Goal: Task Accomplishment & Management: Use online tool/utility

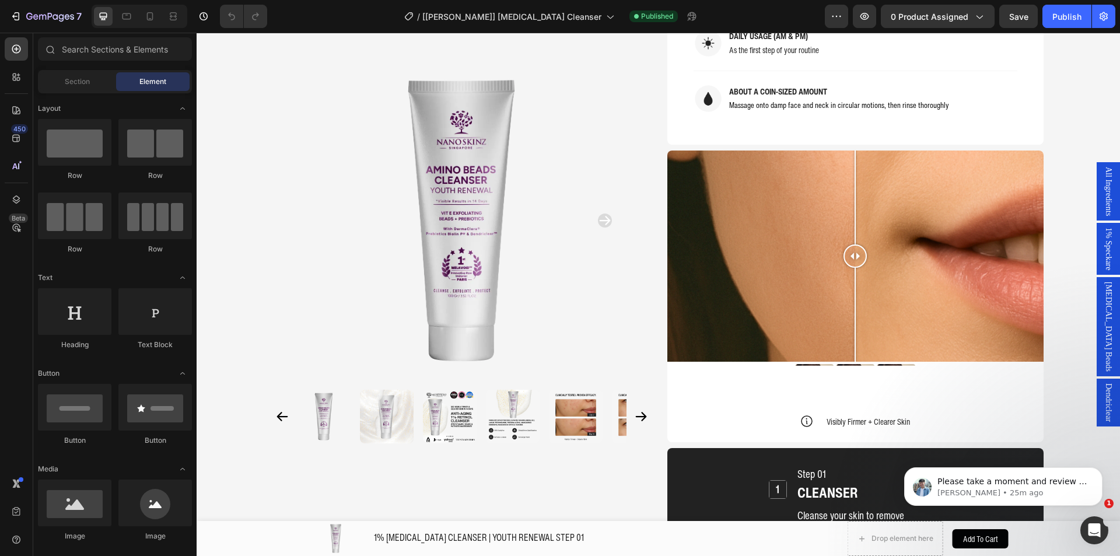
scroll to position [1142, 0]
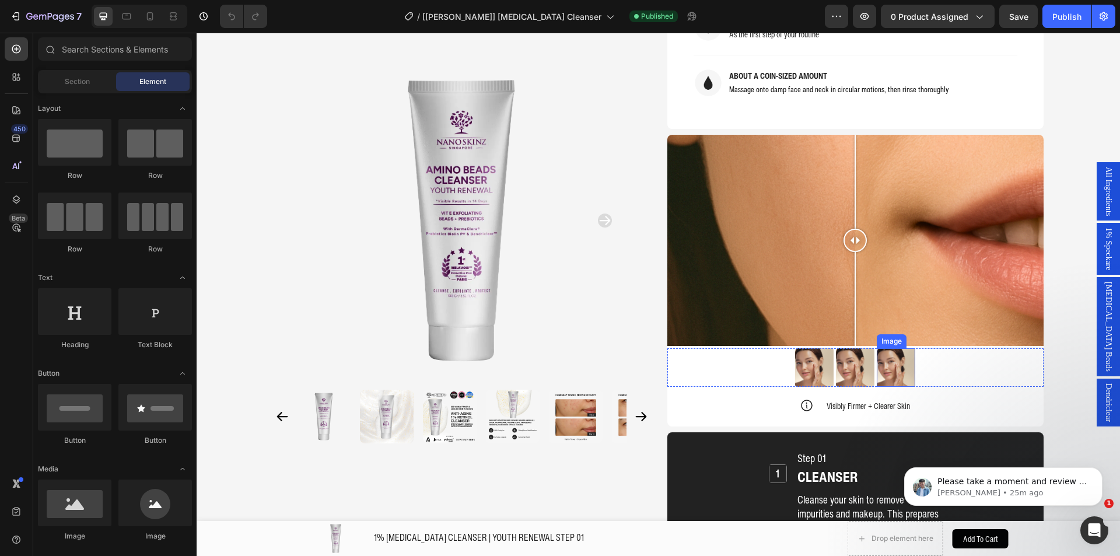
click at [855, 348] on img at bounding box center [855, 367] width 38 height 38
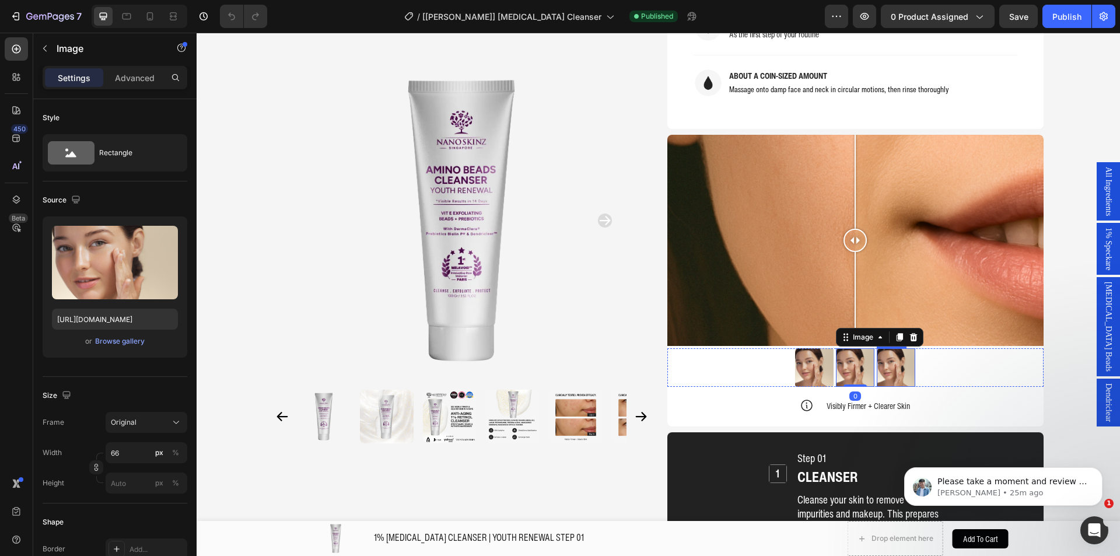
click at [892, 348] on img at bounding box center [895, 367] width 38 height 38
click at [824, 348] on img at bounding box center [814, 367] width 38 height 38
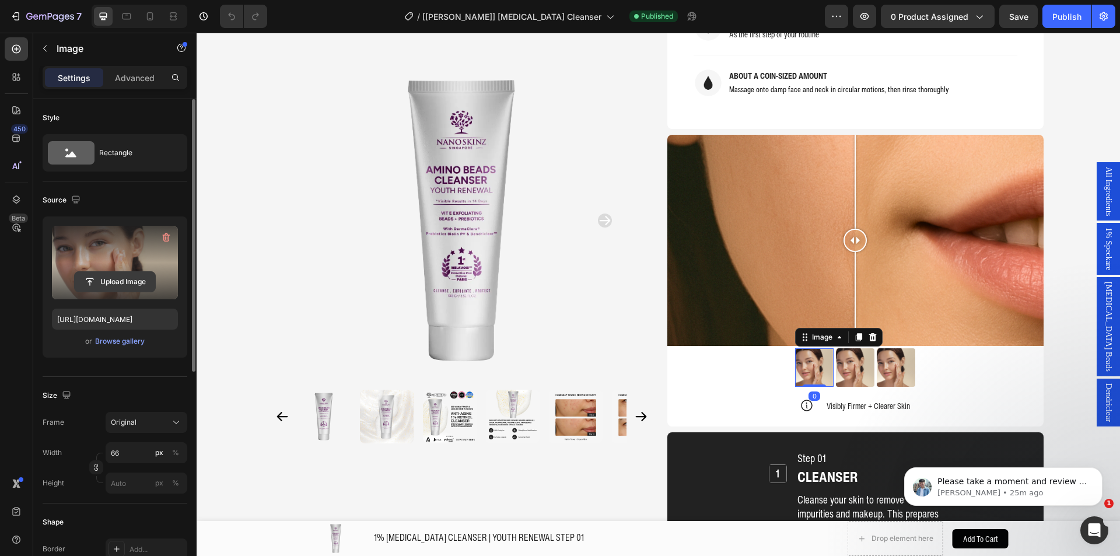
click at [117, 283] on input "file" at bounding box center [115, 282] width 80 height 20
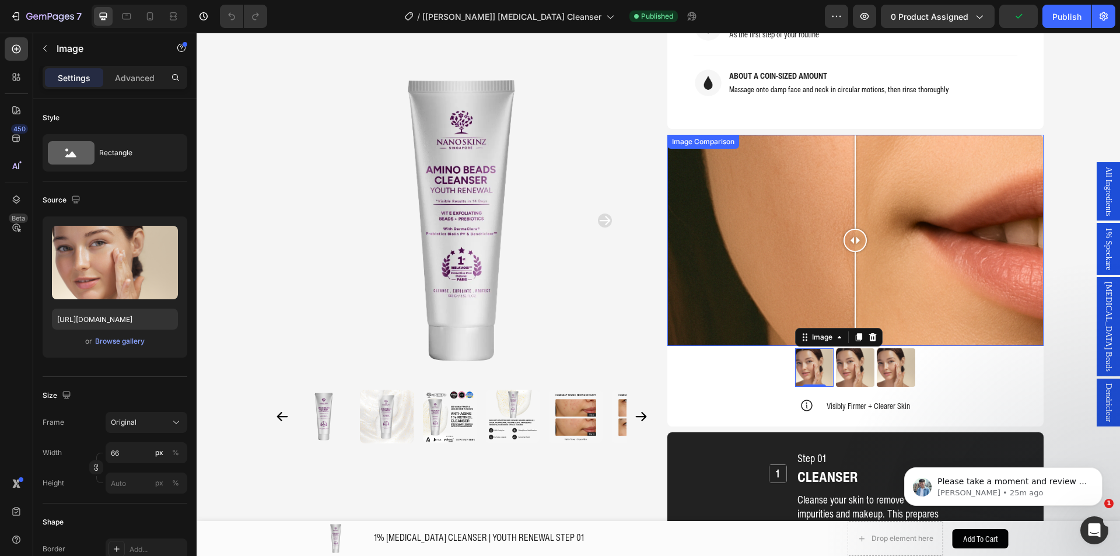
click at [795, 269] on div at bounding box center [855, 241] width 376 height 212
click at [852, 260] on div at bounding box center [855, 241] width 376 height 212
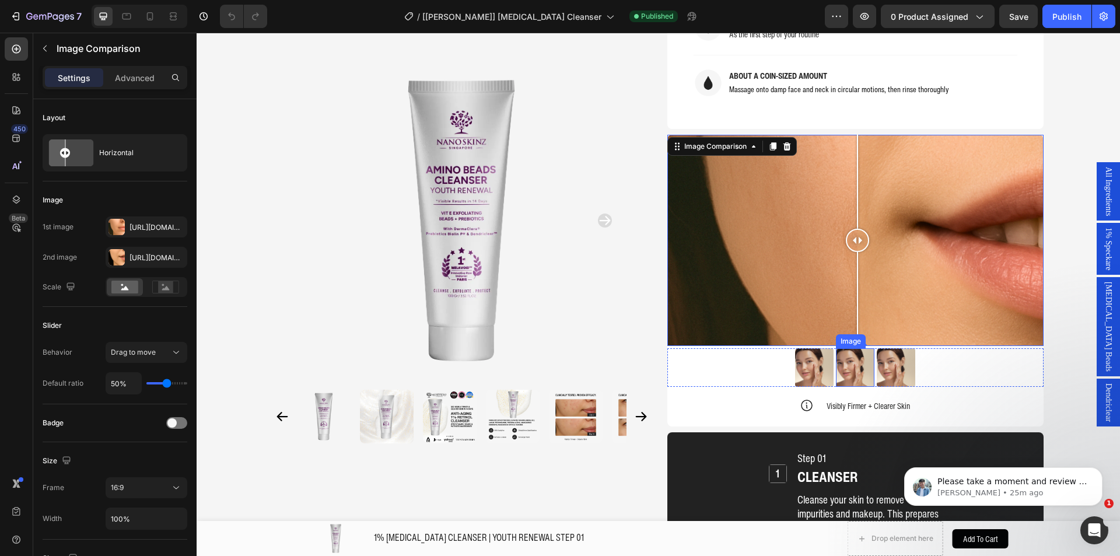
click at [847, 348] on img at bounding box center [855, 367] width 38 height 38
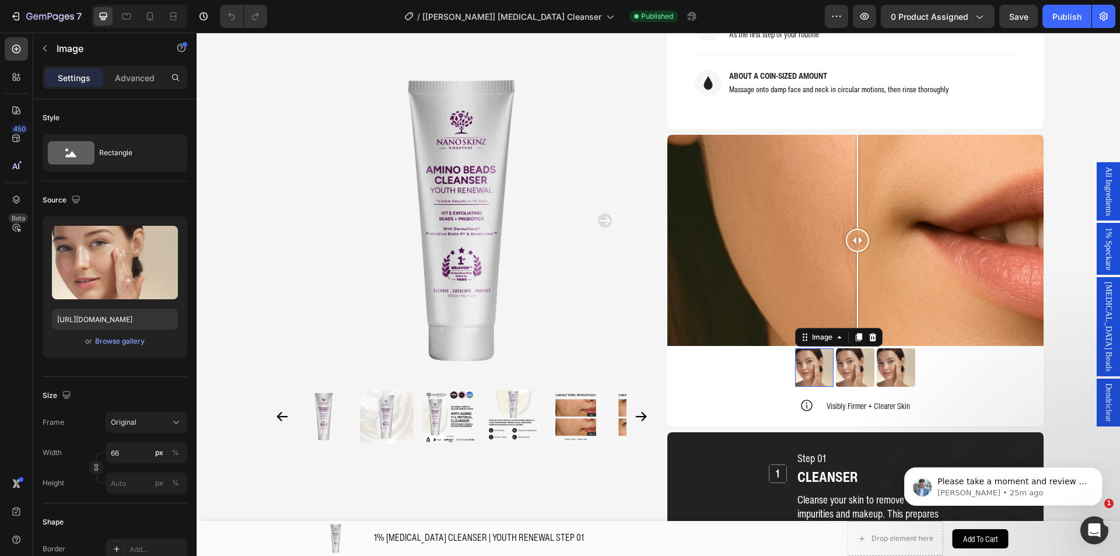
click at [803, 348] on img at bounding box center [814, 367] width 38 height 38
click at [837, 348] on img at bounding box center [855, 367] width 38 height 38
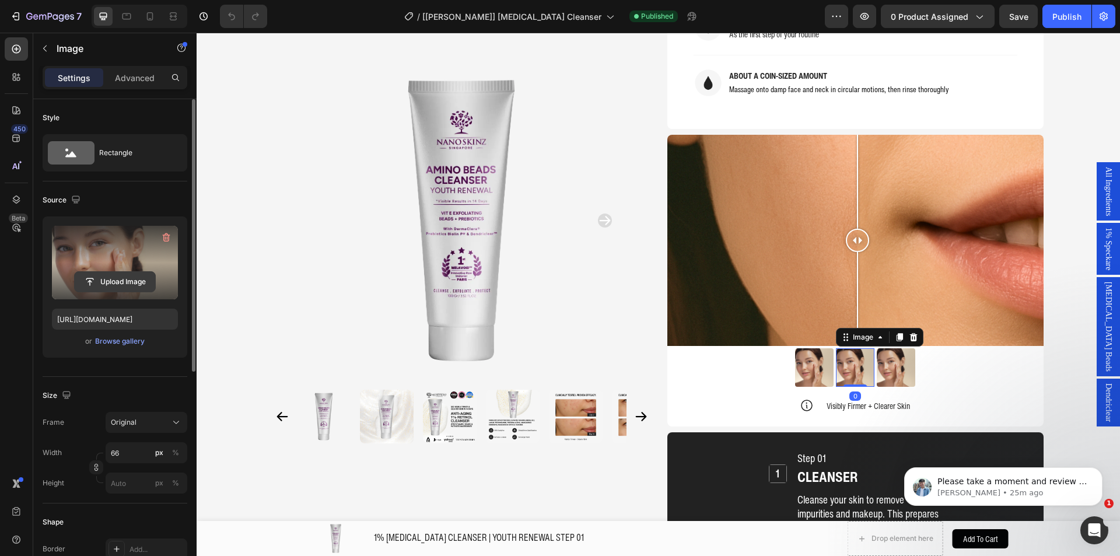
click at [120, 282] on input "file" at bounding box center [115, 282] width 80 height 20
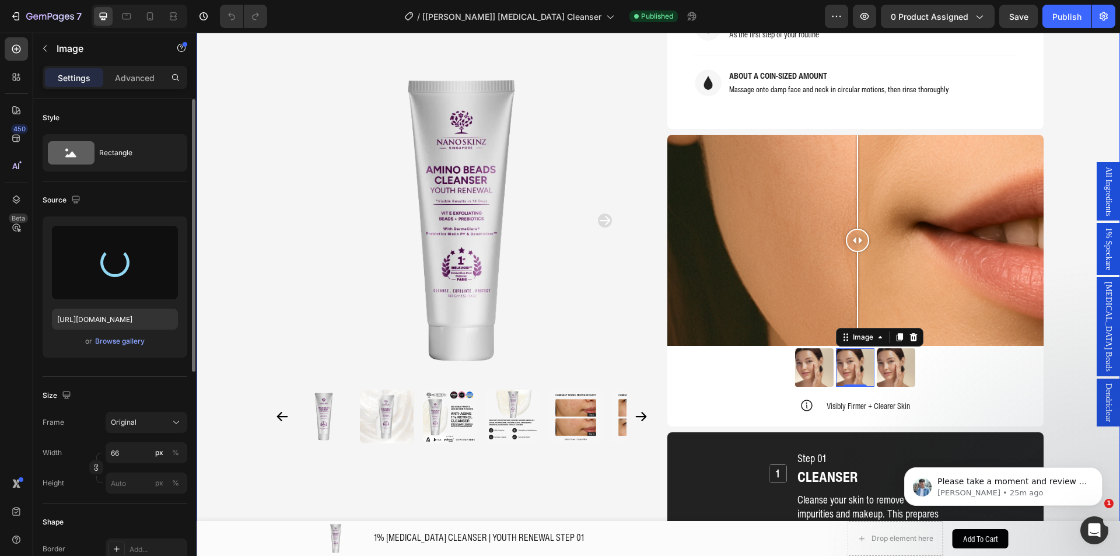
type input "https://cdn.shopify.com/s/files/1/0941/6300/9836/files/gempages_577943635312509…"
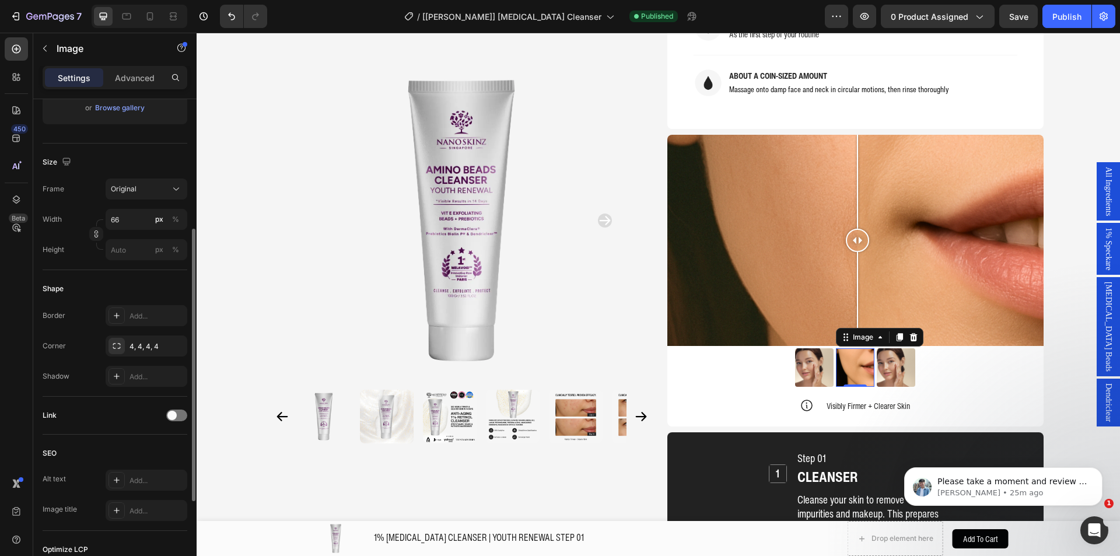
scroll to position [175, 0]
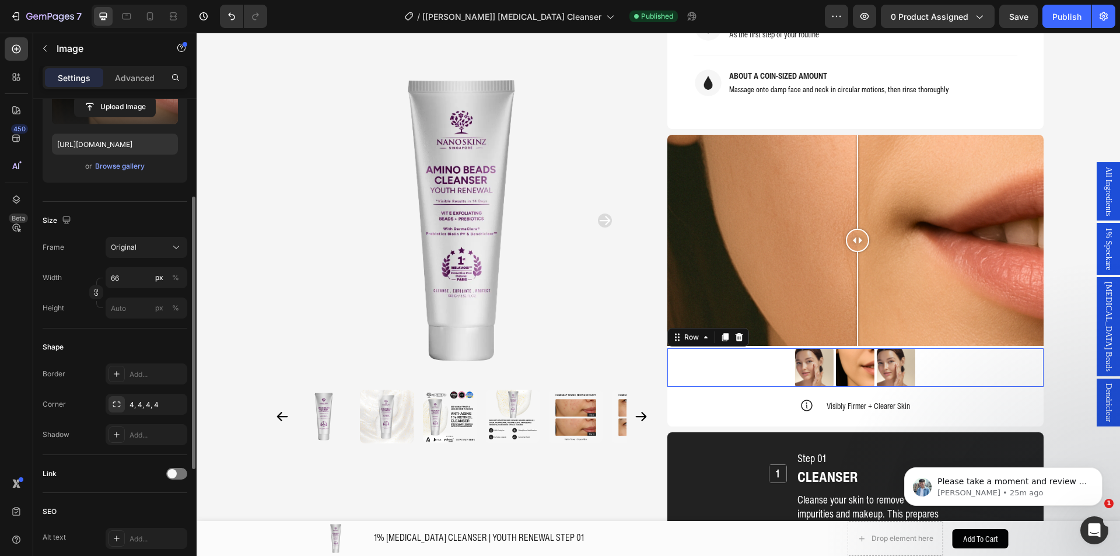
click at [787, 348] on div "Image Image Image Row 0" at bounding box center [855, 367] width 376 height 38
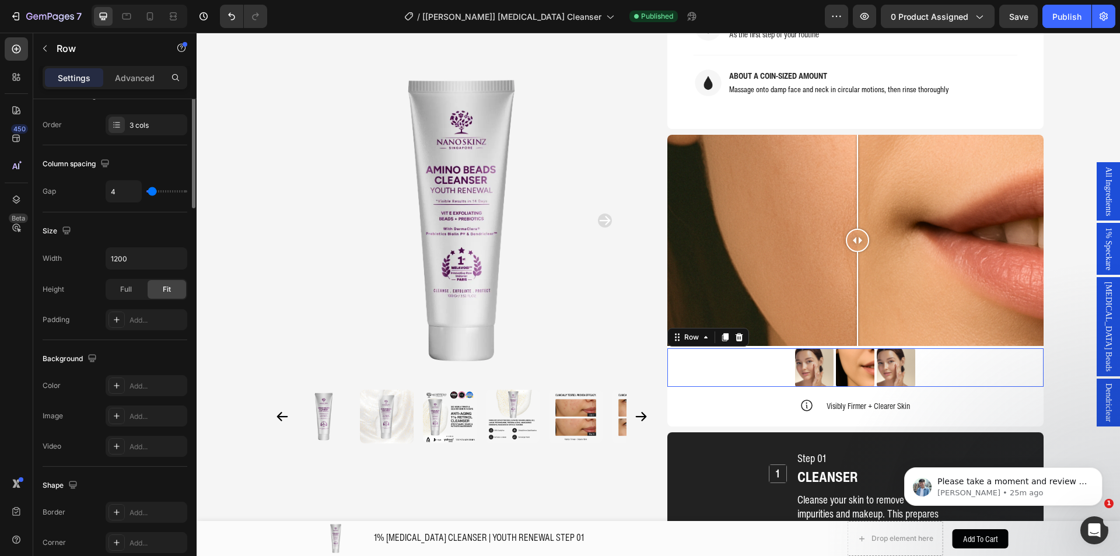
scroll to position [0, 0]
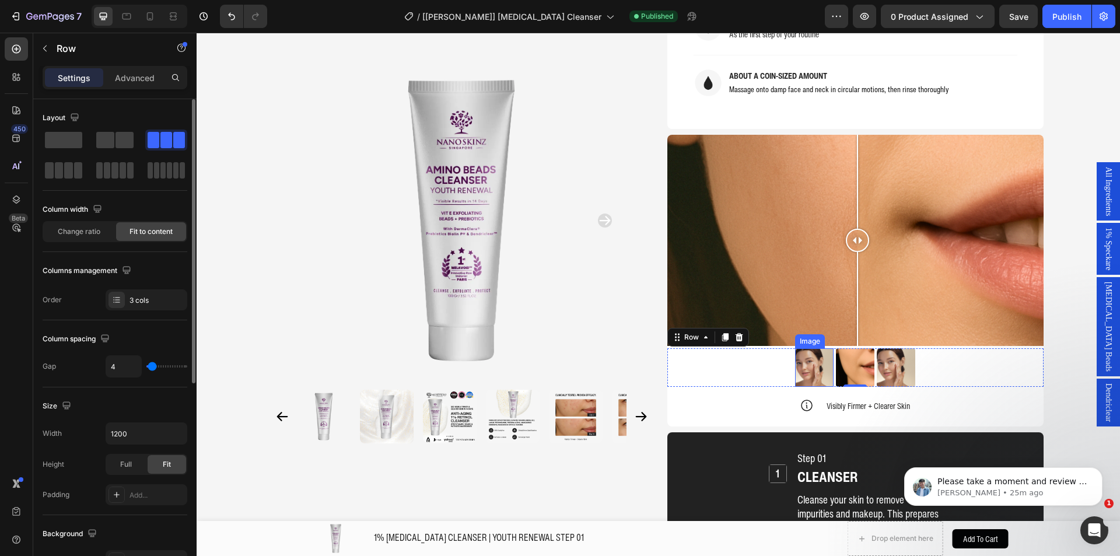
click at [799, 348] on img at bounding box center [814, 367] width 38 height 38
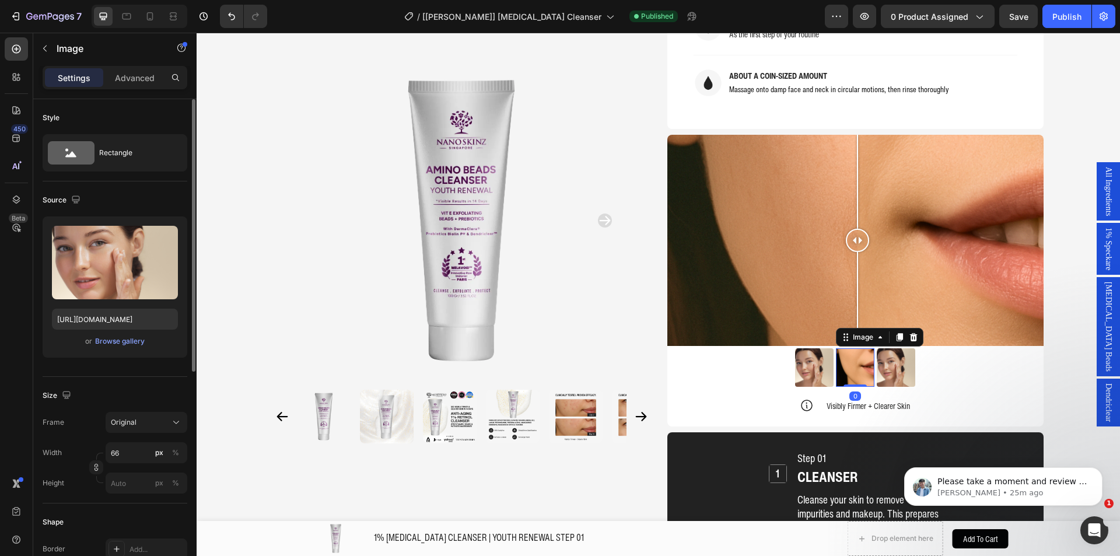
click at [854, 348] on img at bounding box center [855, 367] width 38 height 38
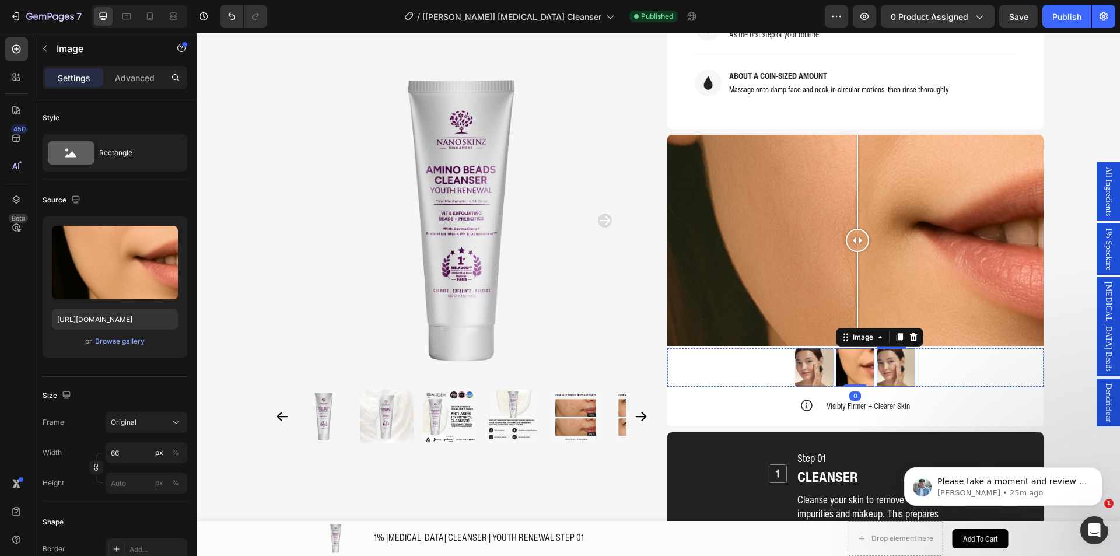
click at [883, 348] on img at bounding box center [895, 367] width 38 height 38
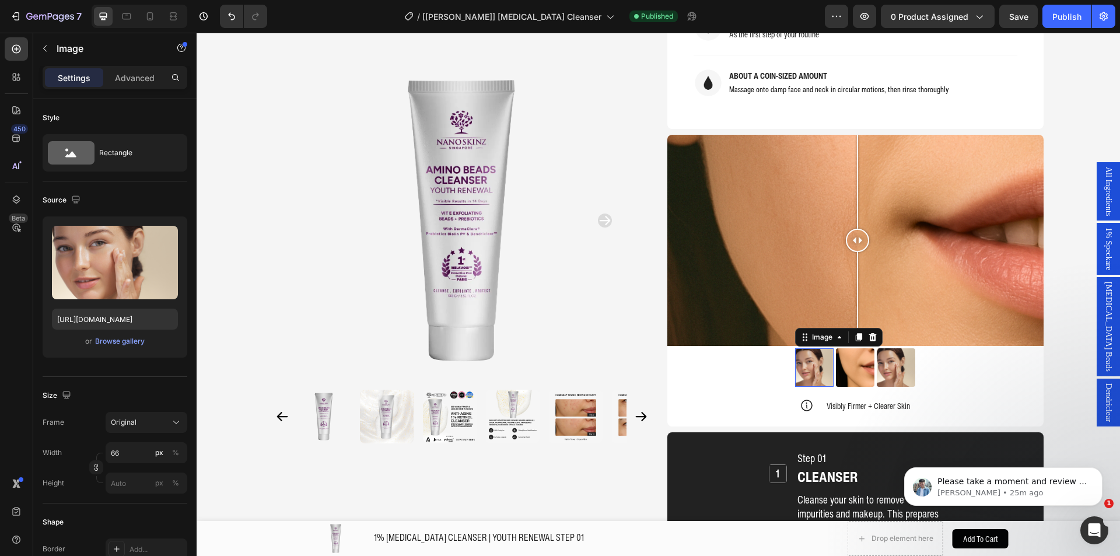
click at [817, 348] on img at bounding box center [814, 367] width 38 height 38
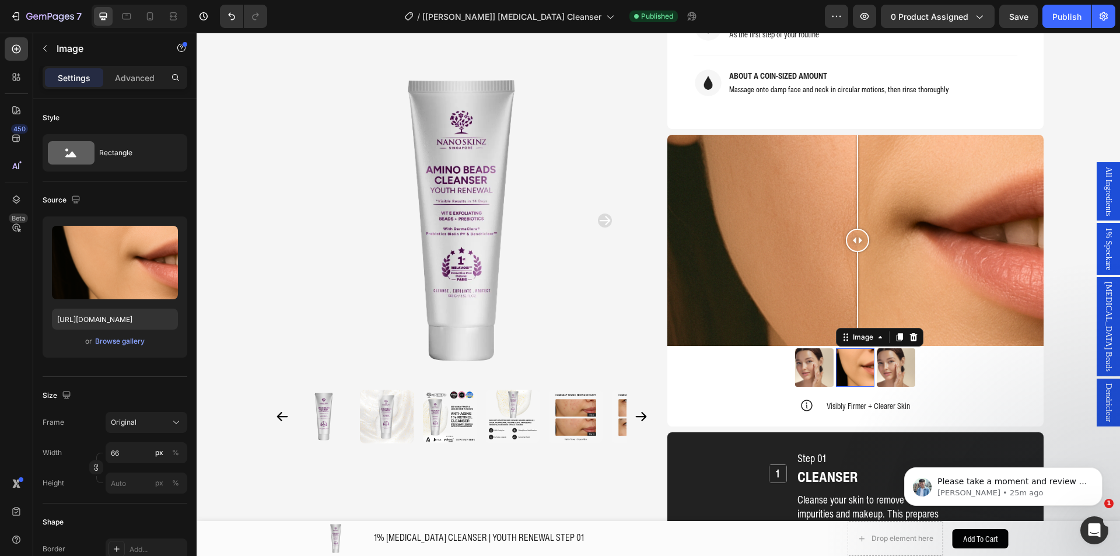
click at [850, 348] on img at bounding box center [855, 367] width 38 height 38
click at [887, 348] on img at bounding box center [895, 367] width 38 height 38
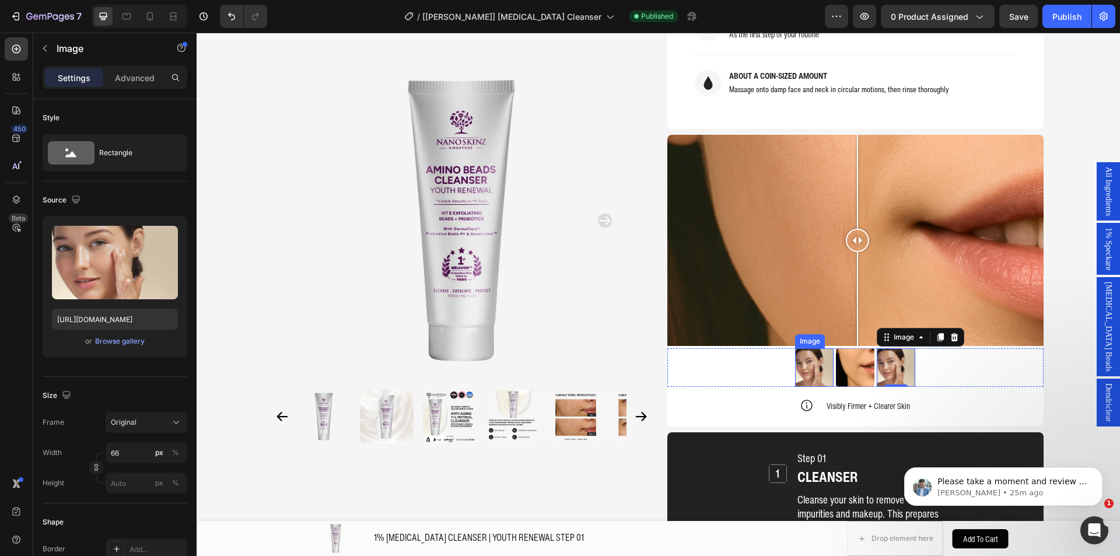
click at [803, 348] on img at bounding box center [814, 367] width 38 height 38
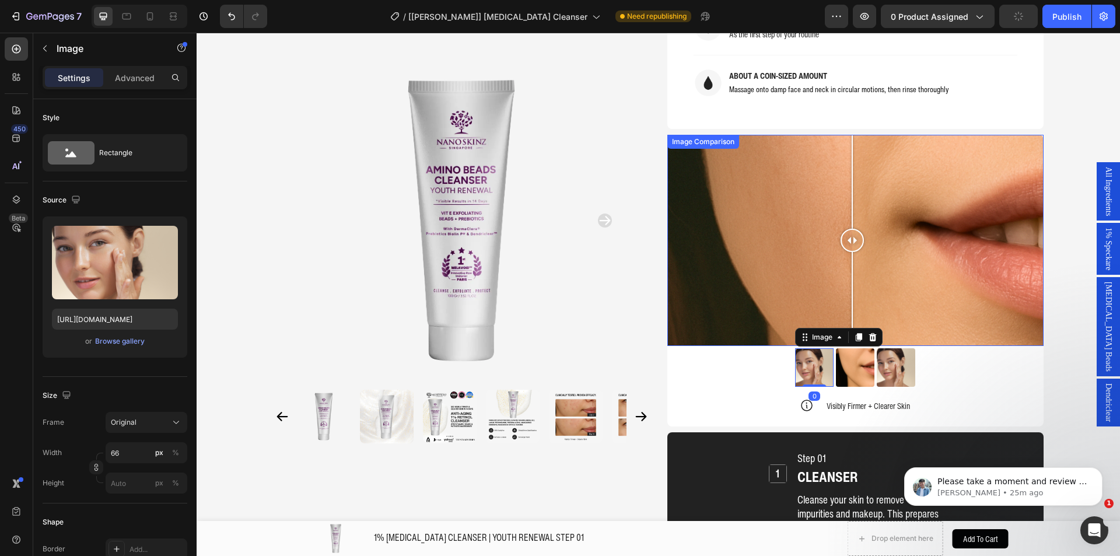
drag, startPoint x: 847, startPoint y: 214, endPoint x: 851, endPoint y: 252, distance: 38.8
click at [848, 229] on div at bounding box center [851, 240] width 23 height 23
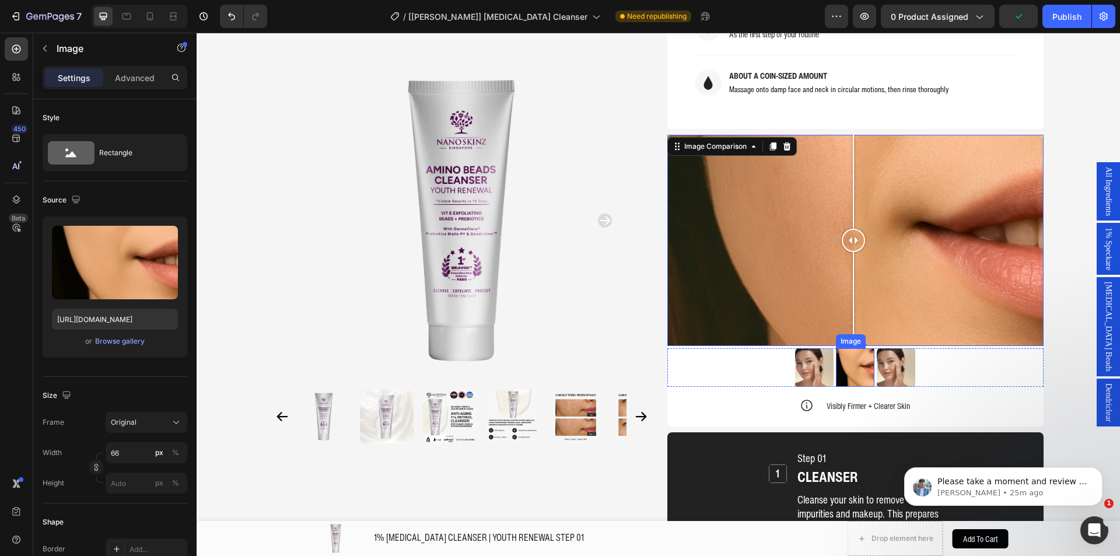
click at [850, 348] on img at bounding box center [855, 367] width 38 height 38
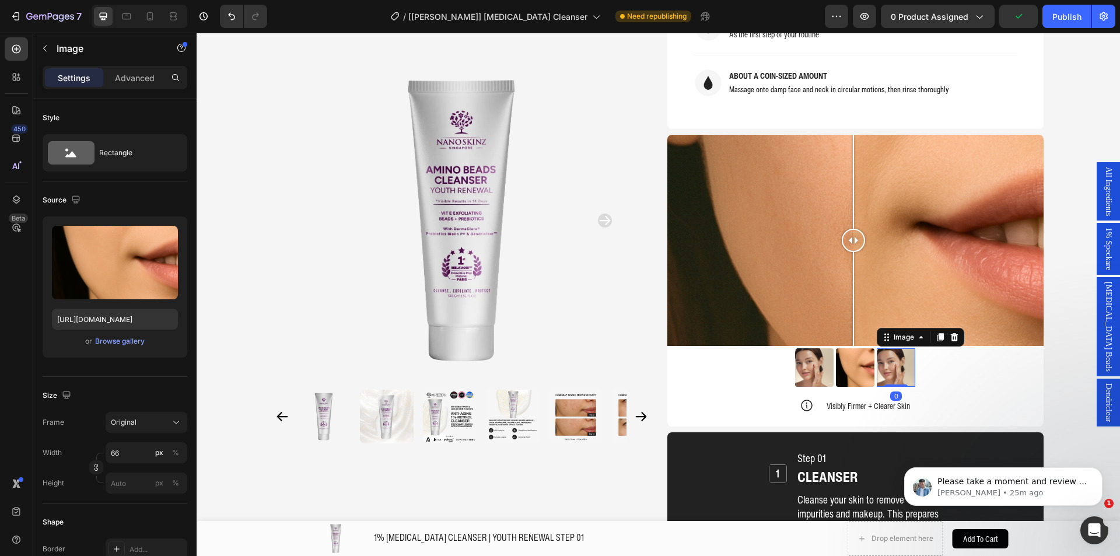
click at [897, 348] on img at bounding box center [895, 367] width 38 height 38
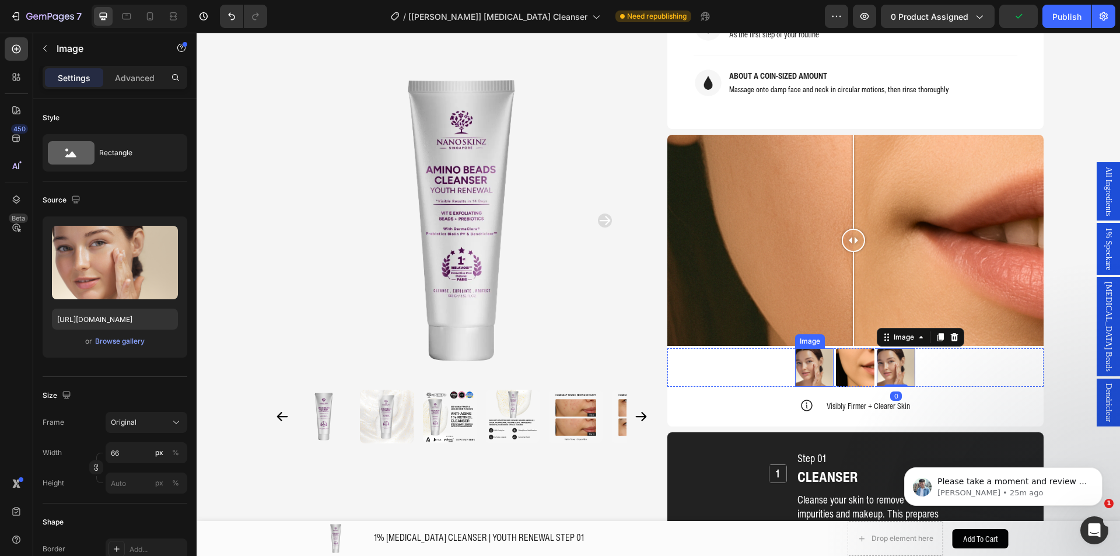
click at [813, 348] on img at bounding box center [814, 367] width 38 height 38
click at [852, 348] on img at bounding box center [855, 367] width 38 height 38
click at [883, 348] on img at bounding box center [895, 367] width 38 height 38
click at [803, 348] on img at bounding box center [814, 367] width 38 height 38
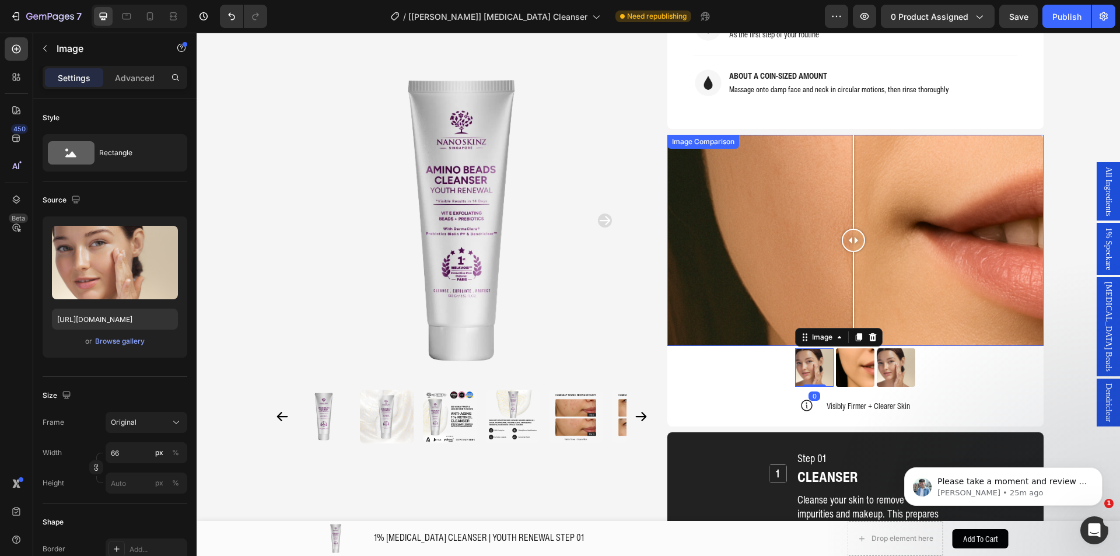
click at [773, 241] on div at bounding box center [855, 241] width 376 height 212
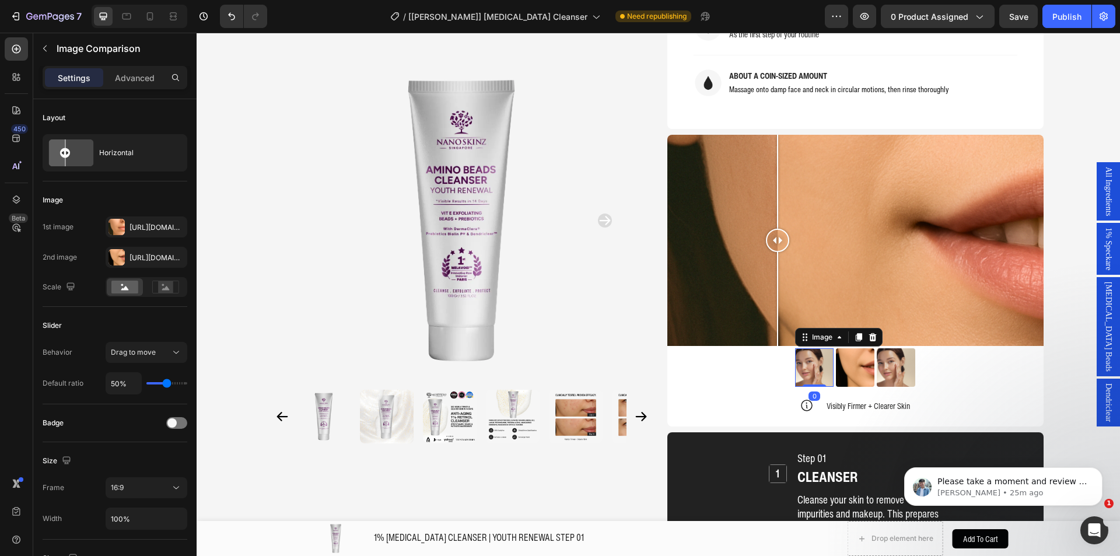
click at [818, 348] on img at bounding box center [814, 367] width 38 height 38
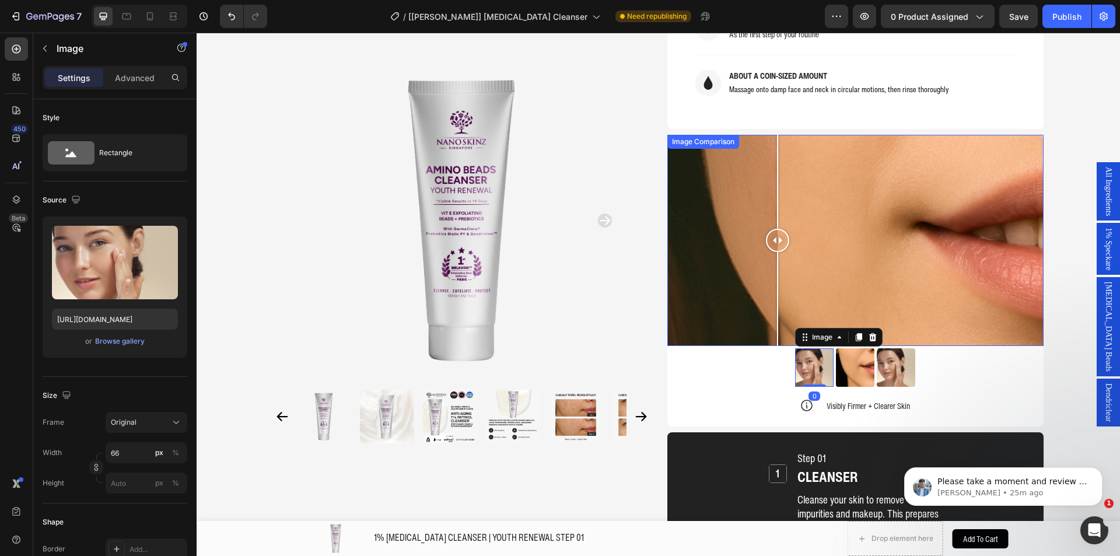
click at [742, 306] on div at bounding box center [855, 241] width 376 height 212
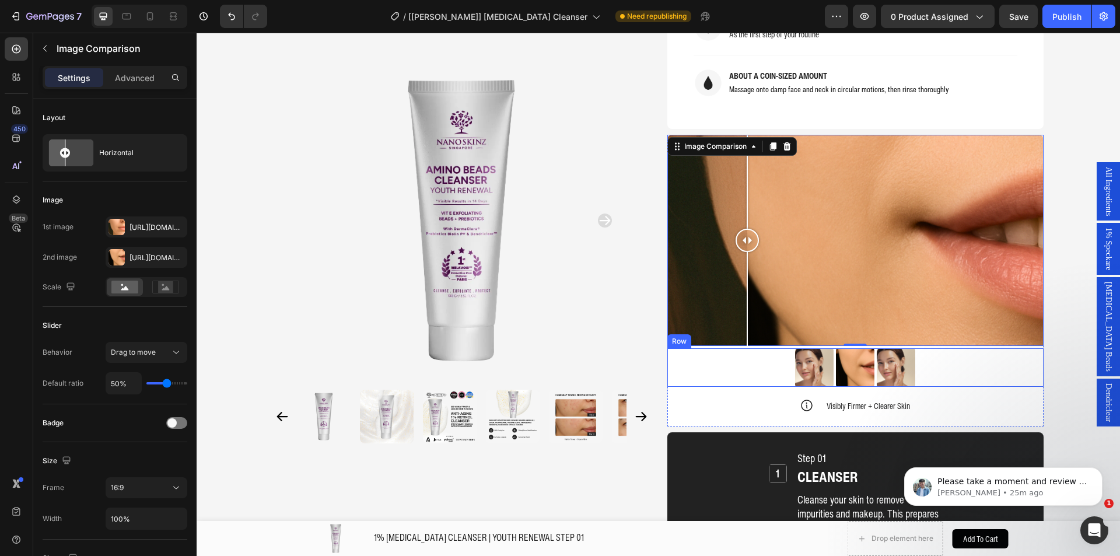
click at [733, 348] on div "Image Image Image Row" at bounding box center [855, 367] width 376 height 38
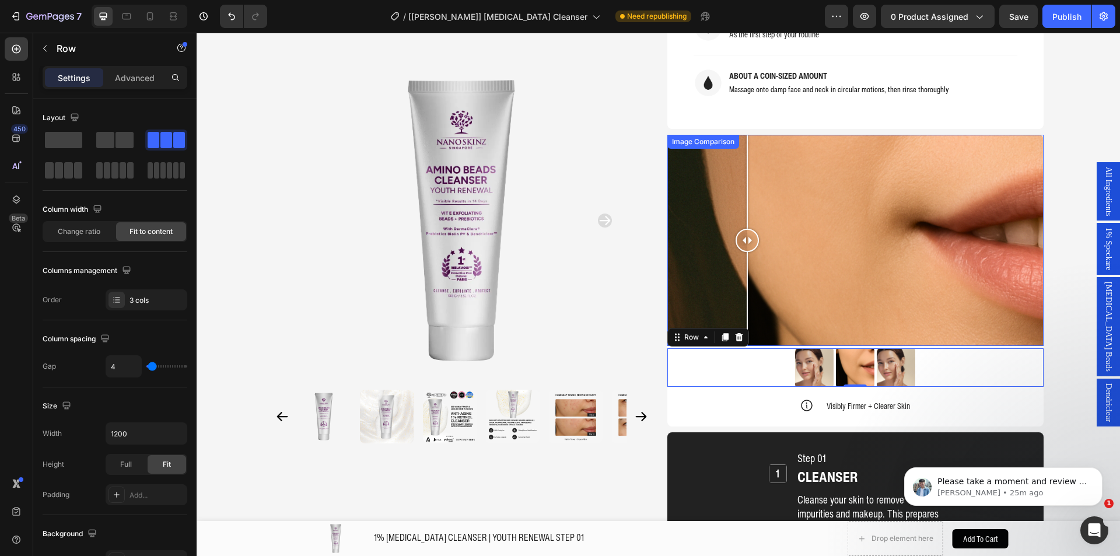
click at [669, 265] on div at bounding box center [855, 241] width 376 height 212
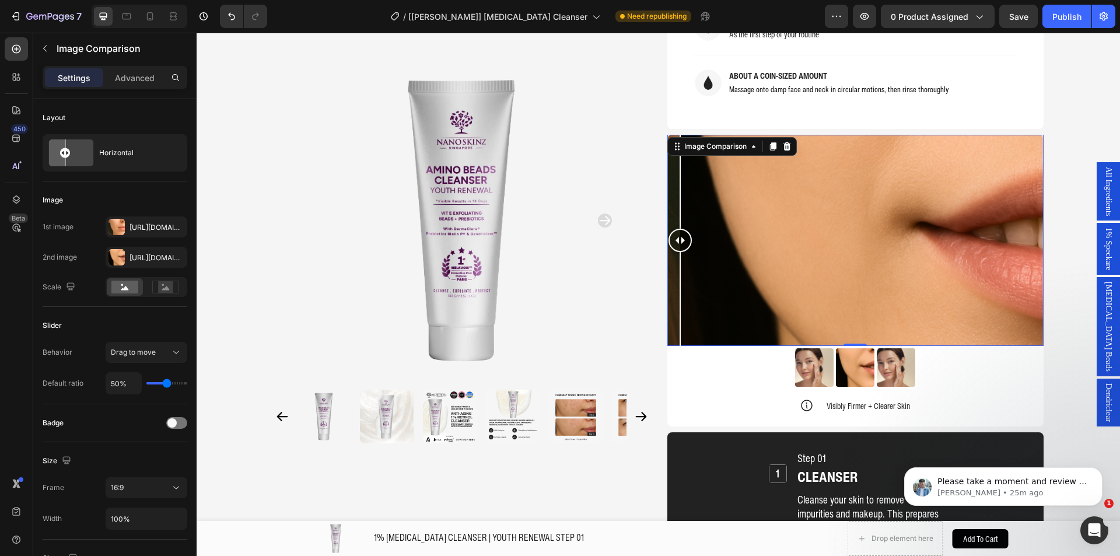
click at [680, 348] on div "Image Image Image Row" at bounding box center [855, 367] width 376 height 38
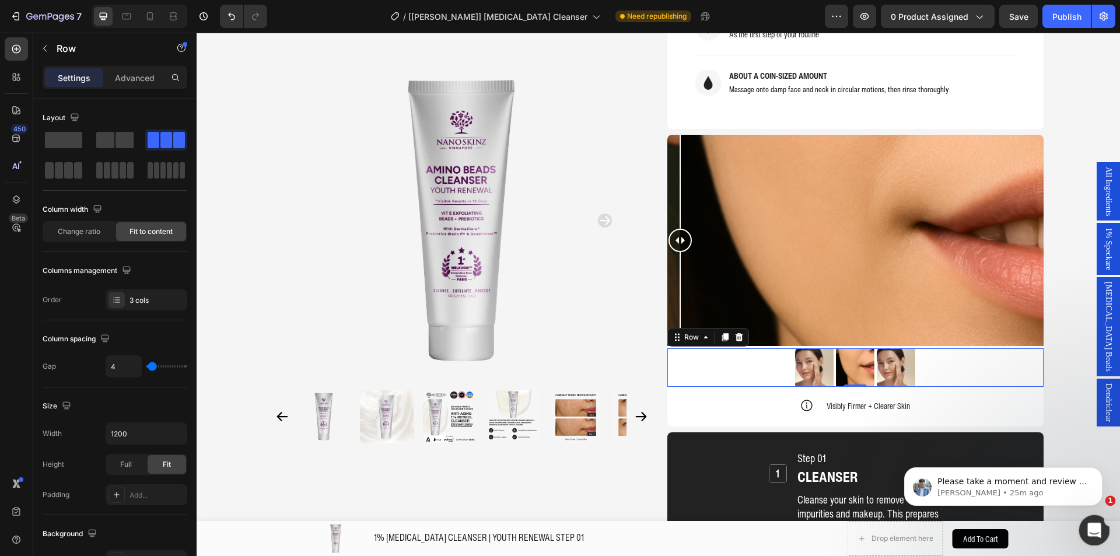
click at [1089, 523] on icon "Open Intercom Messenger" at bounding box center [1092, 528] width 19 height 19
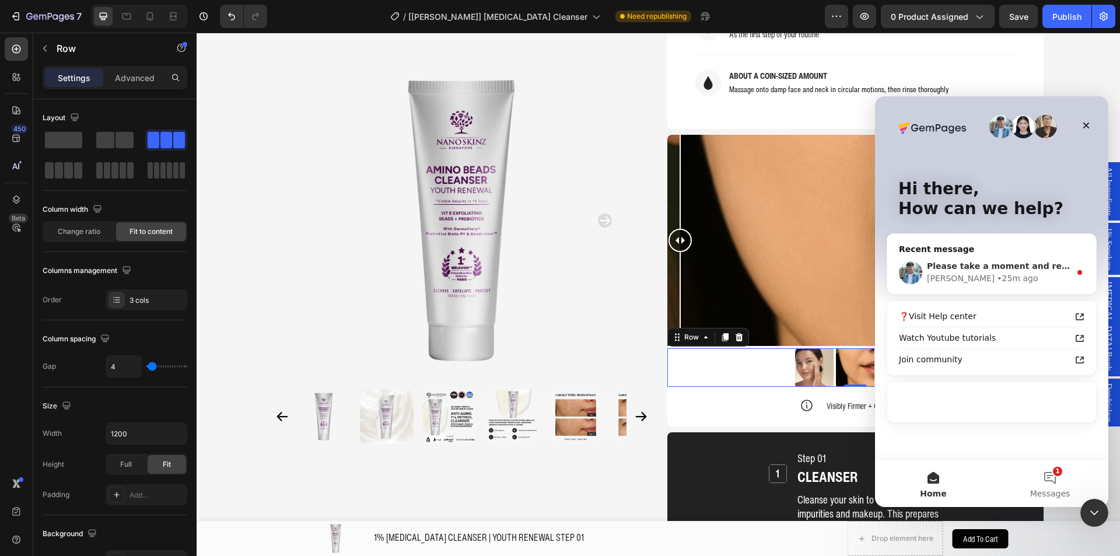
click at [922, 283] on div "Please take a moment and review it further. Let us know your thoughts. Liam • 2…" at bounding box center [991, 272] width 209 height 43
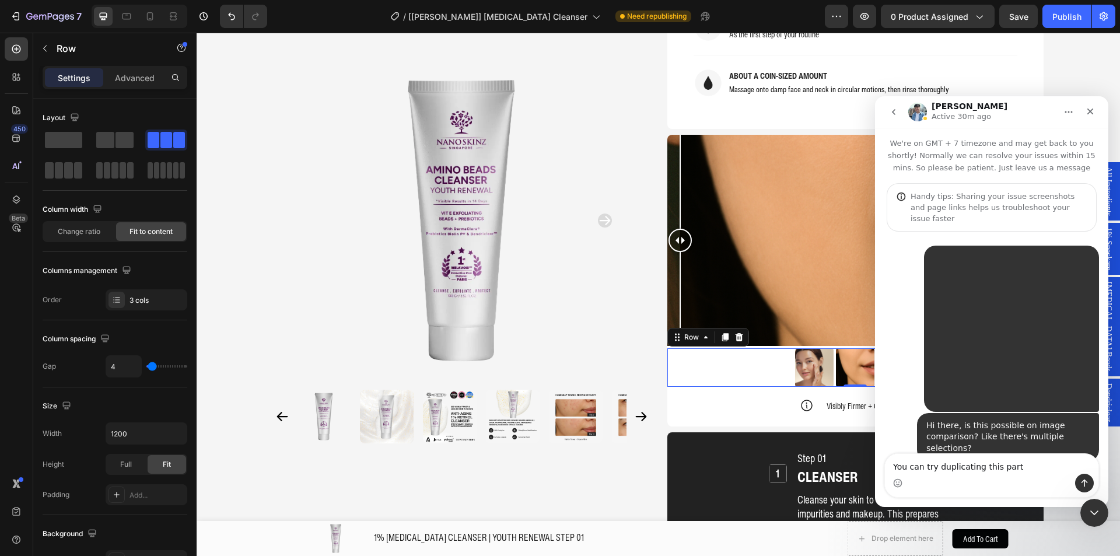
scroll to position [2, 0]
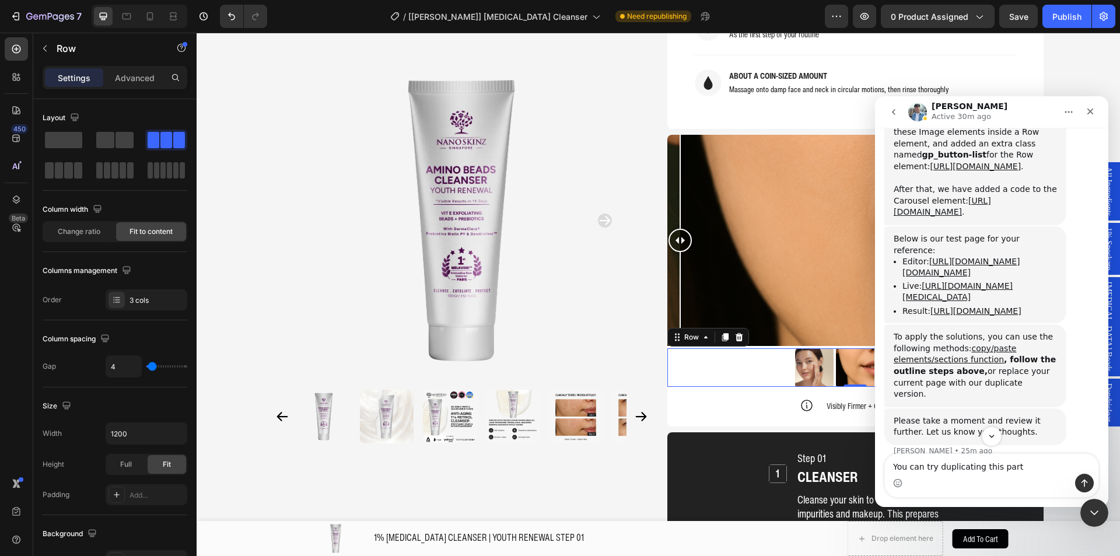
drag, startPoint x: 948, startPoint y: 378, endPoint x: 967, endPoint y: 486, distance: 109.6
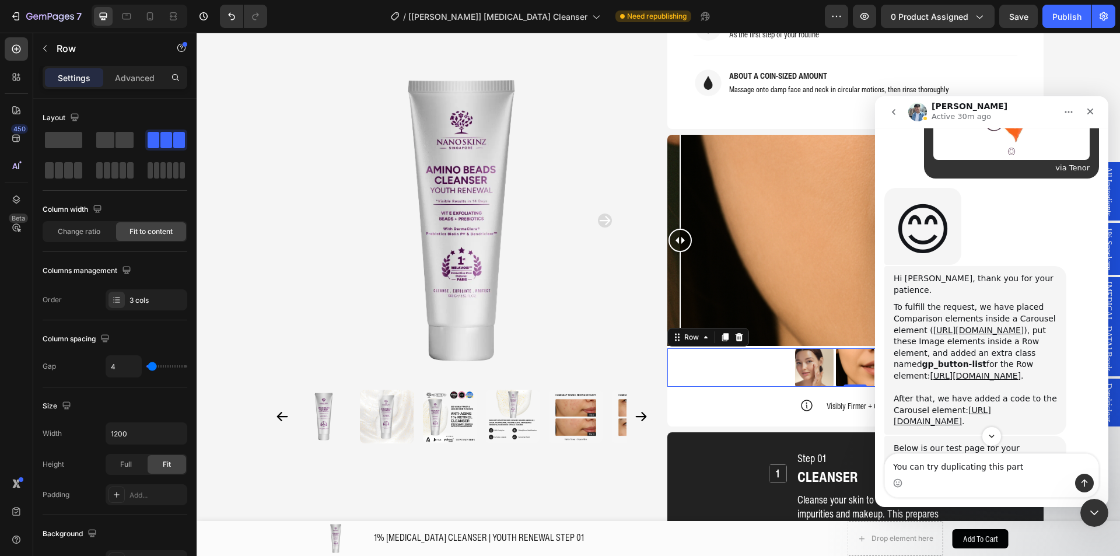
scroll to position [1711, 0]
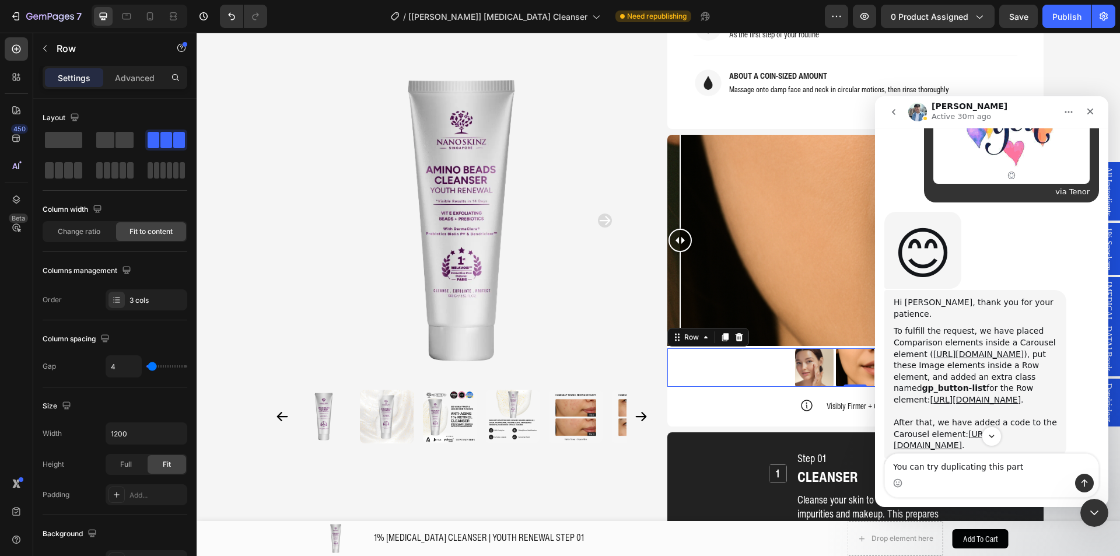
click at [911, 325] on div "To fulfill the request, we have placed Comparison elements inside a Carousel el…" at bounding box center [974, 365] width 163 height 80
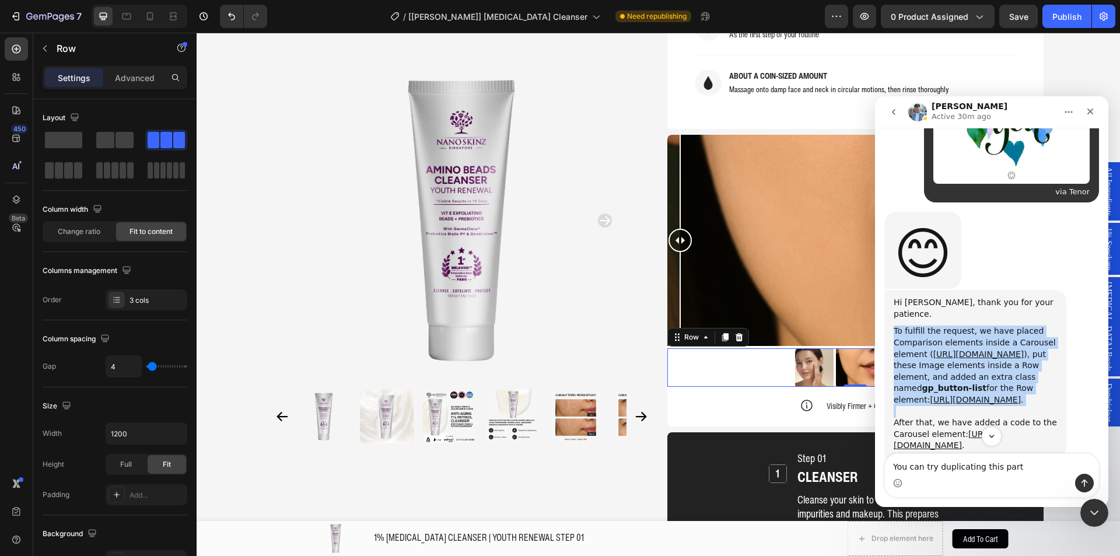
click at [911, 325] on div "To fulfill the request, we have placed Comparison elements inside a Carousel el…" at bounding box center [974, 365] width 163 height 80
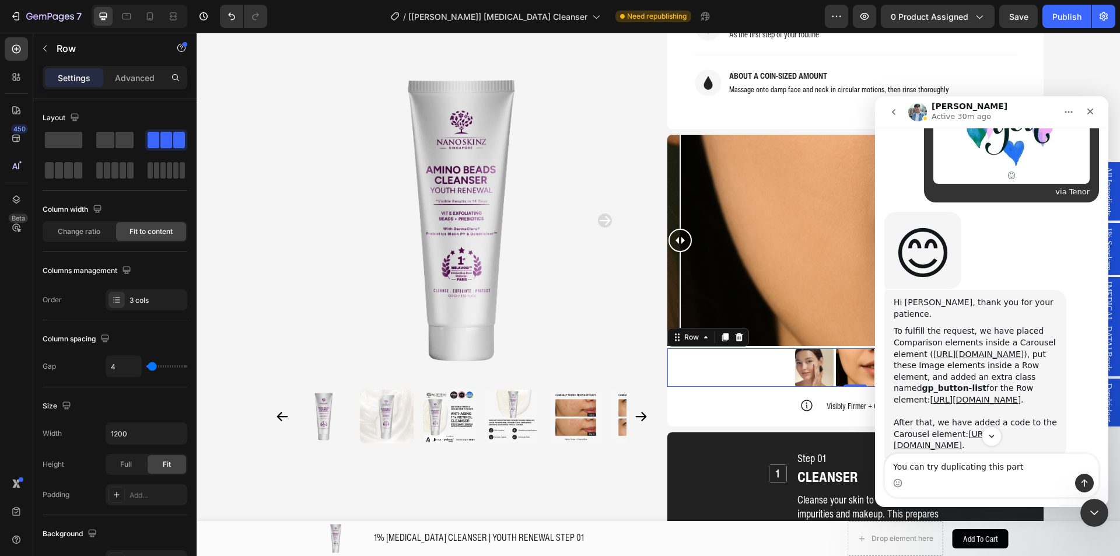
click at [905, 325] on div "To fulfill the request, we have placed Comparison elements inside a Carousel el…" at bounding box center [974, 365] width 163 height 80
click at [923, 325] on div "To fulfill the request, we have placed Comparison elements inside a Carousel el…" at bounding box center [974, 365] width 163 height 80
click at [926, 325] on div "To fulfill the request, we have placed Comparison elements inside a Carousel el…" at bounding box center [974, 365] width 163 height 80
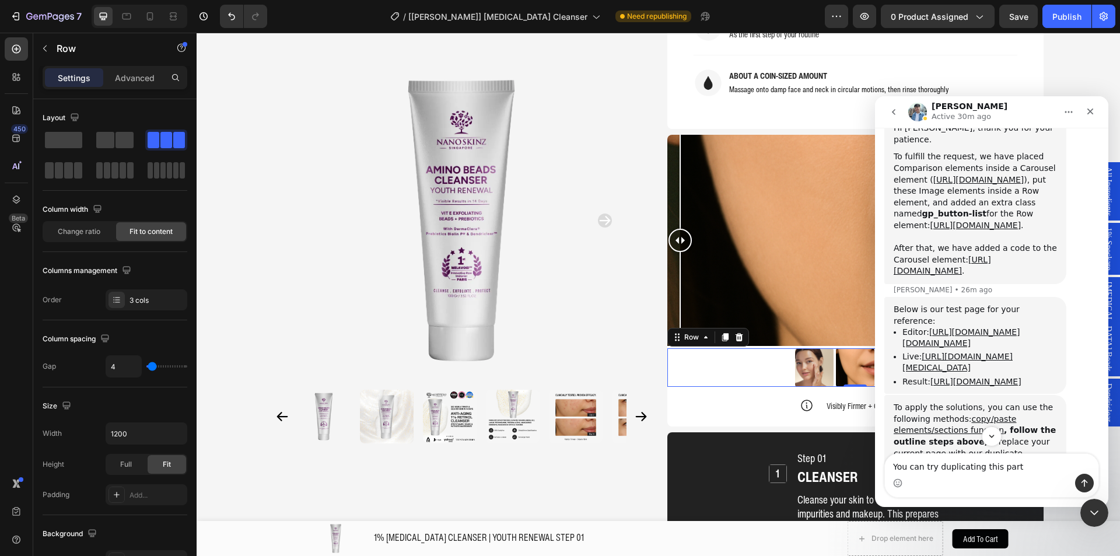
scroll to position [1886, 0]
click at [950, 351] on link "https://nanoskinz.myshopify.com/products/1-retinol-cleanser-youth-renewal-step-…" at bounding box center [957, 361] width 110 height 20
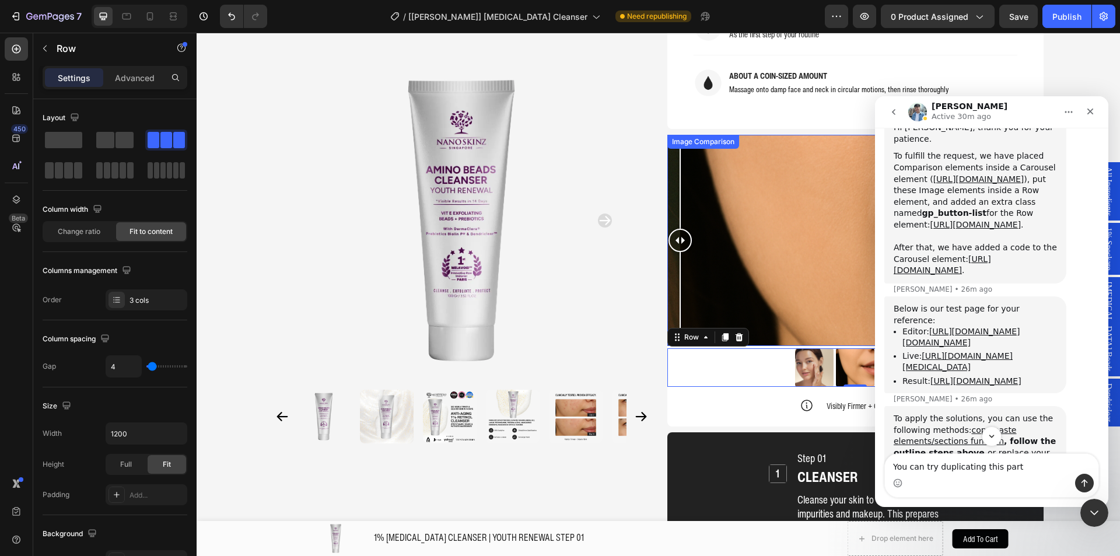
click at [729, 252] on div at bounding box center [855, 241] width 376 height 212
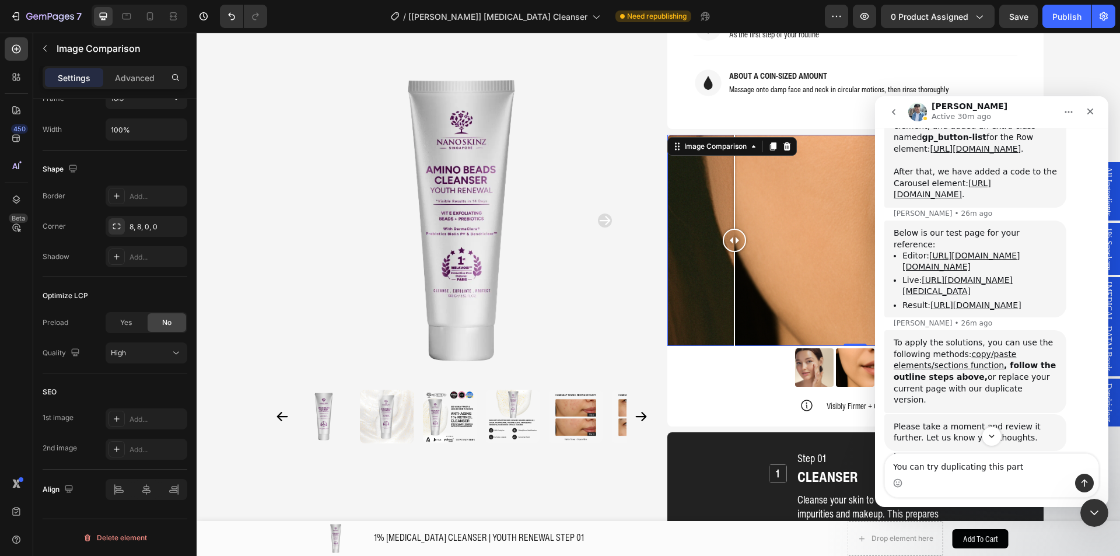
scroll to position [1967, 0]
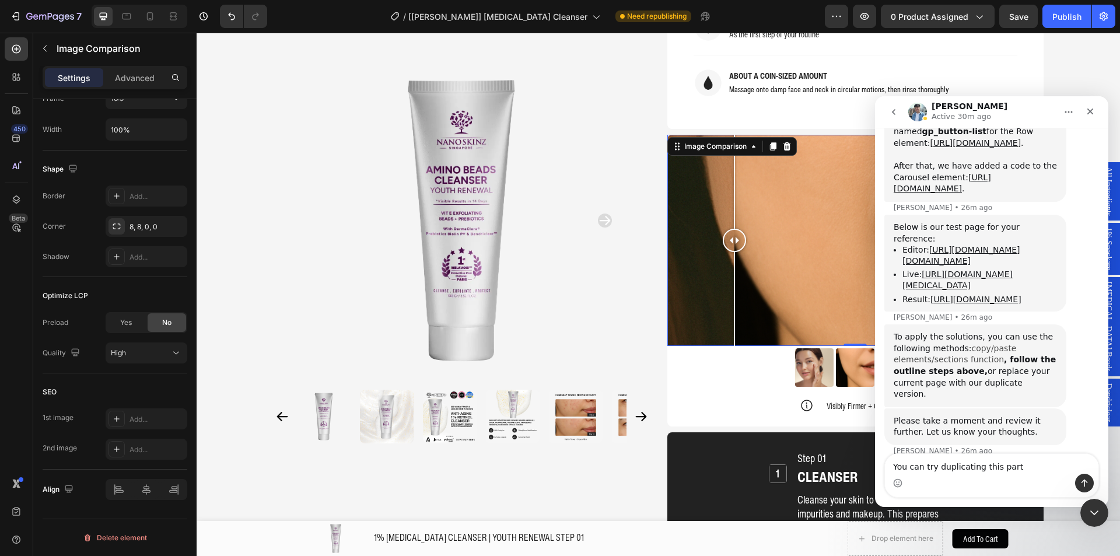
click at [966, 356] on link "copy/paste elements/sections function" at bounding box center [954, 353] width 122 height 21
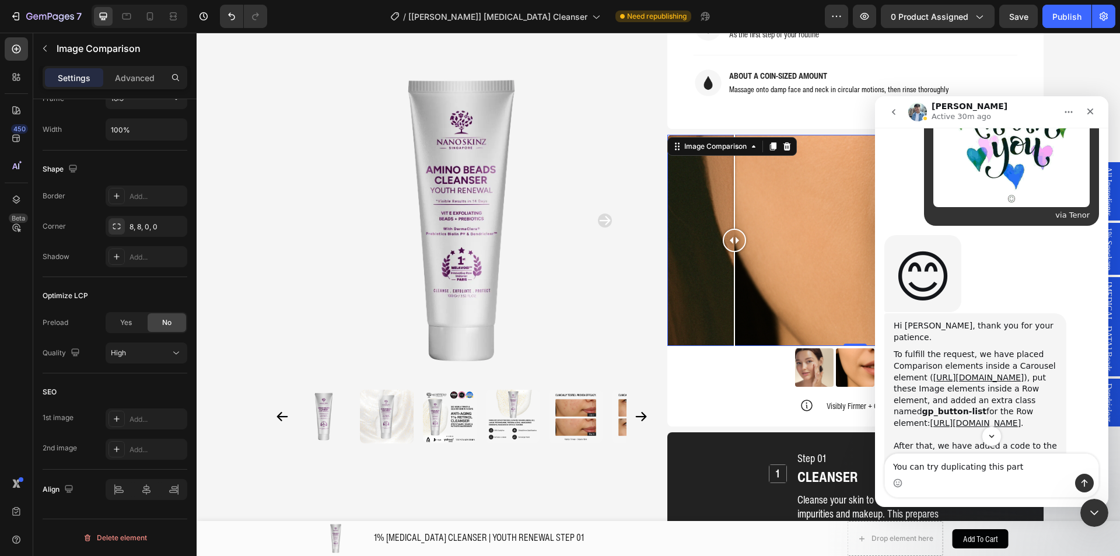
scroll to position [1629, 0]
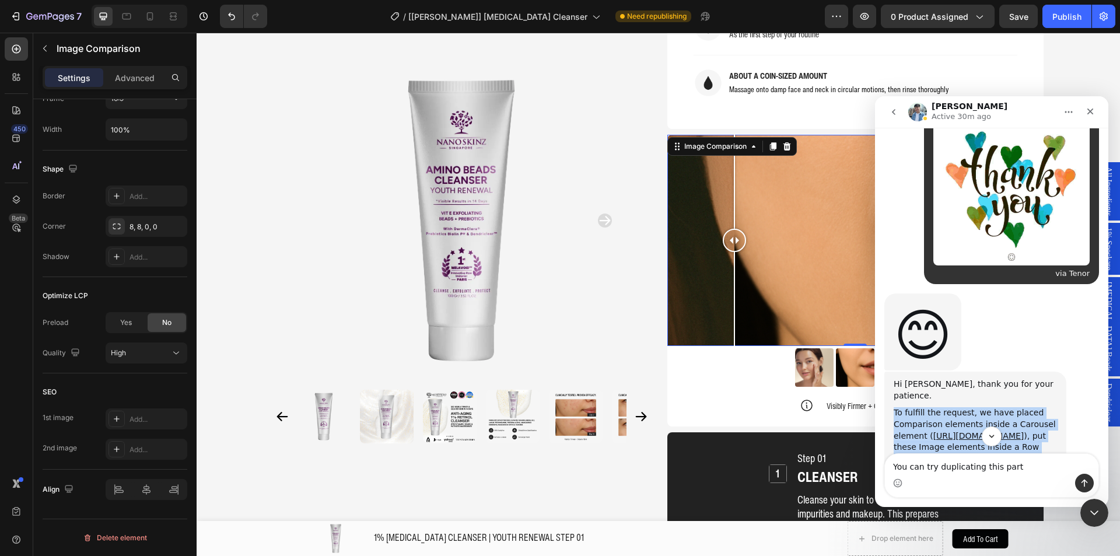
drag, startPoint x: 893, startPoint y: 297, endPoint x: 1013, endPoint y: 370, distance: 141.3
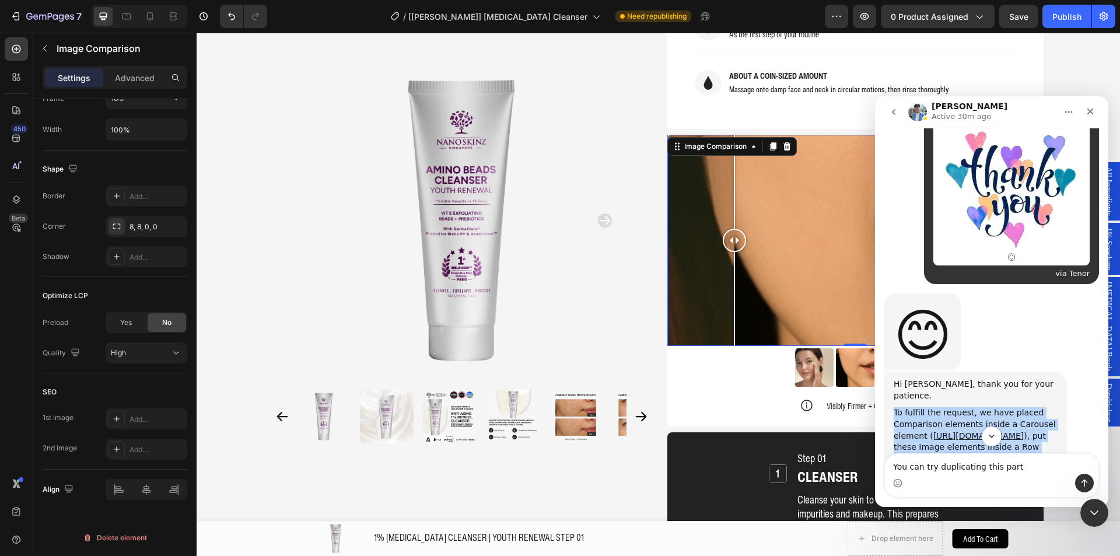
click at [1013, 371] on div "Hi Jeano, thank you for your patience. To fulfill the request, we have placed C…" at bounding box center [975, 455] width 182 height 169
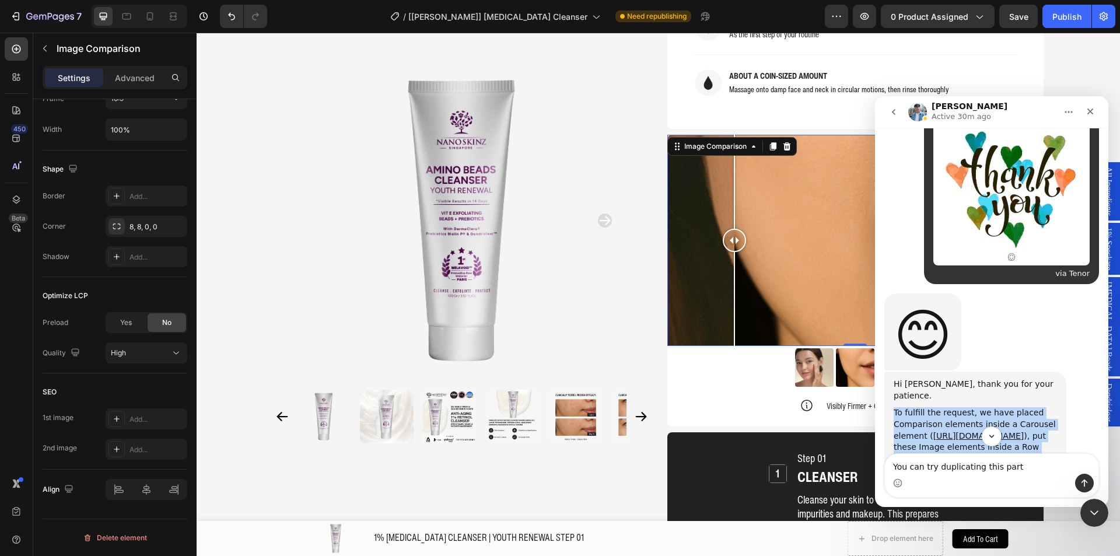
click at [1013, 407] on div "To fulfill the request, we have placed Comparison elements inside a Carousel el…" at bounding box center [974, 447] width 163 height 80
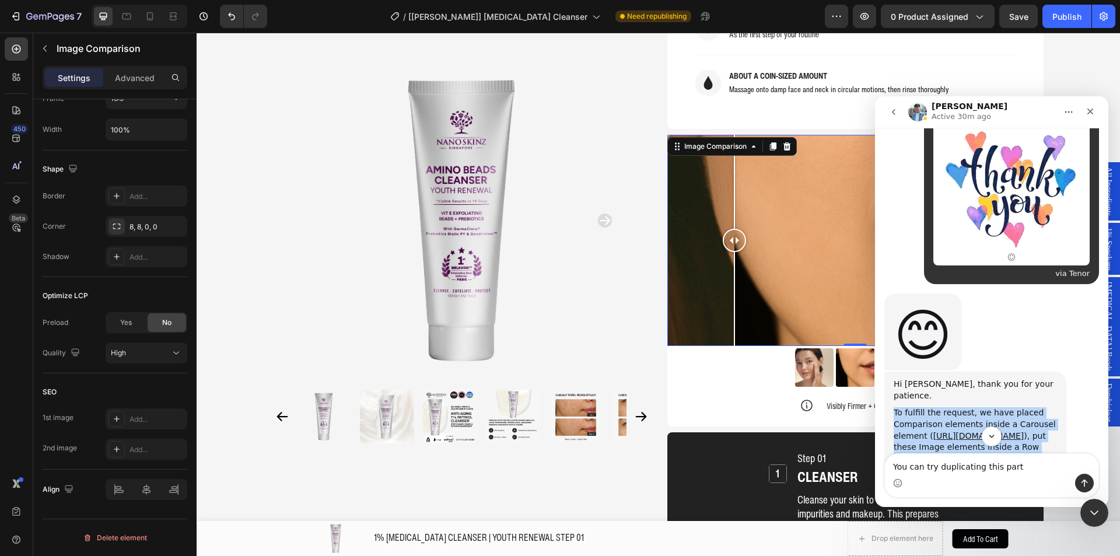
drag, startPoint x: 1013, startPoint y: 364, endPoint x: 890, endPoint y: 299, distance: 139.6
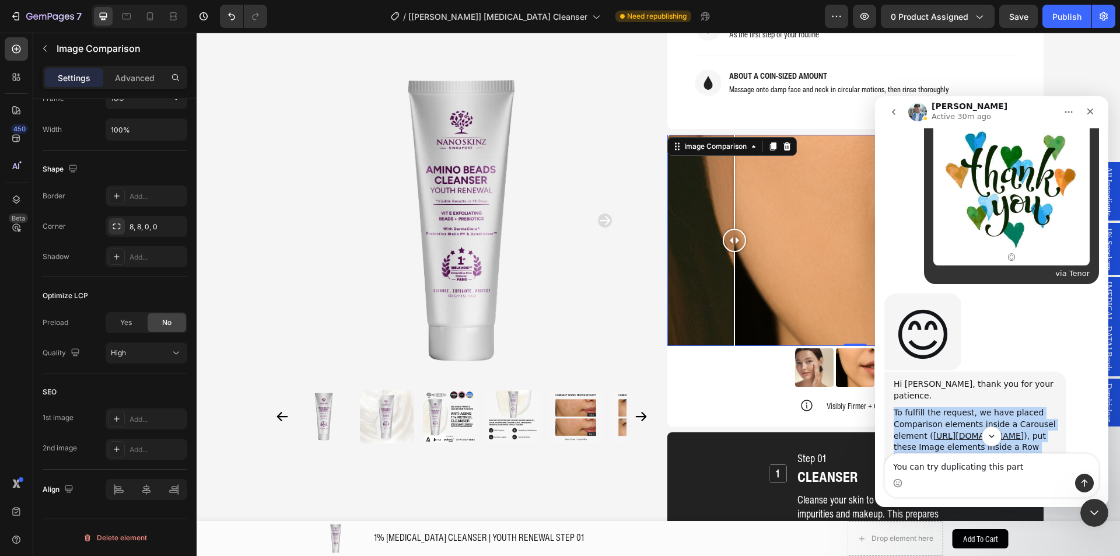
click at [890, 371] on div "Hi Jeano, thank you for your patience. To fulfill the request, we have placed C…" at bounding box center [975, 455] width 182 height 169
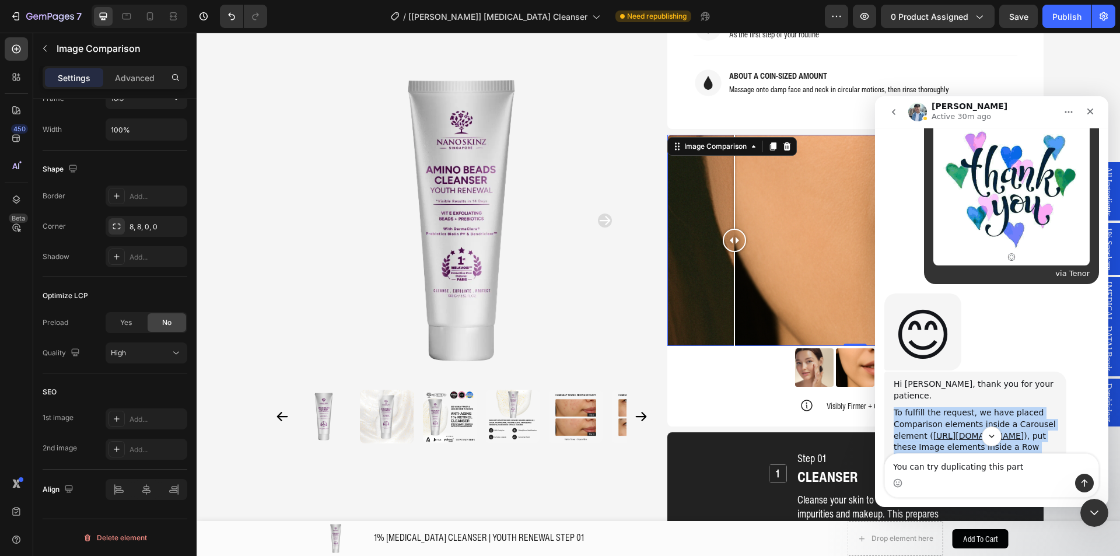
click at [890, 371] on div "Hi Jeano, thank you for your patience. To fulfill the request, we have placed C…" at bounding box center [975, 455] width 182 height 169
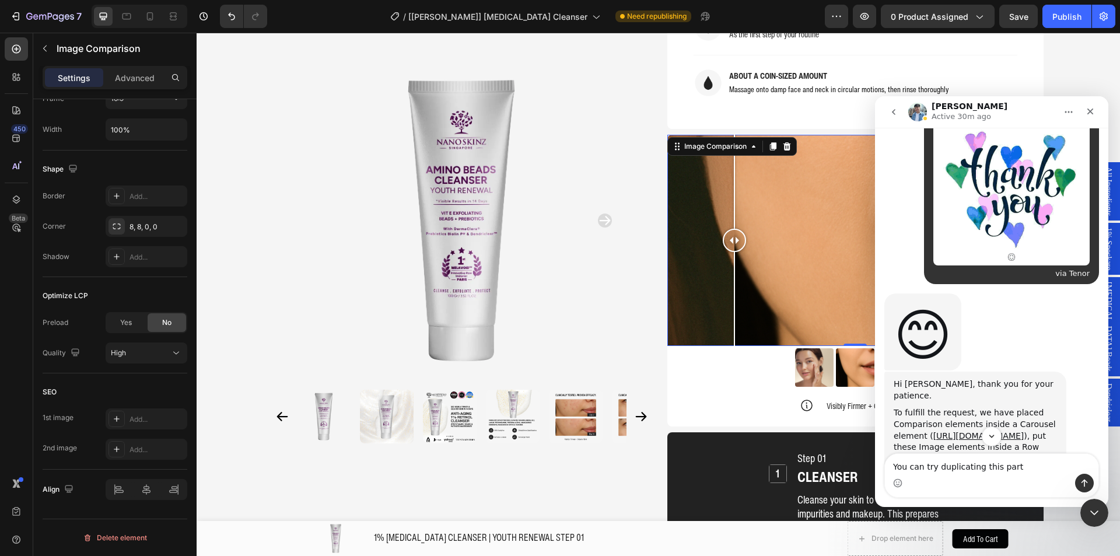
click at [937, 511] on link "https://prnt.sc/6HS7oM2z8fQl" at bounding box center [941, 521] width 97 height 21
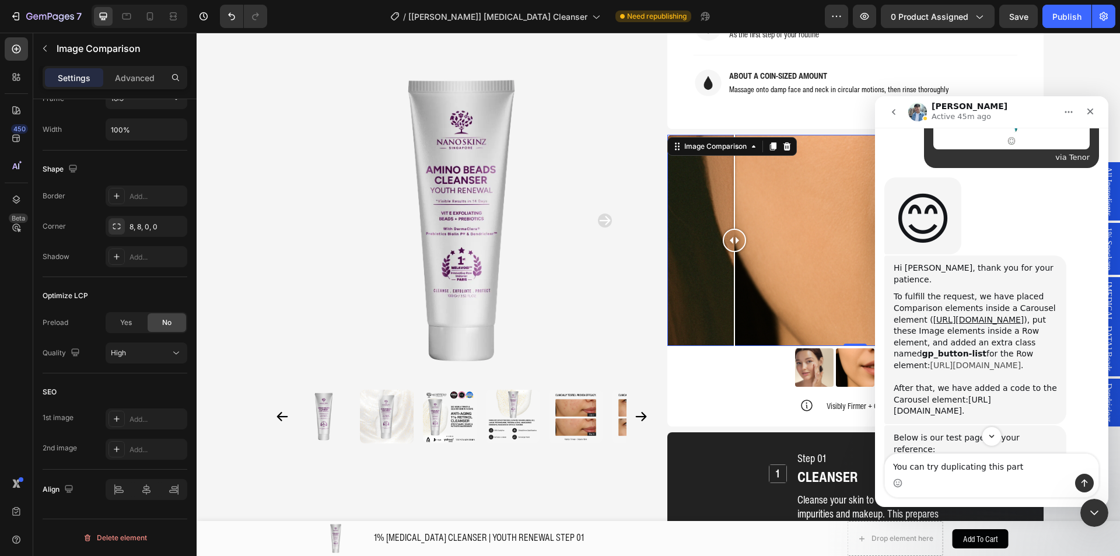
scroll to position [1746, 0]
click at [821, 348] on img at bounding box center [814, 367] width 38 height 38
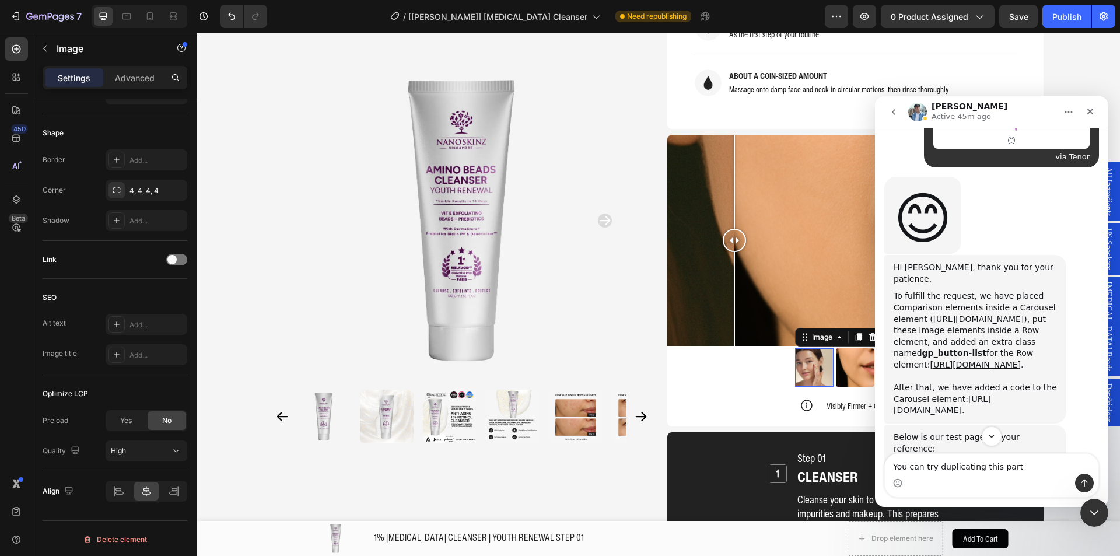
scroll to position [0, 0]
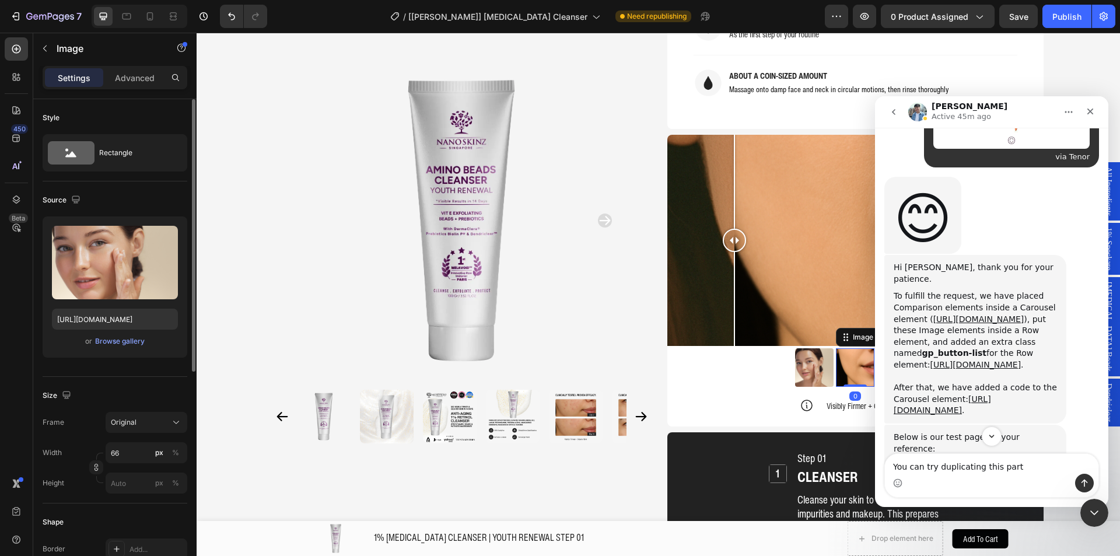
click at [844, 348] on img at bounding box center [855, 367] width 38 height 38
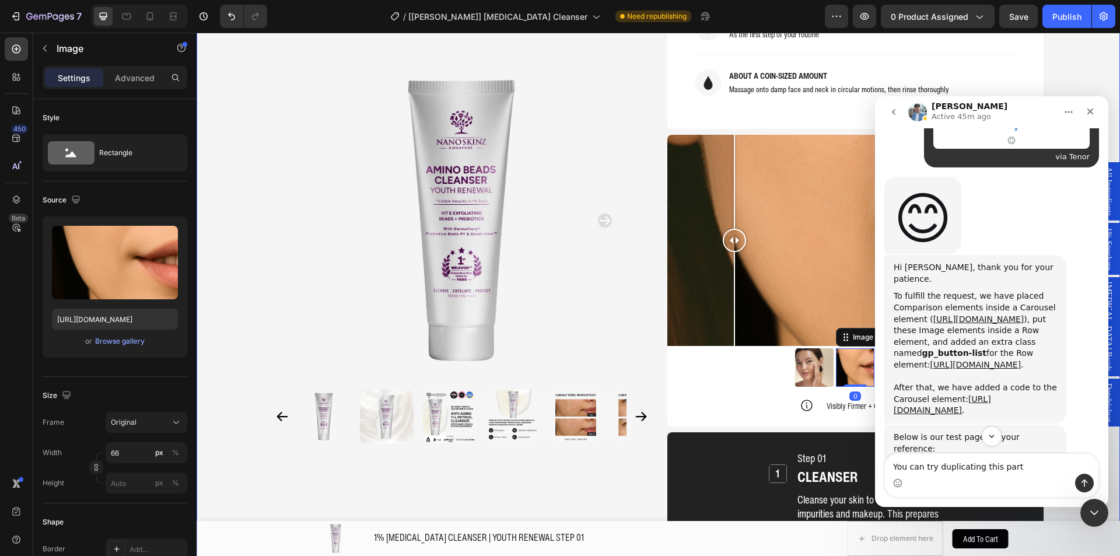
click at [254, 221] on div "Product Images Home 1% RETINOL CLEANSER | YOUTH RENEWAL STEP 01 Breadcrumb 1% R…" at bounding box center [657, 202] width 923 height 2575
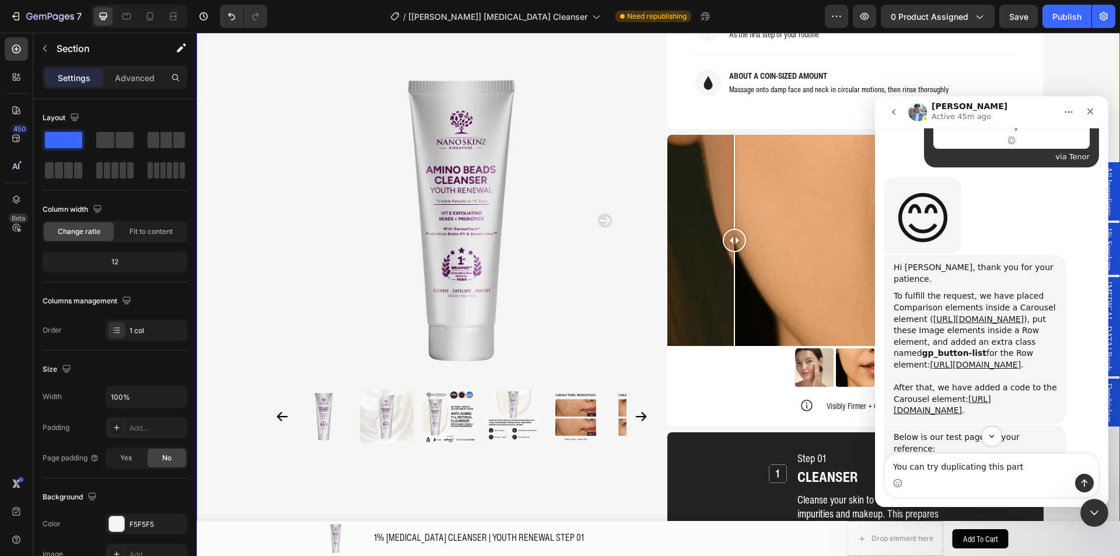
click at [977, 290] on div "To fulfill the request, we have placed Comparison elements inside a Carousel el…" at bounding box center [974, 330] width 163 height 80
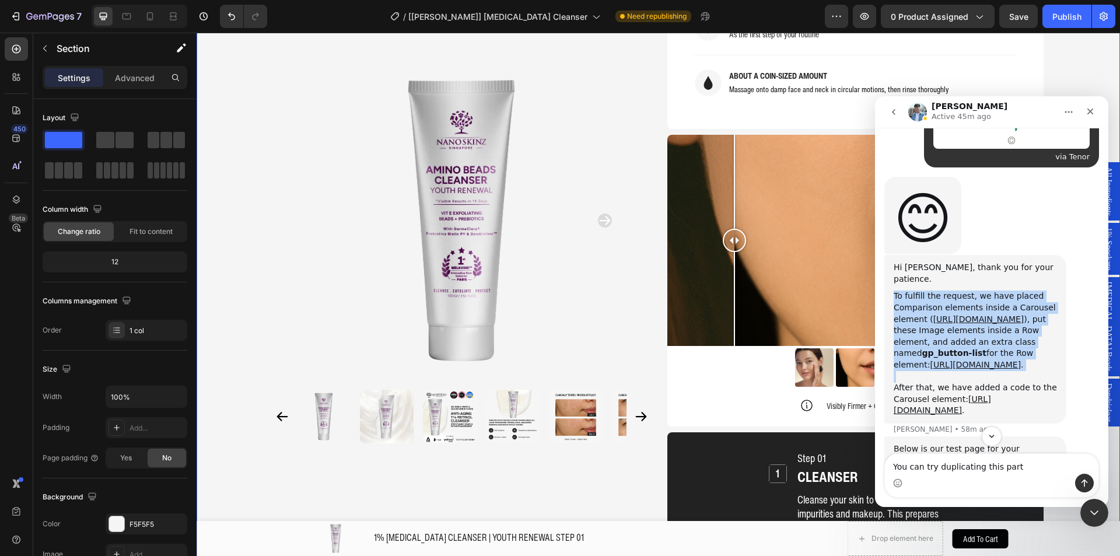
click at [977, 290] on div "To fulfill the request, we have placed Comparison elements inside a Carousel el…" at bounding box center [974, 330] width 163 height 80
click at [973, 290] on div "To fulfill the request, we have placed Comparison elements inside a Carousel el…" at bounding box center [974, 330] width 163 height 80
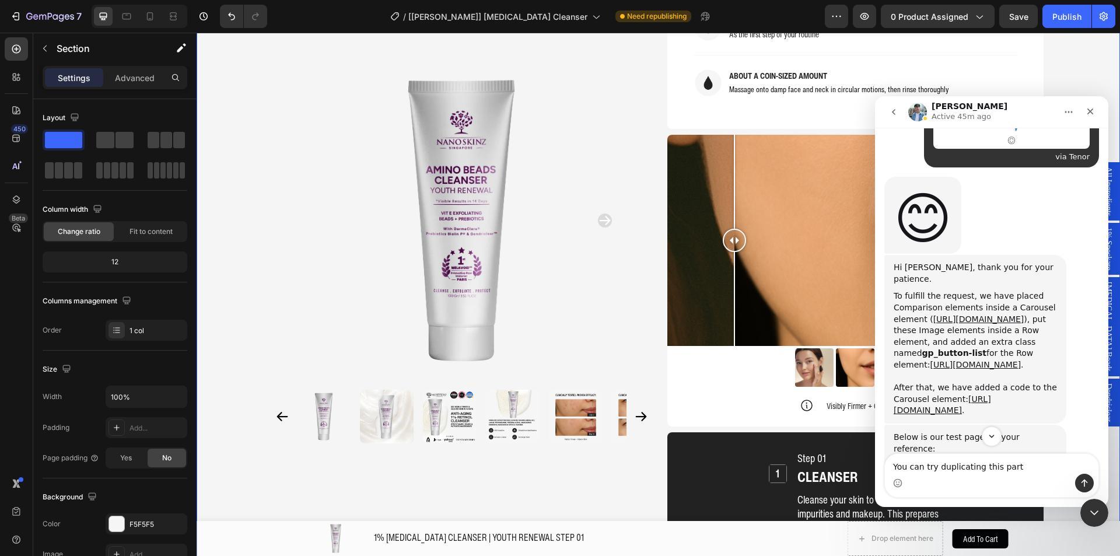
click at [905, 290] on div "To fulfill the request, we have placed Comparison elements inside a Carousel el…" at bounding box center [974, 330] width 163 height 80
click at [900, 290] on div "To fulfill the request, we have placed Comparison elements inside a Carousel el…" at bounding box center [974, 330] width 163 height 80
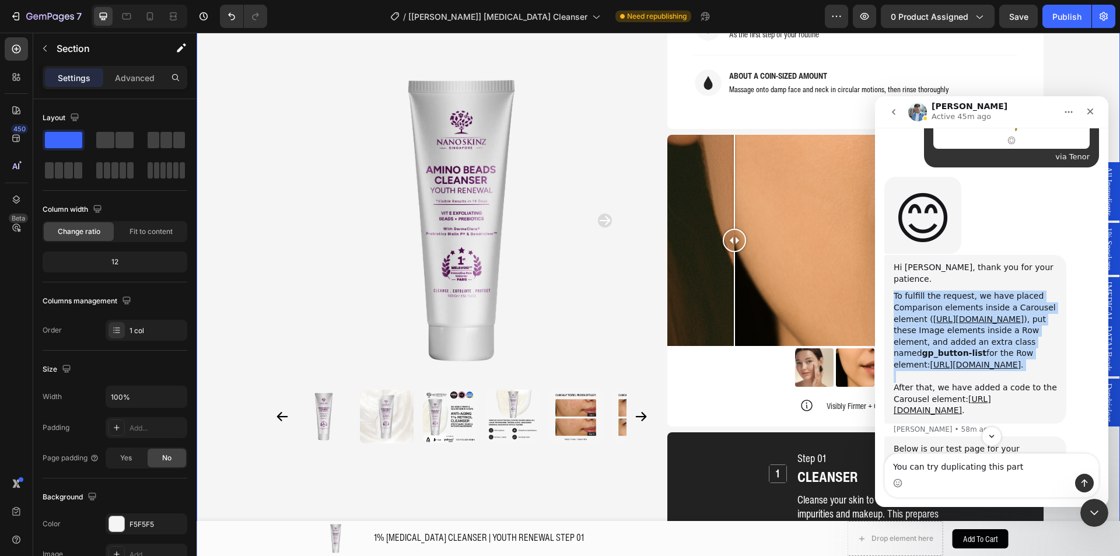
click at [900, 290] on div "To fulfill the request, we have placed Comparison elements inside a Carousel el…" at bounding box center [974, 330] width 163 height 80
click at [898, 290] on div "To fulfill the request, we have placed Comparison elements inside a Carousel el…" at bounding box center [974, 330] width 163 height 80
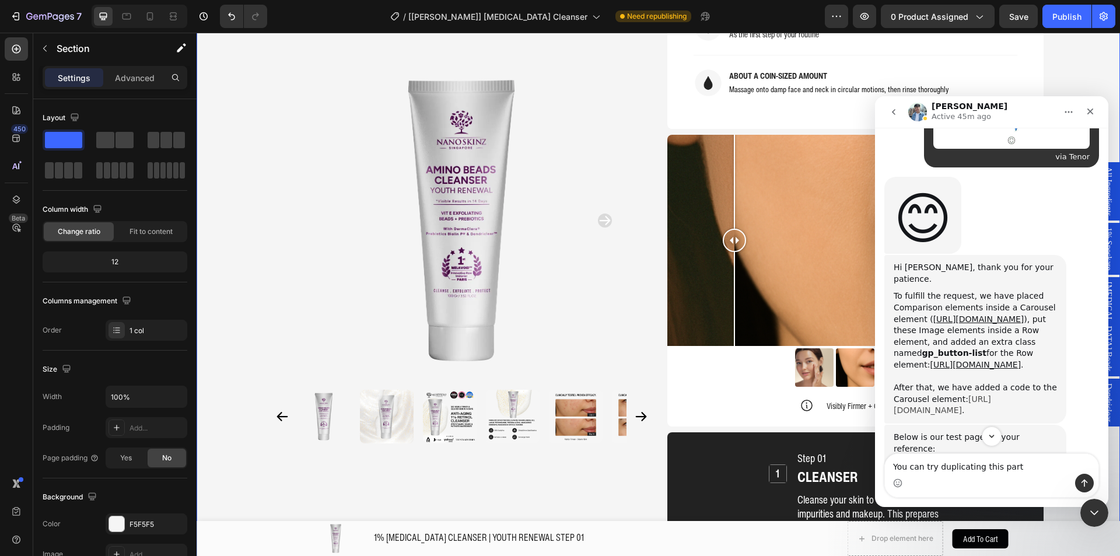
click at [923, 394] on link "https://prnt.sc/6HS7oM2z8fQl" at bounding box center [941, 404] width 97 height 21
click at [990, 434] on icon "Scroll to bottom" at bounding box center [991, 436] width 10 height 10
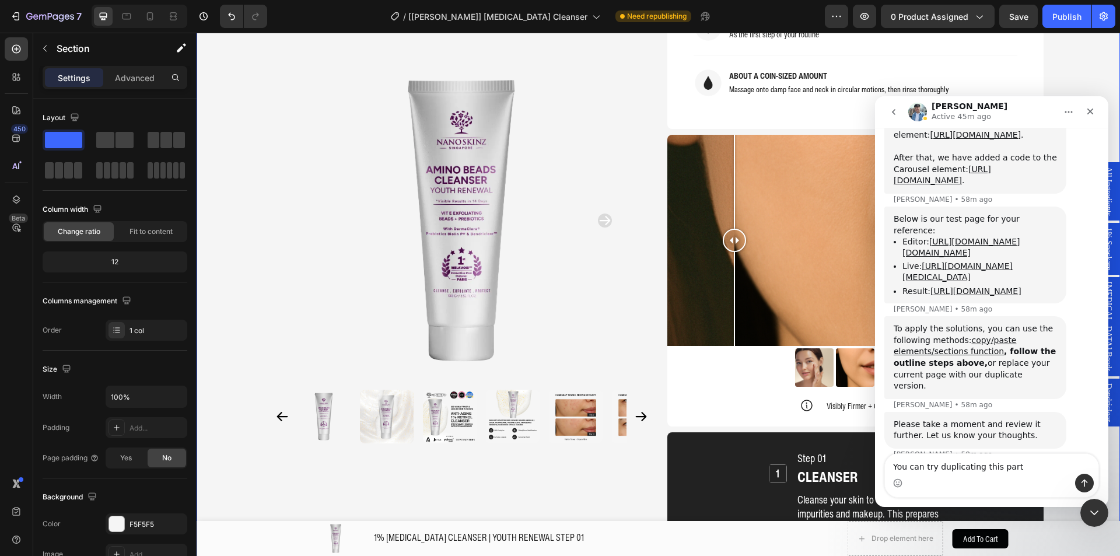
scroll to position [1979, 0]
click at [262, 151] on div "Product Images Home 1% RETINOL CLEANSER | YOUTH RENEWAL STEP 01 Breadcrumb 1% R…" at bounding box center [658, 202] width 793 height 2575
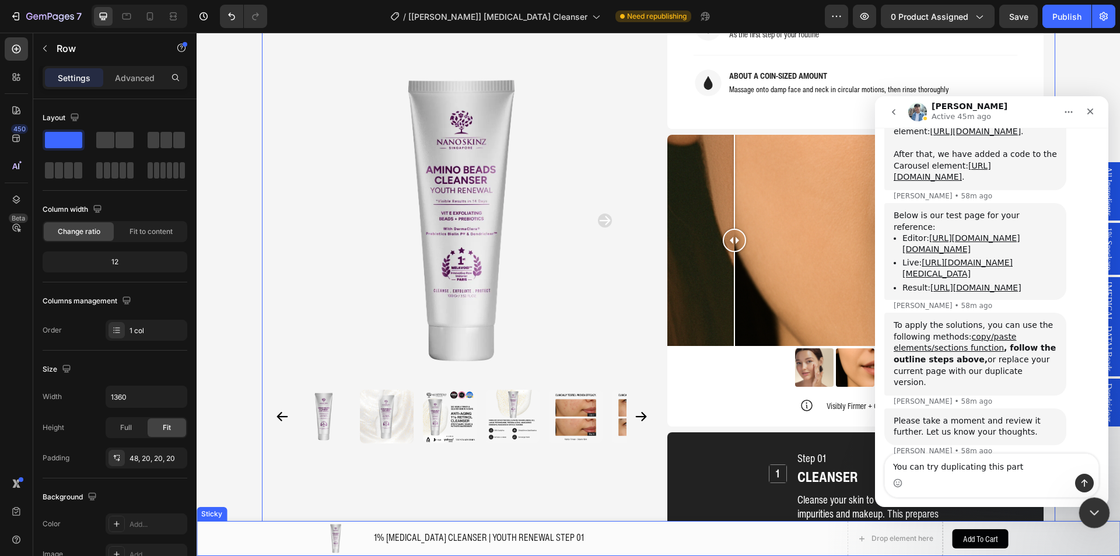
click at [1079, 515] on div "Close Intercom Messenger" at bounding box center [1092, 511] width 28 height 28
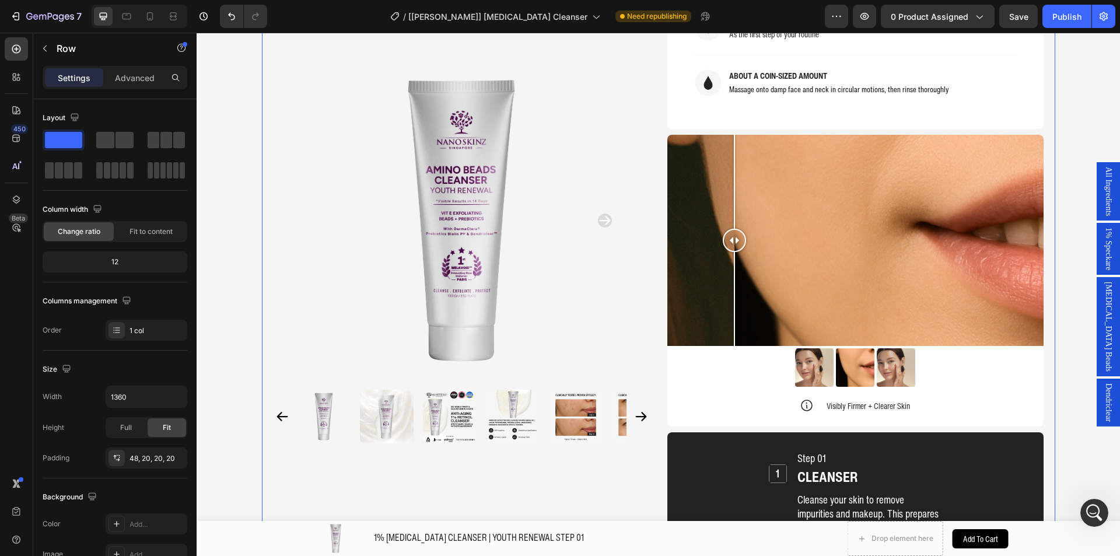
scroll to position [0, 0]
click at [850, 348] on img at bounding box center [855, 367] width 38 height 38
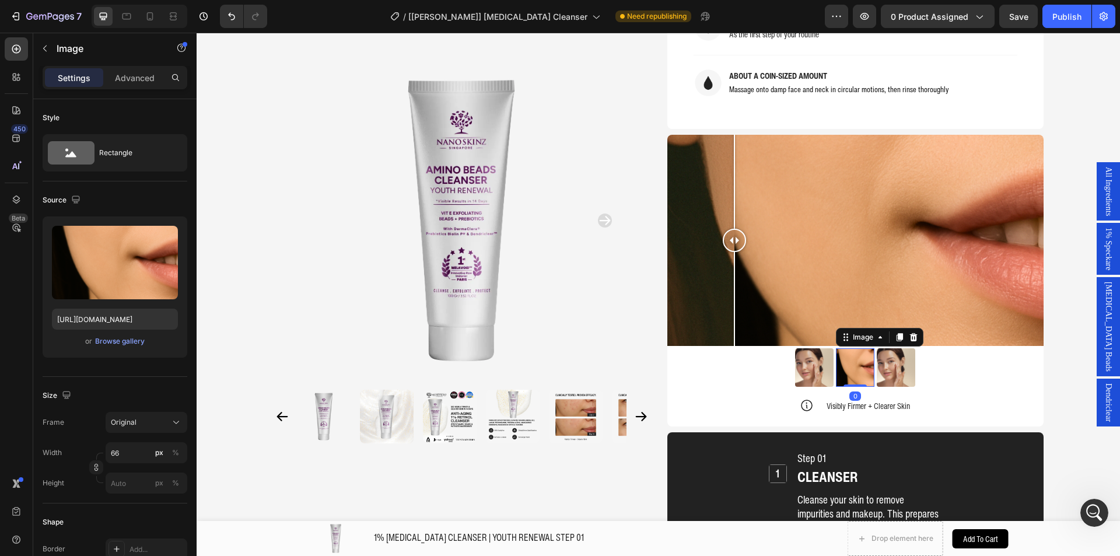
scroll to position [1944, 0]
click at [795, 348] on img at bounding box center [814, 367] width 38 height 38
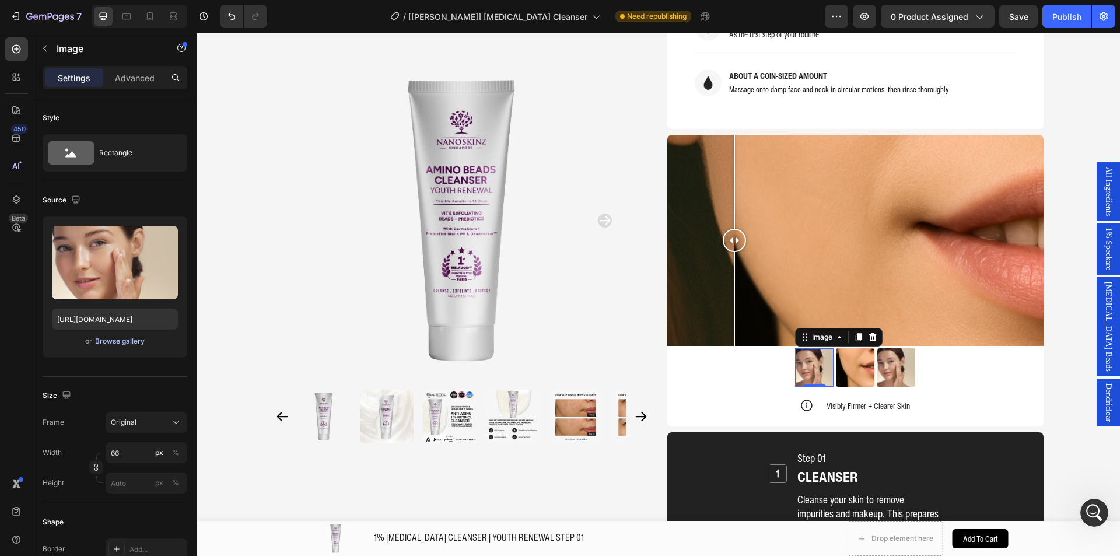
click at [117, 336] on div "Browse gallery" at bounding box center [120, 341] width 50 height 10
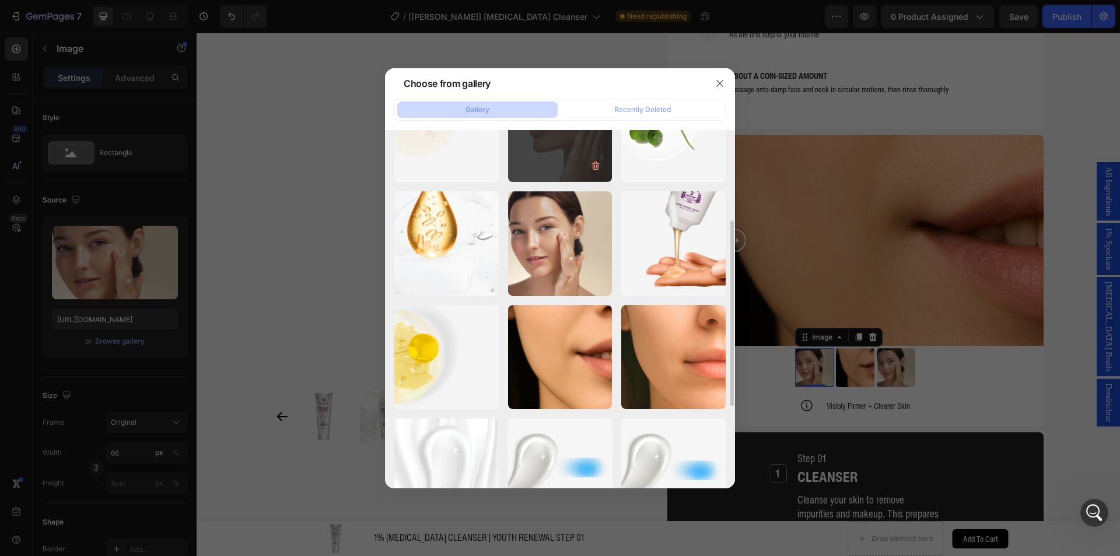
scroll to position [117, 0]
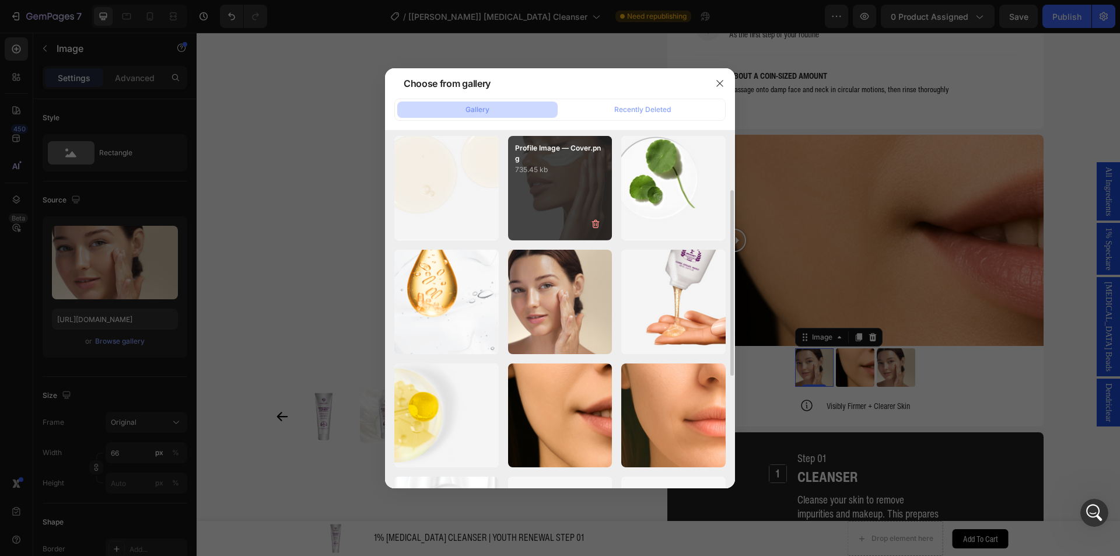
click at [536, 210] on div "Profile Image — Cover.png 735.45 kb" at bounding box center [560, 188] width 104 height 104
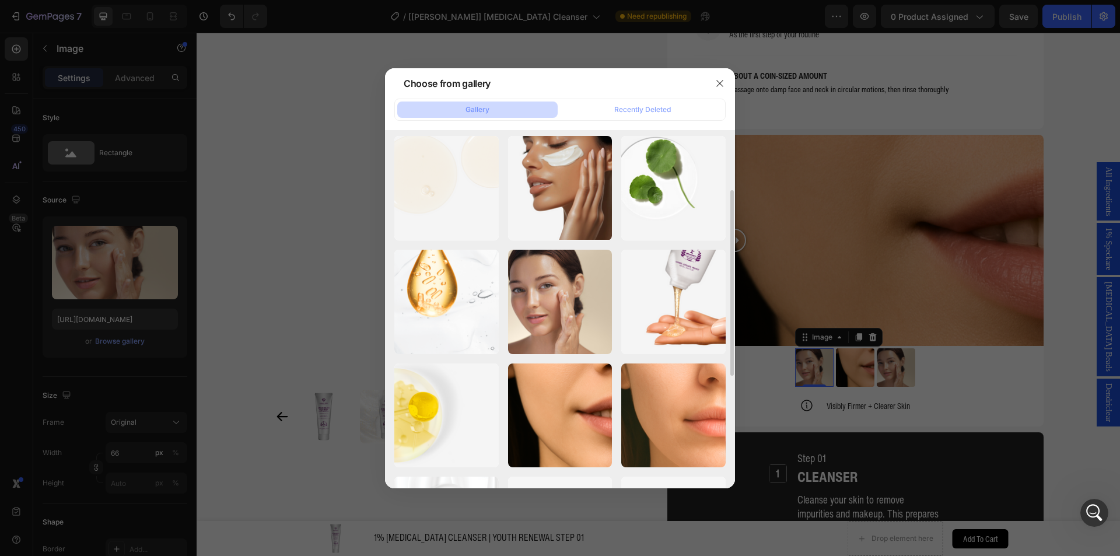
type input "https://cdn.shopify.com/s/files/1/0941/6300/9836/files/gempages_577943635312509…"
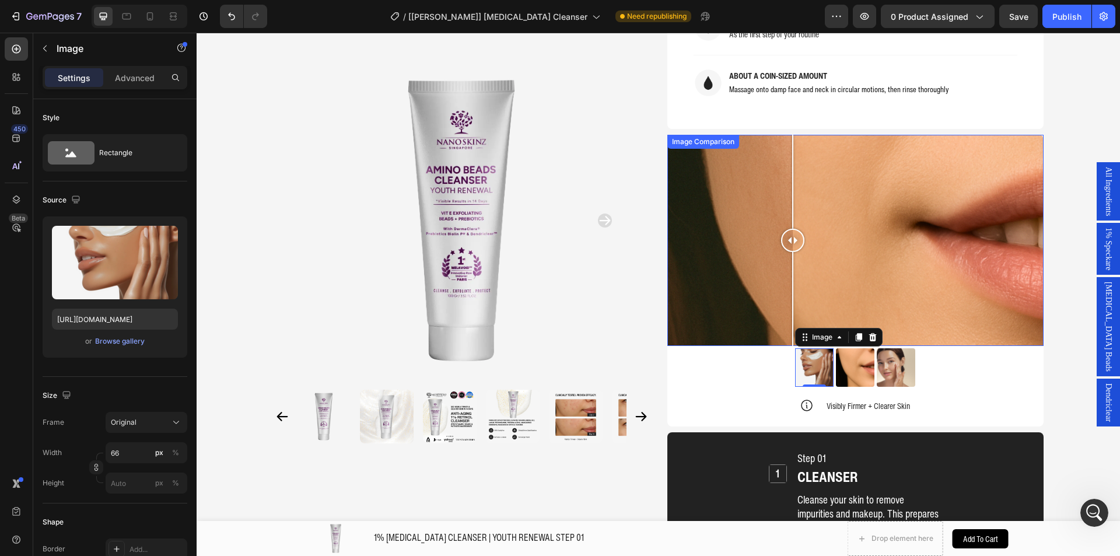
click at [788, 236] on div at bounding box center [855, 241] width 376 height 212
click at [887, 236] on div at bounding box center [855, 241] width 376 height 212
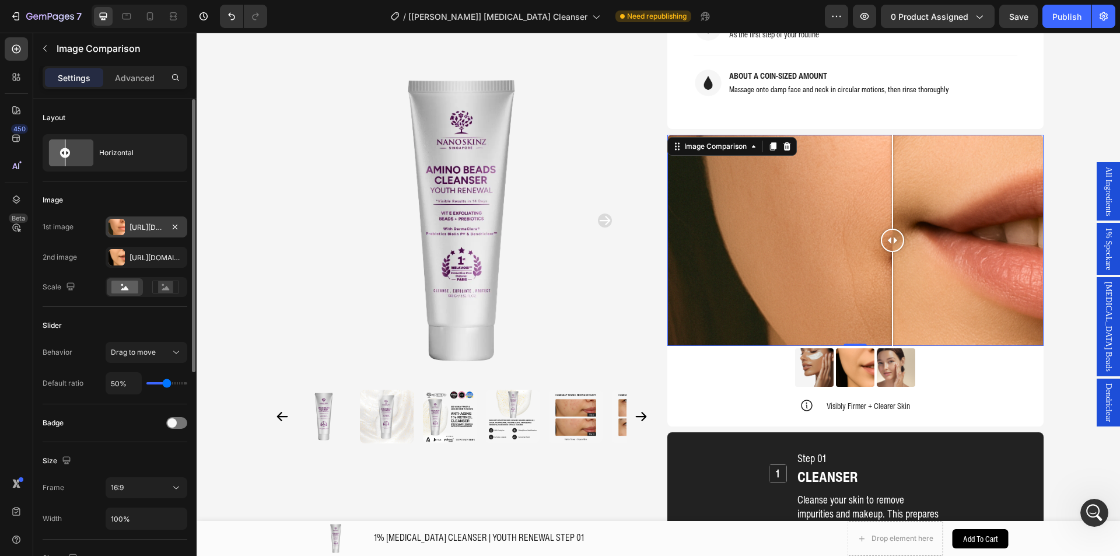
click at [122, 226] on div at bounding box center [116, 227] width 16 height 16
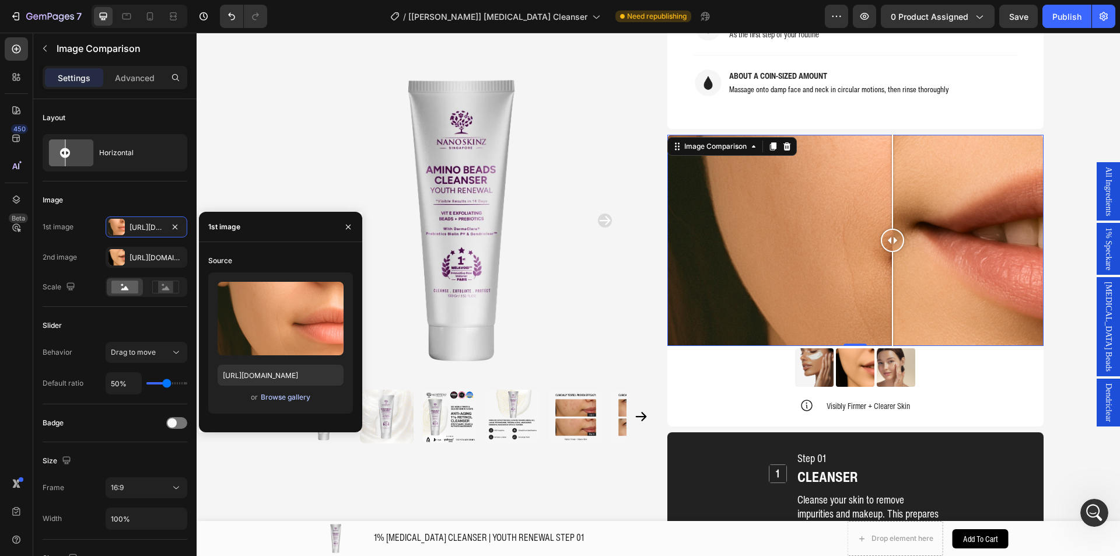
click at [273, 398] on div "Browse gallery" at bounding box center [286, 397] width 50 height 10
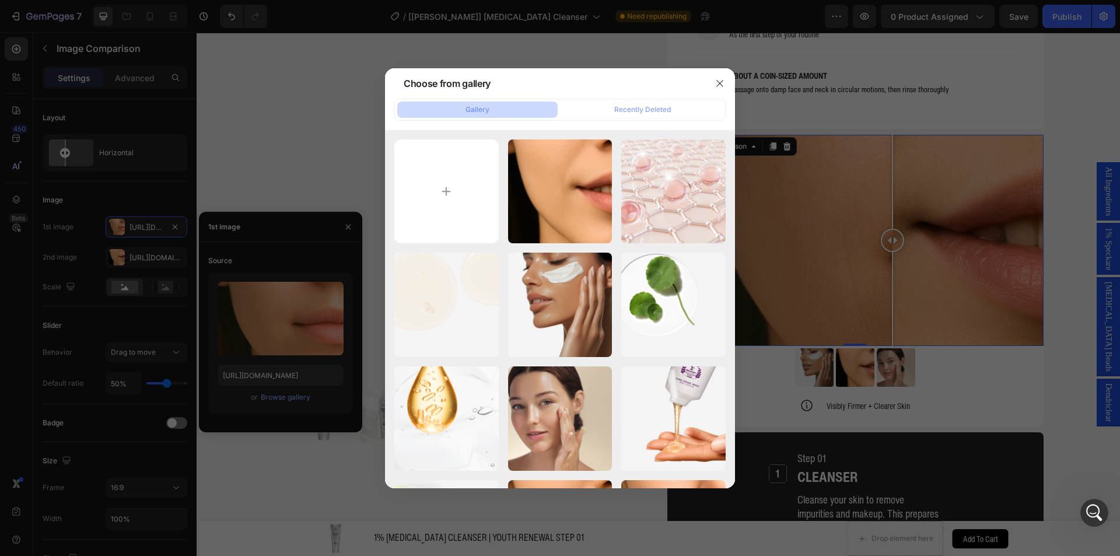
drag, startPoint x: 710, startPoint y: 82, endPoint x: 709, endPoint y: 94, distance: 12.3
click at [710, 83] on div at bounding box center [719, 83] width 30 height 30
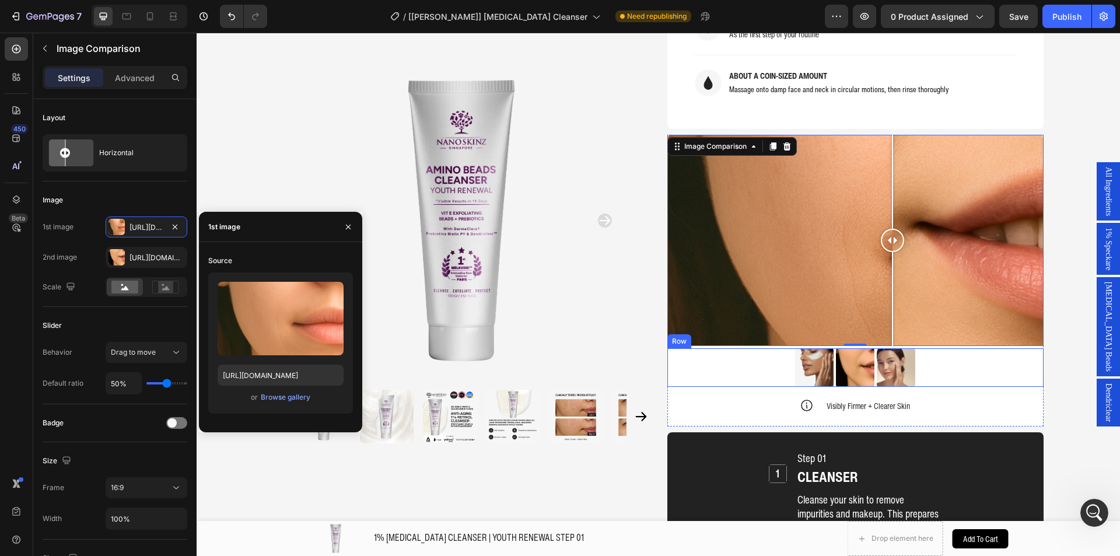
click at [798, 348] on img at bounding box center [814, 367] width 38 height 38
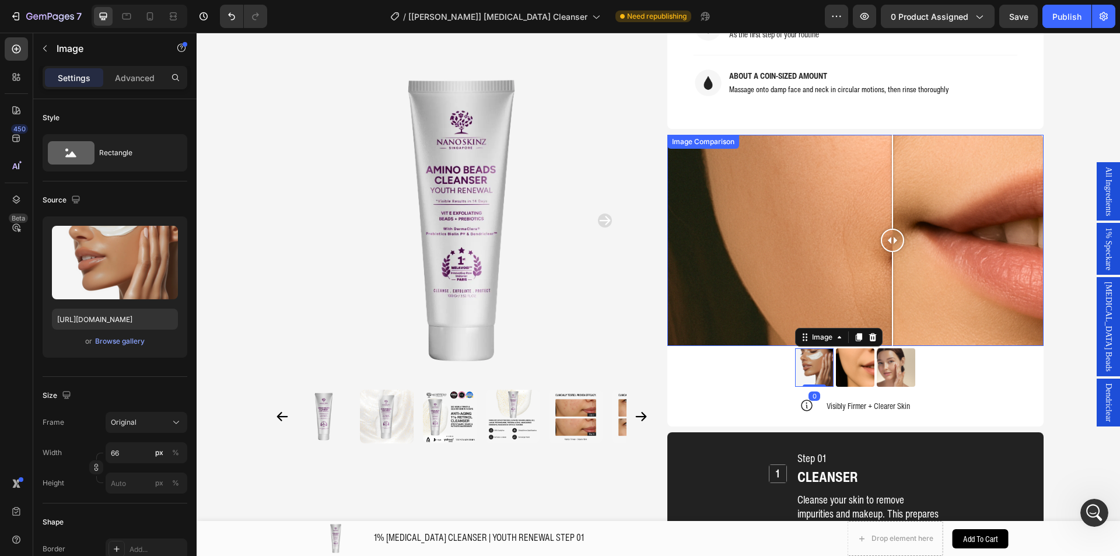
click at [755, 259] on div at bounding box center [855, 241] width 376 height 212
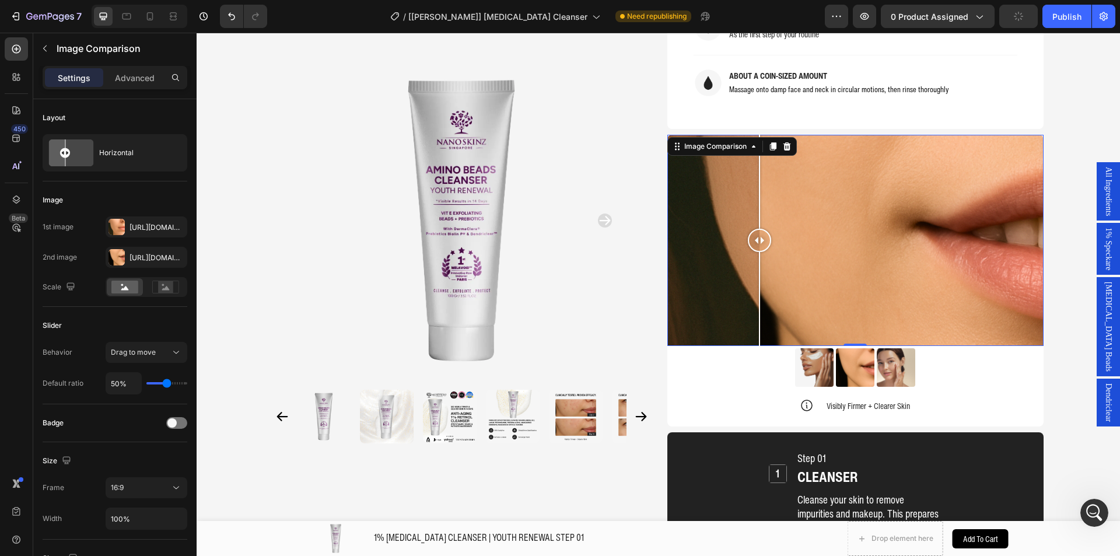
click at [802, 264] on div at bounding box center [855, 241] width 376 height 212
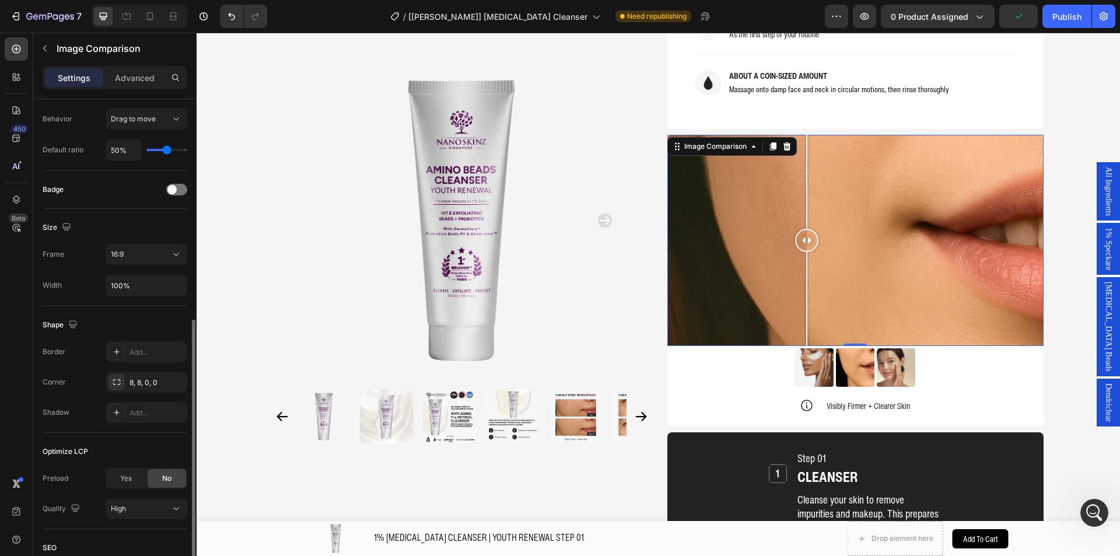
scroll to position [350, 0]
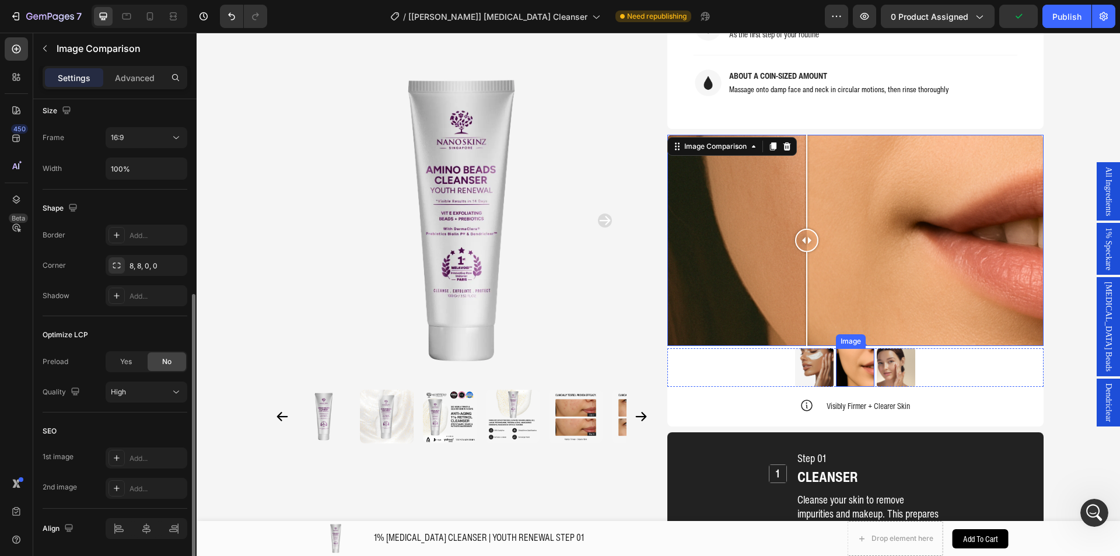
click at [819, 348] on img at bounding box center [814, 367] width 38 height 38
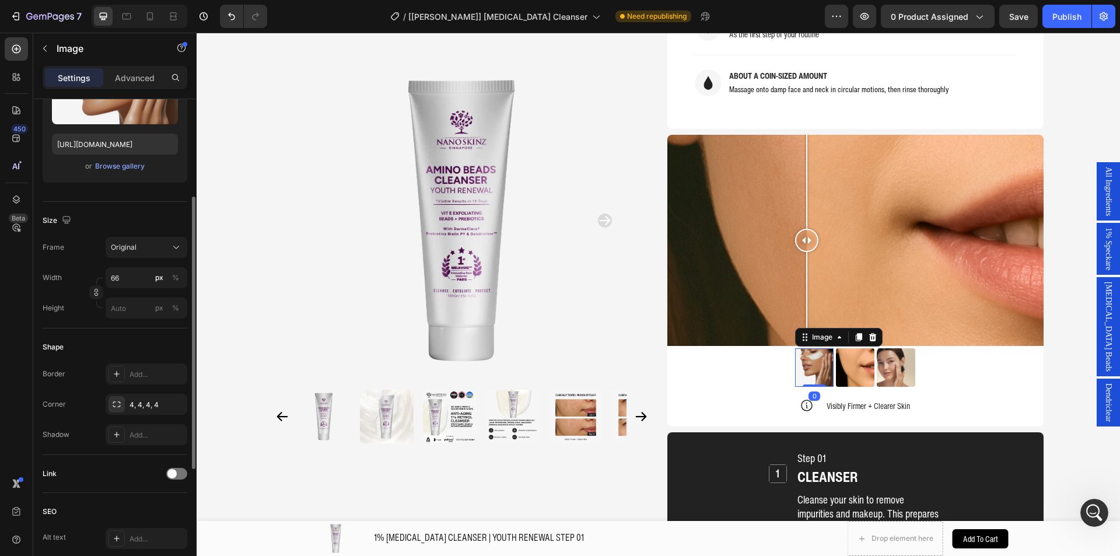
scroll to position [233, 0]
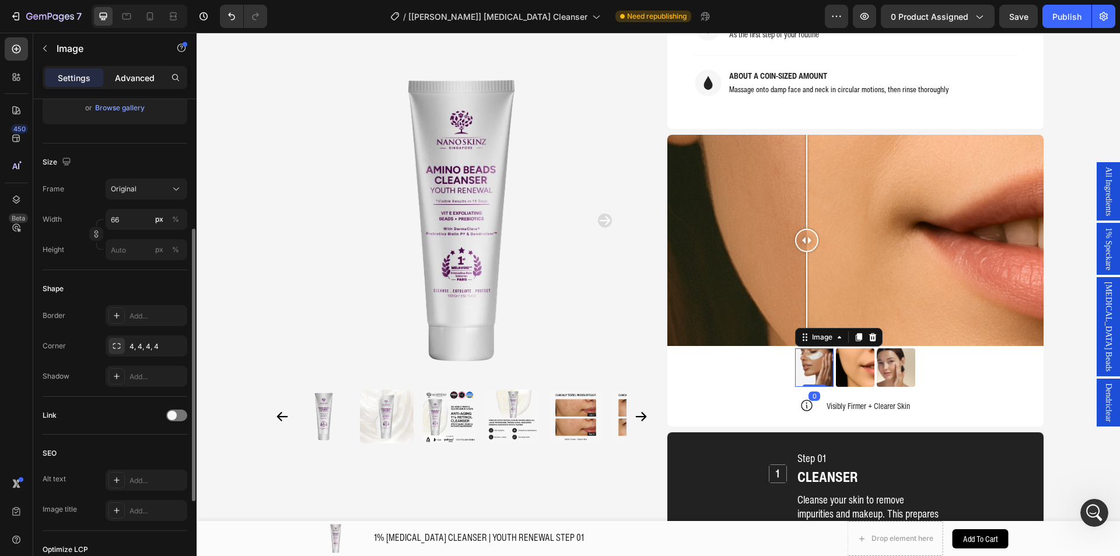
click at [133, 74] on p "Advanced" at bounding box center [135, 78] width 40 height 12
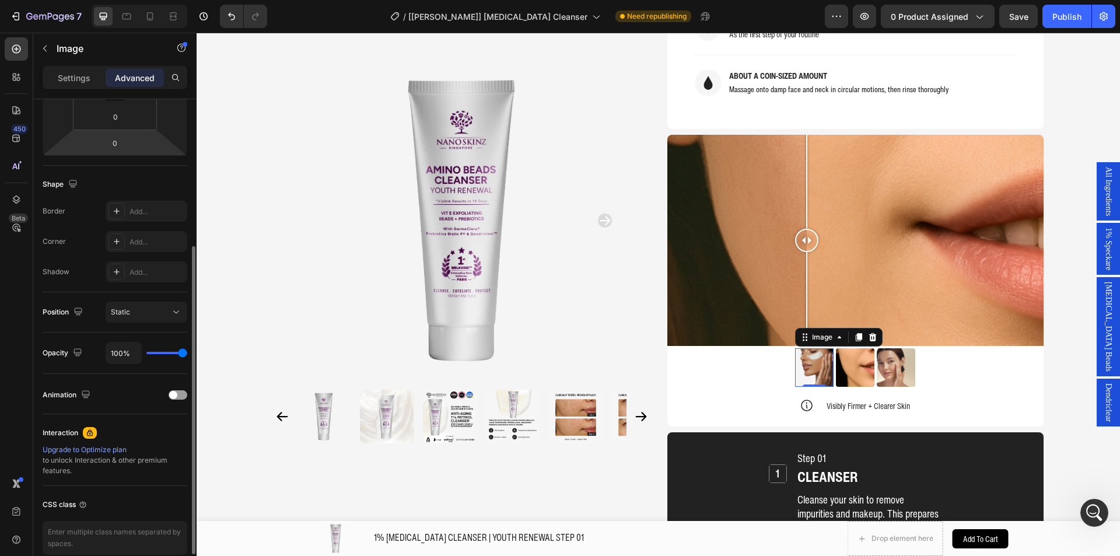
scroll to position [175, 0]
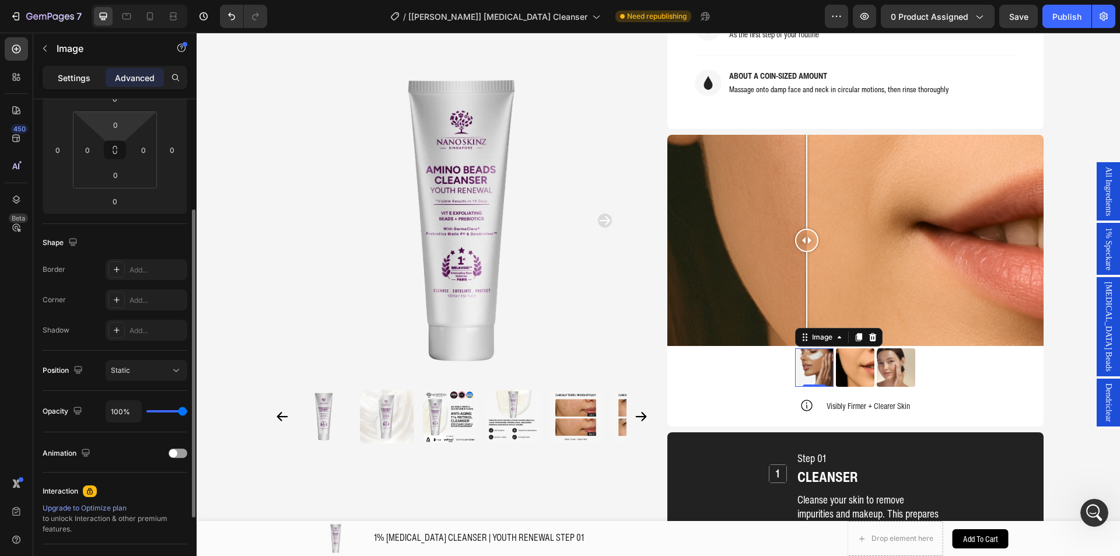
click at [73, 83] on p "Settings" at bounding box center [74, 78] width 33 height 12
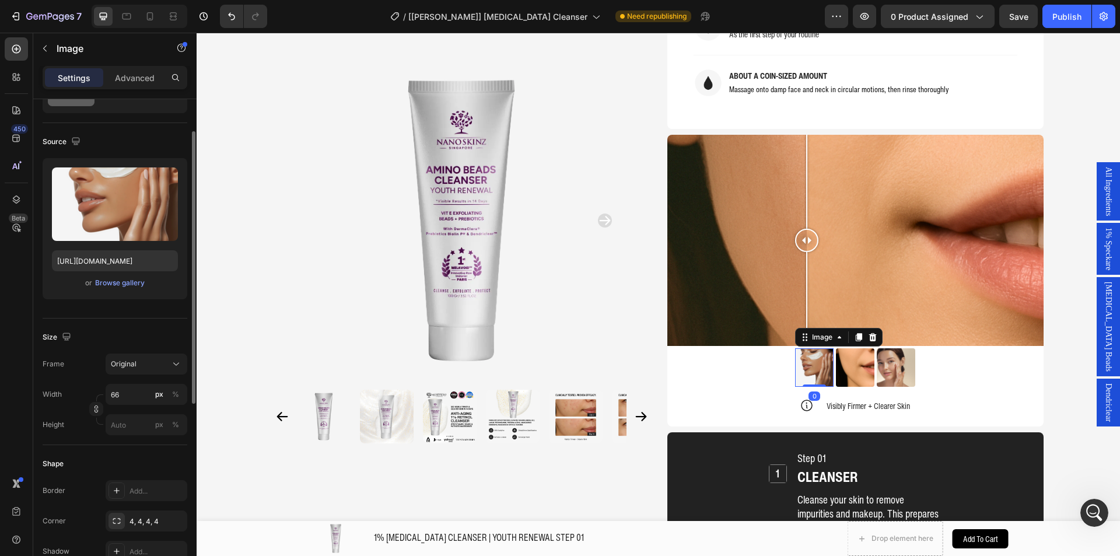
scroll to position [0, 0]
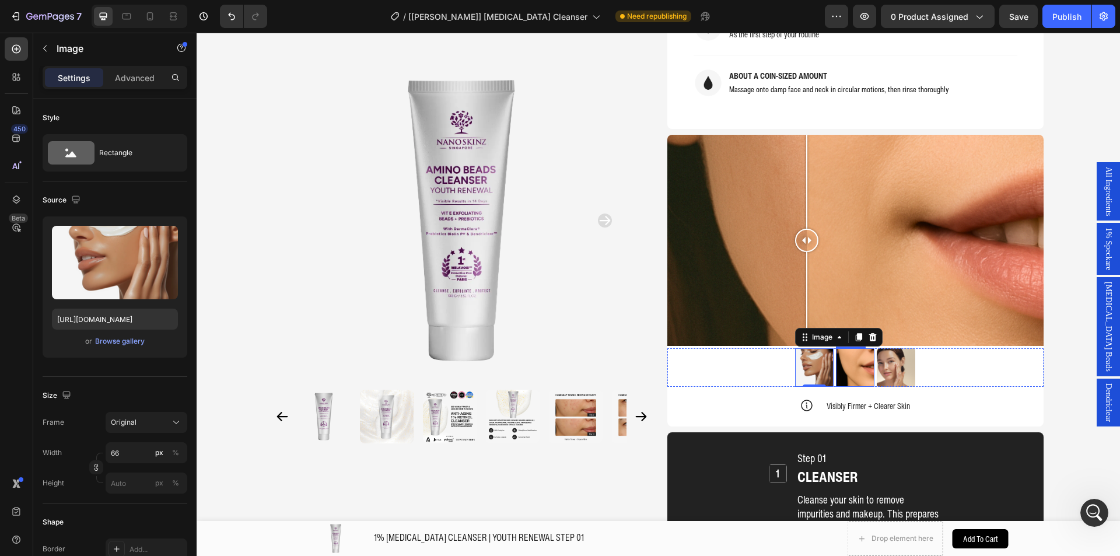
click at [845, 348] on img at bounding box center [855, 367] width 38 height 38
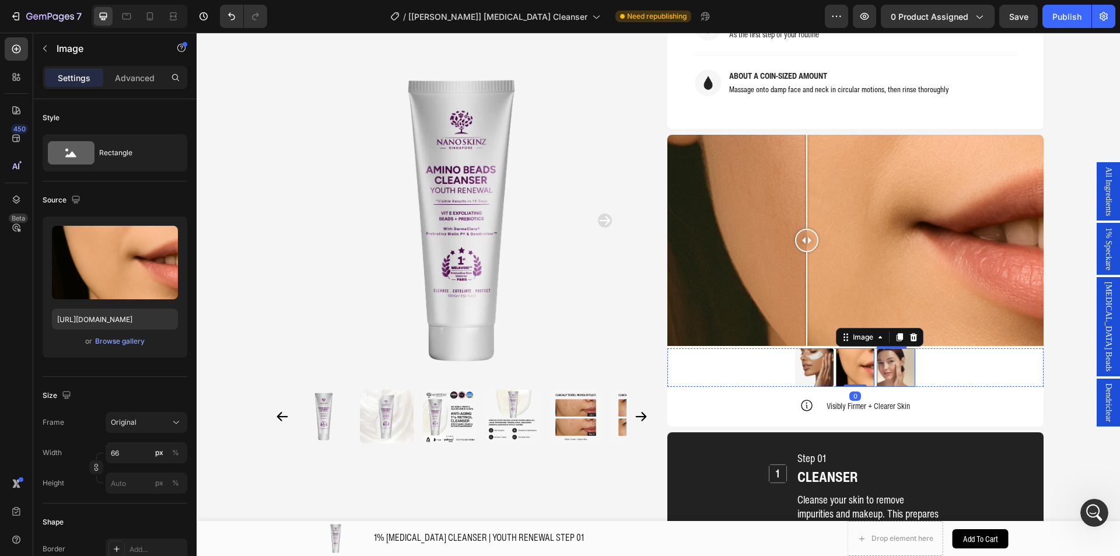
click at [895, 348] on img at bounding box center [895, 367] width 38 height 38
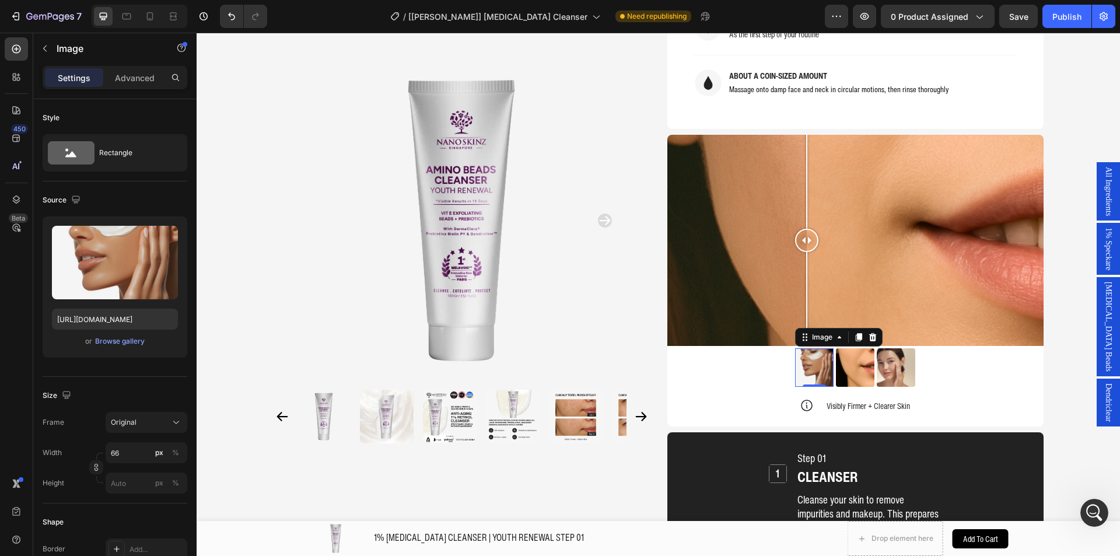
click at [820, 348] on img at bounding box center [814, 367] width 38 height 38
drag, startPoint x: 838, startPoint y: 335, endPoint x: 854, endPoint y: 339, distance: 16.1
click at [840, 348] on img at bounding box center [855, 367] width 38 height 38
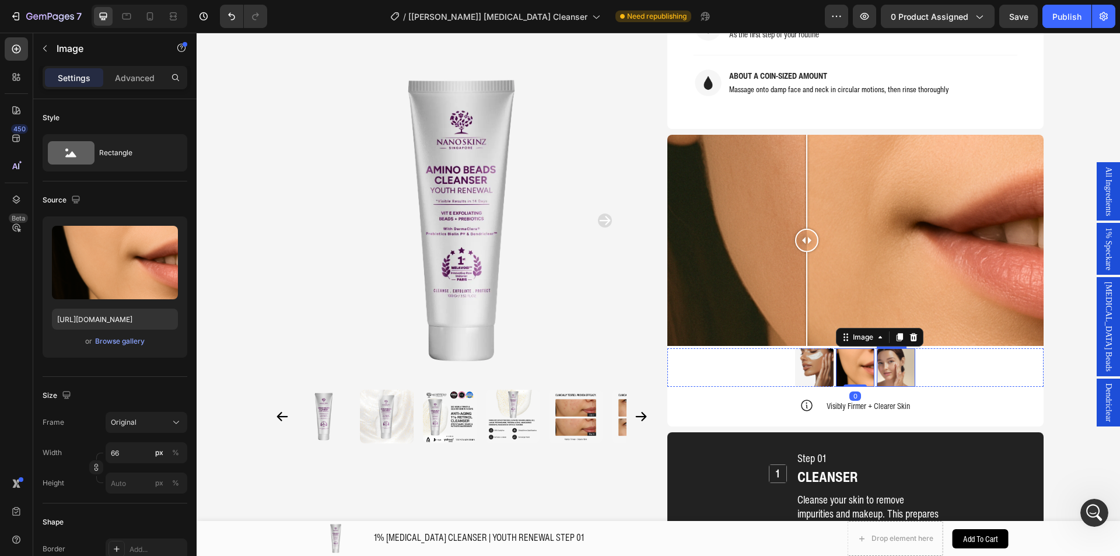
click at [896, 348] on img at bounding box center [895, 367] width 38 height 38
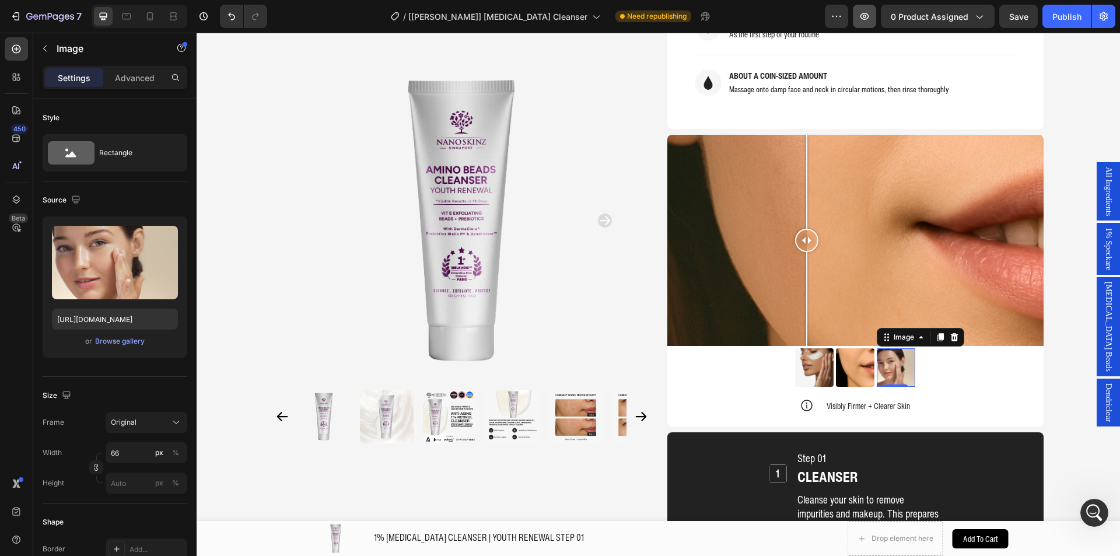
click at [865, 20] on icon "button" at bounding box center [864, 16] width 12 height 12
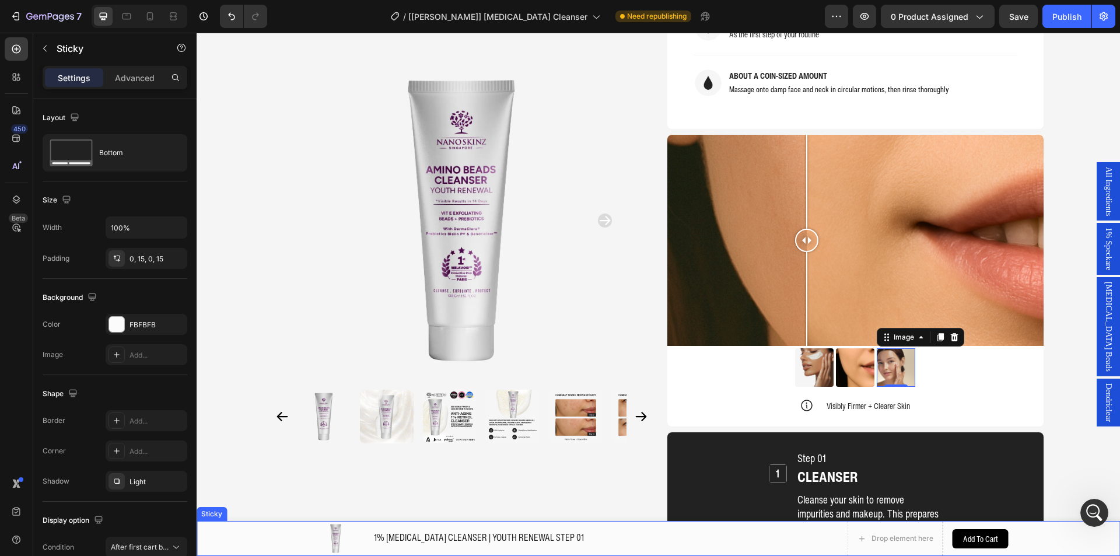
click at [1104, 530] on div "(P) Images & Gallery 1% RETINOL CLEANSER | YOUTH RENEWAL STEP 01 (P) Title Row …" at bounding box center [657, 538] width 923 height 35
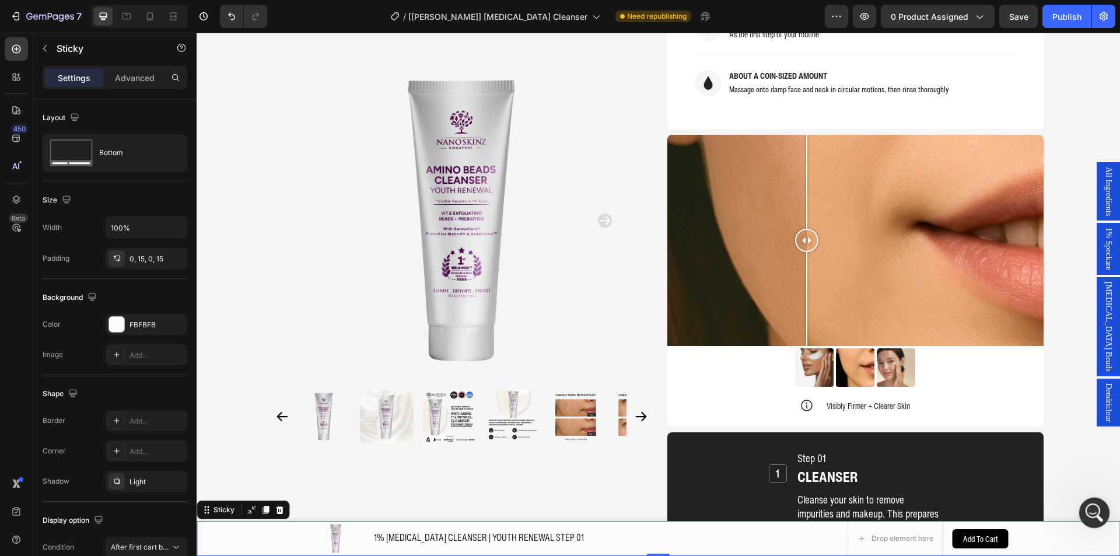
click at [1097, 515] on div "Open Intercom Messenger" at bounding box center [1092, 511] width 38 height 38
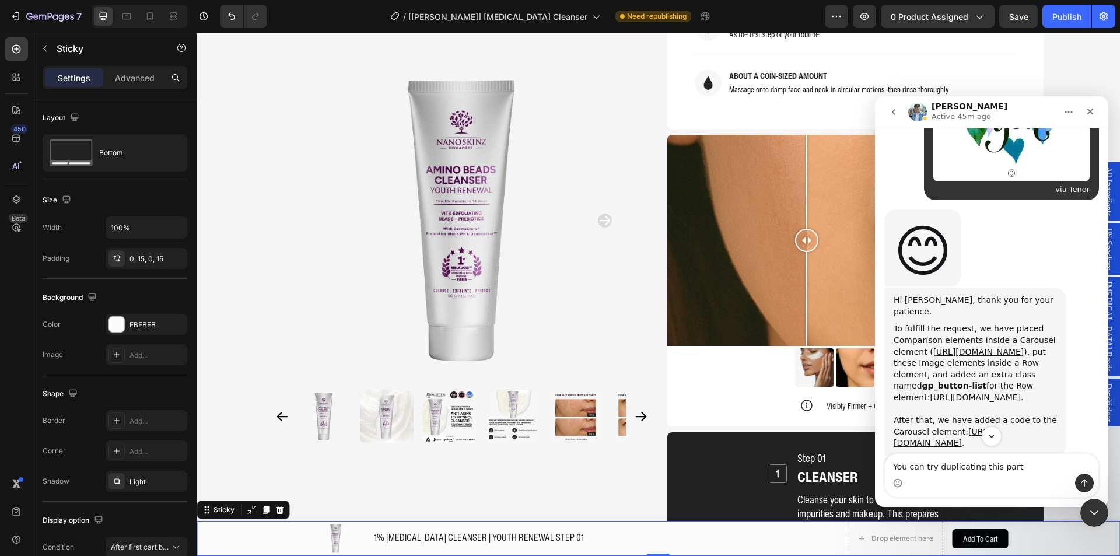
scroll to position [1711, 0]
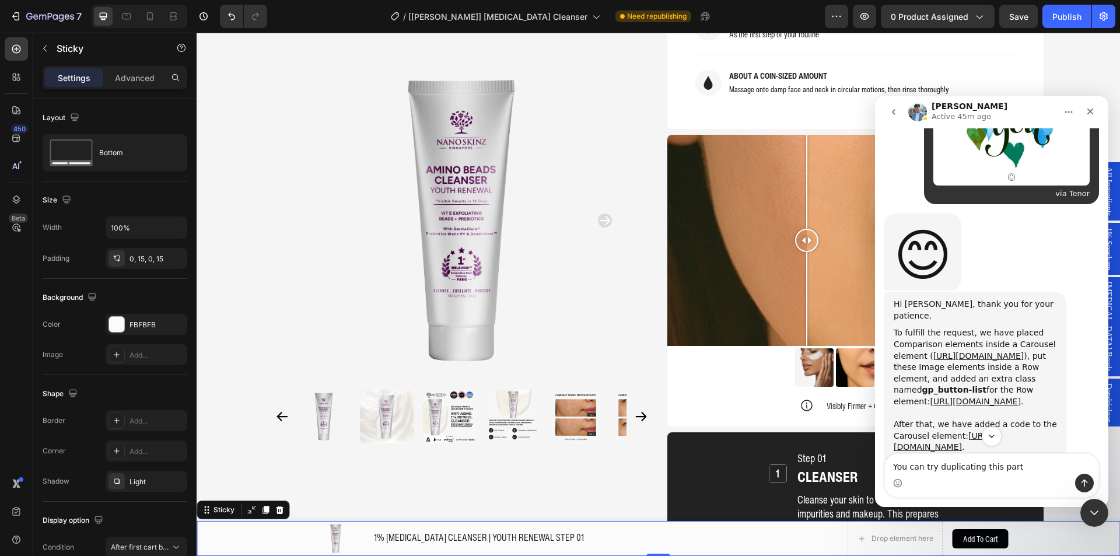
click at [979, 327] on div "To fulfill the request, we have placed Comparison elements inside a Carousel el…" at bounding box center [974, 367] width 163 height 80
click at [973, 327] on div "To fulfill the request, we have placed Comparison elements inside a Carousel el…" at bounding box center [974, 367] width 163 height 80
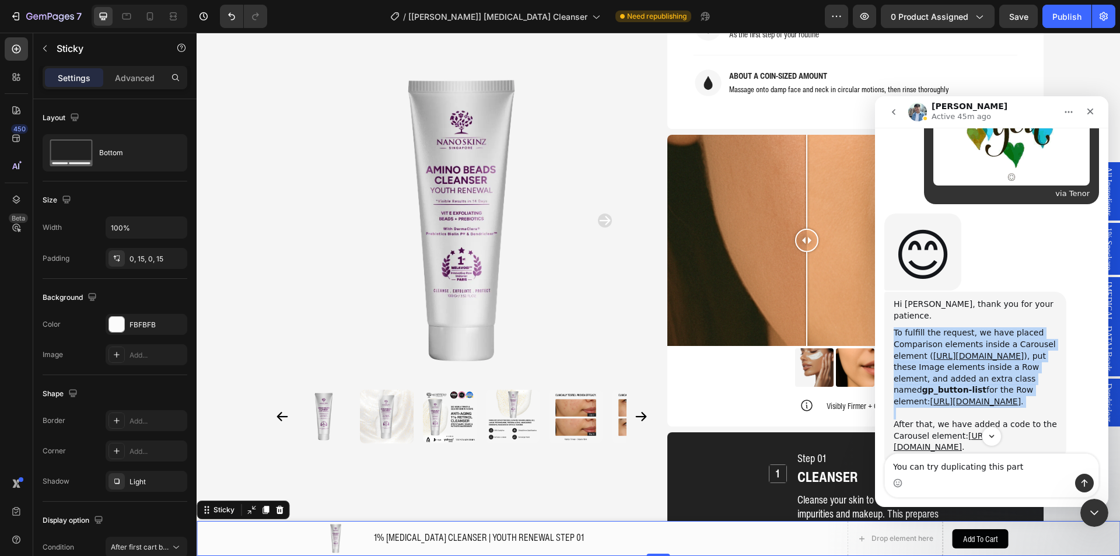
click at [973, 327] on div "To fulfill the request, we have placed Comparison elements inside a Carousel el…" at bounding box center [974, 367] width 163 height 80
click at [964, 327] on div "To fulfill the request, we have placed Comparison elements inside a Carousel el…" at bounding box center [974, 367] width 163 height 80
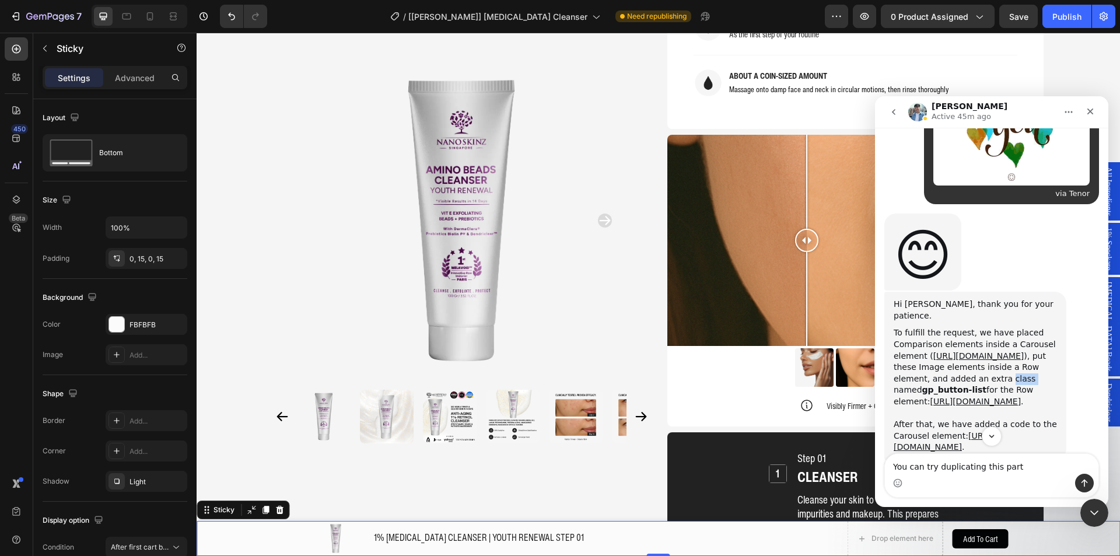
click at [964, 327] on div "To fulfill the request, we have placed Comparison elements inside a Carousel el…" at bounding box center [974, 367] width 163 height 80
click at [946, 327] on div "To fulfill the request, we have placed Comparison elements inside a Carousel el…" at bounding box center [974, 367] width 163 height 80
click at [917, 327] on div "To fulfill the request, we have placed Comparison elements inside a Carousel el…" at bounding box center [974, 367] width 163 height 80
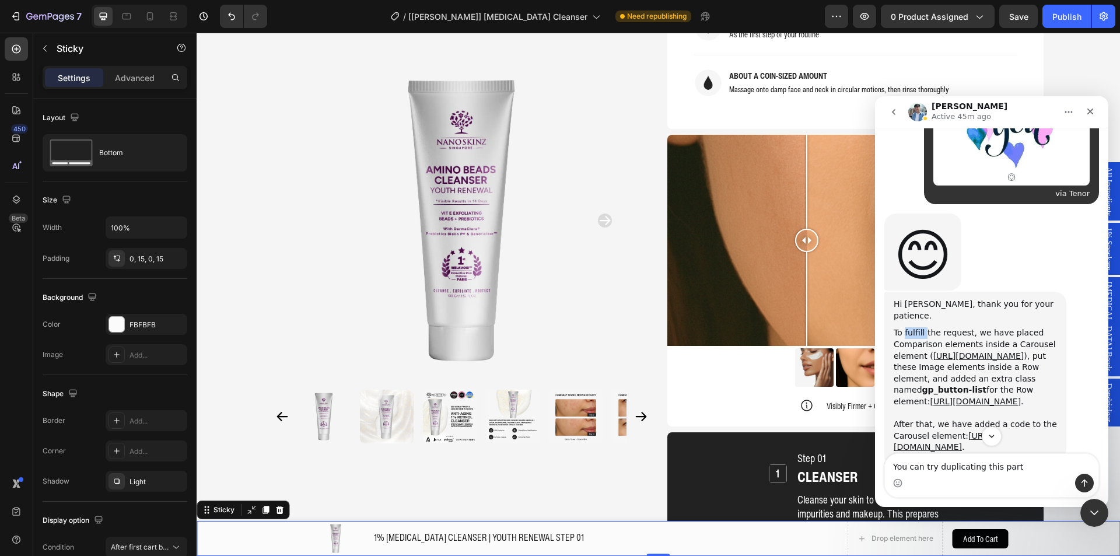
click at [917, 327] on div "To fulfill the request, we have placed Comparison elements inside a Carousel el…" at bounding box center [974, 367] width 163 height 80
click at [915, 327] on div "To fulfill the request, we have placed Comparison elements inside a Carousel el…" at bounding box center [974, 367] width 163 height 80
click at [957, 327] on div "To fulfill the request, we have placed Comparison elements inside a Carousel el…" at bounding box center [974, 367] width 163 height 80
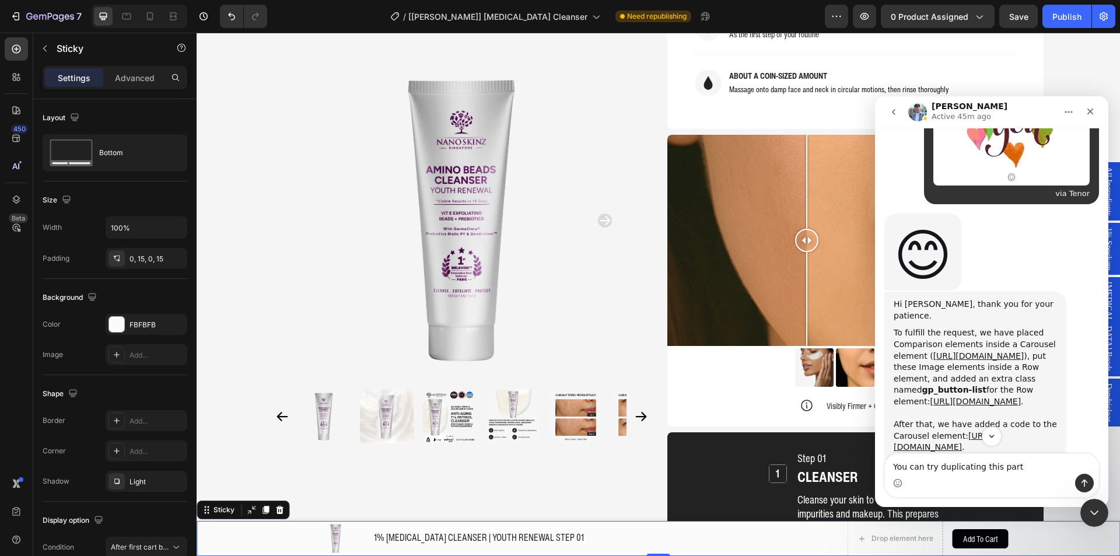
click at [988, 327] on div "To fulfill the request, we have placed Comparison elements inside a Carousel el…" at bounding box center [974, 367] width 163 height 80
click at [1010, 327] on div "To fulfill the request, we have placed Comparison elements inside a Carousel el…" at bounding box center [974, 367] width 163 height 80
click at [978, 327] on div "To fulfill the request, we have placed Comparison elements inside a Carousel el…" at bounding box center [974, 367] width 163 height 80
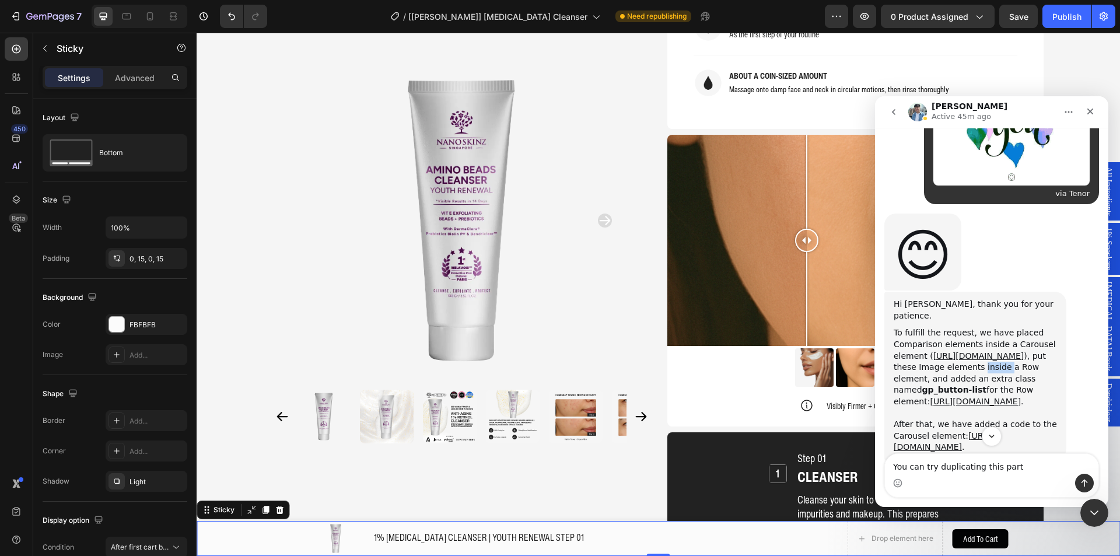
click at [978, 327] on div "To fulfill the request, we have placed Comparison elements inside a Carousel el…" at bounding box center [974, 367] width 163 height 80
click at [982, 351] on link "[URL][DOMAIN_NAME]" at bounding box center [978, 355] width 91 height 9
click at [814, 230] on div at bounding box center [855, 241] width 376 height 212
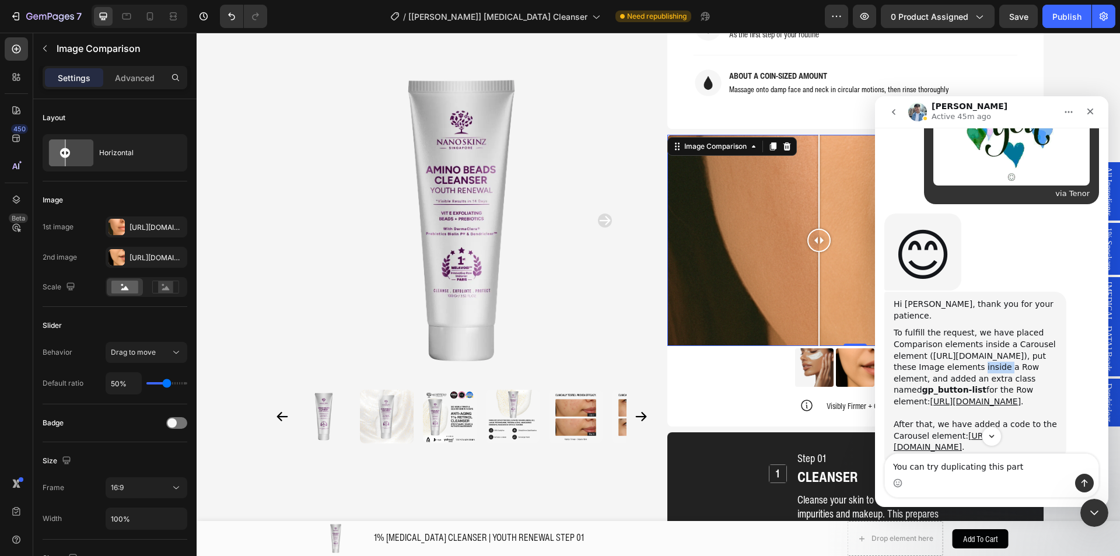
click at [695, 238] on div at bounding box center [855, 241] width 376 height 212
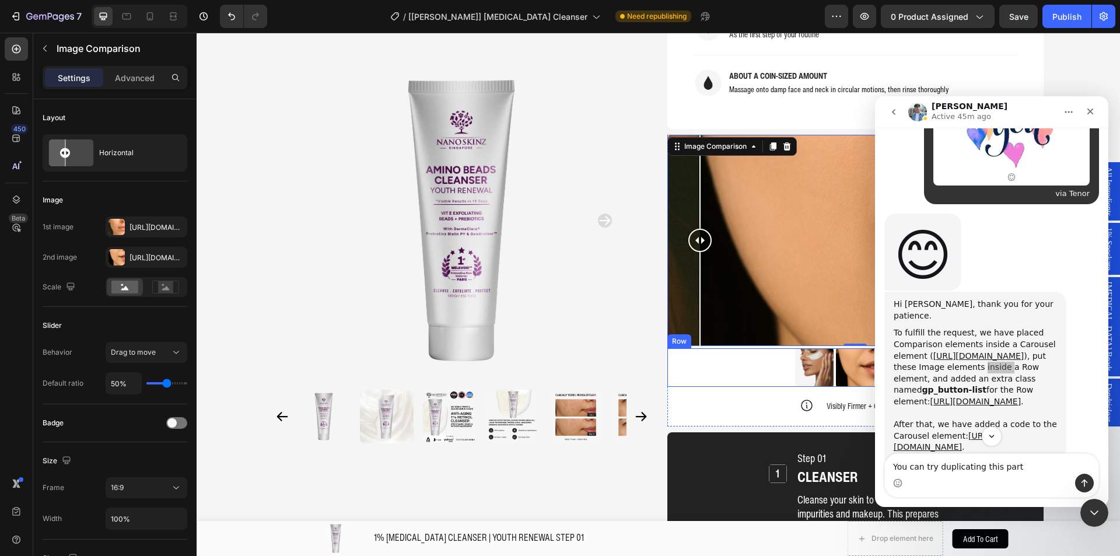
click at [753, 348] on div "Image Image Image Row" at bounding box center [855, 367] width 376 height 38
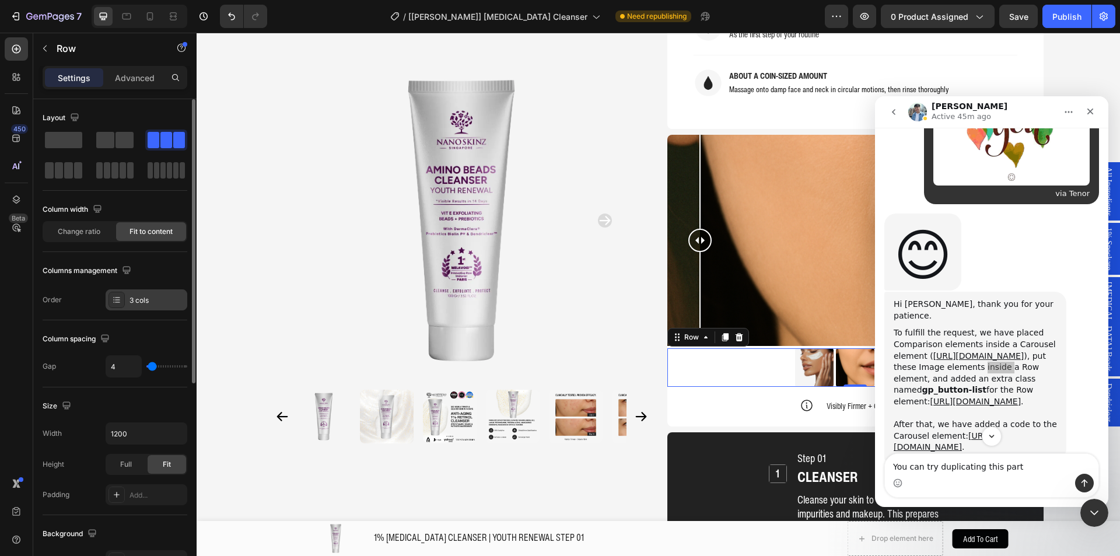
click at [132, 295] on div "3 cols" at bounding box center [156, 300] width 55 height 10
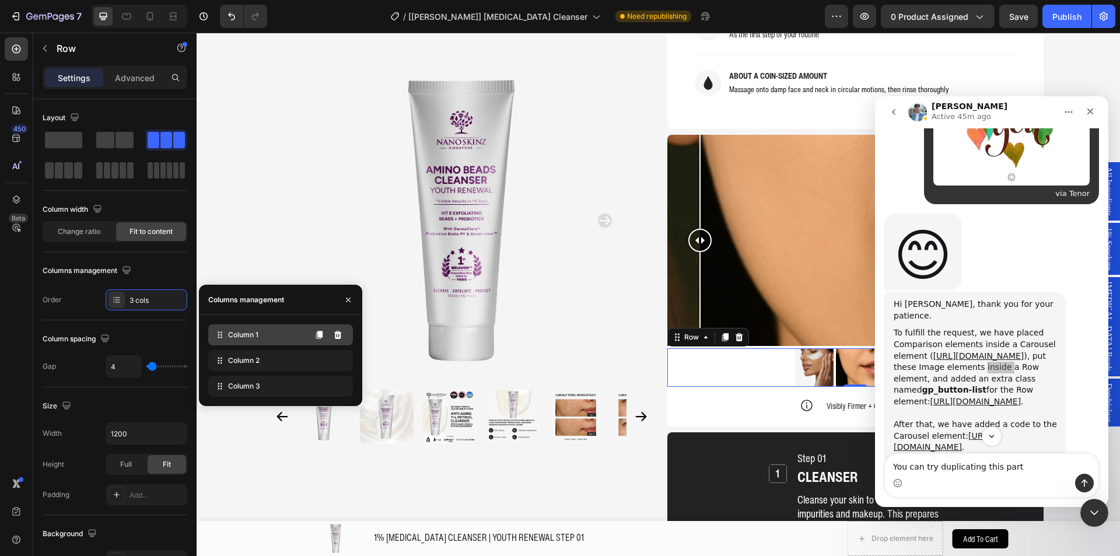
click at [269, 333] on div "Column 1" at bounding box center [280, 334] width 145 height 21
click at [271, 335] on div "Column 1" at bounding box center [280, 334] width 145 height 21
click at [272, 335] on div "Column 1" at bounding box center [280, 334] width 145 height 21
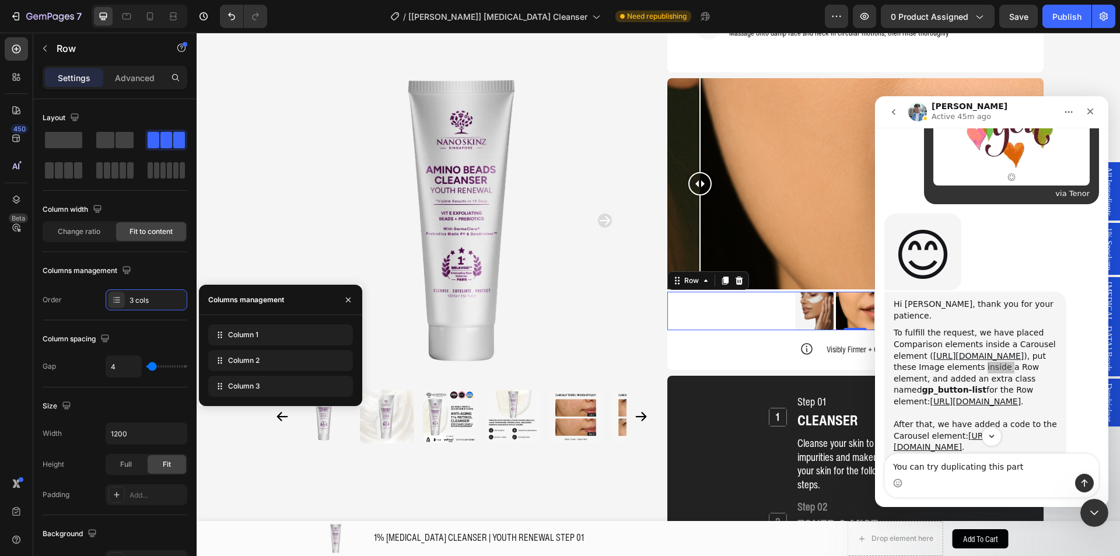
scroll to position [1200, 0]
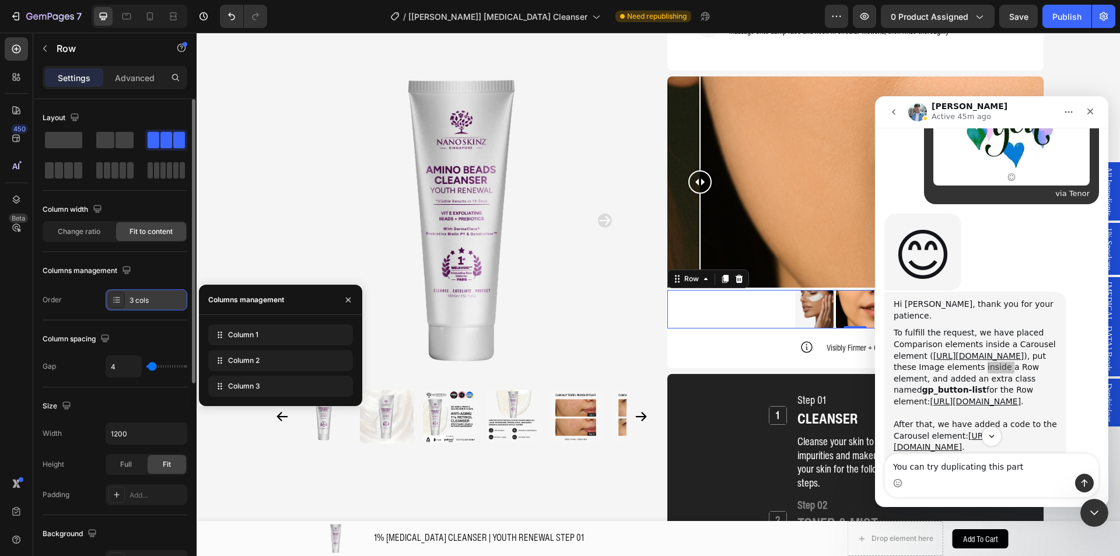
click at [119, 296] on icon at bounding box center [116, 299] width 9 height 9
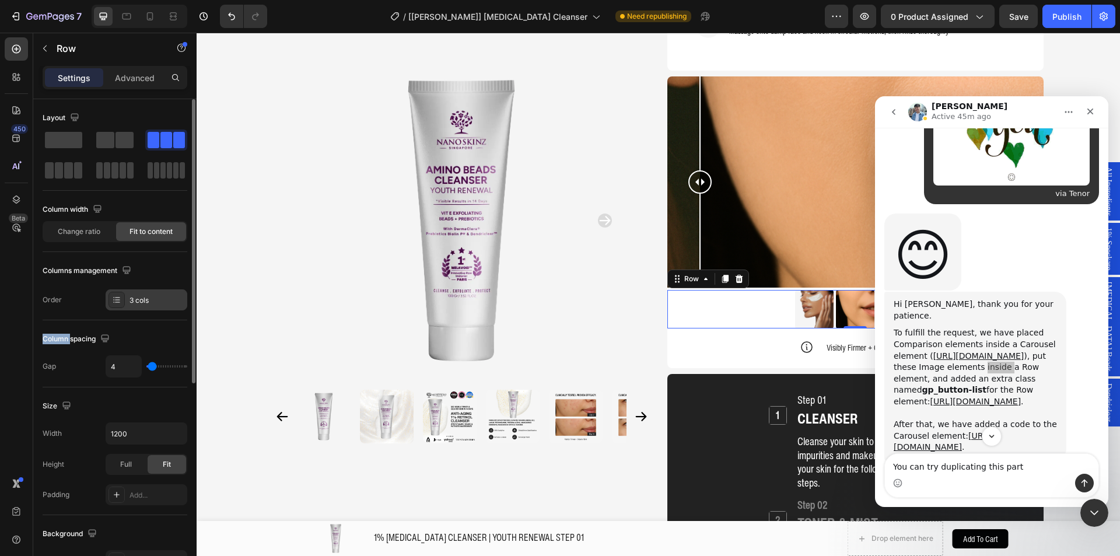
click at [119, 296] on icon at bounding box center [116, 299] width 9 height 9
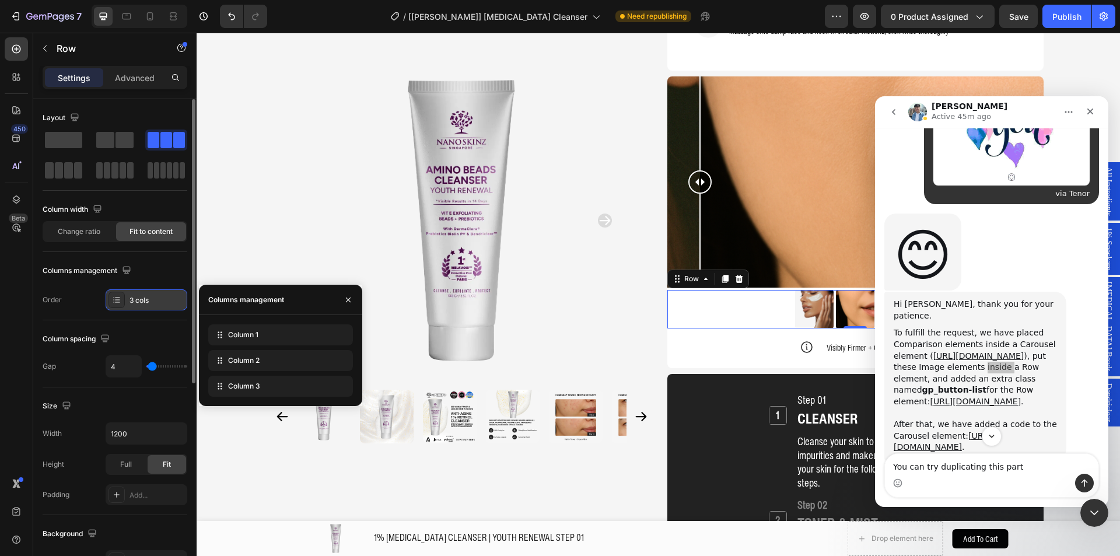
click at [119, 296] on icon at bounding box center [116, 299] width 9 height 9
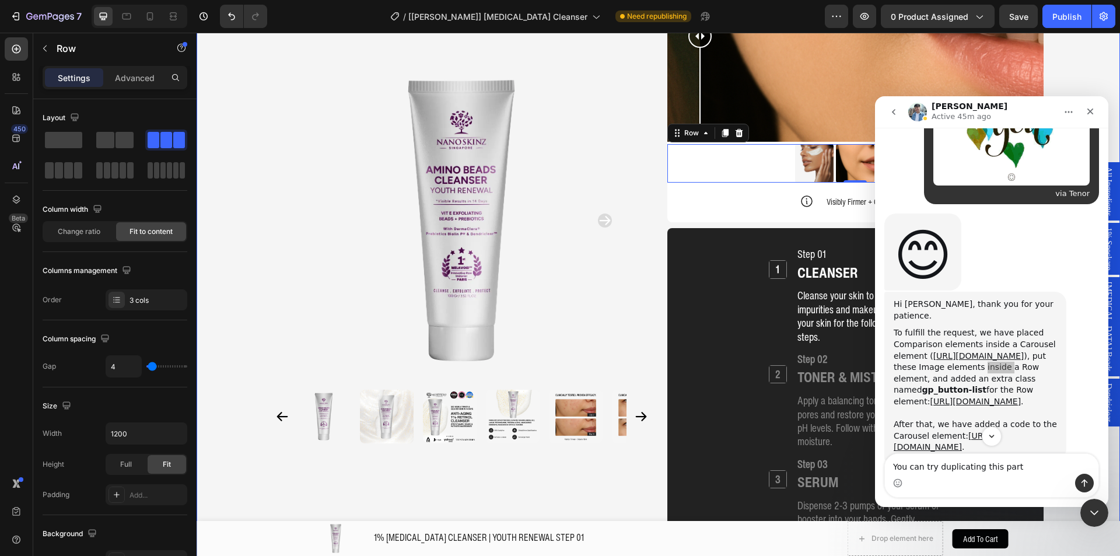
scroll to position [1375, 0]
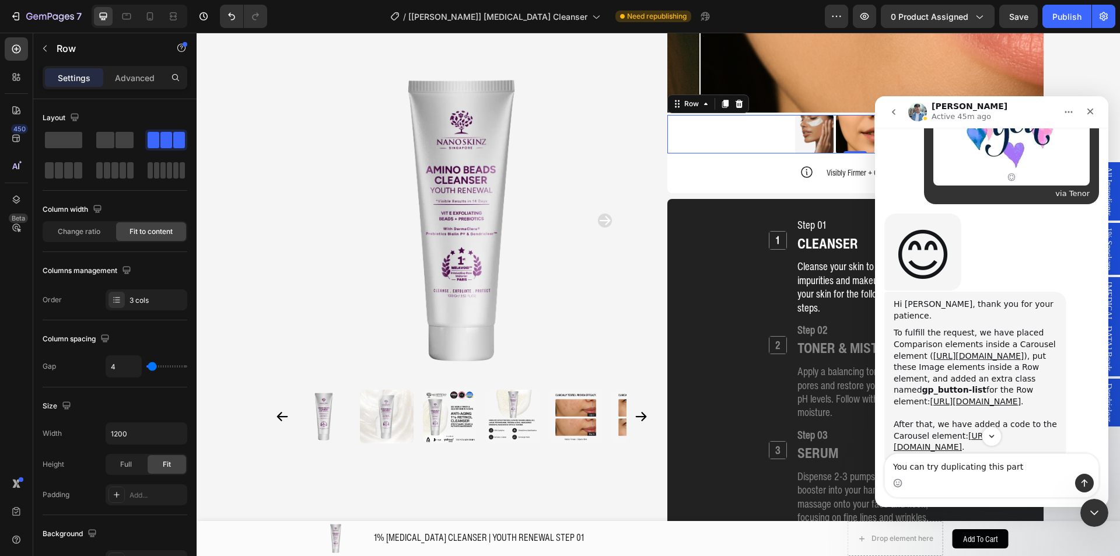
click at [946, 492] on div "Intercom messenger" at bounding box center [991, 482] width 213 height 19
click at [959, 472] on textarea "You can try duplicating this part" at bounding box center [991, 464] width 213 height 20
click at [959, 471] on textarea "You can try duplicating this part" at bounding box center [991, 464] width 213 height 20
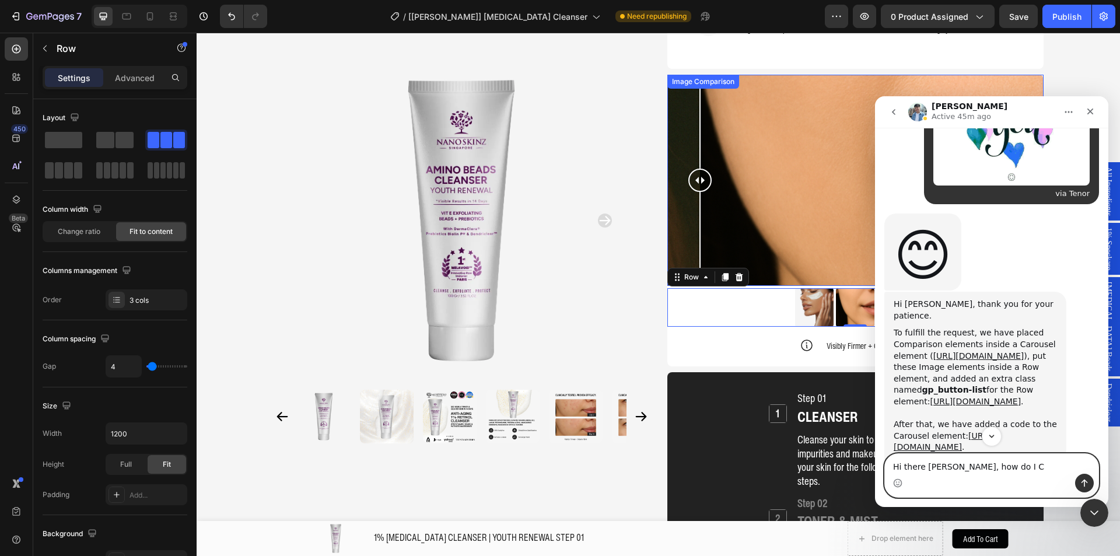
scroll to position [1200, 0]
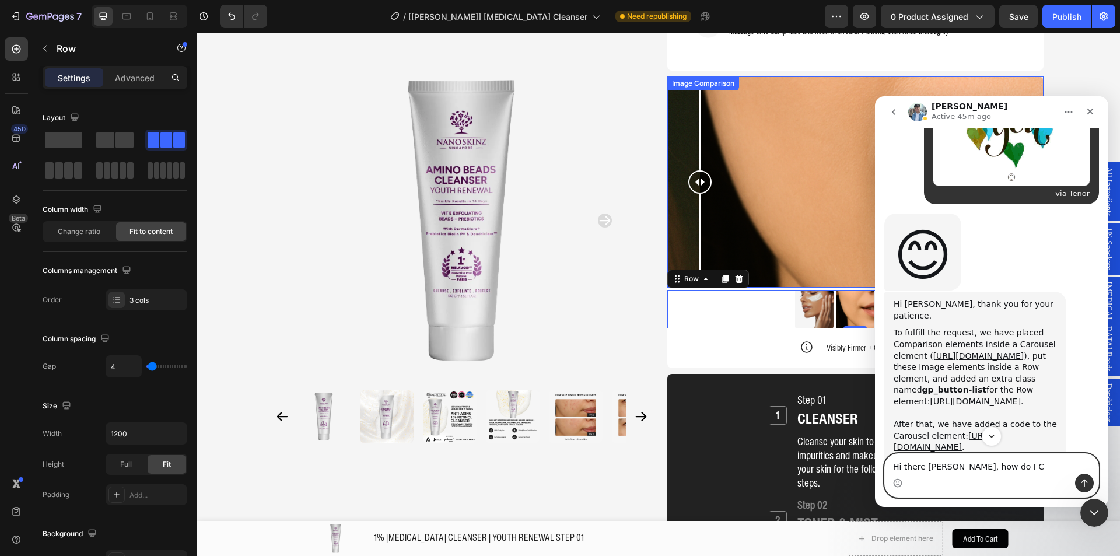
click at [717, 181] on div at bounding box center [855, 182] width 376 height 212
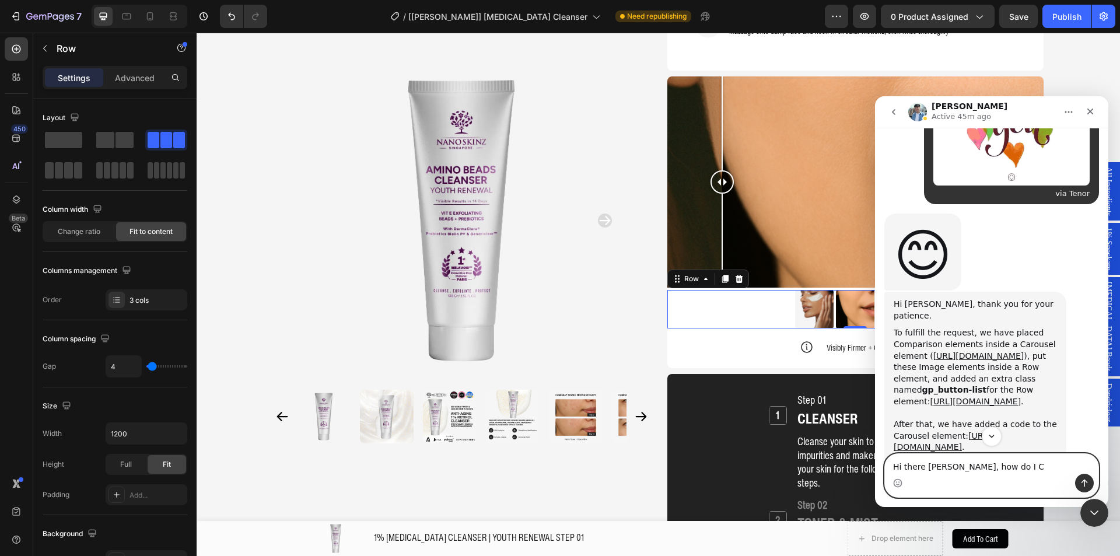
click at [851, 148] on div at bounding box center [855, 182] width 376 height 212
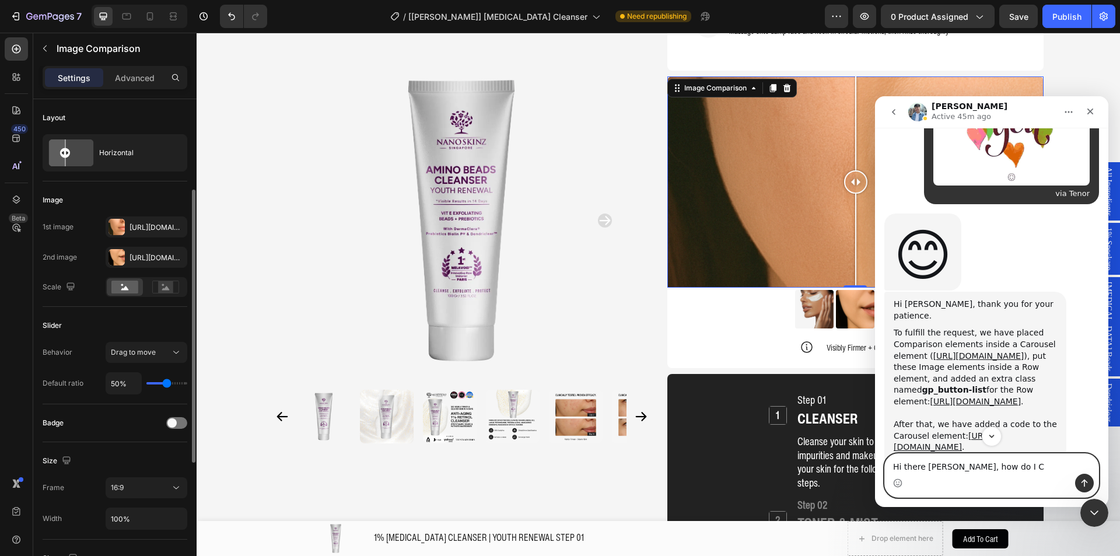
scroll to position [117, 0]
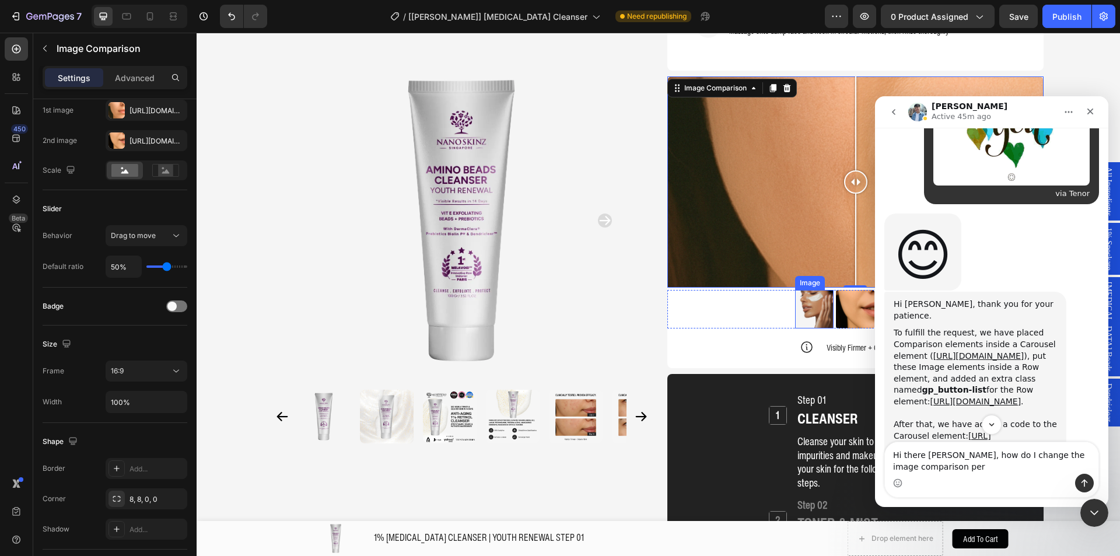
click at [812, 290] on img at bounding box center [814, 309] width 38 height 38
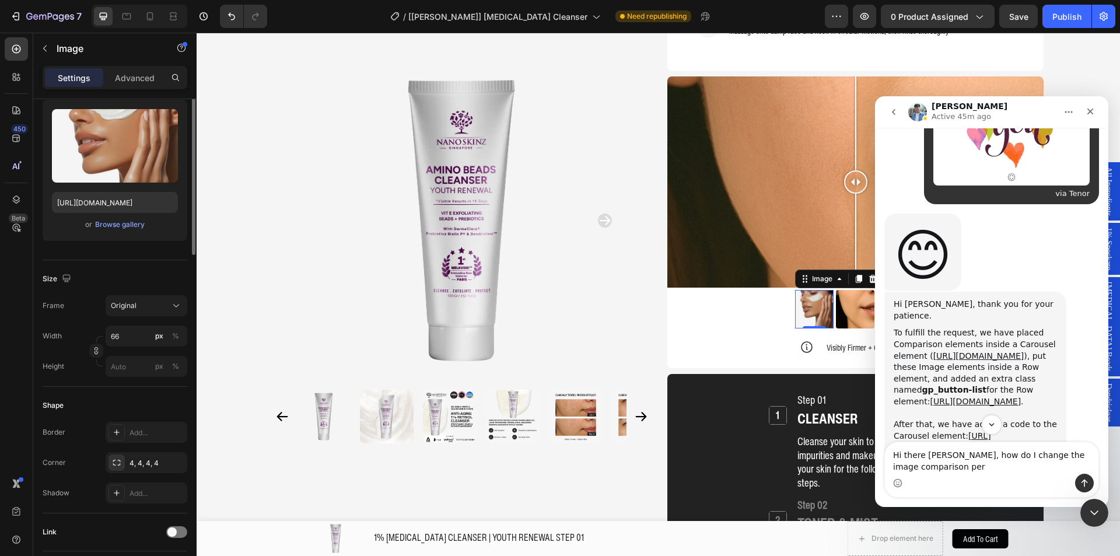
scroll to position [0, 0]
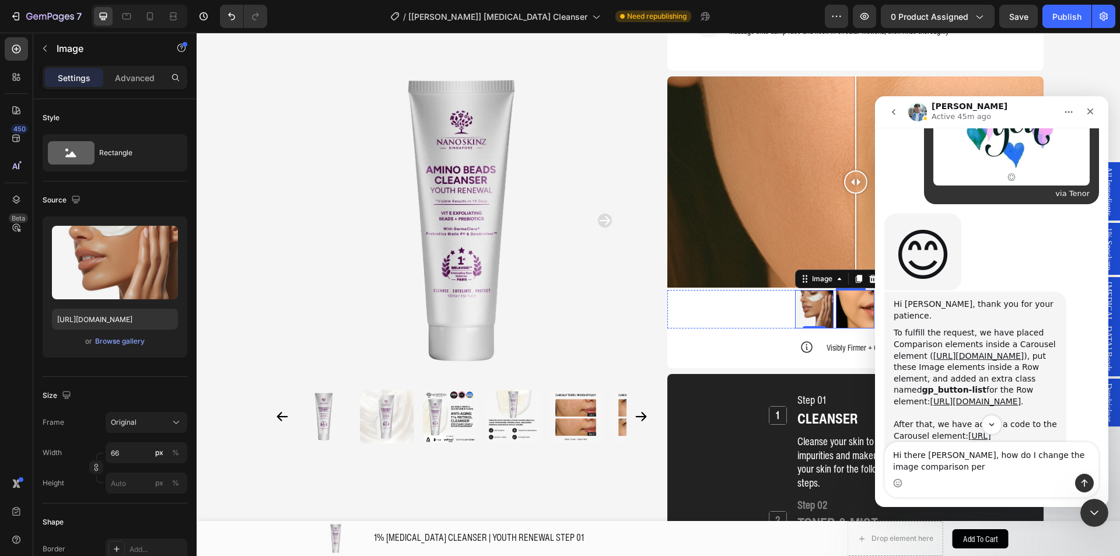
click at [858, 290] on img at bounding box center [855, 309] width 38 height 38
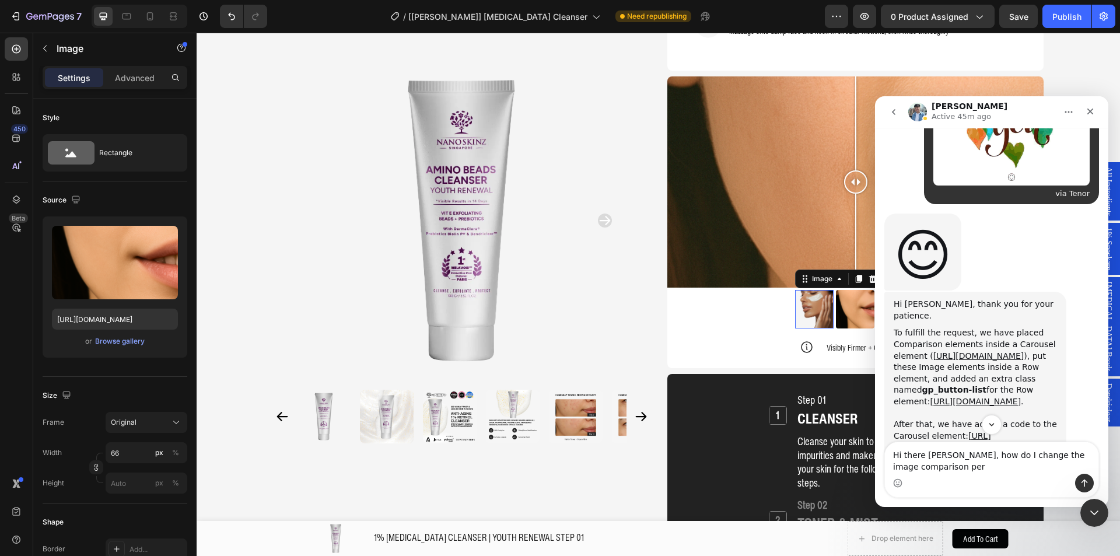
click at [816, 290] on img at bounding box center [814, 309] width 38 height 38
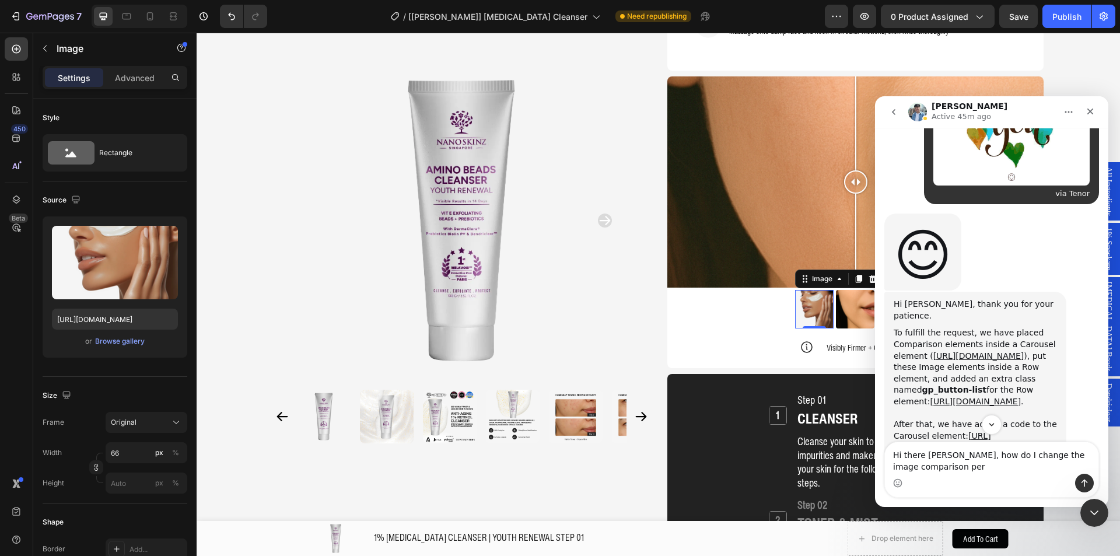
click at [967, 475] on div "Intercom messenger" at bounding box center [991, 482] width 213 height 19
click at [971, 469] on textarea "Hi there Liam, how do I change the image comparison per" at bounding box center [991, 457] width 213 height 31
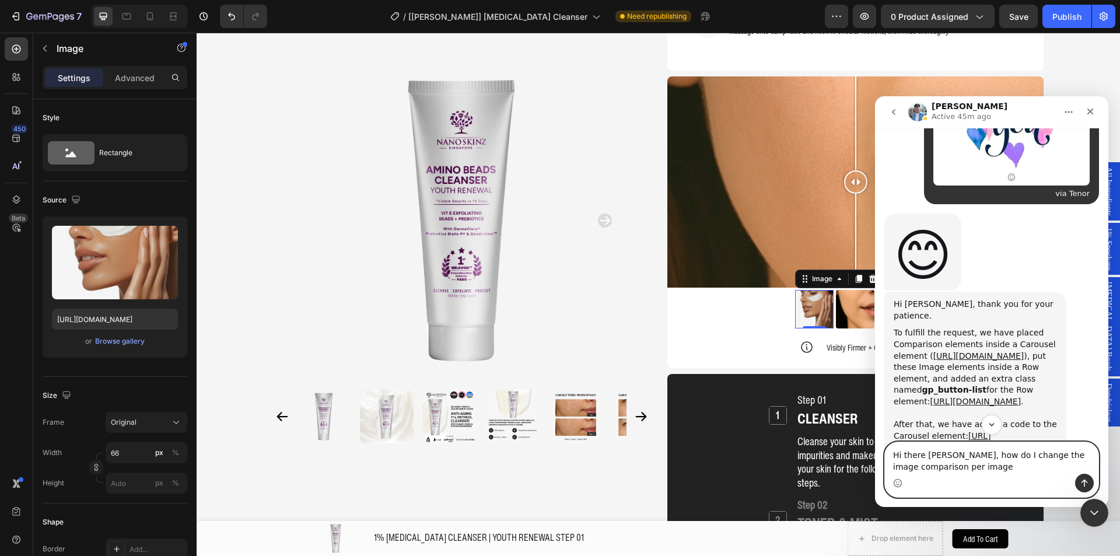
type textarea "Hi there [PERSON_NAME], how do I change the image comparison per image?"
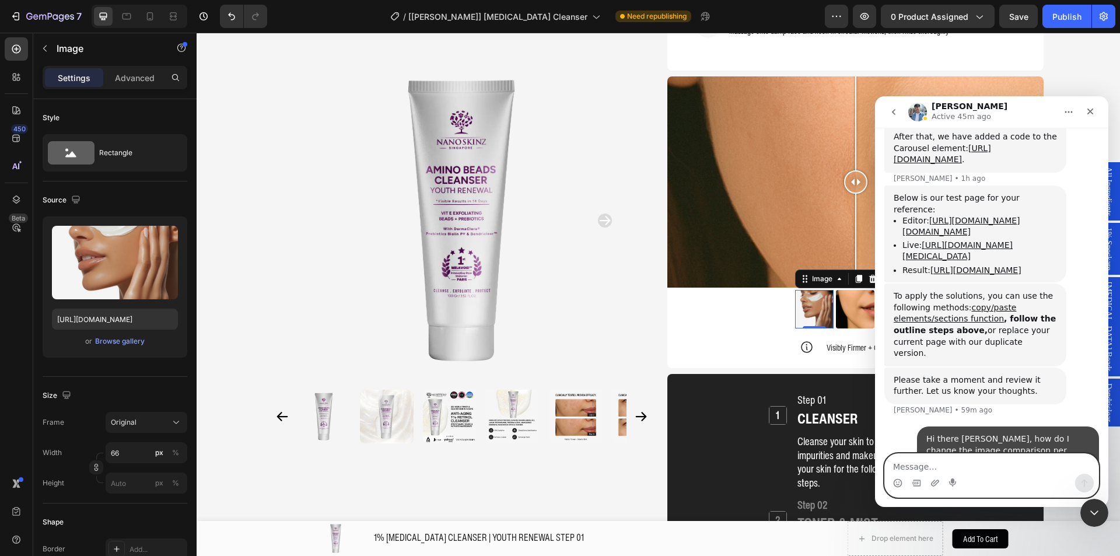
scroll to position [2002, 0]
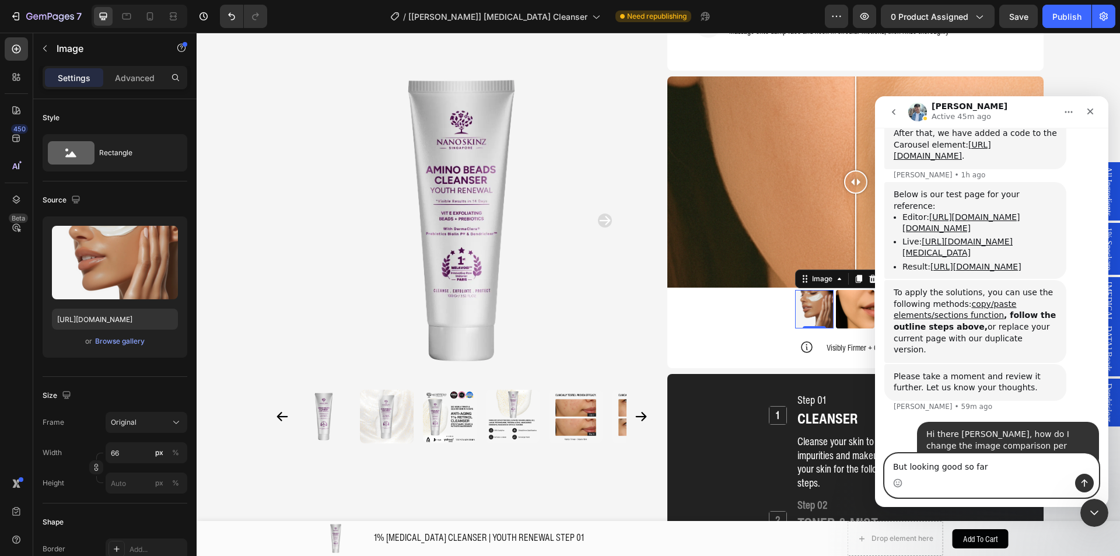
type textarea "But looking good so far!"
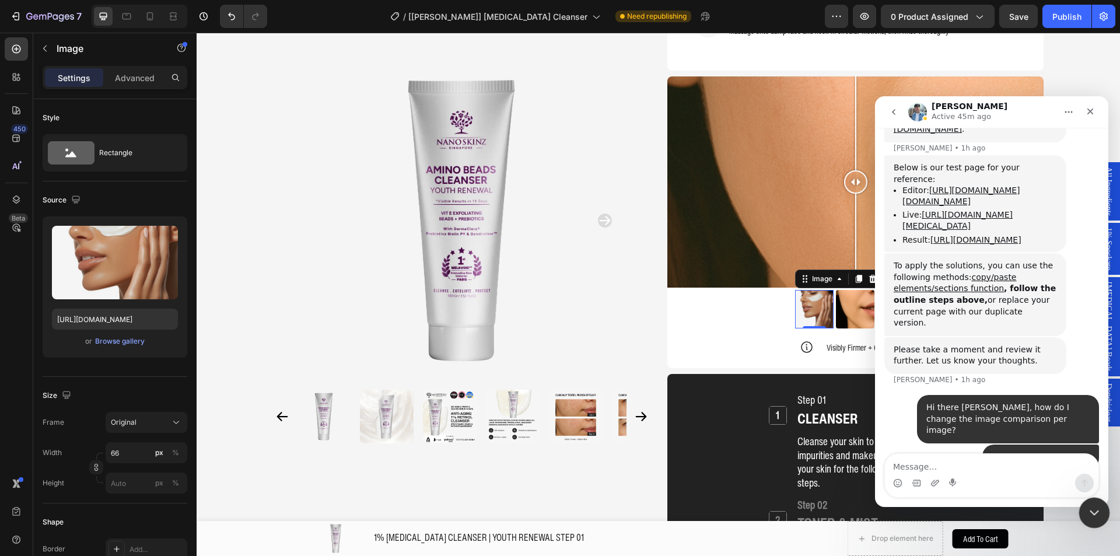
click at [1087, 500] on div "Close Intercom Messenger" at bounding box center [1092, 511] width 28 height 28
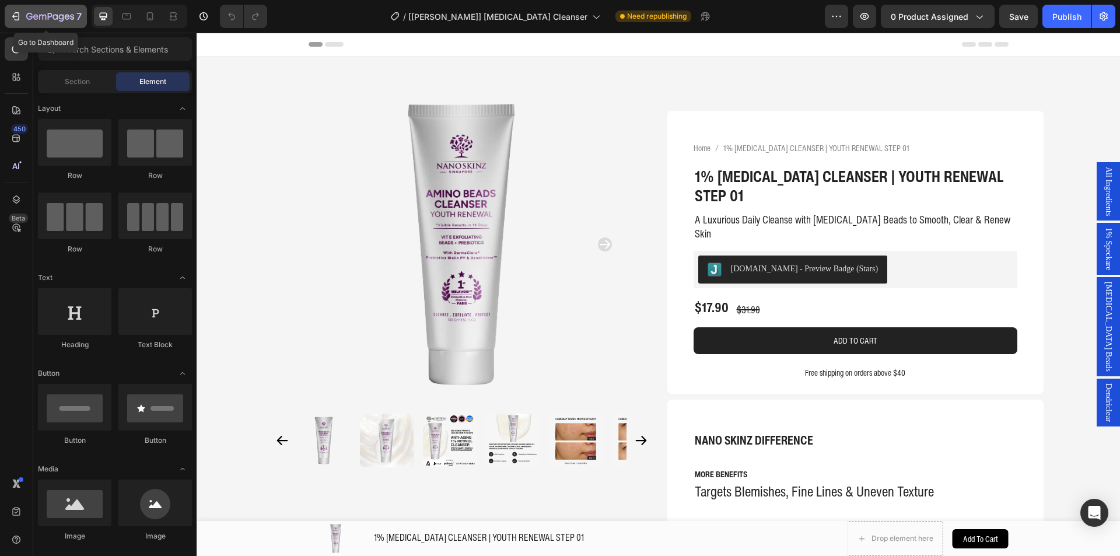
click at [36, 16] on icon "button" at bounding box center [50, 17] width 48 height 10
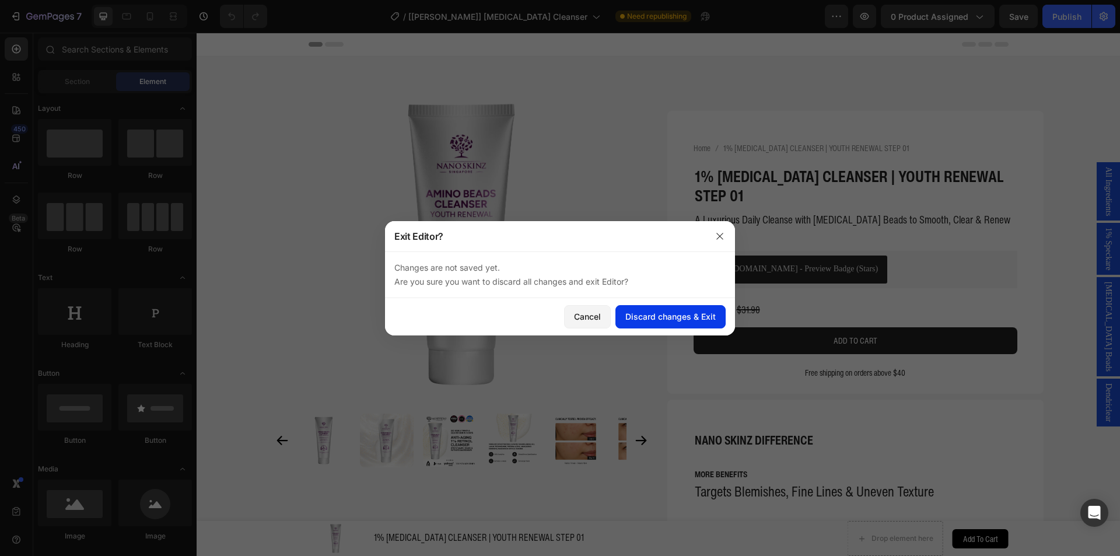
click at [633, 321] on div "Discard changes & Exit" at bounding box center [670, 316] width 90 height 12
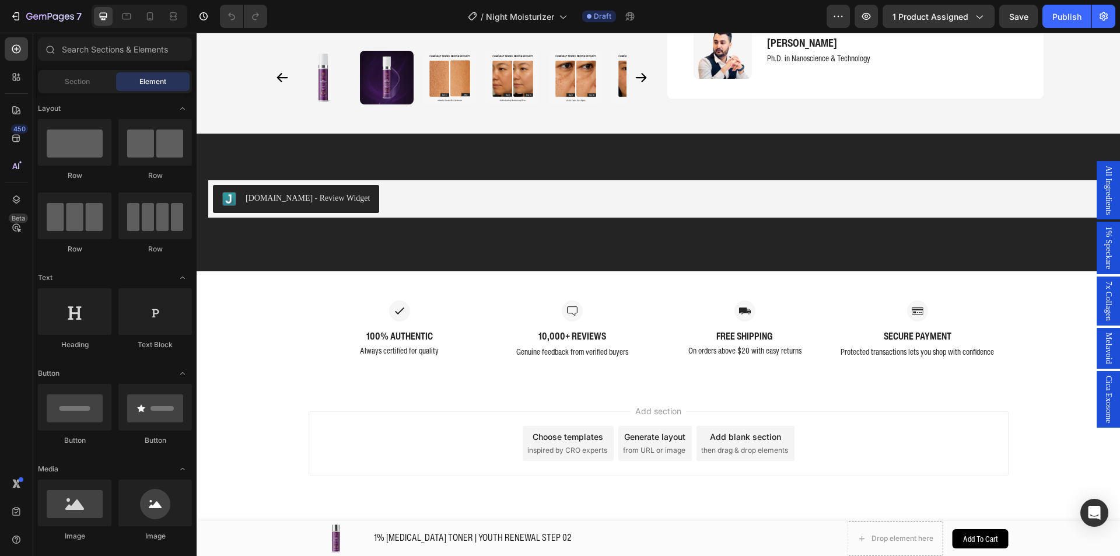
scroll to position [2303, 0]
click at [844, 15] on icon "button" at bounding box center [838, 16] width 12 height 12
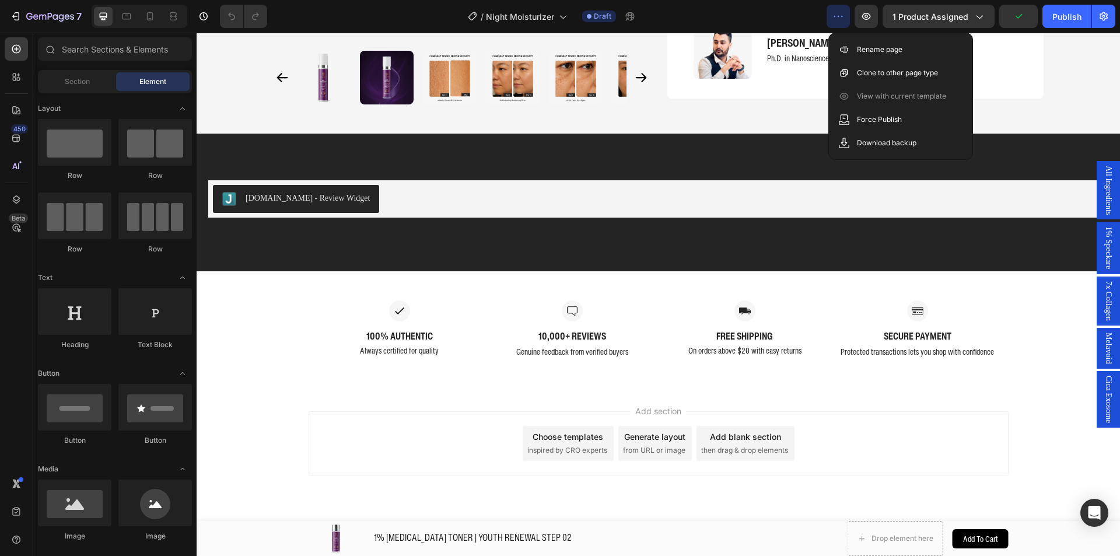
drag, startPoint x: 843, startPoint y: 16, endPoint x: 532, endPoint y: 13, distance: 310.8
click at [839, 16] on icon "button" at bounding box center [838, 16] width 2 height 1
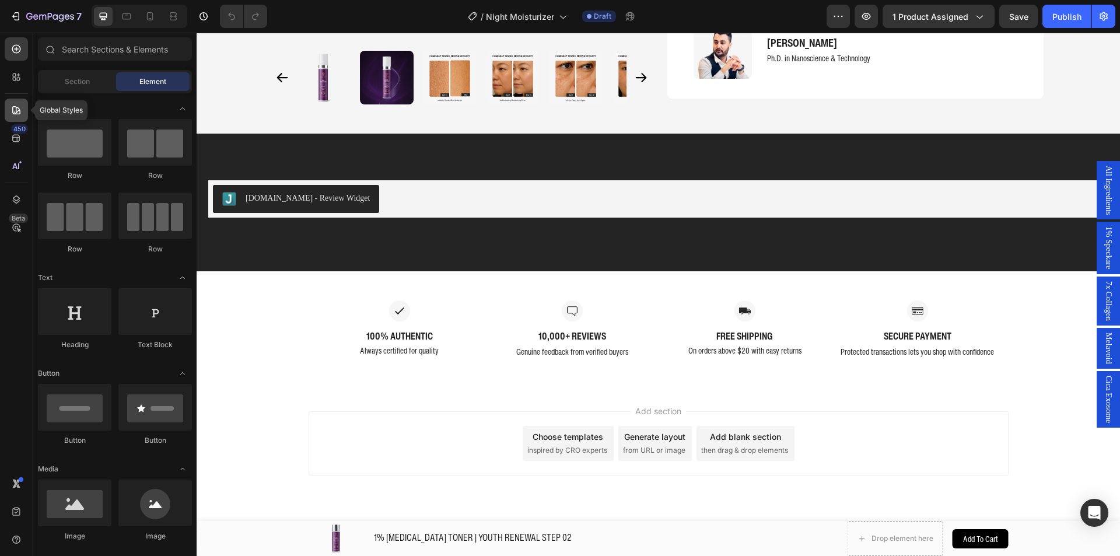
click at [17, 107] on icon at bounding box center [16, 110] width 8 height 8
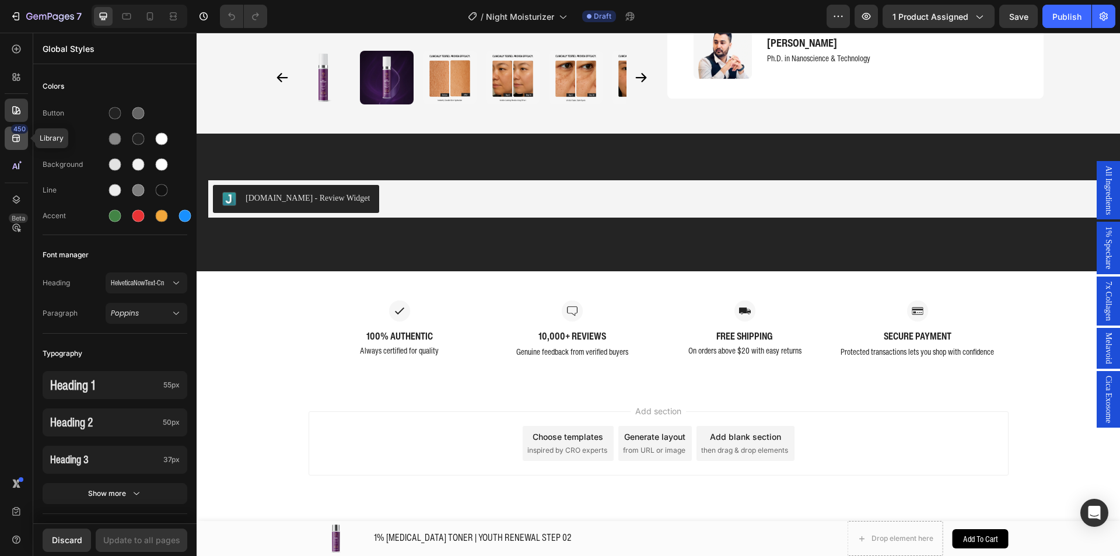
click at [18, 129] on div "450" at bounding box center [19, 128] width 17 height 9
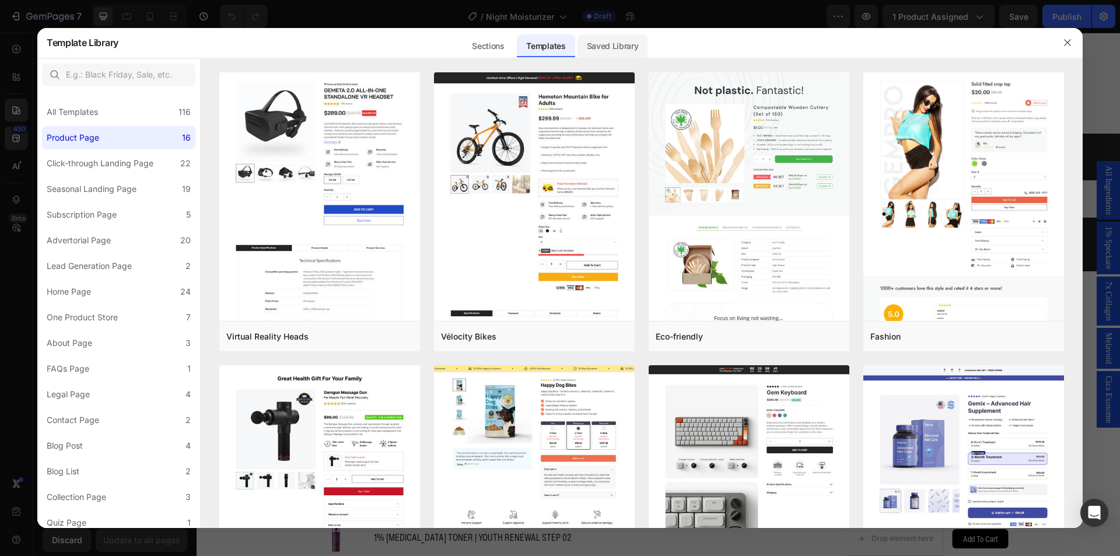
click at [612, 45] on div "Saved Library" at bounding box center [612, 45] width 71 height 23
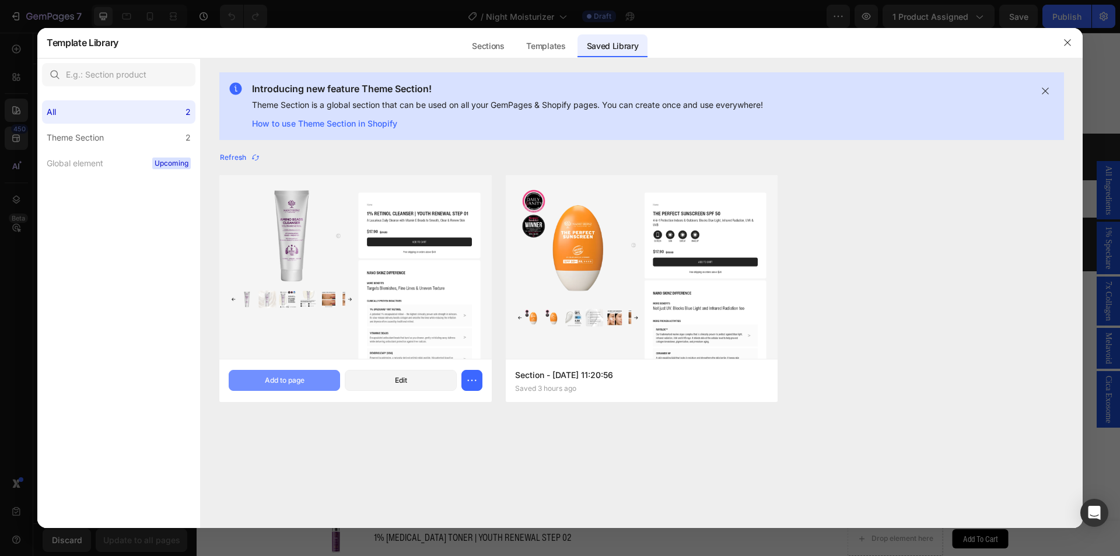
click at [270, 382] on div "Add to page" at bounding box center [285, 380] width 40 height 10
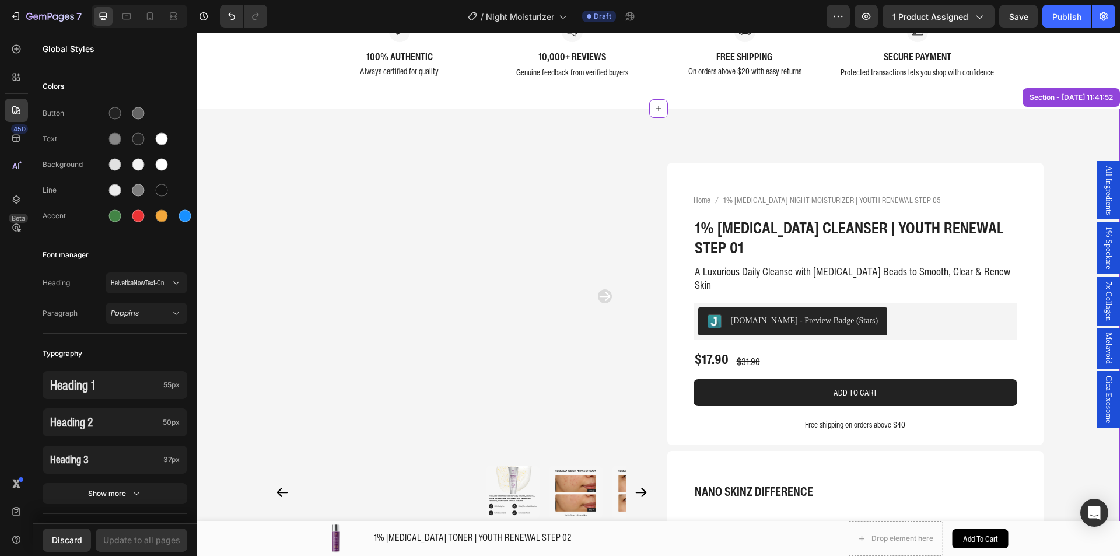
scroll to position [2658, 0]
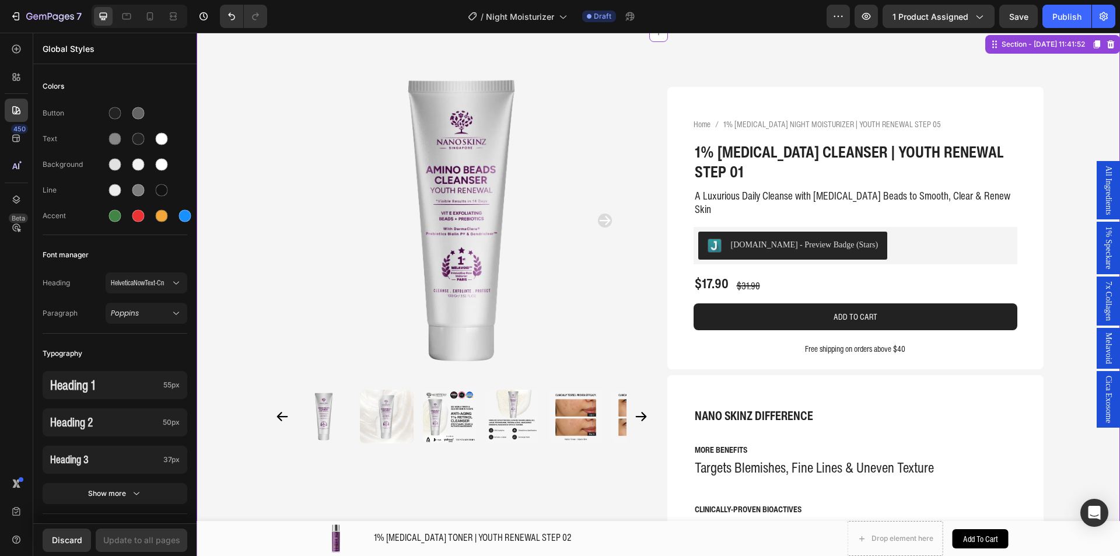
click at [284, 145] on div at bounding box center [461, 221] width 376 height 320
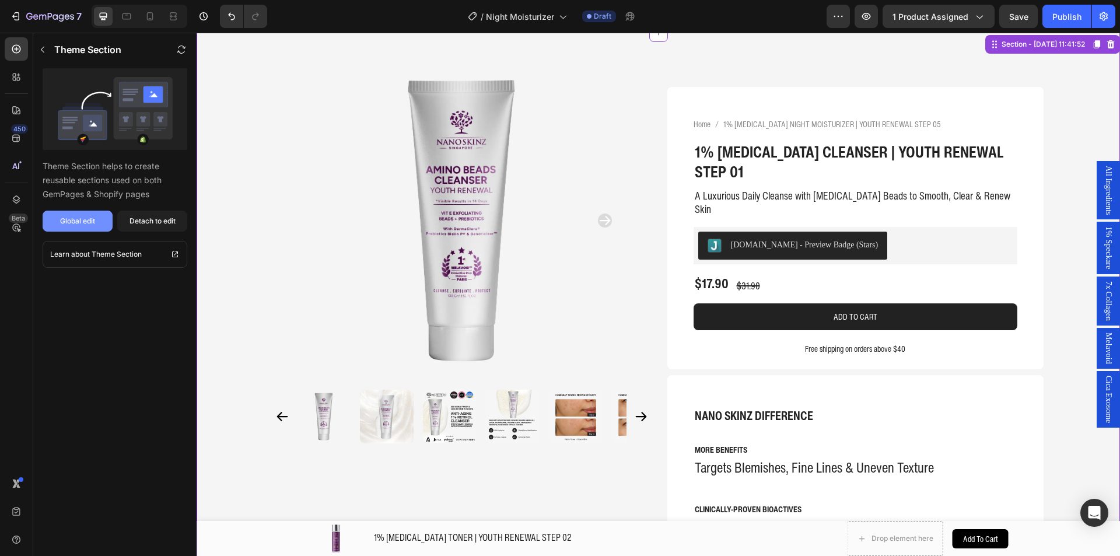
scroll to position [2600, 0]
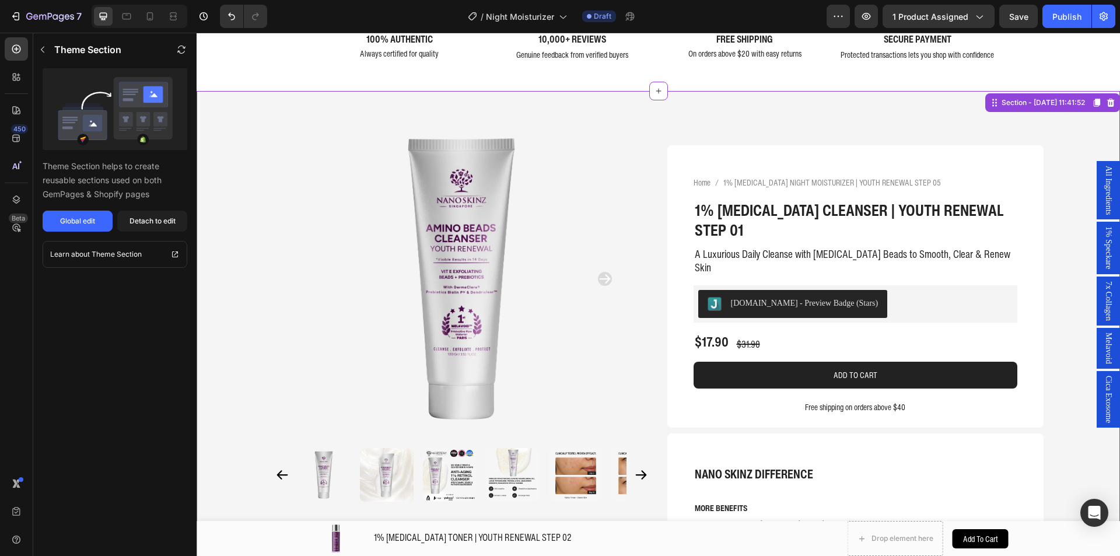
drag, startPoint x: 75, startPoint y: 213, endPoint x: 154, endPoint y: 178, distance: 86.7
click at [153, 175] on div "Theme Section helps to create reusable sections used on both GemPages & Shopify…" at bounding box center [114, 149] width 163 height 163
click at [169, 223] on div "Detach to edit" at bounding box center [152, 221] width 46 height 10
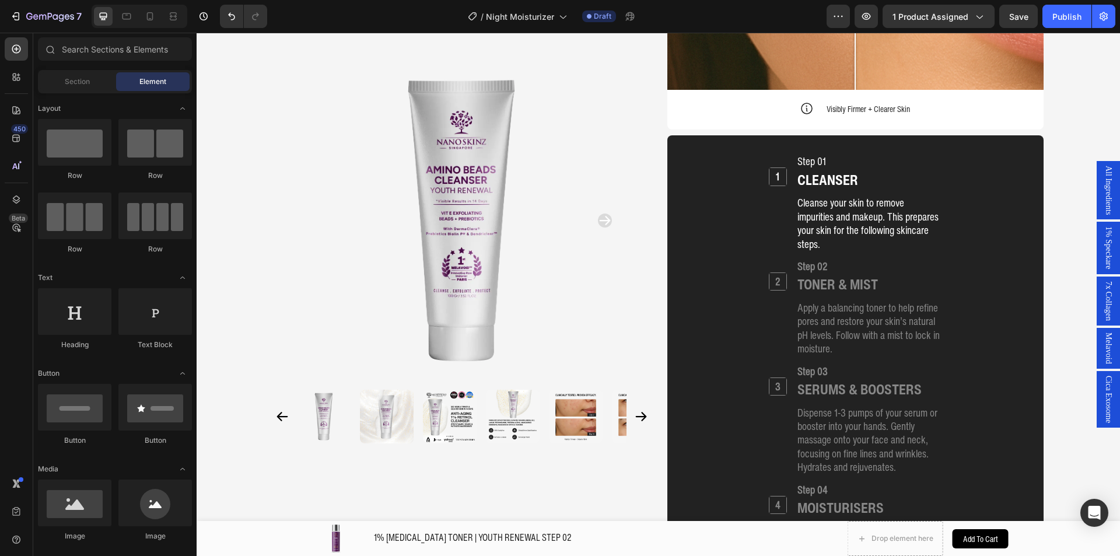
scroll to position [3986, 0]
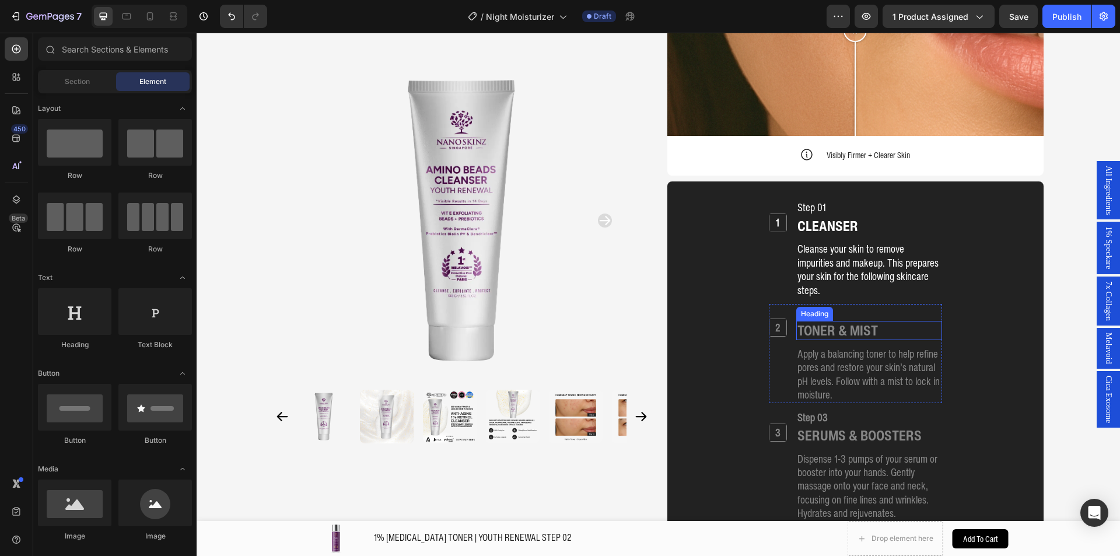
click at [694, 199] on div "1 Heading Step 01 Heading CLEANSER Heading Cleanse your skin to remove impuriti…" at bounding box center [855, 468] width 348 height 538
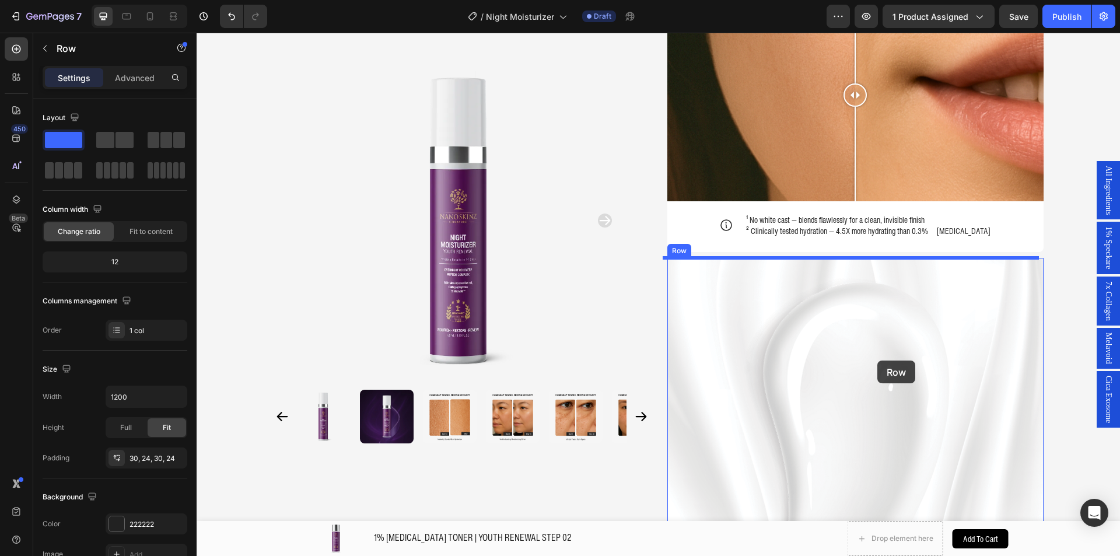
scroll to position [1266, 0]
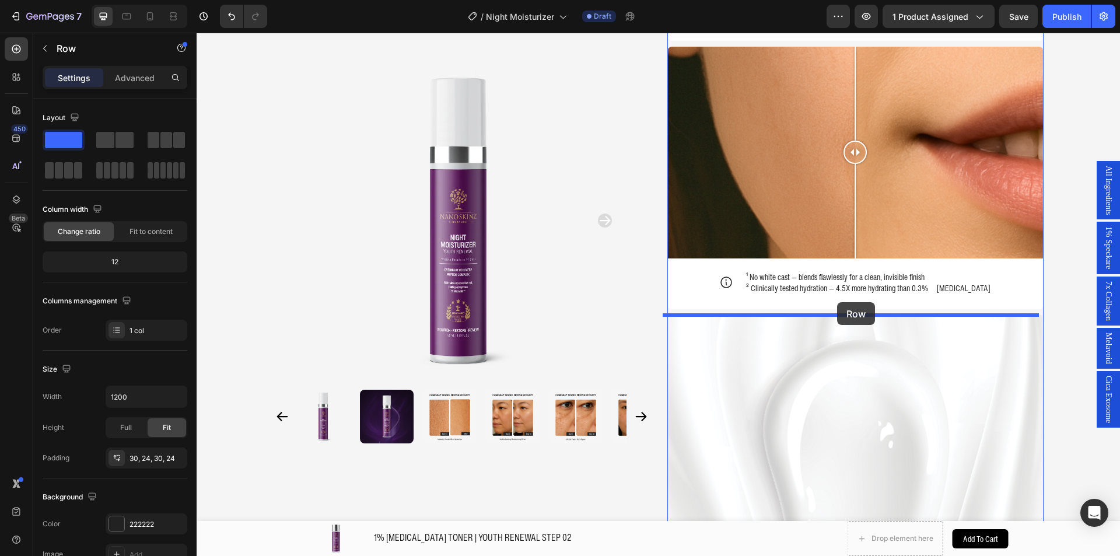
drag, startPoint x: 683, startPoint y: 138, endPoint x: 837, endPoint y: 302, distance: 224.4
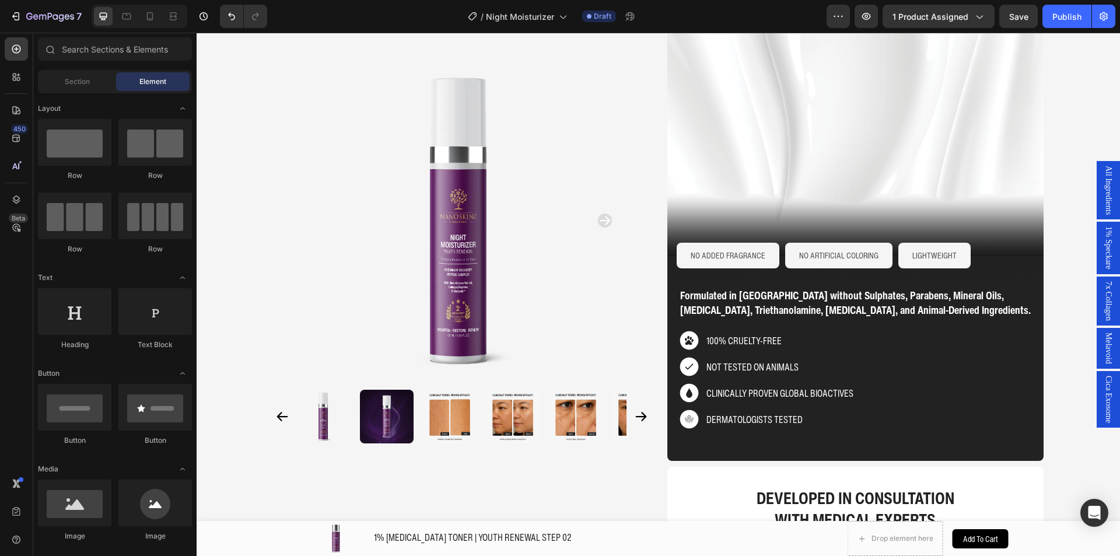
scroll to position [3109, 0]
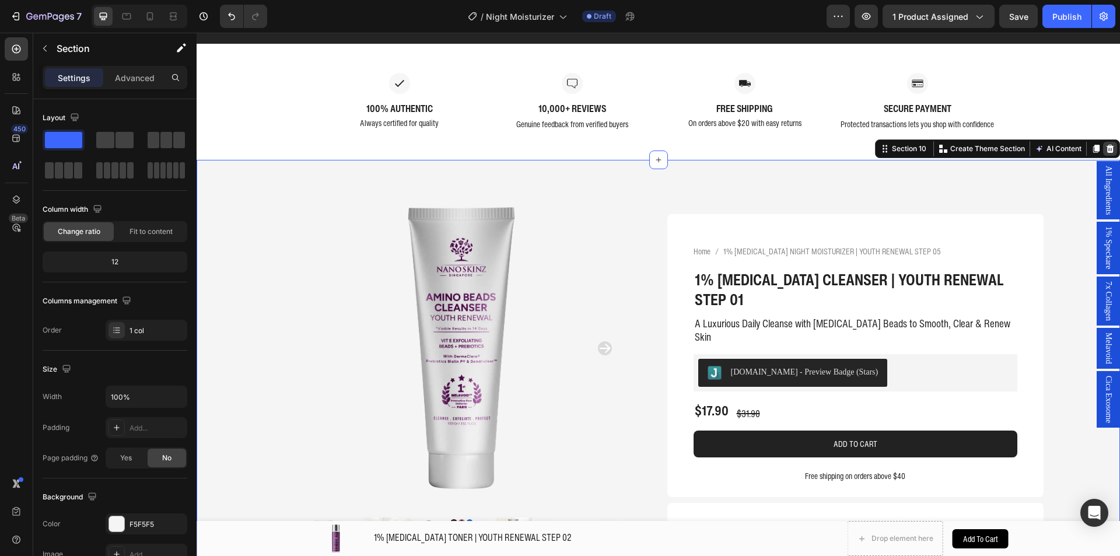
click at [1106, 145] on icon at bounding box center [1110, 149] width 8 height 8
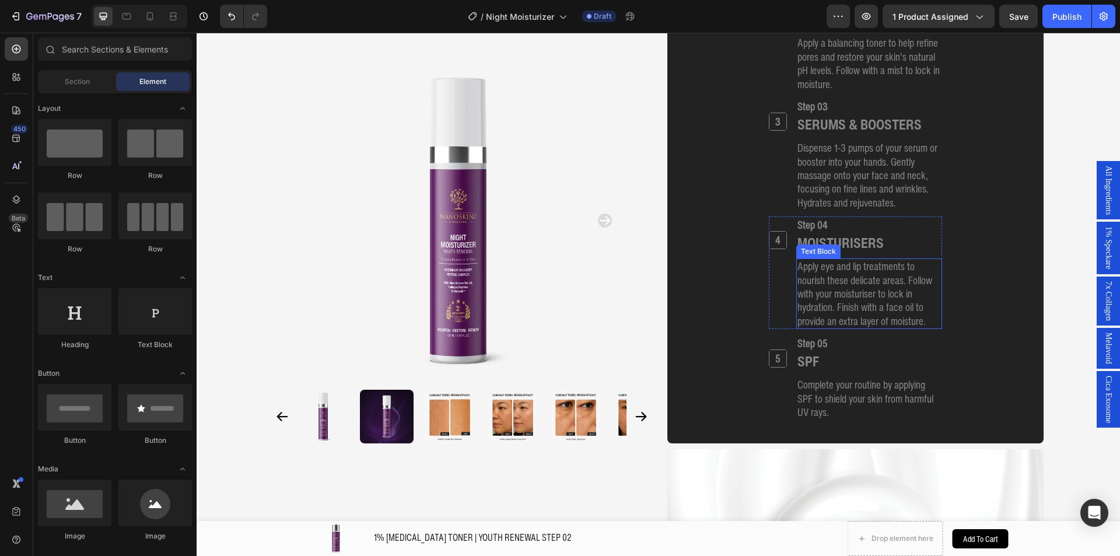
scroll to position [1652, 0]
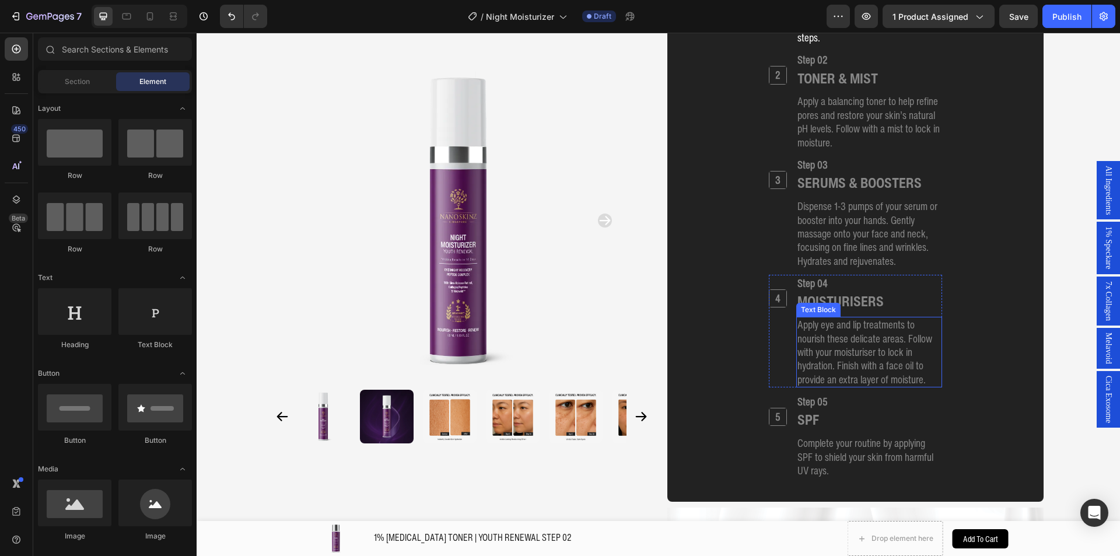
click at [831, 330] on p "Apply eye and lip treatments to nourish these delicate areas. Follow with your …" at bounding box center [868, 352] width 143 height 68
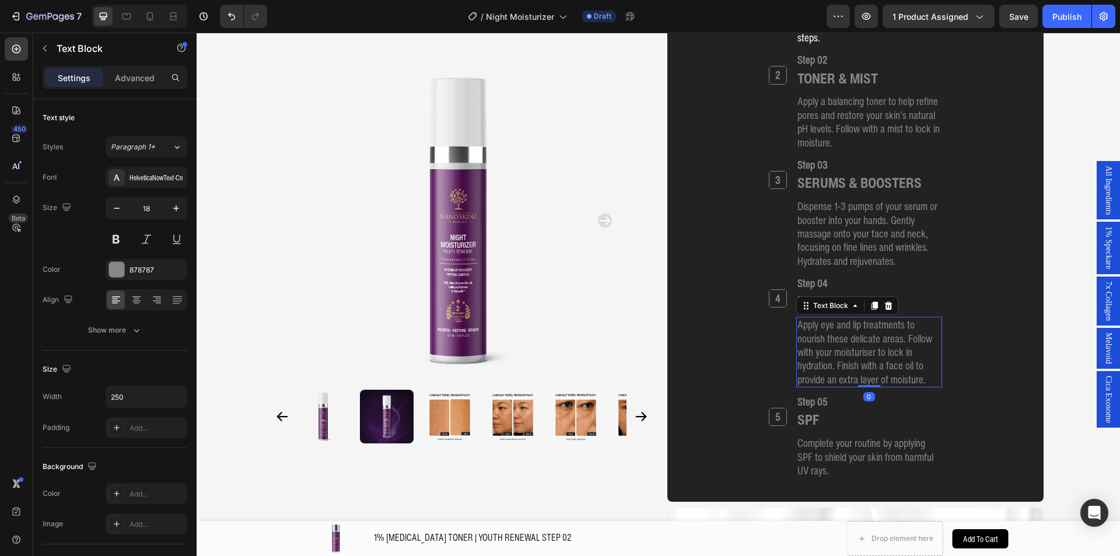
click at [831, 330] on p "Apply eye and lip treatments to nourish these delicate areas. Follow with your …" at bounding box center [868, 352] width 143 height 68
click at [853, 355] on p "Apply eye and lip treatments to nourish these delicate areas. Follow with your …" at bounding box center [868, 352] width 143 height 68
drag, startPoint x: 827, startPoint y: 363, endPoint x: 925, endPoint y: 387, distance: 100.3
click at [925, 387] on div "Apply eye and lip treatments to nourish these delicate areas. Follow with your …" at bounding box center [869, 352] width 146 height 71
click at [918, 382] on p "Apply eye and lip treatments to nourish these delicate areas. Follow with your …" at bounding box center [868, 352] width 143 height 68
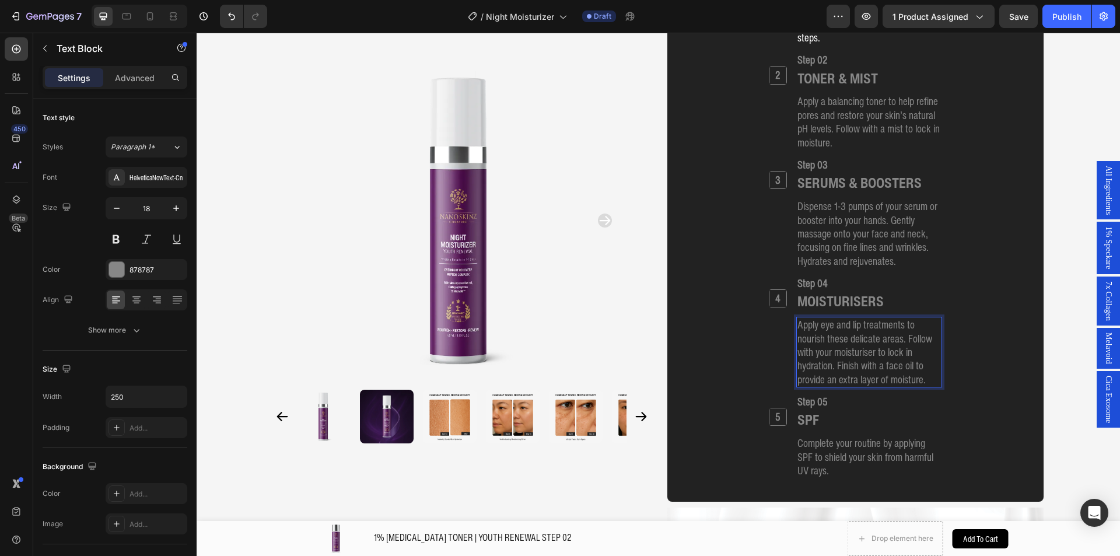
drag, startPoint x: 925, startPoint y: 382, endPoint x: 834, endPoint y: 364, distance: 92.6
click at [834, 364] on p "Apply eye and lip treatments to nourish these delicate areas. Follow with your …" at bounding box center [868, 352] width 143 height 68
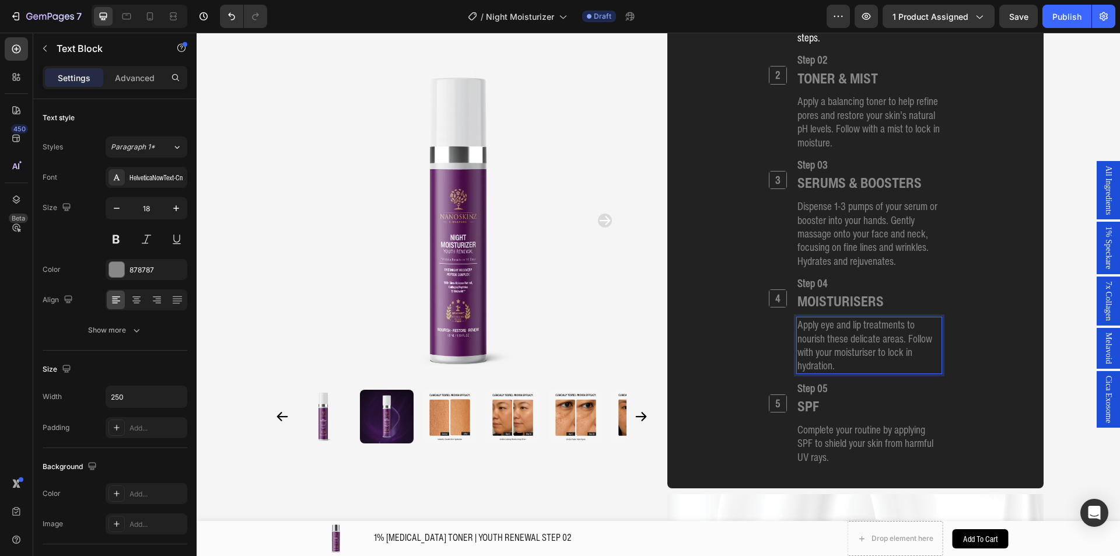
click at [903, 340] on p "Apply eye and lip treatments to nourish these delicate areas. Follow with your …" at bounding box center [868, 345] width 143 height 55
drag, startPoint x: 901, startPoint y: 342, endPoint x: 776, endPoint y: 321, distance: 127.1
click at [776, 321] on div "4 Heading Step 04 Heading MOISTURISERS Heading Apply eye and lip treatments to …" at bounding box center [854, 324] width 173 height 99
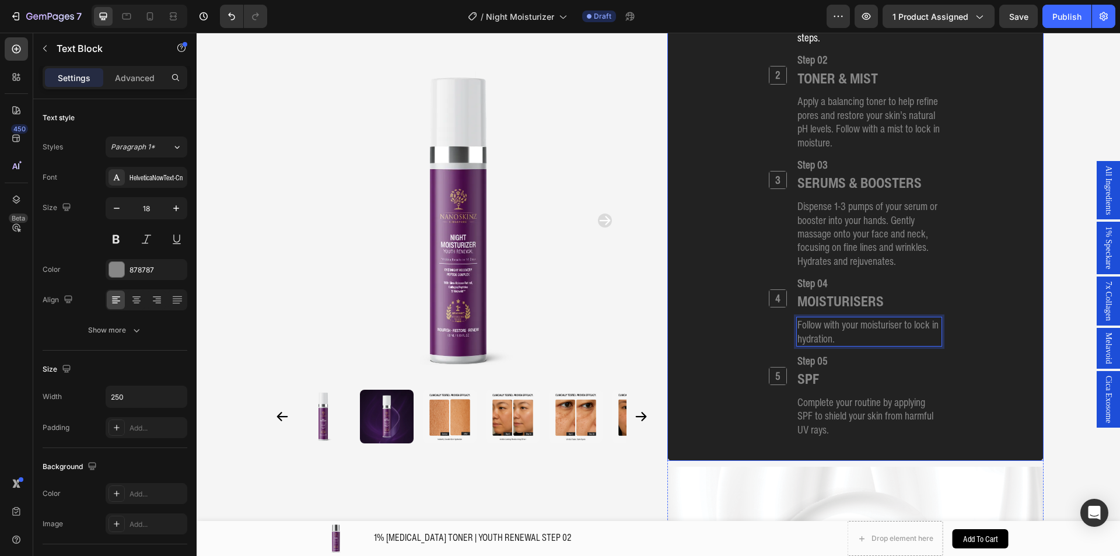
click at [991, 349] on div "1 Heading Step 01 Heading CLEANSER Heading Cleanse your skin to remove impuriti…" at bounding box center [855, 195] width 348 height 496
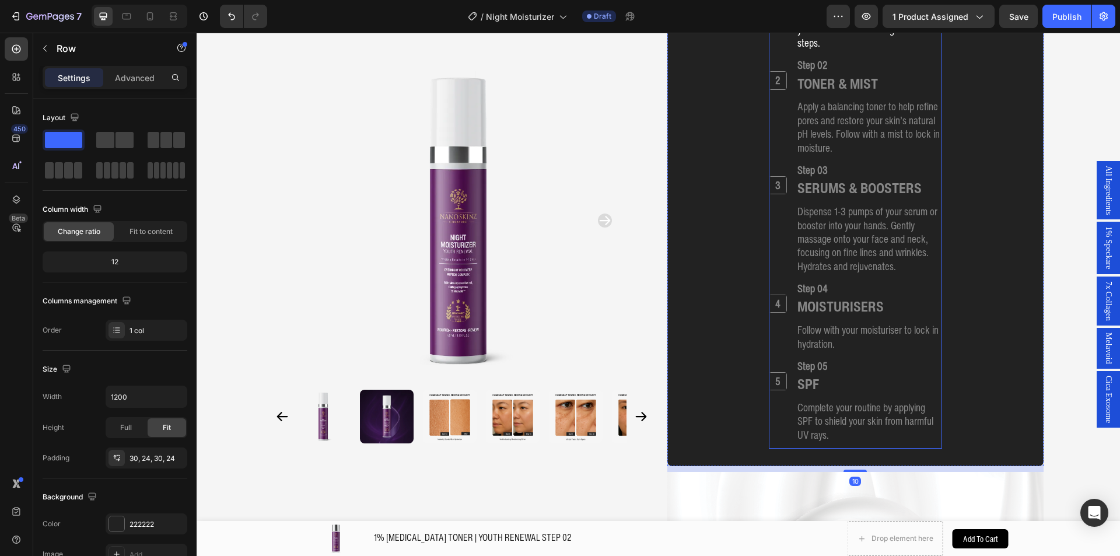
scroll to position [1594, 0]
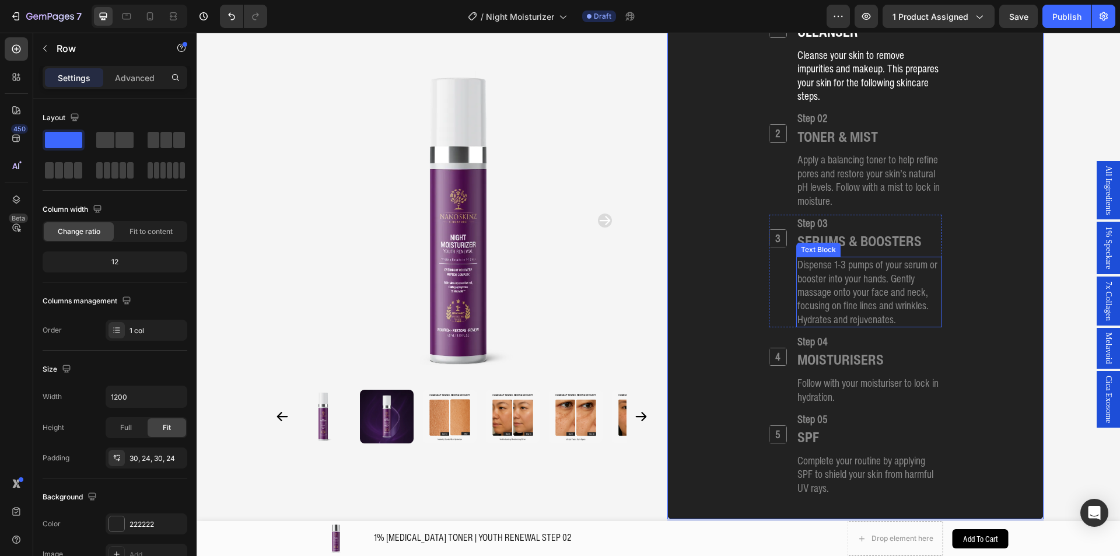
click at [838, 251] on div "Step 03 Heading SERUMS & BOOSTERS Heading Dispense 1-3 pumps of your serum or b…" at bounding box center [869, 271] width 146 height 113
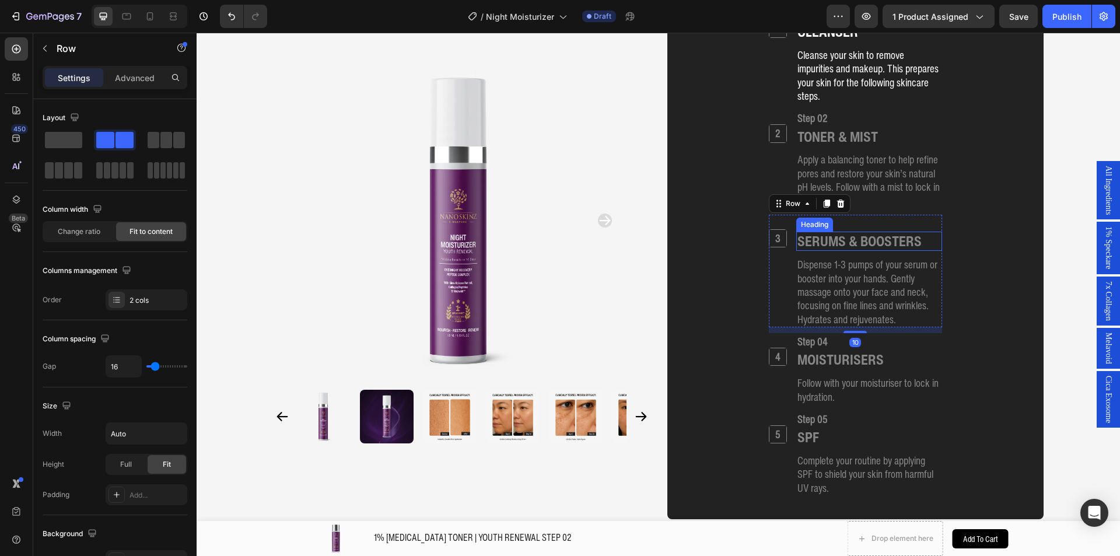
click at [849, 244] on h2 "SERUMS & BOOSTERS" at bounding box center [859, 240] width 127 height 19
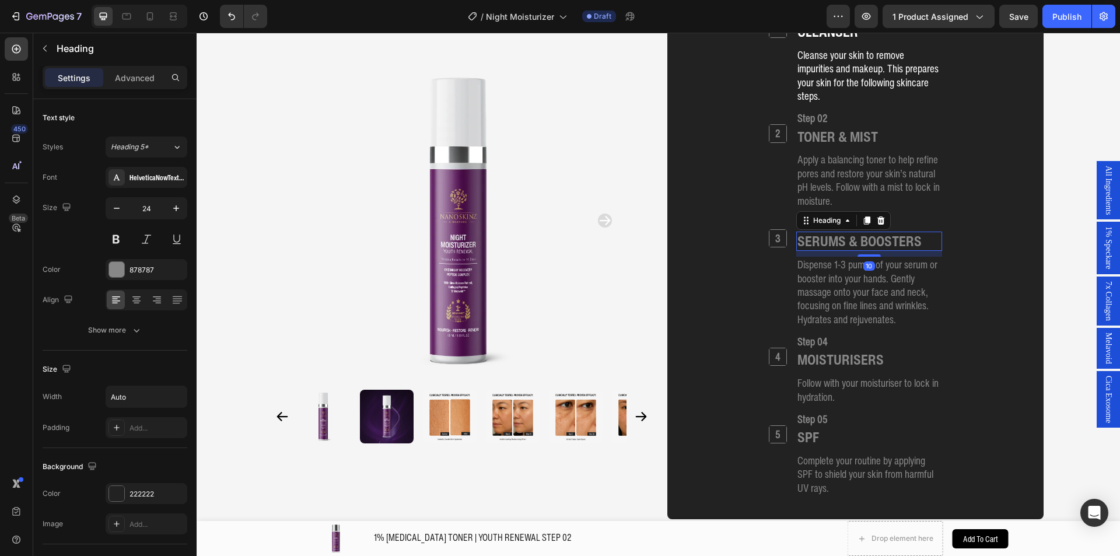
click at [855, 231] on h2 "Step 03" at bounding box center [869, 223] width 146 height 17
click at [852, 243] on h2 "SERUMS & BOOSTERS" at bounding box center [859, 240] width 127 height 19
click at [844, 241] on h2 "SERUMS & BOOSTERS" at bounding box center [859, 240] width 127 height 19
click at [844, 241] on p "SERUMS & BOOSTERS" at bounding box center [859, 241] width 124 height 17
click at [845, 241] on p "SERUMS & BOOSTERS" at bounding box center [859, 241] width 124 height 17
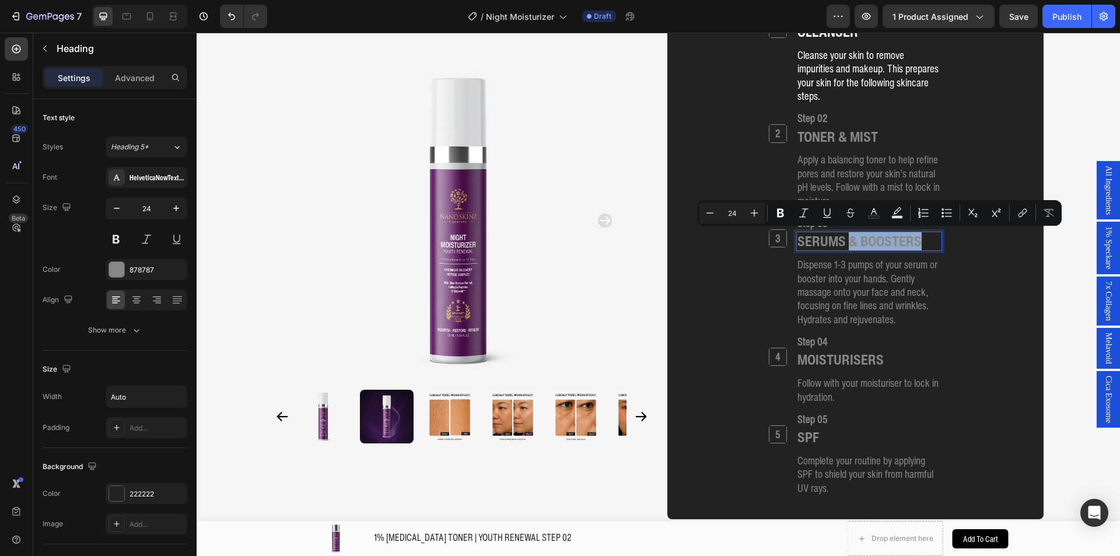
drag, startPoint x: 845, startPoint y: 240, endPoint x: 927, endPoint y: 245, distance: 81.8
click at [927, 245] on div "SERUMS & BOOSTERS" at bounding box center [869, 240] width 146 height 19
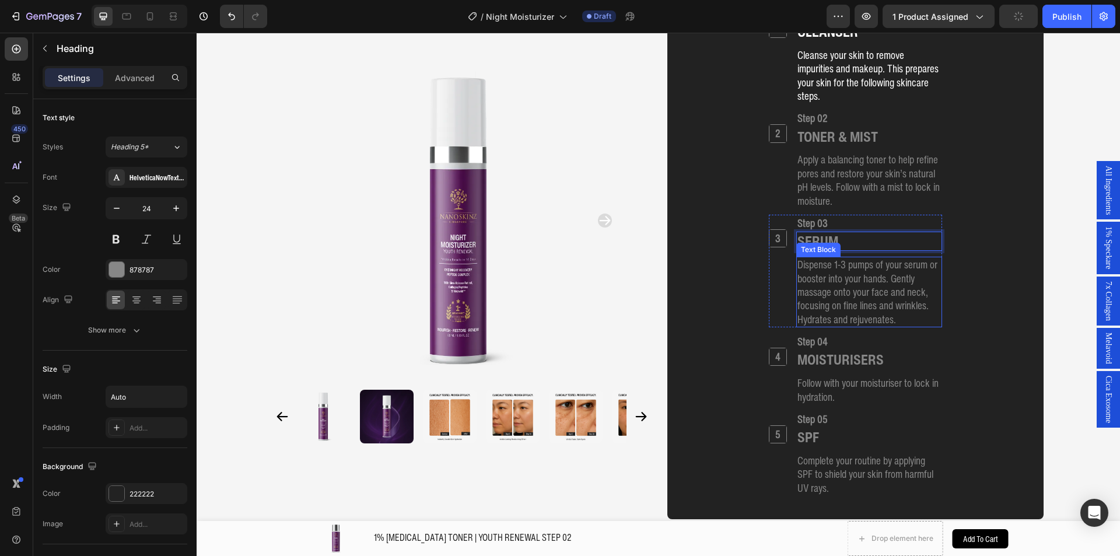
click at [860, 269] on p "Dispense 1-3 pumps of your serum or booster into your hands. Gently massage ont…" at bounding box center [868, 292] width 143 height 68
click at [834, 263] on p "Dispense 1-3 pumps of your serum or booster into your hands. Gently massage ont…" at bounding box center [868, 292] width 143 height 68
click at [833, 264] on p "Dispense 1-3 pumps of your serum or booster into your hands. Gently massage ont…" at bounding box center [868, 292] width 143 height 68
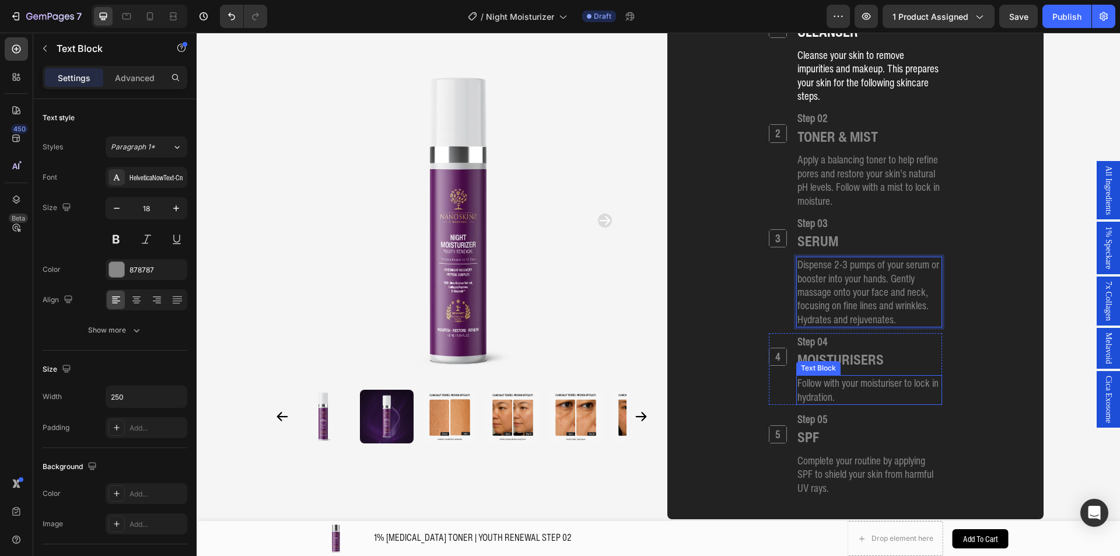
click at [888, 407] on div "1 Heading Step 01 Heading CLEANSER Heading Cleanse your skin to remove impuriti…" at bounding box center [854, 253] width 173 height 496
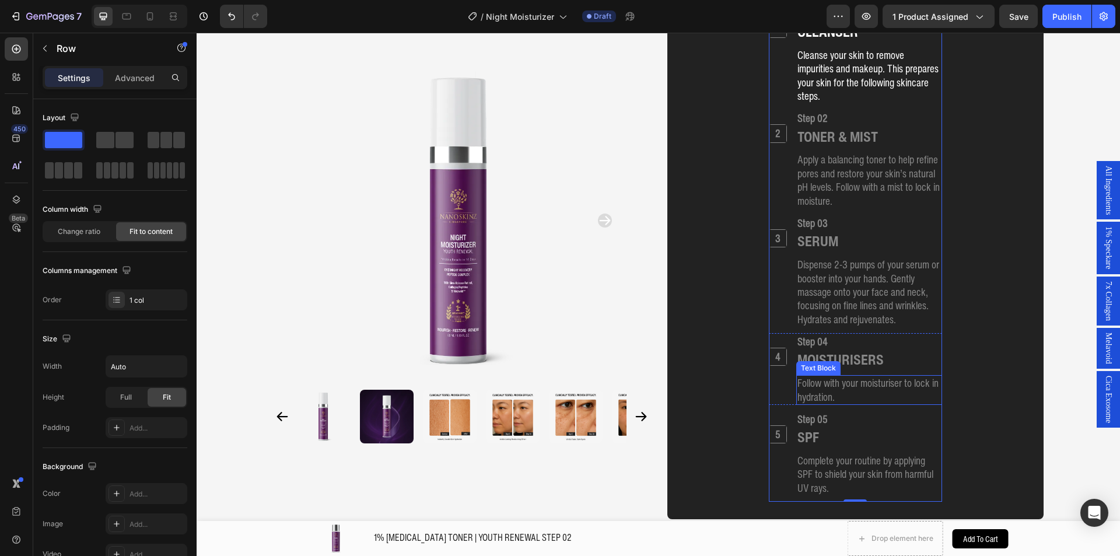
click at [884, 390] on p "Follow with your moisturiser to lock in hydration." at bounding box center [868, 389] width 143 height 27
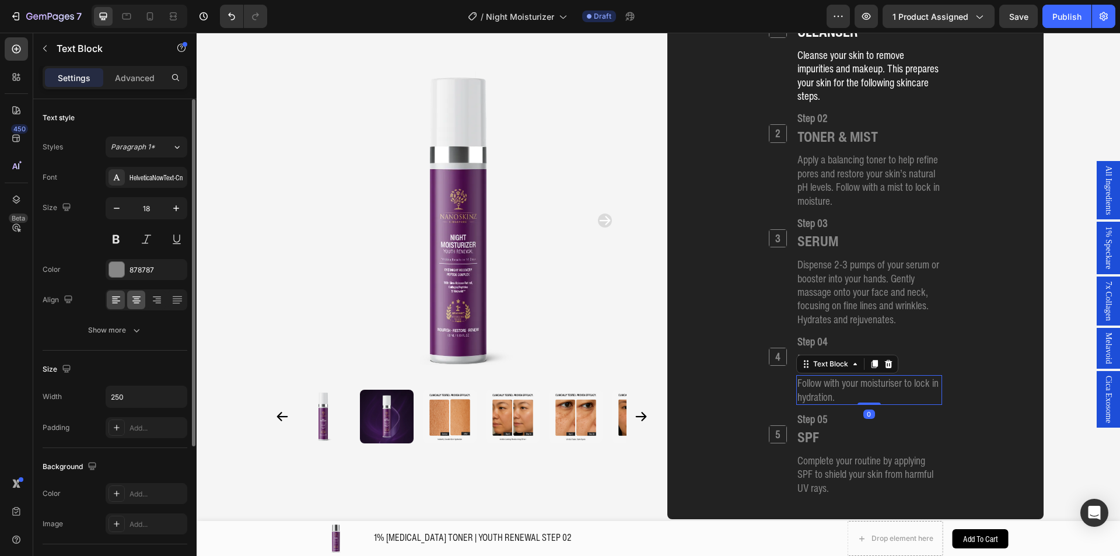
drag, startPoint x: 122, startPoint y: 269, endPoint x: 135, endPoint y: 308, distance: 41.1
click at [121, 269] on div at bounding box center [116, 269] width 15 height 15
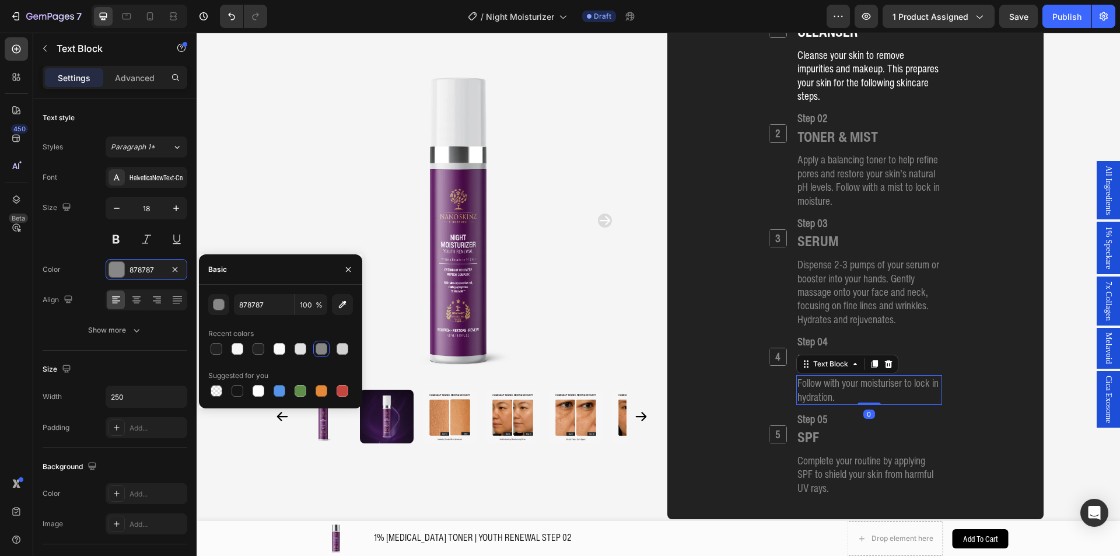
drag, startPoint x: 254, startPoint y: 387, endPoint x: 332, endPoint y: 385, distance: 77.6
click at [253, 387] on div at bounding box center [258, 391] width 12 height 12
type input "FFFFFF"
click at [895, 362] on div "MOISTURISERS" at bounding box center [869, 359] width 146 height 19
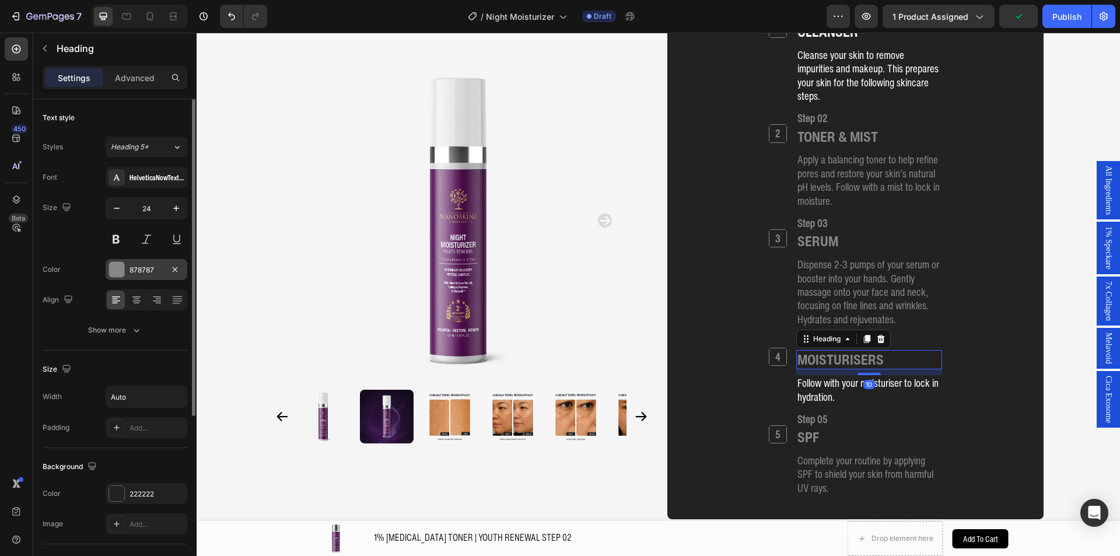
click at [123, 267] on div at bounding box center [116, 269] width 15 height 15
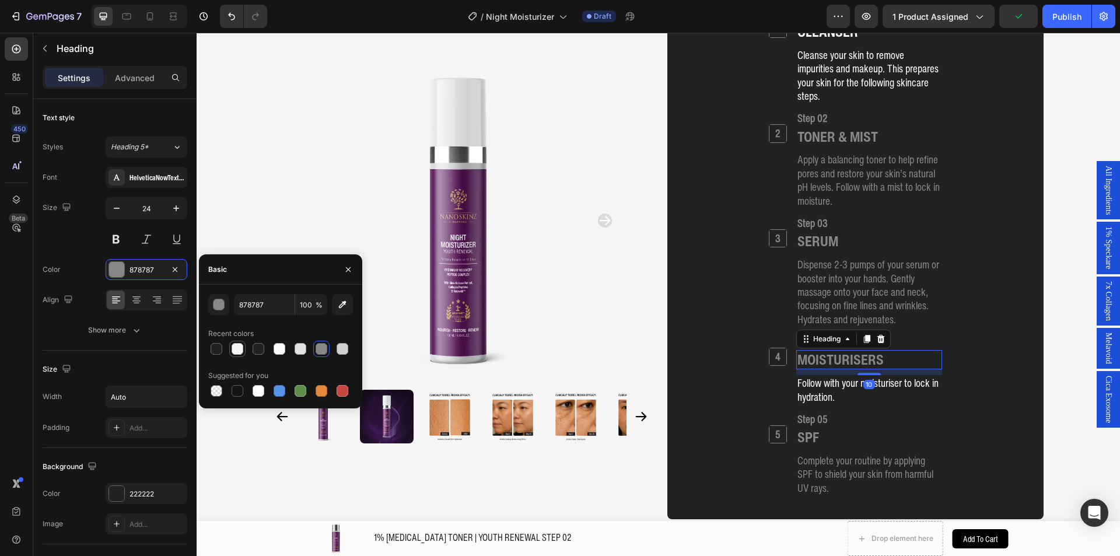
drag, startPoint x: 241, startPoint y: 349, endPoint x: 682, endPoint y: 316, distance: 442.6
click at [241, 349] on div at bounding box center [237, 349] width 12 height 12
type input "F6F6F6"
click at [904, 338] on h2 "Step 04" at bounding box center [869, 341] width 146 height 17
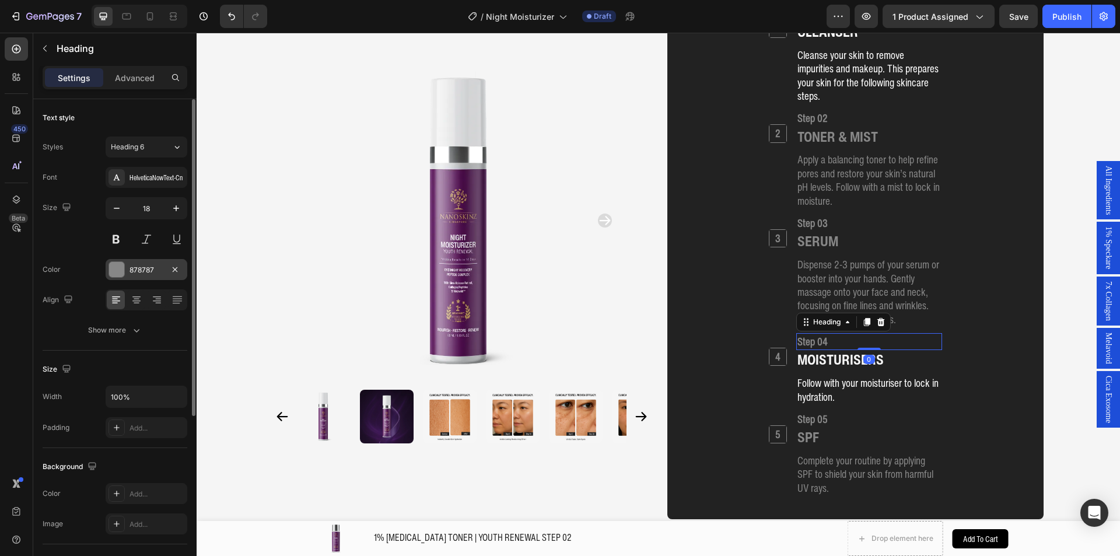
click at [116, 259] on div "878787" at bounding box center [147, 269] width 82 height 21
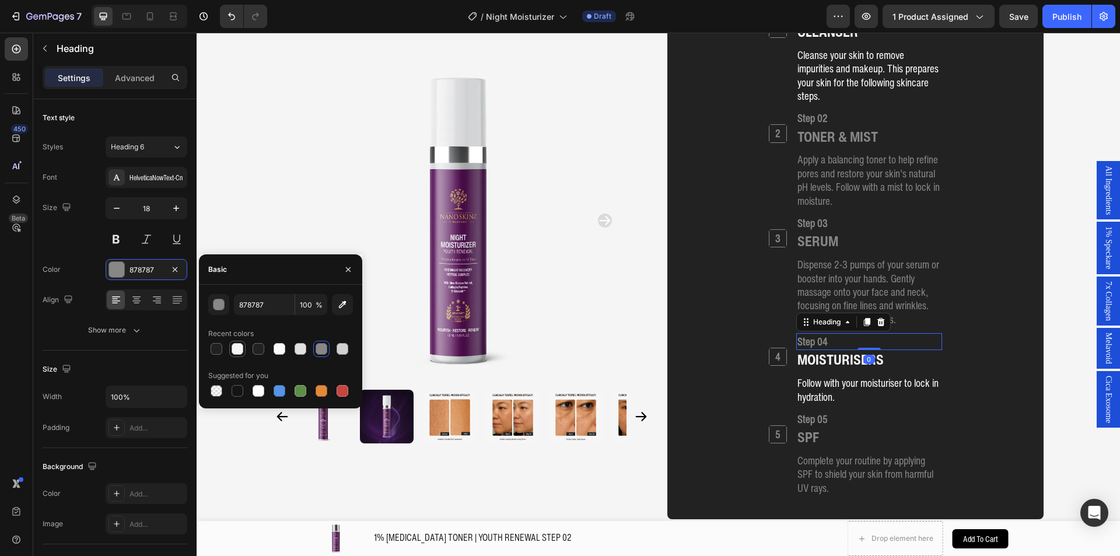
click at [243, 349] on div at bounding box center [237, 349] width 12 height 12
type input "F6F6F6"
click at [769, 355] on h2 "4" at bounding box center [777, 356] width 17 height 17
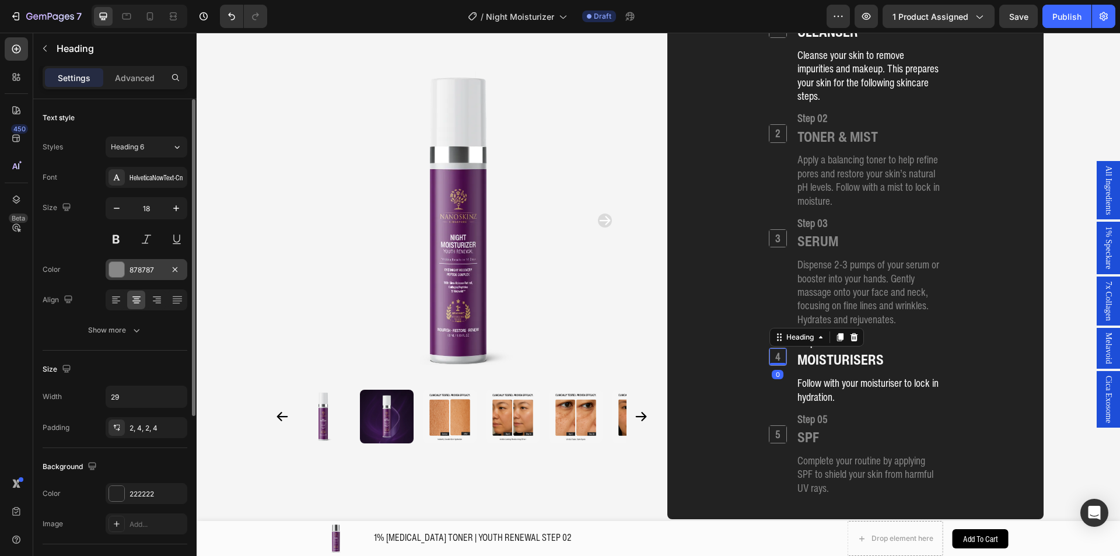
click at [156, 274] on div "878787" at bounding box center [146, 270] width 34 height 10
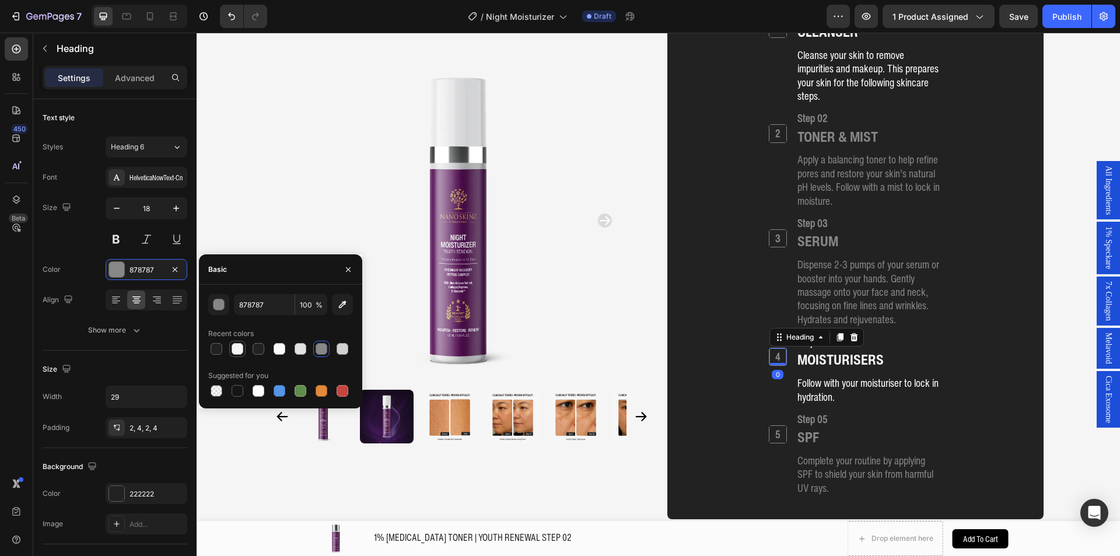
click at [237, 349] on div at bounding box center [237, 349] width 12 height 12
type input "F6F6F6"
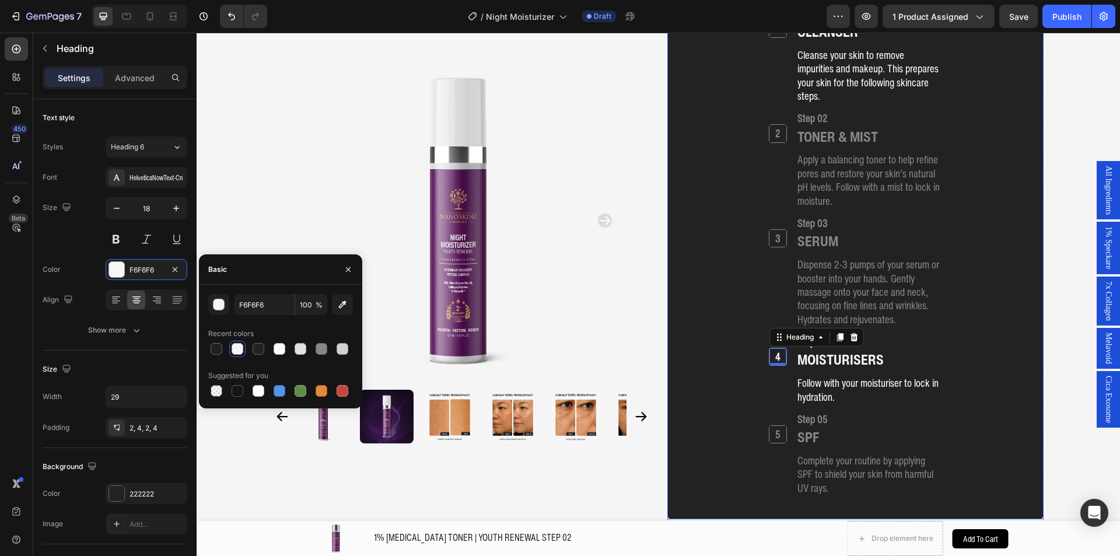
click at [717, 335] on div "1 Heading Step 01 Heading CLEANSER Heading Cleanse your skin to remove impuriti…" at bounding box center [855, 253] width 348 height 496
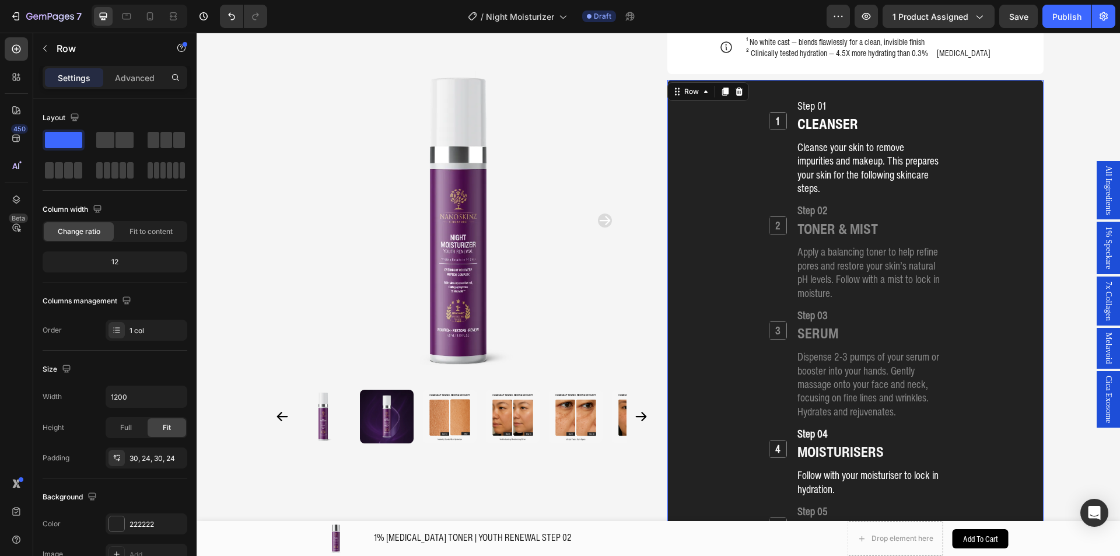
scroll to position [1477, 0]
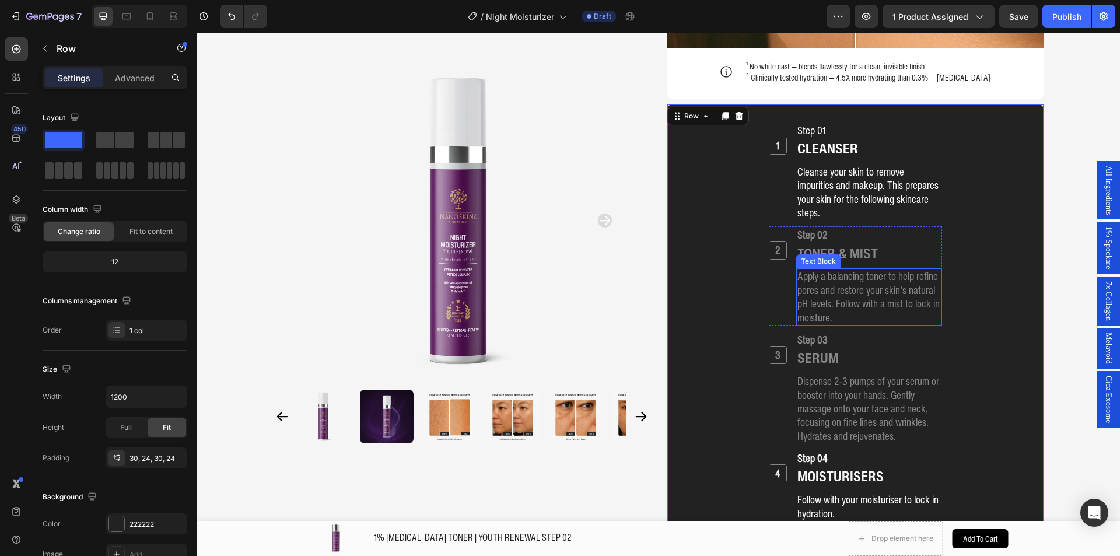
click at [810, 277] on p "Apply a balancing toner to help refine pores and restore your skin’s natural pH…" at bounding box center [868, 296] width 143 height 55
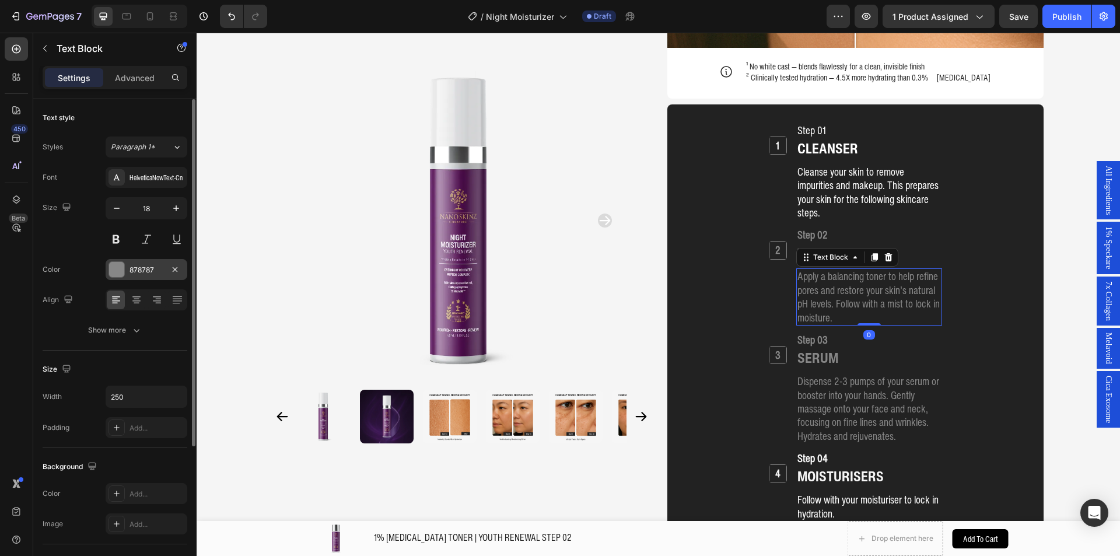
click at [143, 266] on div "878787" at bounding box center [146, 270] width 34 height 10
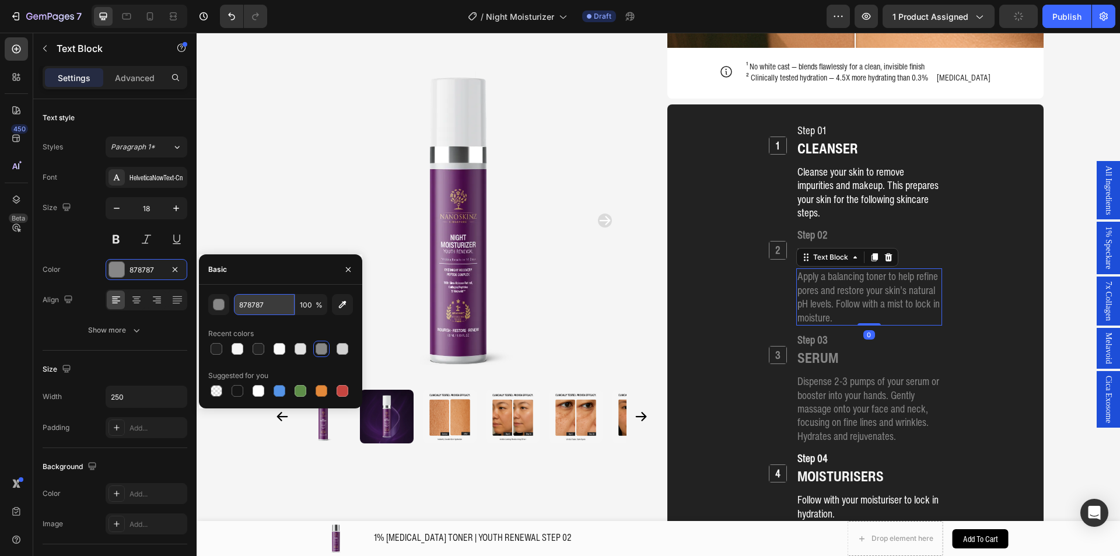
click at [267, 311] on input "878787" at bounding box center [264, 304] width 61 height 21
click at [918, 183] on p "Cleanse your skin to remove impurities and makeup. This prepares your skin for …" at bounding box center [868, 192] width 143 height 55
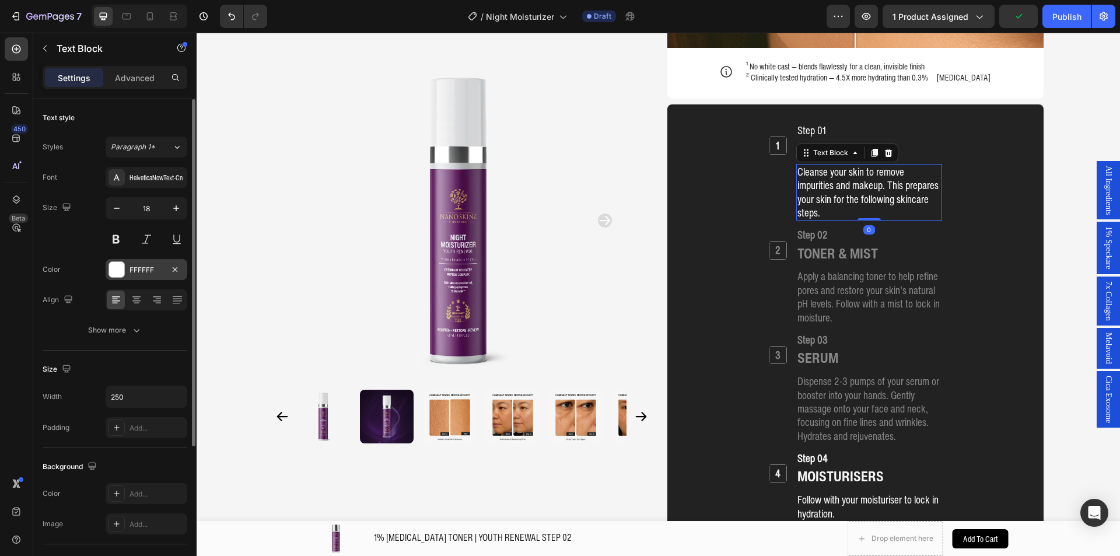
click at [128, 263] on div "FFFFFF" at bounding box center [147, 269] width 82 height 21
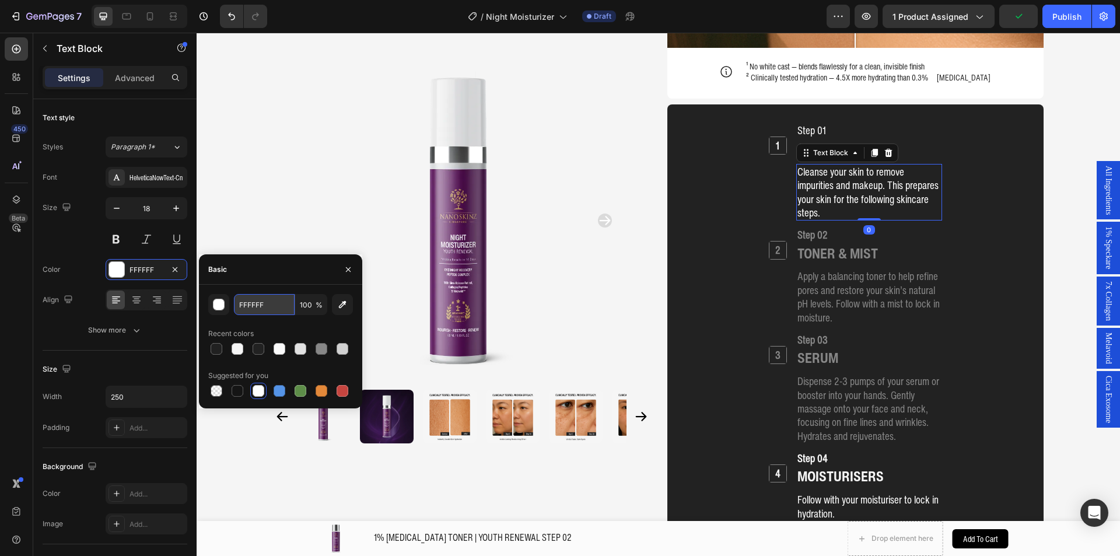
drag, startPoint x: 250, startPoint y: 309, endPoint x: 268, endPoint y: 307, distance: 18.2
click at [251, 309] on input "FFFFFF" at bounding box center [264, 304] width 61 height 21
paste input "878787"
type input "878787"
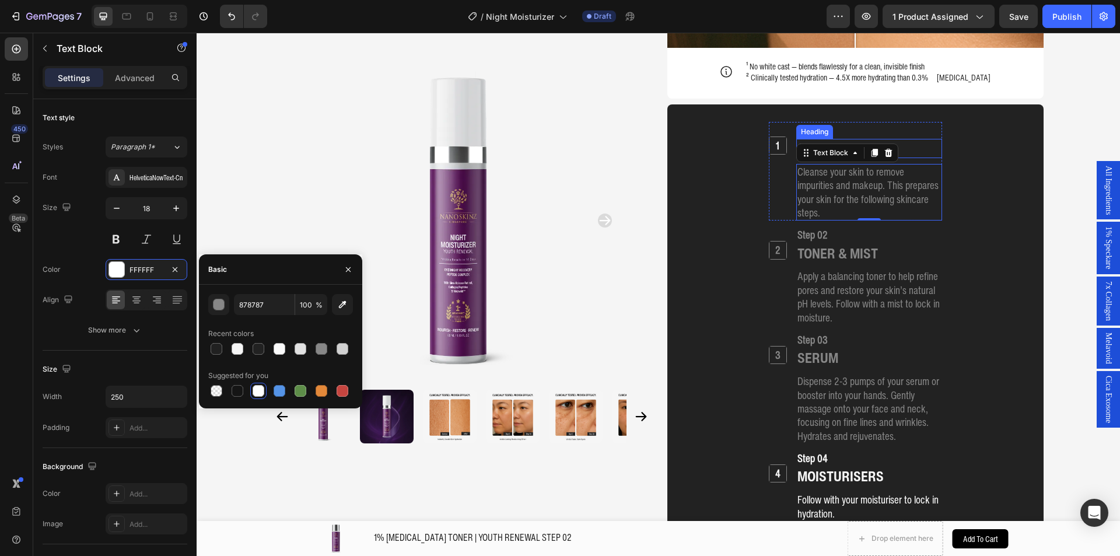
click at [899, 156] on div "CLEANSER" at bounding box center [869, 148] width 146 height 19
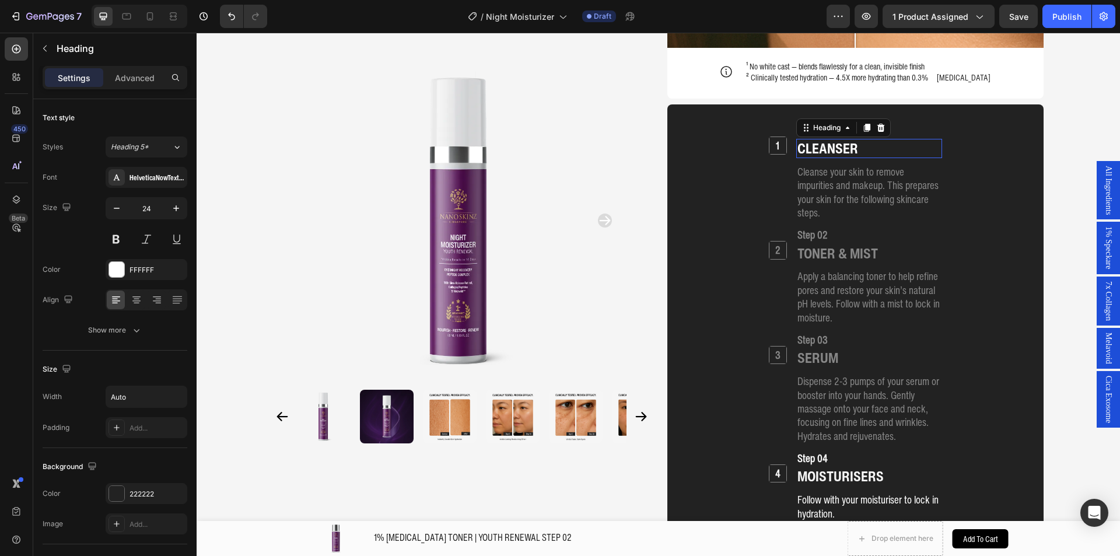
click at [899, 152] on div "CLEANSER" at bounding box center [869, 148] width 146 height 19
drag, startPoint x: 142, startPoint y: 265, endPoint x: 1, endPoint y: 264, distance: 140.5
click at [142, 265] on div "FFFFFF" at bounding box center [146, 270] width 34 height 10
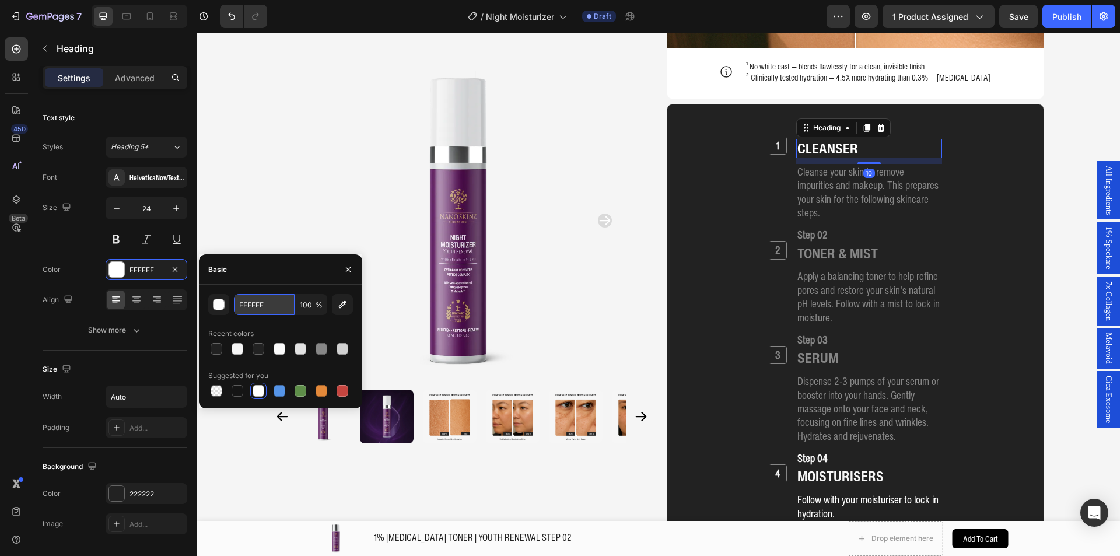
click at [260, 301] on input "FFFFFF" at bounding box center [264, 304] width 61 height 21
paste input "878787"
type input "878787"
click at [912, 134] on h2 "Step 01" at bounding box center [869, 130] width 146 height 17
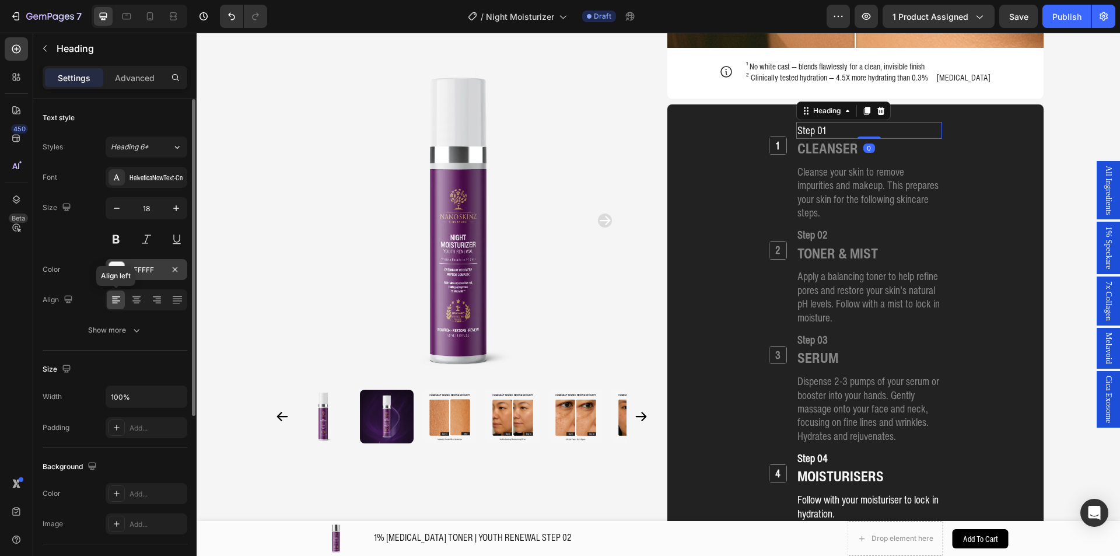
click at [139, 272] on div "FFFFFF" at bounding box center [146, 270] width 34 height 10
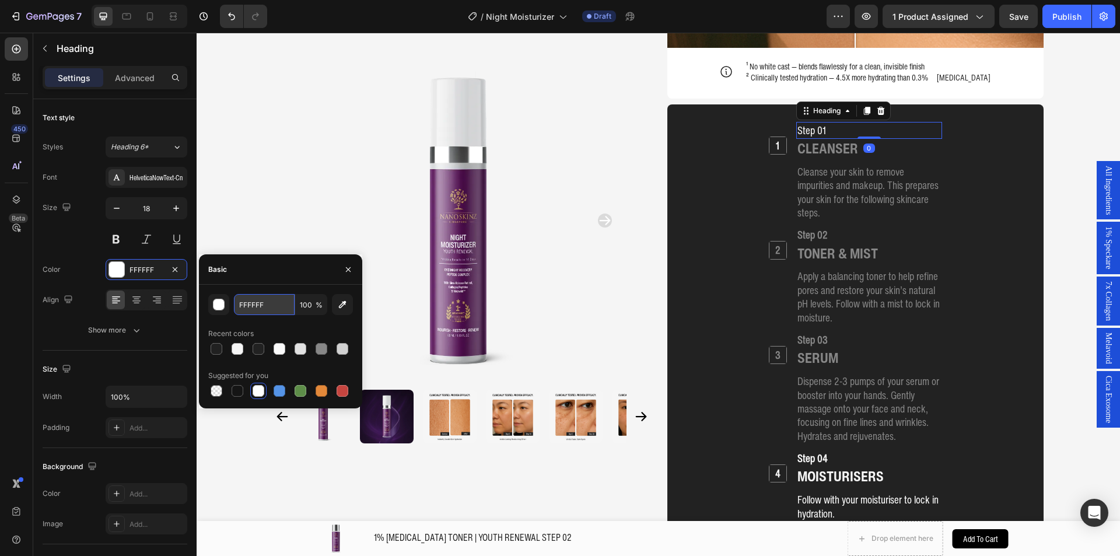
click at [277, 306] on input "FFFFFF" at bounding box center [264, 304] width 61 height 21
paste input "878787"
type input "878787"
click at [772, 149] on h2 "1" at bounding box center [777, 145] width 17 height 17
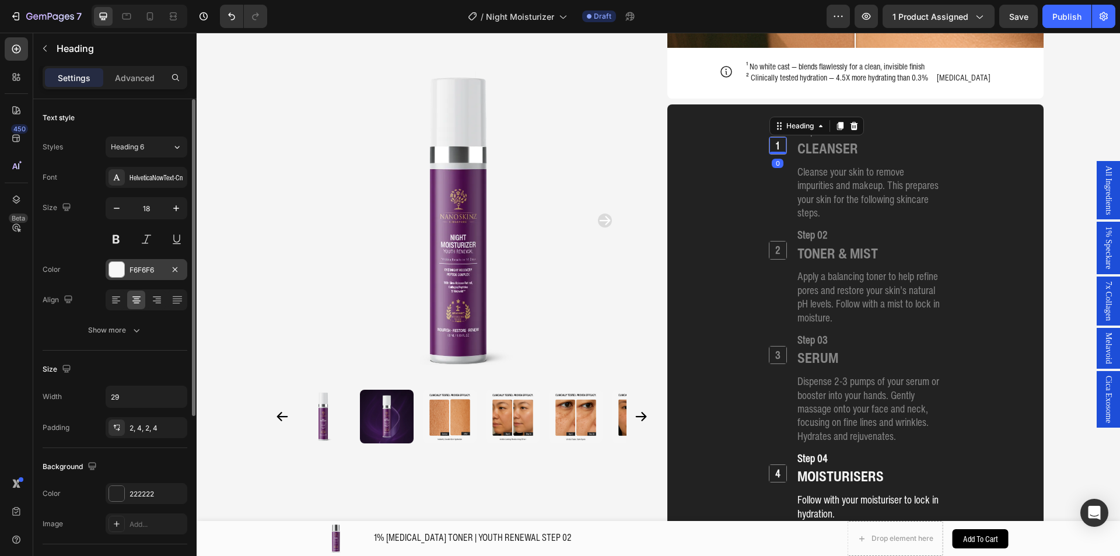
click at [135, 274] on div "F6F6F6" at bounding box center [146, 270] width 34 height 10
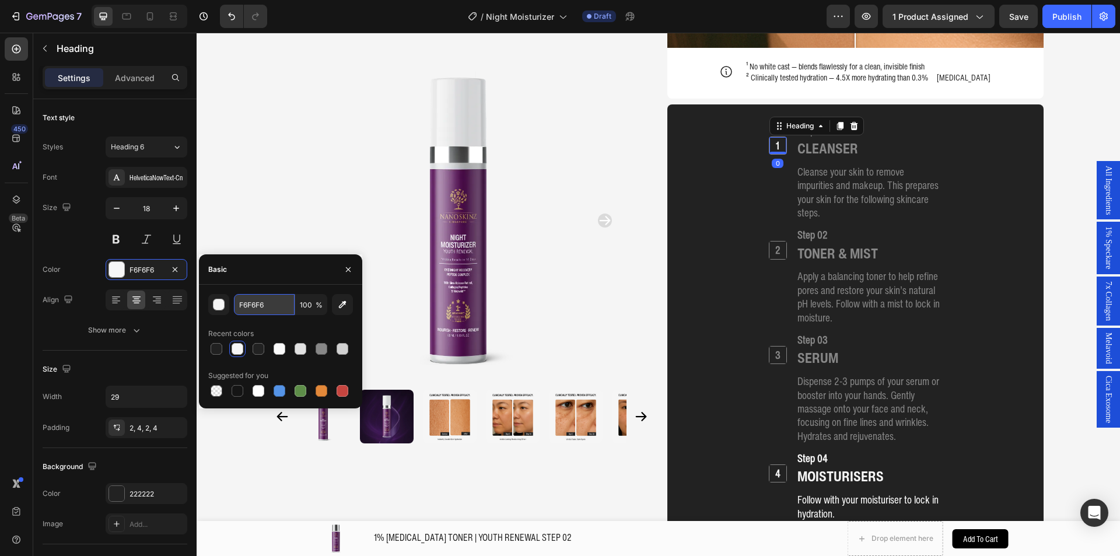
click at [269, 307] on input "F6F6F6" at bounding box center [264, 304] width 61 height 21
paste input "878787"
type input "878787"
click at [268, 226] on div "Product Images Home 1% RETINOL NIGHT MOISTURIZER | YOUTH RENEWAL STEP 05 Breadc…" at bounding box center [658, 38] width 793 height 2917
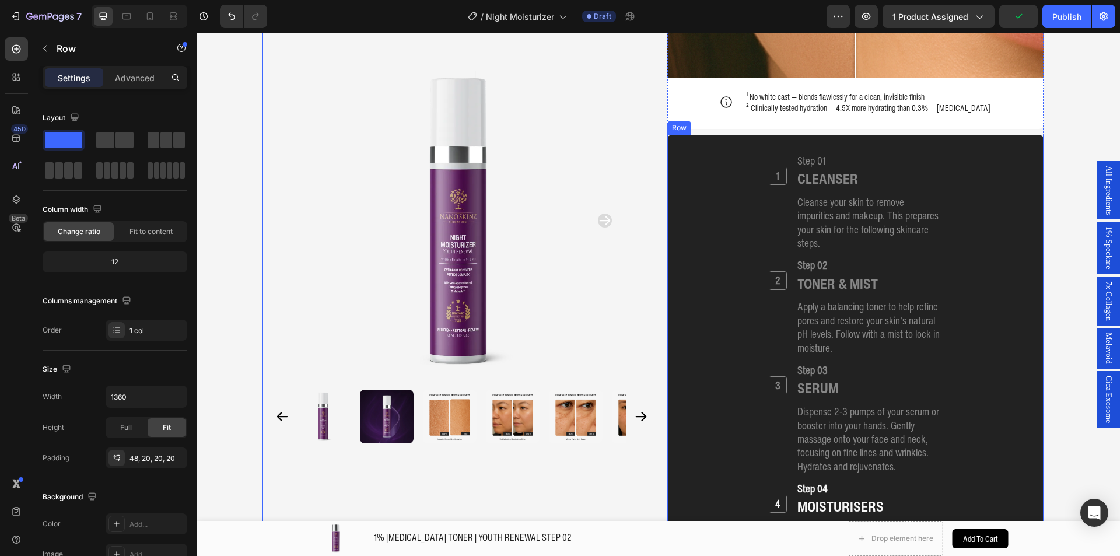
scroll to position [1360, 0]
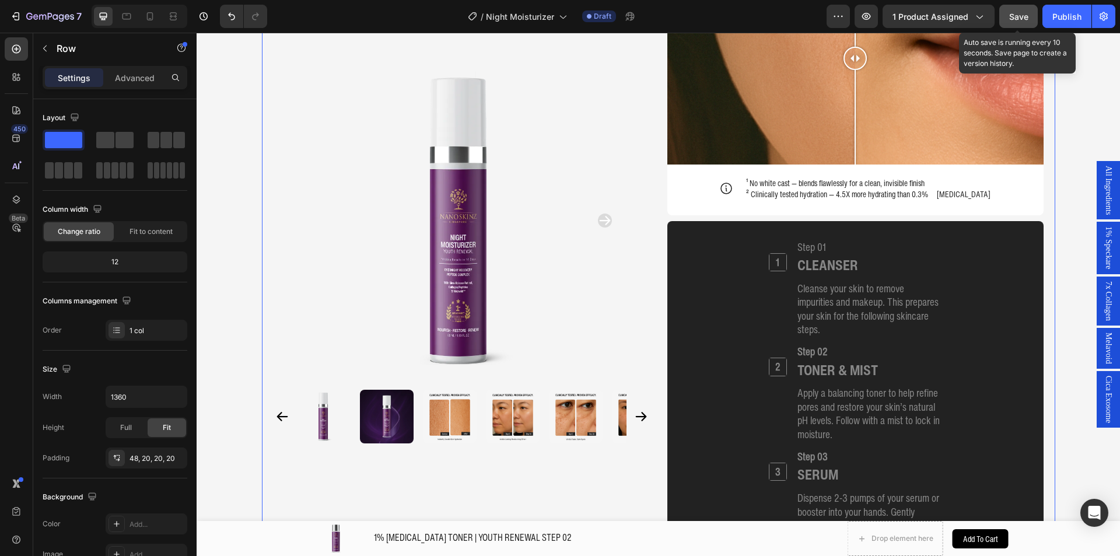
click at [1015, 19] on span "Save" at bounding box center [1018, 17] width 19 height 10
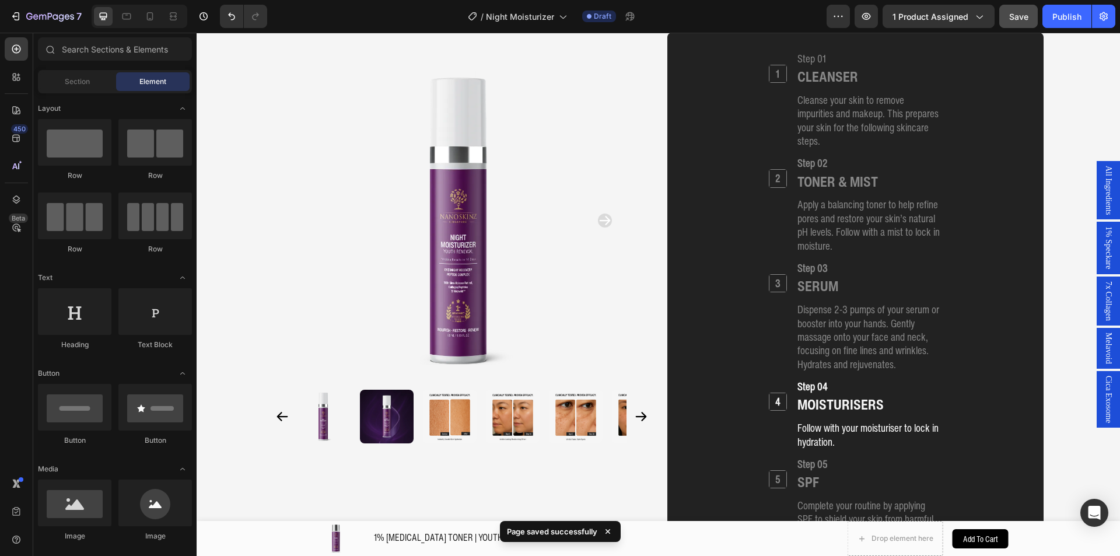
scroll to position [1608, 0]
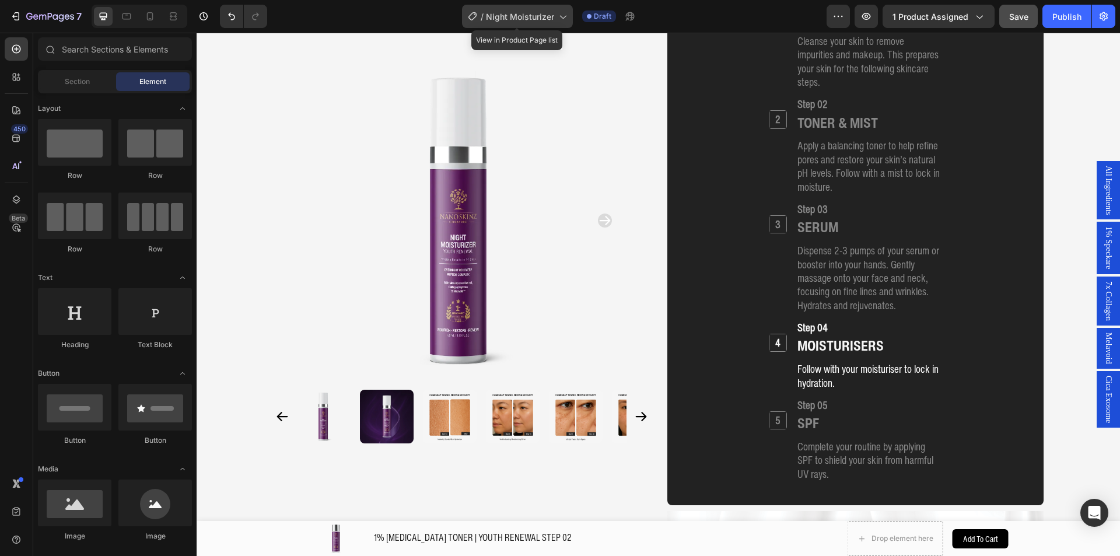
click at [538, 17] on span "Night Moisturizer" at bounding box center [520, 16] width 68 height 12
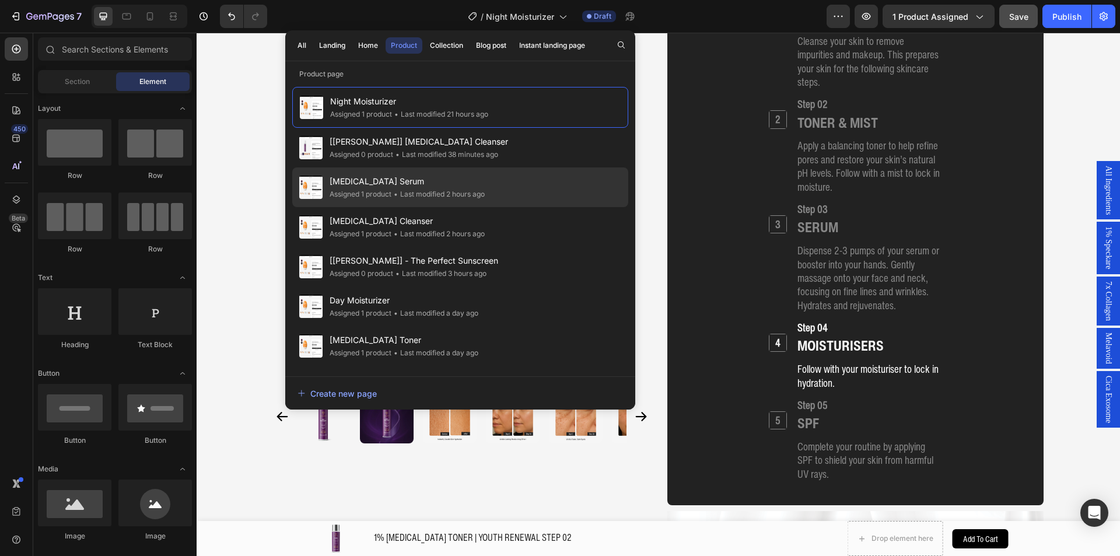
click at [524, 207] on div "Retinol Serum Assigned 1 product • Last modified 2 hours ago" at bounding box center [460, 227] width 336 height 40
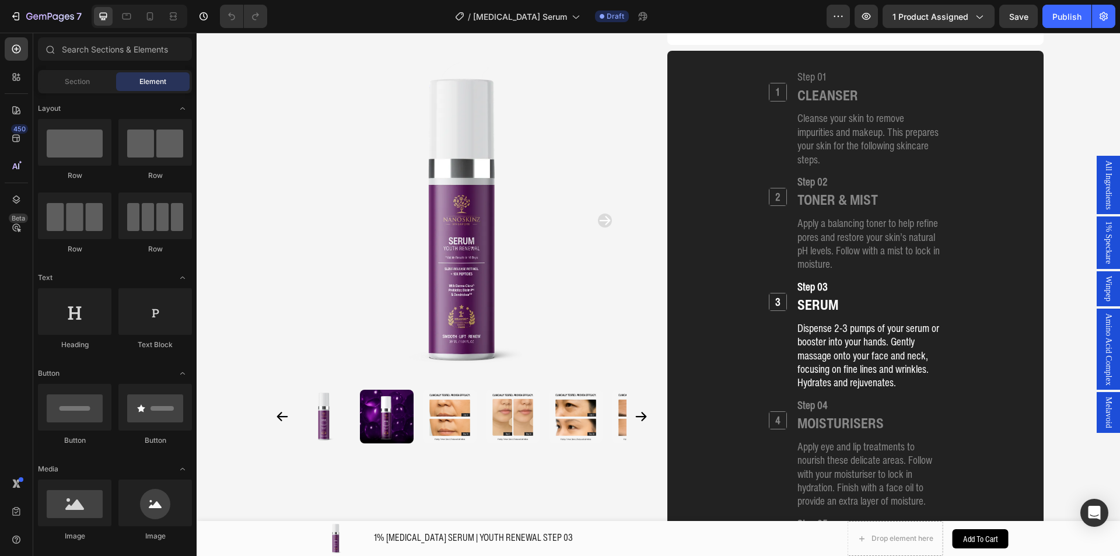
scroll to position [1476, 0]
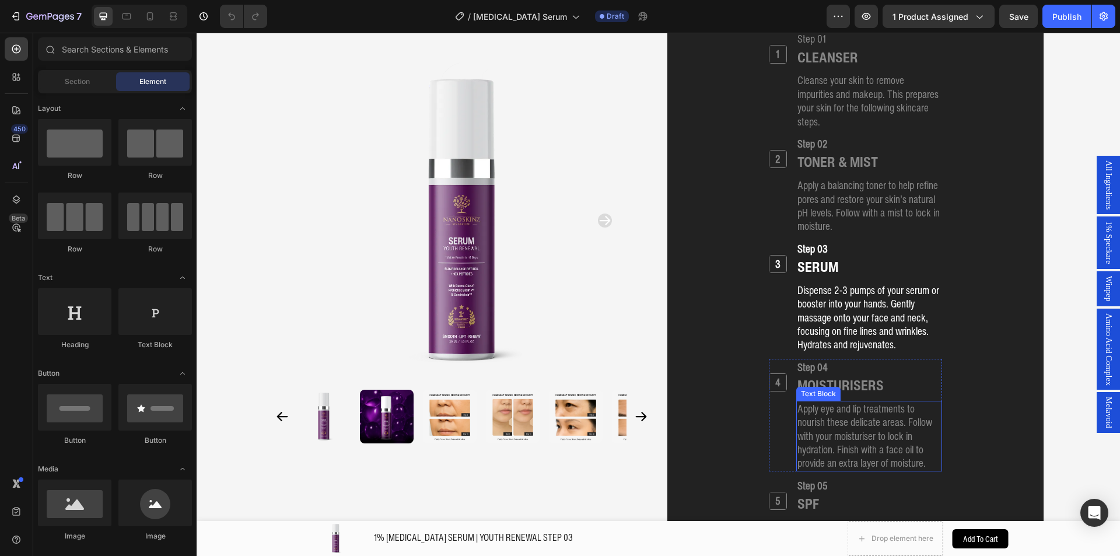
click at [819, 403] on p "Apply eye and lip treatments to nourish these delicate areas. Follow with your …" at bounding box center [868, 436] width 143 height 68
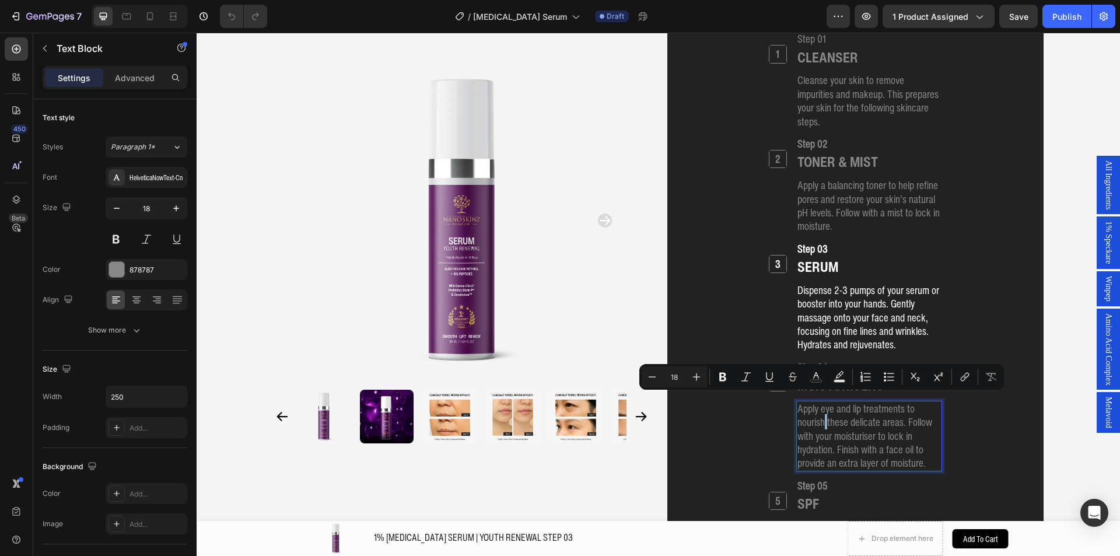
click at [819, 403] on p "Apply eye and lip treatments to nourish these delicate areas. Follow with your …" at bounding box center [868, 436] width 143 height 68
click at [848, 410] on p "Apply eye and lip treatments to nourish these delicate areas. Follow with your …" at bounding box center [868, 436] width 143 height 68
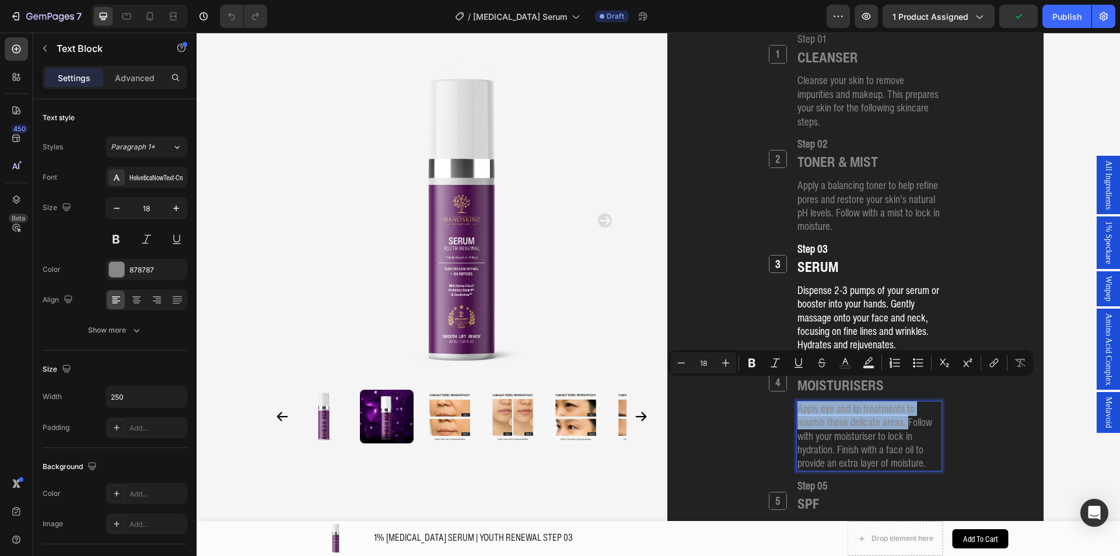
drag, startPoint x: 903, startPoint y: 408, endPoint x: 794, endPoint y: 380, distance: 111.9
click at [796, 401] on div "Apply eye and lip treatments to nourish these delicate areas. Follow with your …" at bounding box center [869, 436] width 146 height 71
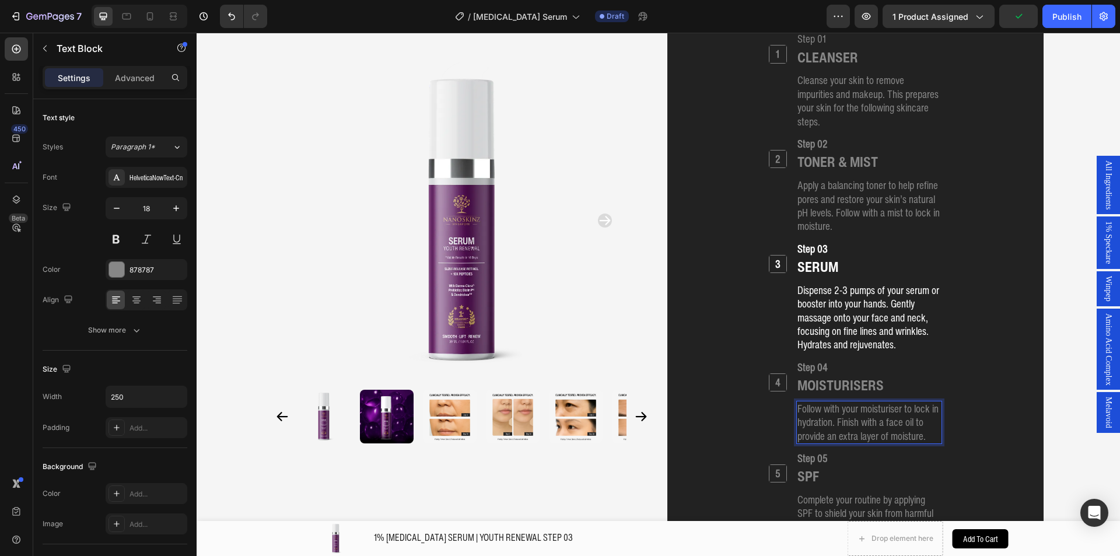
click at [894, 413] on p "Follow with your moisturiser to lock in hydration. Finish with a face oil to pr…" at bounding box center [868, 422] width 143 height 41
drag, startPoint x: 900, startPoint y: 409, endPoint x: 831, endPoint y: 399, distance: 70.1
click at [831, 402] on p "Follow with your moisturiser to lock in hydration. Finish with a face oil to pr…" at bounding box center [868, 422] width 143 height 41
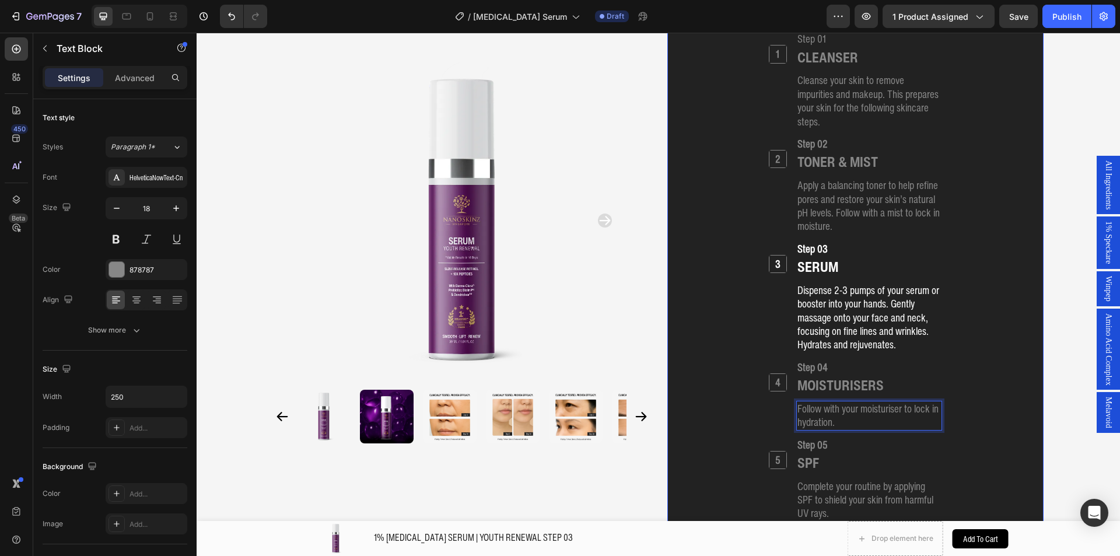
scroll to position [1360, 0]
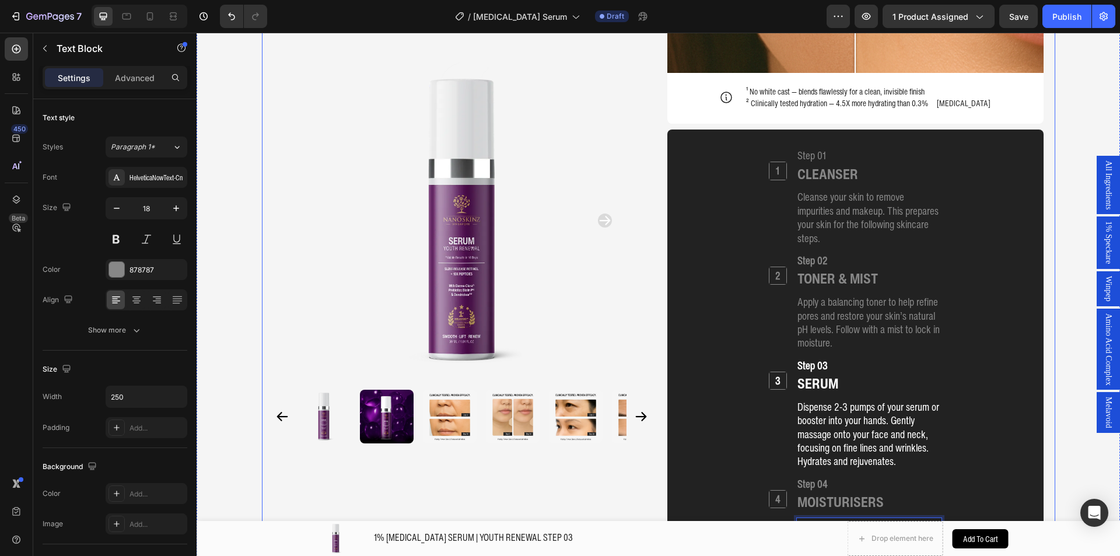
click at [1055, 218] on div "Product Images Home 1% RETINOL SERUM | YOUTH RENEWAL STEP 03 Breadcrumb 1% RETI…" at bounding box center [657, 117] width 923 height 2840
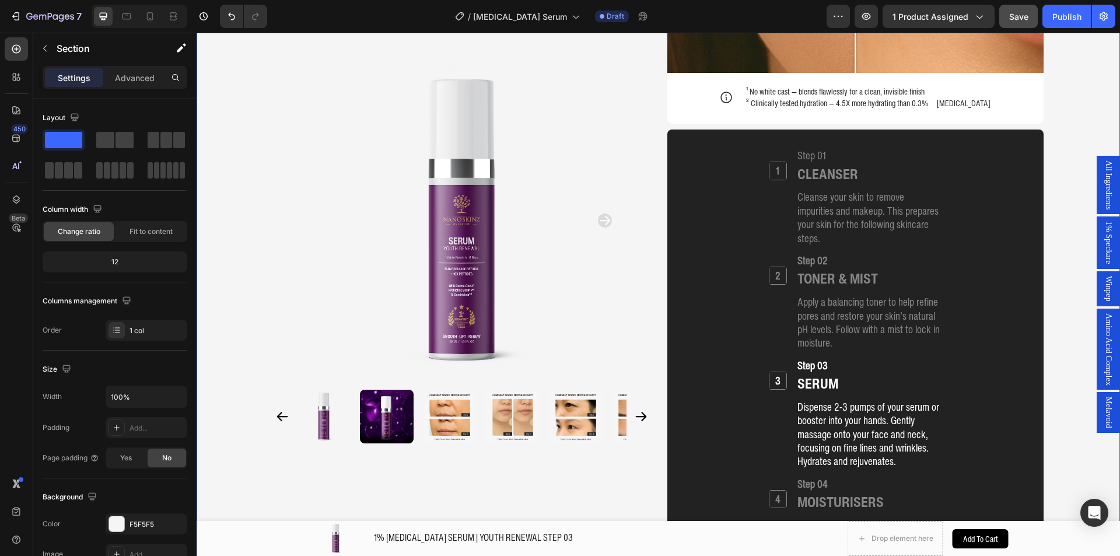
click at [1003, 2] on div "7 Version history / Retinol Serum Draft Preview 1 product assigned Save Publish" at bounding box center [560, 16] width 1120 height 33
click at [1003, 5] on button "Save" at bounding box center [1018, 16] width 38 height 23
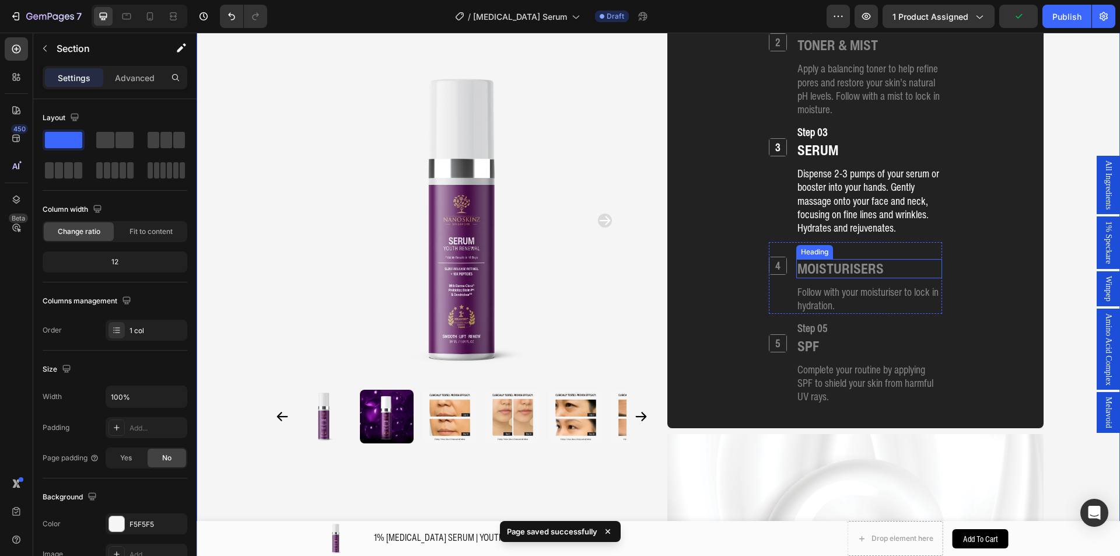
scroll to position [1476, 0]
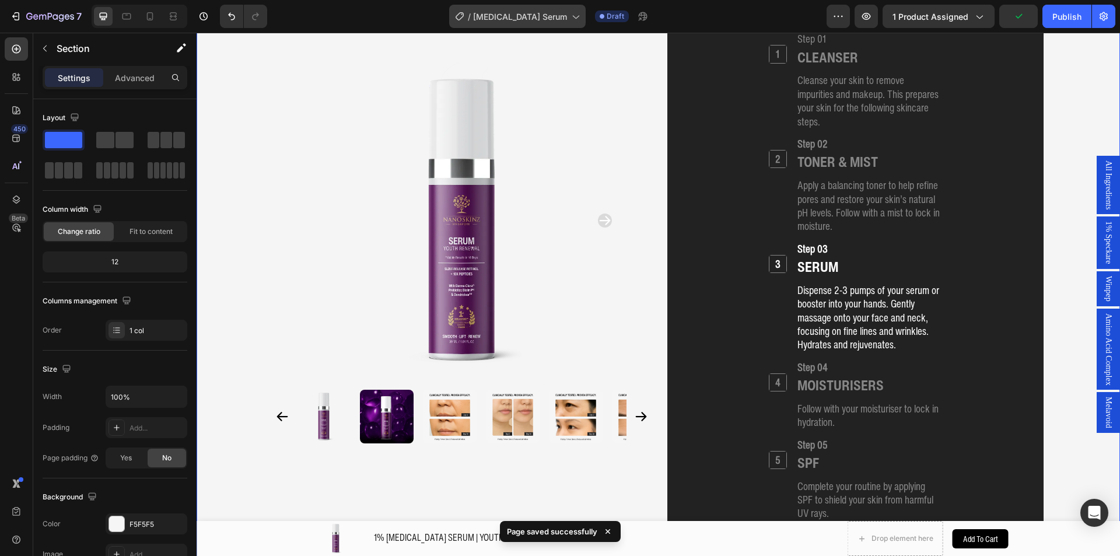
click at [524, 15] on span "[MEDICAL_DATA] Serum" at bounding box center [520, 16] width 94 height 12
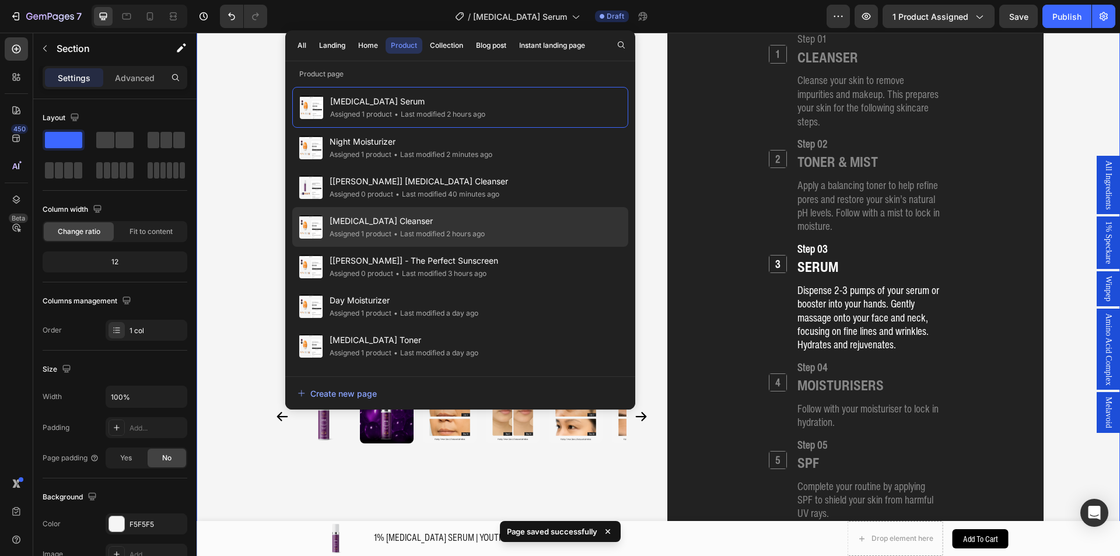
click at [435, 239] on div "• Last modified 2 hours ago" at bounding box center [437, 234] width 93 height 12
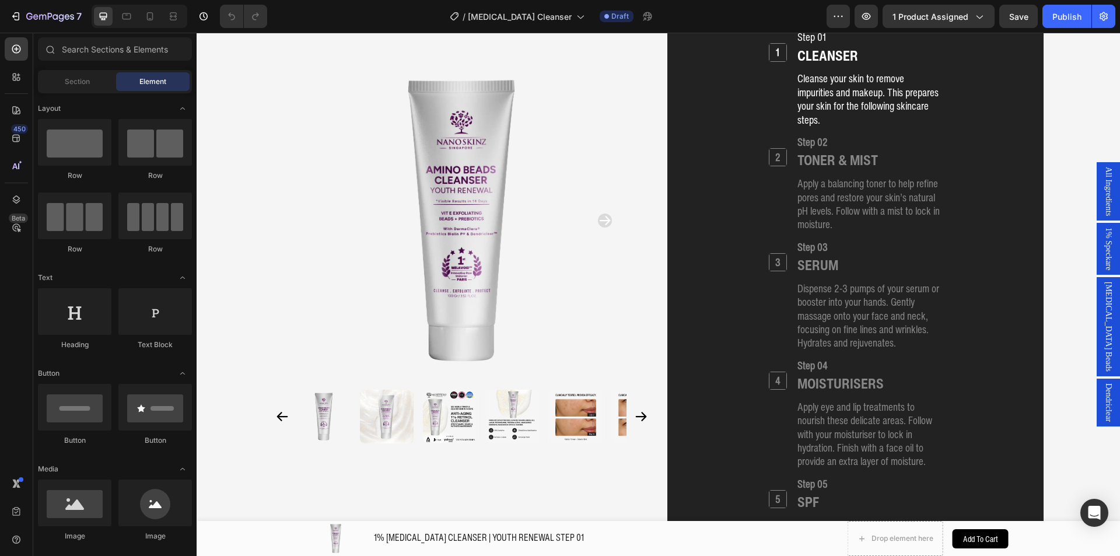
scroll to position [1622, 0]
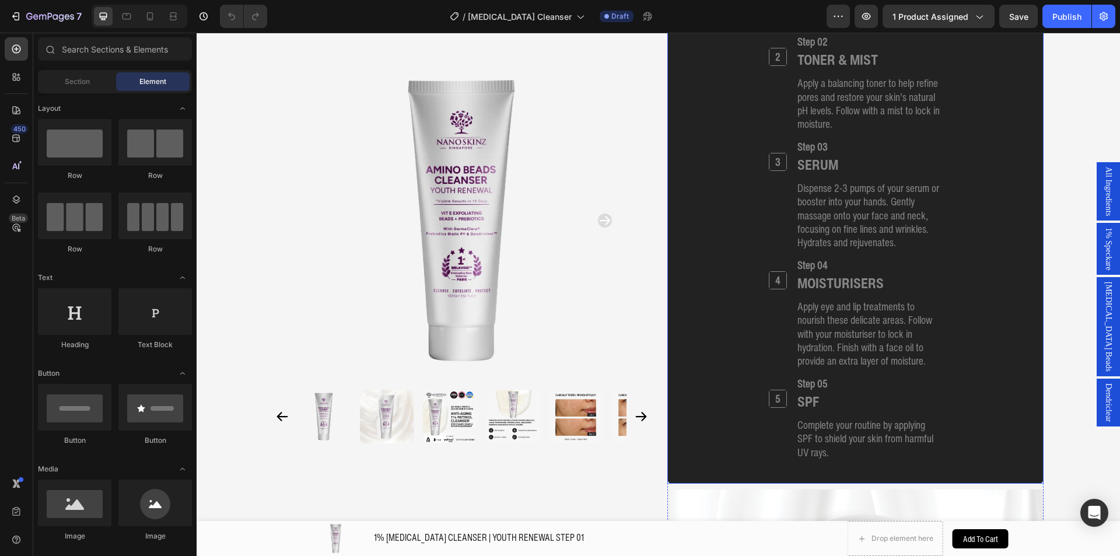
click at [858, 300] on p "Apply eye and lip treatments to nourish these delicate areas. Follow with your …" at bounding box center [868, 334] width 143 height 68
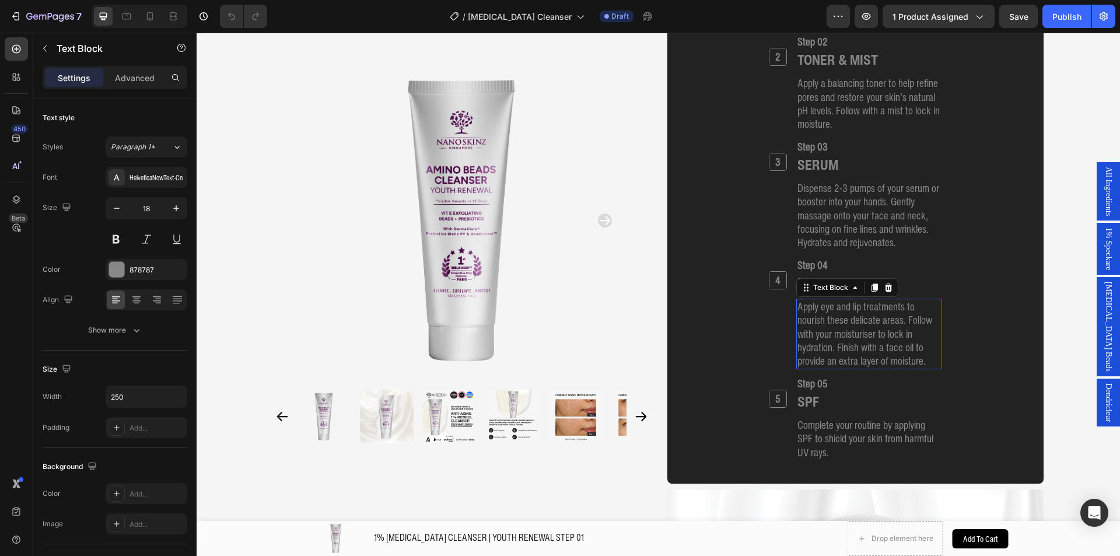
click at [858, 300] on p "Apply eye and lip treatments to nourish these delicate areas. Follow with your …" at bounding box center [868, 334] width 143 height 68
click at [866, 300] on p "Apply eye and lip treatments to nourish these delicate areas. Follow with your …" at bounding box center [868, 334] width 143 height 68
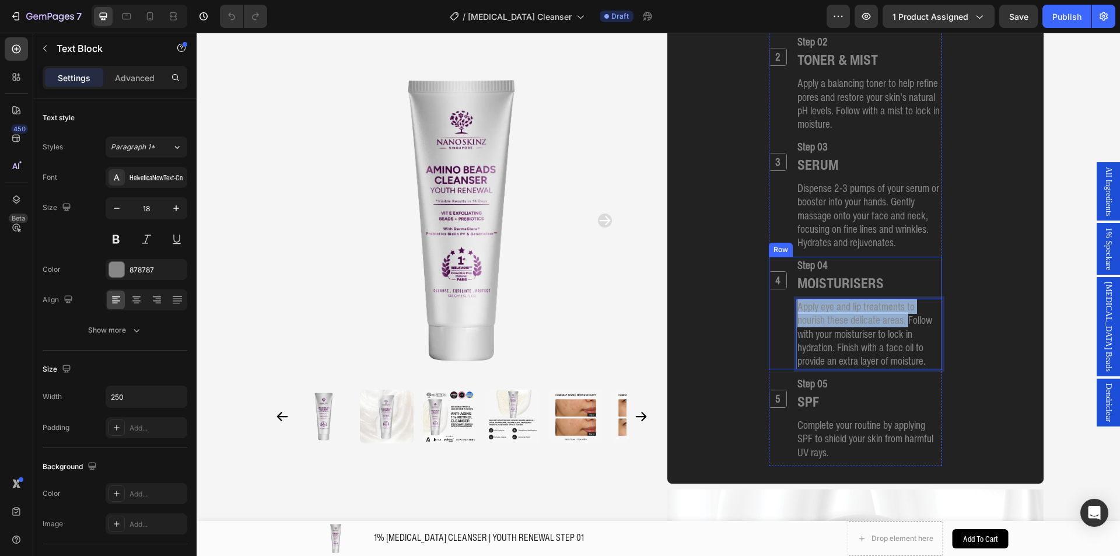
drag, startPoint x: 901, startPoint y: 290, endPoint x: 782, endPoint y: 268, distance: 121.0
click at [782, 268] on div "4 Heading Step 04 Heading MOISTURISERS Heading Apply eye and lip treatments to …" at bounding box center [854, 313] width 173 height 113
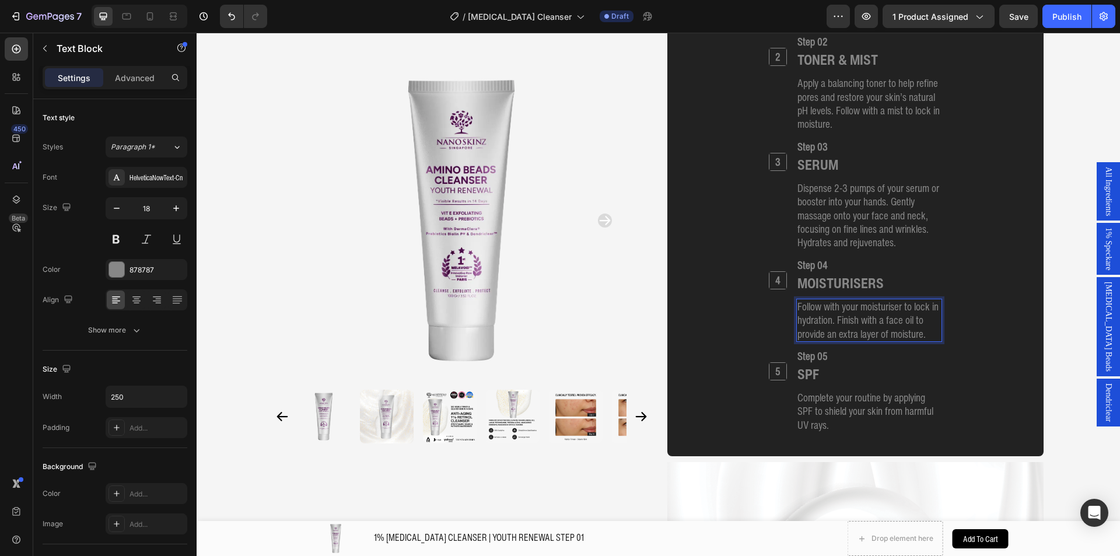
click at [917, 300] on p "Follow with your moisturiser to lock in hydration. Finish with a face oil to pr…" at bounding box center [868, 320] width 143 height 41
drag, startPoint x: 925, startPoint y: 301, endPoint x: 831, endPoint y: 285, distance: 95.4
click at [831, 300] on p "Follow with your moisturiser to lock in hydration. Finish with a face oil to pr…" at bounding box center [868, 320] width 143 height 41
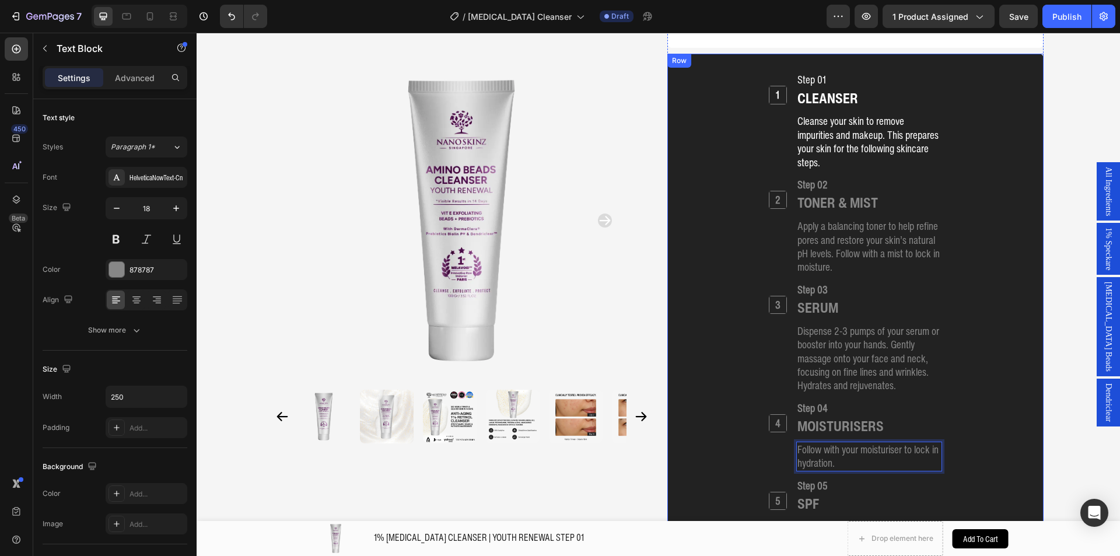
scroll to position [1447, 0]
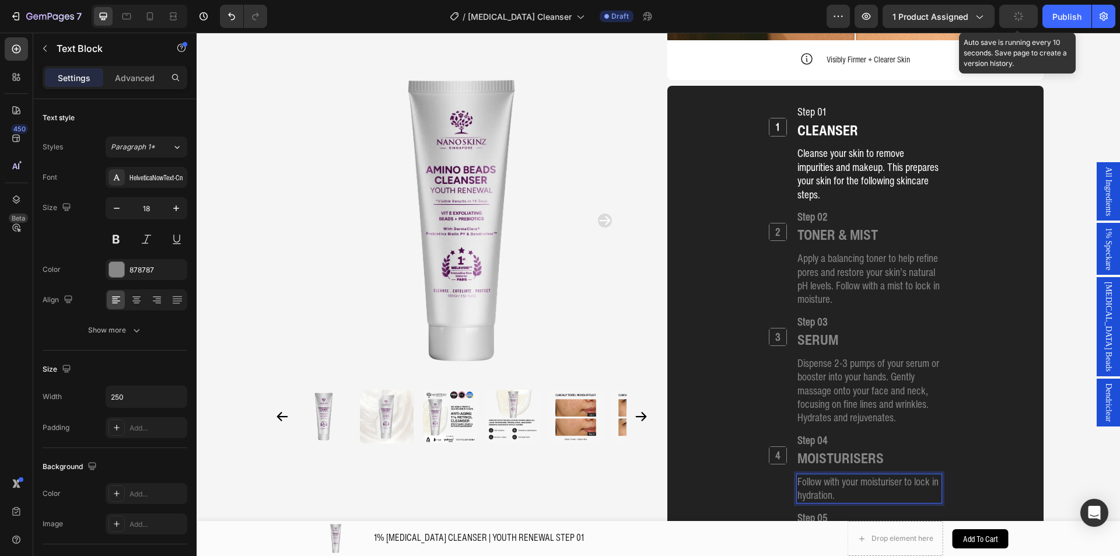
click at [1003, 10] on button "button" at bounding box center [1018, 16] width 38 height 23
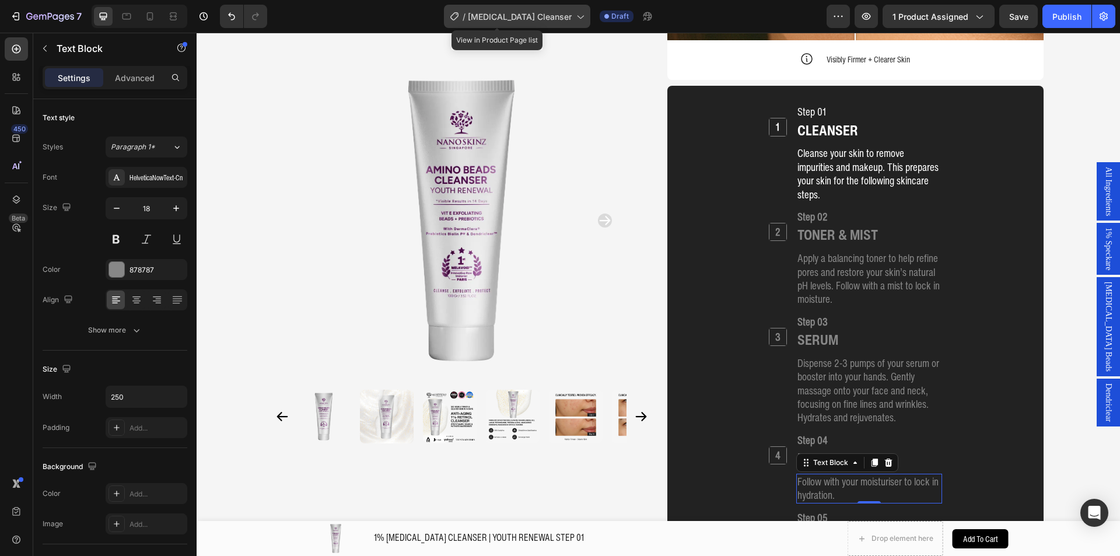
click at [519, 19] on span "[MEDICAL_DATA] Cleanser" at bounding box center [520, 16] width 104 height 12
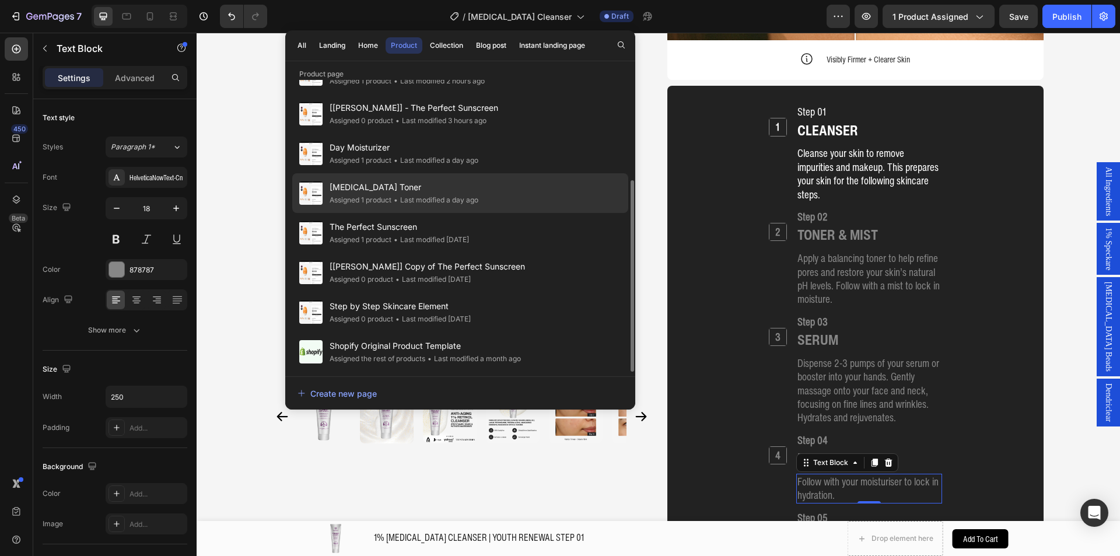
scroll to position [94, 0]
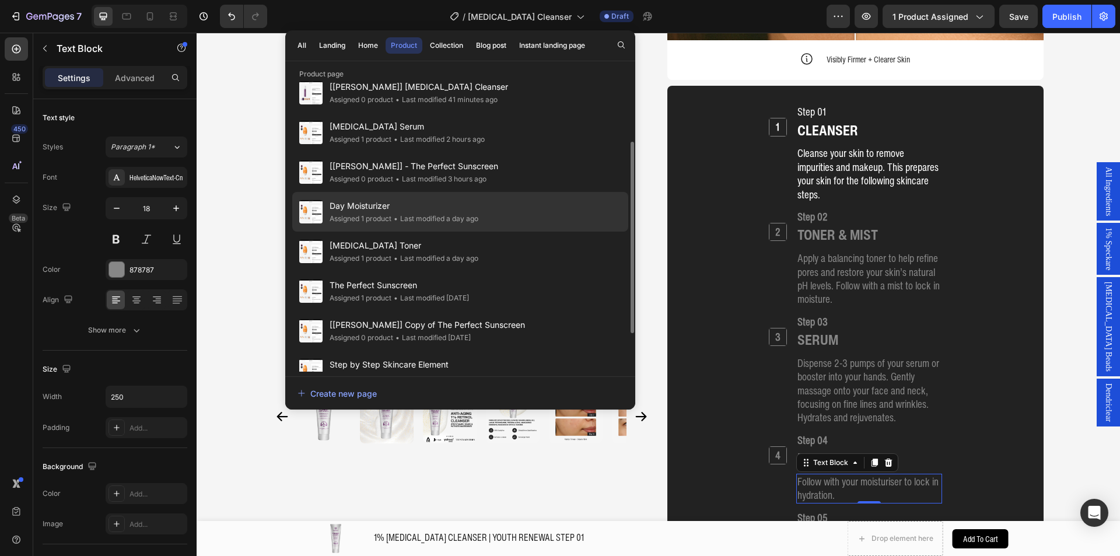
click at [505, 231] on div "Day Moisturizer Assigned 1 product • Last modified a day ago" at bounding box center [460, 251] width 336 height 40
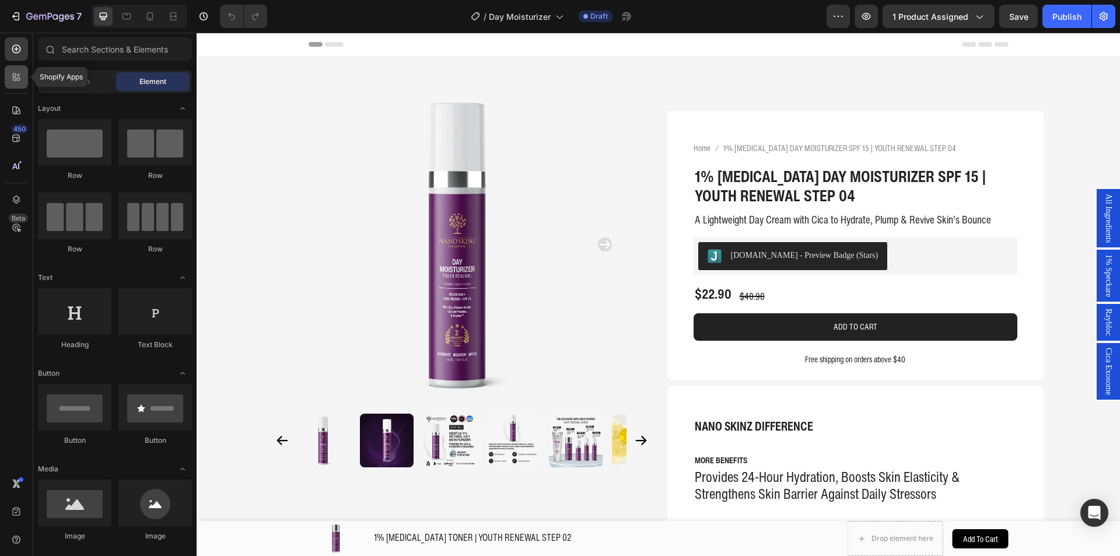
click at [12, 85] on div at bounding box center [16, 76] width 23 height 23
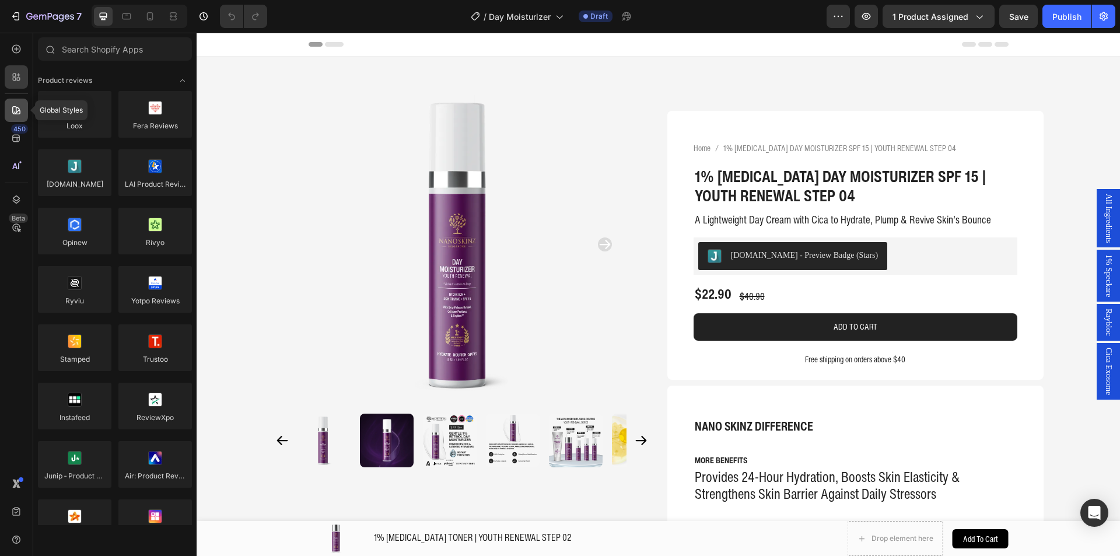
click at [14, 106] on icon at bounding box center [16, 110] width 8 height 8
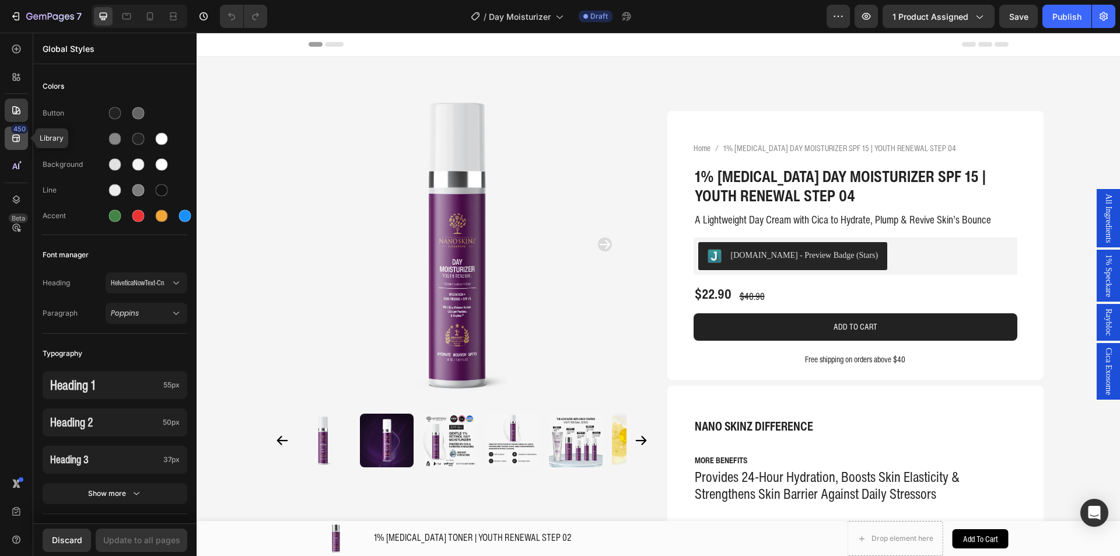
click at [16, 132] on div "450" at bounding box center [19, 128] width 17 height 9
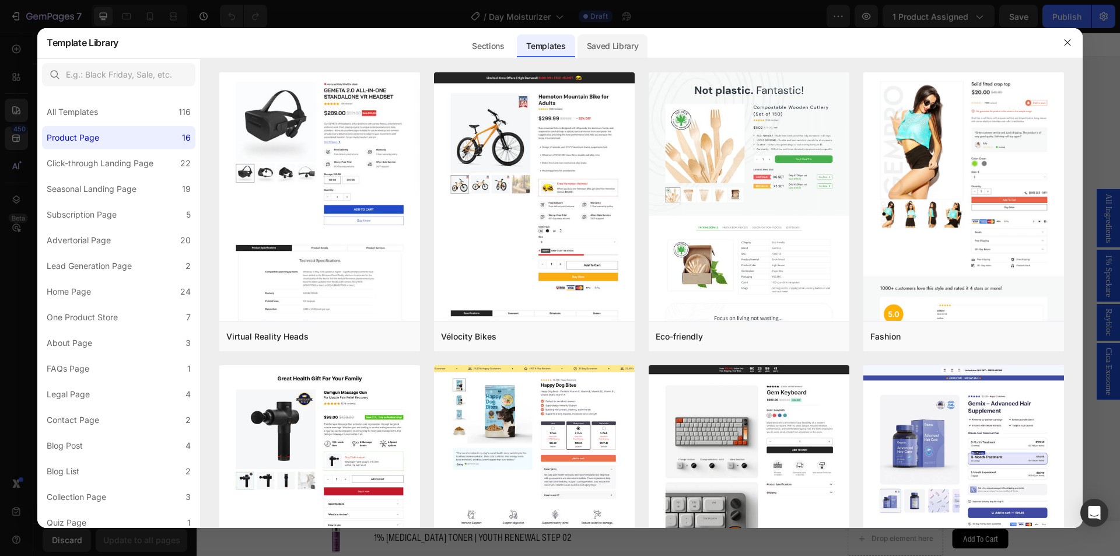
click at [612, 46] on div "Saved Library" at bounding box center [612, 45] width 71 height 23
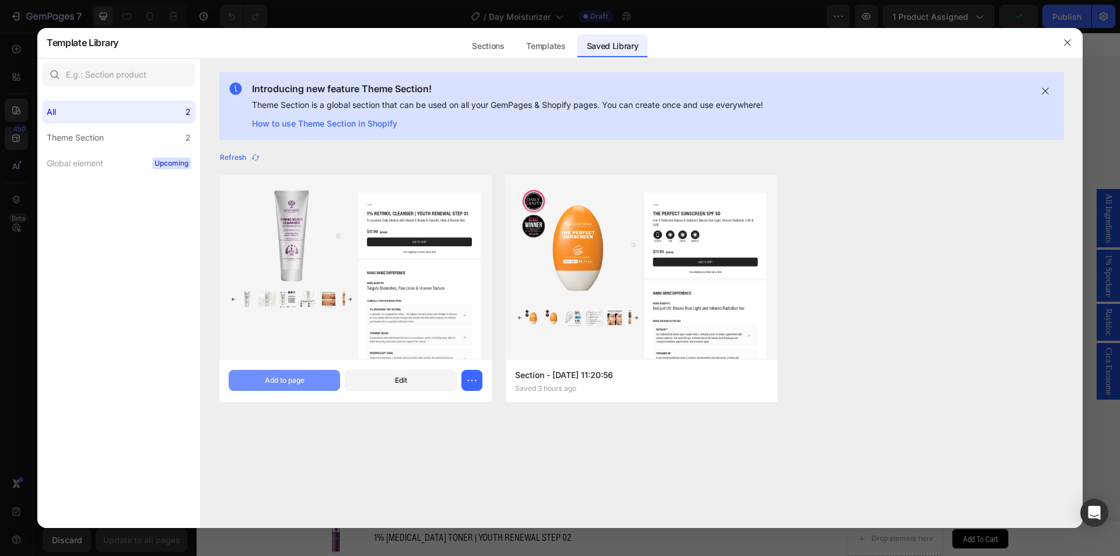
click at [300, 381] on div "Add to page" at bounding box center [285, 380] width 40 height 10
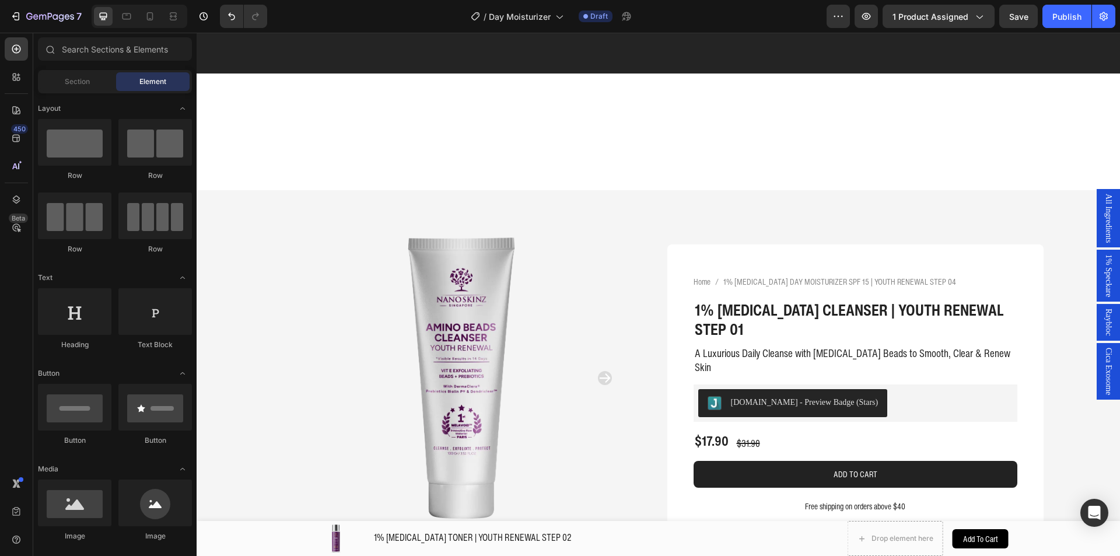
scroll to position [3241, 0]
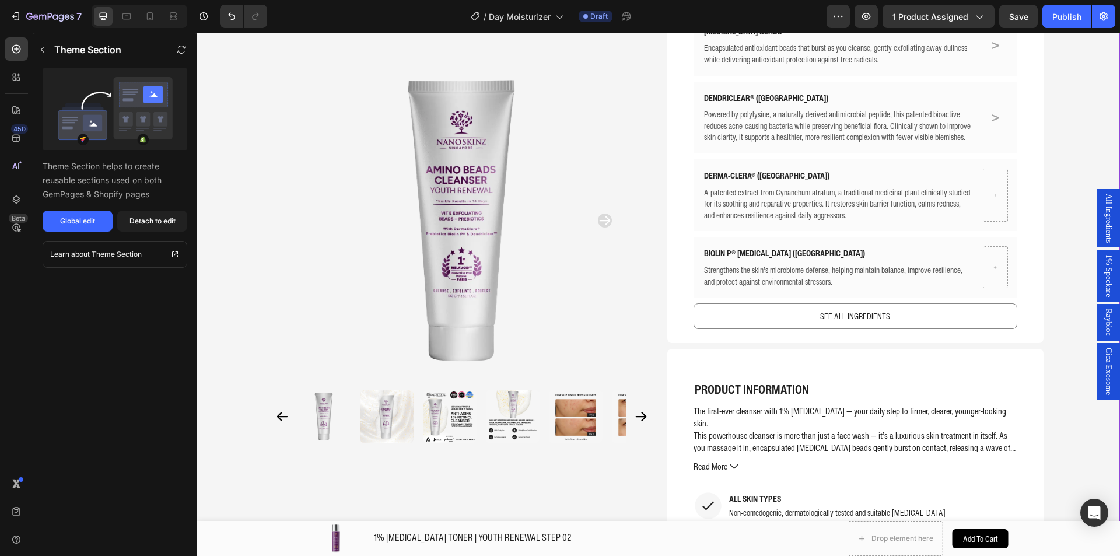
click at [125, 219] on button "Detach to edit" at bounding box center [152, 220] width 70 height 21
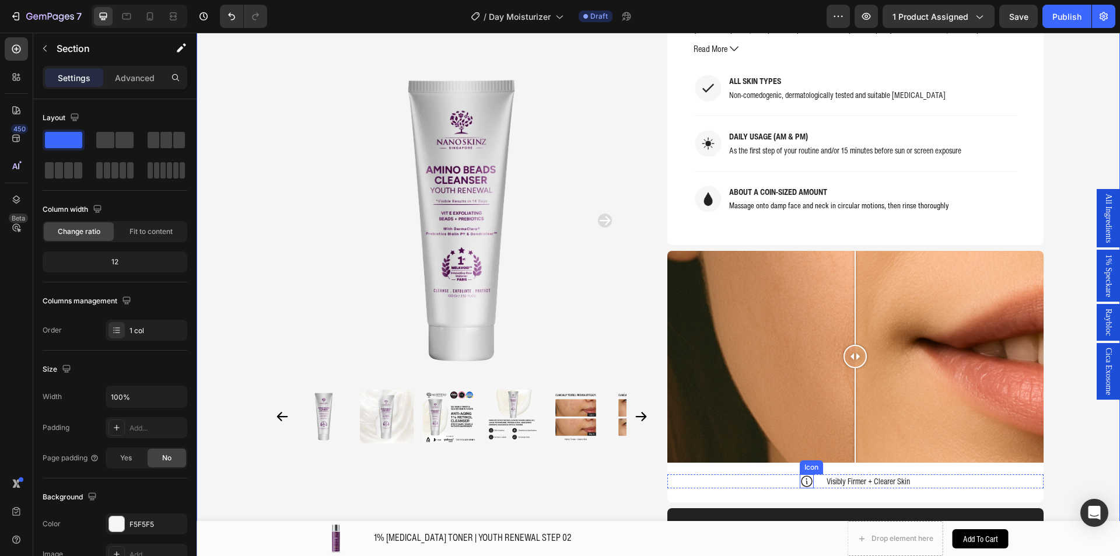
scroll to position [3707, 0]
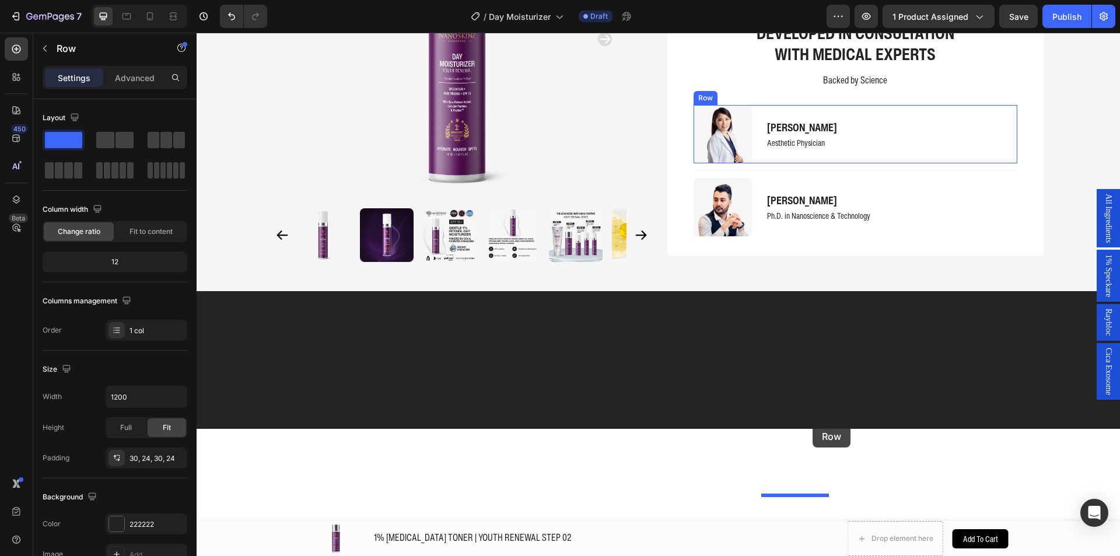
scroll to position [1819, 0]
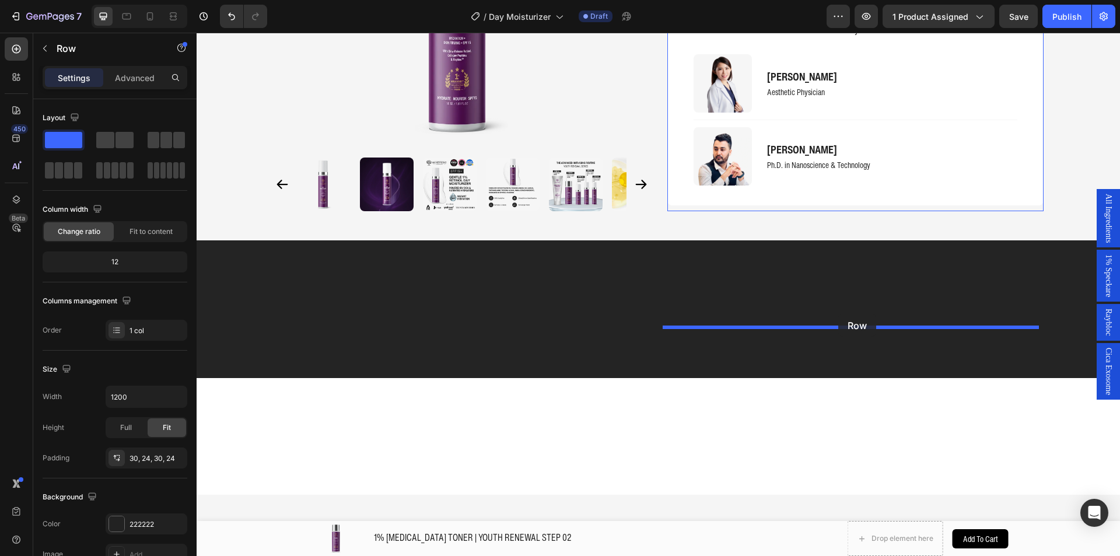
drag, startPoint x: 687, startPoint y: 406, endPoint x: 838, endPoint y: 314, distance: 176.7
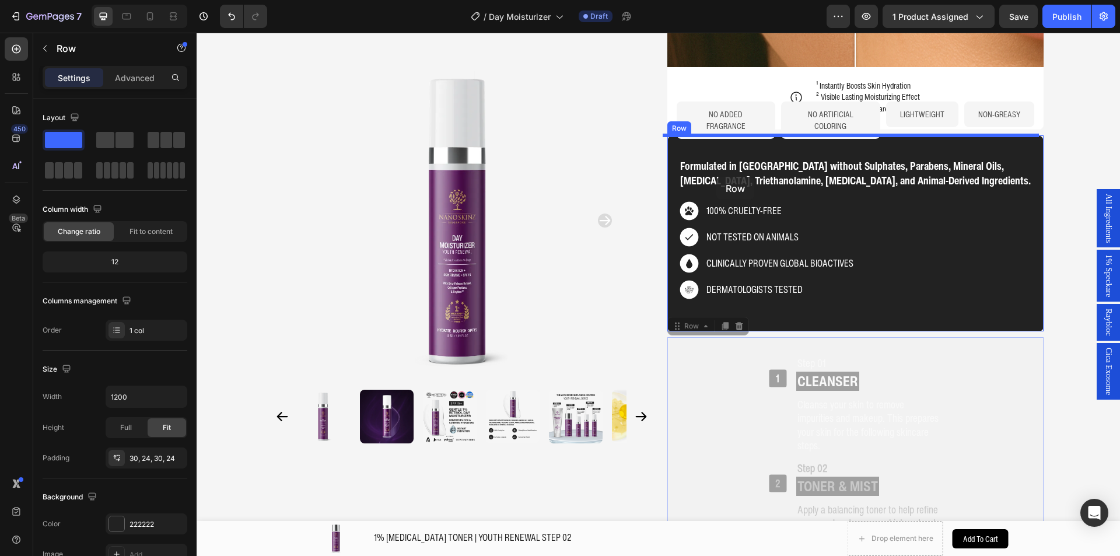
scroll to position [1410, 0]
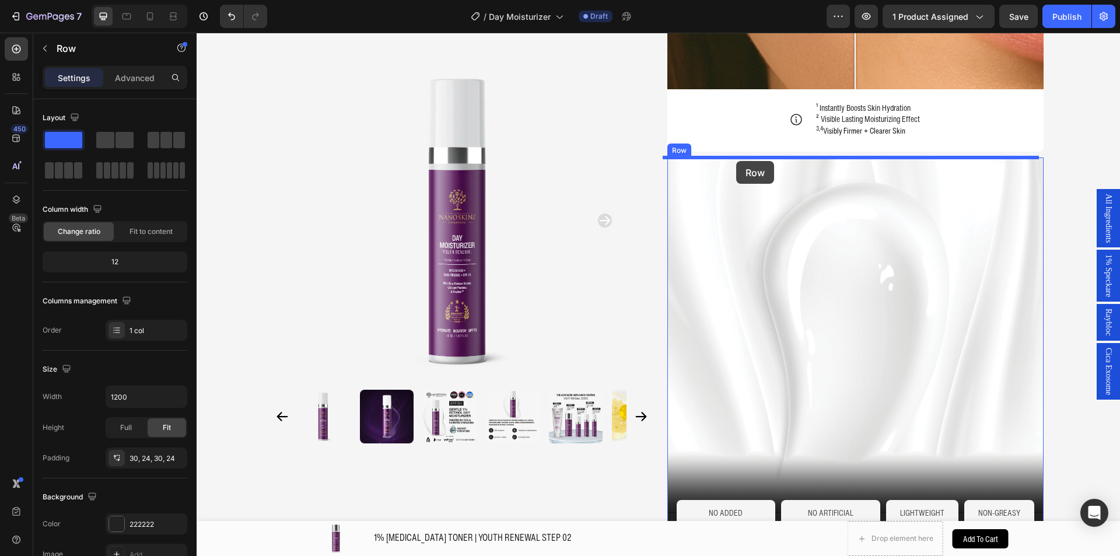
drag, startPoint x: 701, startPoint y: 479, endPoint x: 736, endPoint y: 161, distance: 320.3
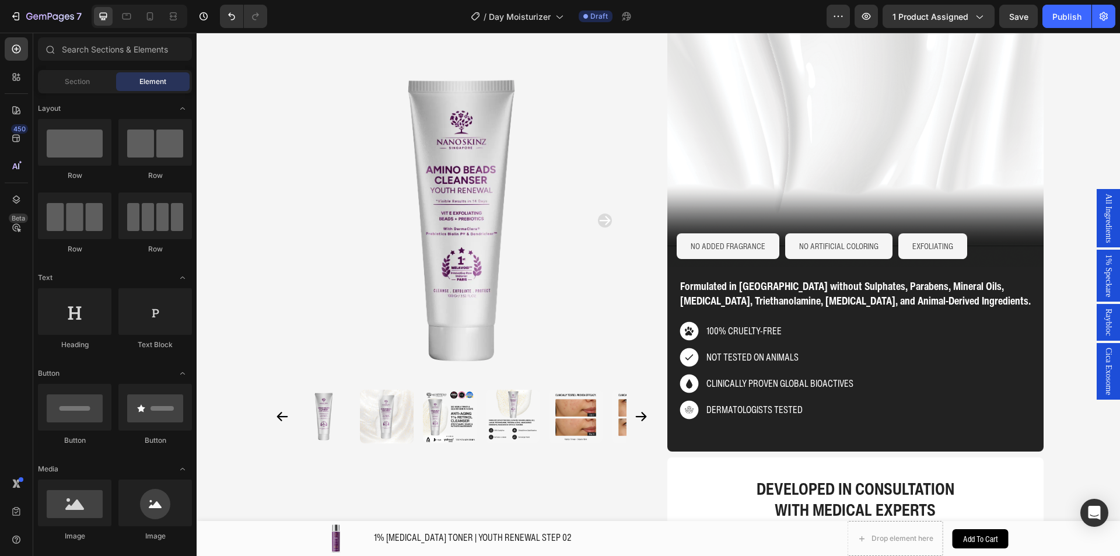
scroll to position [5178, 0]
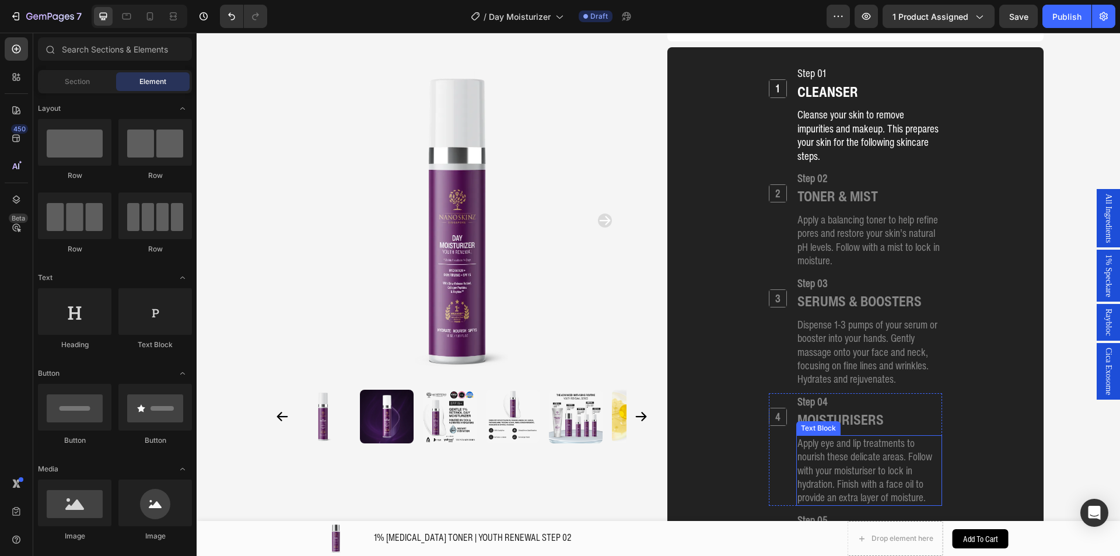
scroll to position [1495, 0]
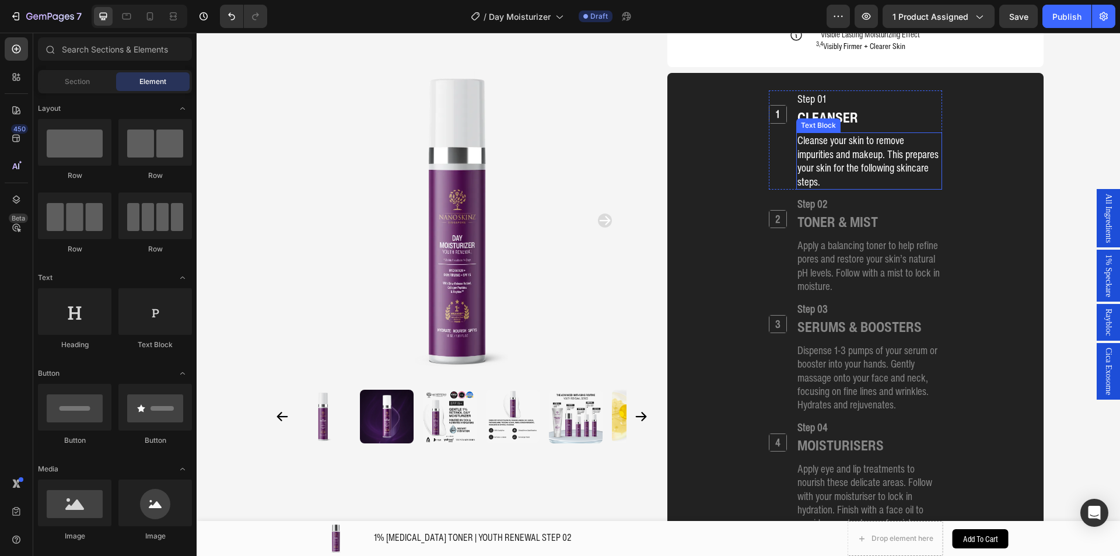
click at [826, 148] on p "Cleanse your skin to remove impurities and makeup. This prepares your skin for …" at bounding box center [868, 161] width 143 height 55
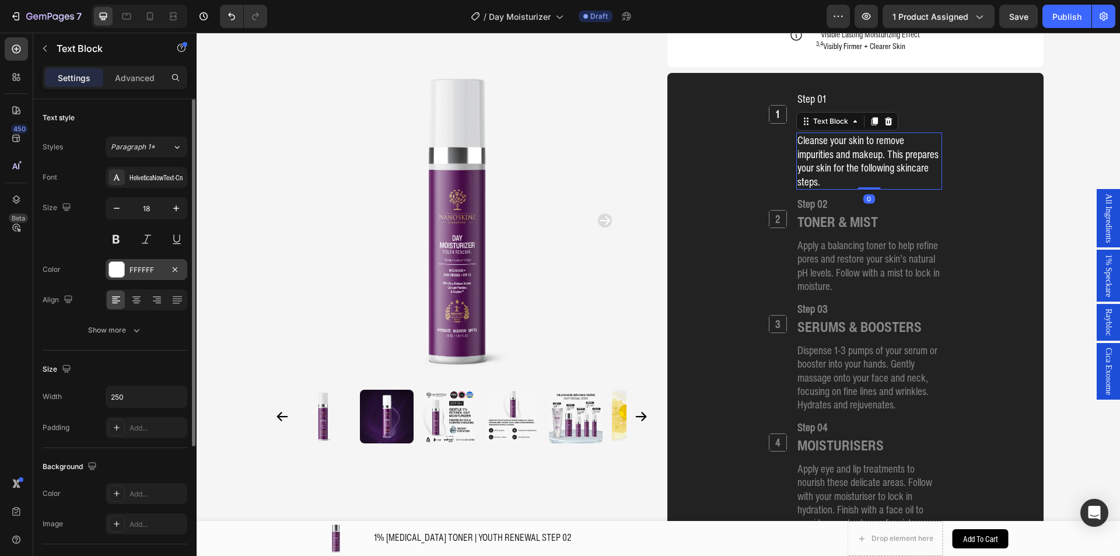
click at [159, 266] on div "FFFFFF" at bounding box center [146, 270] width 34 height 10
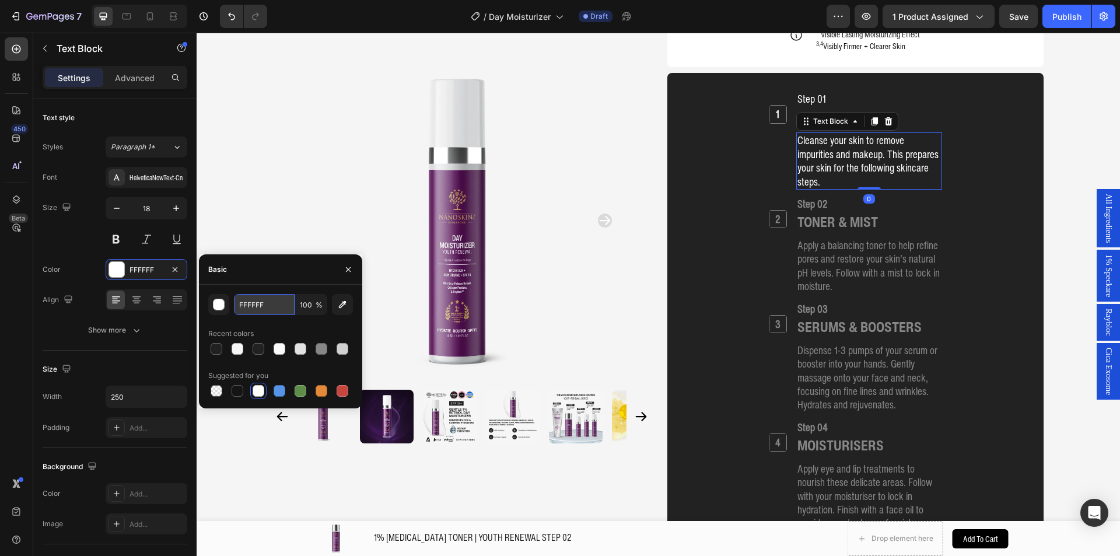
click at [273, 310] on input "FFFFFF" at bounding box center [264, 304] width 61 height 21
paste input "878787"
type input "878787"
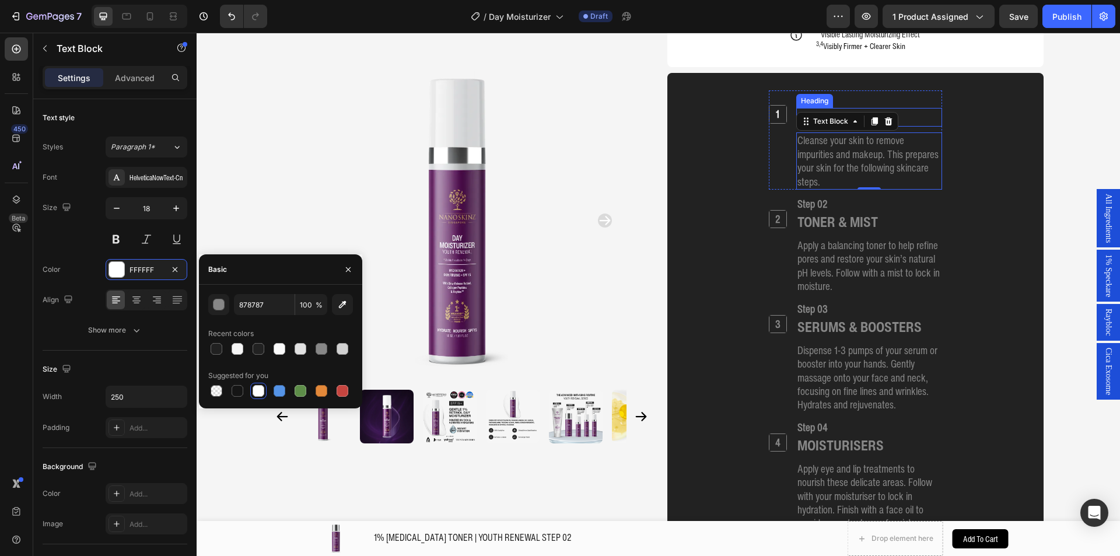
click at [919, 121] on div "CLEANSER" at bounding box center [869, 117] width 146 height 19
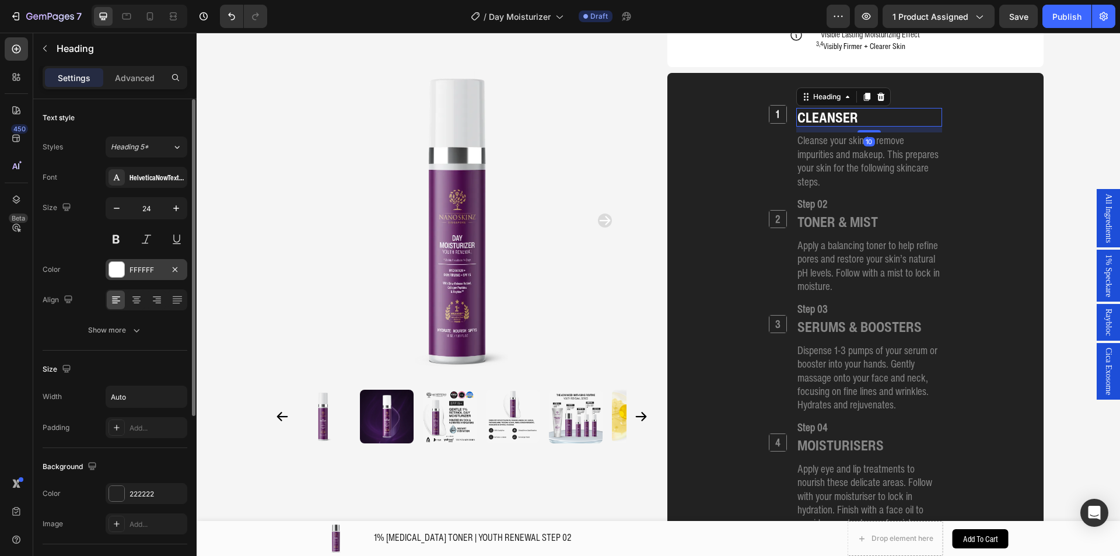
click at [129, 260] on div "FFFFFF" at bounding box center [147, 269] width 82 height 21
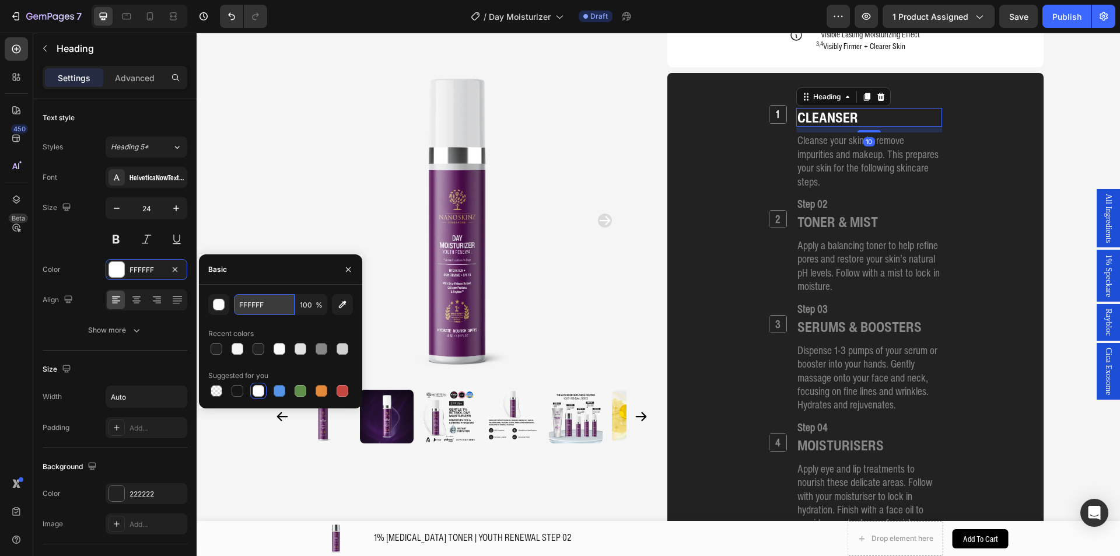
click at [272, 299] on input "FFFFFF" at bounding box center [264, 304] width 61 height 21
paste input "878787"
type input "878787"
click at [906, 104] on h2 "Step 01" at bounding box center [869, 98] width 146 height 17
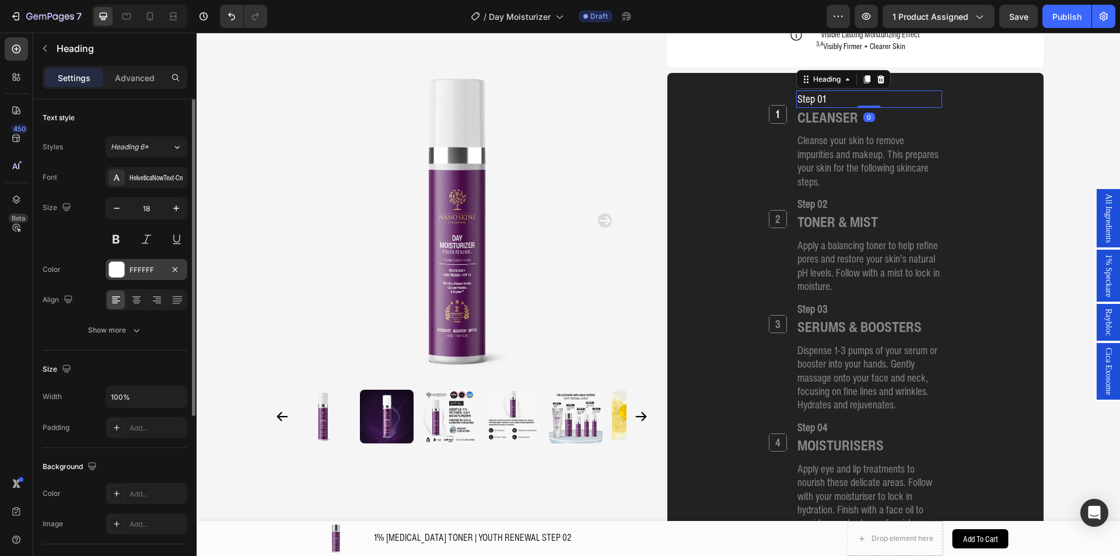
click at [144, 268] on div "FFFFFF" at bounding box center [146, 270] width 34 height 10
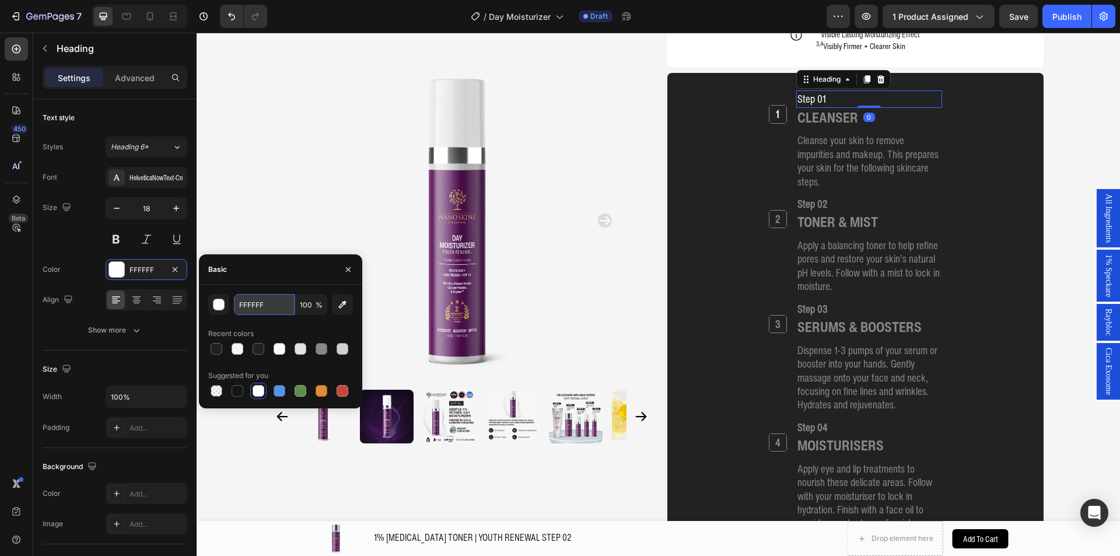
click at [264, 313] on input "FFFFFF" at bounding box center [264, 304] width 61 height 21
paste input "878787"
type input "878787"
click at [769, 114] on h2 "1" at bounding box center [777, 114] width 17 height 17
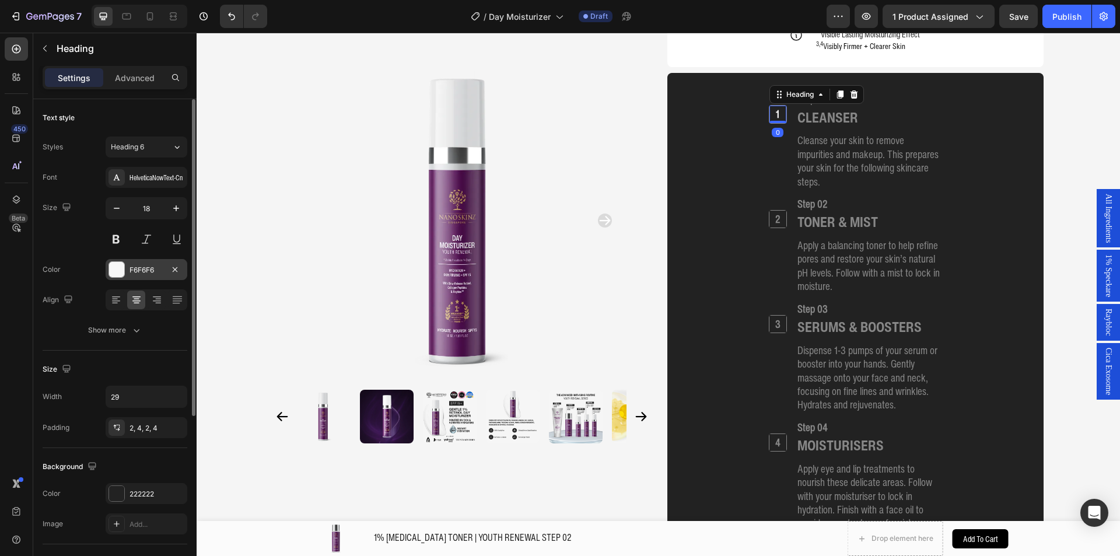
click at [155, 270] on div "F6F6F6" at bounding box center [146, 270] width 34 height 10
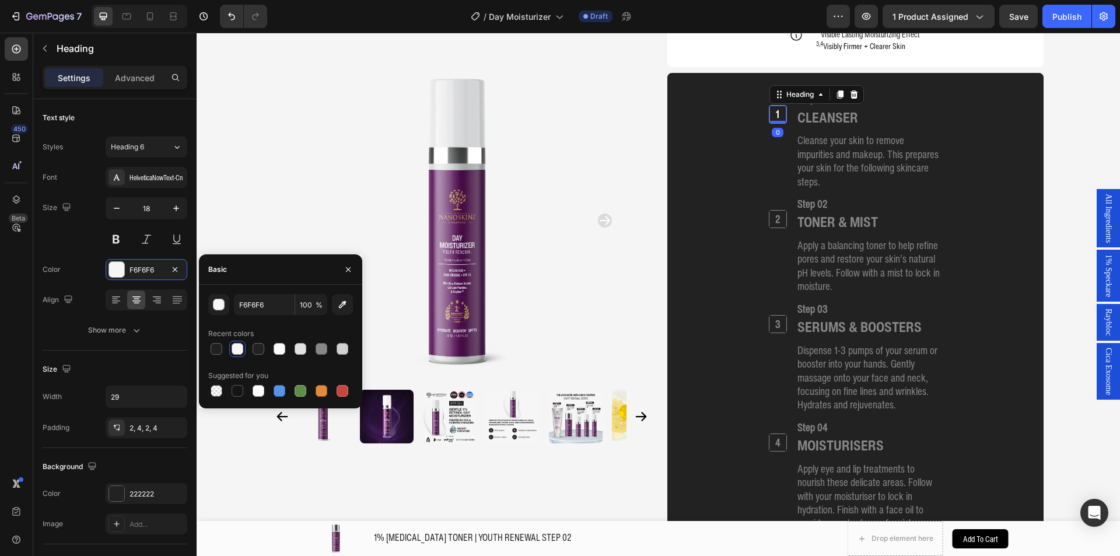
click at [261, 292] on div "F6F6F6 100 % Recent colors Suggested for you" at bounding box center [280, 347] width 163 height 124
click at [264, 299] on input "F6F6F6" at bounding box center [264, 304] width 61 height 21
paste input "878787"
type input "878787"
click at [871, 330] on h2 "SERUMS & BOOSTERS" at bounding box center [859, 326] width 127 height 19
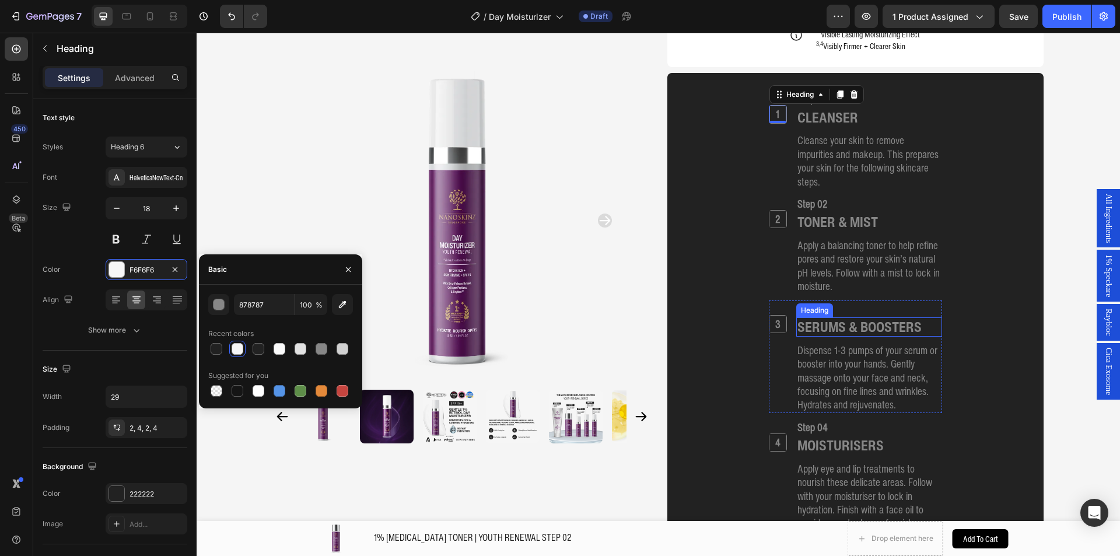
click at [871, 330] on h2 "SERUMS & BOOSTERS" at bounding box center [859, 326] width 127 height 19
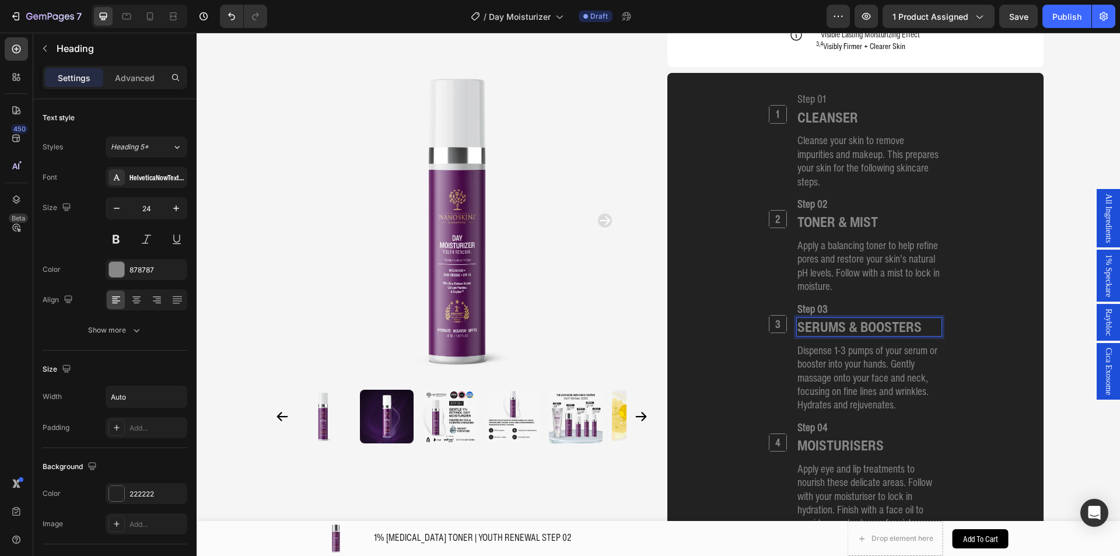
click at [846, 330] on p "SERUMS & BOOSTERS" at bounding box center [859, 326] width 124 height 17
drag, startPoint x: 834, startPoint y: 327, endPoint x: 938, endPoint y: 325, distance: 103.2
click at [938, 325] on div "1 Heading Step 01 Heading CLEANSER Heading Cleanse your skin to remove impuriti…" at bounding box center [855, 359] width 348 height 538
click at [828, 359] on p "Dispense 1-3 pumps of your serum or booster into your hands. Gently massage ont…" at bounding box center [868, 377] width 143 height 68
click at [828, 352] on p "Dispense 1-3 pumps of your serum or booster into your hands. Gently massage ont…" at bounding box center [868, 377] width 143 height 68
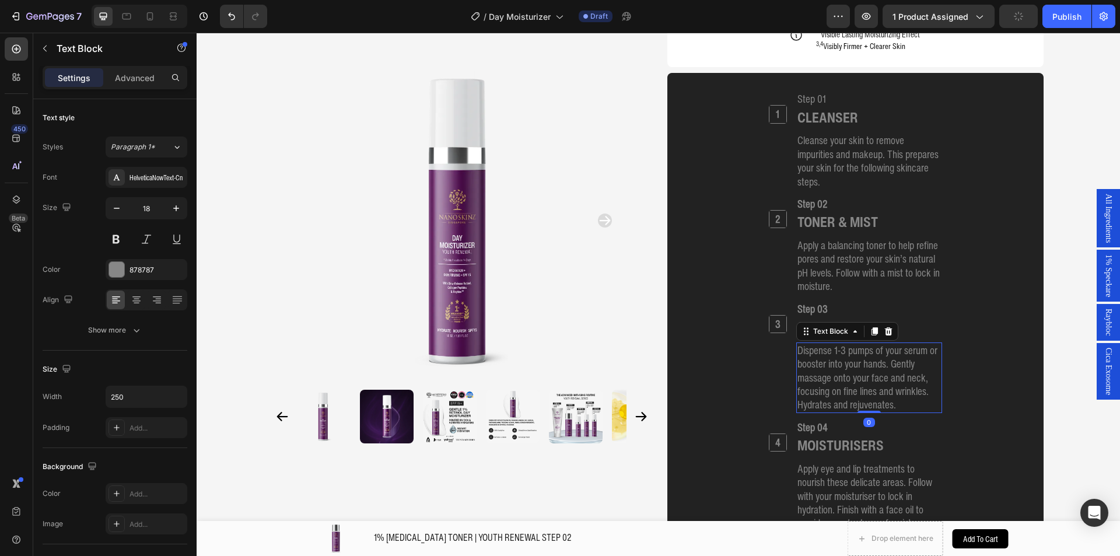
click at [832, 352] on p "Dispense 1-3 pumps of your serum or booster into your hands. Gently massage ont…" at bounding box center [868, 377] width 143 height 68
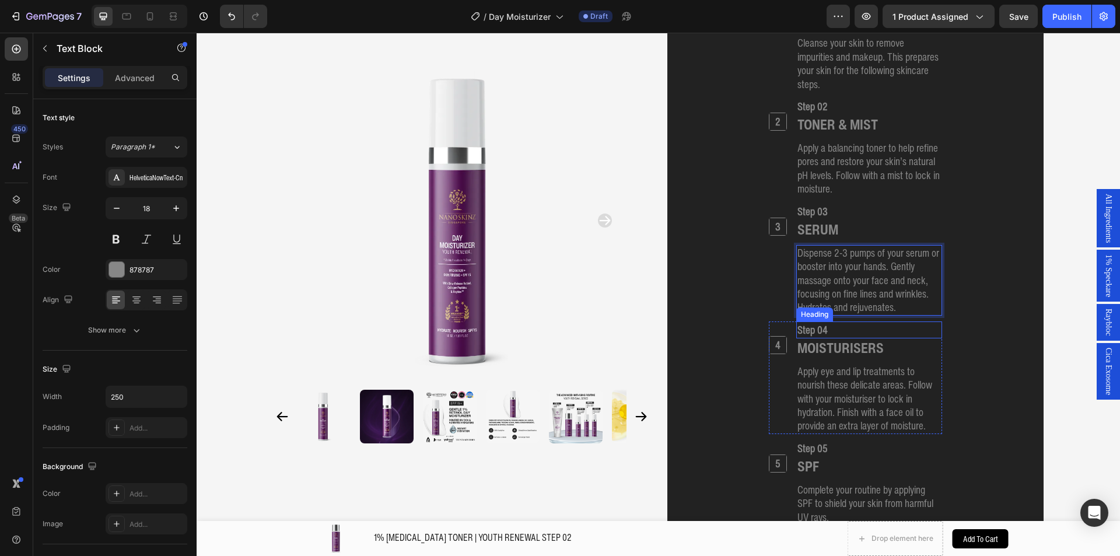
scroll to position [1612, 0]
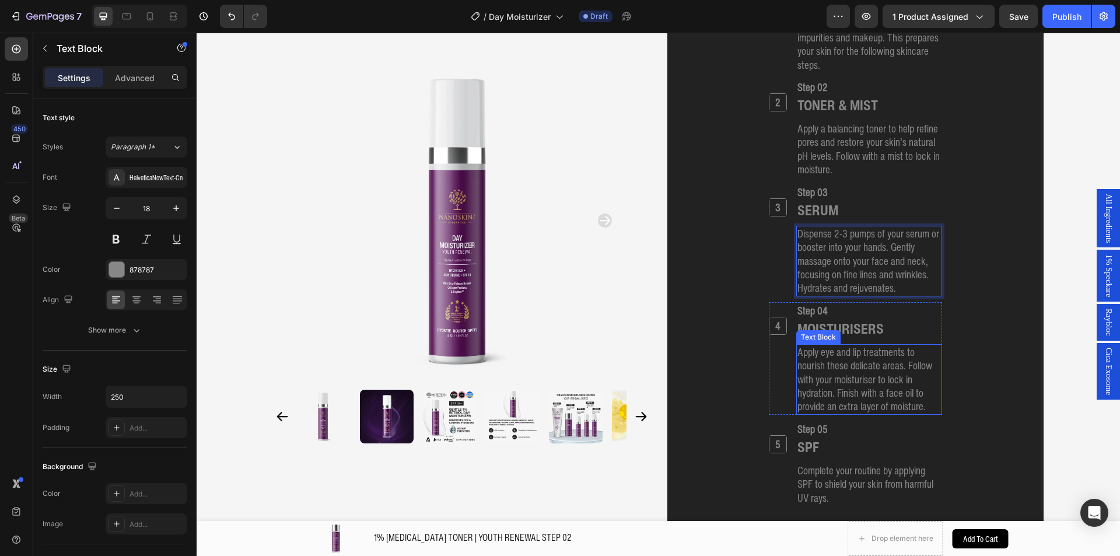
click at [854, 353] on p "Apply eye and lip treatments to nourish these delicate areas. Follow with your …" at bounding box center [868, 379] width 143 height 68
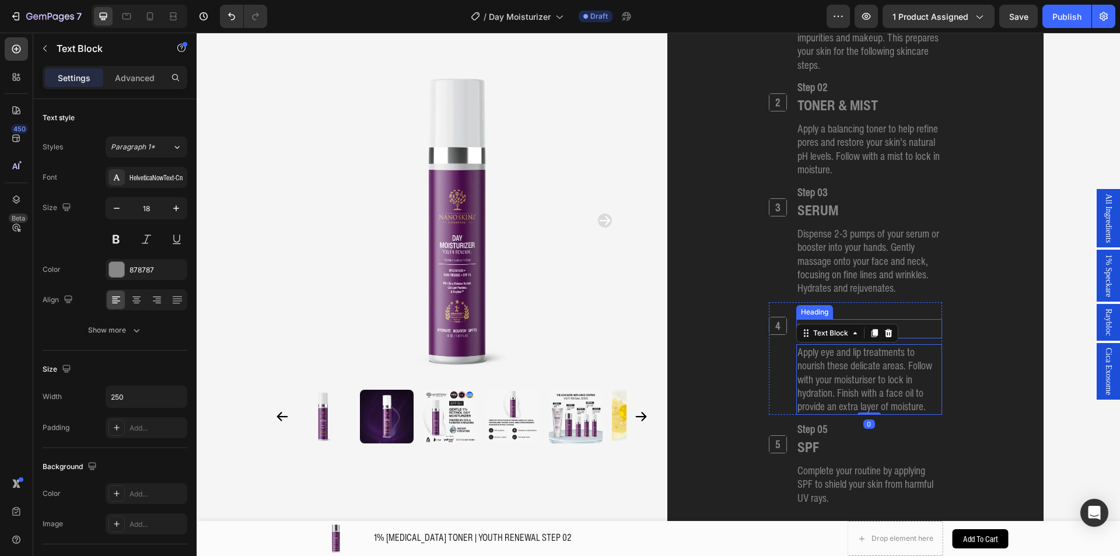
click at [898, 336] on div "MOISTURISERS" at bounding box center [869, 328] width 146 height 19
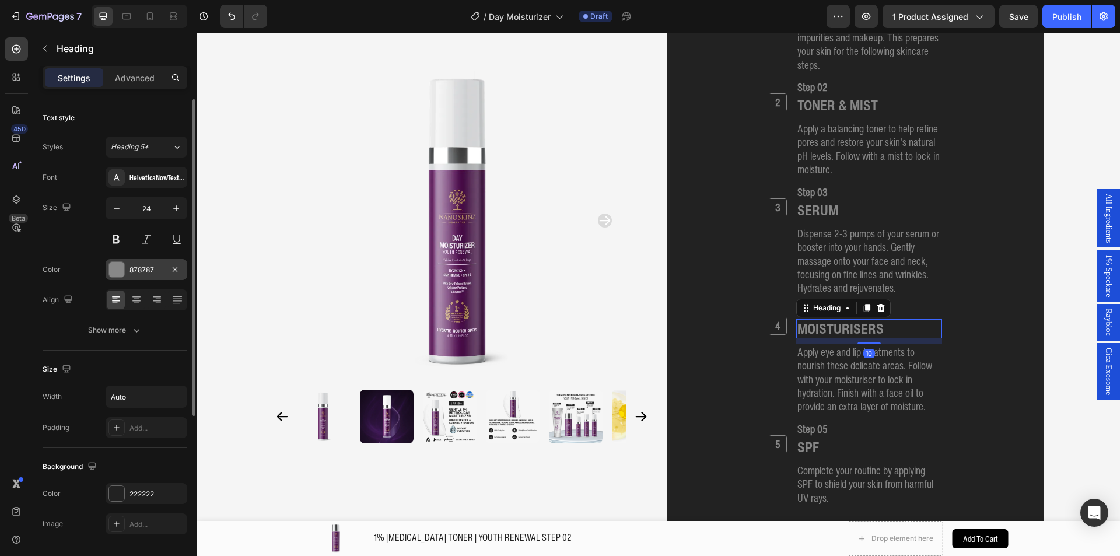
click at [149, 271] on div "878787" at bounding box center [146, 270] width 34 height 10
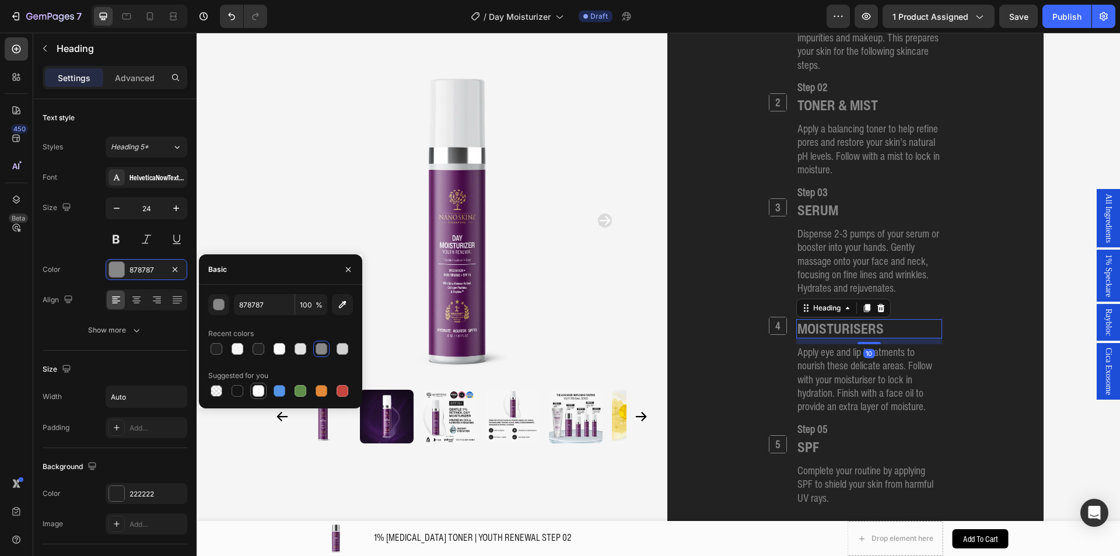
click at [261, 388] on div at bounding box center [258, 391] width 12 height 12
type input "FFFFFF"
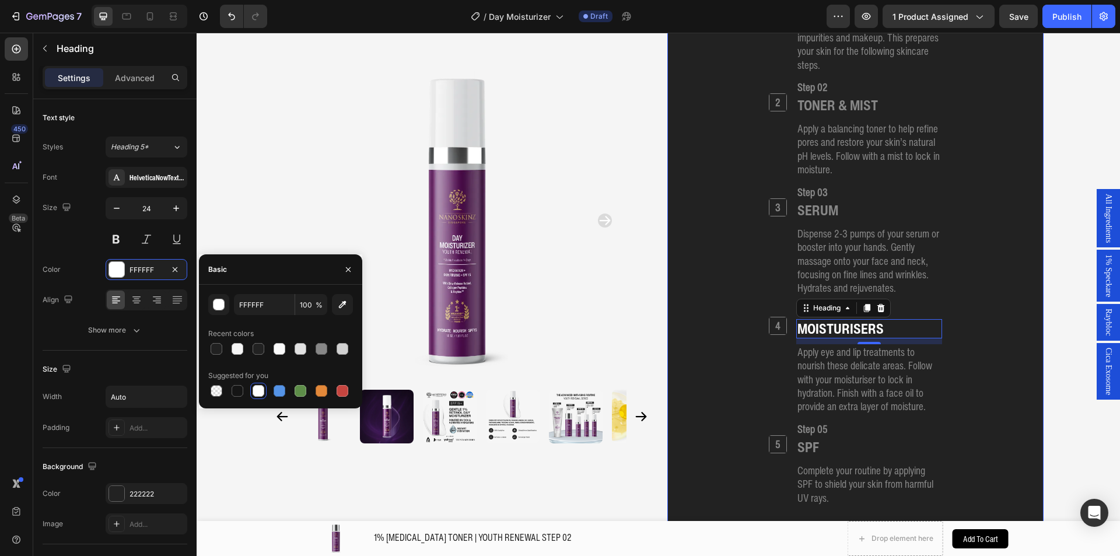
click at [911, 304] on h2 "Step 04" at bounding box center [869, 310] width 146 height 17
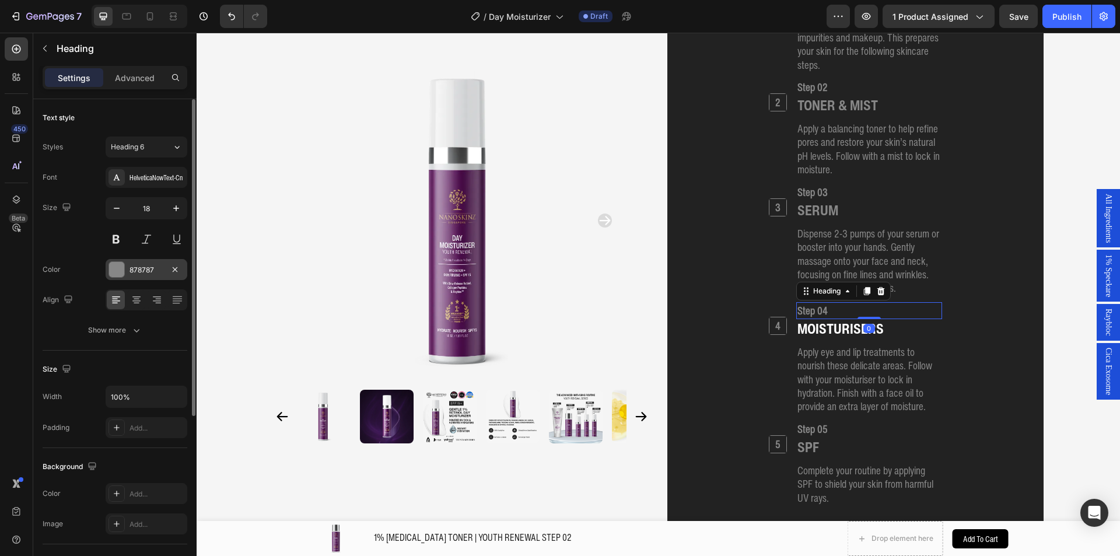
click at [131, 275] on div "878787" at bounding box center [147, 269] width 82 height 21
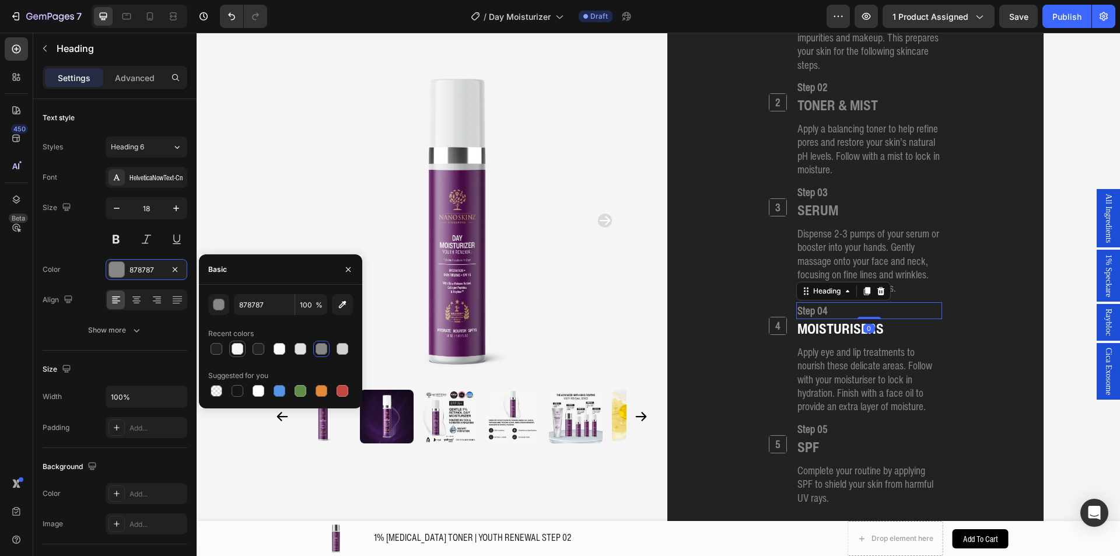
click at [233, 347] on div at bounding box center [237, 349] width 12 height 12
type input "F6F6F6"
click at [823, 372] on p "Apply eye and lip treatments to nourish these delicate areas. Follow with your …" at bounding box center [868, 379] width 143 height 68
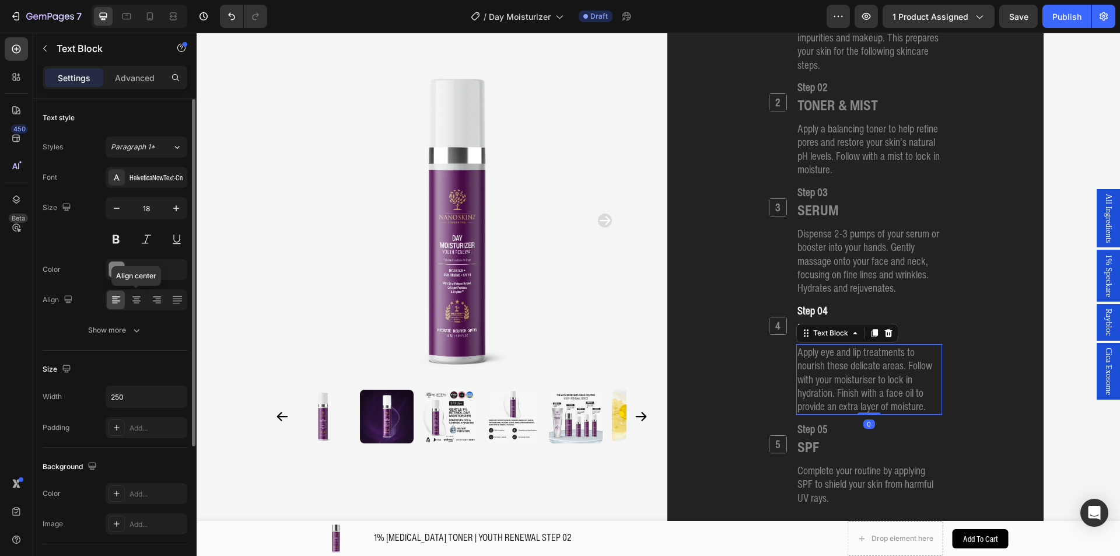
click at [141, 268] on div "878787" at bounding box center [156, 270] width 55 height 10
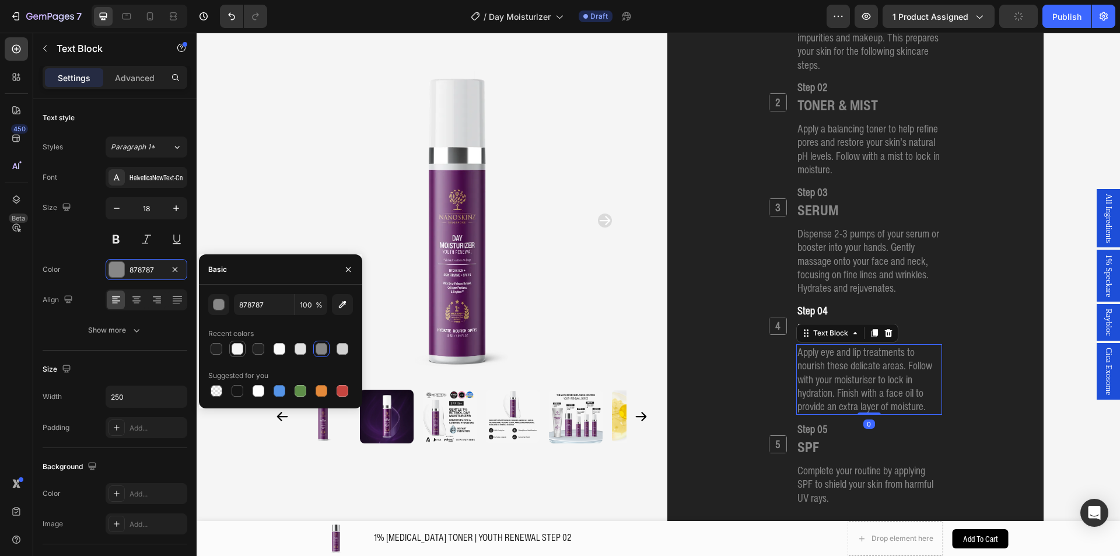
click at [234, 341] on div at bounding box center [237, 349] width 16 height 16
type input "F6F6F6"
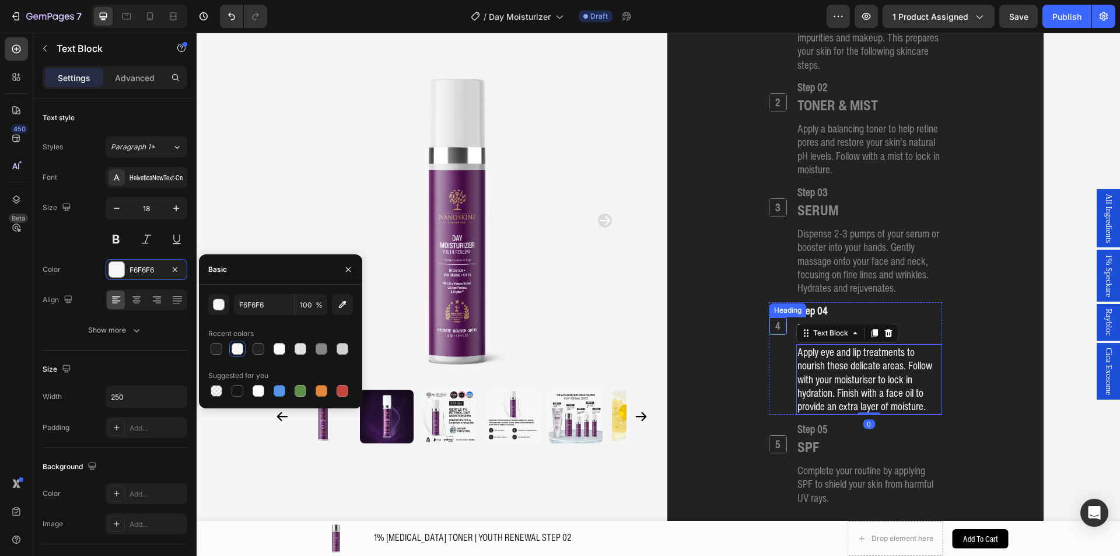
click at [780, 326] on h2 "4" at bounding box center [777, 325] width 17 height 17
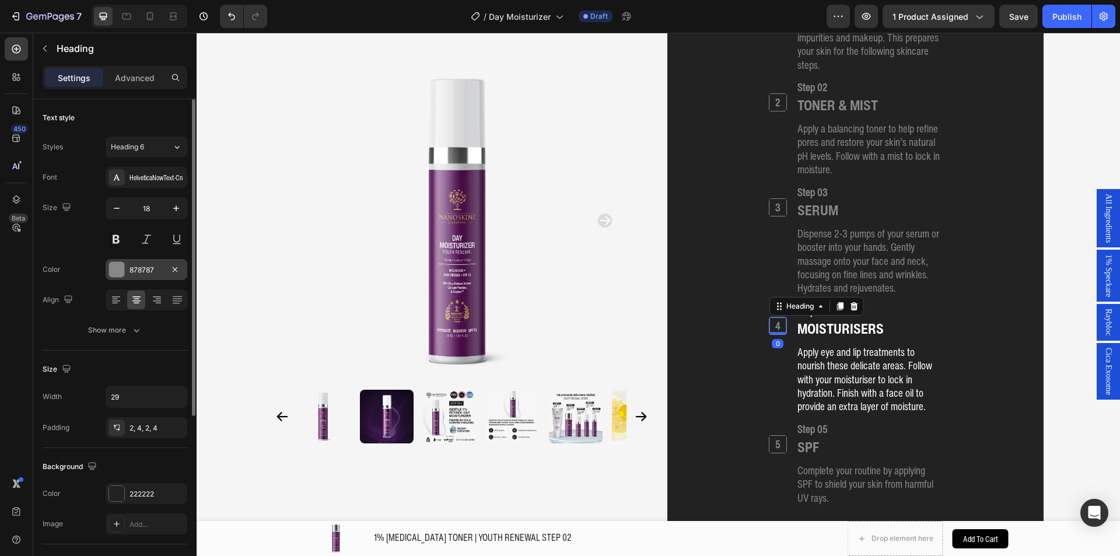
click at [144, 279] on div "878787" at bounding box center [147, 269] width 82 height 21
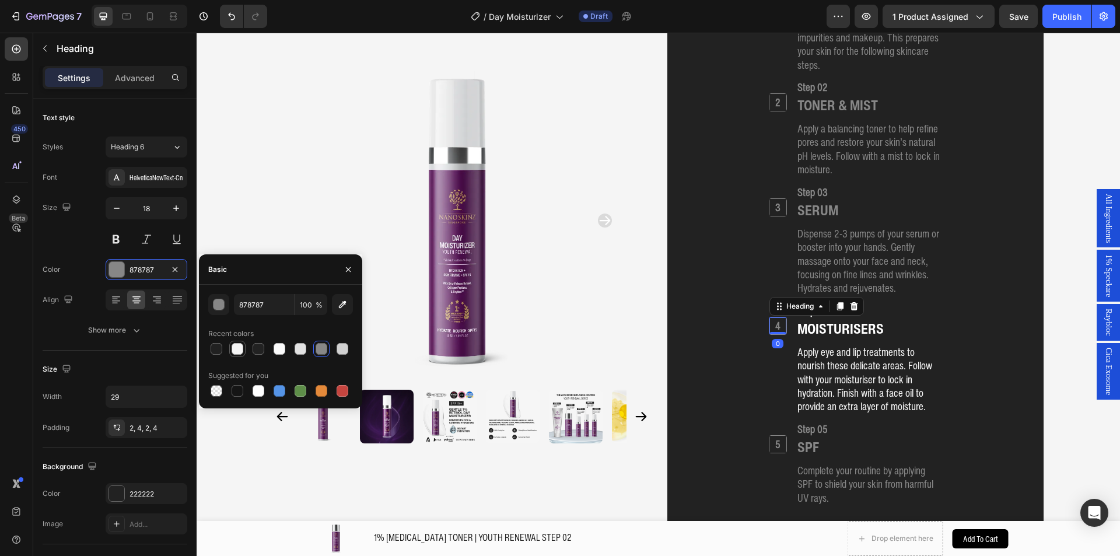
click at [233, 349] on div at bounding box center [237, 349] width 12 height 12
type input "F6F6F6"
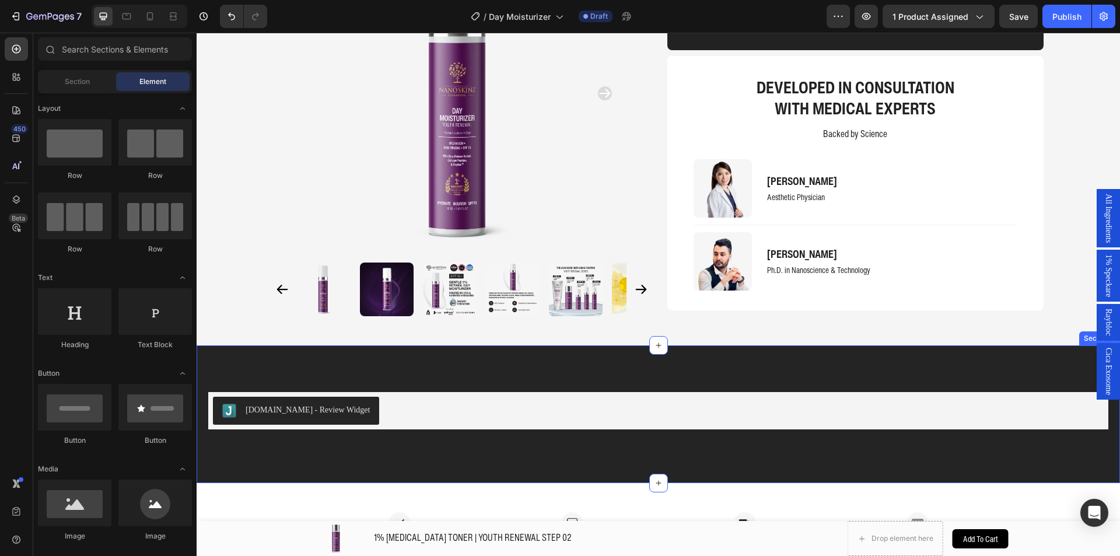
scroll to position [2665, 0]
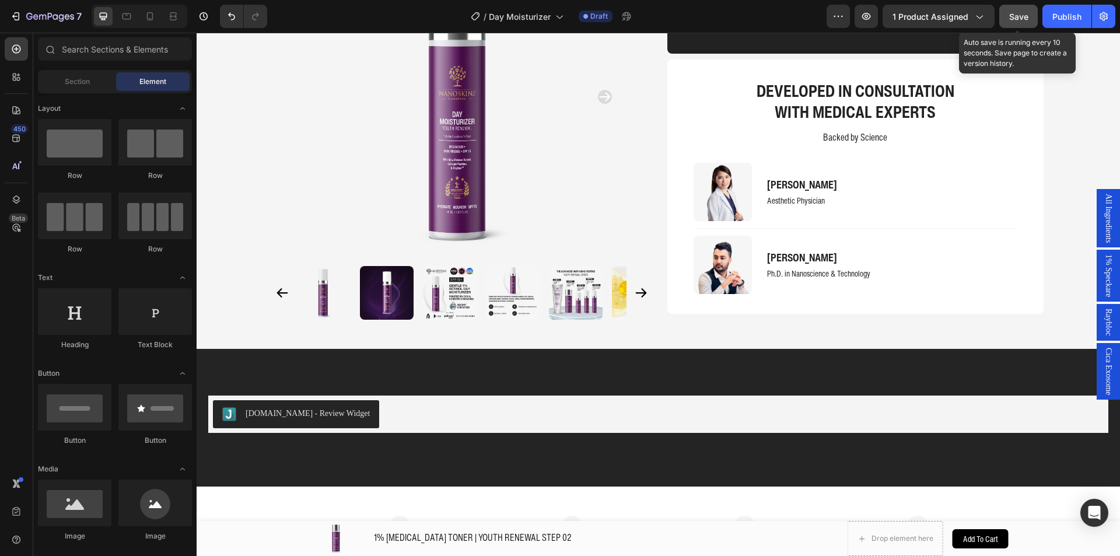
click at [1009, 12] on span "Save" at bounding box center [1018, 17] width 19 height 10
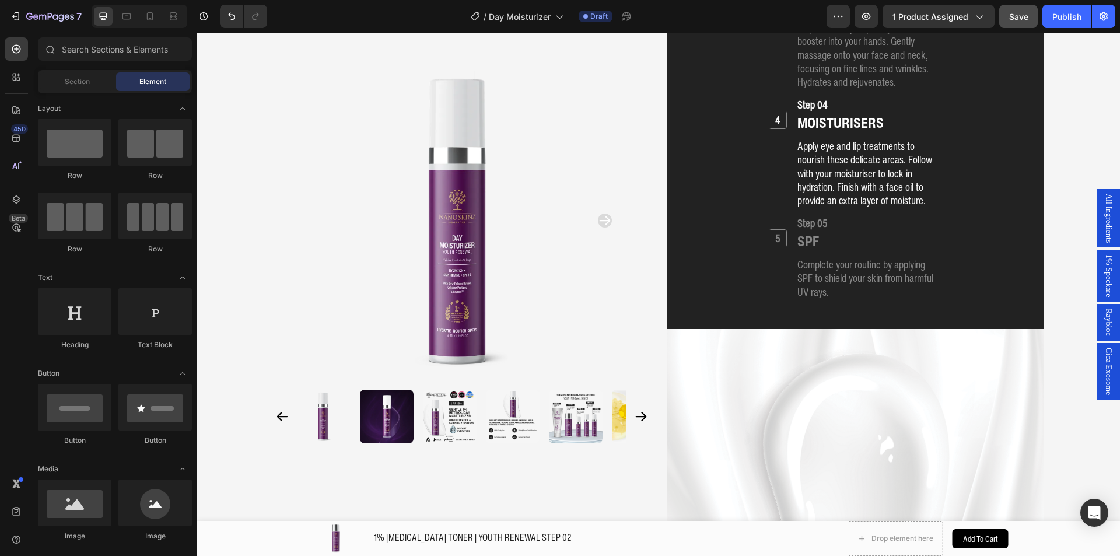
scroll to position [1833, 0]
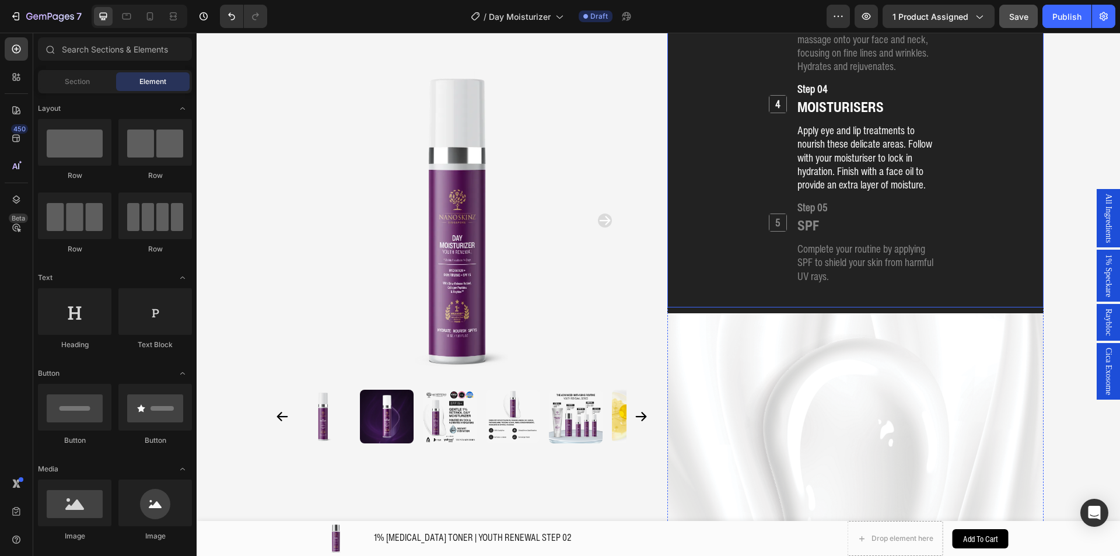
click at [742, 276] on div "1 Heading Step 01 Heading CLEANSER Heading Cleanse your skin to remove impuriti…" at bounding box center [855, 21] width 348 height 538
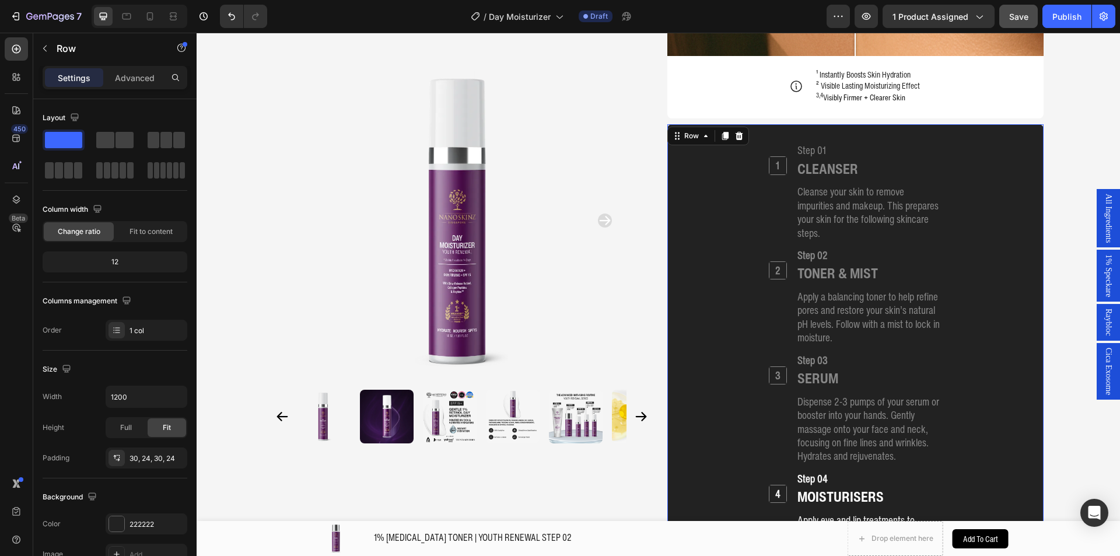
scroll to position [1425, 0]
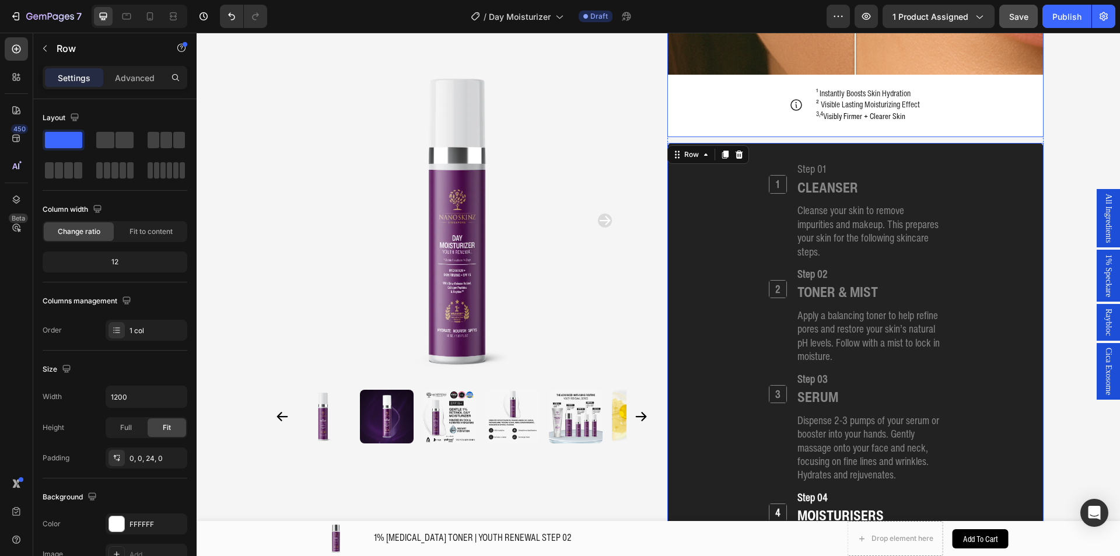
click at [737, 129] on div "Image Comparison Icon ¹ Instantly Boosts Skin Hydration ² Visible Lasting Moist…" at bounding box center [855, 0] width 376 height 275
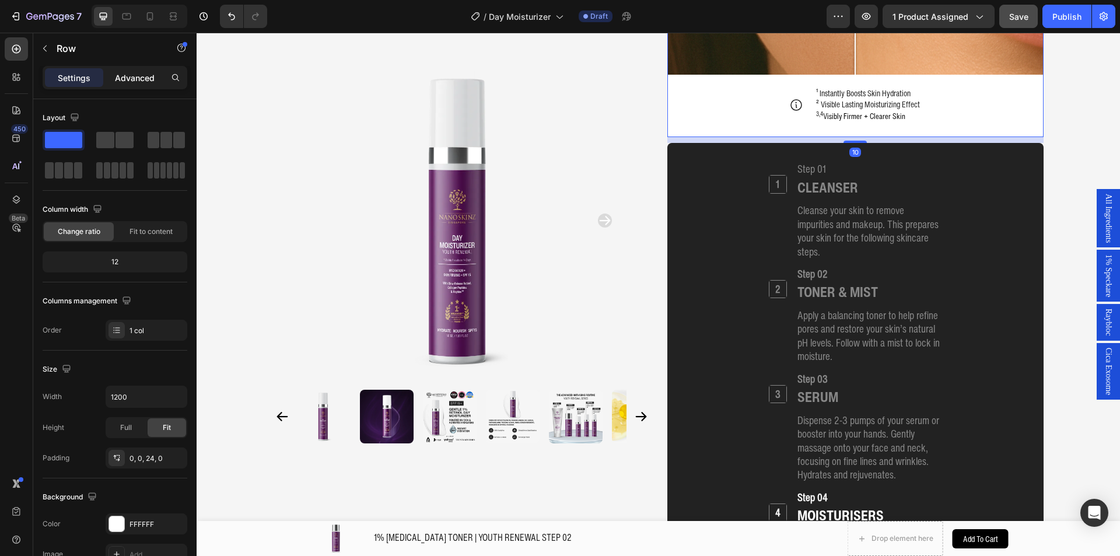
click at [139, 74] on p "Advanced" at bounding box center [135, 78] width 40 height 12
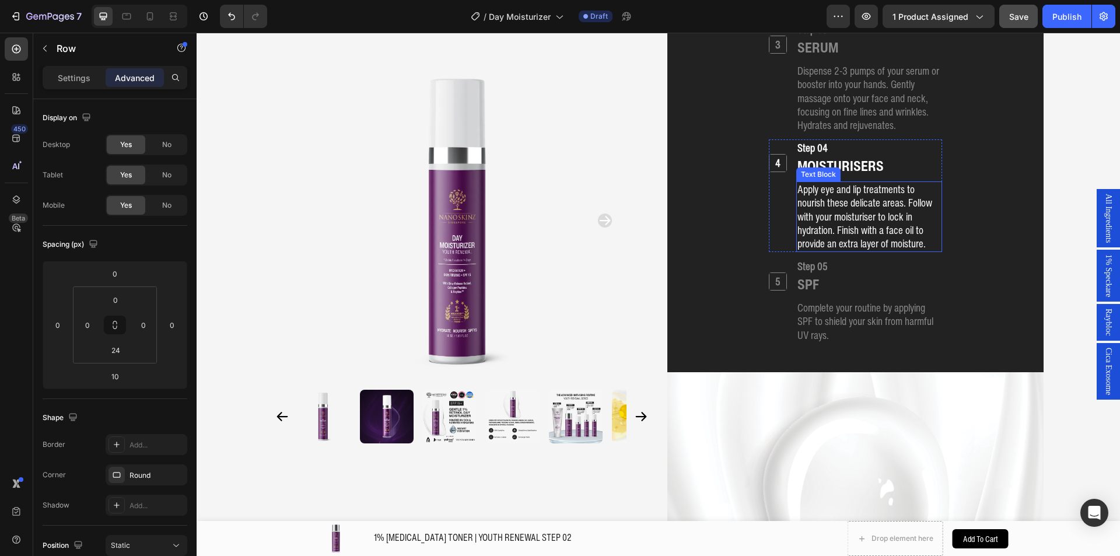
scroll to position [1775, 0]
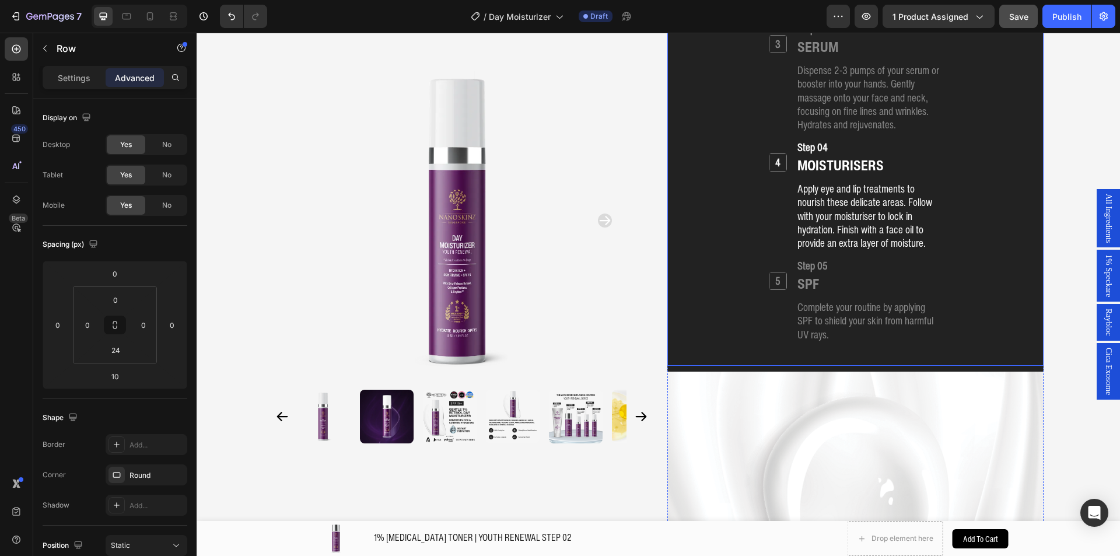
click at [668, 315] on div "1 Heading Step 01 Heading CLEANSER Heading Cleanse your skin to remove impuriti…" at bounding box center [855, 79] width 376 height 573
click at [681, 191] on div "1 Heading Step 01 Heading CLEANSER Heading Cleanse your skin to remove impuriti…" at bounding box center [855, 80] width 348 height 538
click at [681, 192] on div "1 Heading Step 01 Heading CLEANSER Heading Cleanse your skin to remove impuriti…" at bounding box center [855, 80] width 348 height 538
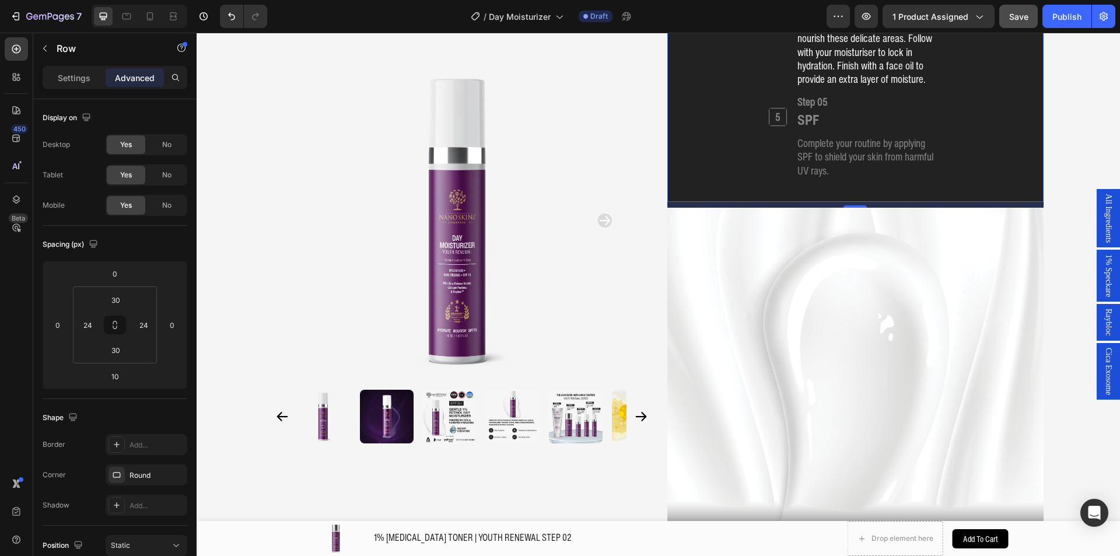
scroll to position [1950, 0]
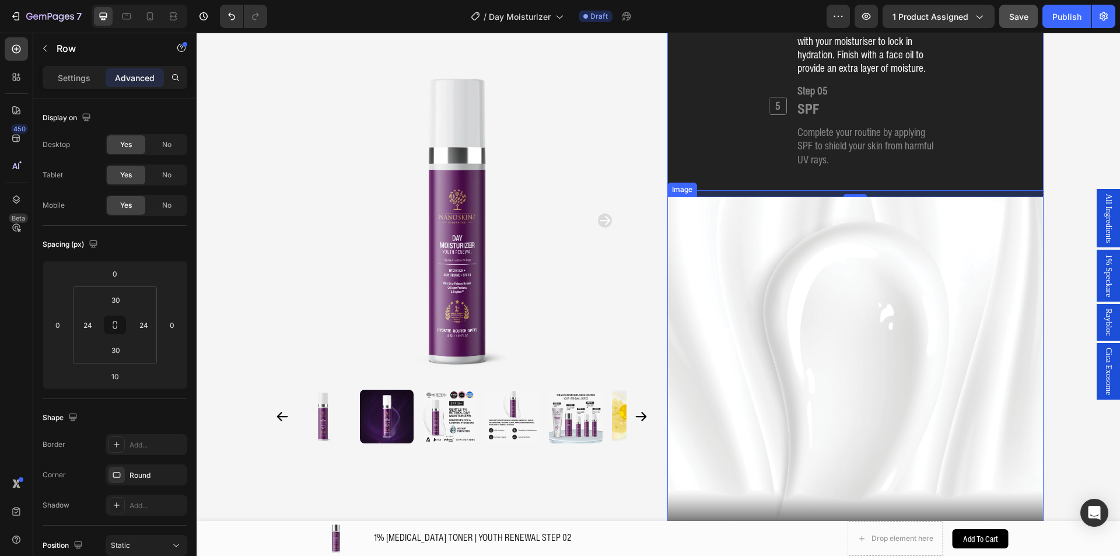
click at [904, 251] on img at bounding box center [855, 384] width 376 height 376
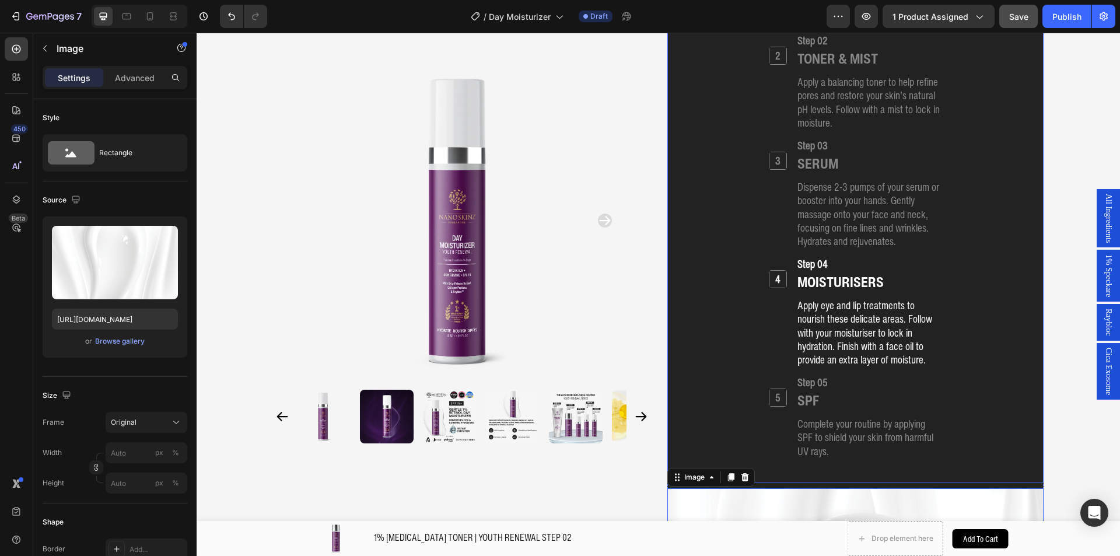
click at [688, 204] on div "1 Heading Step 01 Heading CLEANSER Heading Cleanse your skin to remove impuriti…" at bounding box center [855, 196] width 348 height 538
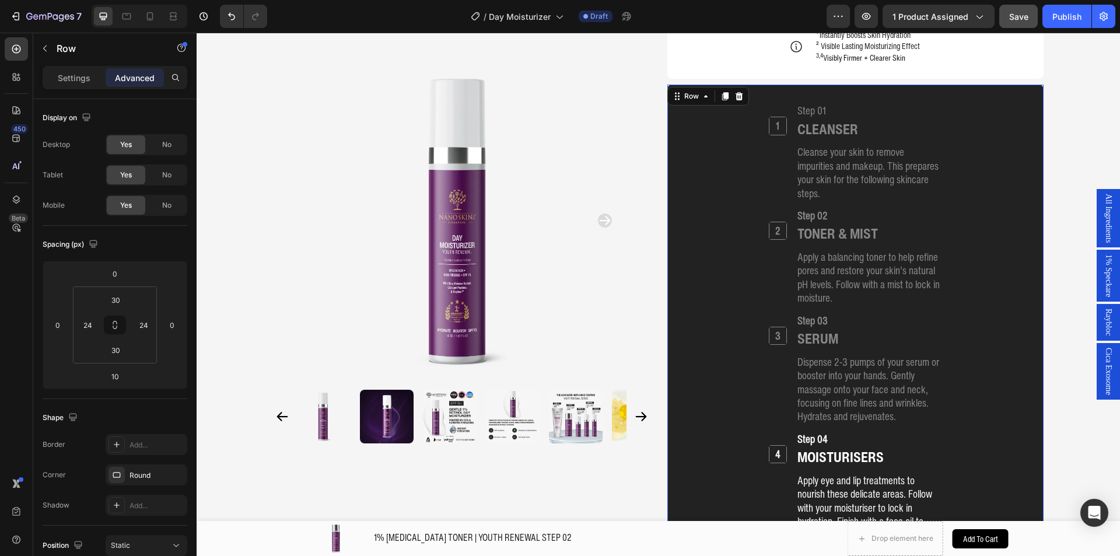
scroll to position [1367, 0]
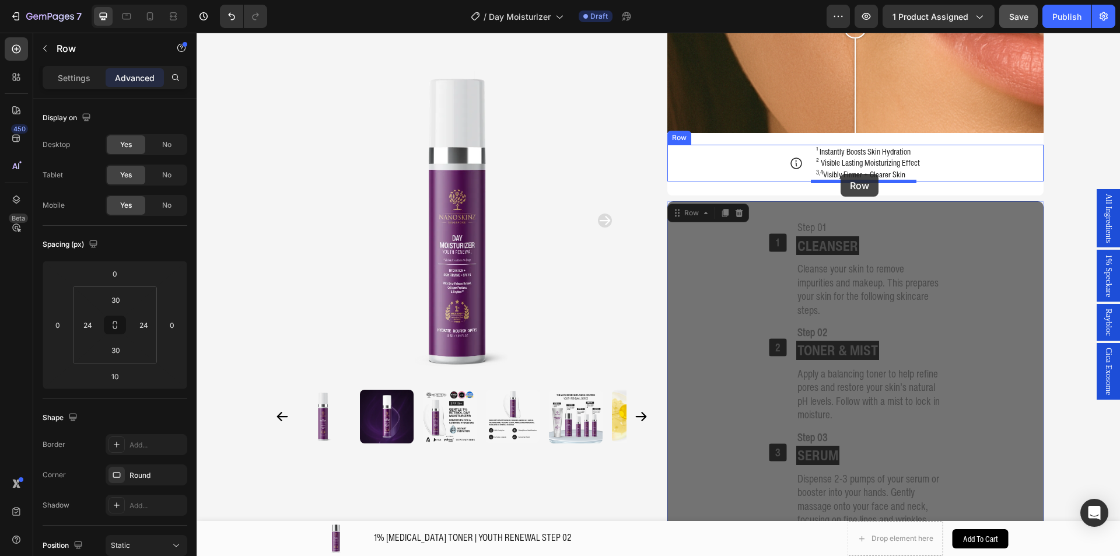
drag, startPoint x: 685, startPoint y: 212, endPoint x: 840, endPoint y: 174, distance: 159.8
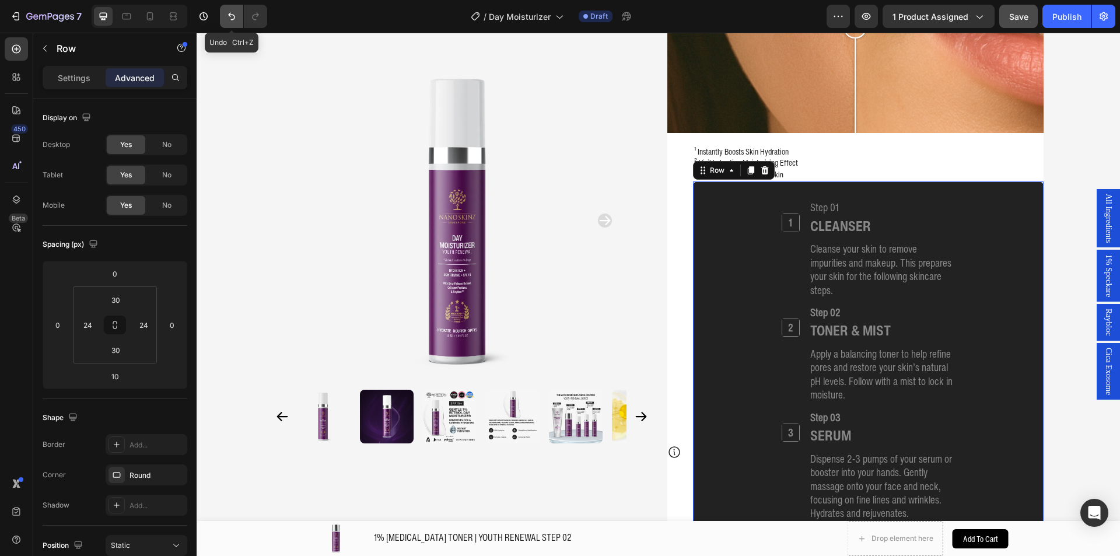
click at [229, 7] on button "Undo/Redo" at bounding box center [231, 16] width 23 height 23
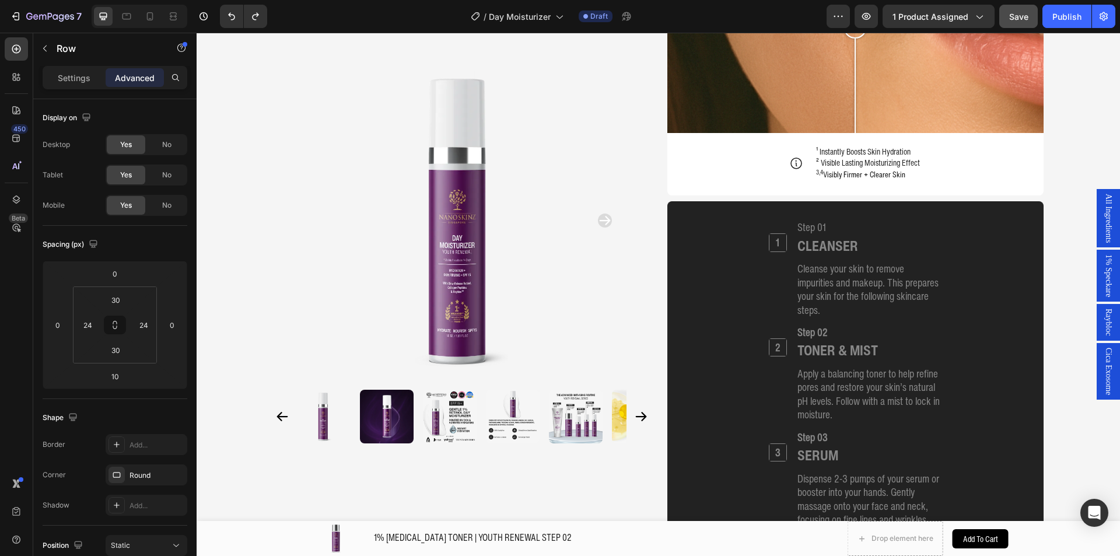
click at [706, 222] on div "1 Heading Step 01 Heading CLEANSER Heading Cleanse your skin to remove impuriti…" at bounding box center [855, 488] width 348 height 538
click at [686, 246] on div "1 Heading Step 01 Heading CLEANSER Heading Cleanse your skin to remove impuriti…" at bounding box center [855, 488] width 348 height 538
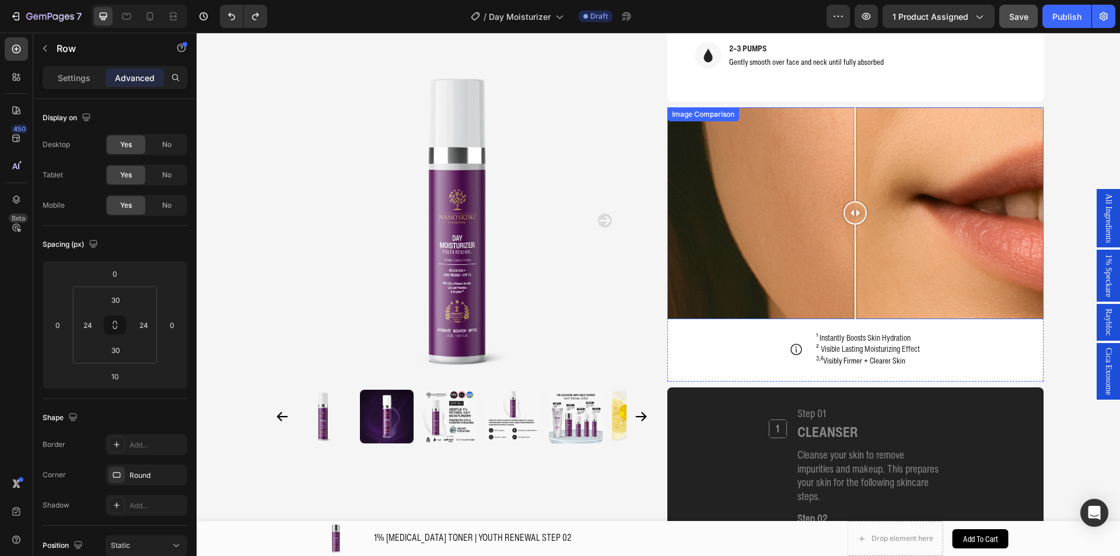
scroll to position [1192, 0]
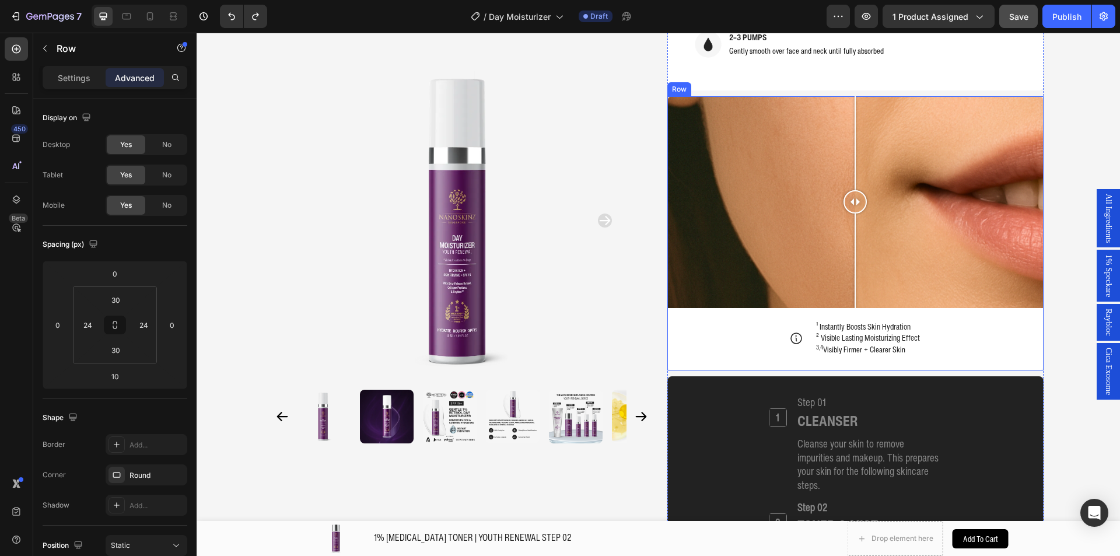
click at [974, 368] on div "Image Comparison Icon ¹ Instantly Boosts Skin Hydration ² Visible Lasting Moist…" at bounding box center [855, 233] width 376 height 275
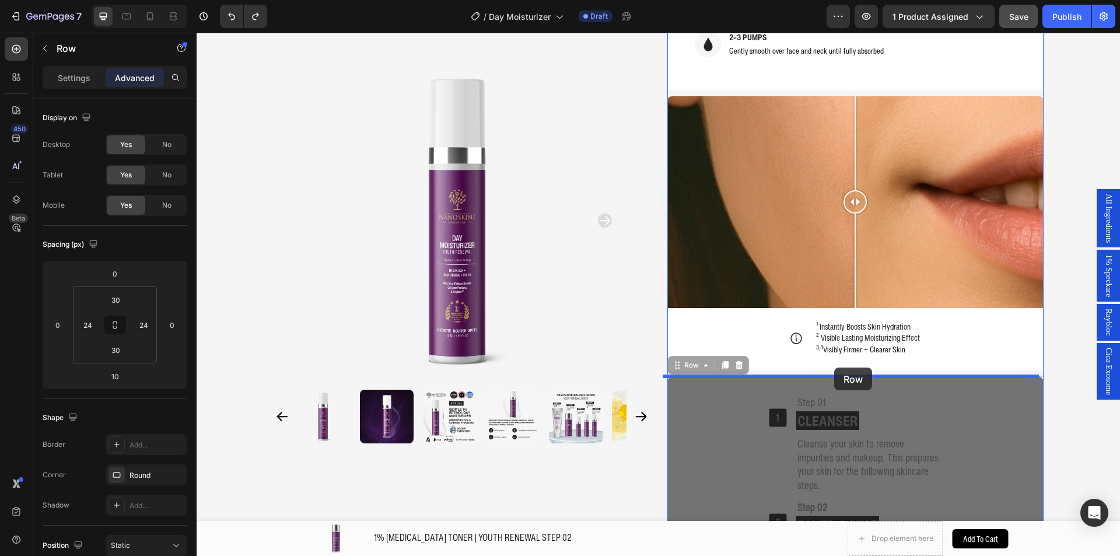
drag, startPoint x: 680, startPoint y: 363, endPoint x: 834, endPoint y: 367, distance: 153.4
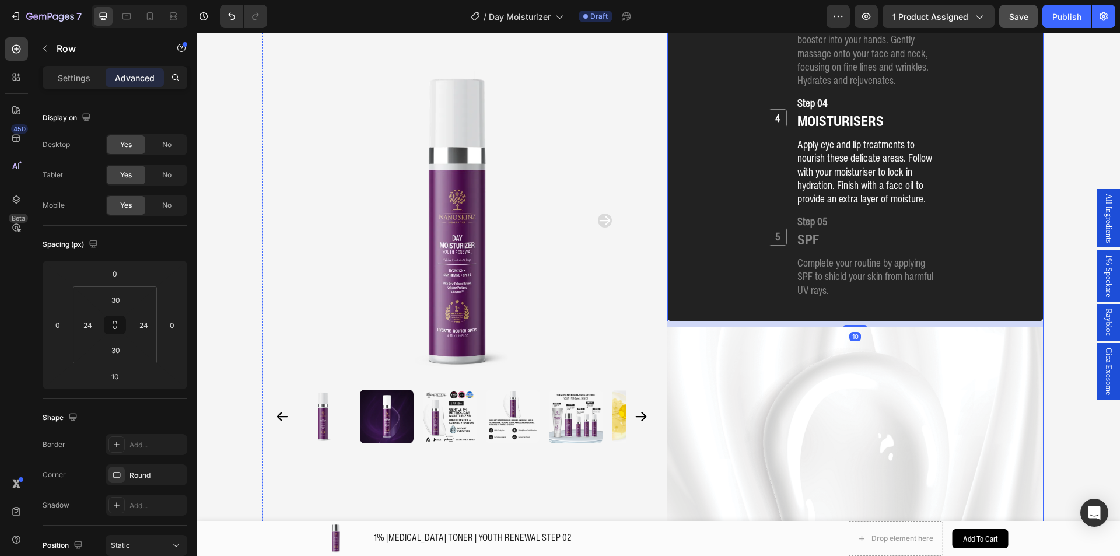
scroll to position [1833, 0]
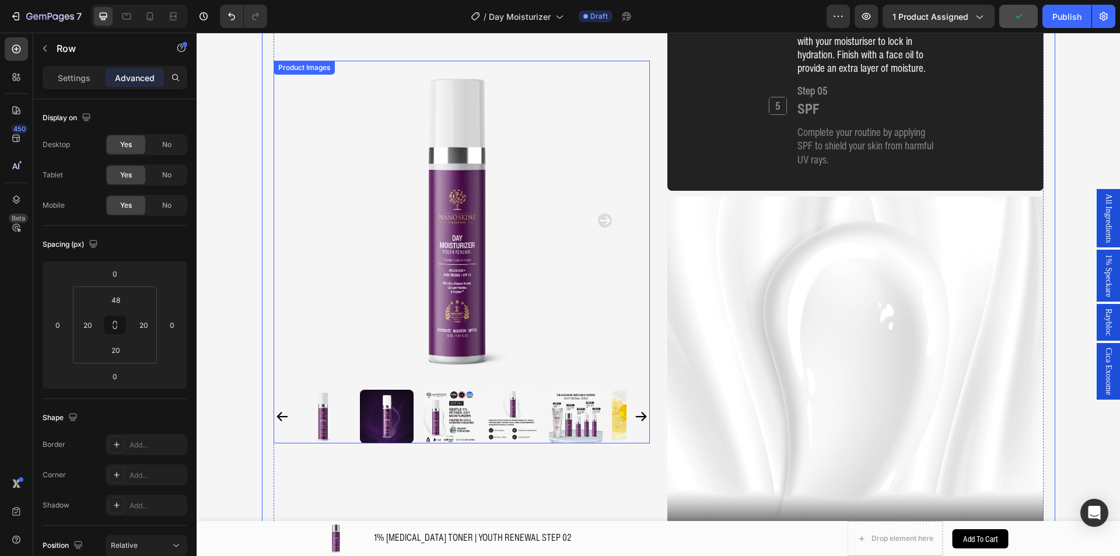
scroll to position [2008, 0]
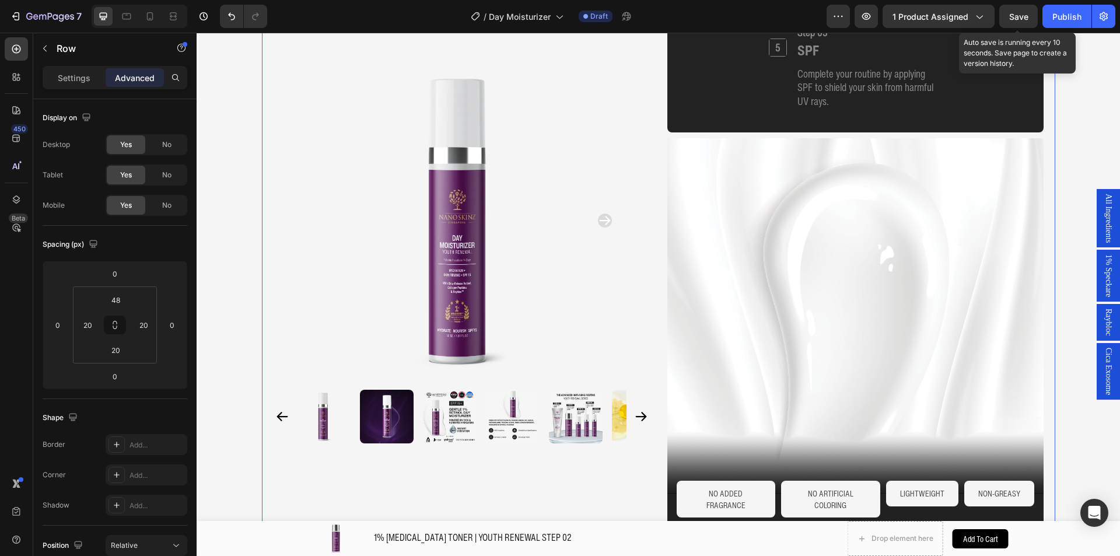
drag, startPoint x: 1019, startPoint y: 16, endPoint x: 1013, endPoint y: 28, distance: 12.8
click at [1018, 16] on span "Save" at bounding box center [1018, 17] width 19 height 10
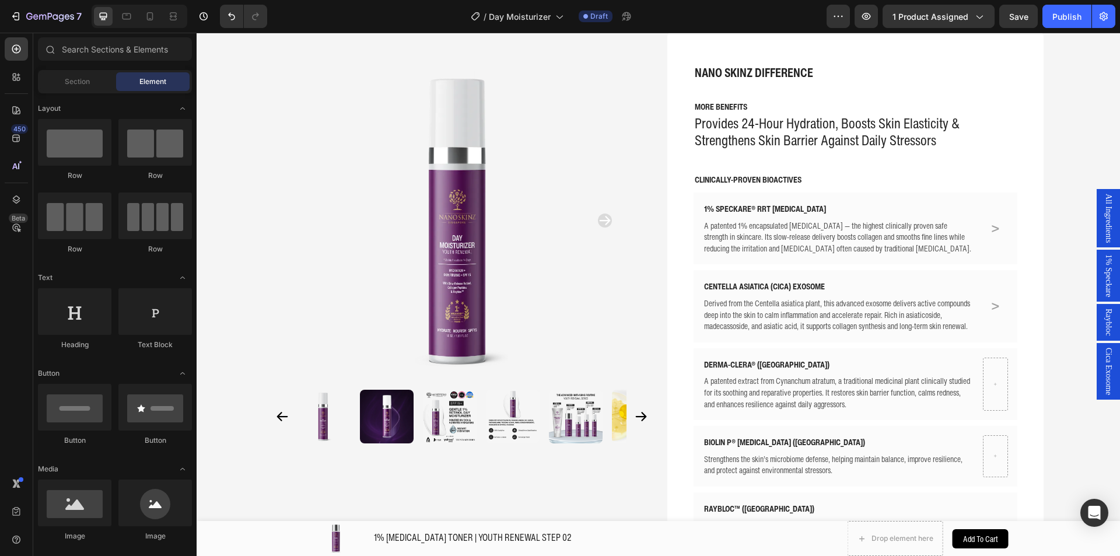
scroll to position [0, 0]
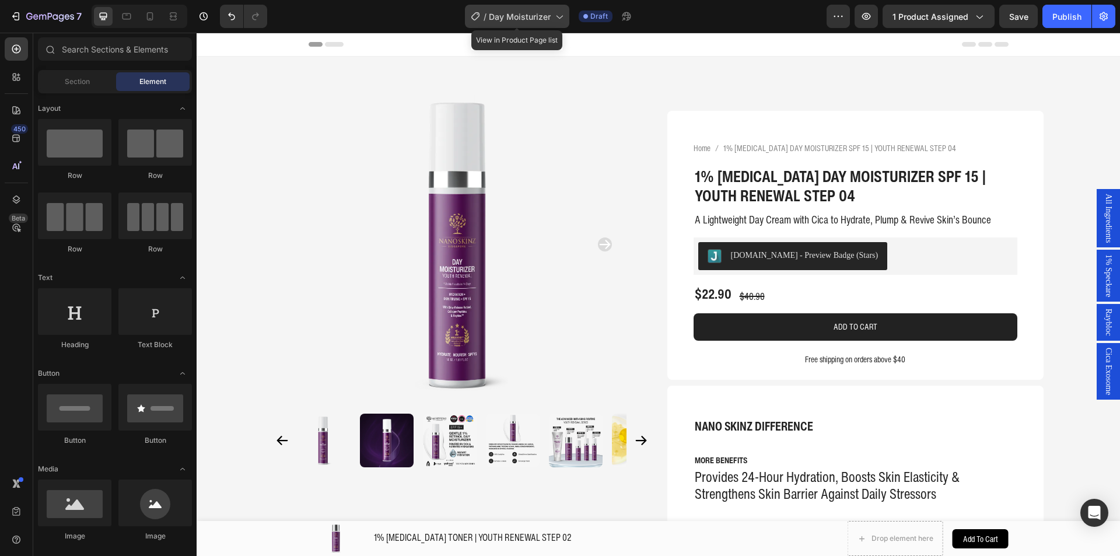
click at [545, 10] on span "Day Moisturizer" at bounding box center [520, 16] width 62 height 12
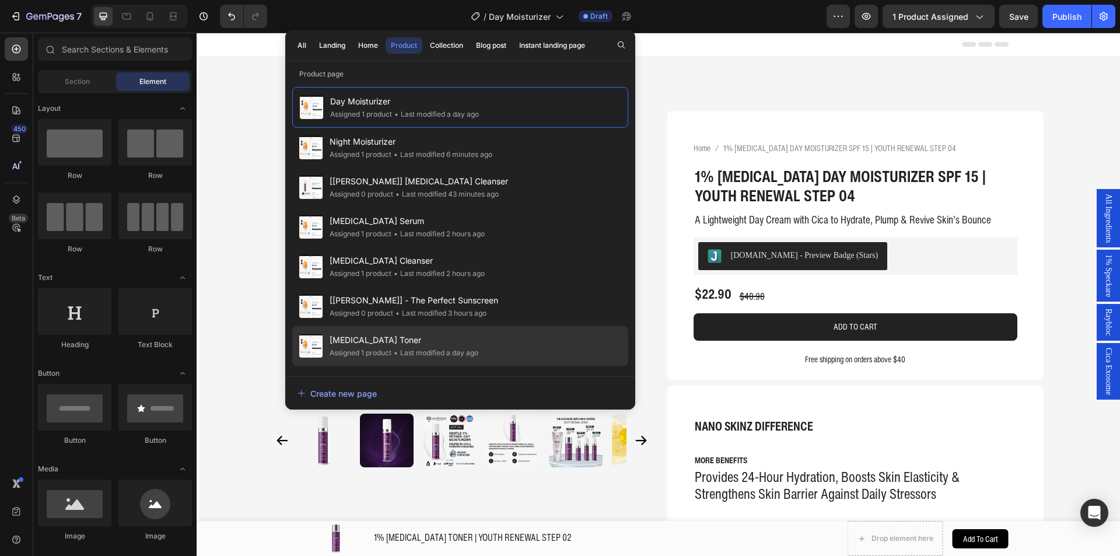
click at [506, 366] on div "Retinol Toner Assigned 1 product • Last modified a day ago" at bounding box center [460, 386] width 336 height 40
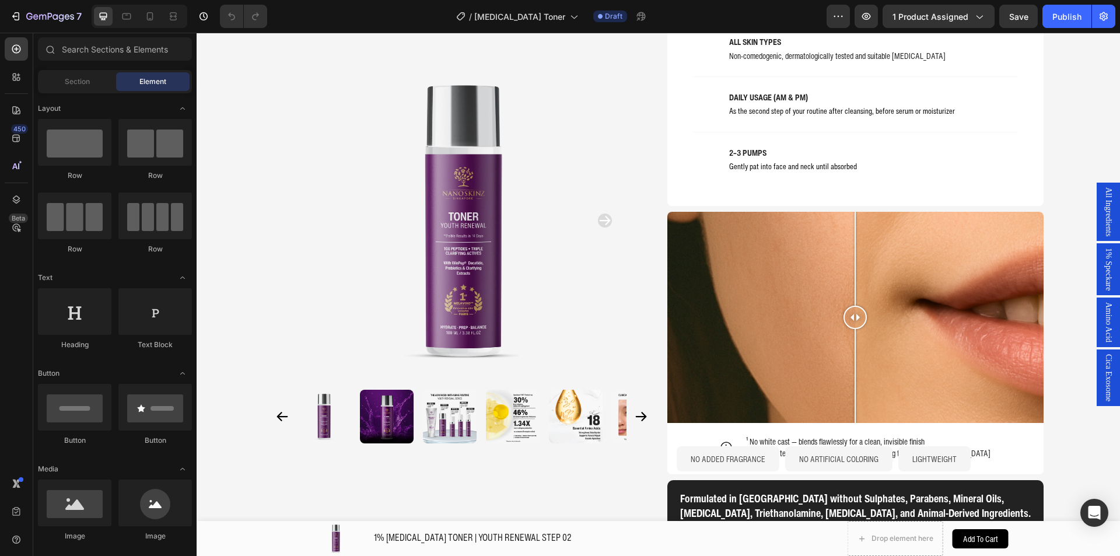
scroll to position [1072, 0]
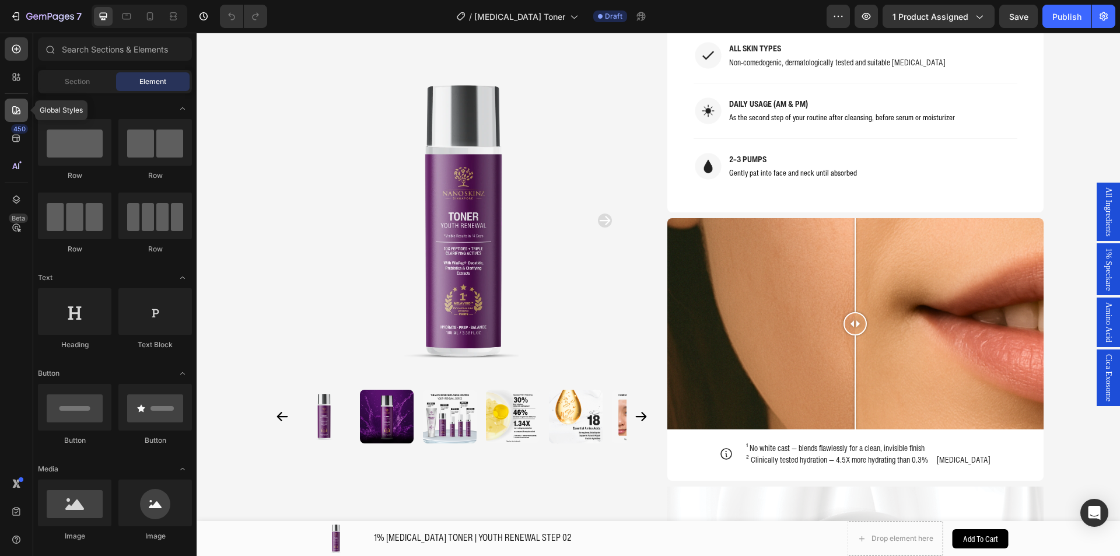
click at [23, 114] on div at bounding box center [16, 110] width 23 height 23
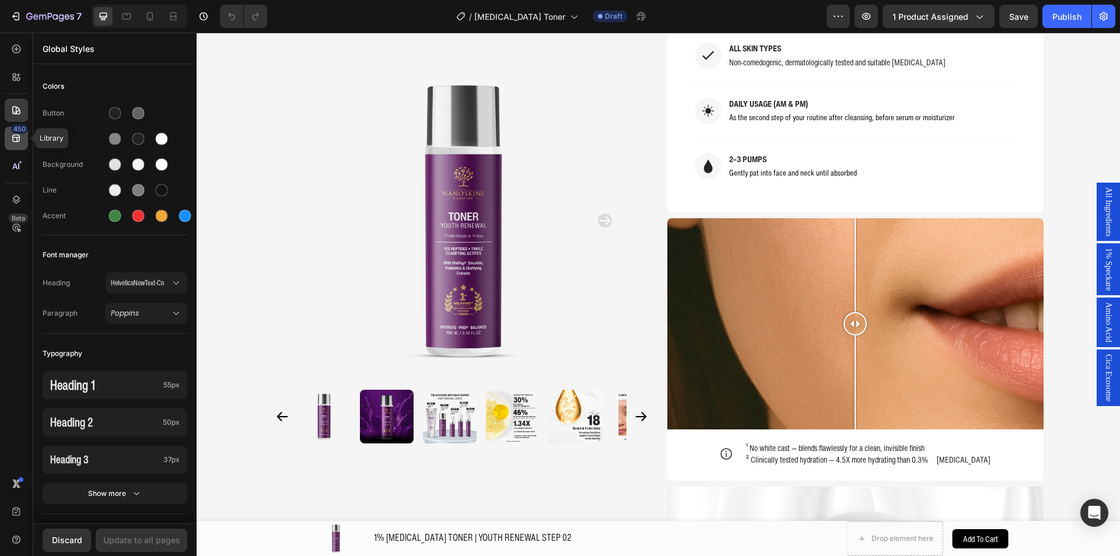
click at [9, 138] on div "450" at bounding box center [16, 138] width 23 height 23
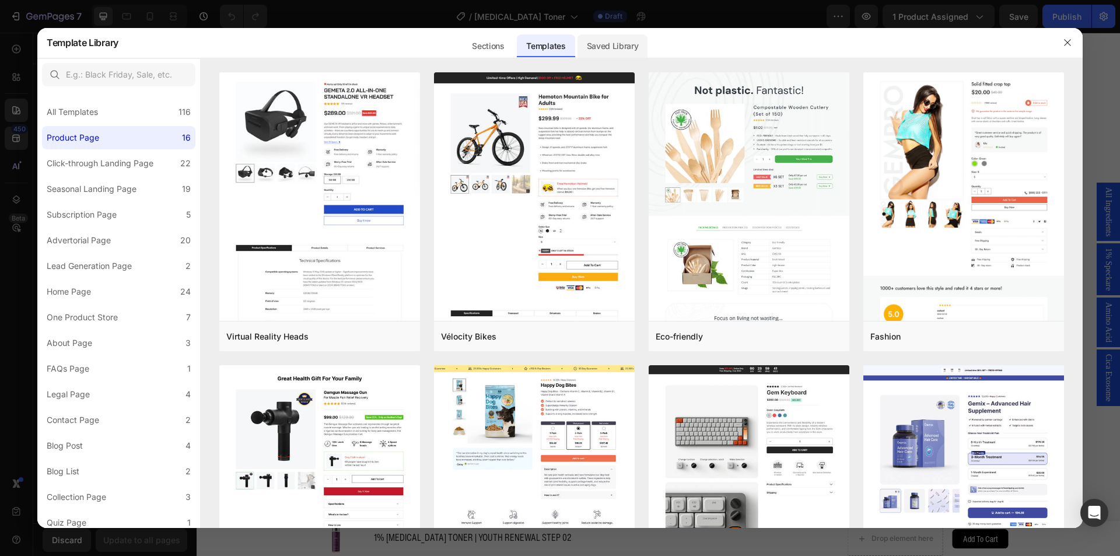
click at [594, 55] on div "Saved Library" at bounding box center [612, 45] width 71 height 23
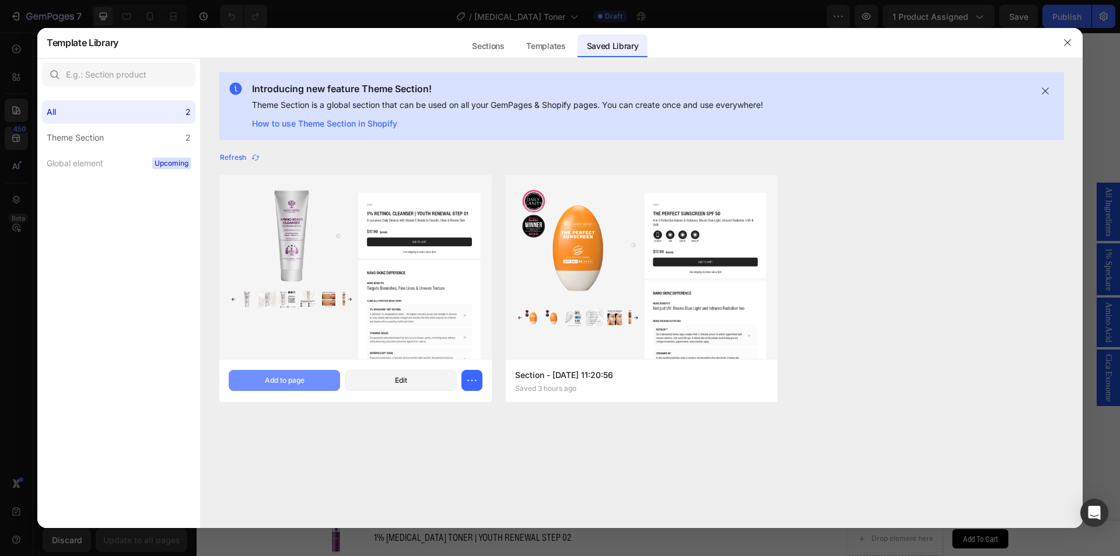
click at [289, 381] on div "Add to page" at bounding box center [285, 380] width 40 height 10
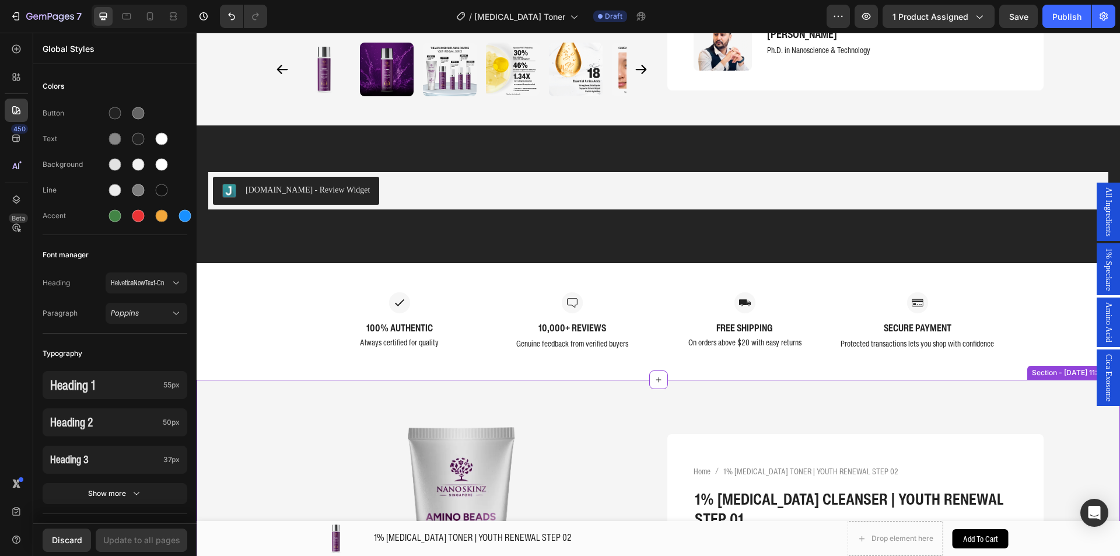
scroll to position [2296, 0]
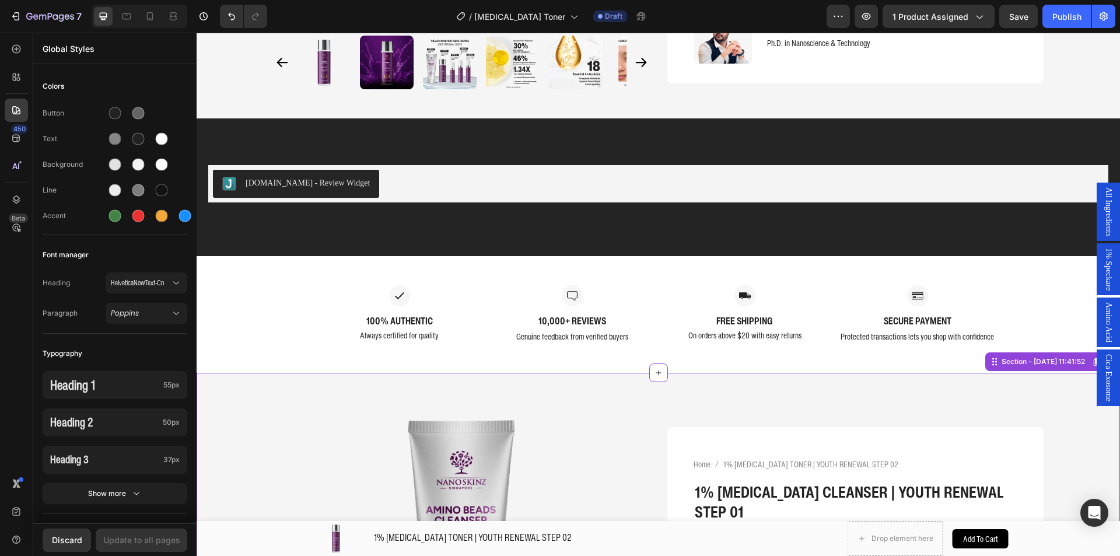
drag, startPoint x: 269, startPoint y: 391, endPoint x: 263, endPoint y: 385, distance: 8.7
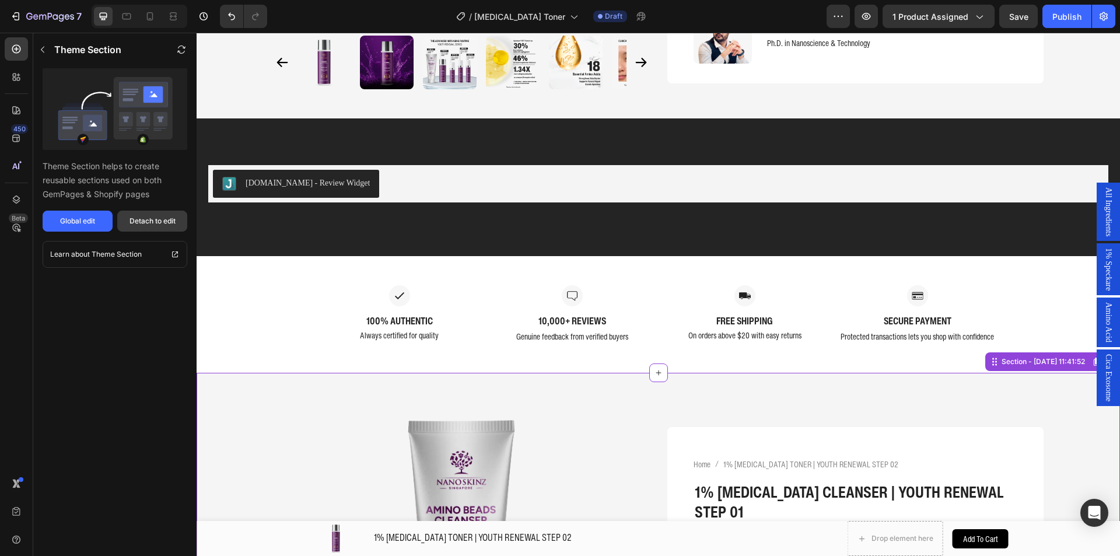
drag, startPoint x: 127, startPoint y: 217, endPoint x: 922, endPoint y: 173, distance: 796.5
click at [127, 217] on button "Detach to edit" at bounding box center [152, 220] width 70 height 21
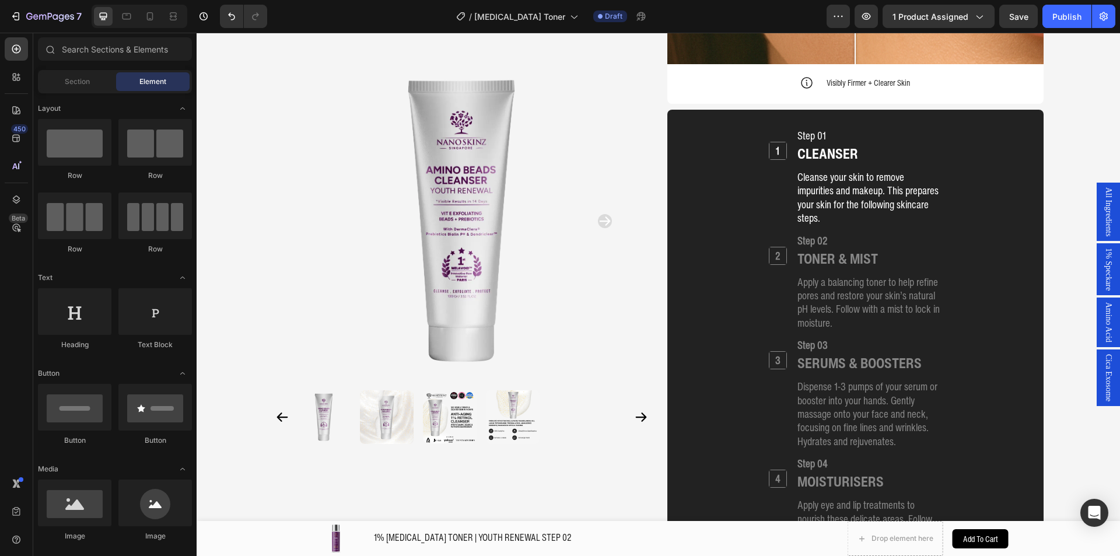
scroll to position [3863, 0]
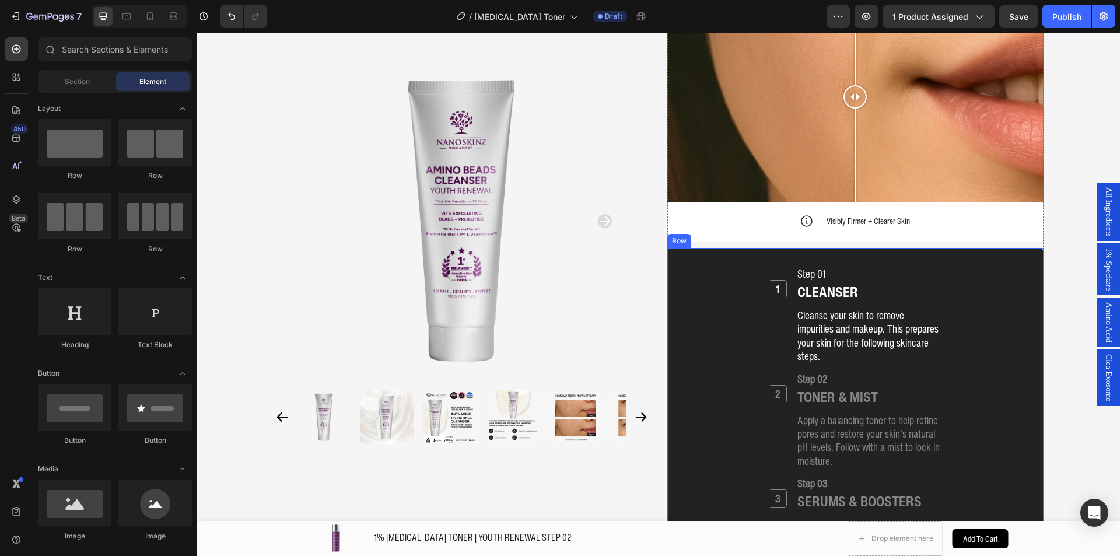
click at [707, 265] on div "1 Heading Step 01 Heading CLEANSER Heading Cleanse your skin to remove impuriti…" at bounding box center [855, 534] width 348 height 538
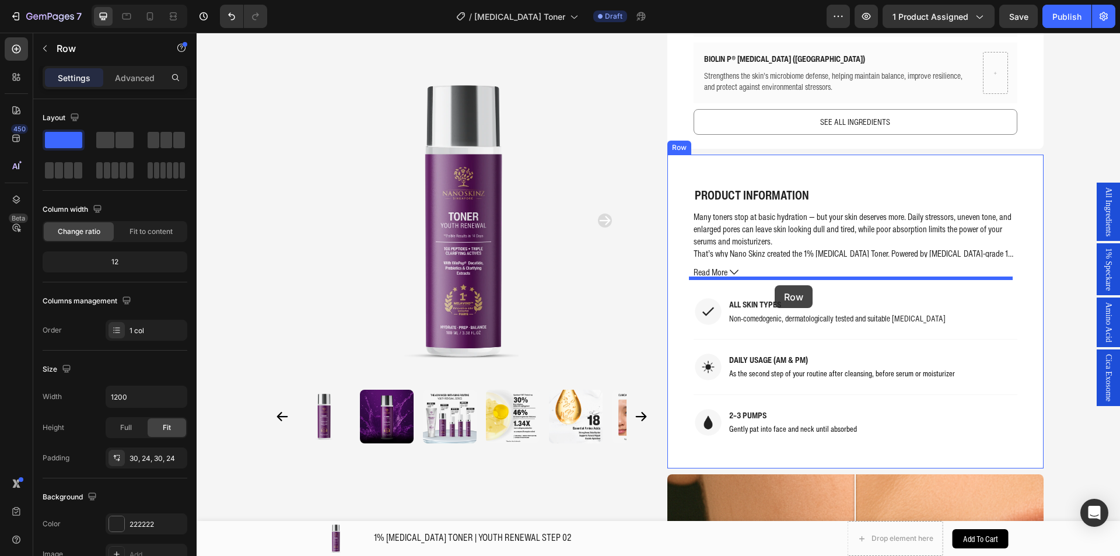
scroll to position [700, 0]
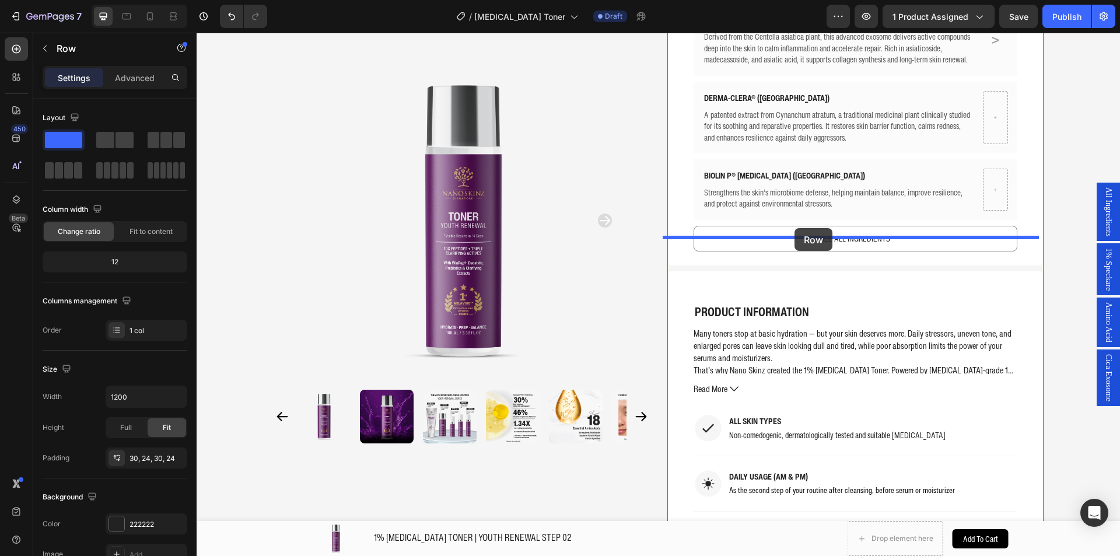
drag, startPoint x: 696, startPoint y: 206, endPoint x: 794, endPoint y: 228, distance: 101.0
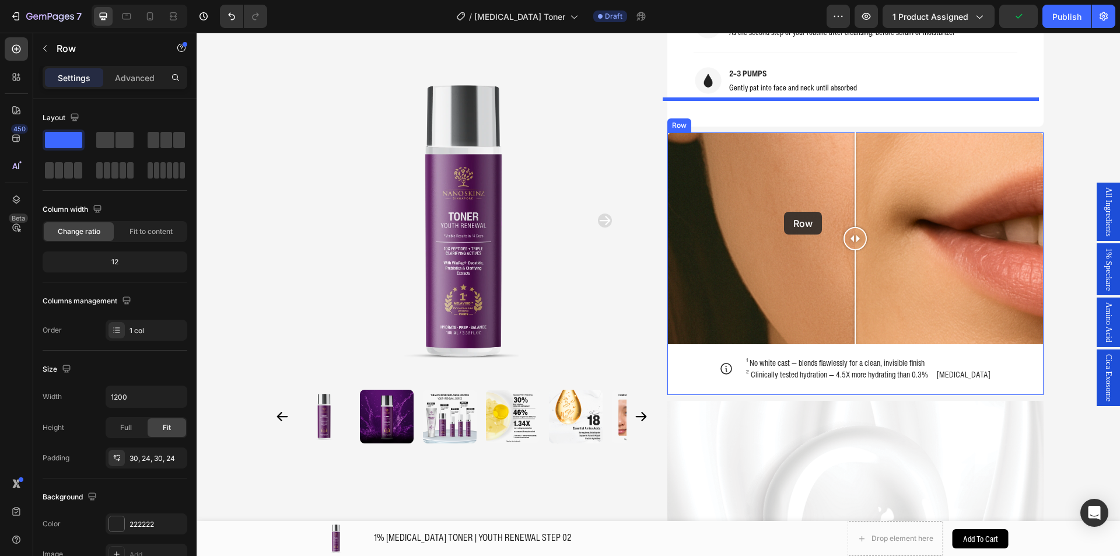
scroll to position [1808, 0]
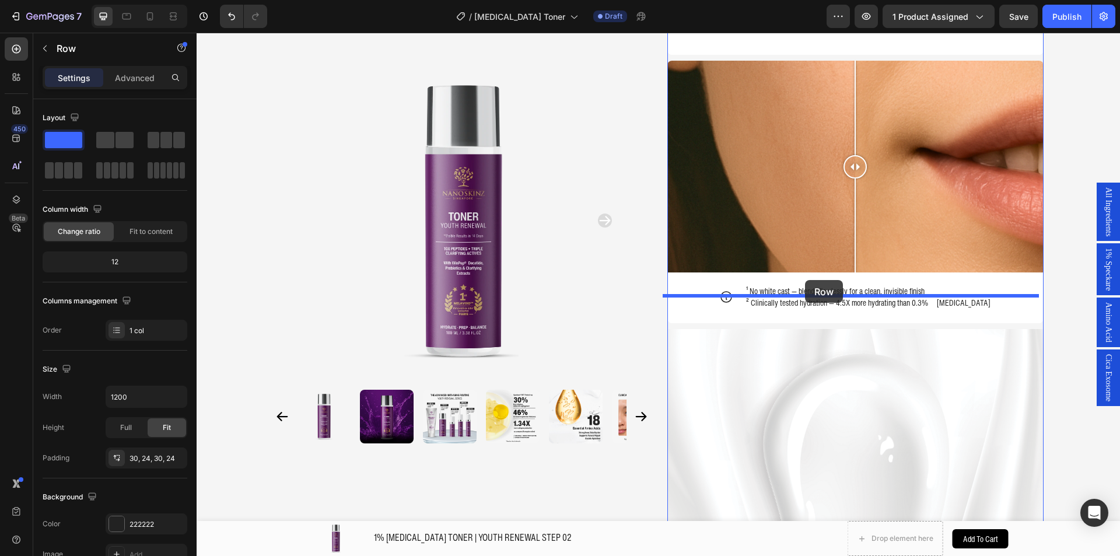
drag, startPoint x: 701, startPoint y: 112, endPoint x: 805, endPoint y: 280, distance: 197.1
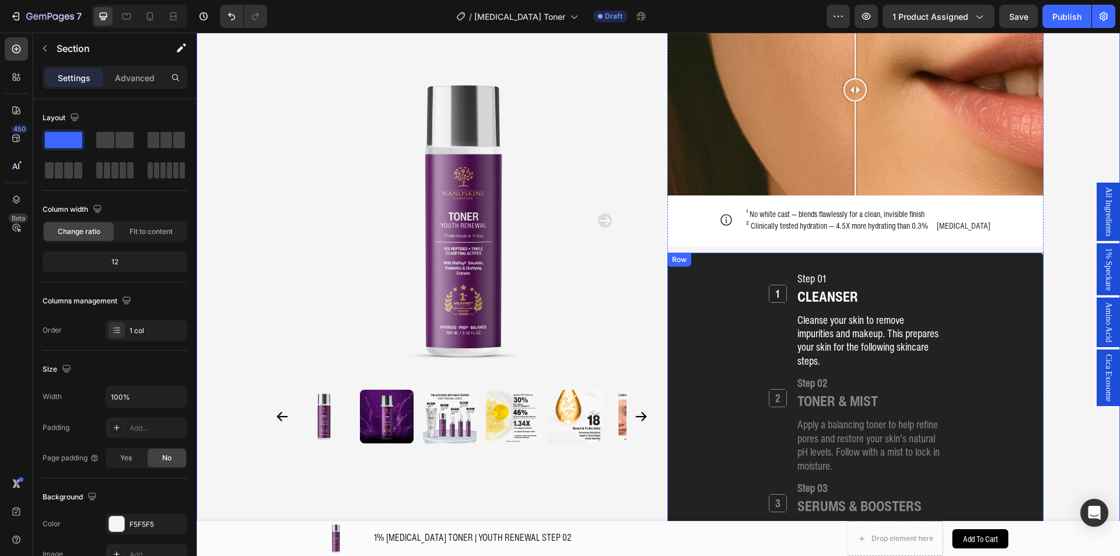
scroll to position [1283, 0]
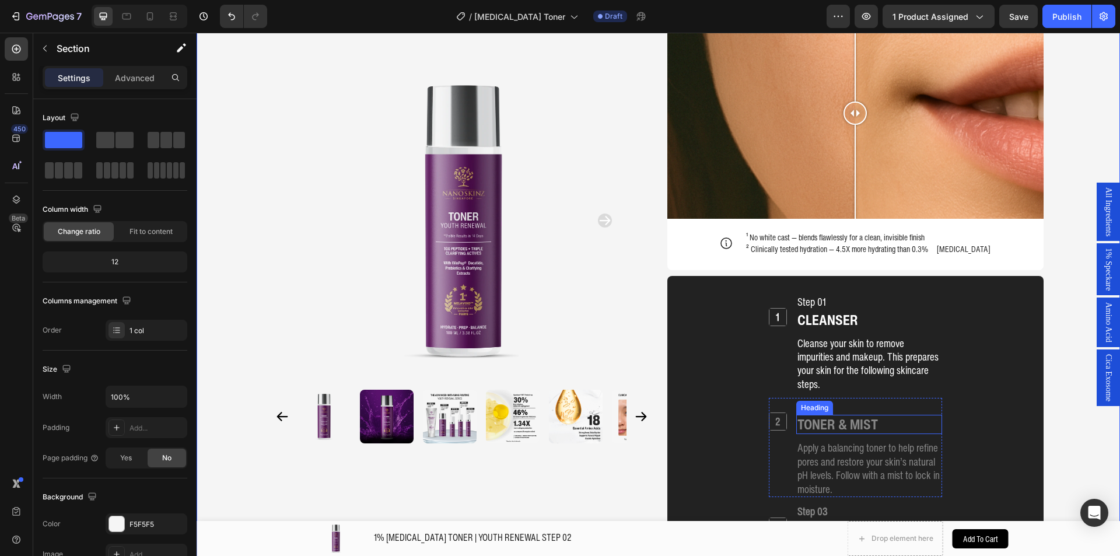
click at [861, 415] on h2 "TONER & MIST" at bounding box center [837, 424] width 83 height 19
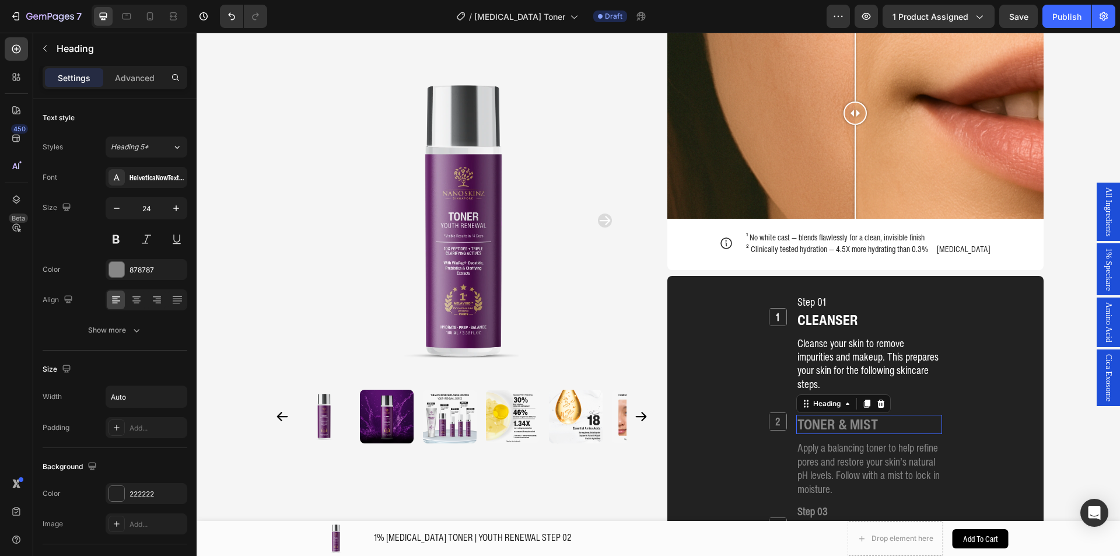
click at [861, 415] on h2 "TONER & MIST" at bounding box center [837, 424] width 83 height 19
drag, startPoint x: 878, startPoint y: 386, endPoint x: 836, endPoint y: 388, distance: 42.6
click at [827, 415] on div "TONER & MIST" at bounding box center [869, 424] width 146 height 19
click at [836, 416] on p "TONER & MIST" at bounding box center [837, 424] width 80 height 17
drag, startPoint x: 836, startPoint y: 391, endPoint x: 881, endPoint y: 386, distance: 45.7
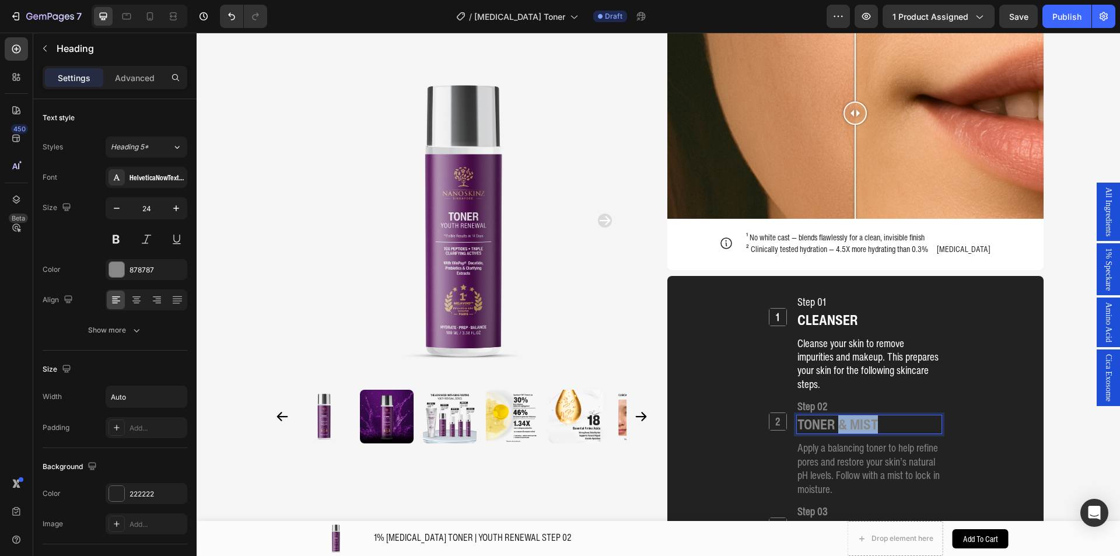
click at [881, 415] on div "TONER & MIST" at bounding box center [869, 424] width 146 height 19
click at [862, 441] on p "Apply a balancing toner to help refine pores and restore your skin’s natural pH…" at bounding box center [868, 468] width 143 height 55
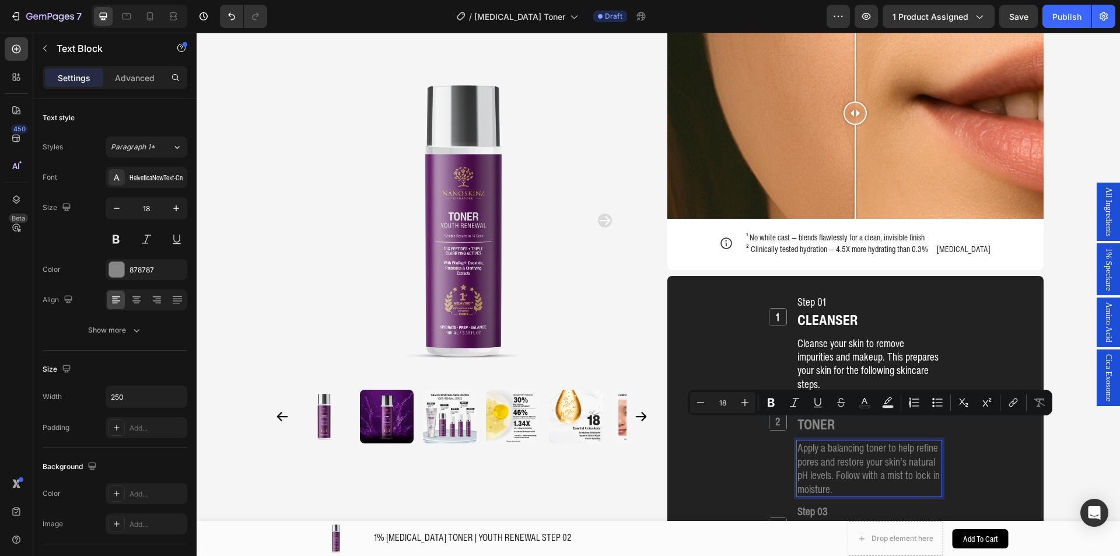
click at [855, 449] on p "Apply a balancing toner to help refine pores and restore your skin’s natural pH…" at bounding box center [868, 468] width 143 height 55
drag, startPoint x: 854, startPoint y: 451, endPoint x: 830, endPoint y: 443, distance: 25.6
click at [830, 443] on p "Apply a balancing toner to help refine pores and restore your skin’s natural pH…" at bounding box center [868, 468] width 143 height 55
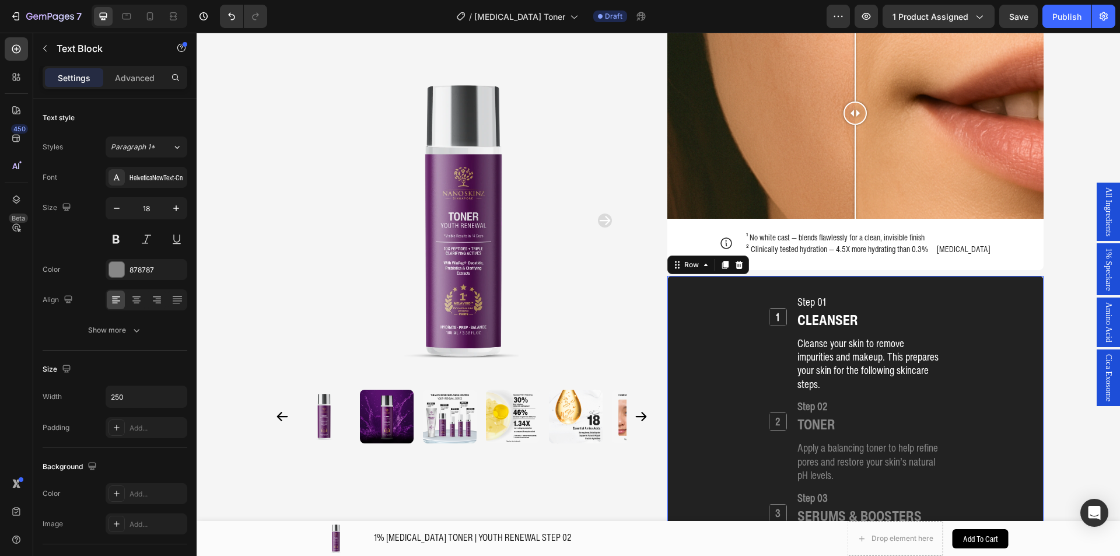
click at [1028, 408] on div "1 Heading Step 01 Heading CLEANSER Heading Cleanse your skin to remove impuriti…" at bounding box center [855, 555] width 376 height 559
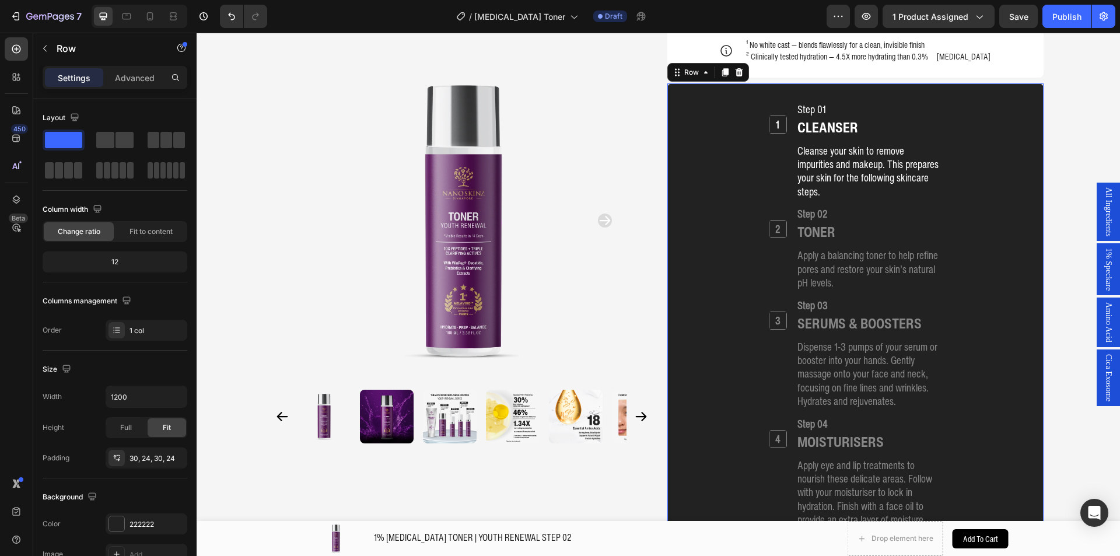
scroll to position [1516, 0]
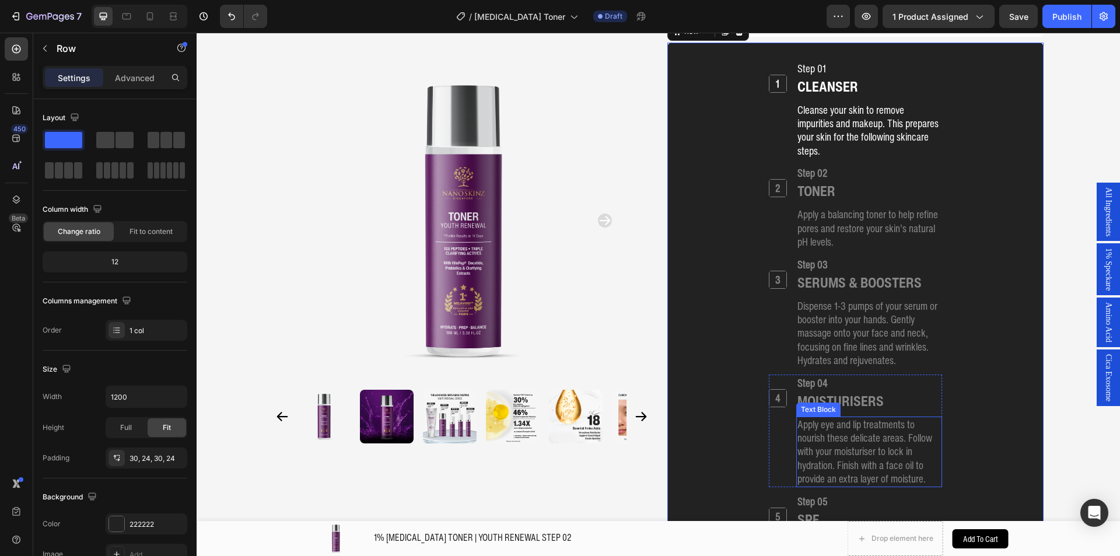
click at [886, 417] on p "Apply eye and lip treatments to nourish these delicate areas. Follow with your …" at bounding box center [868, 451] width 143 height 68
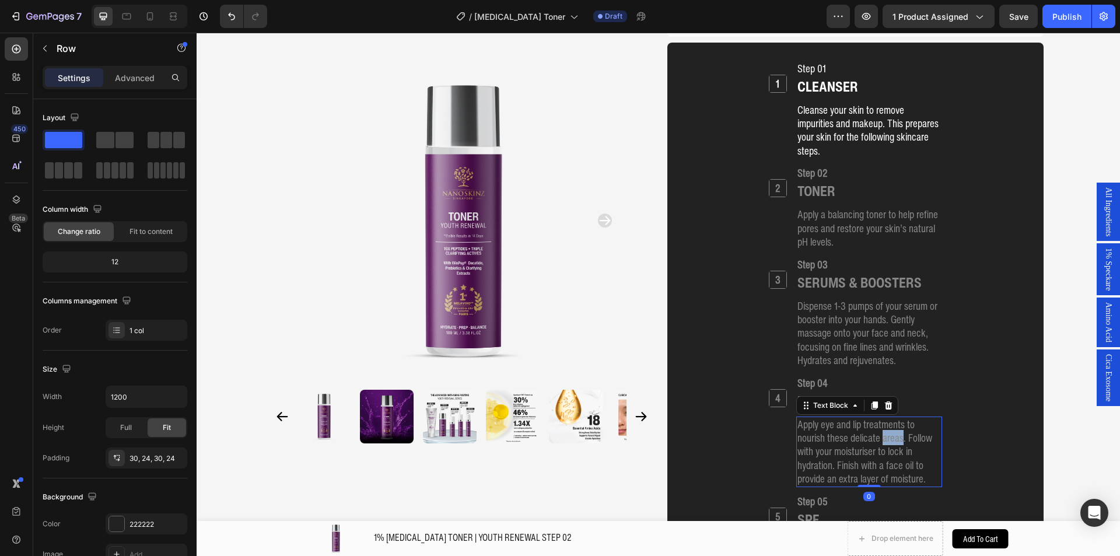
click at [886, 417] on p "Apply eye and lip treatments to nourish these delicate areas. Follow with your …" at bounding box center [868, 451] width 143 height 68
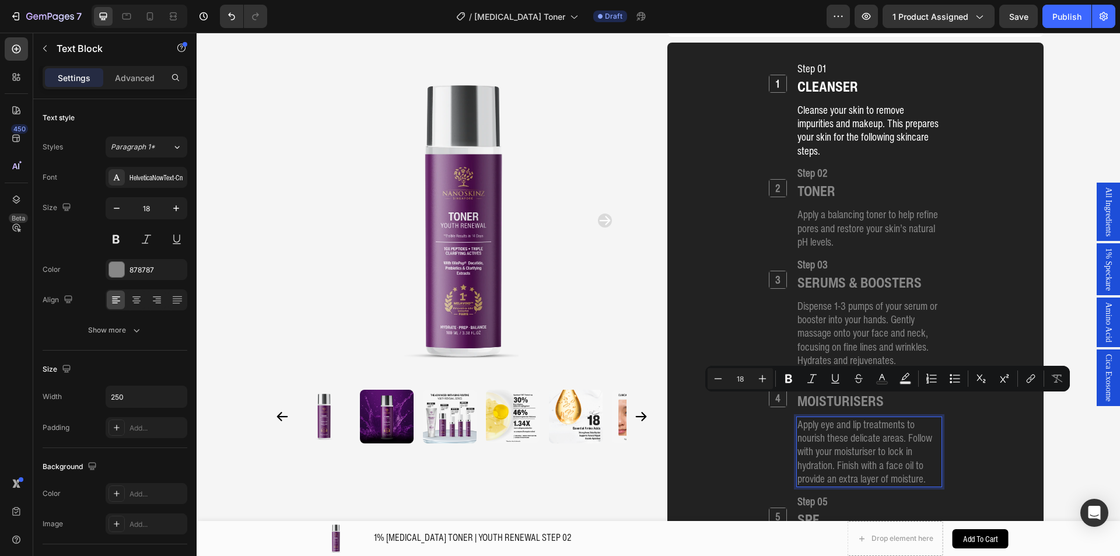
click at [866, 419] on p "Apply eye and lip treatments to nourish these delicate areas. Follow with your …" at bounding box center [868, 451] width 143 height 68
click at [925, 440] on p "Apply eye and lip treatments to nourish these delicate areas. Follow with your …" at bounding box center [868, 451] width 143 height 68
drag, startPoint x: 927, startPoint y: 444, endPoint x: 831, endPoint y: 430, distance: 96.6
click at [831, 430] on p "Apply eye and lip treatments to nourish these delicate areas. Follow with your …" at bounding box center [868, 451] width 143 height 68
click at [830, 417] on p "Apply eye and lip treatments to nourish these delicate areas. Follow with your …" at bounding box center [868, 444] width 143 height 55
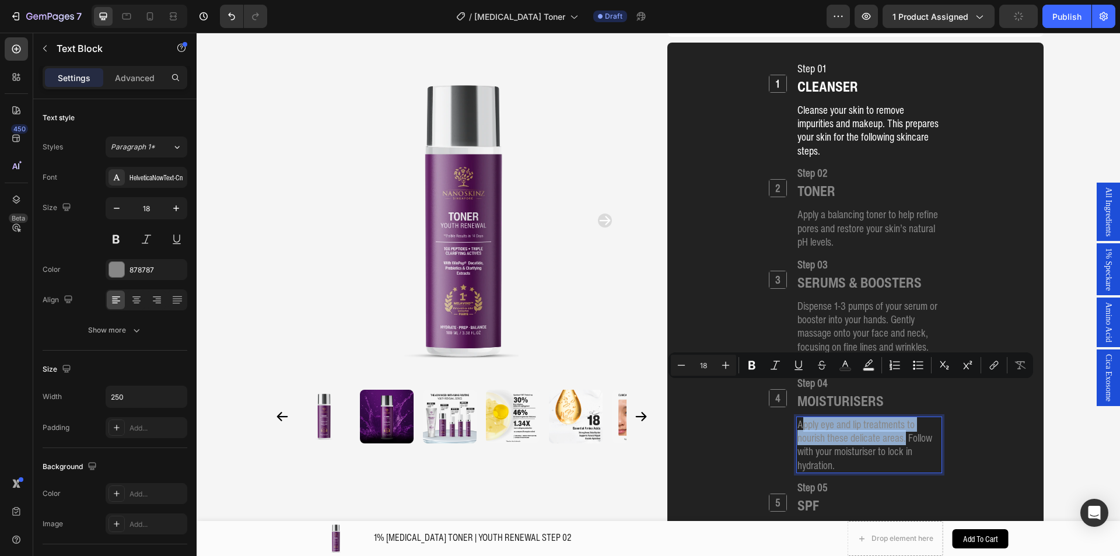
drag, startPoint x: 901, startPoint y: 406, endPoint x: 800, endPoint y: 392, distance: 101.8
click at [800, 417] on p "Apply eye and lip treatments to nourish these delicate areas. Follow with your …" at bounding box center [868, 444] width 143 height 55
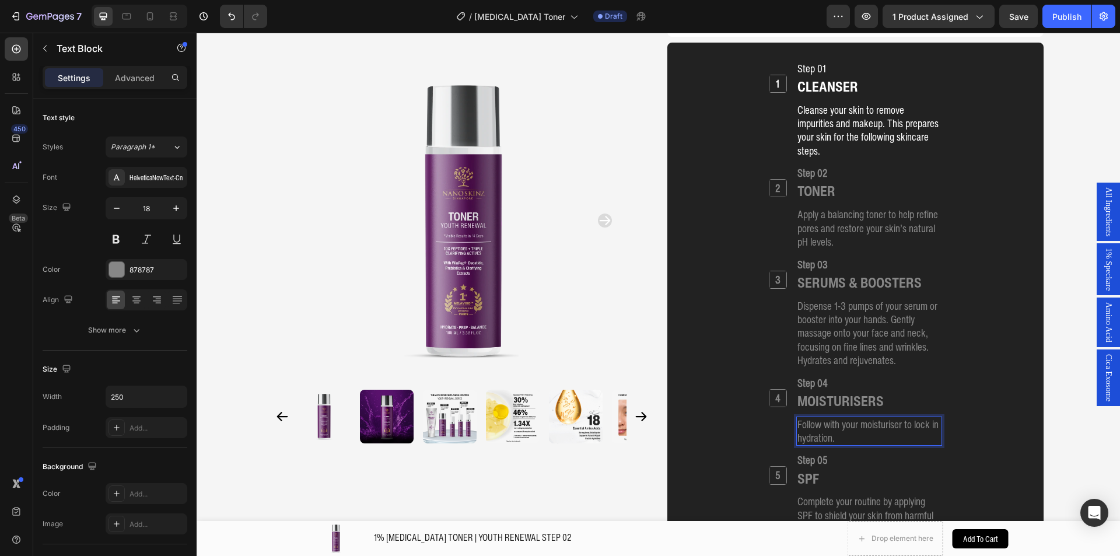
click at [797, 417] on p "Follow with your moisturiser to lock in hydration." at bounding box center [868, 430] width 143 height 27
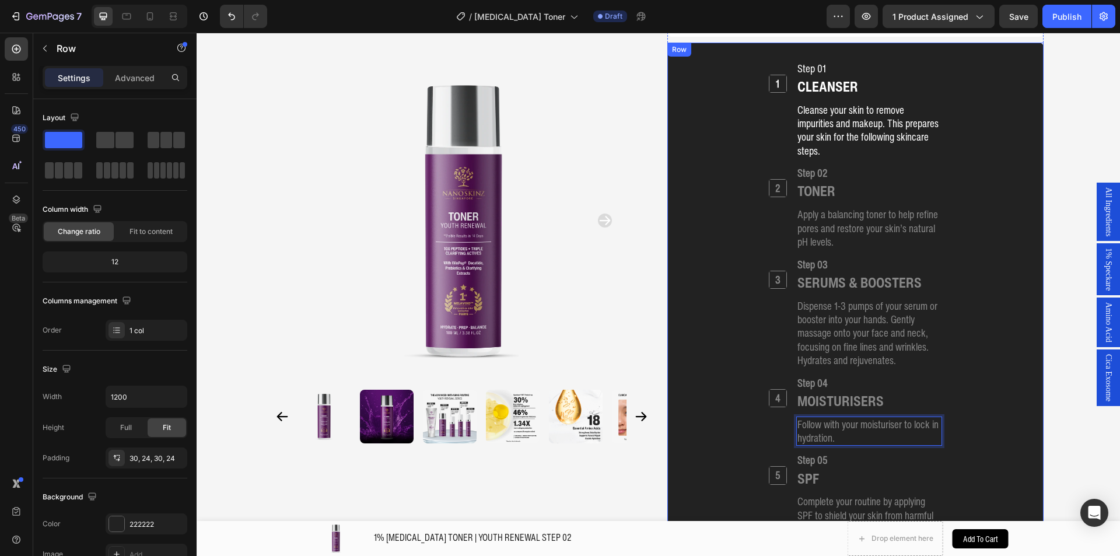
click at [968, 387] on div "1 Heading Step 01 Heading CLEANSER Heading Cleanse your skin to remove impuriti…" at bounding box center [855, 301] width 348 height 483
click at [892, 273] on h2 "SERUMS & BOOSTERS" at bounding box center [859, 282] width 127 height 19
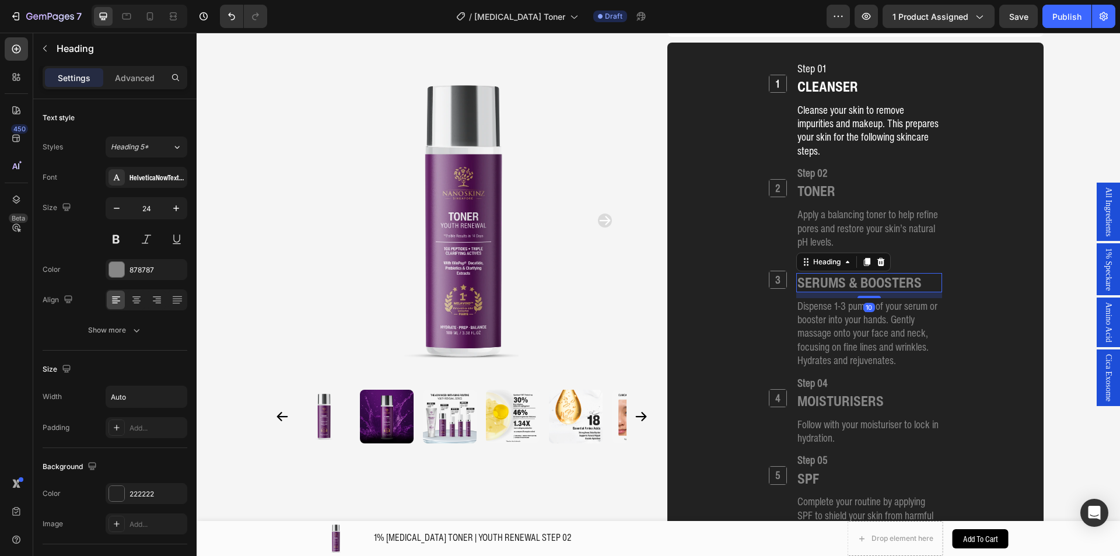
click at [892, 273] on h2 "SERUMS & BOOSTERS" at bounding box center [859, 282] width 127 height 19
click at [840, 274] on p "SERUMS & BOOSTERS" at bounding box center [859, 282] width 124 height 17
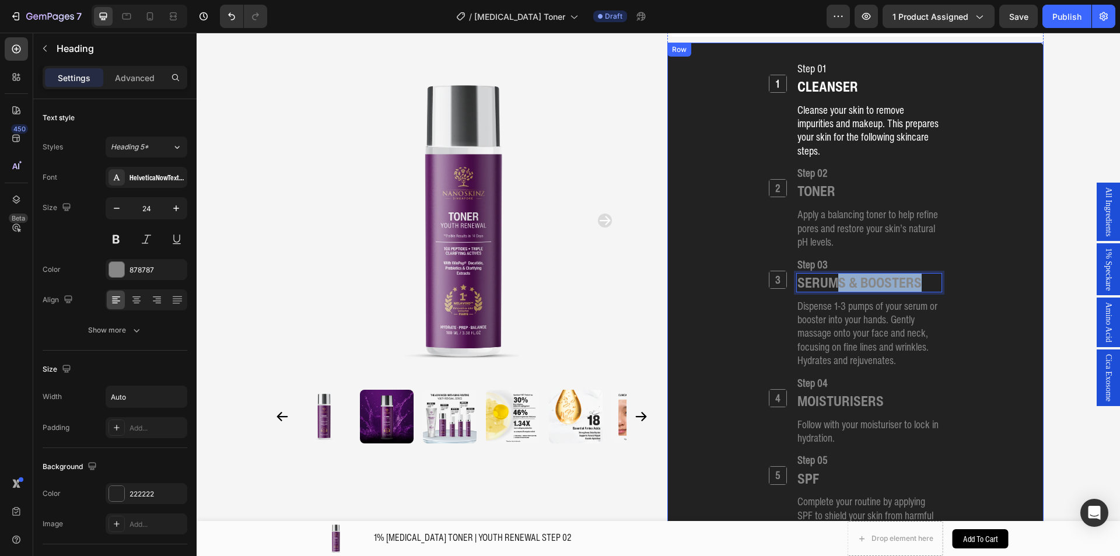
drag, startPoint x: 834, startPoint y: 249, endPoint x: 971, endPoint y: 255, distance: 136.6
click at [971, 255] on div "1 Heading Step 01 Heading CLEANSER Heading Cleanse your skin to remove impuriti…" at bounding box center [855, 301] width 348 height 483
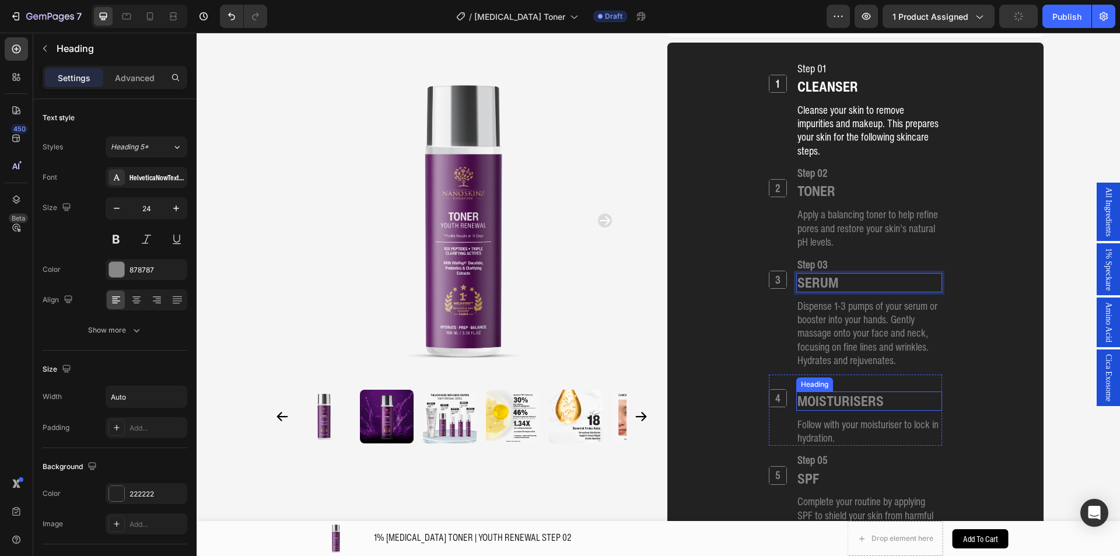
click at [876, 391] on h2 "MOISTURISERS" at bounding box center [840, 400] width 89 height 19
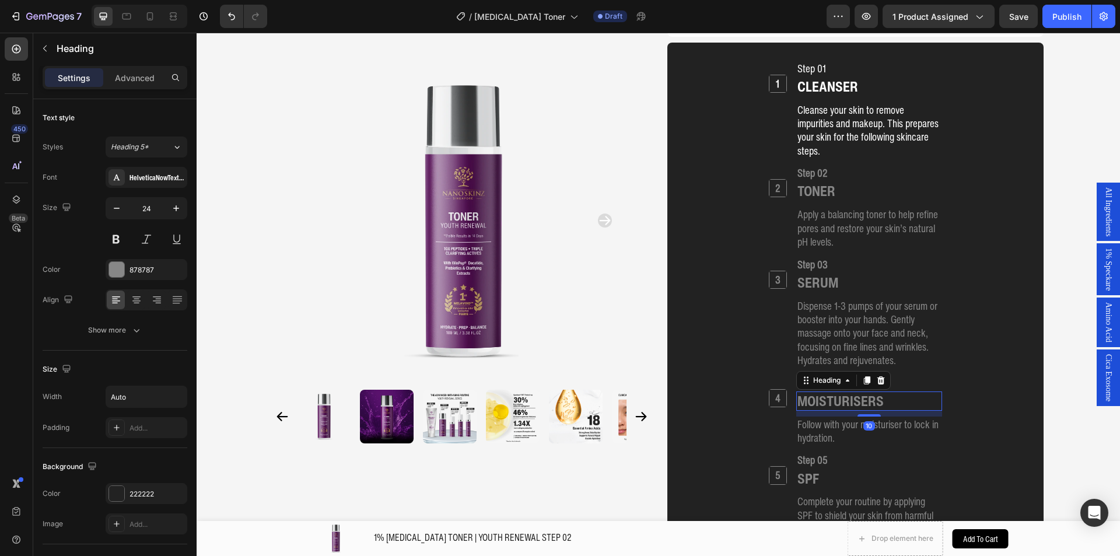
click at [888, 391] on div "MOISTURISERS" at bounding box center [869, 400] width 146 height 19
click at [879, 391] on div "MOISTURISERS" at bounding box center [869, 400] width 146 height 19
drag, startPoint x: 879, startPoint y: 364, endPoint x: 863, endPoint y: 366, distance: 15.8
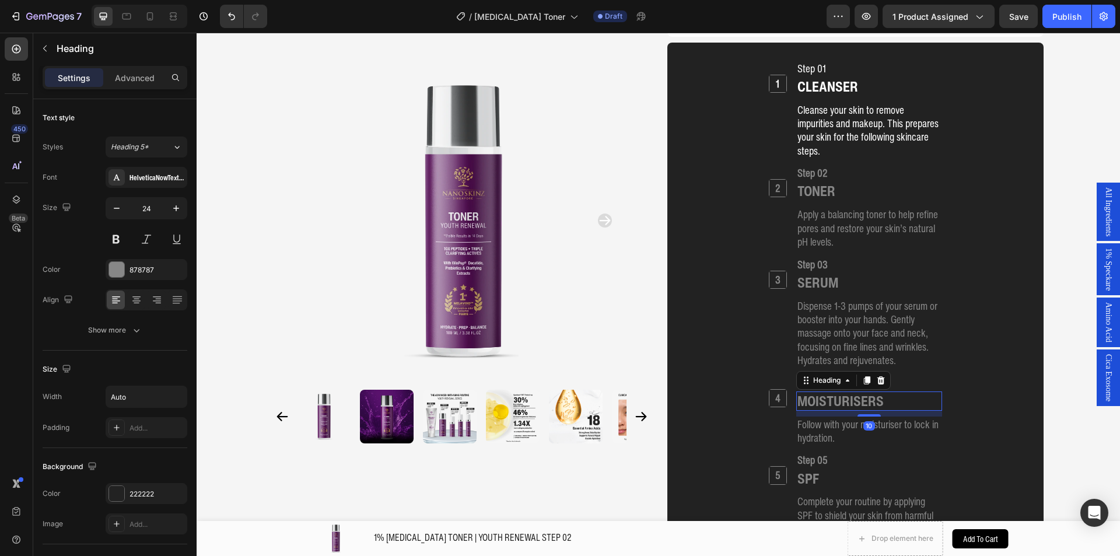
click at [878, 391] on div "MOISTURISERS" at bounding box center [869, 400] width 146 height 19
click at [863, 391] on h2 "MOISTURISERS" at bounding box center [840, 400] width 89 height 19
click at [862, 392] on p "MOISTURISERS" at bounding box center [840, 400] width 86 height 17
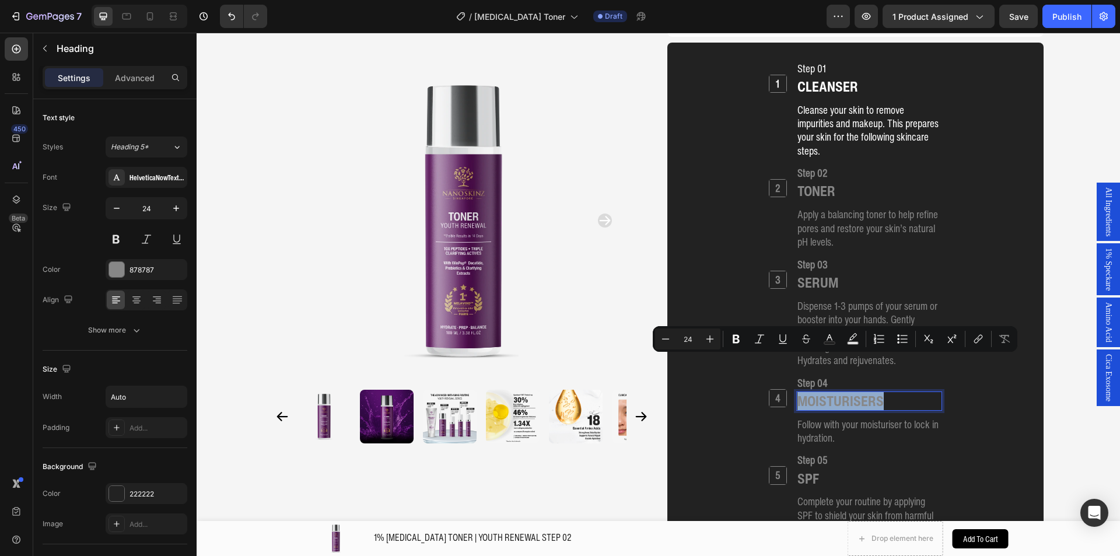
click at [874, 392] on p "MOISTURISERS" at bounding box center [840, 400] width 86 height 17
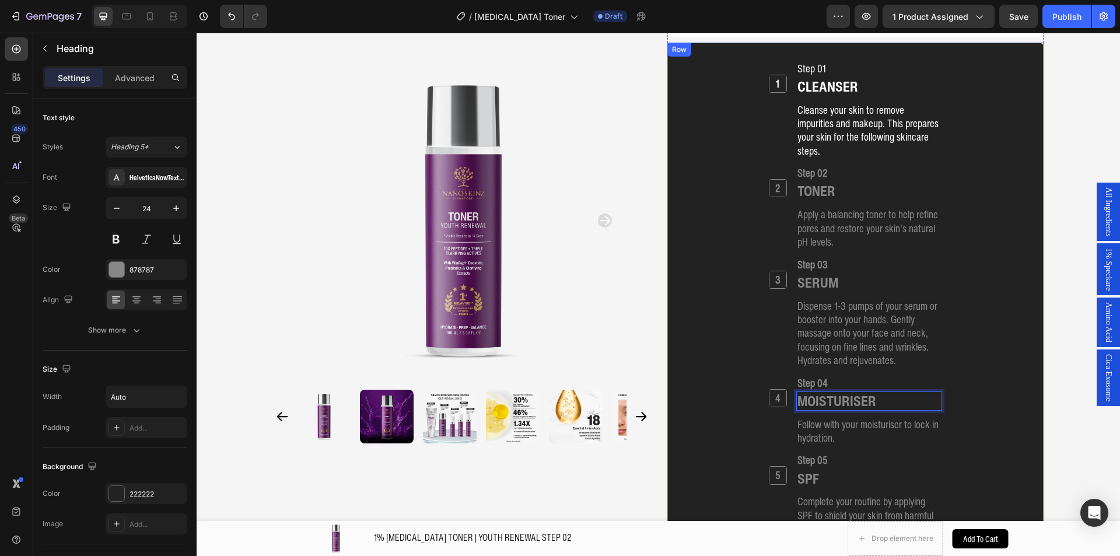
click at [978, 400] on div "1 Heading Step 01 Heading CLEANSER Heading Cleanse your skin to remove impuriti…" at bounding box center [855, 301] width 348 height 483
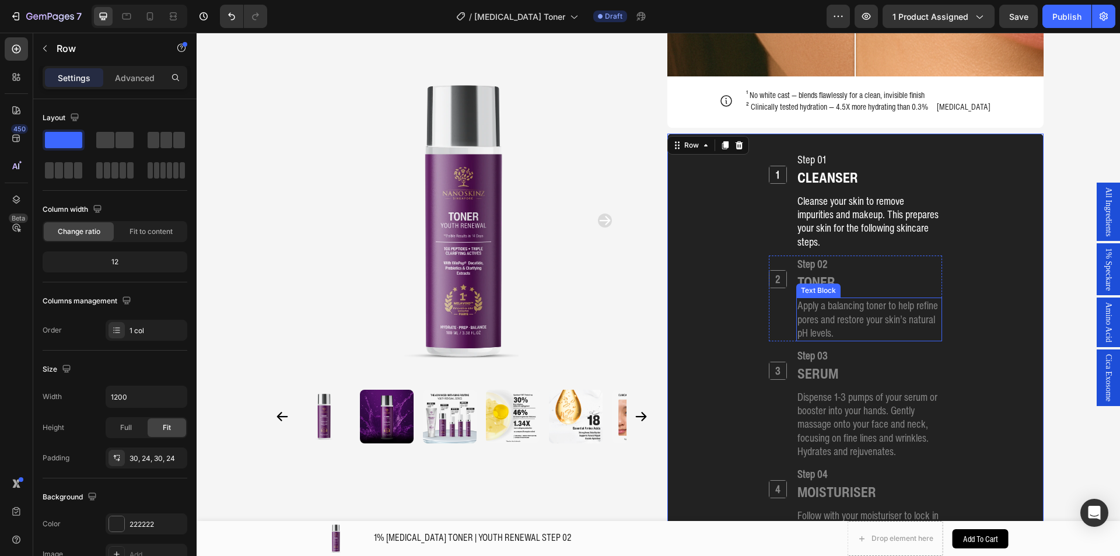
scroll to position [1399, 0]
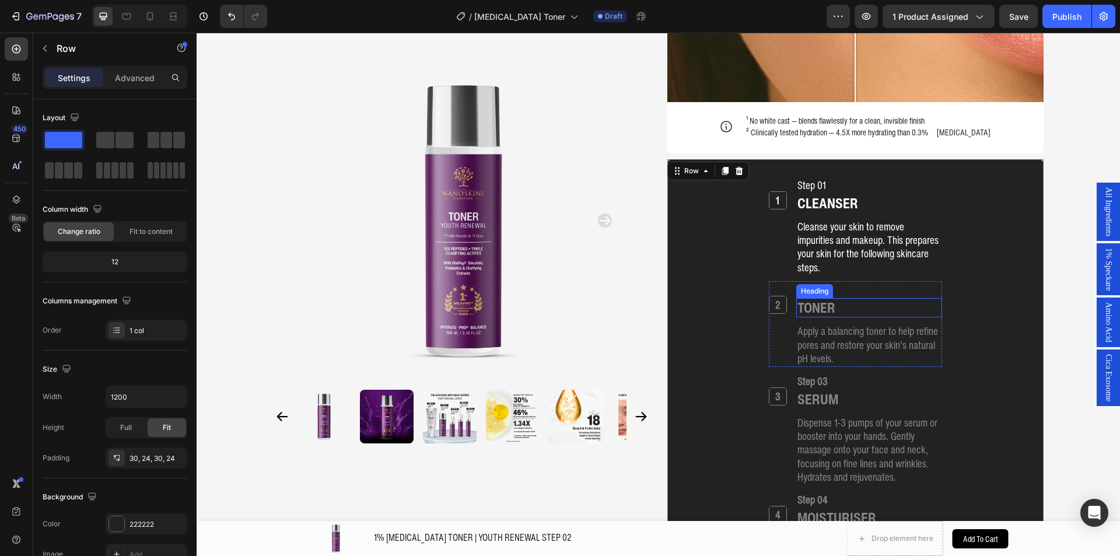
click at [865, 220] on p "Cleanse your skin to remove impurities and makeup. This prepares your skin for …" at bounding box center [868, 247] width 143 height 55
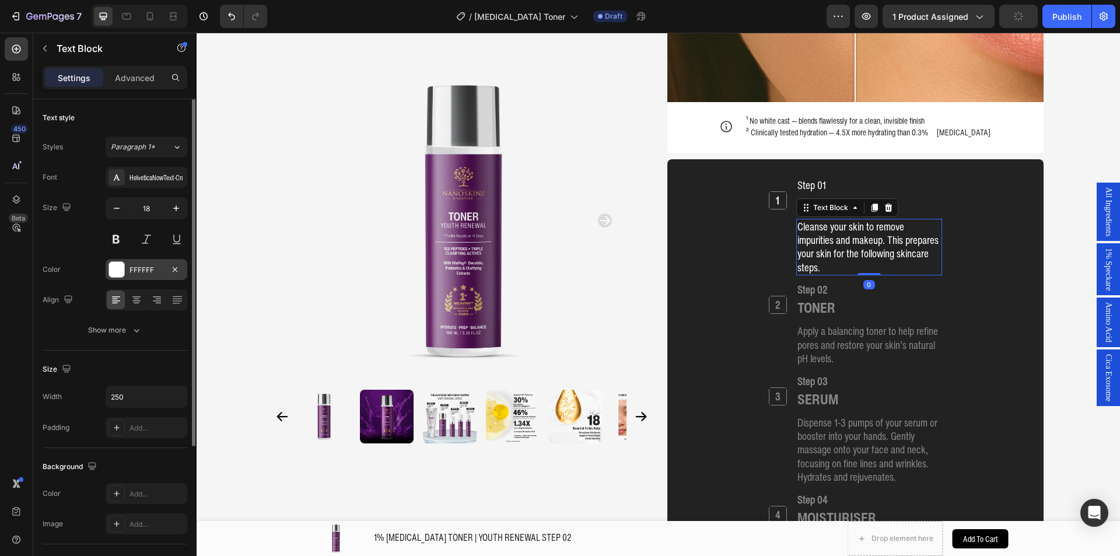
click at [148, 269] on div "FFFFFF" at bounding box center [146, 270] width 34 height 10
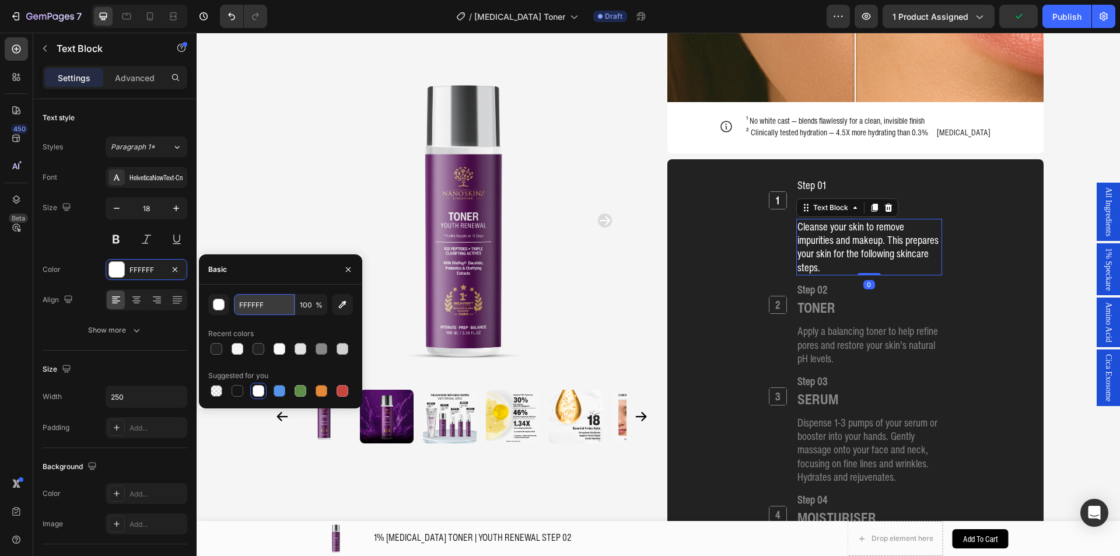
click at [265, 303] on input "FFFFFF" at bounding box center [264, 304] width 61 height 21
paste input "878787"
type input "878787"
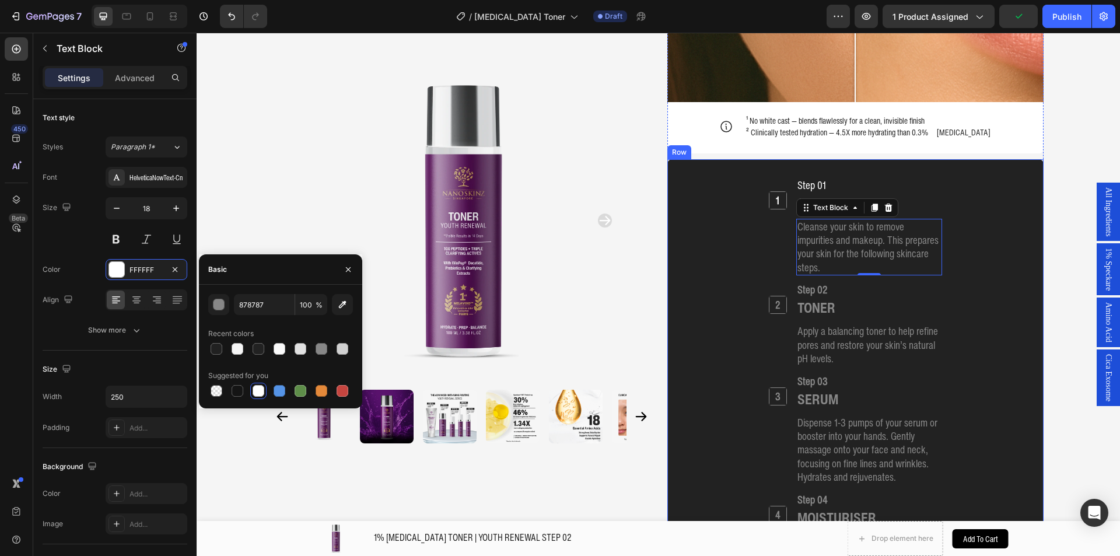
click at [932, 194] on div "CLEANSER" at bounding box center [869, 203] width 146 height 19
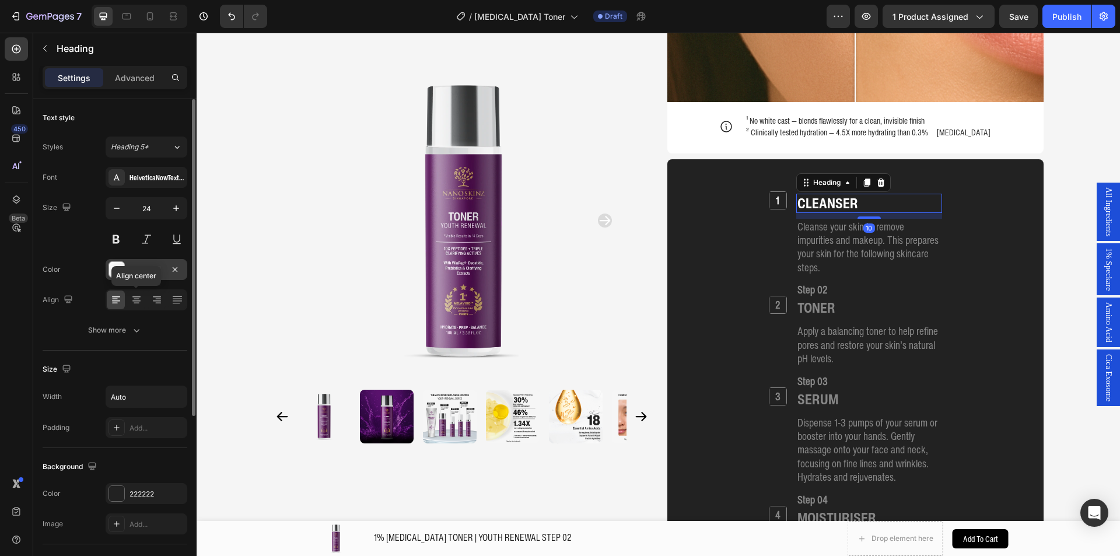
drag, startPoint x: 144, startPoint y: 264, endPoint x: 149, endPoint y: 269, distance: 6.6
click at [145, 263] on div "FFFFFF" at bounding box center [147, 269] width 82 height 21
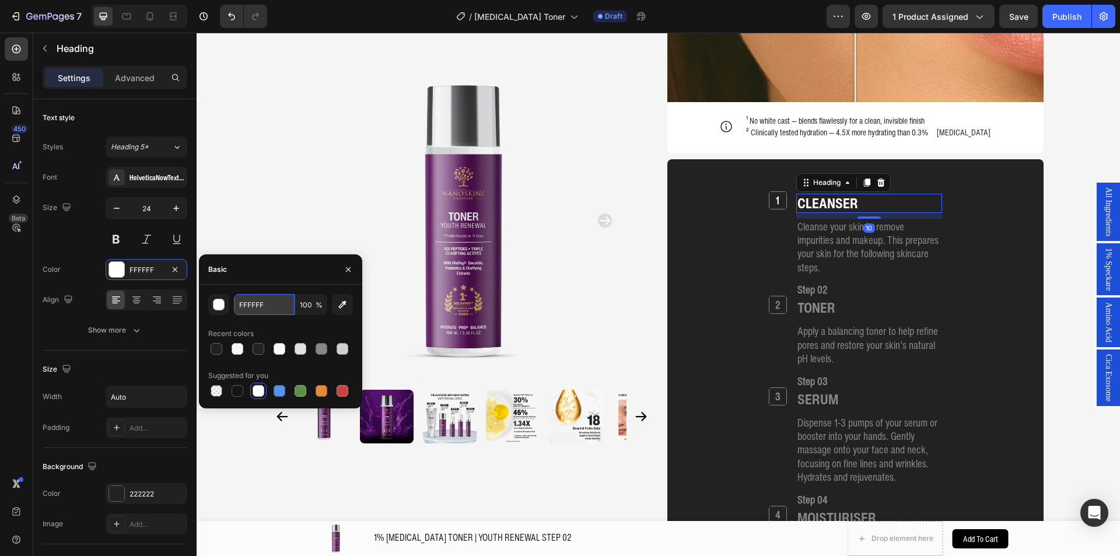
click at [245, 303] on input "FFFFFF" at bounding box center [264, 304] width 61 height 21
paste input "878787"
type input "878787"
click at [908, 177] on h2 "Step 01" at bounding box center [869, 185] width 146 height 17
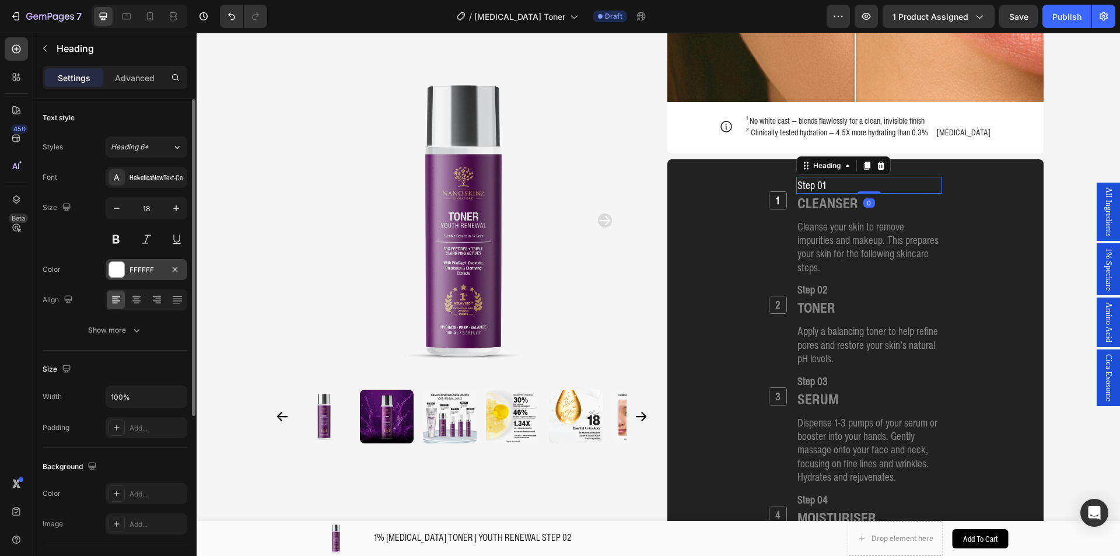
click at [160, 271] on div "FFFFFF" at bounding box center [146, 270] width 34 height 10
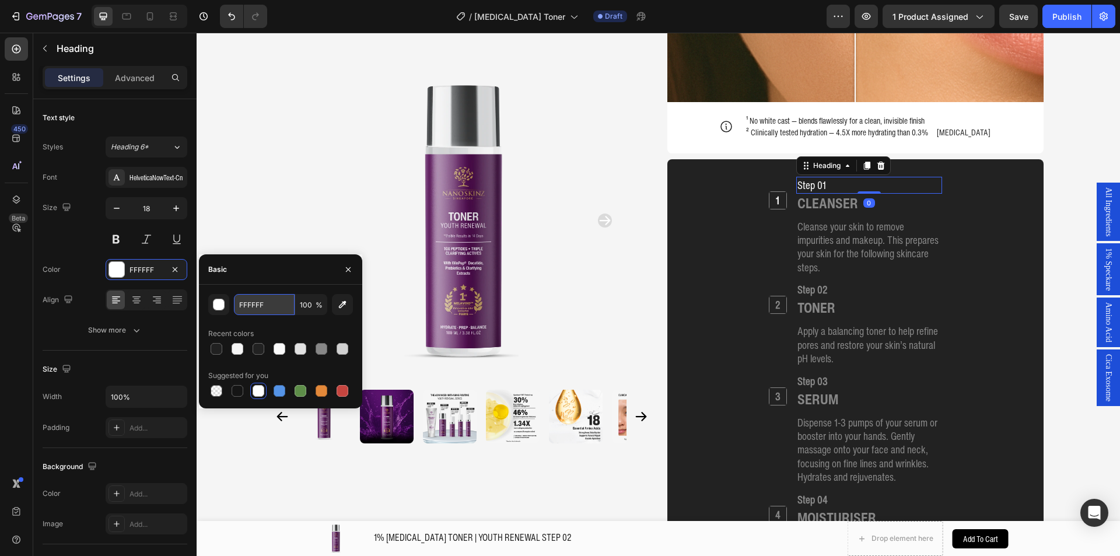
click at [265, 301] on input "FFFFFF" at bounding box center [264, 304] width 61 height 21
paste input "878787"
type input "878787"
click at [763, 177] on div "1 Heading Step 01 Heading 0 CLEANSER Heading Cleanse your skin to remove impuri…" at bounding box center [855, 418] width 348 height 483
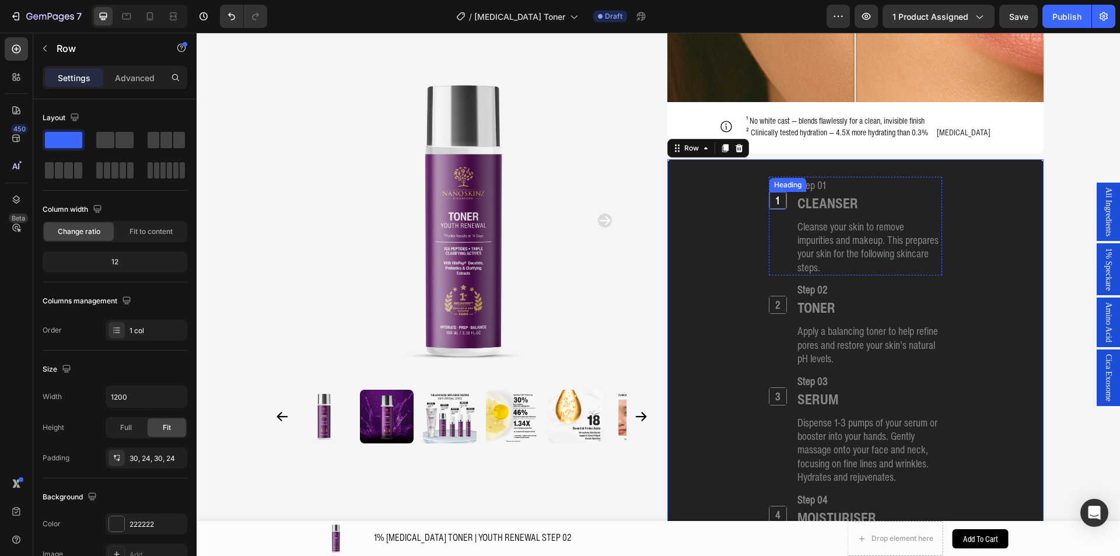
click at [769, 192] on h2 "1" at bounding box center [777, 200] width 17 height 17
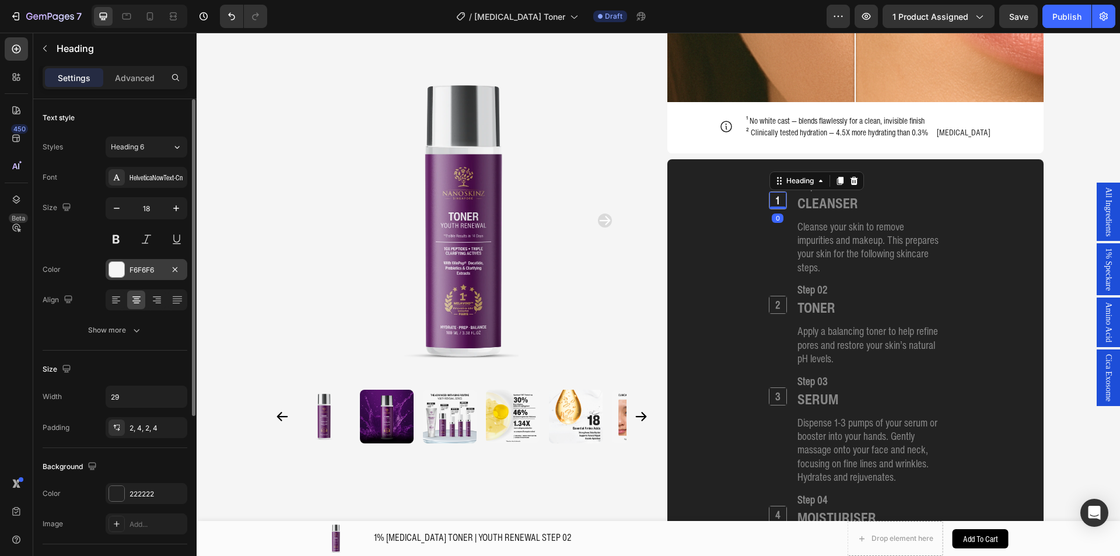
click at [141, 272] on div "F6F6F6" at bounding box center [146, 270] width 34 height 10
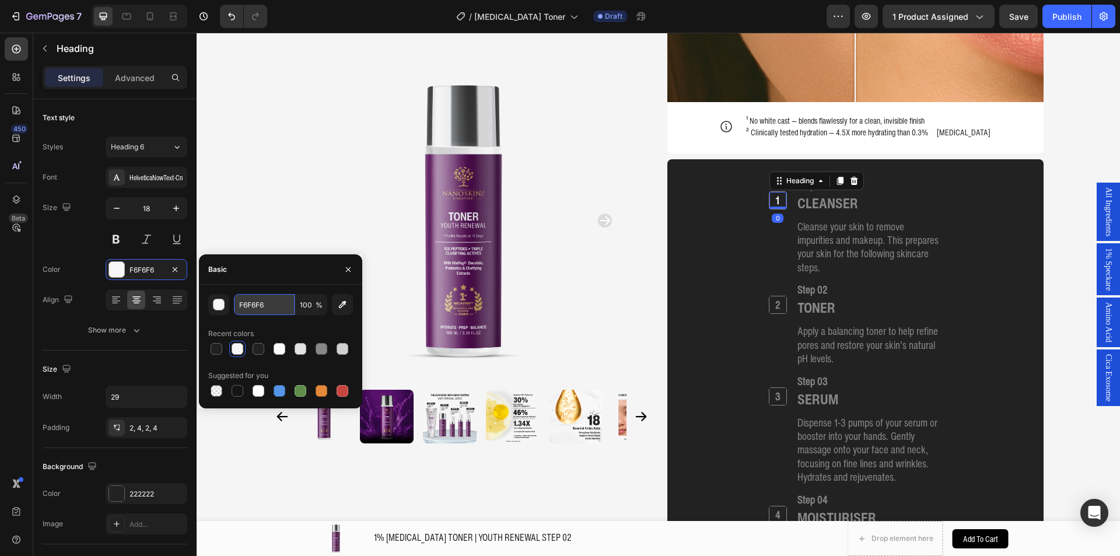
click at [263, 303] on input "F6F6F6" at bounding box center [264, 304] width 61 height 21
paste input "878787"
type input "878787"
click at [861, 324] on p "Apply a balancing toner to help refine pores and restore your skin’s natural pH…" at bounding box center [868, 344] width 143 height 41
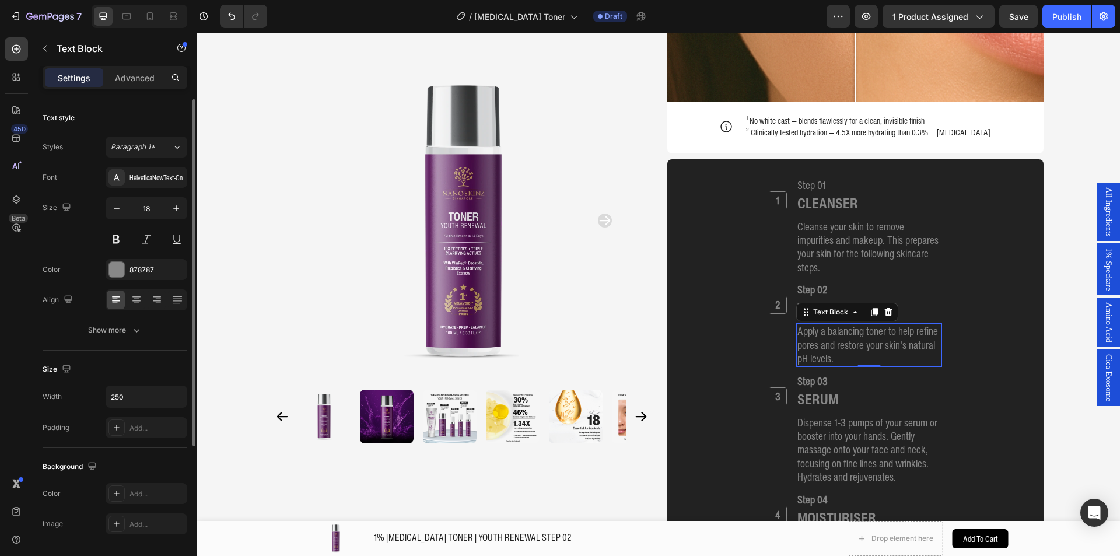
click at [113, 257] on div "Font HelveticaNowText-Cn Size 18 Color 878787 Align Show more" at bounding box center [115, 254] width 145 height 174
click at [118, 263] on div at bounding box center [116, 269] width 15 height 15
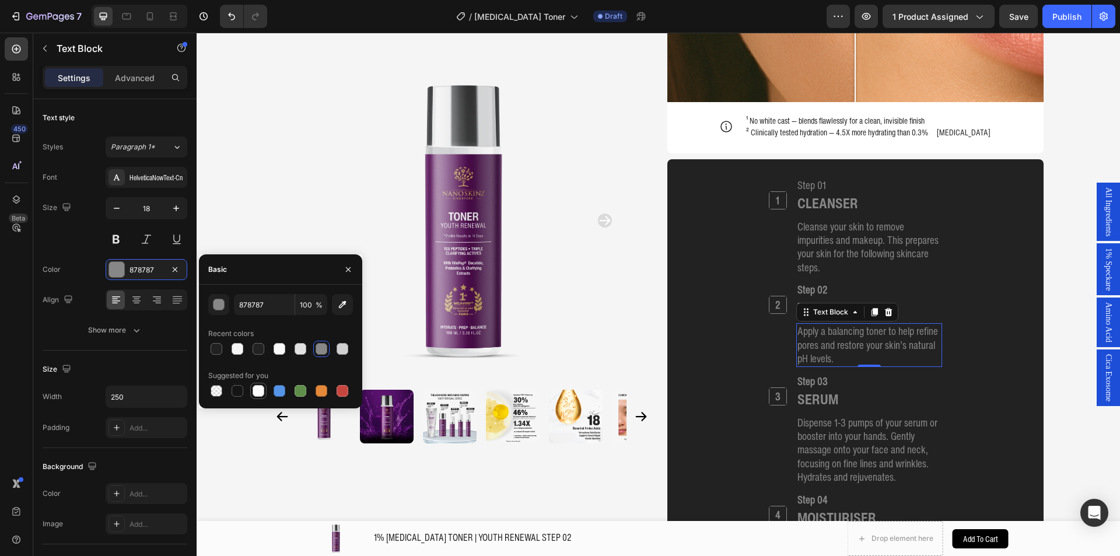
drag, startPoint x: 257, startPoint y: 387, endPoint x: 690, endPoint y: 261, distance: 451.2
click at [257, 387] on div at bounding box center [258, 391] width 12 height 12
type input "FFFFFF"
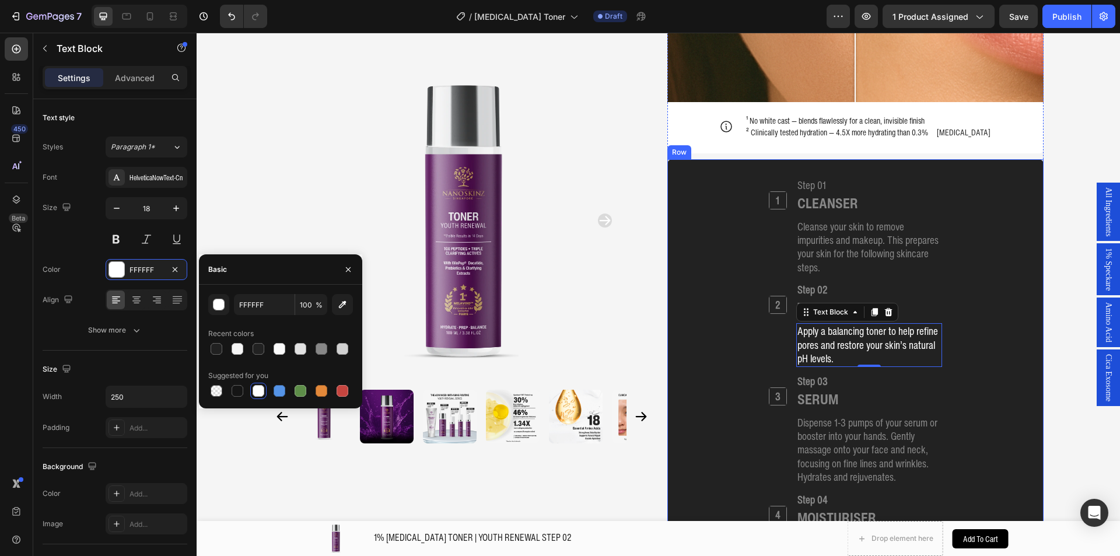
click at [959, 279] on div "1 Heading Step 01 Heading CLEANSER Heading Cleanse your skin to remove impuriti…" at bounding box center [855, 418] width 348 height 483
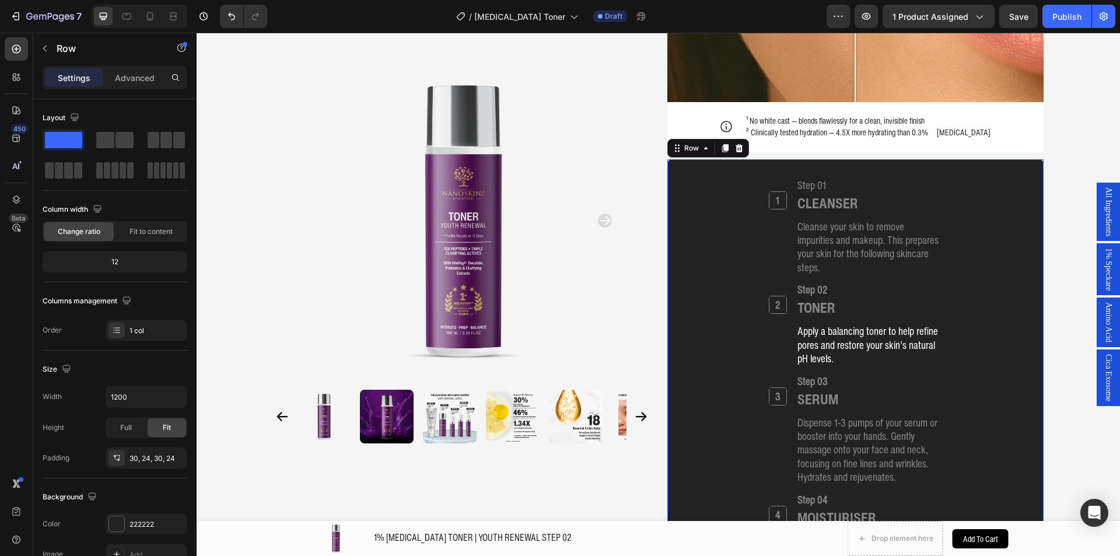
click at [922, 298] on div "TONER" at bounding box center [869, 307] width 146 height 19
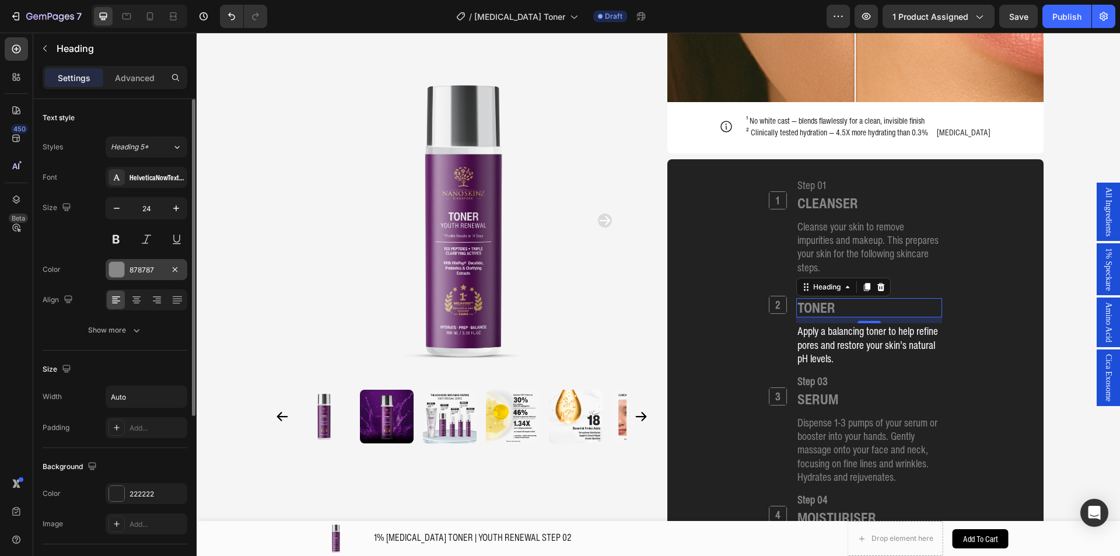
click at [128, 273] on div "878787" at bounding box center [147, 269] width 82 height 21
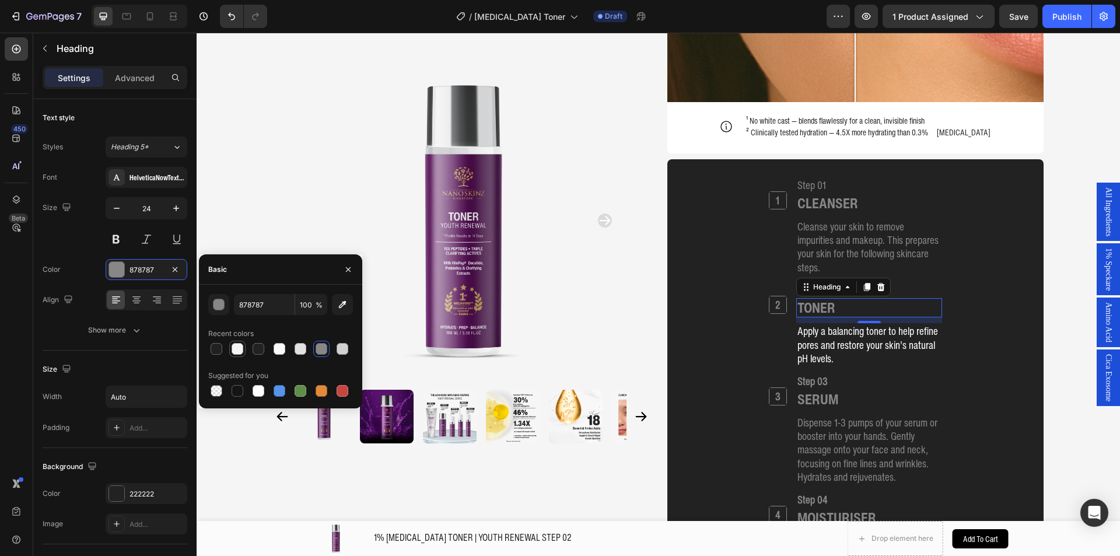
click at [243, 354] on div at bounding box center [237, 349] width 14 height 14
drag, startPoint x: 264, startPoint y: 391, endPoint x: 209, endPoint y: 325, distance: 85.3
click at [264, 391] on div at bounding box center [258, 391] width 14 height 14
type input "FFFFFF"
click at [908, 281] on h2 "Step 02" at bounding box center [869, 289] width 146 height 17
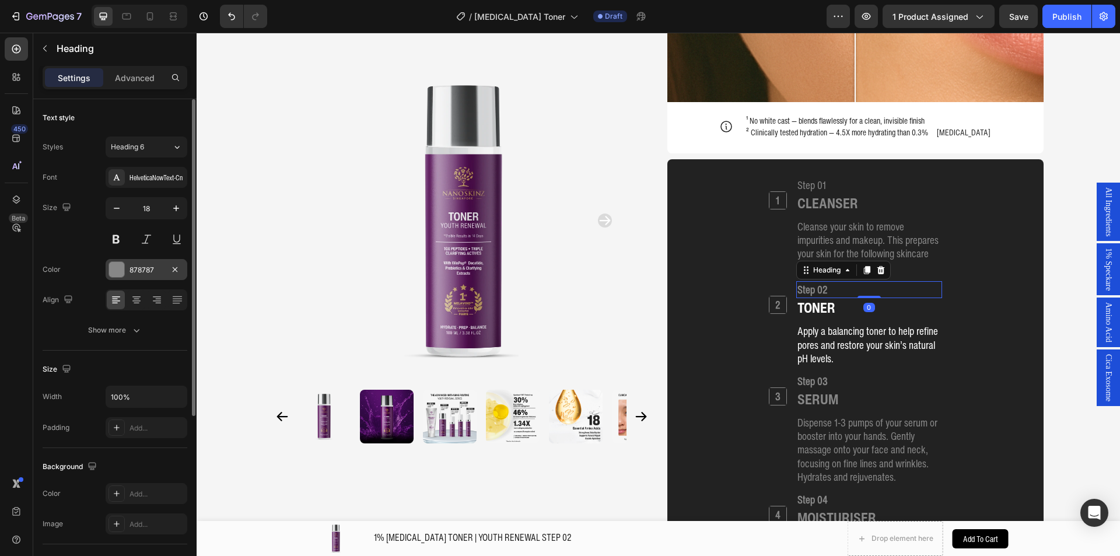
click at [110, 270] on div at bounding box center [116, 269] width 15 height 15
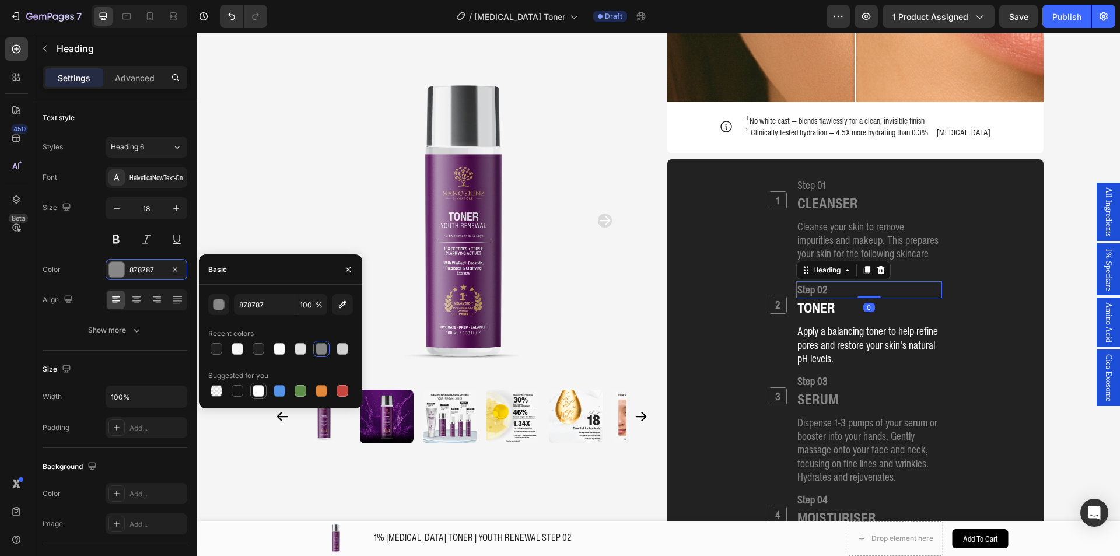
click at [251, 389] on div at bounding box center [258, 390] width 16 height 16
type input "FFFFFF"
click at [313, 185] on img at bounding box center [461, 221] width 320 height 320
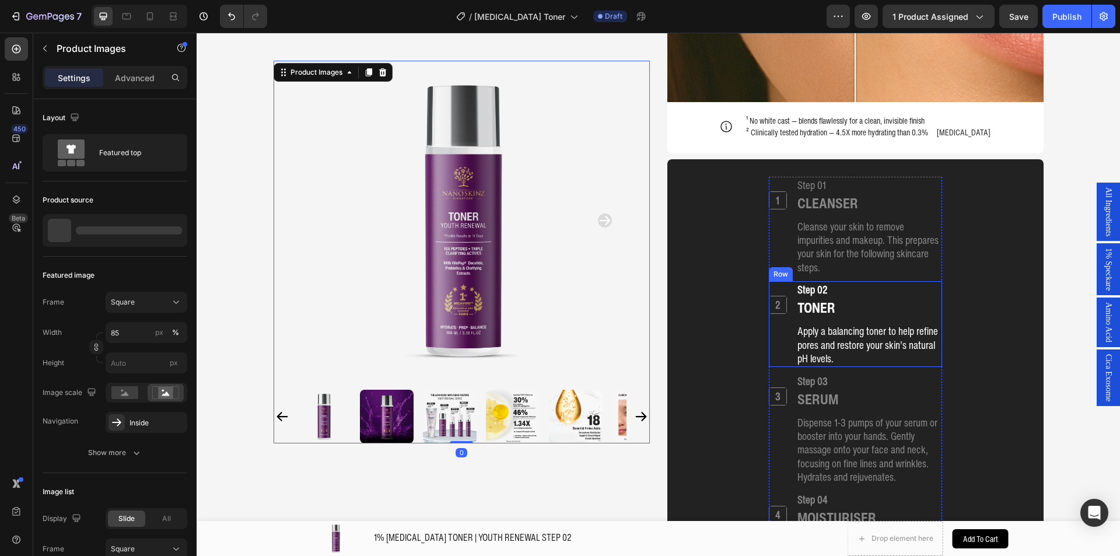
click at [774, 296] on h2 "2" at bounding box center [777, 304] width 17 height 17
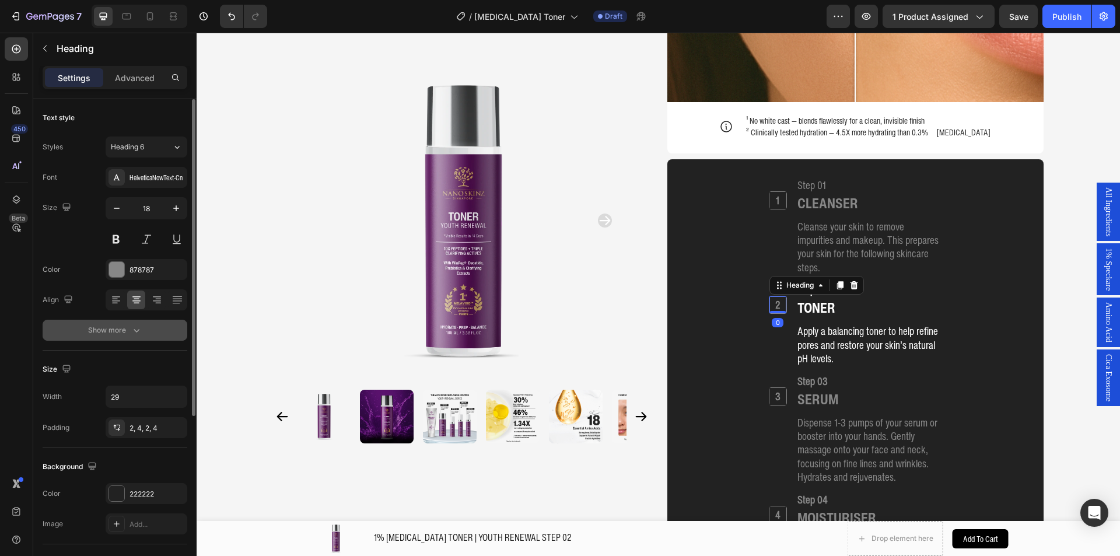
drag, startPoint x: 122, startPoint y: 264, endPoint x: 186, endPoint y: 324, distance: 87.5
click at [123, 265] on div at bounding box center [116, 269] width 15 height 15
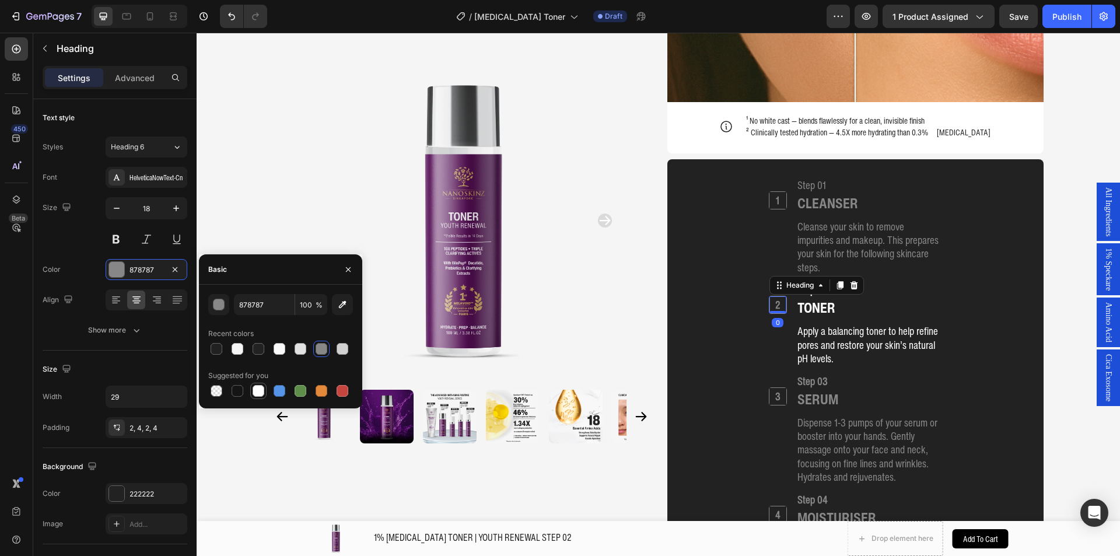
click at [263, 393] on div at bounding box center [258, 391] width 12 height 12
type input "FFFFFF"
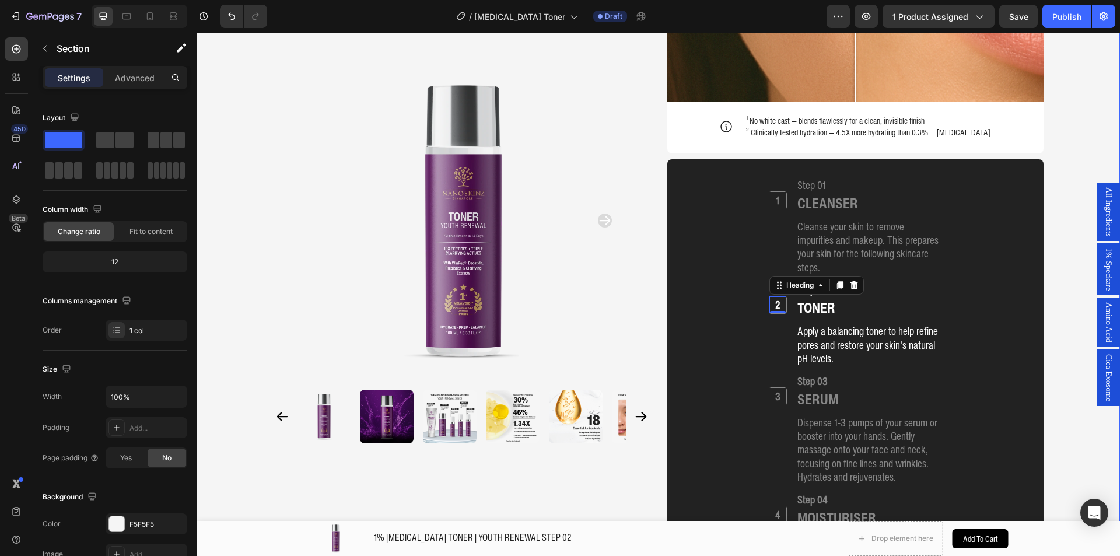
click at [243, 195] on div "Product Images Home 1% RETINOL TONER | YOUTH RENEWAL STEP 02 Breadcrumb 1% RETI…" at bounding box center [657, 97] width 923 height 2881
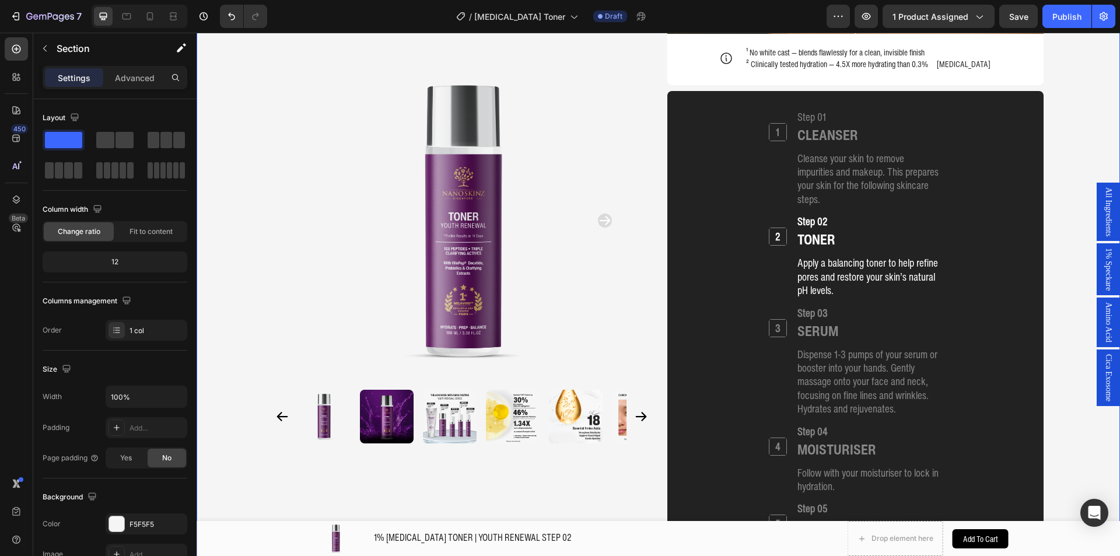
scroll to position [1458, 0]
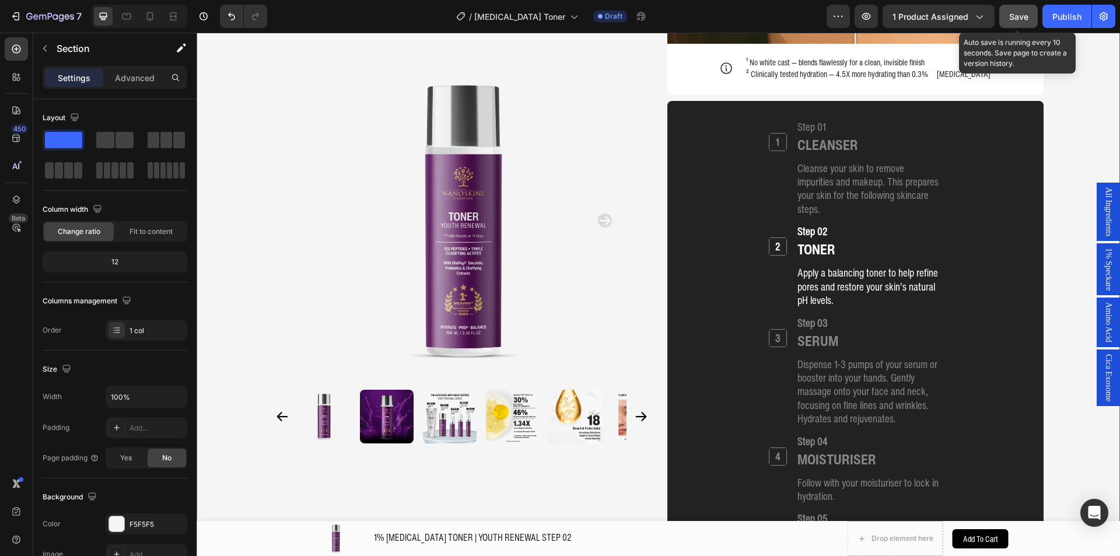
click at [1009, 15] on span "Save" at bounding box center [1018, 17] width 19 height 10
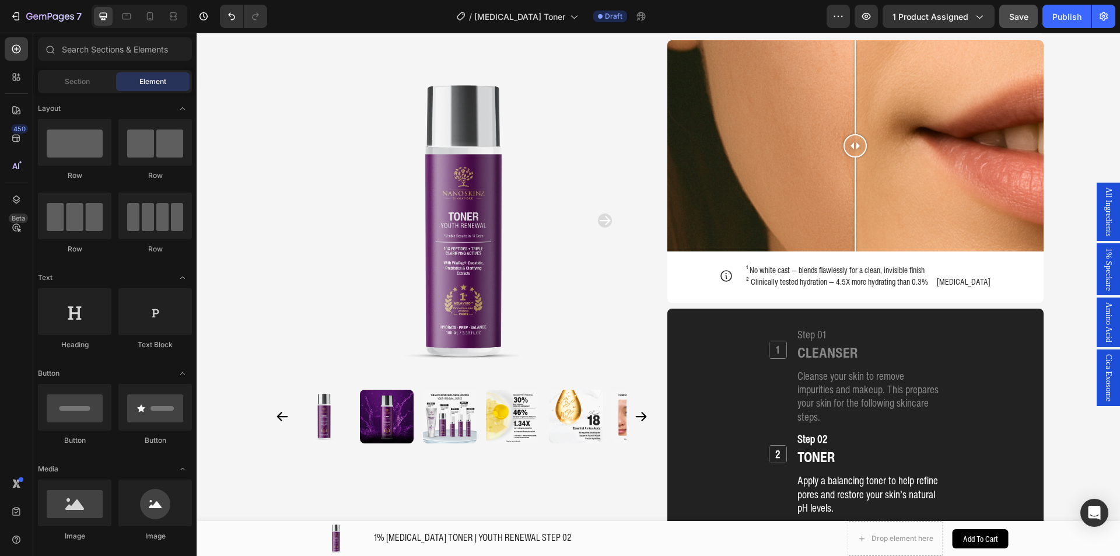
scroll to position [1092, 0]
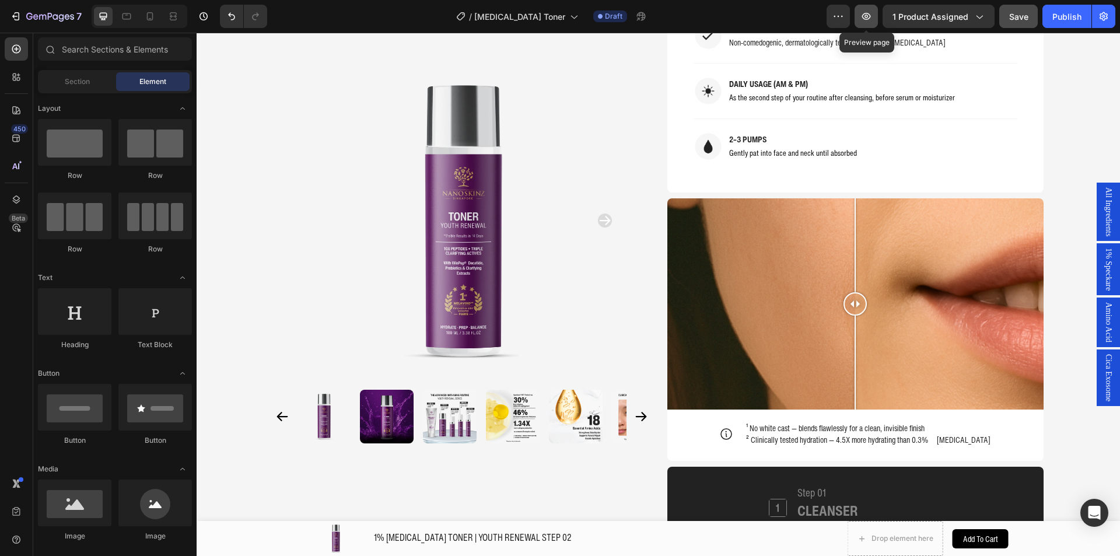
click at [870, 19] on icon "button" at bounding box center [866, 16] width 12 height 12
click at [853, 434] on p "² Clinically tested hydration — 4.5X more hydrating than 0.3% hyaluronic acid" at bounding box center [868, 440] width 244 height 12
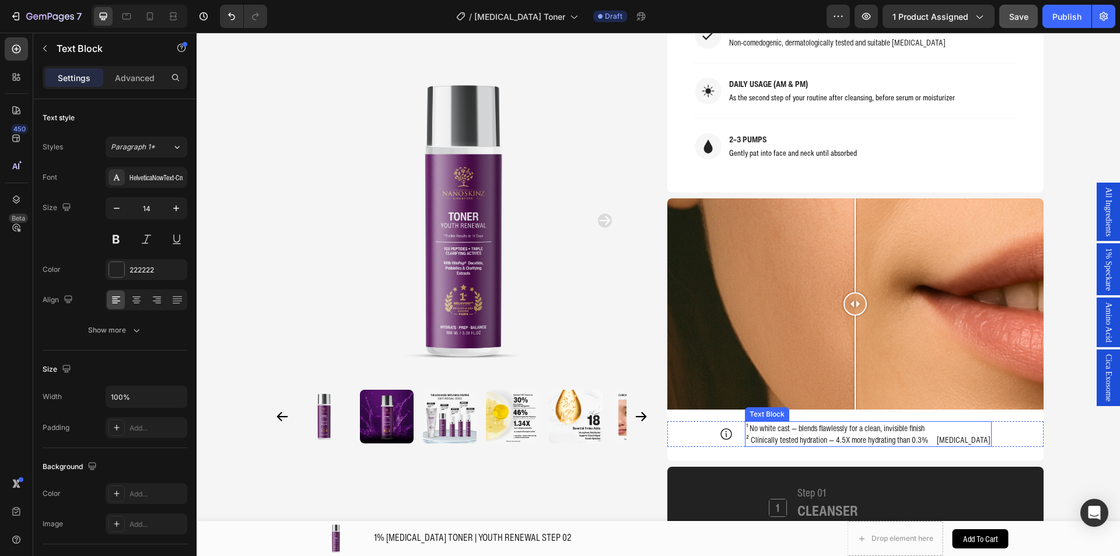
click at [853, 434] on p "² Clinically tested hydration — 4.5X more hydrating than 0.3% hyaluronic acid" at bounding box center [868, 440] width 244 height 12
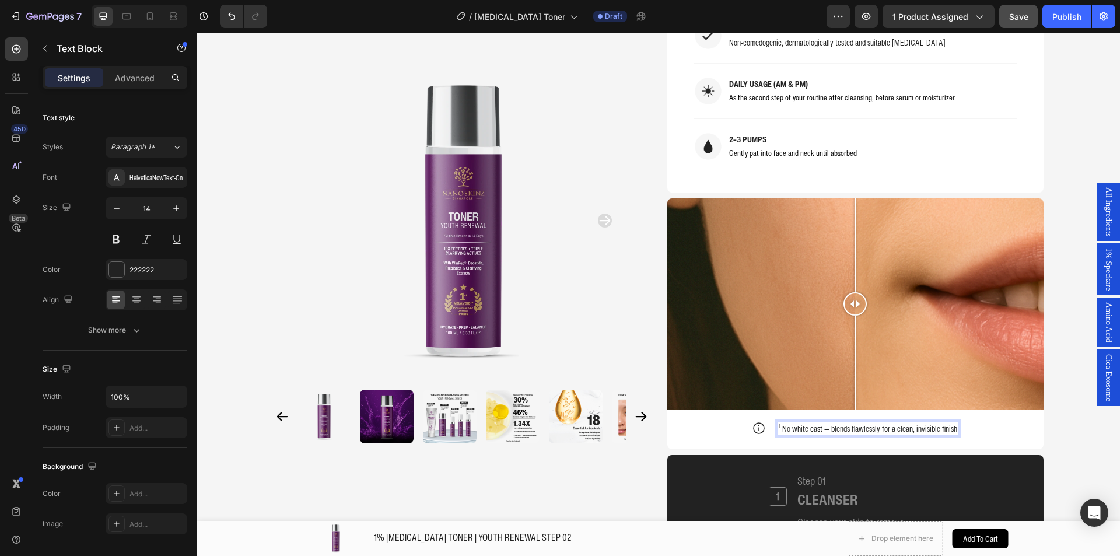
click at [789, 423] on p "¹ No white cast — blends flawlessly for a clean, invisible finish" at bounding box center [867, 429] width 178 height 12
drag, startPoint x: 789, startPoint y: 392, endPoint x: 974, endPoint y: 394, distance: 184.8
click at [974, 421] on div "Icon ¹ No white cast — blends flawlessly for a clean, invisible finish Text Blo…" at bounding box center [855, 428] width 376 height 14
drag, startPoint x: 1069, startPoint y: 68, endPoint x: 1054, endPoint y: 57, distance: 18.3
click at [1069, 67] on div "Product Images Home 1% RETINOL TONER | YOUTH RENEWAL STEP 02 Breadcrumb 1% RETI…" at bounding box center [657, 399] width 923 height 2870
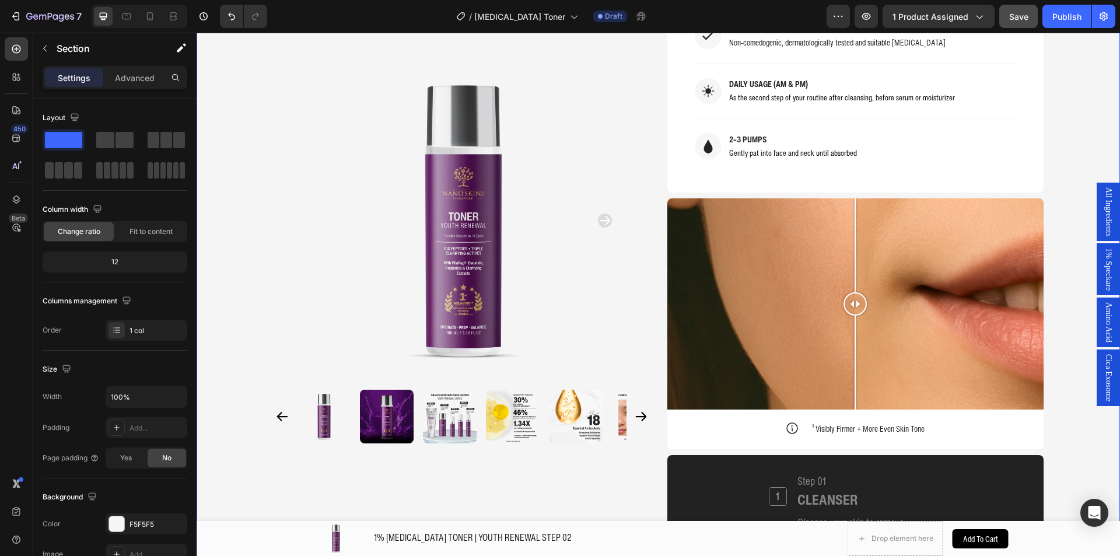
click at [1020, 23] on button "Save" at bounding box center [1018, 16] width 38 height 23
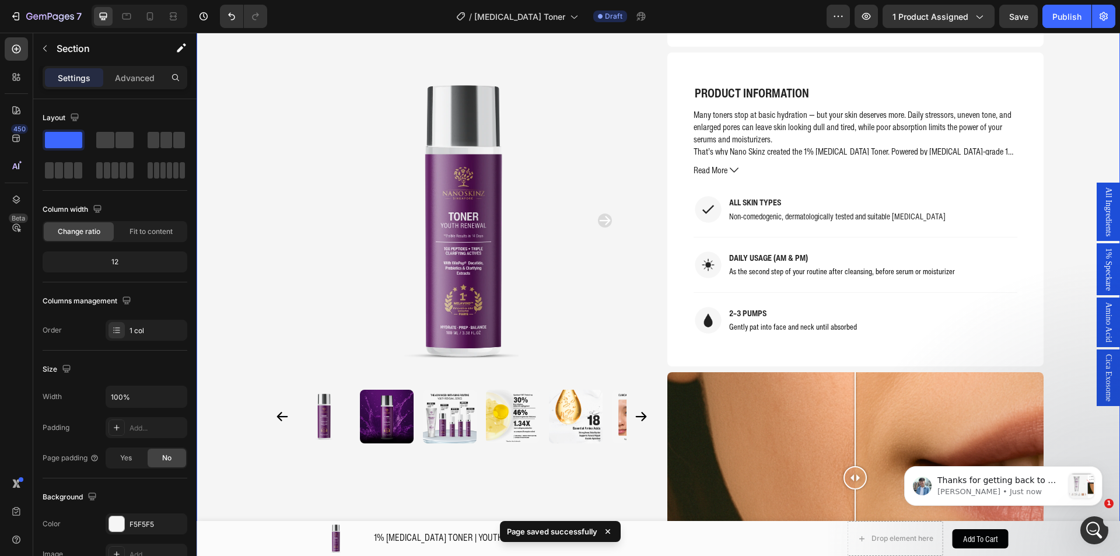
scroll to position [917, 0]
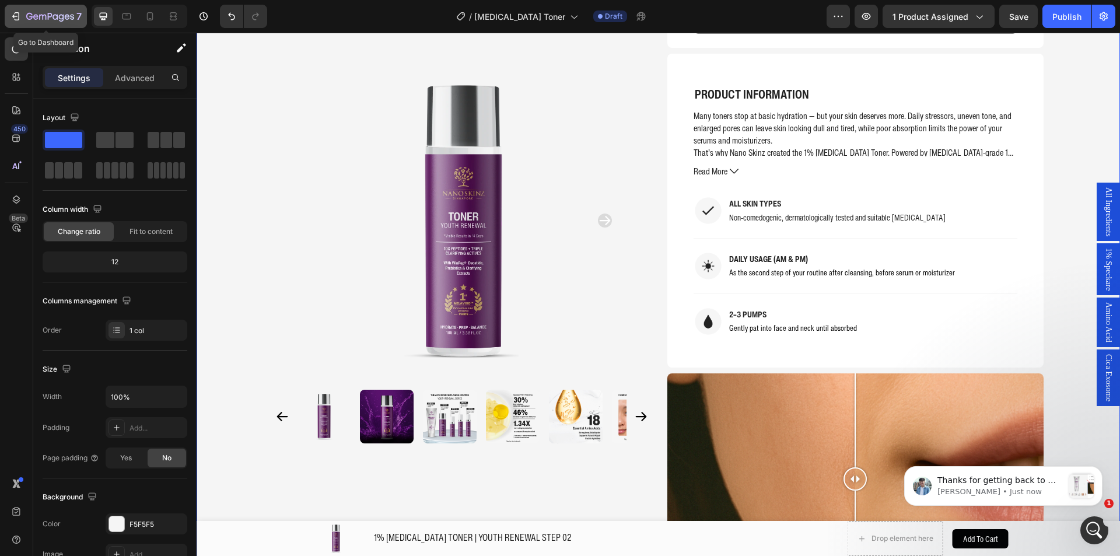
click at [45, 12] on icon "button" at bounding box center [50, 17] width 48 height 10
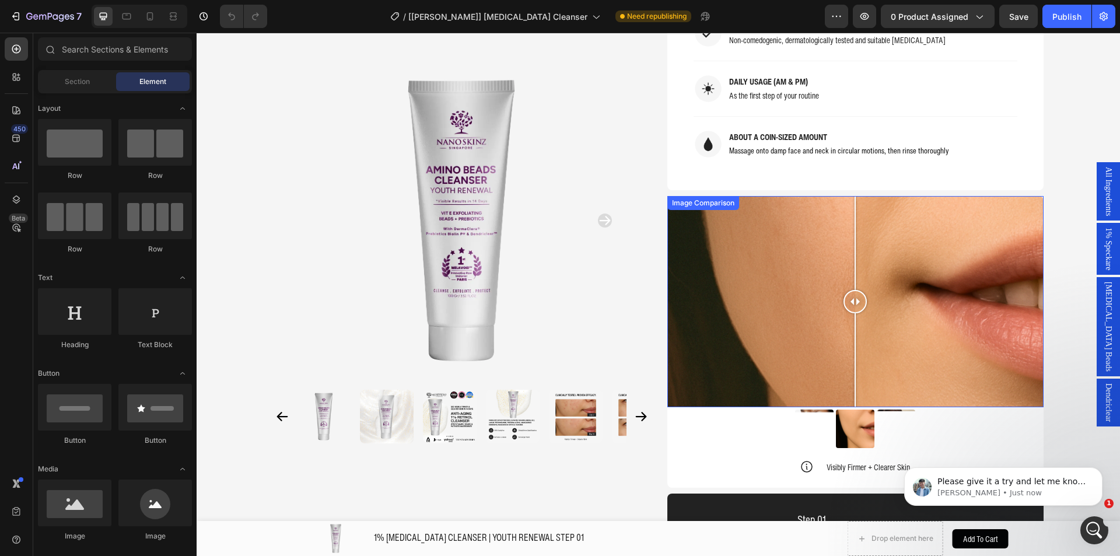
scroll to position [1083, 0]
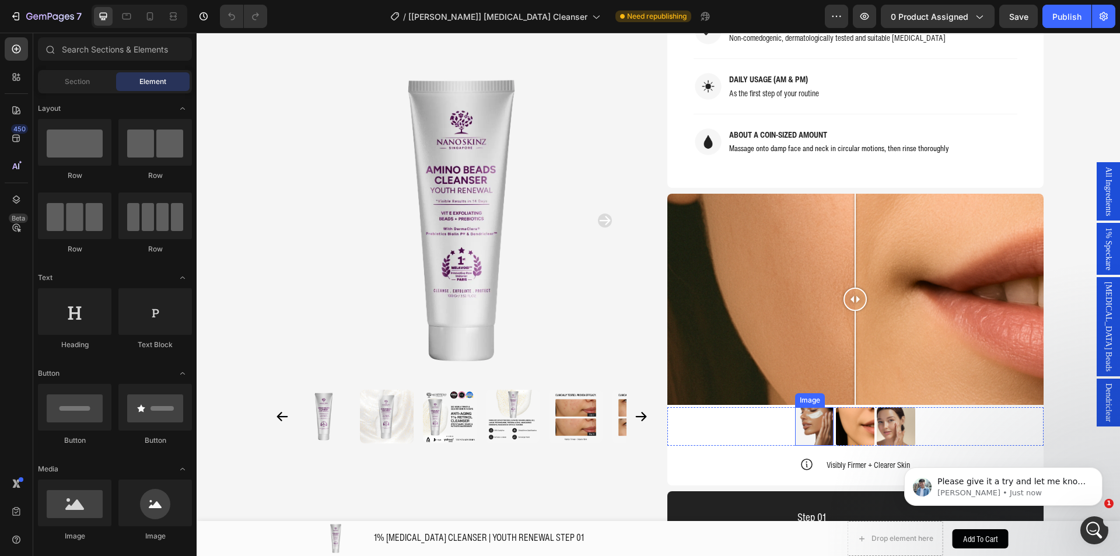
click at [821, 407] on img at bounding box center [814, 426] width 38 height 38
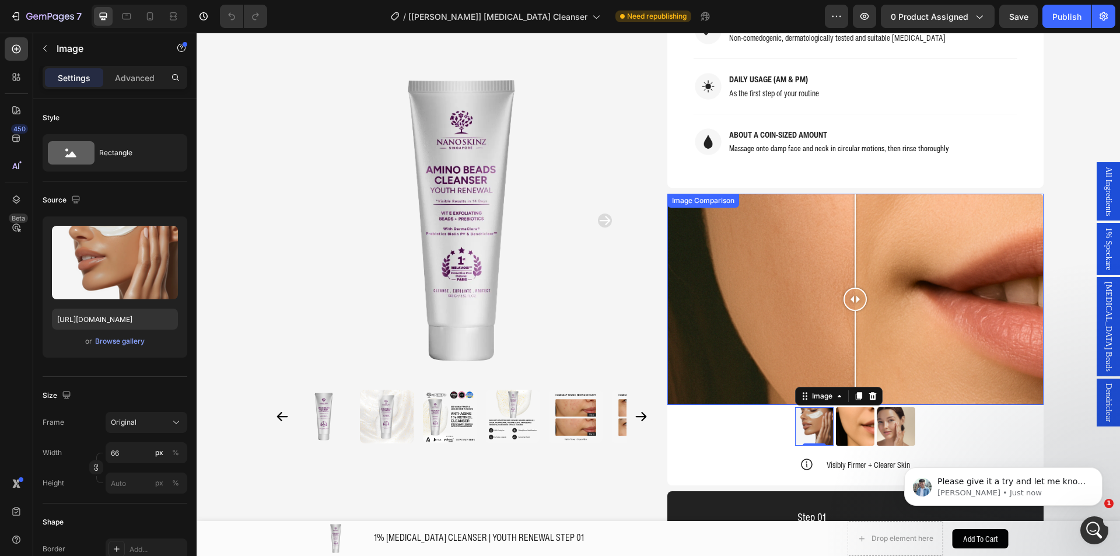
click at [733, 272] on div at bounding box center [855, 300] width 376 height 212
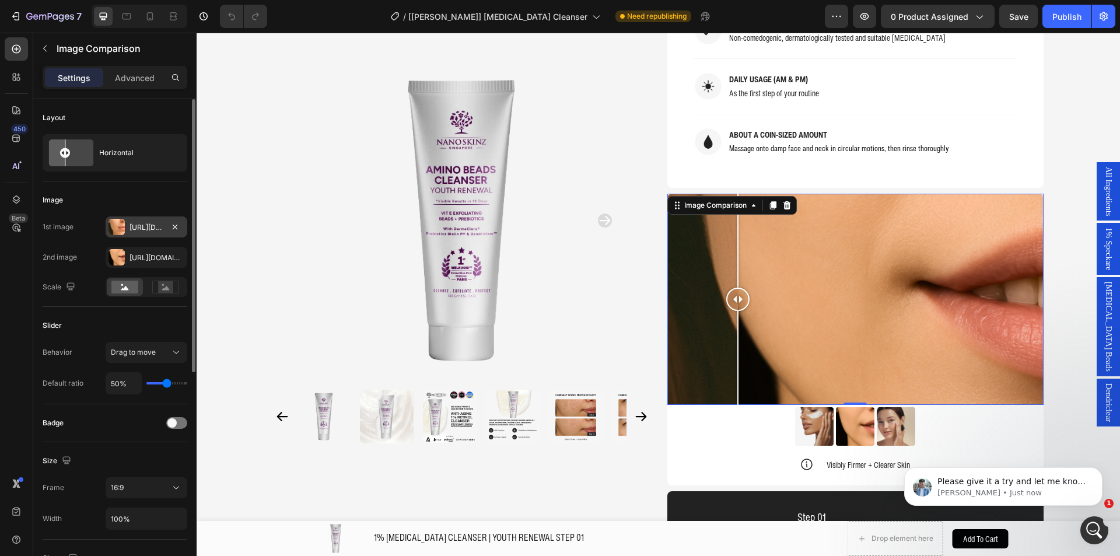
click at [127, 230] on div "[URL][DOMAIN_NAME]" at bounding box center [147, 226] width 82 height 21
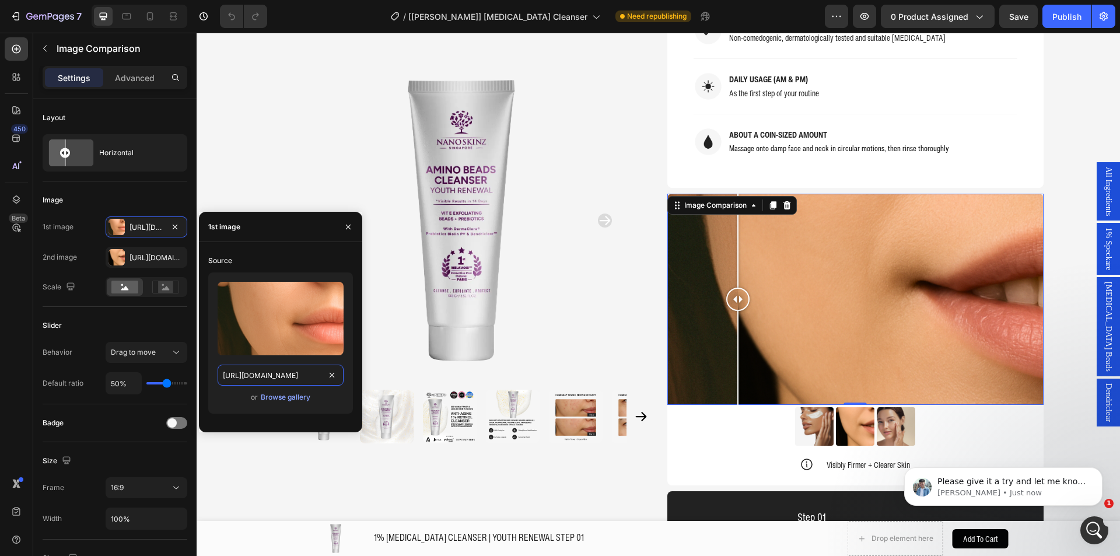
click at [260, 376] on input "[URL][DOMAIN_NAME]" at bounding box center [280, 374] width 126 height 21
click at [276, 402] on div "Browse gallery" at bounding box center [286, 397] width 50 height 10
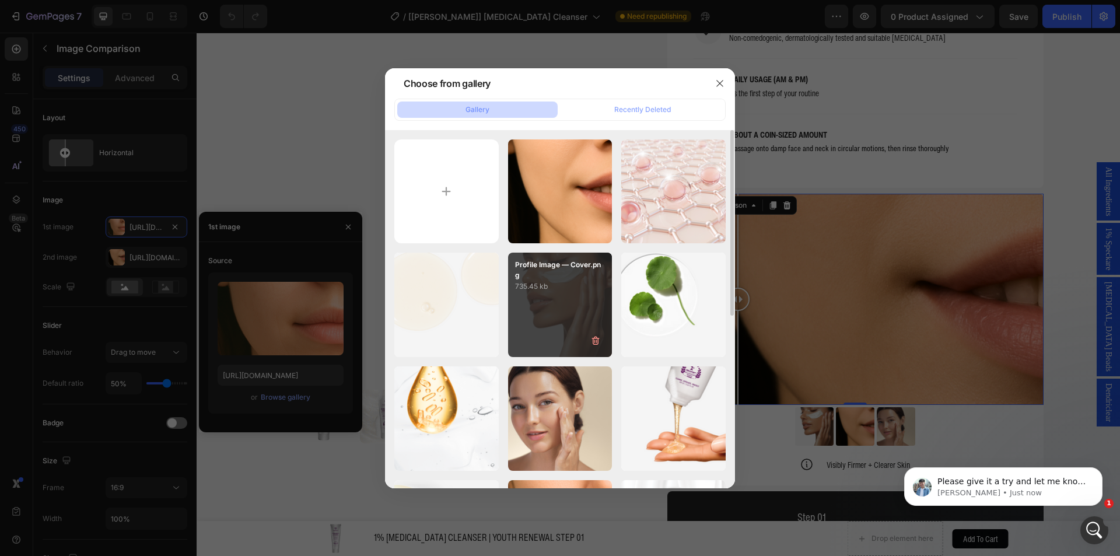
click at [541, 310] on div "Profile Image — Cover.png 735.45 kb" at bounding box center [560, 304] width 104 height 104
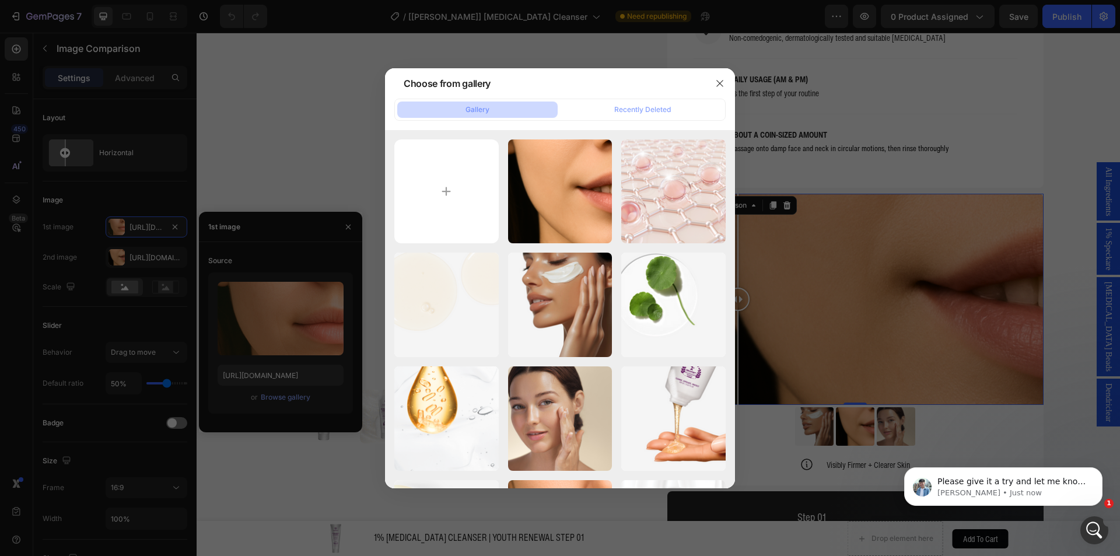
type input "[URL][DOMAIN_NAME]"
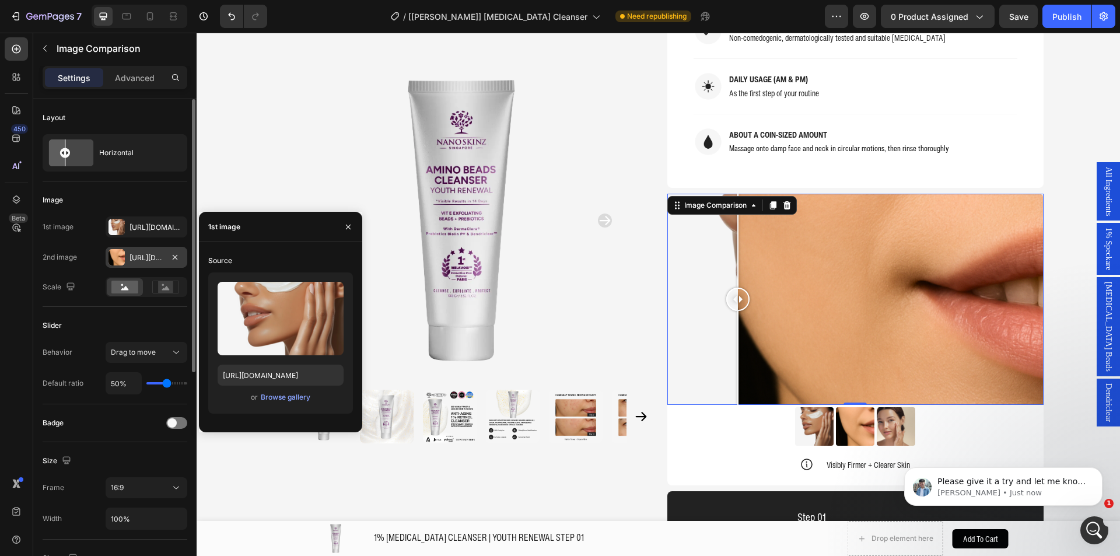
click at [142, 265] on div "[URL][DOMAIN_NAME]" at bounding box center [147, 257] width 82 height 21
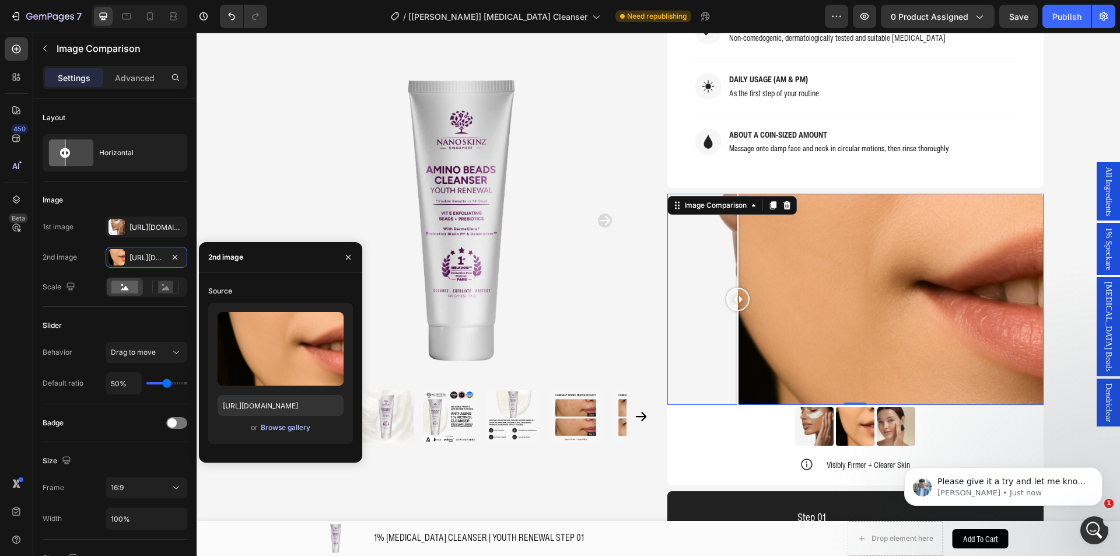
click at [282, 423] on div "Browse gallery" at bounding box center [286, 427] width 50 height 10
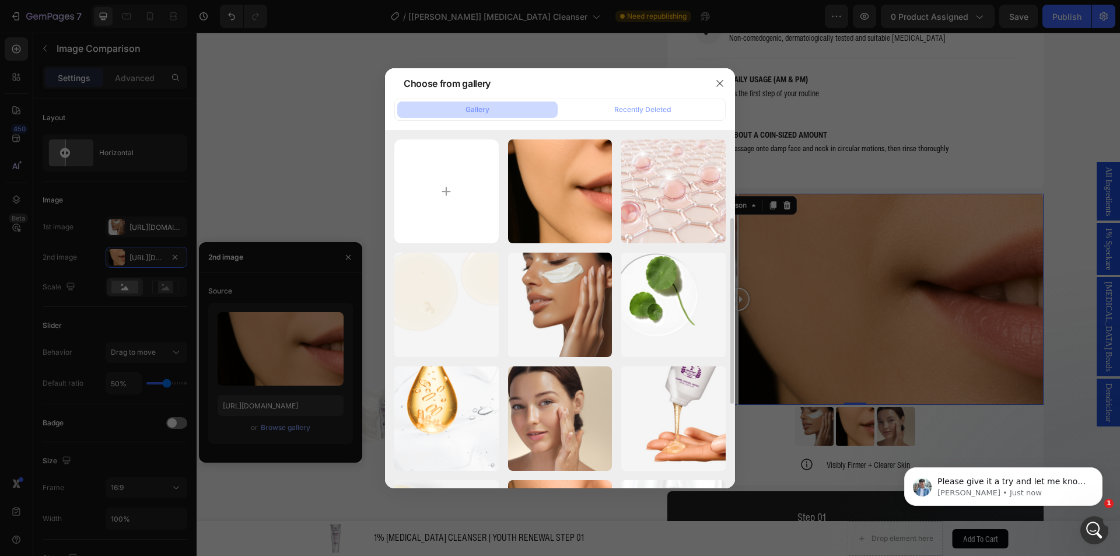
scroll to position [117, 0]
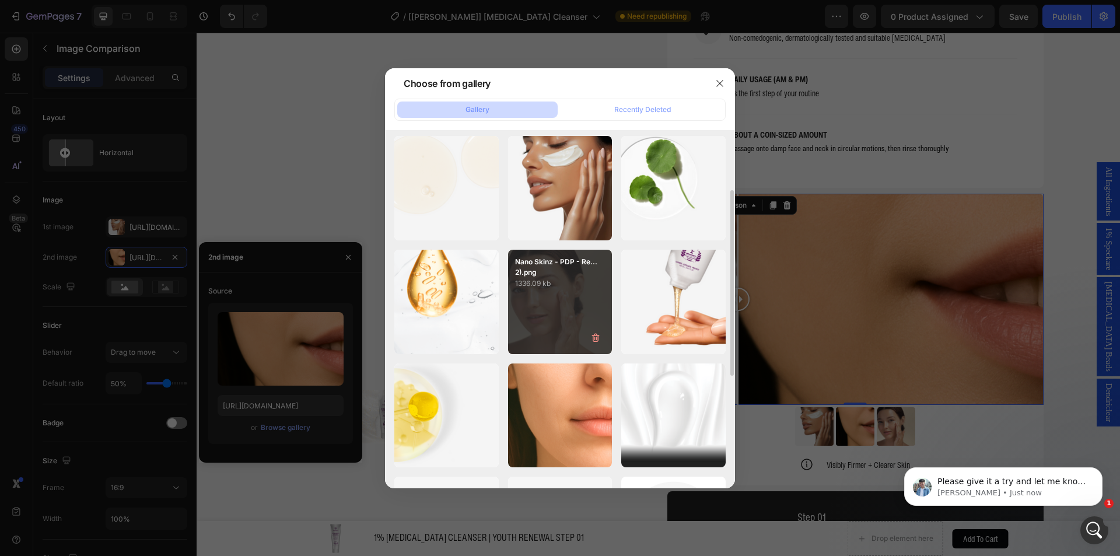
click at [549, 310] on div "Nano Skinz - PDP - Re...2).png 1336.09 kb" at bounding box center [560, 302] width 104 height 104
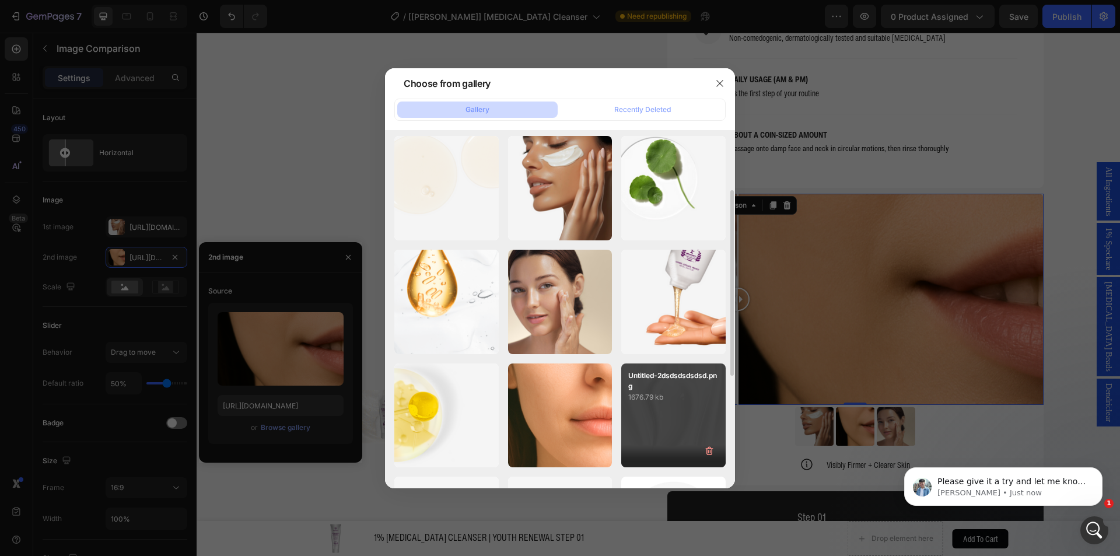
type input "[URL][DOMAIN_NAME]"
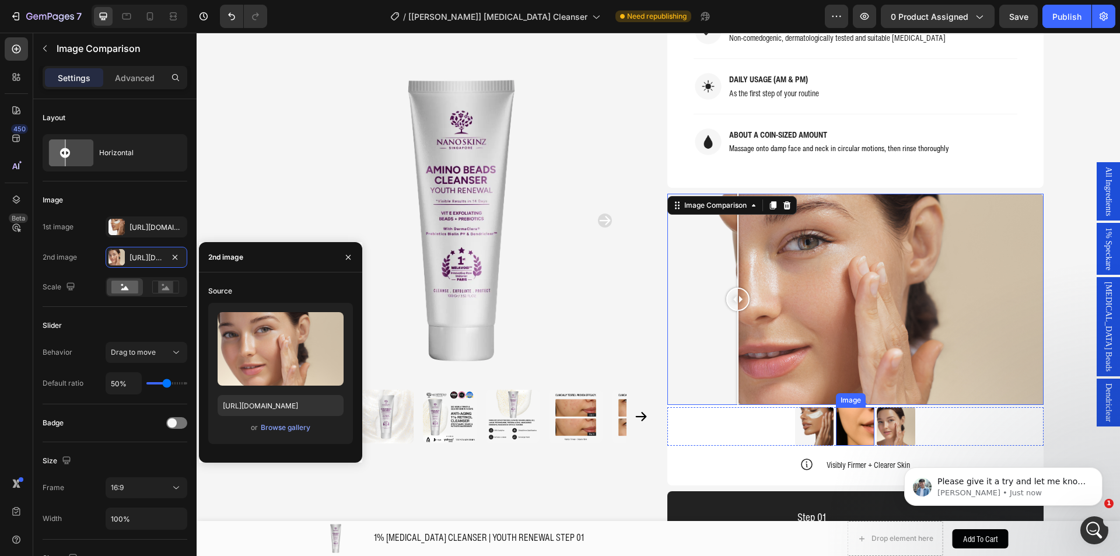
click at [844, 407] on img at bounding box center [855, 426] width 38 height 38
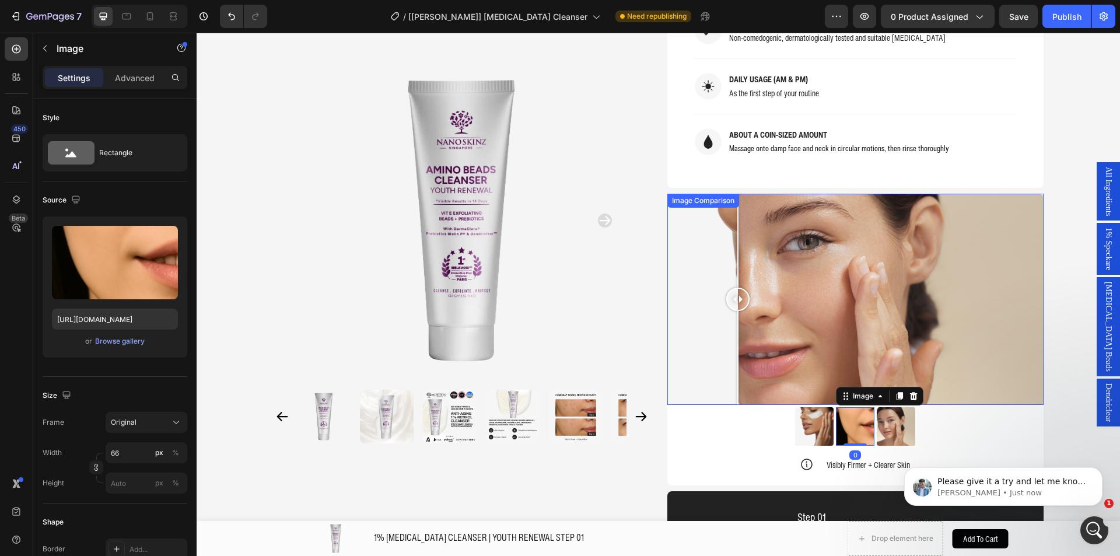
click at [830, 308] on div at bounding box center [855, 300] width 376 height 212
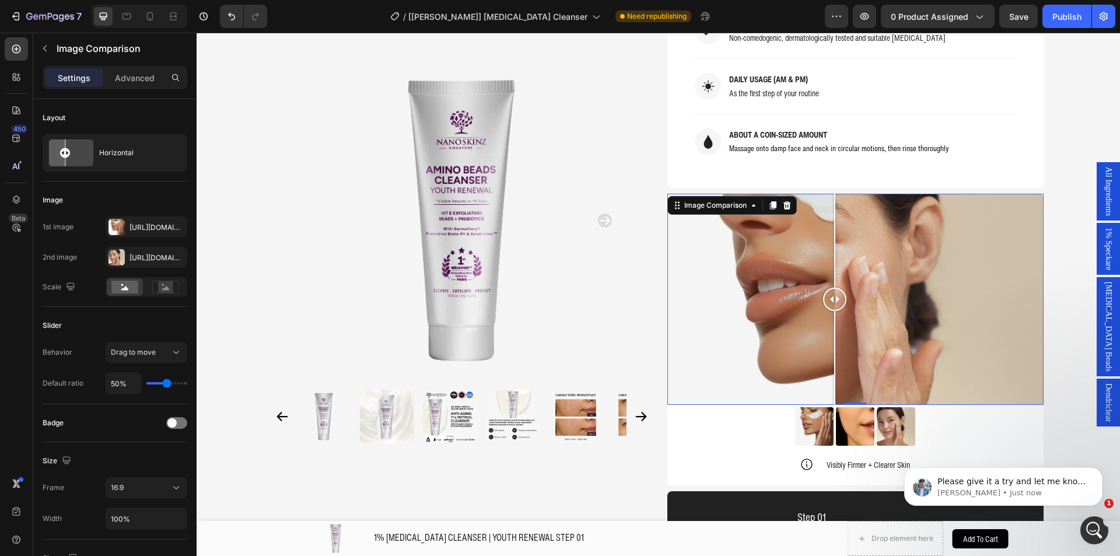
click at [755, 286] on div at bounding box center [855, 300] width 376 height 212
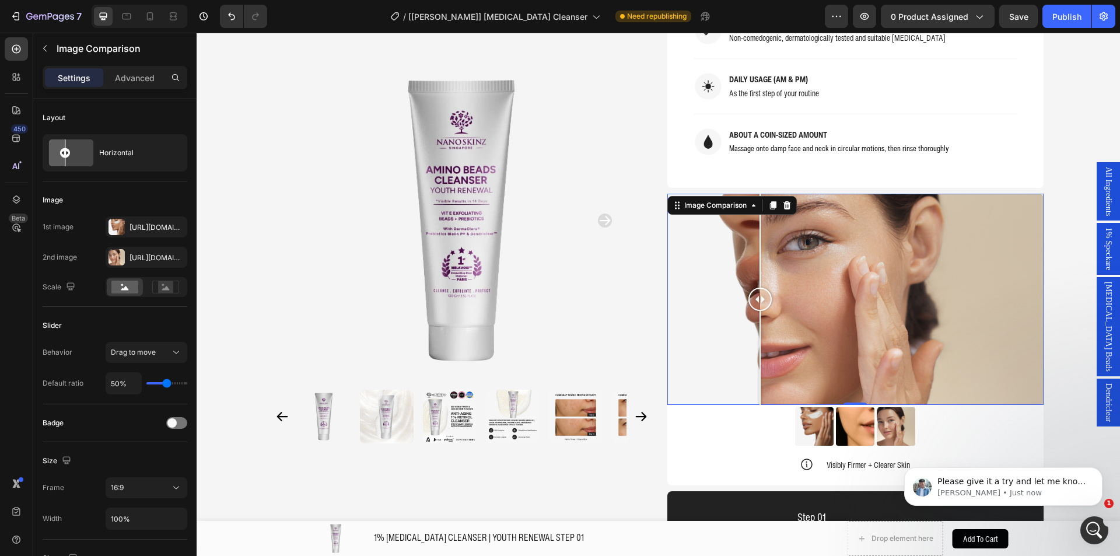
click at [703, 296] on div at bounding box center [855, 300] width 376 height 212
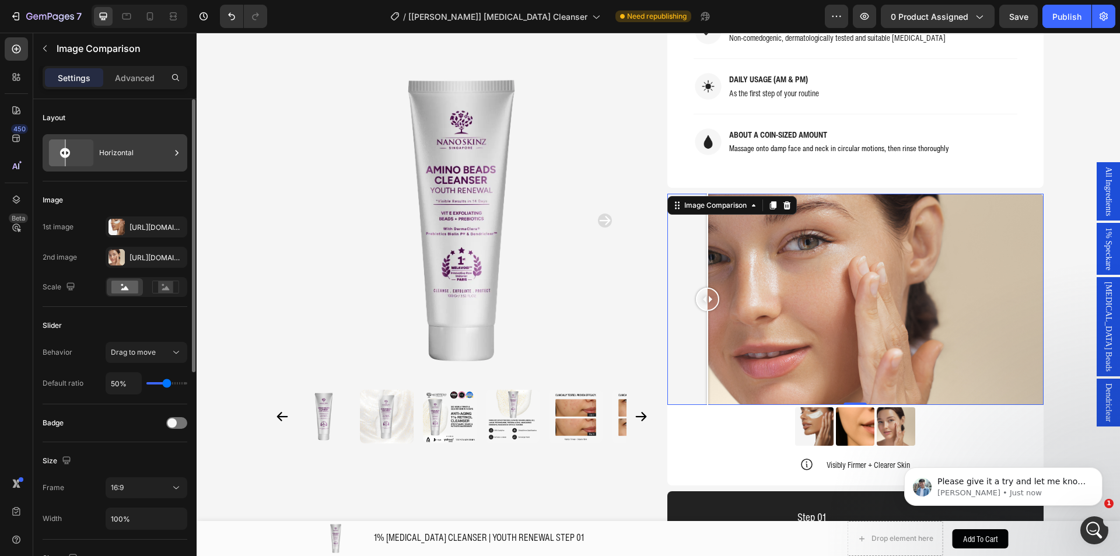
click at [100, 163] on div "Horizontal" at bounding box center [134, 152] width 71 height 27
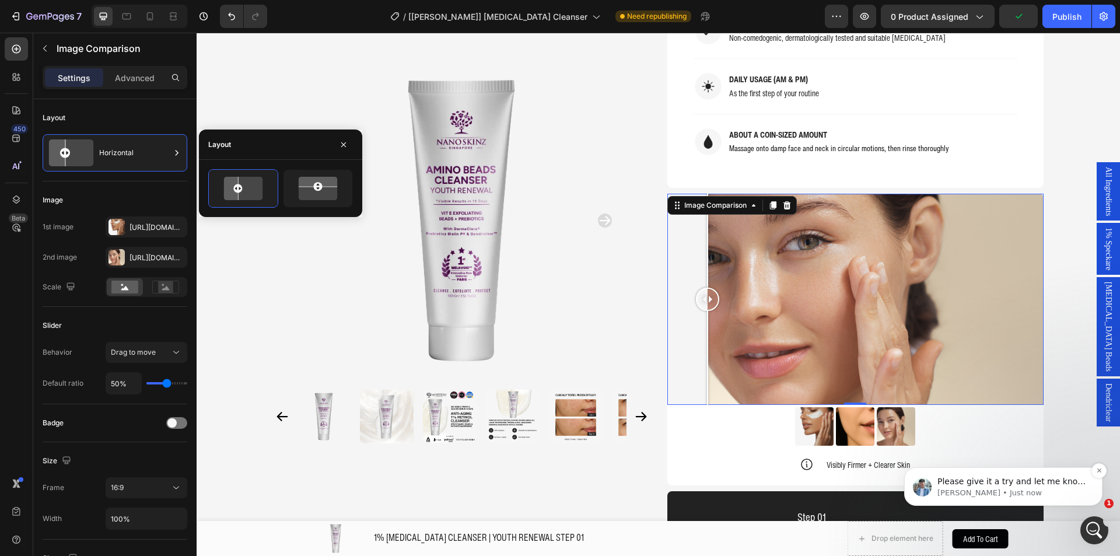
click at [1065, 486] on p "Please give it a try and let me know if you have any questions." at bounding box center [1012, 482] width 150 height 12
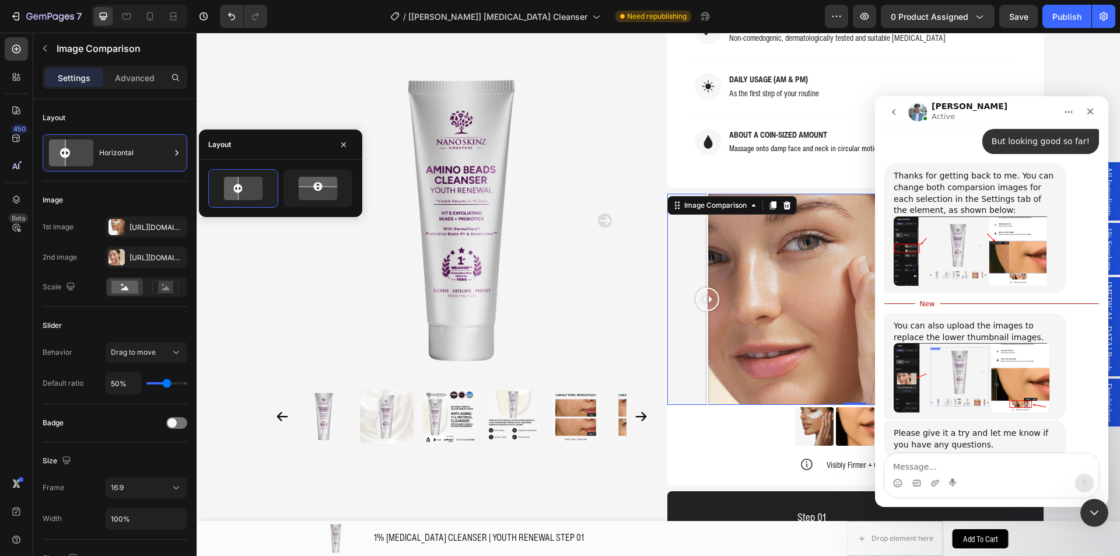
scroll to position [2320, 0]
click at [931, 469] on textarea "Message…" at bounding box center [991, 464] width 213 height 20
click at [962, 466] on textarea "Oh sorry I thought" at bounding box center [991, 464] width 213 height 20
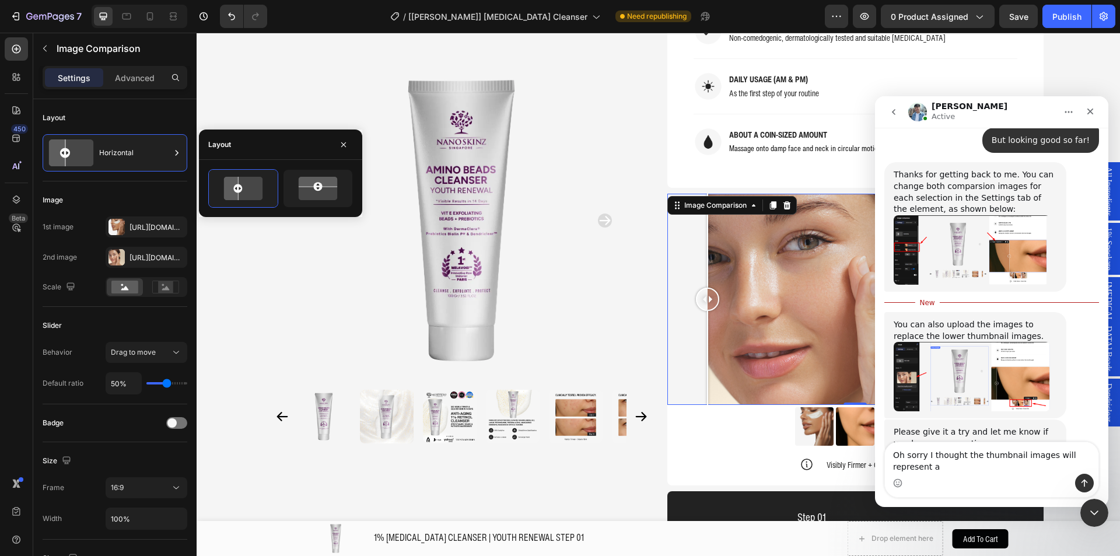
scroll to position [2332, 0]
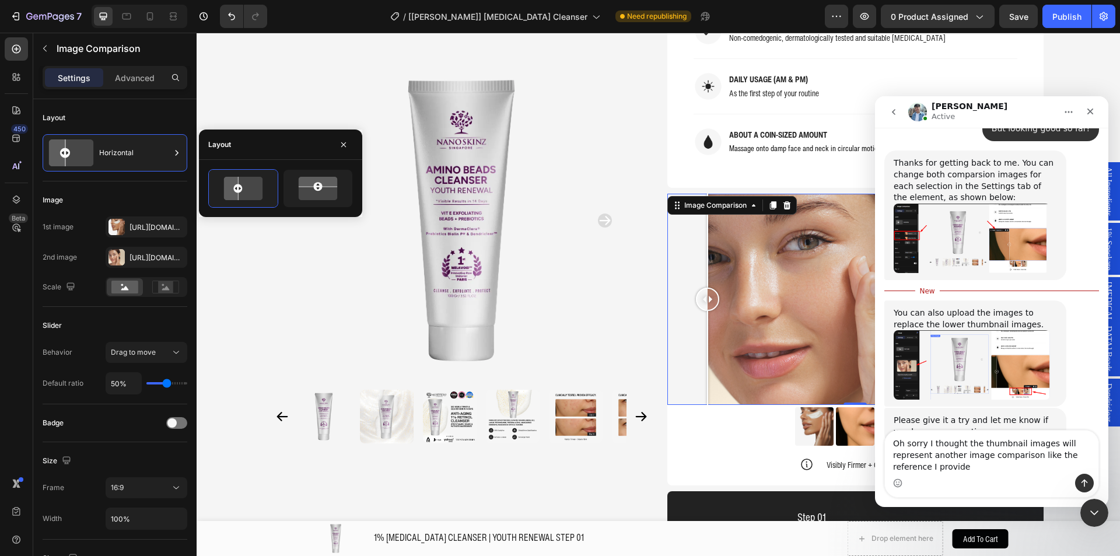
type textarea "Oh sorry I thought the thumbnail images will represent another image comparison…"
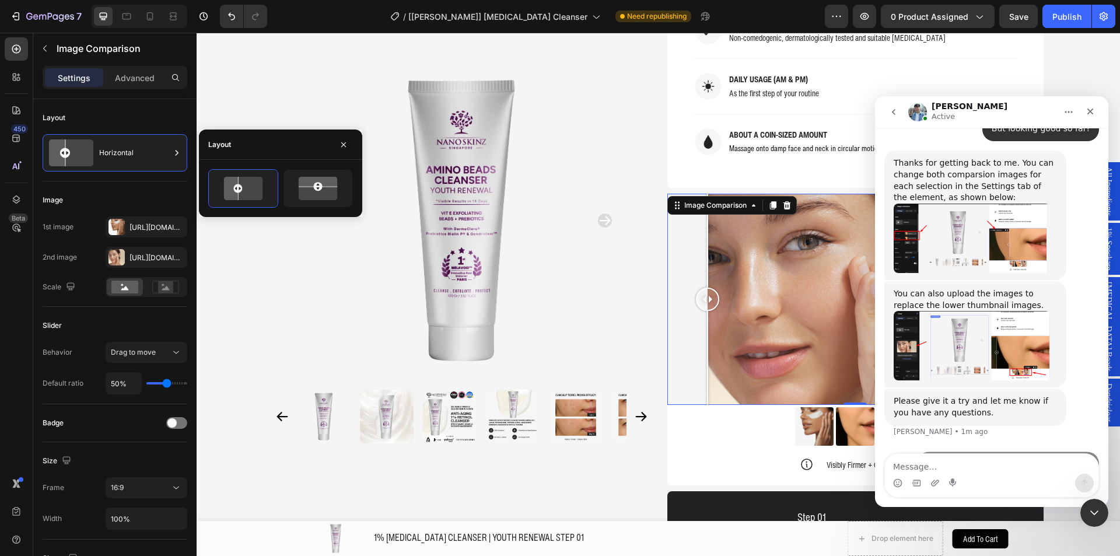
scroll to position [2359, 0]
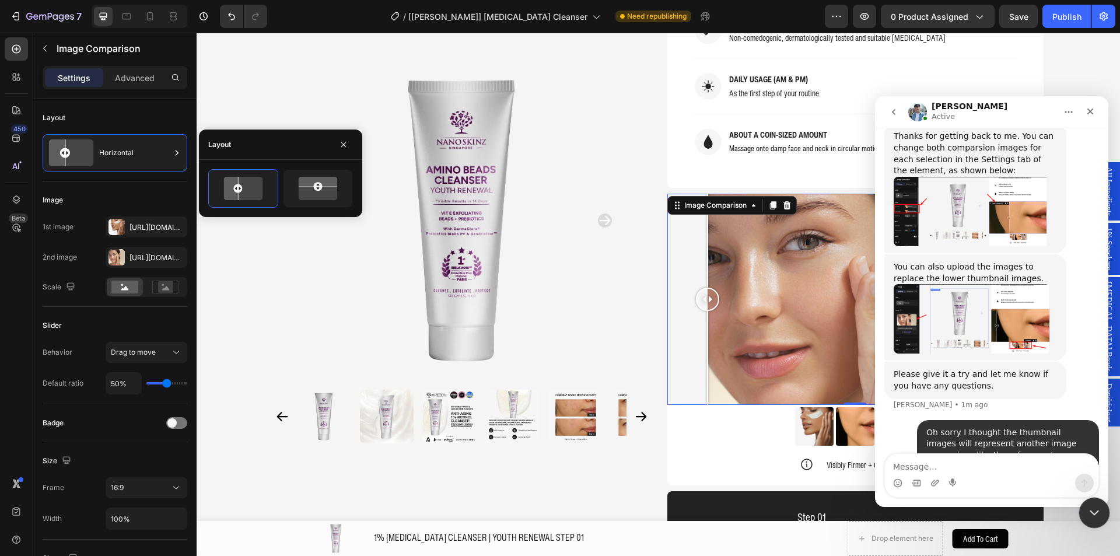
click at [1103, 513] on div "Close Intercom Messenger" at bounding box center [1092, 511] width 28 height 28
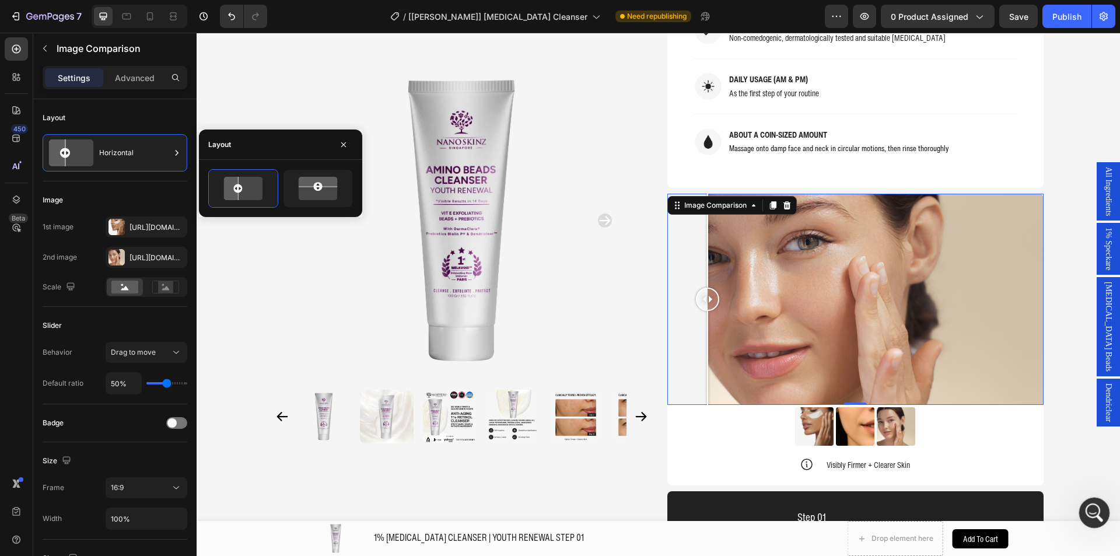
click at [1093, 513] on icon "Open Intercom Messenger" at bounding box center [1092, 510] width 19 height 19
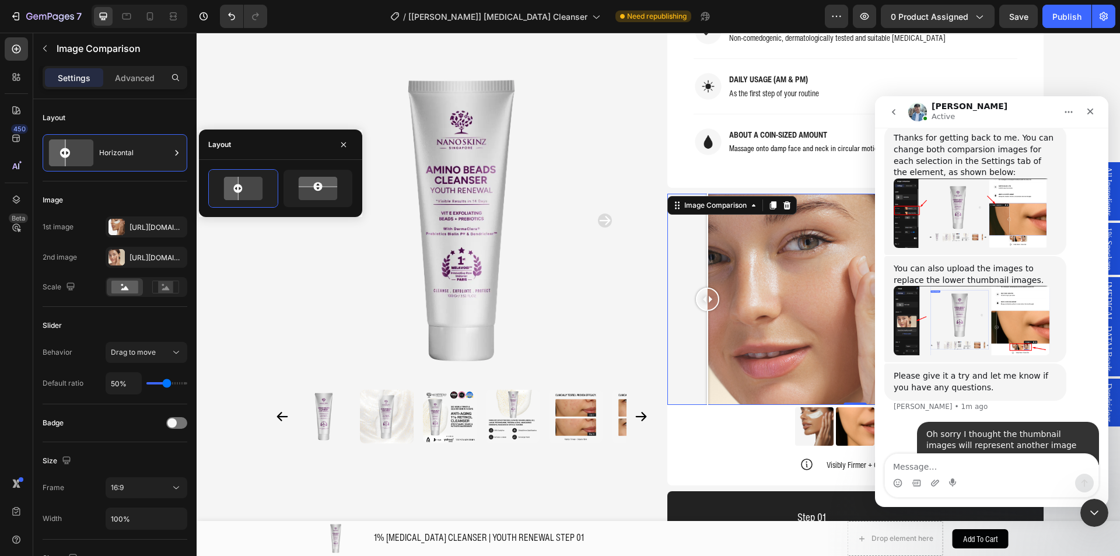
click at [987, 469] on textarea "Message…" at bounding box center [991, 464] width 213 height 20
type textarea "Is it possible?"
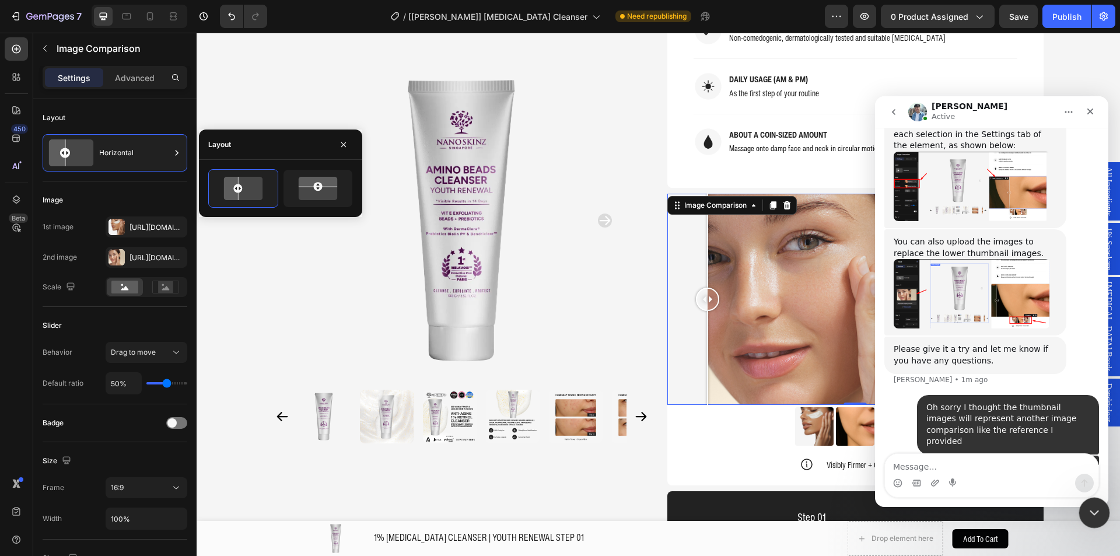
click at [1090, 505] on icon "Close Intercom Messenger" at bounding box center [1092, 511] width 14 height 14
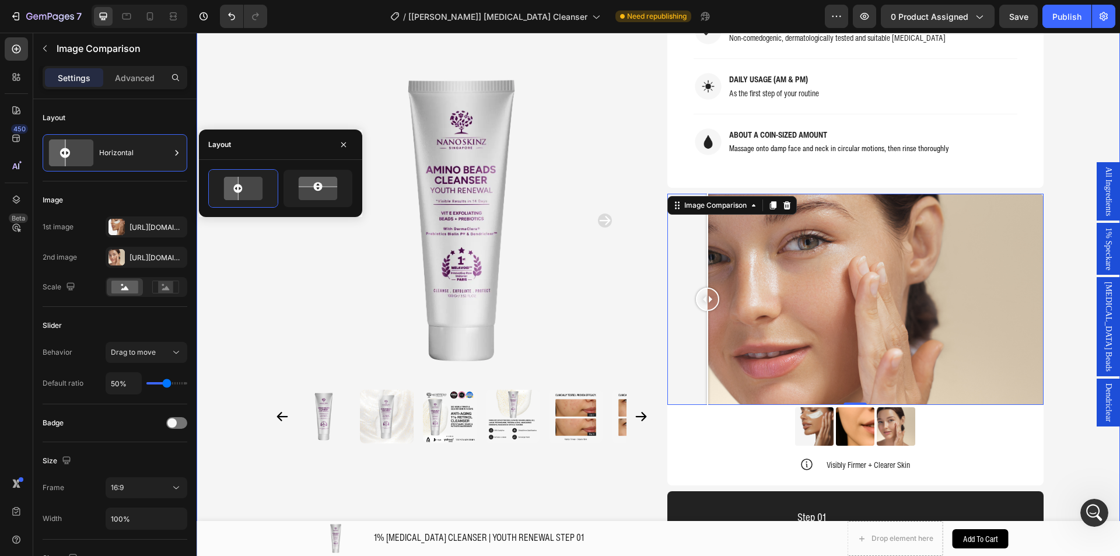
click at [1066, 396] on div "Product Images Home 1% RETINOL CLEANSER | YOUTH RENEWAL STEP 01 Breadcrumb 1% R…" at bounding box center [657, 261] width 923 height 2575
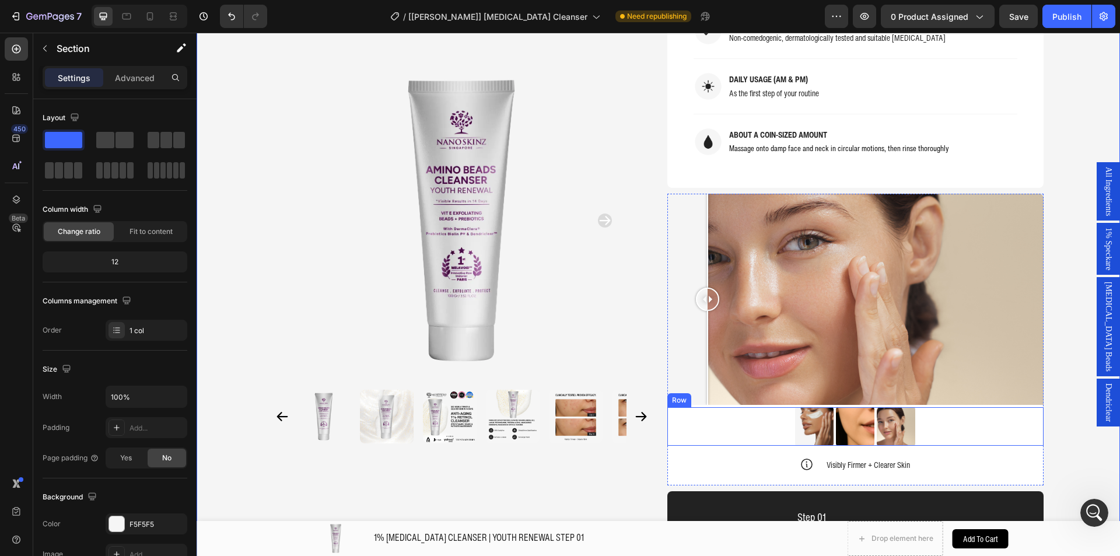
click at [755, 407] on div "Image Image Image Row" at bounding box center [855, 426] width 376 height 38
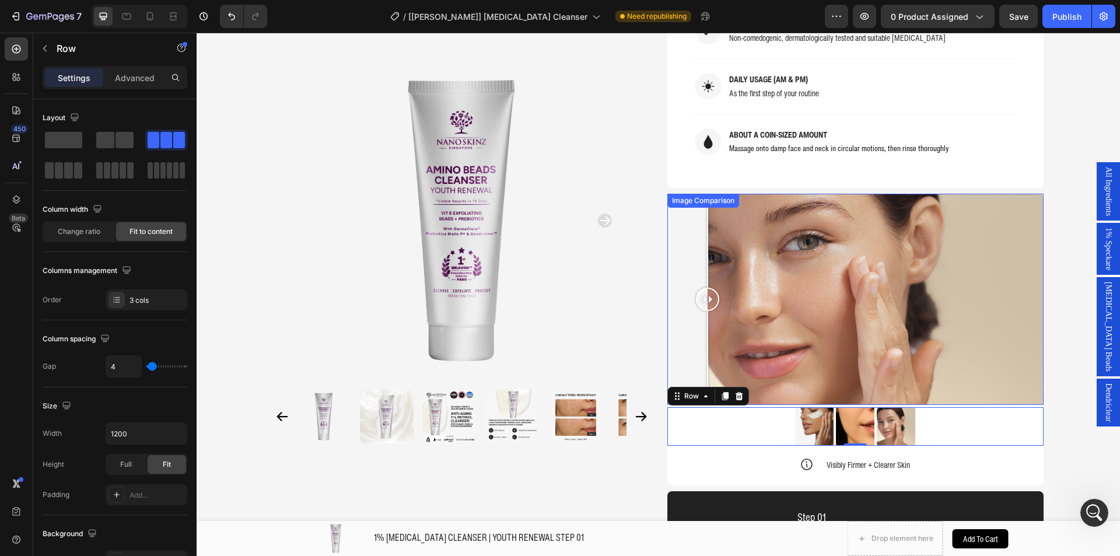
click at [745, 319] on div at bounding box center [855, 300] width 376 height 212
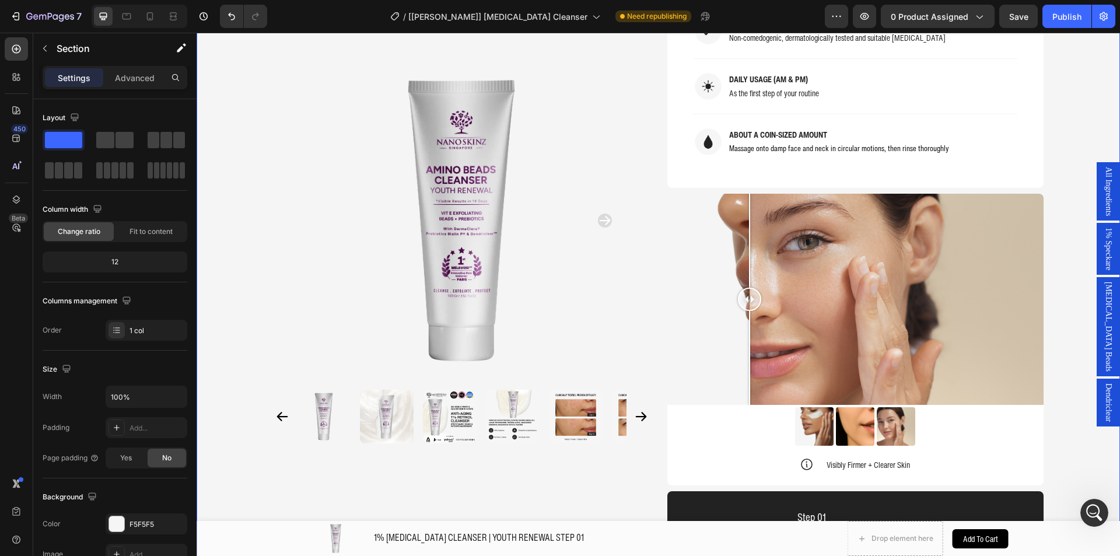
click at [239, 211] on div "Product Images Home 1% RETINOL CLEANSER | YOUTH RENEWAL STEP 01 Breadcrumb 1% R…" at bounding box center [657, 261] width 923 height 2575
click at [1090, 515] on icon "Open Intercom Messenger" at bounding box center [1092, 510] width 19 height 19
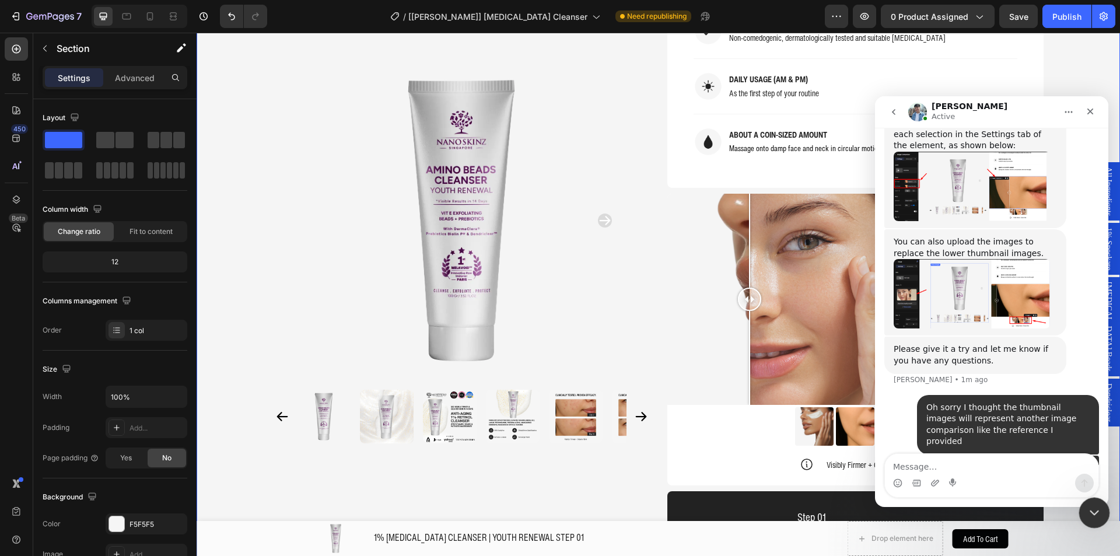
click at [1089, 514] on icon "Close Intercom Messenger" at bounding box center [1092, 511] width 14 height 14
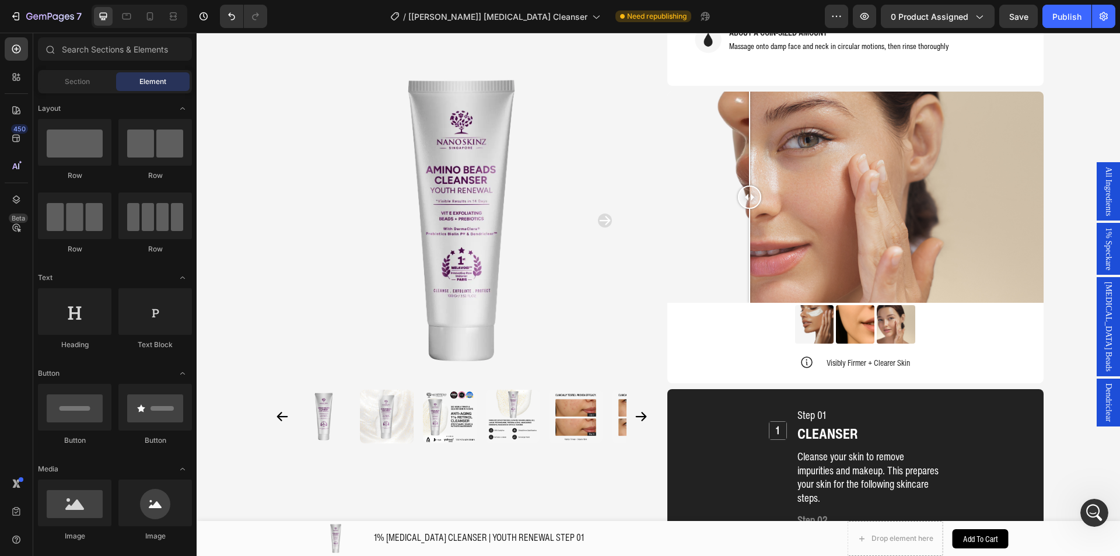
scroll to position [1220, 0]
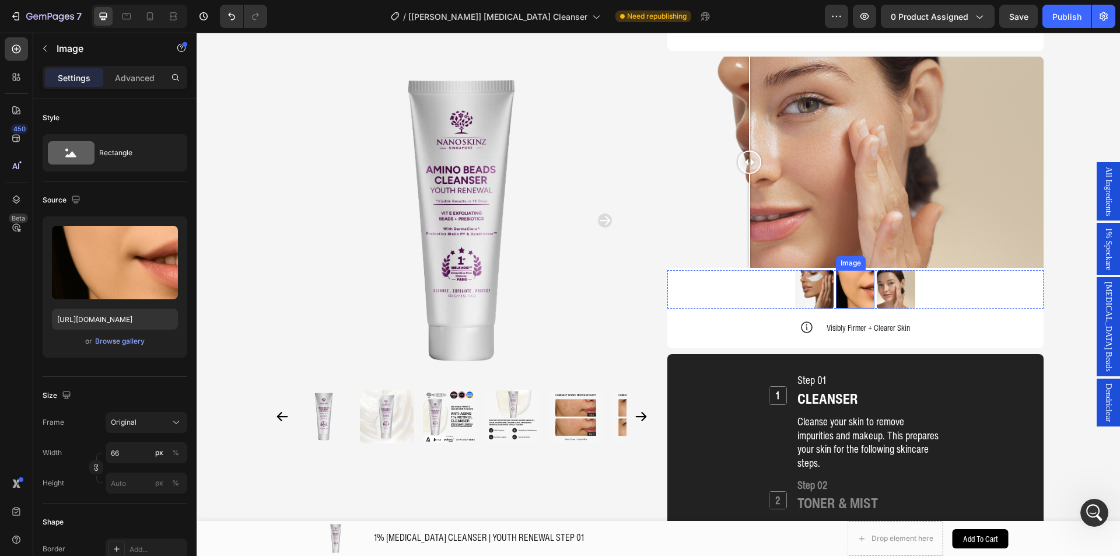
click at [861, 270] on img at bounding box center [855, 289] width 38 height 38
click at [970, 270] on div "Image Image 0 Image Row" at bounding box center [855, 289] width 376 height 38
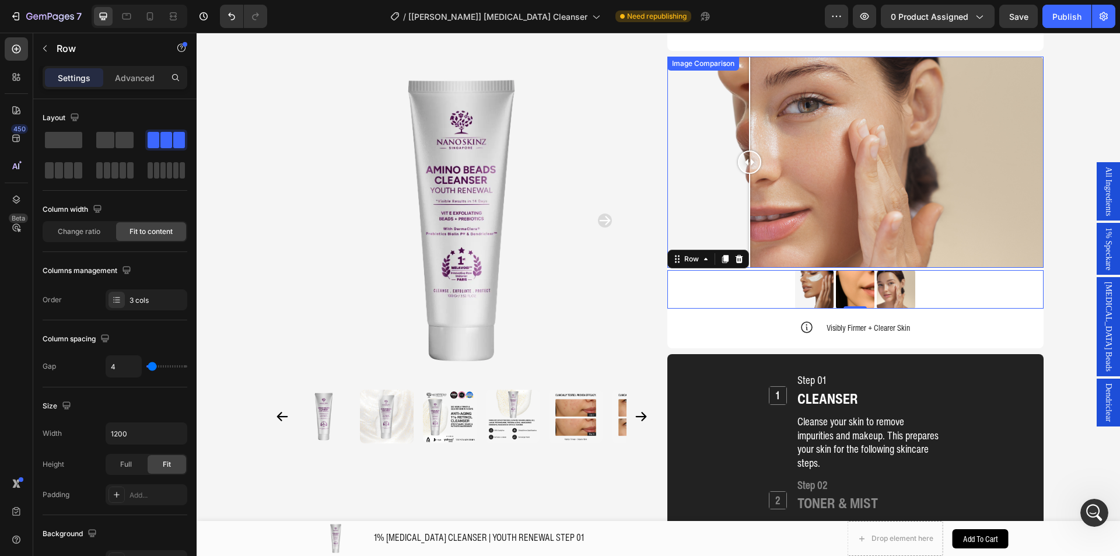
click at [699, 183] on div at bounding box center [855, 163] width 376 height 212
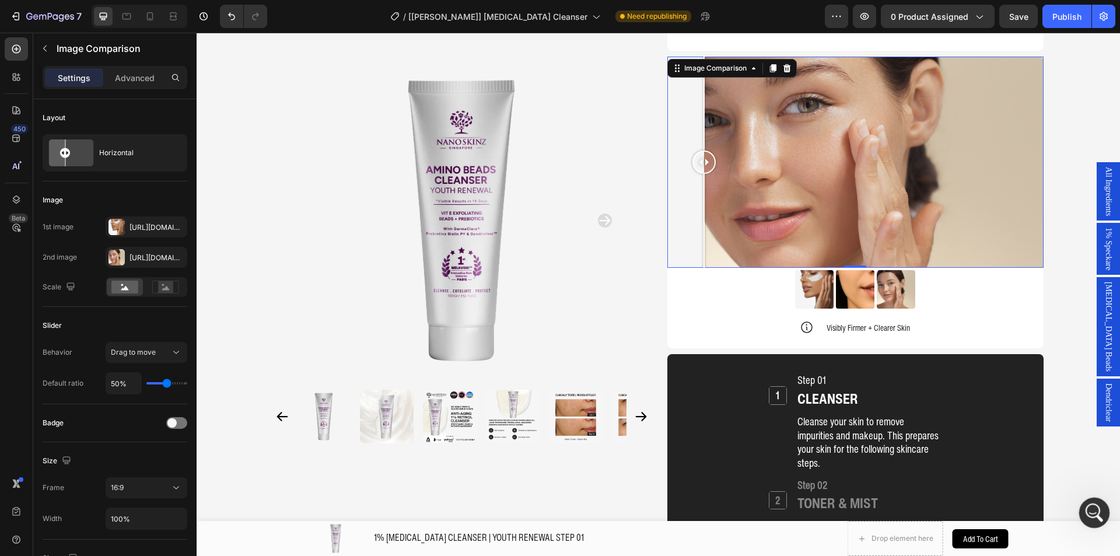
click at [1094, 503] on icon "Open Intercom Messenger" at bounding box center [1092, 510] width 19 height 19
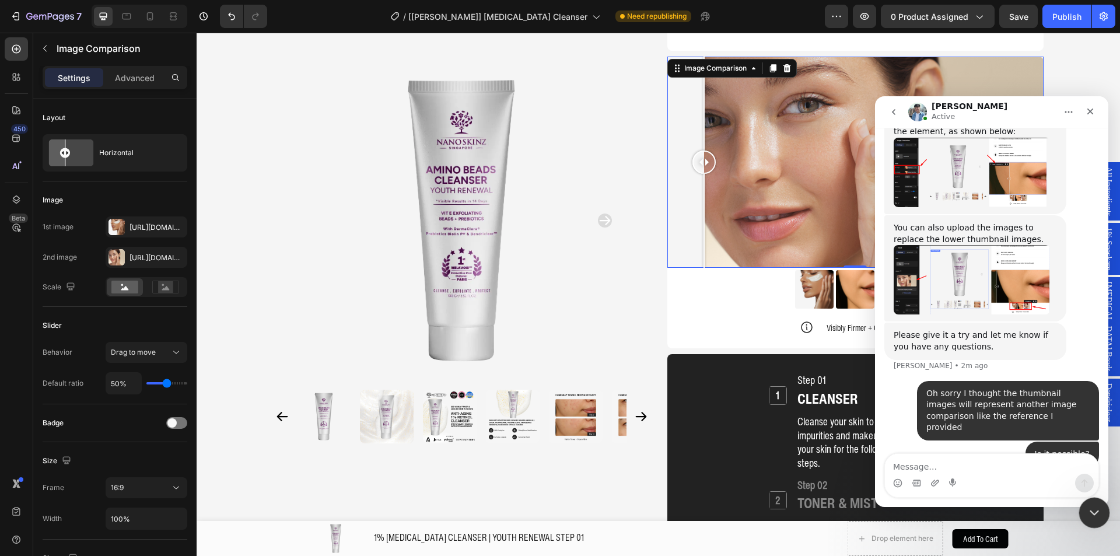
scroll to position [2430, 0]
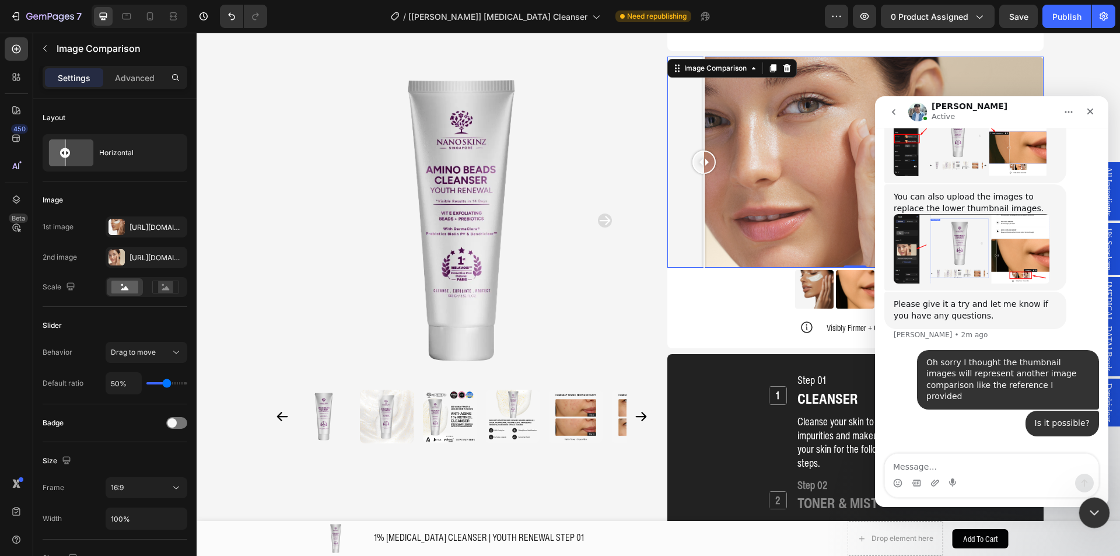
click at [1093, 511] on icon "Close Intercom Messenger" at bounding box center [1092, 510] width 8 height 5
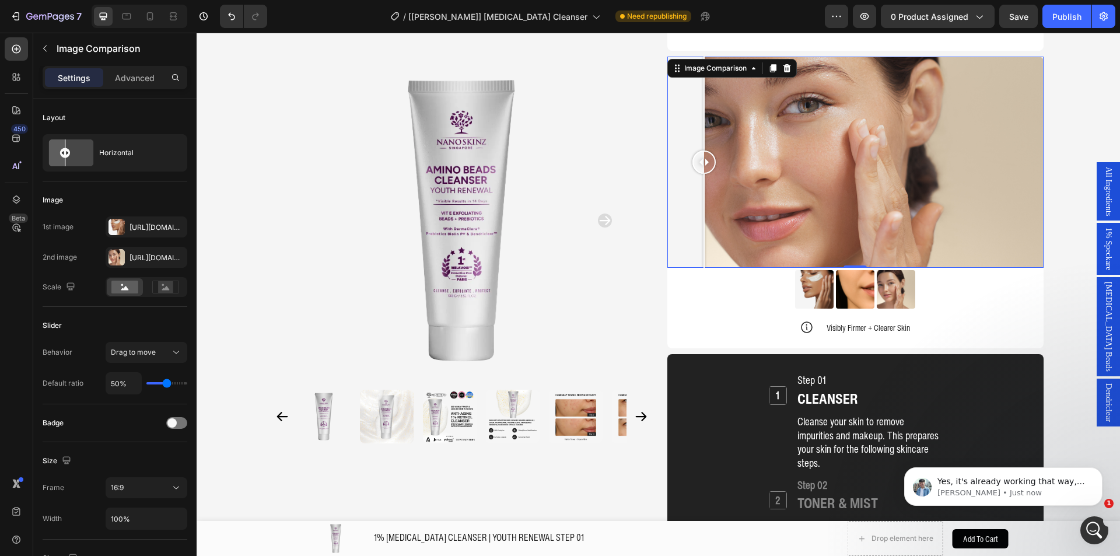
scroll to position [2510, 0]
click at [1047, 467] on div "Yes, it's already working that way, so once you click on each of the lower imag…" at bounding box center [1003, 486] width 198 height 38
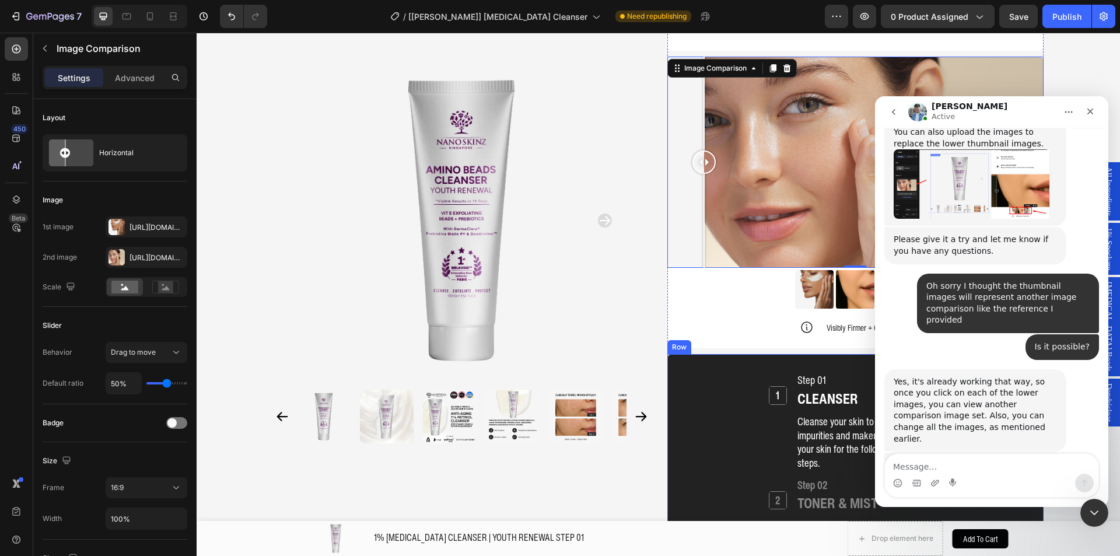
scroll to position [2492, 0]
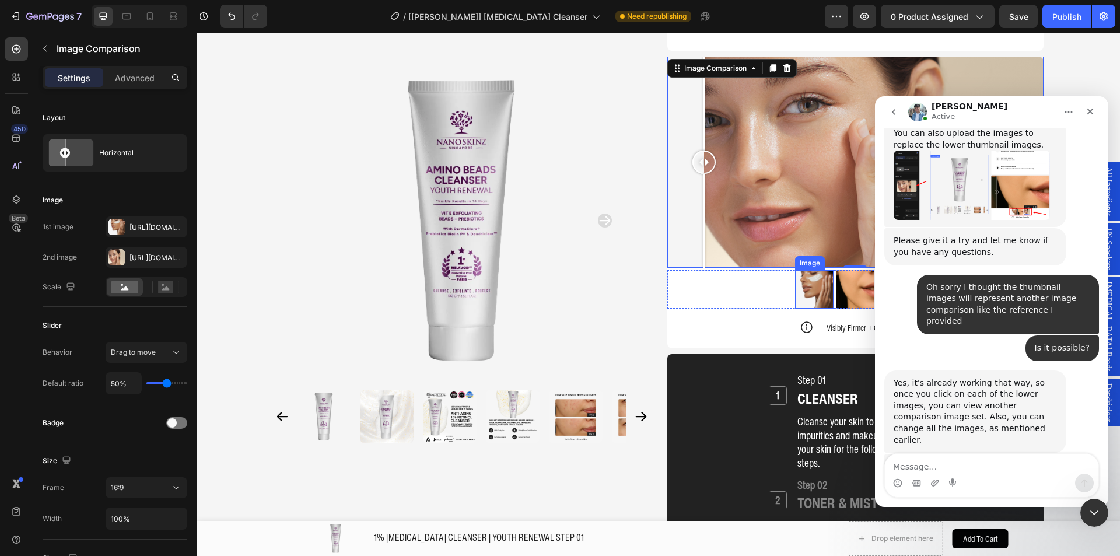
click at [813, 270] on img at bounding box center [814, 289] width 38 height 38
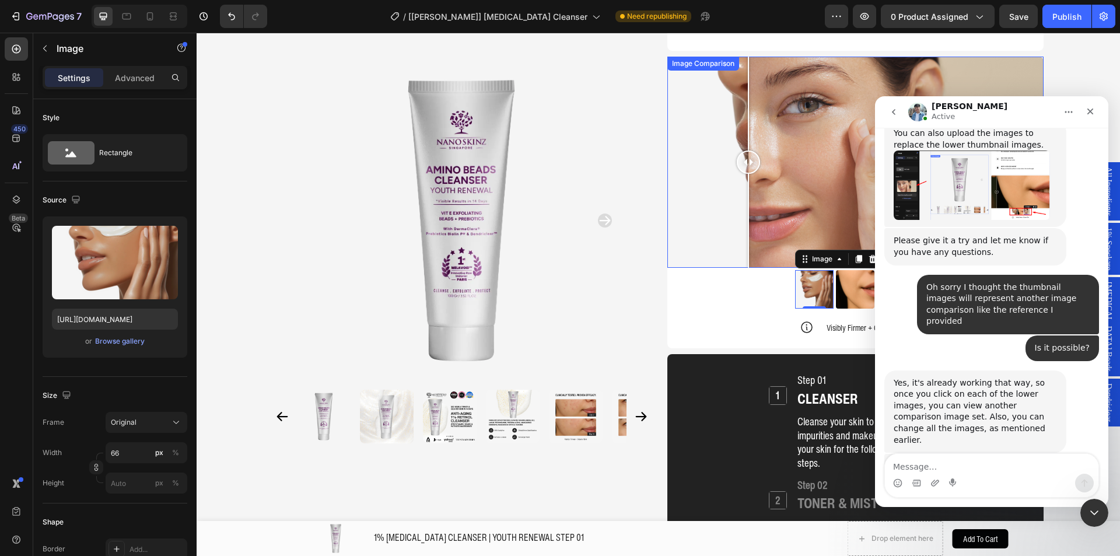
click at [743, 191] on div at bounding box center [855, 163] width 376 height 212
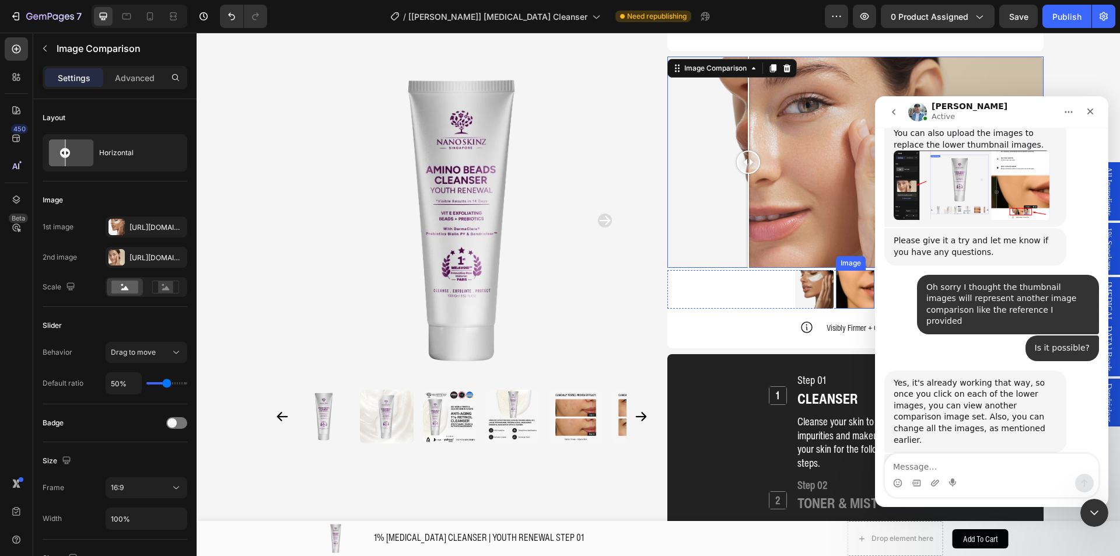
click at [844, 270] on img at bounding box center [855, 289] width 38 height 38
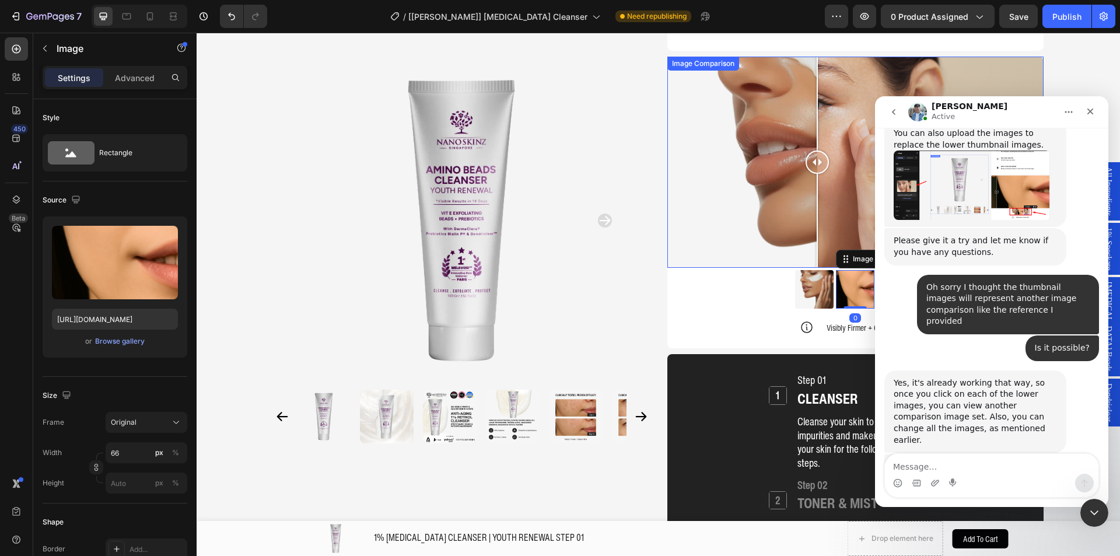
click at [812, 166] on div at bounding box center [855, 163] width 376 height 212
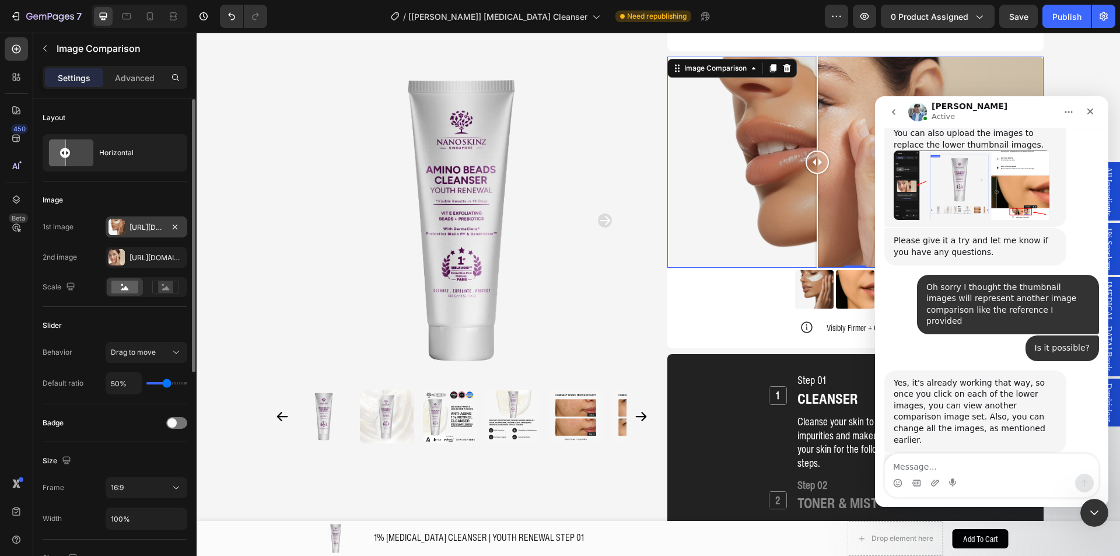
click at [149, 232] on div "Https://cdn.Shopify.Com/s/files/1/0941/6300/9836/files/gempages_577943635312509…" at bounding box center [146, 227] width 34 height 10
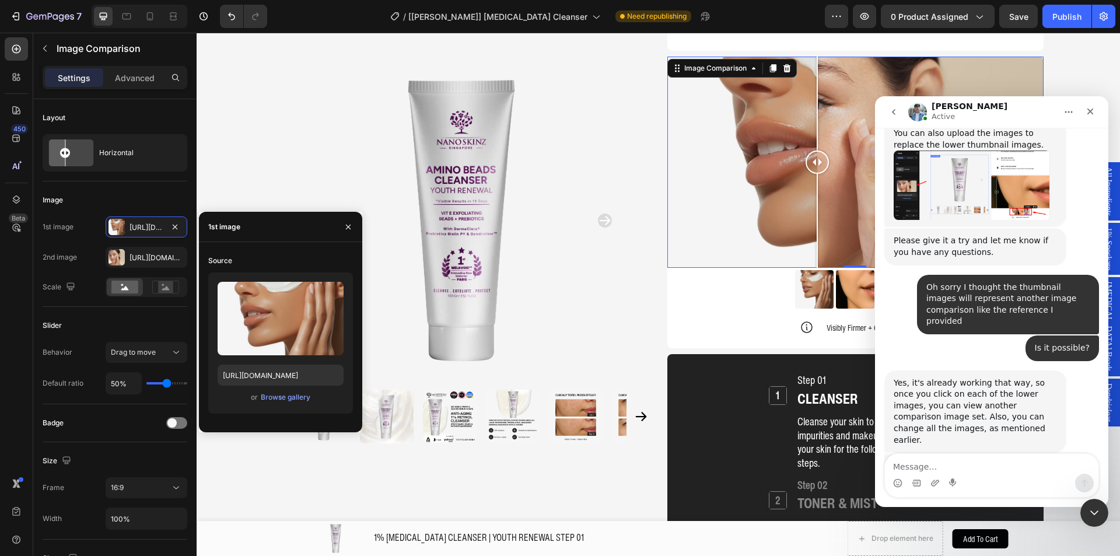
click at [282, 403] on div "or Browse gallery" at bounding box center [280, 397] width 126 height 14
click at [286, 398] on div "Browse gallery" at bounding box center [286, 397] width 50 height 10
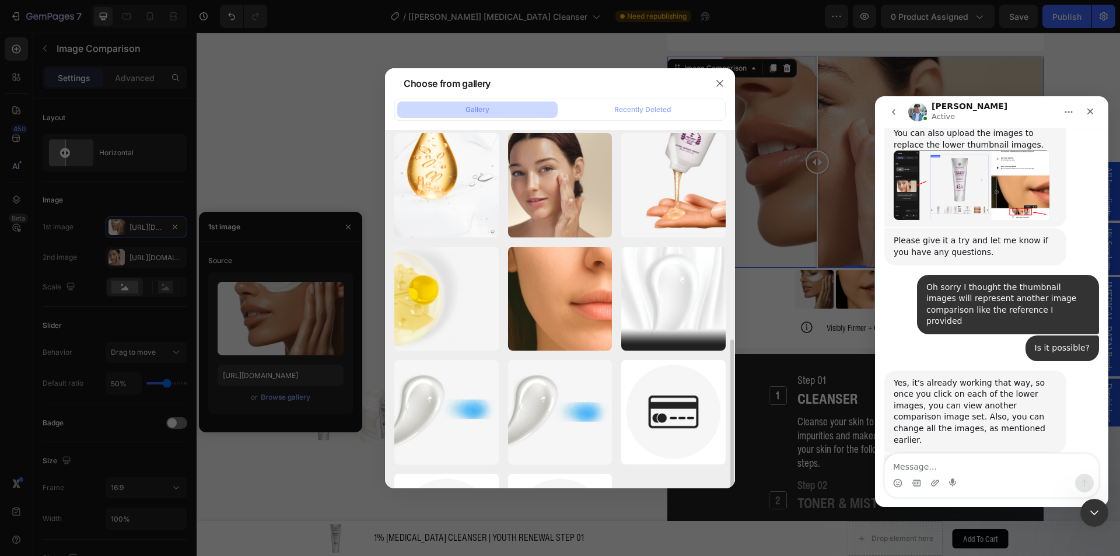
scroll to position [292, 0]
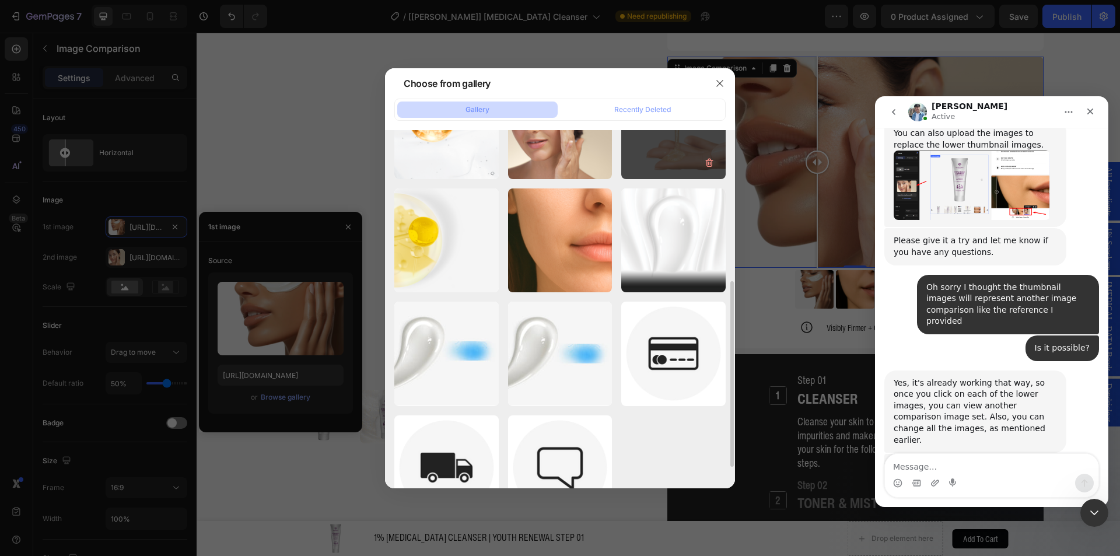
click at [661, 163] on div "Nano Skinz - PDP - Re...1).png 582.60 kb" at bounding box center [673, 127] width 104 height 104
type input "https://cdn.shopify.com/s/files/1/0941/6300/9836/files/gempages_577943635312509…"
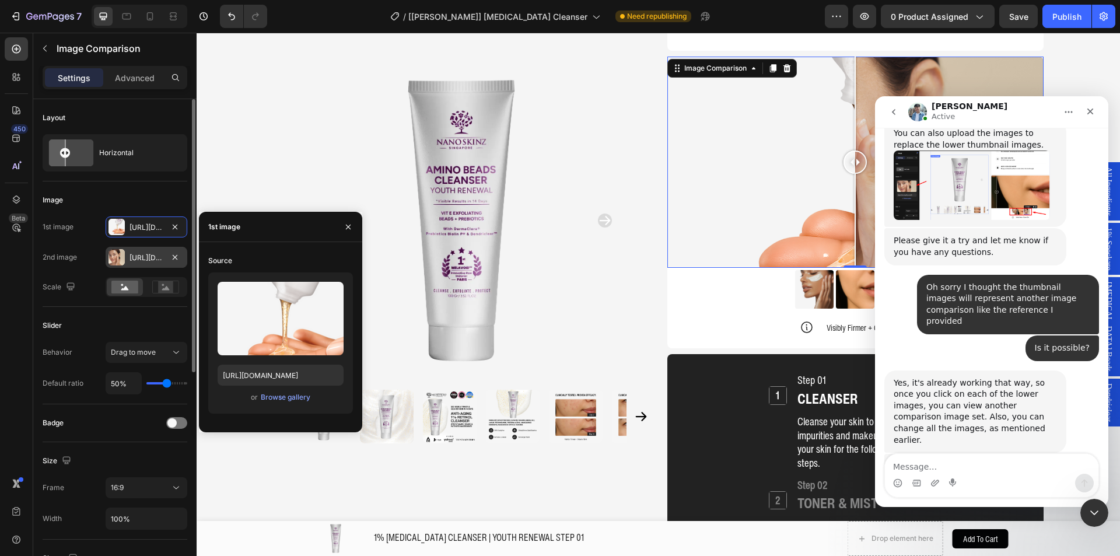
click at [142, 259] on div "Https://cdn.Shopify.Com/s/files/1/0941/6300/9836/files/gempages_577943635312509…" at bounding box center [146, 257] width 34 height 10
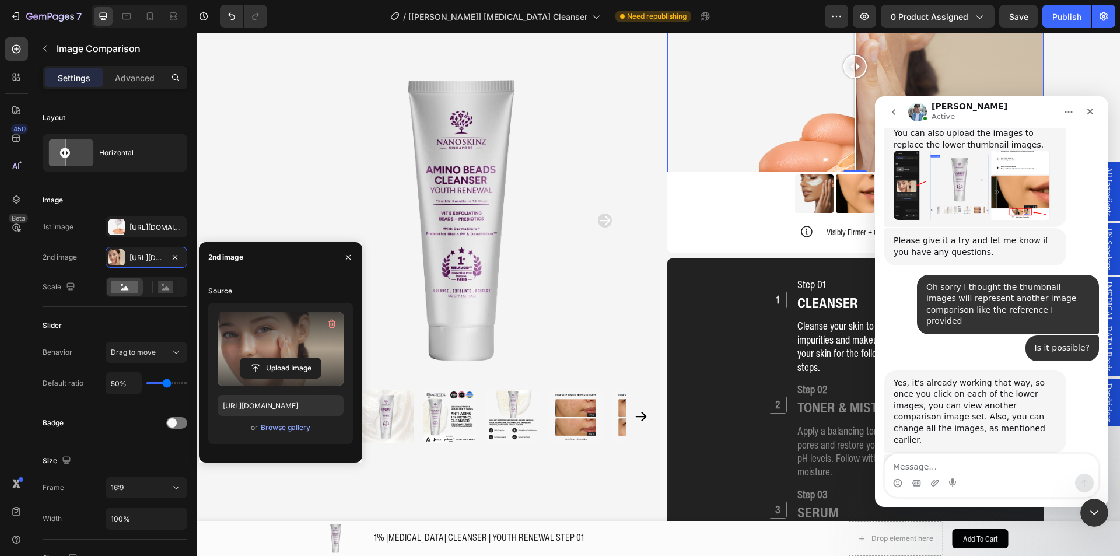
scroll to position [1336, 0]
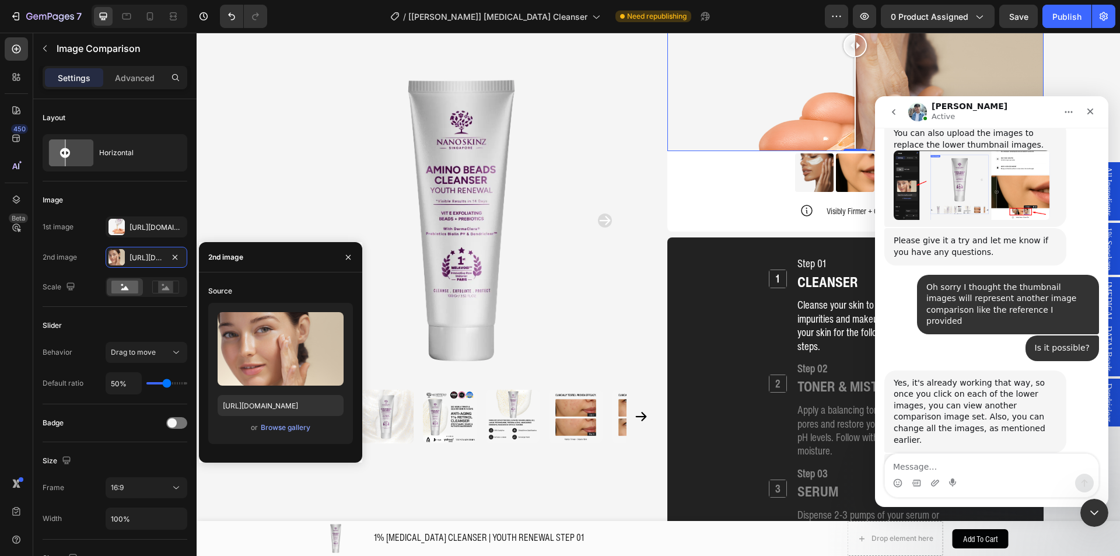
click at [290, 434] on div "or Browse gallery" at bounding box center [280, 427] width 126 height 14
click at [290, 433] on button "Browse gallery" at bounding box center [285, 428] width 51 height 12
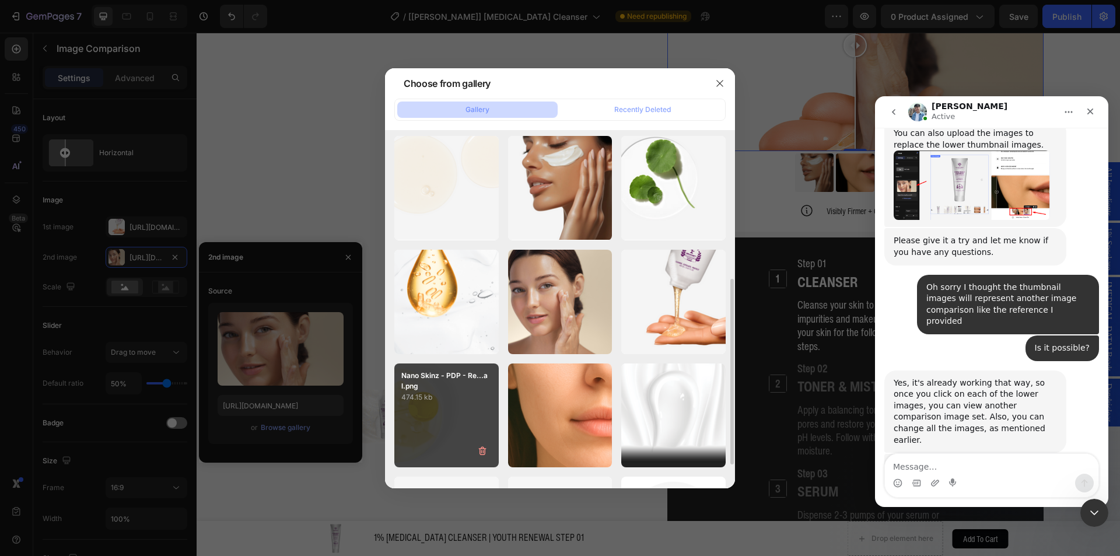
scroll to position [233, 0]
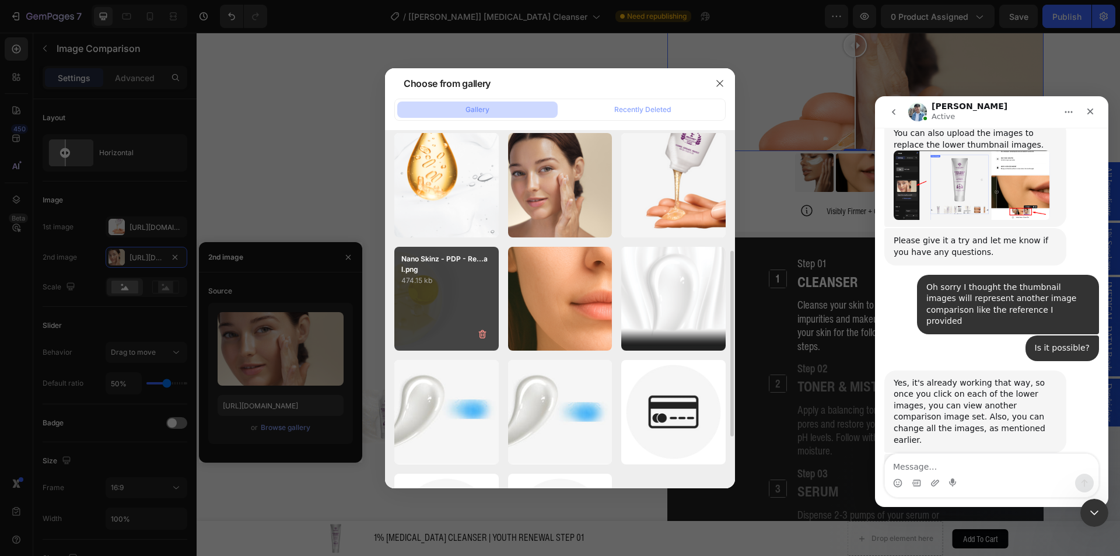
click at [452, 308] on div "Nano Skinz - PDP - Re...al.png 474.15 kb" at bounding box center [446, 299] width 104 height 104
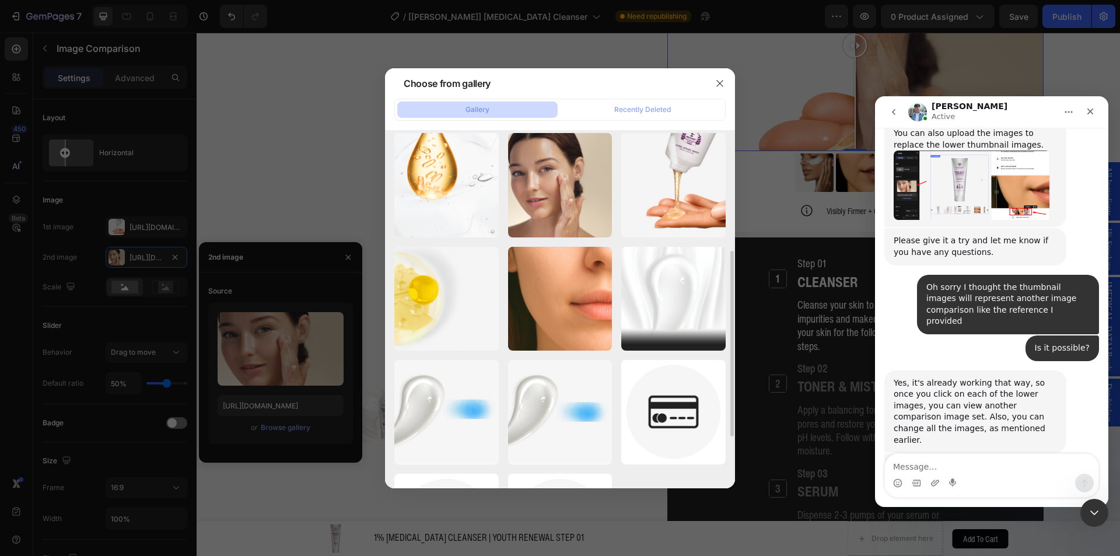
type input "https://cdn.shopify.com/s/files/1/0941/6300/9836/files/gempages_577943635312509…"
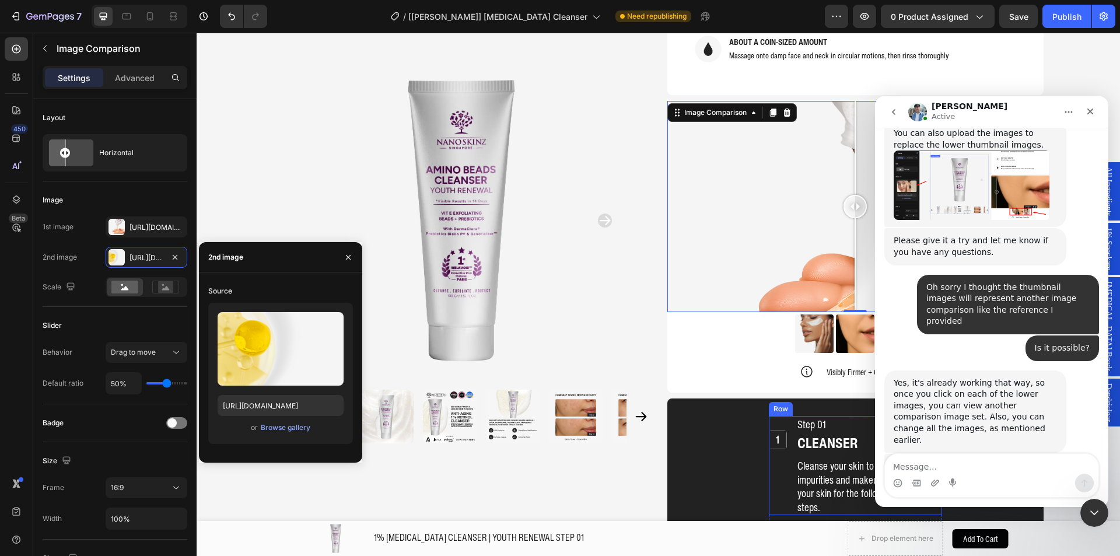
scroll to position [1045, 0]
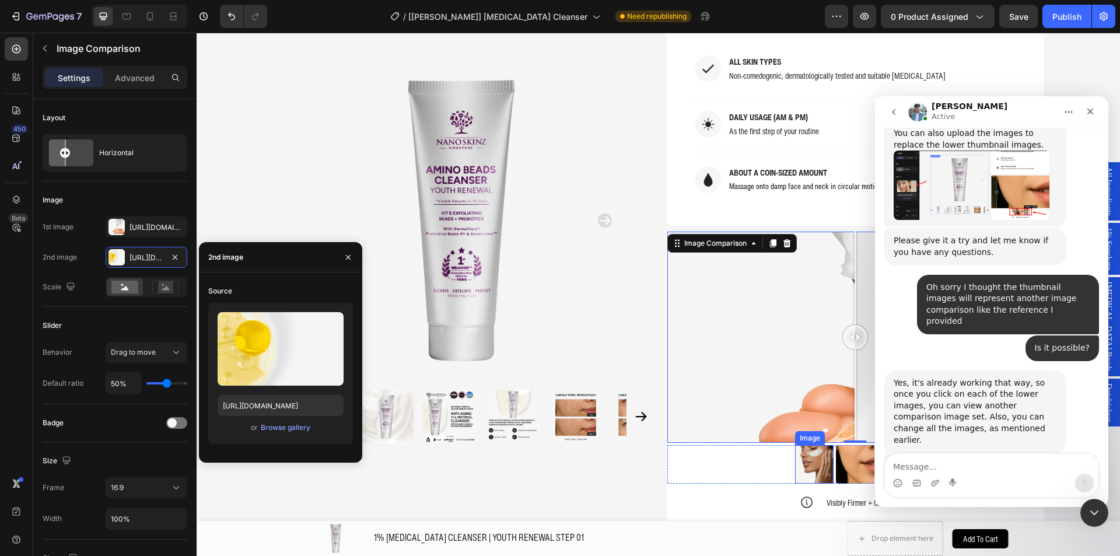
click at [798, 445] on img at bounding box center [814, 464] width 38 height 38
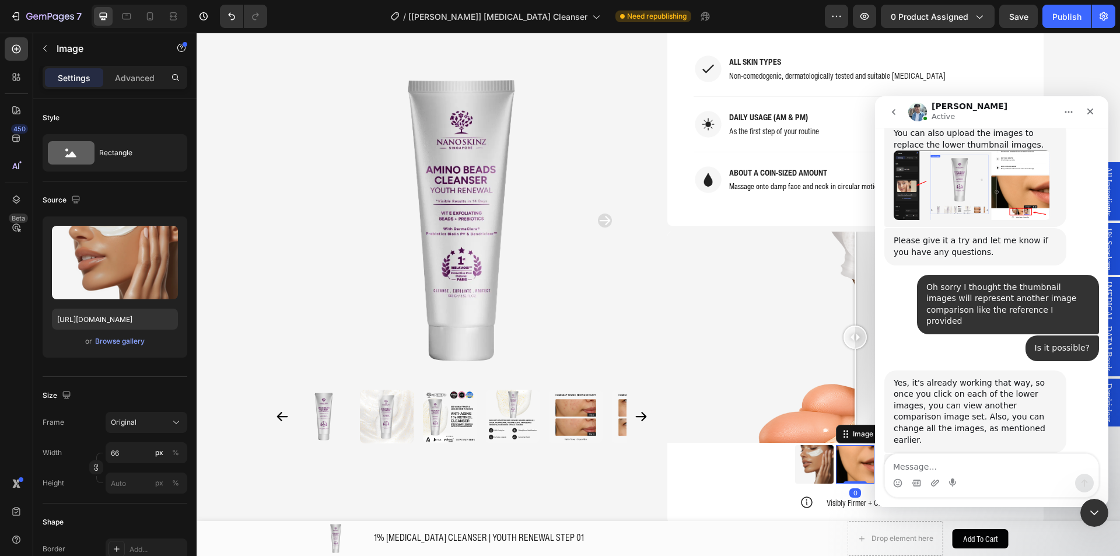
click at [844, 445] on img at bounding box center [855, 464] width 38 height 38
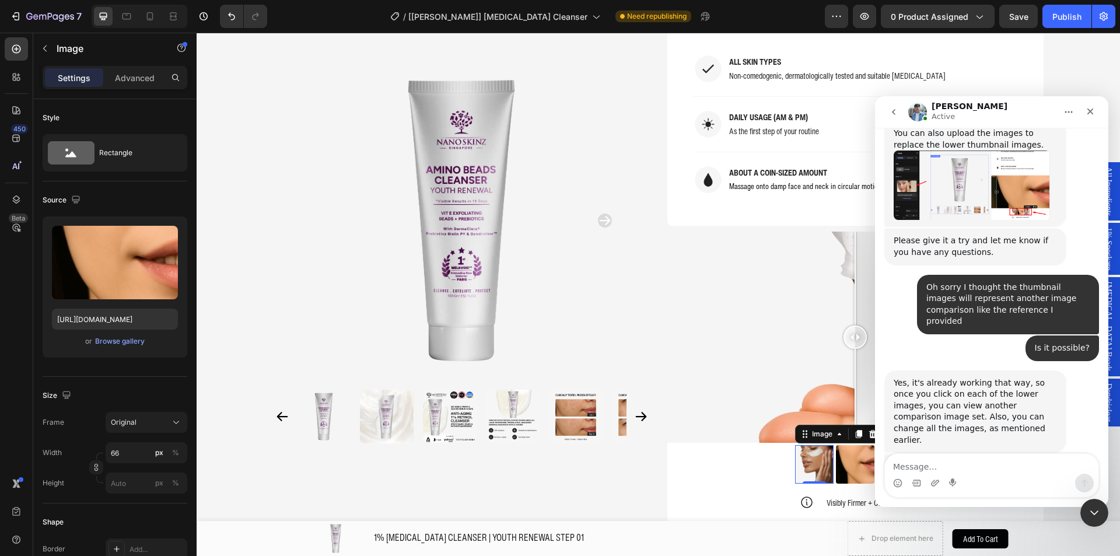
click at [820, 445] on img at bounding box center [814, 464] width 38 height 38
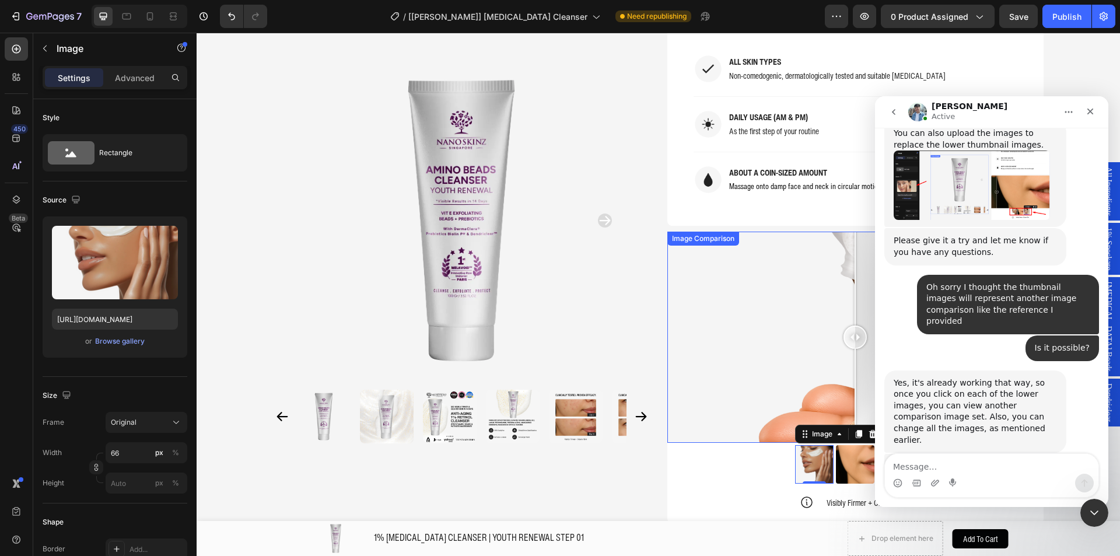
click at [755, 359] on div at bounding box center [855, 337] width 376 height 212
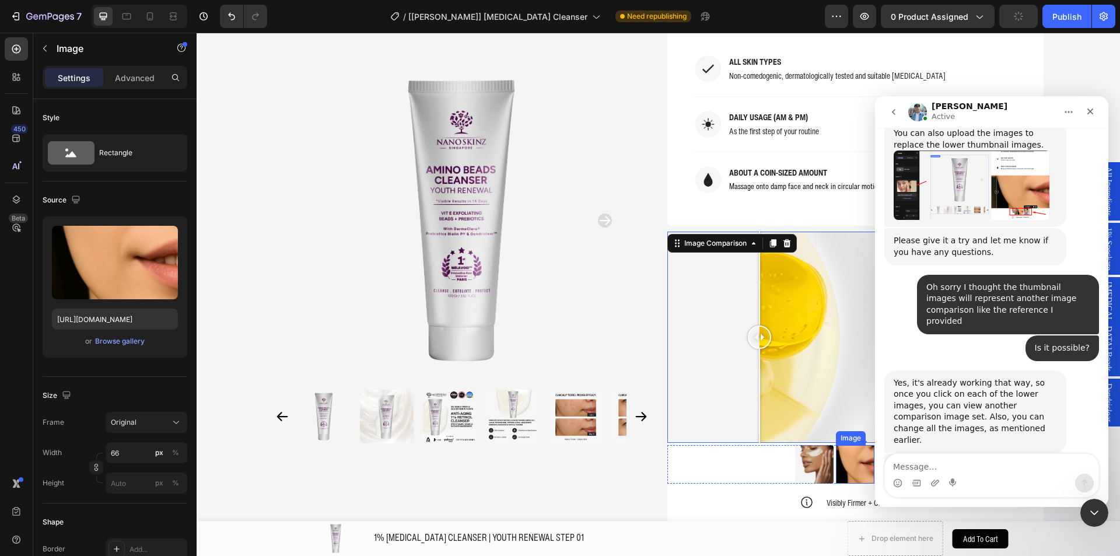
click at [841, 445] on img at bounding box center [855, 464] width 38 height 38
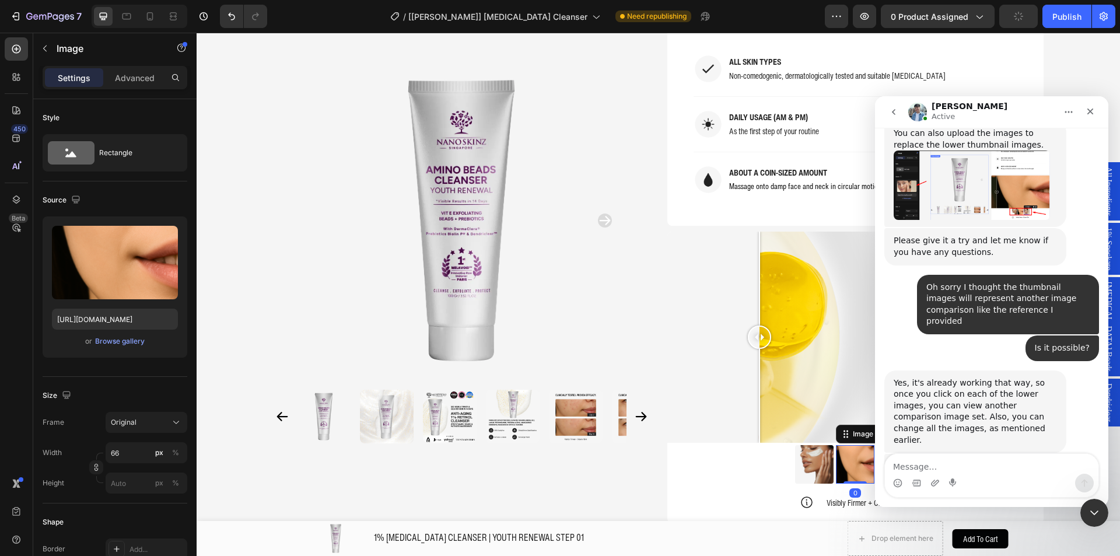
click at [853, 359] on div at bounding box center [855, 337] width 376 height 212
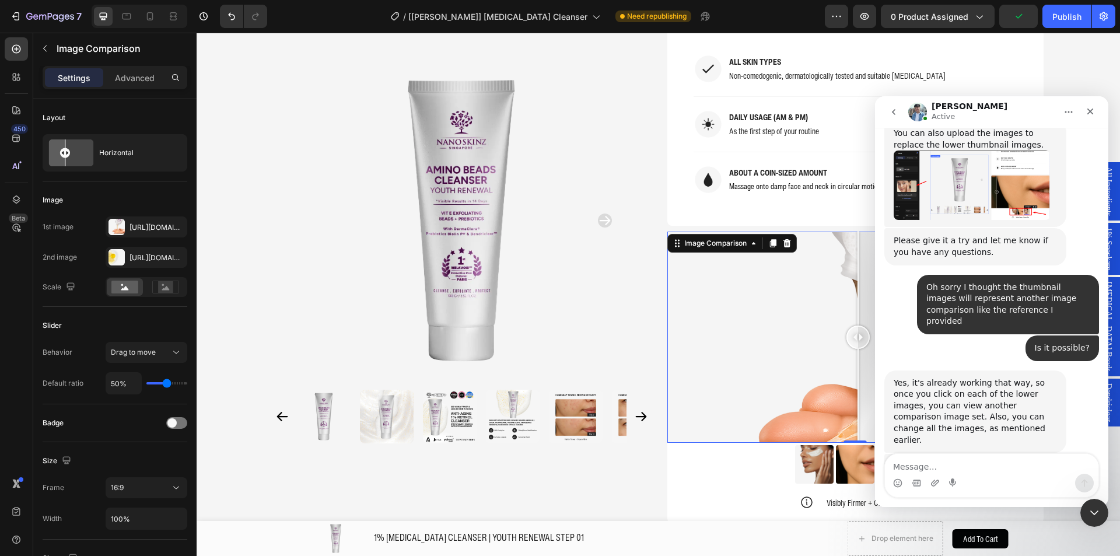
click at [971, 377] on div "Yes, it's already working that way, so once you click on each of the lower imag…" at bounding box center [974, 411] width 163 height 69
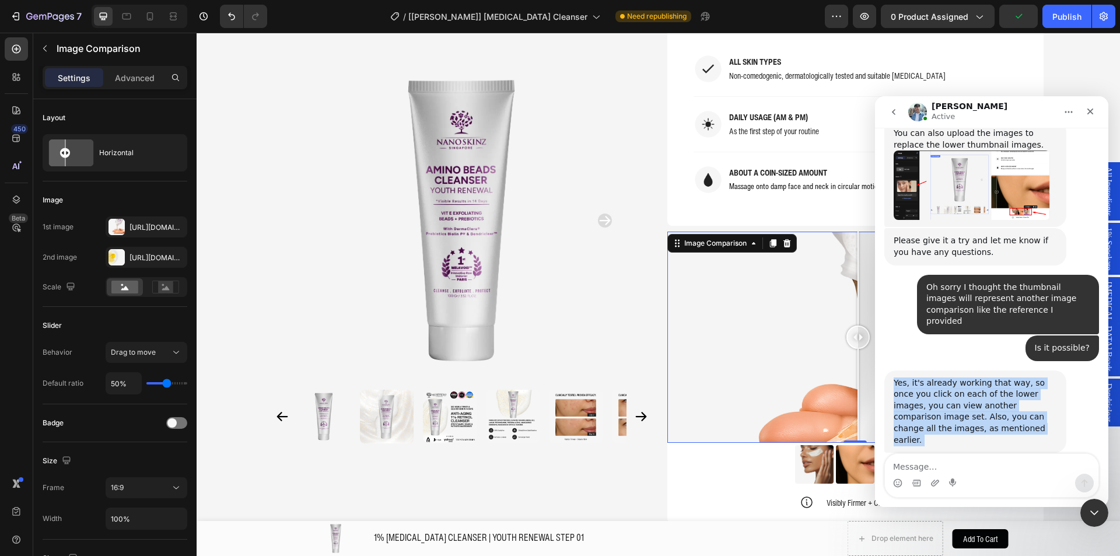
click at [971, 377] on div "Yes, it's already working that way, so once you click on each of the lower imag…" at bounding box center [974, 411] width 163 height 69
click at [967, 377] on div "Yes, it's already working that way, so once you click on each of the lower imag…" at bounding box center [974, 411] width 163 height 69
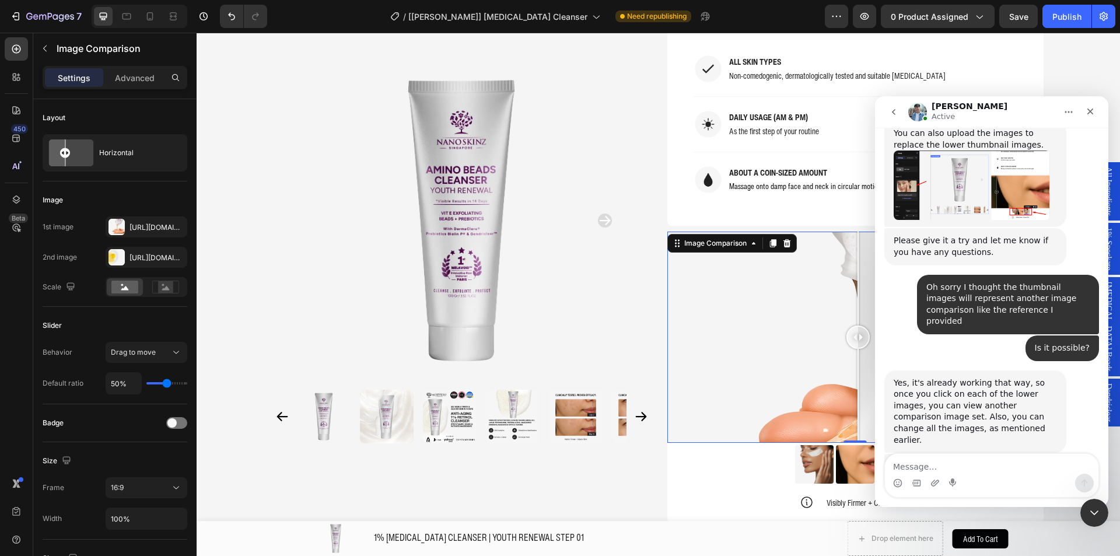
click at [960, 377] on div "Yes, it's already working that way, so once you click on each of the lower imag…" at bounding box center [974, 411] width 163 height 69
click at [1013, 377] on div "Yes, it's already working that way, so once you click on each of the lower imag…" at bounding box center [974, 411] width 163 height 69
click at [1038, 377] on div "Yes, it's already working that way, so once you click on each of the lower imag…" at bounding box center [974, 411] width 163 height 69
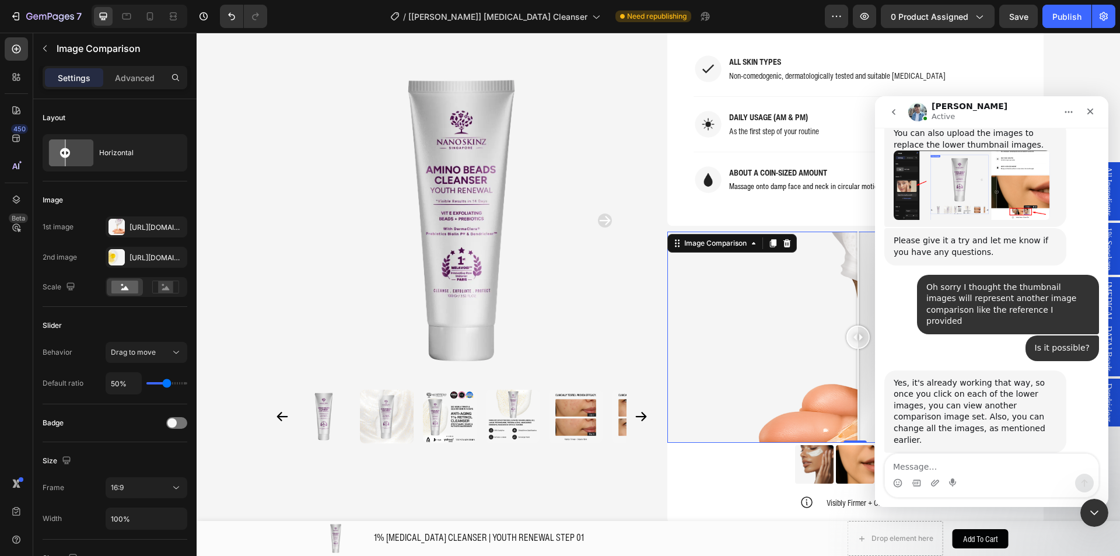
click at [1036, 377] on div "Yes, it's already working that way, so once you click on each of the lower imag…" at bounding box center [974, 411] width 163 height 69
click at [1020, 379] on div "Yes, it's already working that way, so once you click on each of the lower imag…" at bounding box center [974, 411] width 163 height 69
click at [996, 377] on div "Yes, it's already working that way, so once you click on each of the lower imag…" at bounding box center [974, 411] width 163 height 69
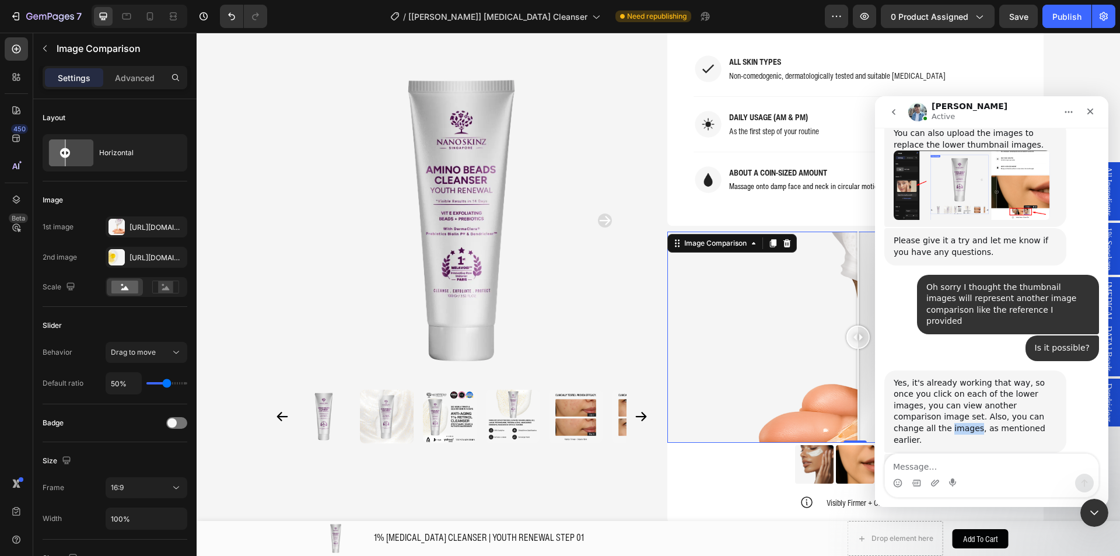
click at [996, 377] on div "Yes, it's already working that way, so once you click on each of the lower imag…" at bounding box center [974, 411] width 163 height 69
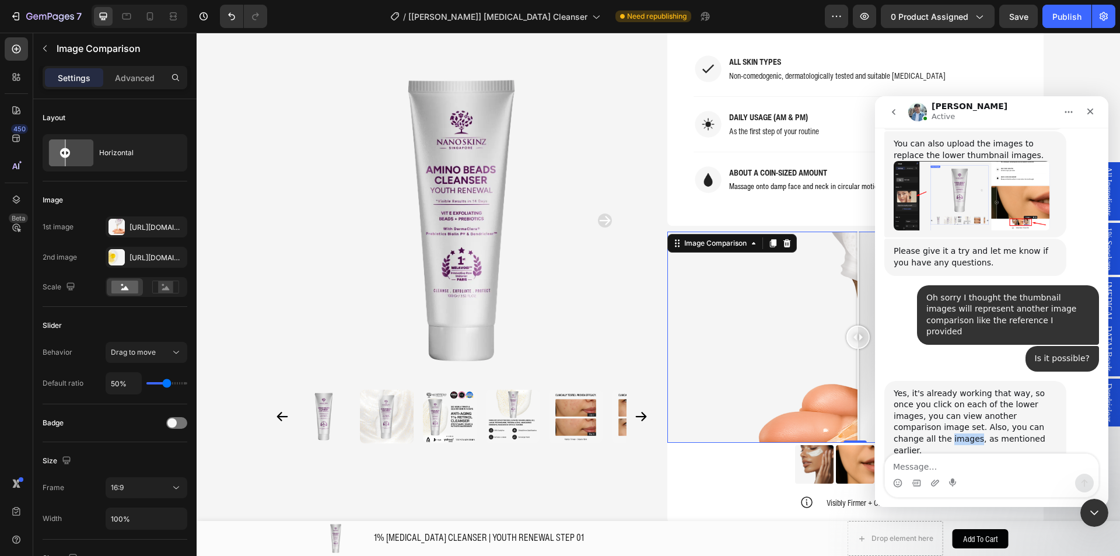
scroll to position [2317, 0]
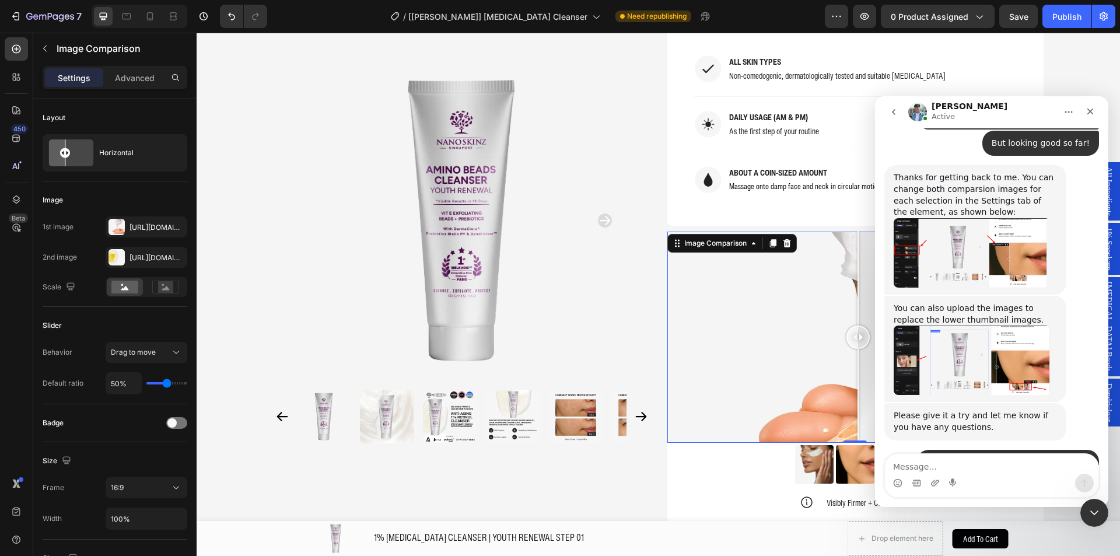
click at [927, 332] on img "Liam says…" at bounding box center [971, 359] width 156 height 69
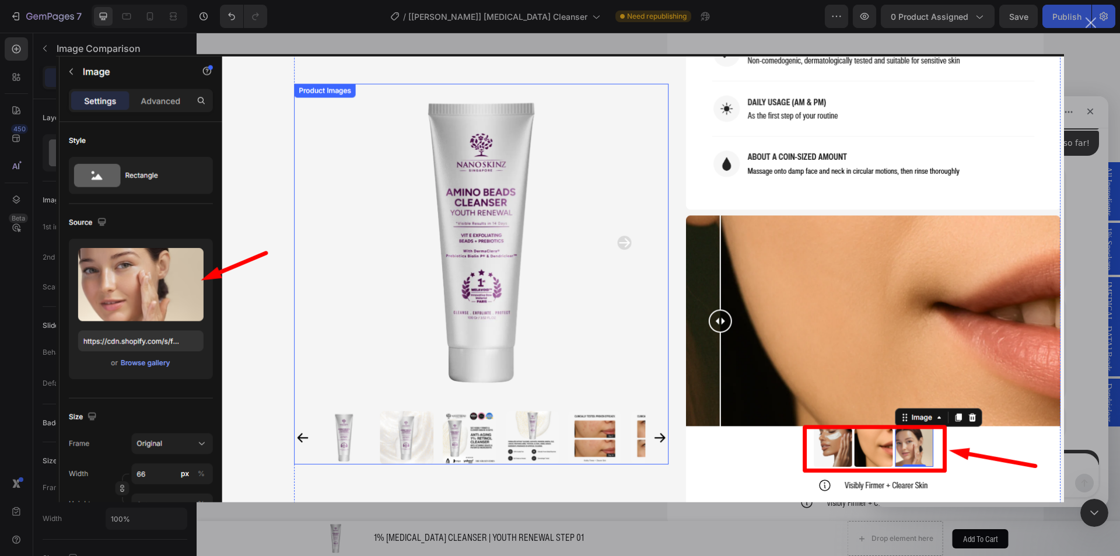
click at [1092, 23] on div "Close" at bounding box center [1090, 22] width 11 height 11
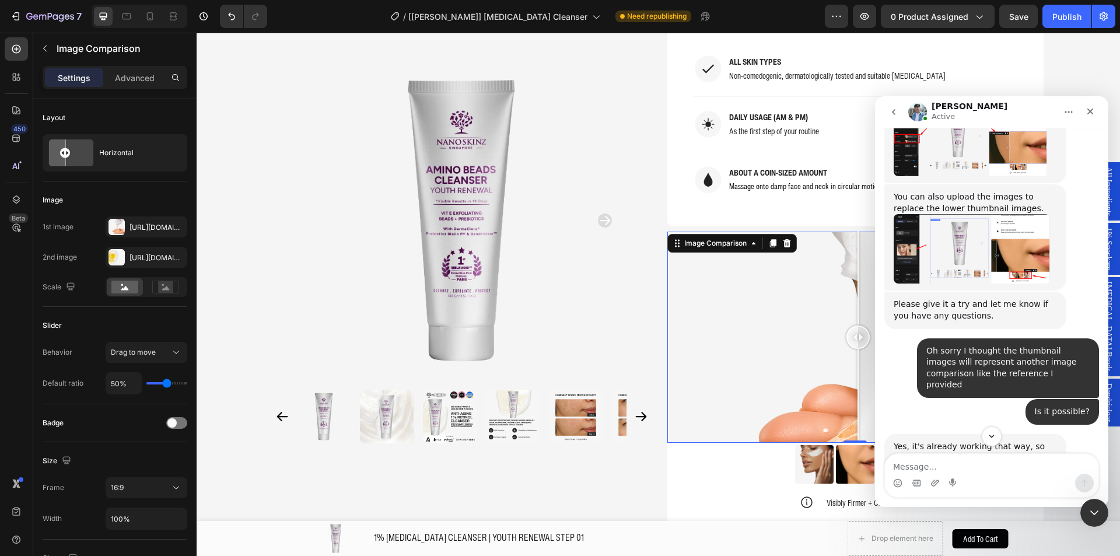
scroll to position [2434, 0]
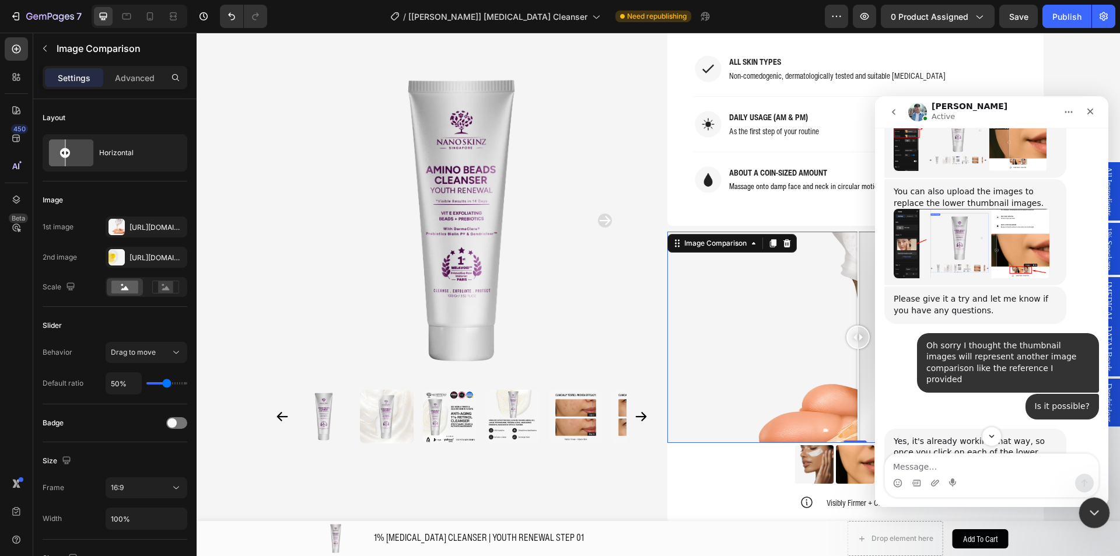
click at [1094, 506] on icon "Close Intercom Messenger" at bounding box center [1092, 511] width 14 height 14
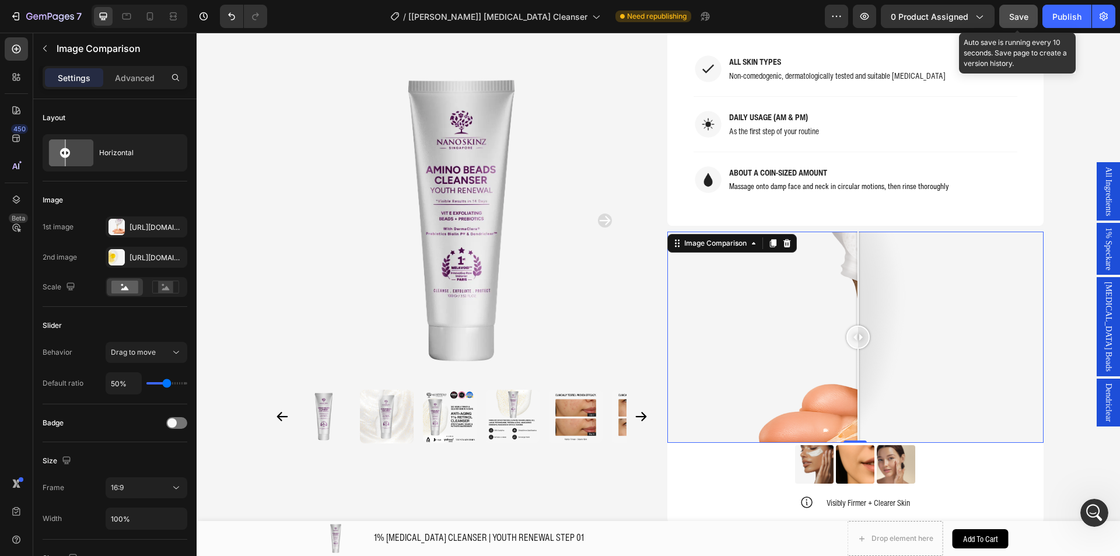
click at [1006, 13] on button "Save" at bounding box center [1018, 16] width 38 height 23
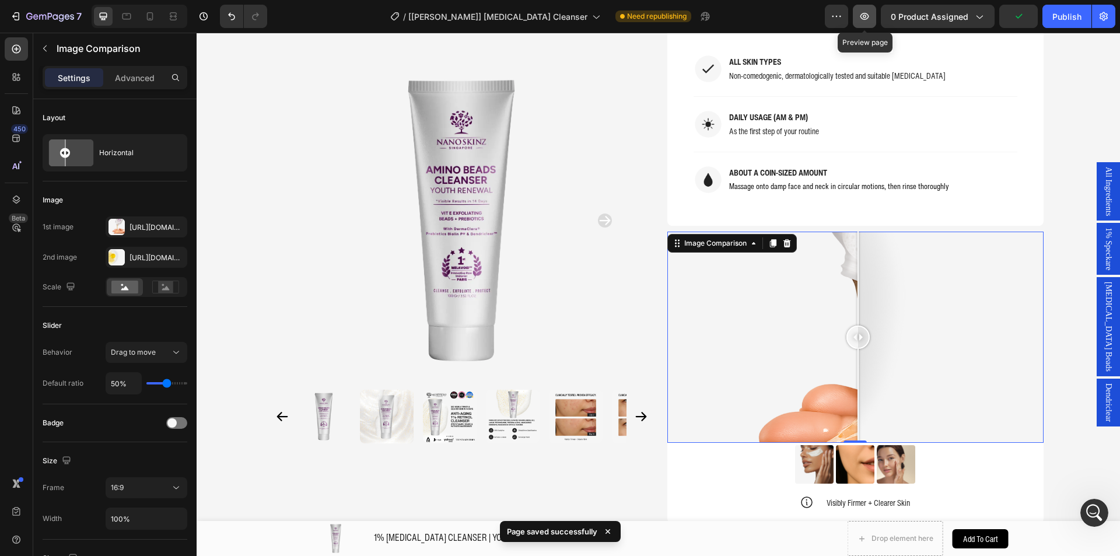
click at [859, 17] on button "button" at bounding box center [863, 16] width 23 height 23
click at [853, 14] on div "Preview 0 product assigned Save Publish" at bounding box center [969, 16] width 290 height 23
click at [864, 16] on icon "button" at bounding box center [864, 16] width 12 height 12
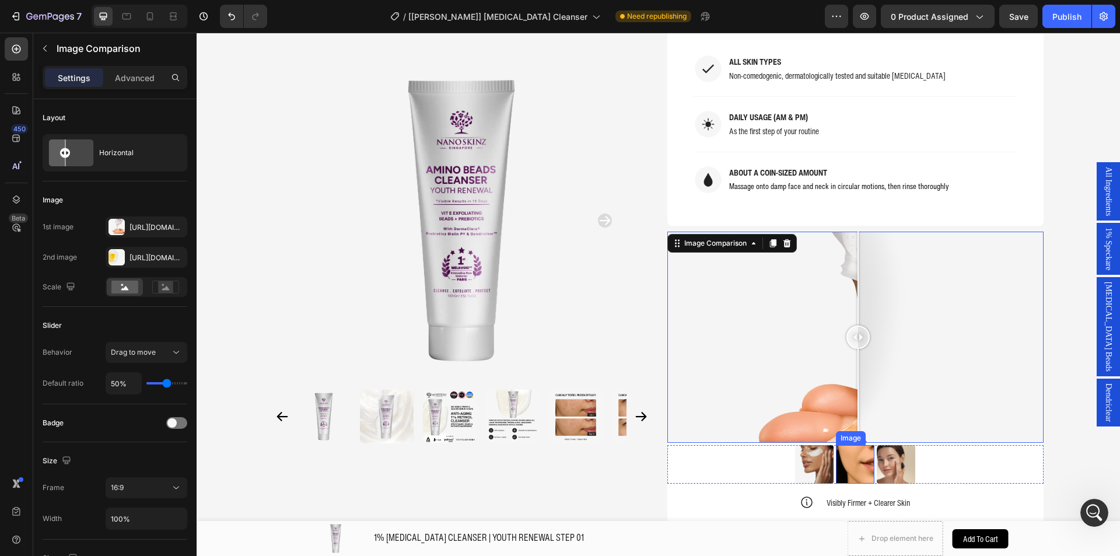
click at [848, 445] on img at bounding box center [855, 464] width 38 height 38
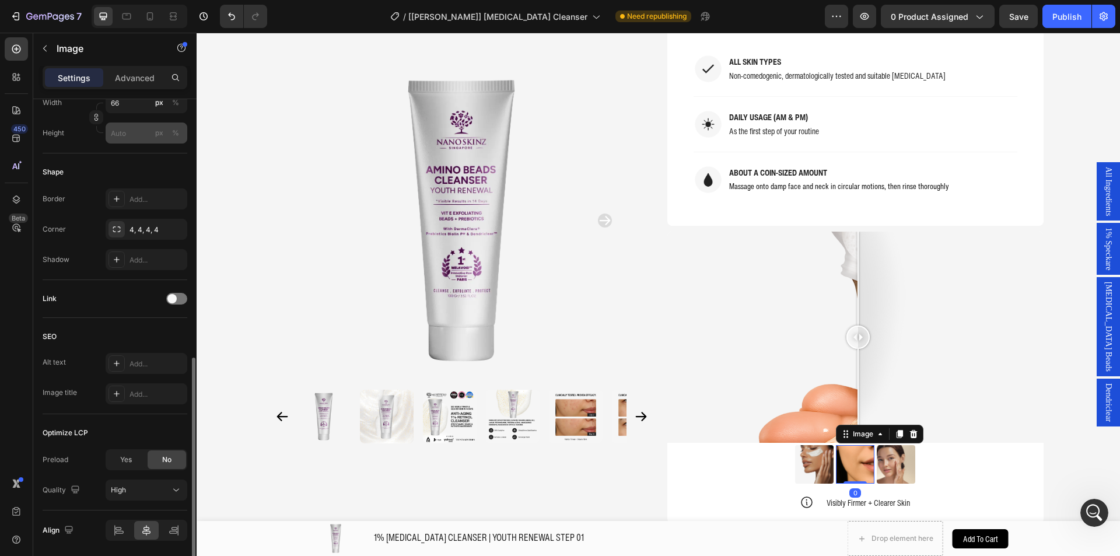
scroll to position [391, 0]
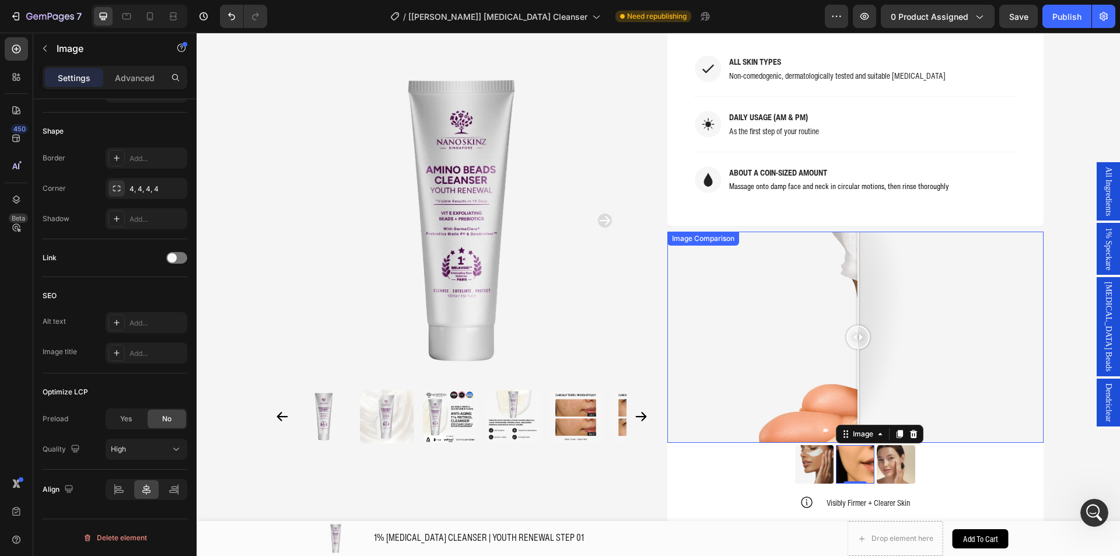
click at [896, 339] on div at bounding box center [855, 337] width 376 height 212
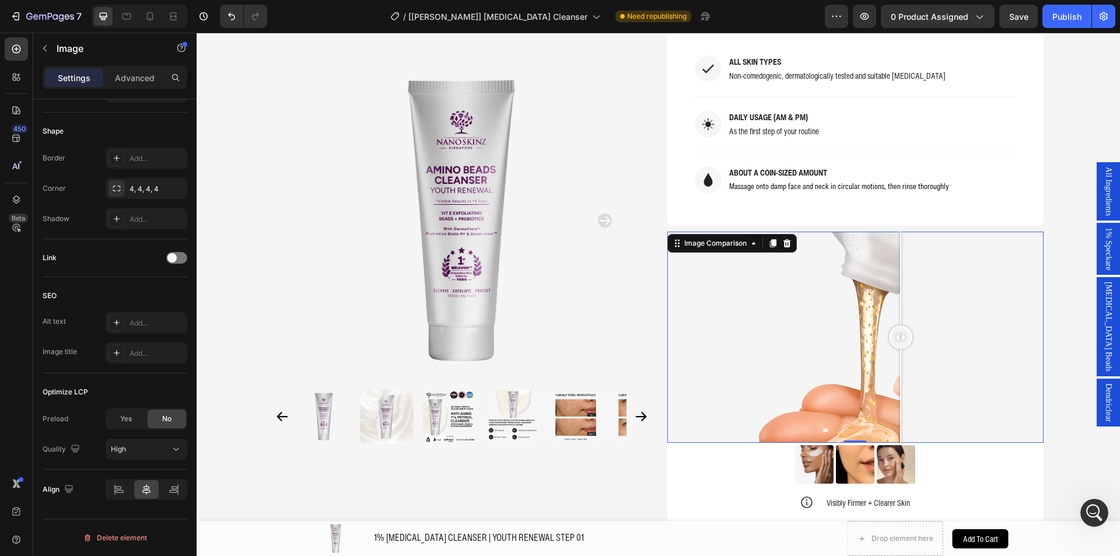
scroll to position [0, 0]
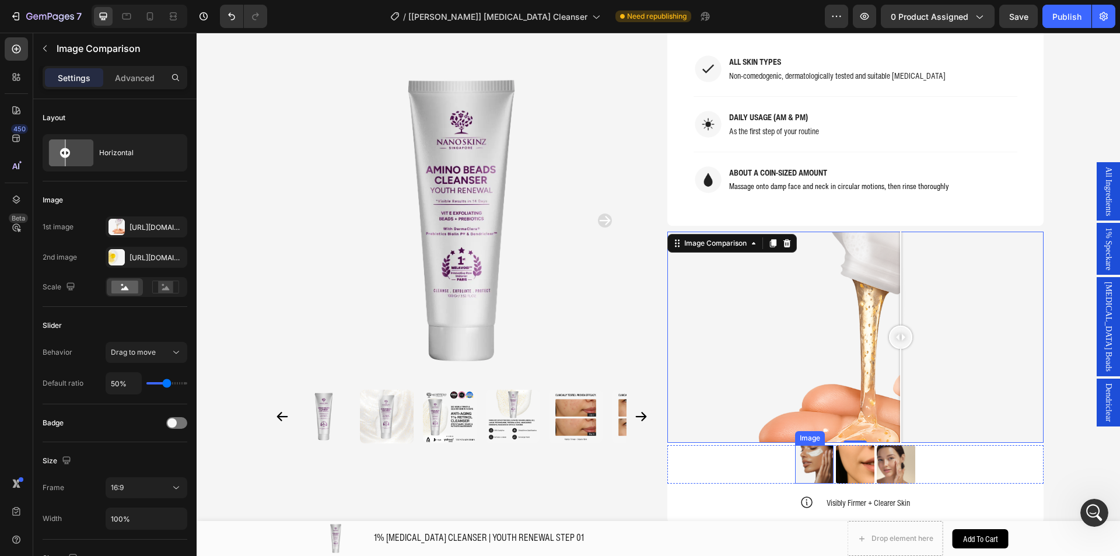
click at [822, 445] on img at bounding box center [814, 464] width 38 height 38
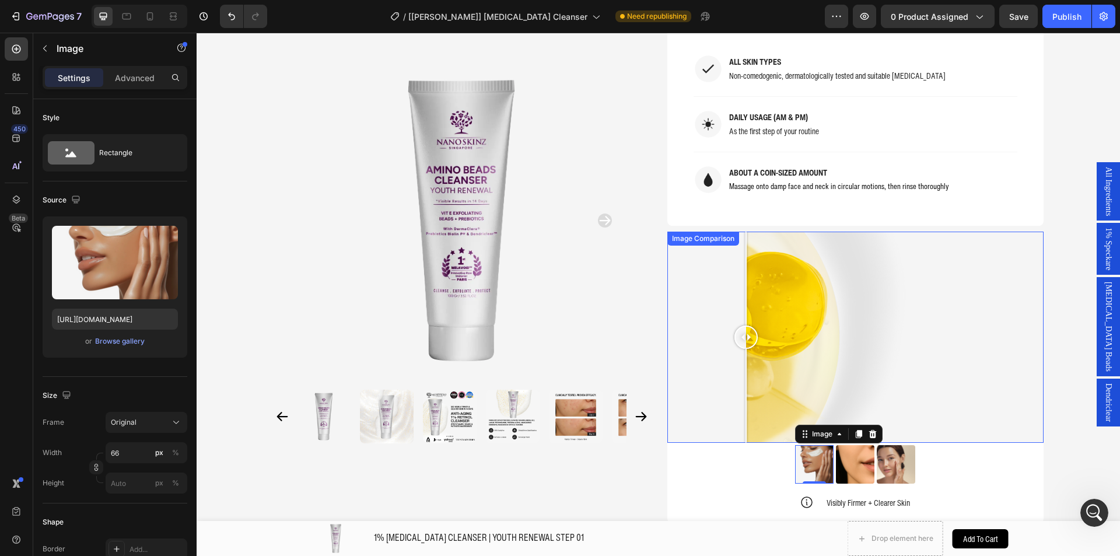
click at [741, 324] on div at bounding box center [855, 337] width 376 height 212
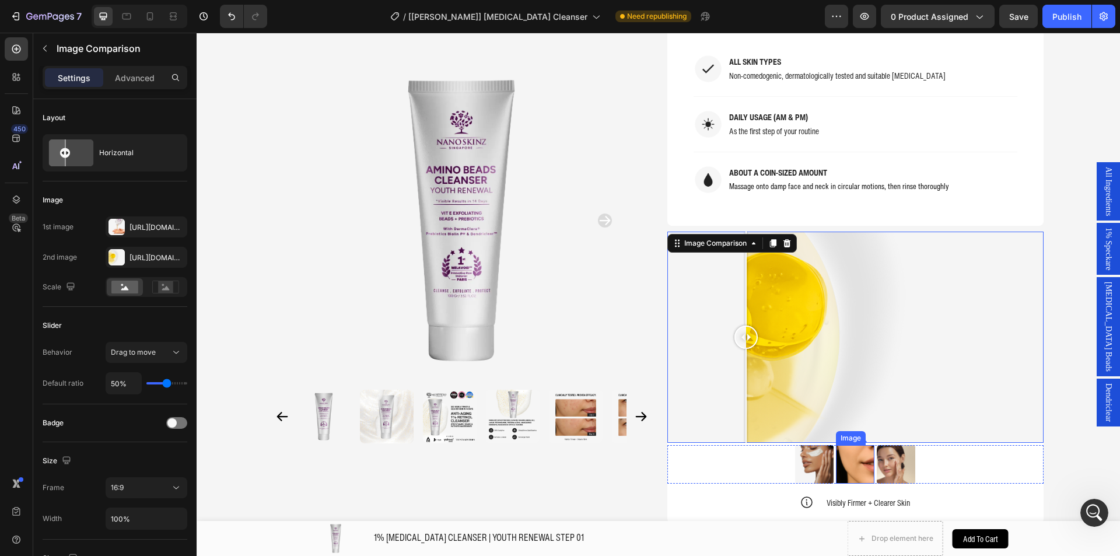
click at [857, 445] on img at bounding box center [855, 464] width 38 height 38
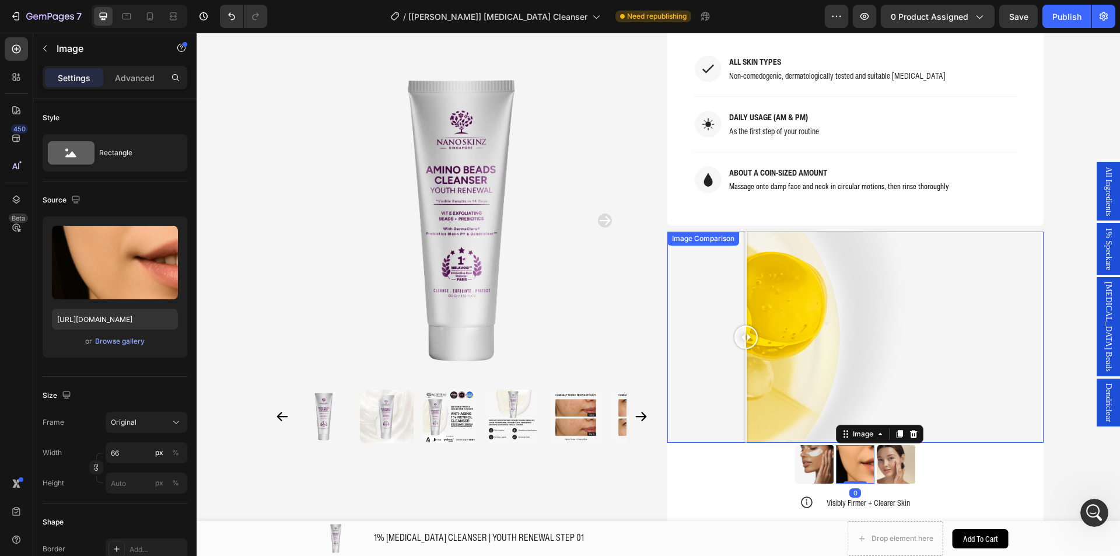
click at [894, 325] on div at bounding box center [855, 337] width 376 height 212
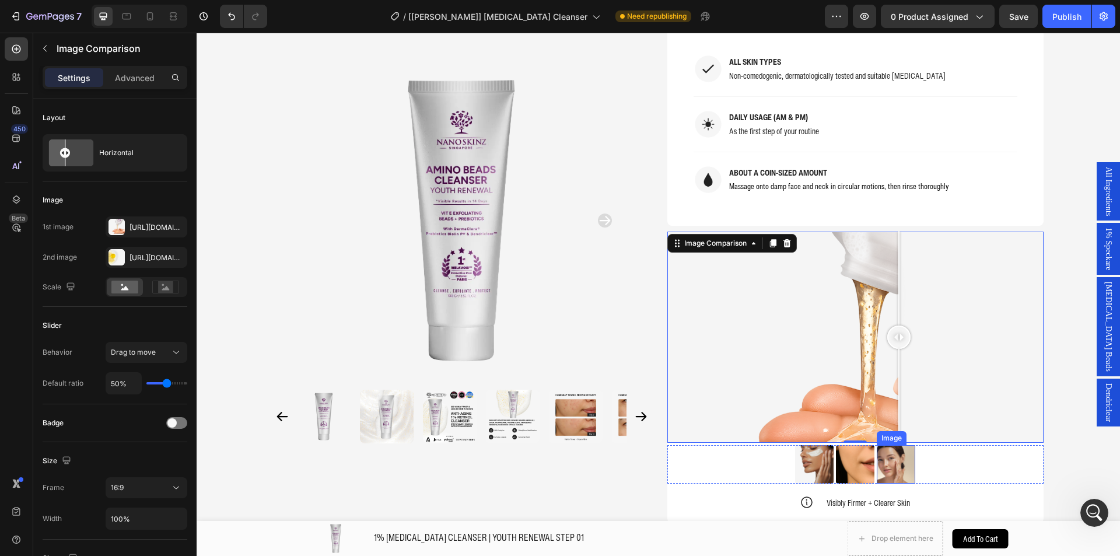
click at [888, 445] on img at bounding box center [895, 464] width 38 height 38
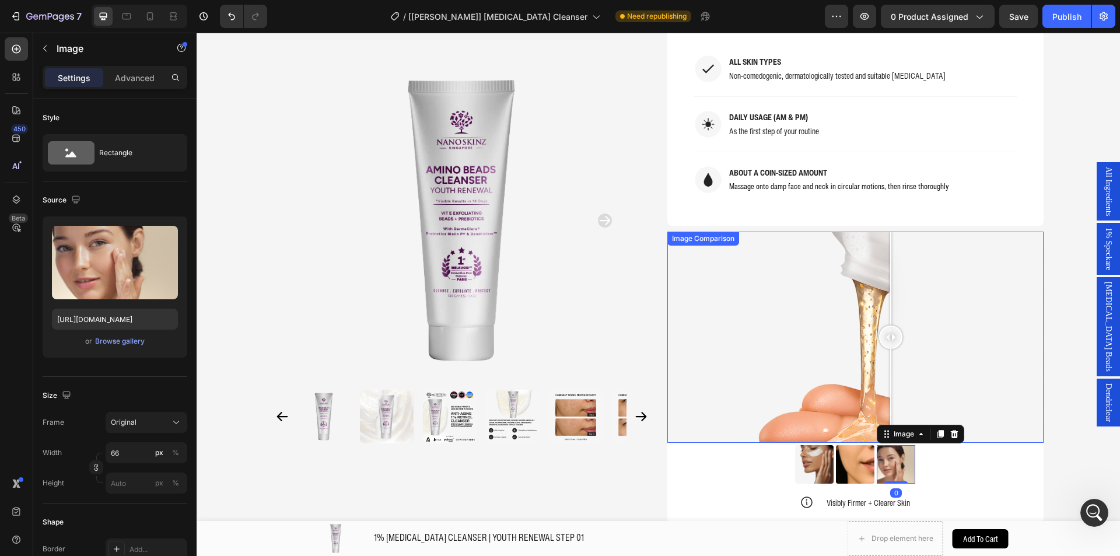
click at [886, 285] on div at bounding box center [890, 337] width 23 height 212
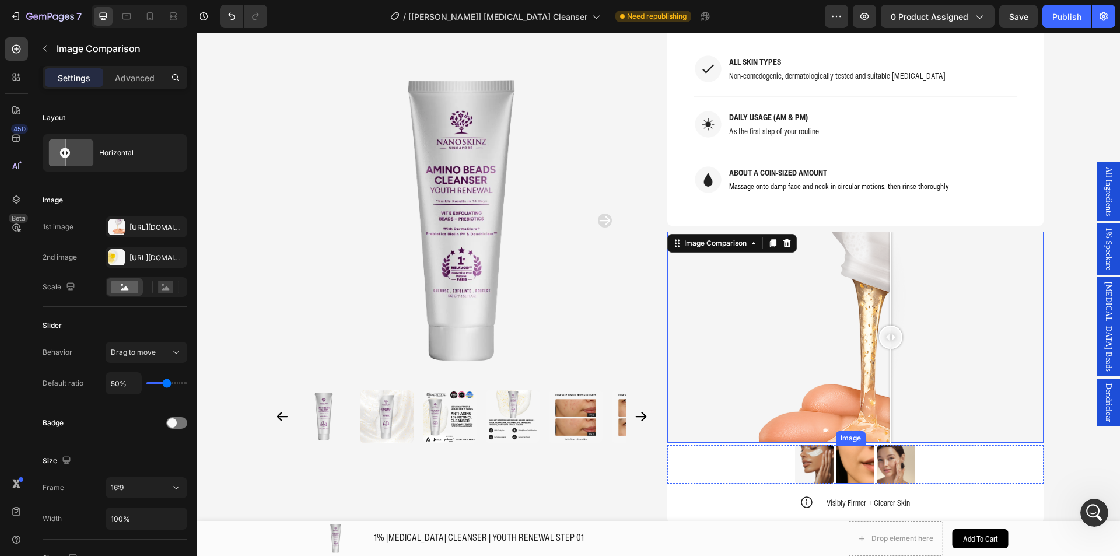
click at [850, 445] on img at bounding box center [855, 464] width 38 height 38
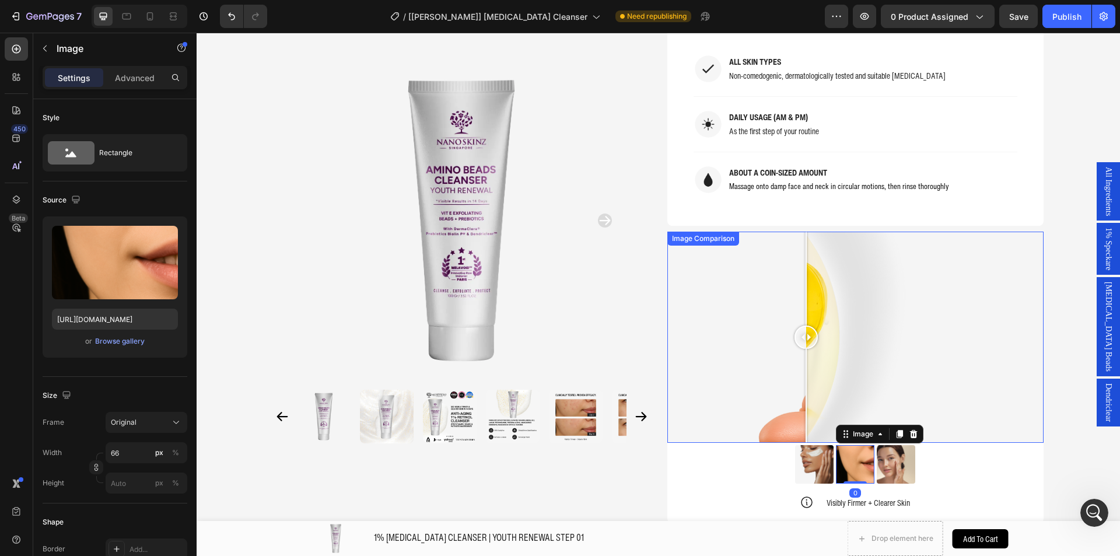
click at [801, 320] on div at bounding box center [855, 337] width 376 height 212
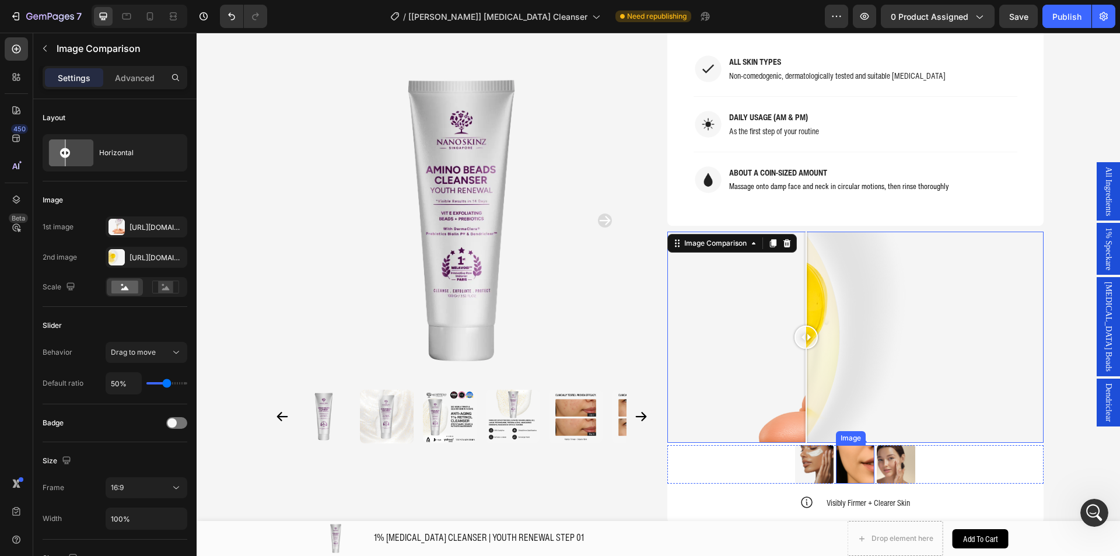
click at [862, 445] on img at bounding box center [855, 464] width 38 height 38
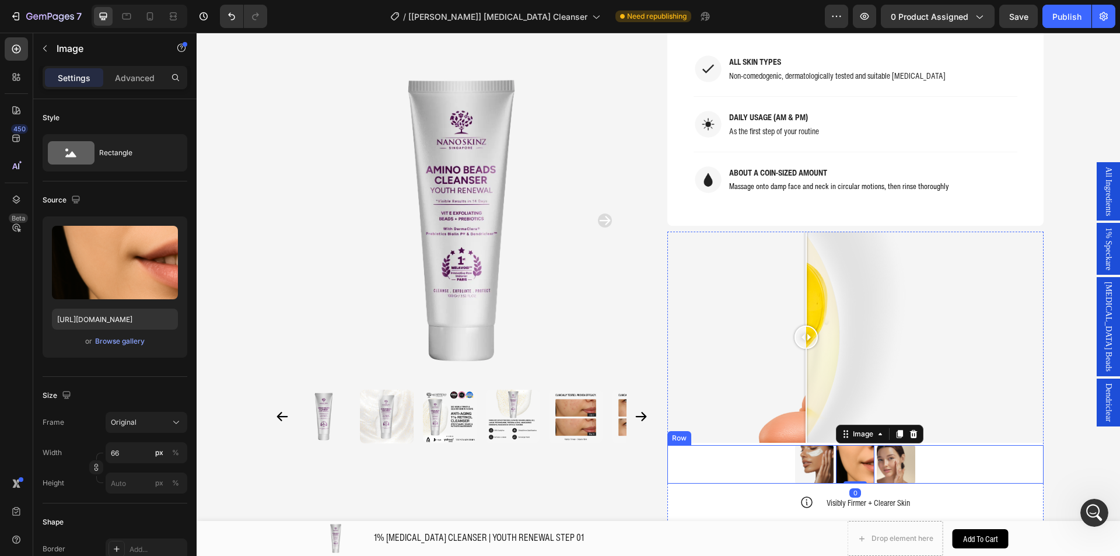
click at [929, 445] on div "Image Image 0 Image Row" at bounding box center [855, 464] width 376 height 38
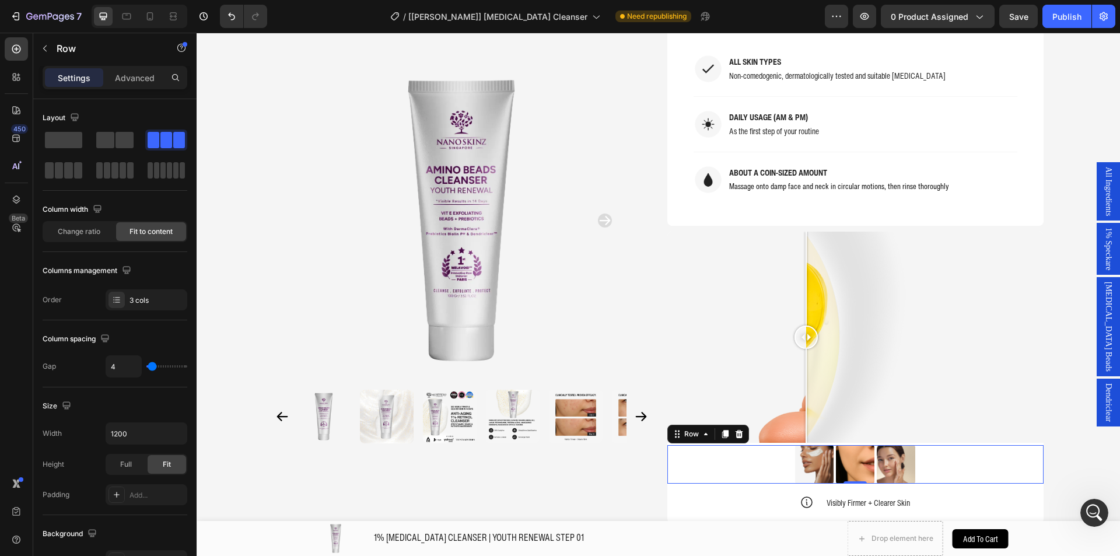
click at [945, 445] on div "Image Image Image Row 0" at bounding box center [855, 464] width 376 height 38
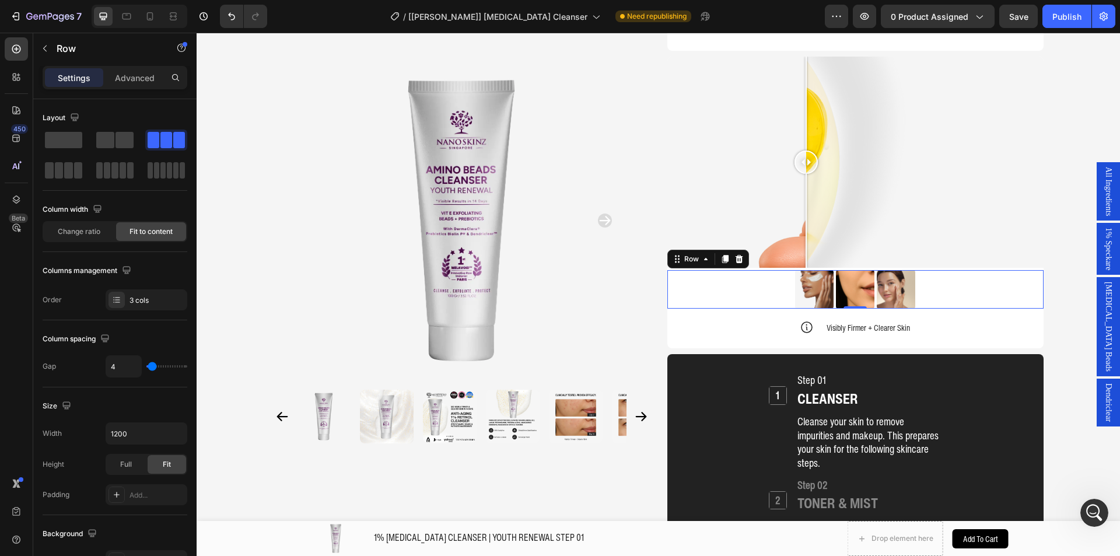
click at [838, 270] on img at bounding box center [855, 289] width 38 height 38
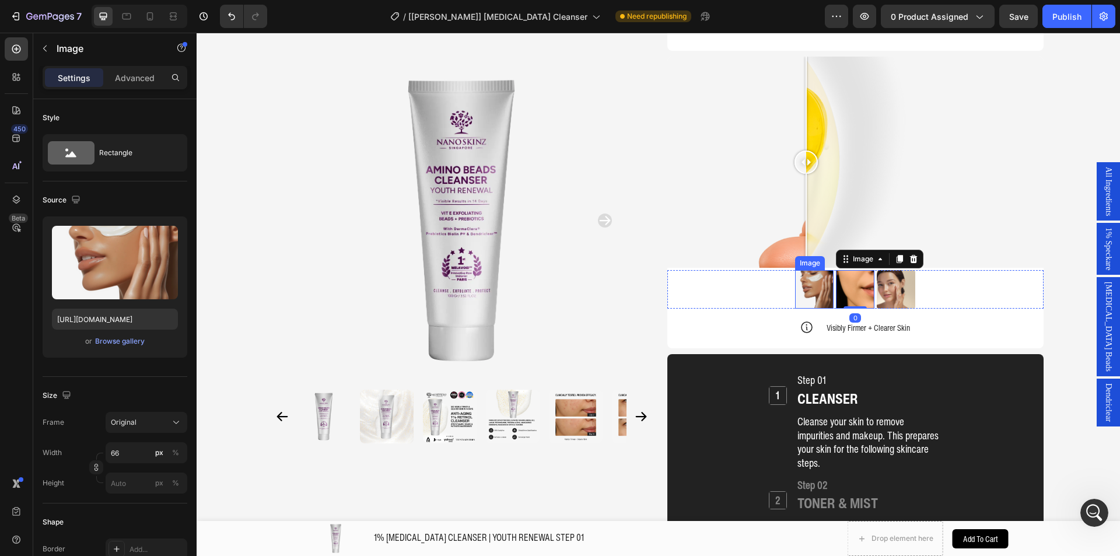
click at [818, 270] on img at bounding box center [814, 289] width 38 height 38
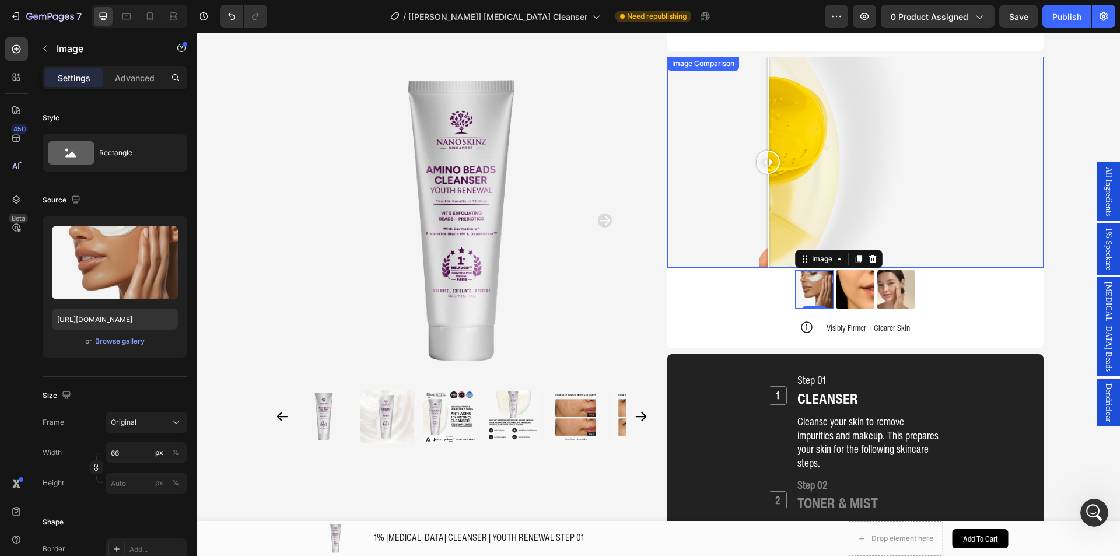
click at [763, 215] on div at bounding box center [855, 163] width 376 height 212
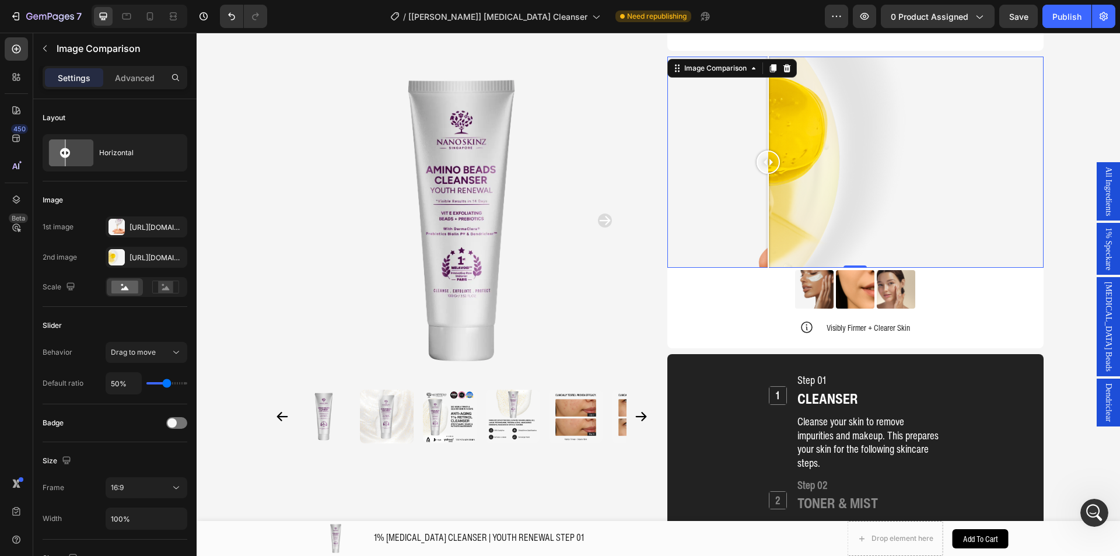
click at [711, 212] on div at bounding box center [855, 163] width 376 height 212
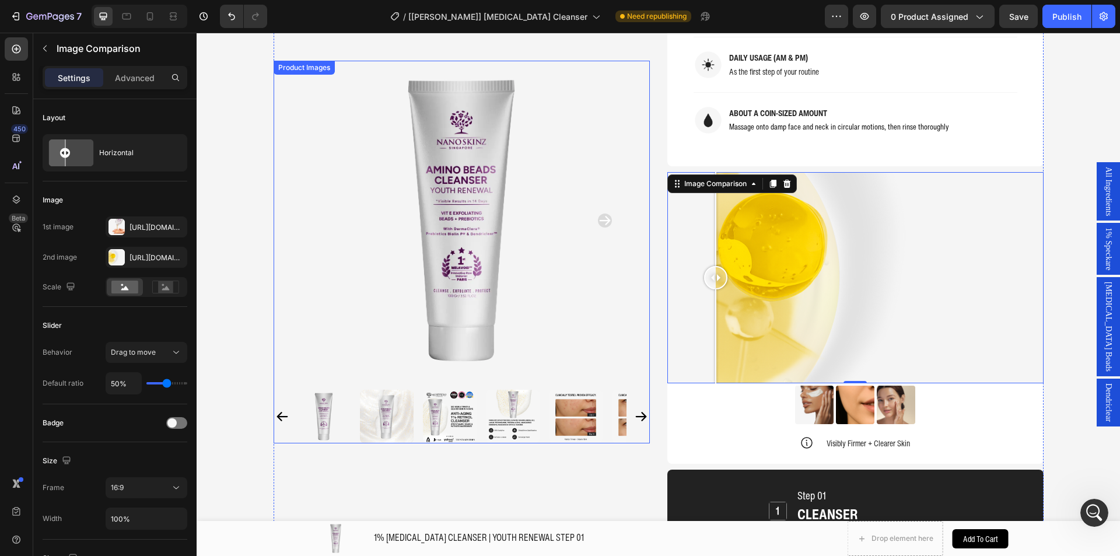
scroll to position [1103, 0]
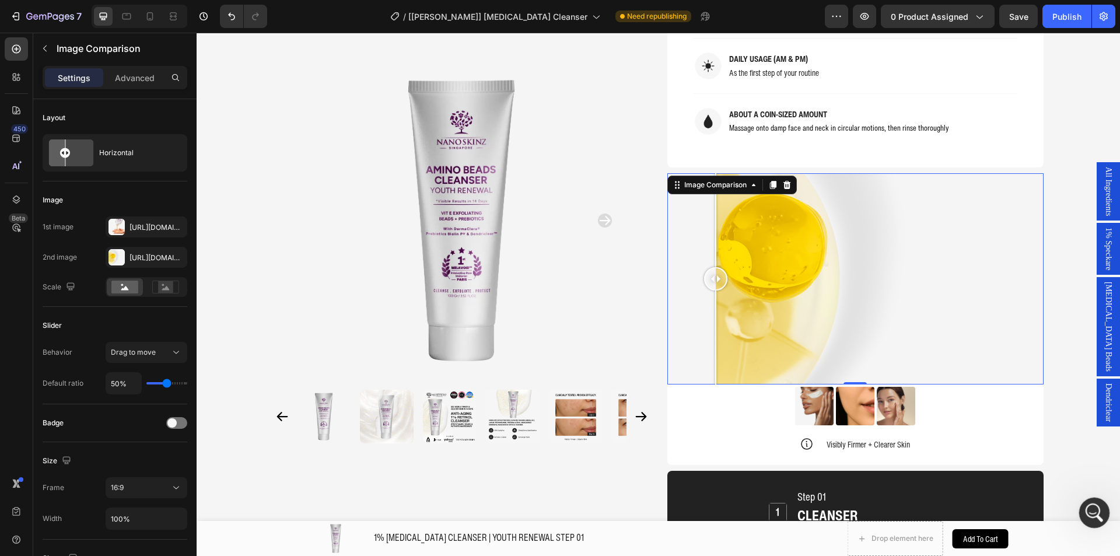
click at [1101, 511] on div "Open Intercom Messenger" at bounding box center [1092, 511] width 38 height 38
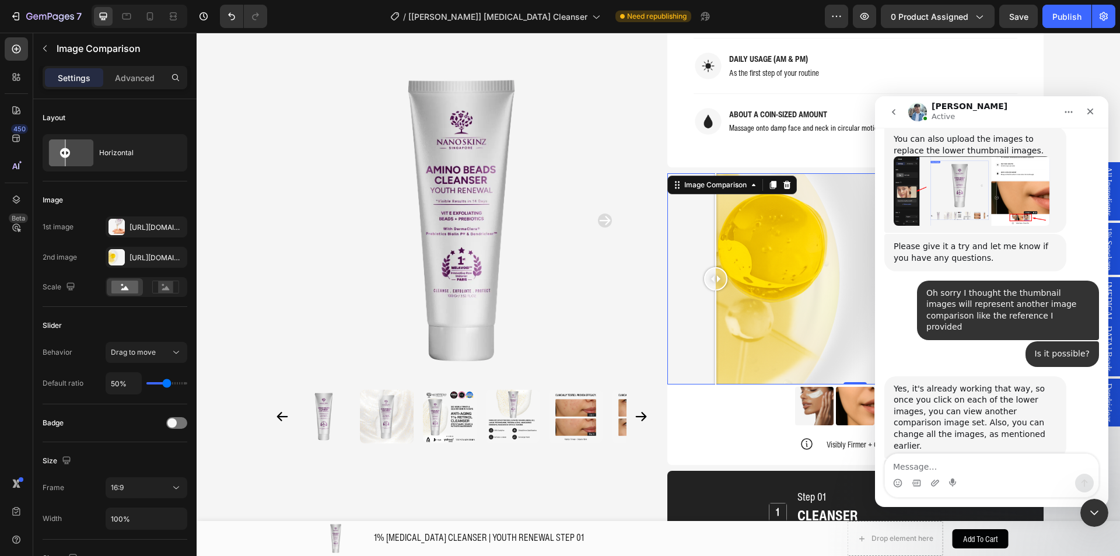
scroll to position [2492, 0]
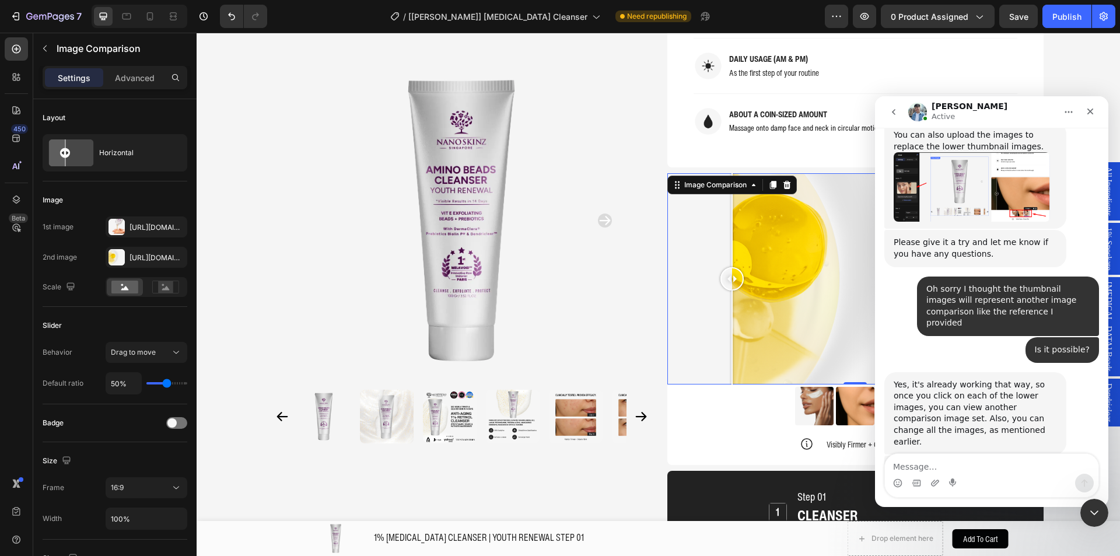
click at [727, 229] on div at bounding box center [855, 279] width 376 height 212
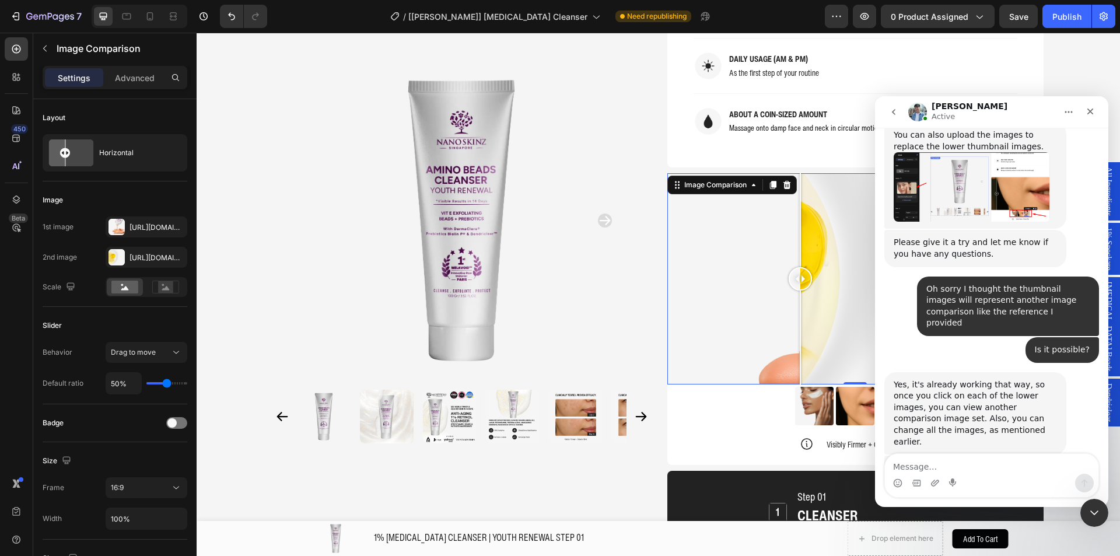
click at [795, 180] on div at bounding box center [855, 279] width 376 height 212
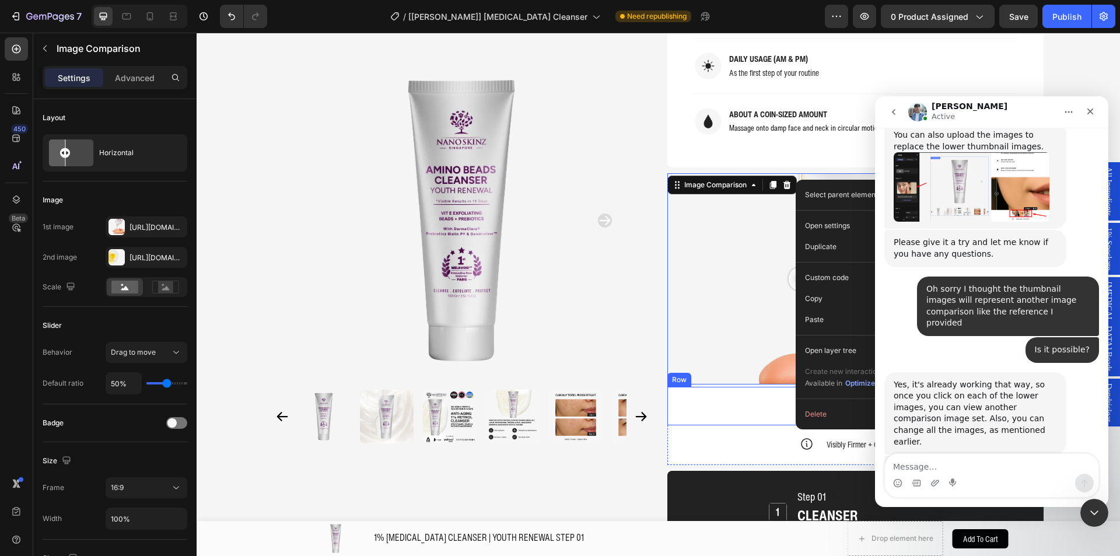
click at [718, 387] on div "Image Image Image Row" at bounding box center [855, 406] width 376 height 38
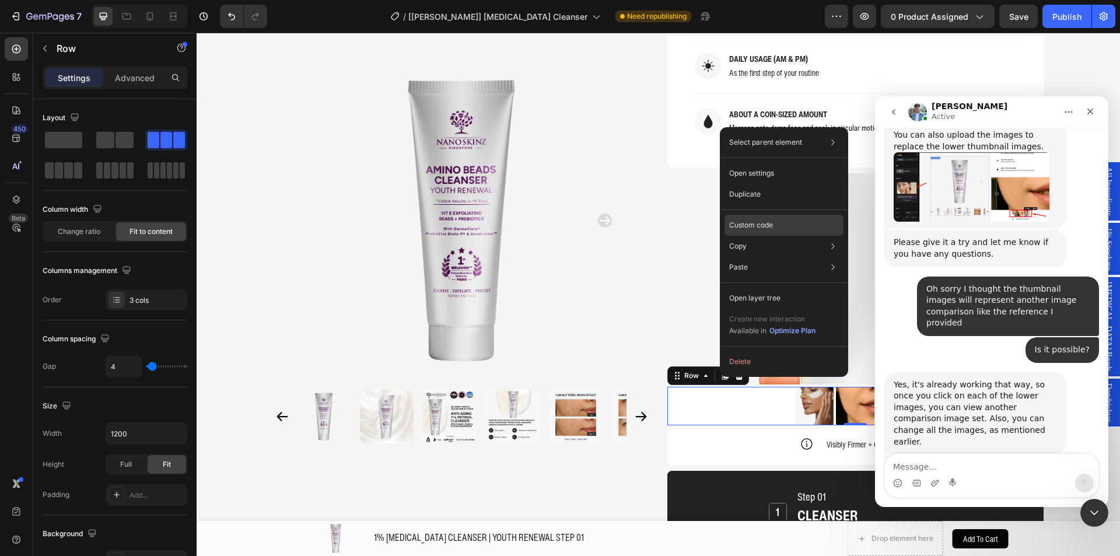
click at [737, 229] on p "Custom code" at bounding box center [751, 225] width 44 height 10
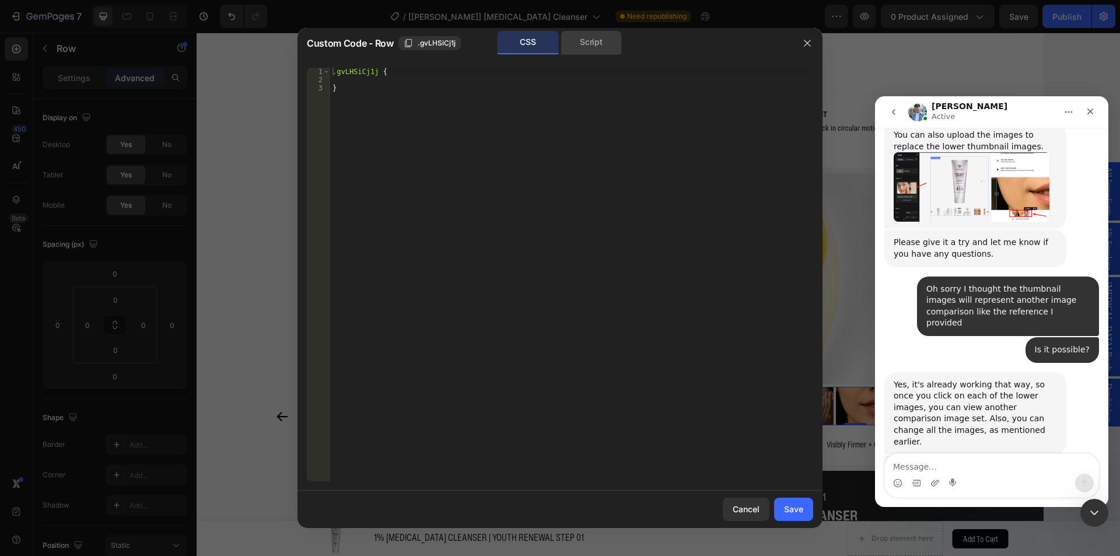
click at [593, 38] on div "Script" at bounding box center [590, 42] width 61 height 23
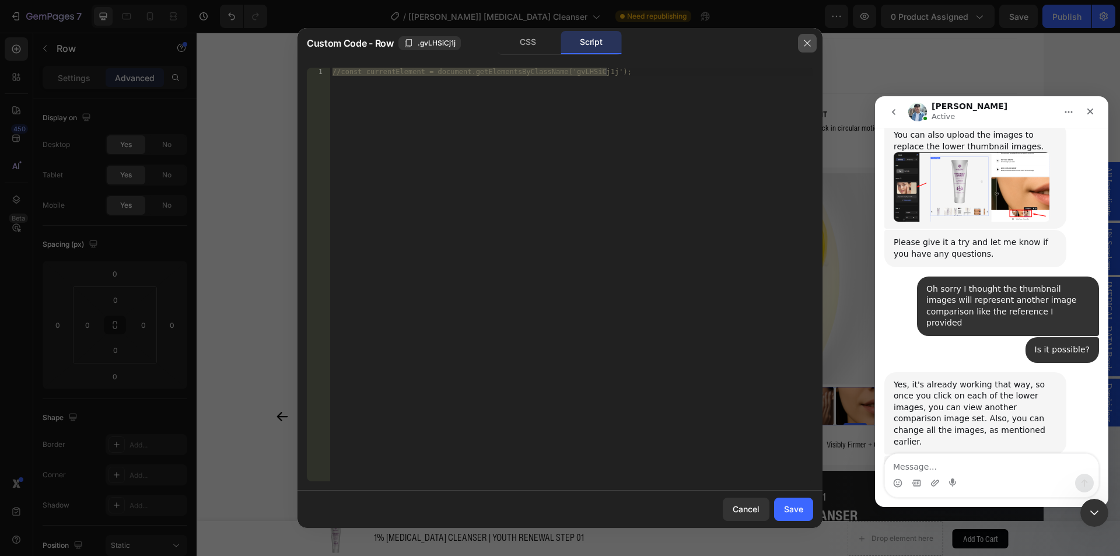
drag, startPoint x: 803, startPoint y: 45, endPoint x: 605, endPoint y: 14, distance: 200.6
click at [803, 45] on icon "button" at bounding box center [806, 42] width 9 height 9
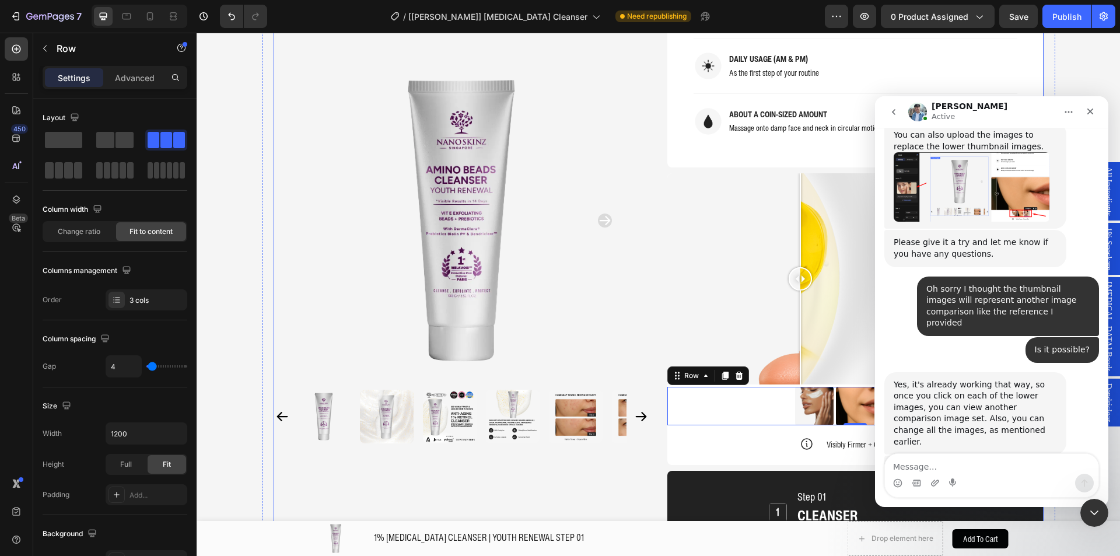
click at [667, 437] on div "Icon Visibly Firmer + Clearer Skin Text Block Row" at bounding box center [855, 444] width 376 height 14
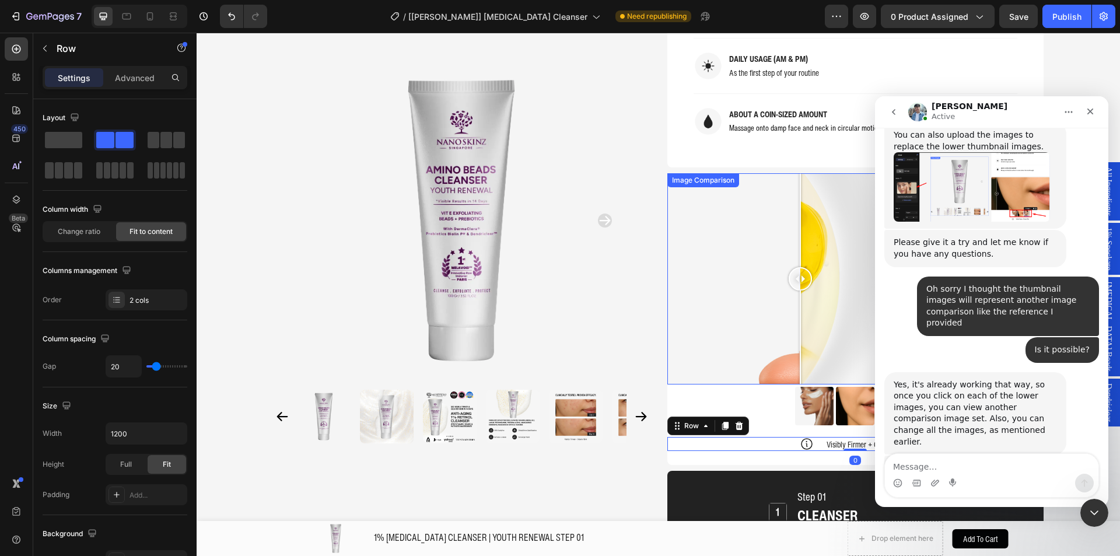
click at [675, 173] on div "Image Comparison" at bounding box center [703, 180] width 72 height 14
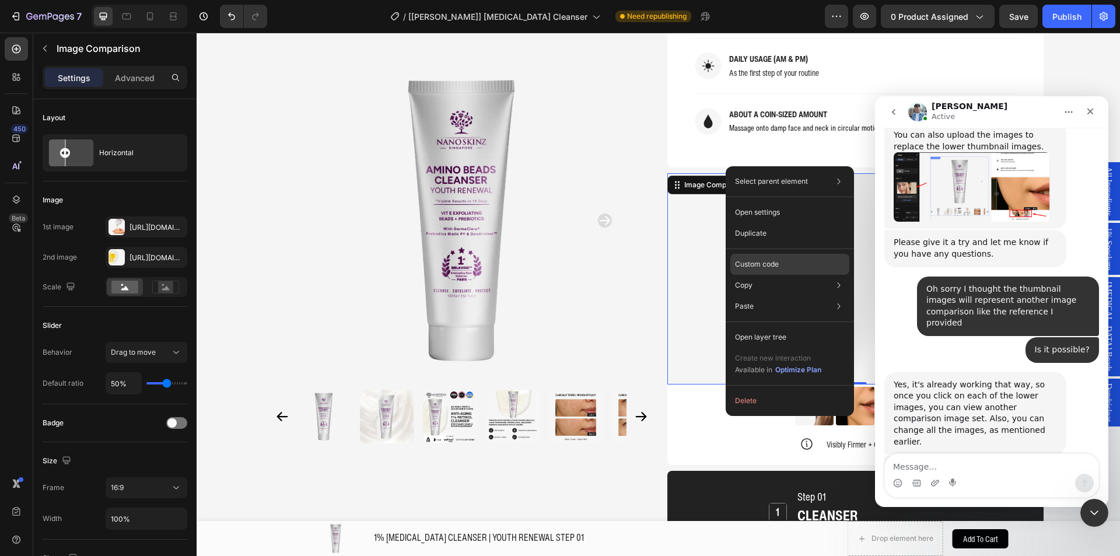
click at [781, 296] on div "Custom code" at bounding box center [789, 306] width 119 height 21
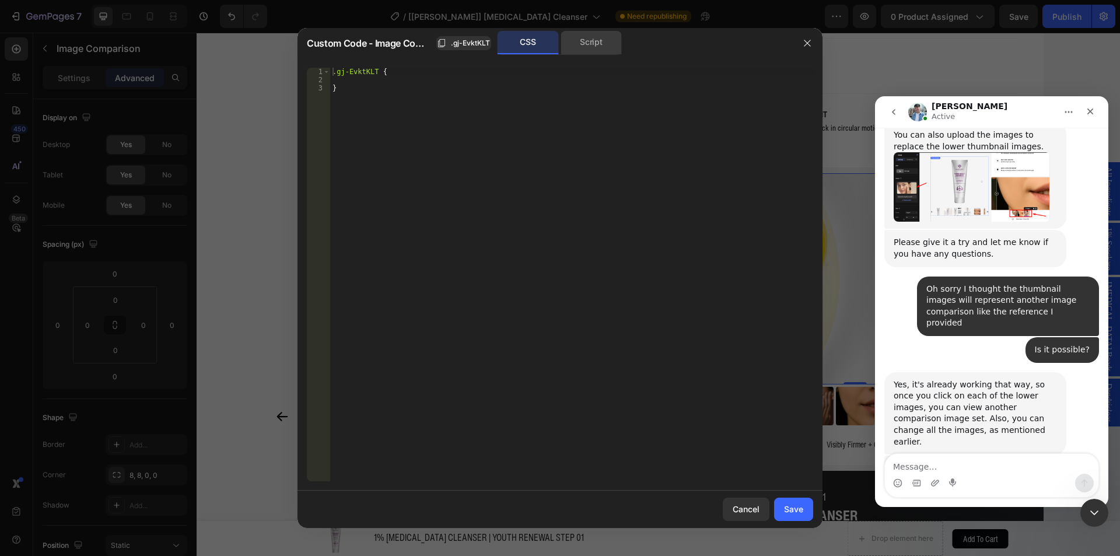
click at [591, 43] on div "Script" at bounding box center [590, 42] width 61 height 23
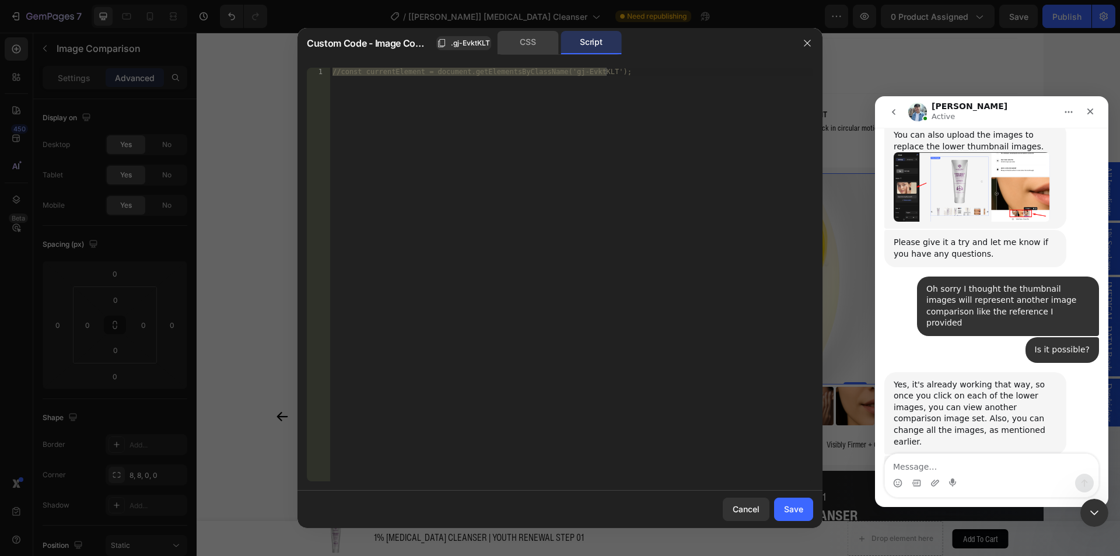
click at [544, 47] on div "CSS" at bounding box center [527, 42] width 61 height 23
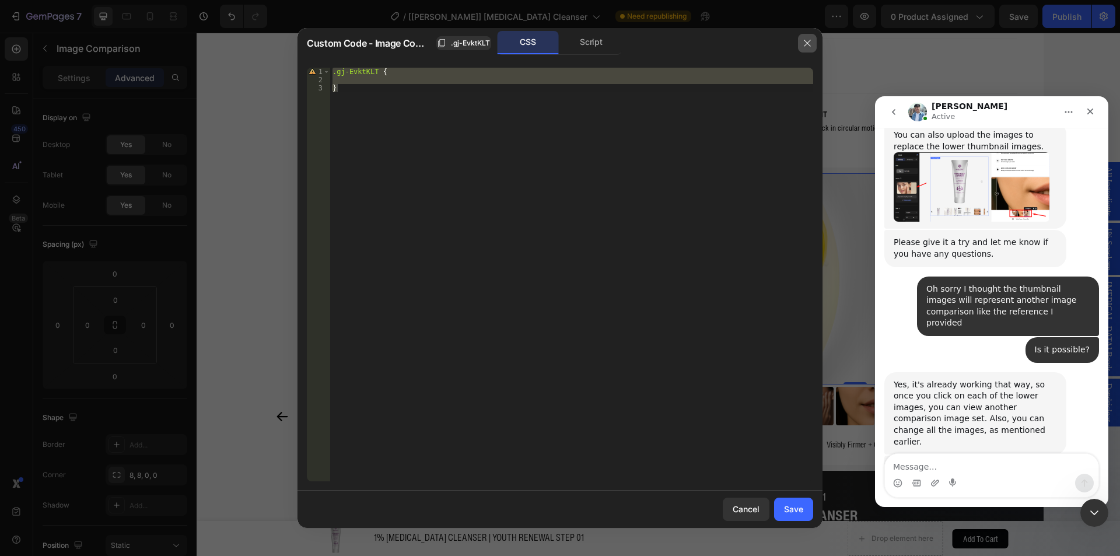
drag, startPoint x: 805, startPoint y: 38, endPoint x: 653, endPoint y: 48, distance: 151.9
click at [805, 38] on icon "button" at bounding box center [806, 42] width 9 height 9
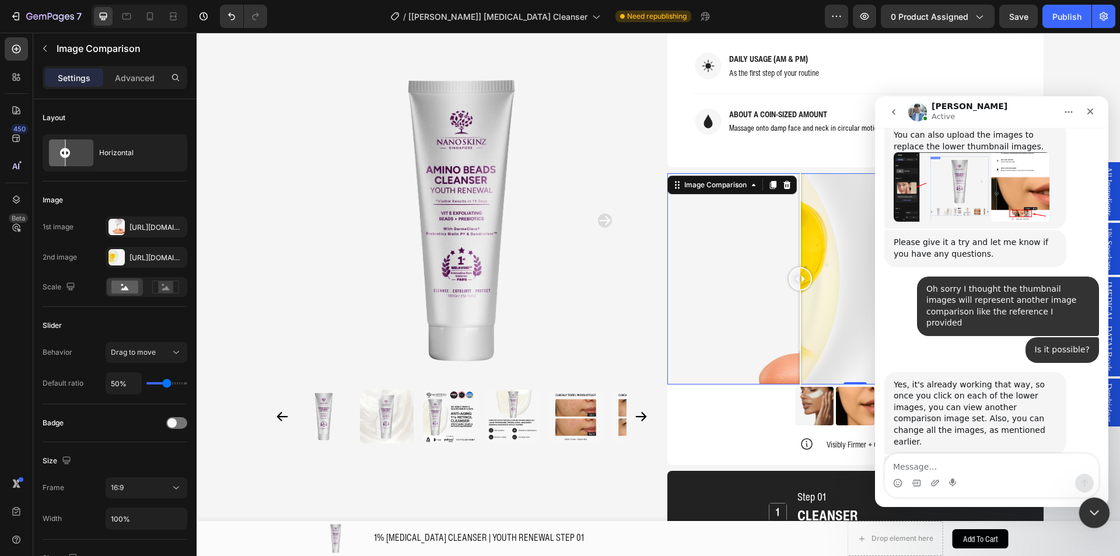
click at [1094, 511] on icon "Close Intercom Messenger" at bounding box center [1092, 510] width 8 height 5
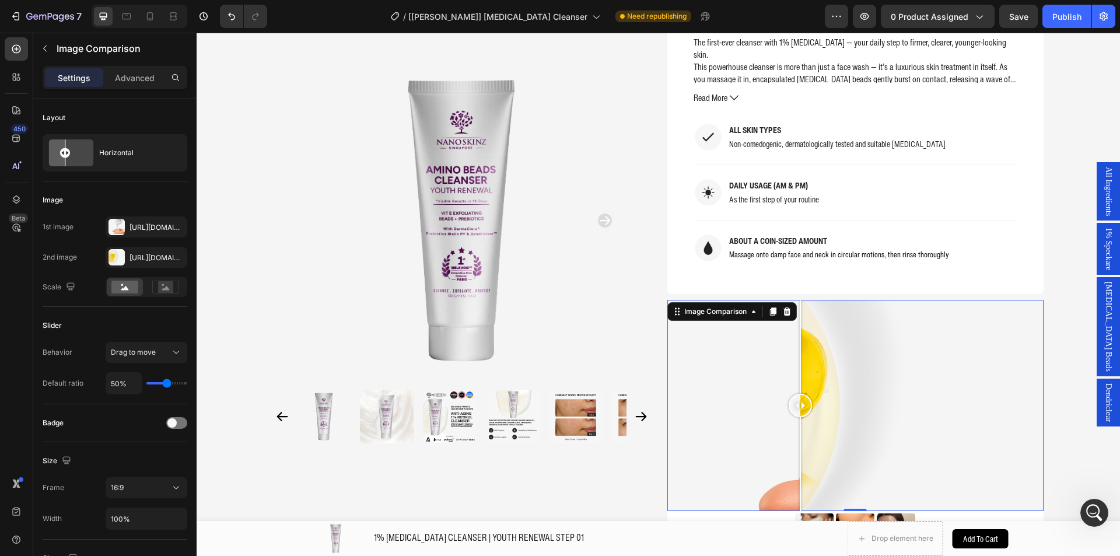
scroll to position [928, 0]
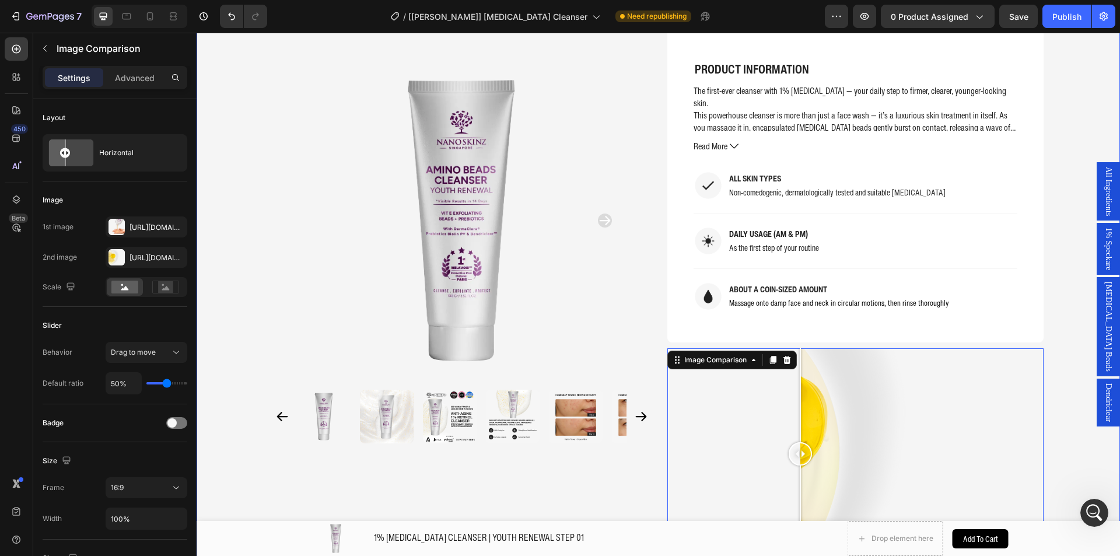
click at [1057, 330] on div "Product Images Home 1% RETINOL CLEANSER | YOUTH RENEWAL STEP 01 Breadcrumb 1% R…" at bounding box center [657, 415] width 923 height 2575
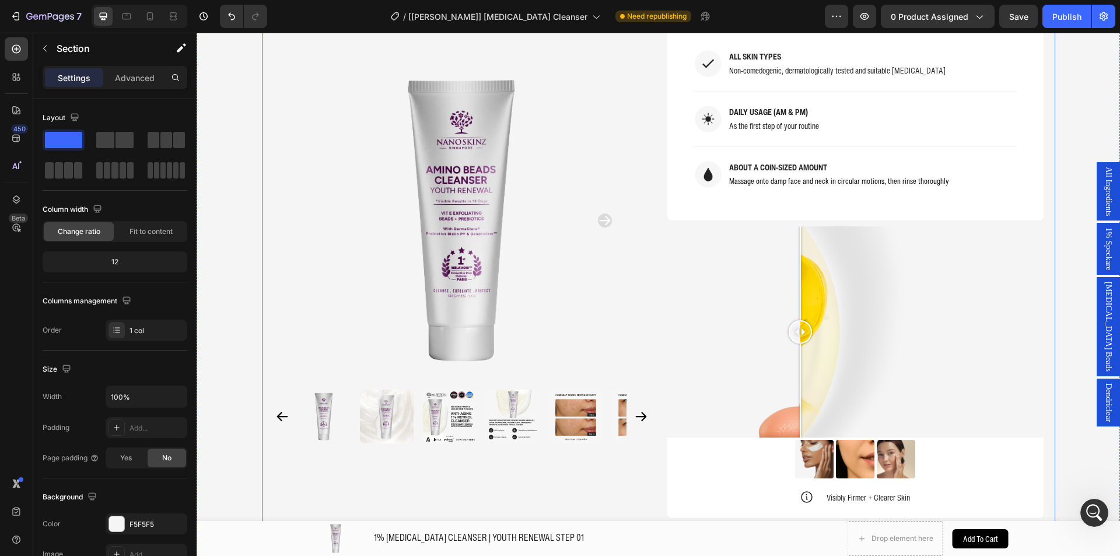
scroll to position [1103, 0]
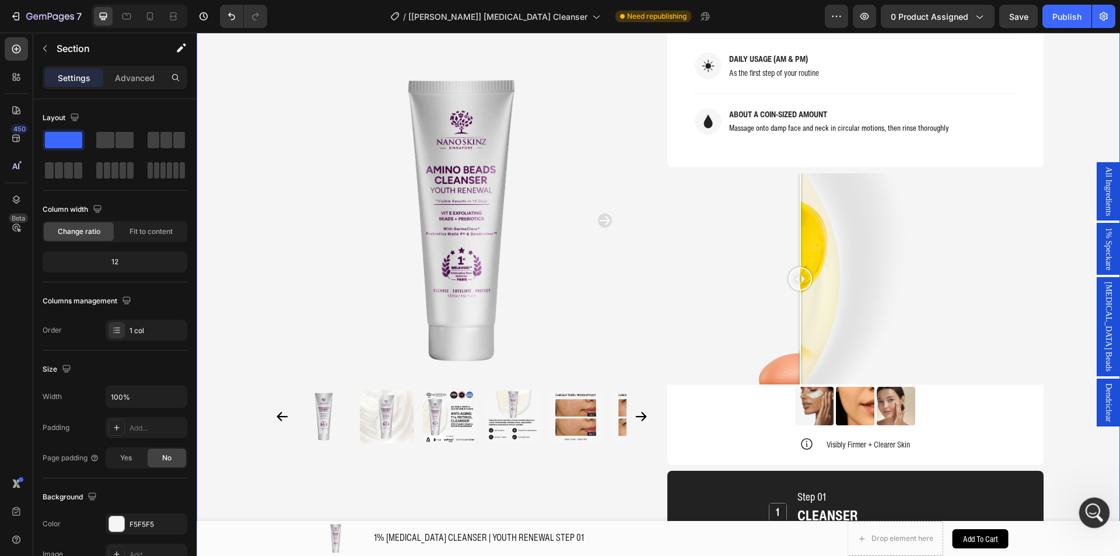
click at [1103, 513] on div "Open Intercom Messenger" at bounding box center [1092, 511] width 38 height 38
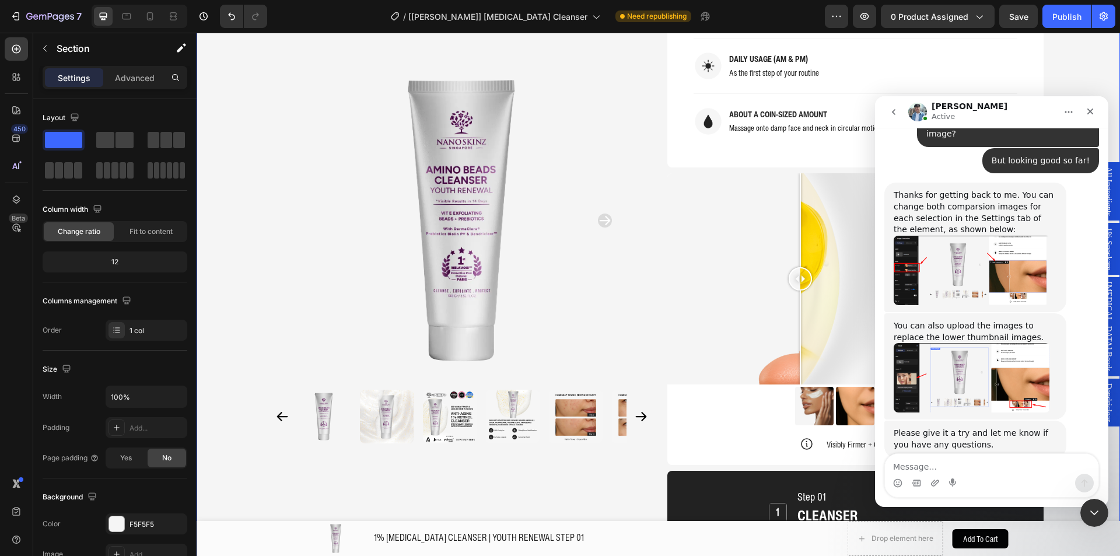
scroll to position [2259, 0]
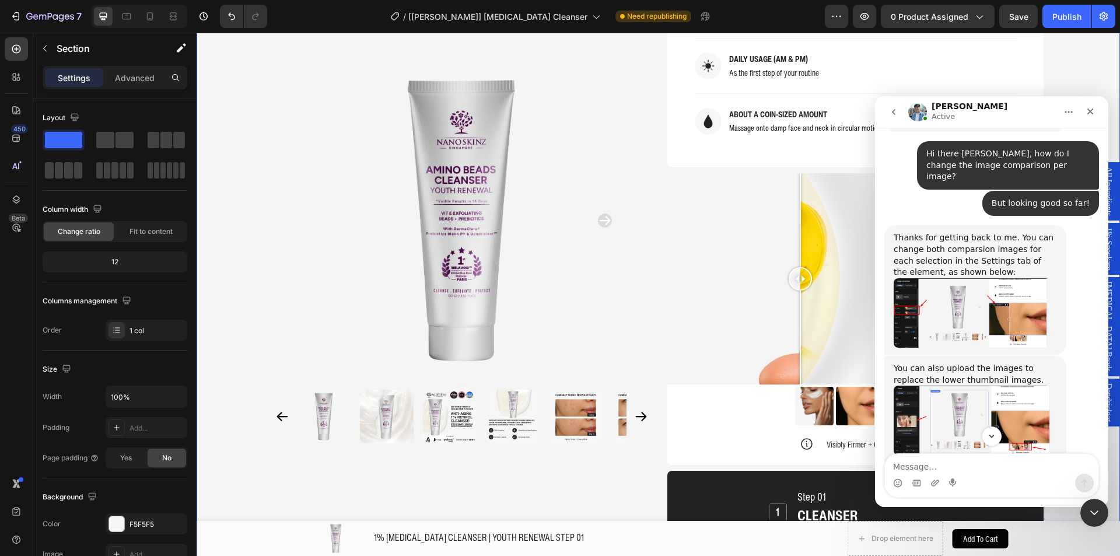
click at [923, 278] on img "Liam says…" at bounding box center [971, 312] width 156 height 69
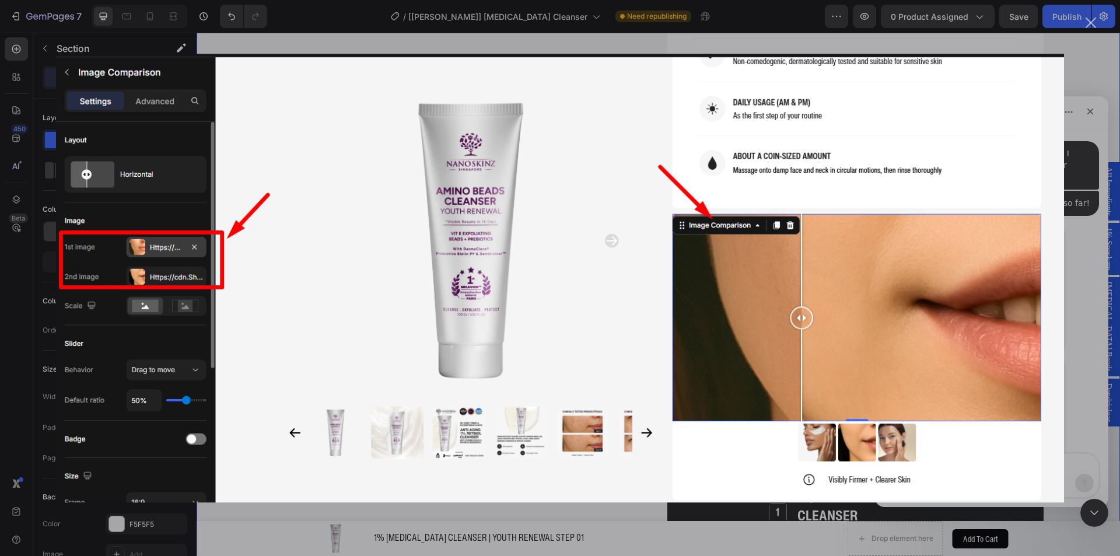
click at [1089, 61] on div "Intercom messenger" at bounding box center [560, 278] width 1120 height 556
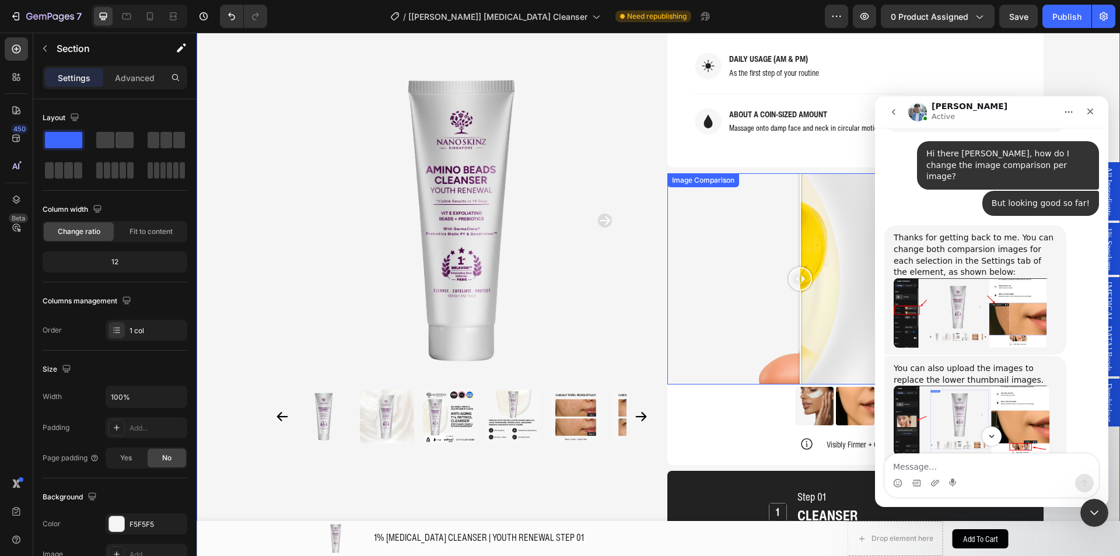
click at [713, 185] on div at bounding box center [855, 279] width 376 height 212
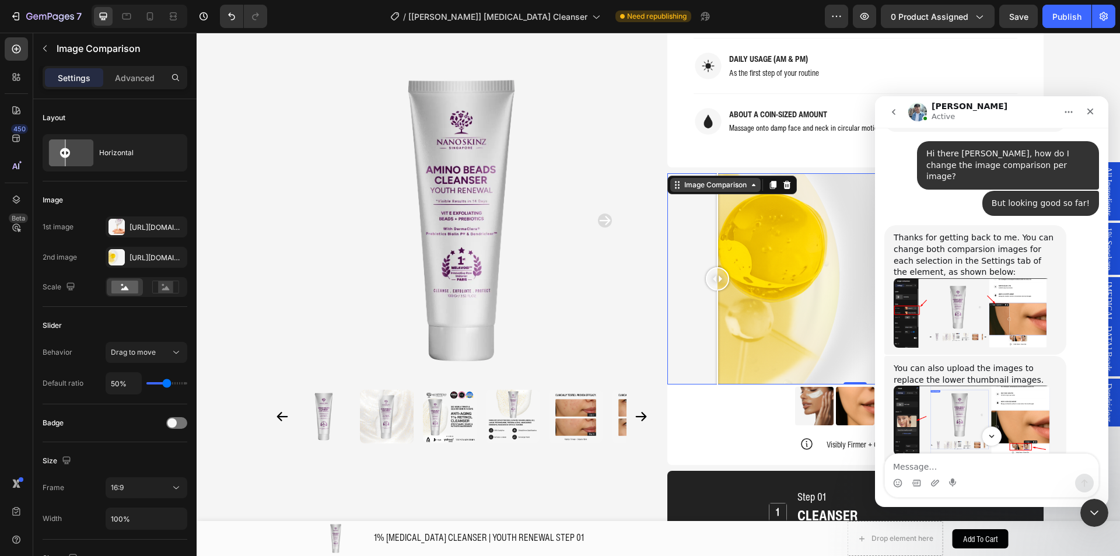
click at [753, 180] on icon at bounding box center [753, 184] width 9 height 9
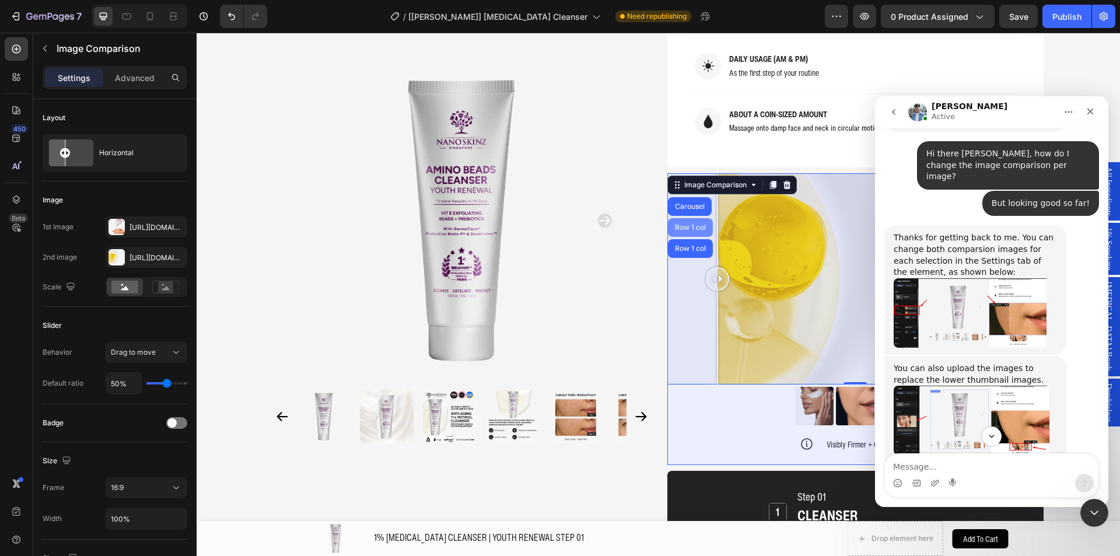
click at [693, 224] on div "Row 1 col" at bounding box center [690, 227] width 36 height 7
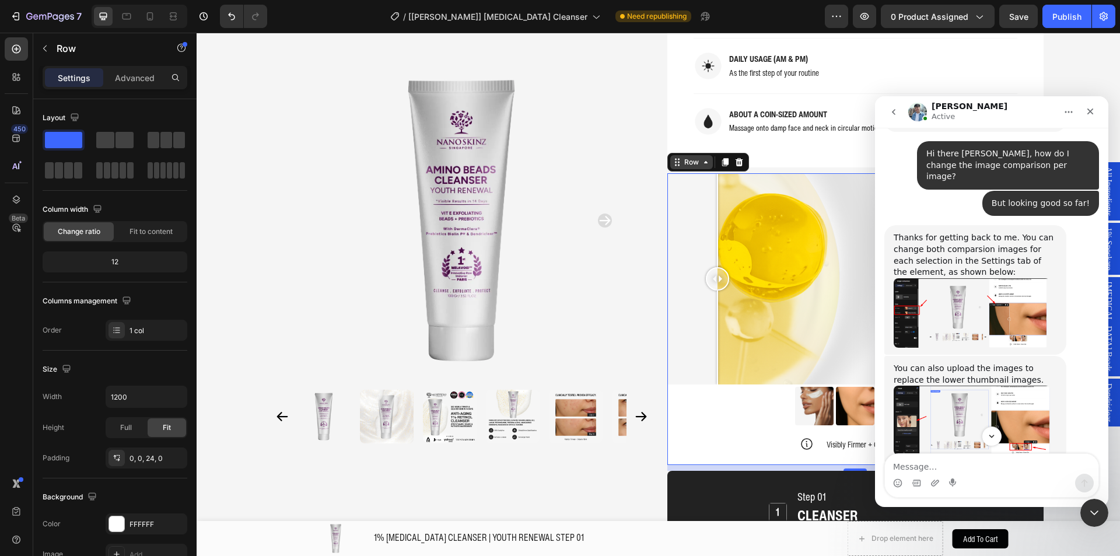
click at [683, 157] on div "Row" at bounding box center [691, 162] width 19 height 10
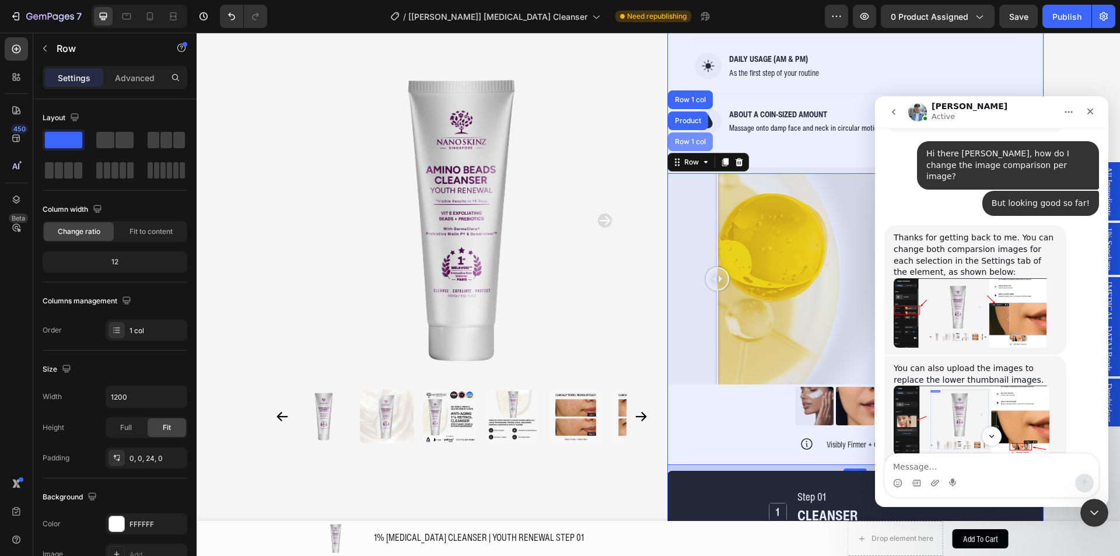
click at [685, 132] on div "Row 1 col" at bounding box center [690, 141] width 45 height 19
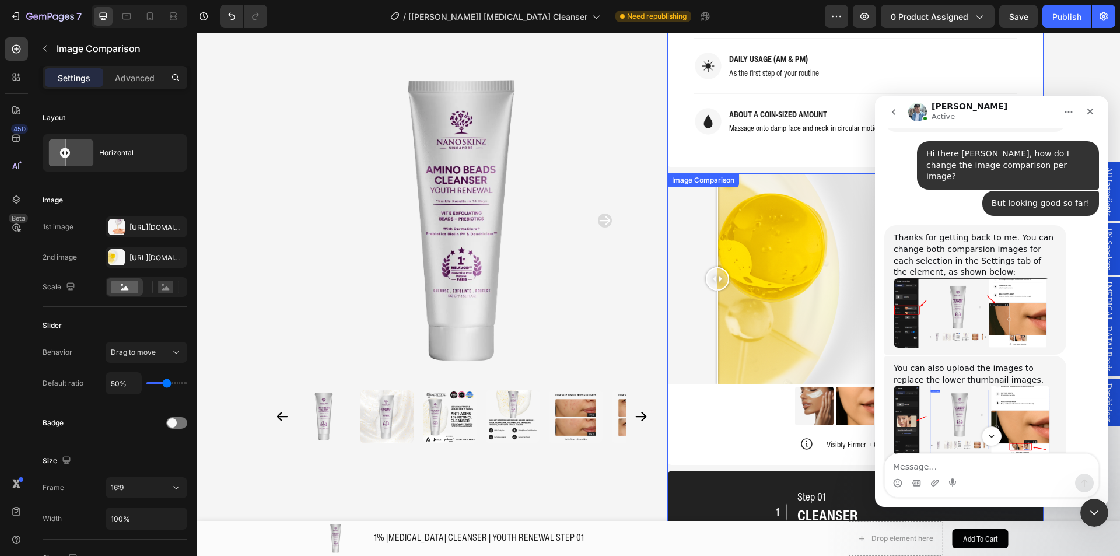
click at [690, 175] on div "Image Comparison" at bounding box center [702, 180] width 67 height 10
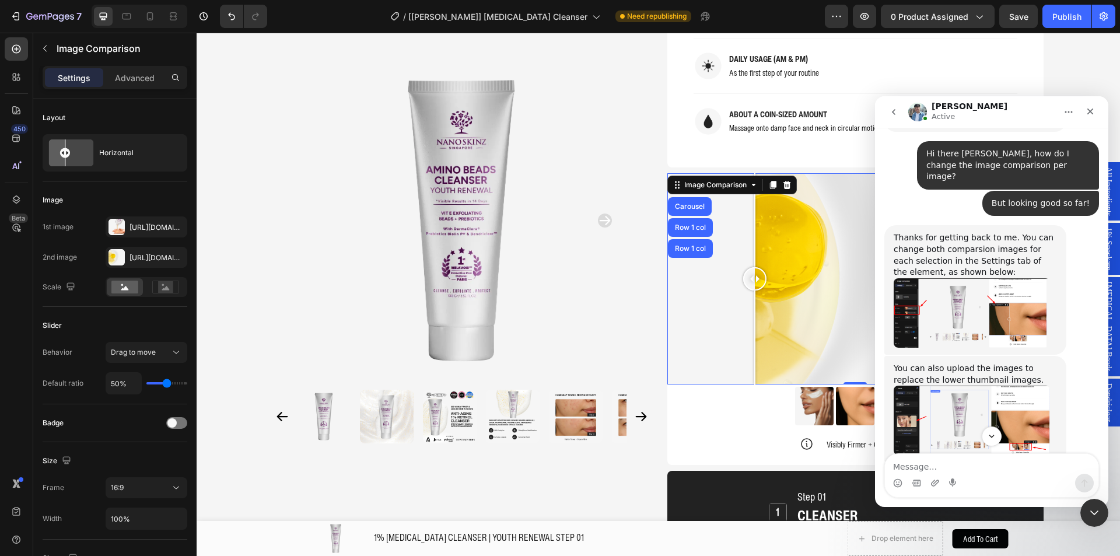
click at [750, 196] on div at bounding box center [855, 279] width 376 height 212
click at [959, 278] on img "Liam says…" at bounding box center [971, 312] width 156 height 69
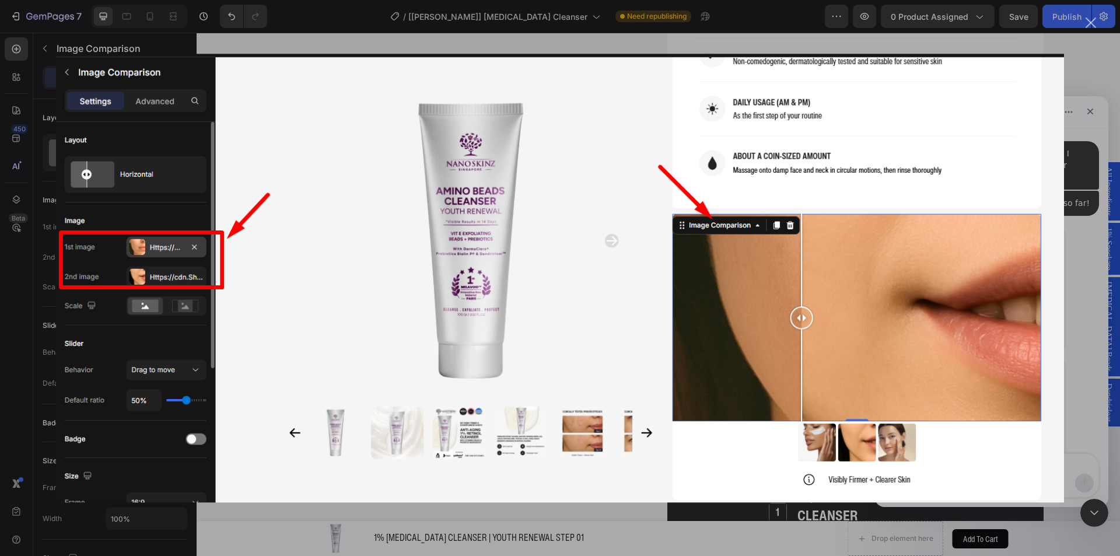
click at [1092, 31] on div "Intercom messenger" at bounding box center [560, 278] width 1120 height 556
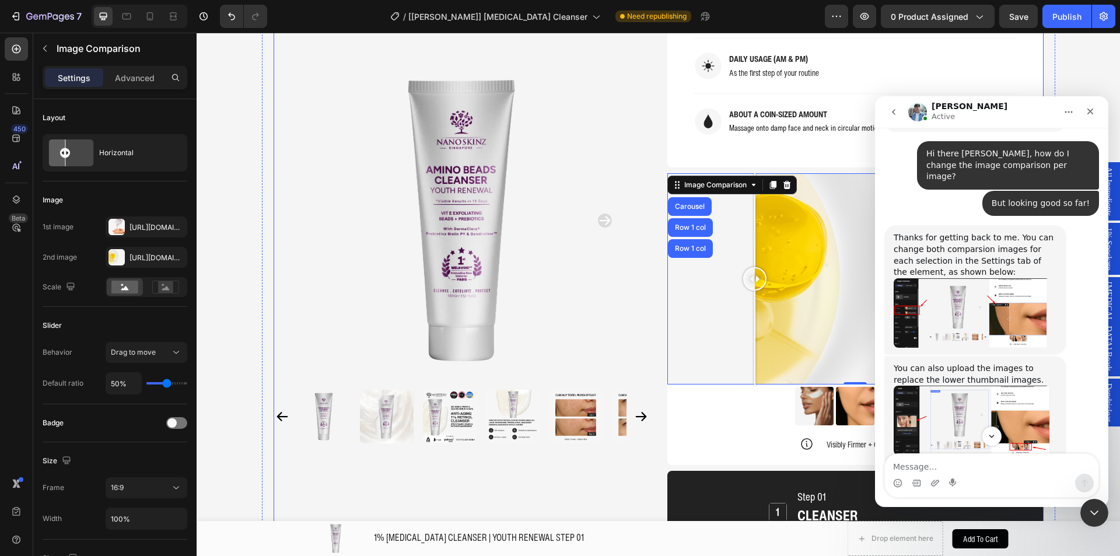
click at [648, 366] on div "Product Images Home 1% RETINOL CLEANSER | YOUTH RENEWAL STEP 01 Breadcrumb 1% R…" at bounding box center [658, 248] width 770 height 2535
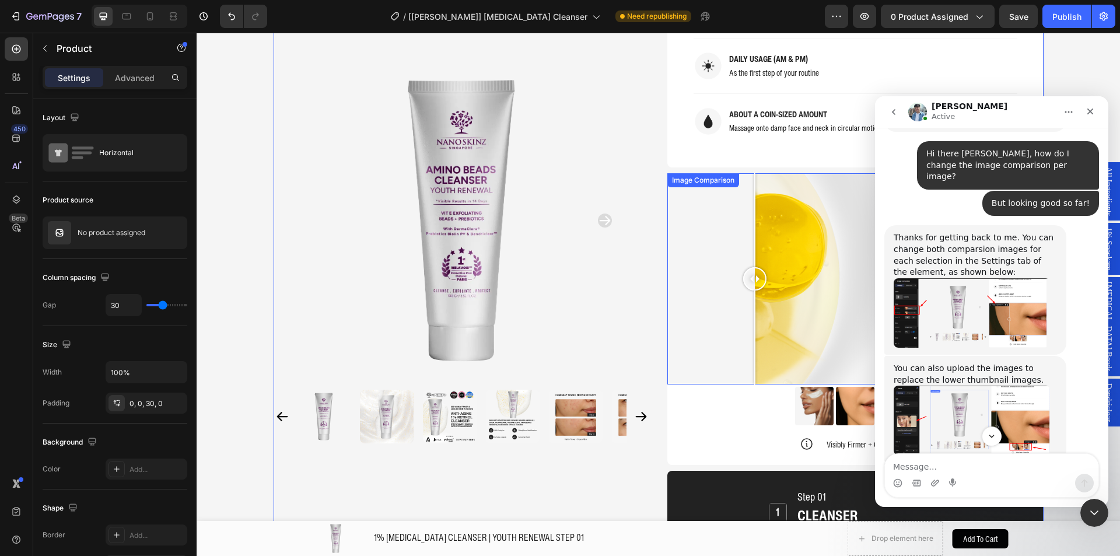
click at [713, 325] on div at bounding box center [855, 279] width 376 height 212
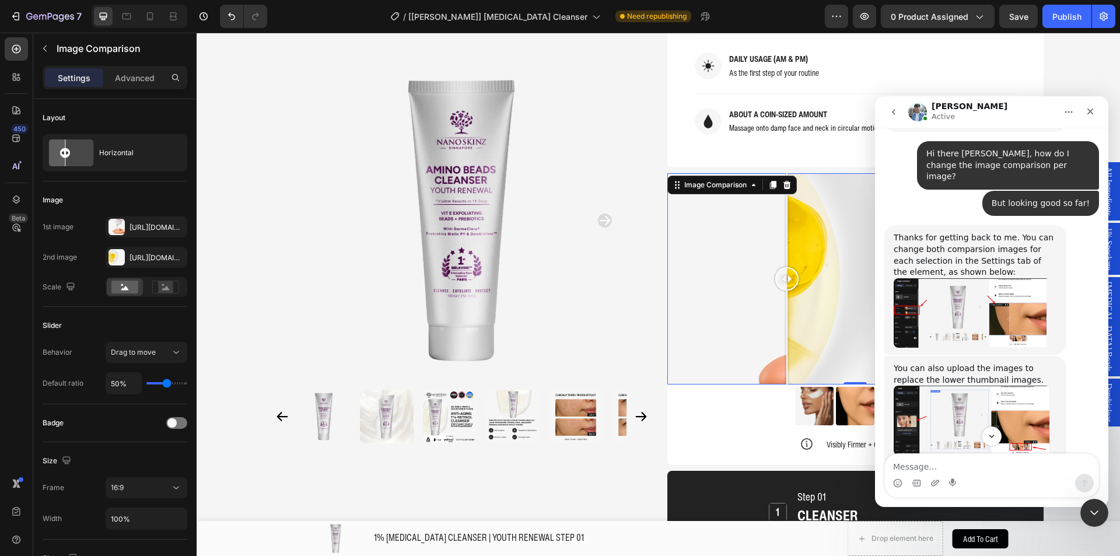
click at [782, 310] on div at bounding box center [855, 279] width 376 height 212
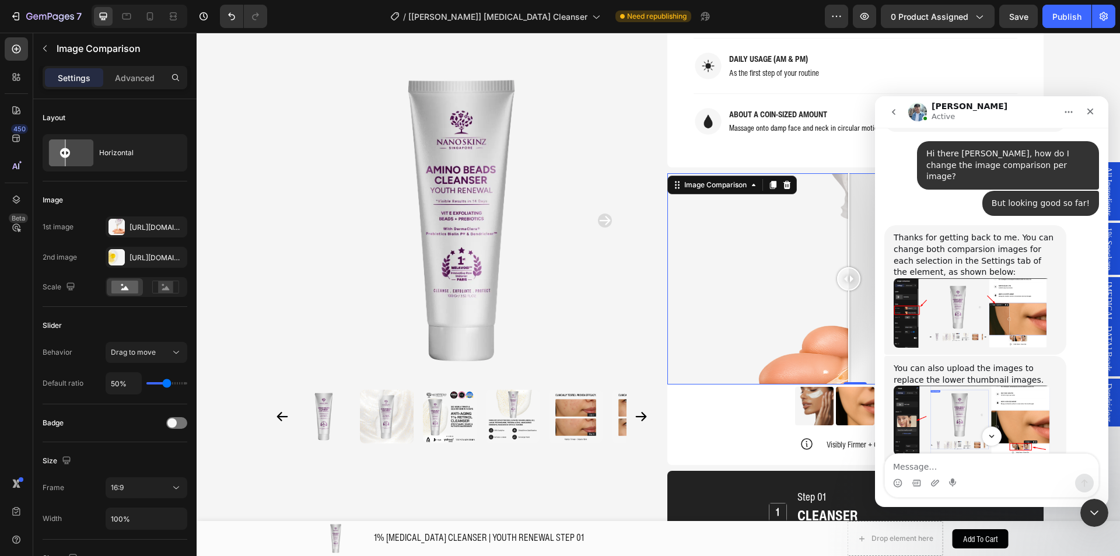
drag, startPoint x: 791, startPoint y: 308, endPoint x: 844, endPoint y: 299, distance: 53.3
click at [844, 299] on div at bounding box center [848, 279] width 23 height 212
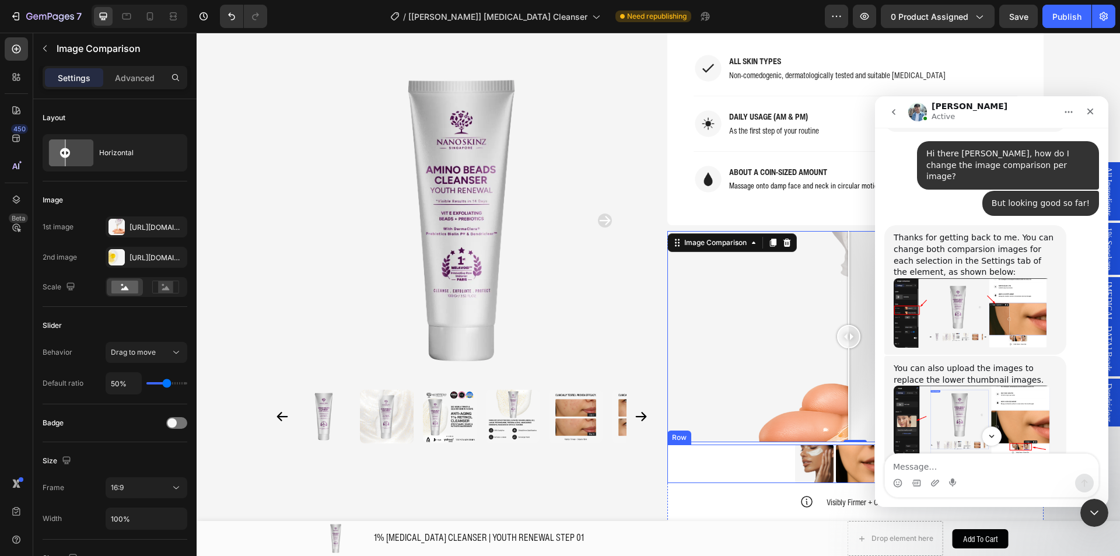
scroll to position [1045, 0]
click at [742, 282] on div at bounding box center [855, 337] width 376 height 212
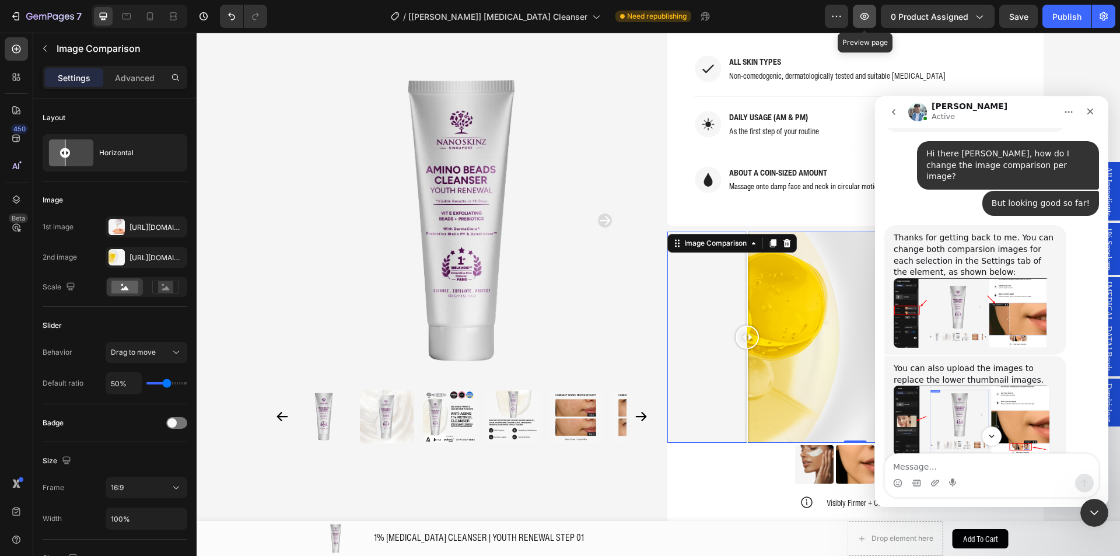
click at [875, 24] on button "button" at bounding box center [863, 16] width 23 height 23
click at [981, 471] on textarea "Message…" at bounding box center [991, 464] width 213 height 20
click at [992, 407] on button "Scroll to bottom" at bounding box center [991, 401] width 22 height 22
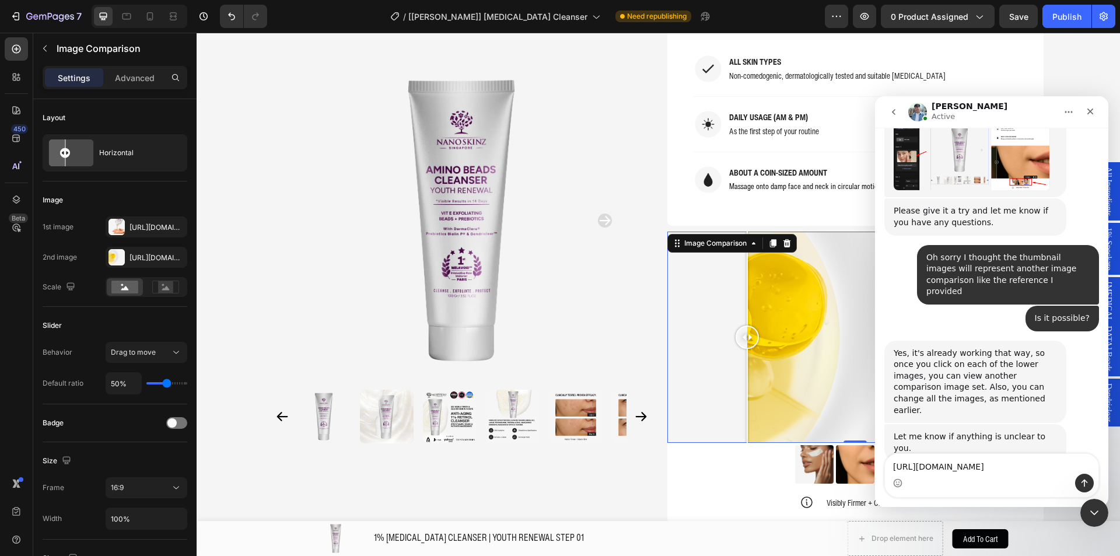
scroll to position [2527, 0]
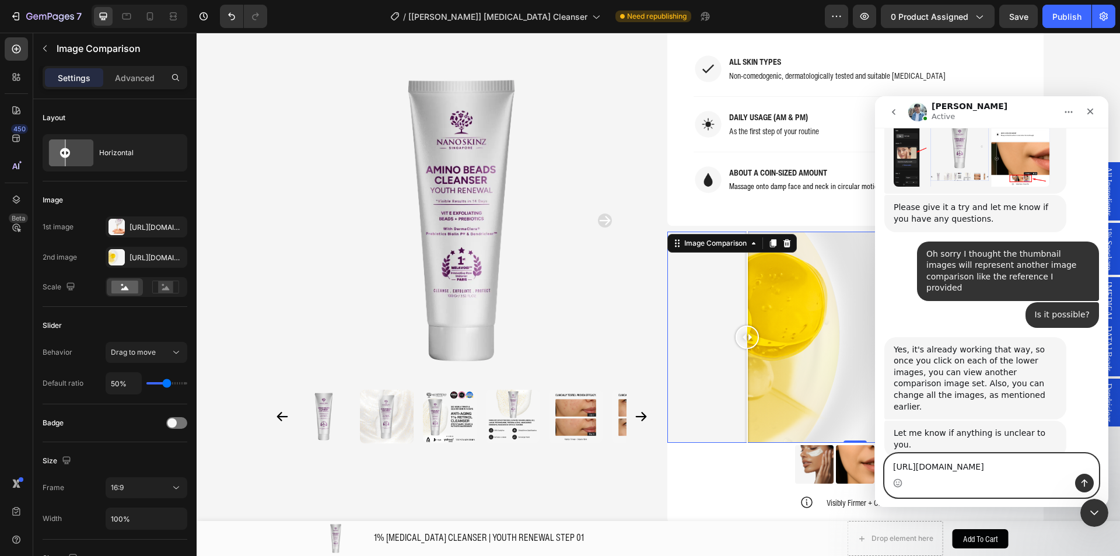
click at [994, 471] on textarea "https://nanoskinz.myshopify.com/a/gempages?version=v7&shop_id=57794363531250945…" at bounding box center [991, 464] width 213 height 20
click at [892, 454] on textarea "https://nanoskinz.myshopify.com/a/gempages?version=v7&shop_id=57794363531250945…" at bounding box center [991, 464] width 213 height 20
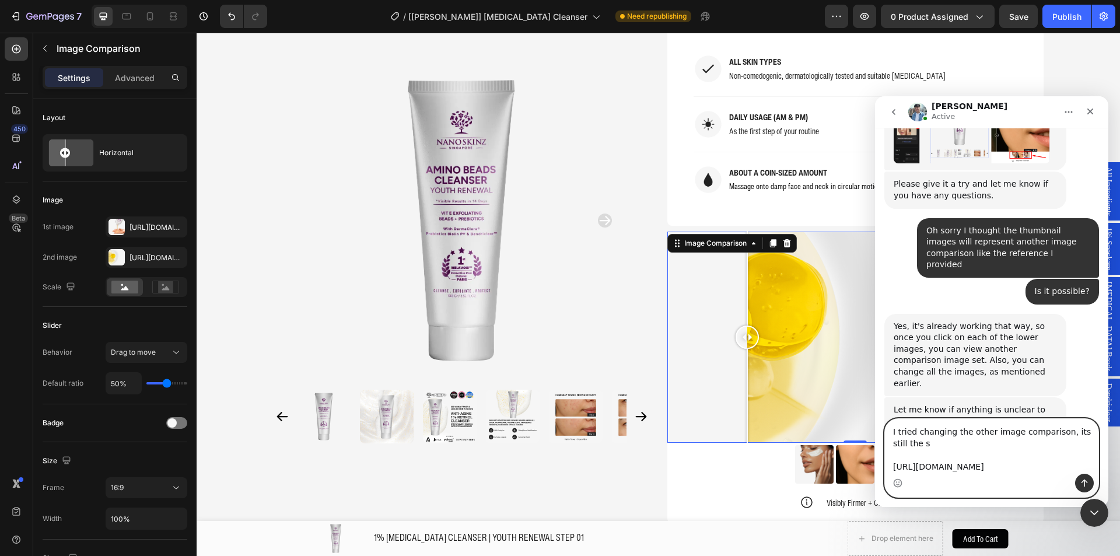
scroll to position [2562, 0]
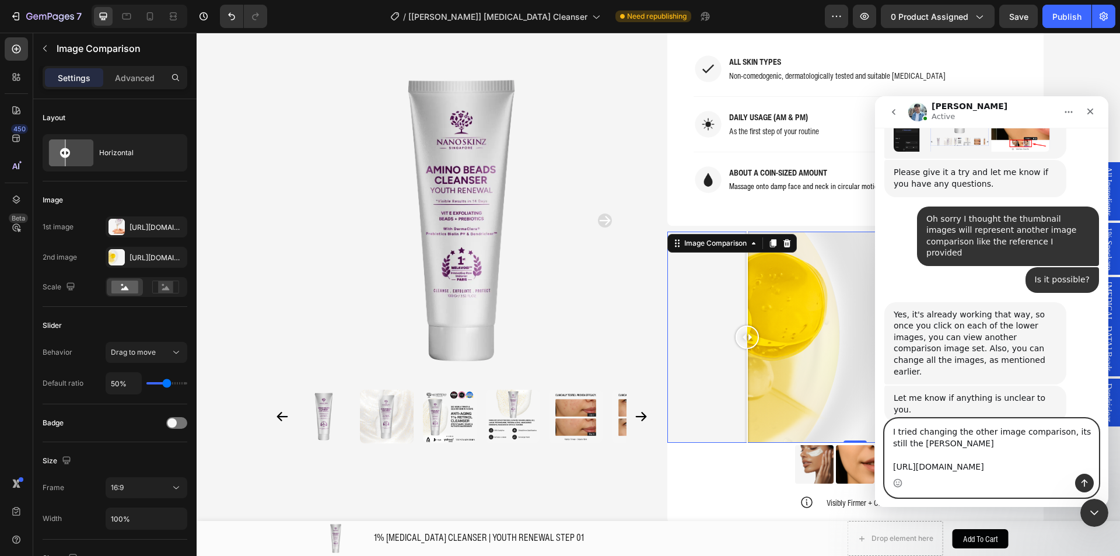
type textarea "I tried changing the other image comparison, its still the same https://nanoski…"
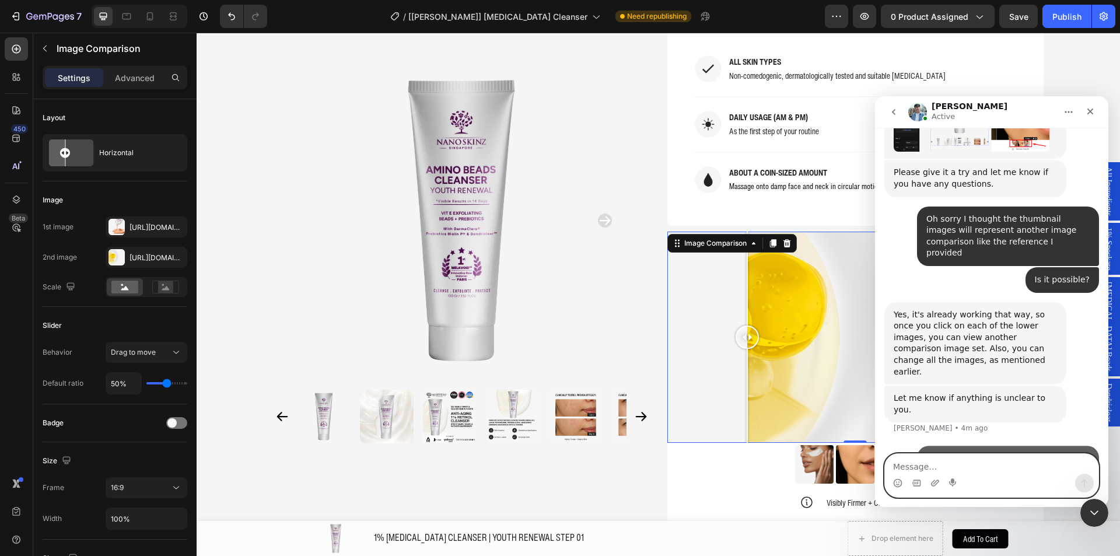
scroll to position [2601, 0]
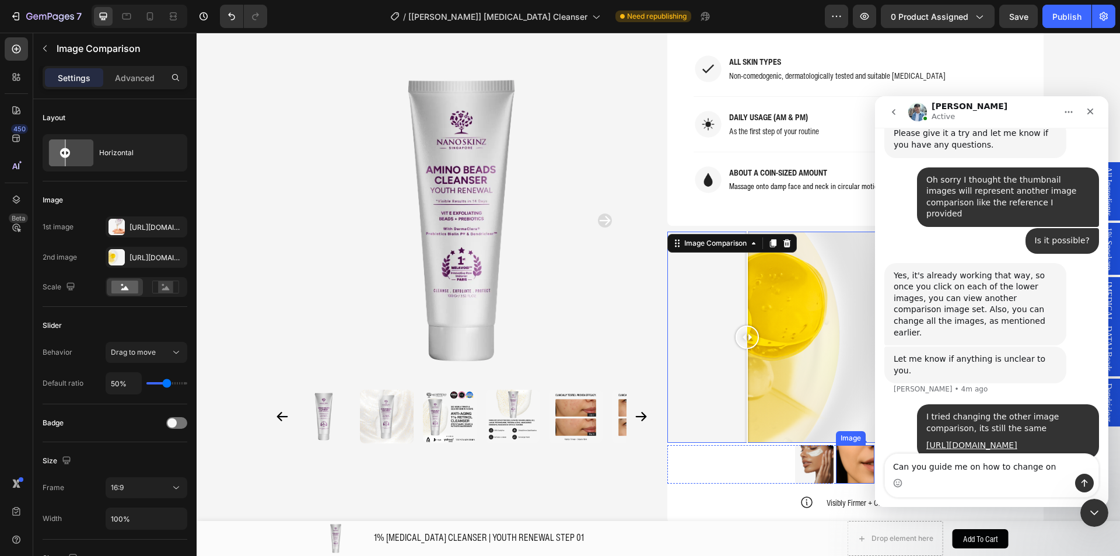
click at [840, 445] on img at bounding box center [855, 464] width 38 height 38
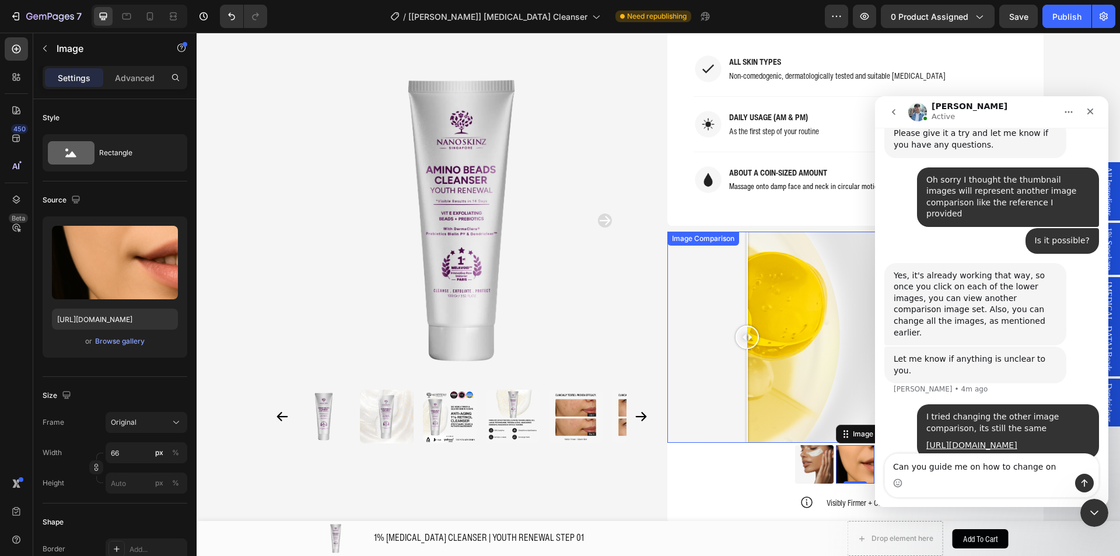
click at [808, 353] on div at bounding box center [855, 337] width 376 height 212
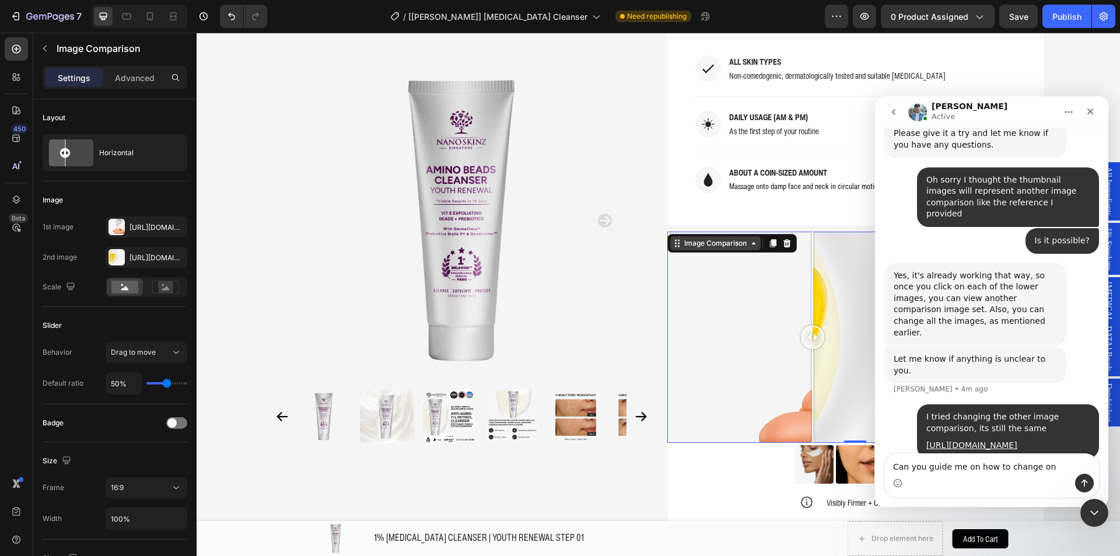
click at [672, 238] on icon at bounding box center [676, 242] width 9 height 9
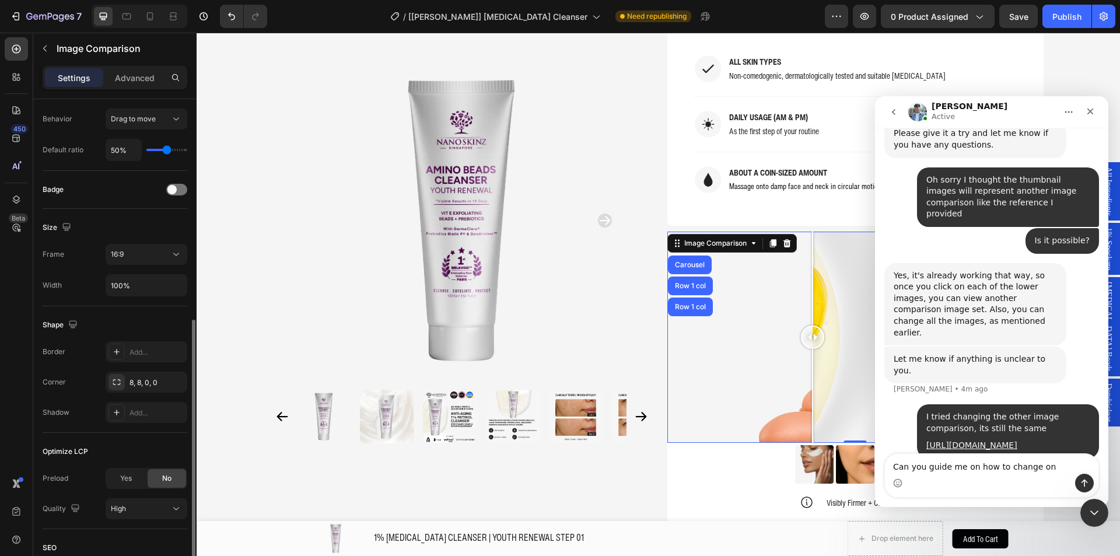
scroll to position [389, 0]
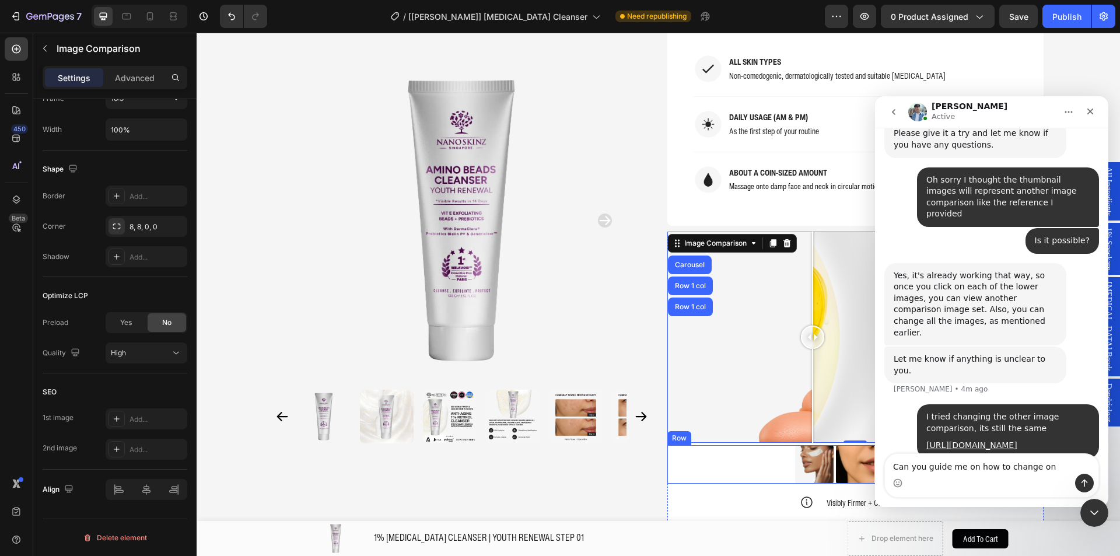
click at [753, 445] on div "Image Image Image Row" at bounding box center [855, 464] width 376 height 38
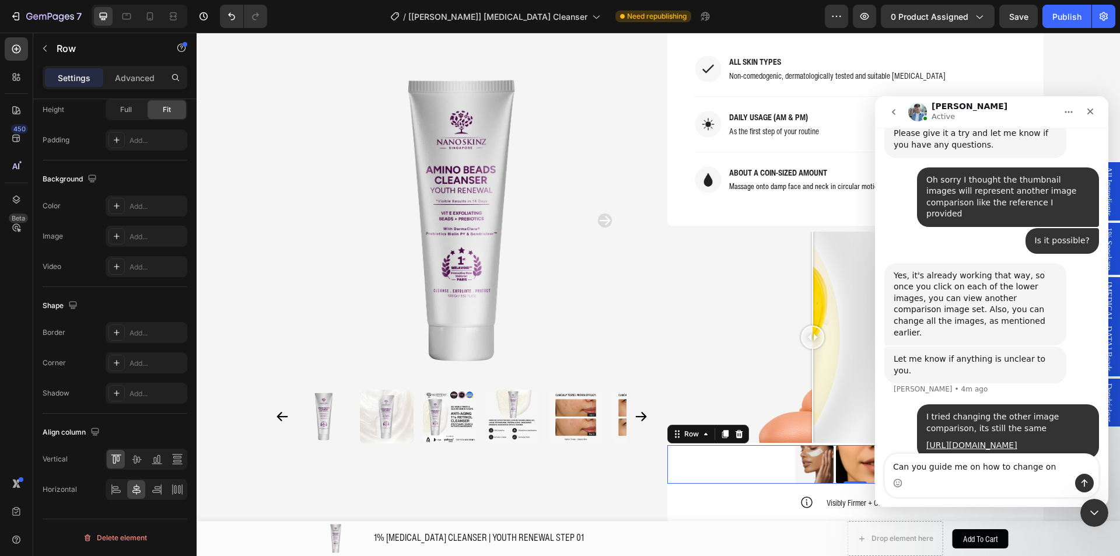
scroll to position [0, 0]
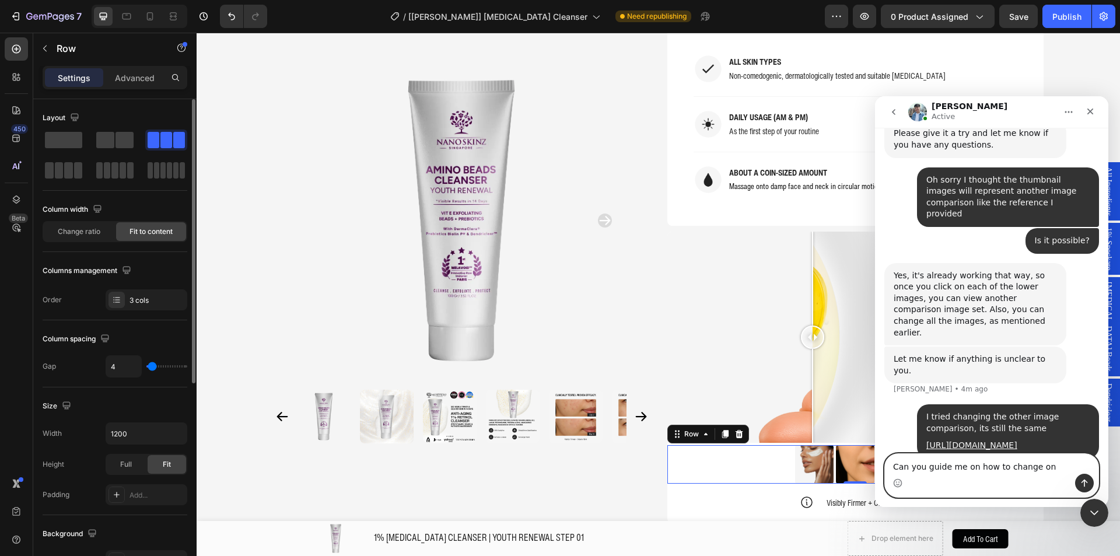
click at [1034, 464] on textarea "Can you guide me on how to change on" at bounding box center [991, 464] width 213 height 20
click at [1043, 464] on textarea "Can you guide me on how to change on" at bounding box center [991, 464] width 213 height 20
drag, startPoint x: 1043, startPoint y: 464, endPoint x: 1034, endPoint y: 464, distance: 8.8
click at [1034, 464] on textarea "Can you guide me on how to change on" at bounding box center [991, 464] width 213 height 20
type textarea "Can you guide me on how to change it"
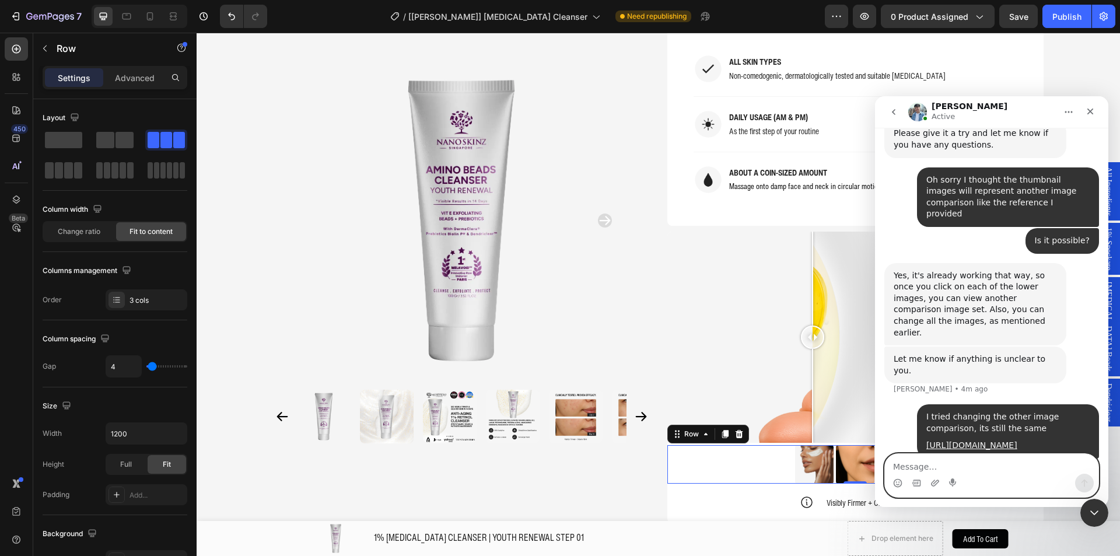
scroll to position [2628, 0]
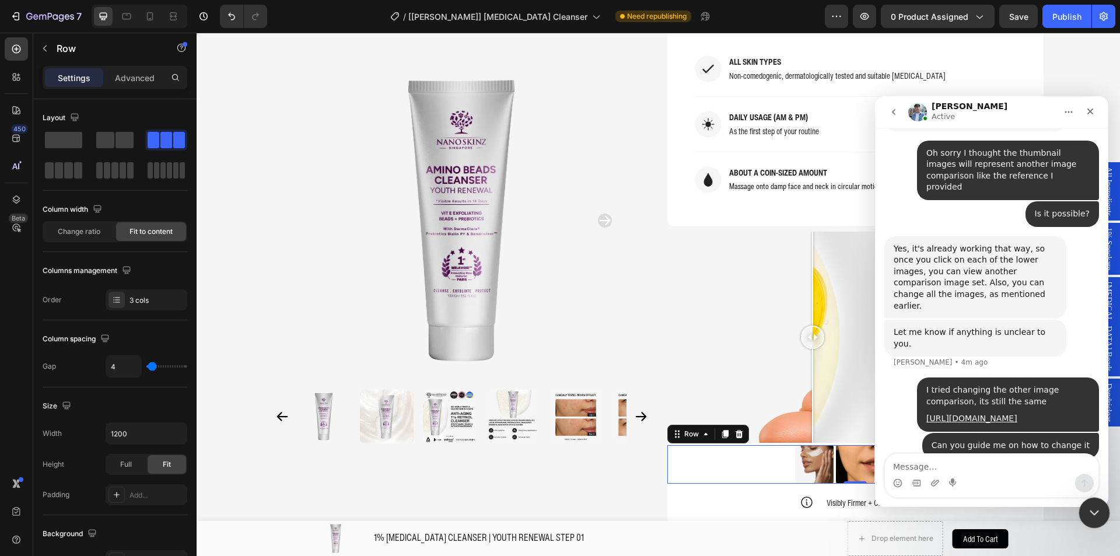
click at [1089, 500] on div "Close Intercom Messenger" at bounding box center [1092, 511] width 28 height 28
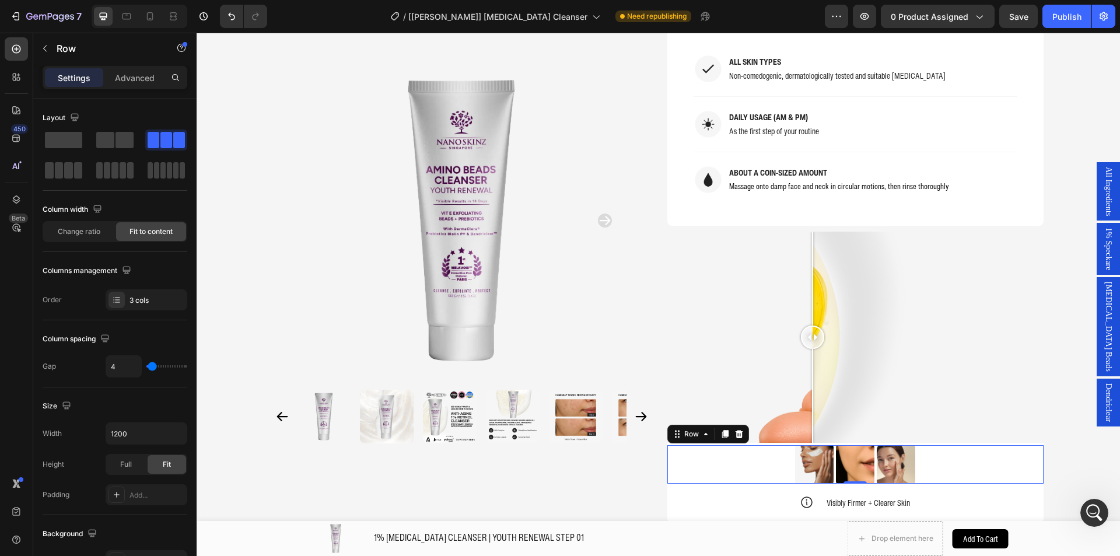
click at [966, 445] on div "Image Image Image Row 0" at bounding box center [855, 464] width 376 height 38
click at [945, 357] on div at bounding box center [855, 337] width 376 height 212
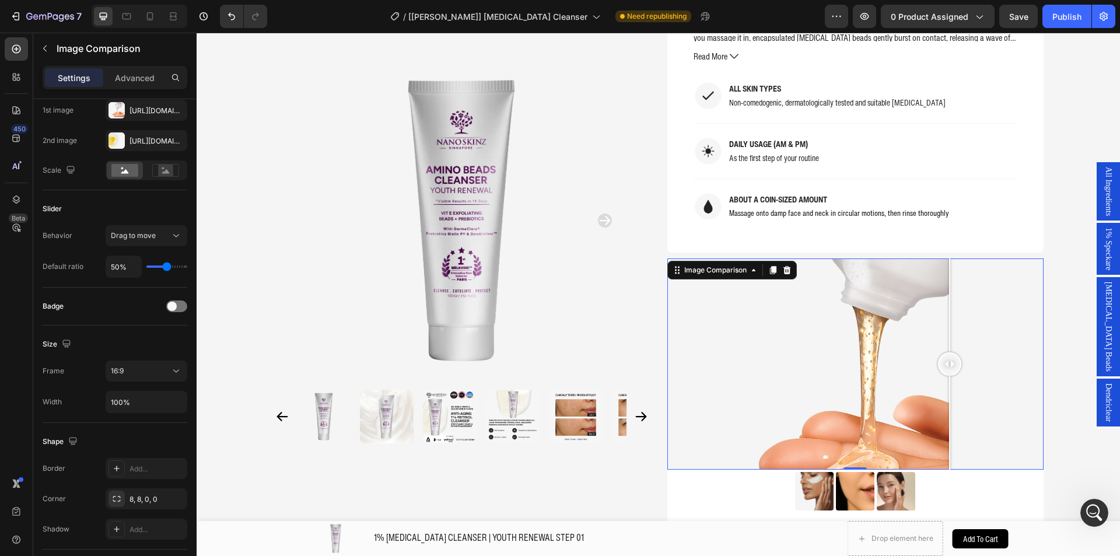
scroll to position [987, 0]
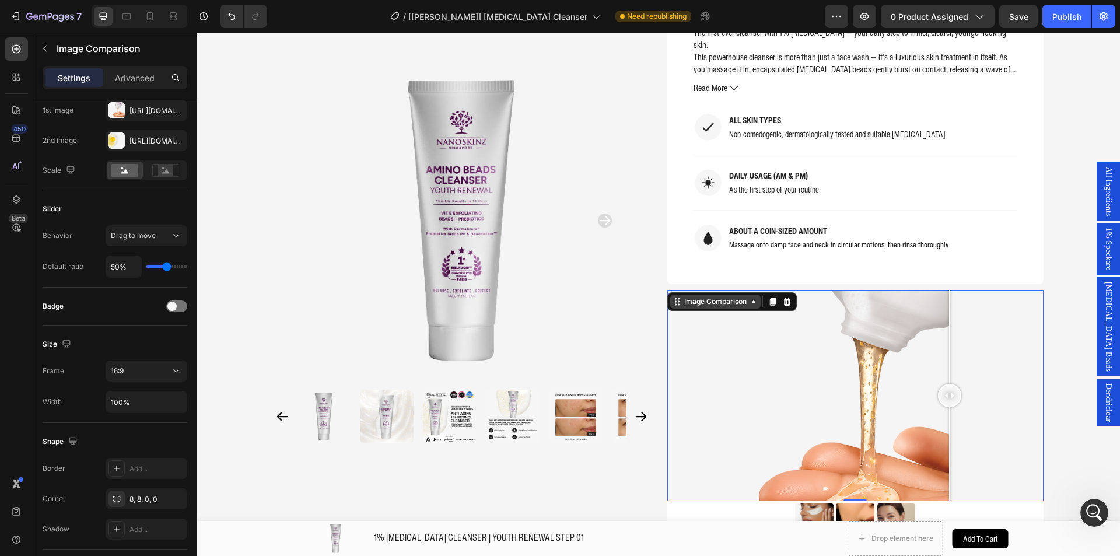
click at [743, 296] on div "Image Comparison" at bounding box center [715, 301] width 67 height 10
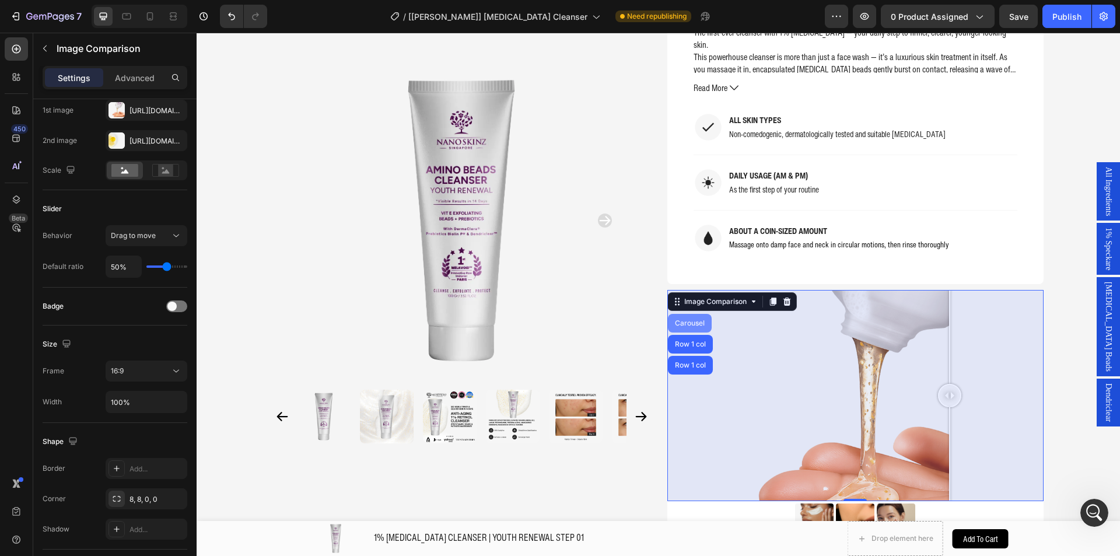
click at [692, 314] on div "Carousel" at bounding box center [690, 323] width 44 height 19
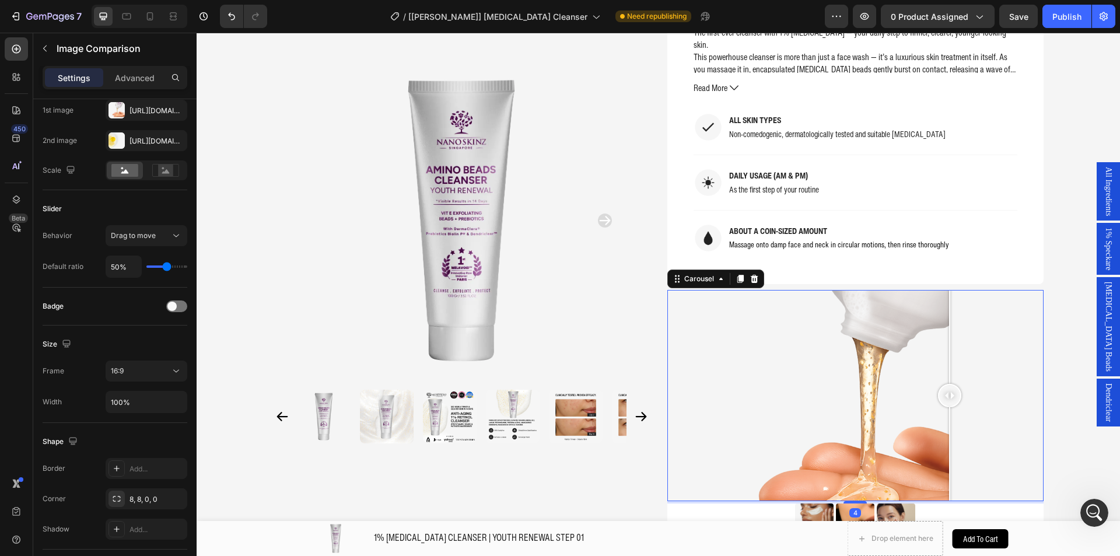
scroll to position [0, 0]
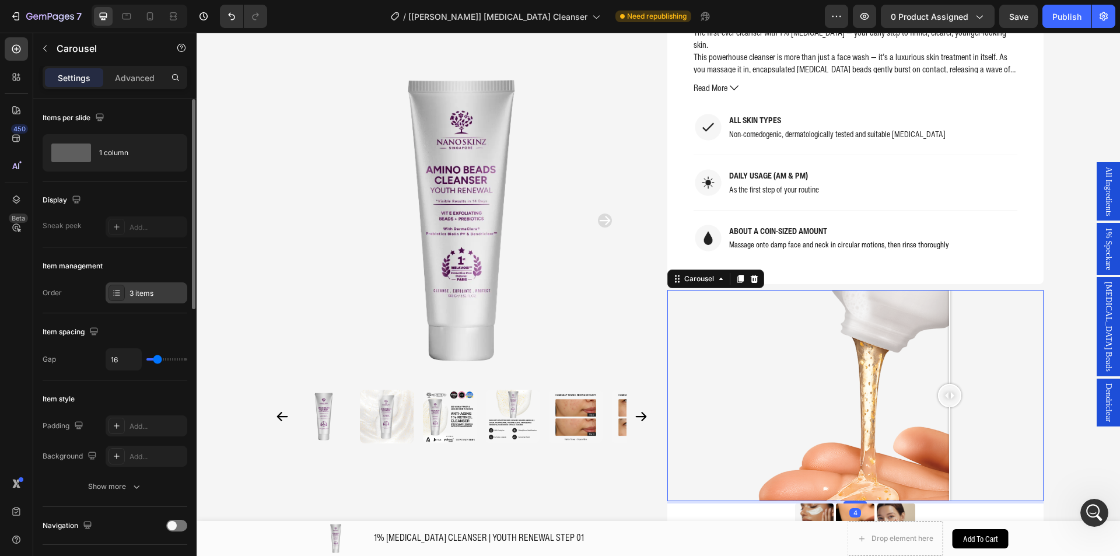
click at [148, 292] on div "3 items" at bounding box center [156, 293] width 55 height 10
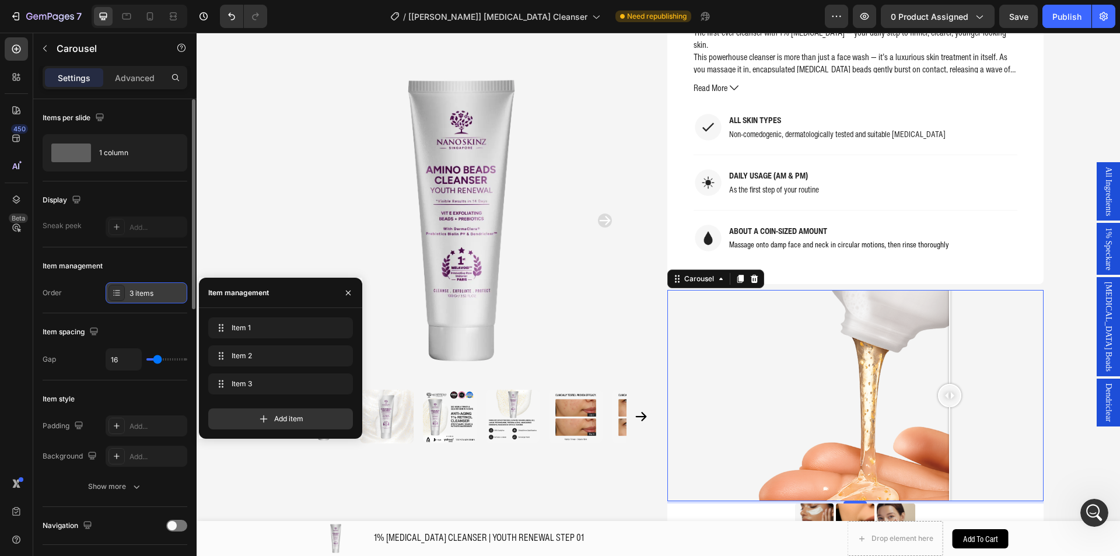
click at [148, 292] on div "3 items" at bounding box center [156, 293] width 55 height 10
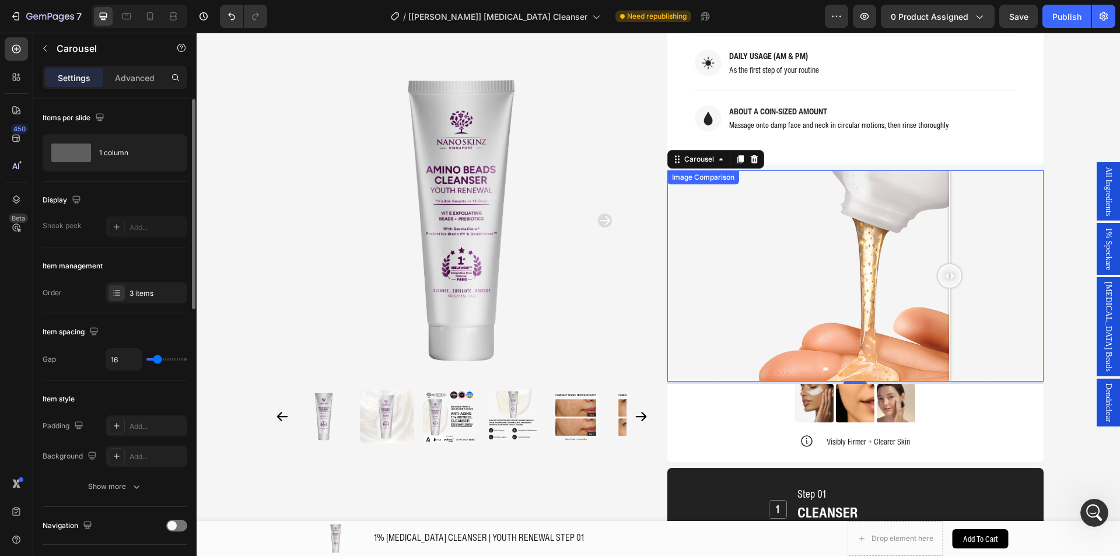
scroll to position [1161, 0]
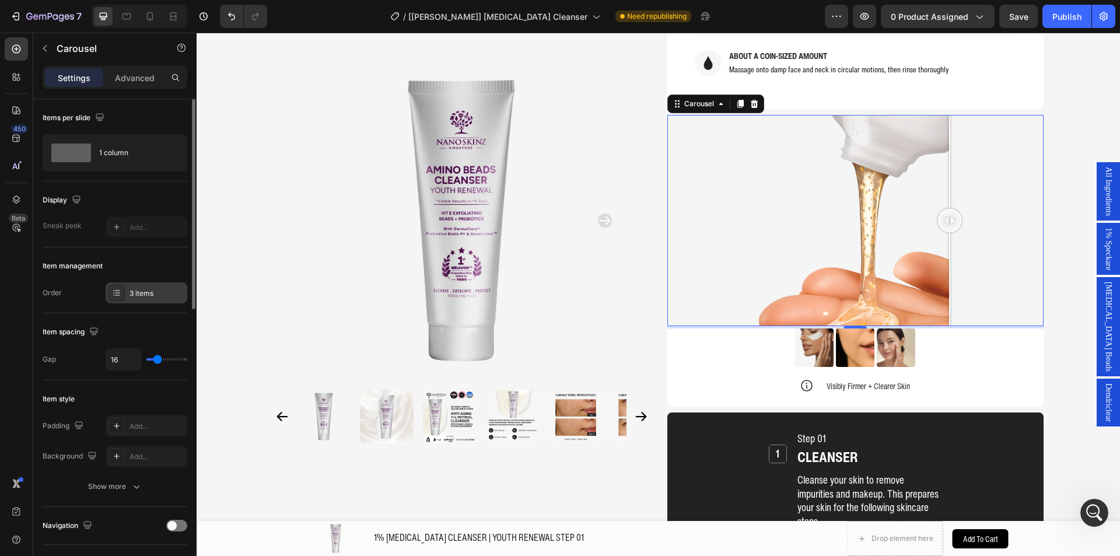
click at [156, 296] on div "3 items" at bounding box center [156, 293] width 55 height 10
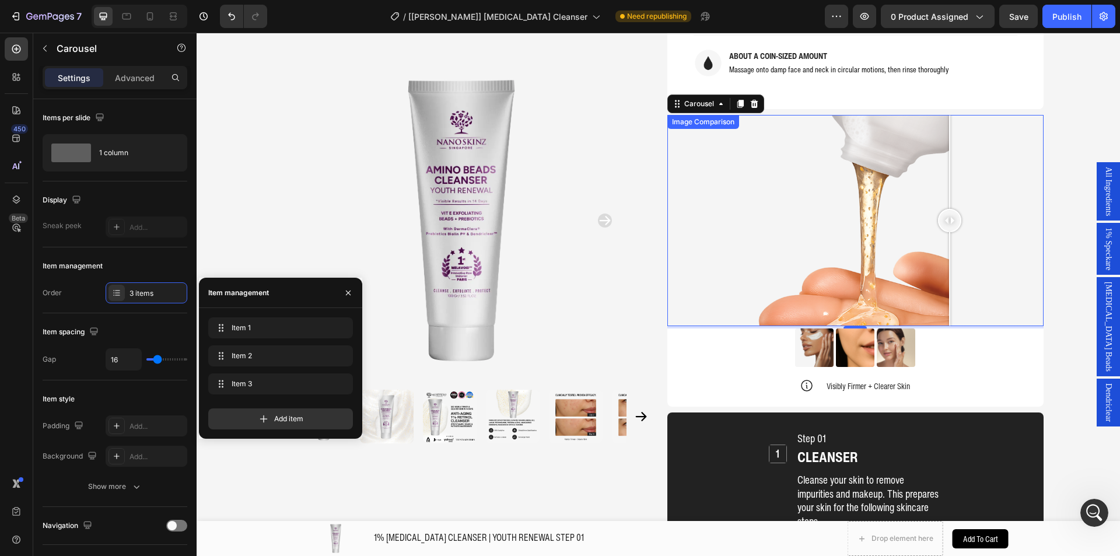
click at [988, 213] on div at bounding box center [855, 221] width 376 height 212
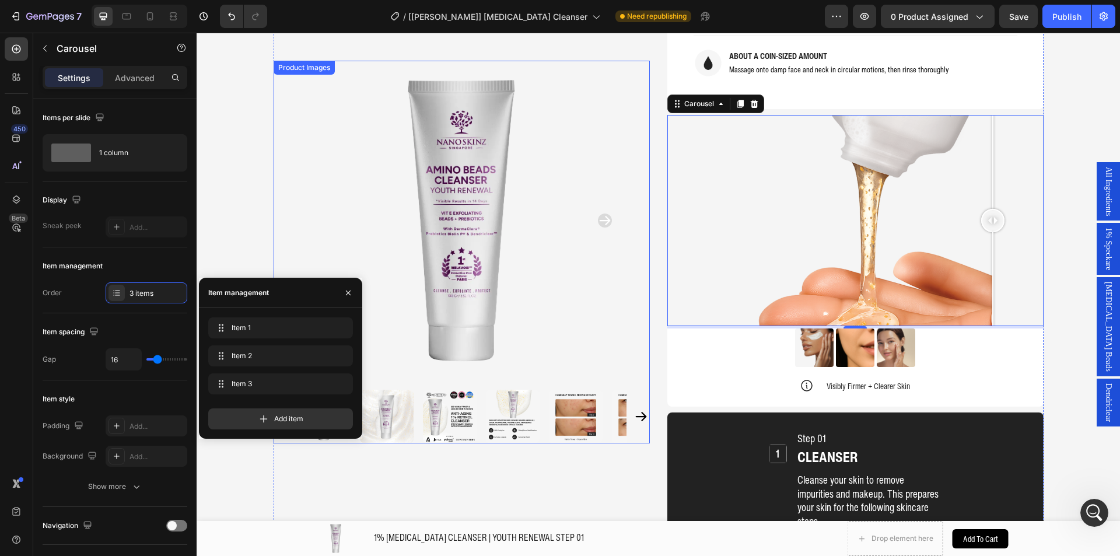
click at [630, 165] on div at bounding box center [461, 221] width 376 height 320
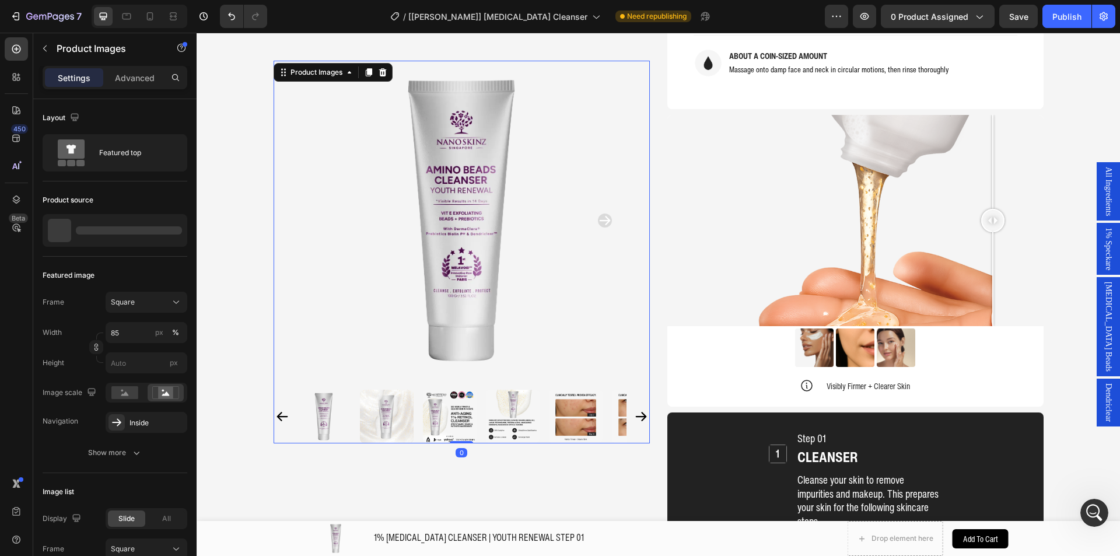
click at [660, 163] on div "Product Images 0 Home 1% RETINOL CLEANSER | YOUTH RENEWAL STEP 01 Breadcrumb 1%…" at bounding box center [658, 190] width 770 height 2535
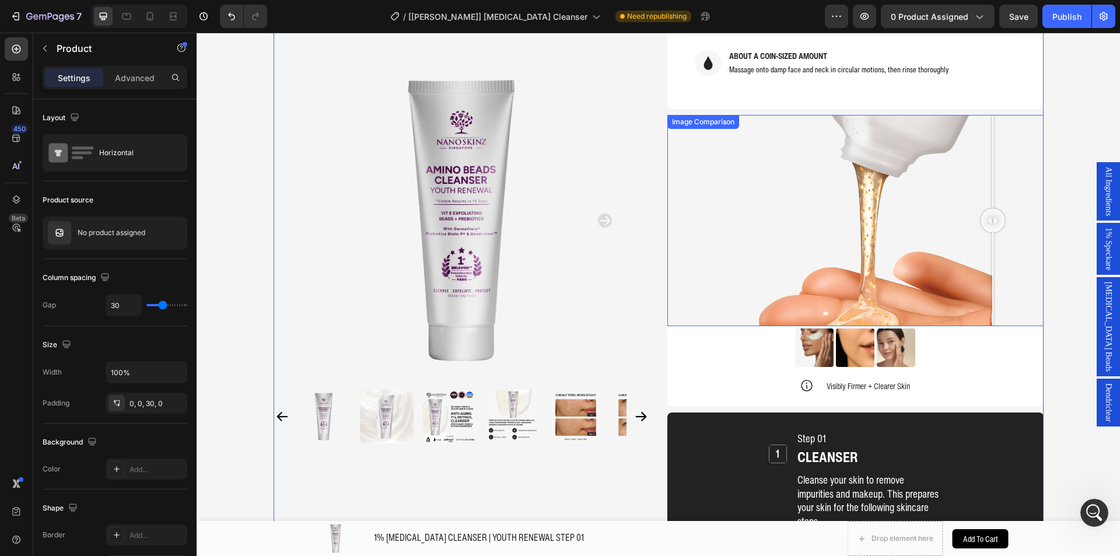
click at [672, 160] on div at bounding box center [855, 221] width 376 height 212
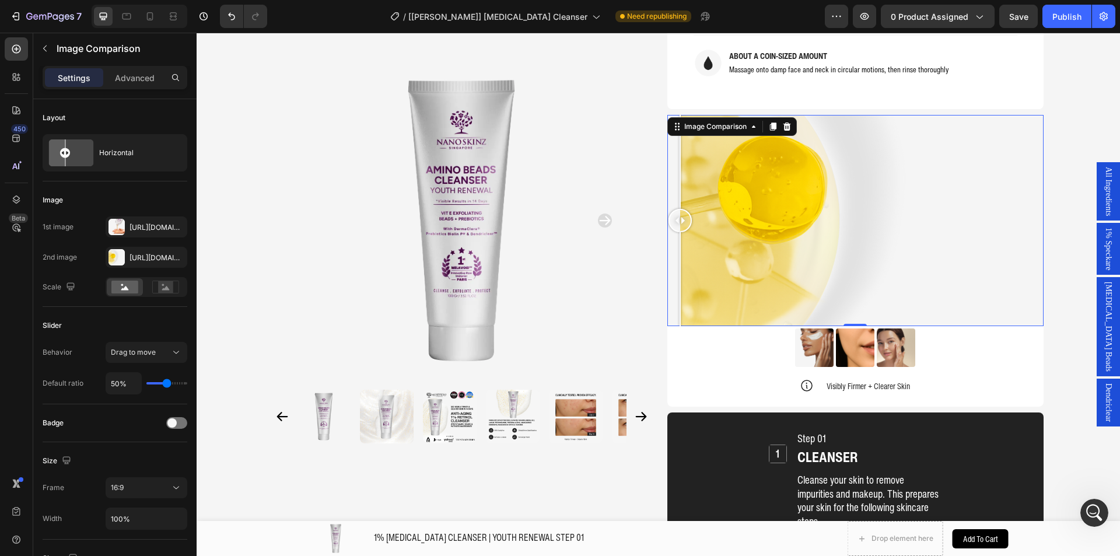
click at [845, 171] on div at bounding box center [855, 221] width 376 height 212
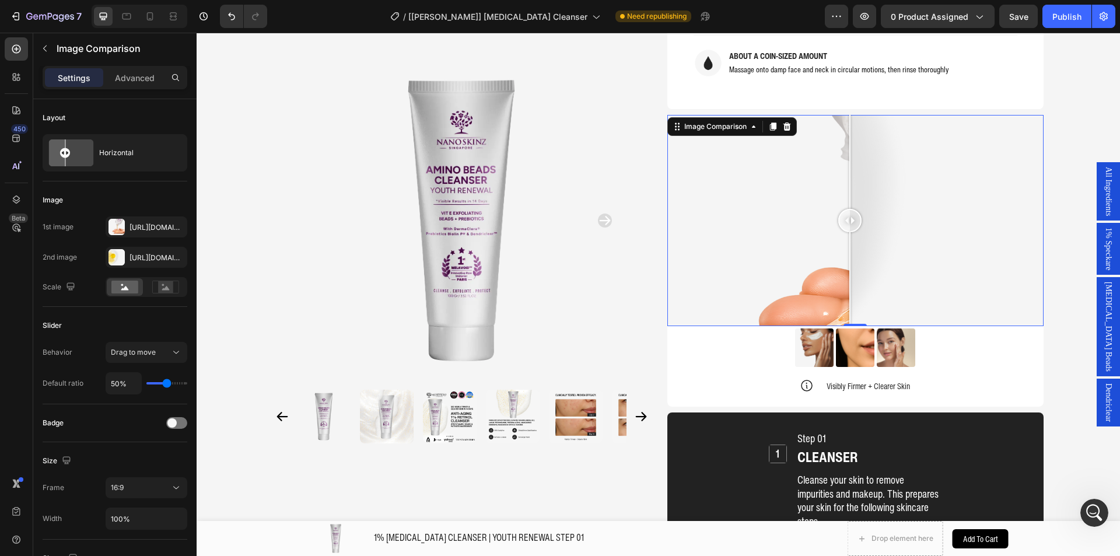
click at [750, 152] on div at bounding box center [855, 221] width 376 height 212
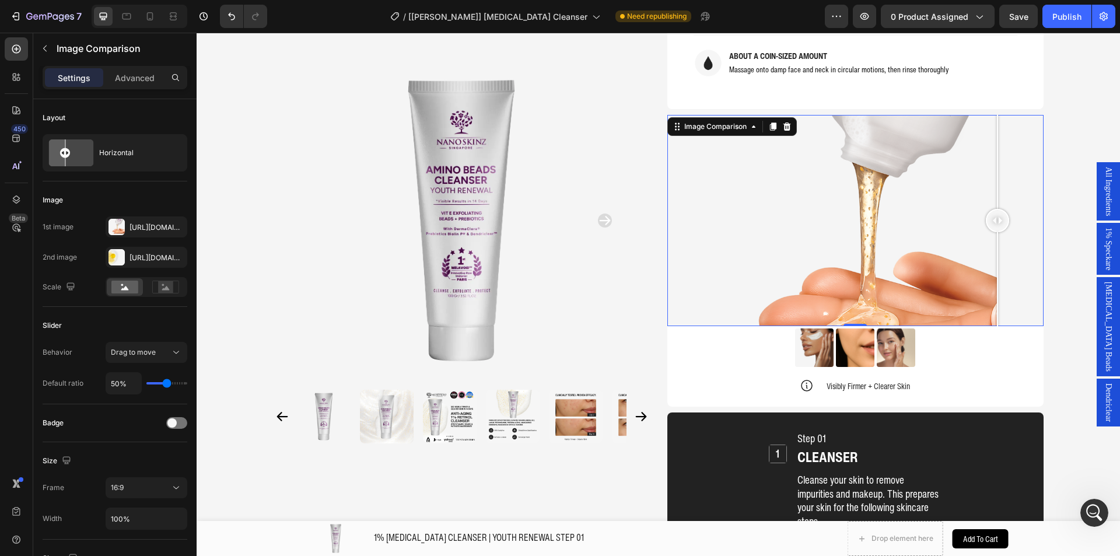
click at [992, 169] on div at bounding box center [855, 221] width 376 height 212
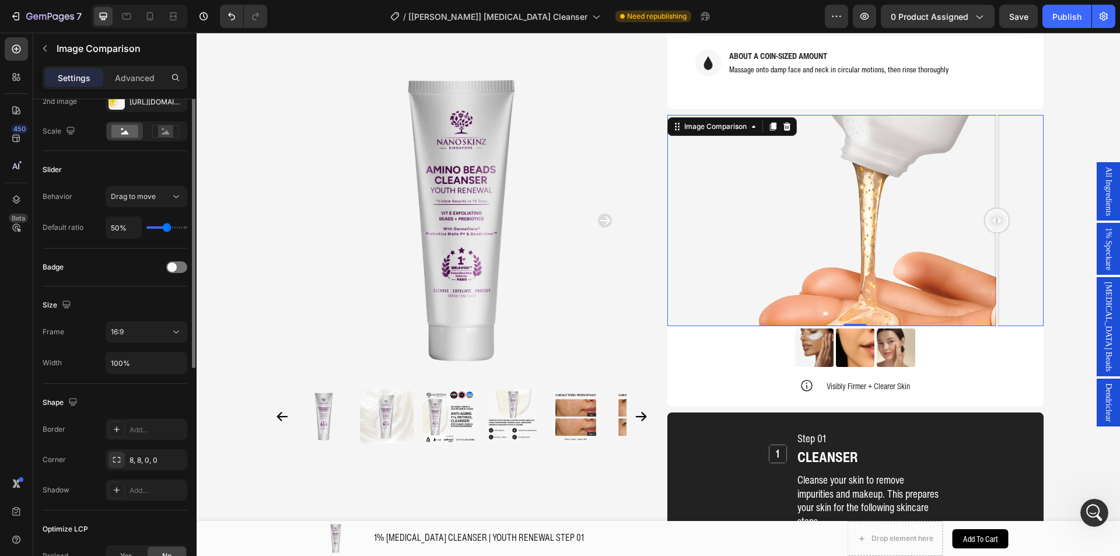
scroll to position [0, 0]
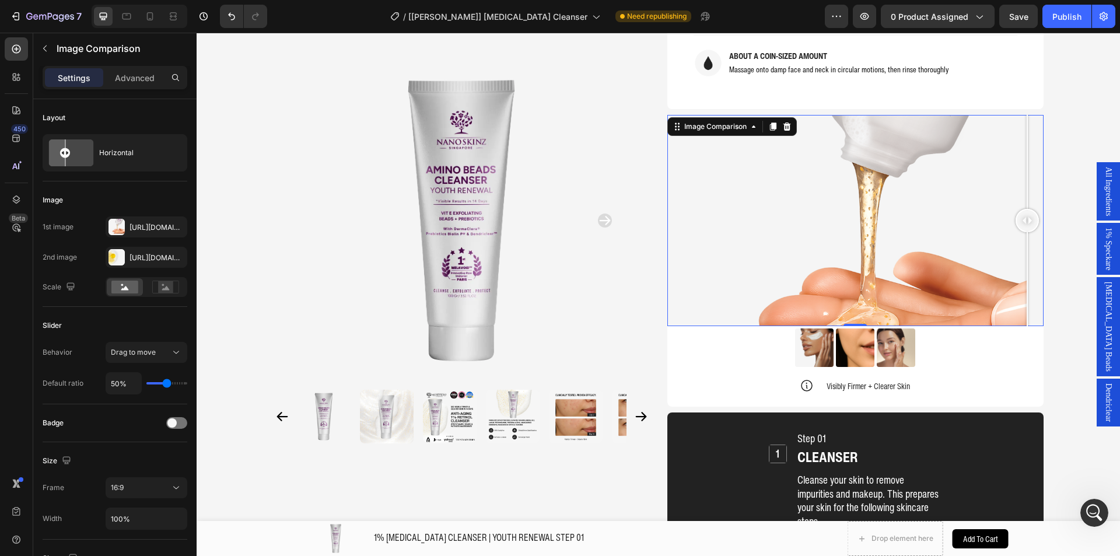
click at [1022, 177] on div at bounding box center [855, 221] width 376 height 212
click at [958, 169] on div at bounding box center [855, 221] width 376 height 212
click at [641, 126] on div at bounding box center [461, 221] width 376 height 320
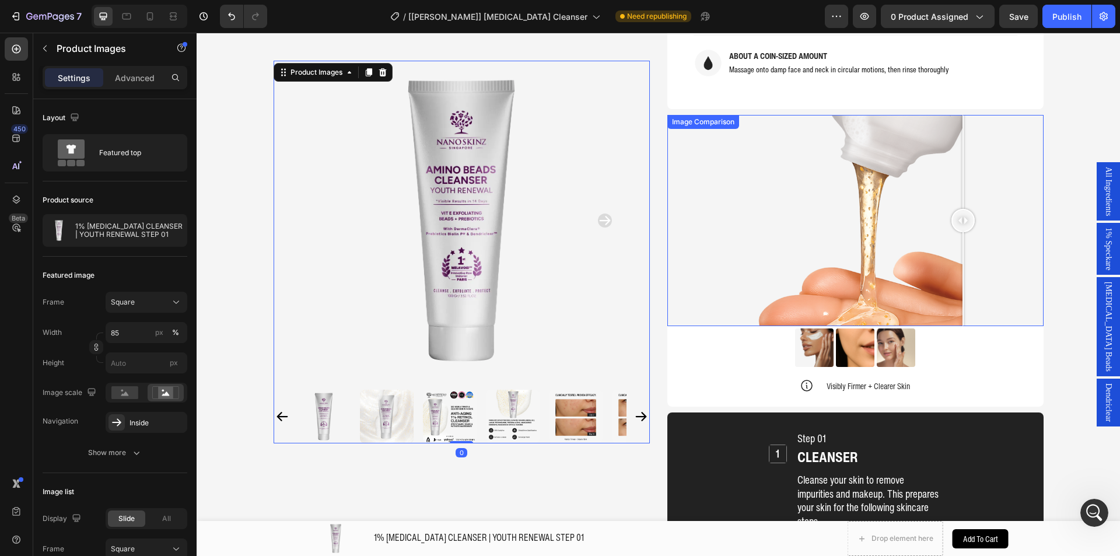
click at [830, 126] on div at bounding box center [855, 221] width 376 height 212
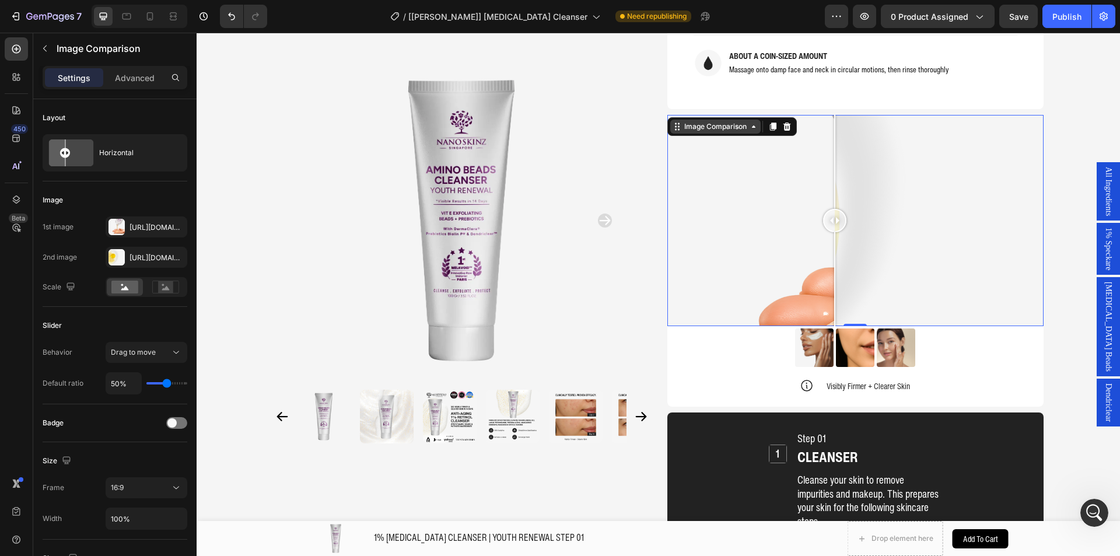
click at [727, 121] on div "Image Comparison" at bounding box center [715, 126] width 67 height 10
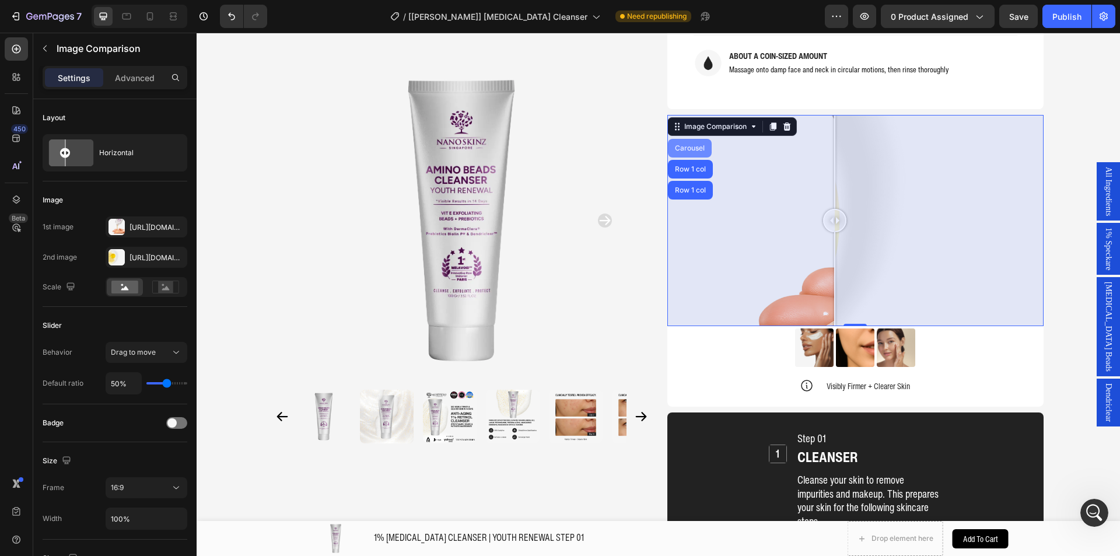
click at [688, 145] on div "Carousel" at bounding box center [689, 148] width 34 height 7
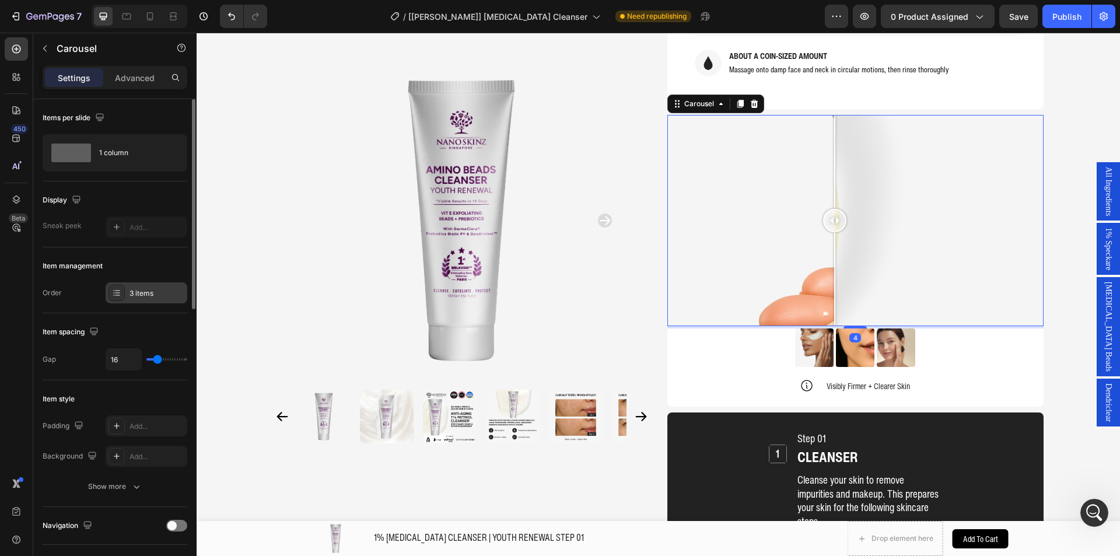
click at [120, 297] on icon at bounding box center [116, 292] width 9 height 9
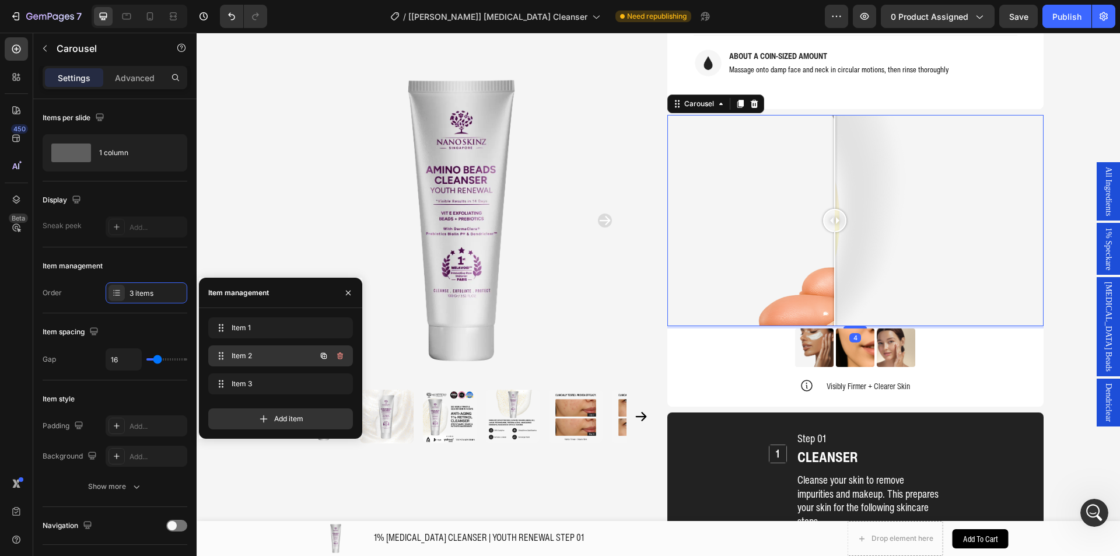
click at [240, 357] on span "Item 2" at bounding box center [264, 355] width 66 height 10
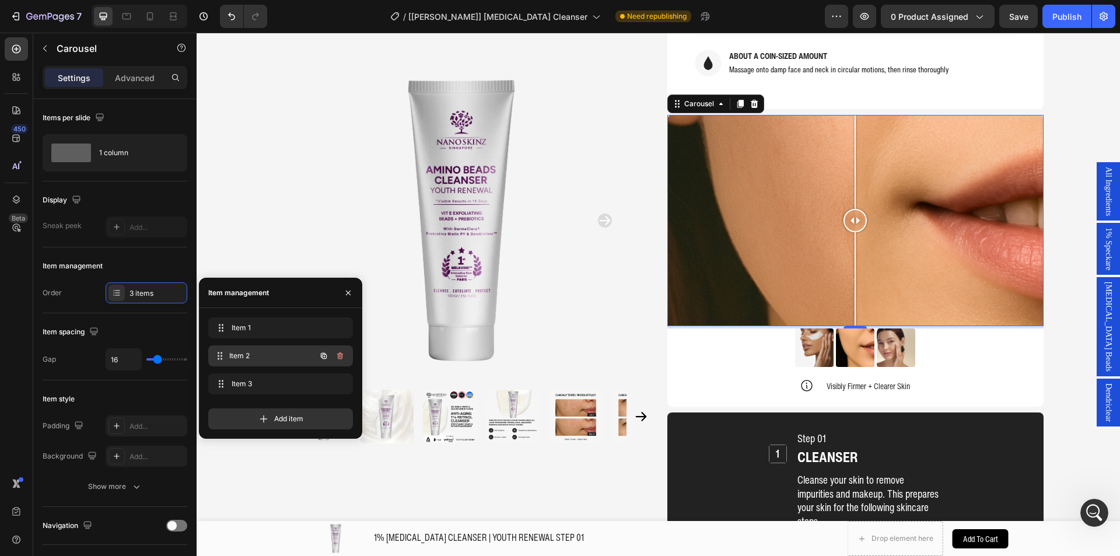
click at [264, 359] on span "Item 2" at bounding box center [272, 355] width 86 height 10
click at [783, 216] on div at bounding box center [855, 221] width 376 height 212
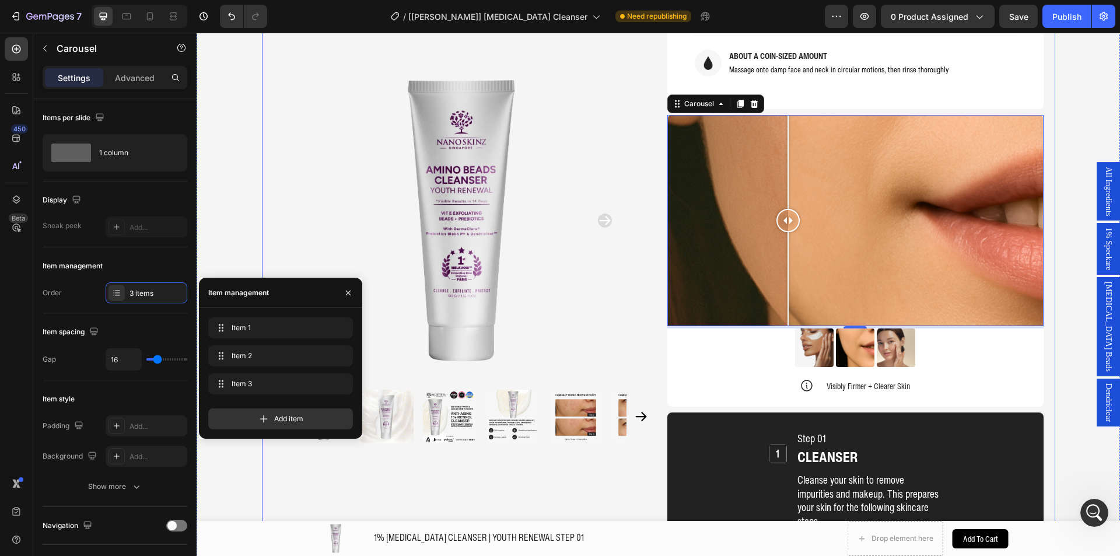
click at [1059, 150] on div "Product Images Home 1% RETINOL CLEANSER | YOUTH RENEWAL STEP 01 Breadcrumb 1% R…" at bounding box center [657, 182] width 923 height 2575
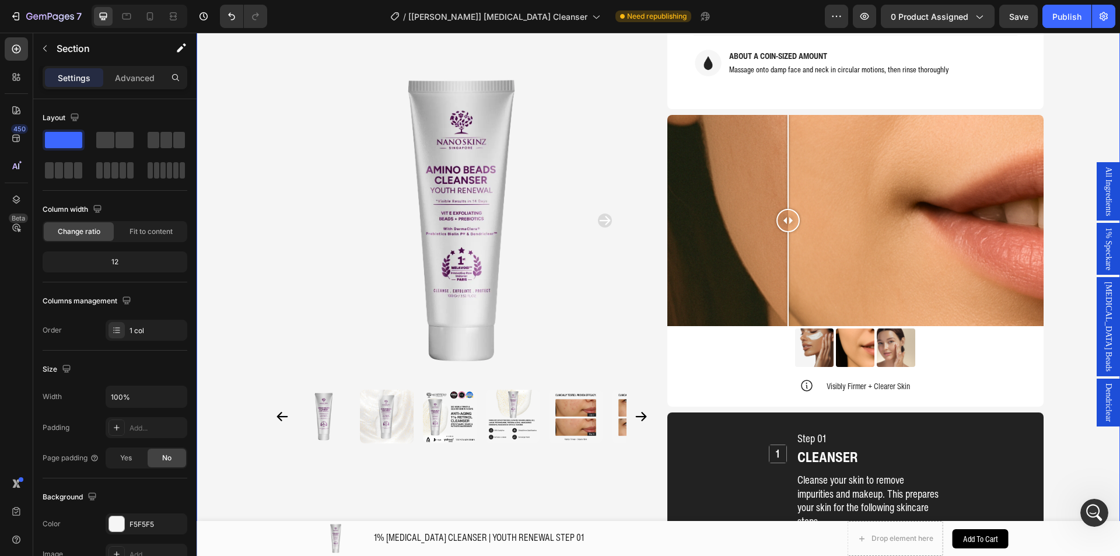
scroll to position [2673, 0]
click at [973, 159] on div at bounding box center [855, 221] width 376 height 212
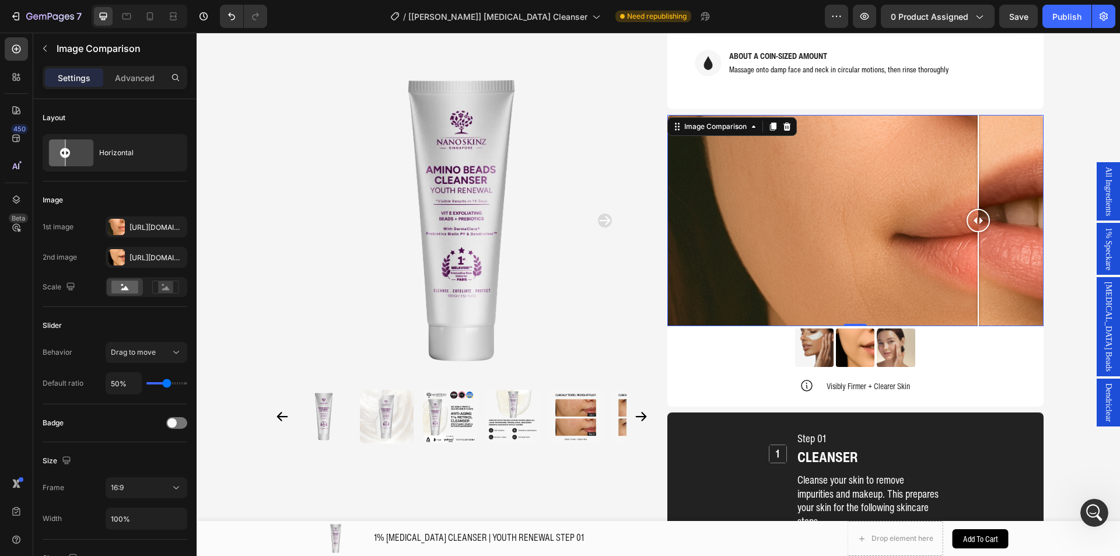
click at [905, 203] on div at bounding box center [855, 221] width 376 height 212
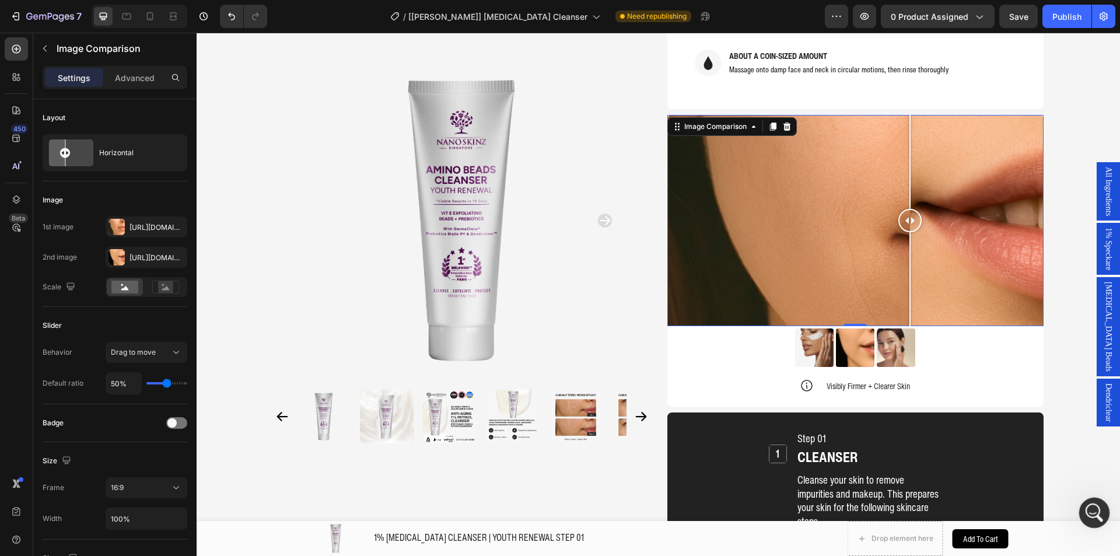
click at [1095, 508] on icon "Open Intercom Messenger" at bounding box center [1092, 510] width 19 height 19
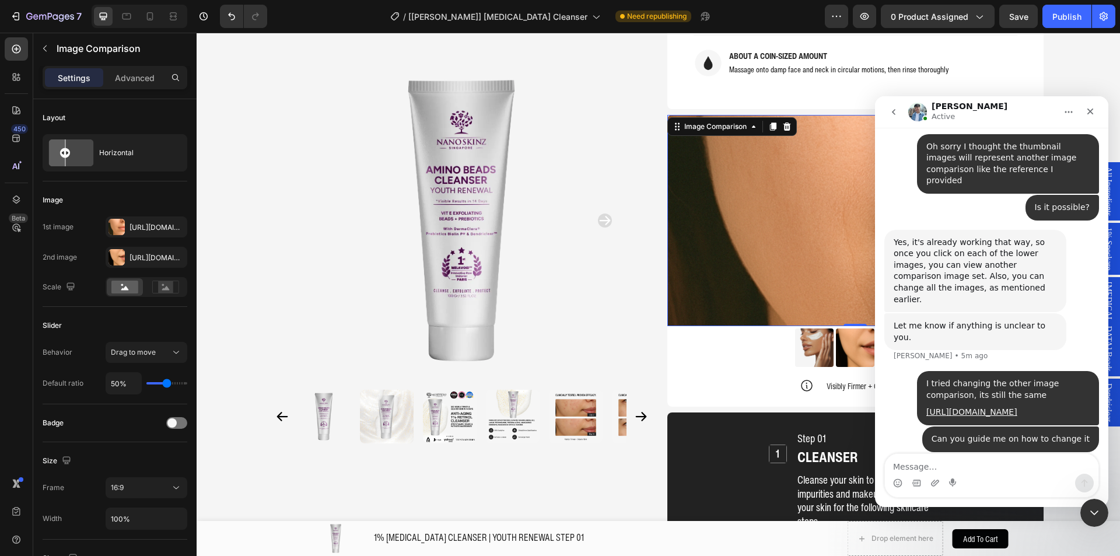
click at [985, 464] on textarea "Message…" at bounding box center [991, 464] width 213 height 20
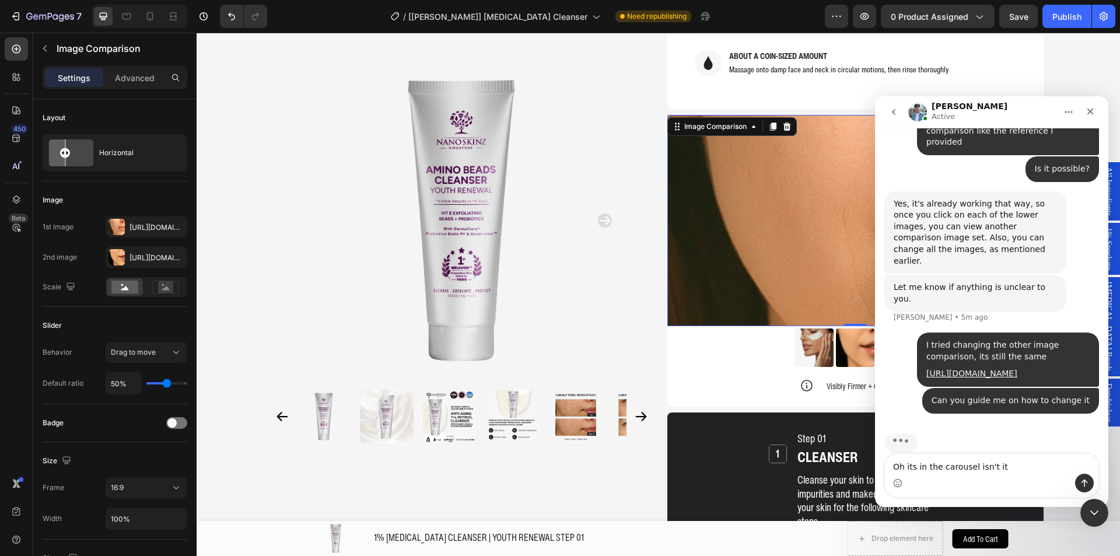
type textarea "Oh its in the carousel isn't it?"
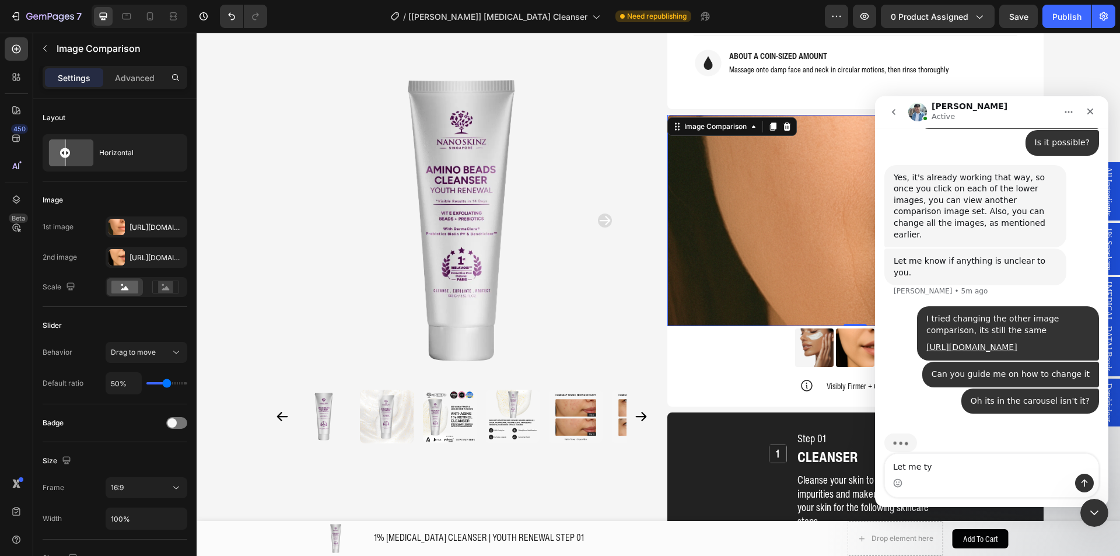
type textarea "Let me t"
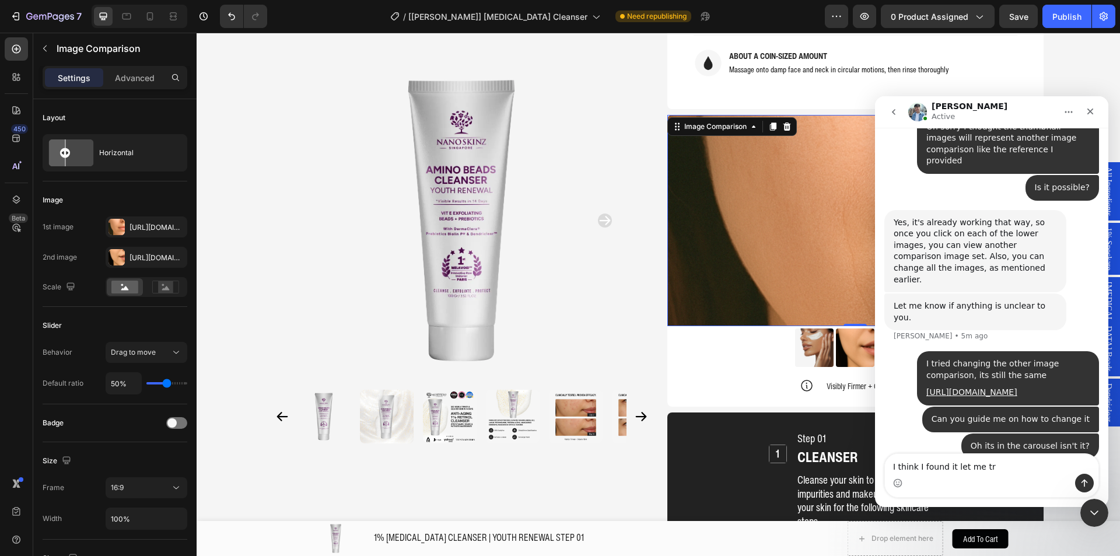
type textarea "I think I found it let me try"
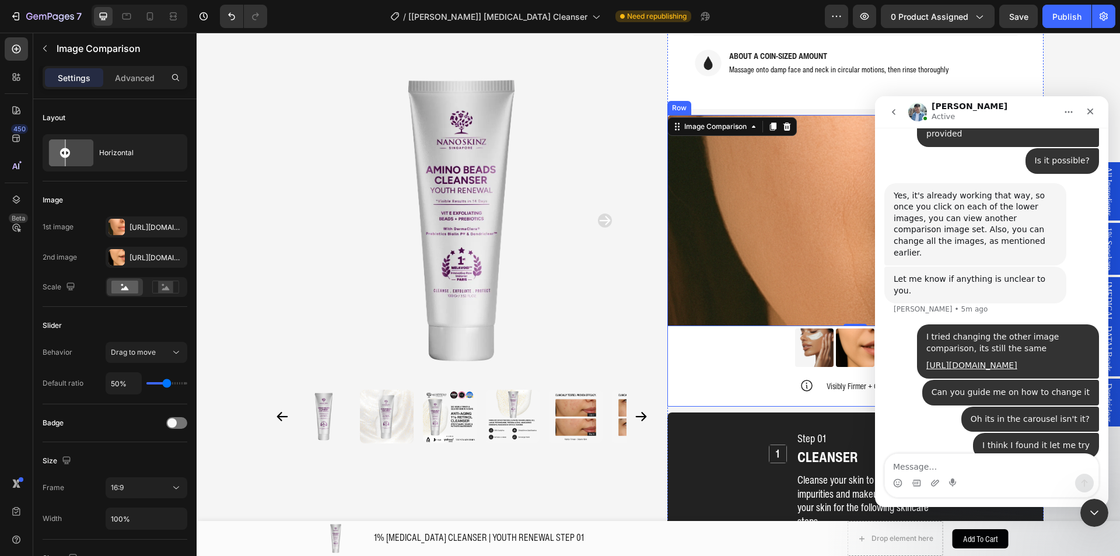
scroll to position [2726, 0]
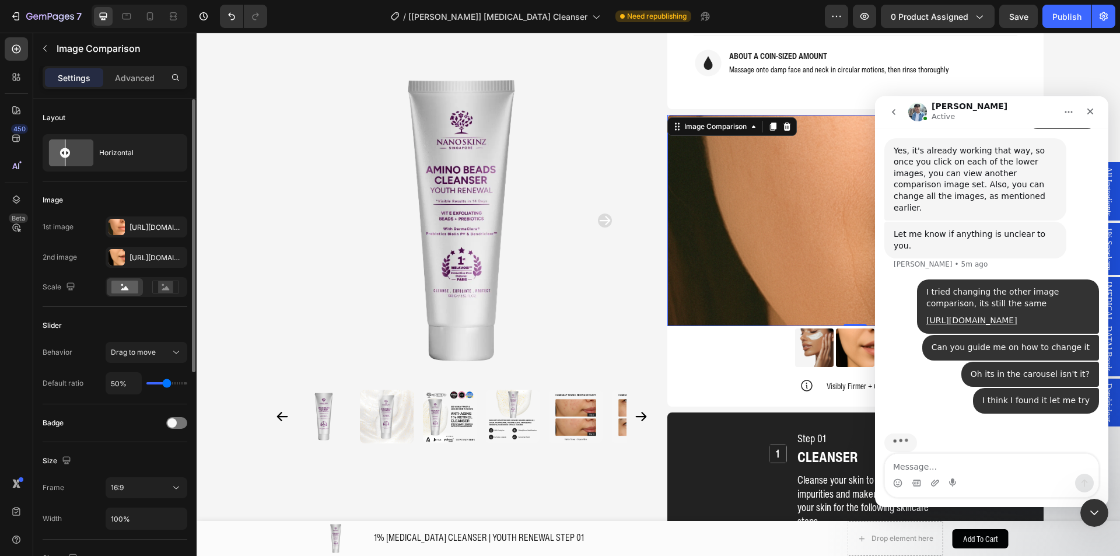
click at [120, 198] on div "Image" at bounding box center [115, 200] width 145 height 19
click at [129, 230] on div "Https://cdn.Shopify.Com/s/files/1/0941/6300/9836/files/gempages_577943635312509…" at bounding box center [146, 227] width 34 height 10
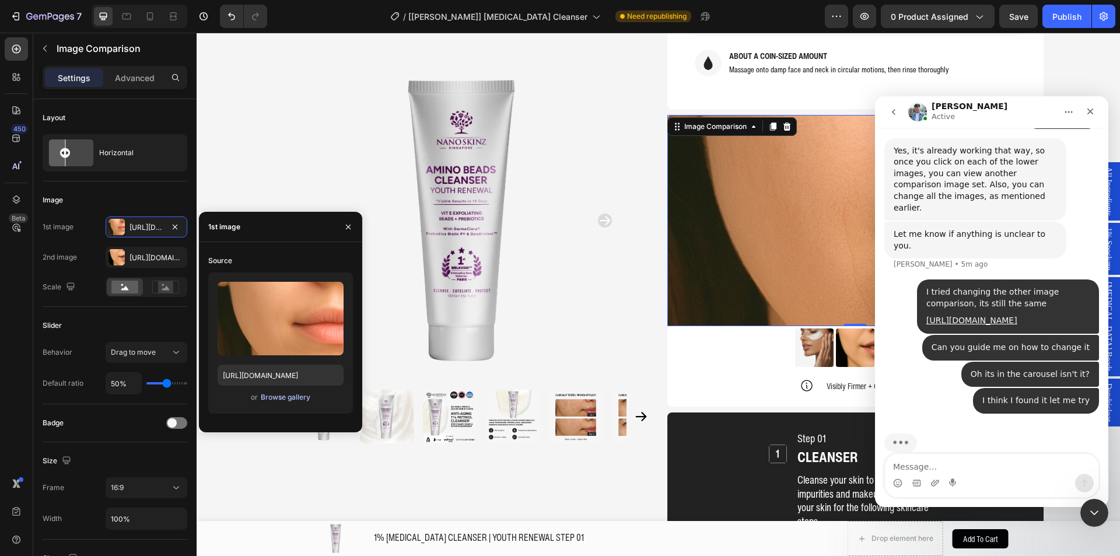
click at [273, 392] on div "Browse gallery" at bounding box center [286, 397] width 50 height 10
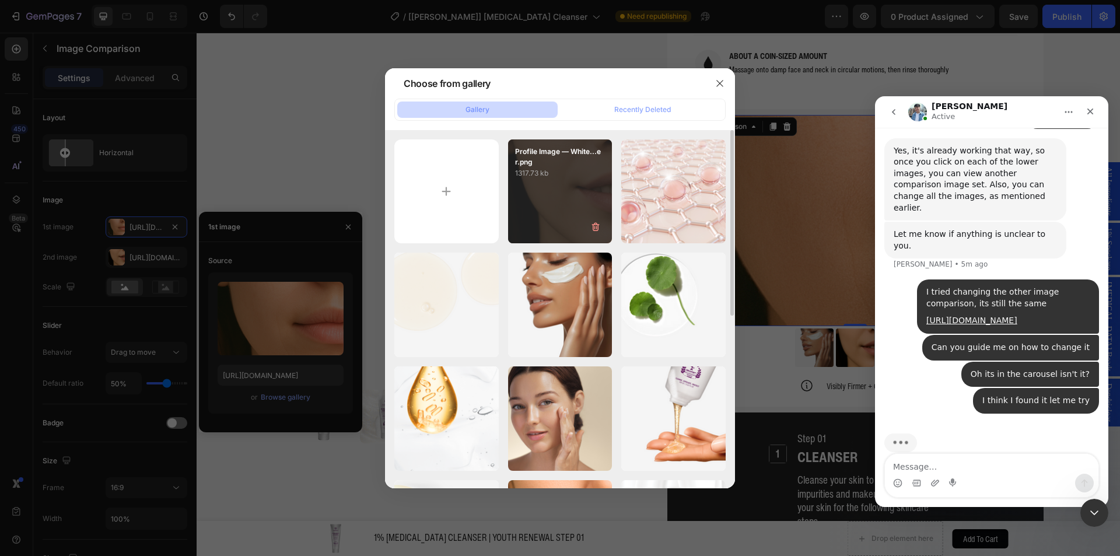
click at [550, 193] on div "Profile Image — White...er.png 1317.73 kb" at bounding box center [560, 191] width 104 height 104
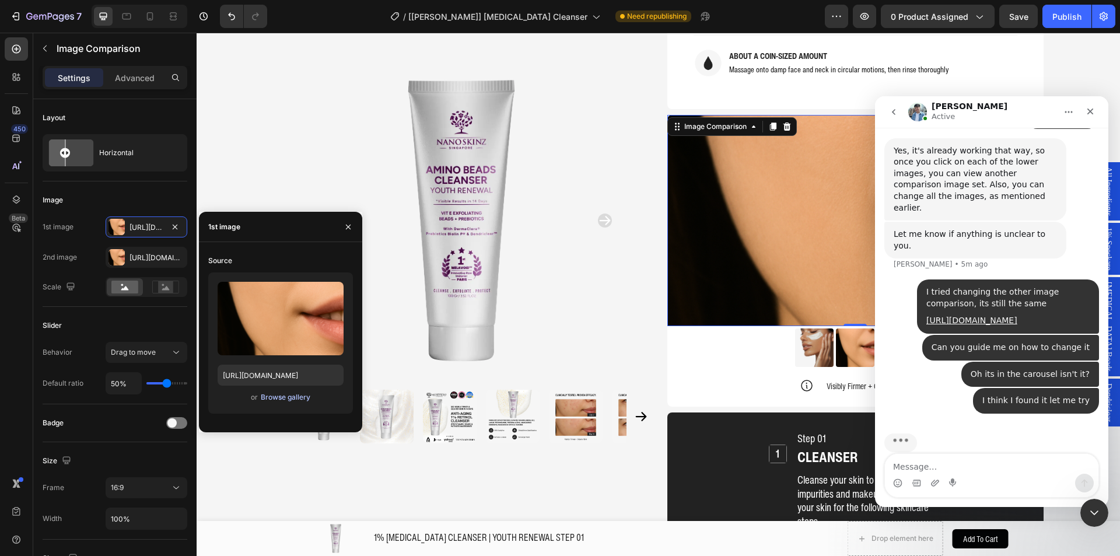
click at [286, 394] on div "Browse gallery" at bounding box center [286, 397] width 50 height 10
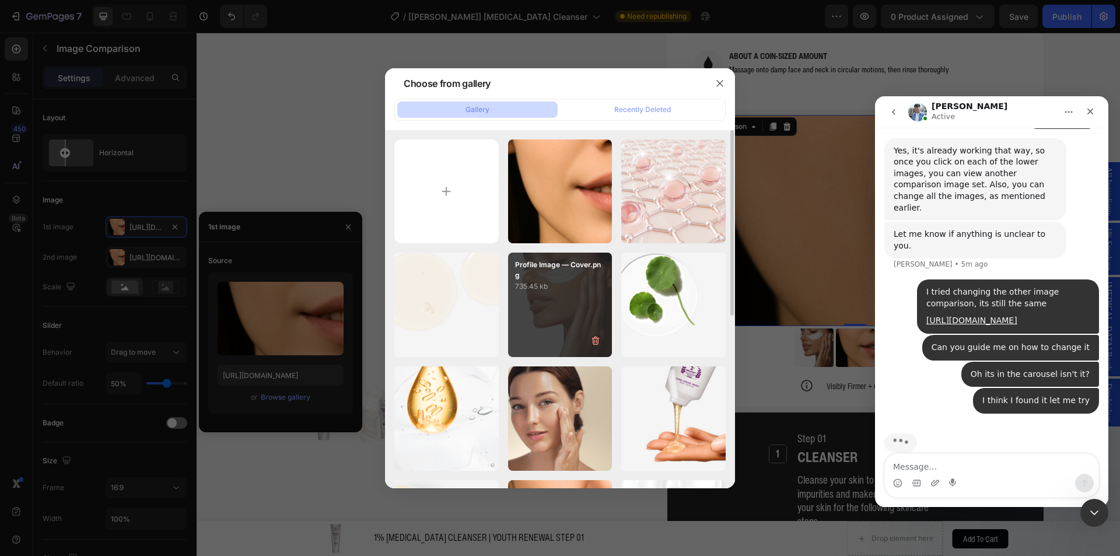
click at [550, 333] on div "Profile Image — Cover.png 735.45 kb" at bounding box center [560, 304] width 104 height 104
type input "https://cdn.shopify.com/s/files/1/0941/6300/9836/files/gempages_577943635312509…"
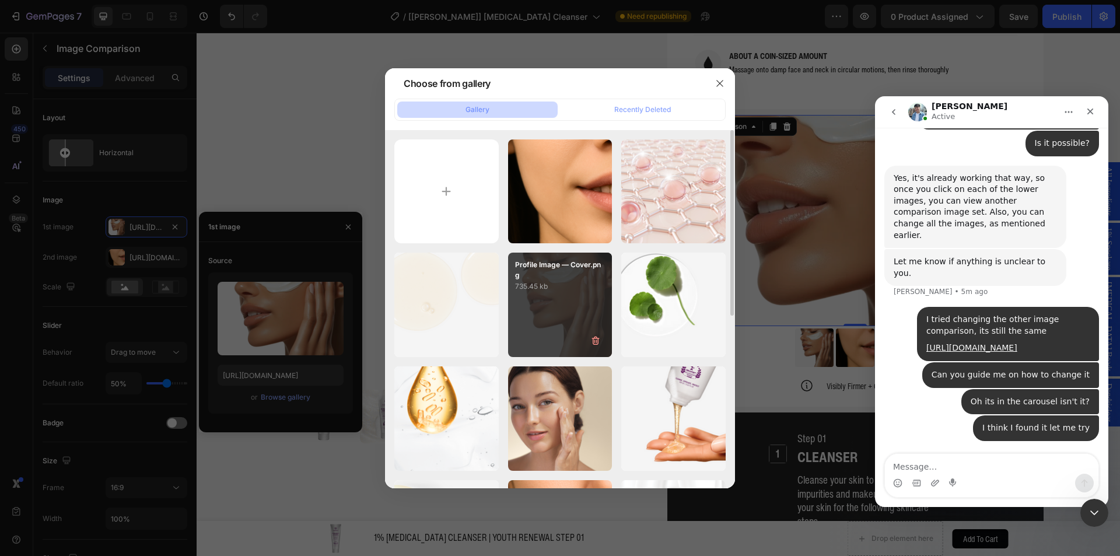
scroll to position [2681, 0]
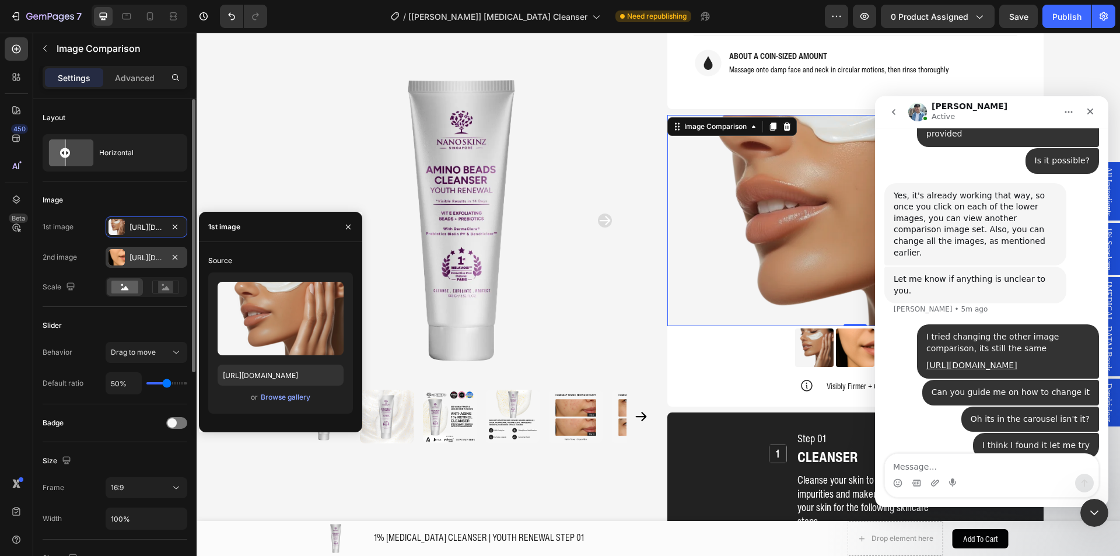
click at [155, 255] on div "Https://cdn.Shopify.Com/s/files/1/0941/6300/9836/files/gempages_577943635312509…" at bounding box center [146, 257] width 34 height 10
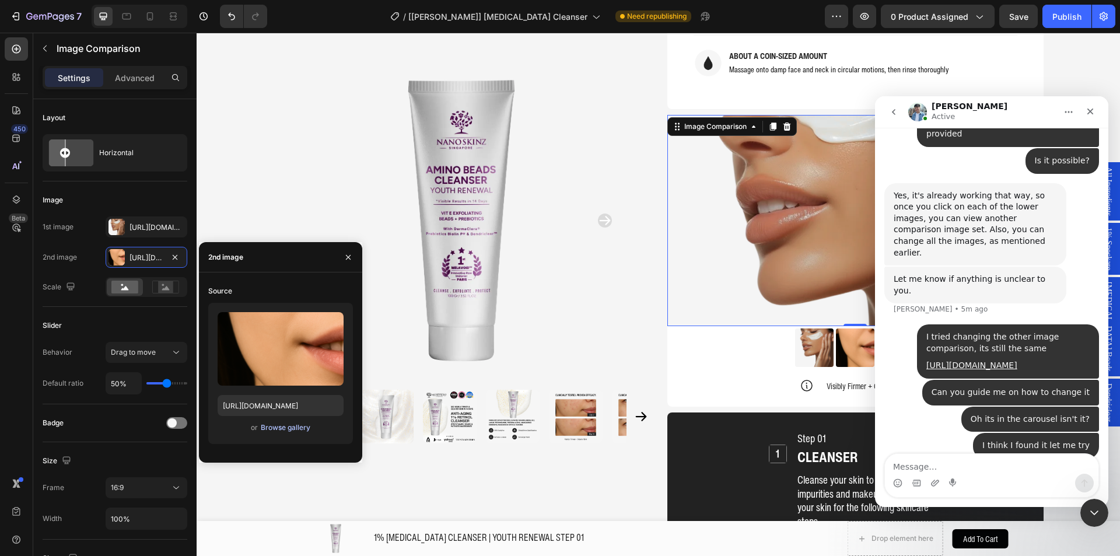
click at [279, 426] on div "Browse gallery" at bounding box center [286, 427] width 50 height 10
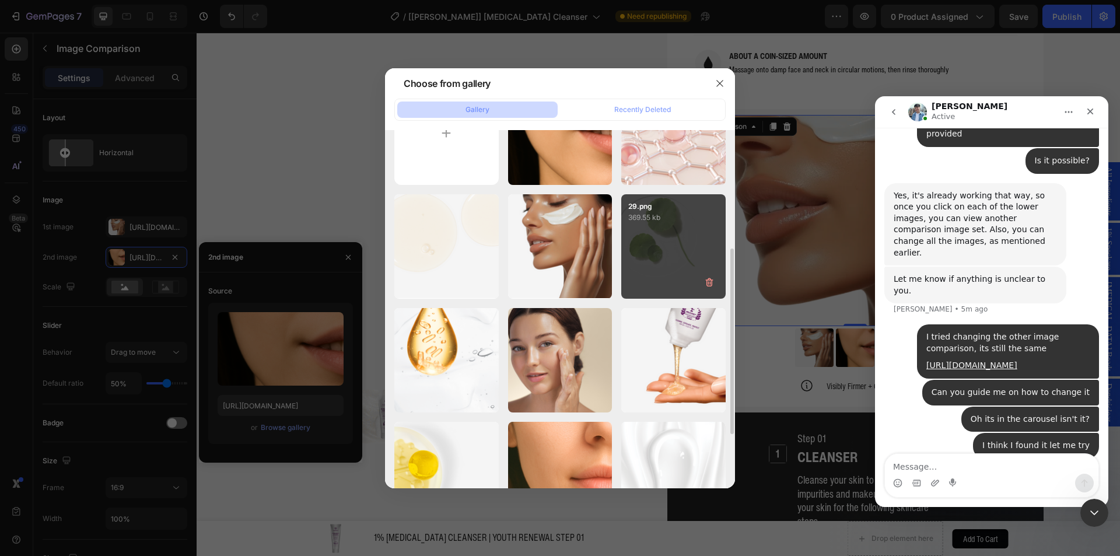
scroll to position [175, 0]
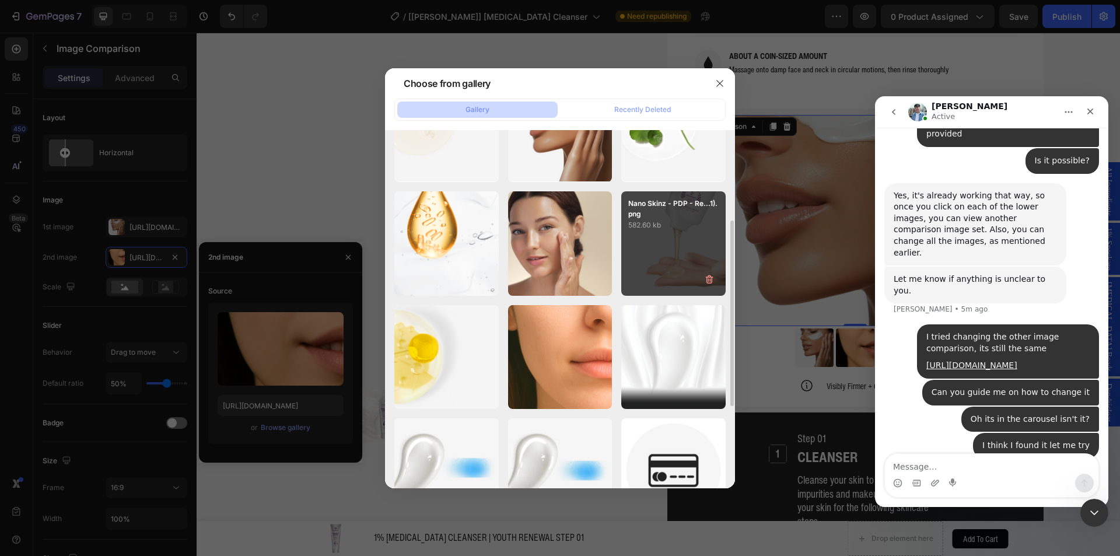
click at [676, 238] on div "Nano Skinz - PDP - Re...1).png 582.60 kb" at bounding box center [673, 243] width 104 height 104
type input "https://cdn.shopify.com/s/files/1/0941/6300/9836/files/gempages_577943635312509…"
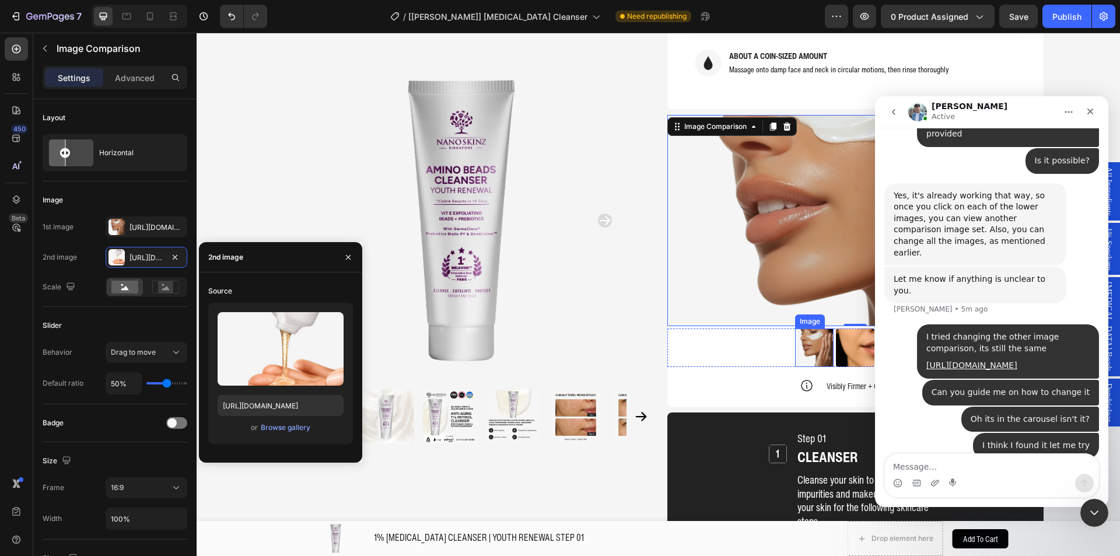
click at [799, 328] on img at bounding box center [814, 347] width 38 height 38
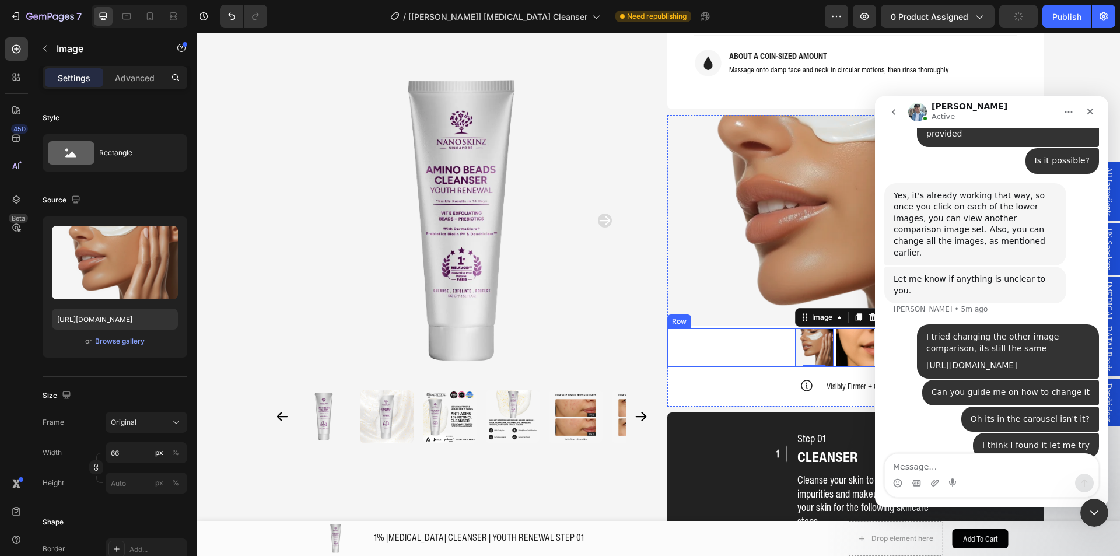
click at [830, 328] on div "Image 0 Image Image Row" at bounding box center [855, 347] width 376 height 38
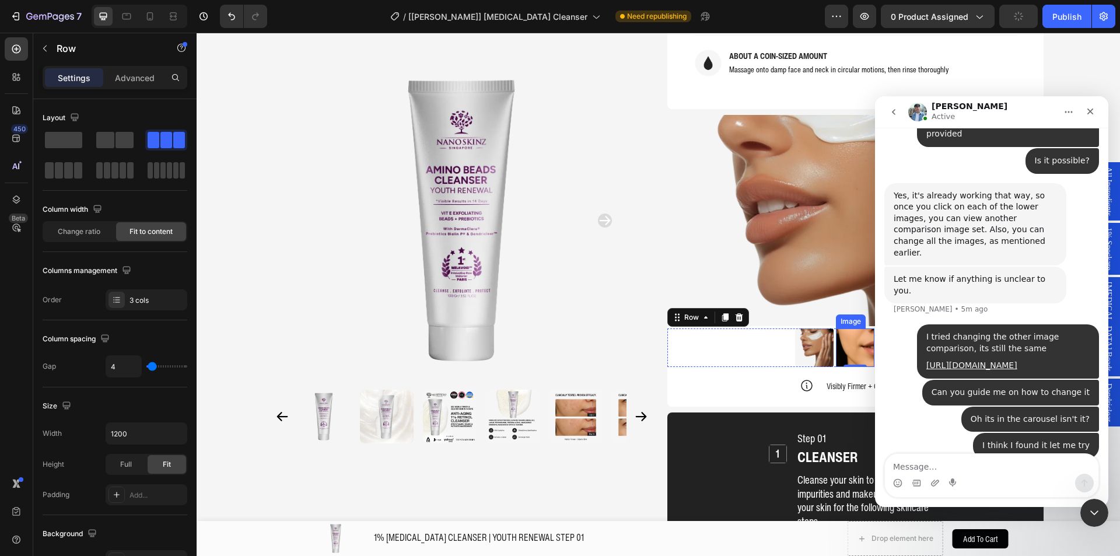
click at [845, 328] on img at bounding box center [855, 347] width 38 height 38
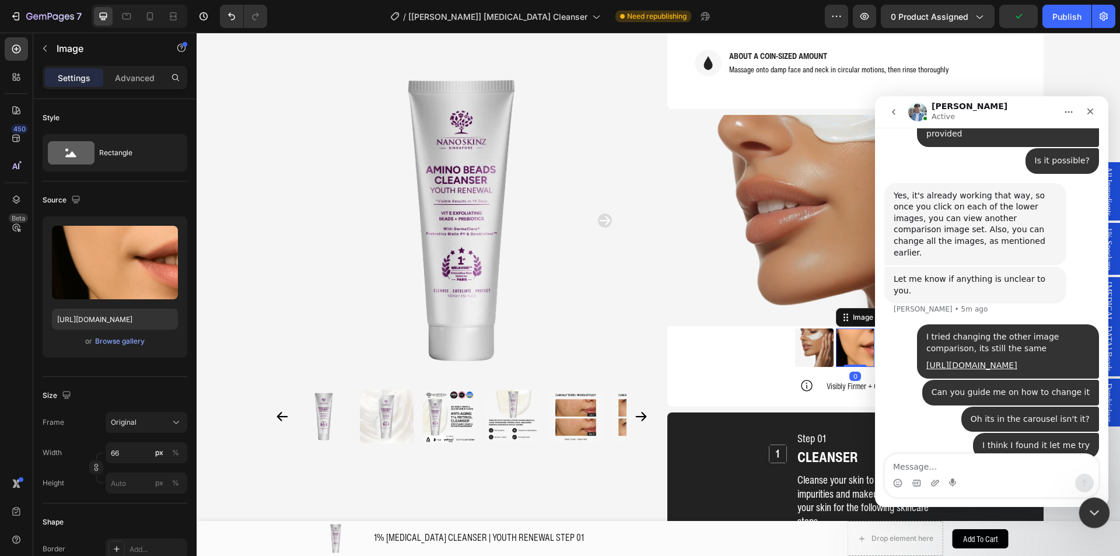
click at [1096, 516] on icon "Close Intercom Messenger" at bounding box center [1092, 511] width 14 height 14
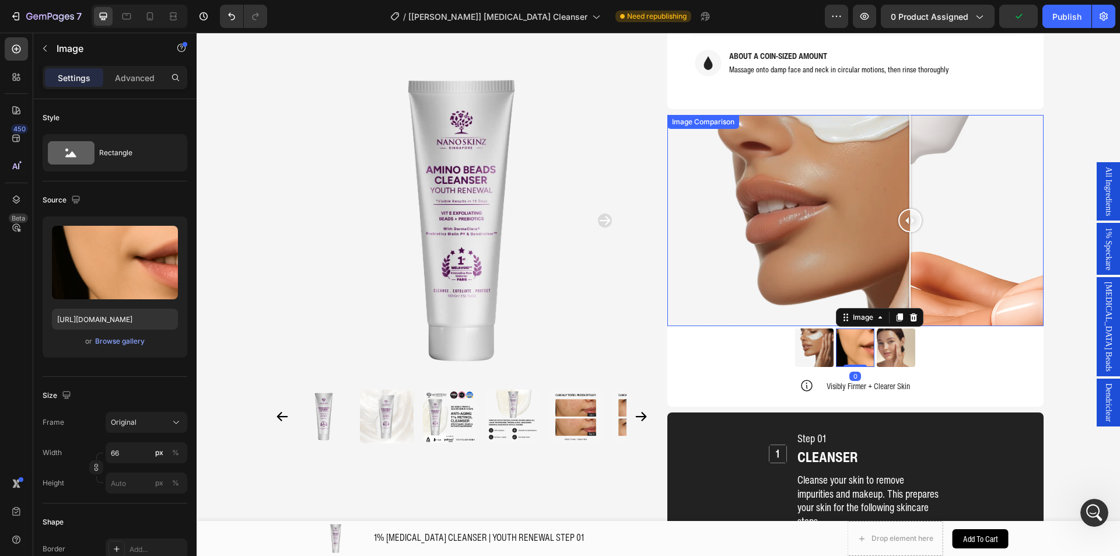
click at [945, 265] on div at bounding box center [855, 221] width 376 height 212
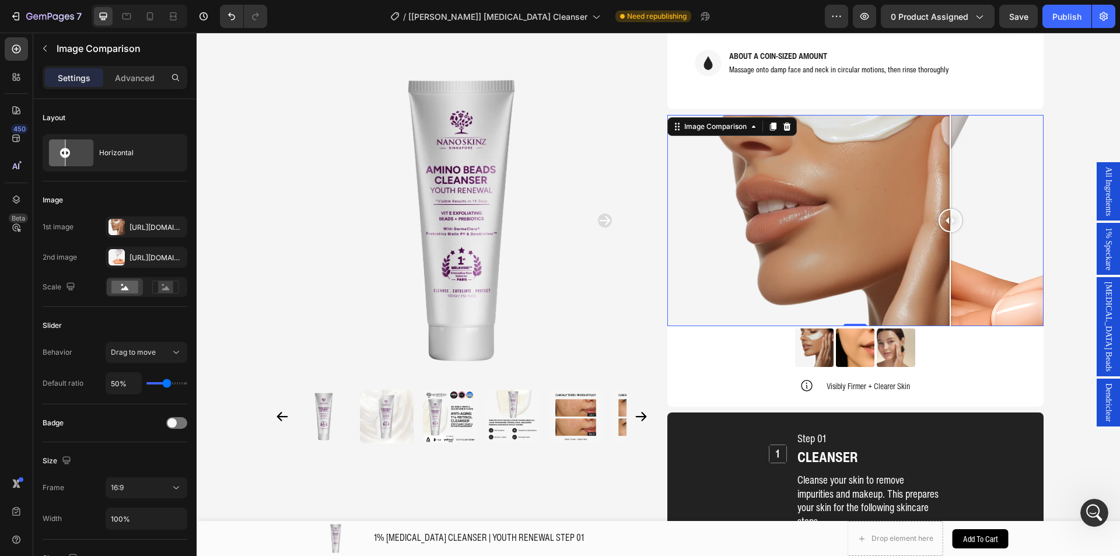
click at [840, 217] on div at bounding box center [855, 221] width 376 height 212
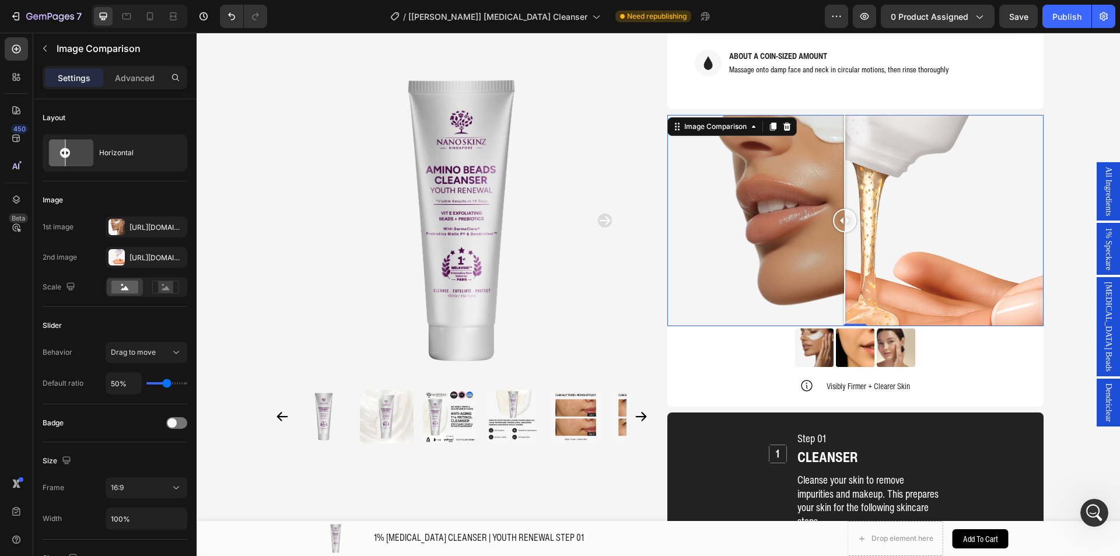
click at [826, 183] on div at bounding box center [855, 221] width 376 height 212
click at [833, 209] on div at bounding box center [844, 220] width 23 height 23
drag, startPoint x: 837, startPoint y: 188, endPoint x: 859, endPoint y: 195, distance: 23.8
click at [859, 209] on div at bounding box center [863, 220] width 23 height 23
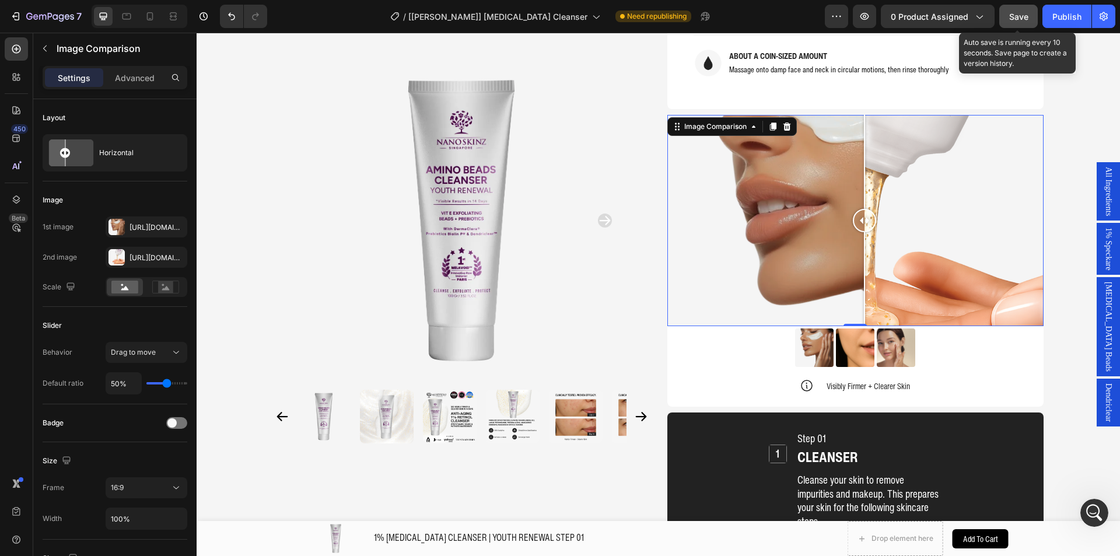
click at [1006, 15] on button "Save" at bounding box center [1018, 16] width 38 height 23
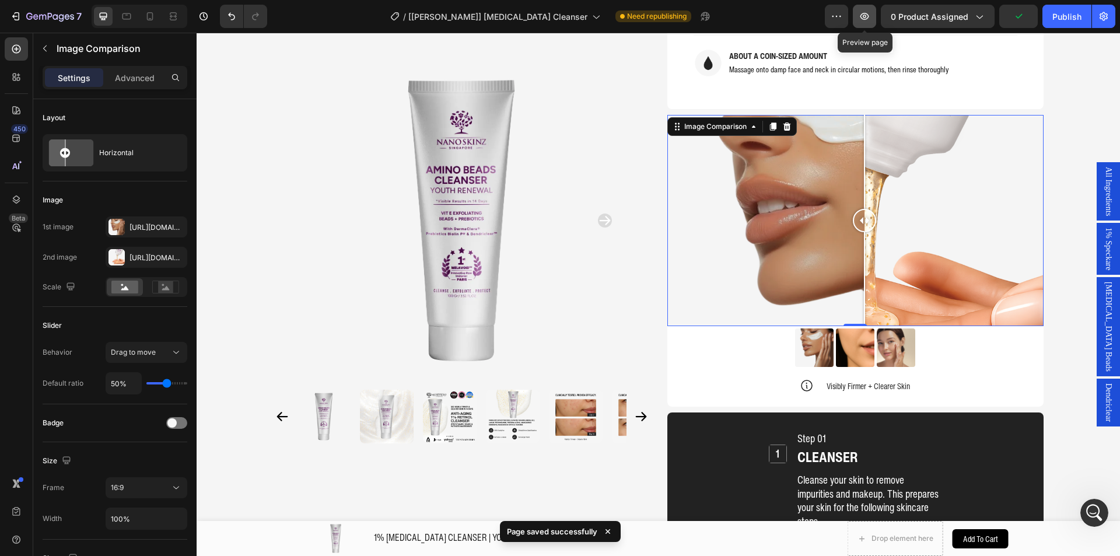
click at [870, 15] on icon "button" at bounding box center [864, 16] width 12 height 12
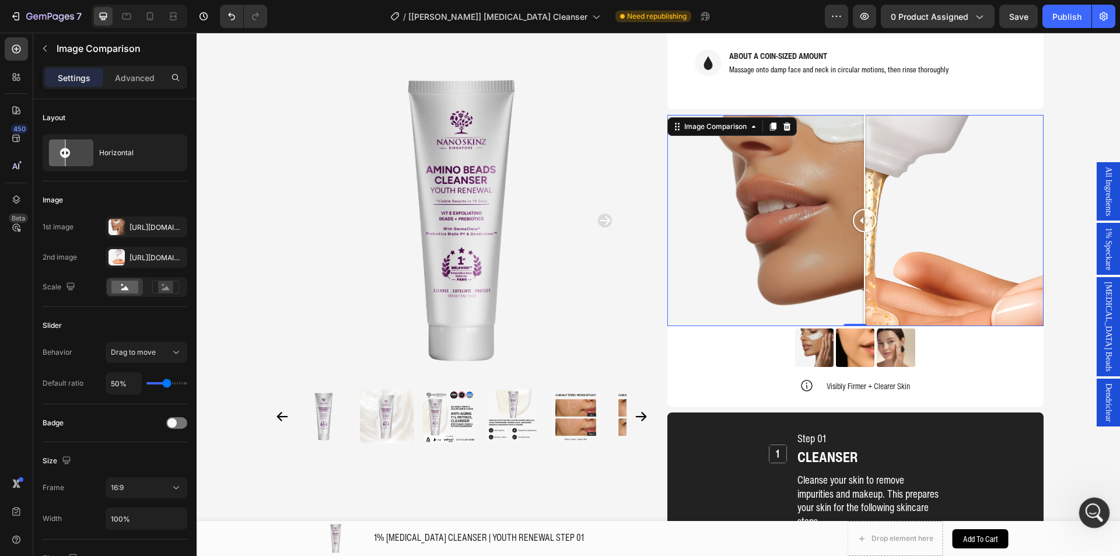
click at [1084, 503] on div "Open Intercom Messenger" at bounding box center [1092, 511] width 38 height 38
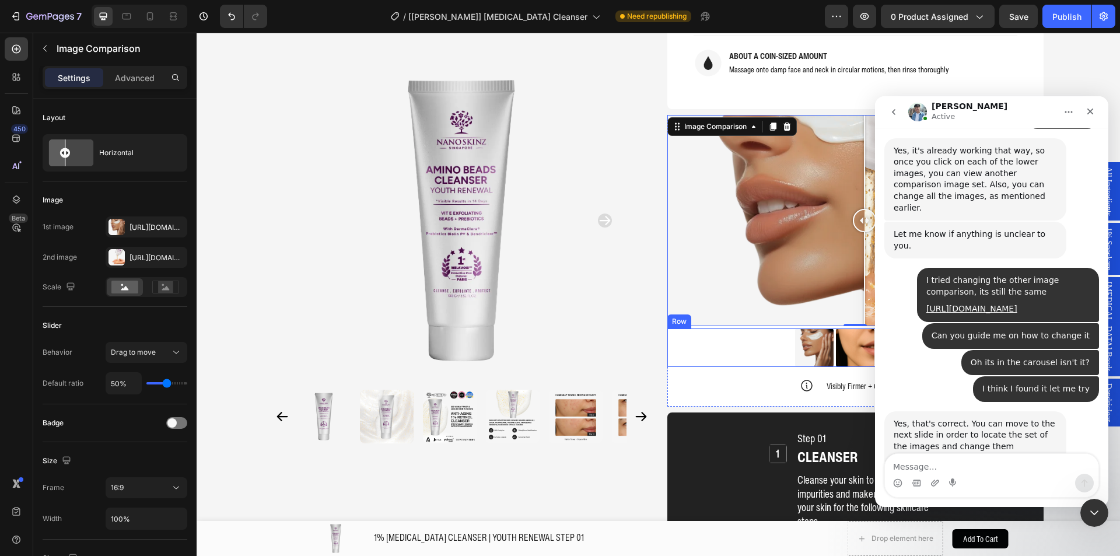
scroll to position [2739, 0]
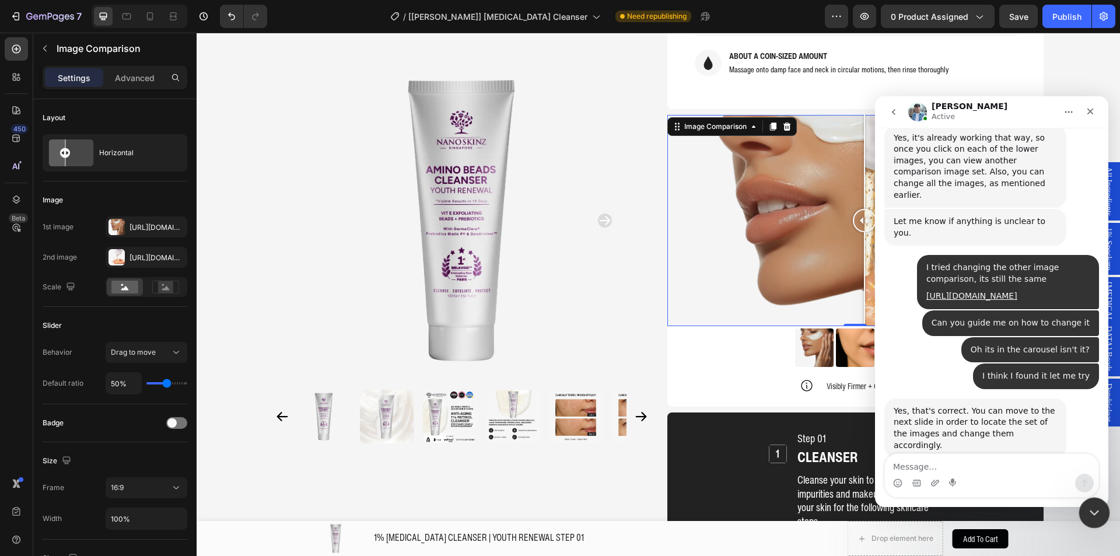
click at [1086, 500] on div "Close Intercom Messenger" at bounding box center [1092, 511] width 28 height 28
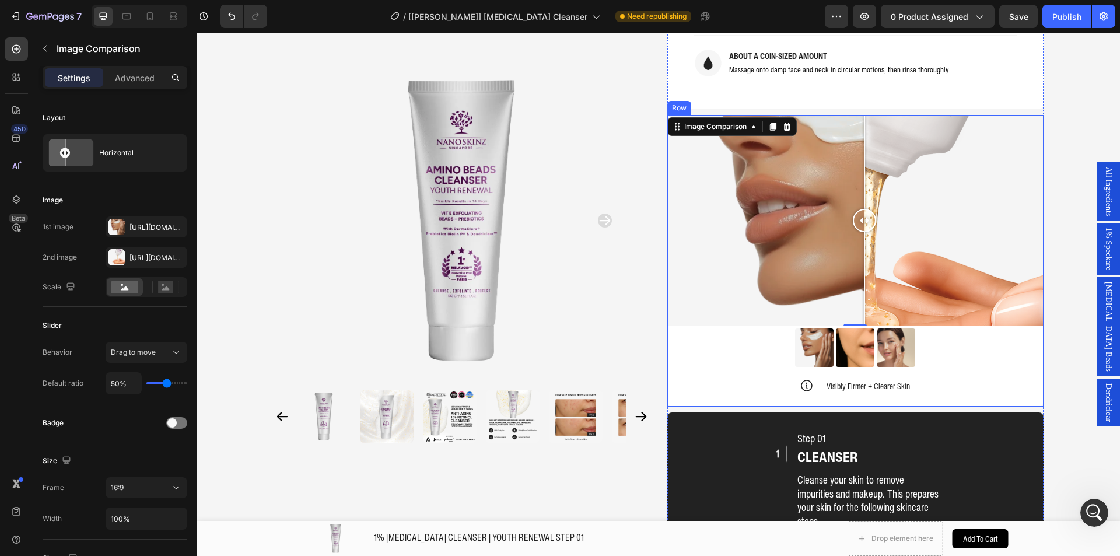
click at [931, 328] on div "Image Image Image Row" at bounding box center [855, 347] width 376 height 38
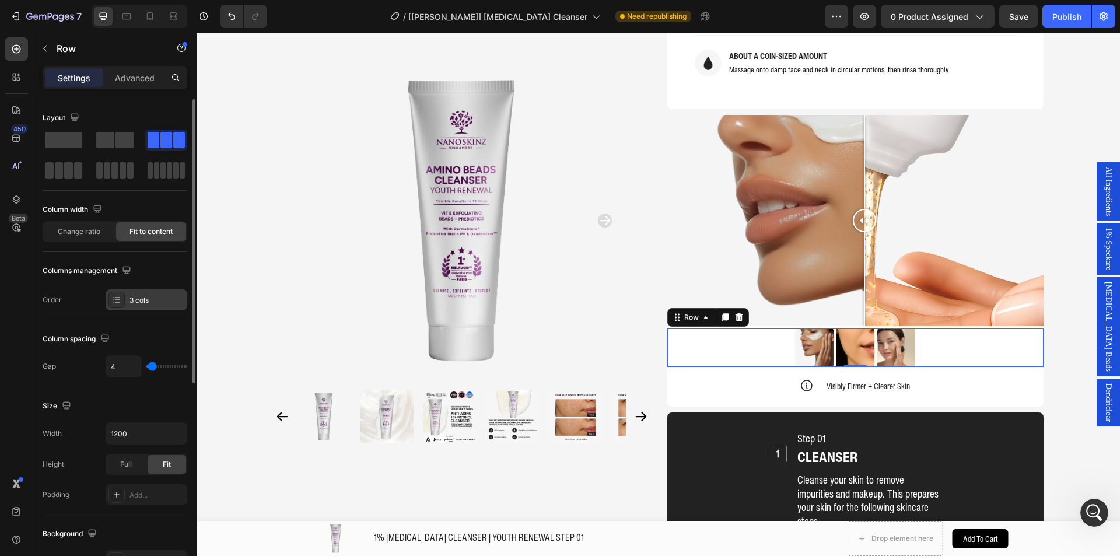
click at [129, 298] on div "3 cols" at bounding box center [156, 300] width 55 height 10
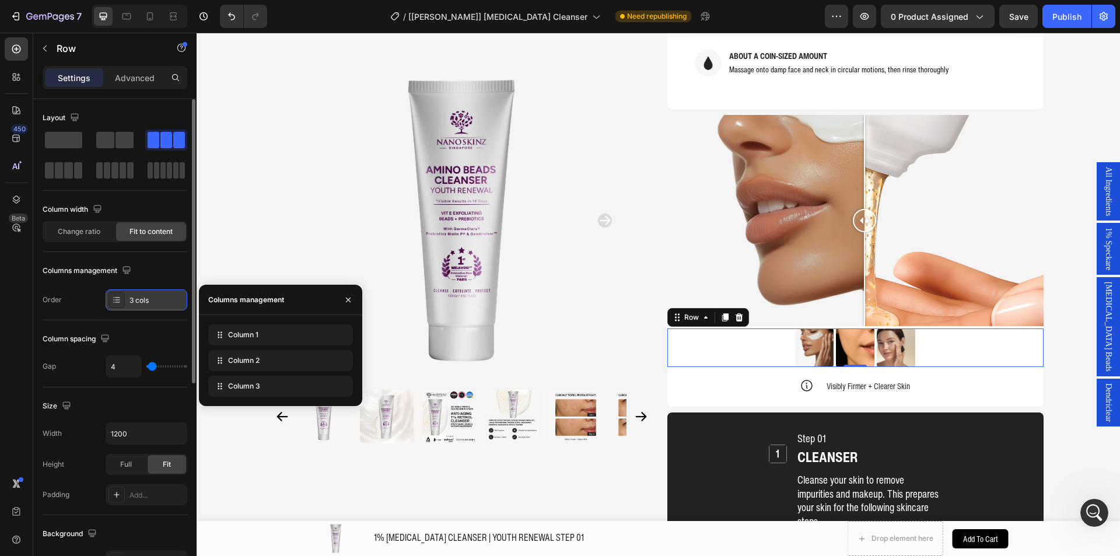
click at [142, 306] on div "3 cols" at bounding box center [147, 299] width 82 height 21
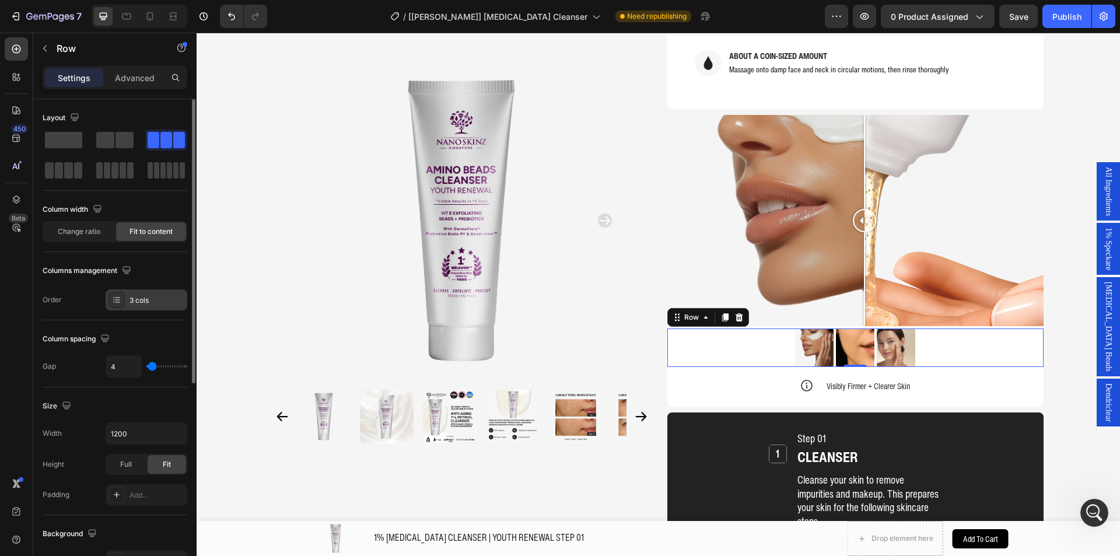
click at [117, 294] on div at bounding box center [116, 300] width 16 height 16
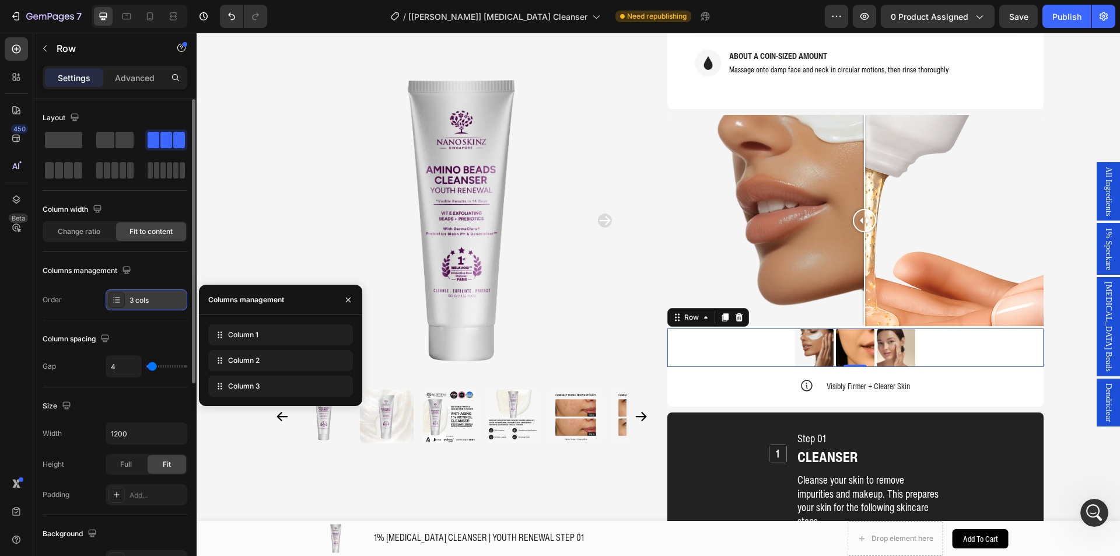
click at [142, 303] on div "3 cols" at bounding box center [156, 300] width 55 height 10
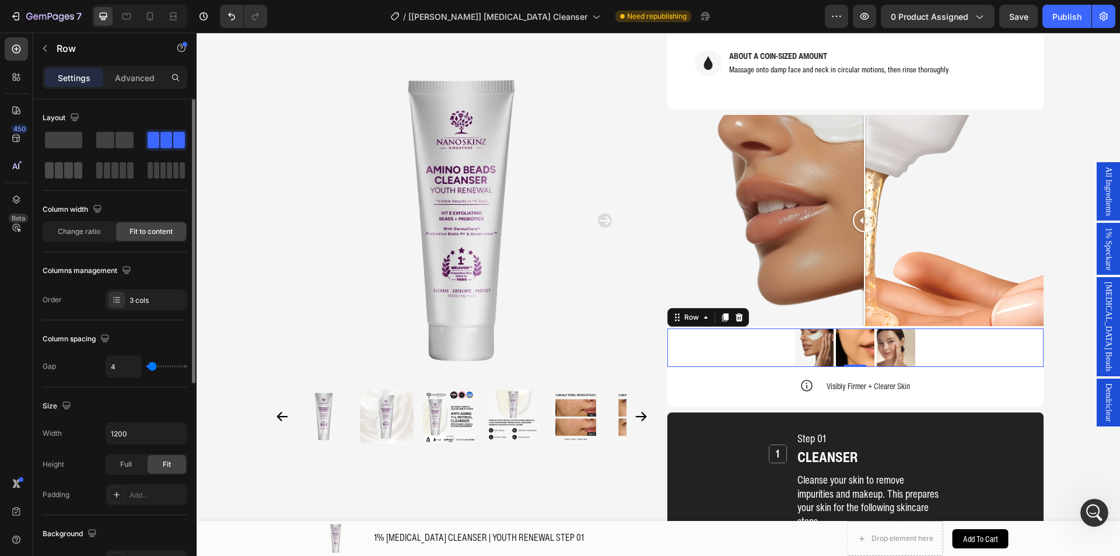
click at [54, 168] on div at bounding box center [63, 170] width 37 height 16
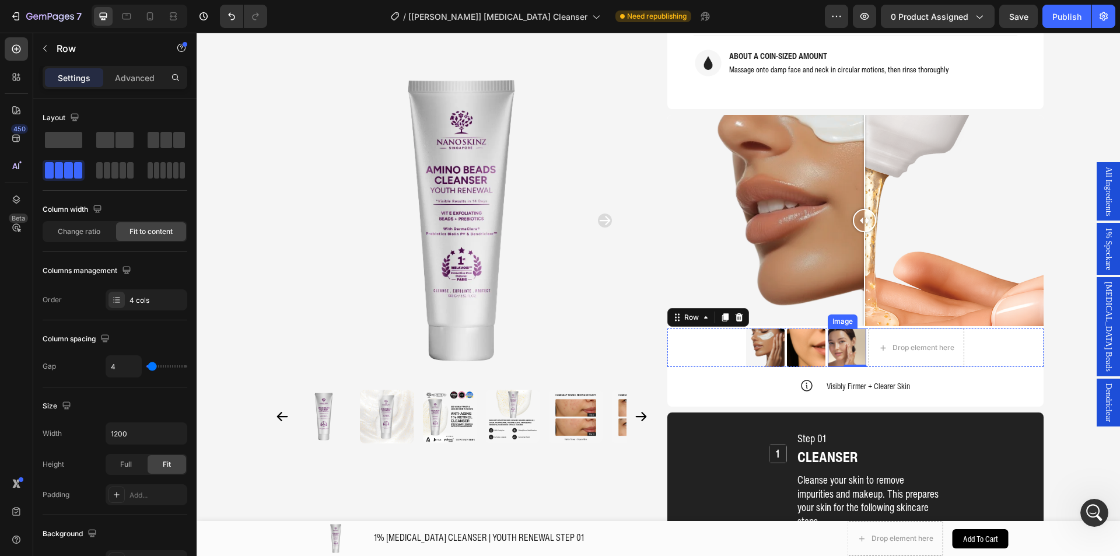
click at [845, 328] on img at bounding box center [846, 347] width 38 height 38
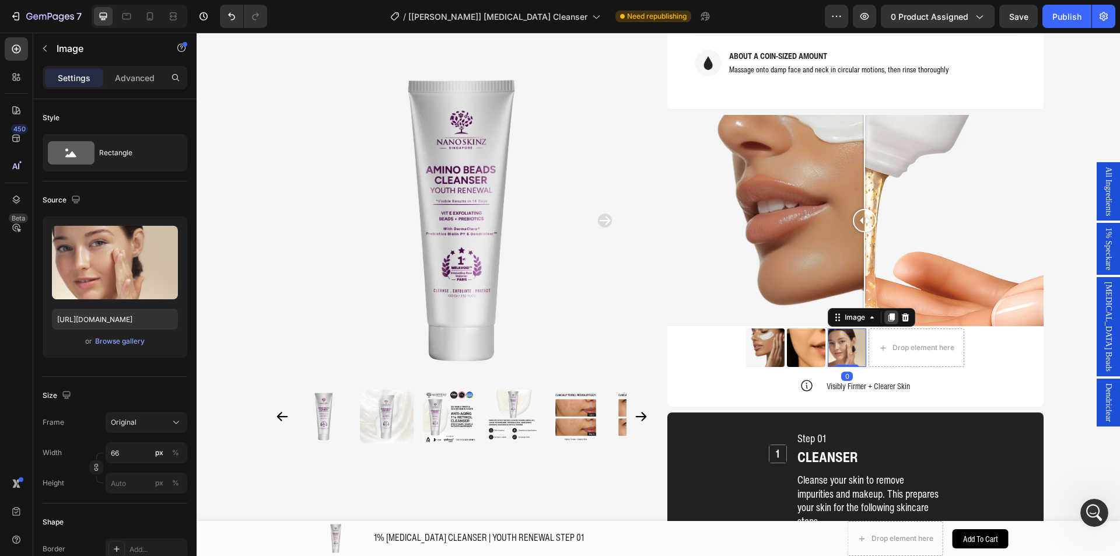
click at [886, 313] on icon at bounding box center [890, 317] width 9 height 9
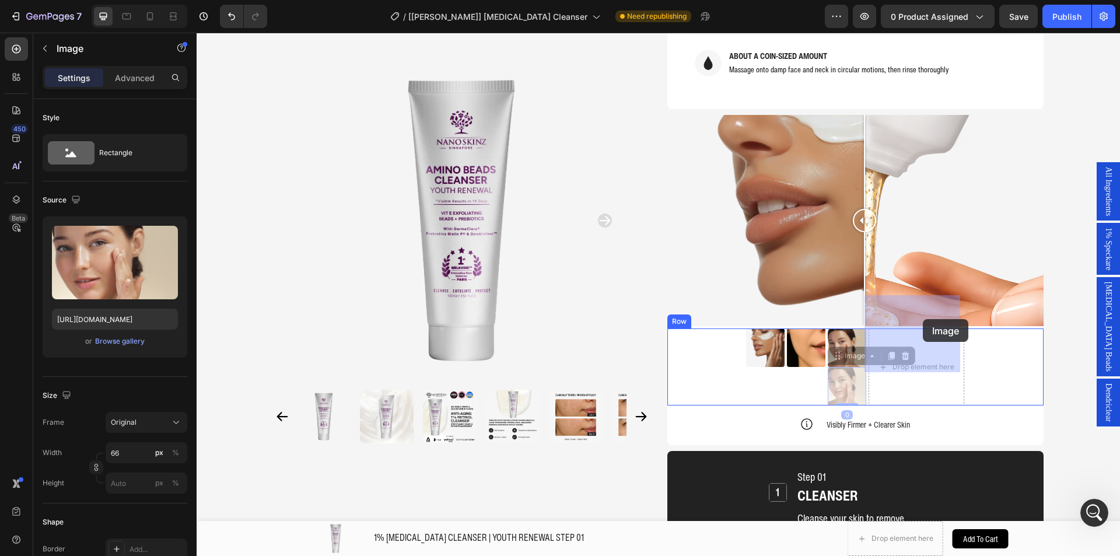
drag, startPoint x: 848, startPoint y: 323, endPoint x: 915, endPoint y: 323, distance: 67.1
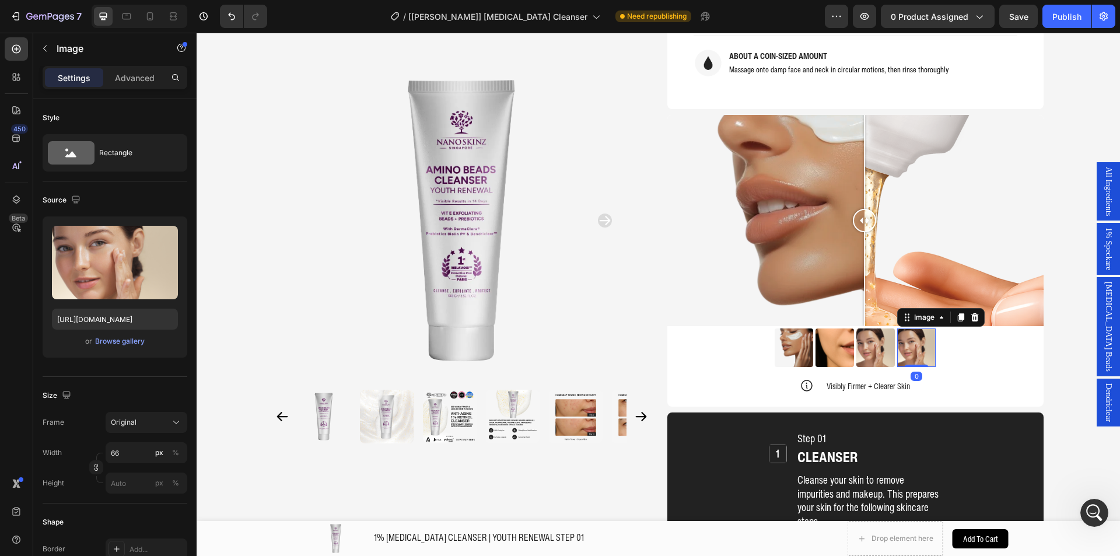
click at [901, 328] on img at bounding box center [916, 347] width 38 height 38
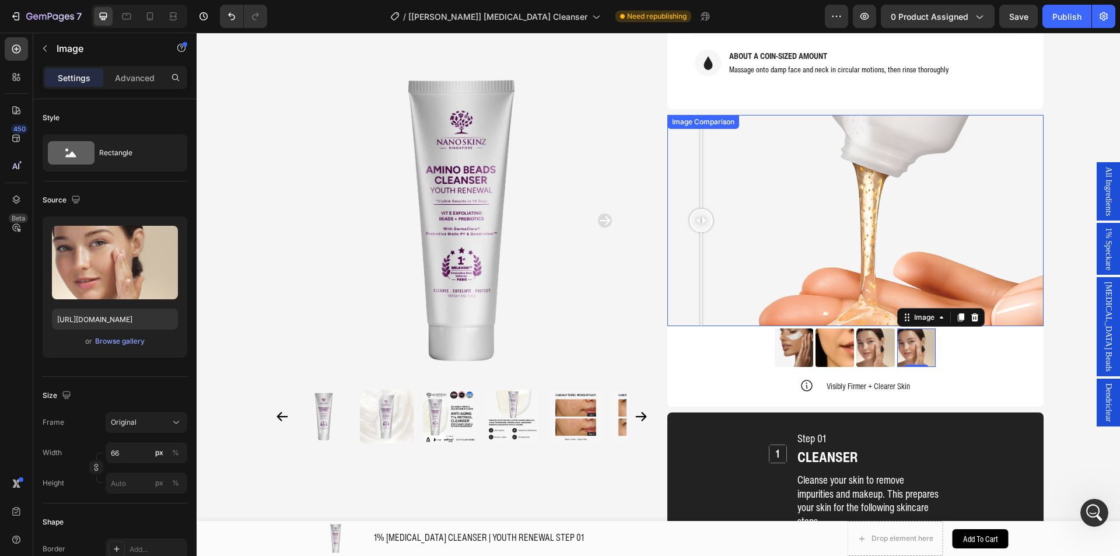
click at [697, 226] on div at bounding box center [855, 221] width 376 height 212
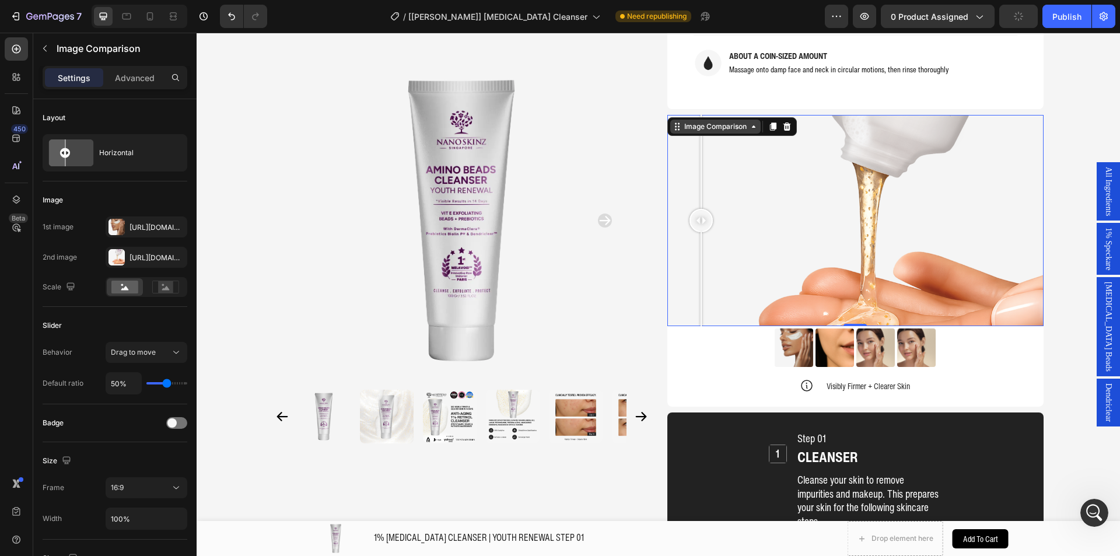
click at [739, 121] on div "Image Comparison" at bounding box center [715, 126] width 67 height 10
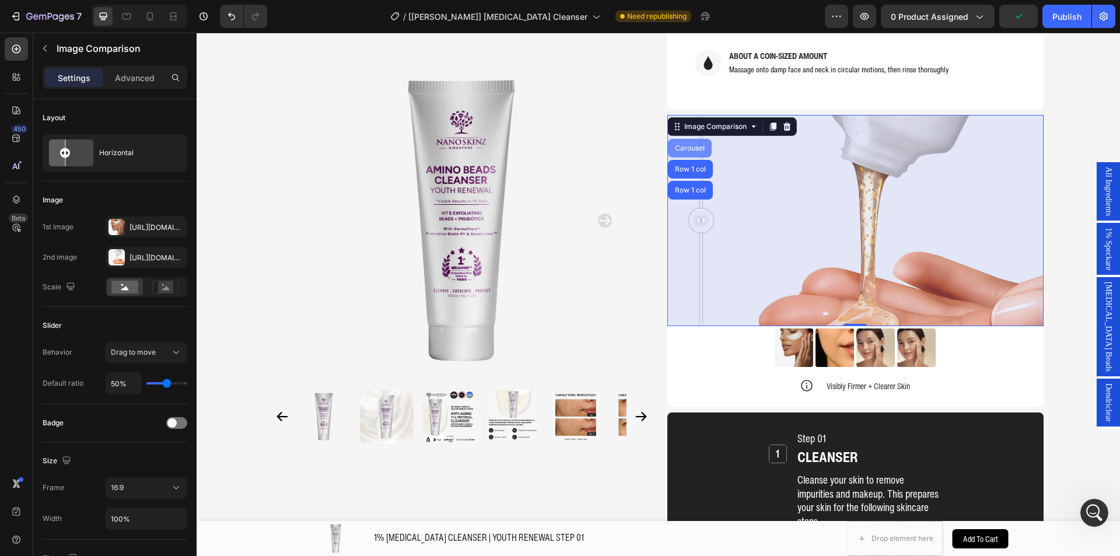
click at [696, 145] on div "Carousel" at bounding box center [689, 148] width 34 height 7
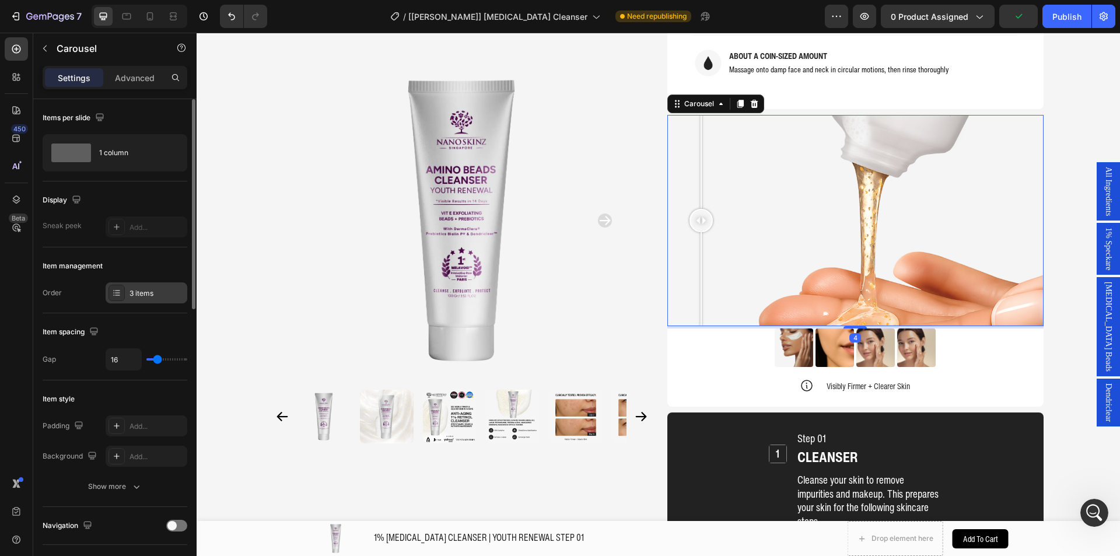
click at [123, 290] on div at bounding box center [116, 293] width 16 height 16
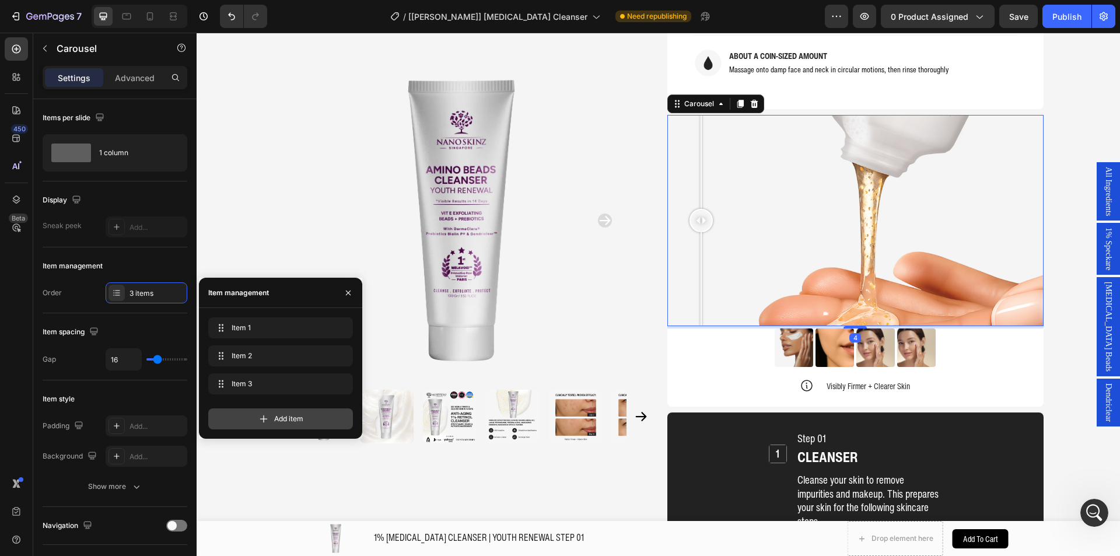
click at [254, 419] on div "Add item" at bounding box center [280, 418] width 145 height 21
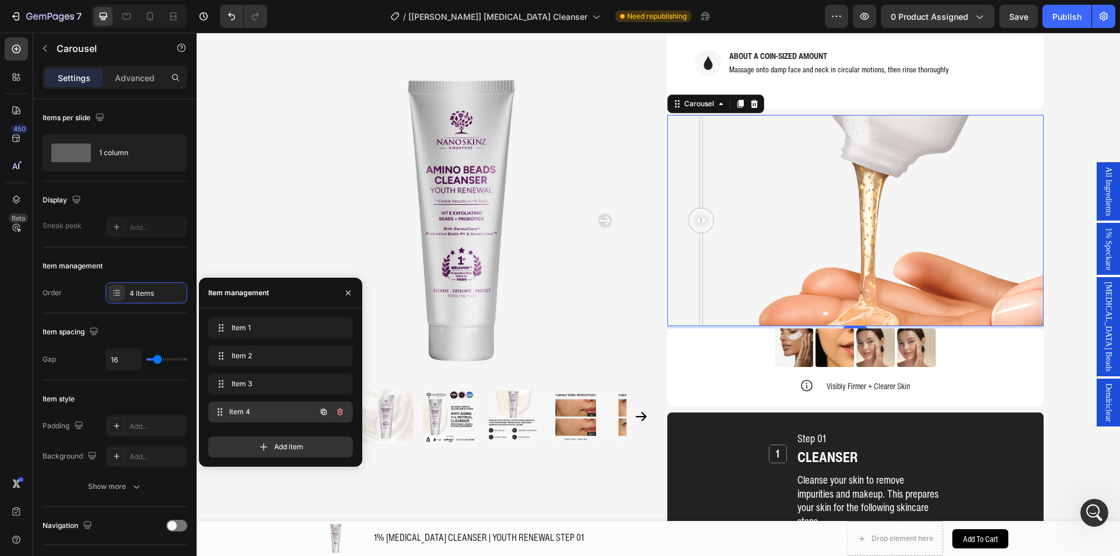
click at [299, 406] on div "Item 4 Item 4" at bounding box center [264, 411] width 103 height 16
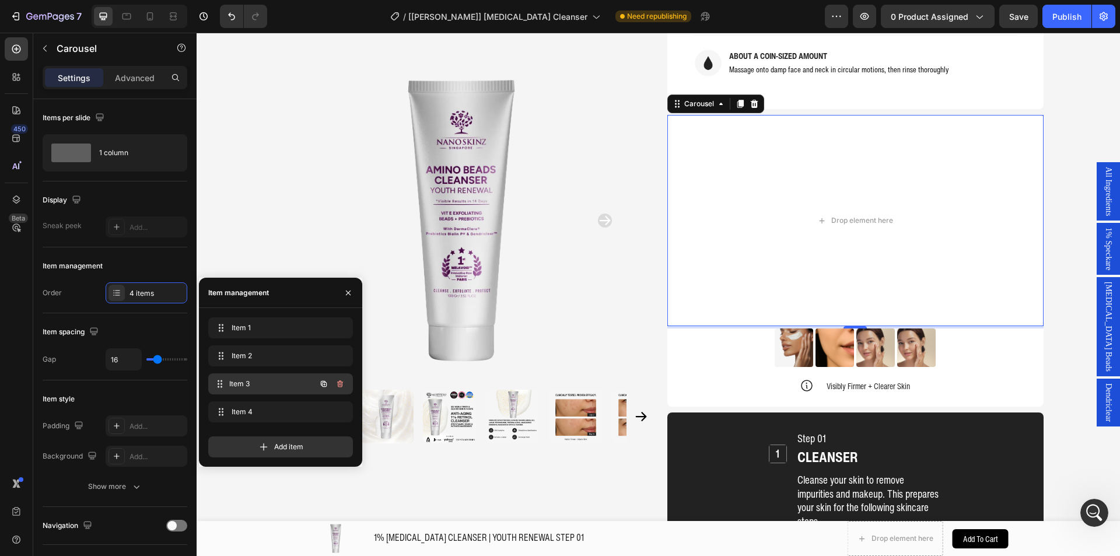
drag, startPoint x: 267, startPoint y: 380, endPoint x: 278, endPoint y: 240, distance: 140.9
click at [267, 380] on span "Item 3" at bounding box center [272, 383] width 86 height 10
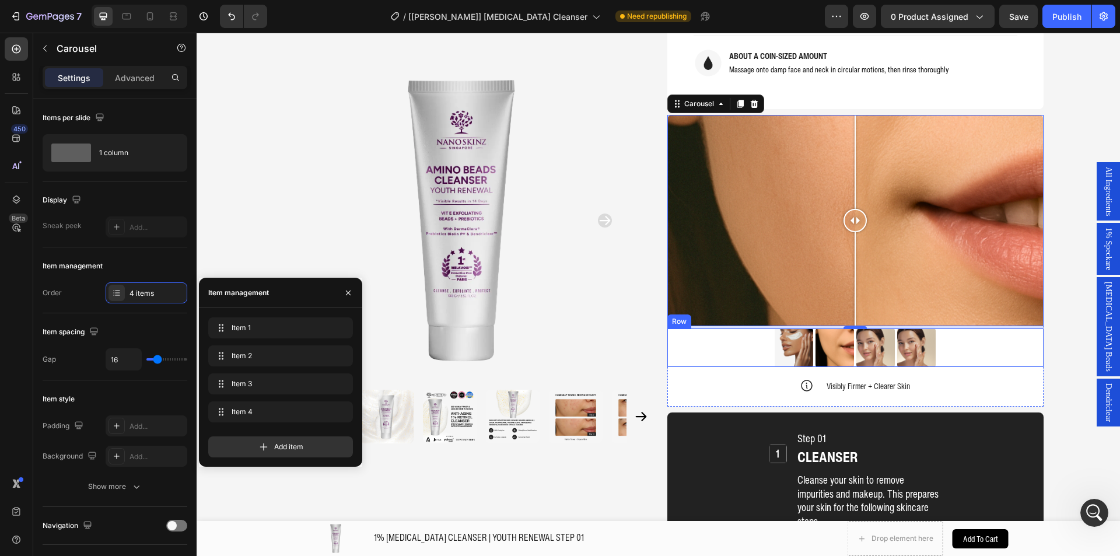
click at [904, 328] on img at bounding box center [916, 347] width 38 height 38
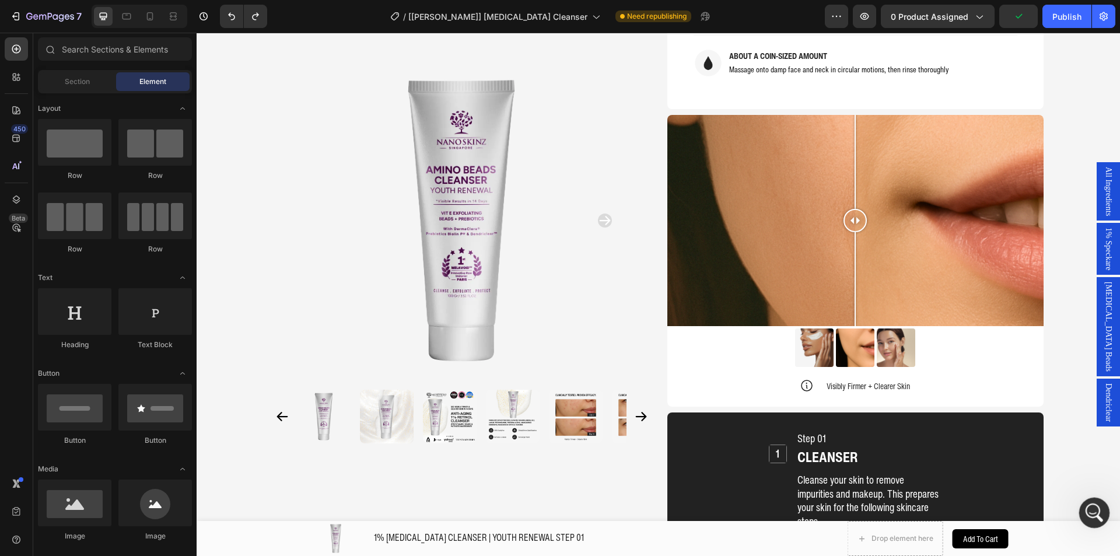
click at [1101, 515] on div "Open Intercom Messenger" at bounding box center [1092, 511] width 38 height 38
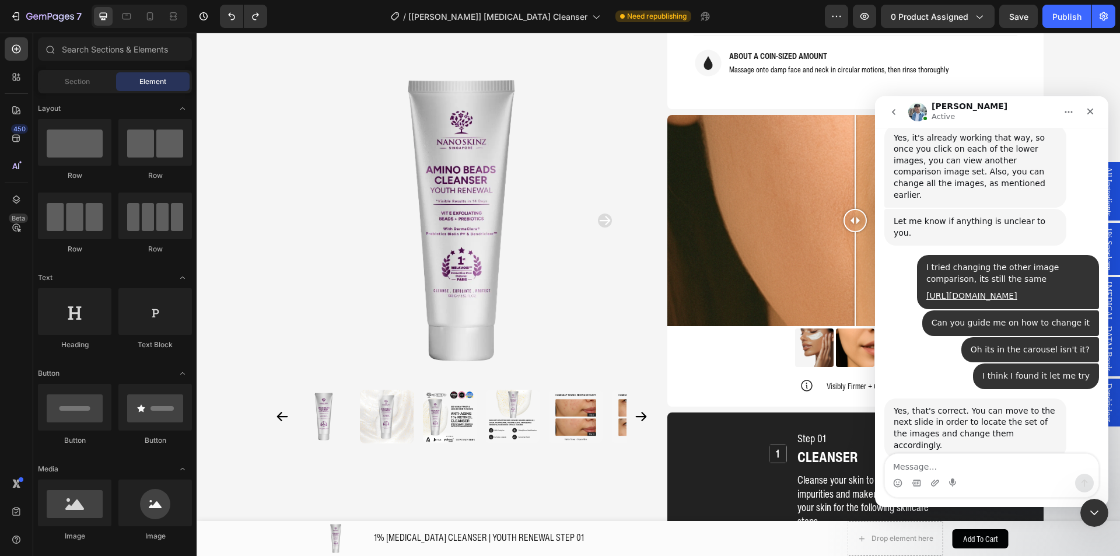
click at [942, 466] on textarea "Message…" at bounding box center [991, 464] width 213 height 20
type textarea "Got it got it!"
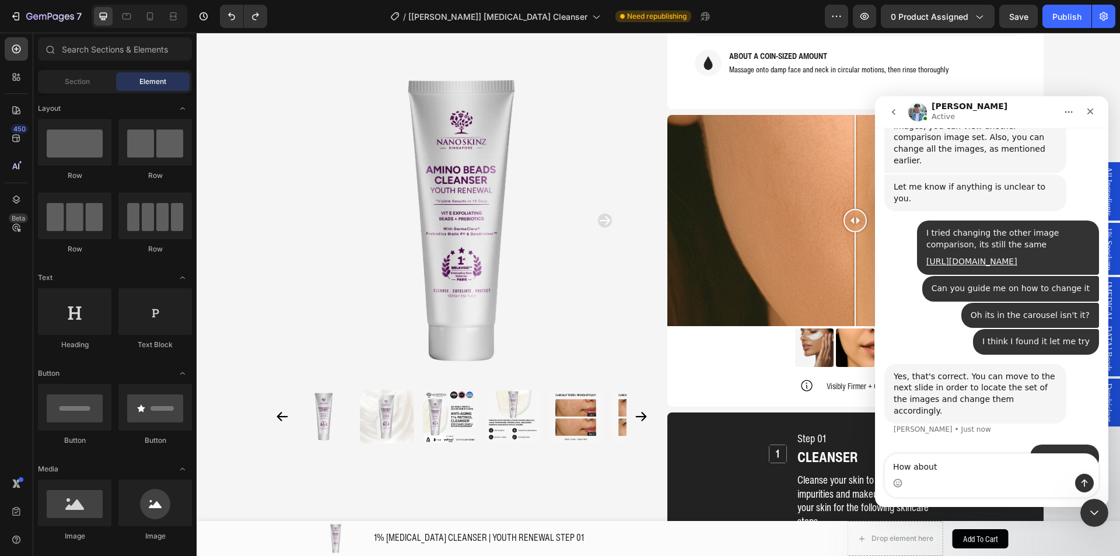
type textarea "How about"
drag, startPoint x: 1042, startPoint y: 470, endPoint x: 1023, endPoint y: 469, distance: 18.7
click at [1023, 469] on textarea "How about if I'm gonna make it 4" at bounding box center [991, 464] width 213 height 20
type textarea "How about if I'm gonna make it 4"
click at [616, 244] on img at bounding box center [461, 221] width 320 height 320
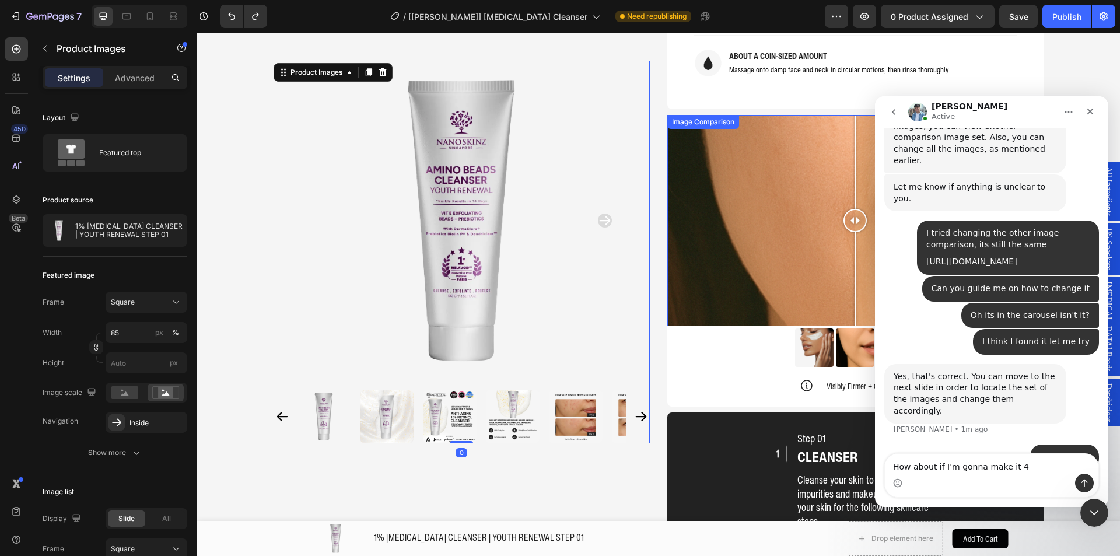
click at [696, 328] on div "Image Image Image Row" at bounding box center [855, 347] width 376 height 38
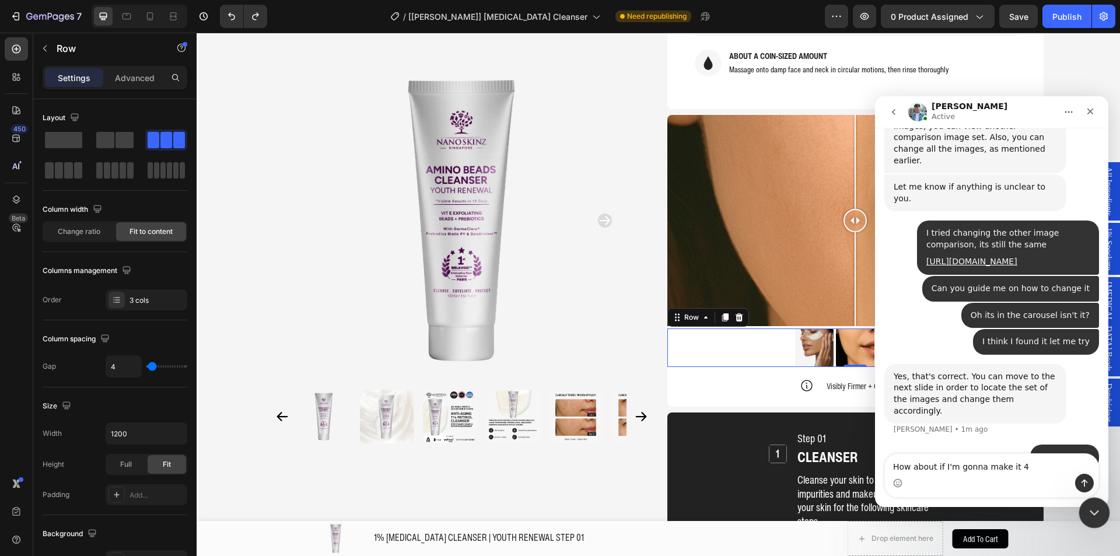
click at [1094, 507] on icon "Close Intercom Messenger" at bounding box center [1092, 511] width 14 height 14
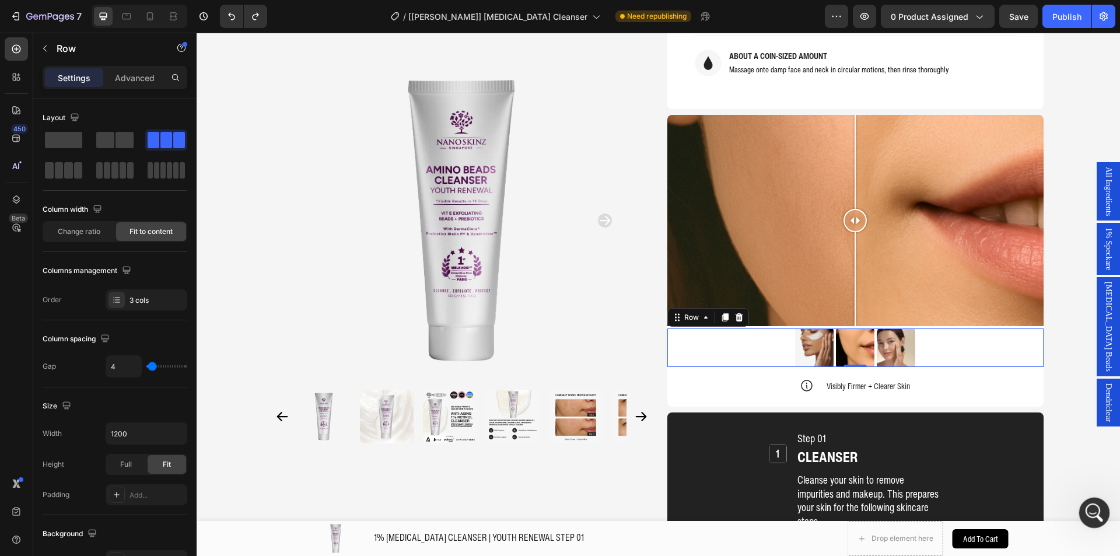
click at [1093, 500] on div "Open Intercom Messenger" at bounding box center [1092, 511] width 38 height 38
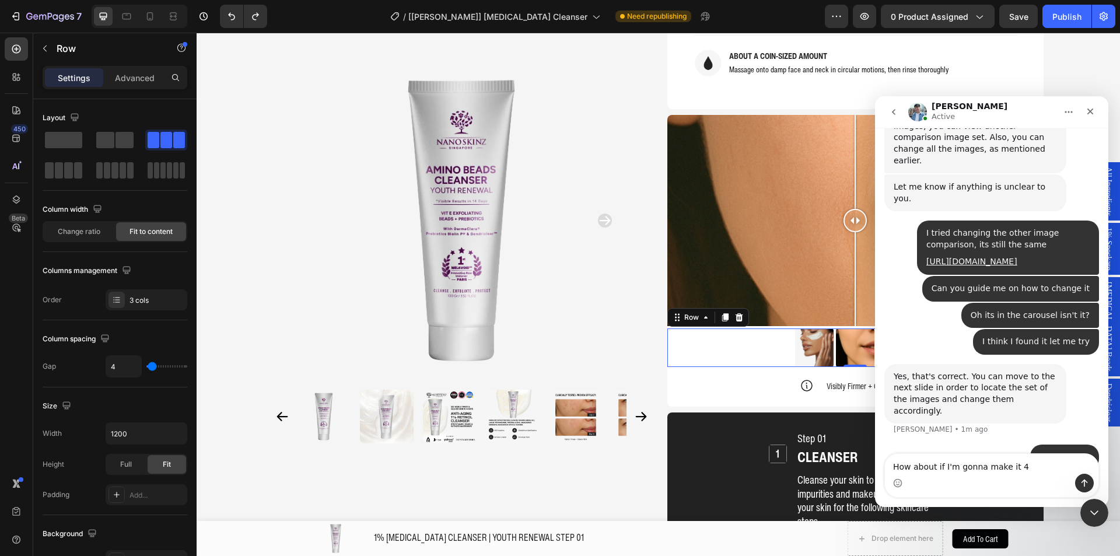
click at [1007, 465] on textarea "How about if I'm gonna make it 4" at bounding box center [991, 464] width 213 height 20
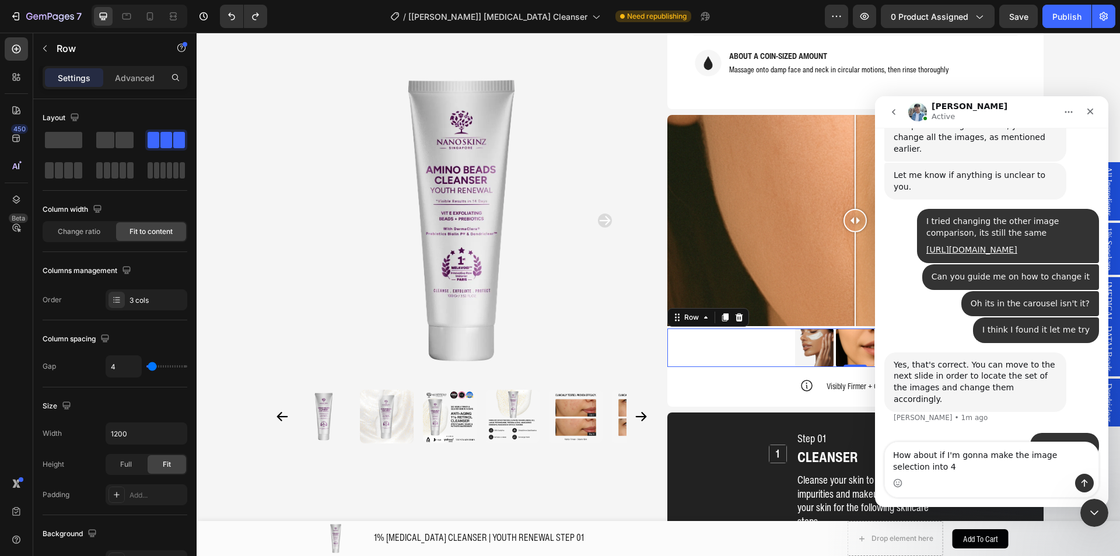
type textarea "How about if I'm gonna make the image selection into 4"
click at [1080, 483] on icon "Send a message…" at bounding box center [1083, 482] width 9 height 9
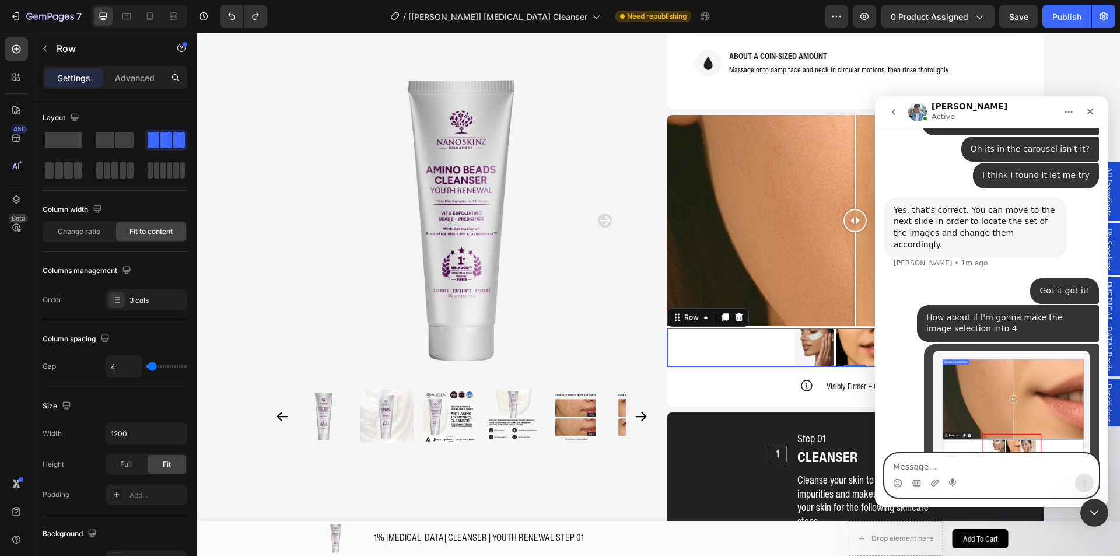
scroll to position [2943, 0]
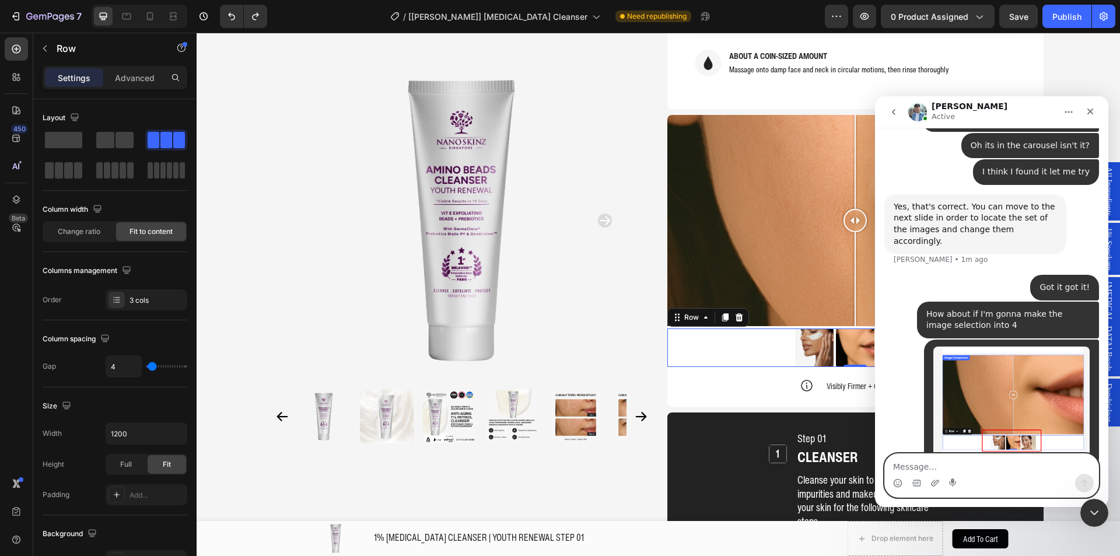
click at [947, 458] on textarea "Message…" at bounding box center [991, 464] width 213 height 20
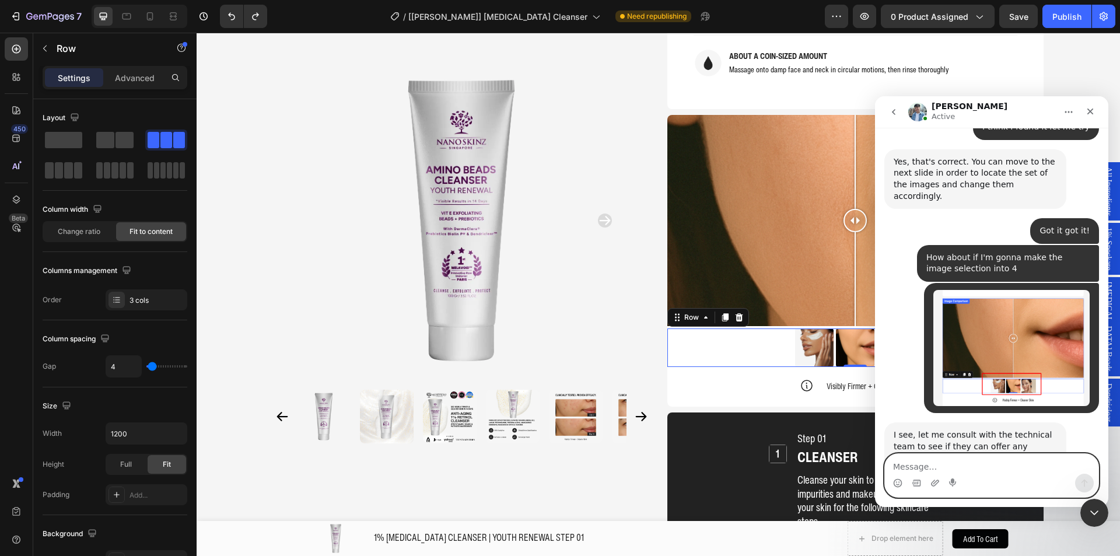
scroll to position [3001, 0]
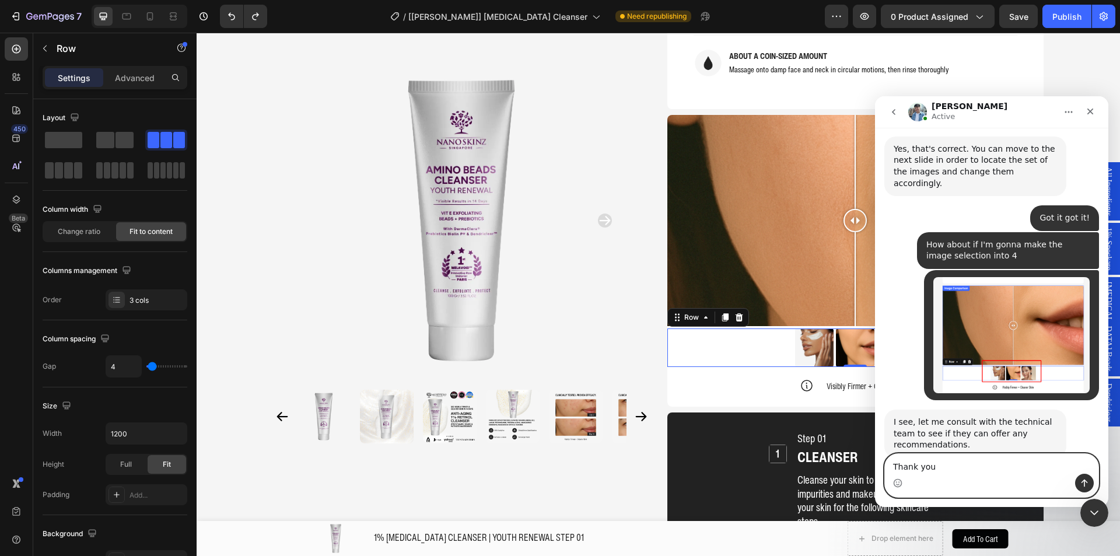
type textarea "Thank you!"
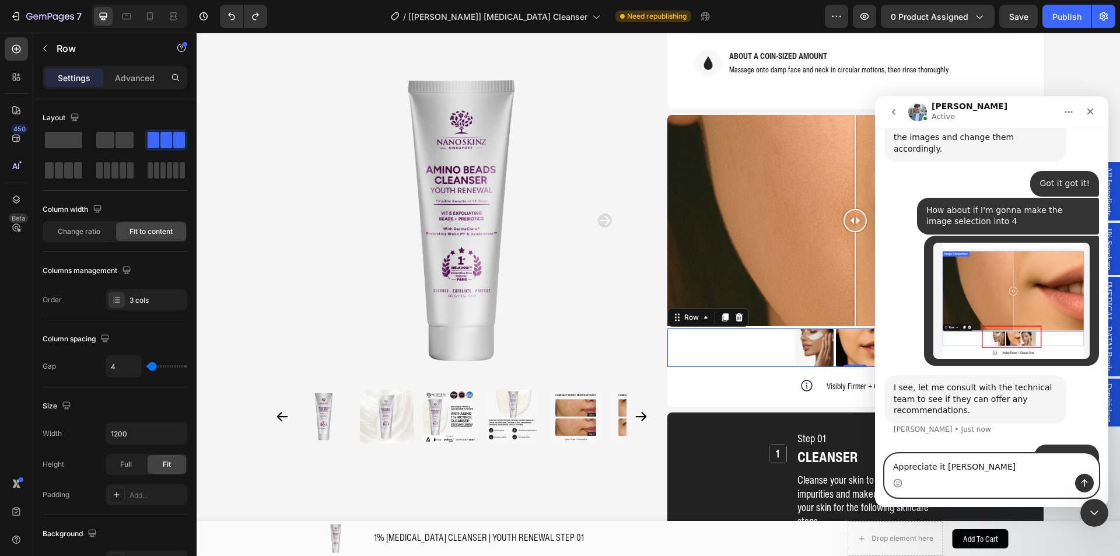
type textarea "Appreciate it Liam!"
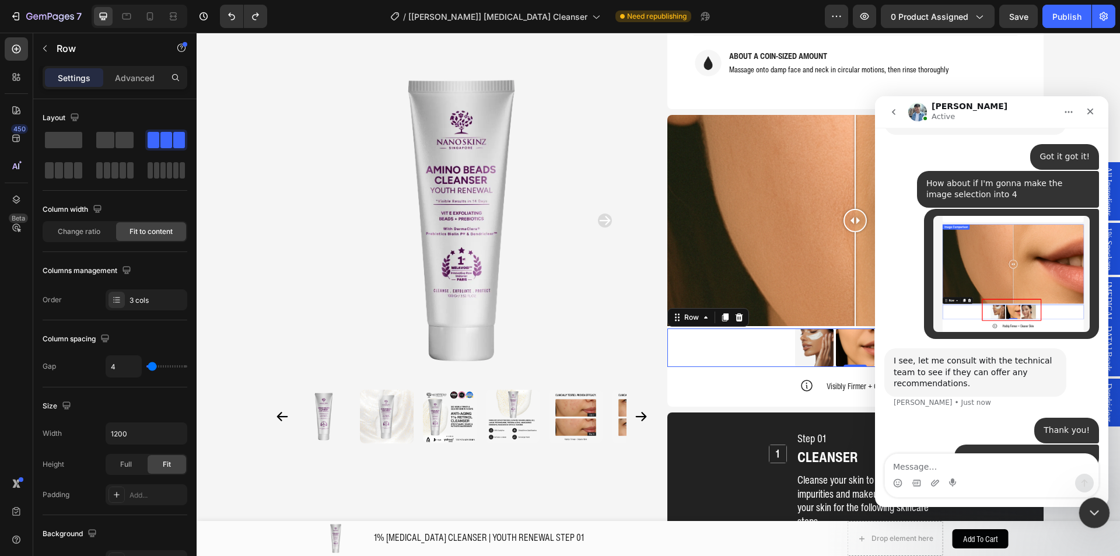
drag, startPoint x: 1083, startPoint y: 502, endPoint x: 1921, endPoint y: 959, distance: 954.2
click at [1081, 501] on div "Close Intercom Messenger" at bounding box center [1092, 511] width 28 height 28
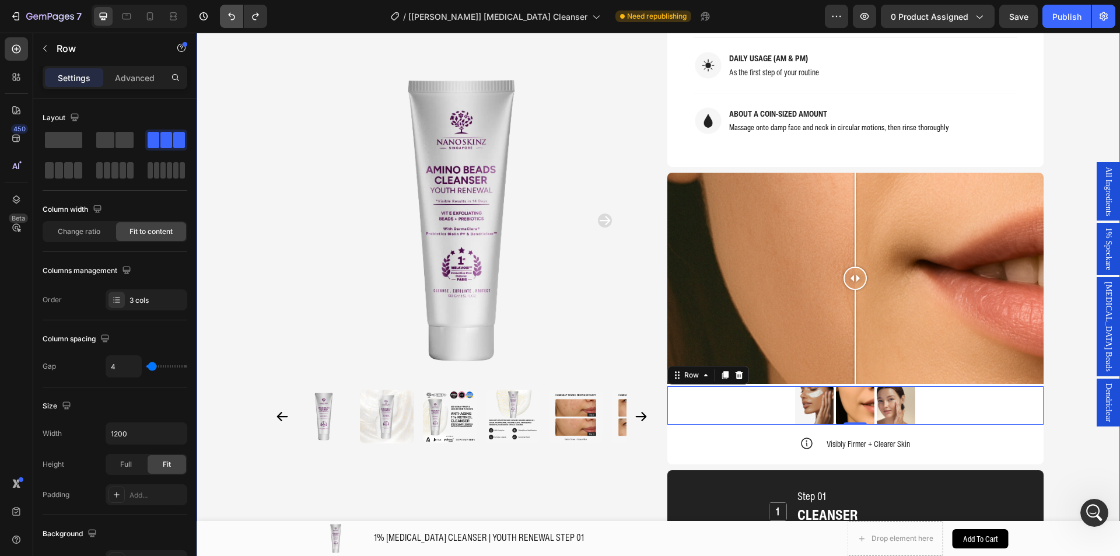
scroll to position [1103, 0]
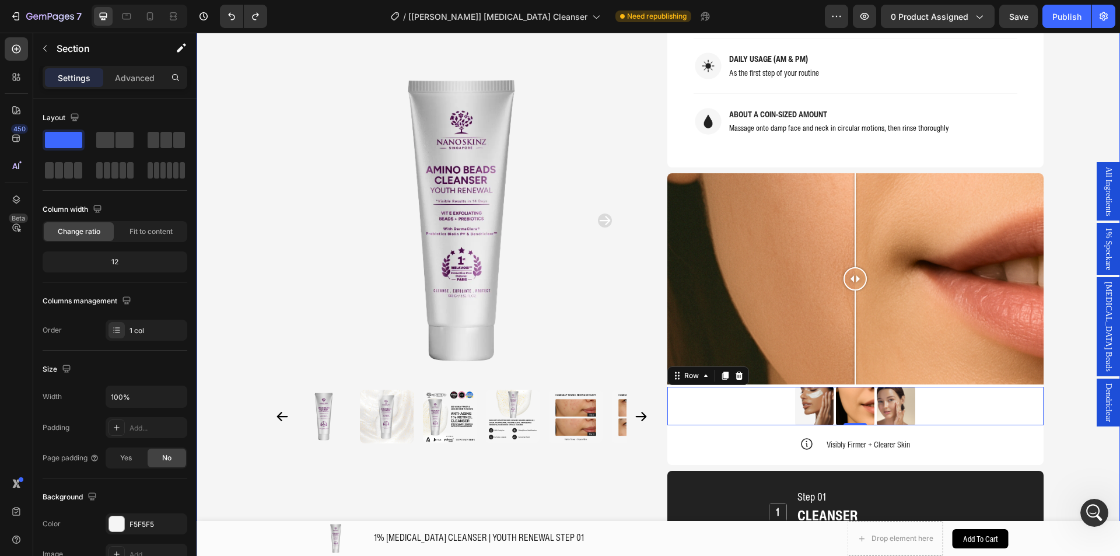
click at [1051, 364] on div "Product Images Home 1% RETINOL CLEANSER | YOUTH RENEWAL STEP 01 Breadcrumb 1% R…" at bounding box center [657, 240] width 923 height 2575
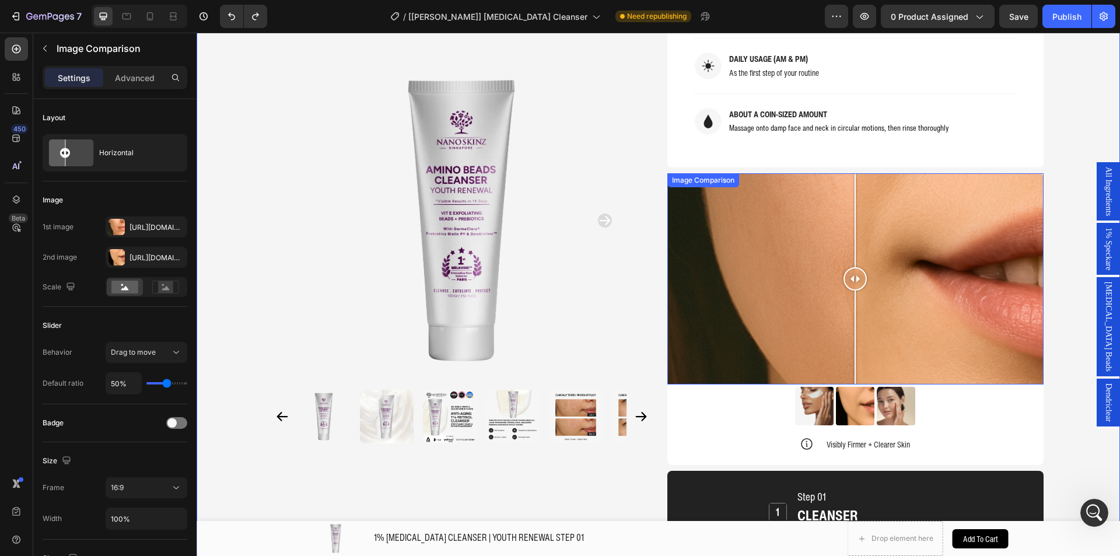
click at [680, 175] on div "Image Comparison" at bounding box center [702, 180] width 67 height 10
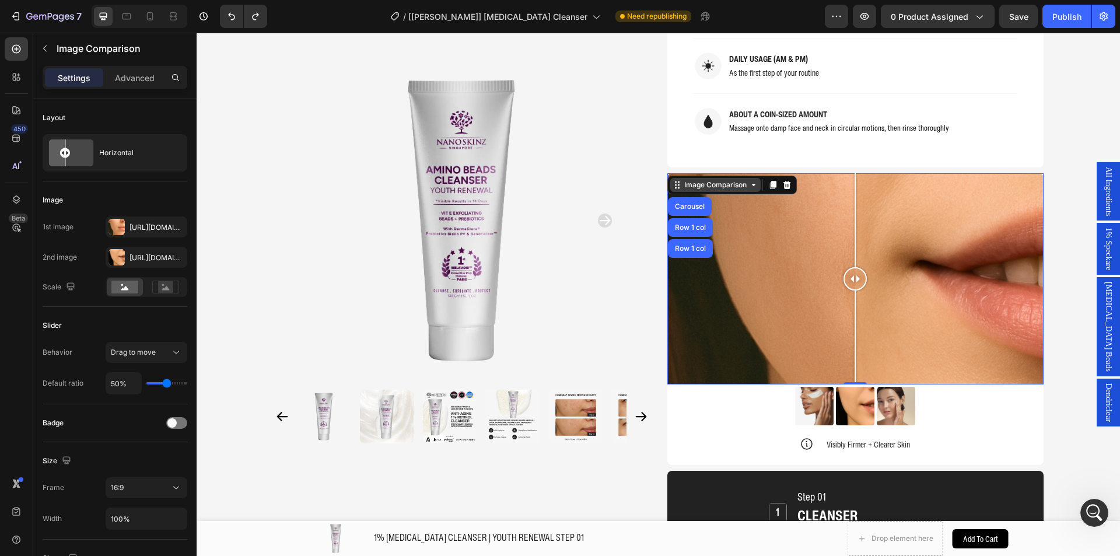
click at [697, 180] on div "Image Comparison" at bounding box center [715, 185] width 67 height 10
click at [708, 422] on div "Image Comparison Image Comparison Image Comparison 0 Carousel Image Image Image…" at bounding box center [855, 319] width 376 height 292
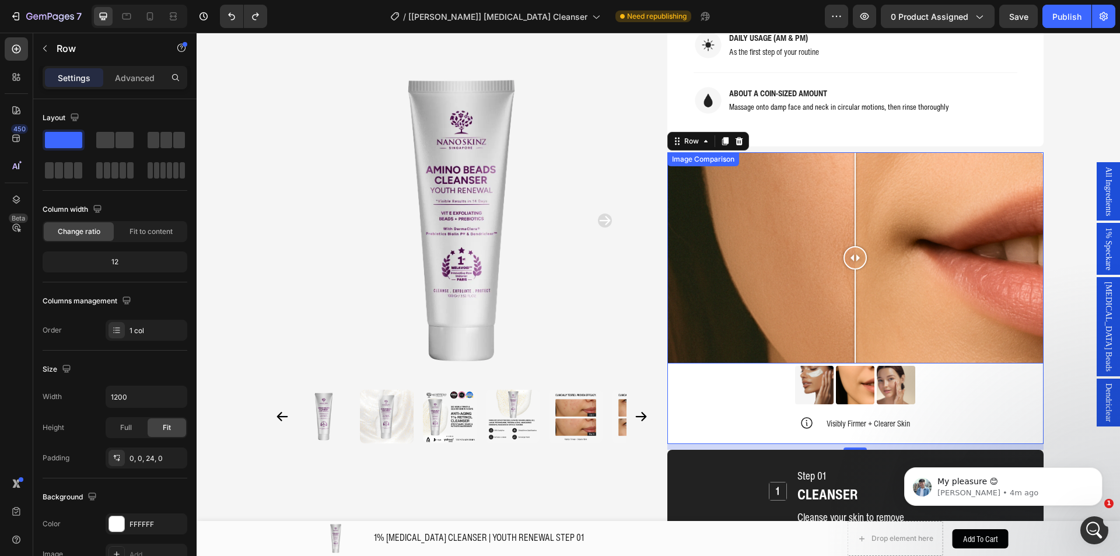
scroll to position [987, 0]
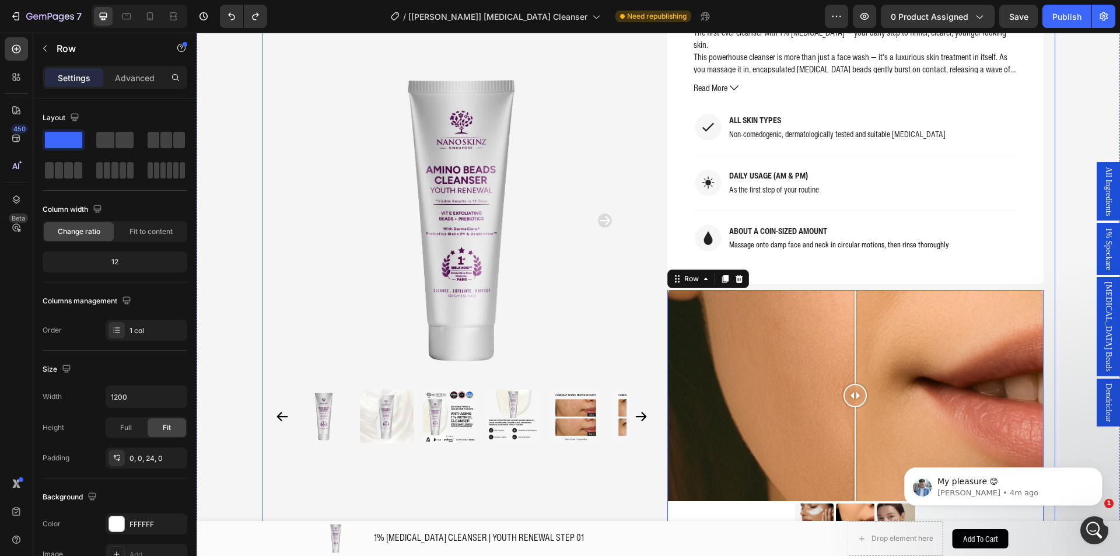
click at [239, 117] on div "Product Images Home 1% RETINOL CLEANSER | YOUTH RENEWAL STEP 01 Breadcrumb 1% R…" at bounding box center [657, 357] width 923 height 2575
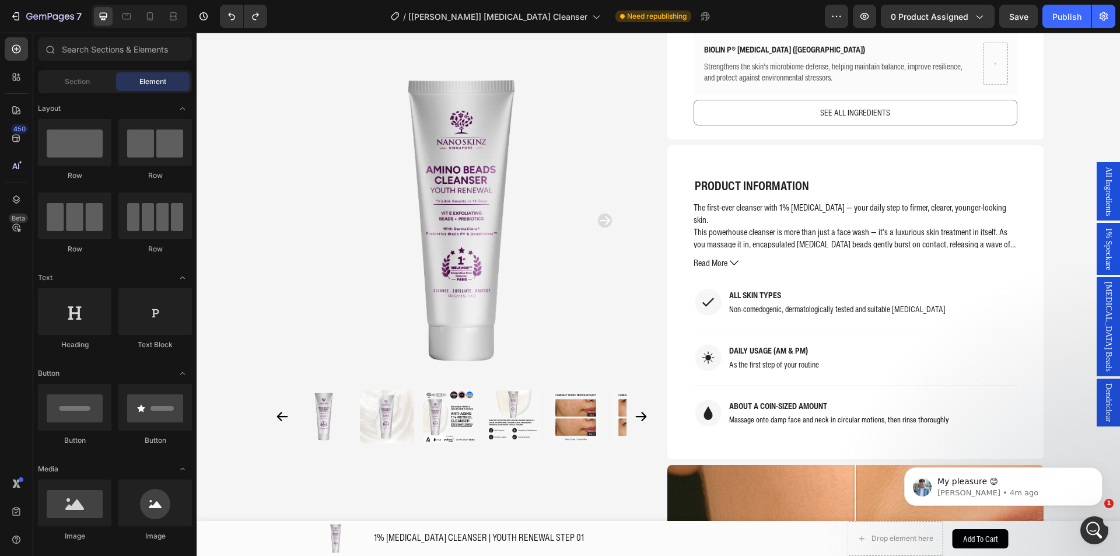
scroll to position [0, 0]
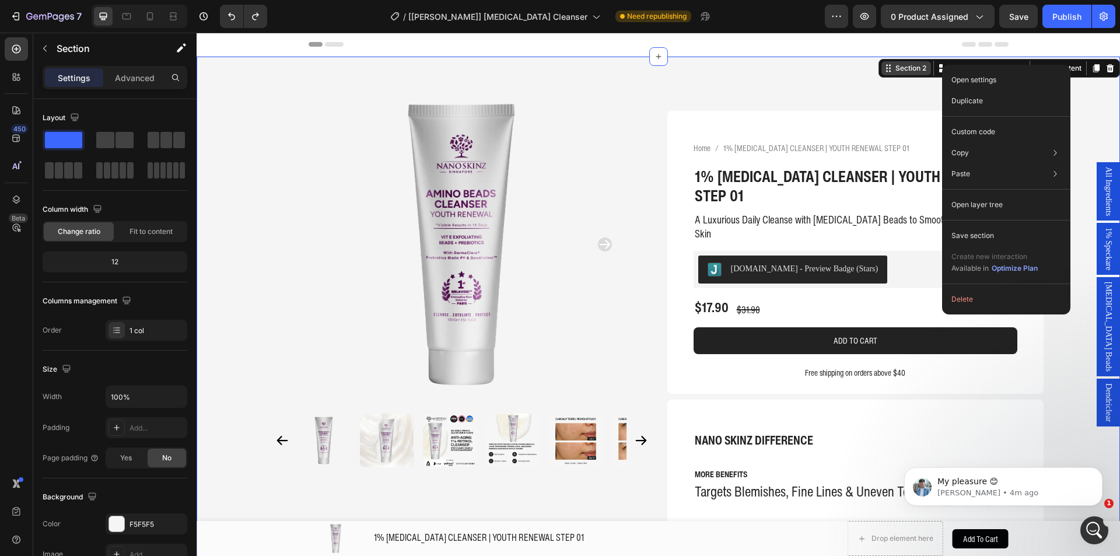
click at [919, 68] on div "Section 2" at bounding box center [906, 68] width 50 height 14
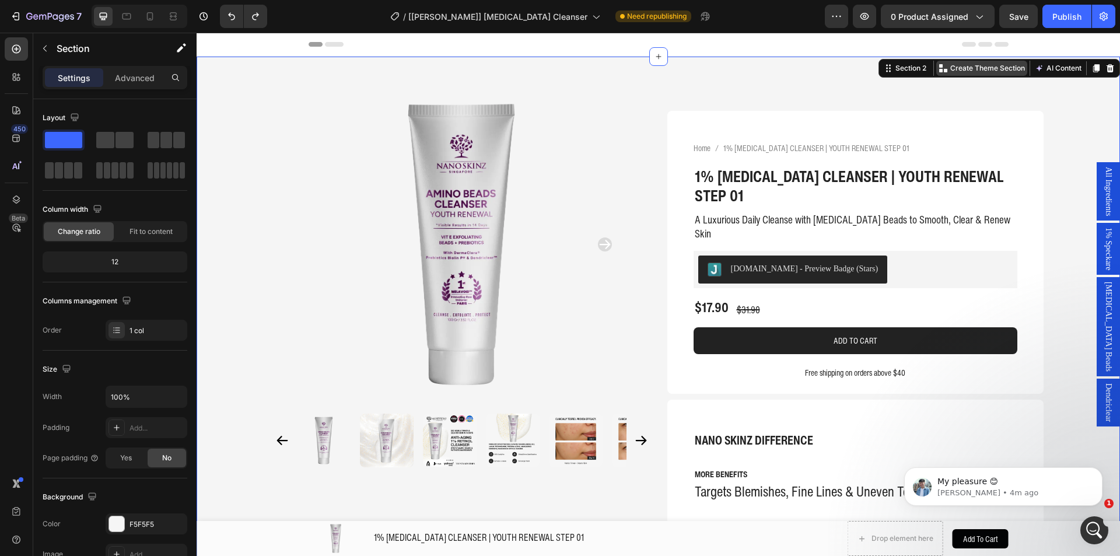
click at [961, 71] on p "Create Theme Section" at bounding box center [987, 68] width 75 height 10
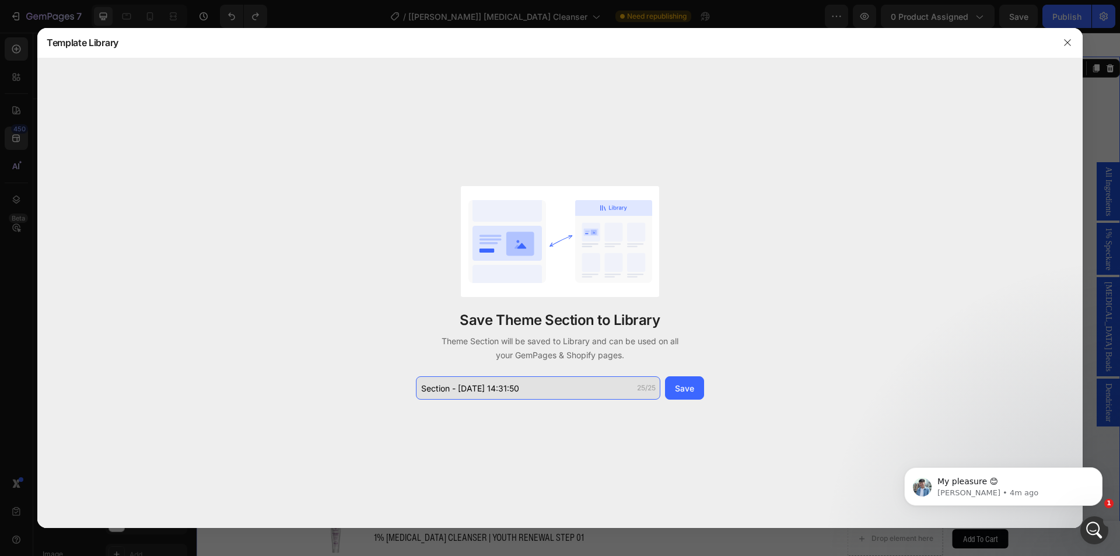
click at [565, 385] on input "Section - Aug 28 14:31:50" at bounding box center [538, 387] width 244 height 23
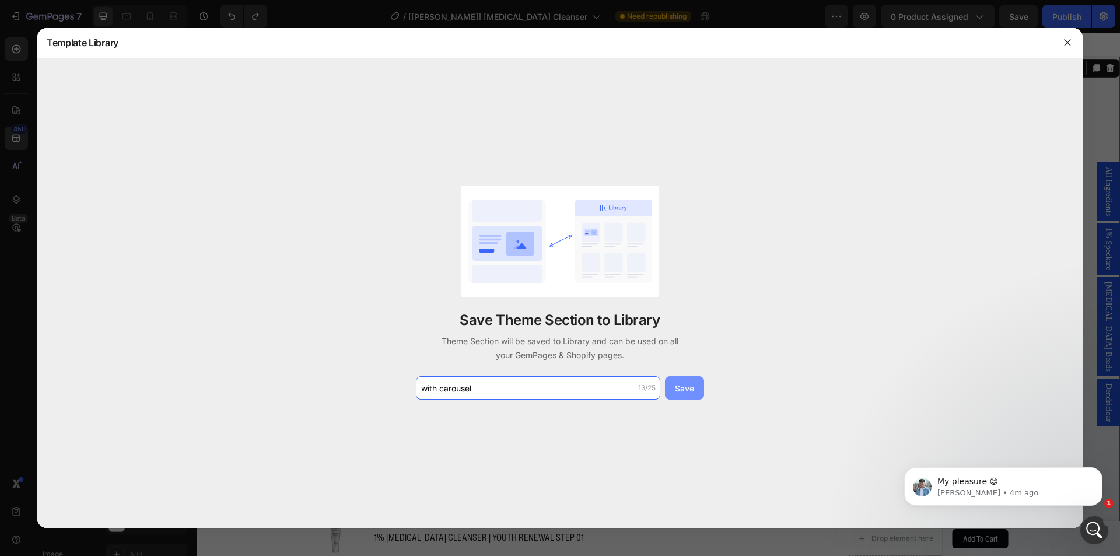
type input "with carousel"
click at [689, 397] on button "Save" at bounding box center [684, 387] width 39 height 23
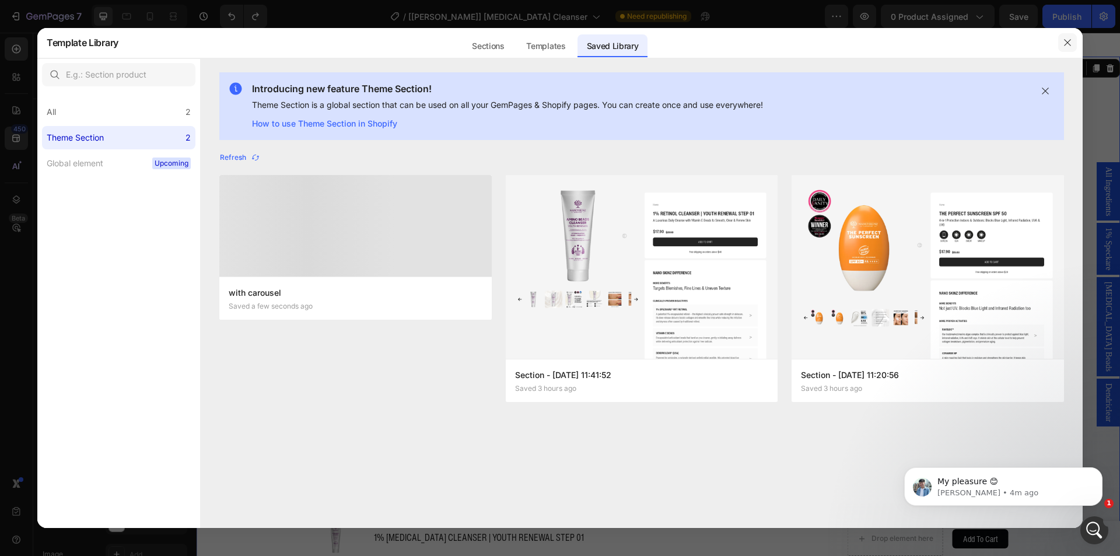
click at [1071, 37] on button "button" at bounding box center [1067, 42] width 19 height 19
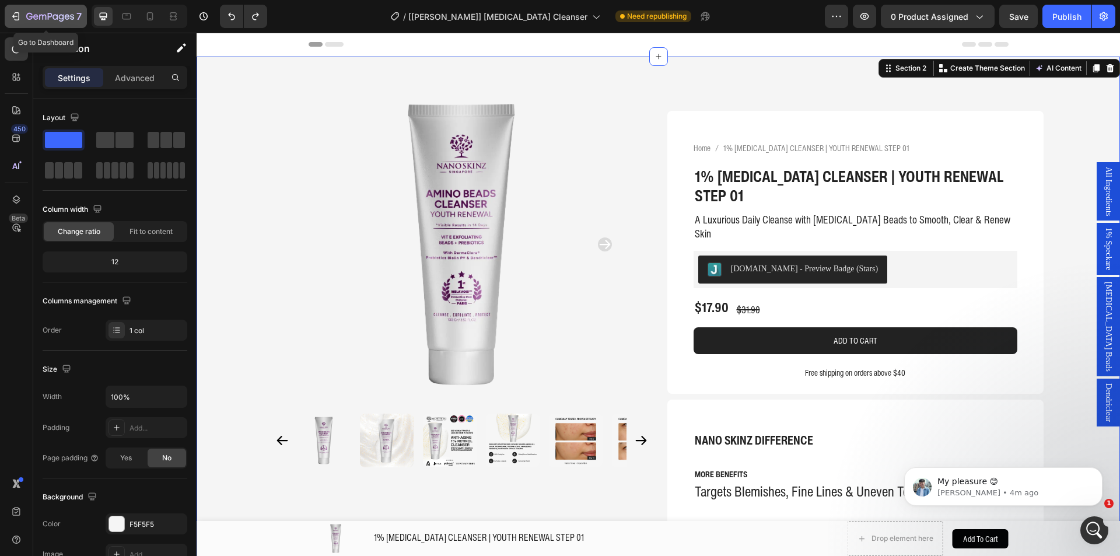
click at [30, 22] on div "7" at bounding box center [53, 16] width 55 height 14
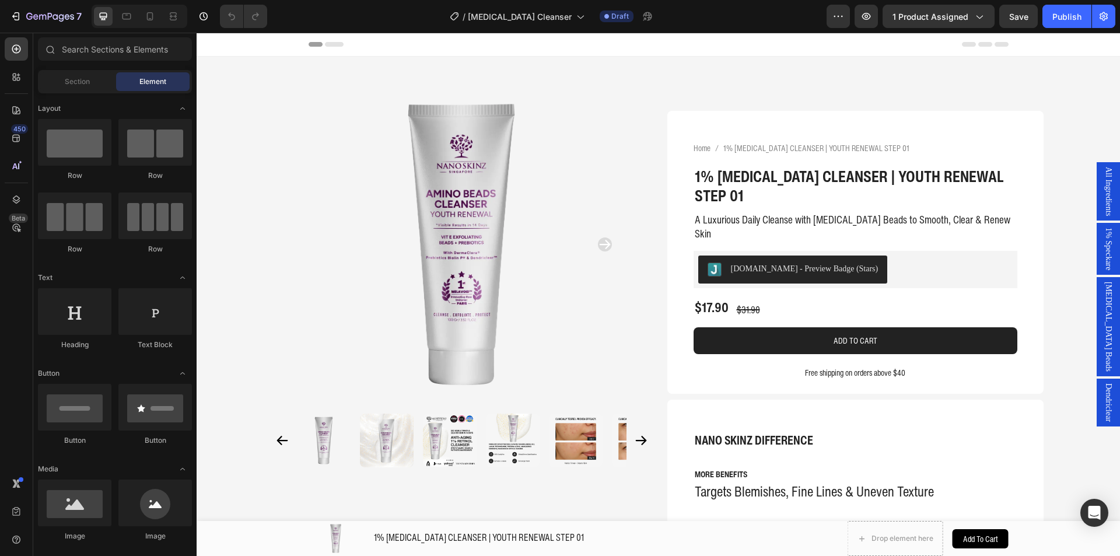
drag, startPoint x: 196, startPoint y: 33, endPoint x: 1104, endPoint y: 222, distance: 927.3
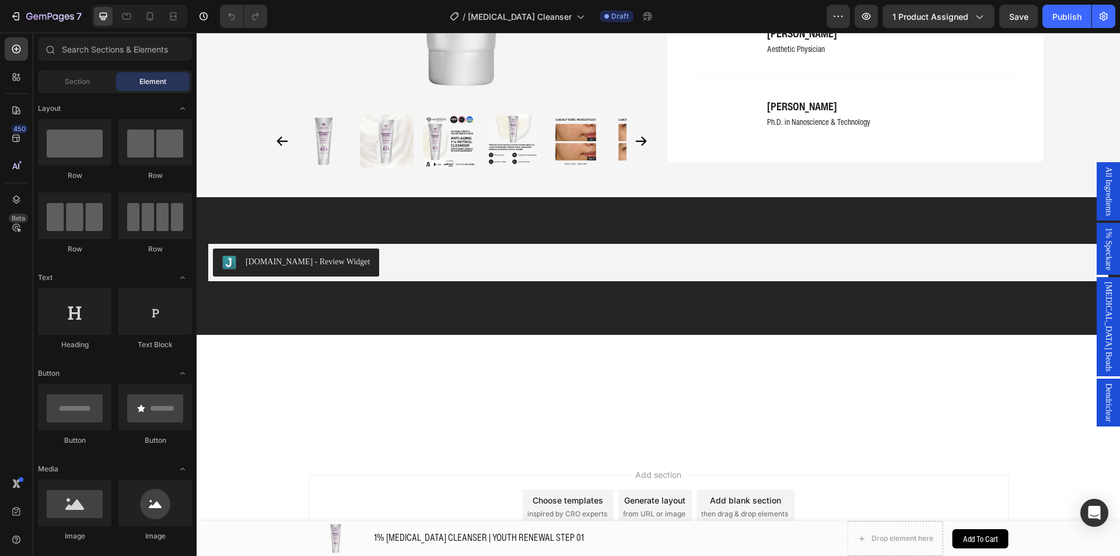
scroll to position [2759, 0]
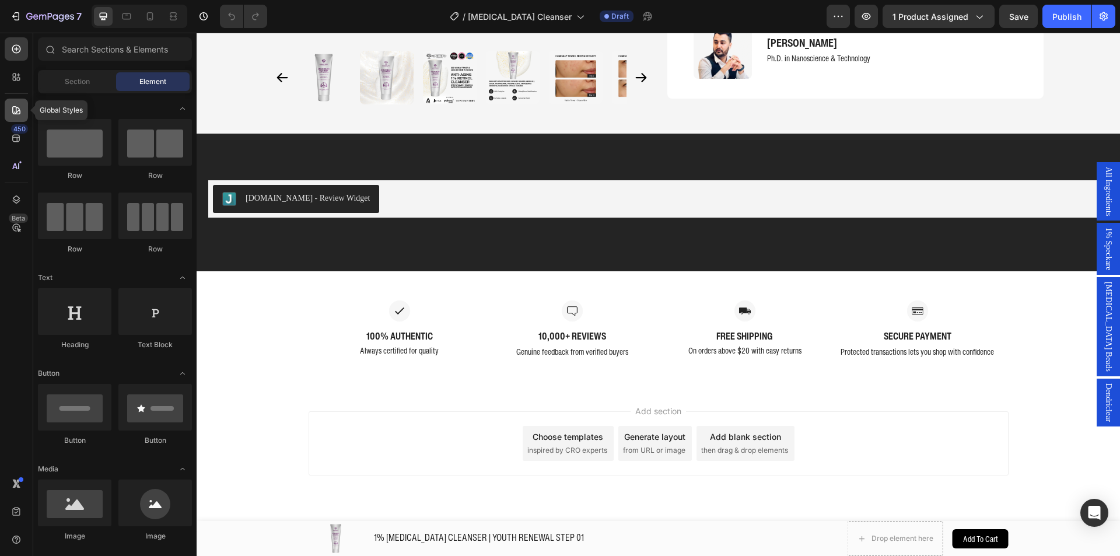
click at [12, 117] on div at bounding box center [16, 110] width 23 height 23
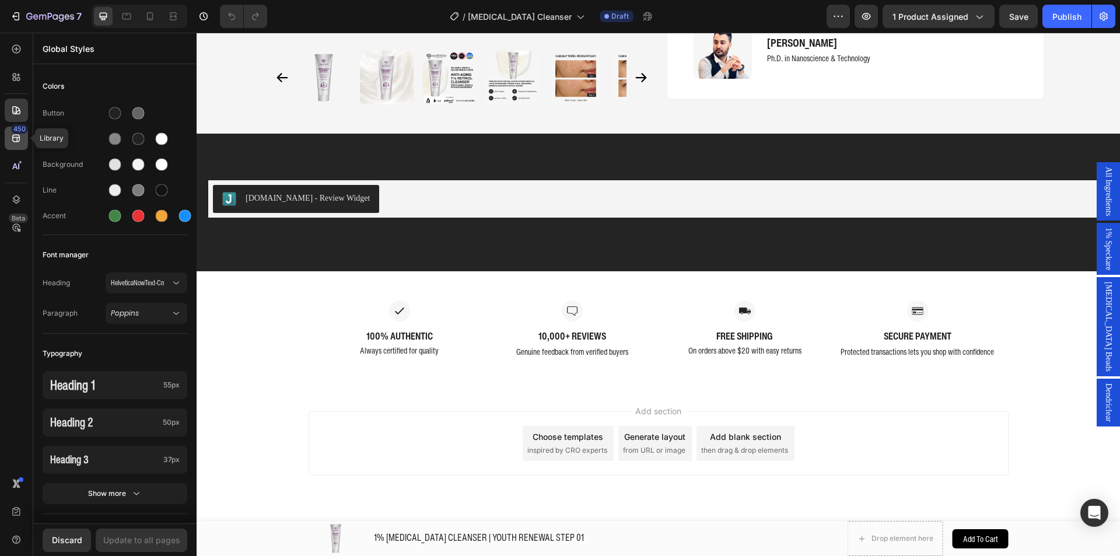
click at [9, 146] on div "450" at bounding box center [16, 138] width 23 height 23
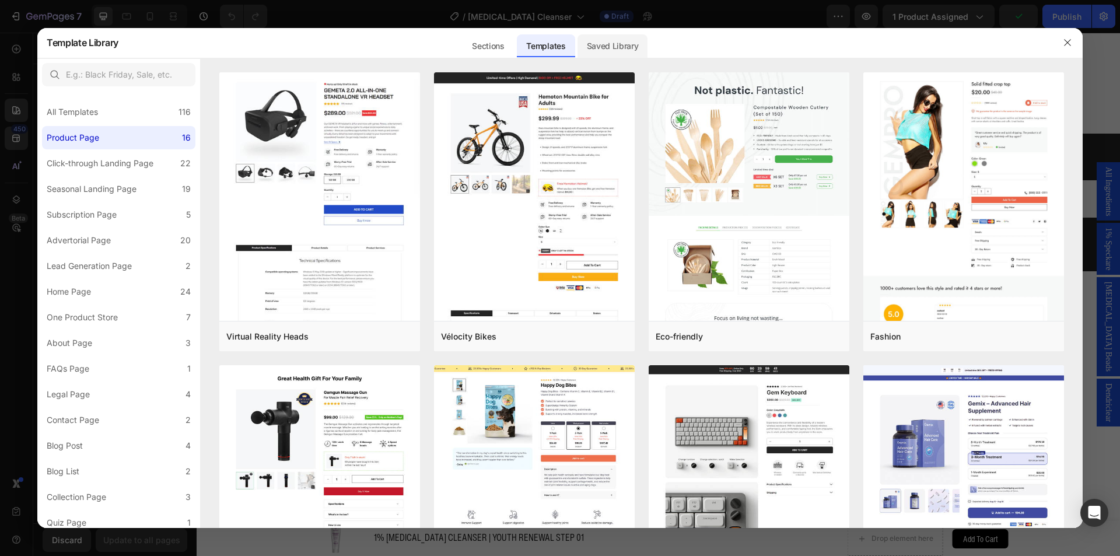
click at [624, 40] on div "Saved Library" at bounding box center [612, 45] width 71 height 23
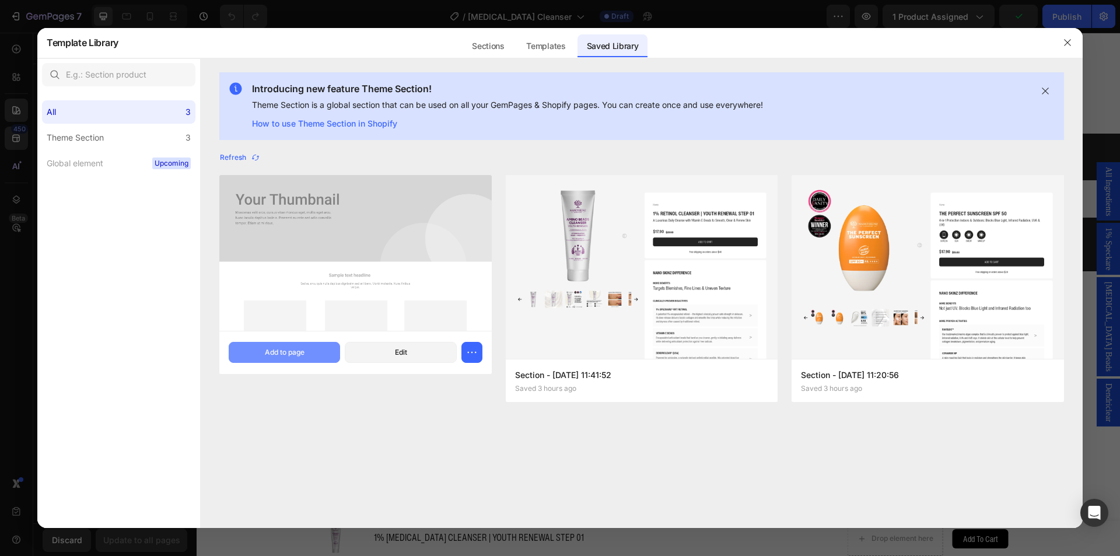
click at [294, 351] on div "Add to page" at bounding box center [285, 352] width 40 height 10
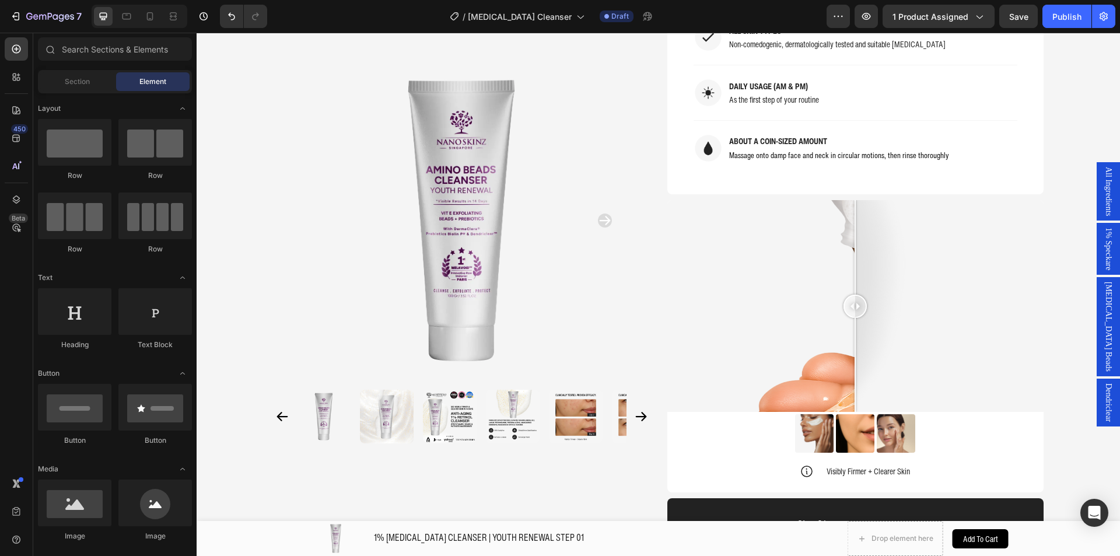
scroll to position [4188, 0]
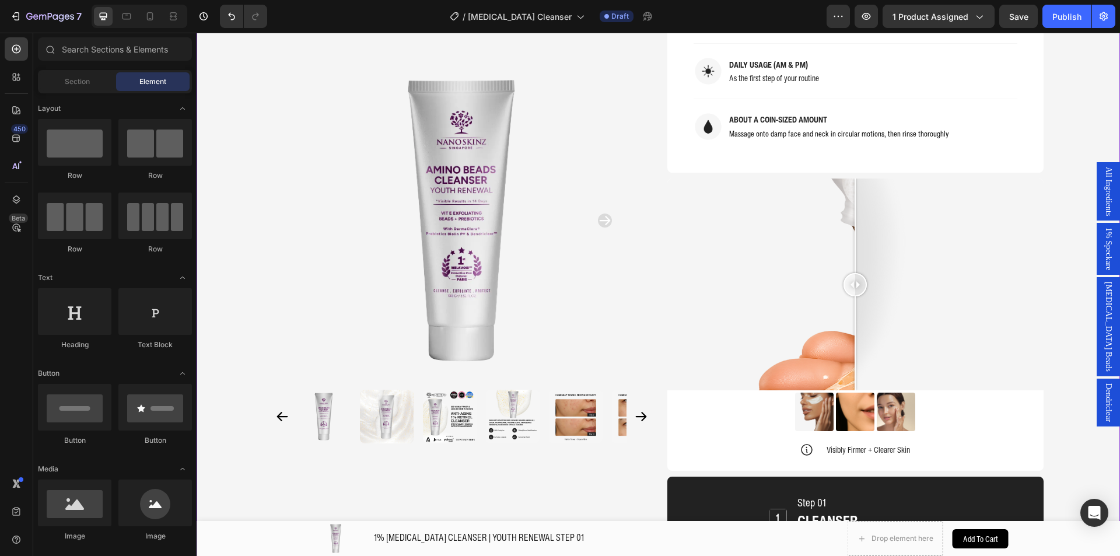
click at [701, 232] on div at bounding box center [855, 284] width 376 height 212
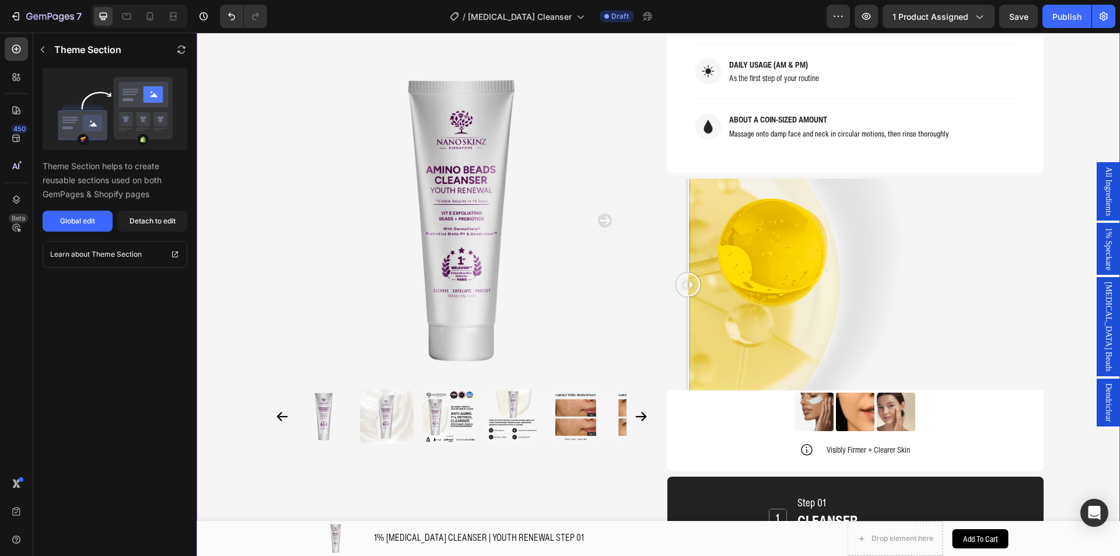
click at [683, 178] on div at bounding box center [855, 284] width 376 height 212
click at [706, 392] on div "Image Image Image Row" at bounding box center [855, 411] width 376 height 38
click at [142, 230] on button "Detach to edit" at bounding box center [152, 220] width 70 height 21
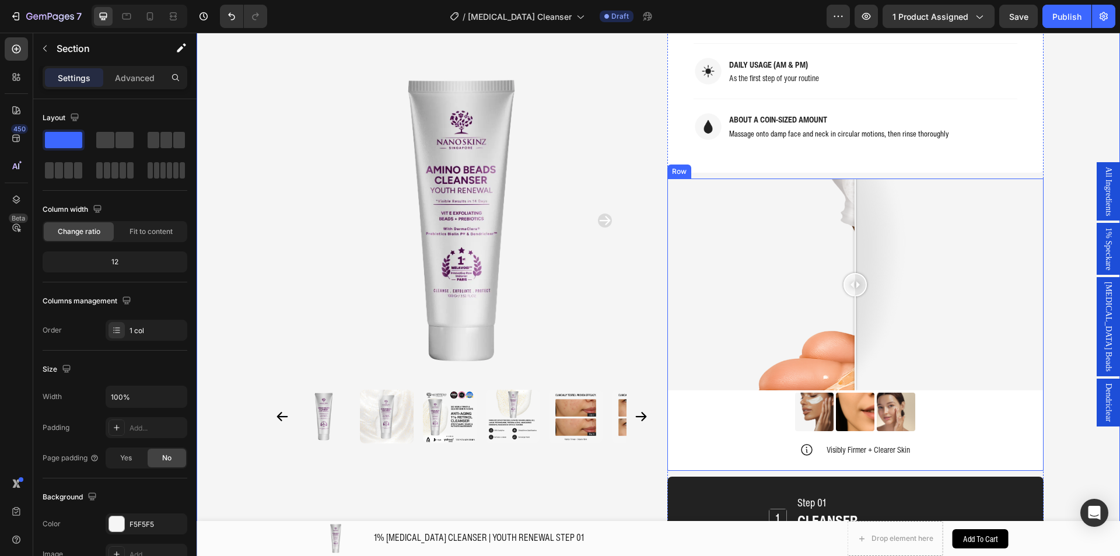
click at [724, 396] on div "Image Image Image Row" at bounding box center [855, 411] width 376 height 38
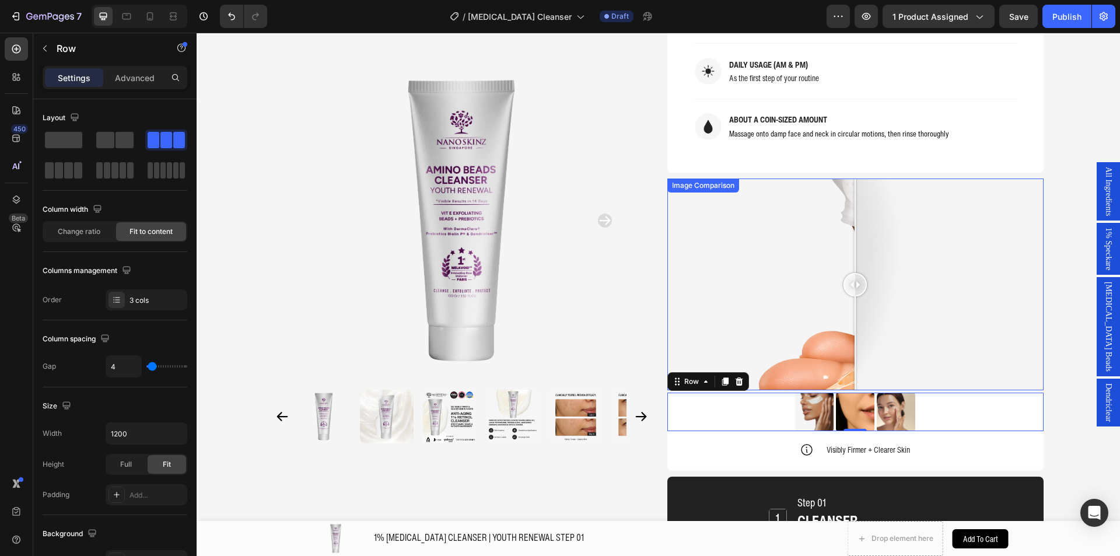
click at [689, 180] on div "Image Comparison" at bounding box center [702, 185] width 67 height 10
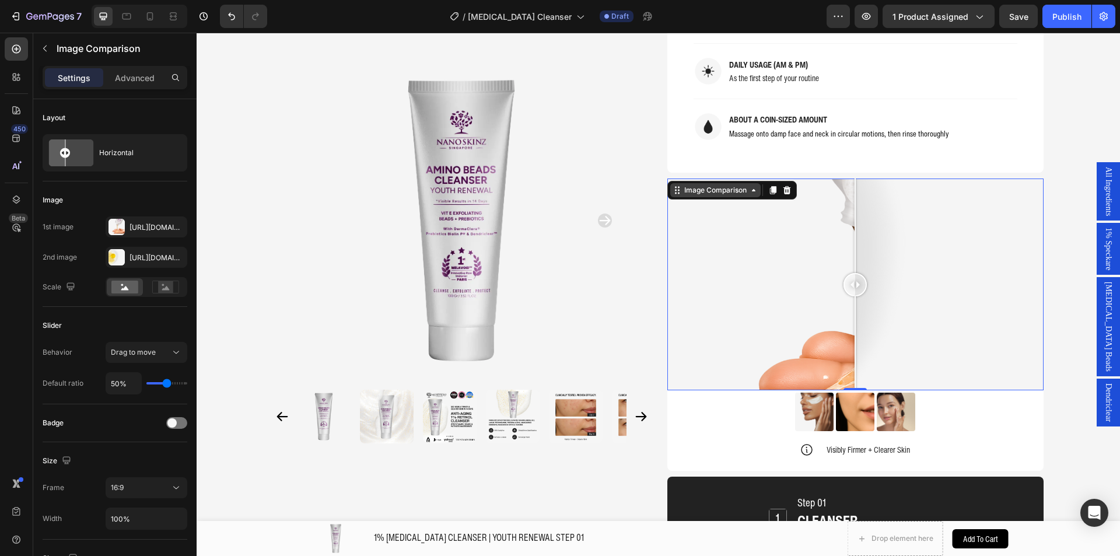
click at [703, 185] on div "Image Comparison" at bounding box center [715, 190] width 67 height 10
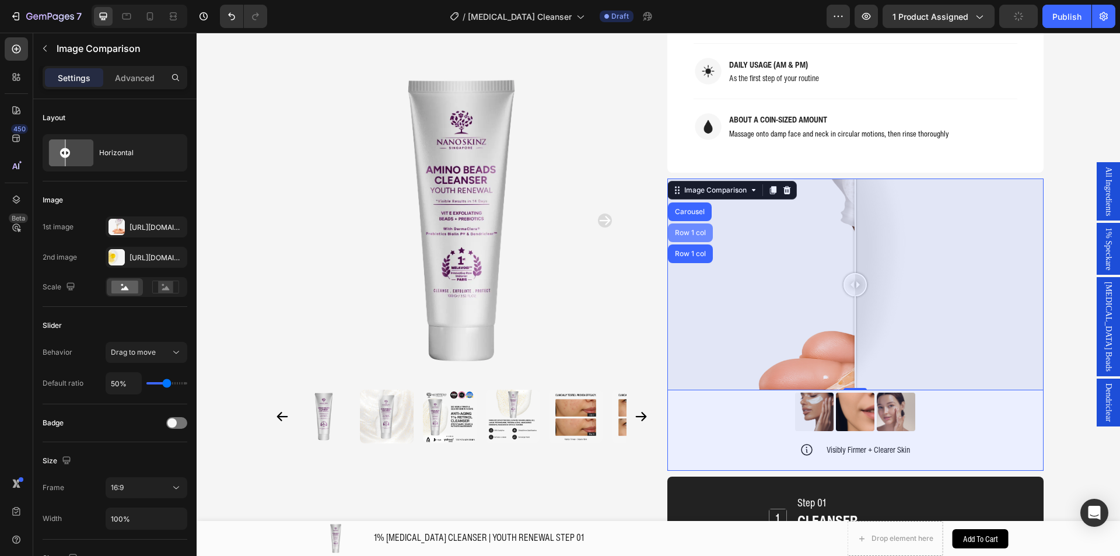
click at [687, 223] on div "Row 1 col" at bounding box center [690, 232] width 45 height 19
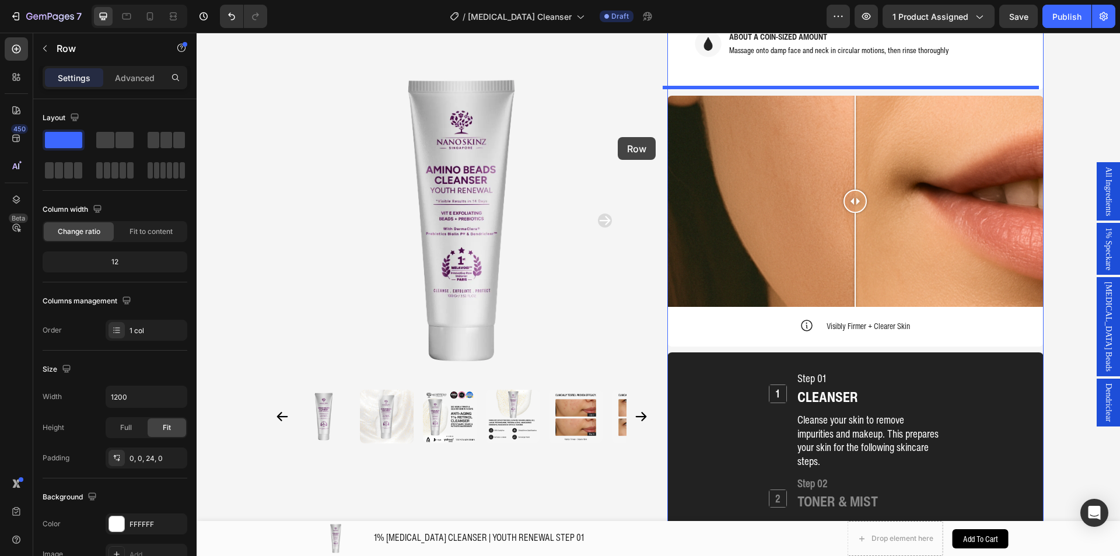
scroll to position [761, 0]
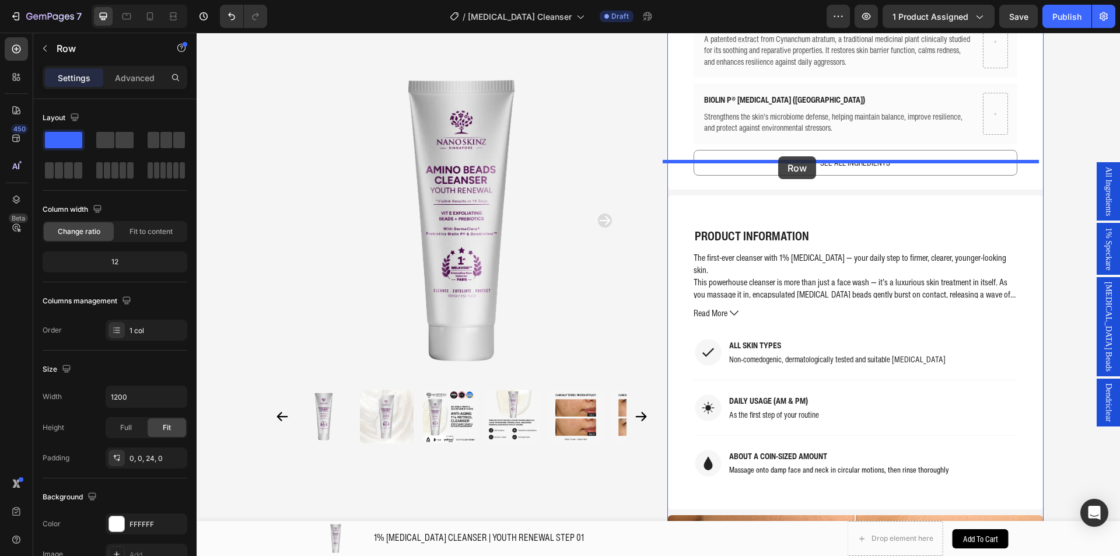
drag, startPoint x: 696, startPoint y: 136, endPoint x: 778, endPoint y: 156, distance: 84.1
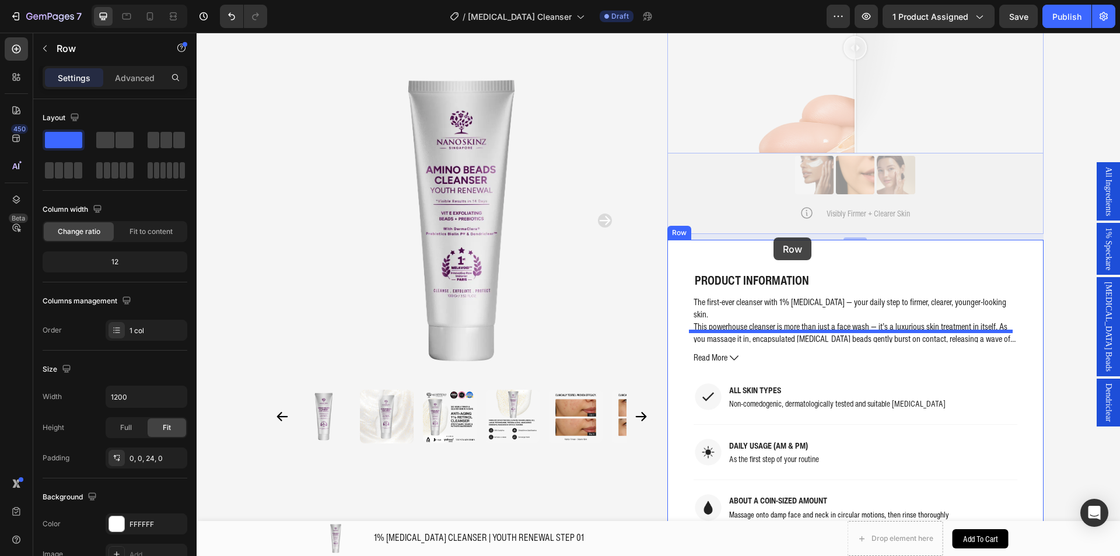
scroll to position [1111, 0]
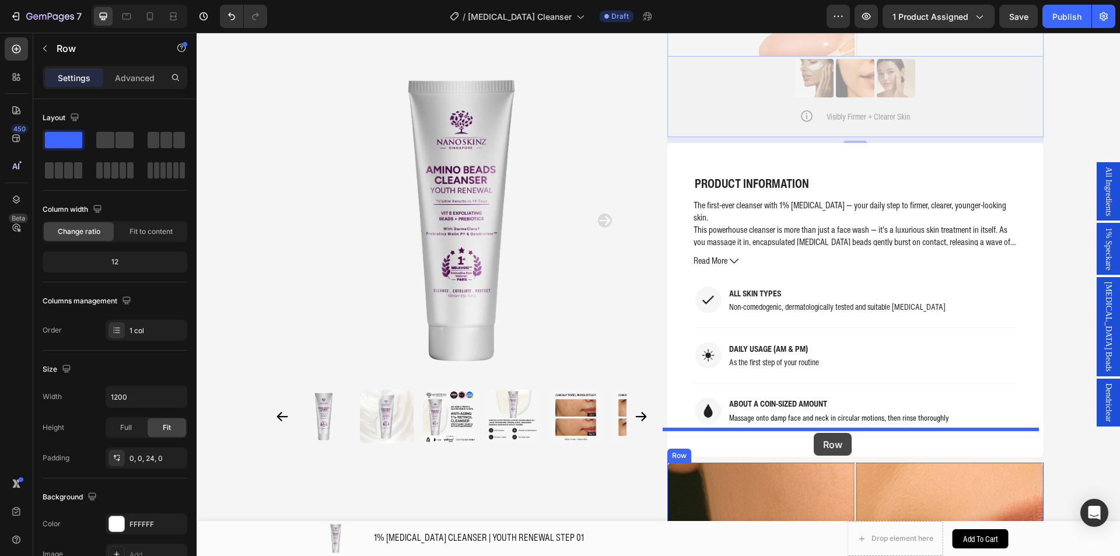
drag, startPoint x: 685, startPoint y: 34, endPoint x: 813, endPoint y: 433, distance: 418.4
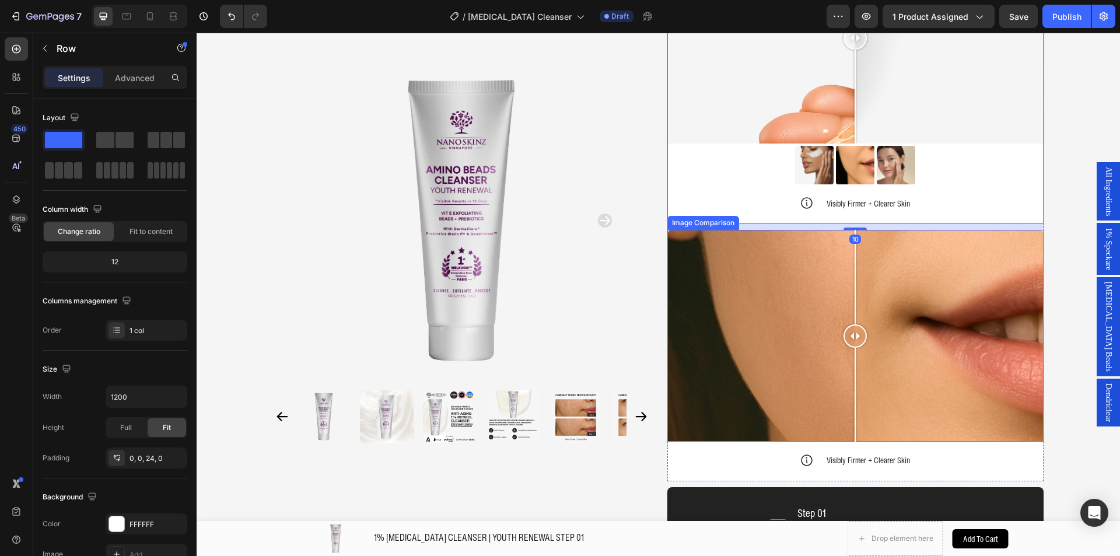
scroll to position [1345, 0]
click at [760, 299] on div at bounding box center [855, 335] width 376 height 212
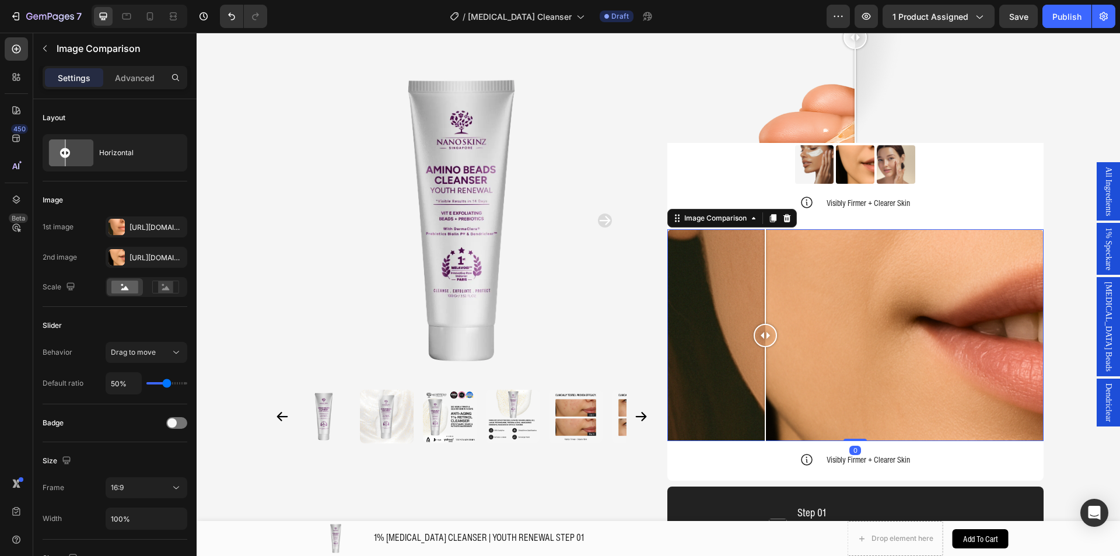
click at [706, 289] on div at bounding box center [855, 335] width 376 height 212
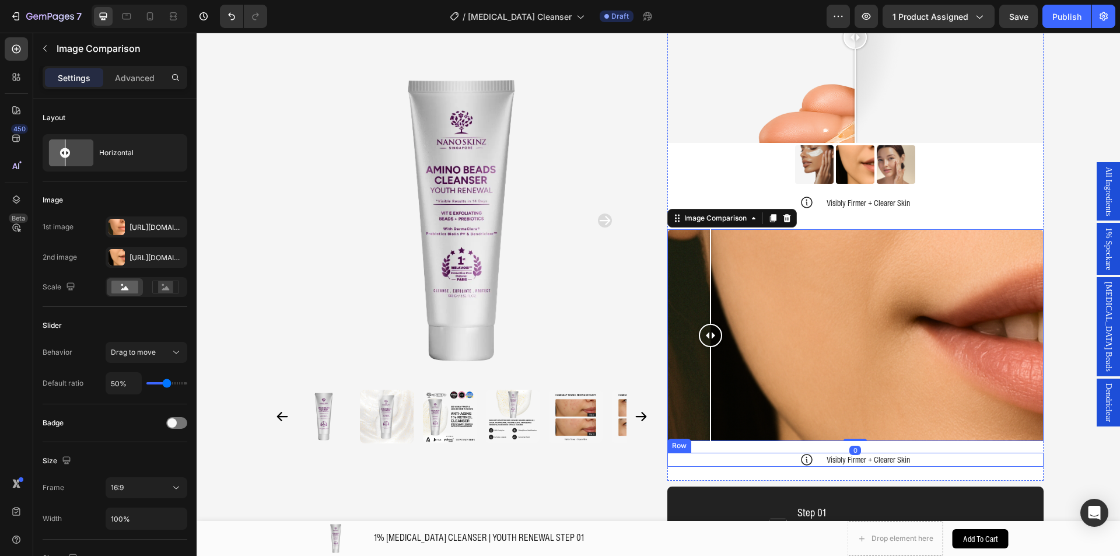
click at [973, 452] on div "Icon Visibly Firmer + Clearer Skin Text Block Row" at bounding box center [855, 459] width 376 height 14
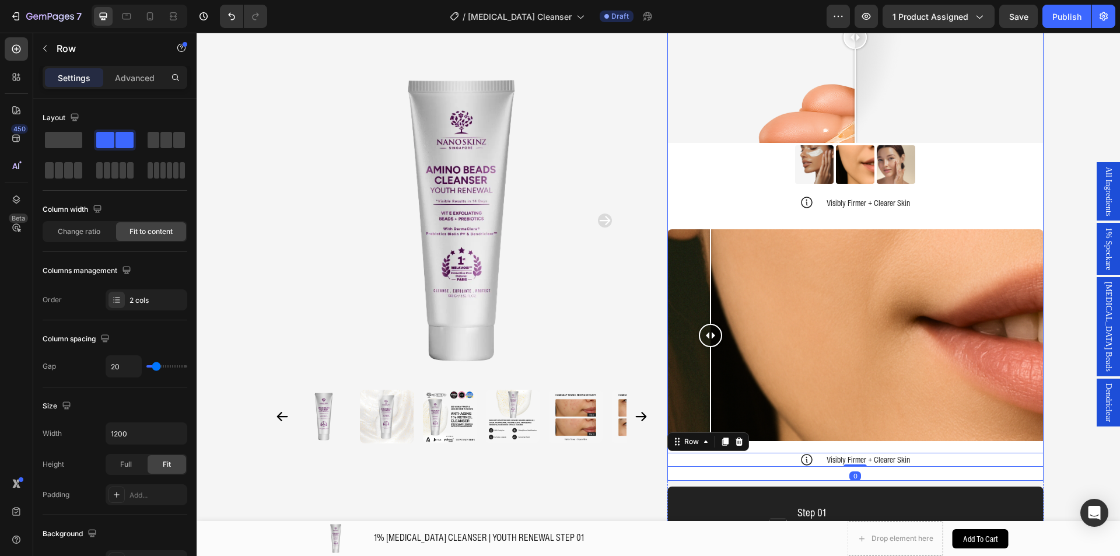
click at [756, 410] on div "Image Comparison Image Comparison Image Comparison Carousel Image Image Image R…" at bounding box center [855, 199] width 376 height 535
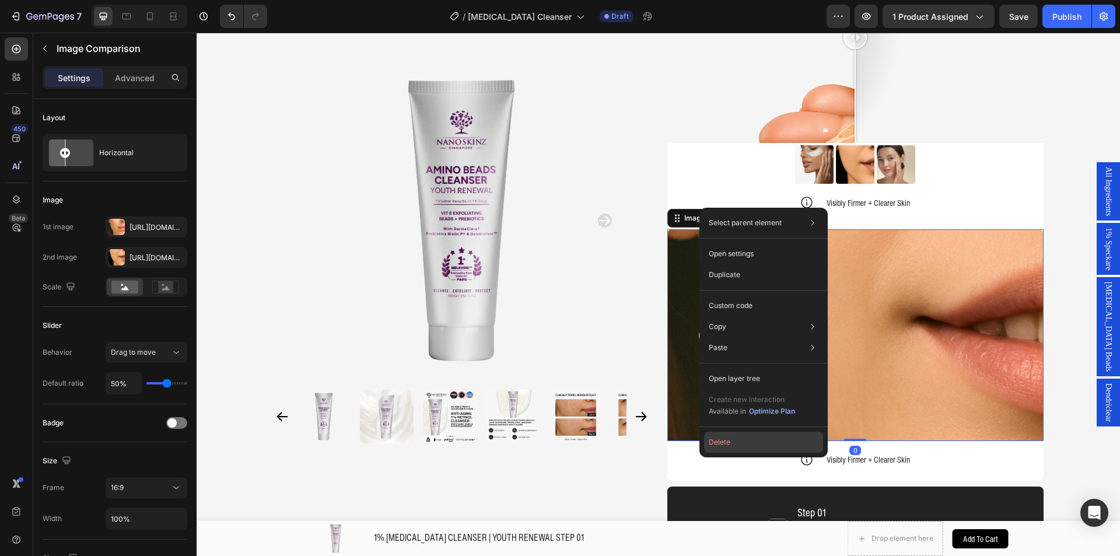
click at [734, 445] on button "Delete" at bounding box center [763, 441] width 119 height 21
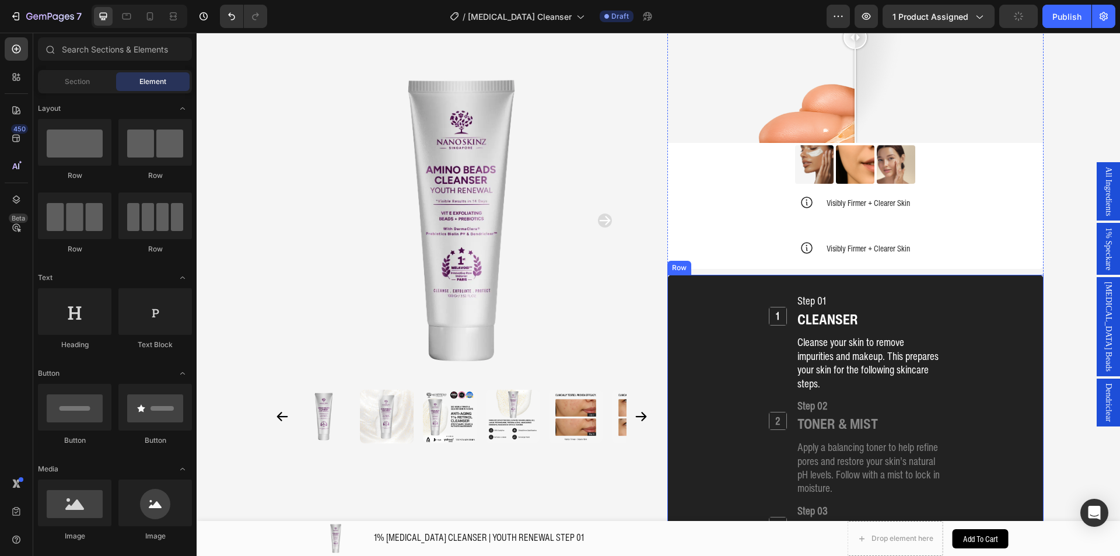
scroll to position [1286, 0]
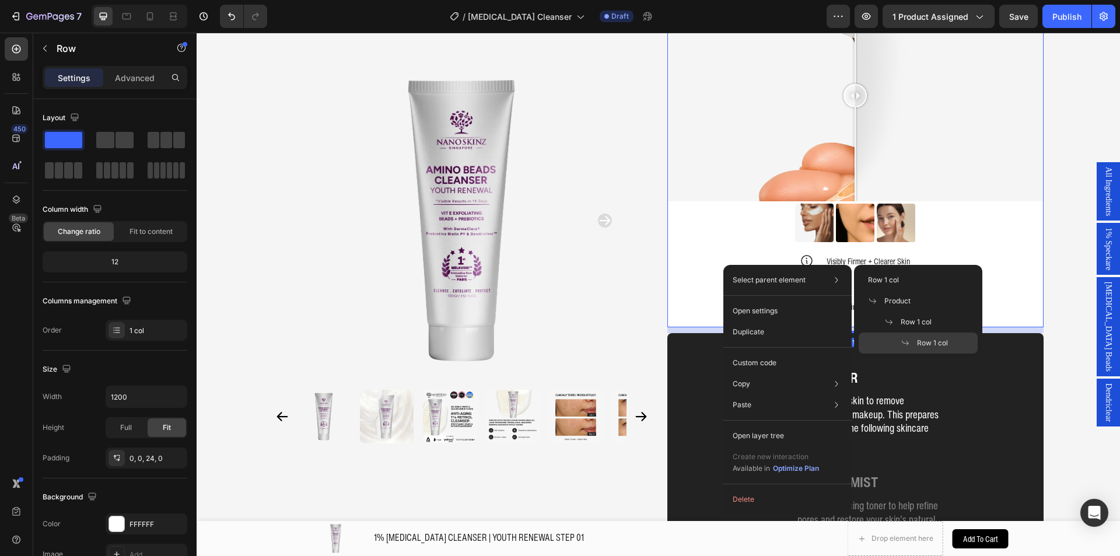
click at [698, 299] on div "Icon Visibly Firmer + Clearer Skin Text Block Row" at bounding box center [855, 306] width 376 height 14
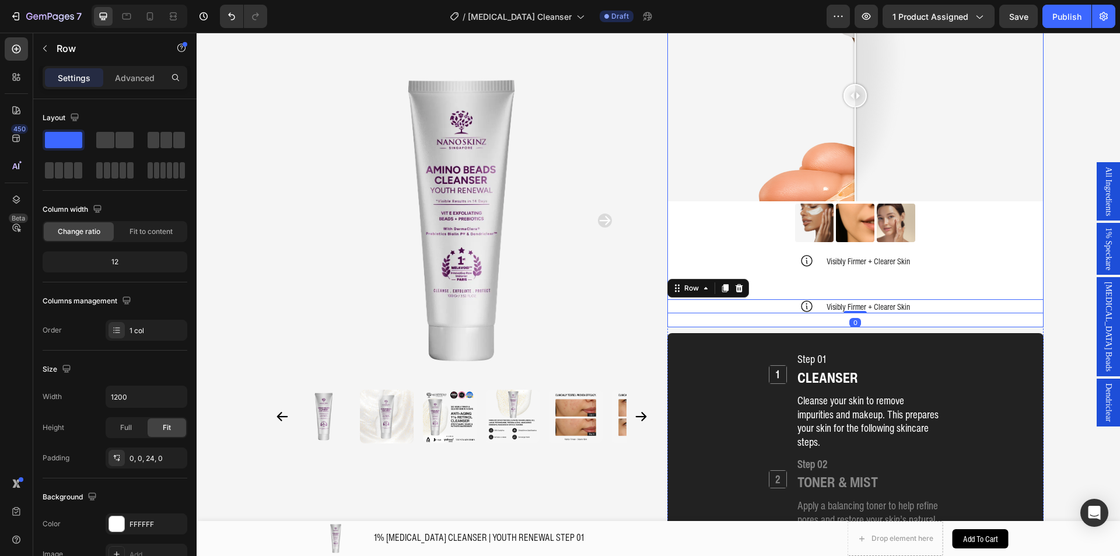
click at [761, 280] on div "Image Comparison Image Comparison Image Comparison Carousel Image Image Image R…" at bounding box center [855, 159] width 376 height 338
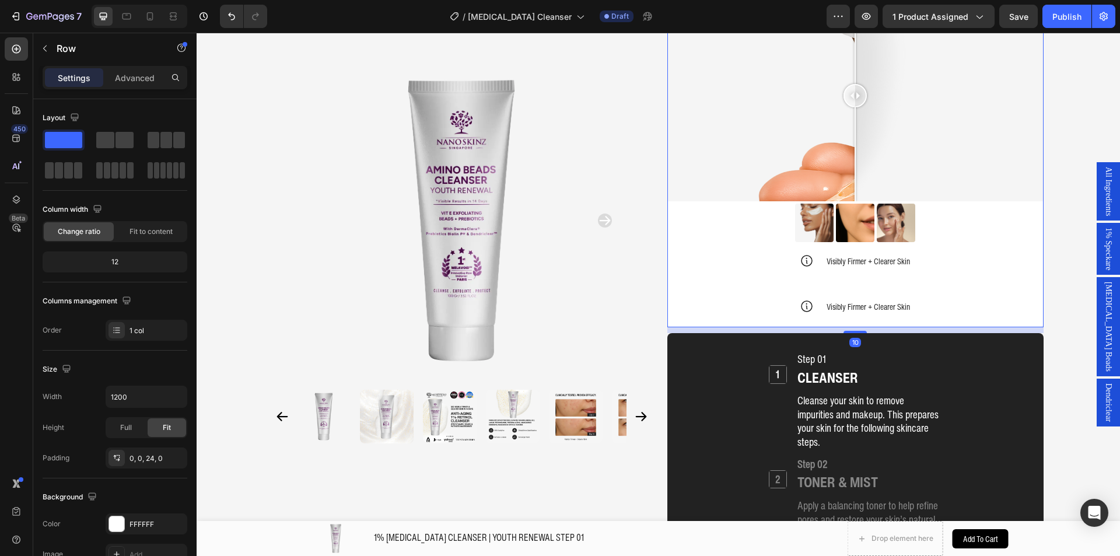
click at [770, 264] on div "Image Comparison Image Comparison Image Comparison Carousel Image Image Image R…" at bounding box center [855, 152] width 376 height 324
click at [777, 246] on div "Image Comparison Image Comparison Image Comparison Carousel Image Image Image R…" at bounding box center [855, 136] width 376 height 292
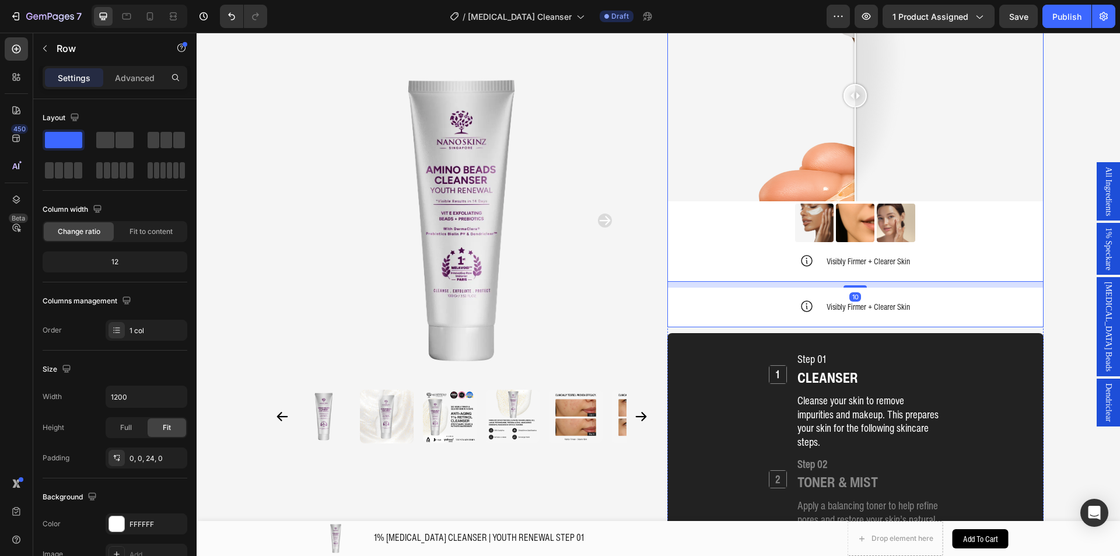
click at [740, 260] on div "Image Comparison Image Comparison Image Comparison Carousel Image Image Image R…" at bounding box center [855, 152] width 376 height 324
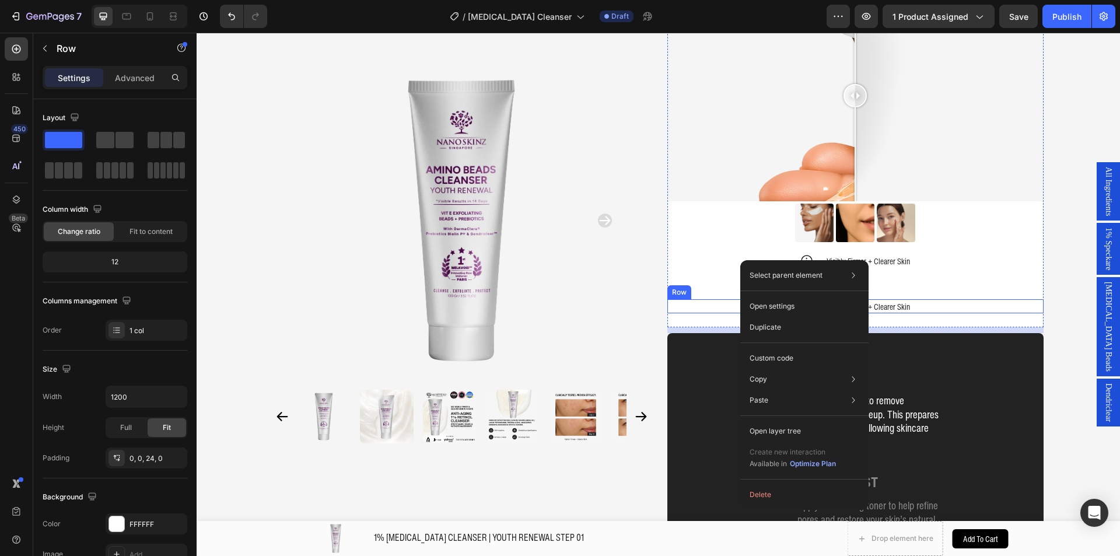
click at [687, 250] on div "Image Comparison Image Comparison Image Comparison Carousel Image Image Image R…" at bounding box center [855, 152] width 376 height 324
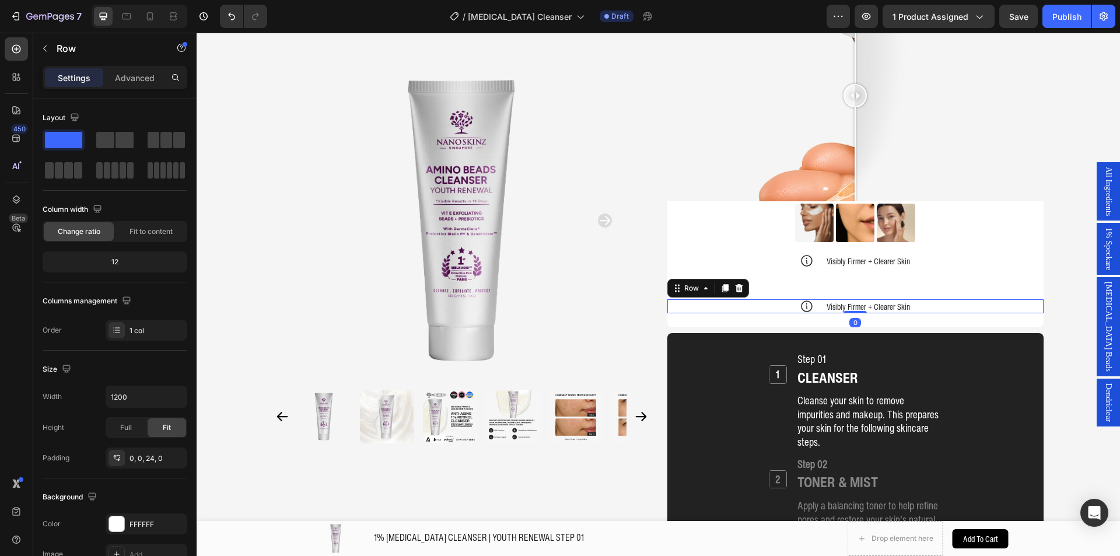
click at [710, 299] on div "Icon Visibly Firmer + Clearer Skin Text Block Row 0" at bounding box center [855, 306] width 376 height 14
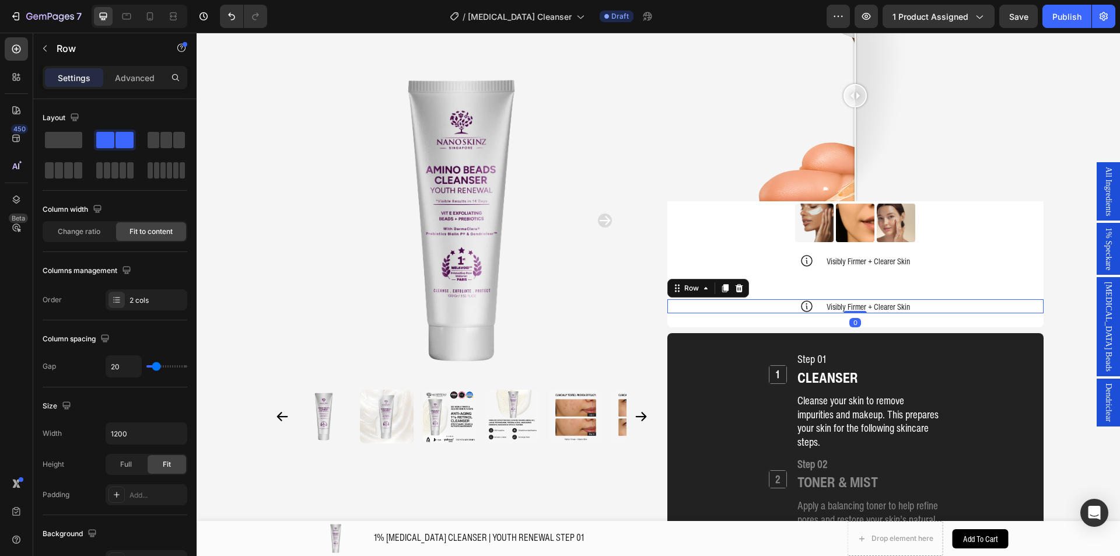
drag, startPoint x: 730, startPoint y: 252, endPoint x: 738, endPoint y: 263, distance: 13.8
click at [734, 283] on icon at bounding box center [738, 287] width 9 height 9
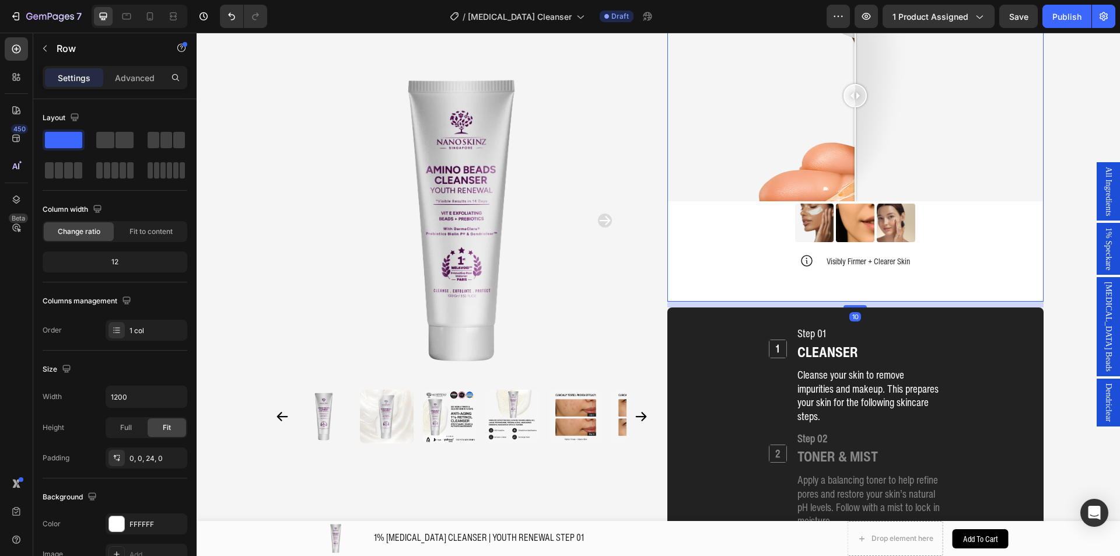
click at [738, 253] on div "Image Comparison Image Comparison Image Comparison Carousel Image Image Image R…" at bounding box center [855, 139] width 376 height 298
click at [753, 252] on div "Image Comparison Image Comparison Image Comparison Carousel Image Image Image R…" at bounding box center [855, 139] width 376 height 298
click at [754, 251] on div "Image Comparison Image Comparison Image Comparison Carousel Image Image Image R…" at bounding box center [855, 139] width 376 height 298
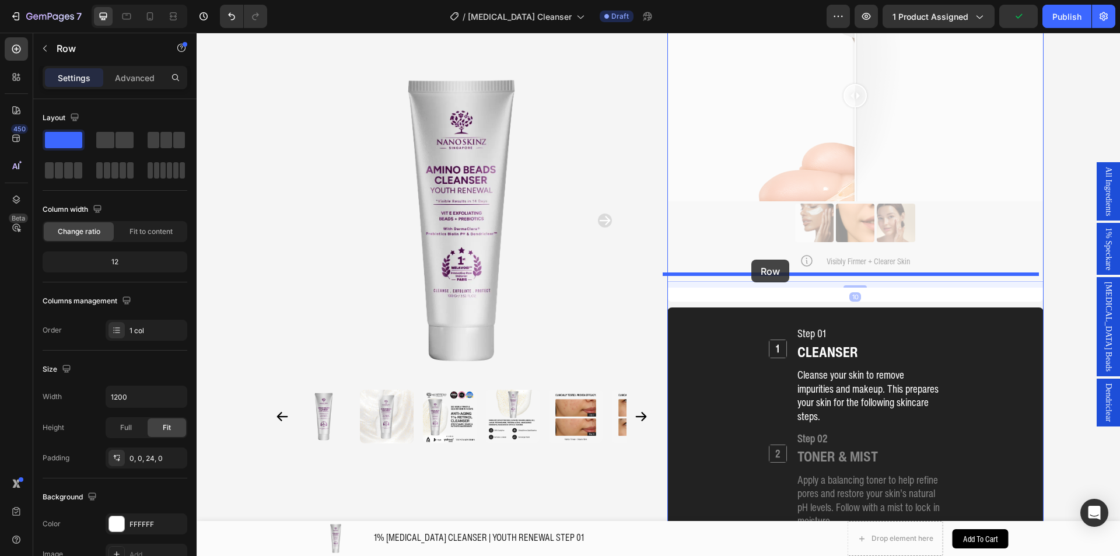
drag, startPoint x: 744, startPoint y: 245, endPoint x: 756, endPoint y: 268, distance: 25.3
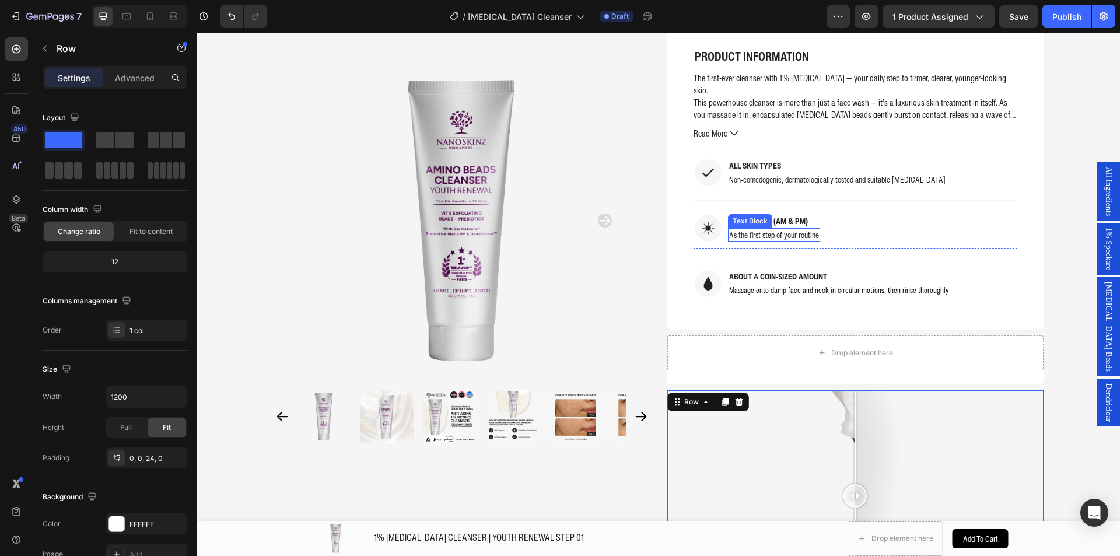
scroll to position [936, 0]
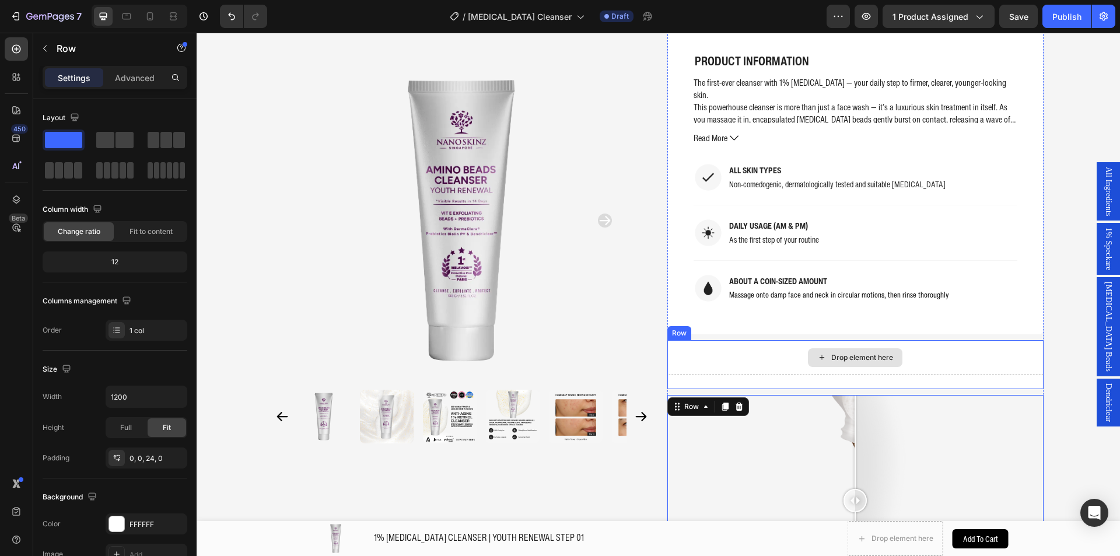
click at [789, 340] on div "Drop element here" at bounding box center [855, 357] width 376 height 35
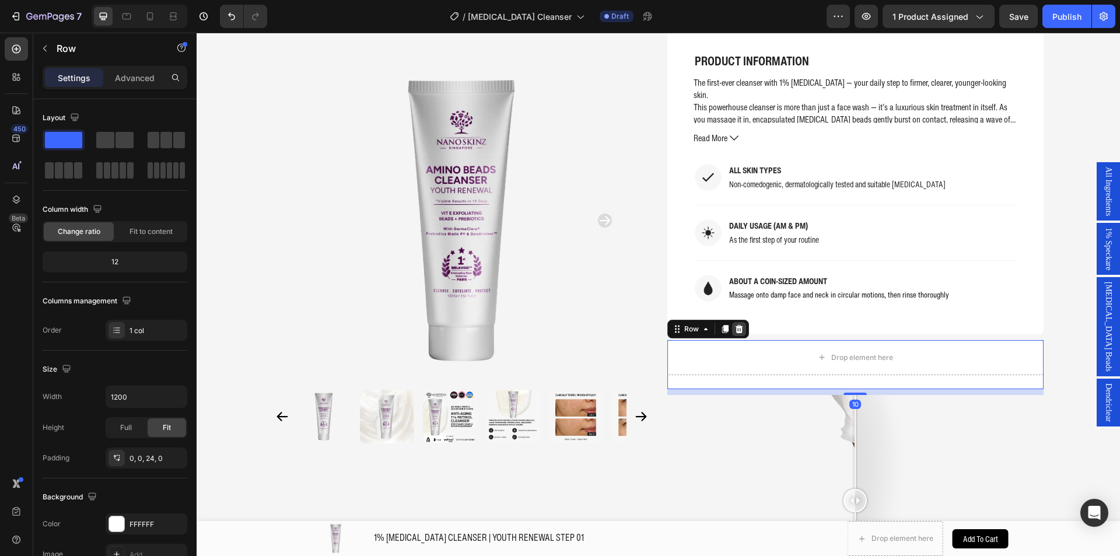
click at [735, 325] on icon at bounding box center [739, 329] width 8 height 8
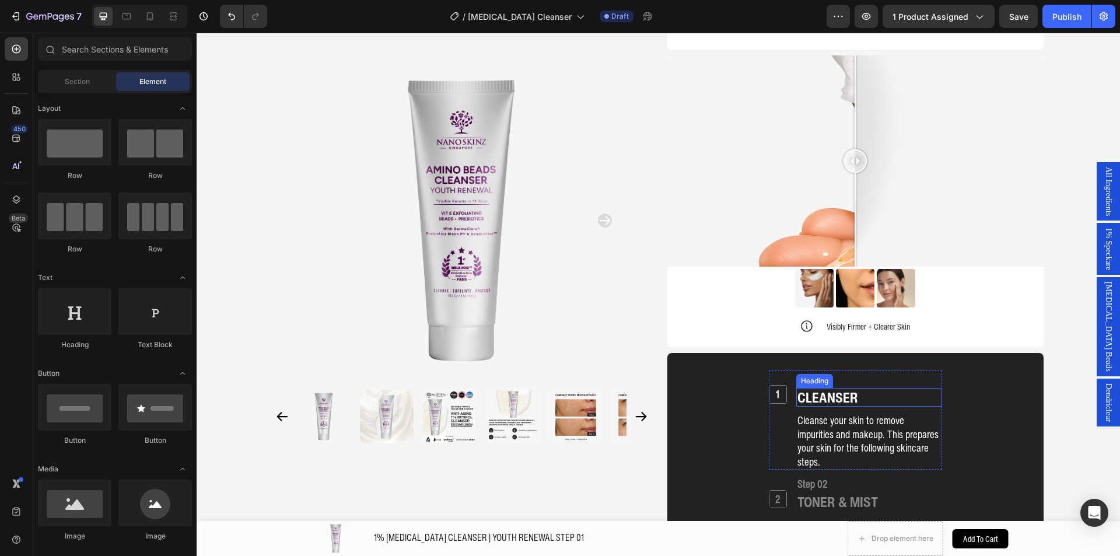
scroll to position [1228, 0]
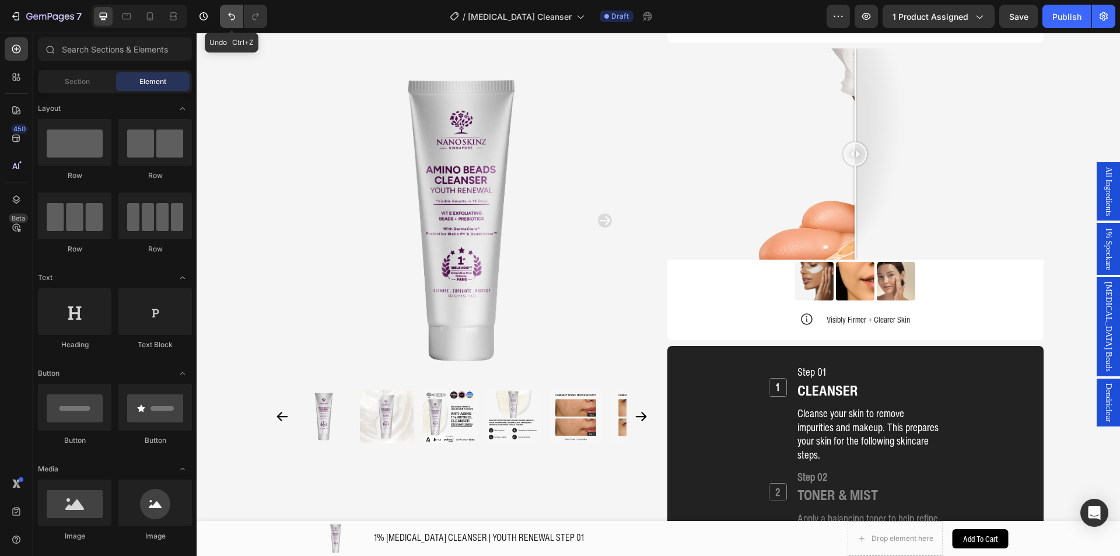
click at [234, 22] on icon "Undo/Redo" at bounding box center [232, 16] width 12 height 12
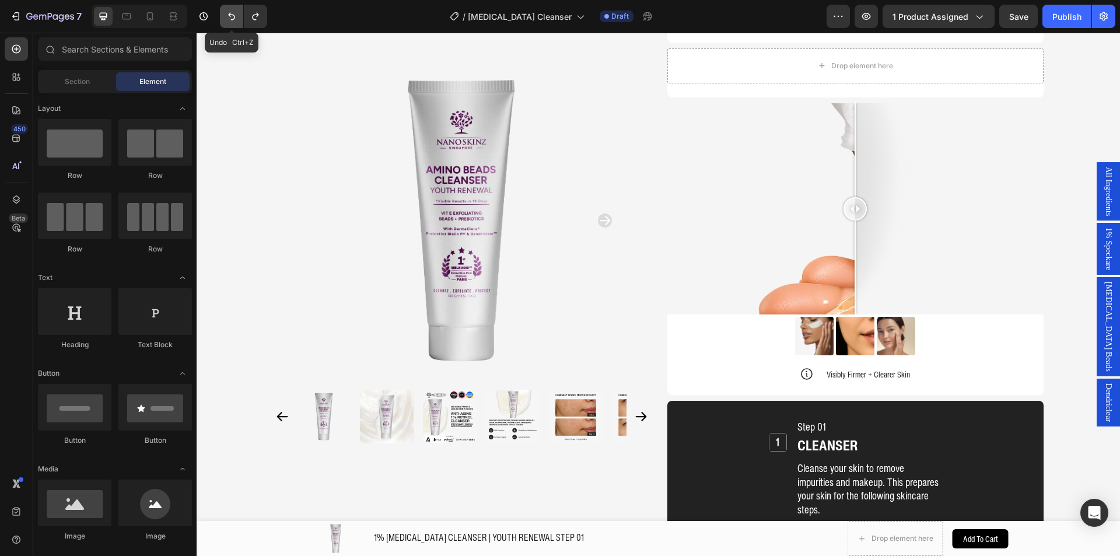
click at [234, 22] on icon "Undo/Redo" at bounding box center [232, 16] width 12 height 12
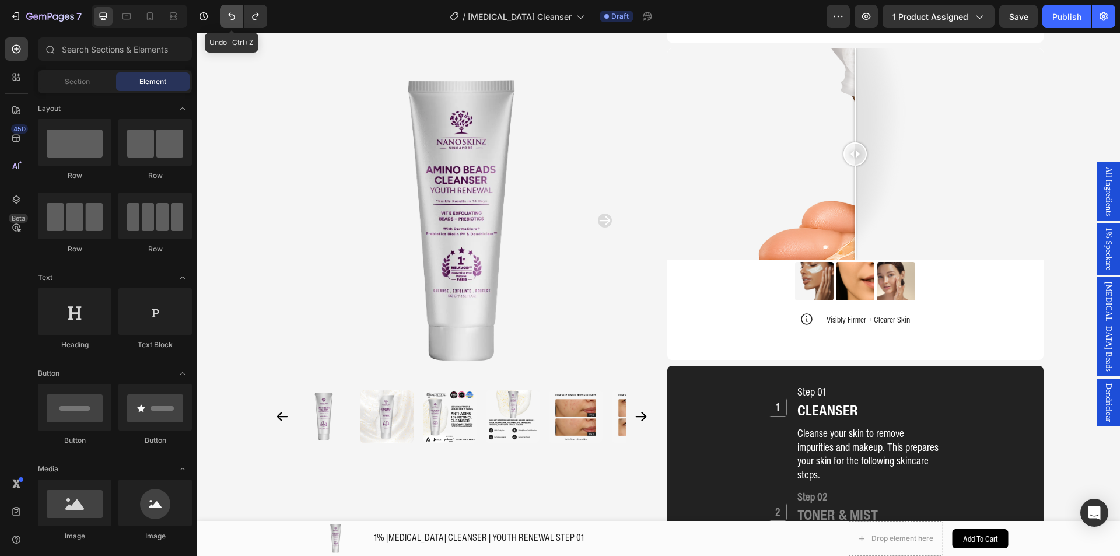
click at [234, 22] on icon "Undo/Redo" at bounding box center [232, 16] width 12 height 12
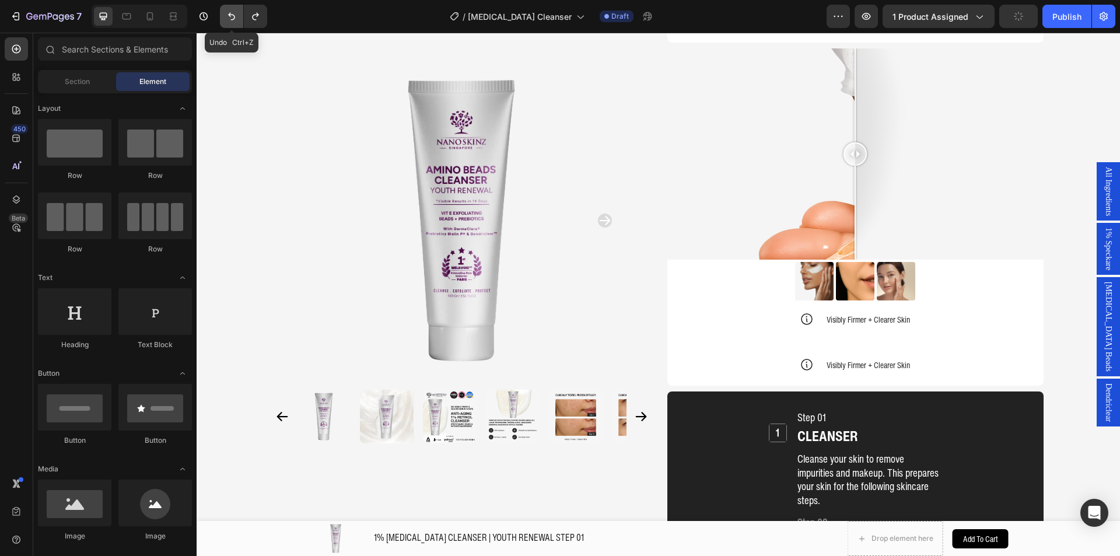
click at [234, 22] on icon "Undo/Redo" at bounding box center [232, 16] width 12 height 12
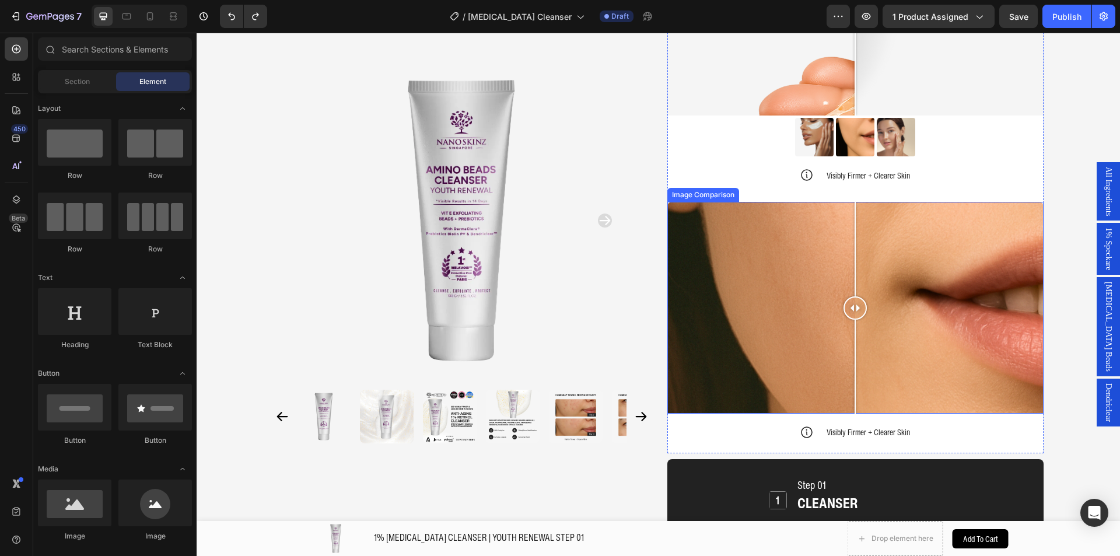
scroll to position [1403, 0]
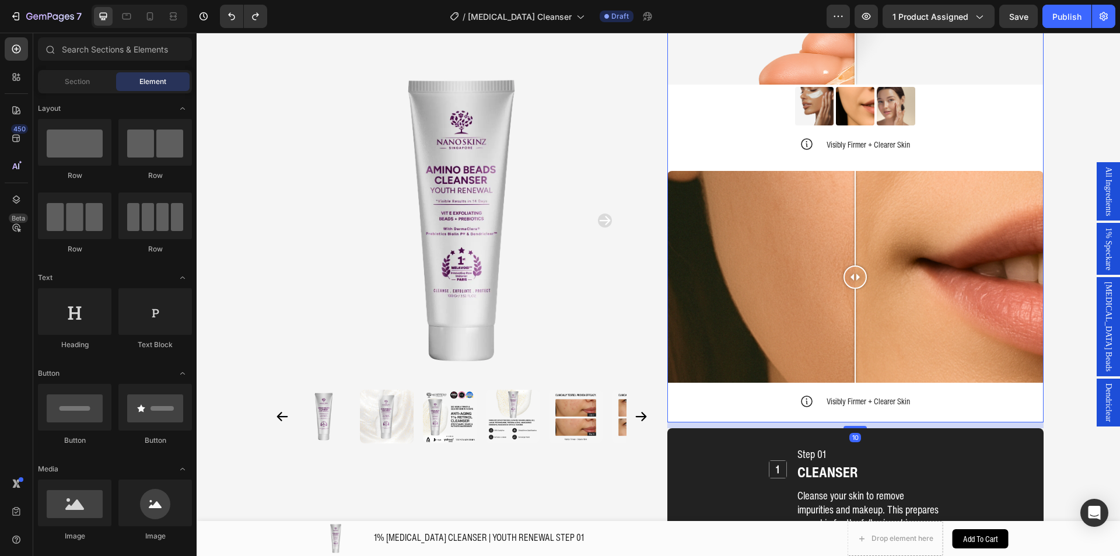
click at [766, 382] on div "Image Comparison Image Comparison Image Comparison Carousel Image Image Image R…" at bounding box center [855, 147] width 376 height 549
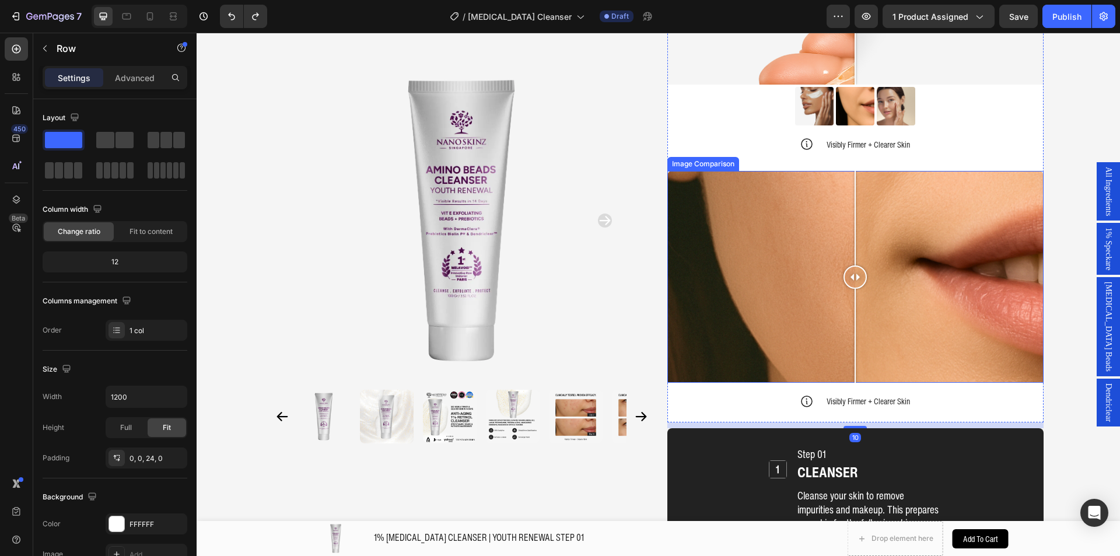
click at [693, 157] on div "Image Comparison" at bounding box center [703, 164] width 72 height 14
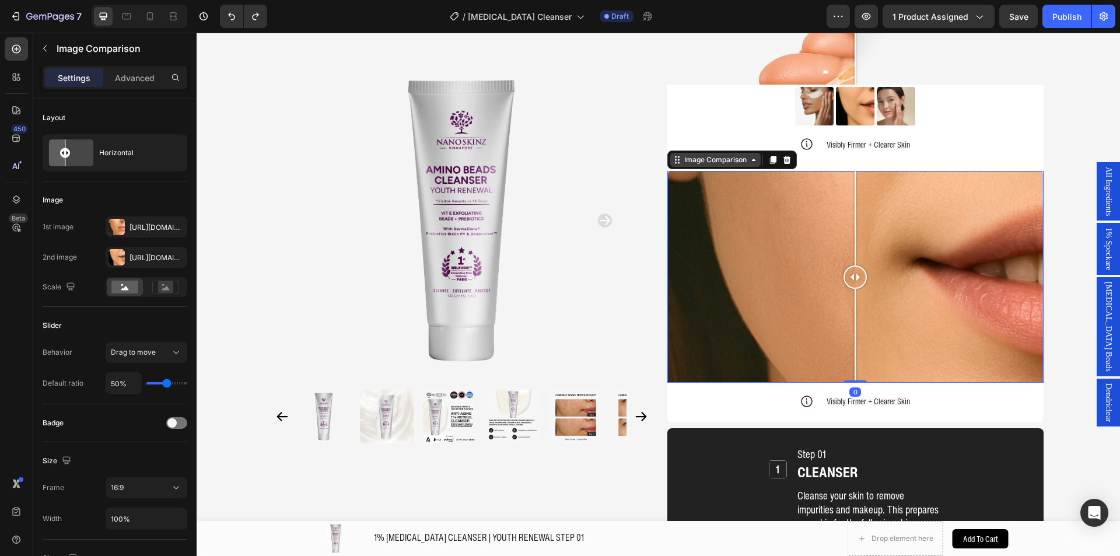
click at [704, 155] on div "Image Comparison" at bounding box center [715, 160] width 67 height 10
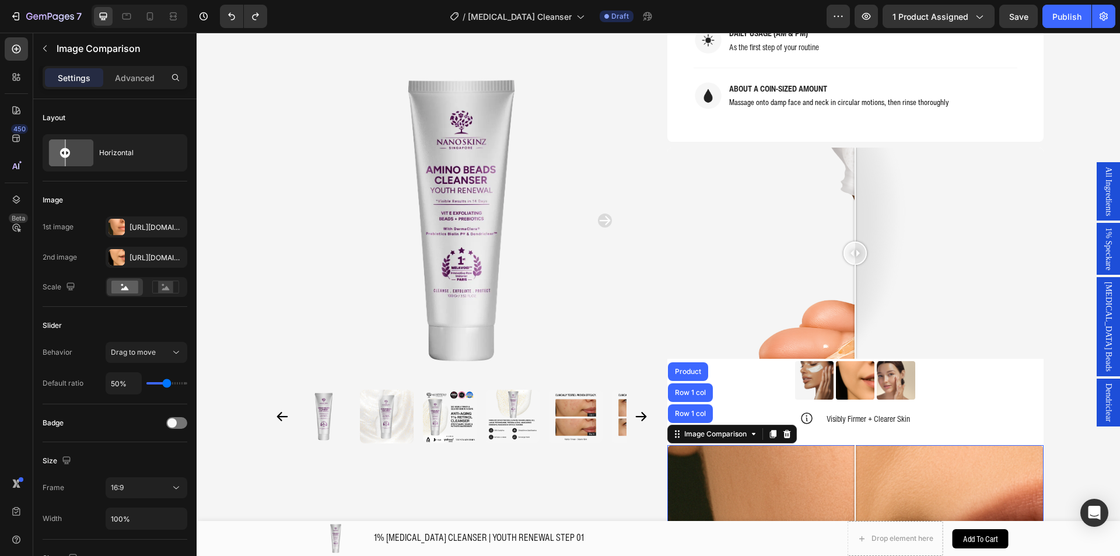
scroll to position [1053, 0]
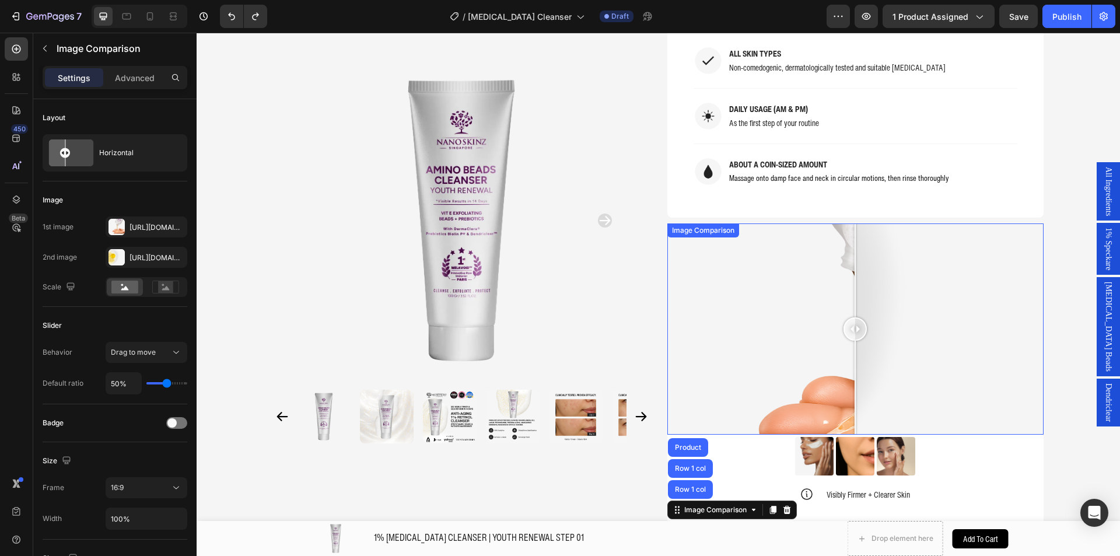
click at [679, 225] on div "Image Comparison" at bounding box center [702, 230] width 67 height 10
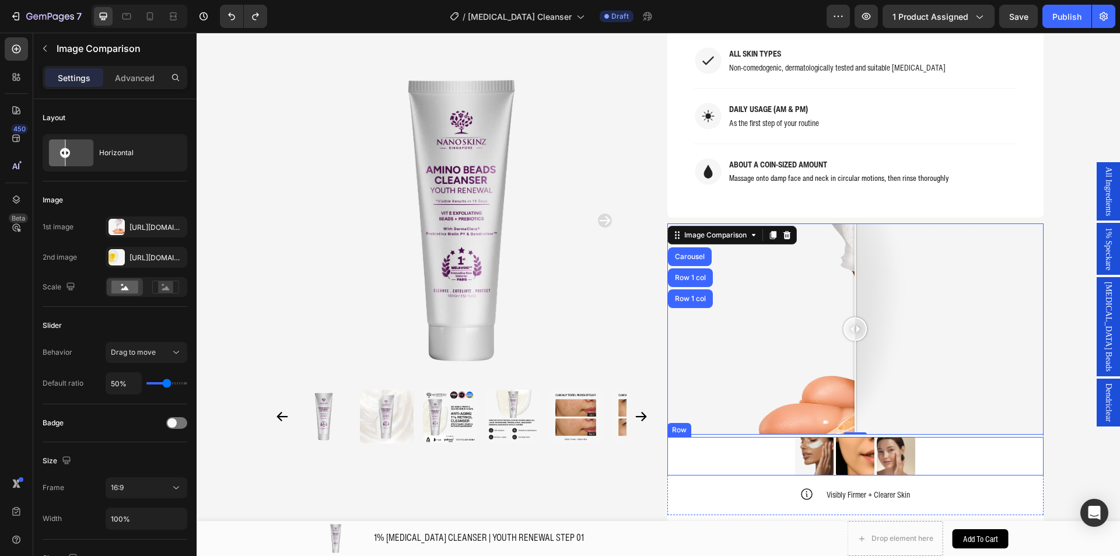
click at [713, 437] on div "Image Image Image Row" at bounding box center [855, 456] width 376 height 38
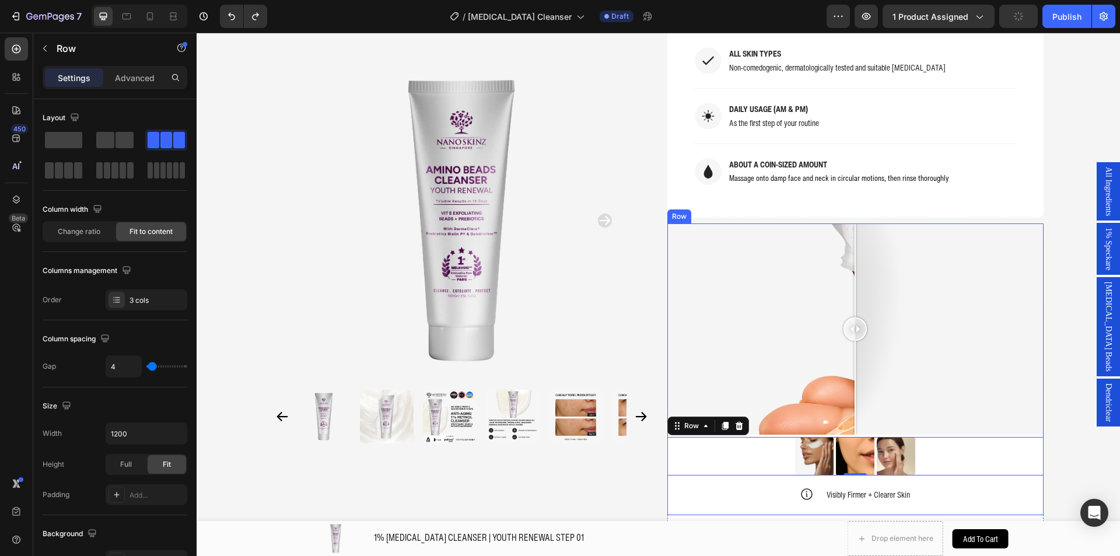
click at [708, 451] on div "Image Comparison Image Comparison Image Comparison Carousel Image Image Image R…" at bounding box center [855, 362] width 376 height 278
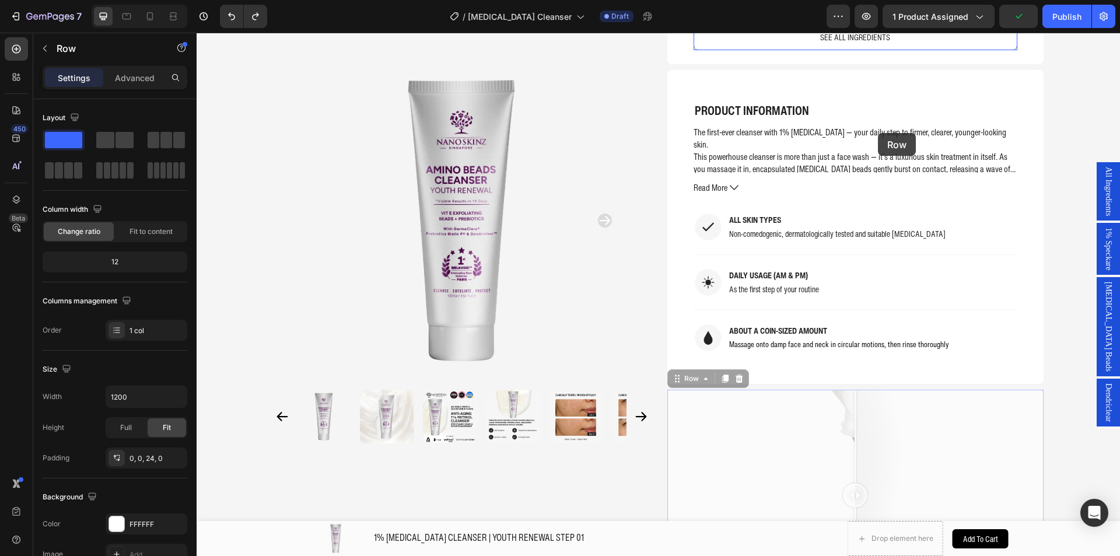
scroll to position [761, 0]
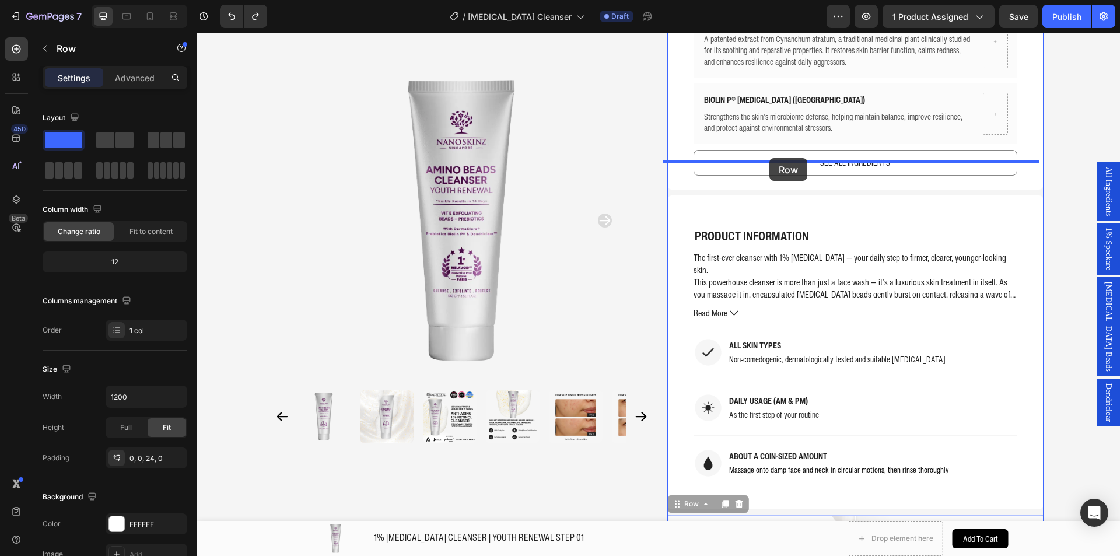
drag, startPoint x: 690, startPoint y: 180, endPoint x: 769, endPoint y: 158, distance: 81.8
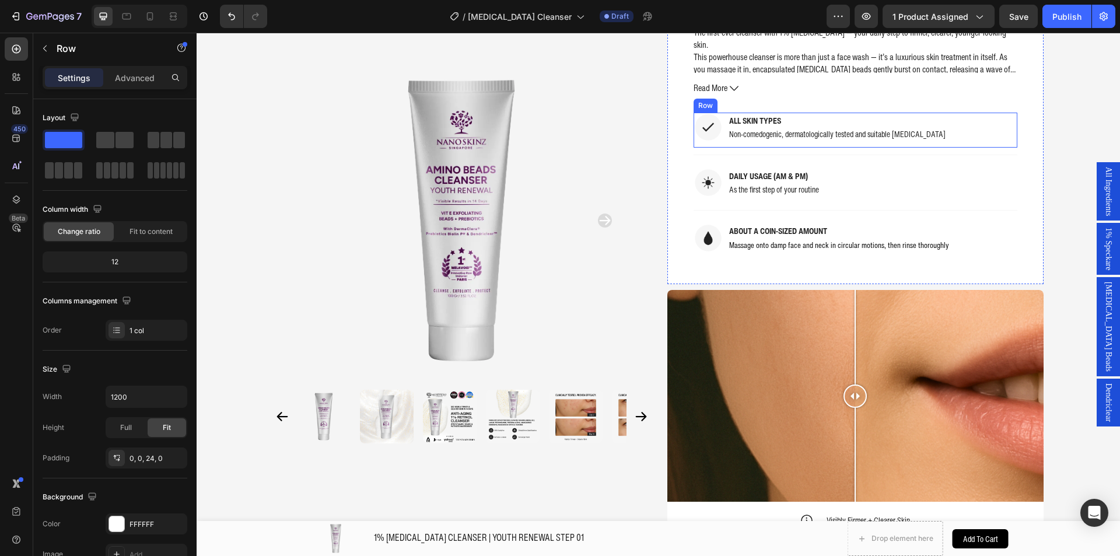
scroll to position [1286, 0]
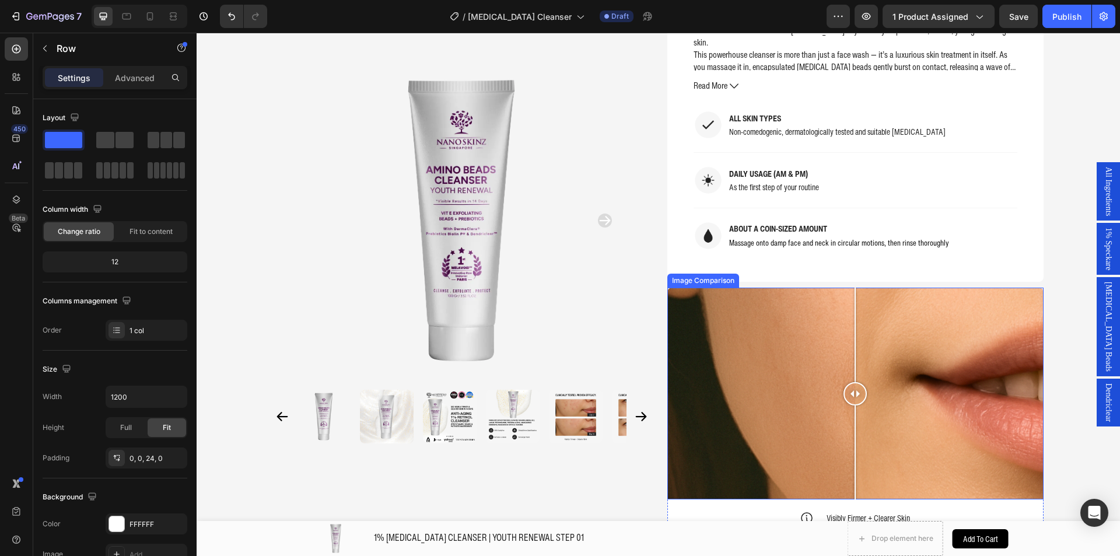
click at [745, 292] on div at bounding box center [855, 393] width 376 height 212
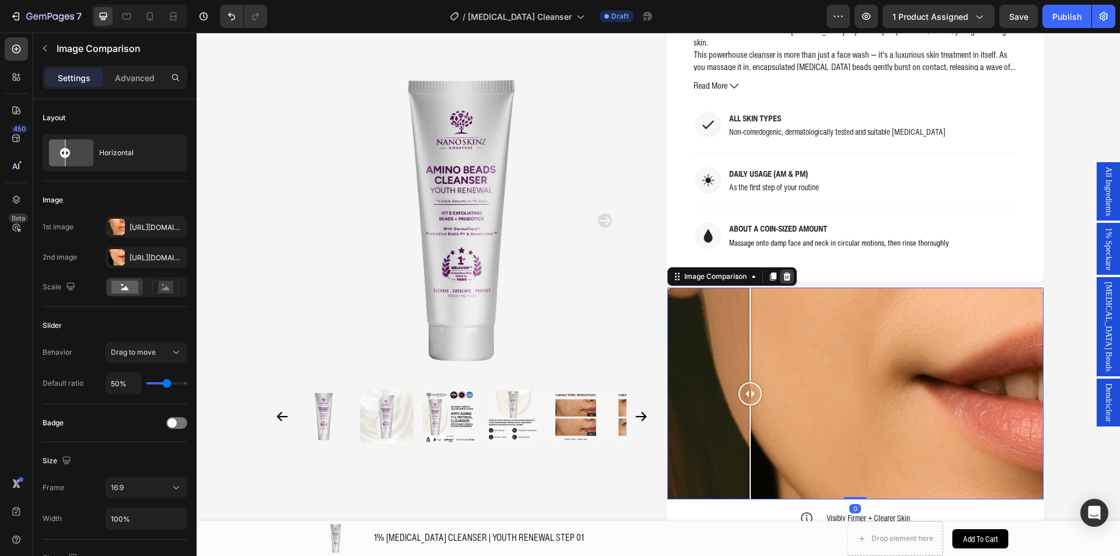
click at [782, 272] on icon at bounding box center [786, 276] width 9 height 9
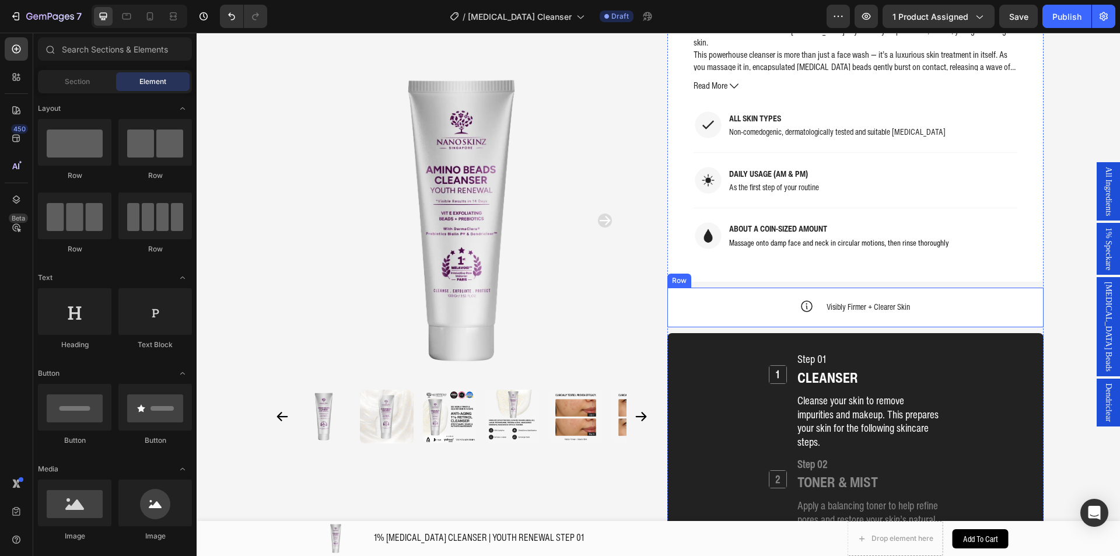
click at [723, 299] on div "Icon Visibly Firmer + Clearer Skin Text Block Row" at bounding box center [855, 306] width 376 height 14
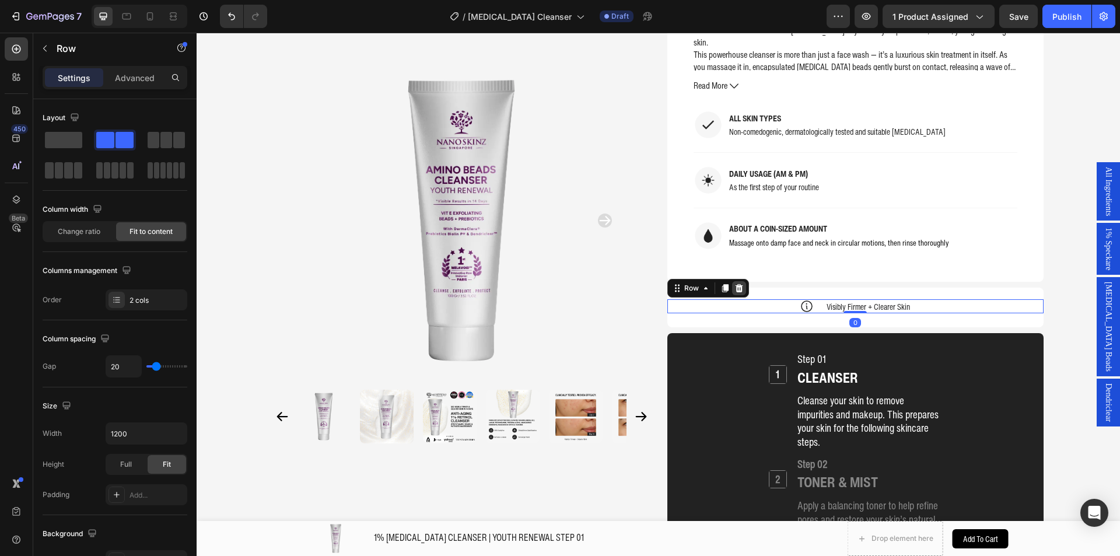
click at [735, 284] on icon at bounding box center [739, 288] width 8 height 8
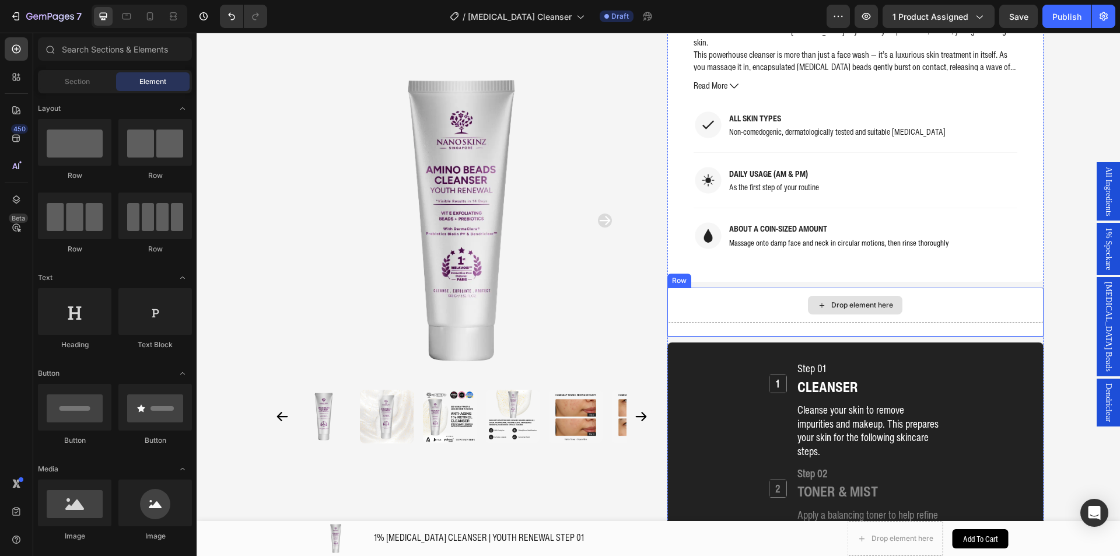
click at [735, 287] on div "Drop element here" at bounding box center [855, 304] width 376 height 35
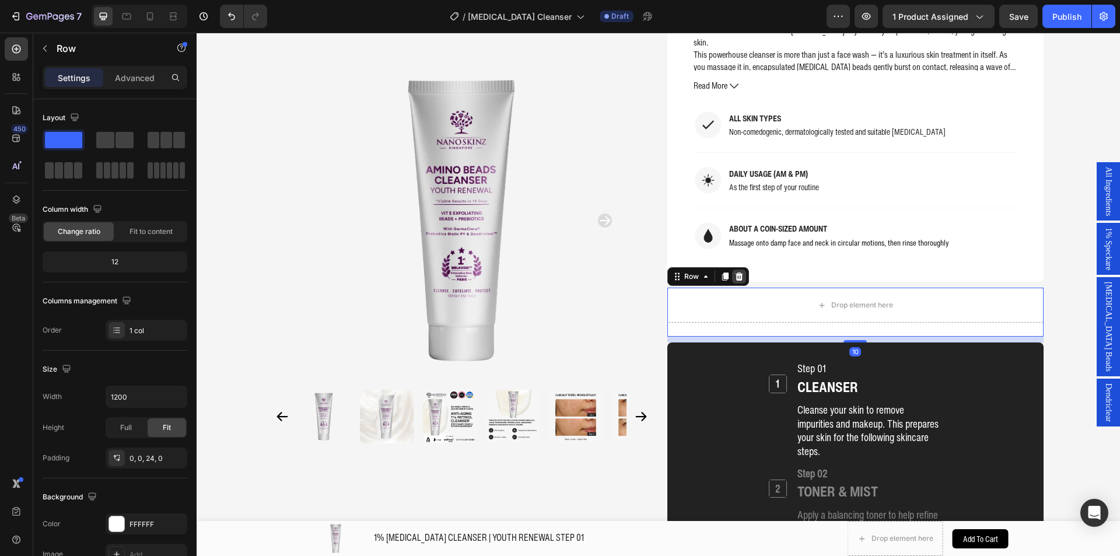
click at [734, 272] on icon at bounding box center [738, 276] width 9 height 9
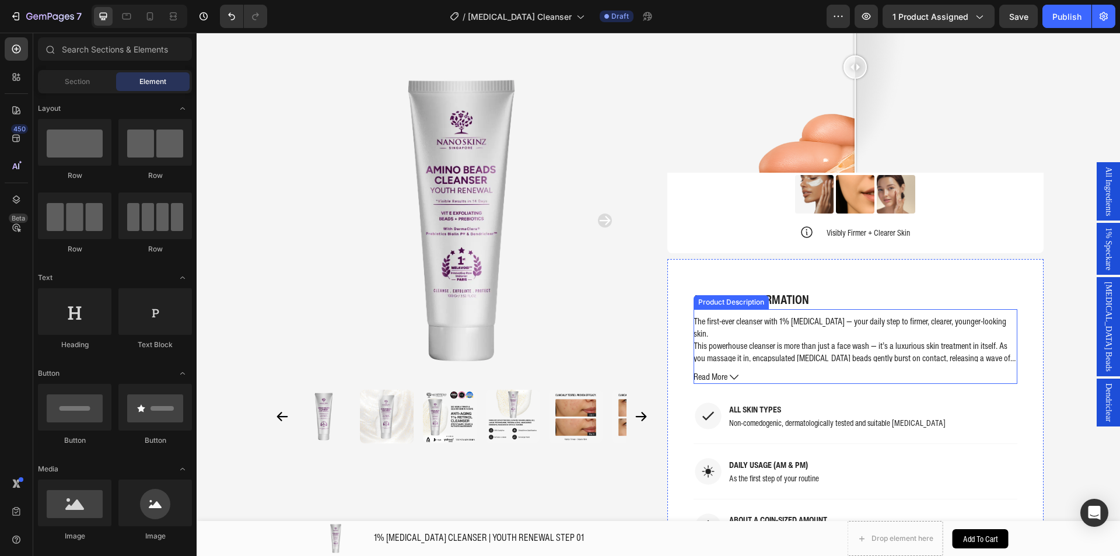
scroll to position [995, 0]
click at [699, 213] on div "Image Comparison Image Comparison Image Comparison Carousel Image Image Image R…" at bounding box center [855, 108] width 376 height 292
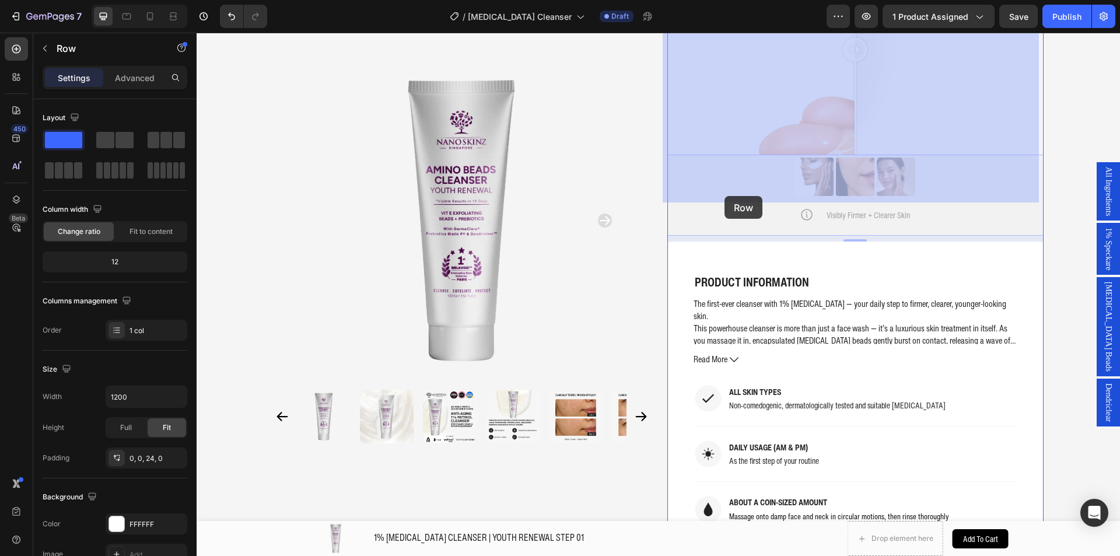
scroll to position [1111, 0]
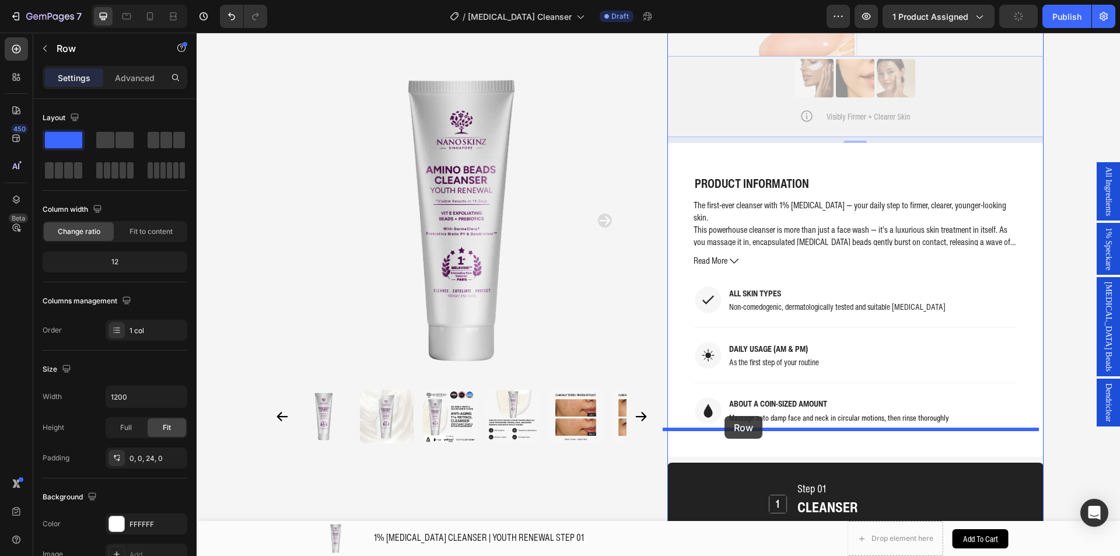
drag, startPoint x: 682, startPoint y: 115, endPoint x: 724, endPoint y: 416, distance: 303.3
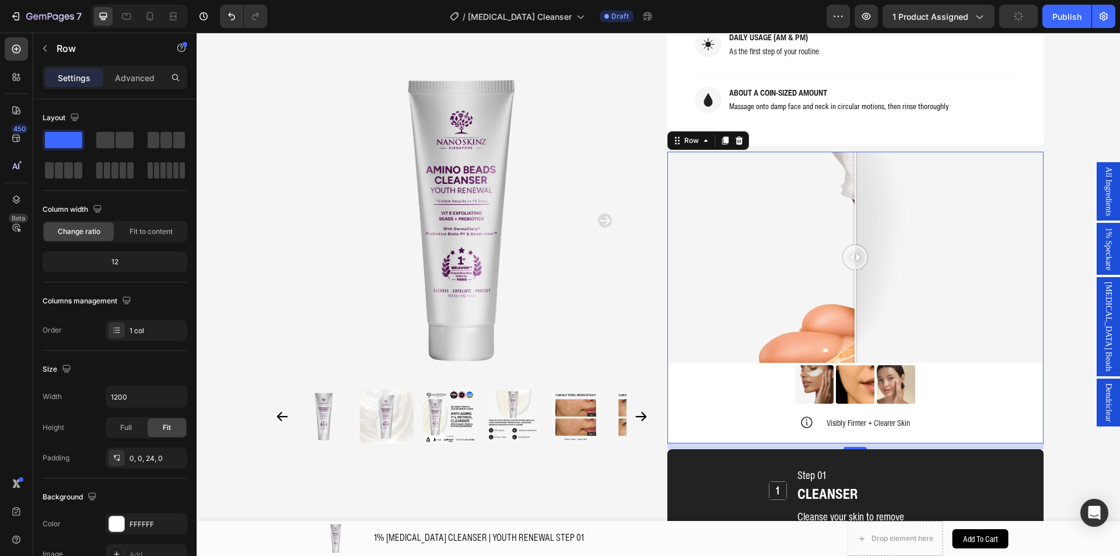
scroll to position [1170, 0]
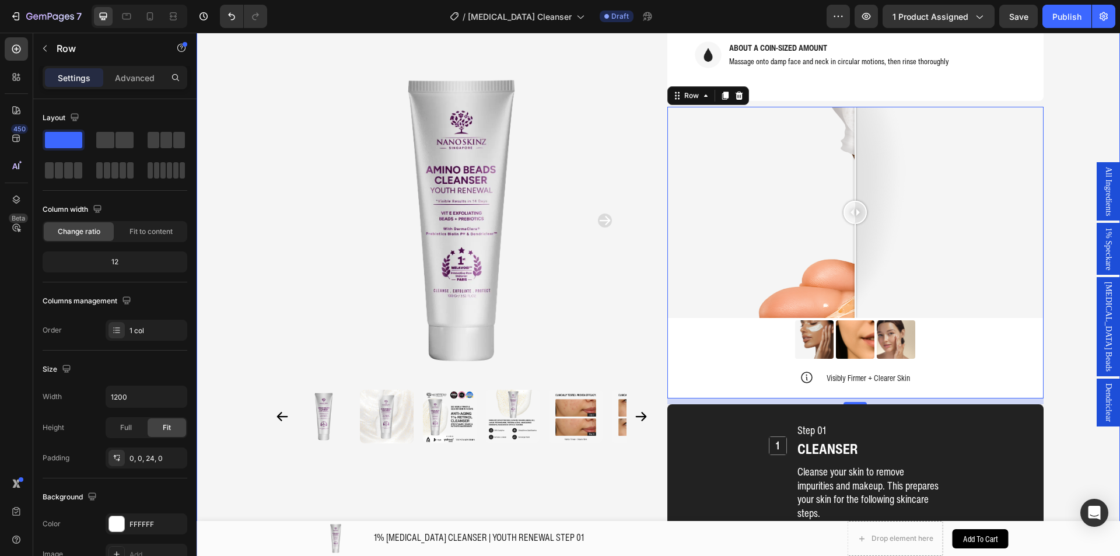
click at [1066, 223] on div "Product Images Home 1% RETINOL CLEANSER | YOUTH RENEWAL STEP 01 Breadcrumb 1% R…" at bounding box center [657, 154] width 923 height 2534
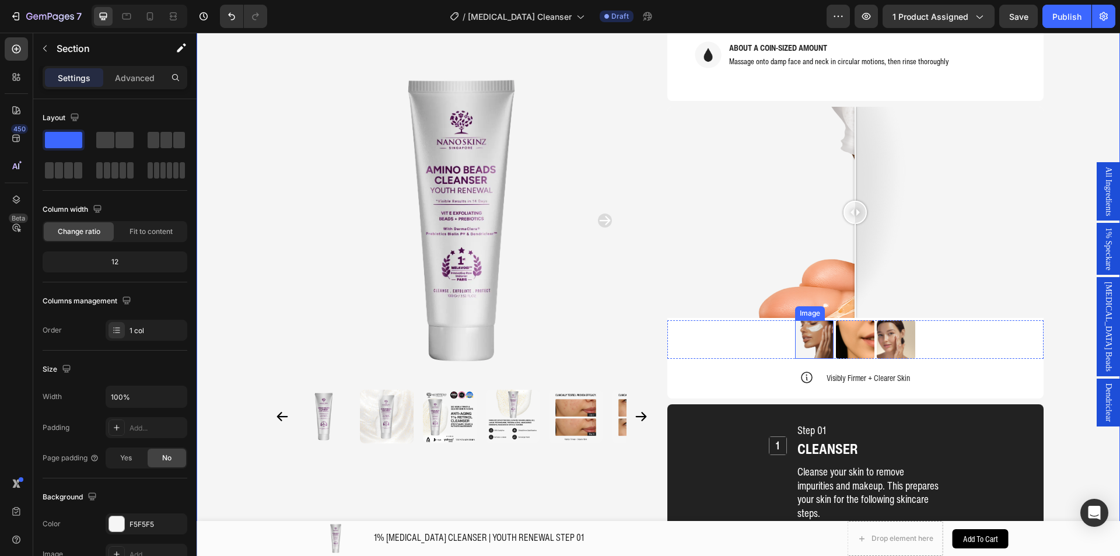
click at [812, 320] on img at bounding box center [814, 339] width 38 height 38
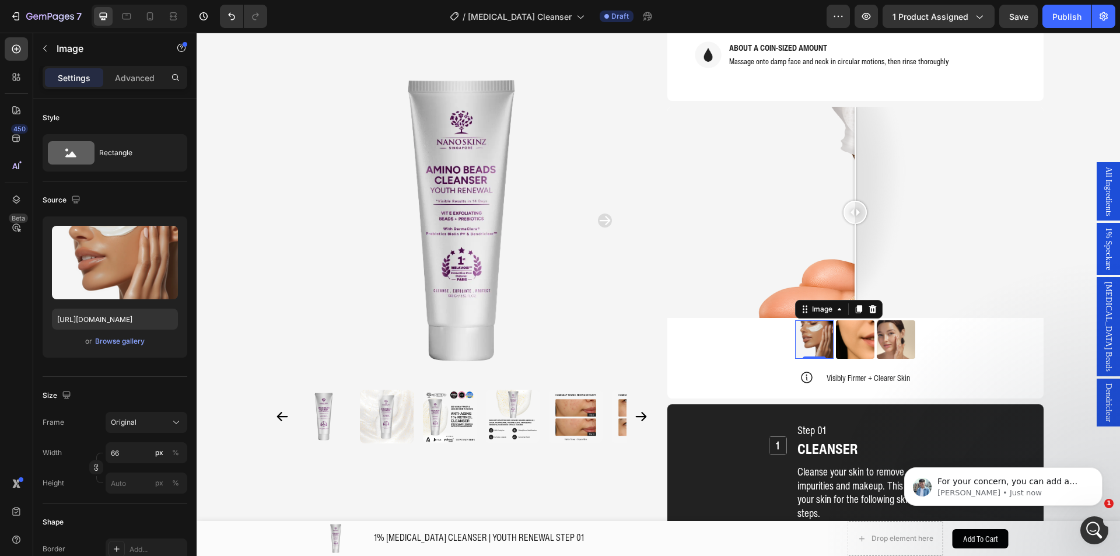
scroll to position [0, 0]
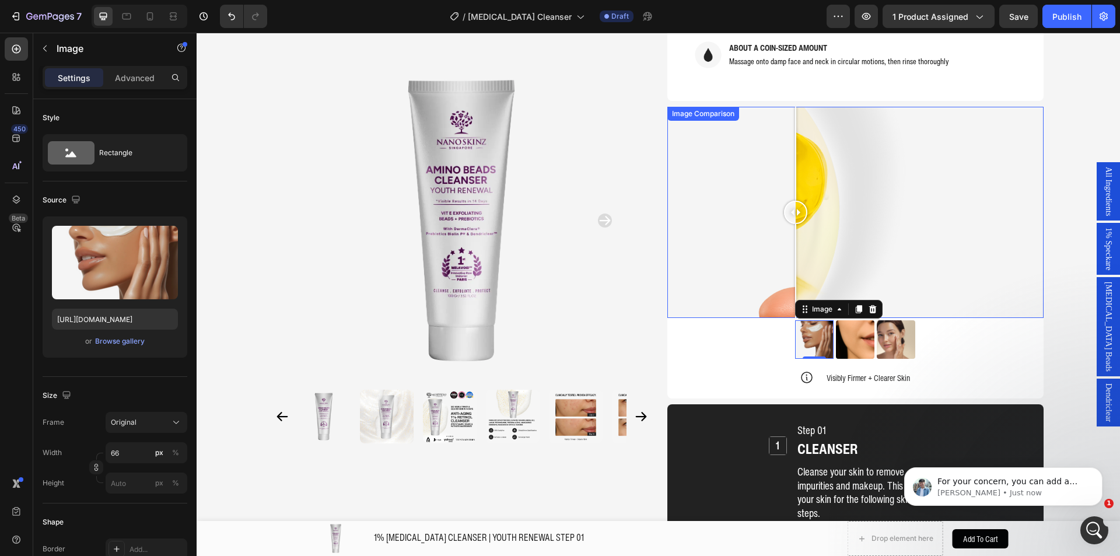
click at [791, 213] on div at bounding box center [855, 213] width 376 height 212
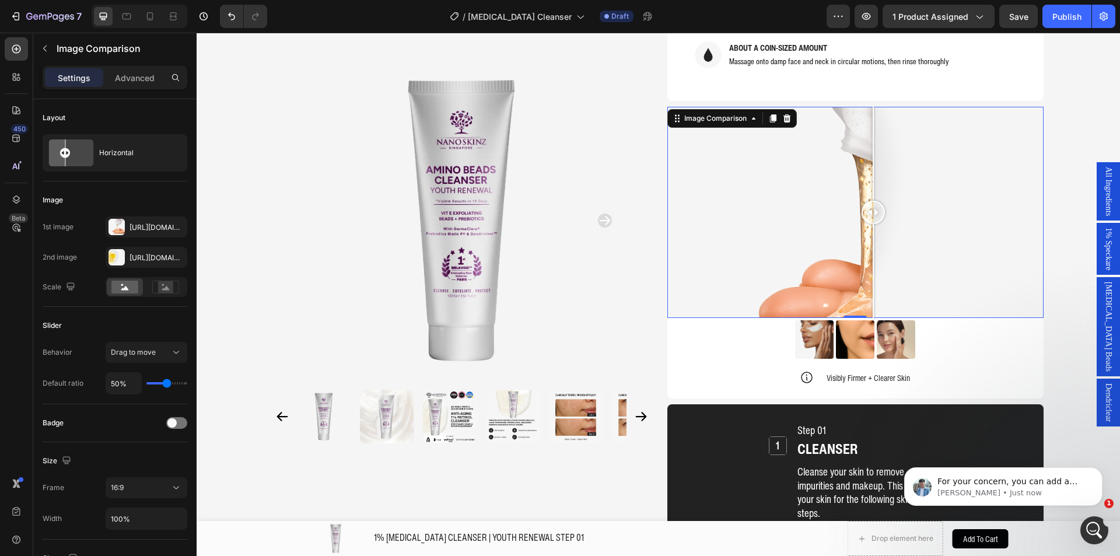
drag, startPoint x: 791, startPoint y: 193, endPoint x: 651, endPoint y: 150, distance: 145.7
click at [861, 193] on div at bounding box center [872, 213] width 23 height 212
click at [1030, 483] on p "Just a heads up, please limit the number of choices in order to prevent too man…" at bounding box center [1012, 482] width 150 height 12
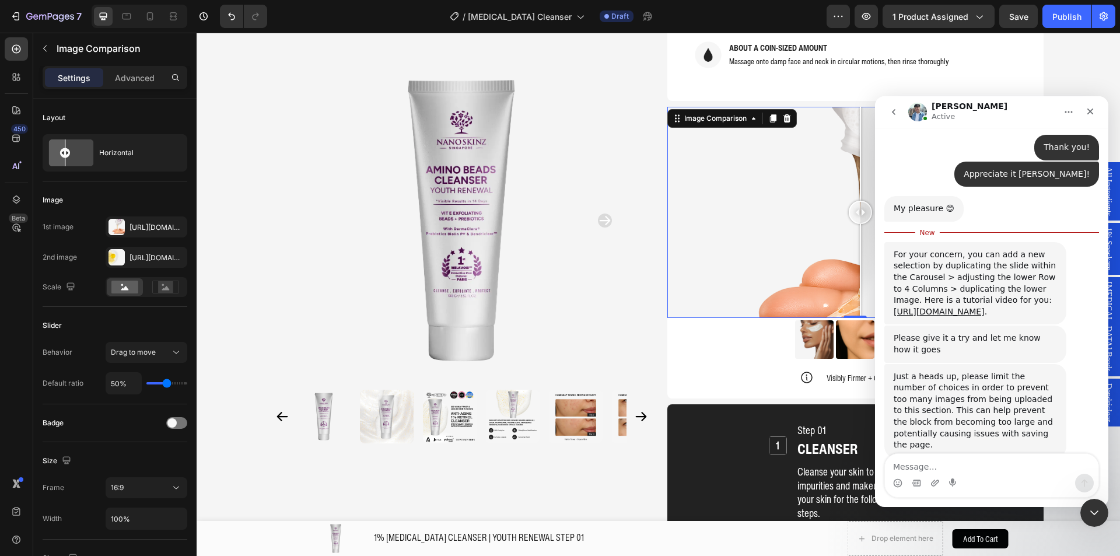
scroll to position [3332, 0]
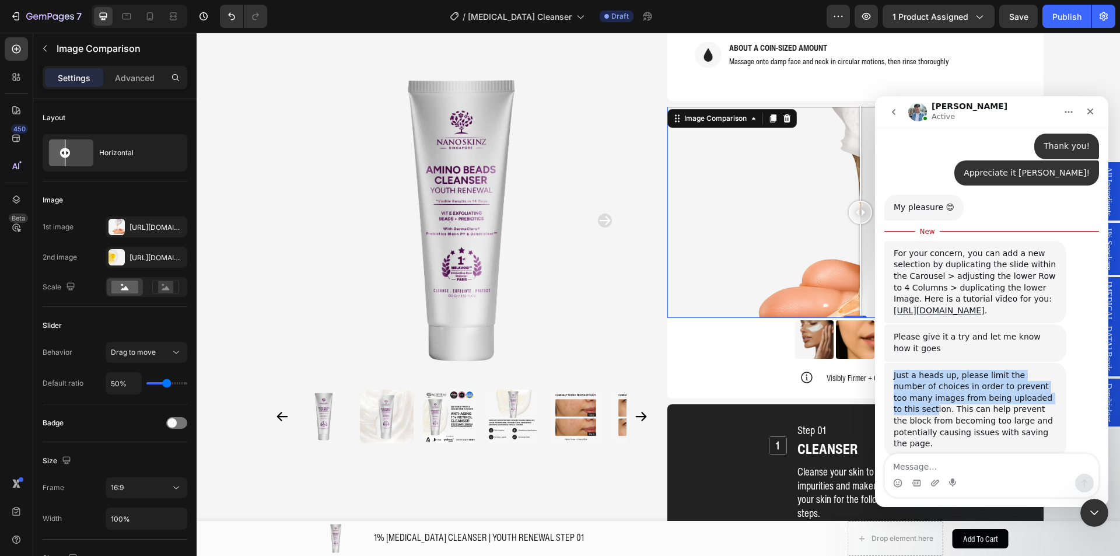
drag, startPoint x: 892, startPoint y: 359, endPoint x: 1010, endPoint y: 380, distance: 120.3
click at [1010, 380] on div "Just a heads up, please limit the number of choices in order to prevent too man…" at bounding box center [975, 410] width 182 height 94
click at [1010, 380] on div "Just a heads up, please limit the number of choices in order to prevent too man…" at bounding box center [974, 410] width 163 height 80
drag, startPoint x: 978, startPoint y: 416, endPoint x: 884, endPoint y: 353, distance: 113.5
click at [884, 363] on div "Just a heads up, please limit the number of choices in order to prevent too man…" at bounding box center [975, 410] width 182 height 94
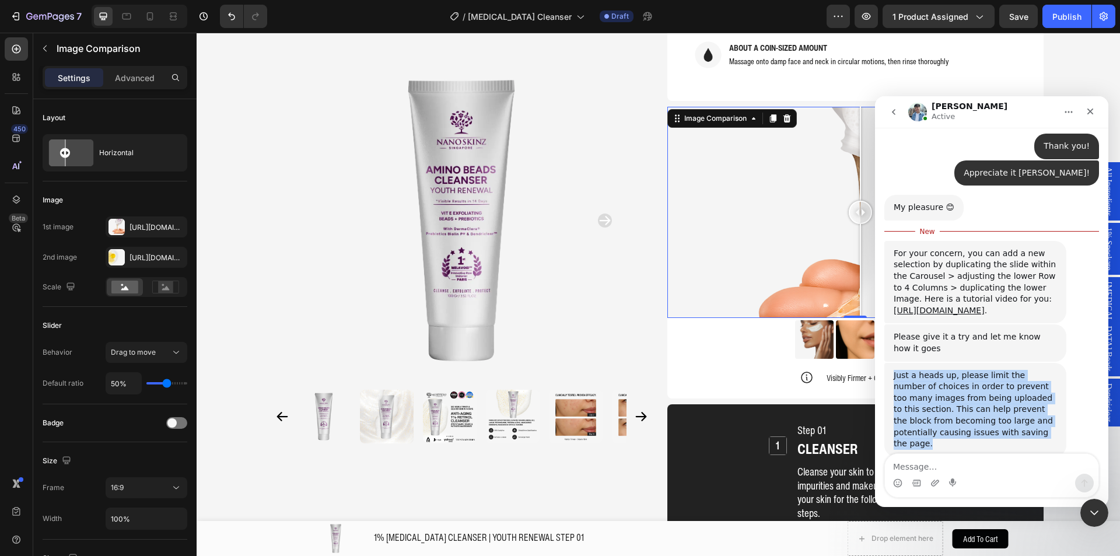
click at [893, 370] on div "Just a heads up, please limit the number of choices in order to prevent too man…" at bounding box center [974, 410] width 163 height 80
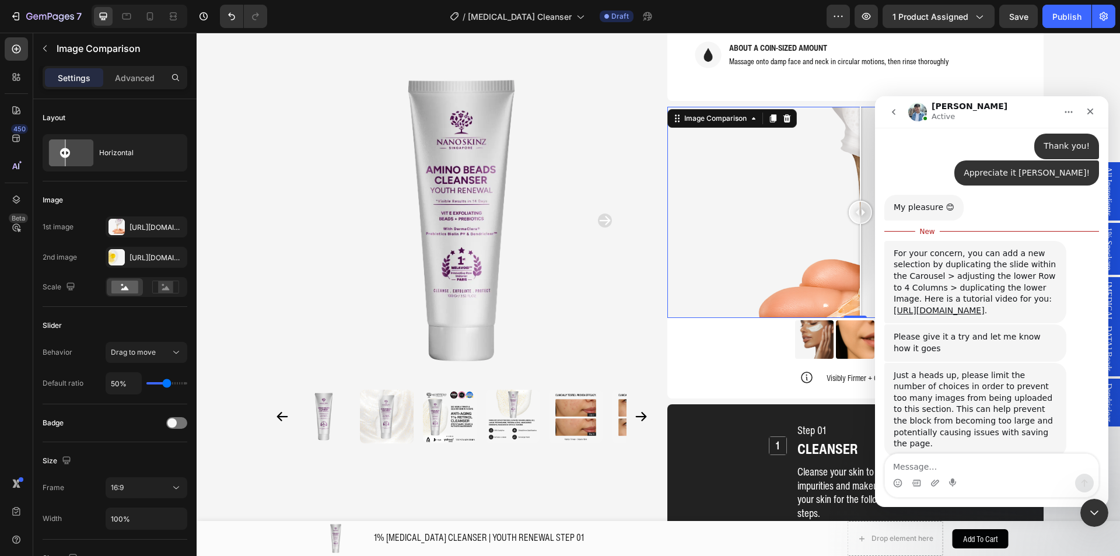
click at [894, 370] on div "Just a heads up, please limit the number of choices in order to prevent too man…" at bounding box center [974, 410] width 163 height 80
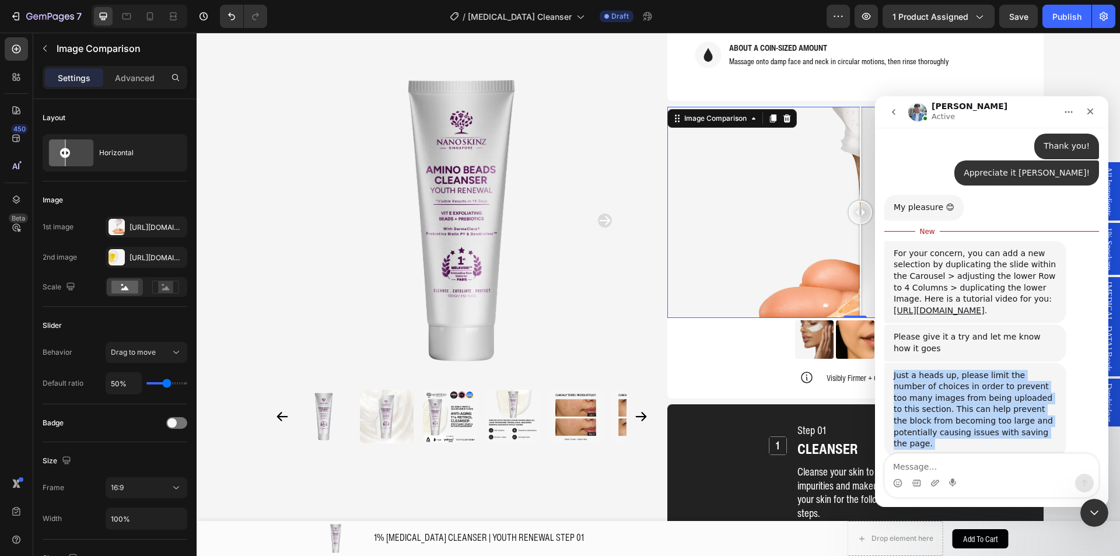
drag, startPoint x: 895, startPoint y: 357, endPoint x: 966, endPoint y: 418, distance: 93.0
click at [966, 418] on div "Just a heads up, please limit the number of choices in order to prevent too man…" at bounding box center [974, 410] width 163 height 80
click at [966, 417] on div "Just a heads up, please limit the number of choices in order to prevent too man…" at bounding box center [974, 410] width 163 height 80
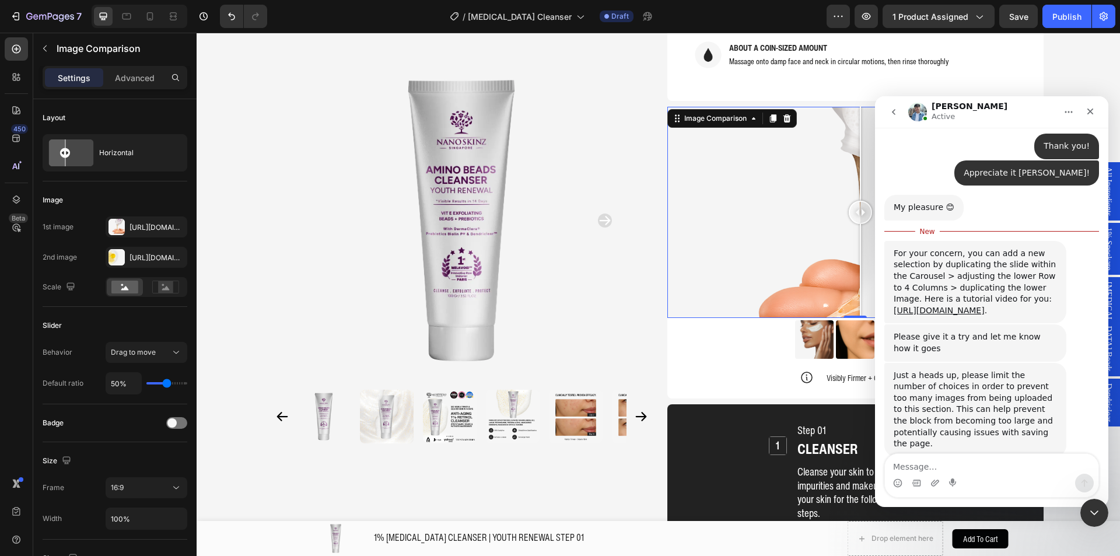
click at [721, 226] on div at bounding box center [855, 213] width 376 height 212
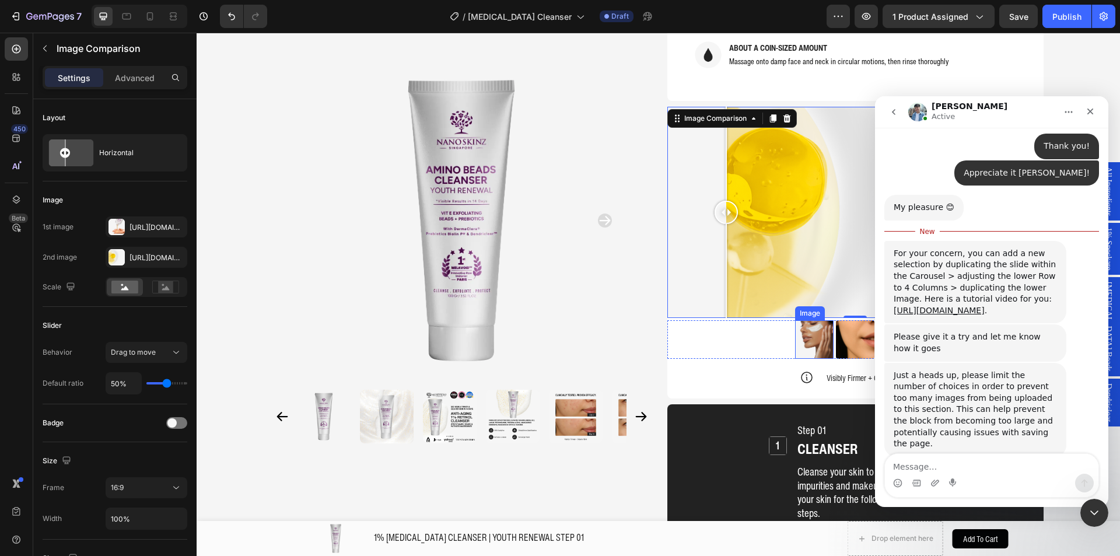
click at [808, 320] on img at bounding box center [814, 339] width 38 height 38
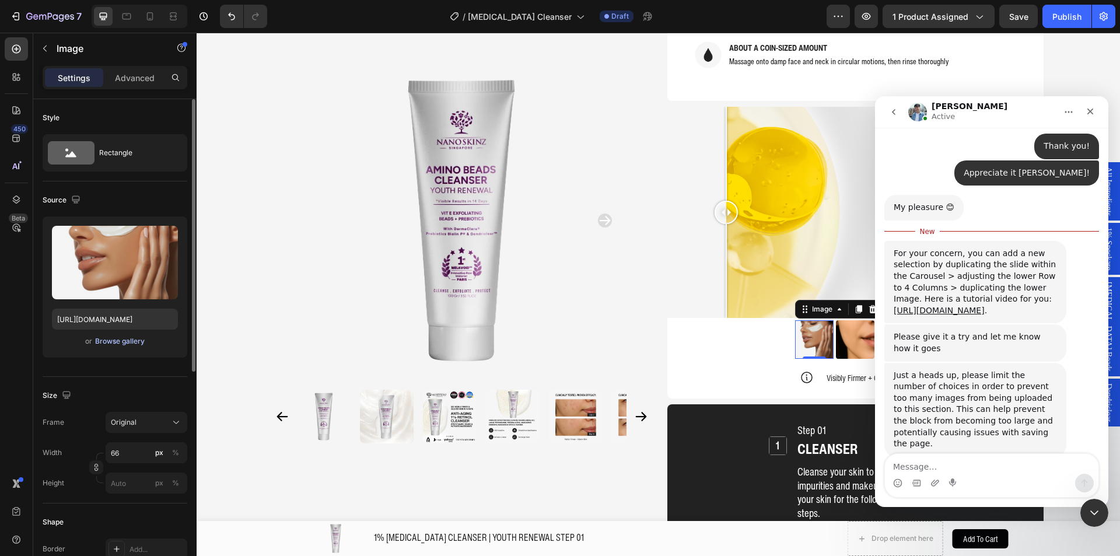
click at [125, 336] on div "Browse gallery" at bounding box center [120, 341] width 50 height 10
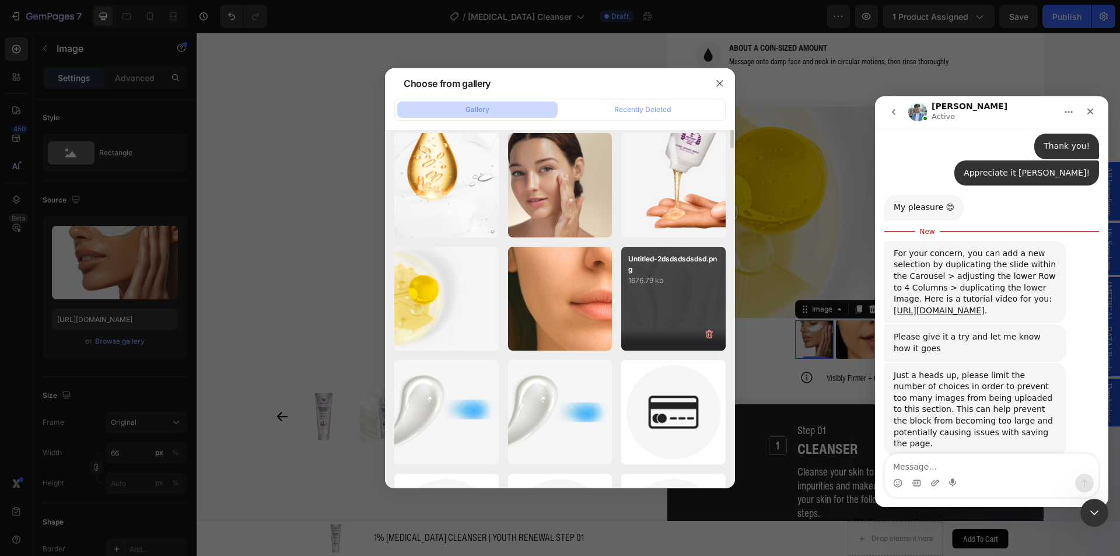
scroll to position [0, 0]
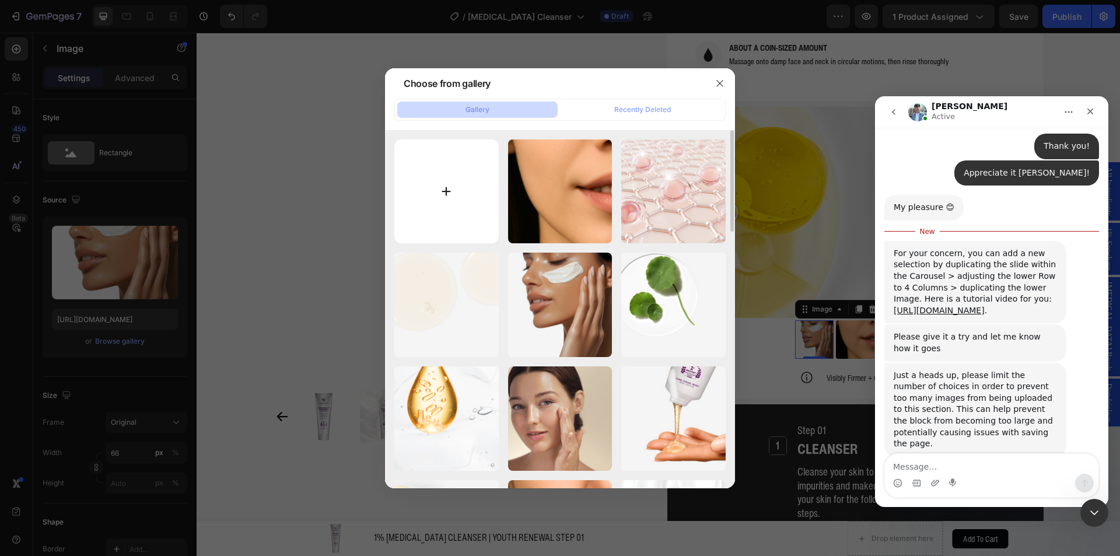
click at [466, 197] on input "file" at bounding box center [446, 191] width 104 height 104
type input "C:\fakepath\Retinol Cleanser - Before After v2 (1).webp"
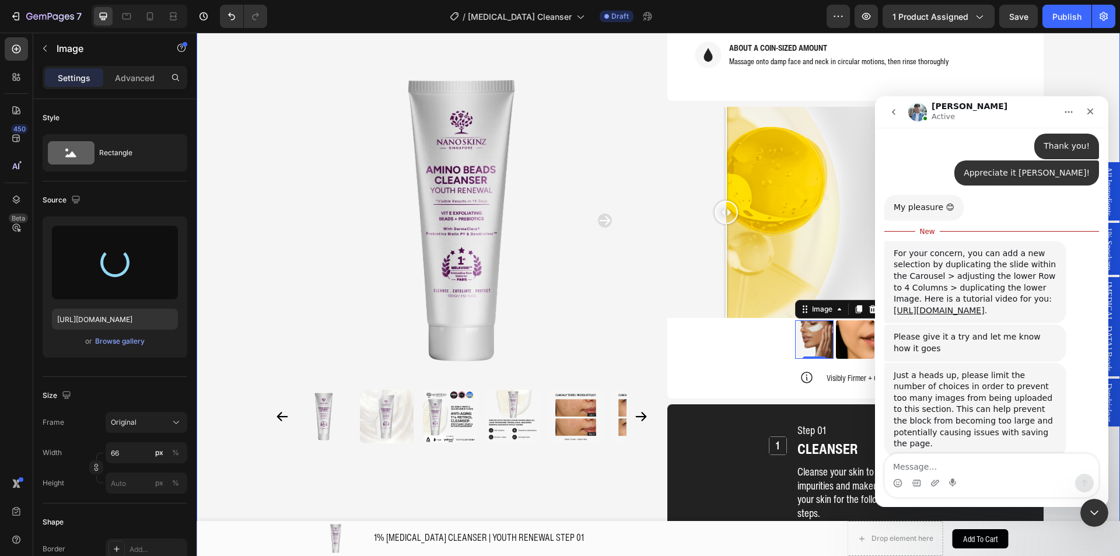
type input "[URL][DOMAIN_NAME]"
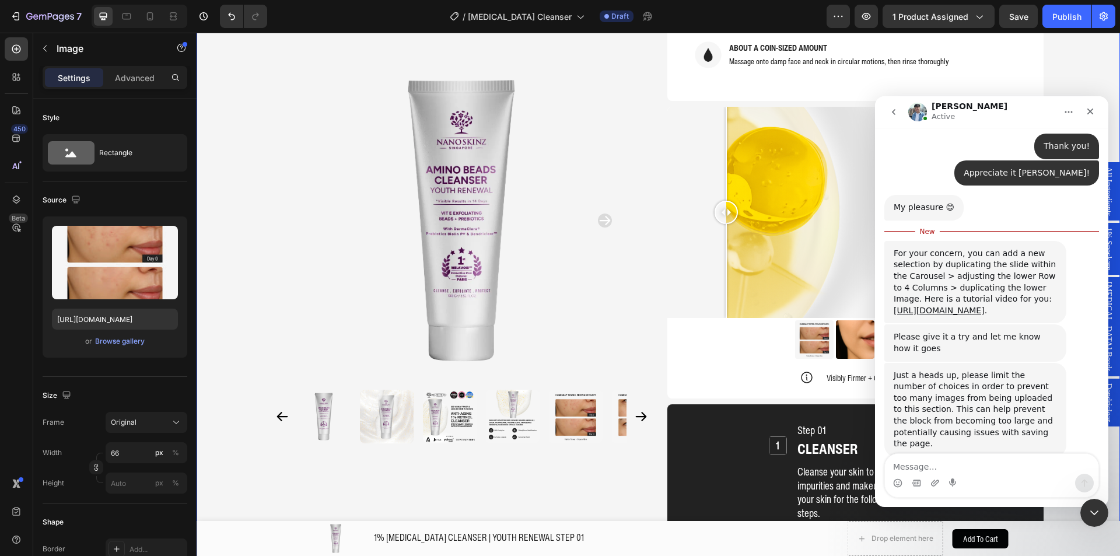
click at [209, 254] on div "Product Images Home 1% RETINOL CLEANSER | YOUTH RENEWAL STEP 01 Breadcrumb 1% R…" at bounding box center [657, 154] width 923 height 2534
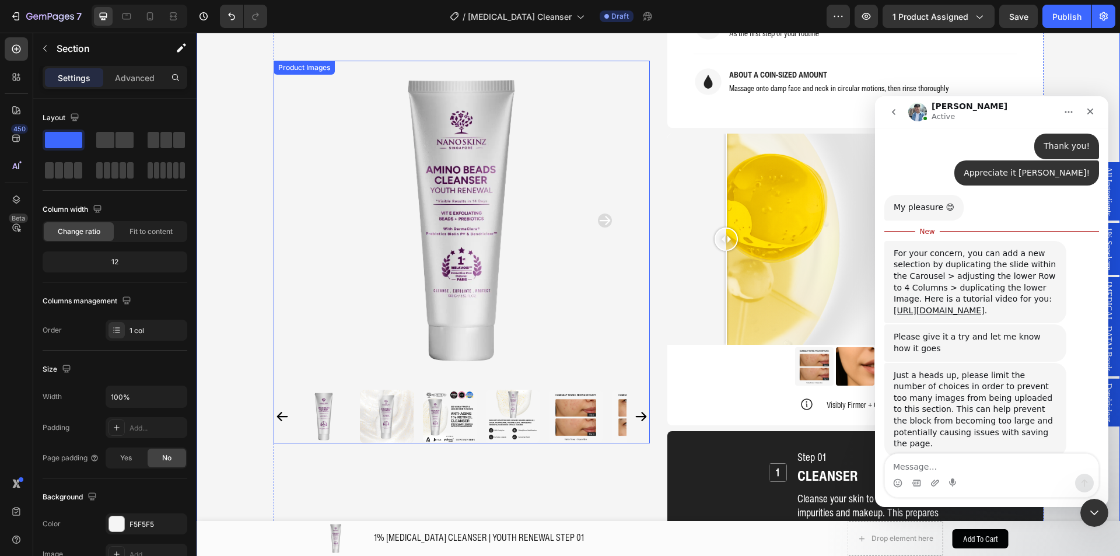
scroll to position [1111, 0]
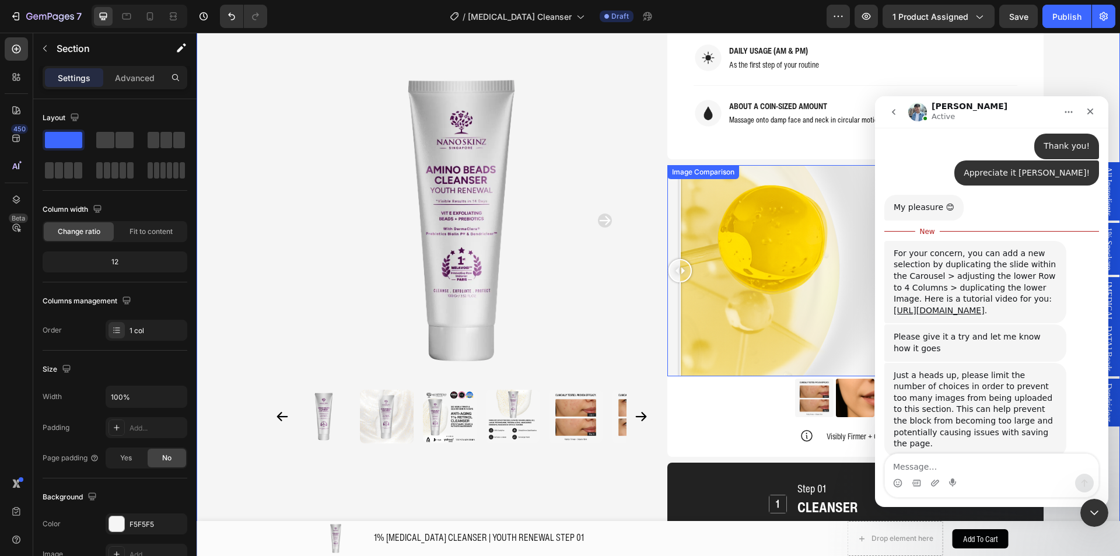
click at [675, 283] on div at bounding box center [855, 271] width 376 height 212
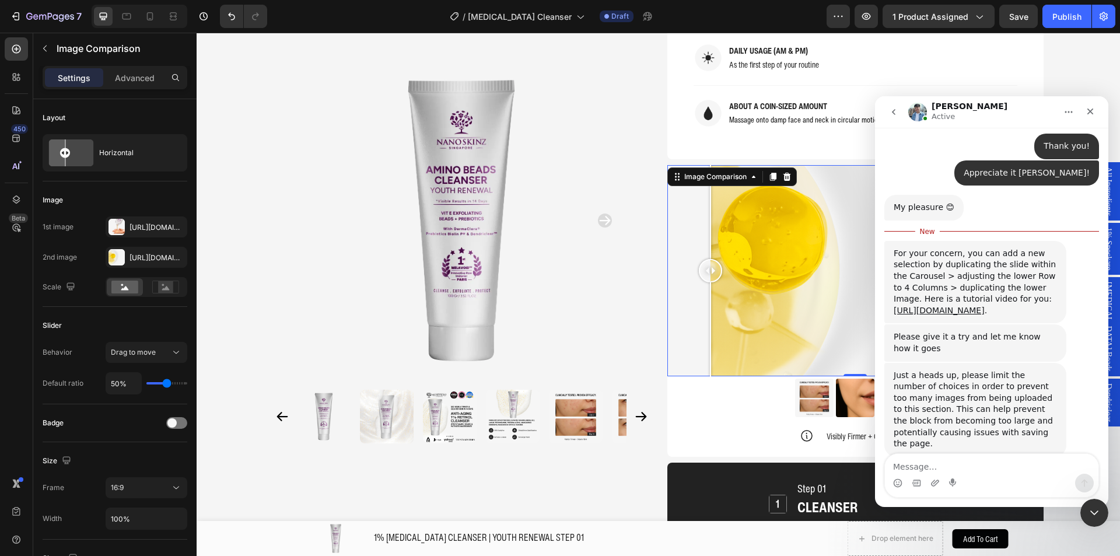
click at [706, 254] on div at bounding box center [855, 271] width 376 height 212
click at [727, 171] on div "Image Comparison" at bounding box center [715, 176] width 67 height 10
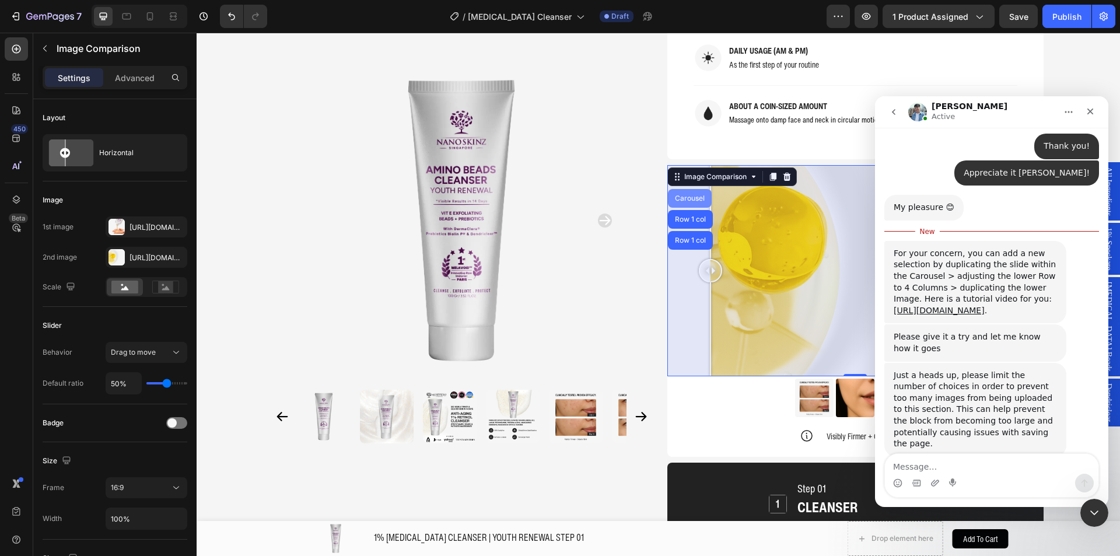
click at [683, 195] on div "Carousel" at bounding box center [689, 198] width 34 height 7
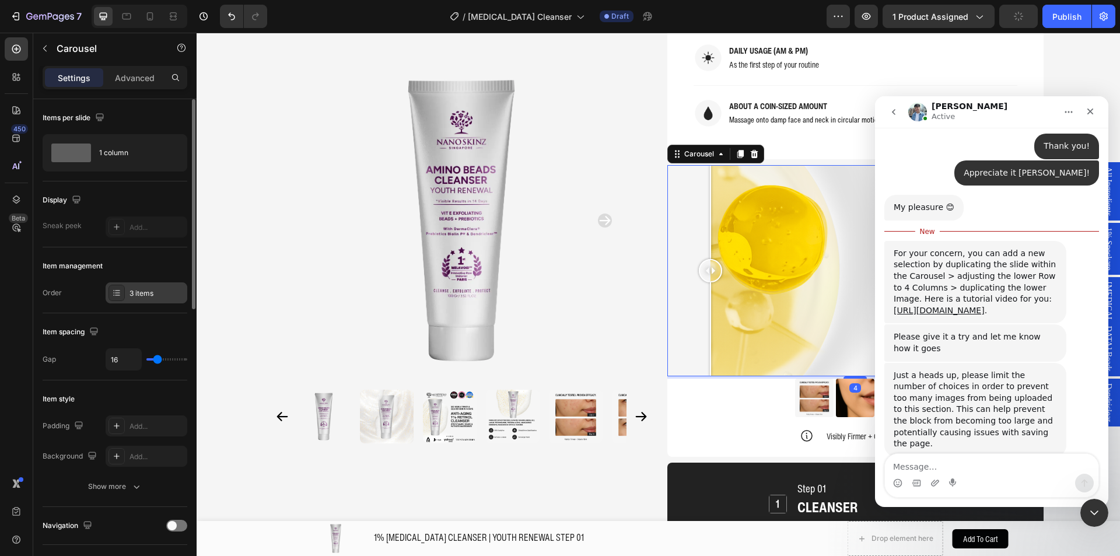
click at [139, 289] on div "3 items" at bounding box center [156, 293] width 55 height 10
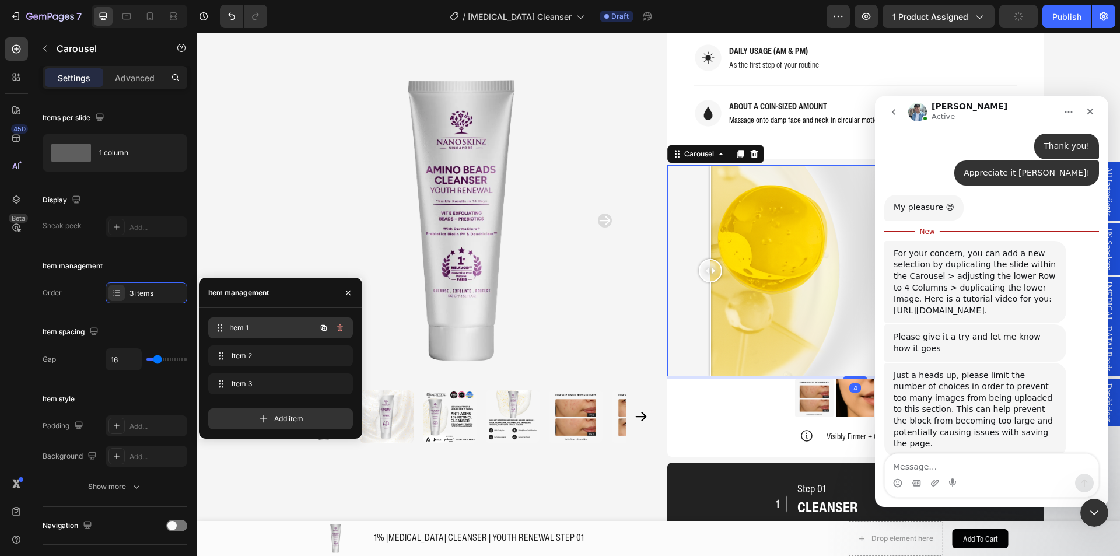
click at [252, 327] on span "Item 1" at bounding box center [272, 327] width 86 height 10
click at [278, 330] on span "Item 1" at bounding box center [264, 327] width 66 height 10
click at [276, 354] on span "Item 2" at bounding box center [272, 355] width 86 height 10
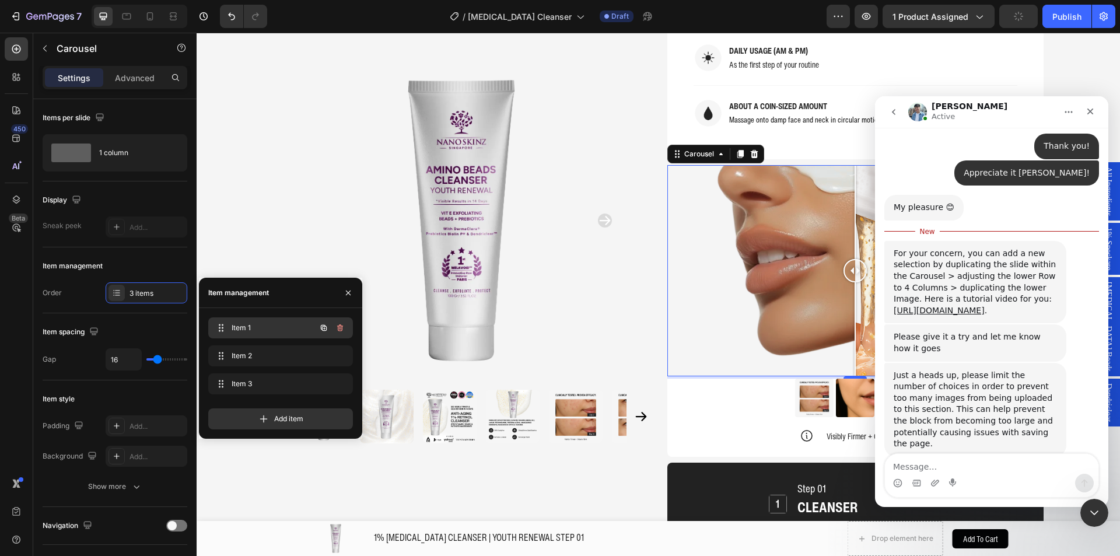
click at [283, 336] on div "Item 1 Item 1" at bounding box center [280, 327] width 145 height 21
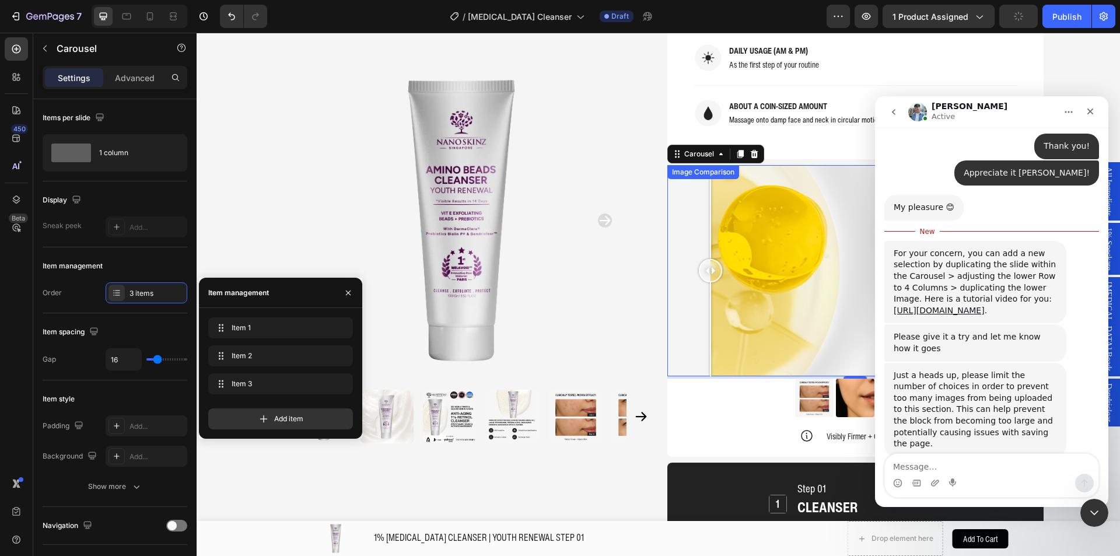
click at [711, 266] on div at bounding box center [710, 271] width 23 height 212
click at [856, 244] on div at bounding box center [855, 271] width 376 height 212
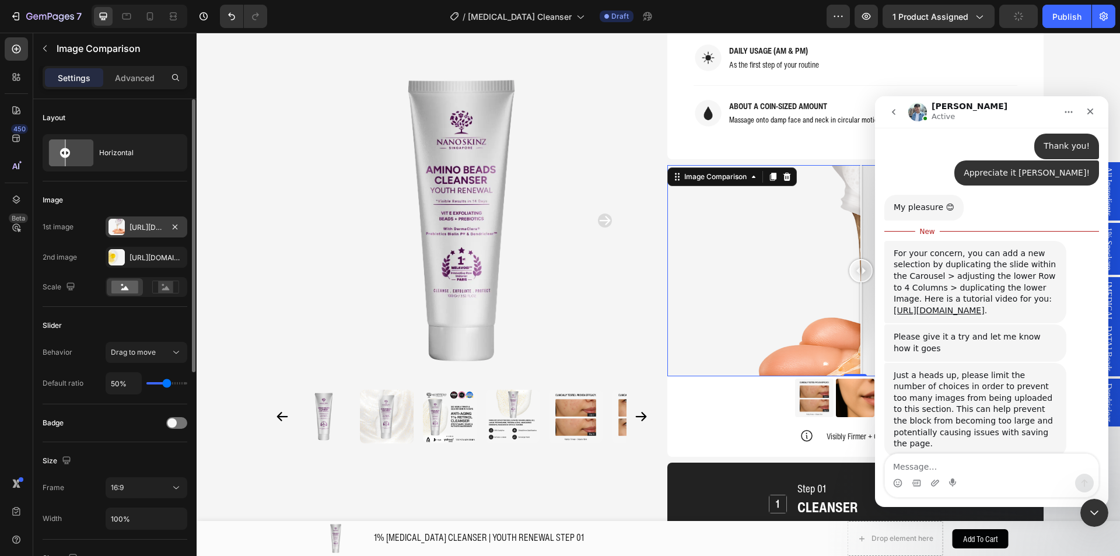
click at [125, 222] on div "Https://cdn.Shopify.Com/s/files/1/0941/6300/9836/files/gempages_577943635312509…" at bounding box center [147, 226] width 82 height 21
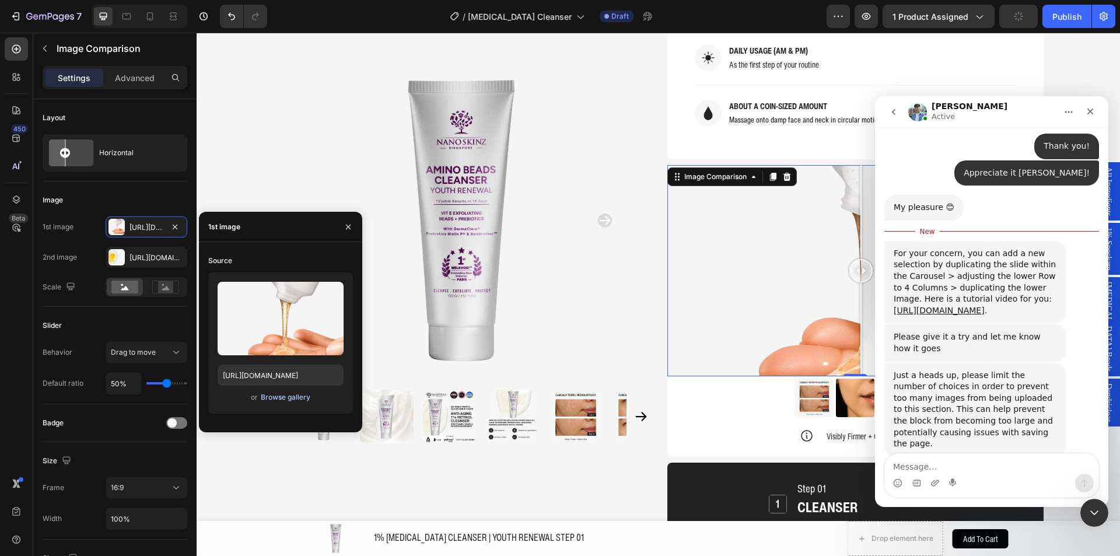
click at [271, 396] on div "Browse gallery" at bounding box center [286, 397] width 50 height 10
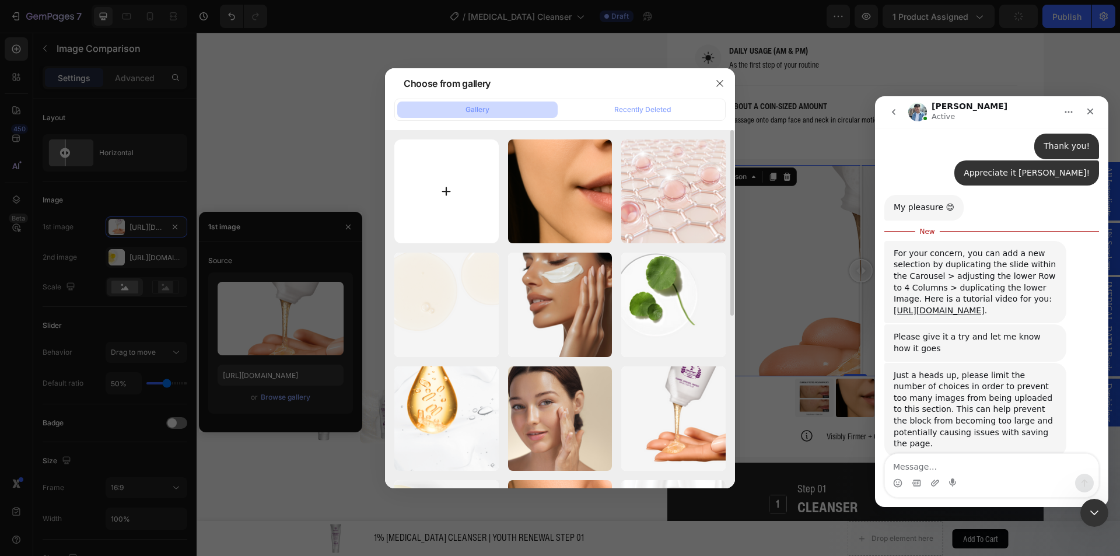
click at [487, 226] on input "file" at bounding box center [446, 191] width 104 height 104
type input "C:\fakepath\2.png"
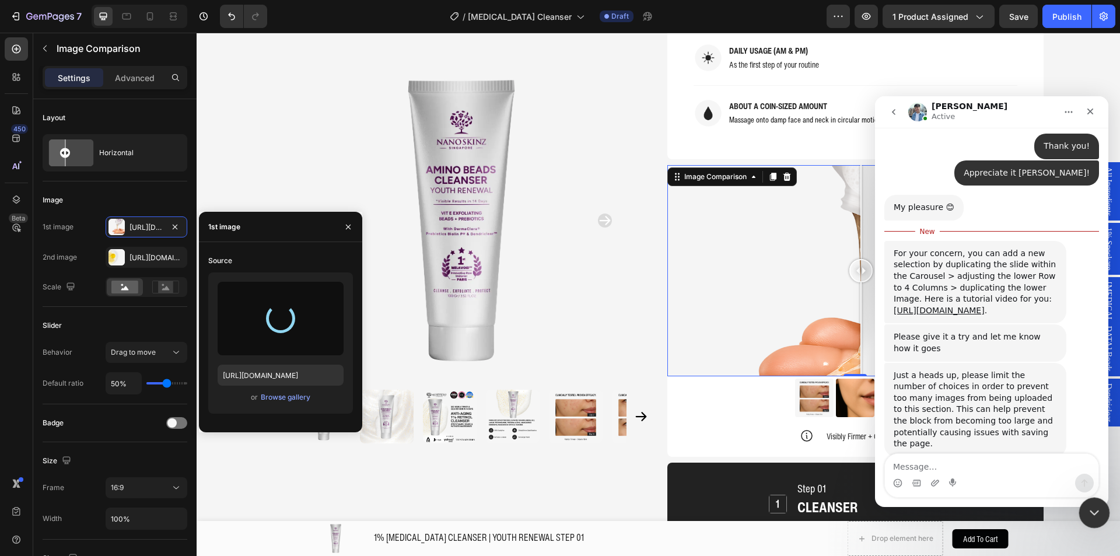
click at [1084, 508] on div "Close Intercom Messenger" at bounding box center [1092, 511] width 28 height 28
click at [1083, 508] on icon "Open Intercom Messenger" at bounding box center [1092, 510] width 19 height 19
type input "https://cdn.shopify.com/s/files/1/0941/6300/9836/files/gempages_577943635312509…"
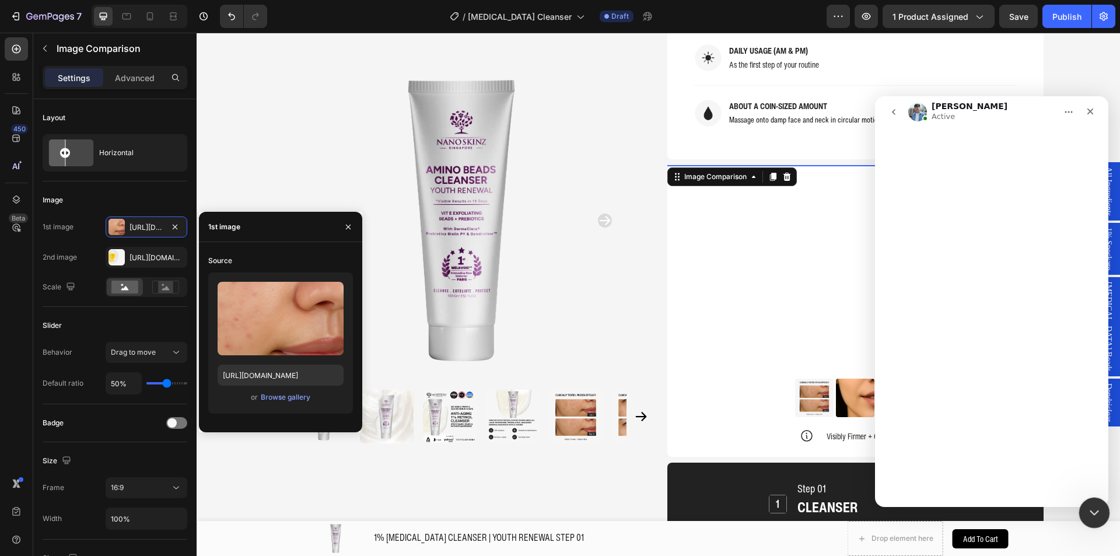
scroll to position [0, 0]
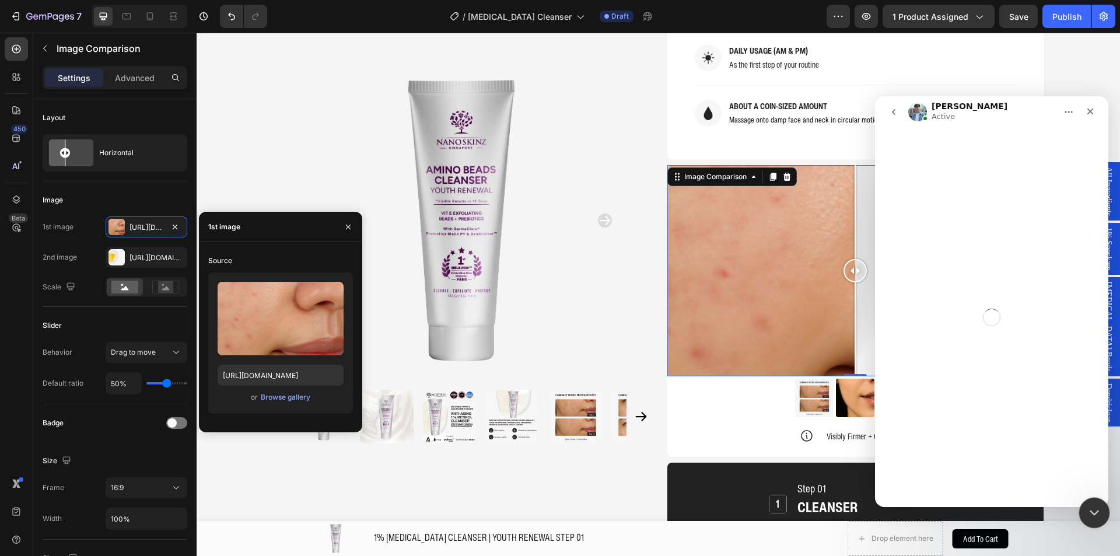
click at [1083, 508] on div "Close Intercom Messenger" at bounding box center [1092, 511] width 28 height 28
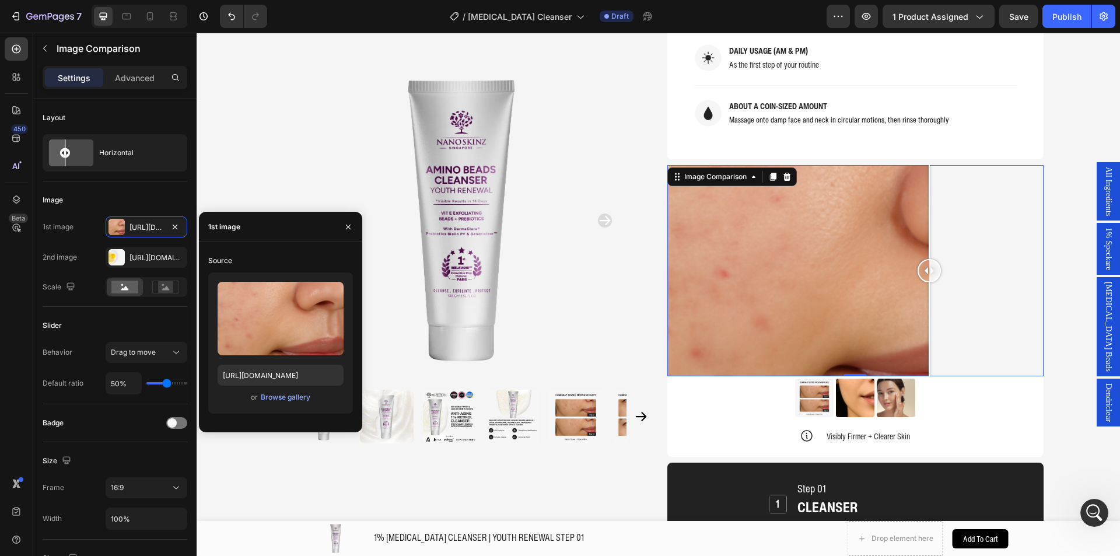
scroll to position [3313, 0]
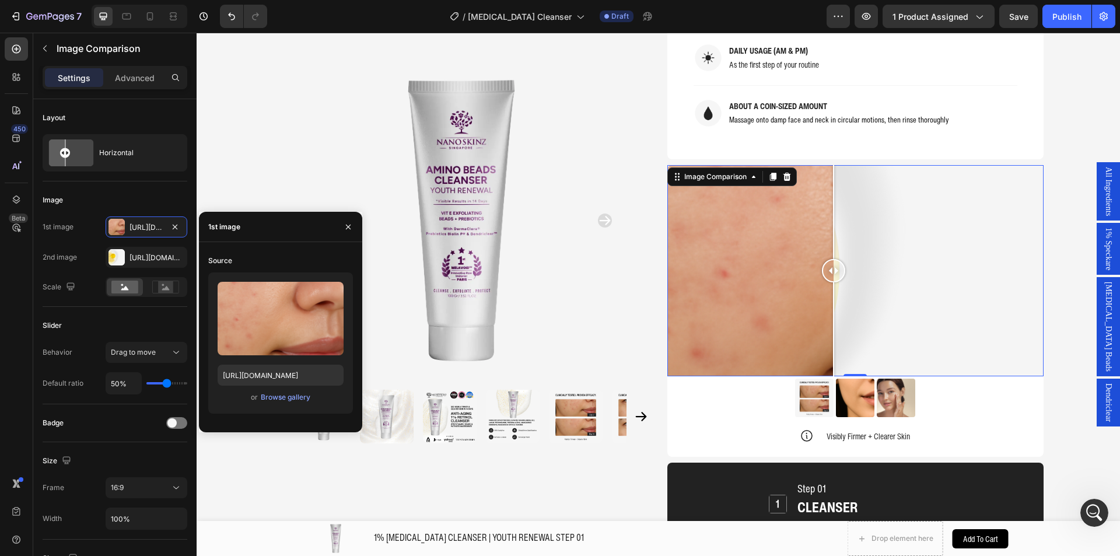
drag, startPoint x: 850, startPoint y: 240, endPoint x: 829, endPoint y: 234, distance: 22.2
click at [829, 259] on div at bounding box center [833, 270] width 23 height 23
click at [152, 285] on div at bounding box center [166, 286] width 36 height 17
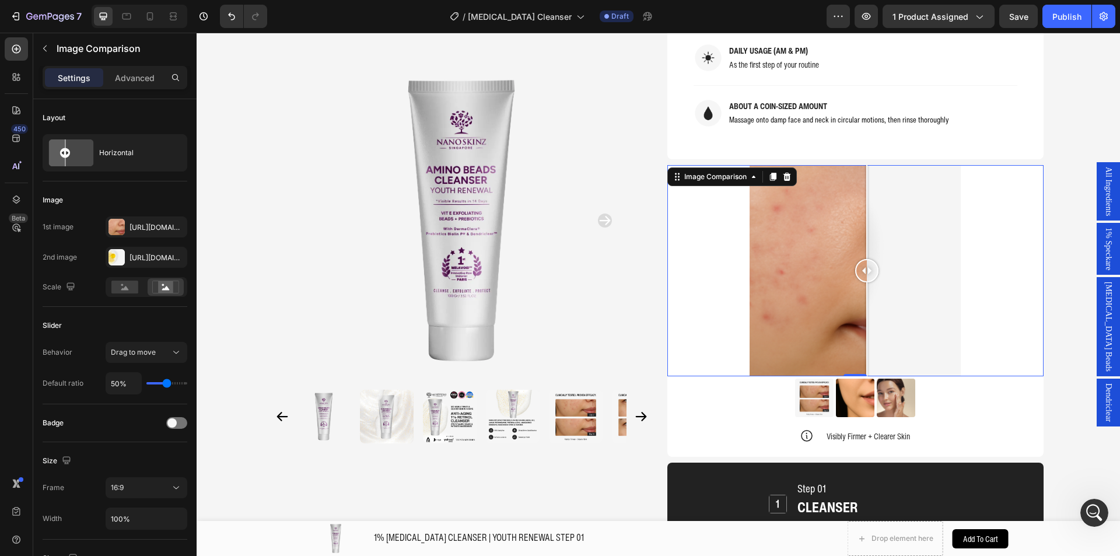
drag, startPoint x: 825, startPoint y: 234, endPoint x: 814, endPoint y: 234, distance: 11.1
click at [855, 259] on div at bounding box center [866, 270] width 23 height 23
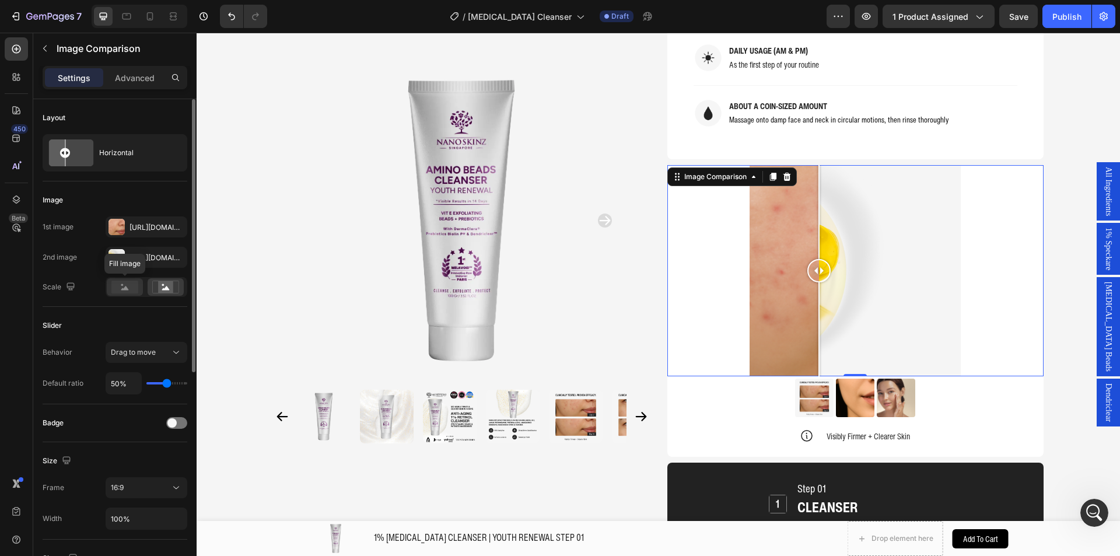
click at [110, 282] on div at bounding box center [125, 286] width 36 height 17
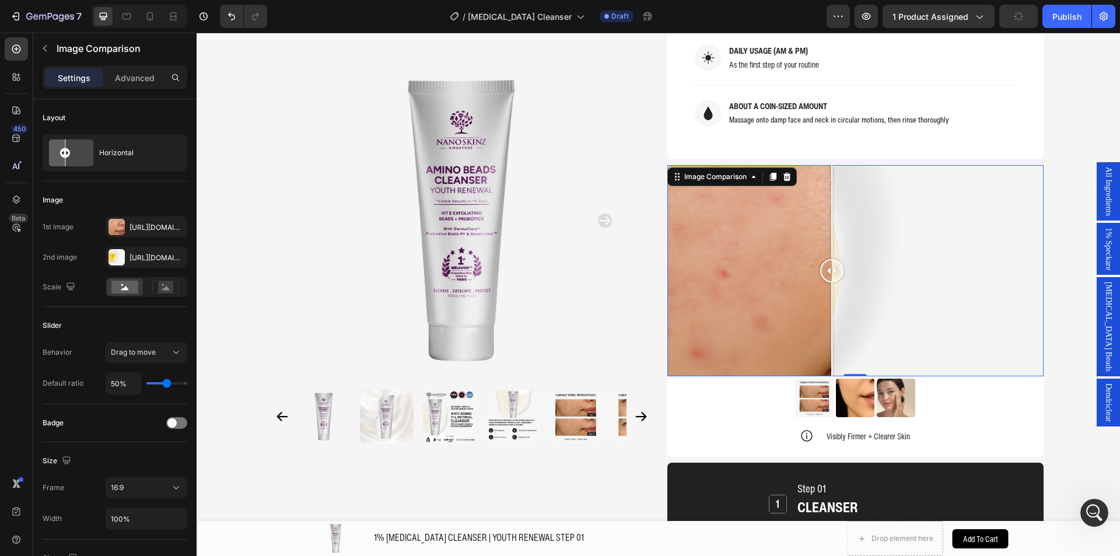
drag, startPoint x: 936, startPoint y: 230, endPoint x: 844, endPoint y: 224, distance: 91.7
click at [843, 224] on div at bounding box center [831, 271] width 23 height 212
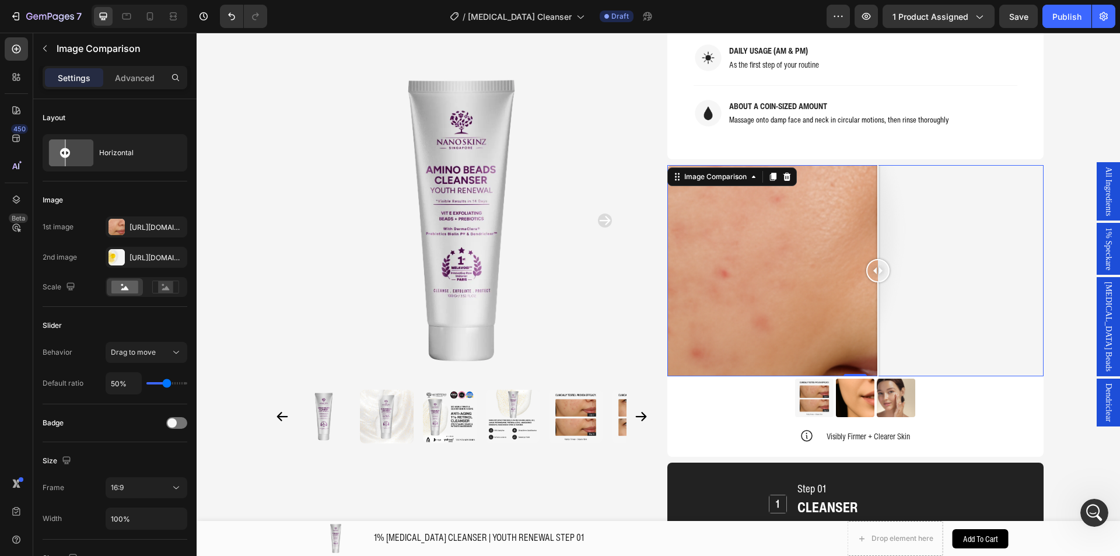
drag, startPoint x: 848, startPoint y: 232, endPoint x: 860, endPoint y: 239, distance: 13.6
click at [866, 259] on div at bounding box center [877, 270] width 23 height 23
type input "52%"
type input "52"
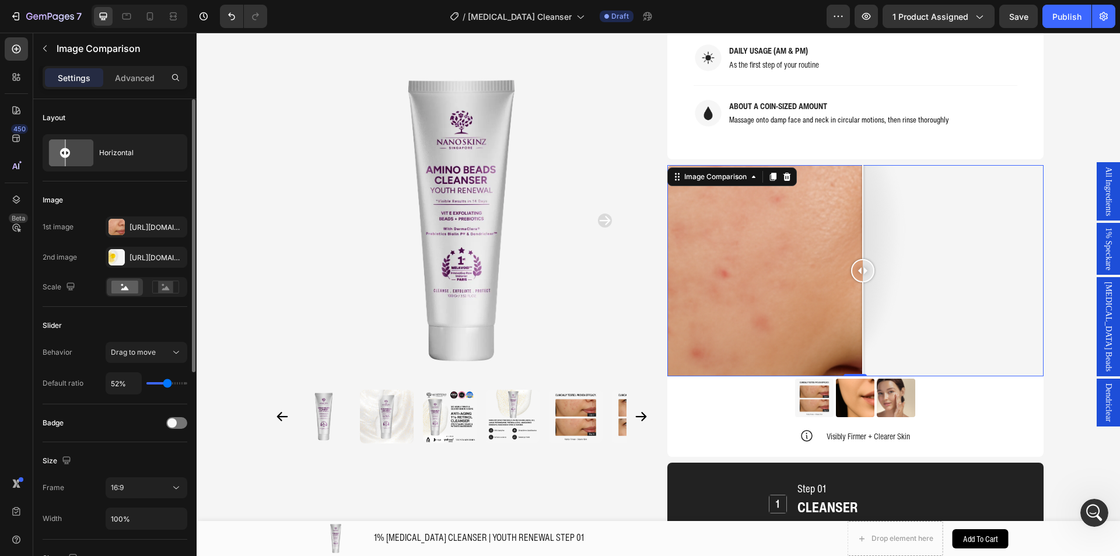
type input "56%"
type input "56"
type input "58%"
type input "58"
type input "62%"
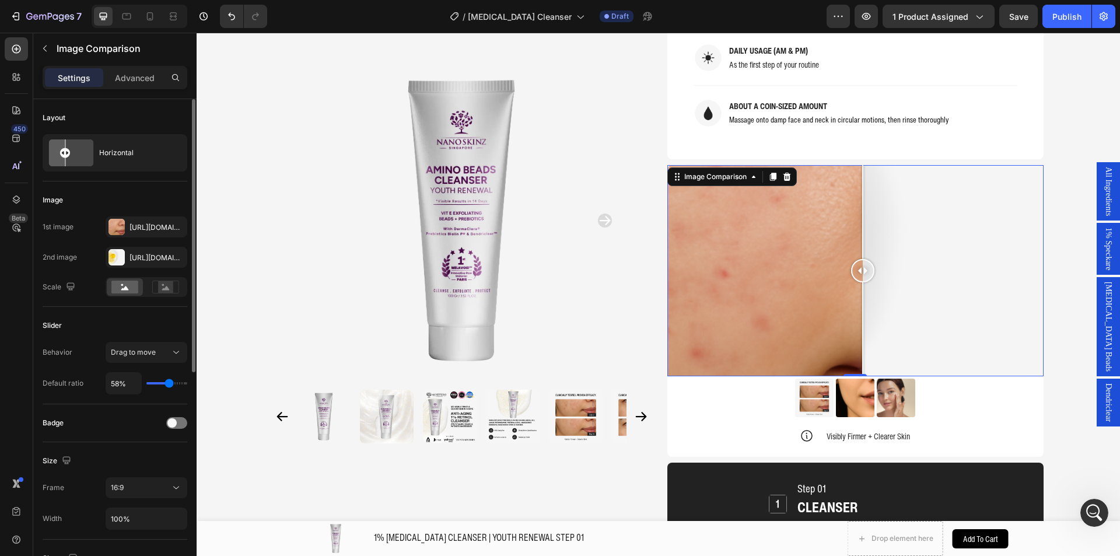
type input "62"
type input "69%"
type input "69"
type input "71%"
type input "71"
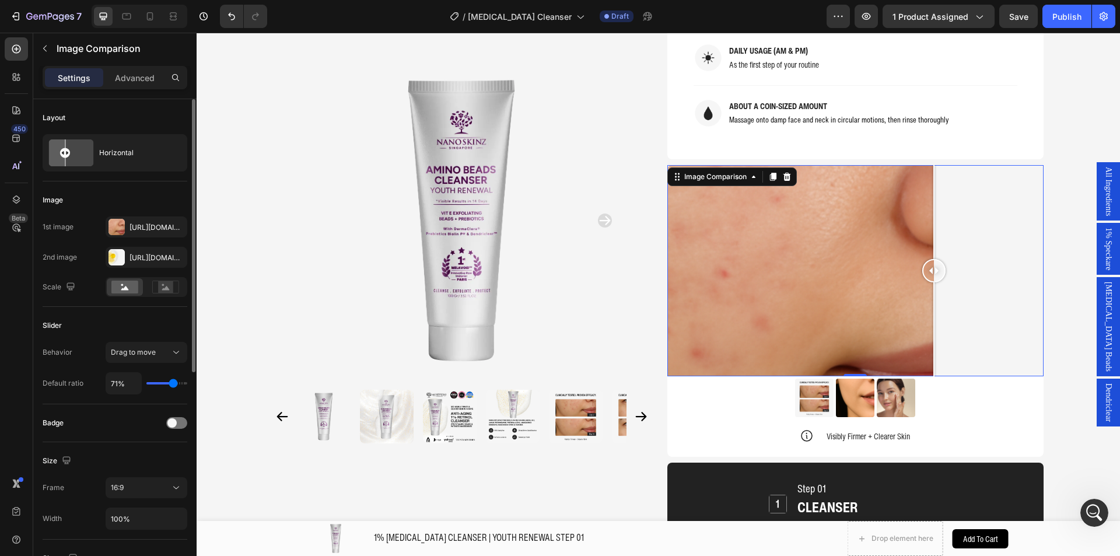
type input "72%"
type input "72"
type input "80%"
type input "80"
type input "84%"
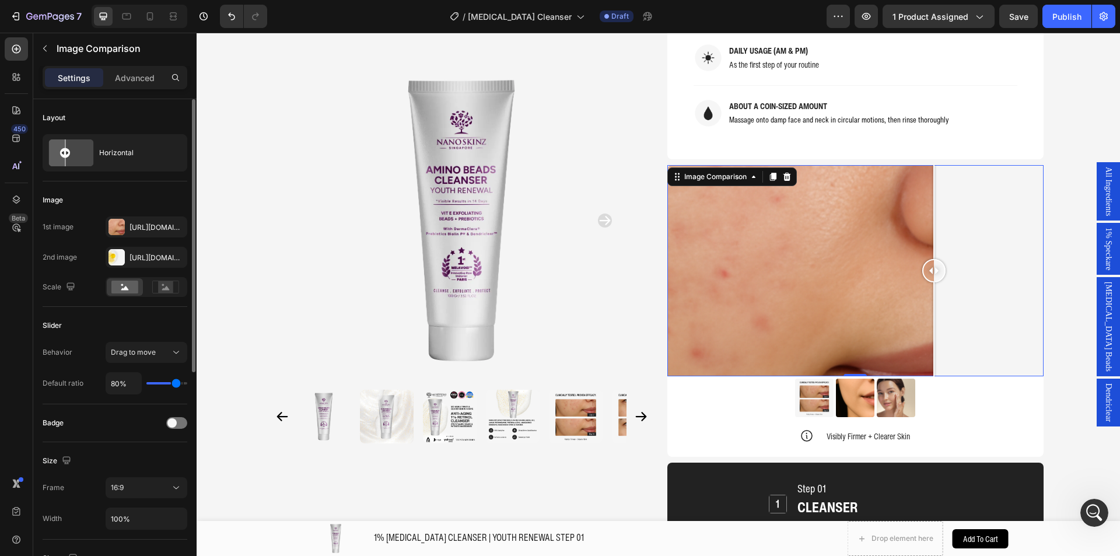
type input "84"
type input "87%"
type input "87"
type input "91%"
type input "91"
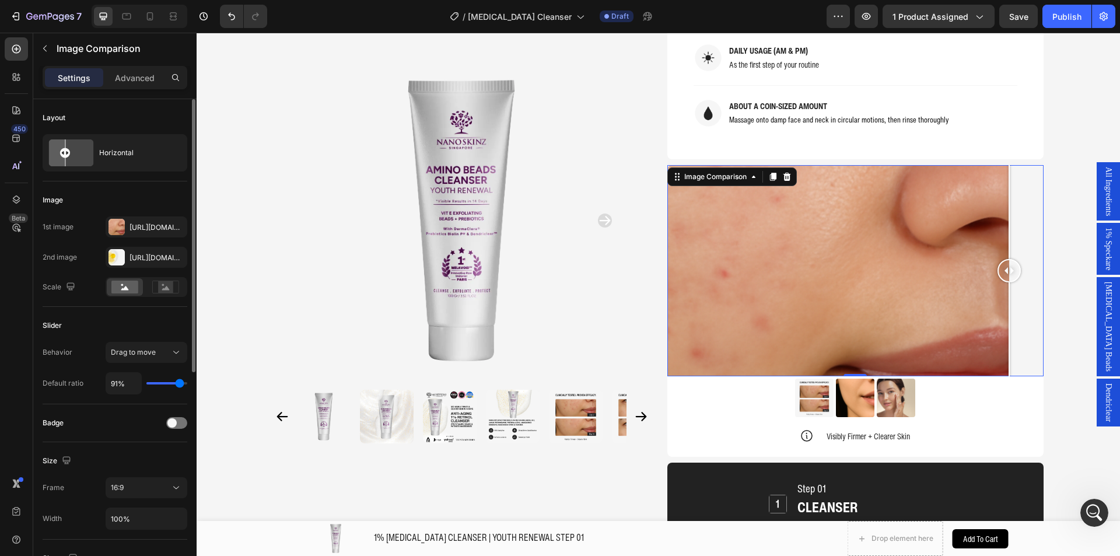
type input "94%"
type input "94"
type input "91%"
type input "91"
type input "89%"
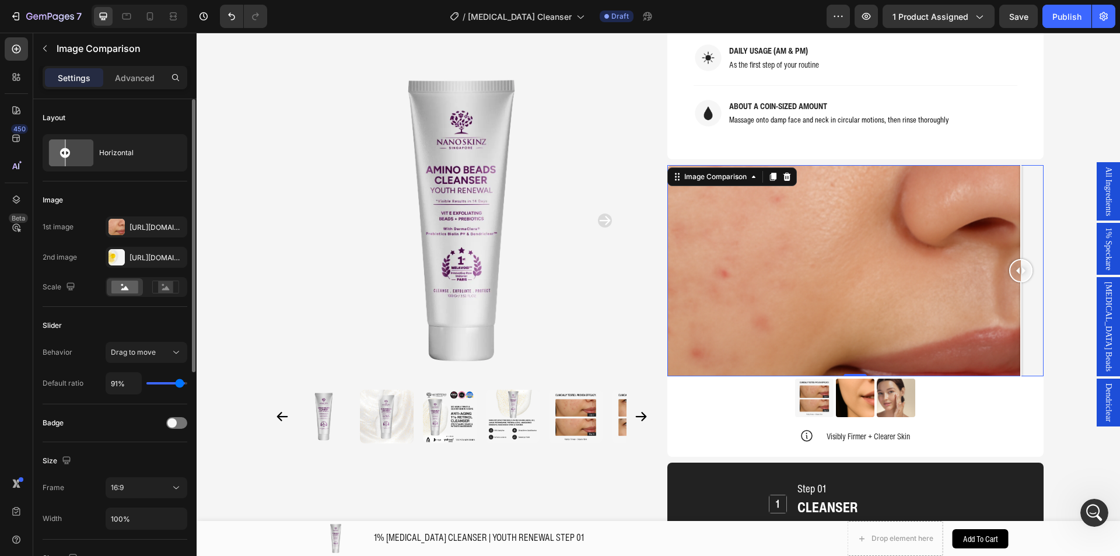
type input "89"
type input "85%"
type input "85"
type input "82%"
type input "82"
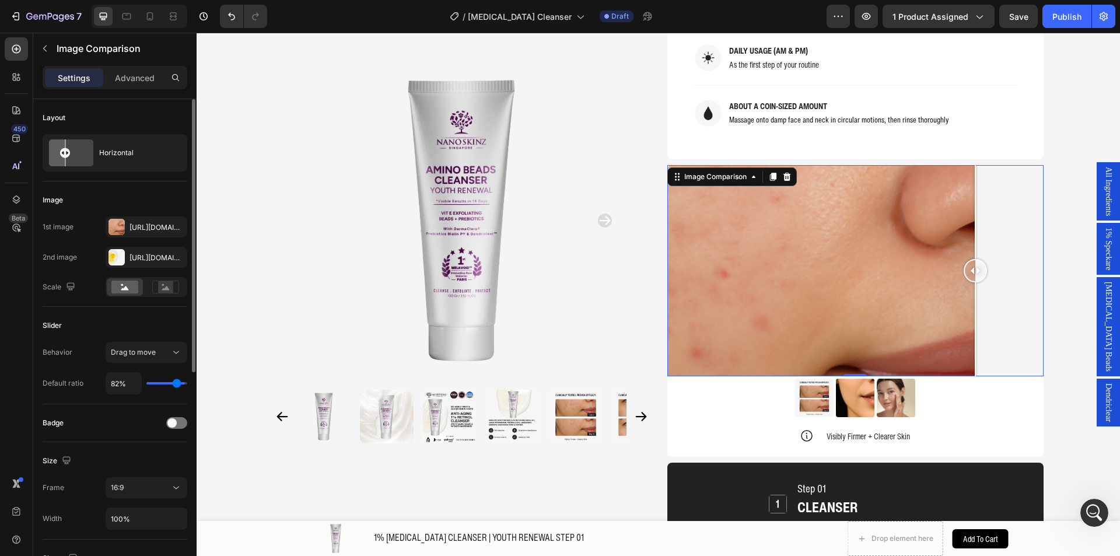
type input "80%"
type input "80"
type input "76%"
type input "76"
type input "72%"
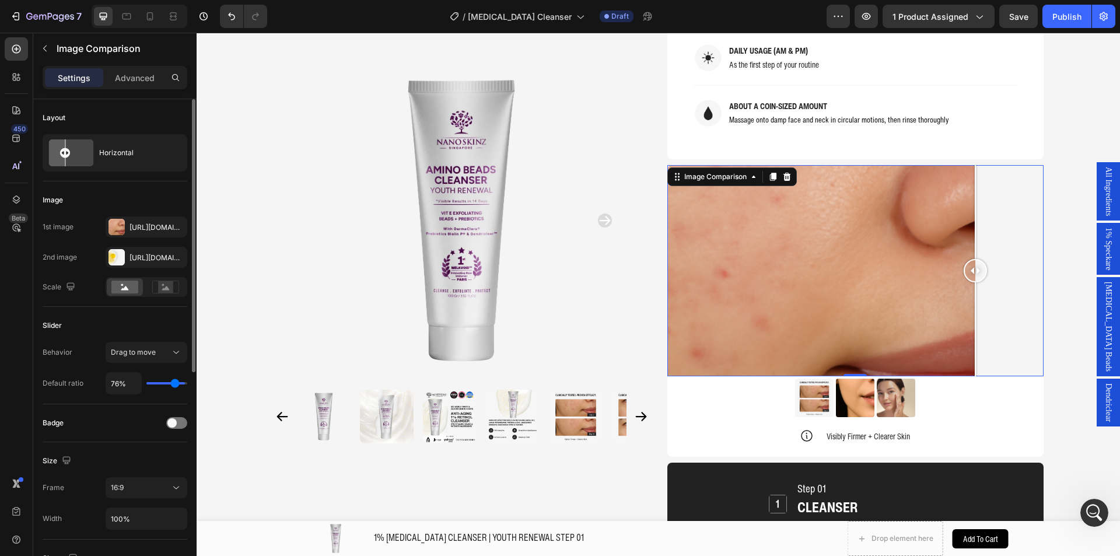
type input "72"
type input "69%"
type input "69"
type input "67%"
type input "67"
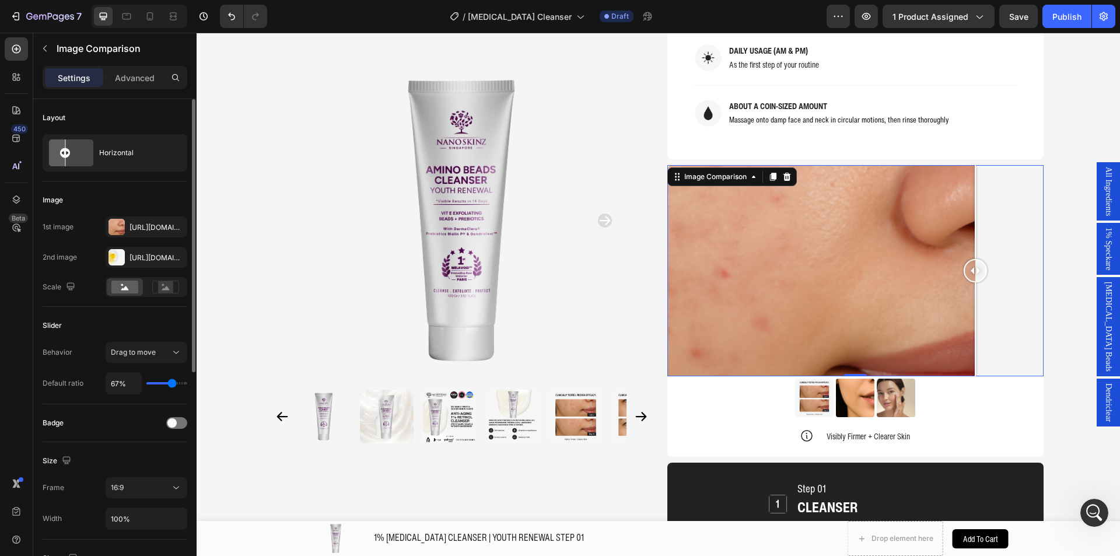
type input "65%"
type input "65"
type input "62%"
type input "62"
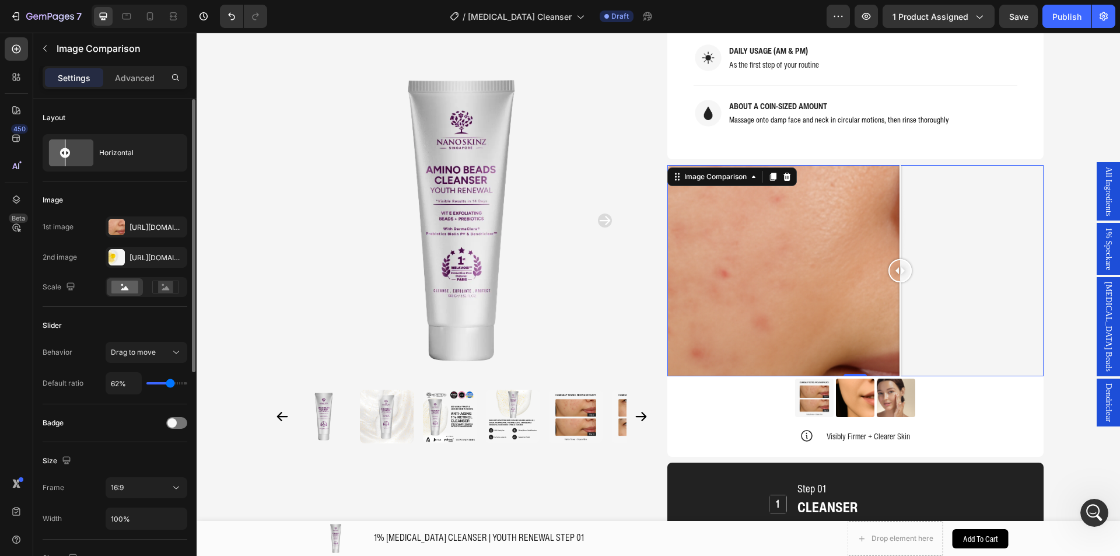
type input "60%"
type input "60"
type input "58%"
type input "58"
type input "56%"
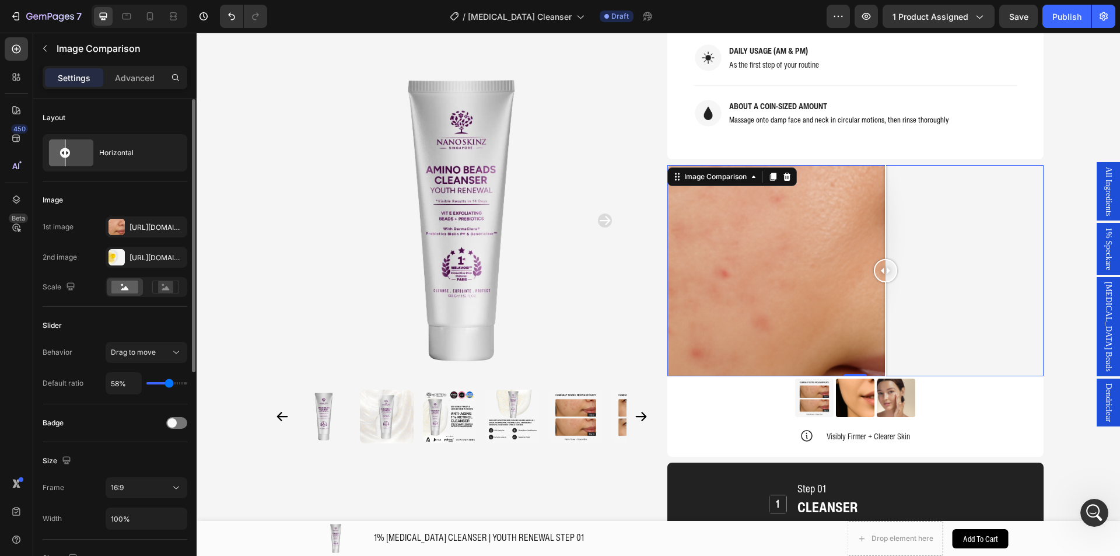
type input "56"
type input "52%"
type input "52"
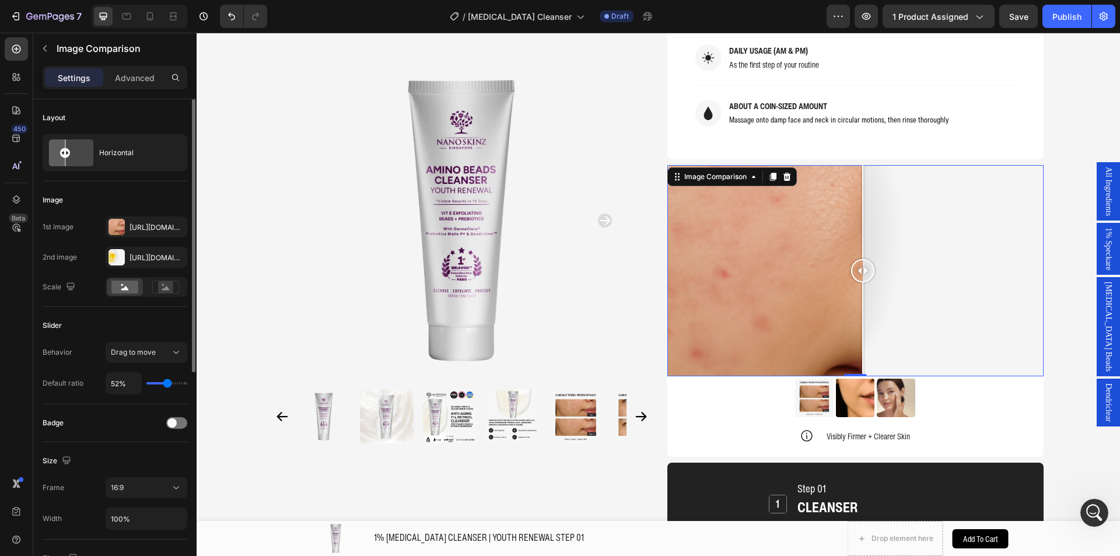
type input "51%"
type input "51"
type input "49%"
type input "49"
click at [166, 382] on input "range" at bounding box center [166, 383] width 41 height 2
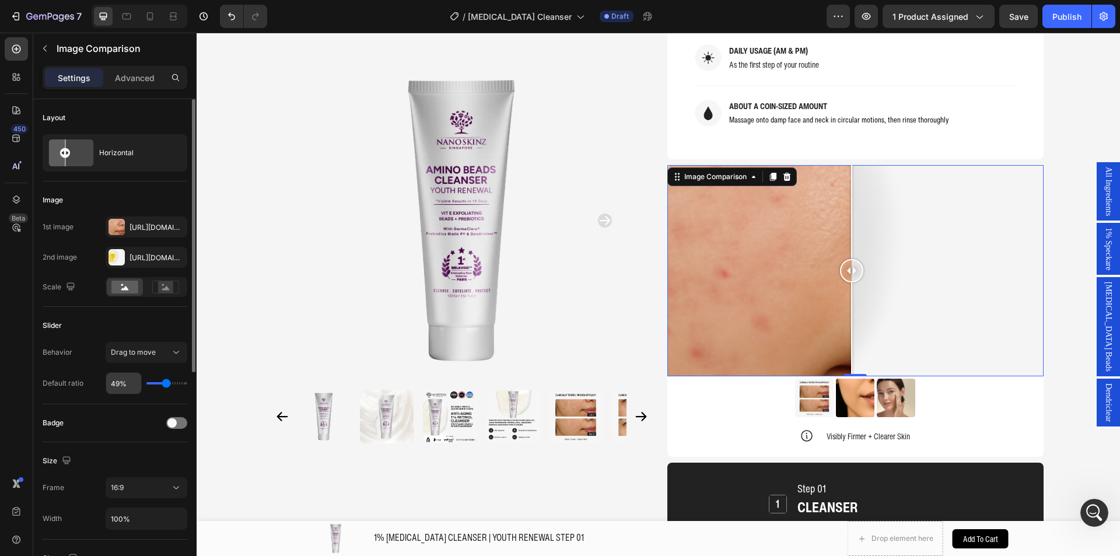
click at [124, 378] on input "49%" at bounding box center [123, 383] width 35 height 21
click at [118, 378] on input "49%" at bounding box center [123, 383] width 35 height 21
click at [117, 378] on input "49%" at bounding box center [123, 383] width 35 height 21
type input "5%"
type input "5"
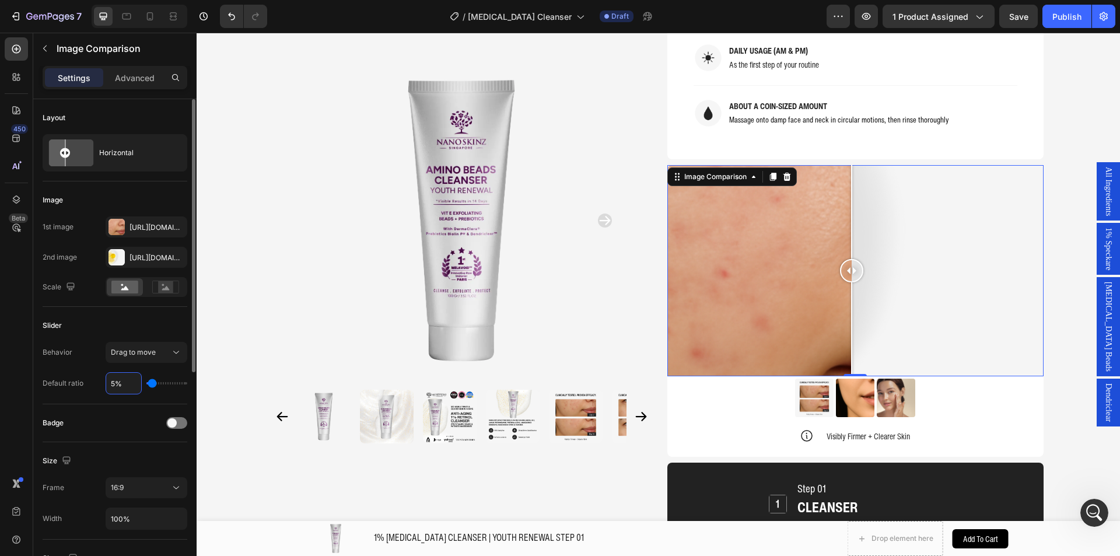
type input "50%"
type input "50"
click at [743, 266] on div at bounding box center [855, 271] width 376 height 212
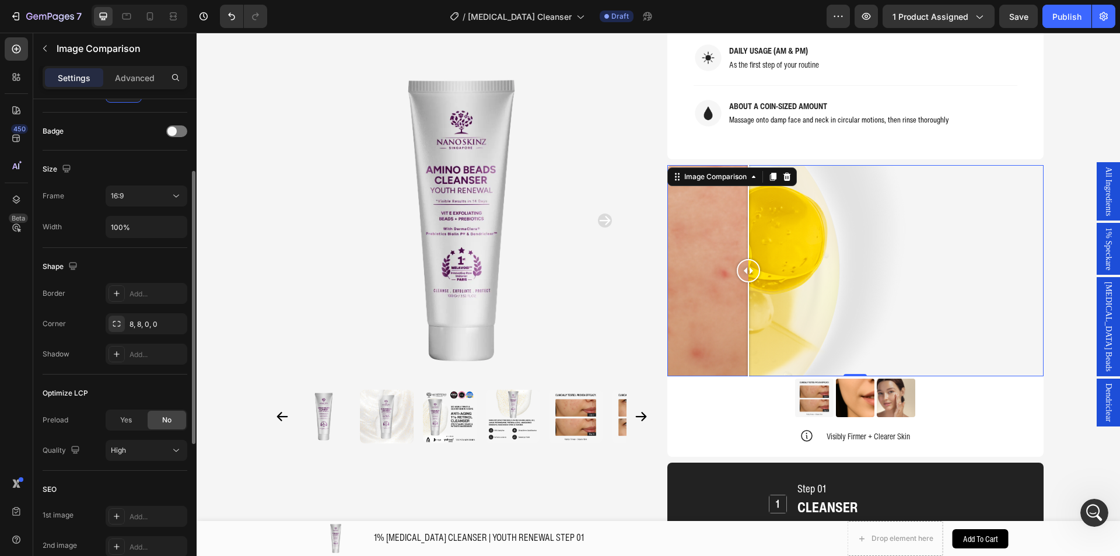
scroll to position [117, 0]
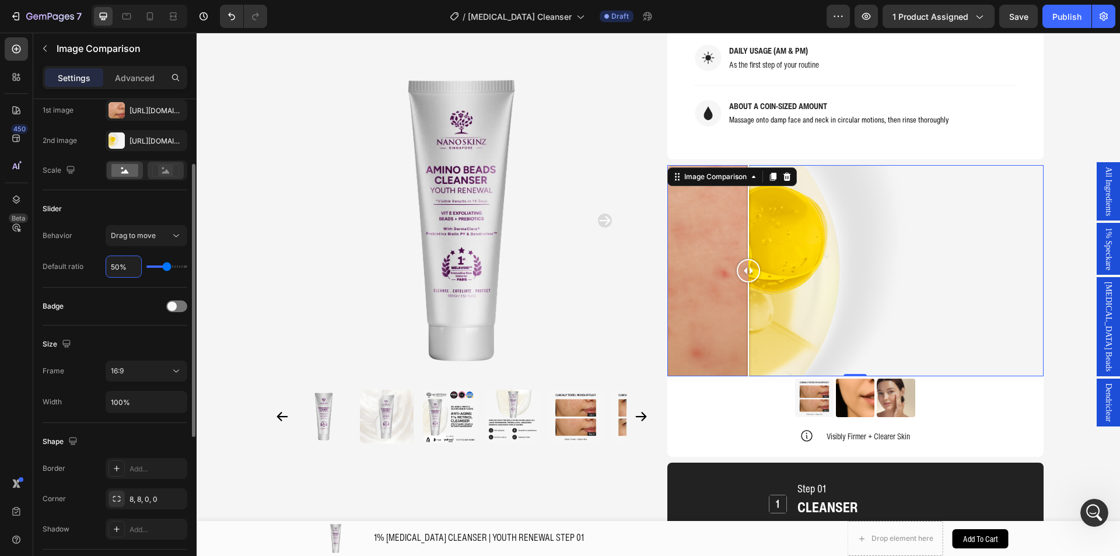
type input "50%"
click at [170, 167] on rect at bounding box center [165, 170] width 15 height 12
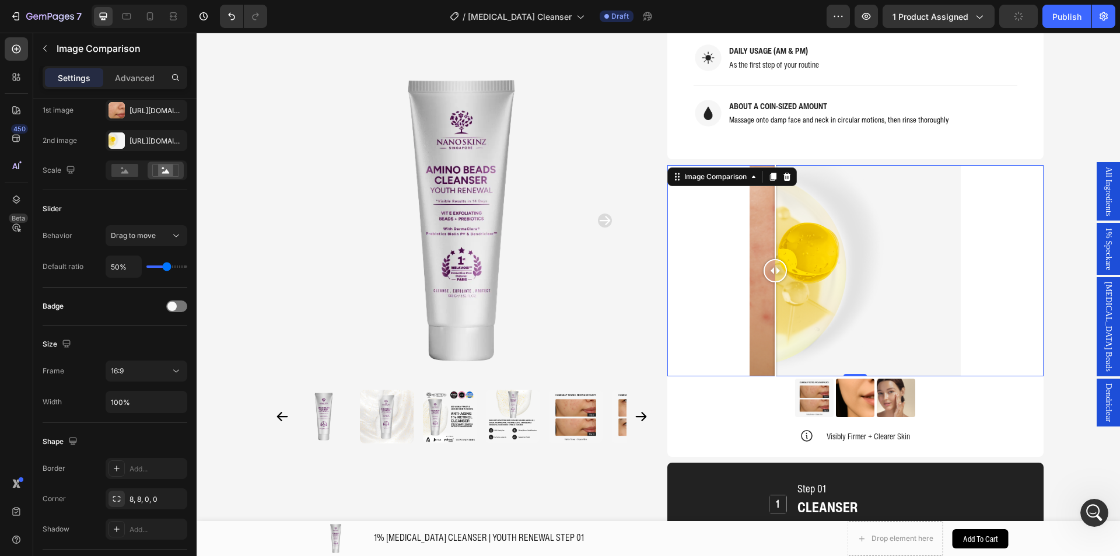
drag, startPoint x: 749, startPoint y: 234, endPoint x: 845, endPoint y: 236, distance: 96.8
click at [787, 259] on div at bounding box center [774, 270] width 23 height 23
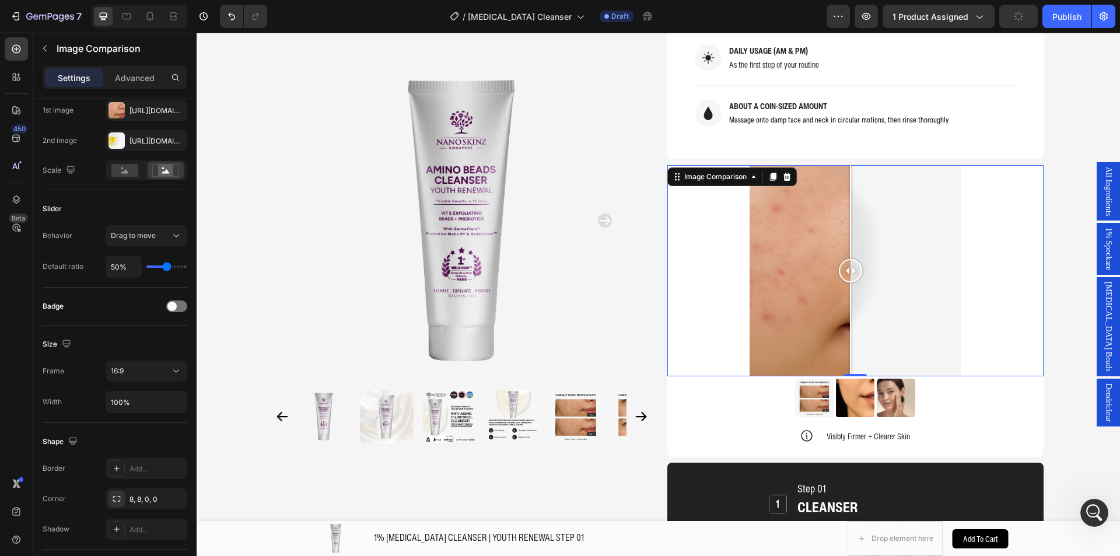
click at [714, 209] on div at bounding box center [855, 271] width 376 height 212
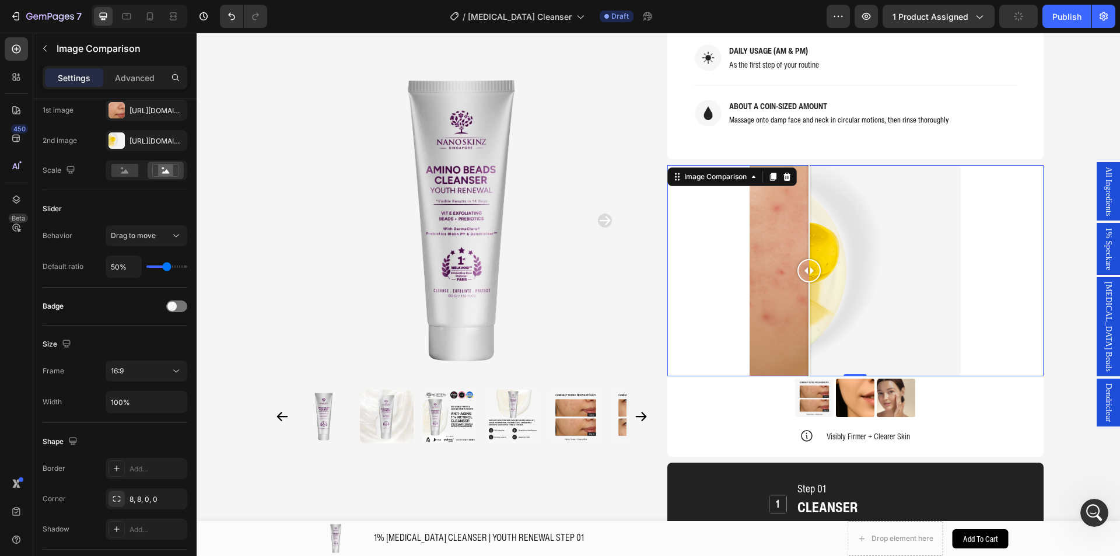
click at [804, 201] on div at bounding box center [855, 271] width 376 height 212
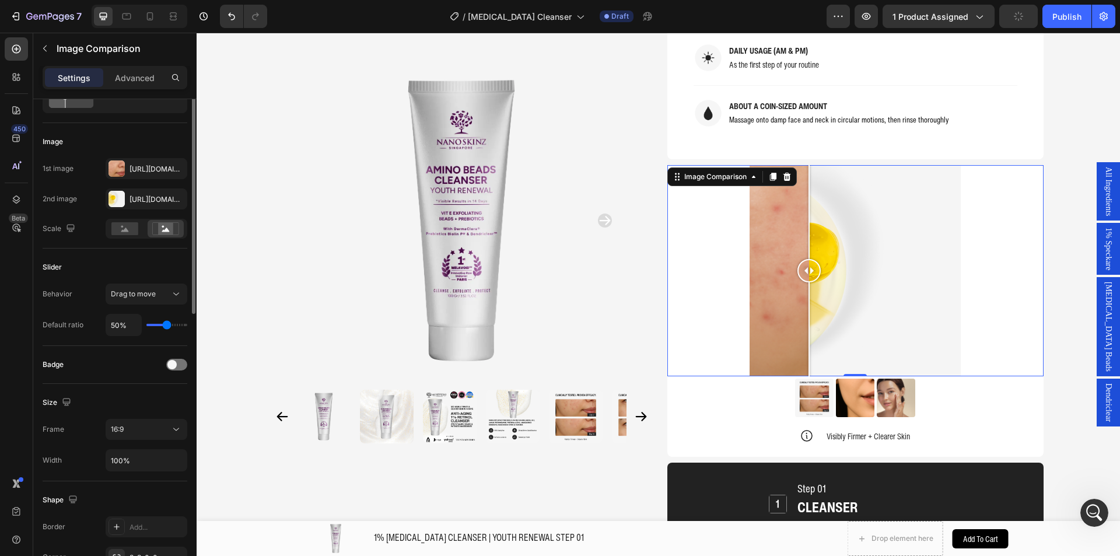
scroll to position [0, 0]
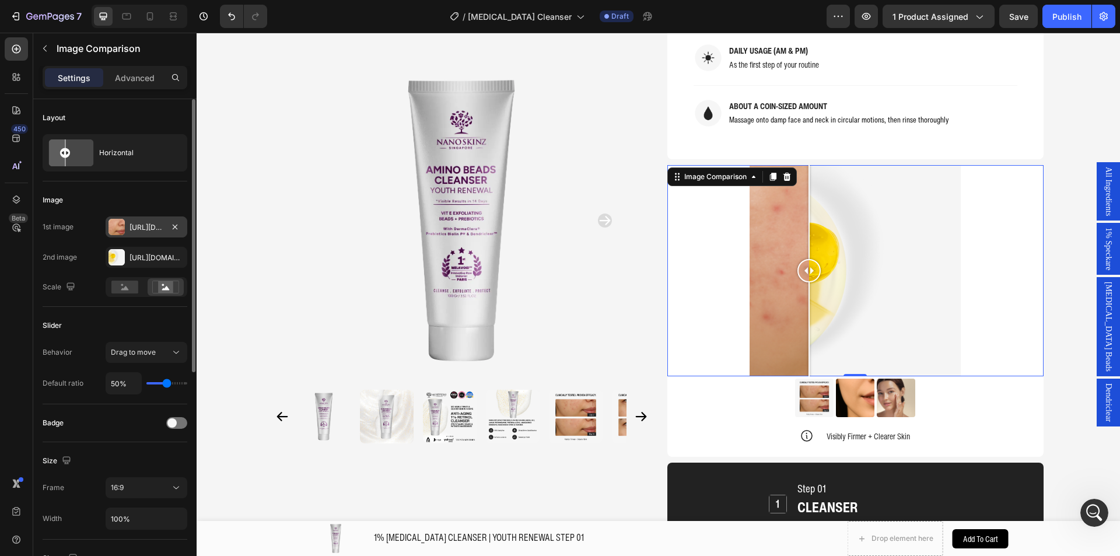
click at [124, 222] on div at bounding box center [116, 227] width 16 height 16
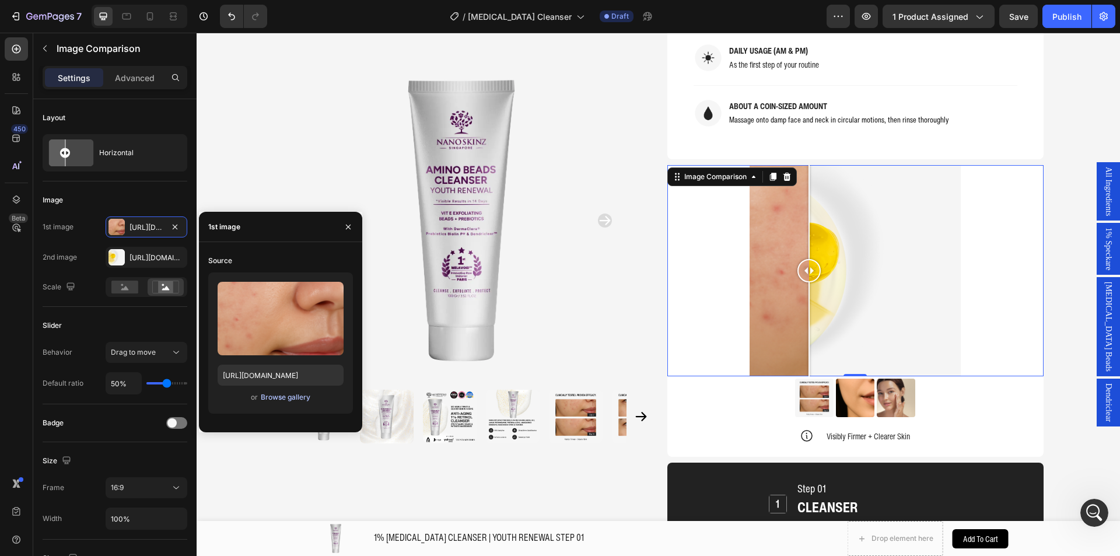
click at [265, 393] on div "Browse gallery" at bounding box center [286, 397] width 50 height 10
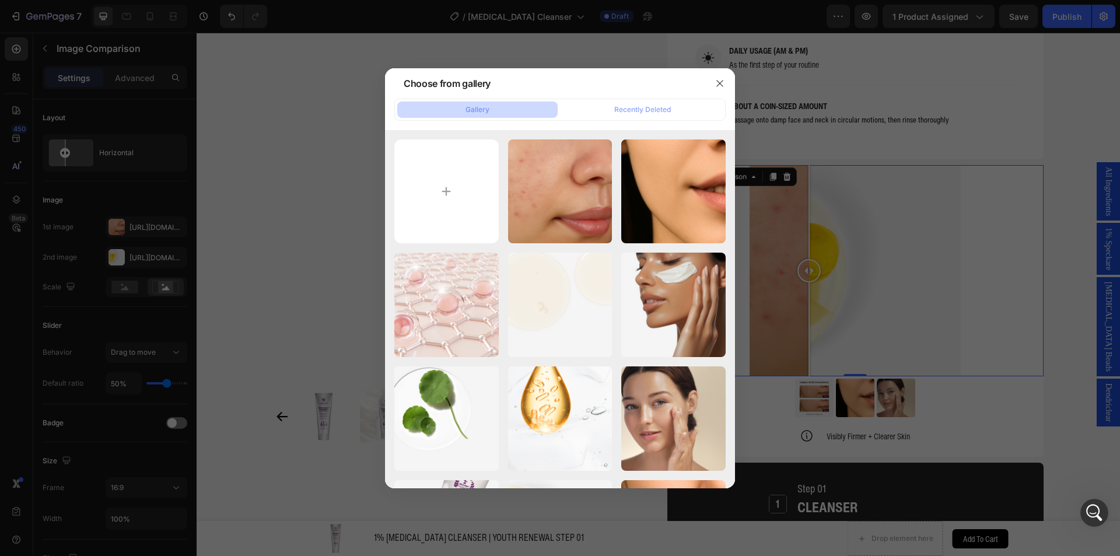
click at [324, 290] on div at bounding box center [560, 278] width 1120 height 556
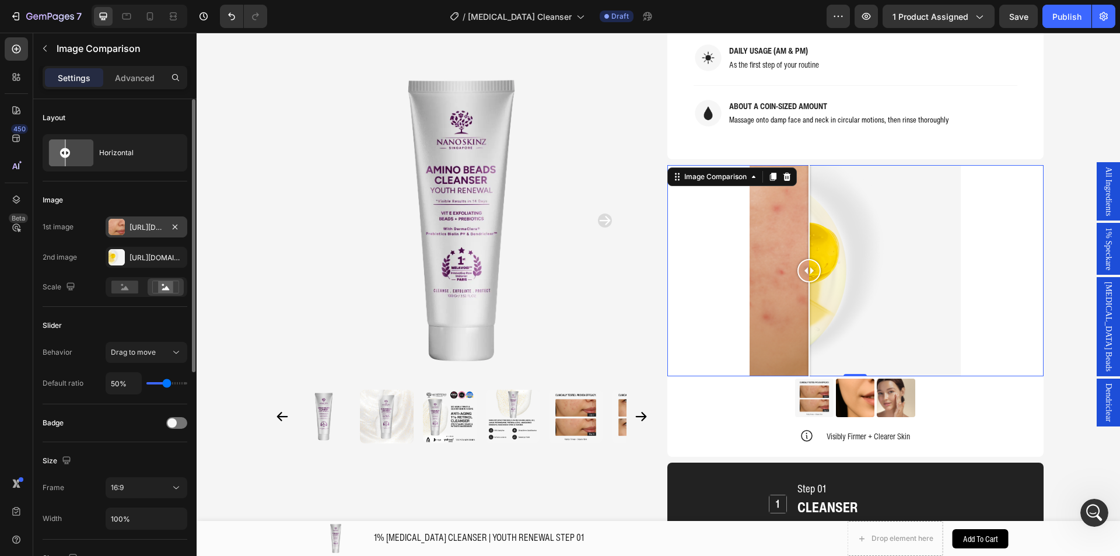
click at [128, 223] on div "Https://cdn.Shopify.Com/s/files/1/0941/6300/9836/files/gempages_577943635312509…" at bounding box center [147, 226] width 82 height 21
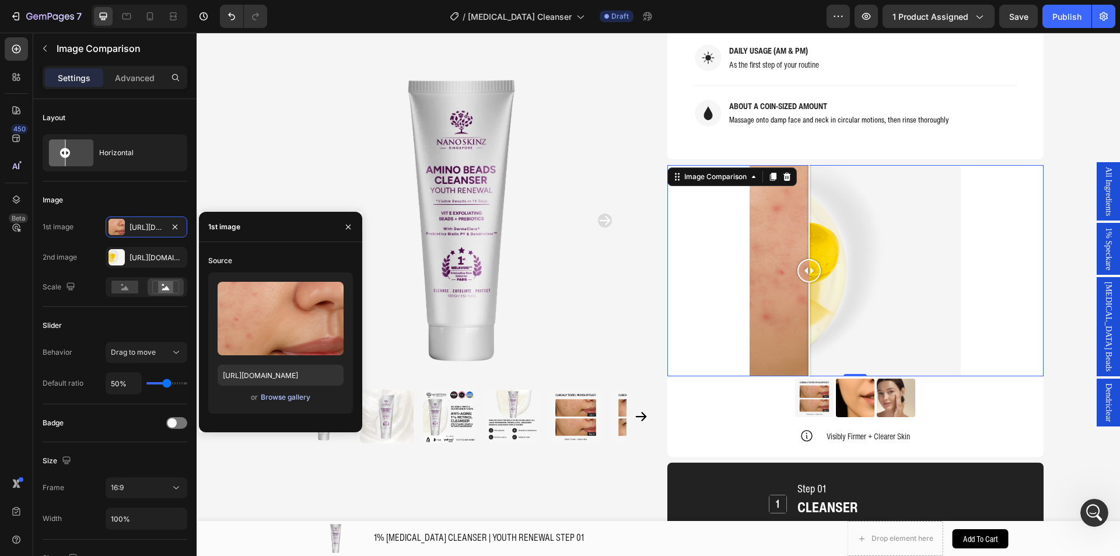
click at [296, 401] on div "Browse gallery" at bounding box center [286, 397] width 50 height 10
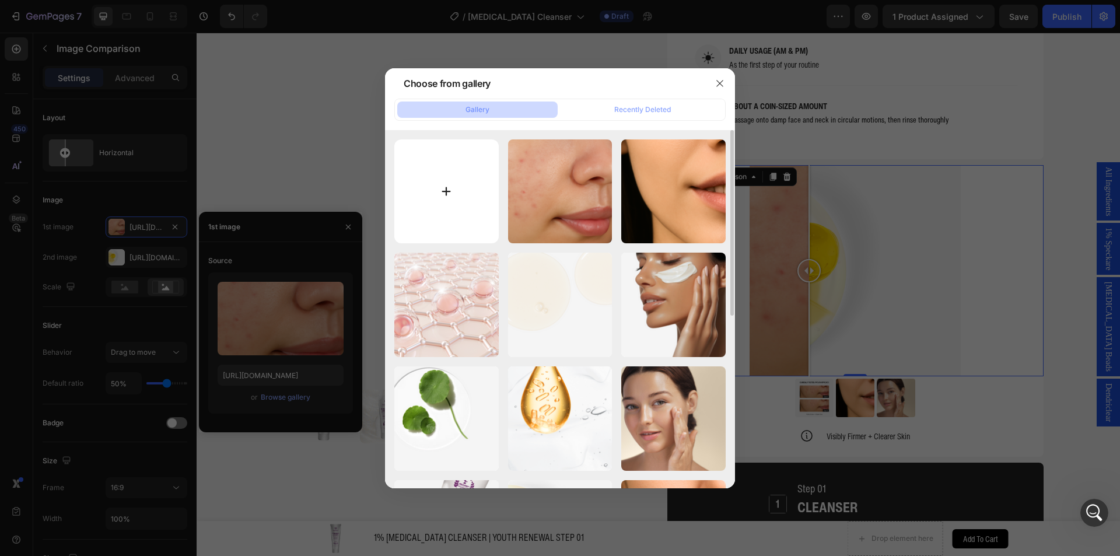
click at [466, 171] on input "file" at bounding box center [446, 191] width 104 height 104
type input "C:\fakepath\1.png"
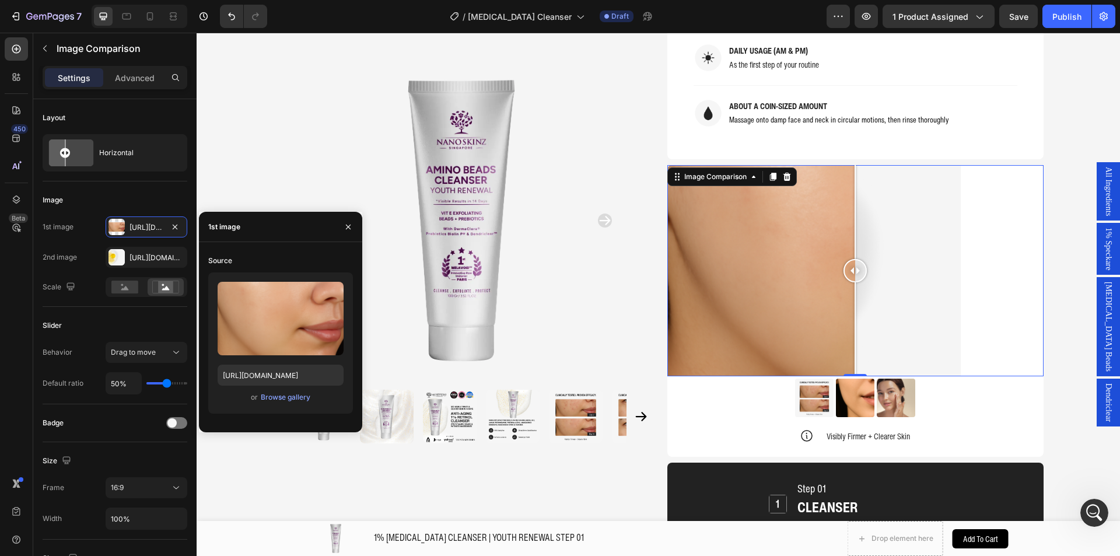
click at [289, 389] on div "Upload Image https://cdn.shopify.com/s/files/1/0941/6300/9836/files/gempages_57…" at bounding box center [280, 342] width 145 height 141
click at [285, 395] on div "Browse gallery" at bounding box center [286, 397] width 50 height 10
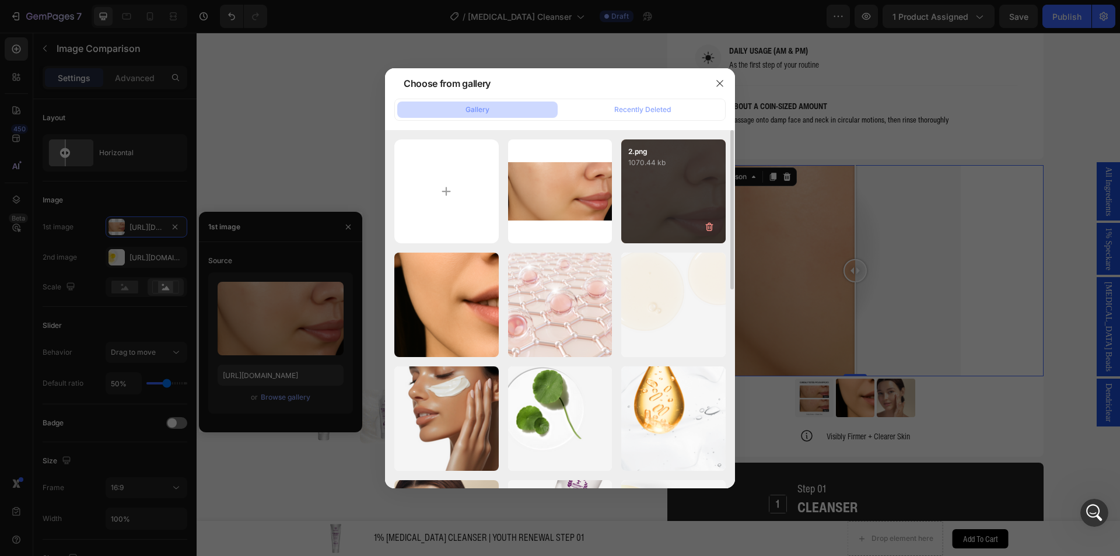
click at [654, 198] on div "2.png 1070.44 kb" at bounding box center [673, 191] width 104 height 104
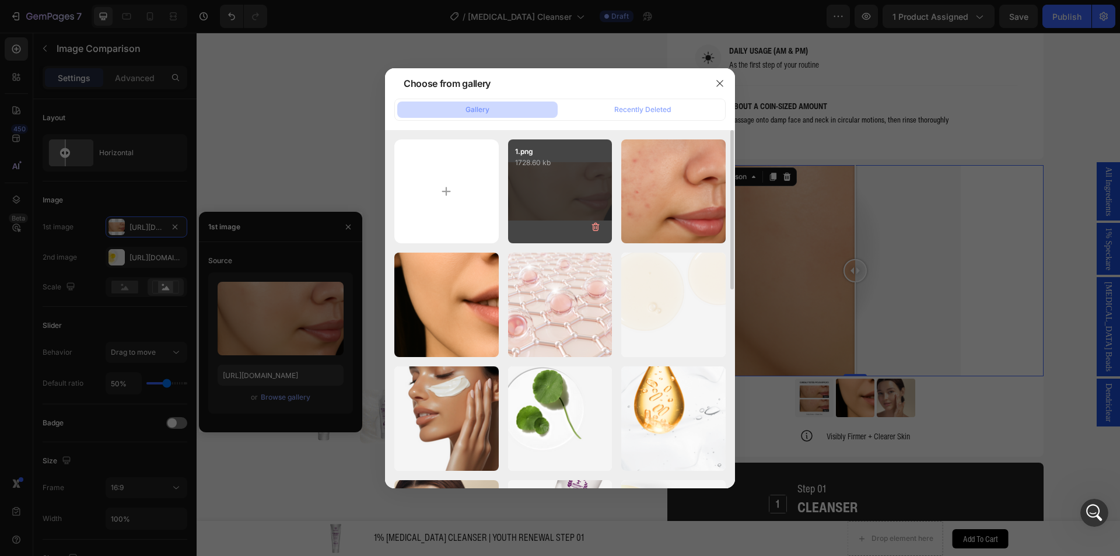
type input "https://cdn.shopify.com/s/files/1/0941/6300/9836/files/gempages_577943635312509…"
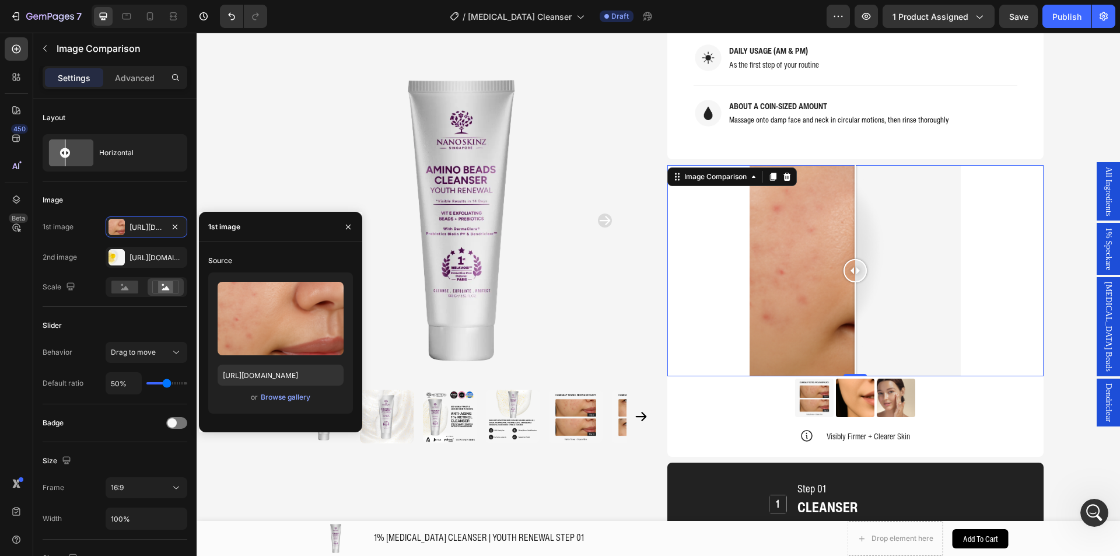
click at [281, 403] on div "or Browse gallery" at bounding box center [280, 397] width 126 height 14
click at [289, 392] on div "Browse gallery" at bounding box center [286, 397] width 50 height 10
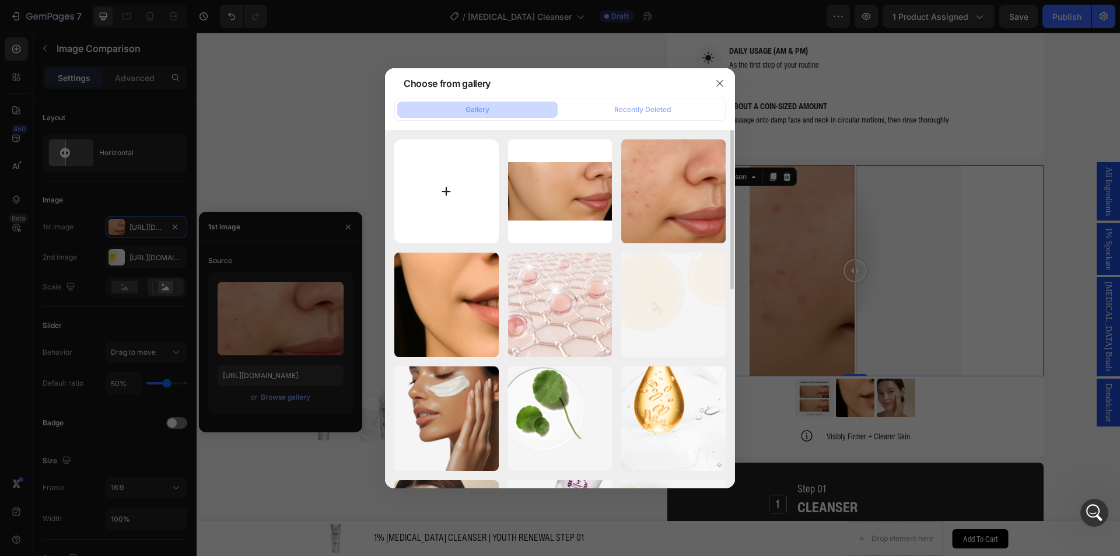
drag, startPoint x: 426, startPoint y: 127, endPoint x: 425, endPoint y: 153, distance: 26.8
click at [426, 129] on div "Gallery Recently Deleted 1.png 1728.60 kb 2.png 1070.44 kb Profile Image — Whit…" at bounding box center [560, 293] width 350 height 389
click at [428, 166] on input "file" at bounding box center [446, 191] width 104 height 104
type input "C:\fakepath\2.png"
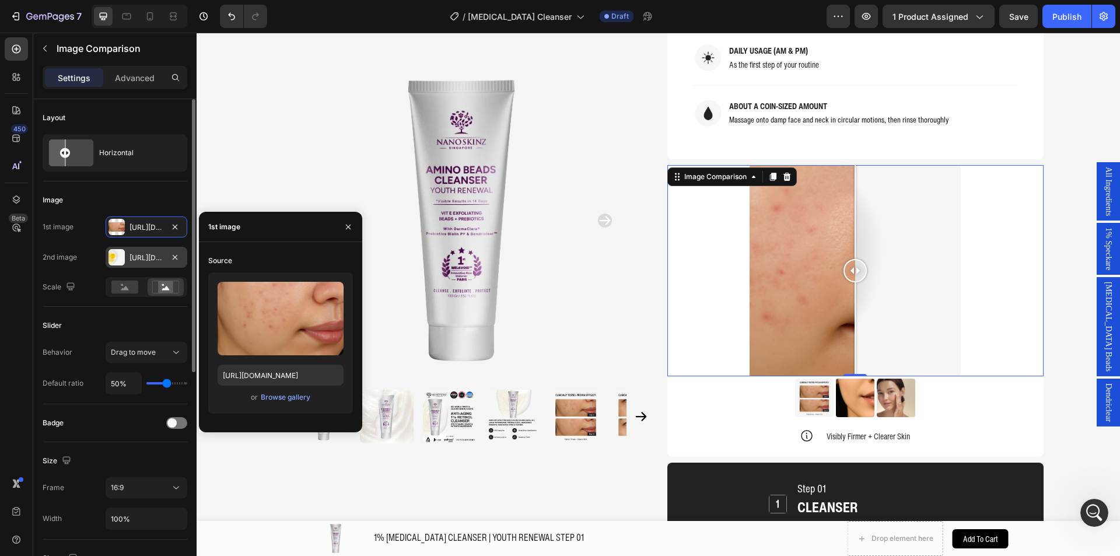
type input "https://cdn.shopify.com/s/files/1/0941/6300/9836/files/gempages_577943635312509…"
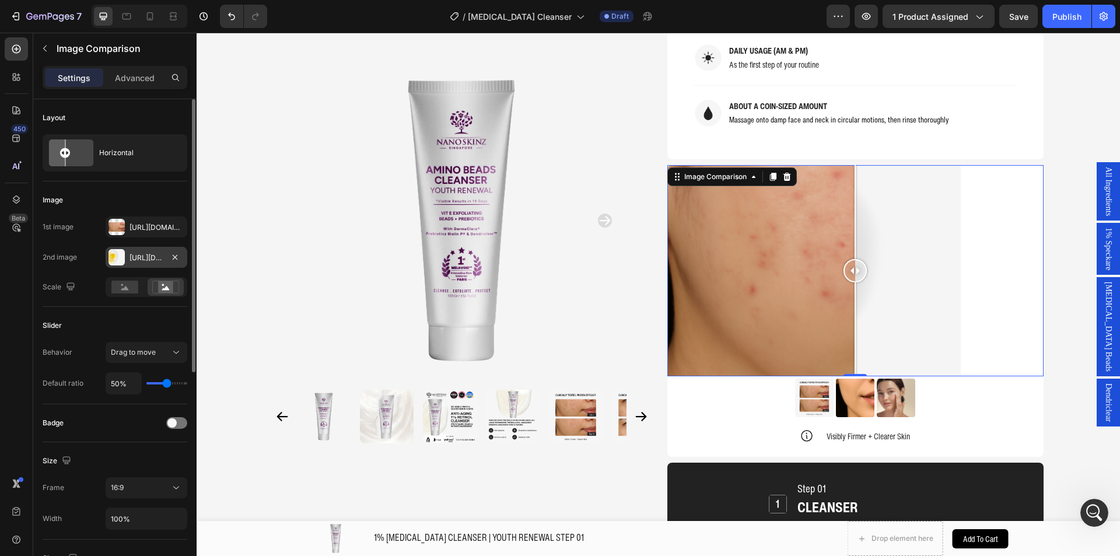
click at [129, 258] on div "Https://cdn.Shopify.Com/s/files/1/0941/6300/9836/files/gempages_577943635312509…" at bounding box center [146, 257] width 34 height 10
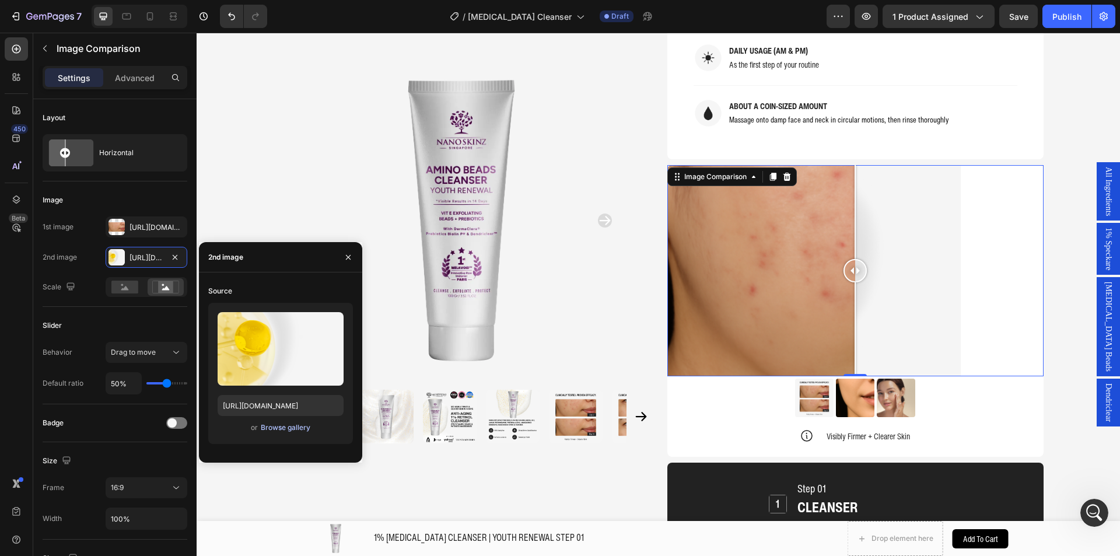
click at [291, 428] on div "Browse gallery" at bounding box center [286, 427] width 50 height 10
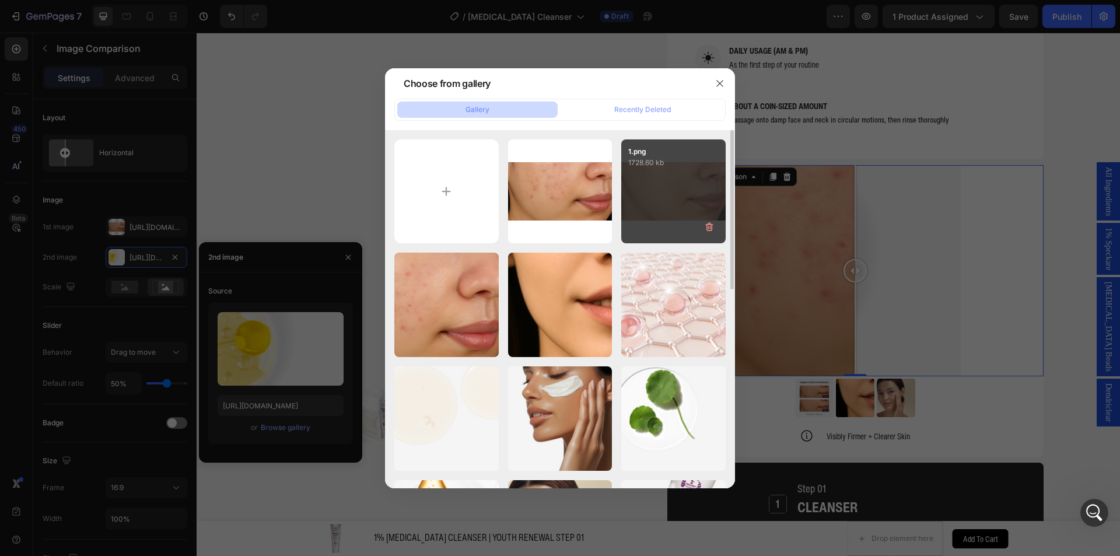
click at [663, 187] on div "1.png 1728.60 kb" at bounding box center [673, 191] width 104 height 104
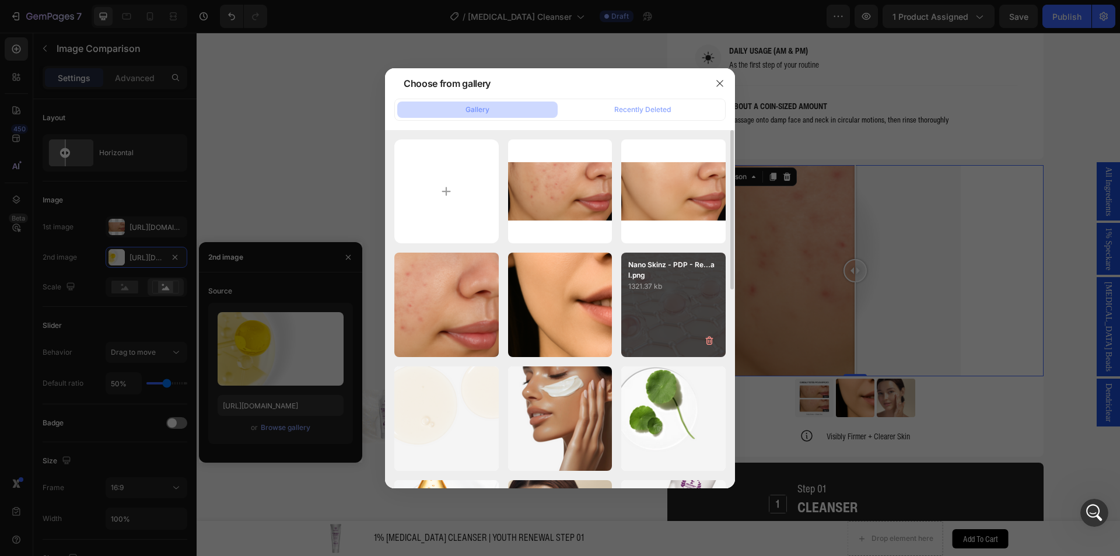
type input "https://cdn.shopify.com/s/files/1/0941/6300/9836/files/gempages_577943635312509…"
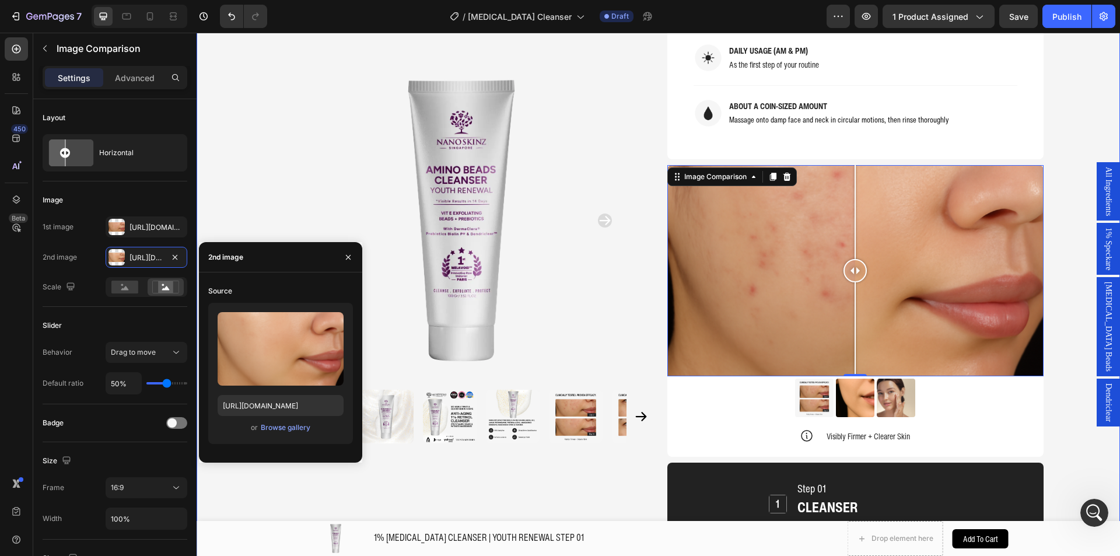
click at [1058, 374] on div "Product Images Home 1% RETINOL CLEANSER | YOUTH RENEWAL STEP 01 Breadcrumb 1% R…" at bounding box center [657, 212] width 923 height 2534
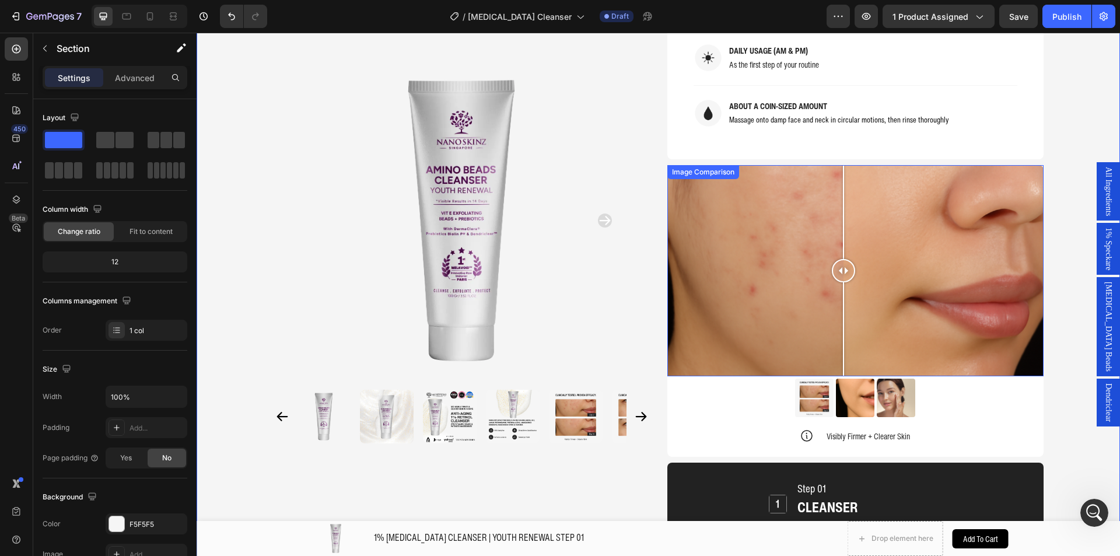
drag, startPoint x: 848, startPoint y: 241, endPoint x: 835, endPoint y: 206, distance: 37.8
click at [835, 206] on div at bounding box center [842, 271] width 23 height 212
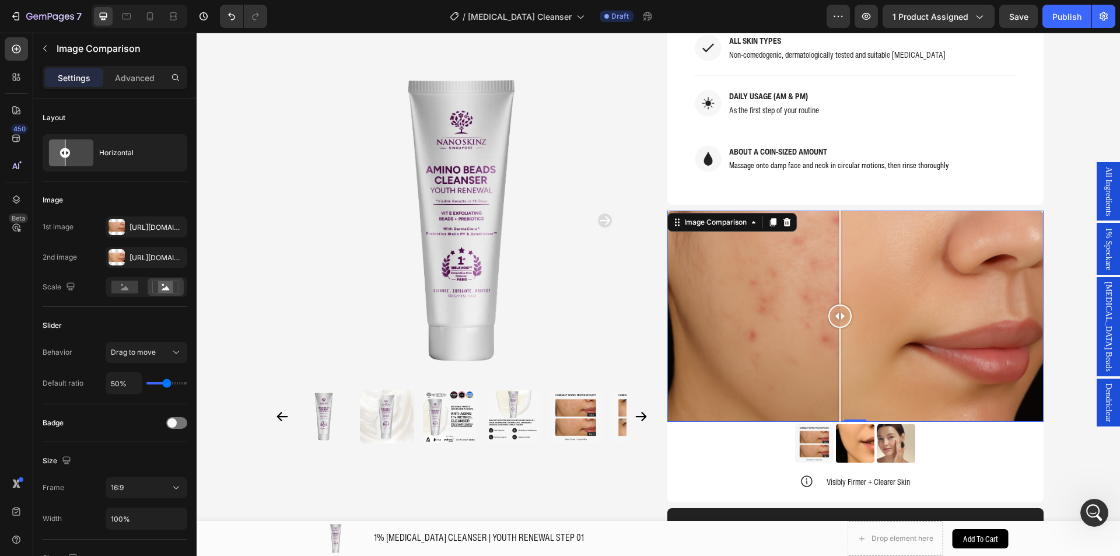
scroll to position [995, 0]
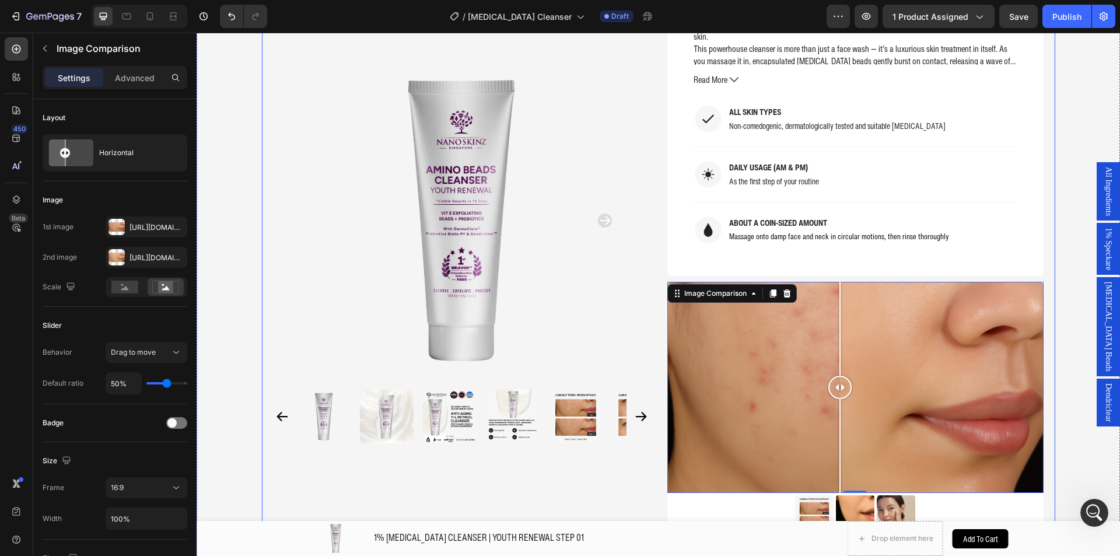
click at [1057, 259] on div "Product Images Home 1% RETINOL CLEANSER | YOUTH RENEWAL STEP 01 Breadcrumb 1% R…" at bounding box center [657, 329] width 923 height 2534
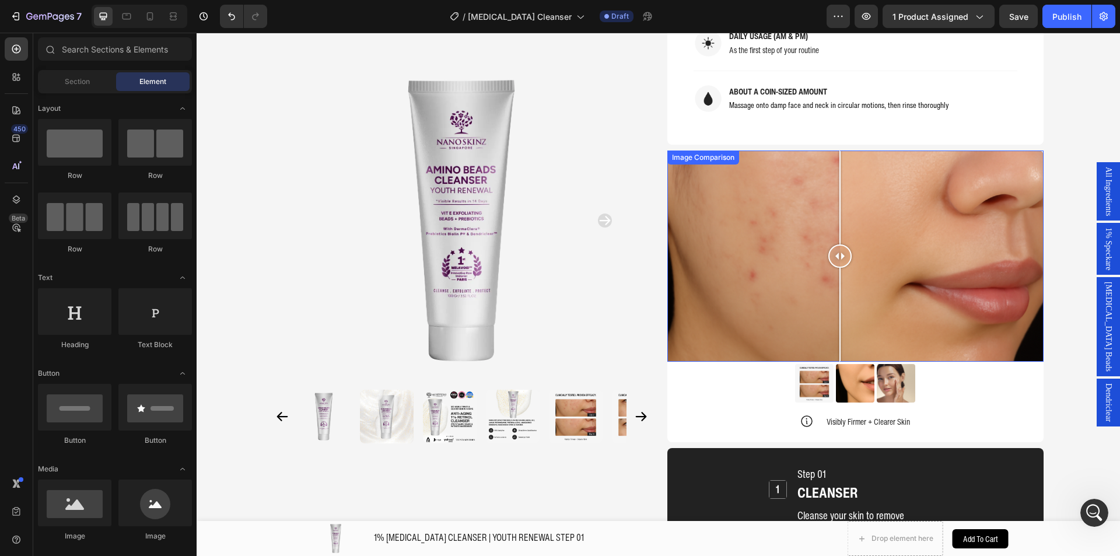
scroll to position [1103, 0]
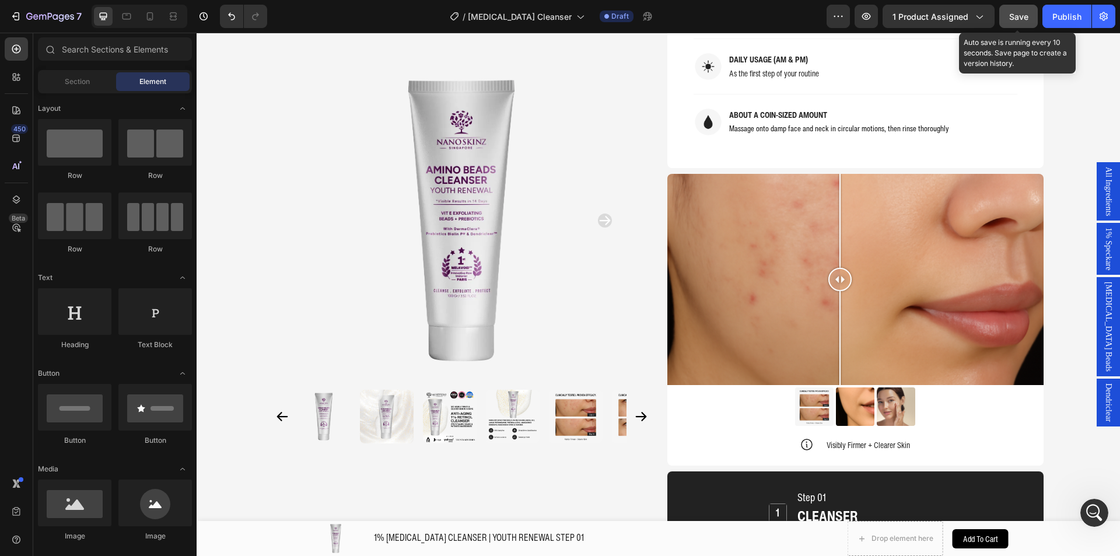
click at [1019, 17] on span "Save" at bounding box center [1018, 17] width 19 height 10
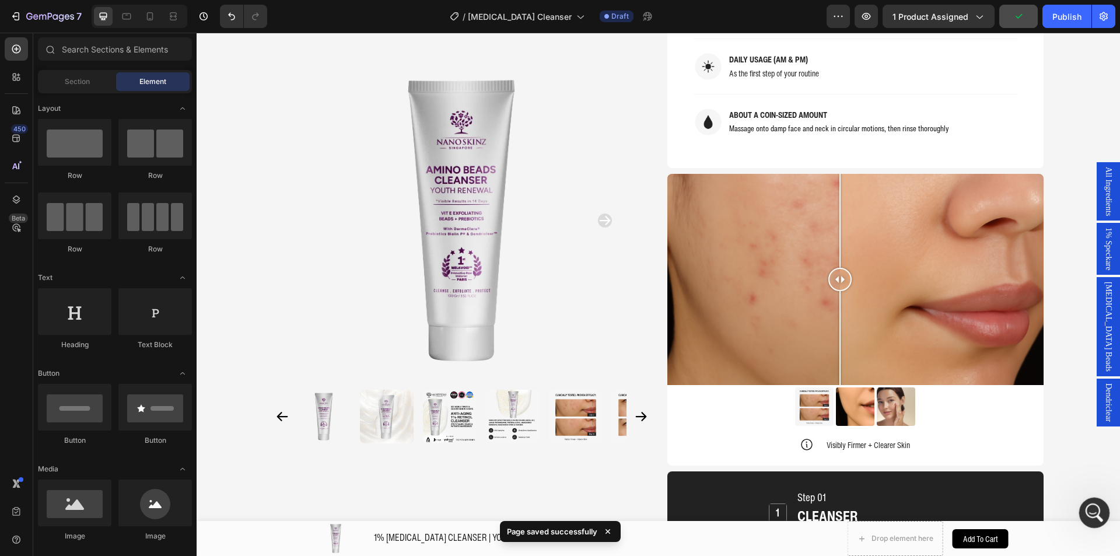
click at [1093, 503] on icon "Open Intercom Messenger" at bounding box center [1092, 510] width 19 height 19
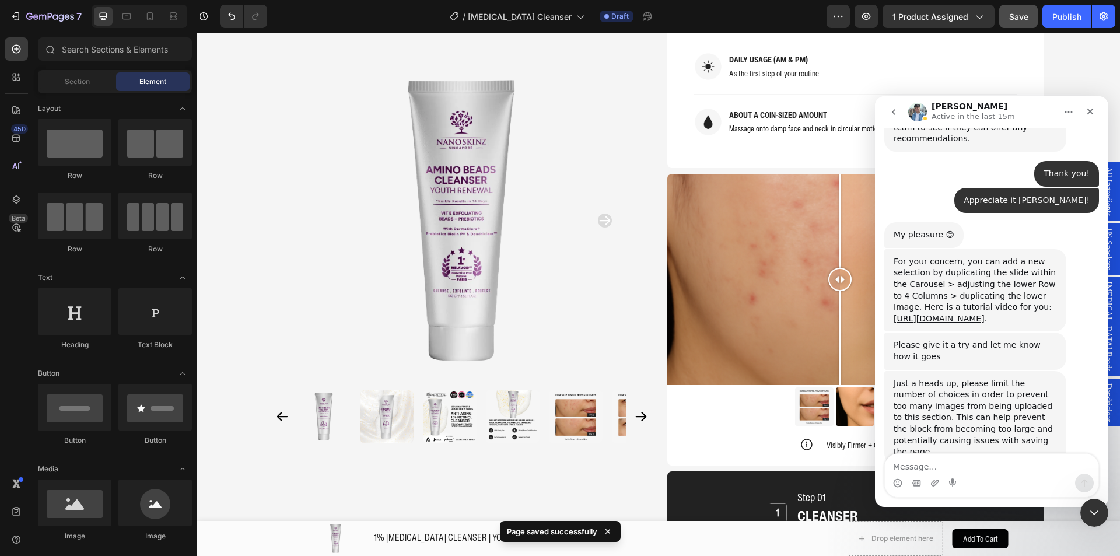
scroll to position [3313, 0]
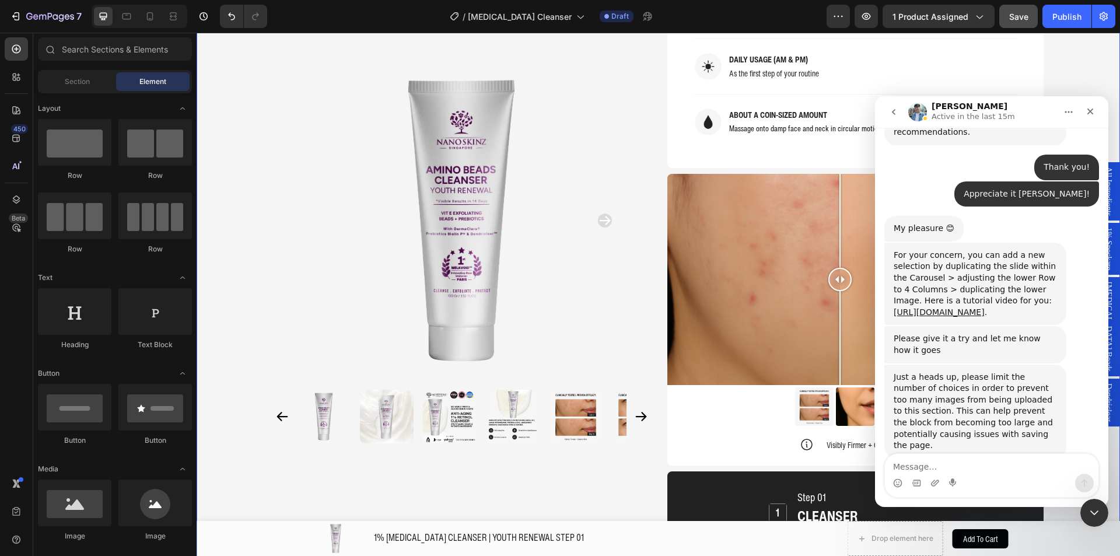
click at [229, 311] on div "Product Images Home 1% RETINOL CLEANSER | YOUTH RENEWAL STEP 01 Breadcrumb 1% R…" at bounding box center [657, 221] width 923 height 2534
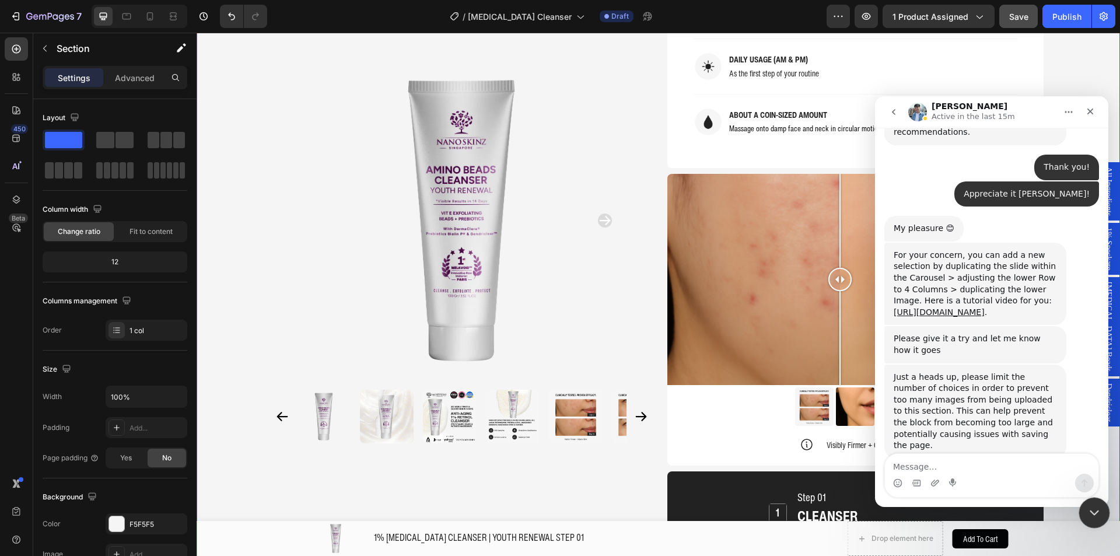
click at [1090, 508] on icon "Close Intercom Messenger" at bounding box center [1092, 511] width 14 height 14
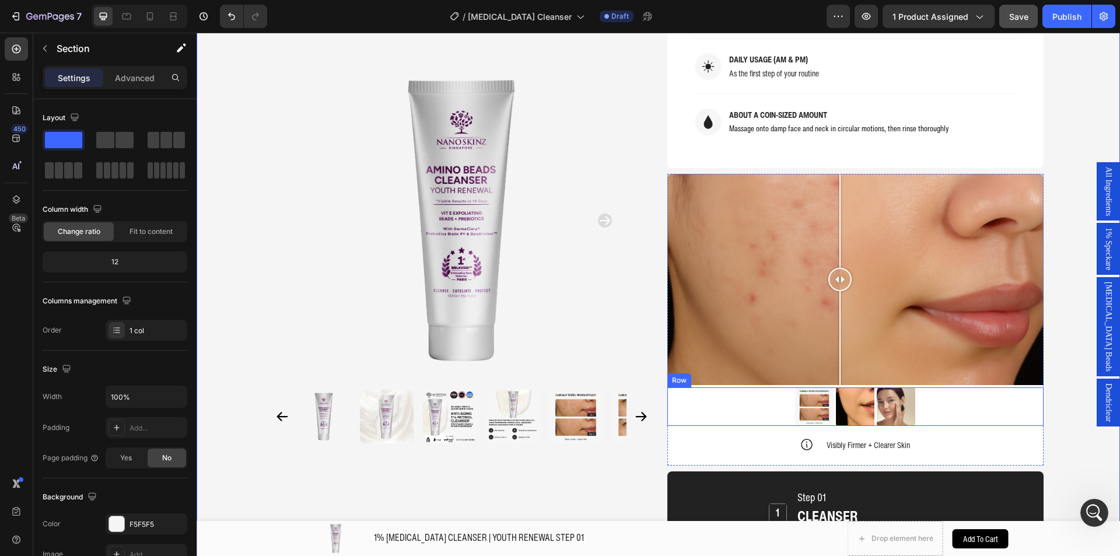
click at [895, 387] on img at bounding box center [895, 406] width 38 height 38
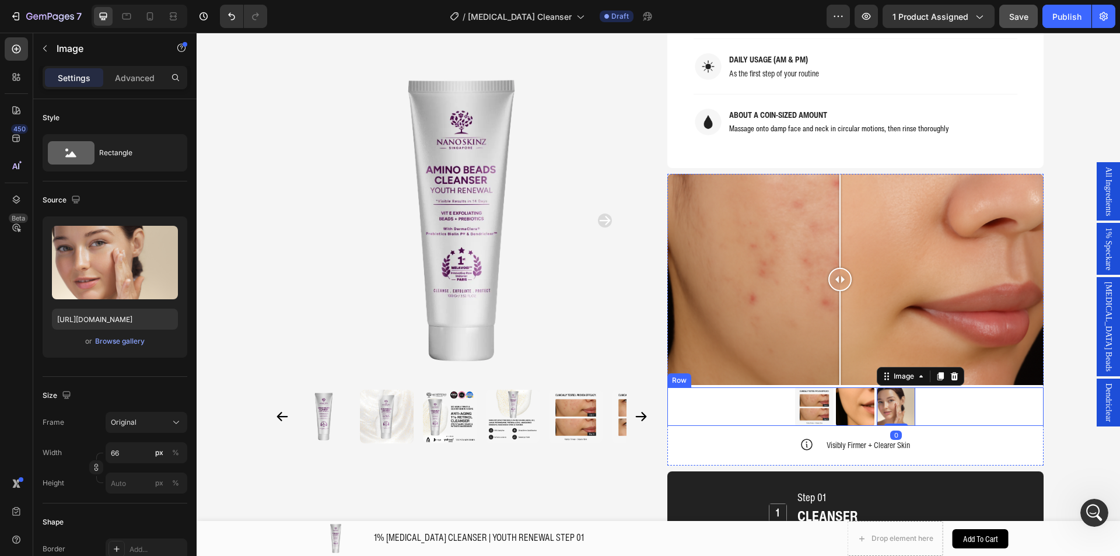
click at [940, 387] on div "Image Image Image 0 Row" at bounding box center [855, 406] width 376 height 38
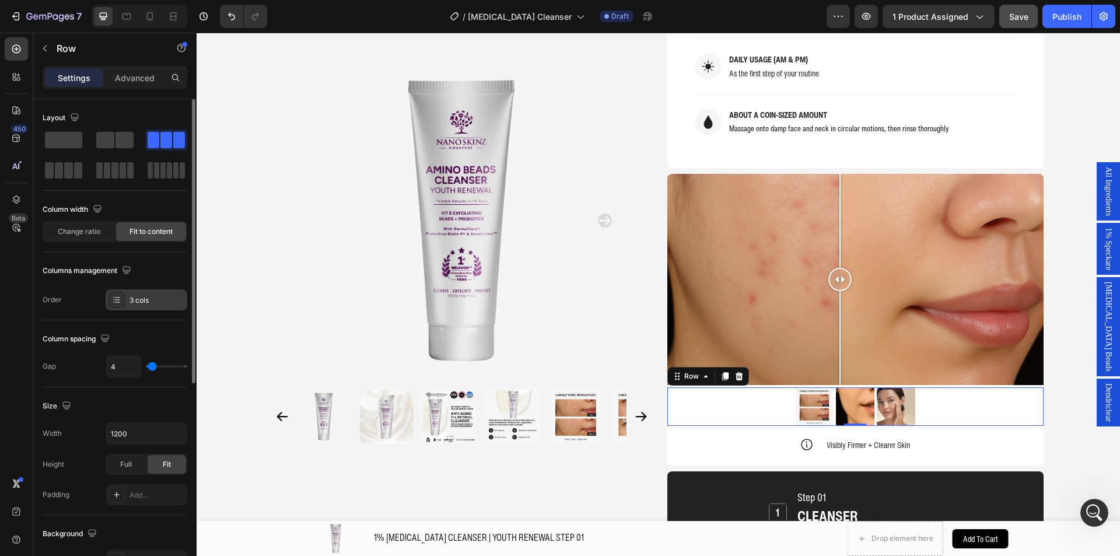
click at [129, 309] on div "3 cols" at bounding box center [147, 299] width 82 height 21
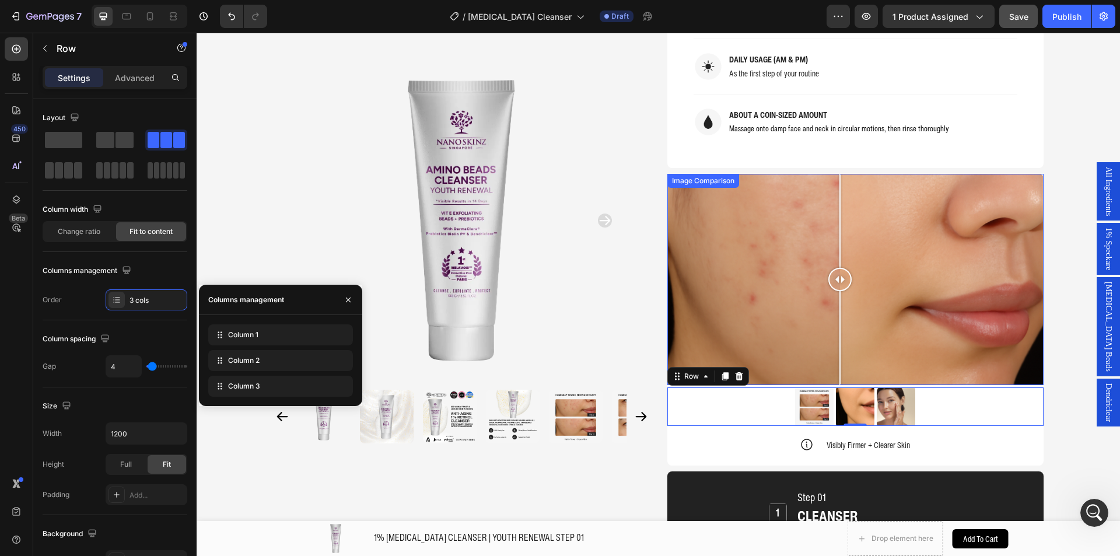
click at [716, 197] on div at bounding box center [855, 280] width 376 height 212
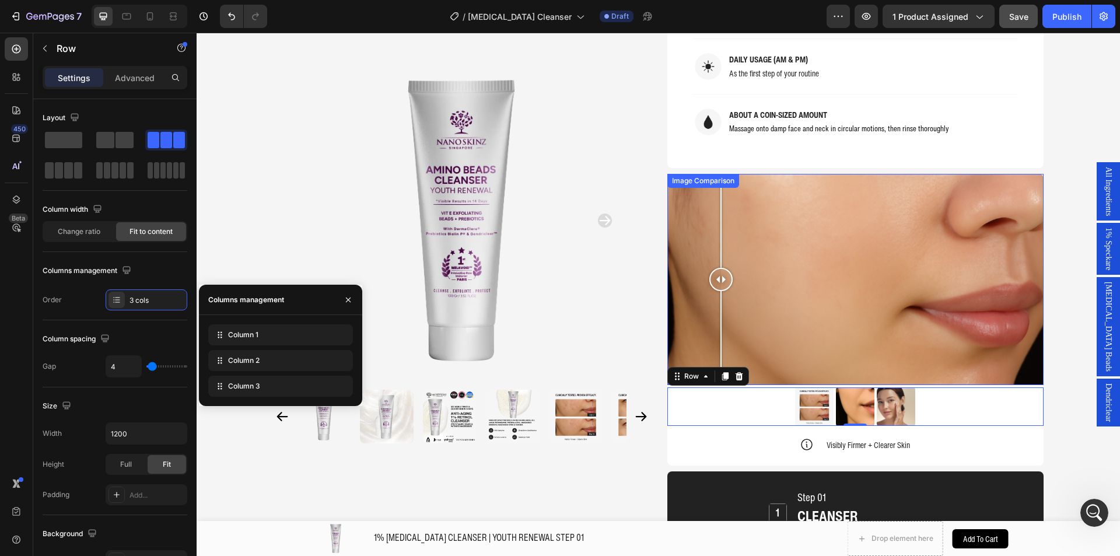
click at [885, 174] on div at bounding box center [855, 280] width 376 height 212
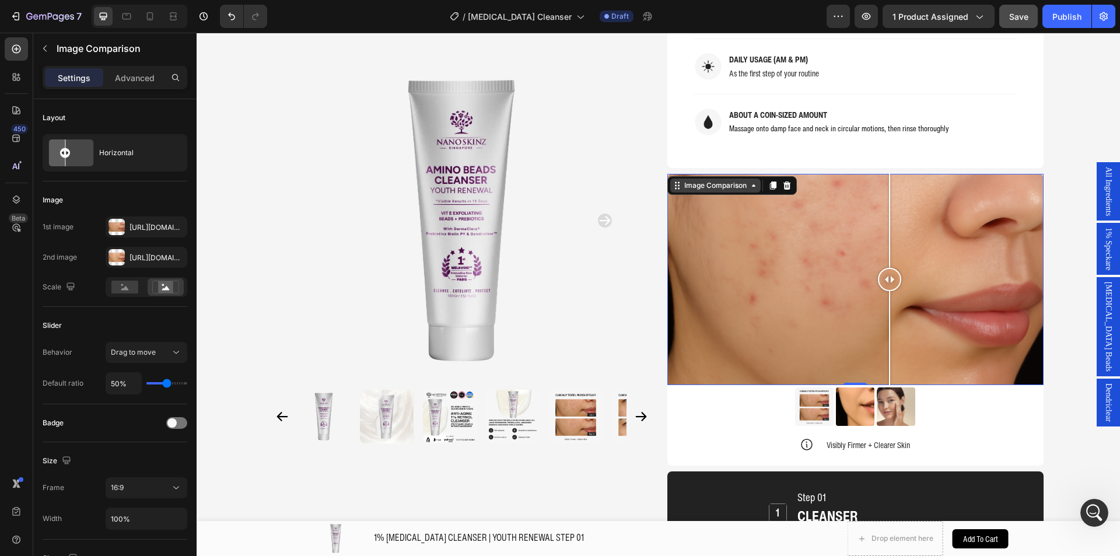
click at [727, 180] on div "Image Comparison" at bounding box center [715, 185] width 67 height 10
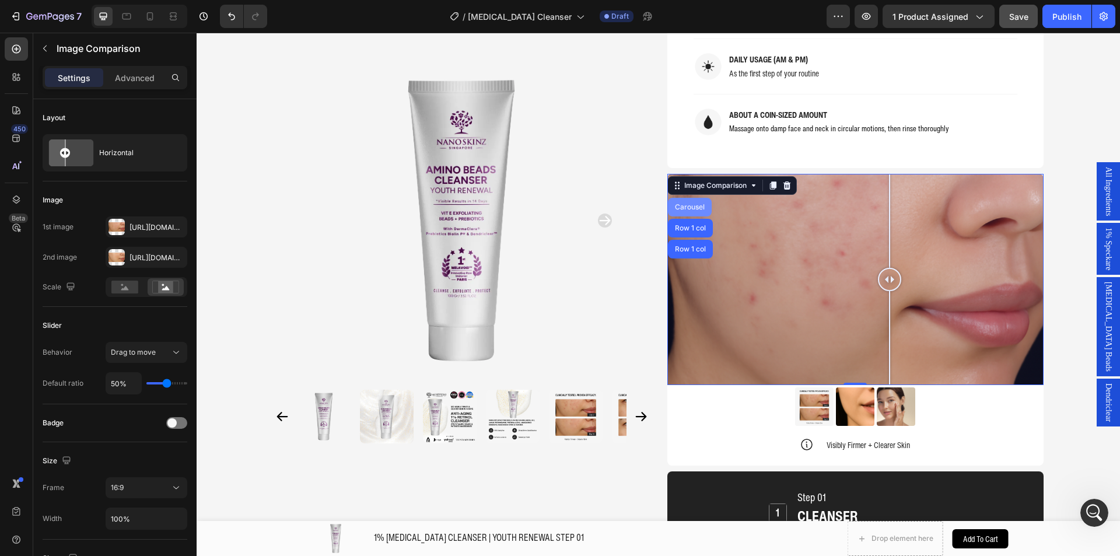
click at [682, 203] on div "Carousel" at bounding box center [689, 206] width 34 height 7
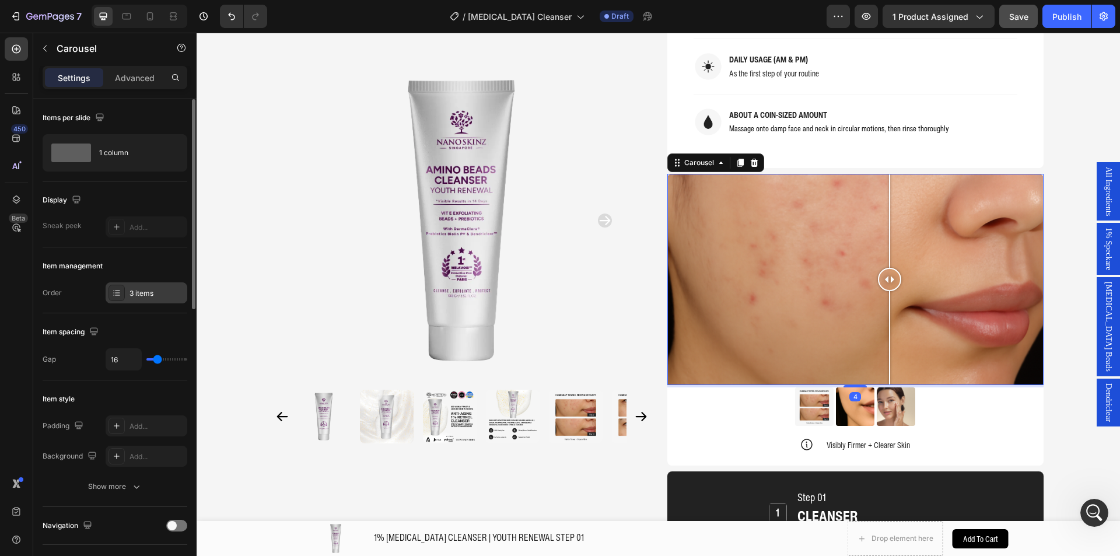
click at [124, 290] on div at bounding box center [116, 293] width 16 height 16
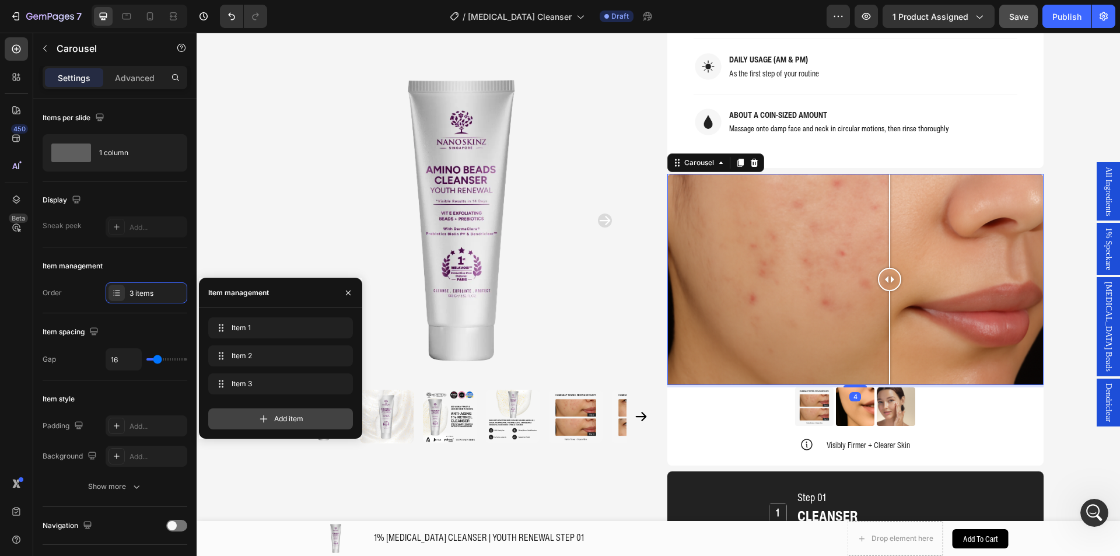
drag, startPoint x: 248, startPoint y: 423, endPoint x: 197, endPoint y: 392, distance: 59.9
click at [248, 423] on div "Add item" at bounding box center [280, 418] width 145 height 21
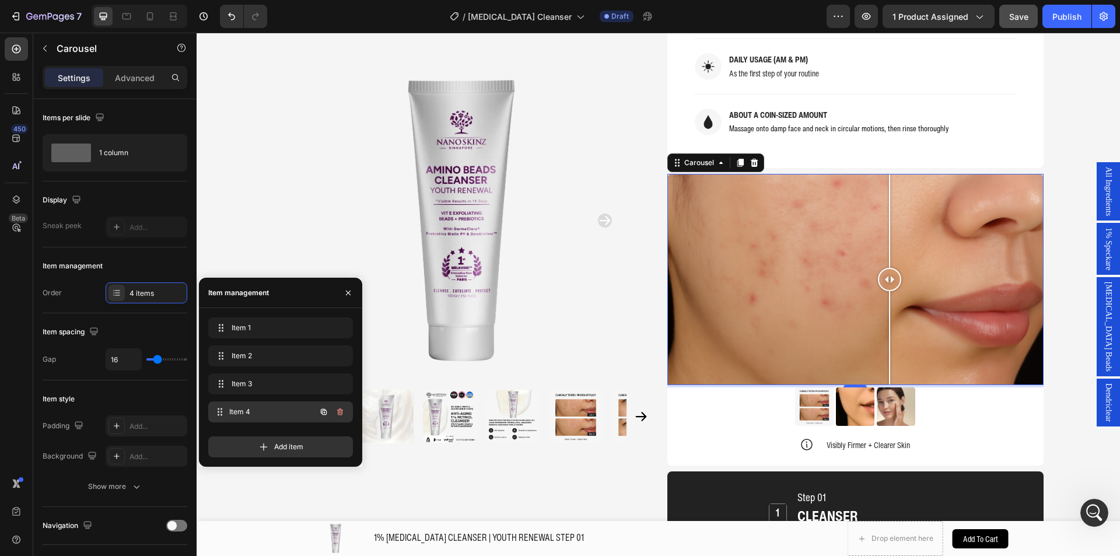
click at [301, 414] on div "Item 4 Item 4" at bounding box center [264, 411] width 103 height 16
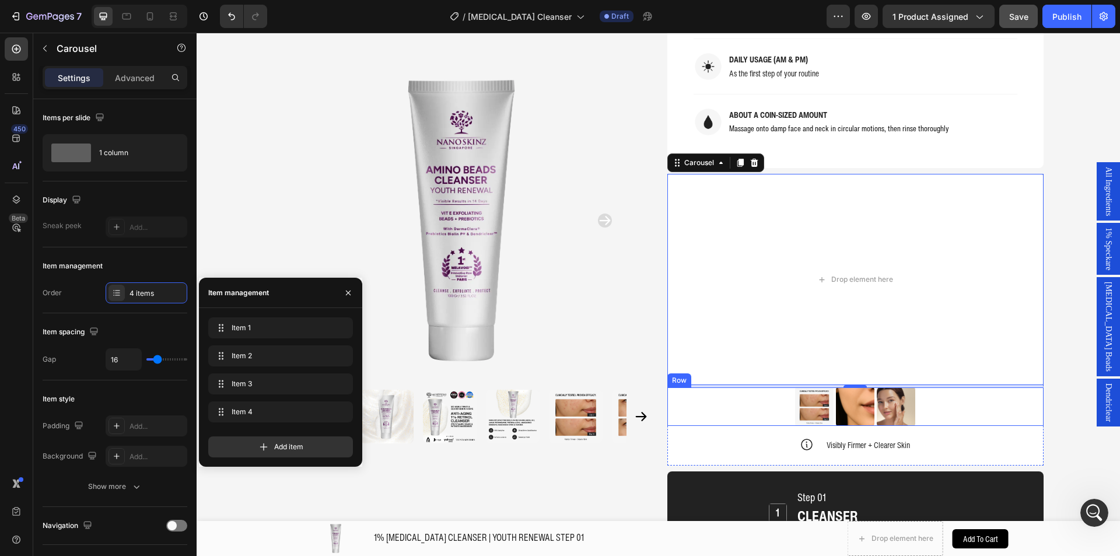
click at [760, 387] on div "Image Image Image Row" at bounding box center [855, 406] width 376 height 38
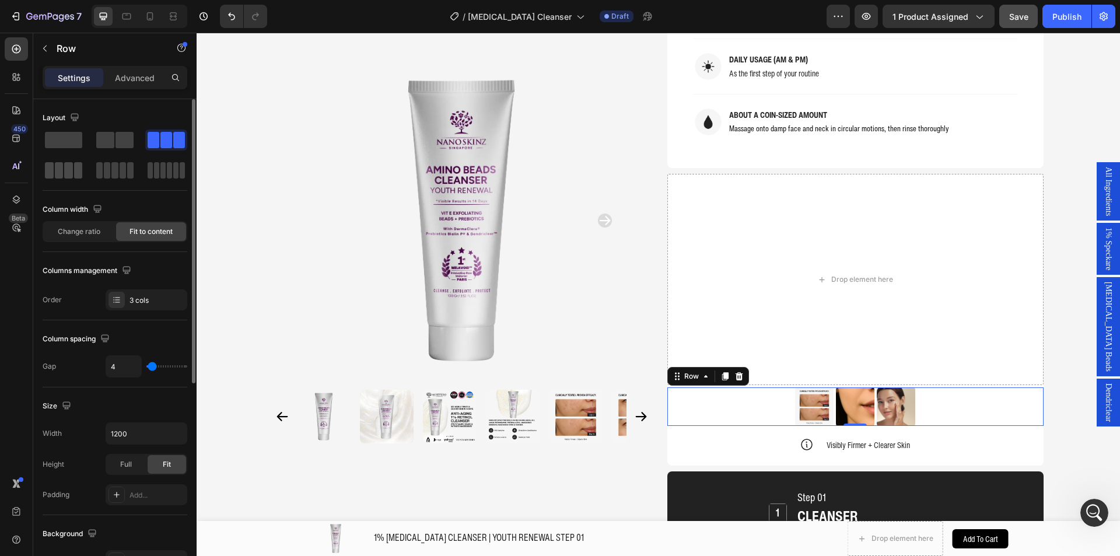
drag, startPoint x: 74, startPoint y: 174, endPoint x: 662, endPoint y: 338, distance: 610.7
click at [74, 174] on span at bounding box center [78, 170] width 9 height 16
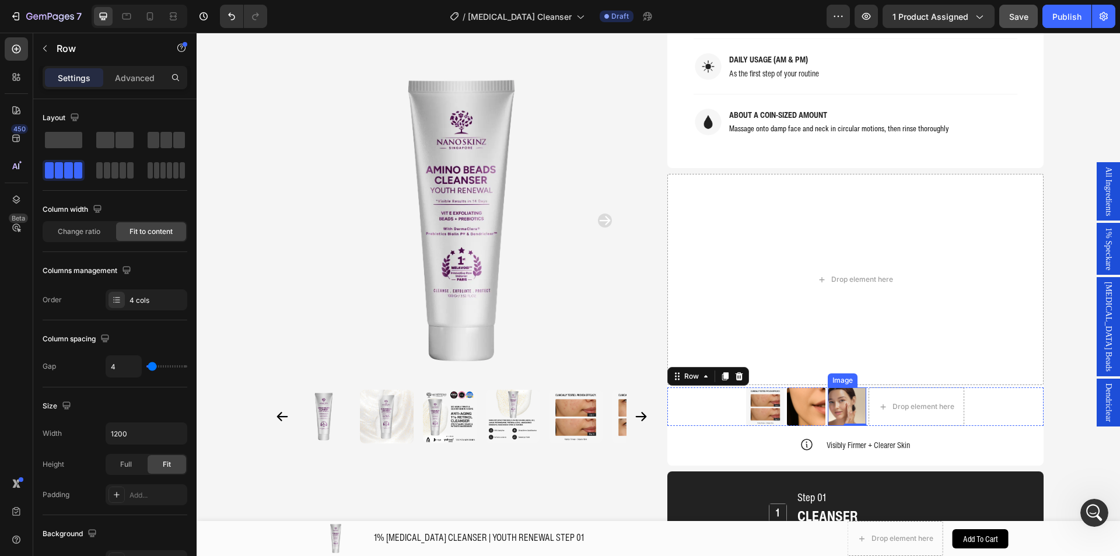
click at [850, 387] on img at bounding box center [846, 406] width 38 height 38
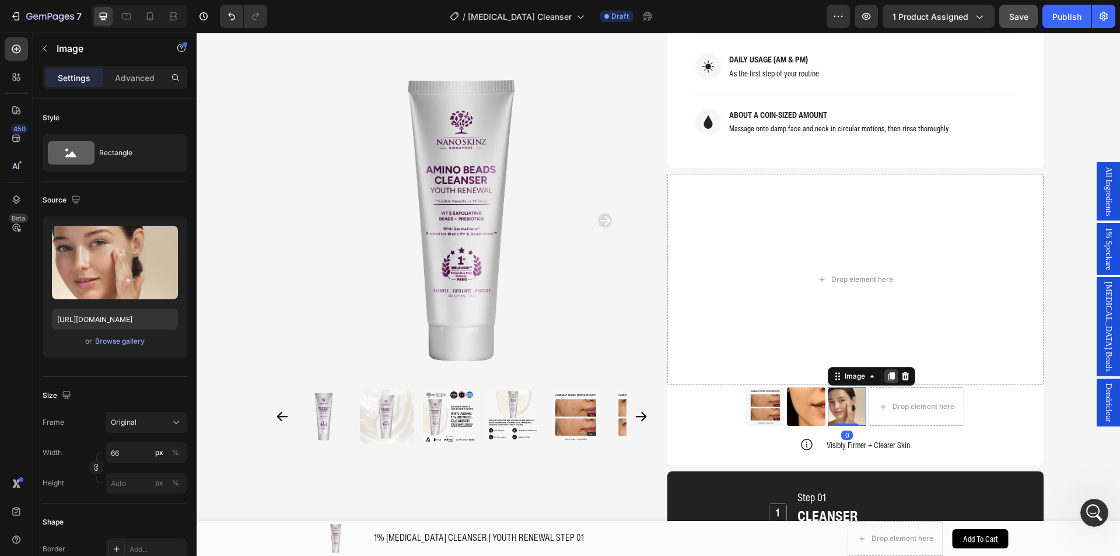
click at [886, 371] on icon at bounding box center [890, 375] width 9 height 9
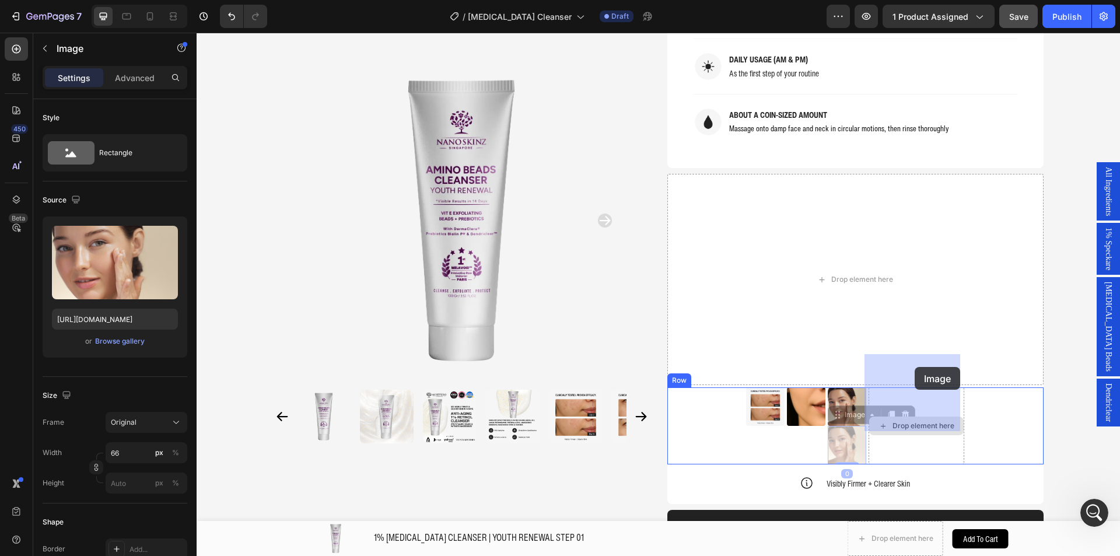
drag, startPoint x: 840, startPoint y: 376, endPoint x: 915, endPoint y: 366, distance: 75.3
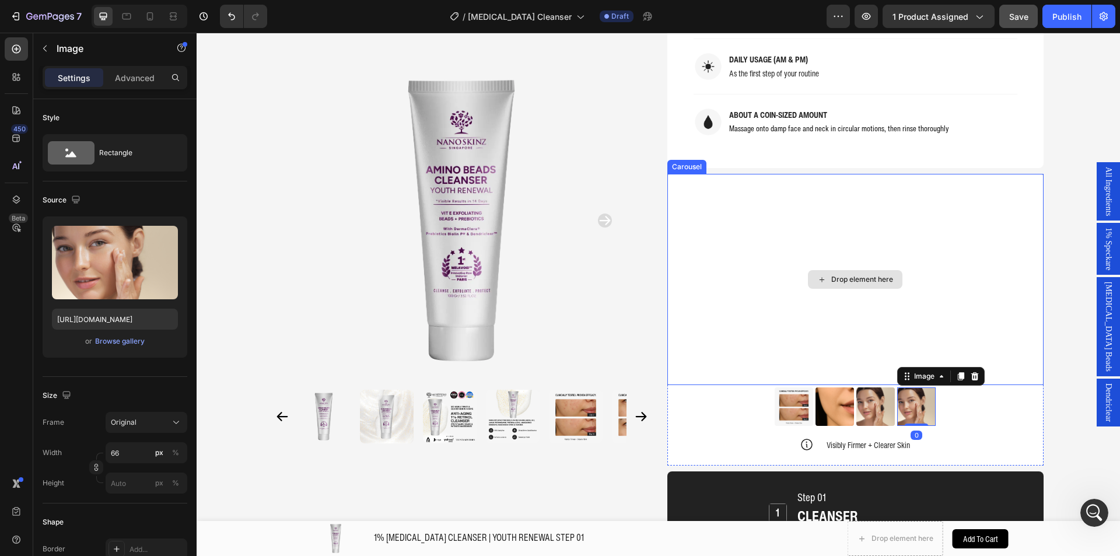
click at [770, 265] on div "Drop element here" at bounding box center [855, 280] width 376 height 212
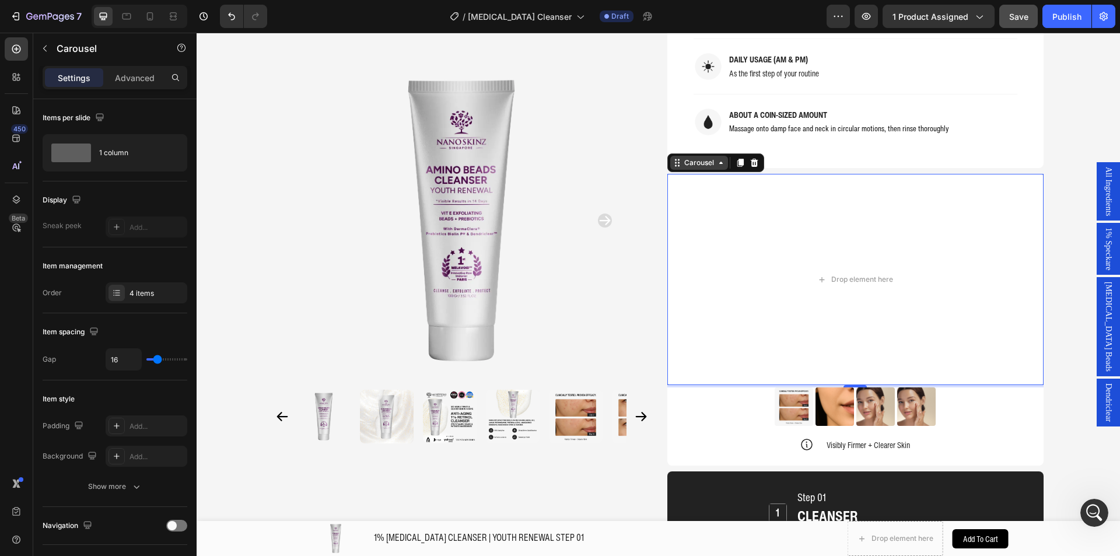
click at [719, 162] on icon at bounding box center [720, 163] width 3 height 2
click at [949, 387] on div "Image Image Image Image Row" at bounding box center [855, 406] width 376 height 38
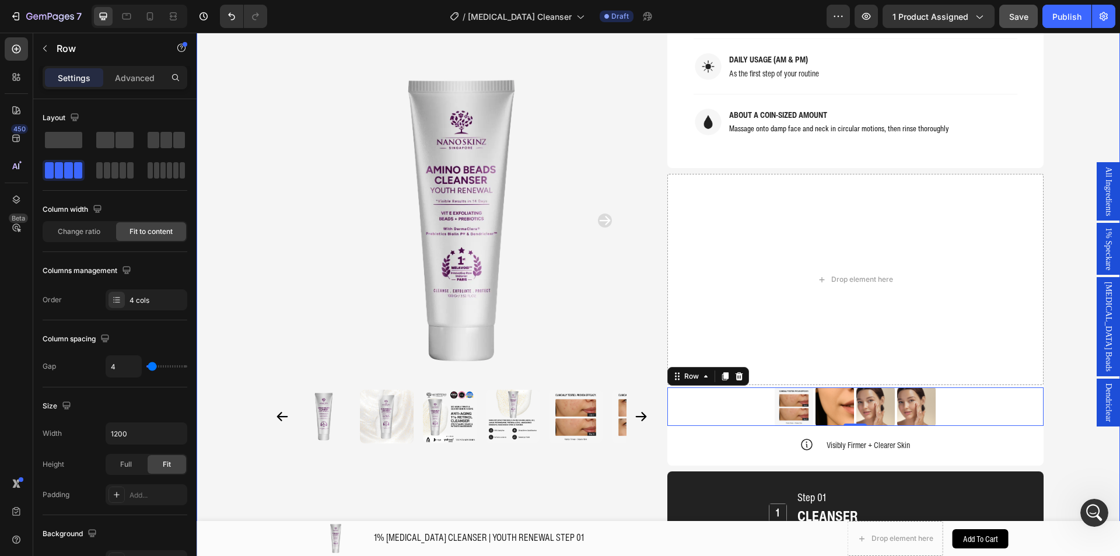
click at [1061, 397] on div "Product Images Home 1% RETINOL CLEANSER | YOUTH RENEWAL STEP 01 Breadcrumb 1% R…" at bounding box center [657, 221] width 923 height 2534
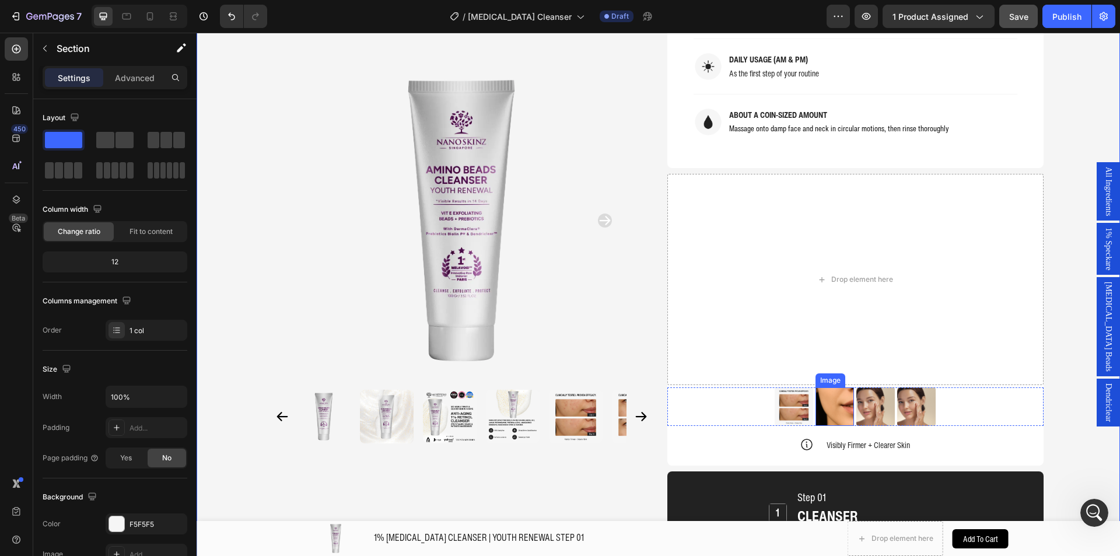
click at [826, 387] on img at bounding box center [834, 406] width 38 height 38
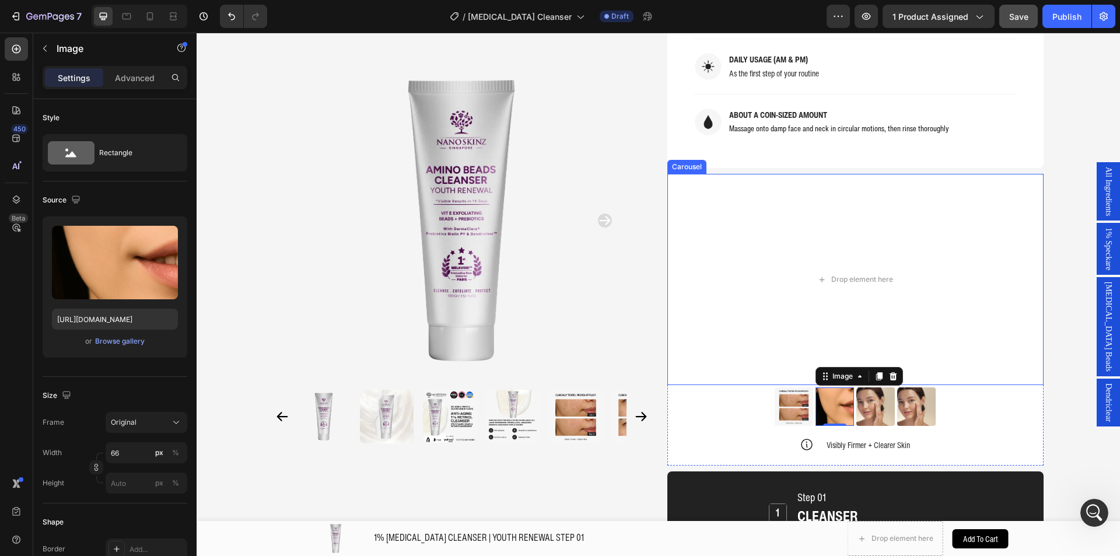
click at [690, 162] on div "Carousel" at bounding box center [686, 167] width 34 height 10
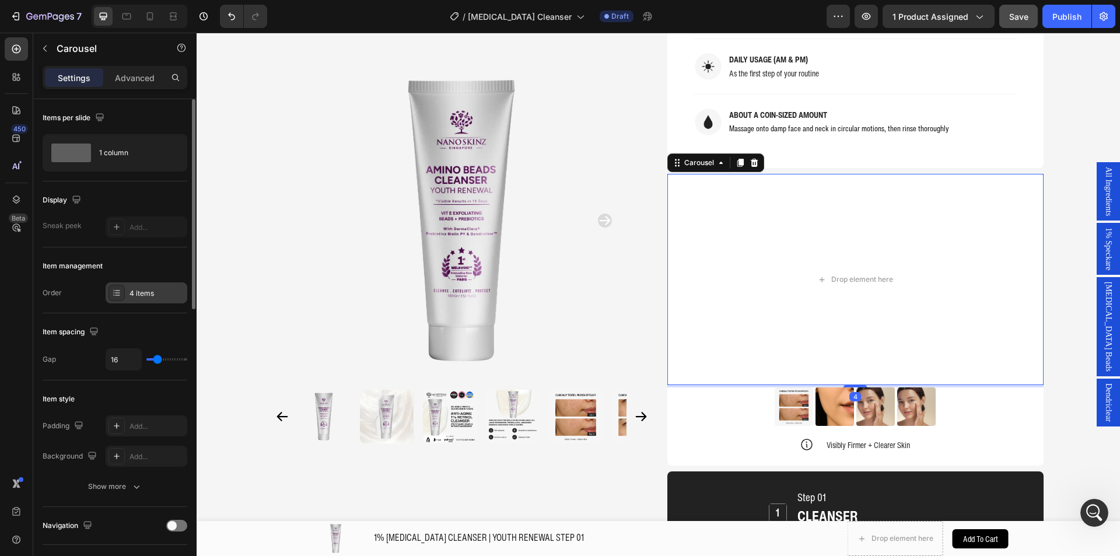
click at [129, 286] on div "4 items" at bounding box center [147, 292] width 82 height 21
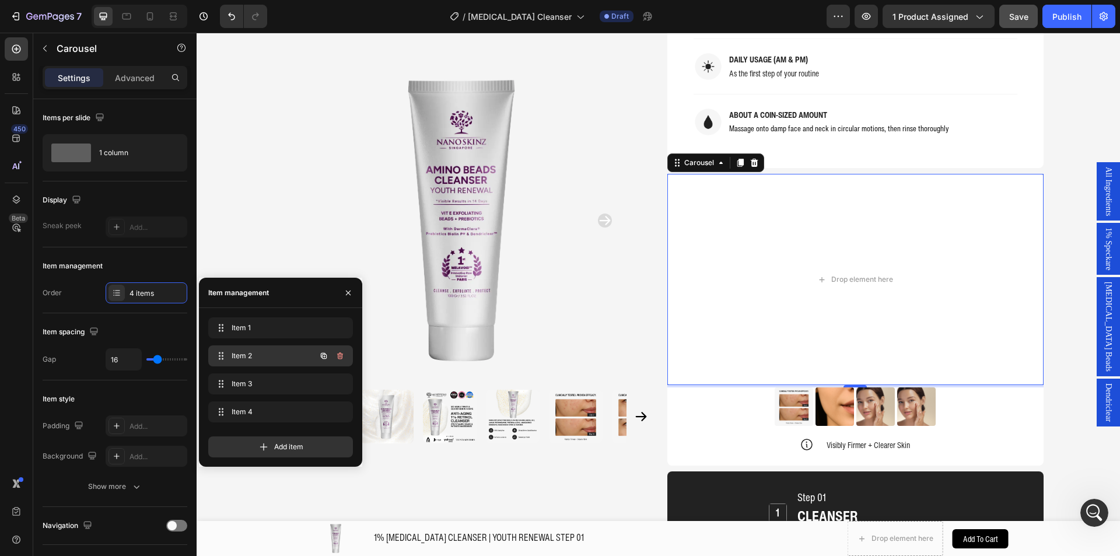
click at [278, 353] on span "Item 2" at bounding box center [264, 355] width 66 height 10
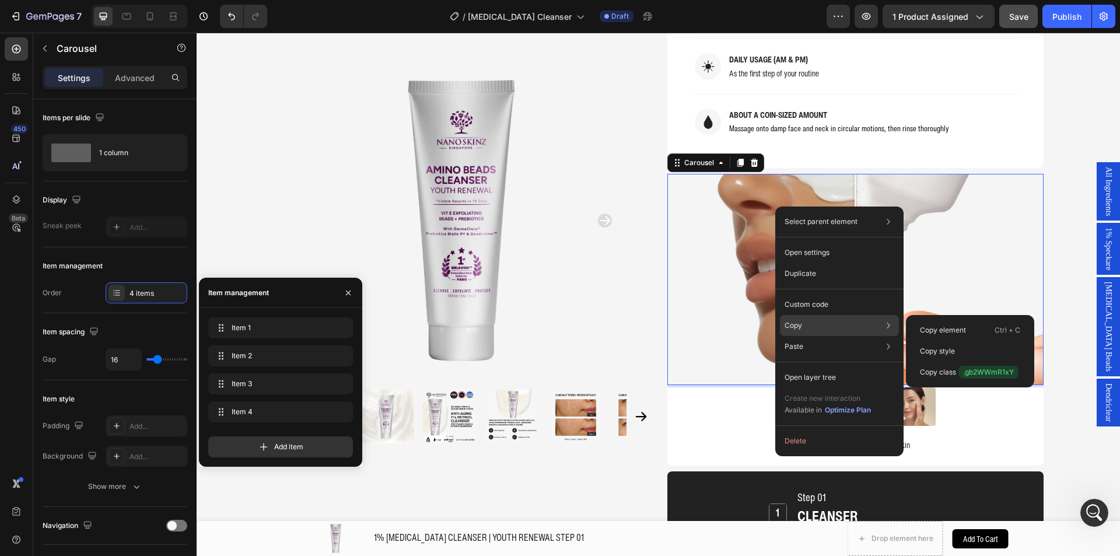
click at [810, 321] on div "Copy Copy element Ctrl + C Copy style Copy class .gb2WWmR1xY" at bounding box center [839, 325] width 119 height 21
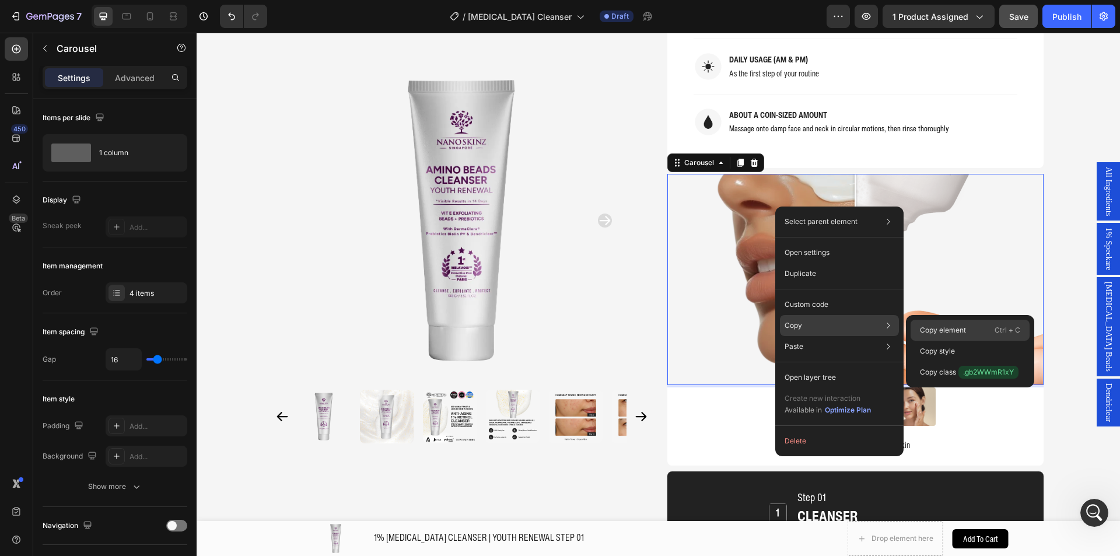
click at [937, 325] on p "Copy element" at bounding box center [943, 330] width 46 height 10
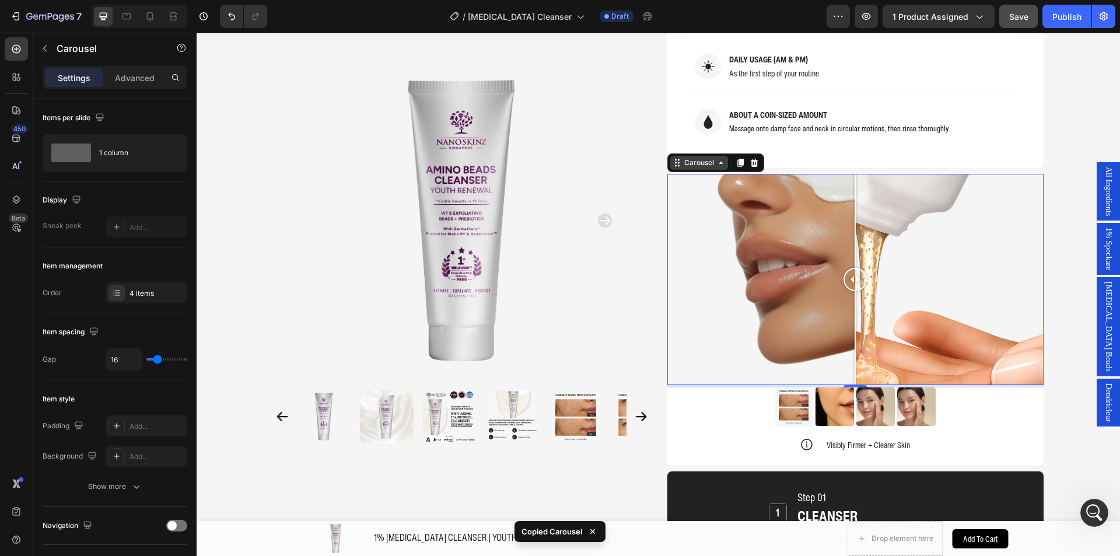
click at [701, 157] on div "Carousel" at bounding box center [699, 162] width 34 height 10
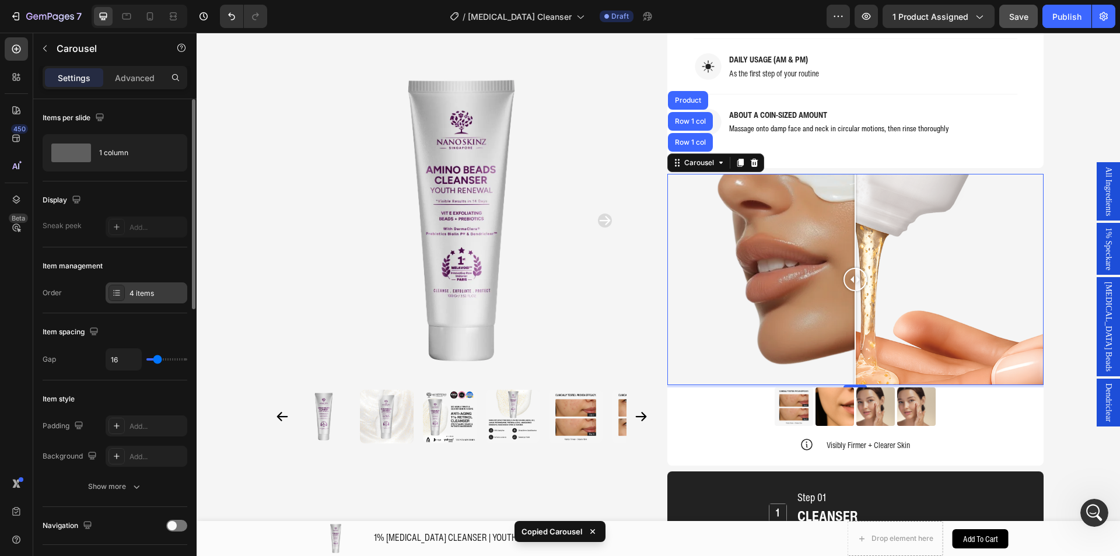
click at [145, 288] on div "4 items" at bounding box center [156, 293] width 55 height 10
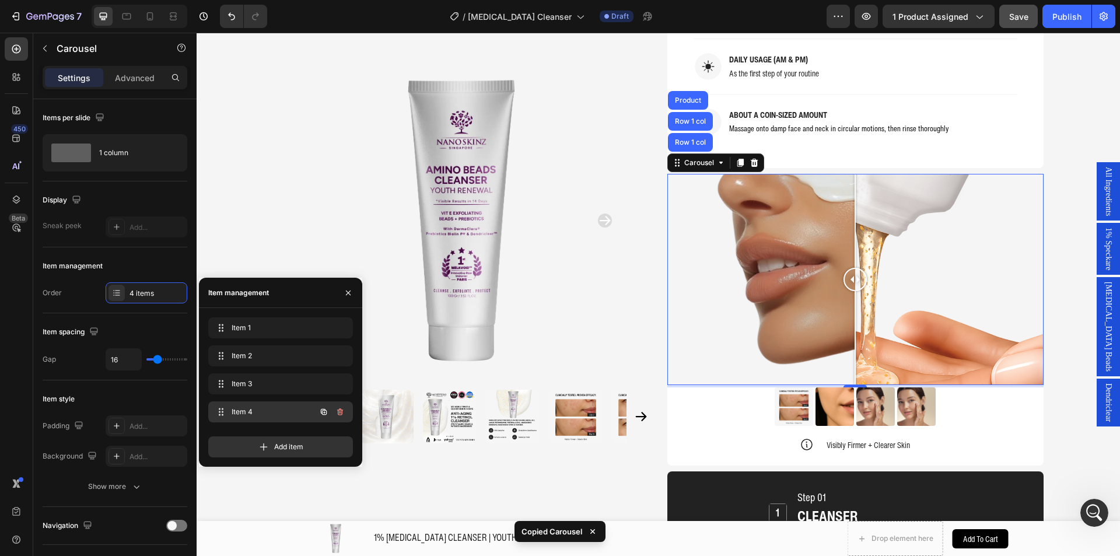
click at [285, 413] on span "Item 4" at bounding box center [264, 411] width 66 height 10
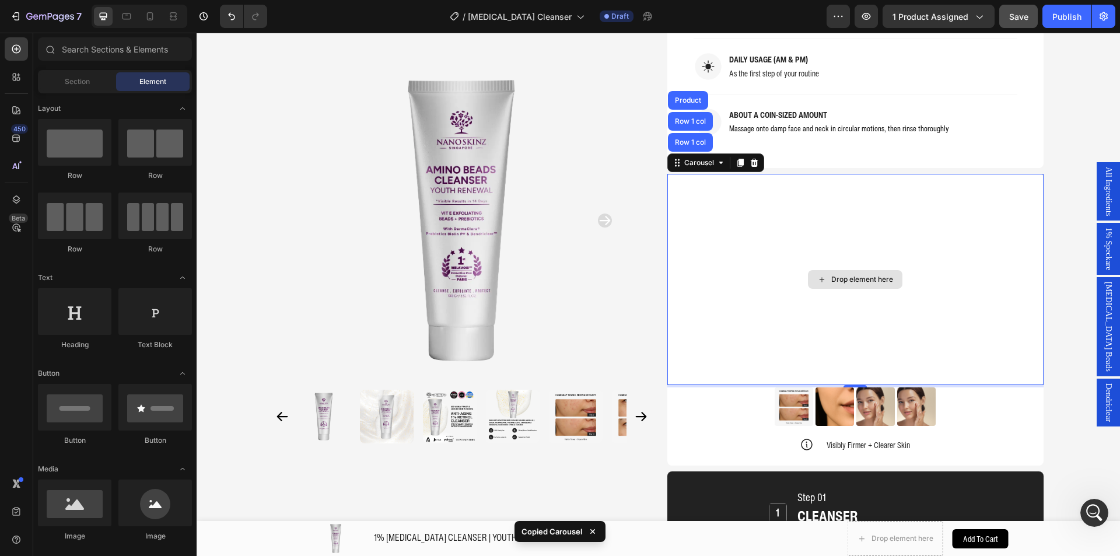
click at [819, 275] on icon at bounding box center [821, 280] width 9 height 10
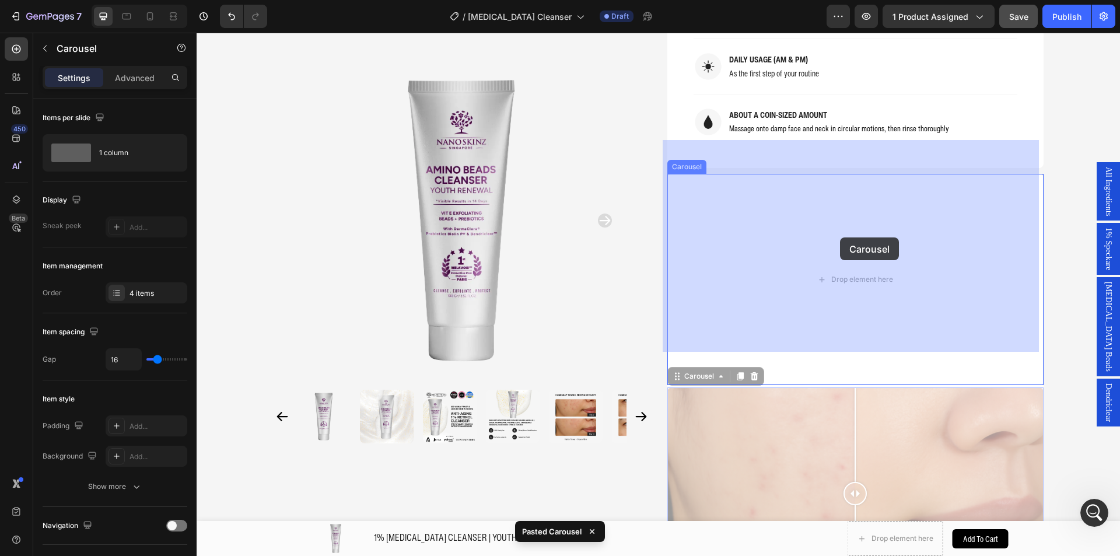
drag, startPoint x: 699, startPoint y: 348, endPoint x: 835, endPoint y: 258, distance: 163.3
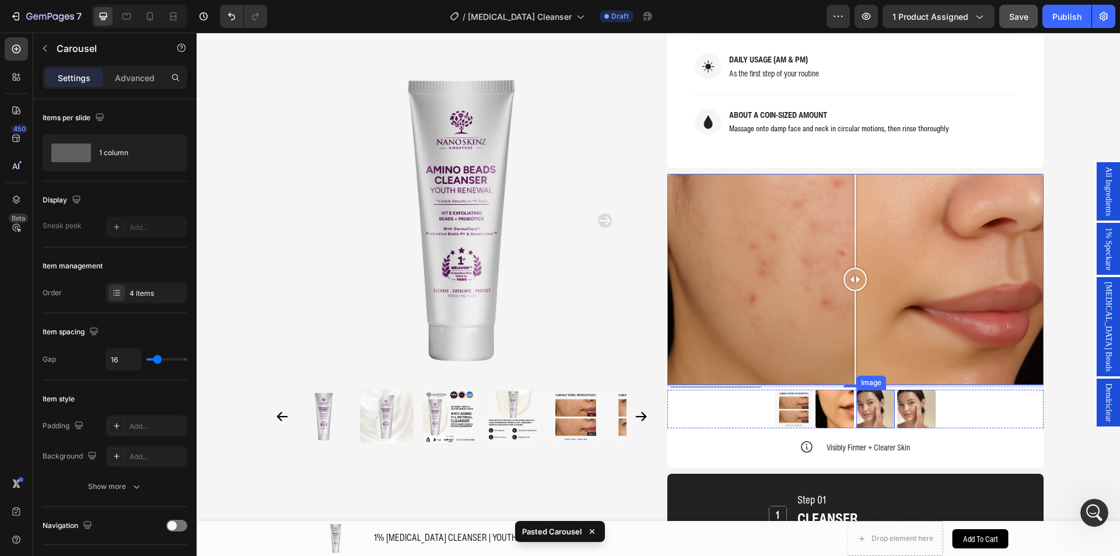
click at [886, 389] on img at bounding box center [875, 408] width 38 height 38
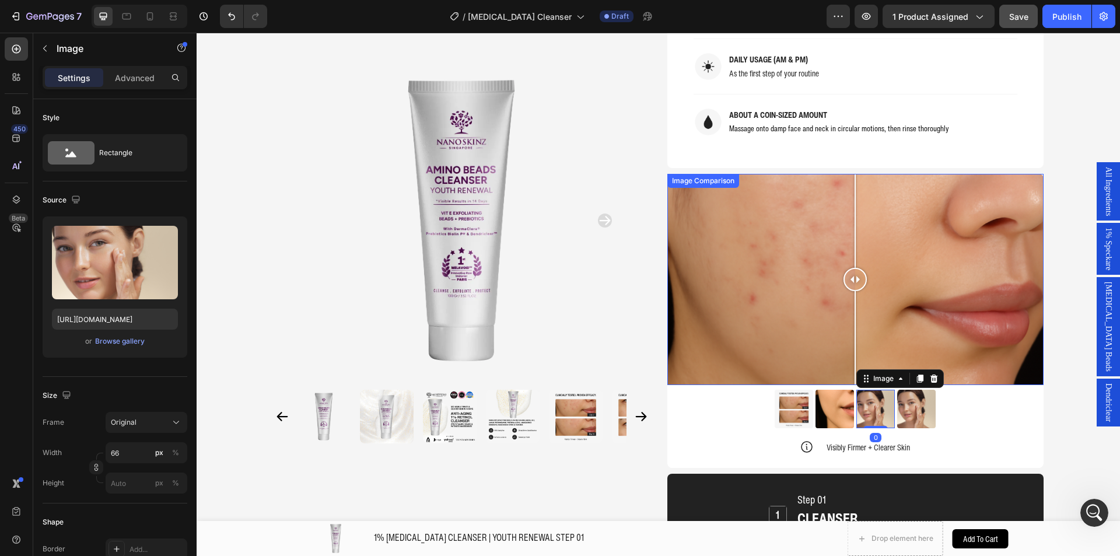
click at [801, 185] on div at bounding box center [855, 280] width 376 height 212
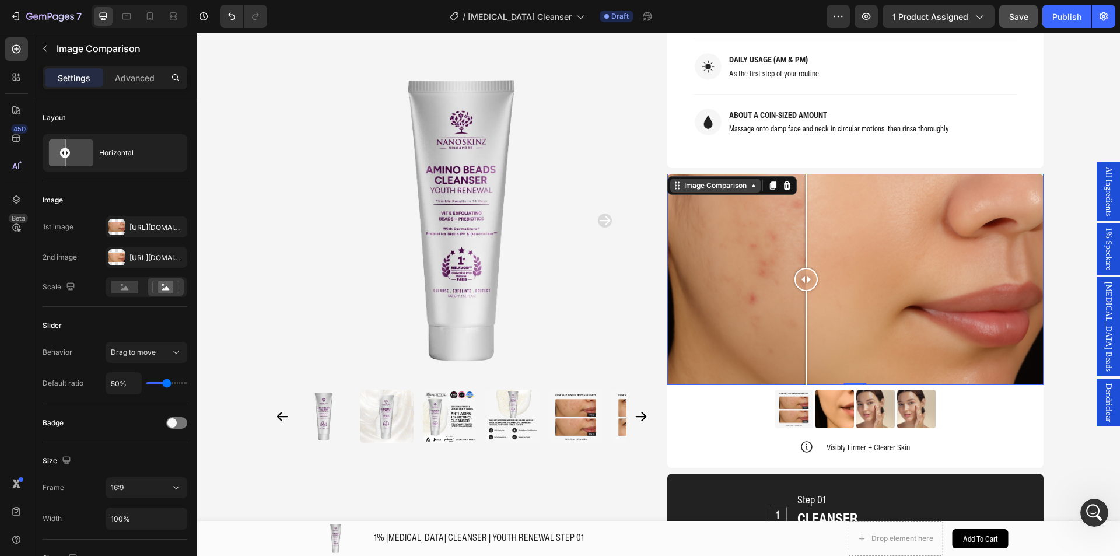
click at [721, 180] on div "Image Comparison" at bounding box center [715, 185] width 67 height 10
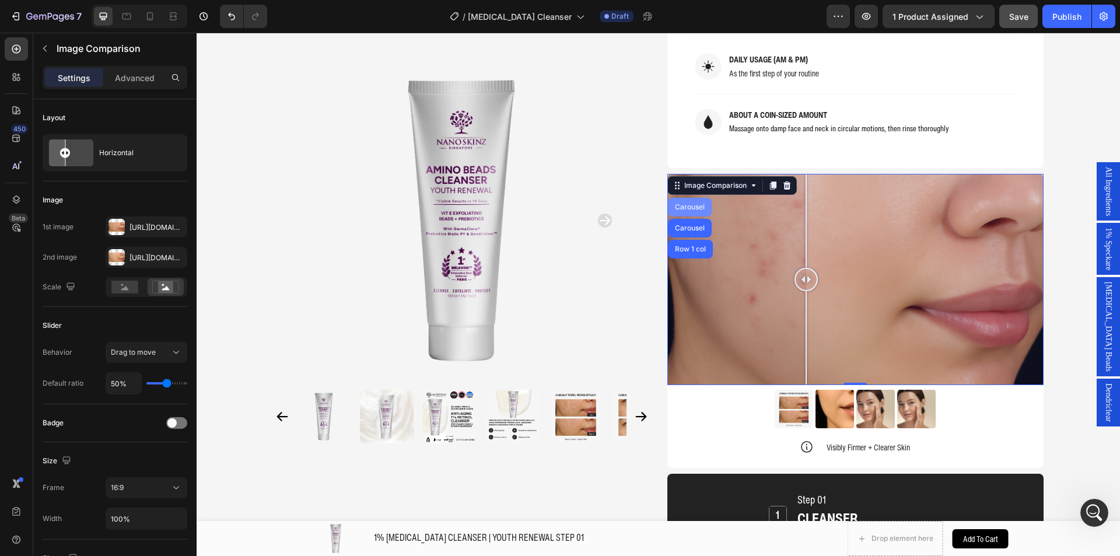
click at [683, 203] on div "Carousel" at bounding box center [689, 206] width 34 height 7
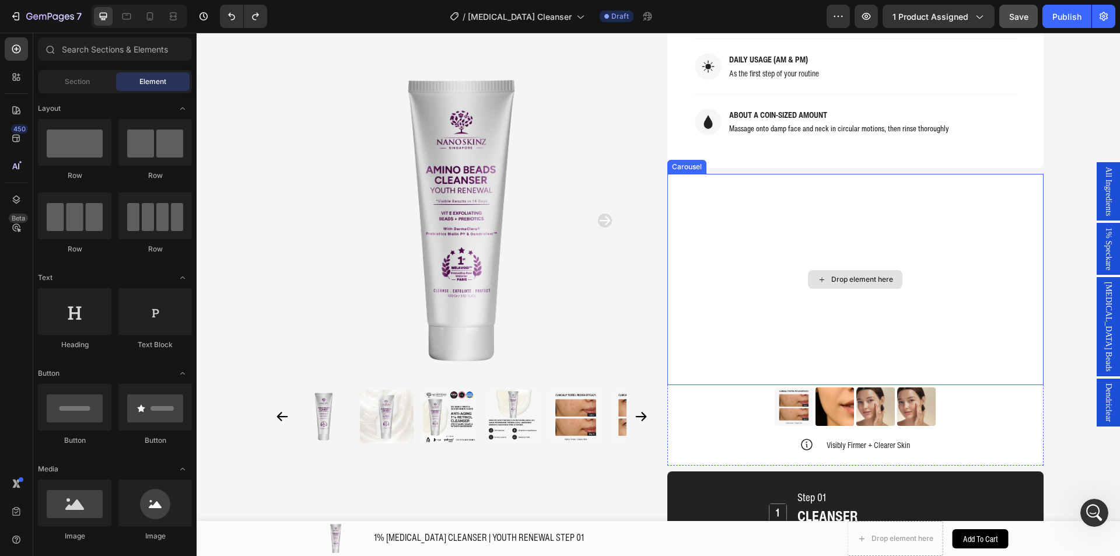
click at [689, 174] on div "Drop element here" at bounding box center [855, 280] width 376 height 212
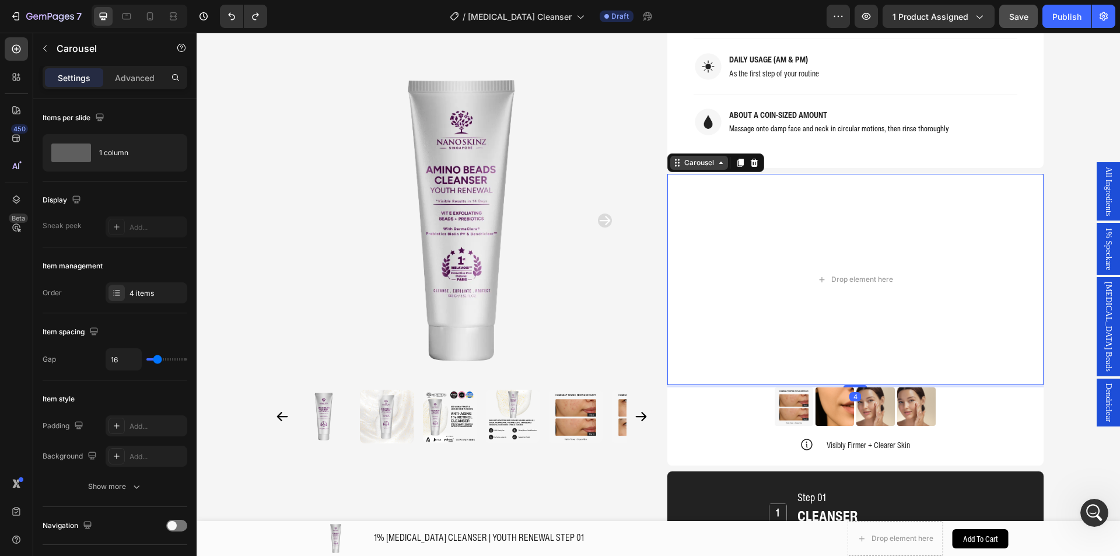
click at [672, 158] on icon at bounding box center [676, 162] width 9 height 9
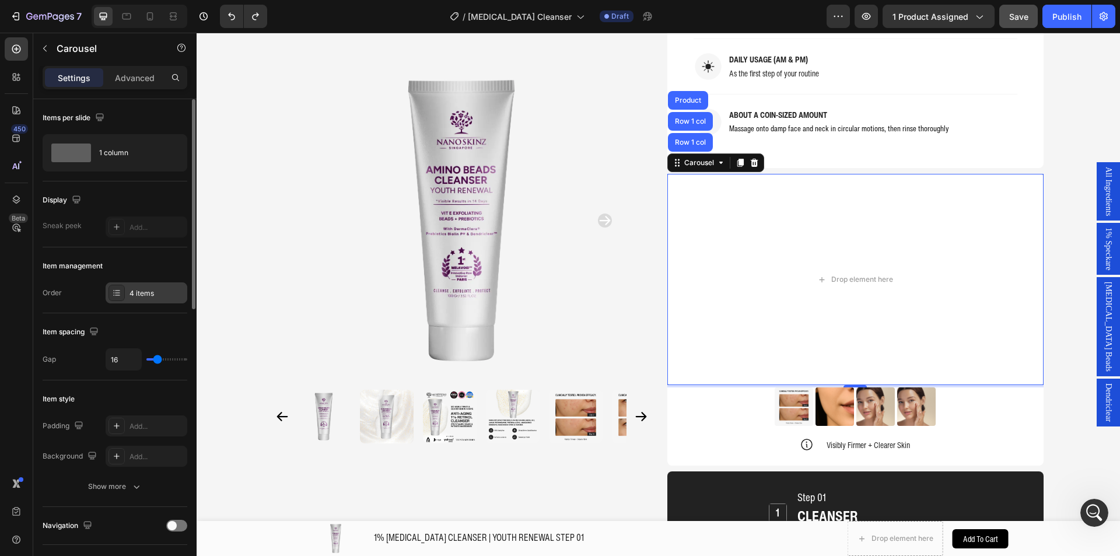
click at [149, 297] on div "4 items" at bounding box center [156, 293] width 55 height 10
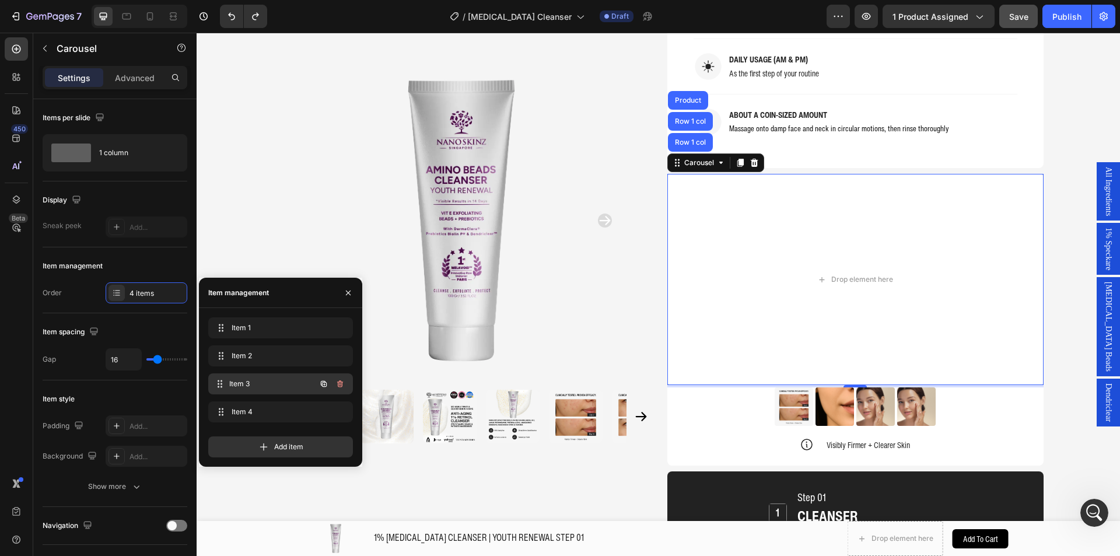
click at [251, 376] on div "Item 3 Item 3" at bounding box center [264, 384] width 103 height 16
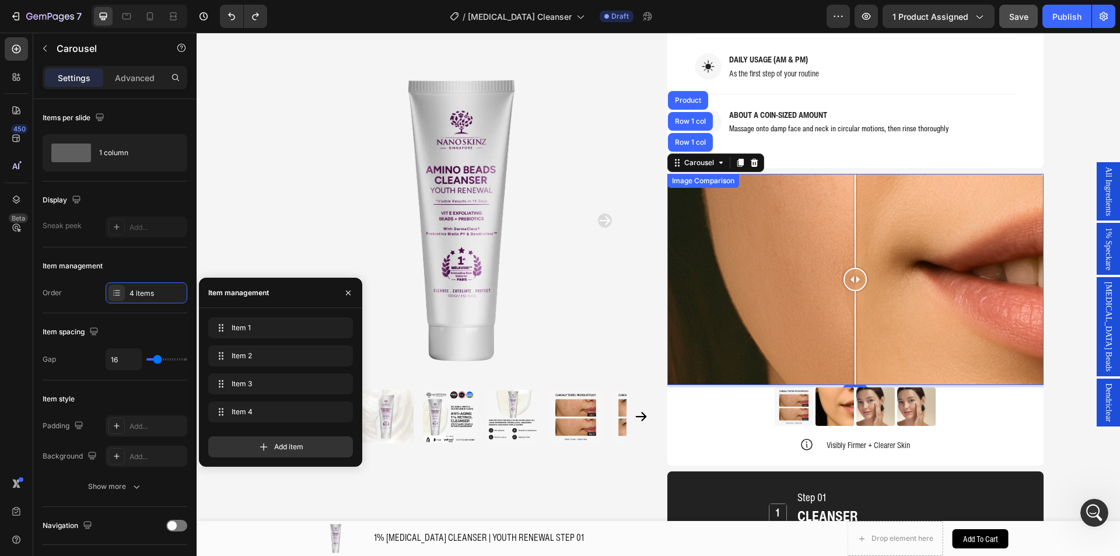
click at [728, 183] on div at bounding box center [855, 280] width 376 height 212
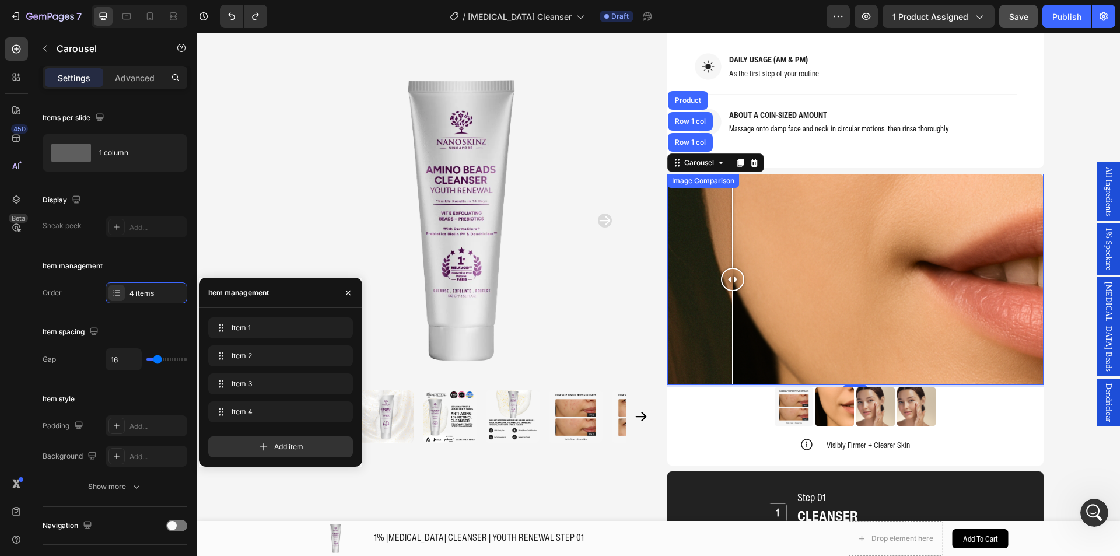
click at [692, 174] on div at bounding box center [855, 280] width 376 height 212
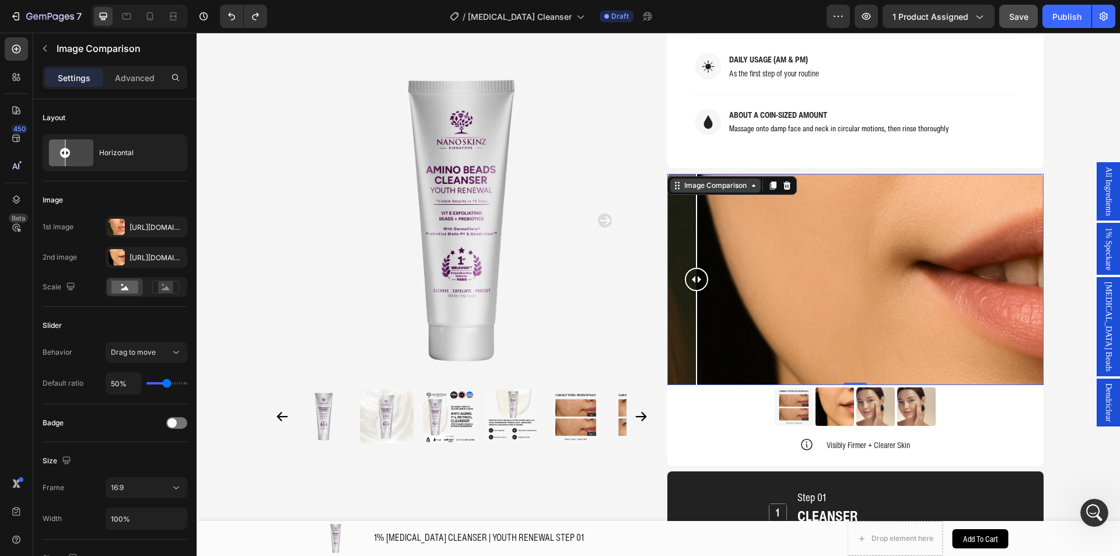
click at [726, 180] on div "Image Comparison" at bounding box center [715, 185] width 67 height 10
click at [768, 181] on icon at bounding box center [772, 185] width 9 height 9
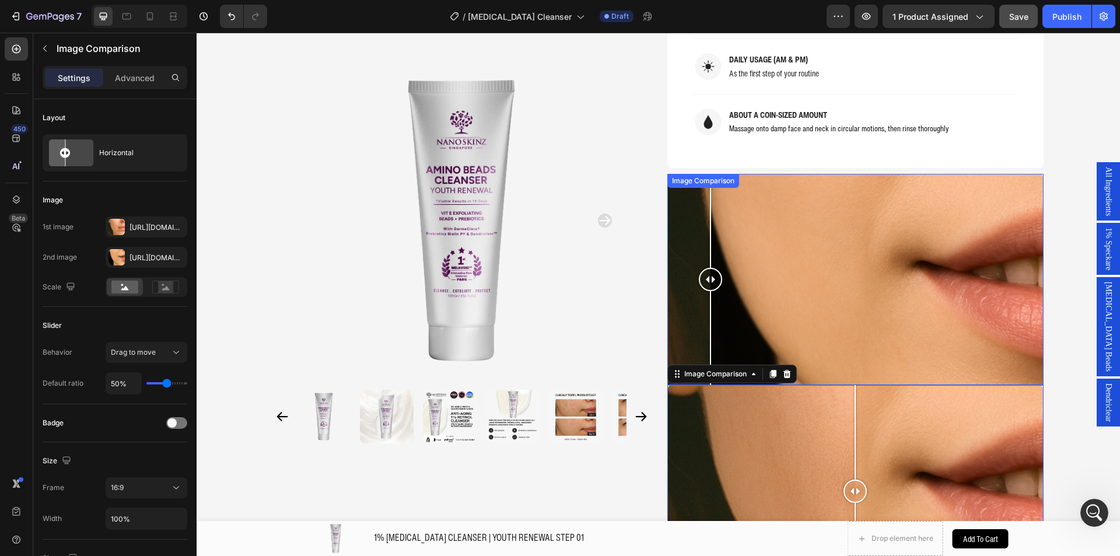
click at [706, 174] on div at bounding box center [855, 280] width 376 height 212
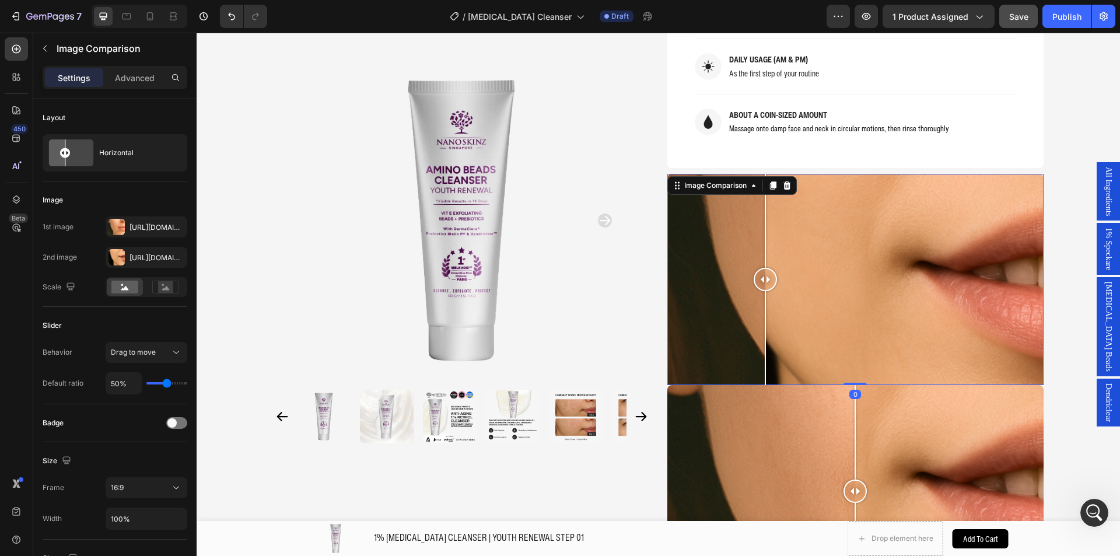
click at [760, 176] on div at bounding box center [855, 280] width 376 height 212
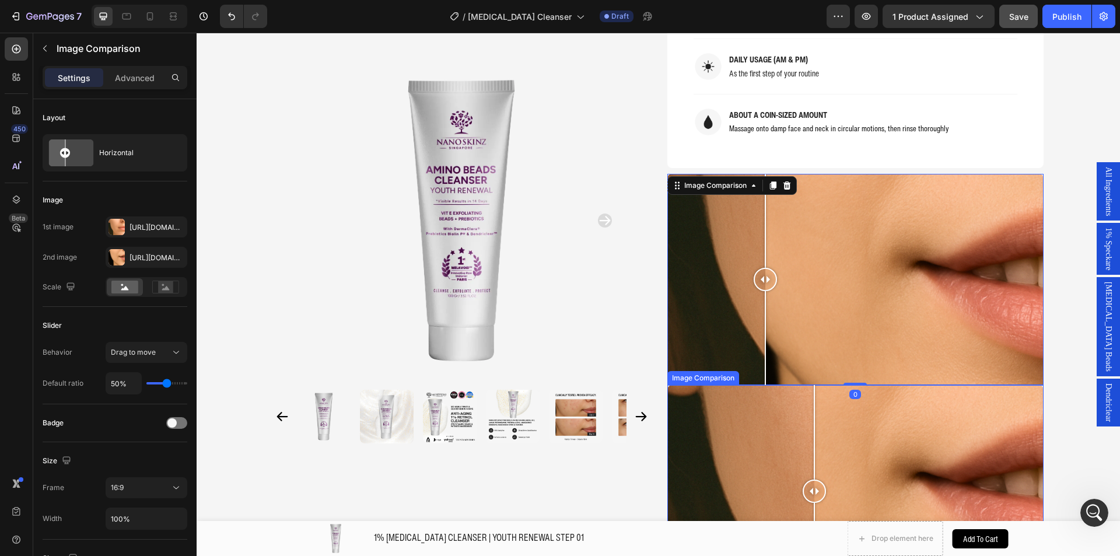
click at [809, 385] on div at bounding box center [855, 491] width 376 height 212
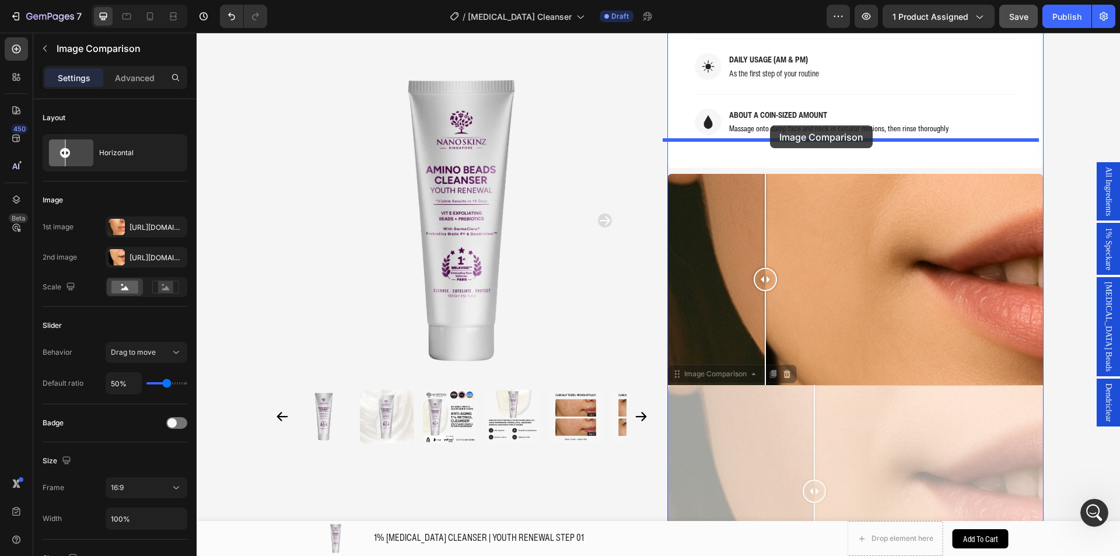
drag, startPoint x: 707, startPoint y: 345, endPoint x: 770, endPoint y: 125, distance: 227.9
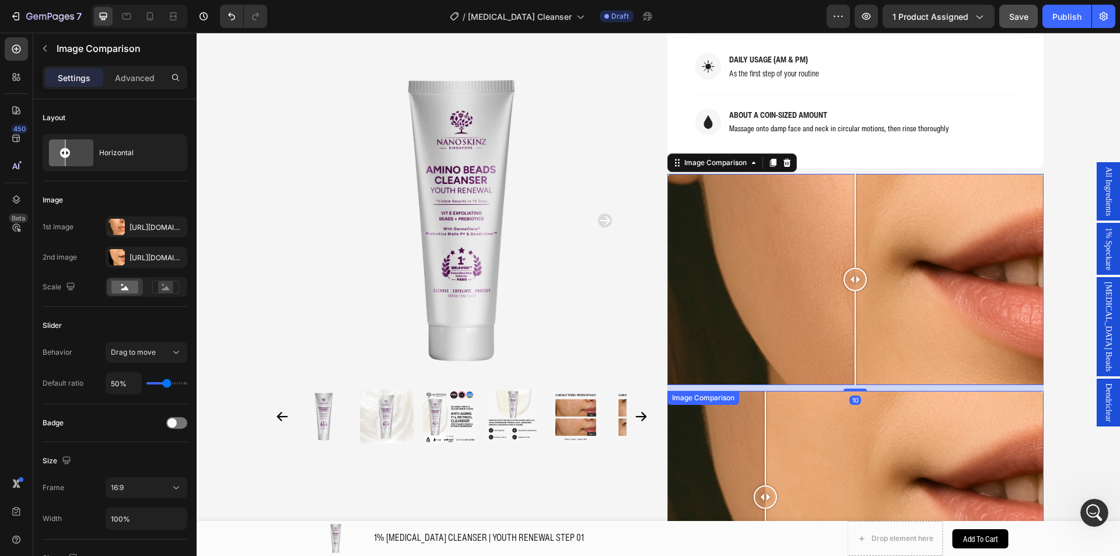
click at [720, 399] on div at bounding box center [855, 497] width 376 height 212
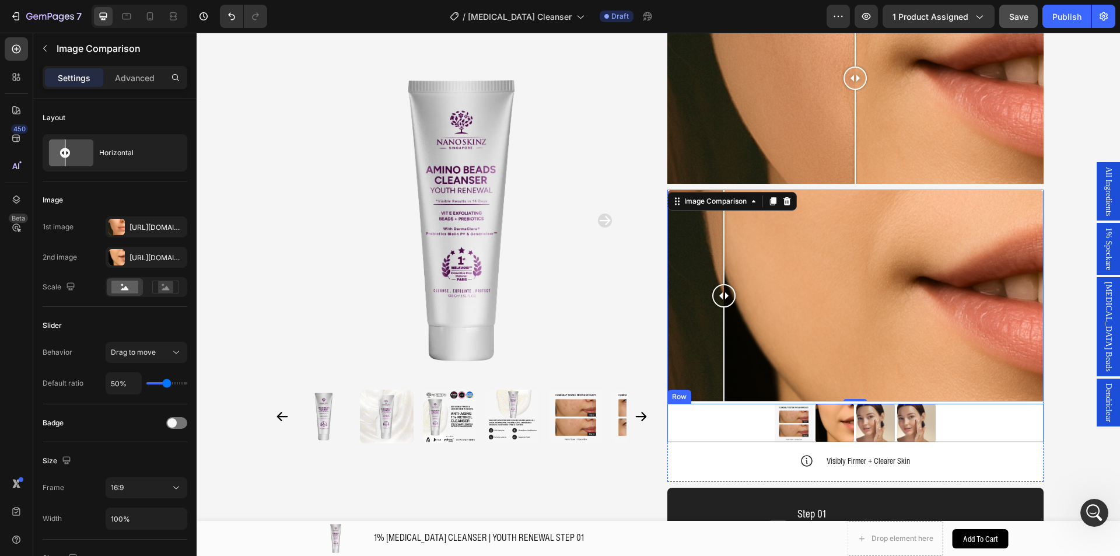
scroll to position [1336, 0]
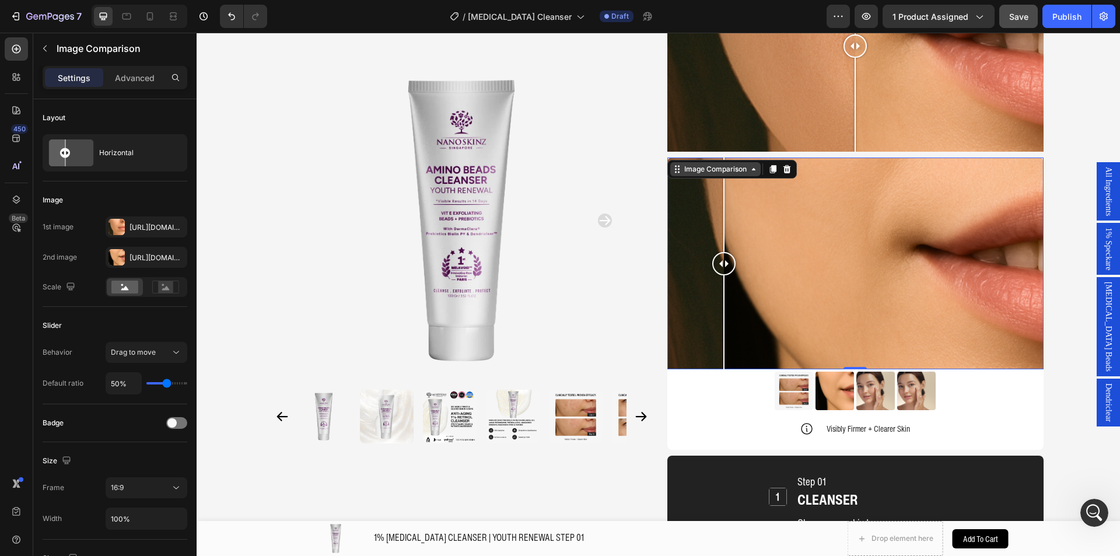
click at [710, 164] on div "Image Comparison" at bounding box center [715, 169] width 67 height 10
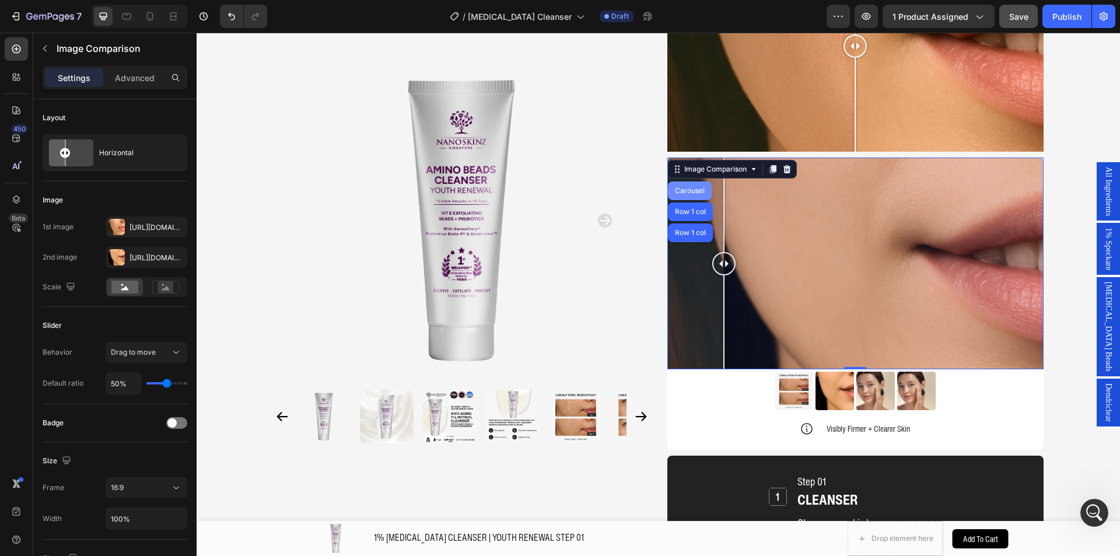
click at [685, 187] on div "Carousel" at bounding box center [689, 190] width 34 height 7
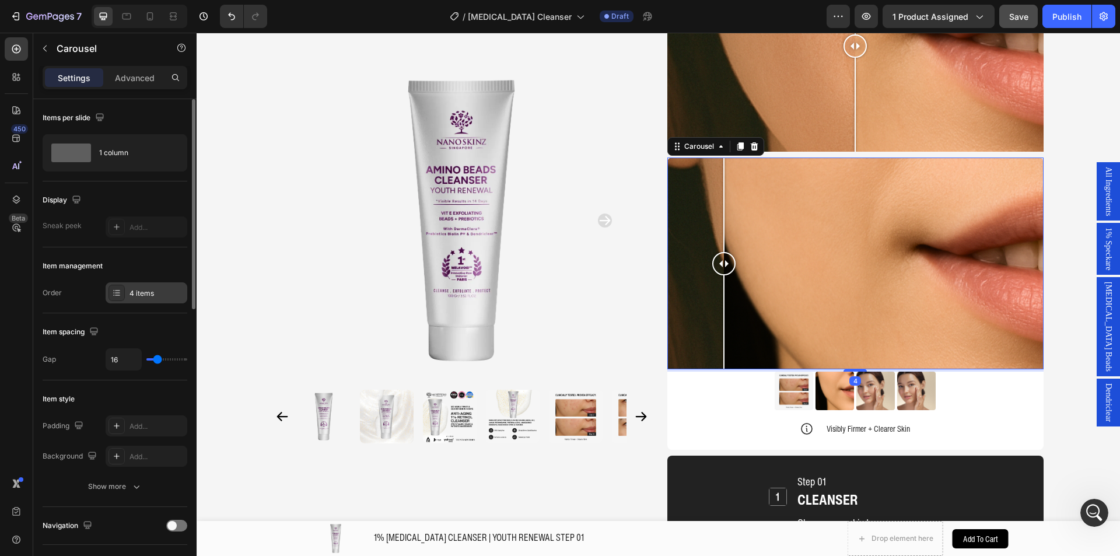
click at [145, 291] on div "4 items" at bounding box center [156, 293] width 55 height 10
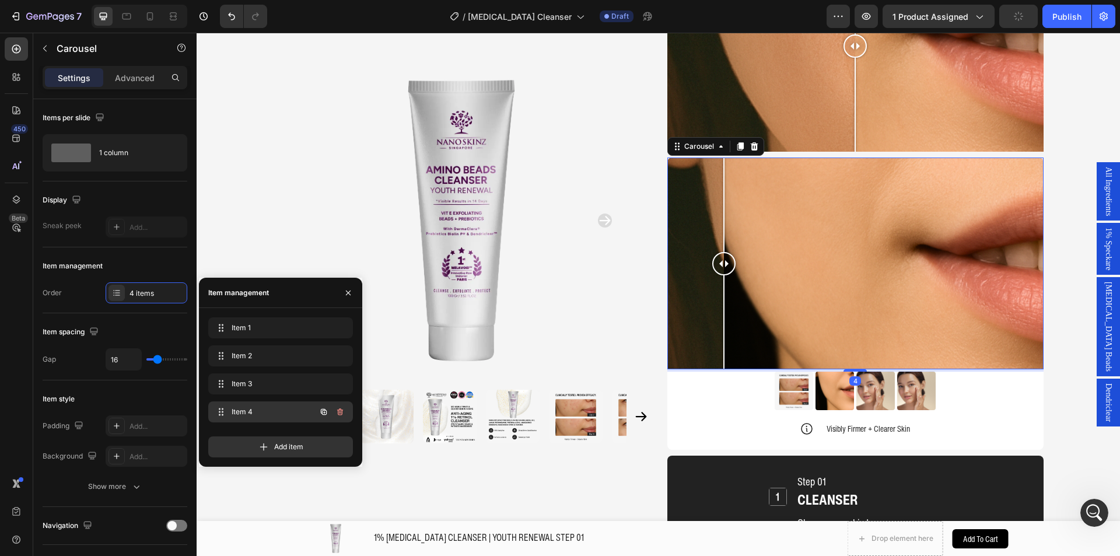
click at [273, 411] on span "Item 4" at bounding box center [264, 411] width 66 height 10
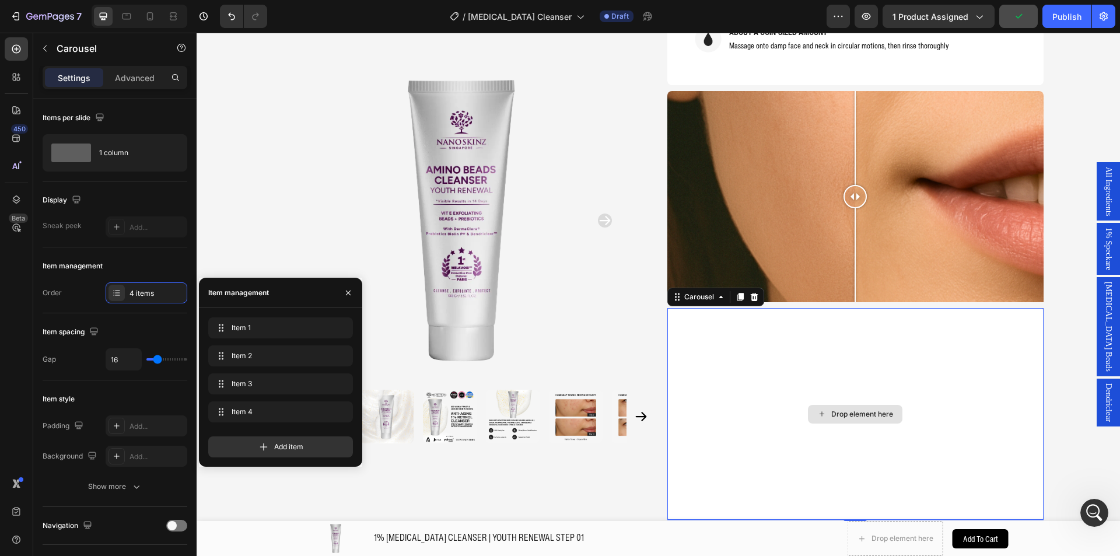
scroll to position [1161, 0]
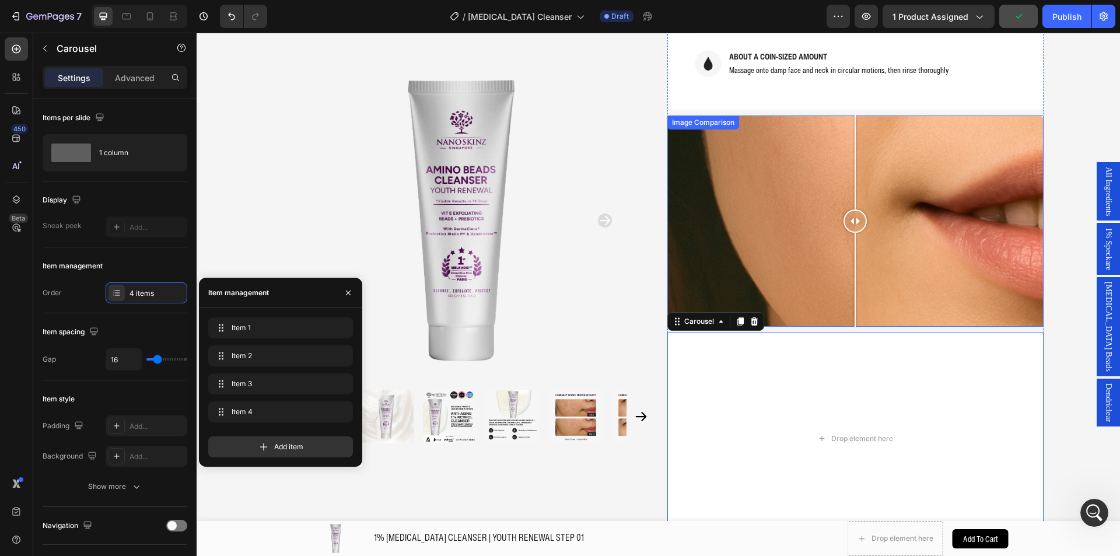
click at [766, 198] on div at bounding box center [855, 221] width 376 height 212
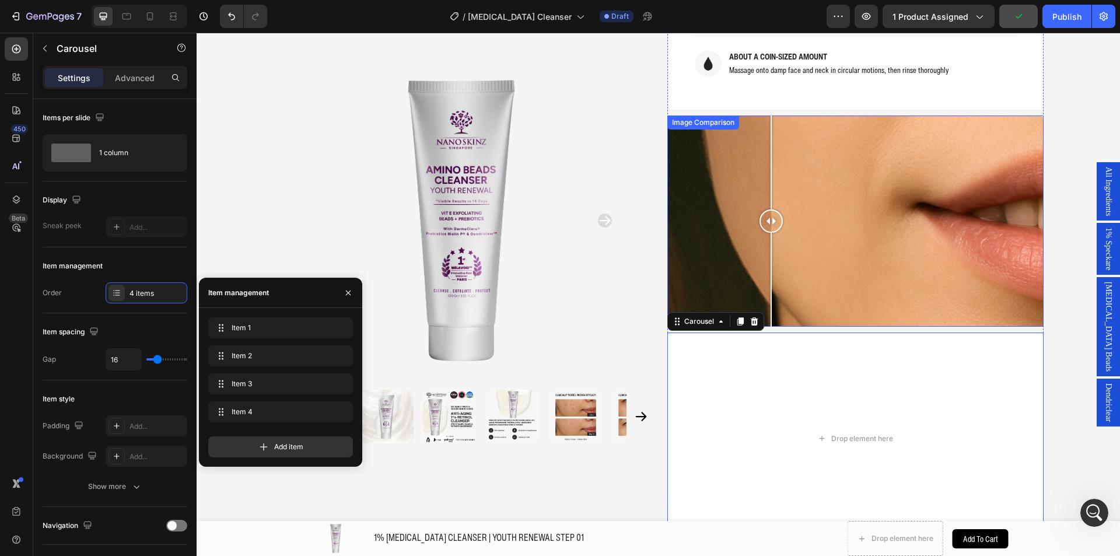
click at [683, 115] on div at bounding box center [855, 221] width 376 height 212
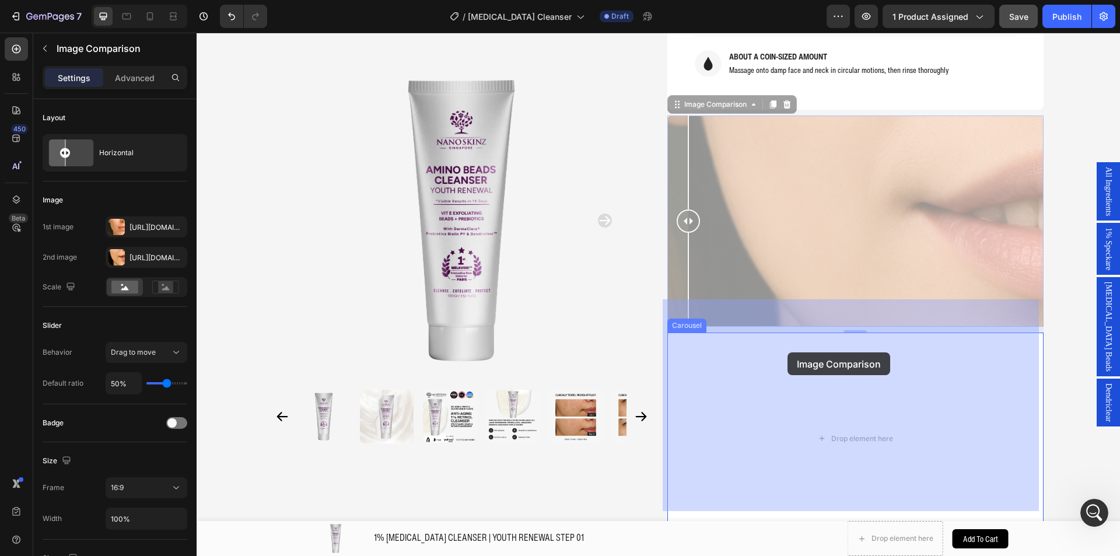
drag, startPoint x: 709, startPoint y: 74, endPoint x: 789, endPoint y: 361, distance: 297.9
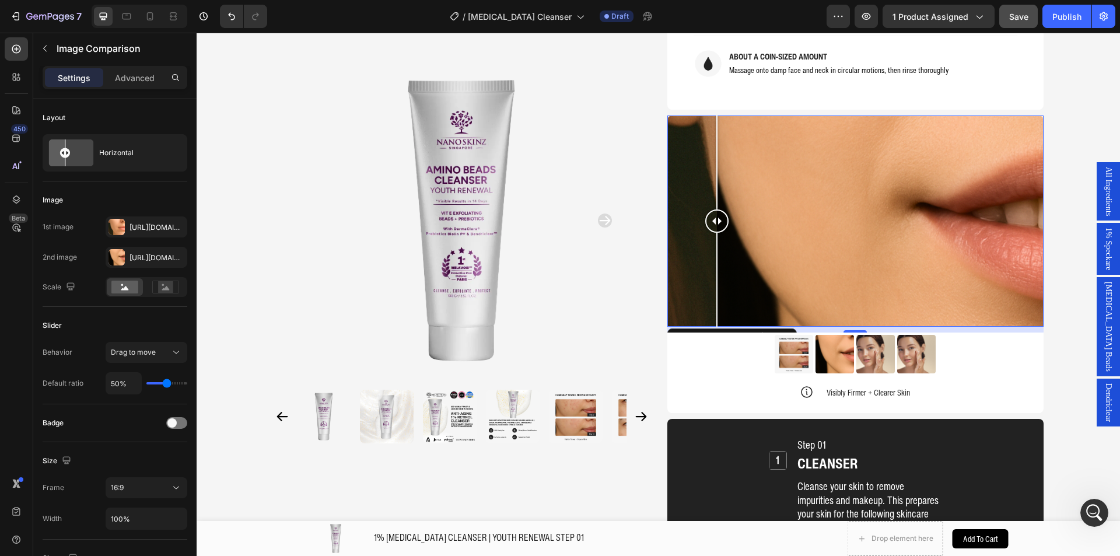
click at [713, 206] on div at bounding box center [855, 221] width 376 height 212
click at [620, 321] on div at bounding box center [461, 221] width 376 height 320
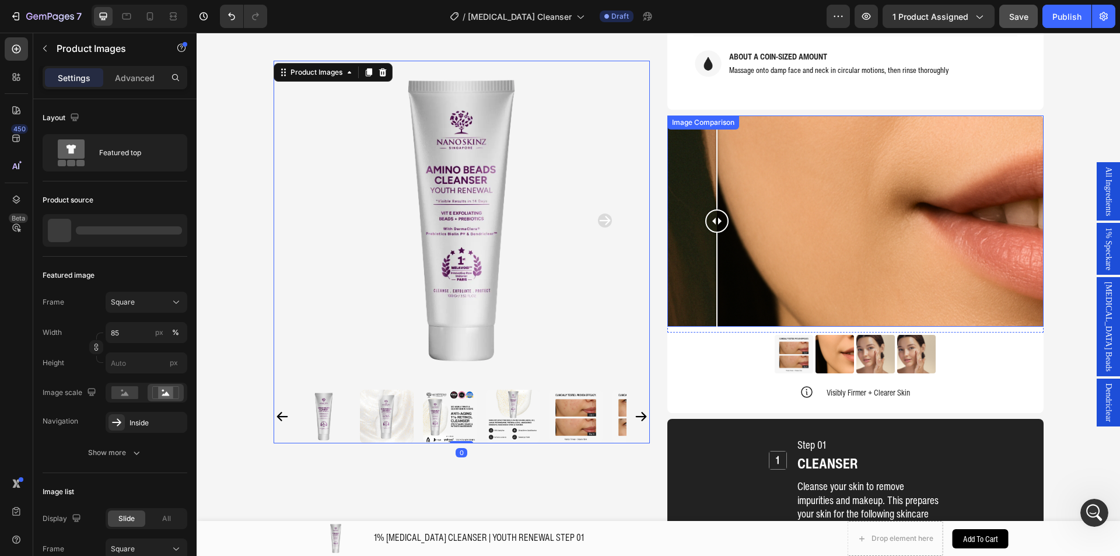
click at [787, 261] on div at bounding box center [855, 221] width 376 height 212
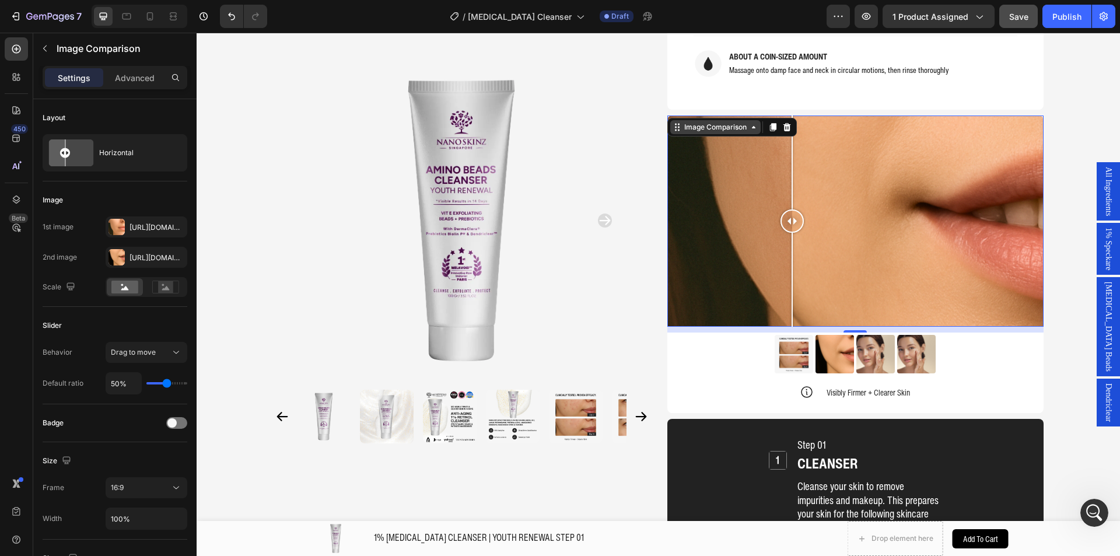
click at [707, 122] on div "Image Comparison" at bounding box center [715, 127] width 67 height 10
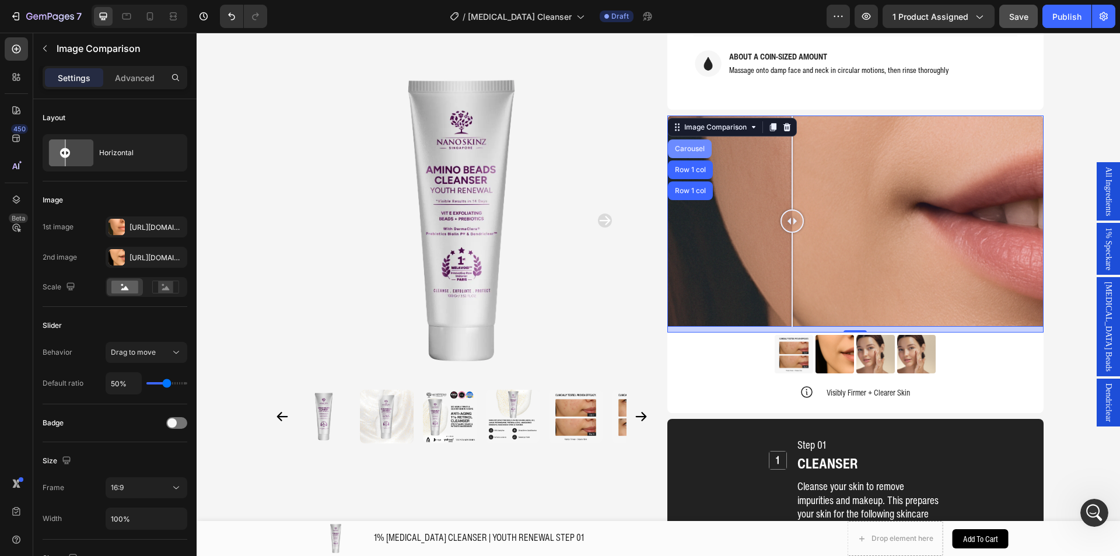
click at [694, 139] on div "Carousel" at bounding box center [690, 148] width 44 height 19
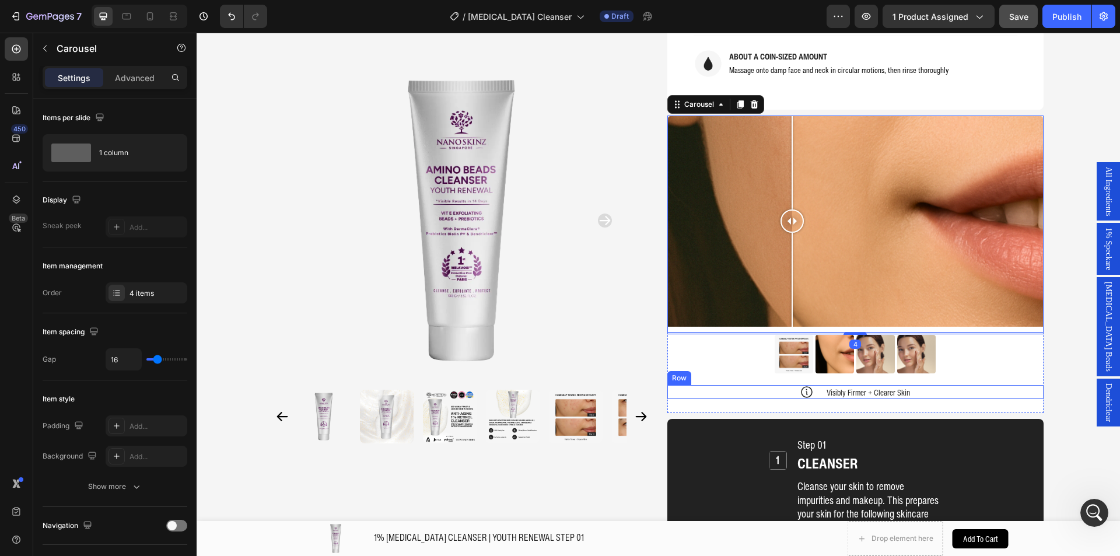
click at [701, 385] on div "Icon Visibly Firmer + Clearer Skin Text Block Row" at bounding box center [855, 392] width 376 height 14
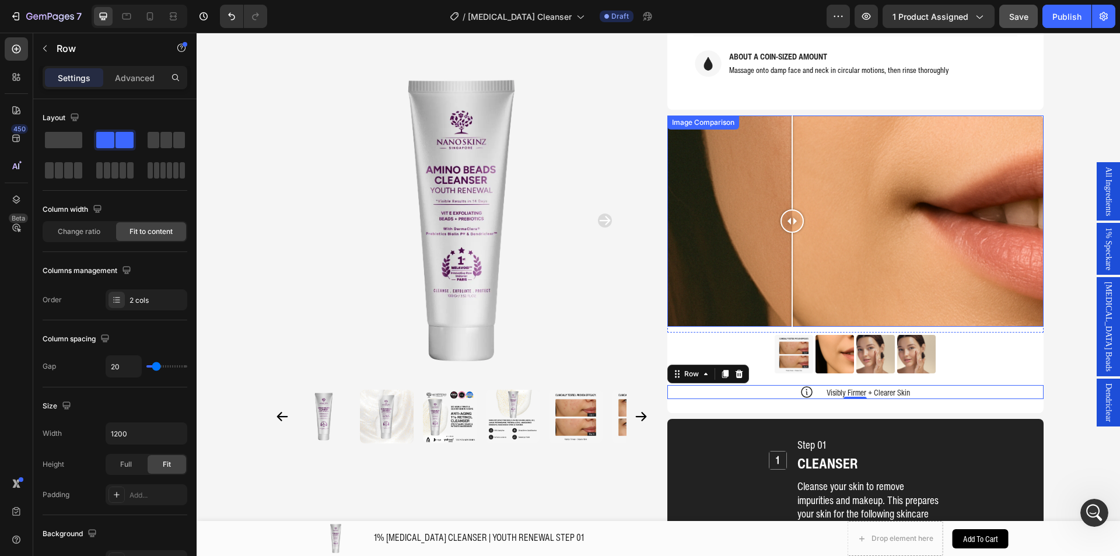
click at [724, 184] on div at bounding box center [855, 221] width 376 height 212
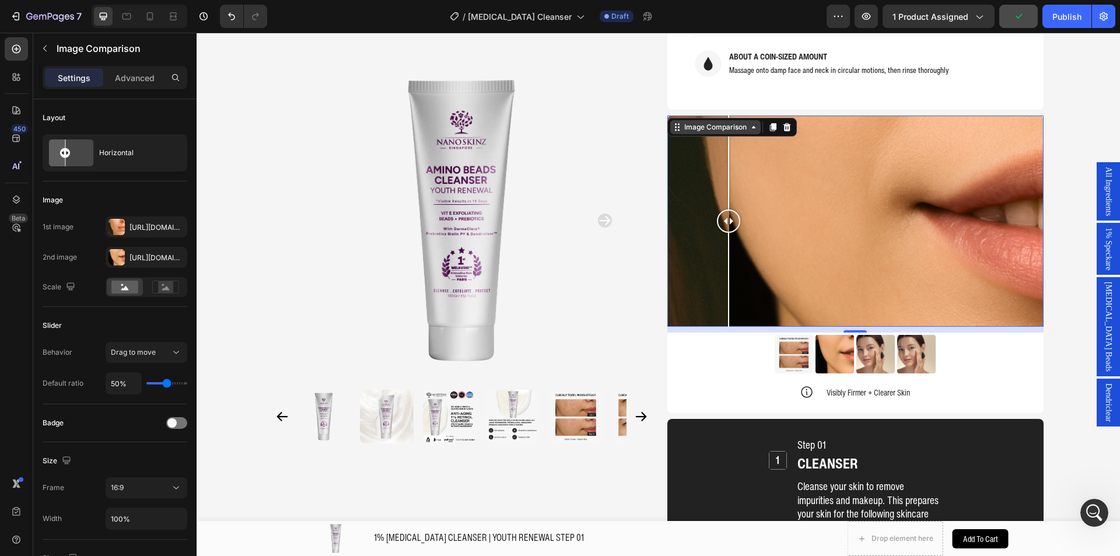
click at [711, 122] on div "Image Comparison" at bounding box center [715, 127] width 67 height 10
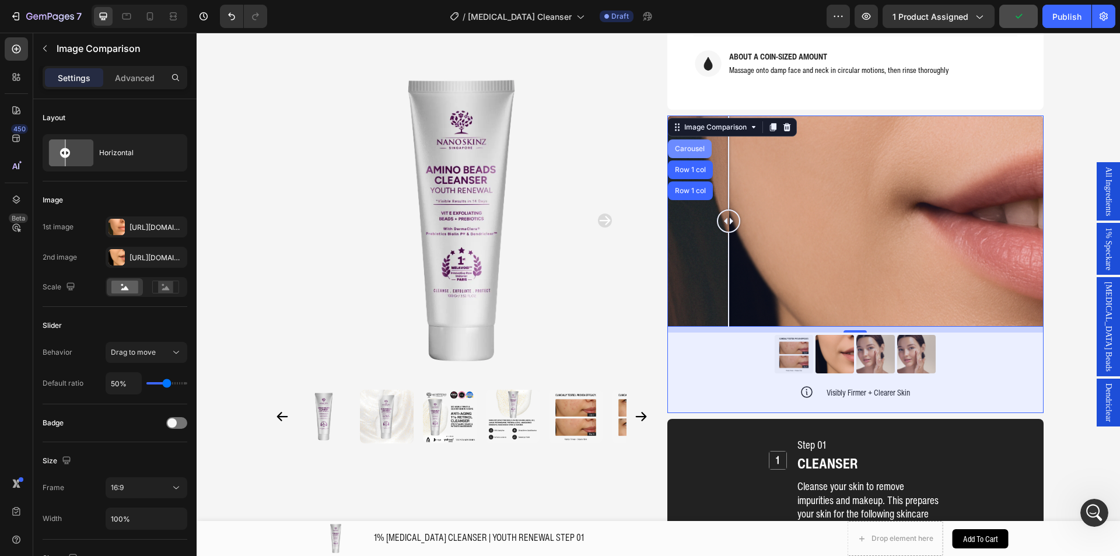
click at [679, 145] on div "Carousel" at bounding box center [689, 148] width 34 height 7
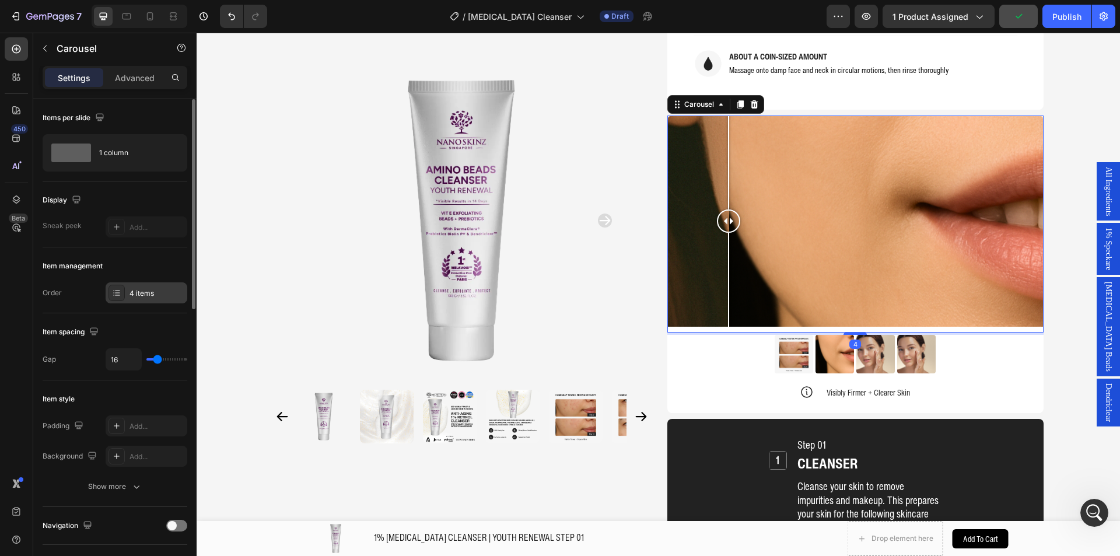
click at [149, 297] on div "4 items" at bounding box center [156, 293] width 55 height 10
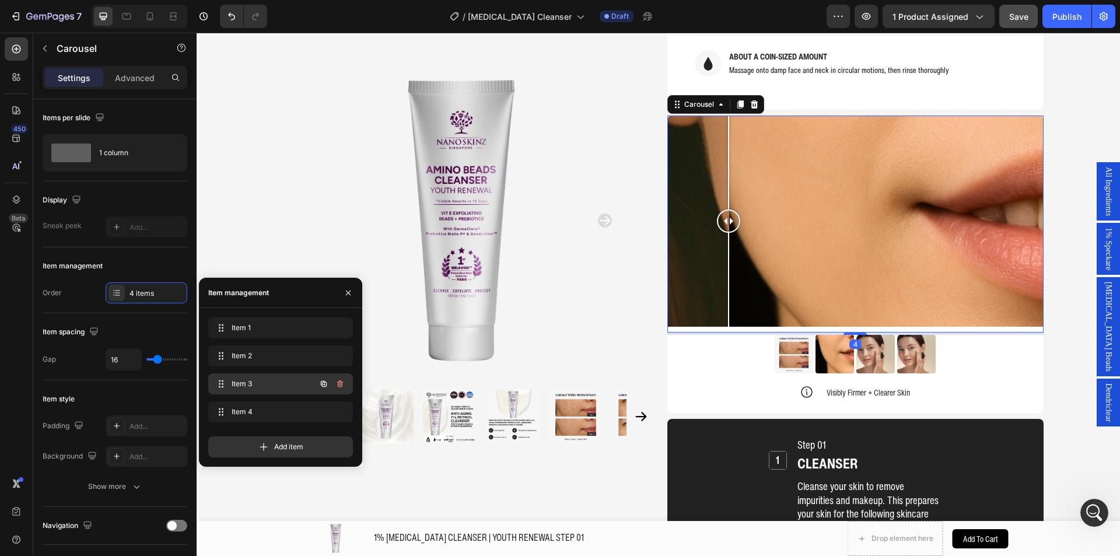
click at [255, 376] on div "Item 3 Item 3" at bounding box center [264, 384] width 103 height 16
click at [282, 366] on div "Item 2 Item 2" at bounding box center [280, 355] width 145 height 21
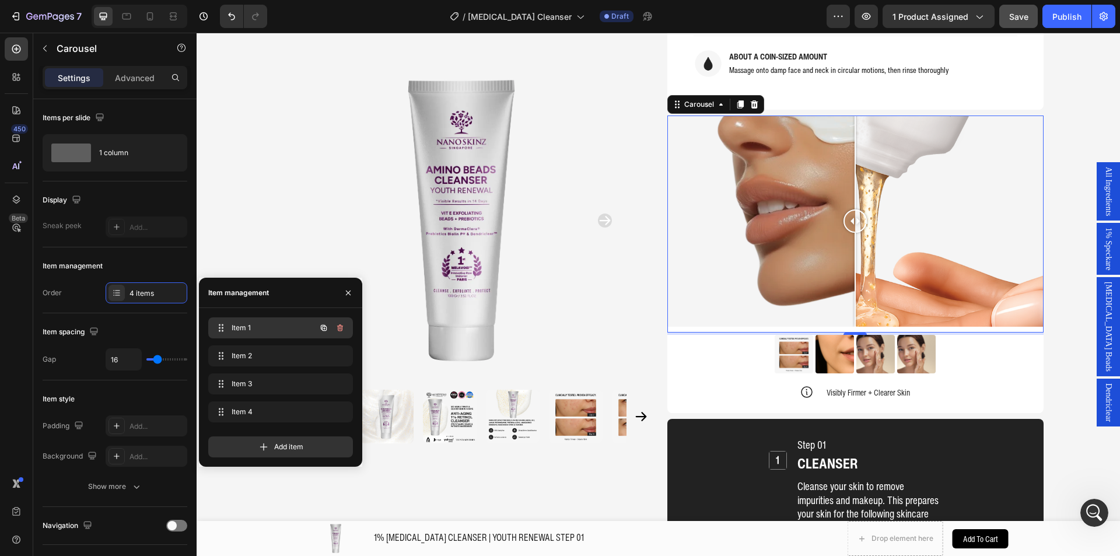
click at [293, 331] on span "Item 1" at bounding box center [264, 327] width 66 height 10
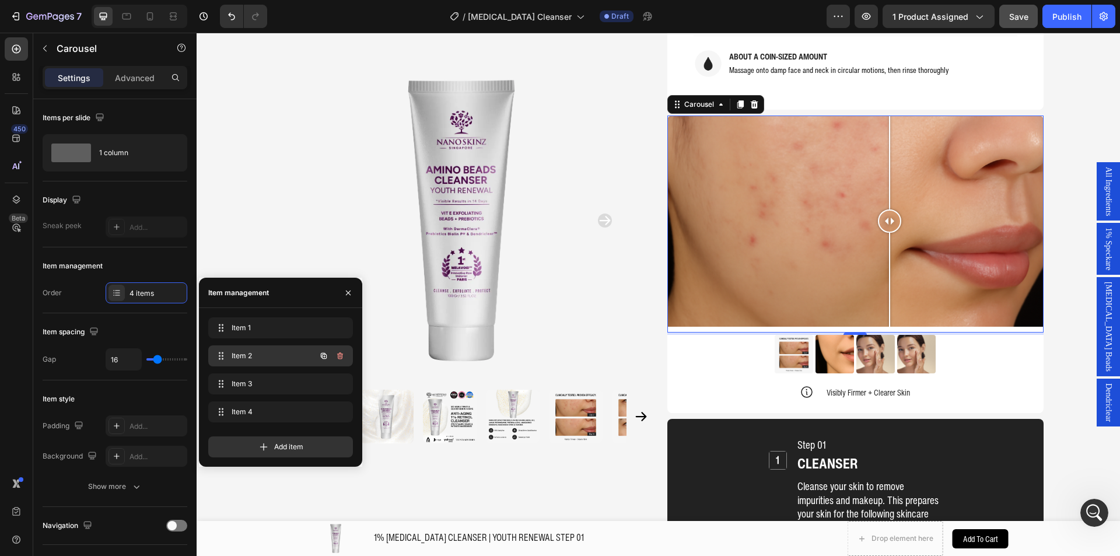
click at [291, 352] on span "Item 2" at bounding box center [264, 355] width 66 height 10
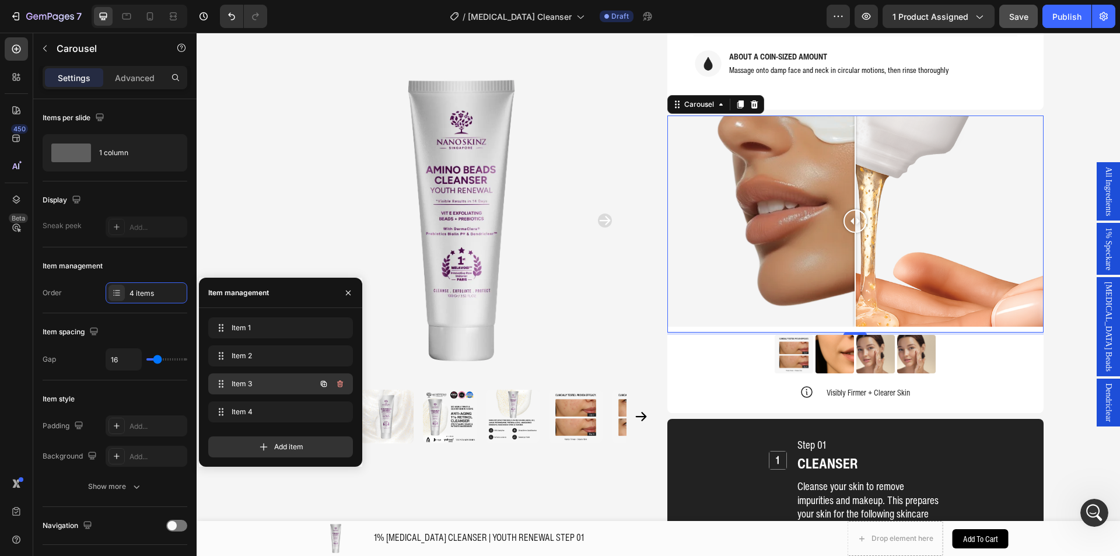
click at [293, 375] on div "Item 3 Item 3" at bounding box center [280, 383] width 145 height 21
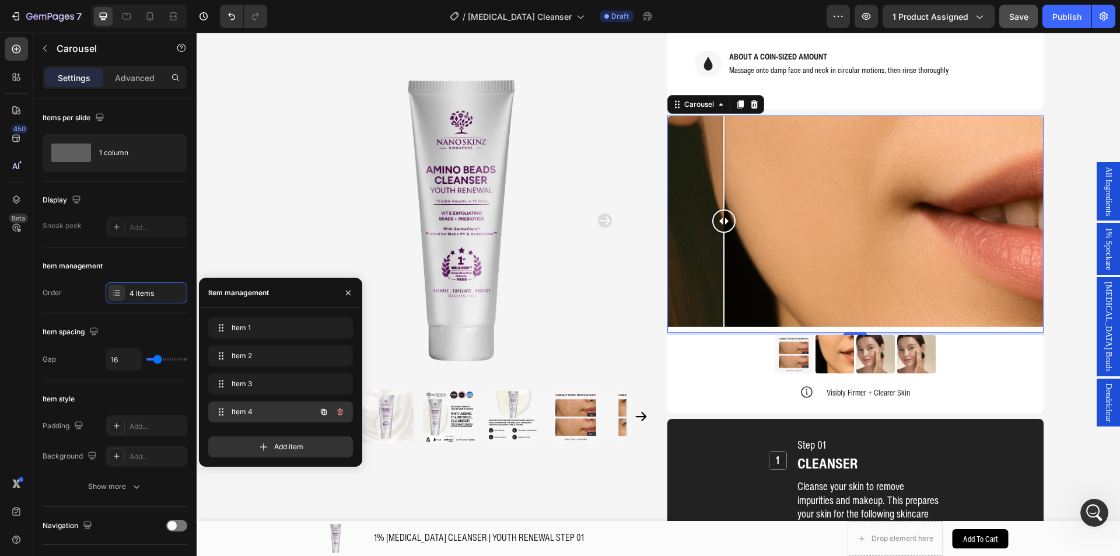
click at [290, 404] on div "Item 4 Item 4" at bounding box center [264, 411] width 103 height 16
click at [1082, 519] on div "Open Intercom Messenger" at bounding box center [1092, 511] width 38 height 38
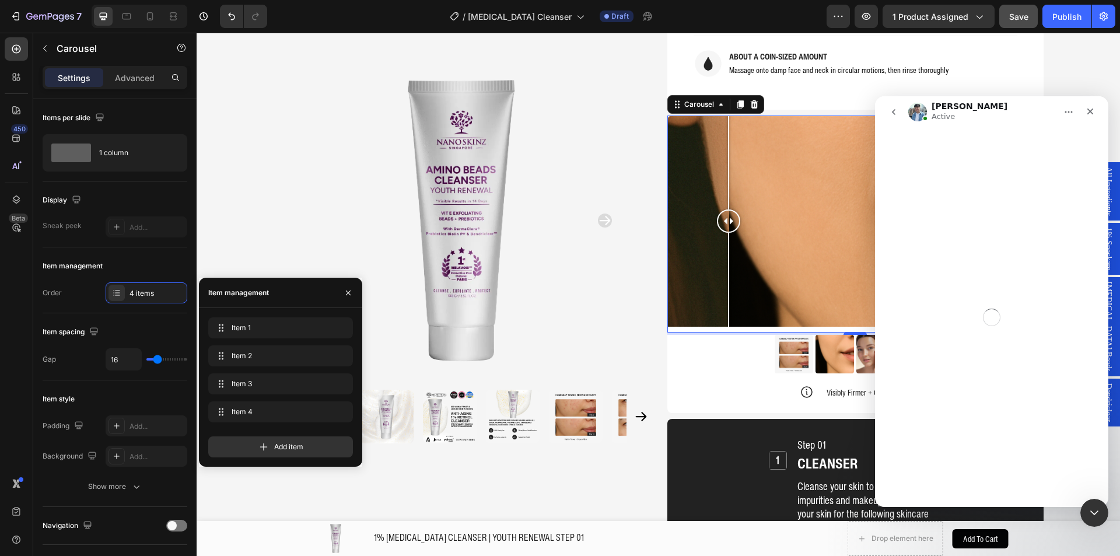
click at [862, 335] on img at bounding box center [875, 354] width 38 height 38
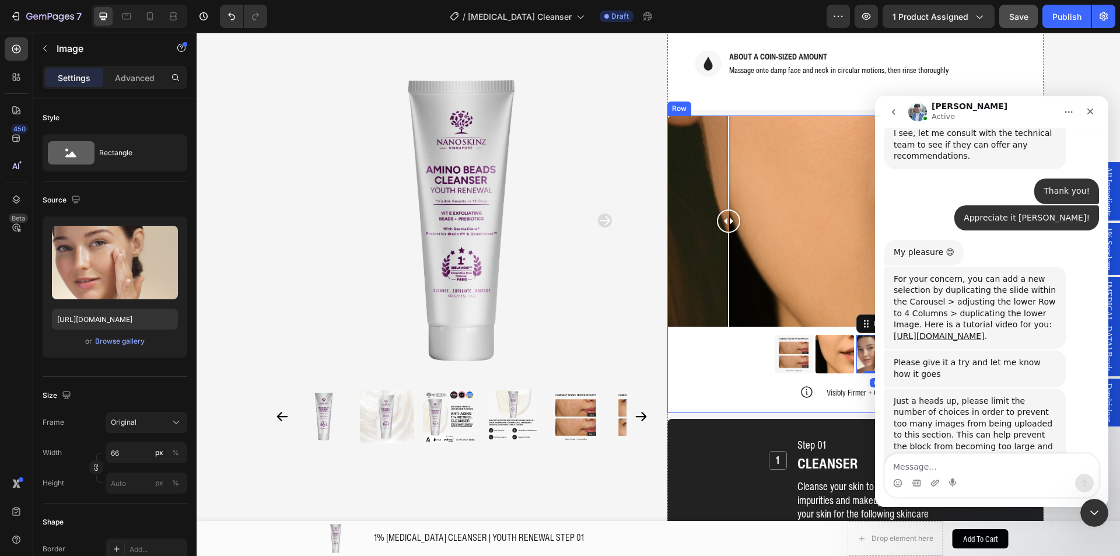
scroll to position [3313, 0]
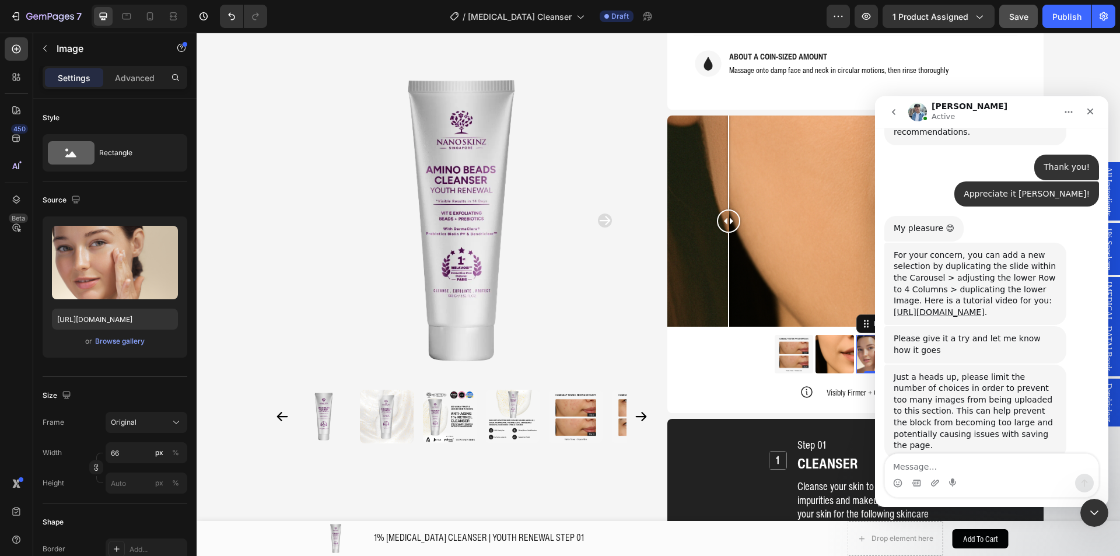
click at [1033, 461] on textarea "Message…" at bounding box center [991, 464] width 213 height 20
type textarea "Let me try this, thank you Liam!"
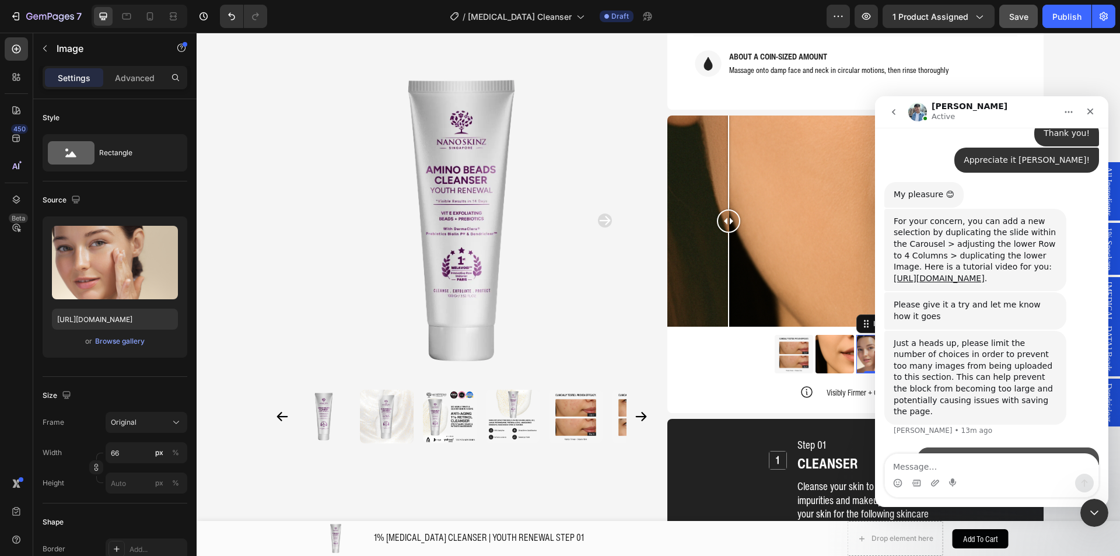
scroll to position [3348, 0]
click at [1086, 517] on icon "Close Intercom Messenger" at bounding box center [1092, 511] width 14 height 14
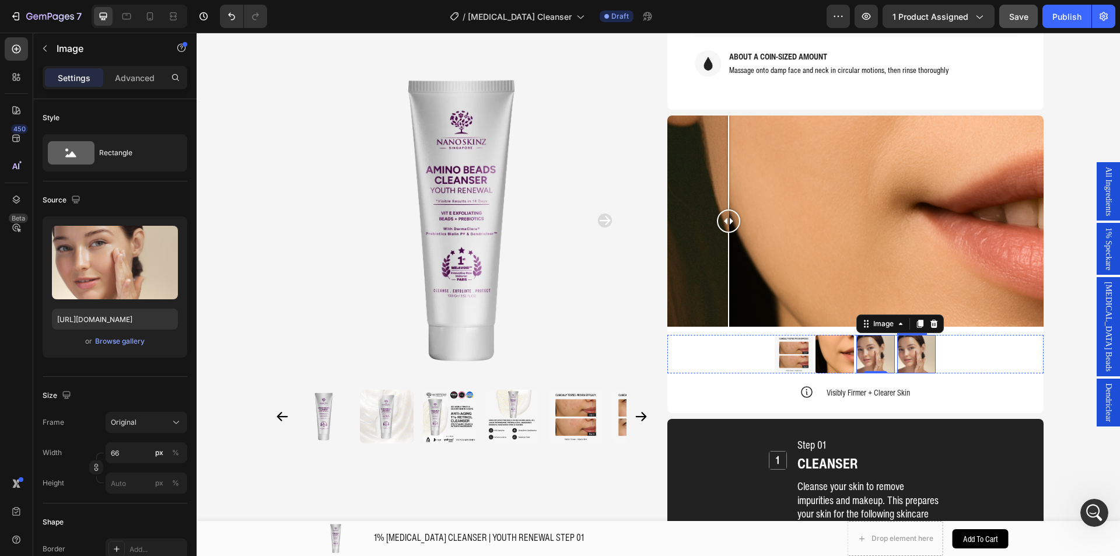
click at [906, 335] on img at bounding box center [916, 354] width 38 height 38
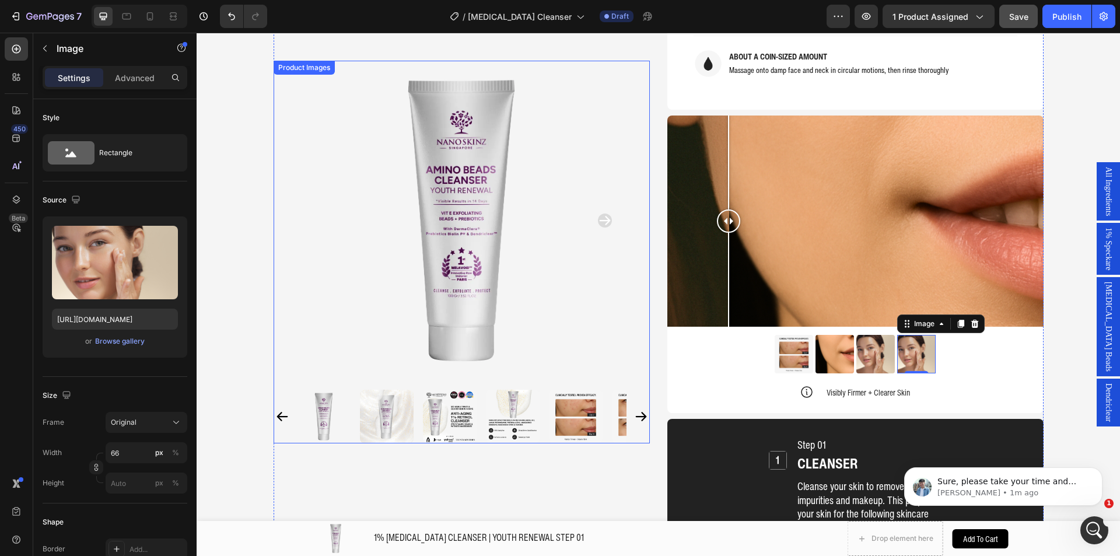
scroll to position [3394, 0]
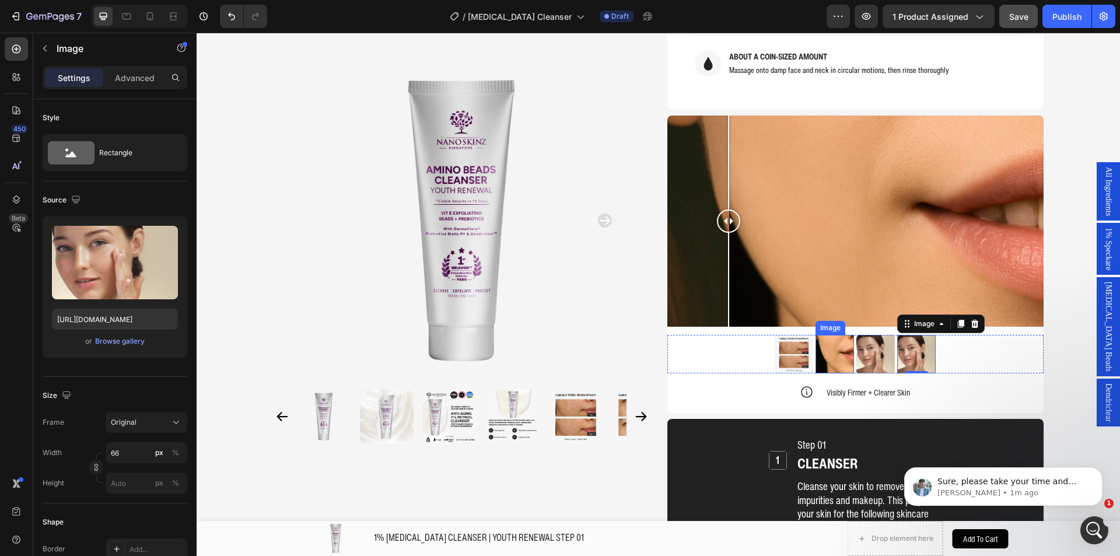
click at [844, 335] on img at bounding box center [834, 354] width 38 height 38
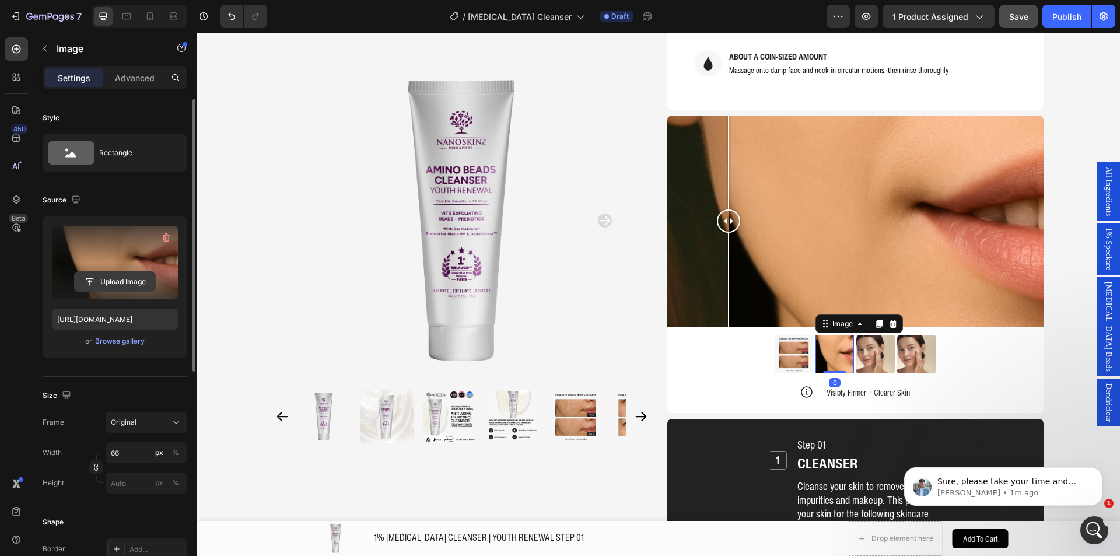
click at [120, 282] on input "file" at bounding box center [115, 282] width 80 height 20
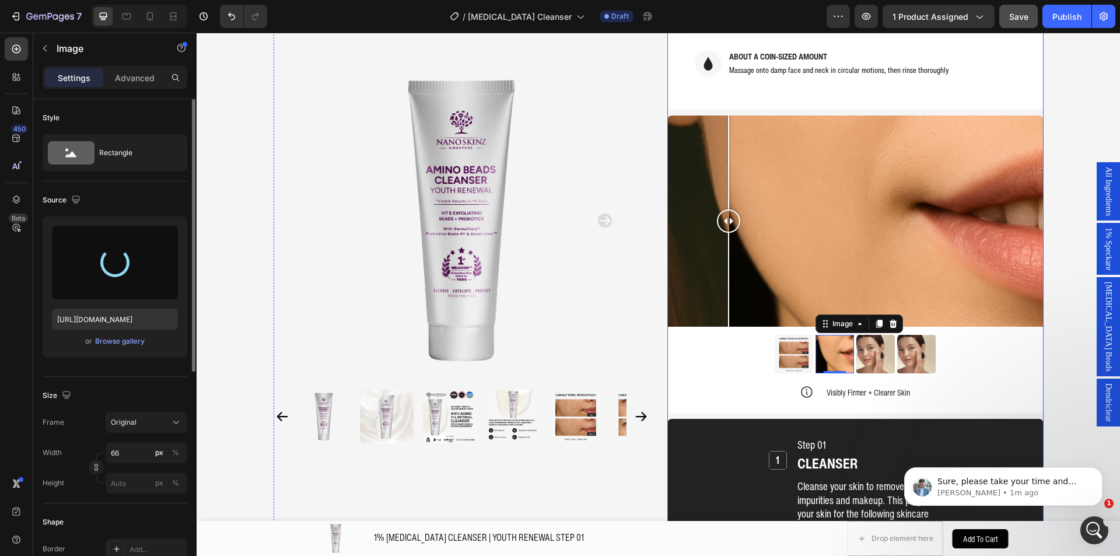
type input "[URL][DOMAIN_NAME]"
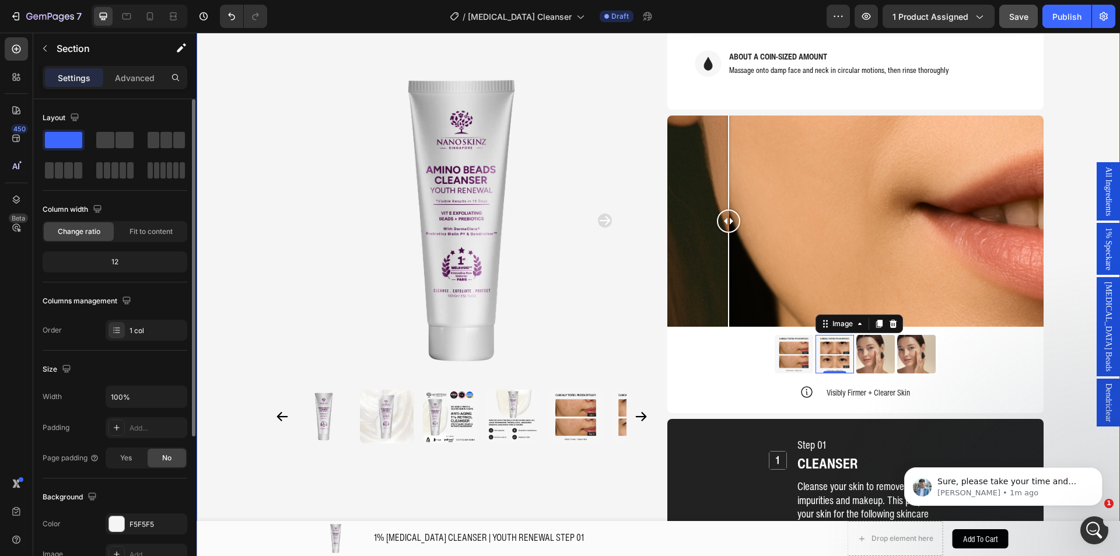
click at [1062, 381] on div "Product Images Home 1% RETINOL CLEANSER | YOUTH RENEWAL STEP 01 Breadcrumb 1% R…" at bounding box center [657, 166] width 923 height 2540
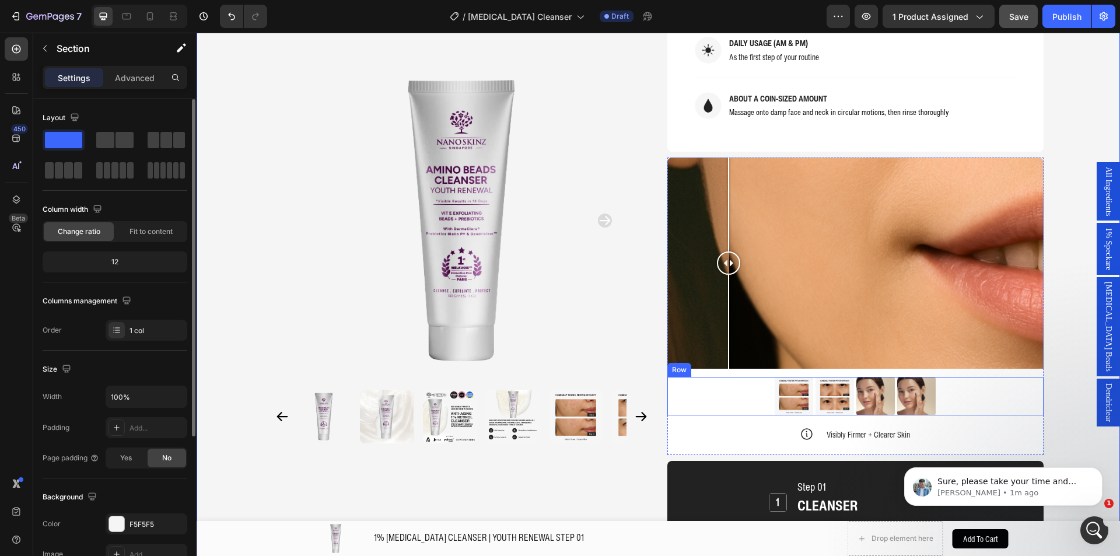
scroll to position [1161, 0]
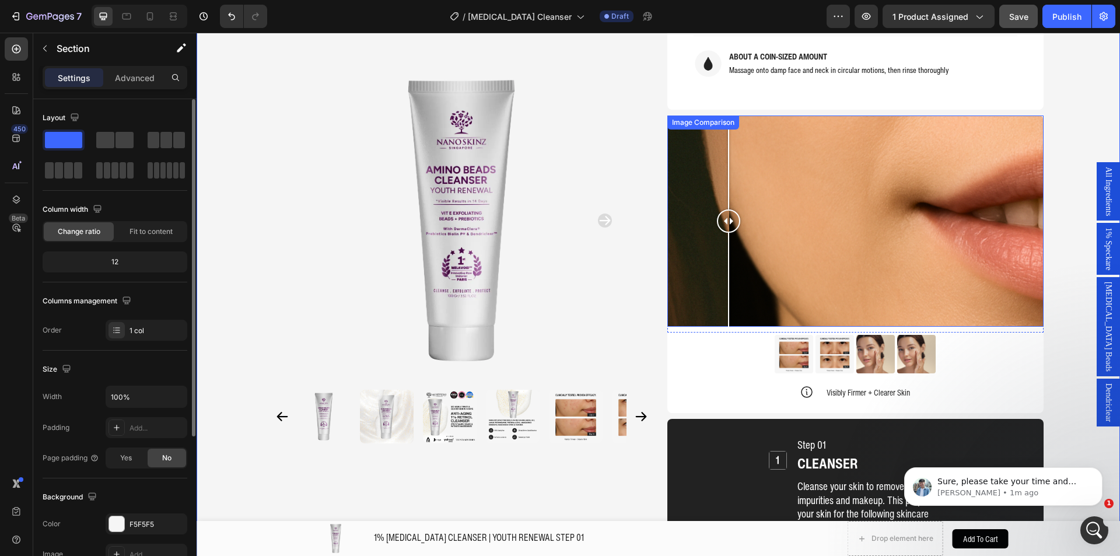
click at [838, 257] on div at bounding box center [855, 221] width 376 height 212
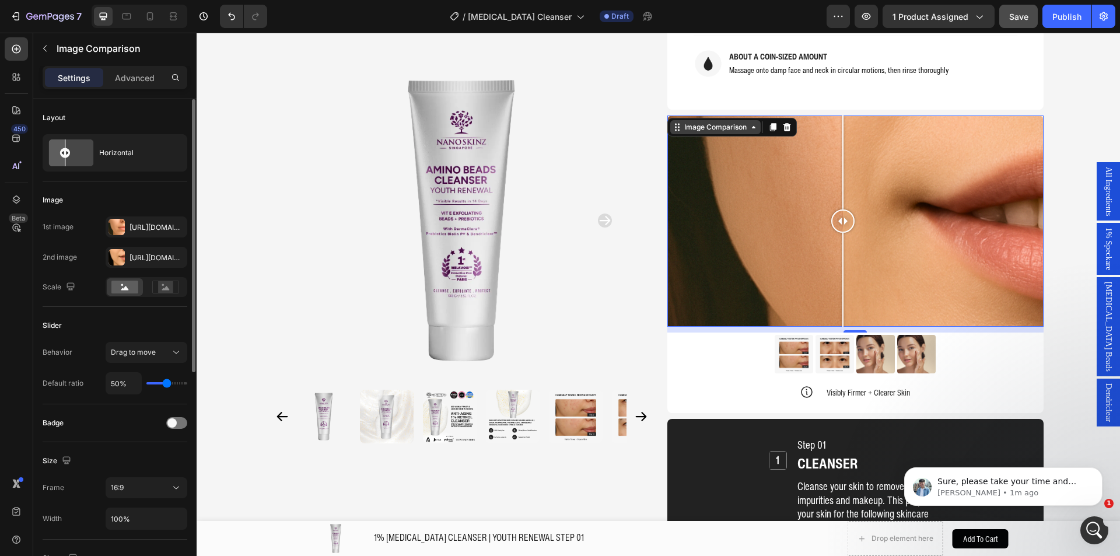
click at [696, 122] on div "Image Comparison" at bounding box center [715, 127] width 67 height 10
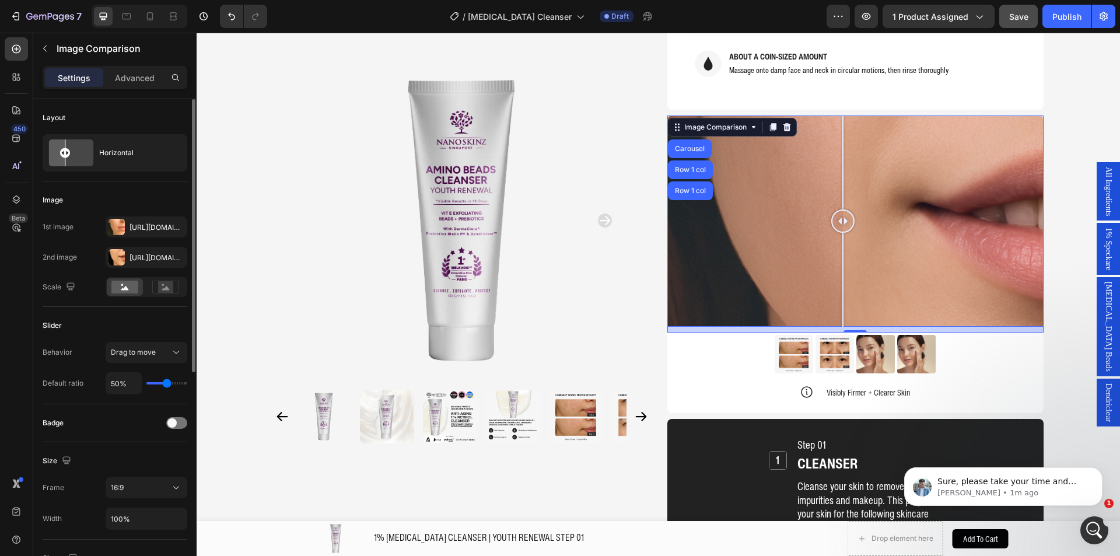
click at [691, 145] on div "Carousel" at bounding box center [689, 148] width 34 height 7
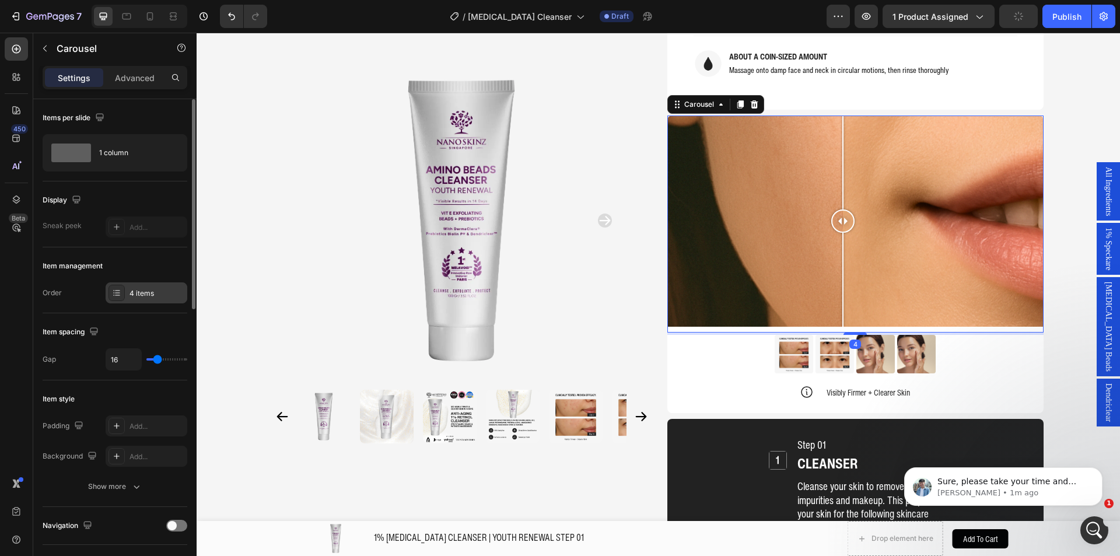
click at [142, 291] on div "4 items" at bounding box center [156, 293] width 55 height 10
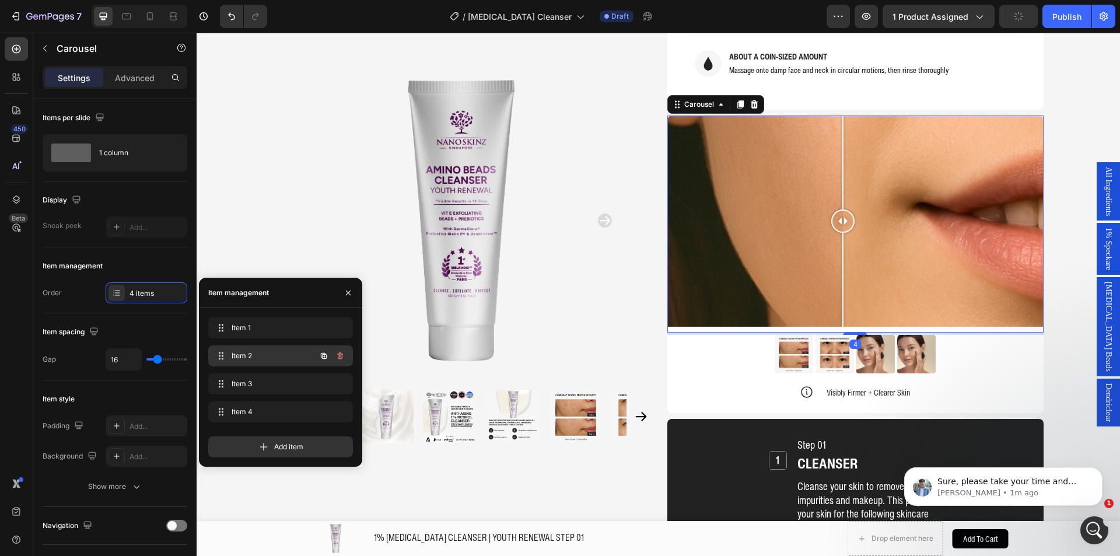
click at [252, 352] on span "Item 2" at bounding box center [264, 355] width 66 height 10
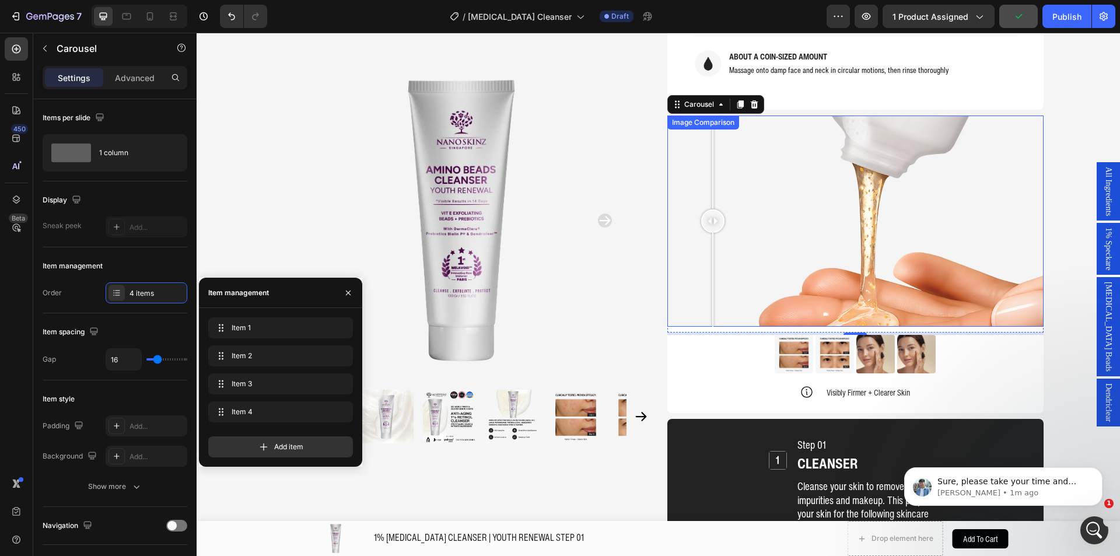
click at [708, 184] on div at bounding box center [855, 221] width 376 height 212
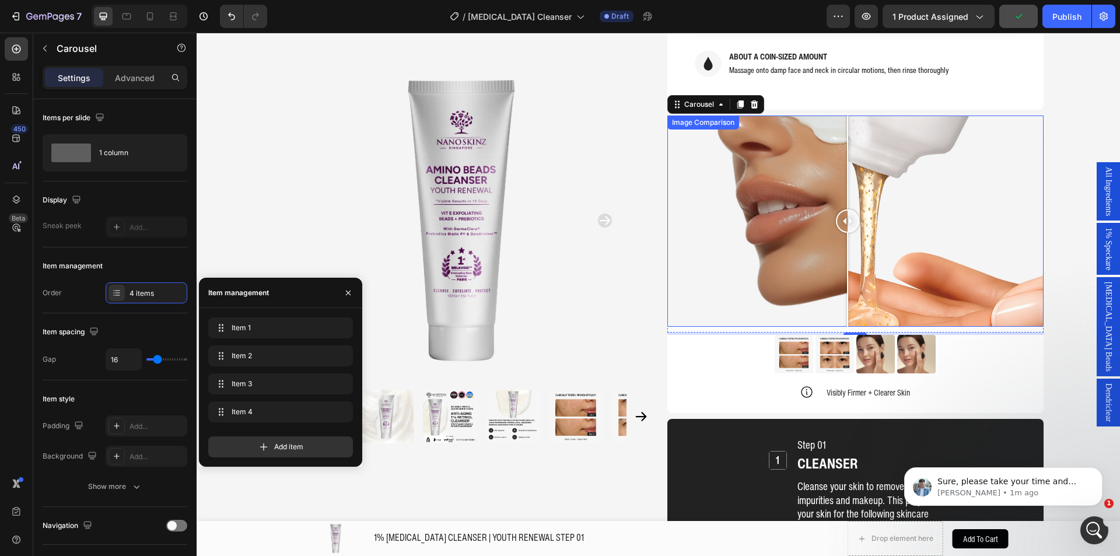
click at [843, 147] on div at bounding box center [855, 221] width 376 height 212
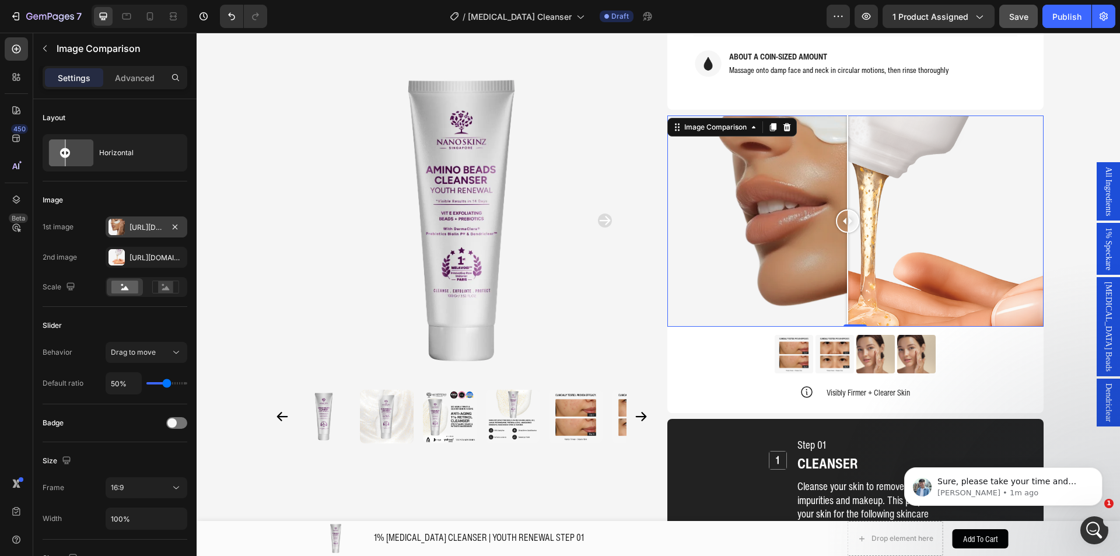
click at [139, 236] on div "Https://cdn.Shopify.Com/s/files/1/0941/6300/9836/files/gempages_577943635312509…" at bounding box center [147, 226] width 82 height 21
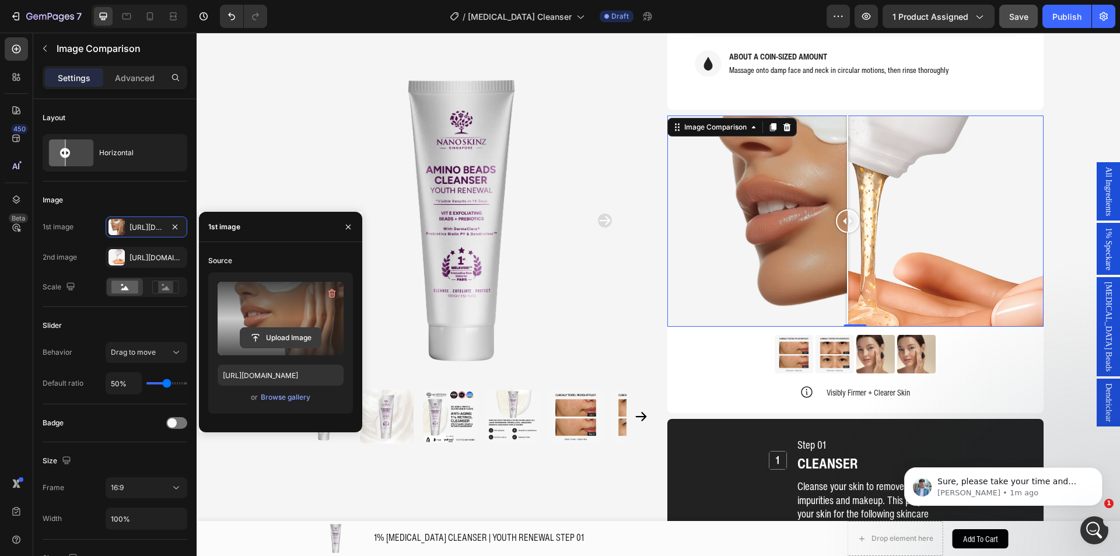
click at [291, 335] on input "file" at bounding box center [280, 338] width 80 height 20
click at [292, 337] on input "file" at bounding box center [280, 338] width 80 height 20
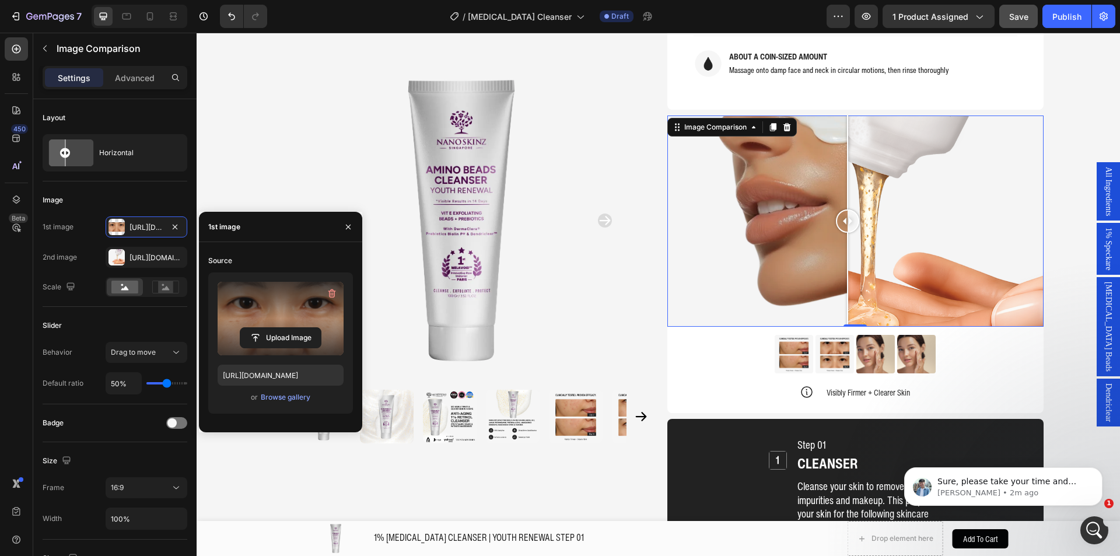
type input "https://cdn.shopify.com/s/files/1/0941/6300/9836/files/gempages_577943635312509…"
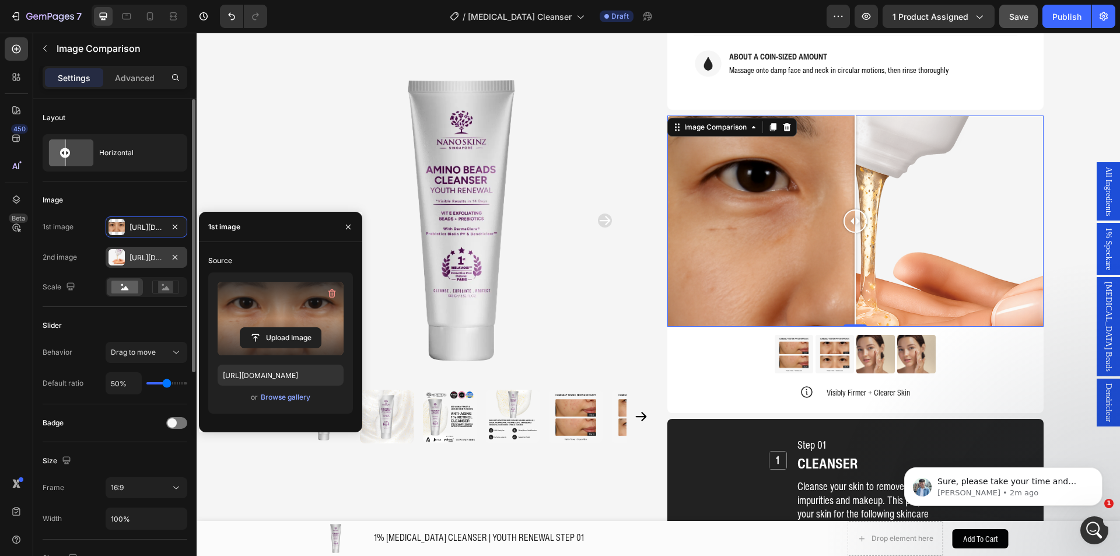
click at [138, 258] on div "Https://cdn.Shopify.Com/s/files/1/0941/6300/9836/files/gempages_577943635312509…" at bounding box center [146, 257] width 34 height 10
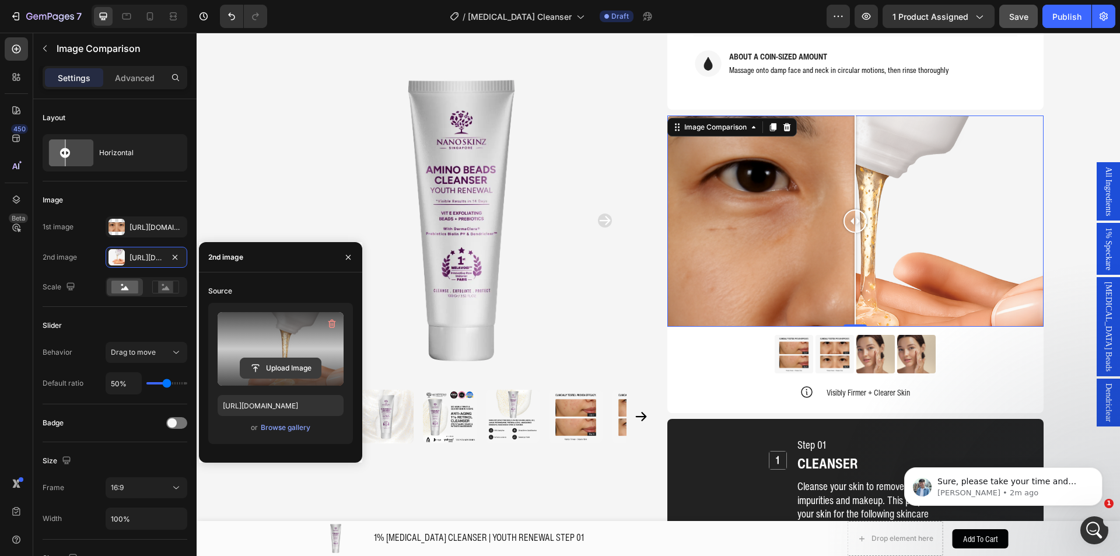
click at [282, 360] on input "file" at bounding box center [280, 368] width 80 height 20
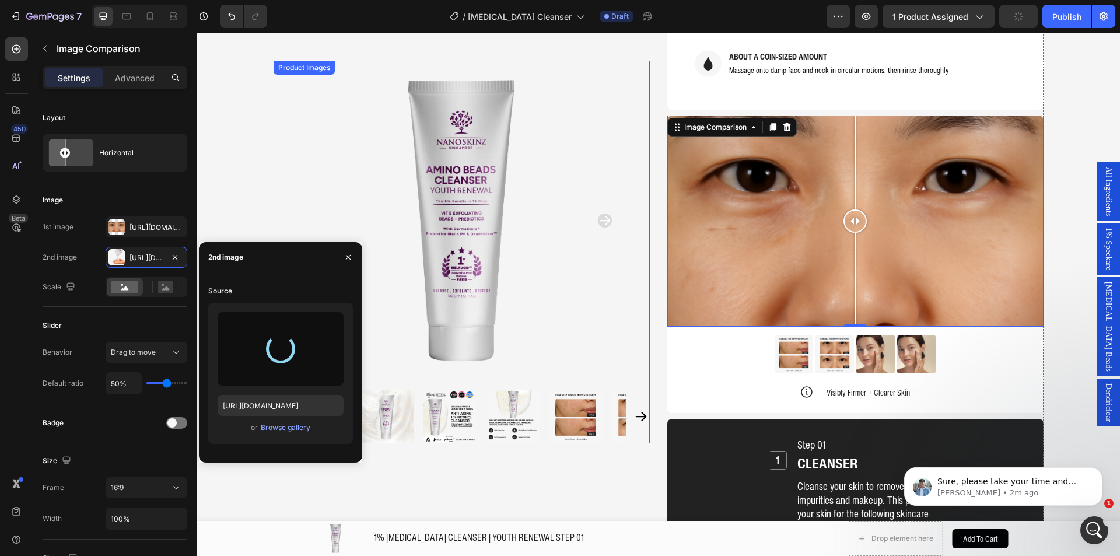
type input "https://cdn.shopify.com/s/files/1/0941/6300/9836/files/gempages_577943635312509…"
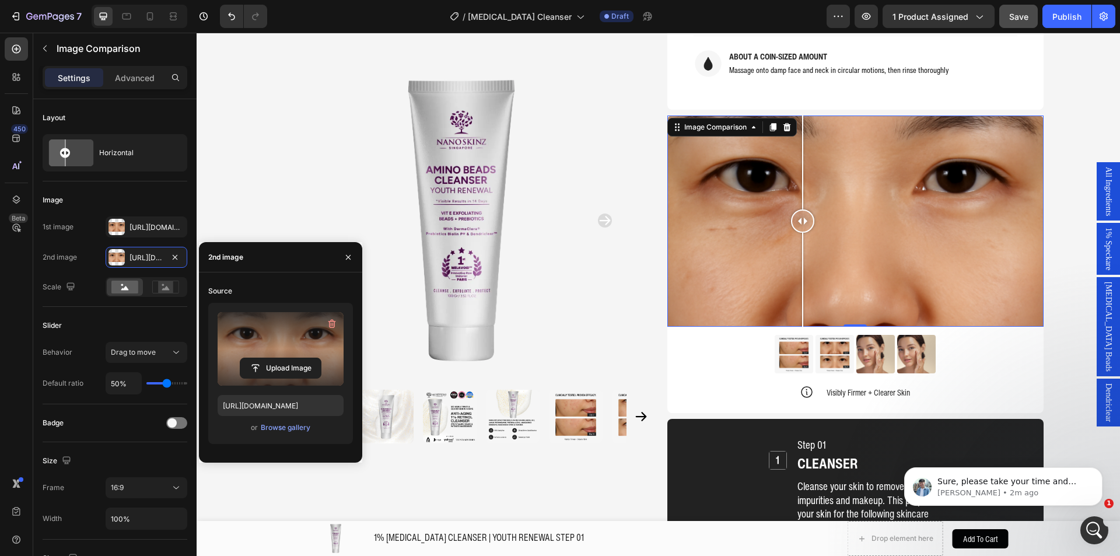
drag, startPoint x: 850, startPoint y: 187, endPoint x: 806, endPoint y: 300, distance: 120.7
click at [824, 199] on div at bounding box center [855, 221] width 376 height 212
click at [869, 335] on img at bounding box center [875, 354] width 38 height 38
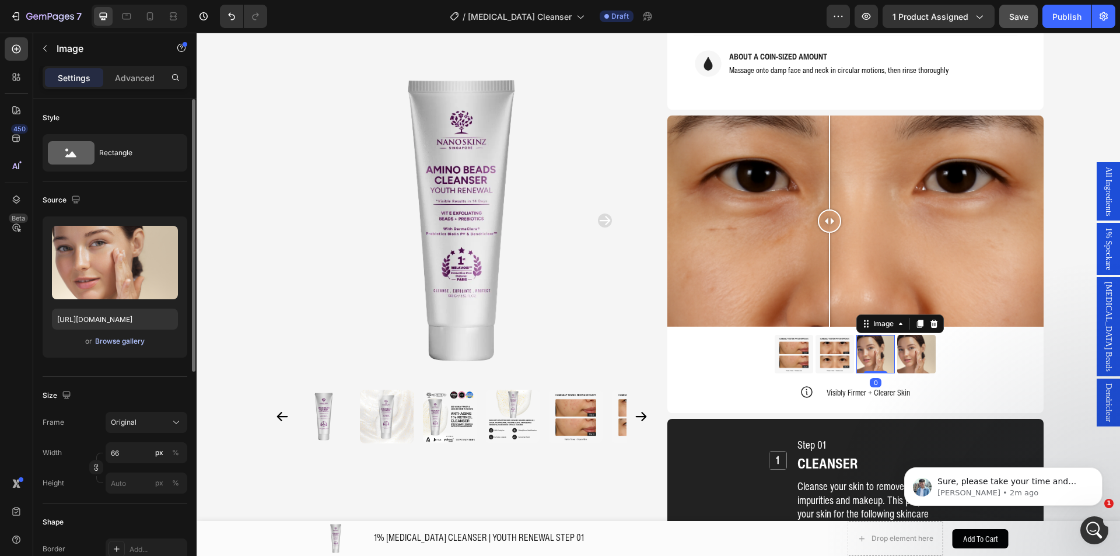
click at [138, 338] on div "Browse gallery" at bounding box center [120, 341] width 50 height 10
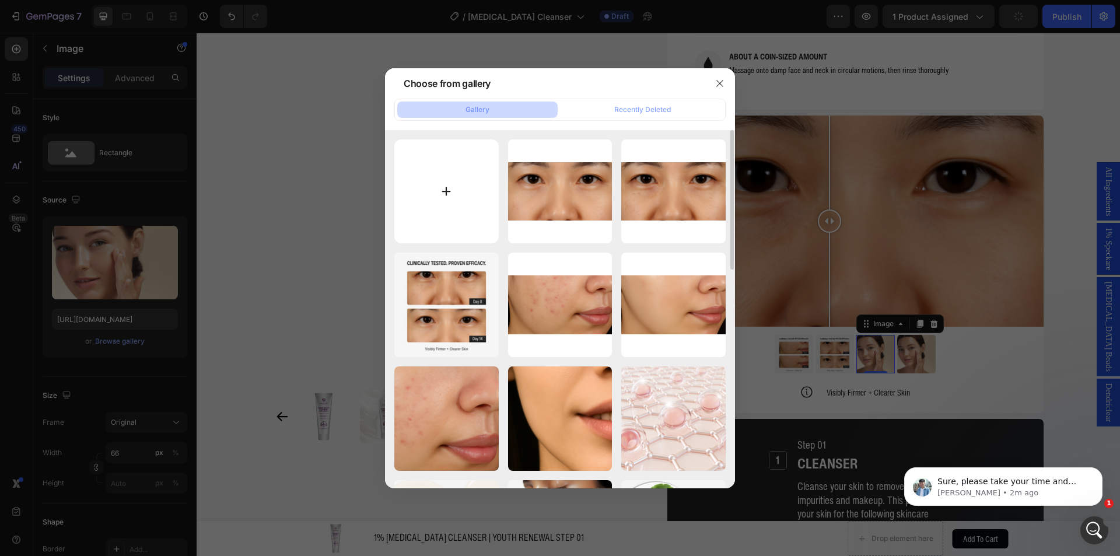
click at [445, 185] on input "file" at bounding box center [446, 191] width 104 height 104
type input "C:\fakepath\Retinol Cleanser - Before After v2 (3).webp"
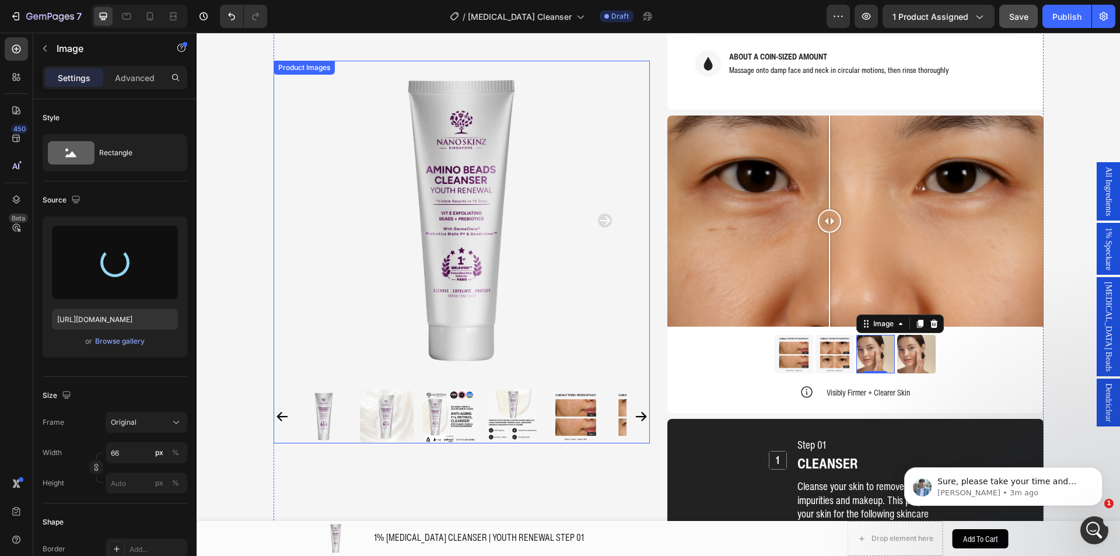
type input "https://cdn.shopify.com/s/files/1/0941/6300/9836/files/gempages_577943635312509…"
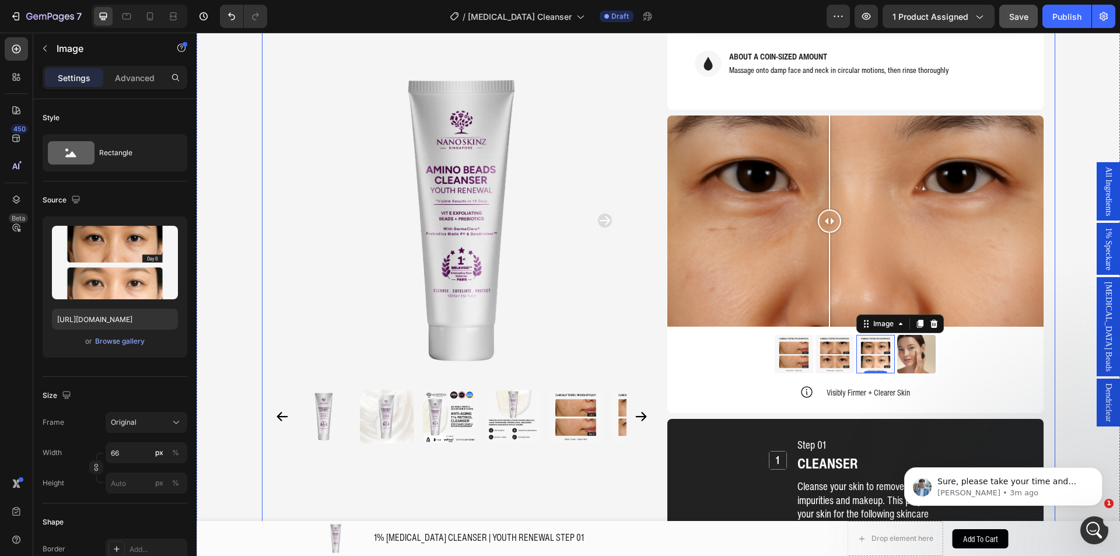
click at [1048, 353] on div "Product Images Home 1% [MEDICAL_DATA] CLEANSER | YOUTH RENEWAL STEP 01 Breadcru…" at bounding box center [658, 166] width 793 height 2540
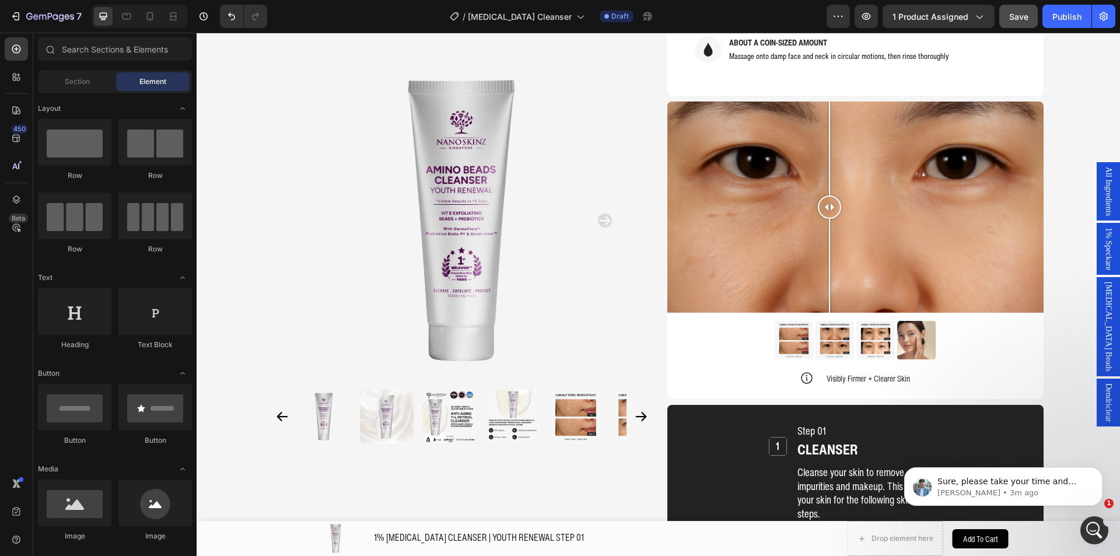
scroll to position [1066, 0]
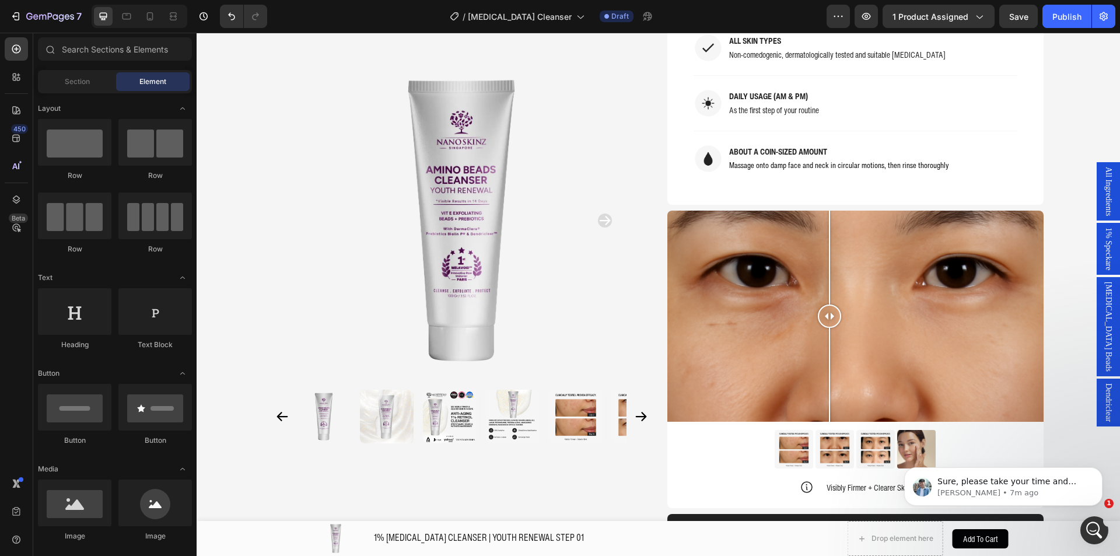
scroll to position [3394, 0]
click at [886, 430] on img at bounding box center [875, 449] width 38 height 38
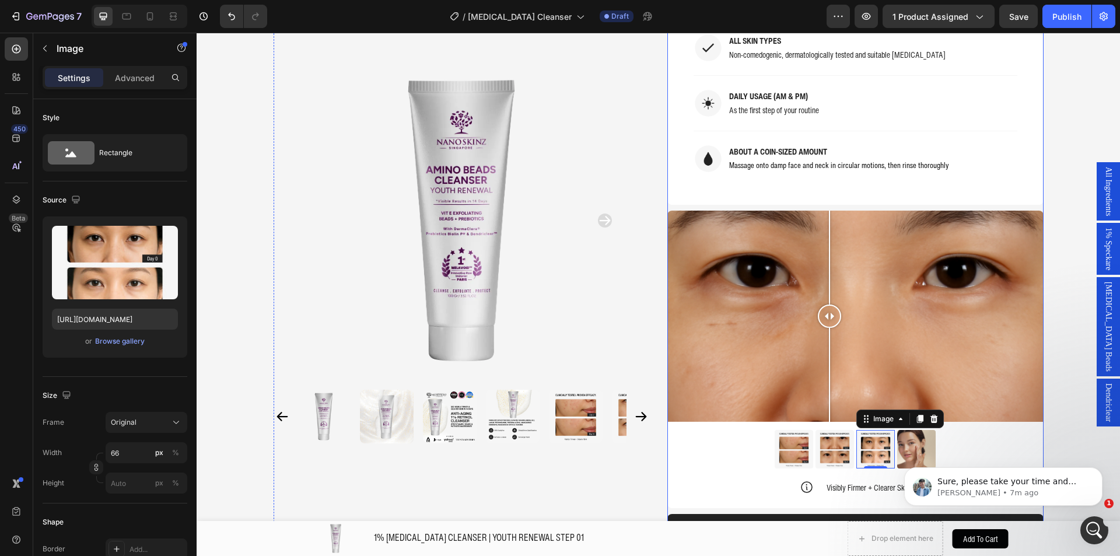
click at [690, 210] on div at bounding box center [855, 316] width 376 height 212
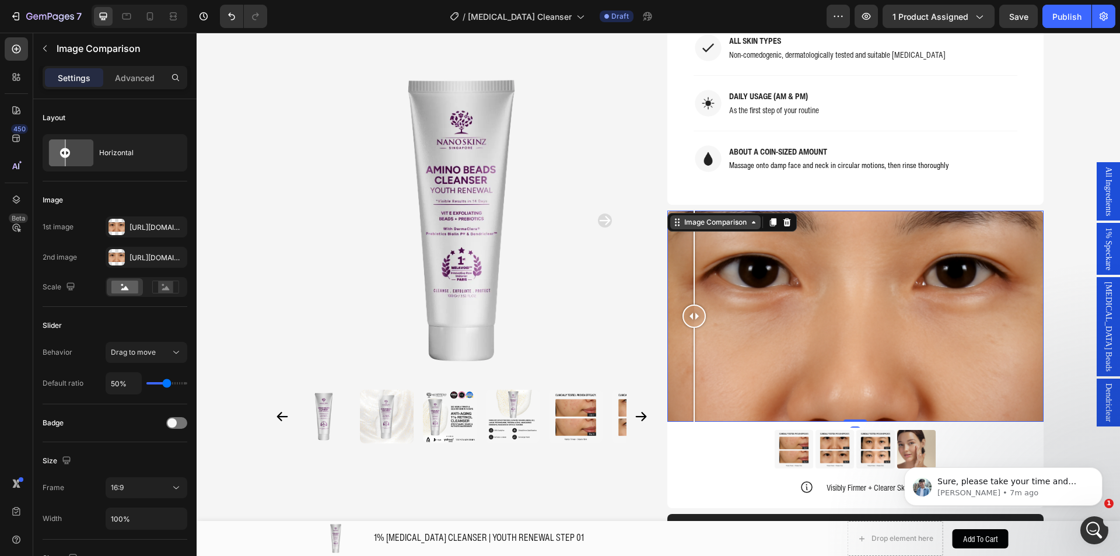
click at [749, 215] on div "Image Comparison" at bounding box center [715, 222] width 90 height 14
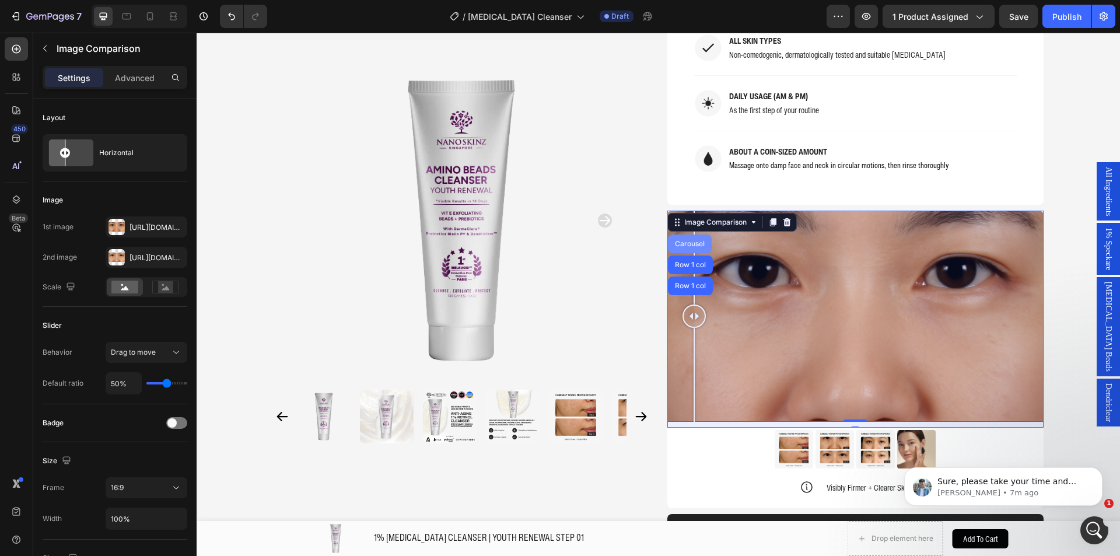
click at [690, 234] on div "Carousel" at bounding box center [690, 243] width 44 height 19
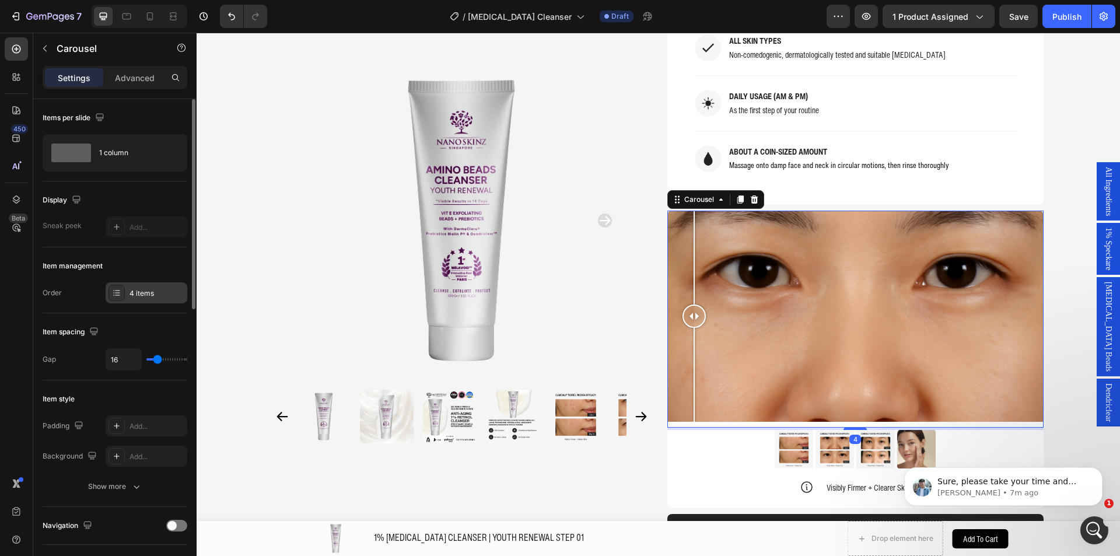
click at [160, 292] on div "4 items" at bounding box center [156, 293] width 55 height 10
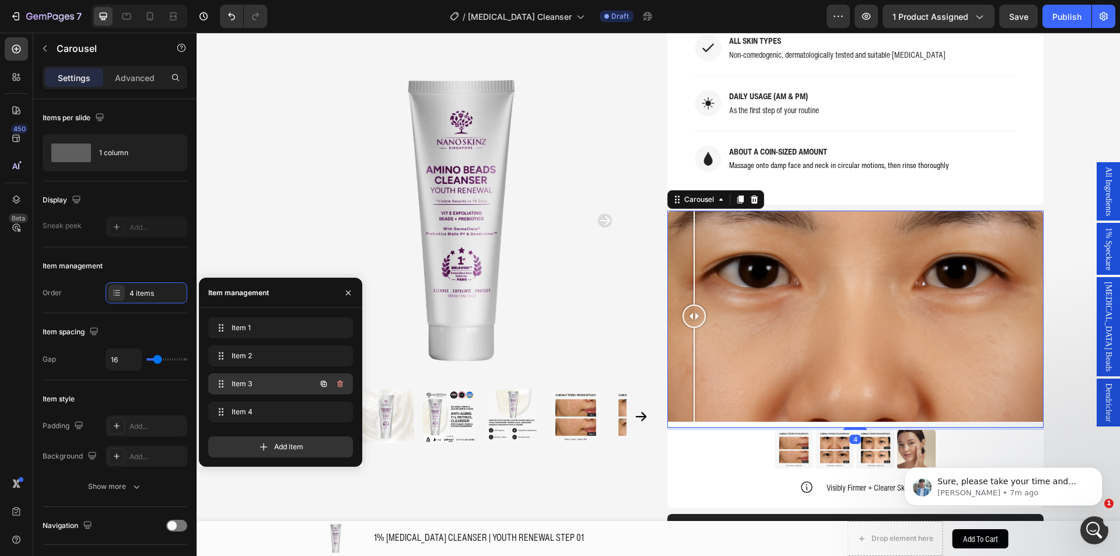
click at [252, 377] on div "Item 3 Item 3" at bounding box center [264, 384] width 103 height 16
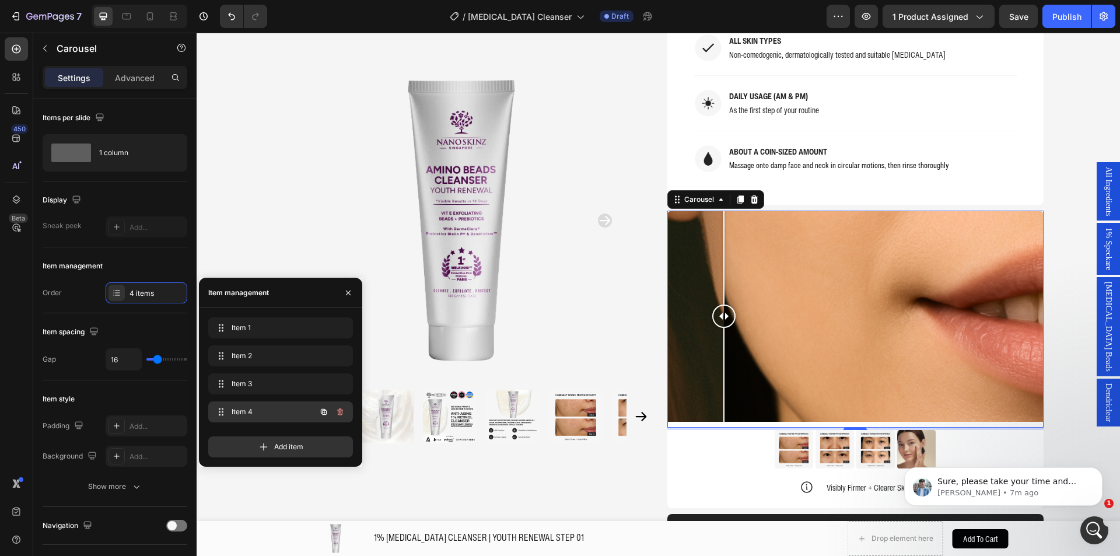
click at [261, 404] on div "Item 4 Item 4" at bounding box center [264, 411] width 103 height 16
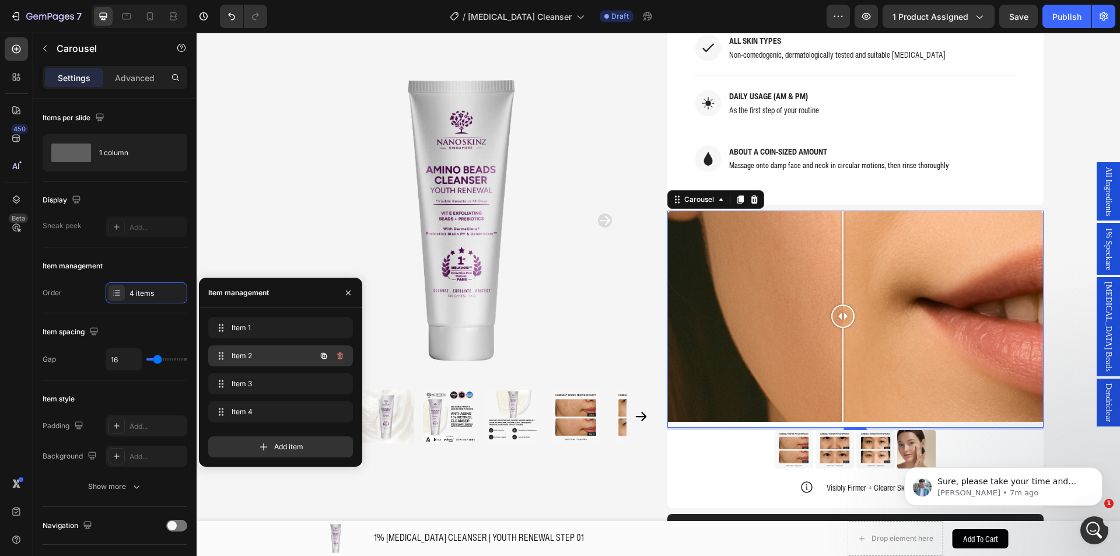
click at [274, 356] on span "Item 2" at bounding box center [264, 355] width 66 height 10
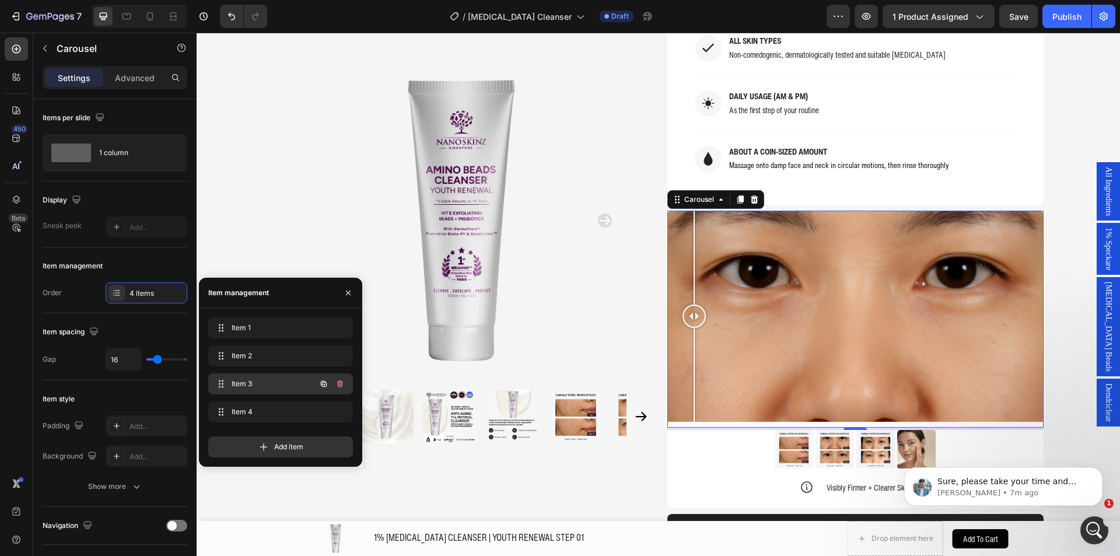
click at [278, 382] on span "Item 3" at bounding box center [264, 383] width 66 height 10
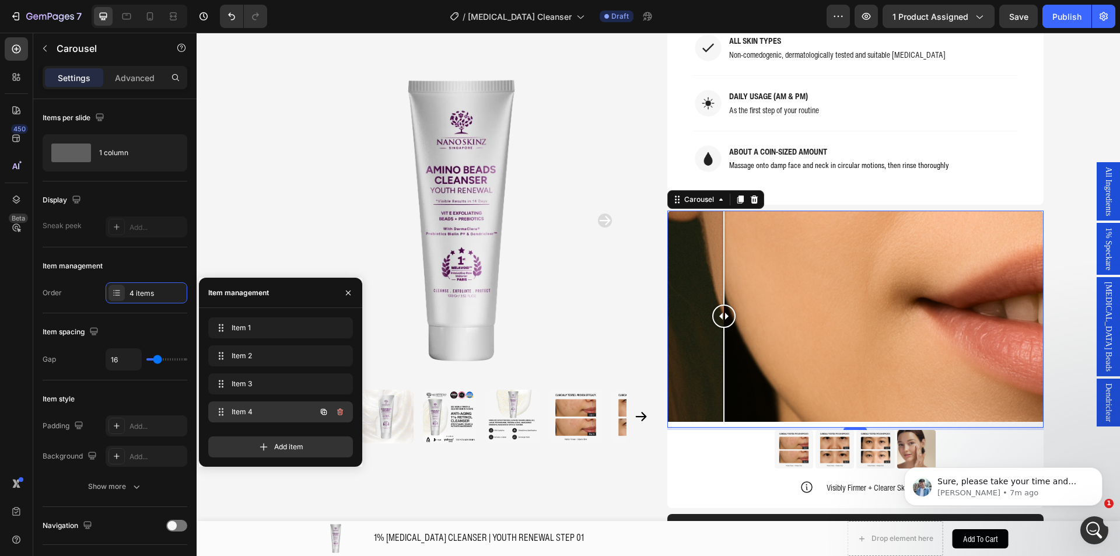
click at [280, 412] on span "Item 4" at bounding box center [264, 411] width 66 height 10
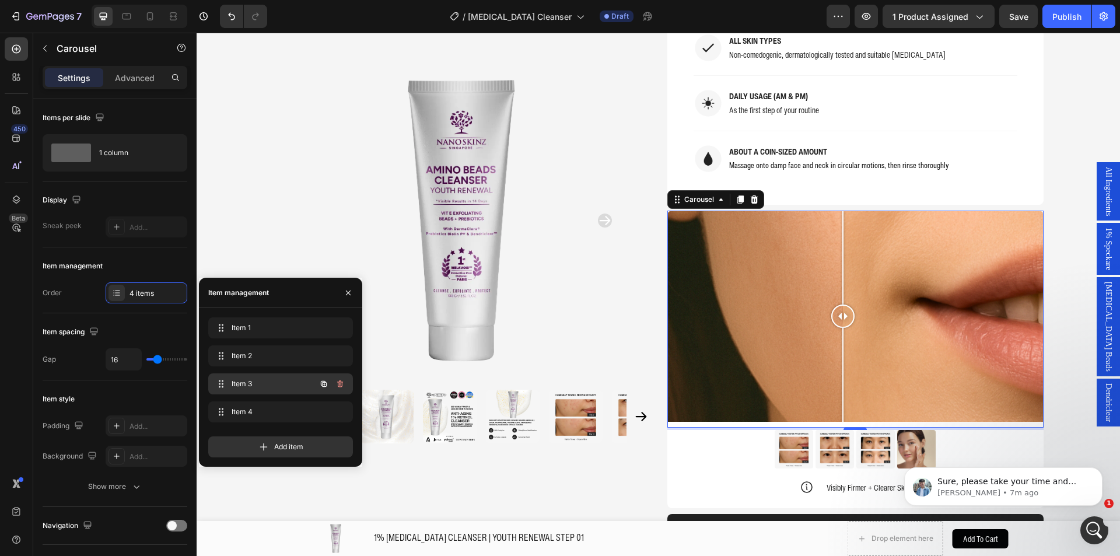
click at [283, 389] on div "Item 3 Item 3" at bounding box center [264, 384] width 103 height 16
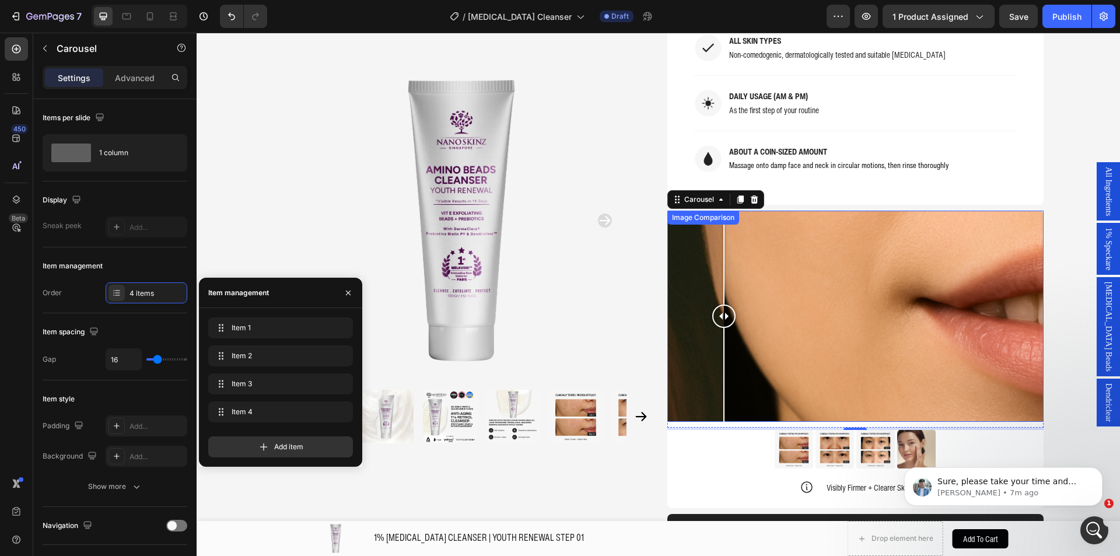
click at [792, 285] on div at bounding box center [855, 316] width 376 height 212
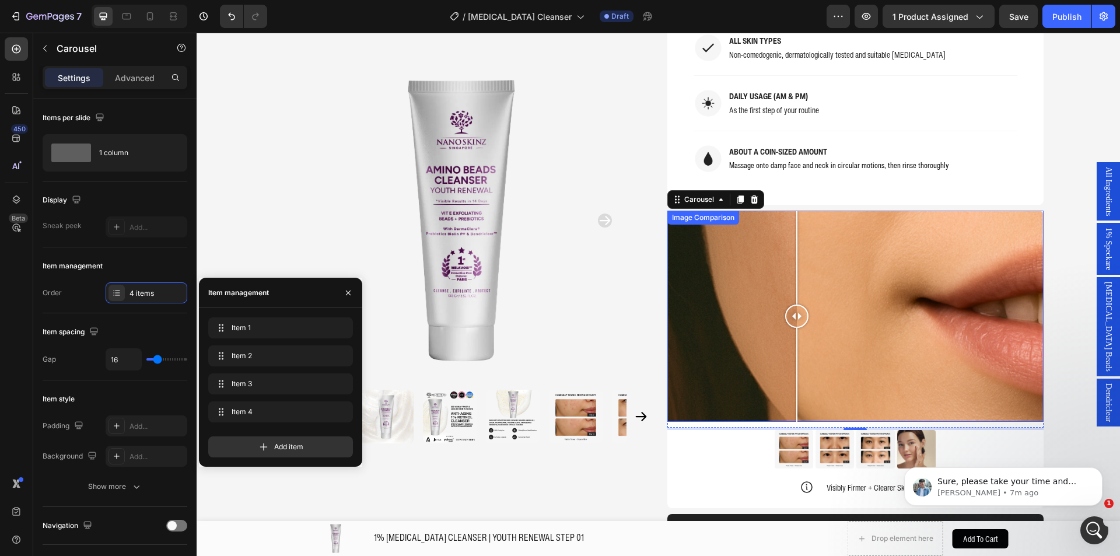
click at [869, 210] on div at bounding box center [855, 316] width 376 height 212
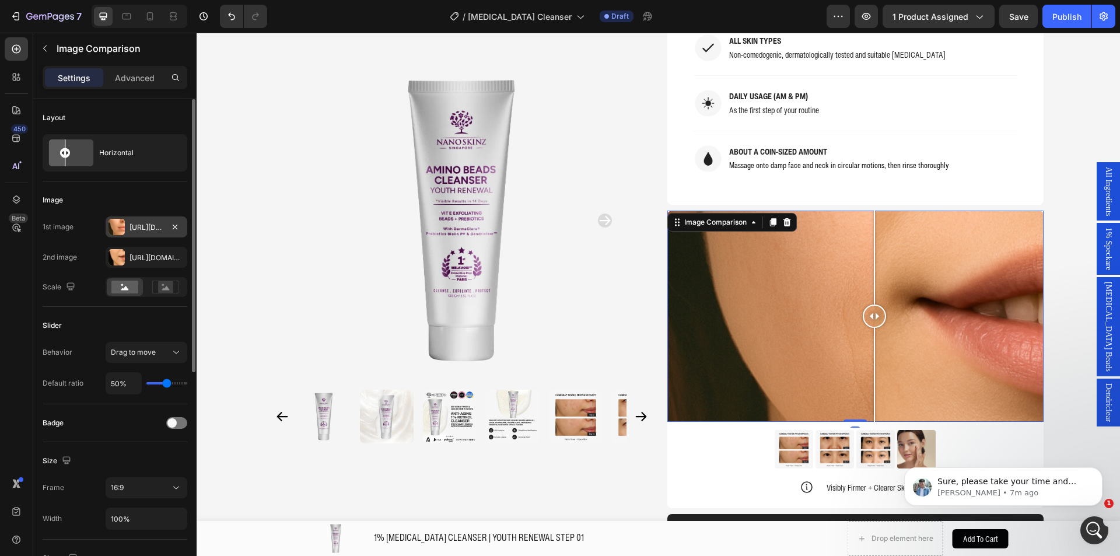
click at [133, 228] on div "Https://cdn.Shopify.Com/s/files/1/0941/6300/9836/files/gempages_577943635312509…" at bounding box center [146, 227] width 34 height 10
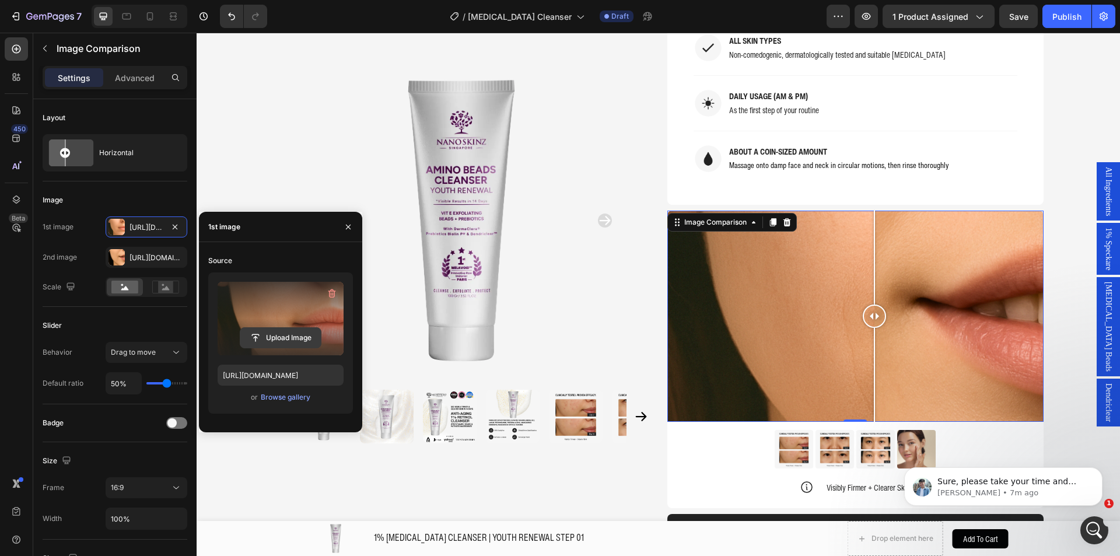
click at [276, 336] on input "file" at bounding box center [280, 338] width 80 height 20
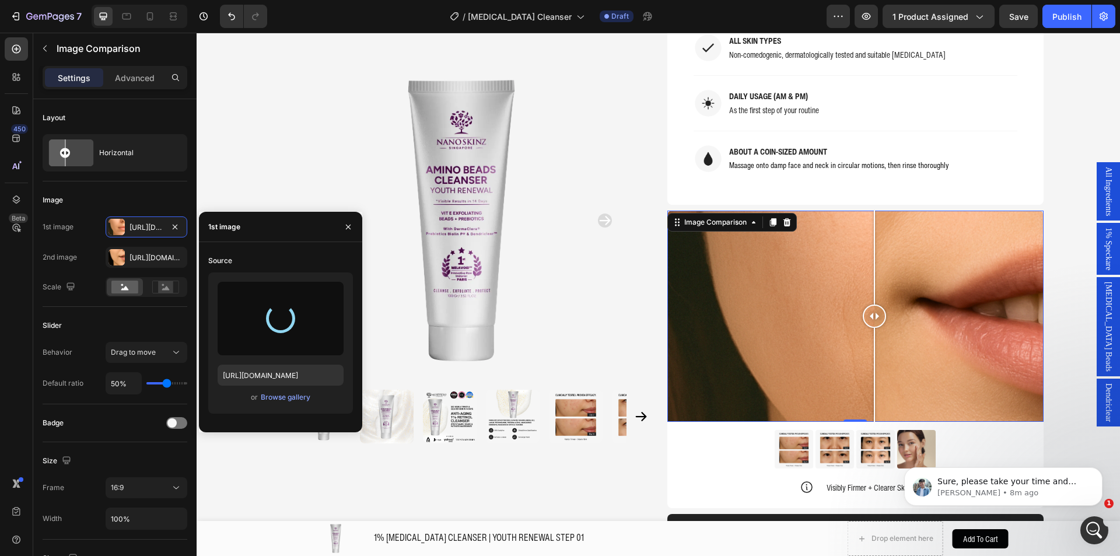
type input "https://cdn.shopify.com/s/files/1/0941/6300/9836/files/gempages_577943635312509…"
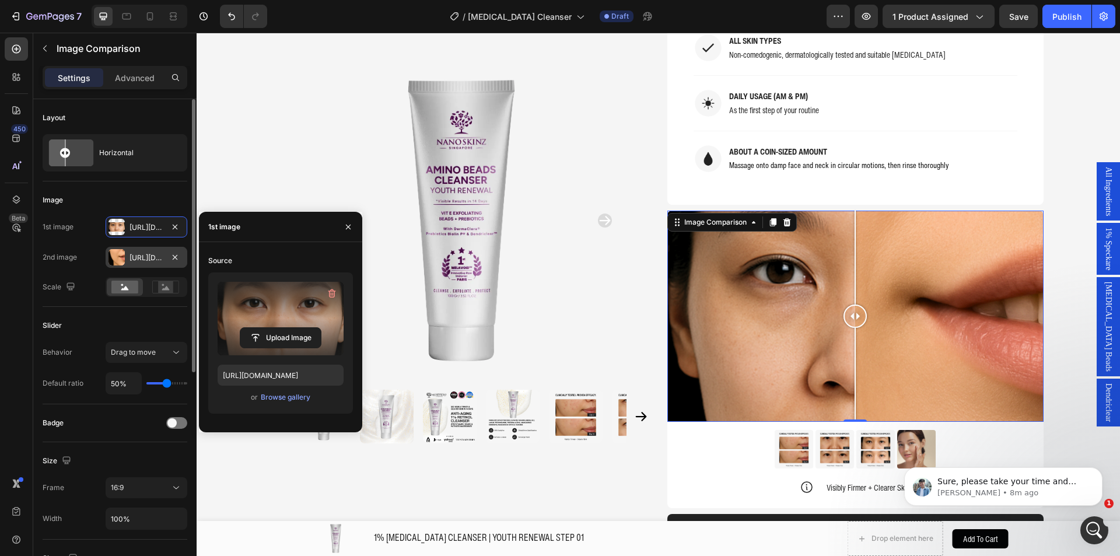
click at [148, 257] on div "Https://cdn.Shopify.Com/s/files/1/0941/6300/9836/files/gempages_577943635312509…" at bounding box center [146, 257] width 34 height 10
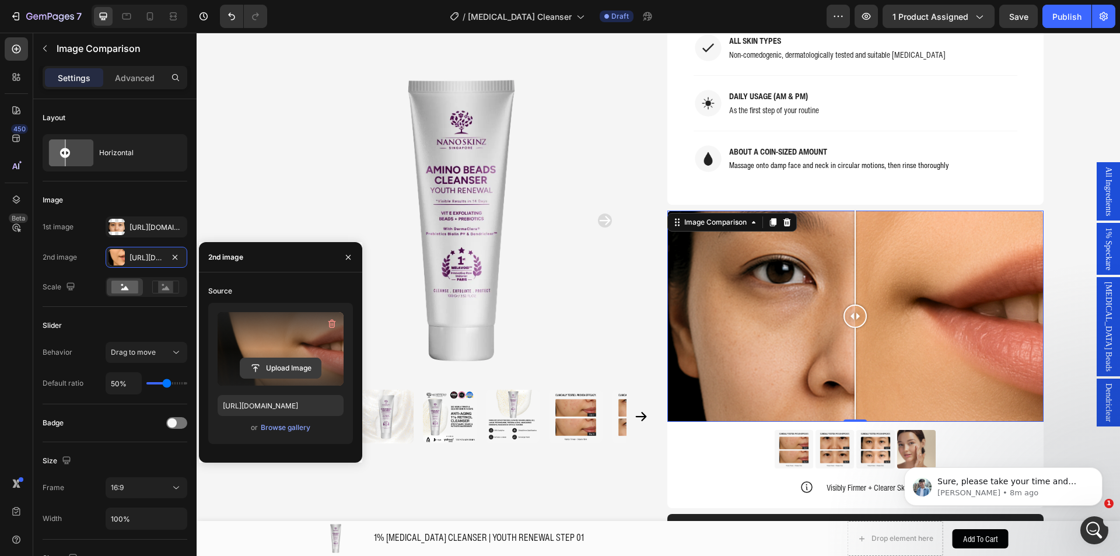
click at [286, 369] on input "file" at bounding box center [280, 368] width 80 height 20
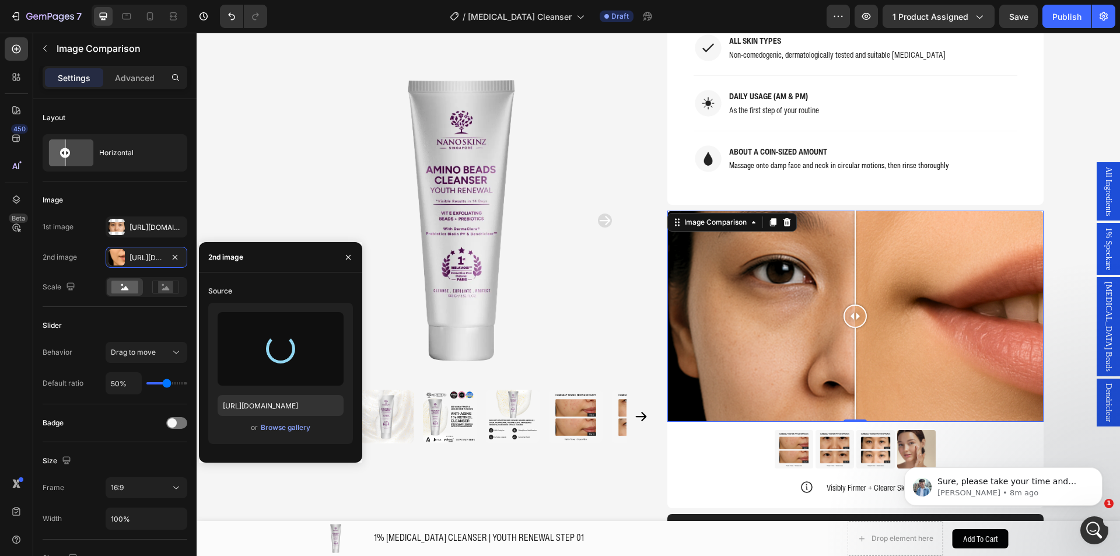
type input "[URL][DOMAIN_NAME]"
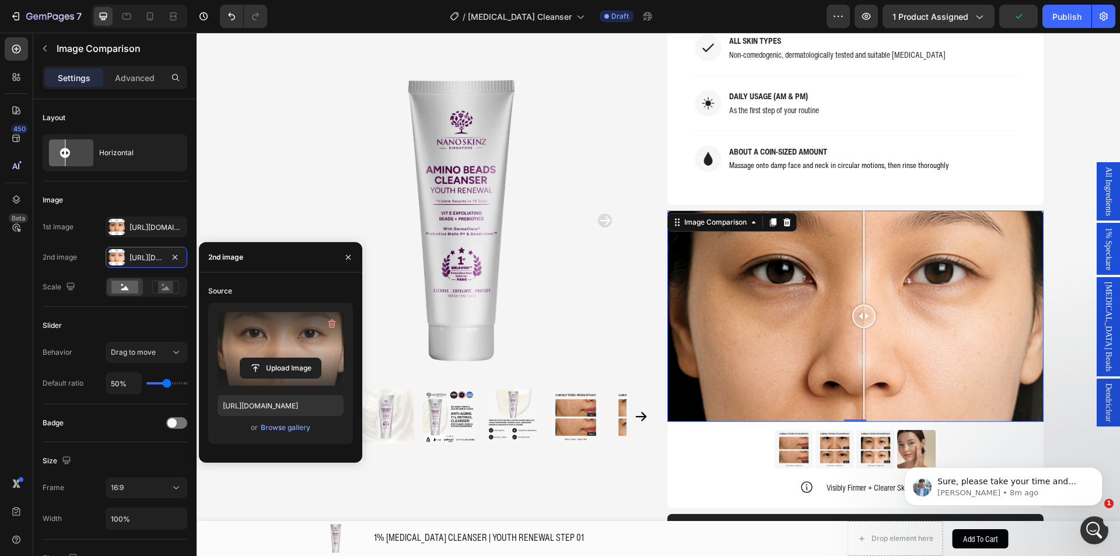
drag, startPoint x: 850, startPoint y: 279, endPoint x: 859, endPoint y: 288, distance: 12.4
click at [859, 304] on div at bounding box center [863, 315] width 23 height 23
drag, startPoint x: 1050, startPoint y: 439, endPoint x: 1055, endPoint y: 308, distance: 130.7
click at [1051, 438] on div "Product Images Home 1% RETINOL CLEANSER | YOUTH RENEWAL STEP 01 Breadcrumb 1% R…" at bounding box center [657, 261] width 923 height 2540
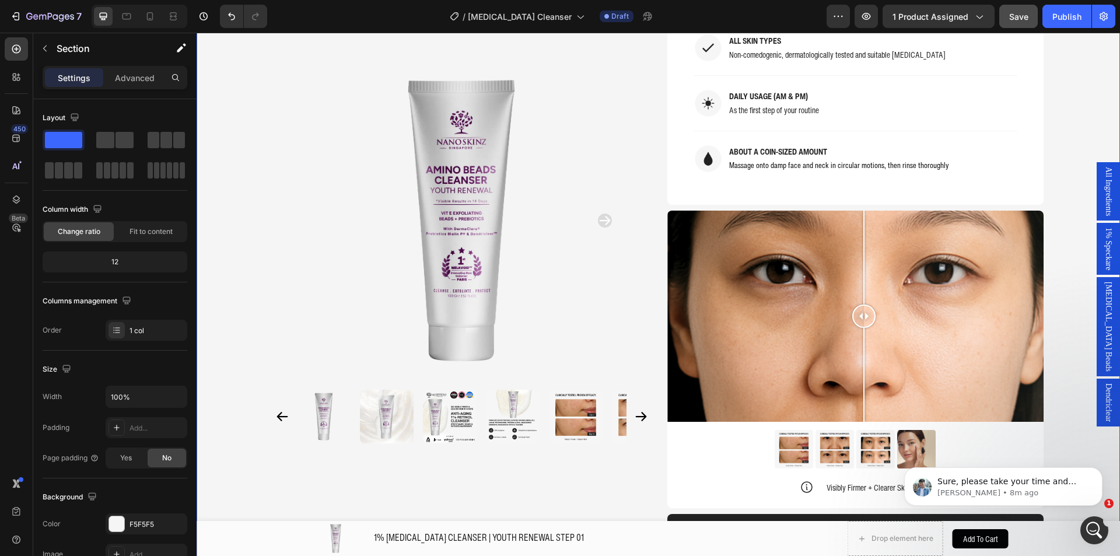
click at [1021, 19] on span "Save" at bounding box center [1018, 17] width 19 height 10
click at [875, 23] on button "button" at bounding box center [865, 16] width 23 height 23
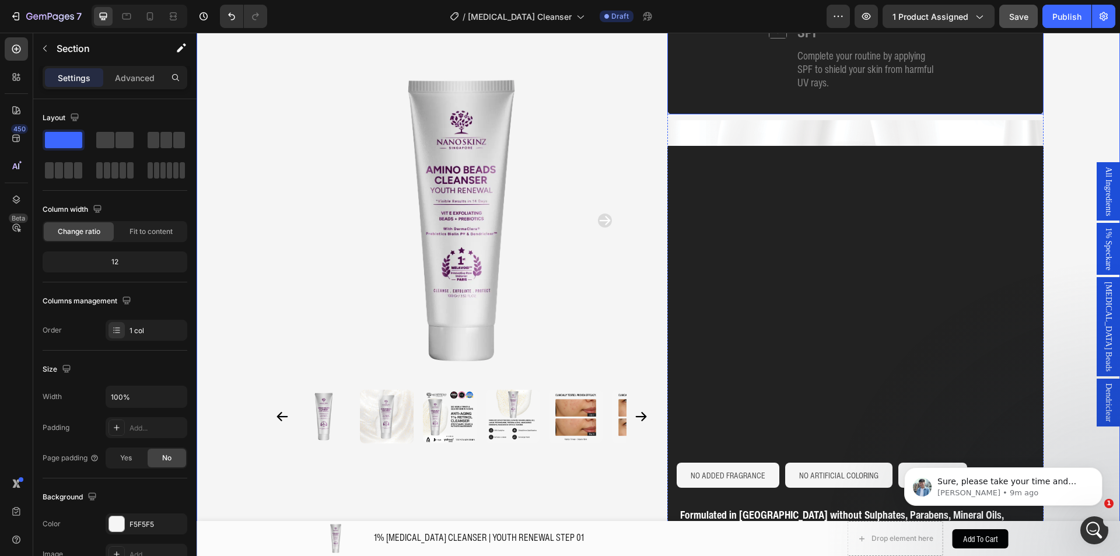
scroll to position [1999, 0]
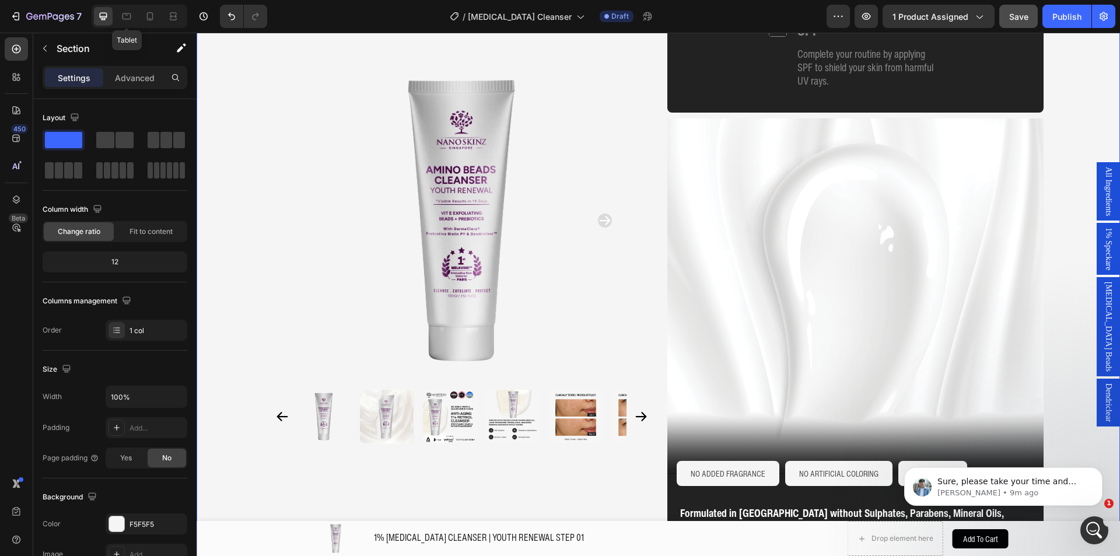
drag, startPoint x: 127, startPoint y: 13, endPoint x: 161, endPoint y: 50, distance: 49.9
click at [126, 13] on icon at bounding box center [126, 16] width 9 height 6
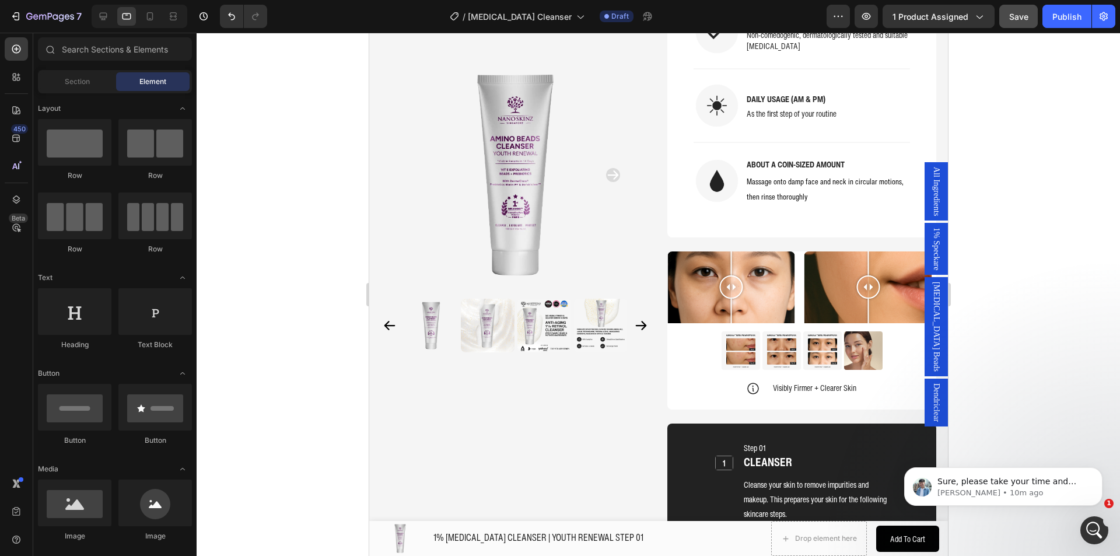
drag, startPoint x: 940, startPoint y: 68, endPoint x: 1315, endPoint y: 204, distance: 399.3
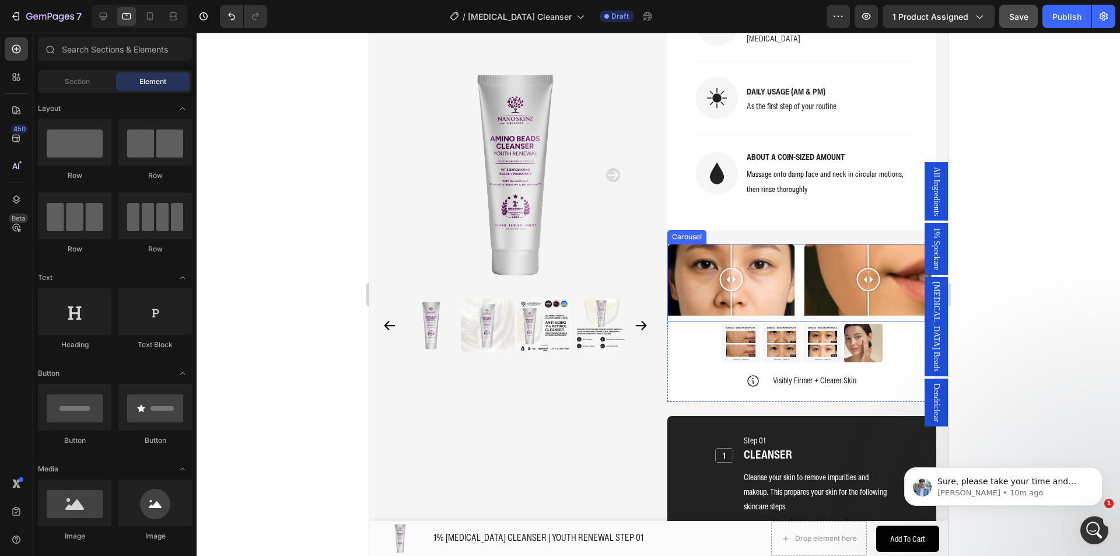
click at [791, 299] on div "Image Comparison Image Comparison Image Comparison Image Comparison" at bounding box center [800, 283] width 269 height 78
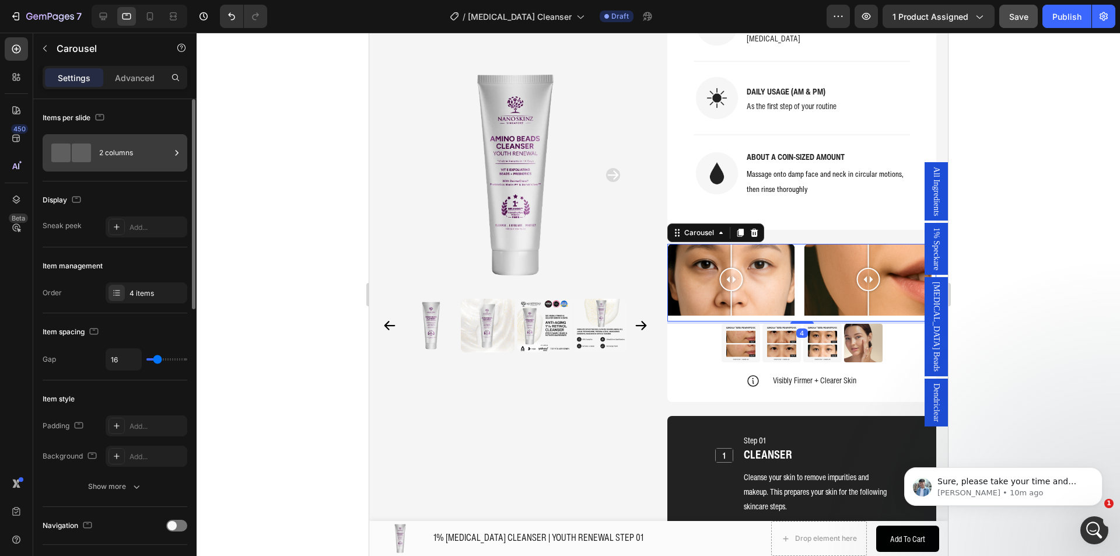
click at [106, 156] on div "2 columns" at bounding box center [134, 152] width 71 height 27
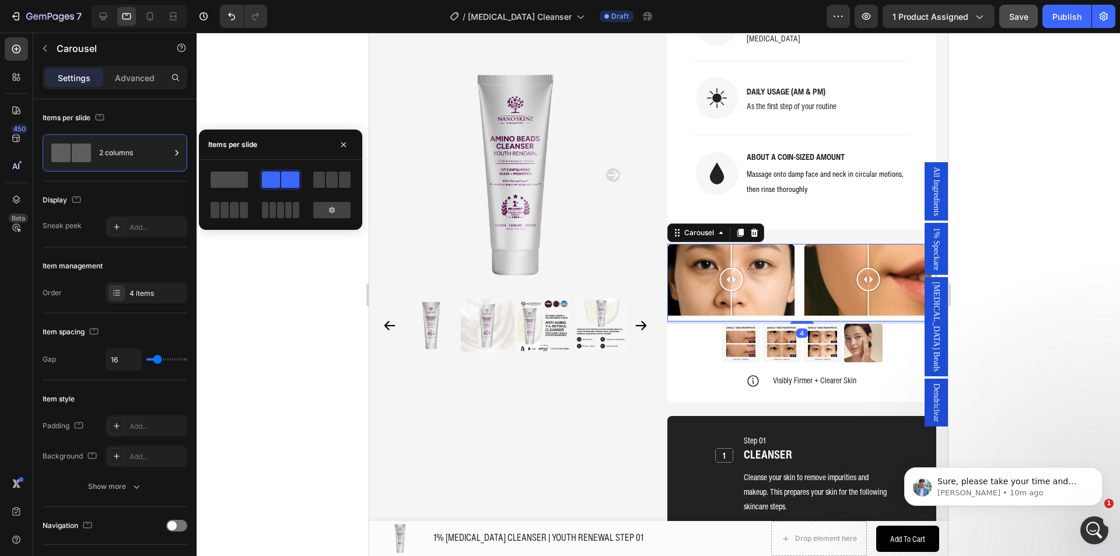
click at [226, 186] on span at bounding box center [228, 179] width 37 height 16
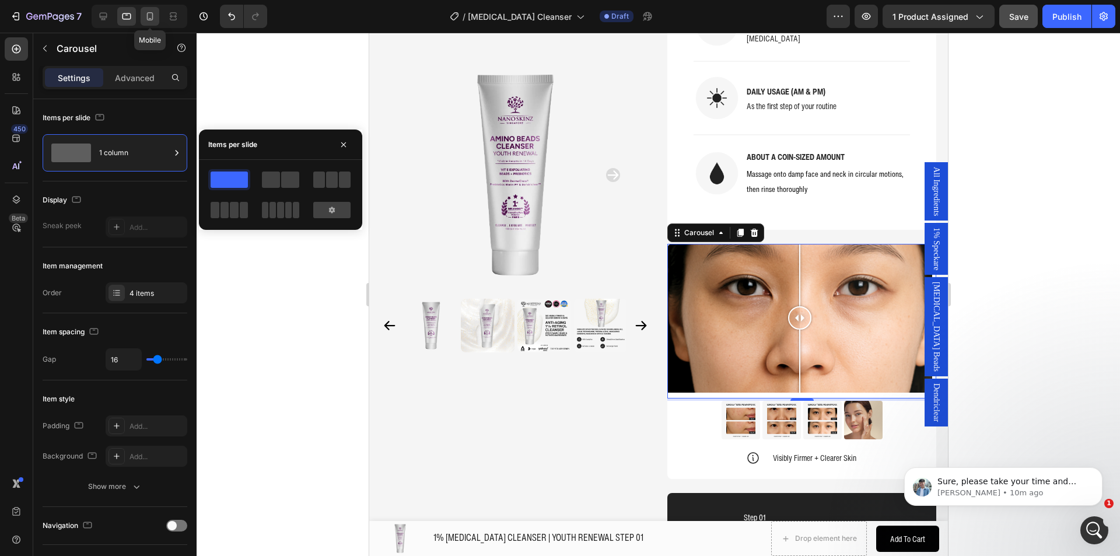
click at [146, 17] on icon at bounding box center [150, 16] width 12 height 12
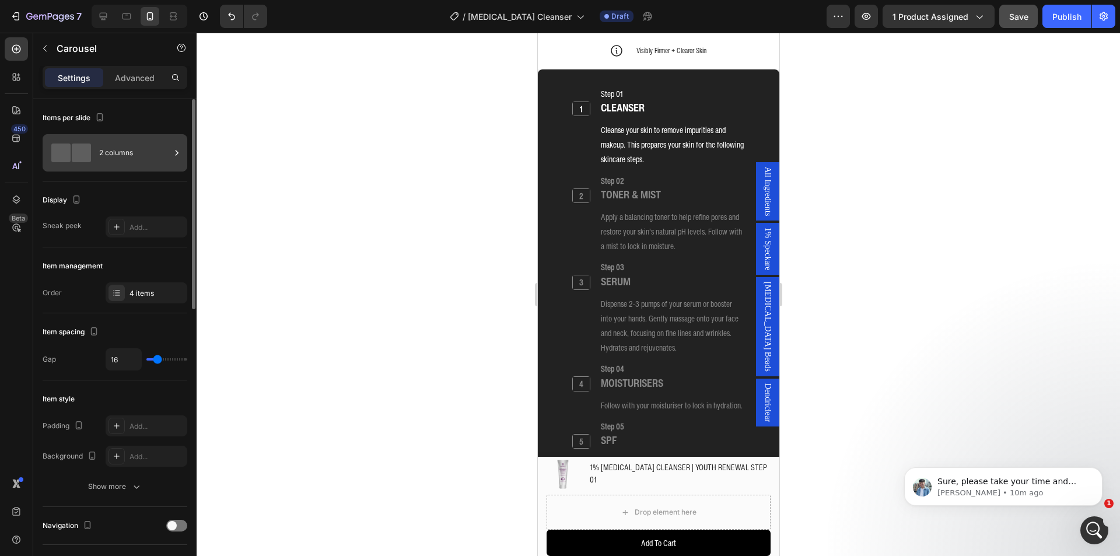
scroll to position [1666, 0]
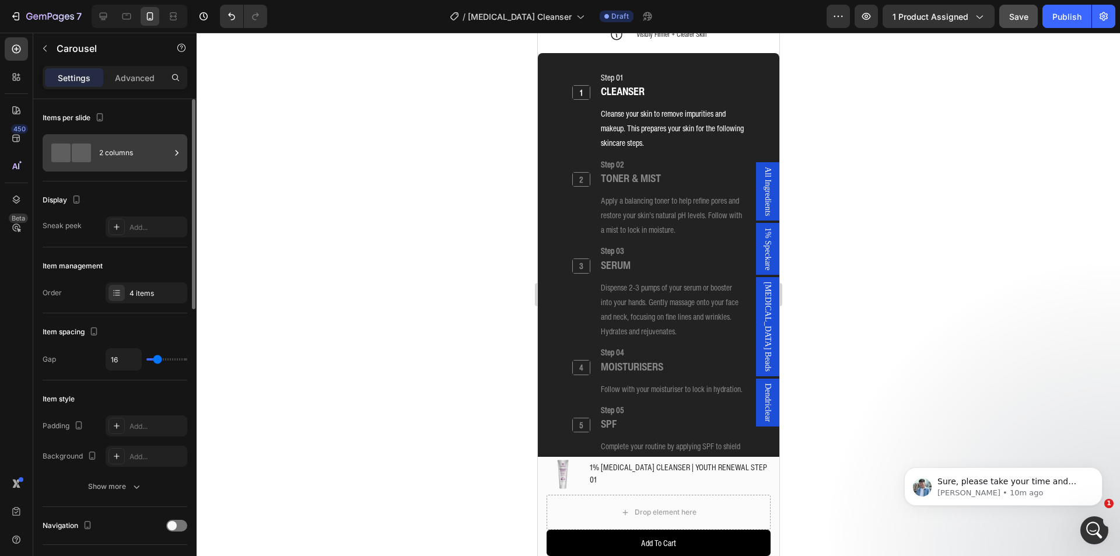
click at [113, 155] on div "2 columns" at bounding box center [134, 152] width 71 height 27
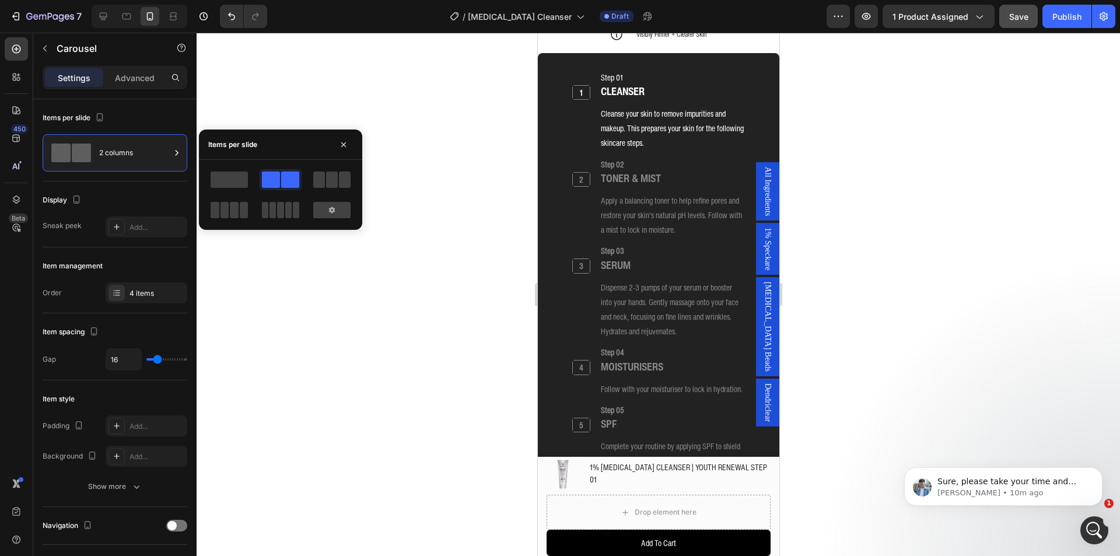
click at [250, 182] on div at bounding box center [280, 194] width 145 height 51
click at [247, 183] on span at bounding box center [228, 179] width 37 height 16
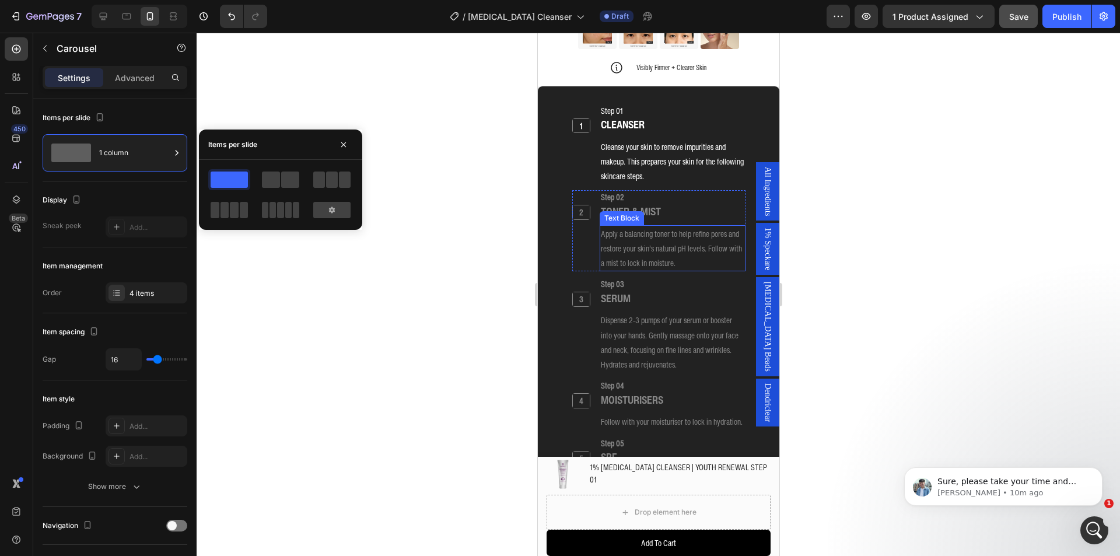
scroll to position [1733, 0]
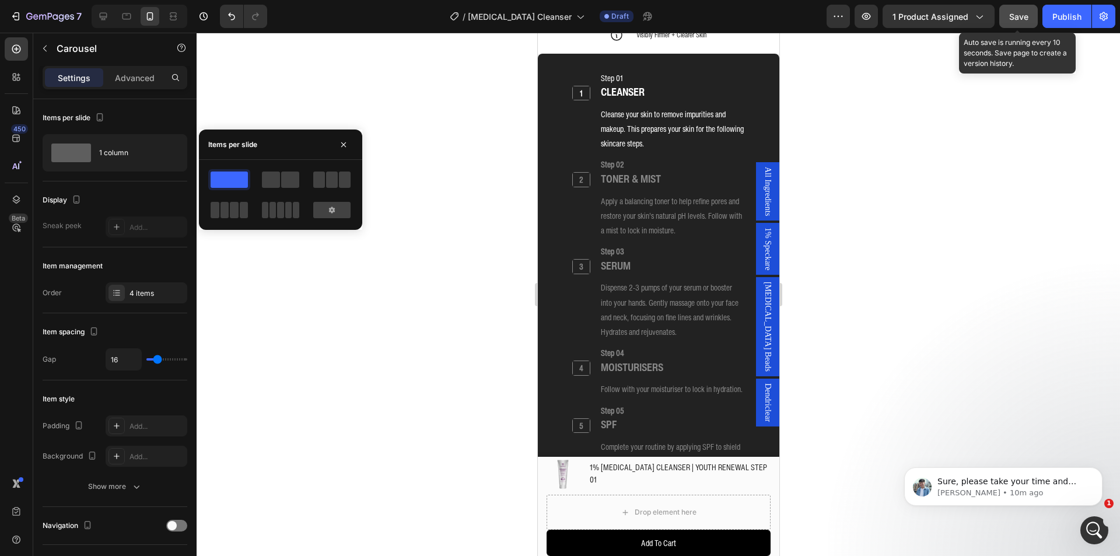
click at [1010, 19] on span "Save" at bounding box center [1018, 17] width 19 height 10
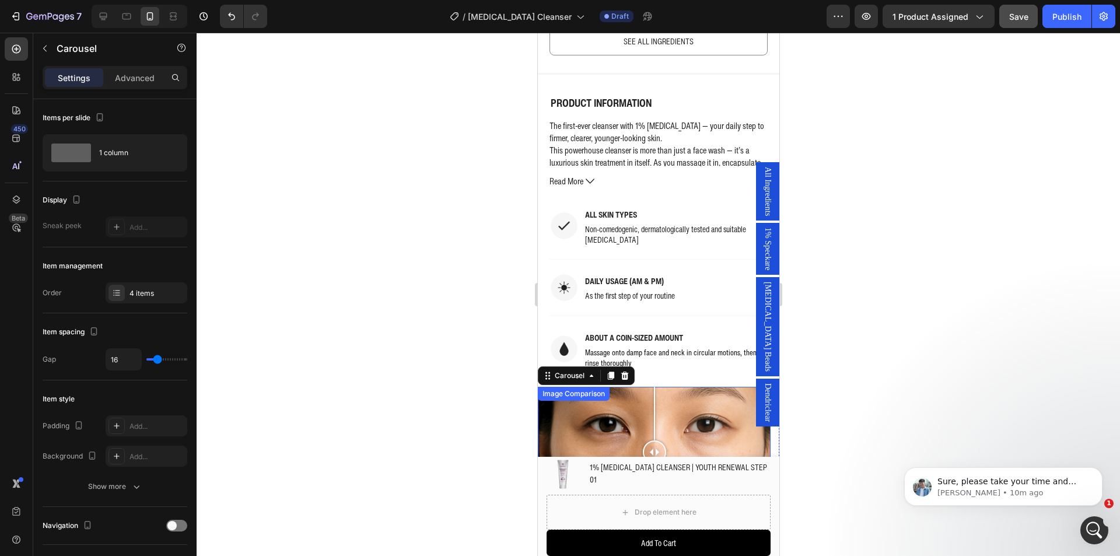
scroll to position [1150, 0]
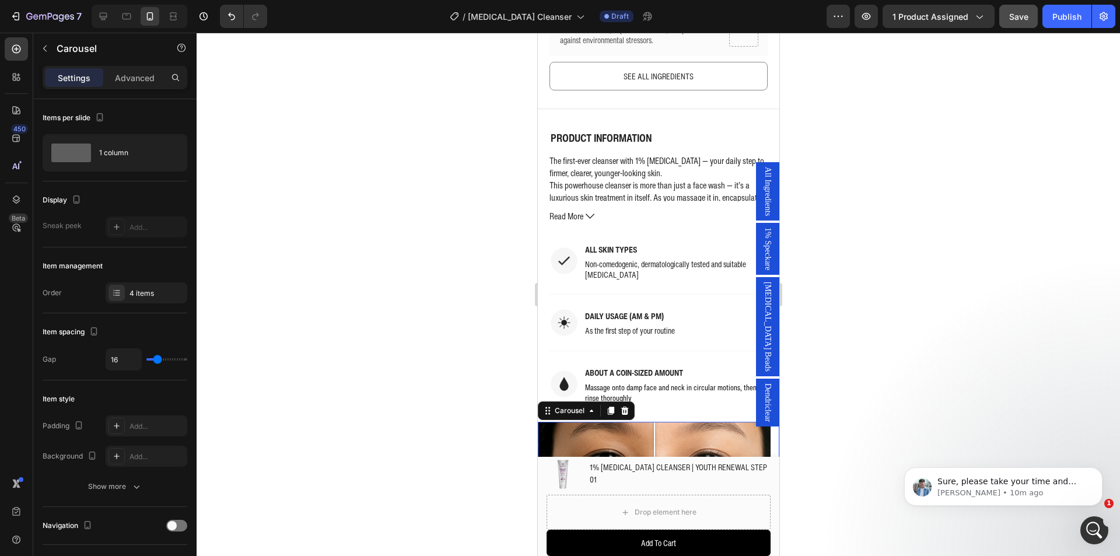
click at [964, 328] on div at bounding box center [657, 294] width 923 height 523
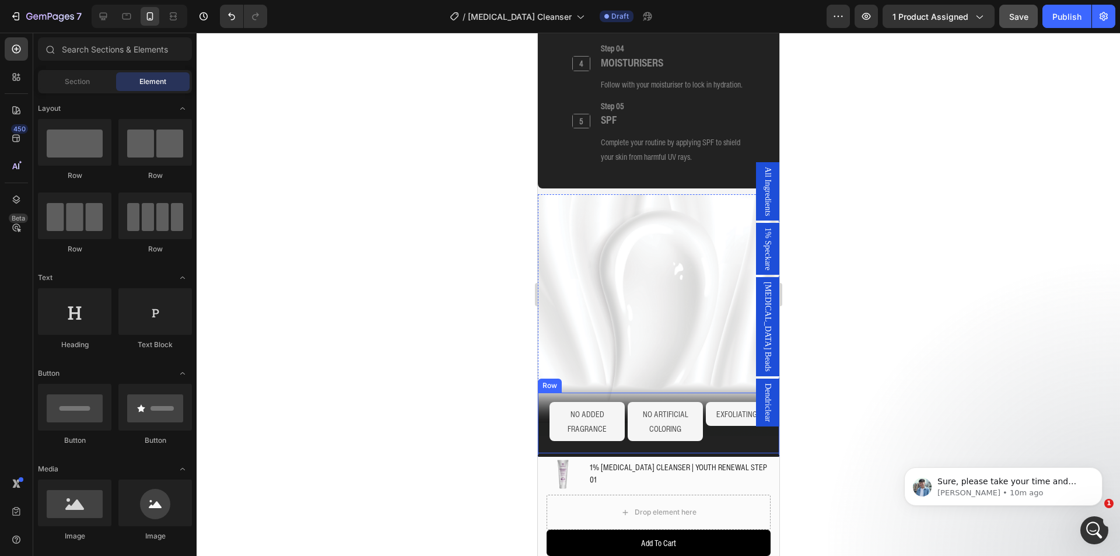
scroll to position [1850, 0]
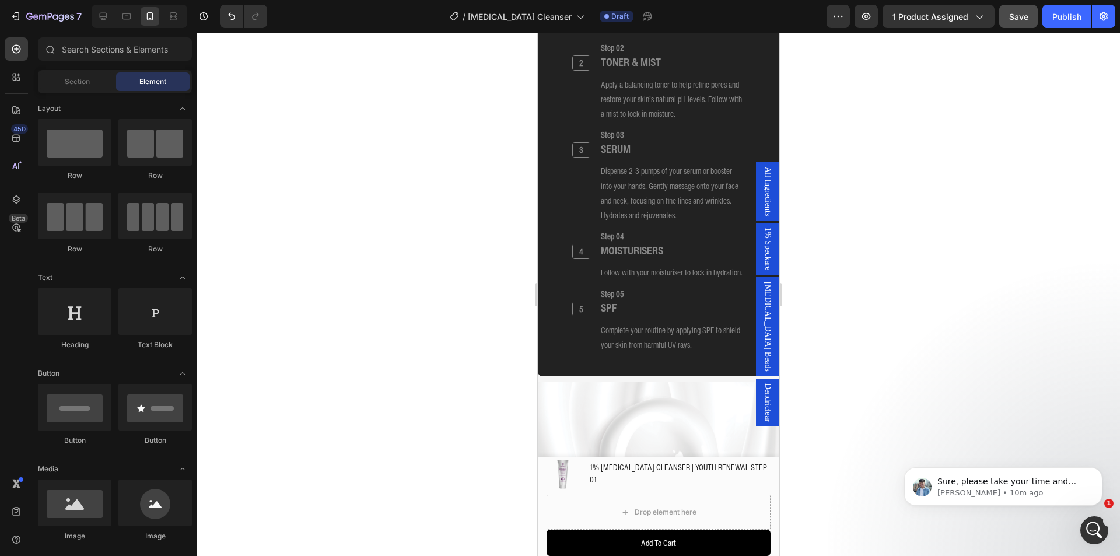
click at [546, 321] on div "1 Heading Step 01 Heading CLEANSER Heading Cleanse your skin to remove impuriti…" at bounding box center [657, 157] width 241 height 440
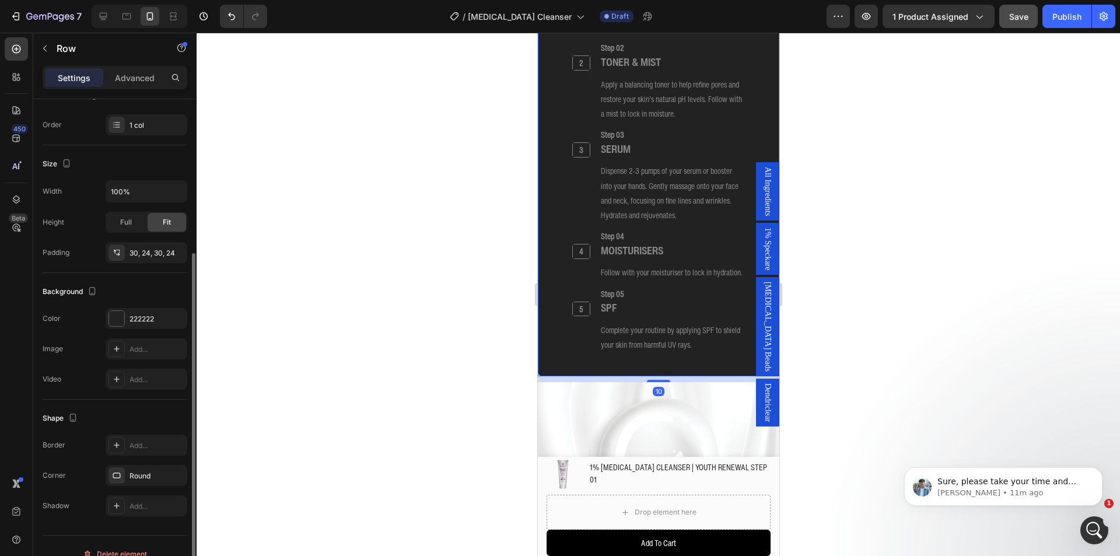
scroll to position [191, 0]
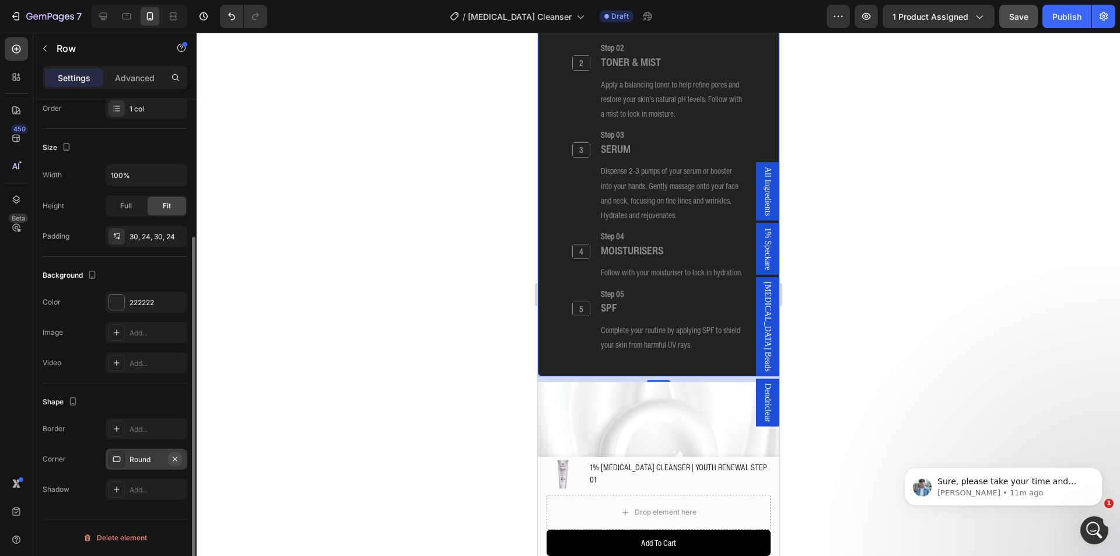
click at [173, 458] on icon "button" at bounding box center [174, 458] width 9 height 9
click at [459, 280] on div at bounding box center [657, 294] width 923 height 523
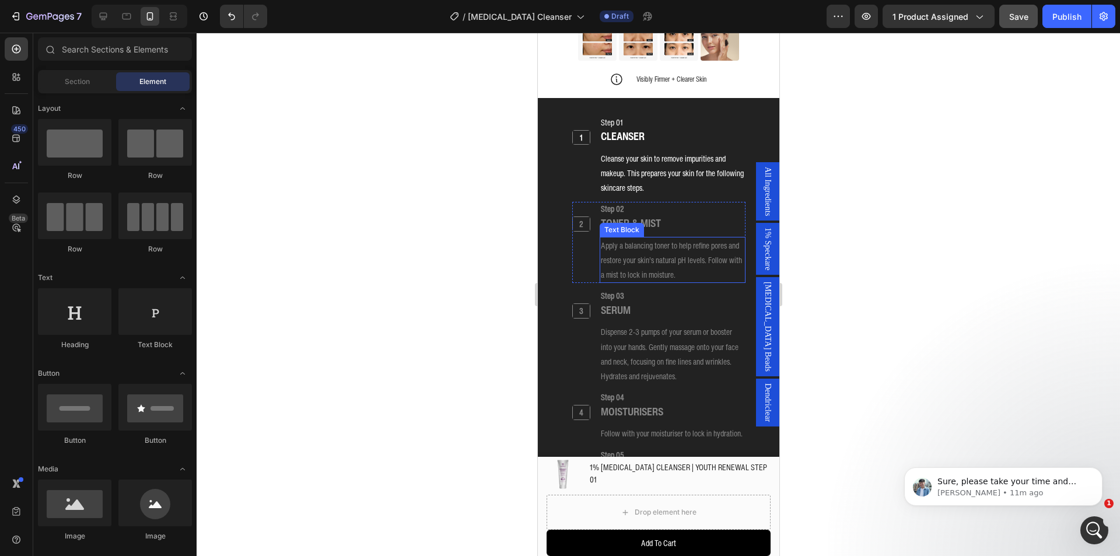
scroll to position [1675, 0]
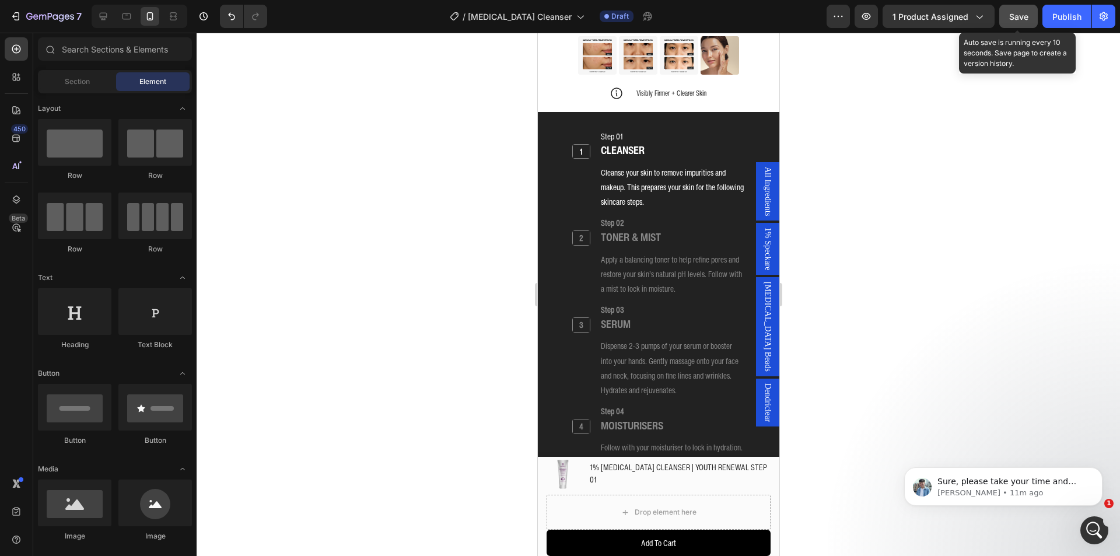
drag, startPoint x: 1005, startPoint y: 15, endPoint x: 187, endPoint y: 122, distance: 825.6
click at [1005, 15] on button "Save" at bounding box center [1018, 16] width 38 height 23
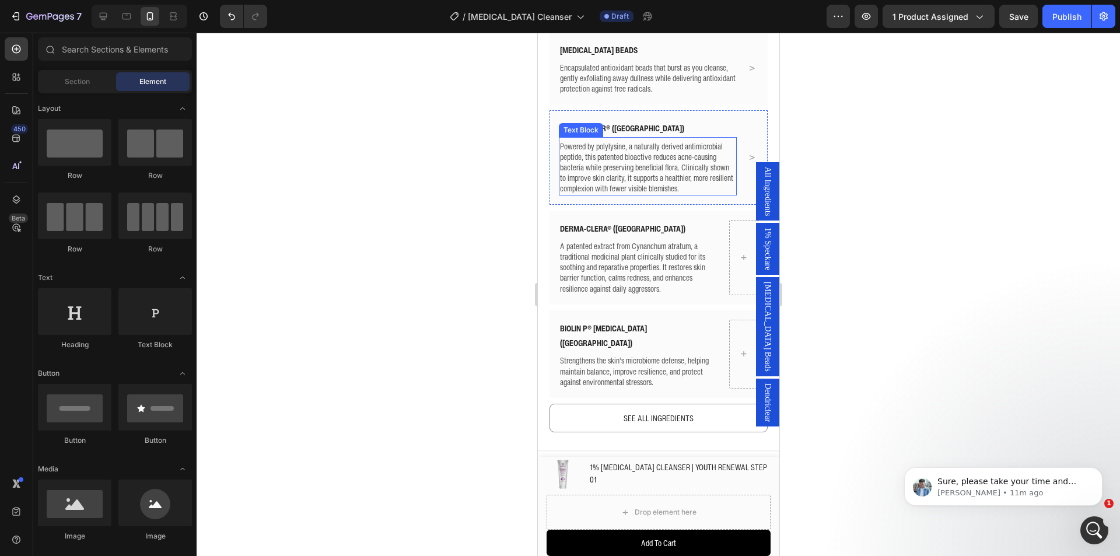
scroll to position [742, 0]
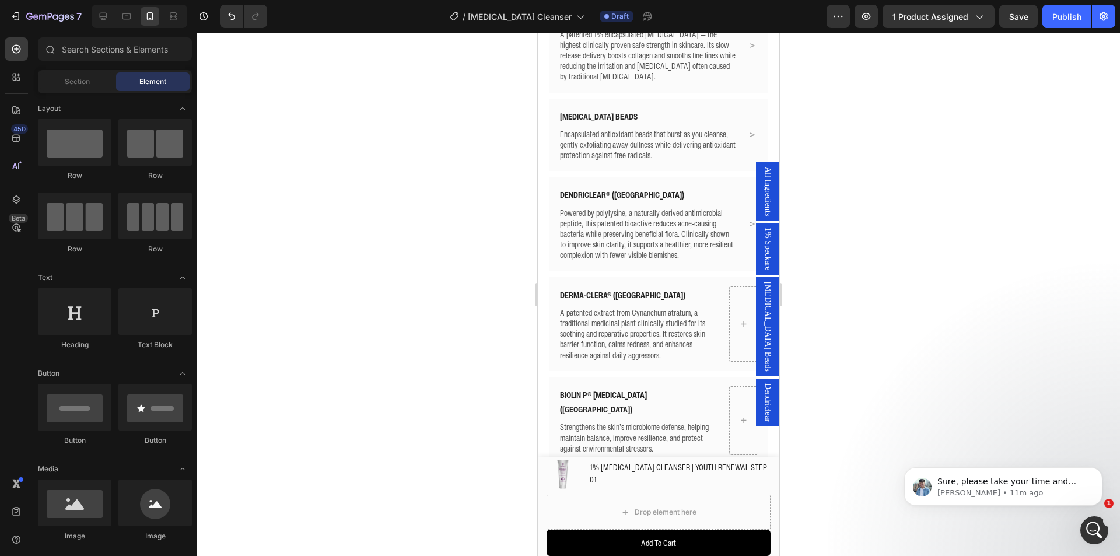
click at [761, 200] on span "All Ingredients" at bounding box center [767, 191] width 12 height 49
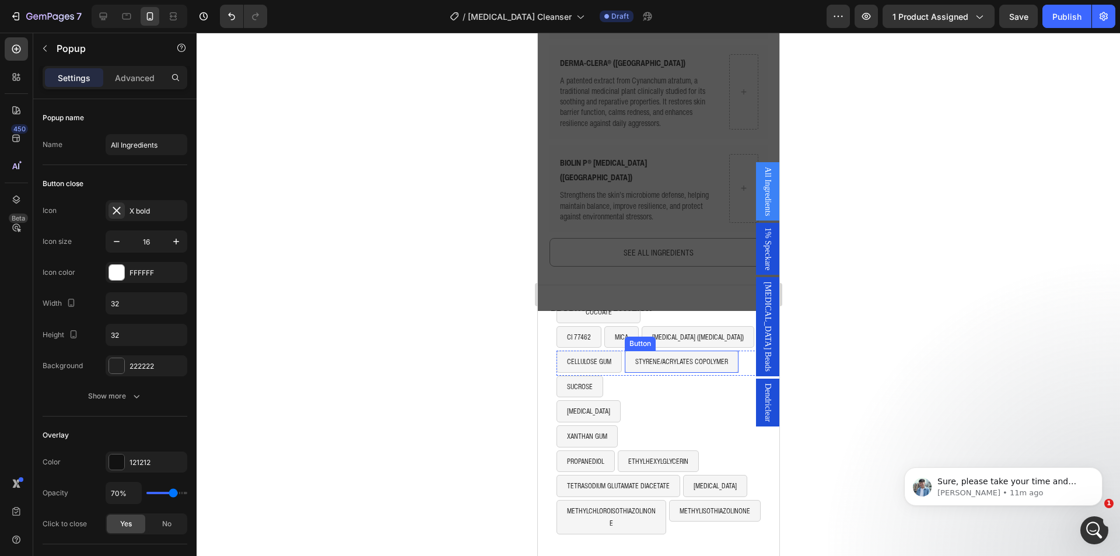
scroll to position [975, 0]
click at [622, 387] on div "SUCROSE Button LECITHIN Button XANTHAN GUM Button Row" at bounding box center [658, 413] width 204 height 75
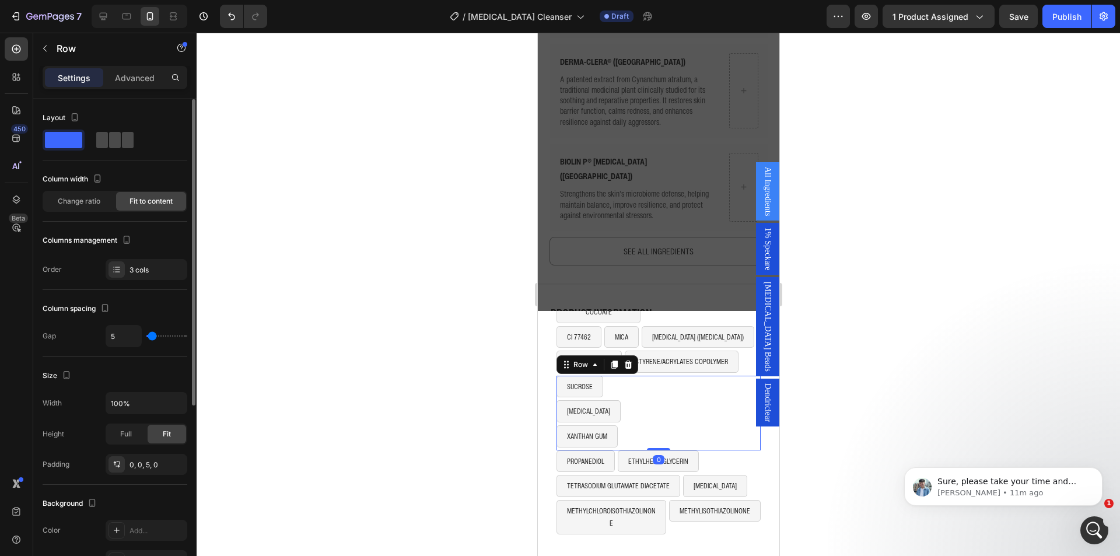
click at [122, 132] on span at bounding box center [128, 140] width 12 height 16
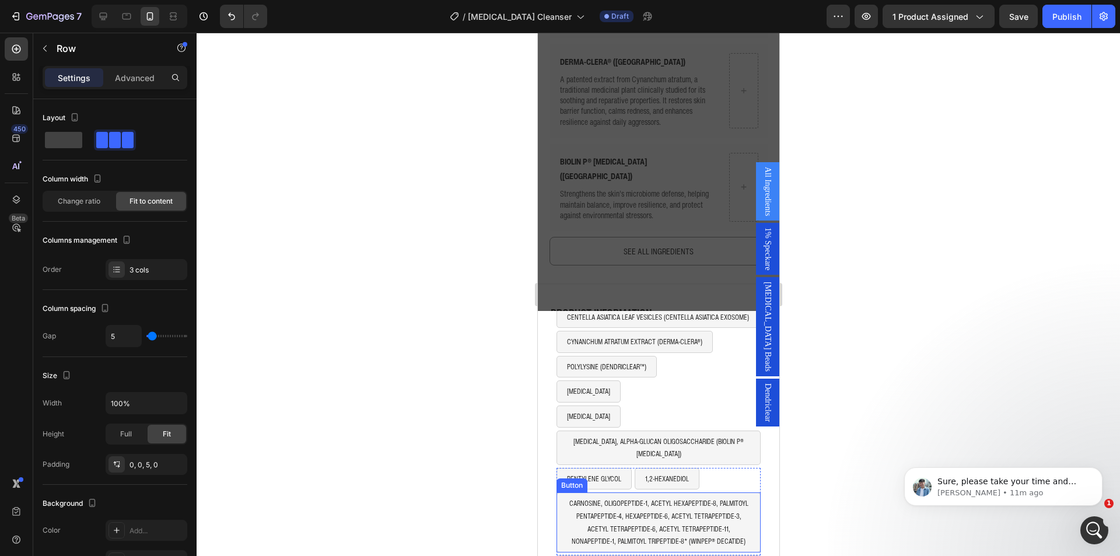
scroll to position [115, 0]
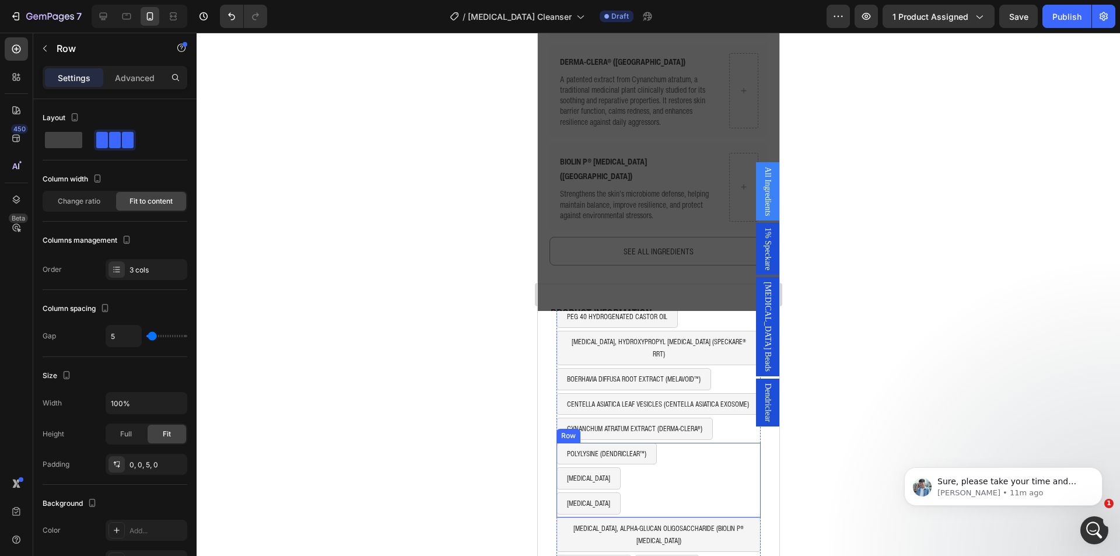
click at [663, 470] on div "POLYLYSINE (DENDRICLEAR™) Button GLYCERIN Button SORBITOL Button Row" at bounding box center [658, 480] width 204 height 75
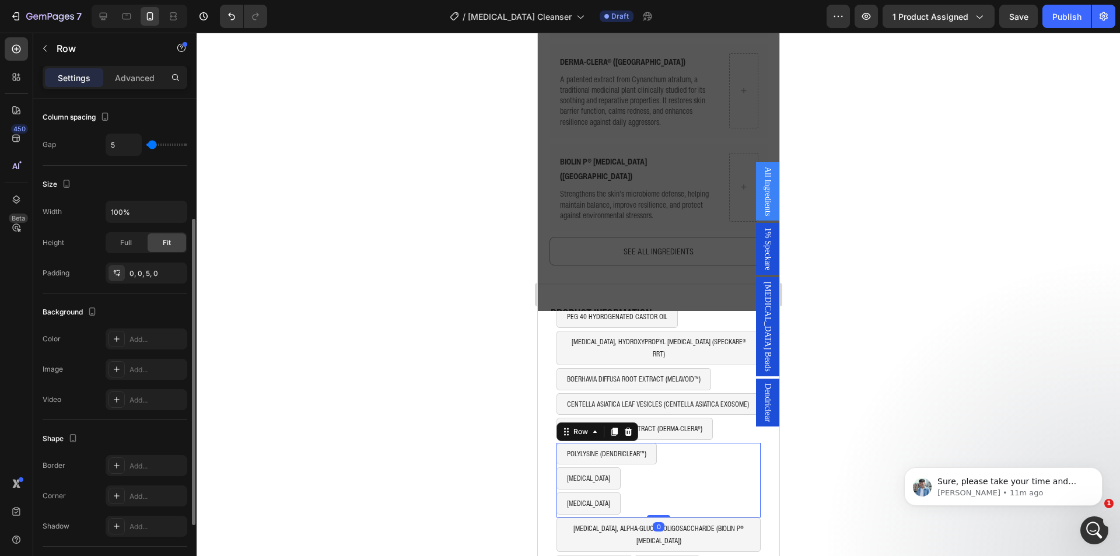
click at [135, 79] on p "Advanced" at bounding box center [135, 78] width 40 height 12
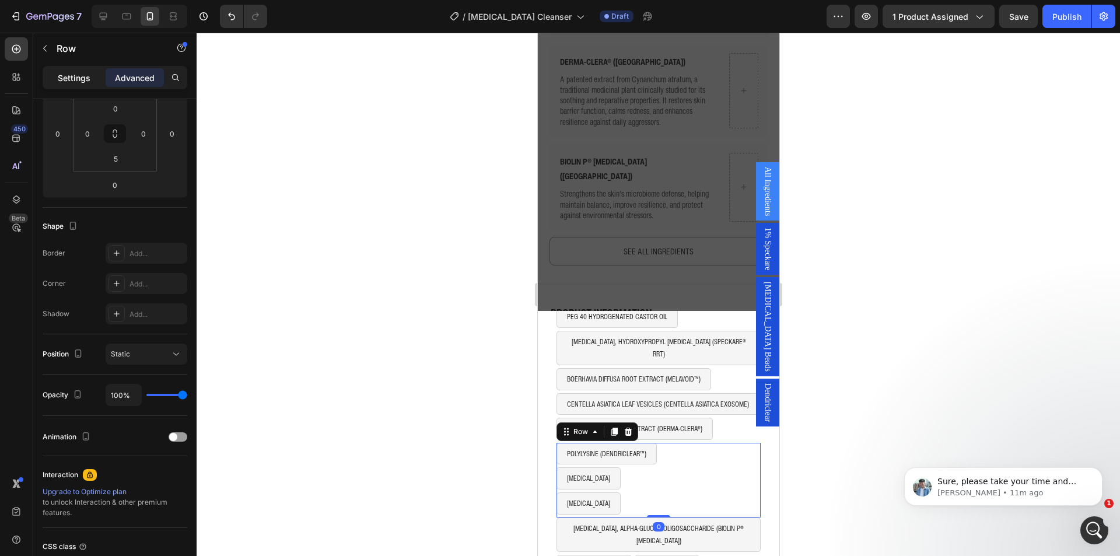
click at [74, 73] on p "Settings" at bounding box center [74, 78] width 33 height 12
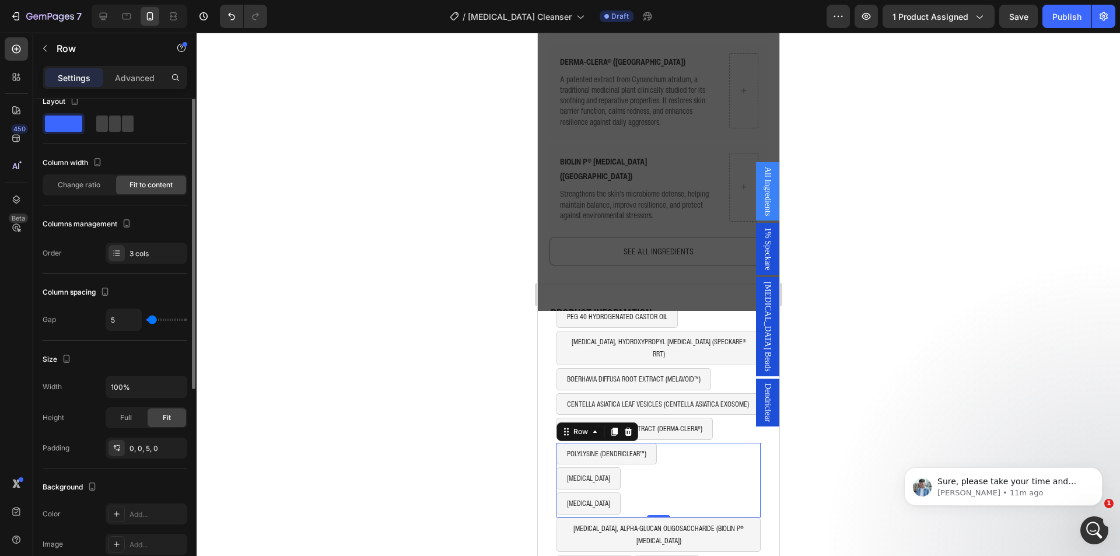
scroll to position [0, 0]
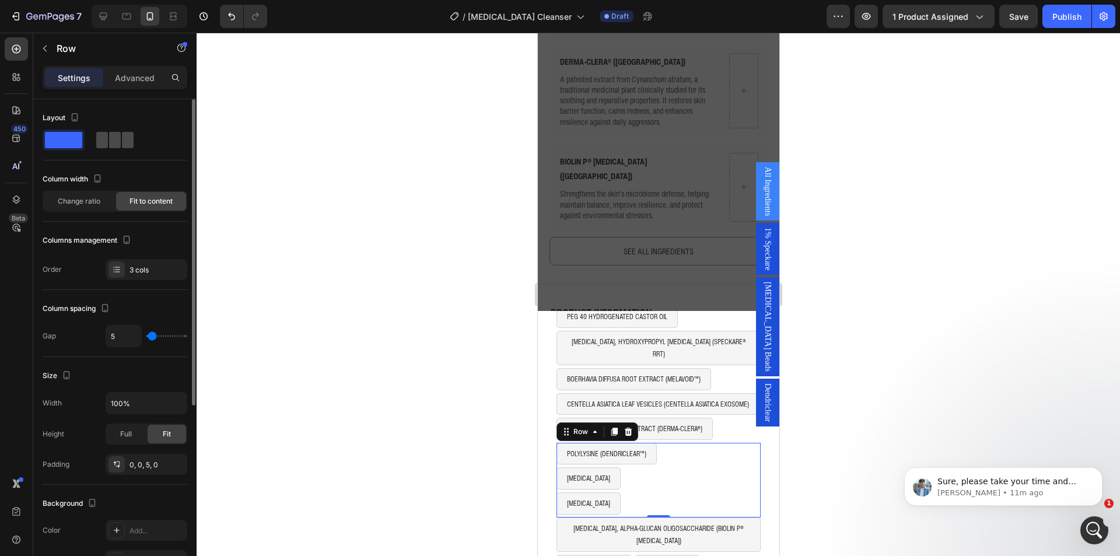
click at [121, 140] on div at bounding box center [114, 140] width 37 height 16
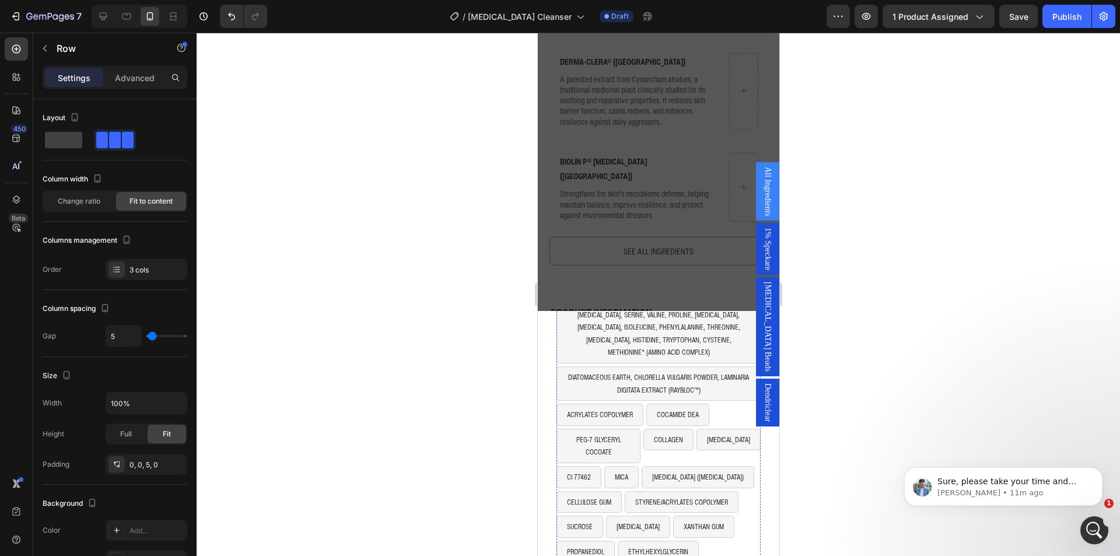
scroll to position [545, 0]
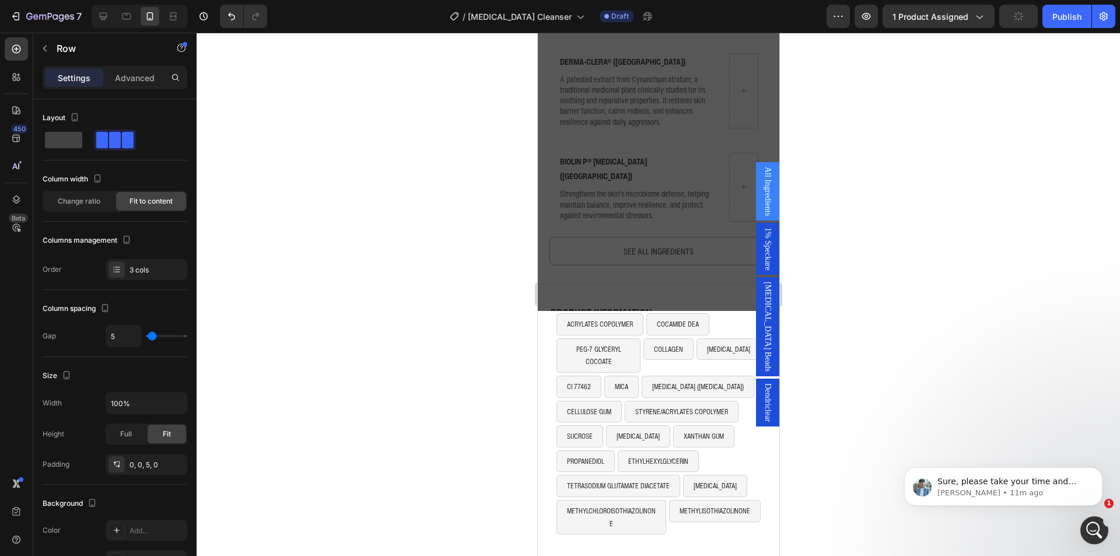
click at [826, 387] on div at bounding box center [657, 294] width 923 height 523
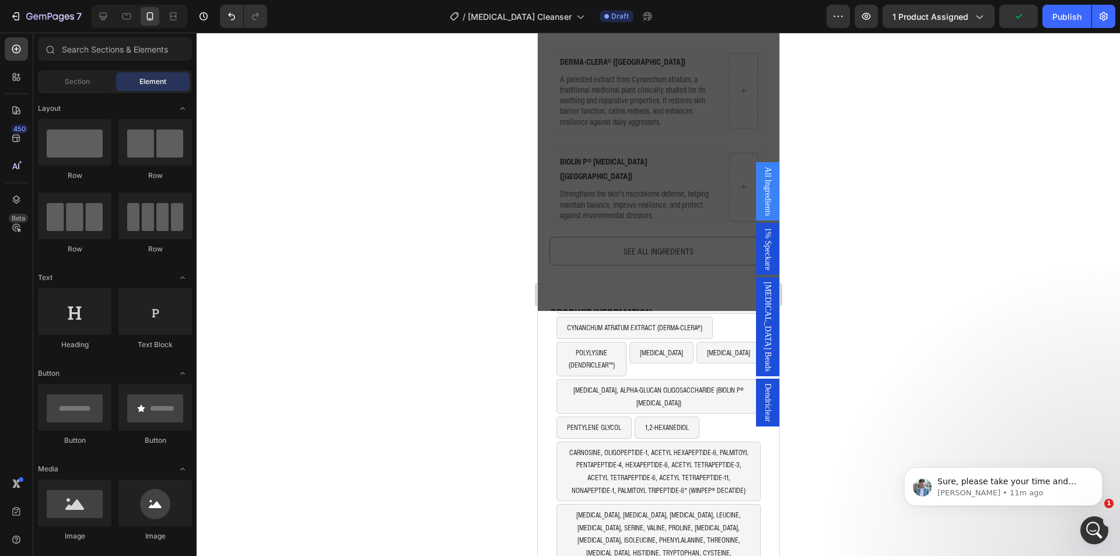
scroll to position [195, 0]
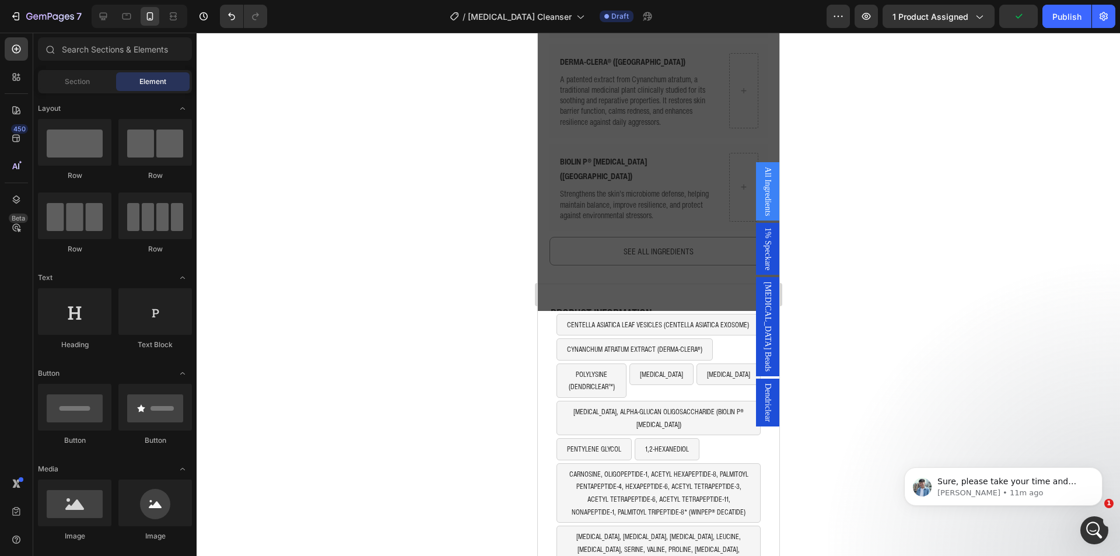
click at [815, 311] on div at bounding box center [657, 294] width 923 height 523
click at [127, 13] on icon at bounding box center [127, 16] width 12 height 12
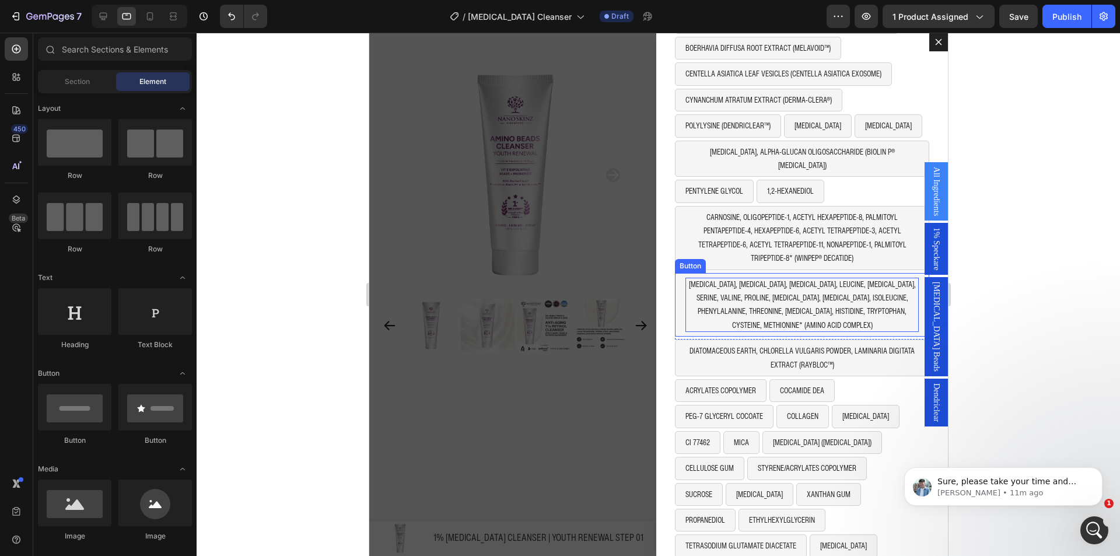
scroll to position [183, 0]
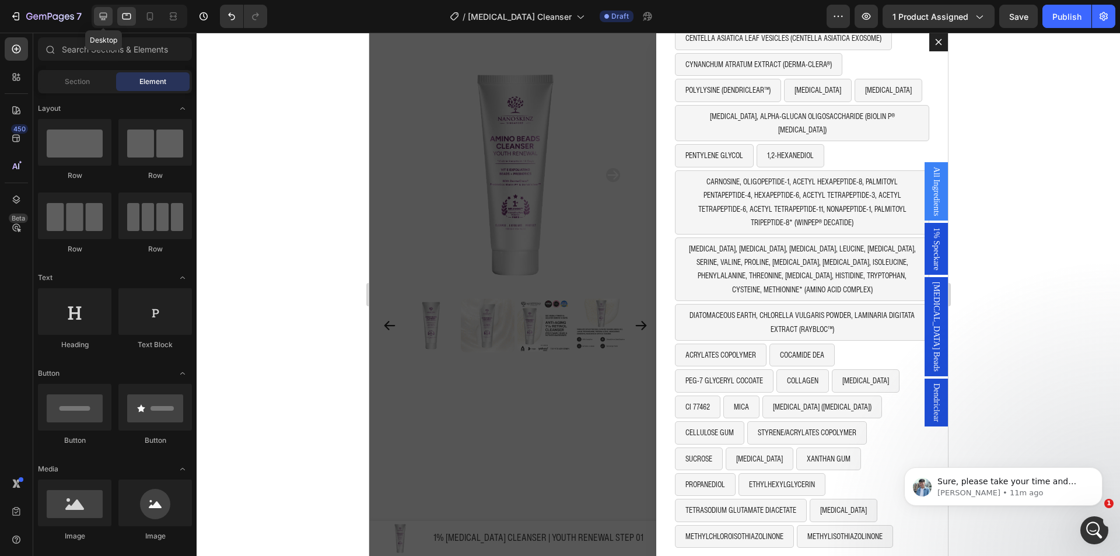
drag, startPoint x: 97, startPoint y: 12, endPoint x: 271, endPoint y: 203, distance: 258.0
click at [97, 12] on div at bounding box center [103, 16] width 19 height 19
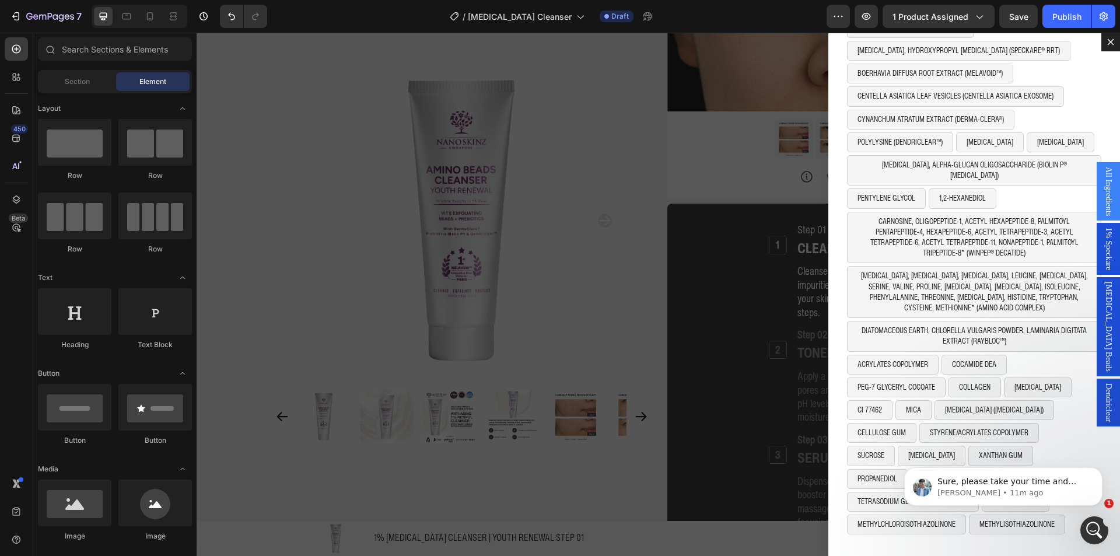
scroll to position [98, 0]
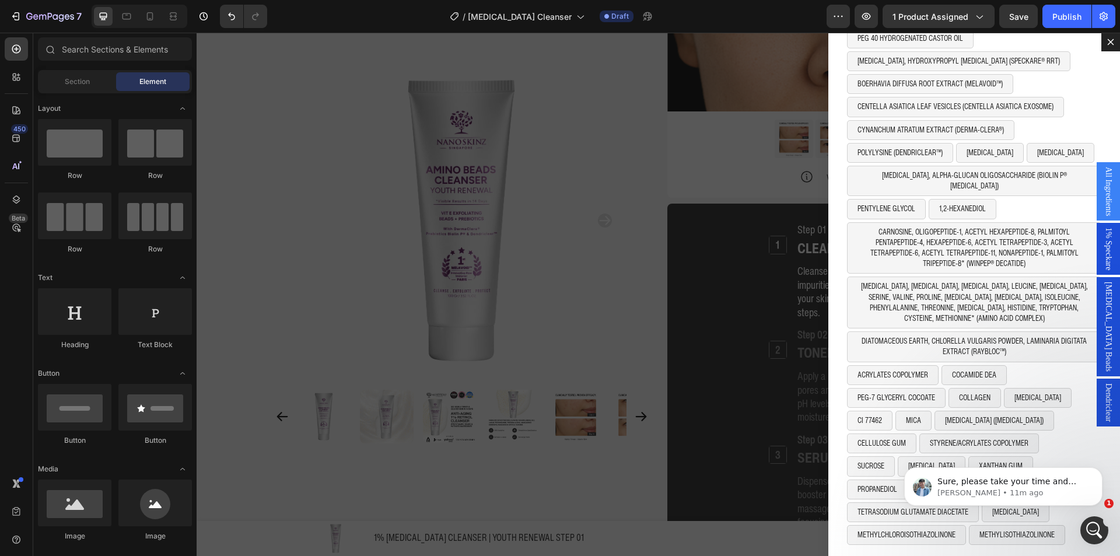
click at [666, 122] on div "Backdrop" at bounding box center [657, 294] width 923 height 523
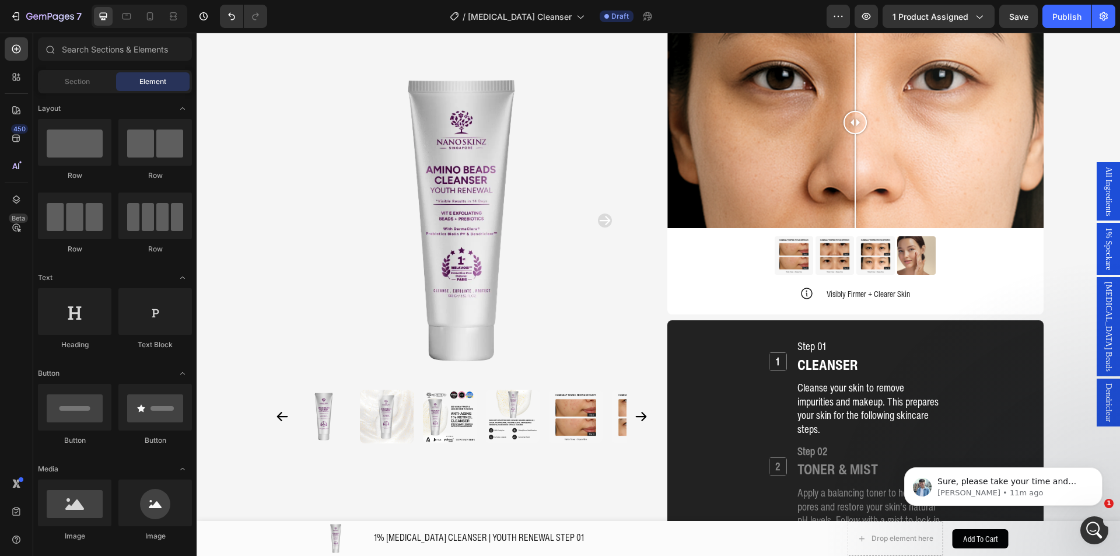
scroll to position [1042, 0]
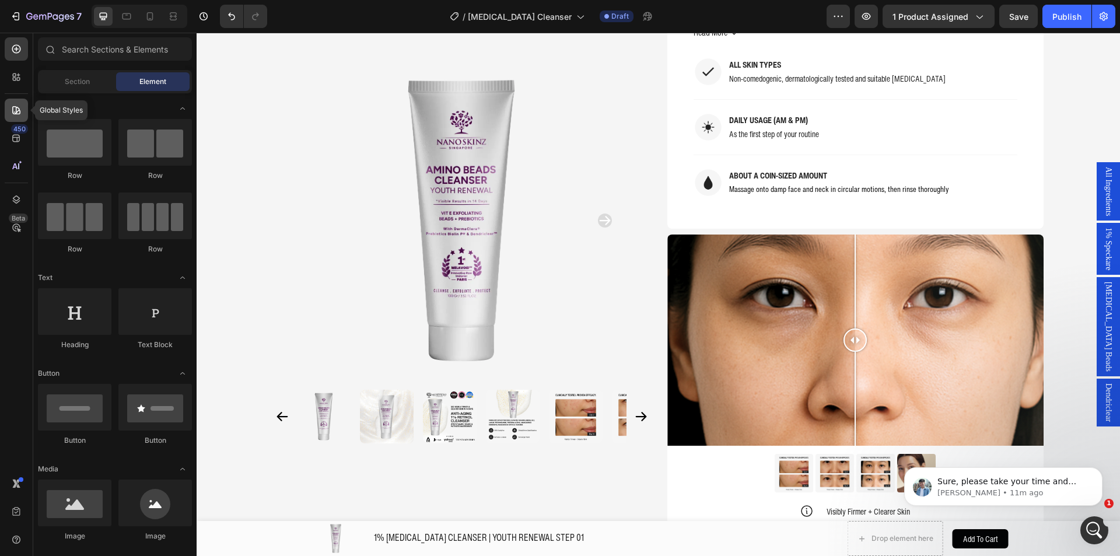
click at [20, 101] on div at bounding box center [16, 110] width 23 height 23
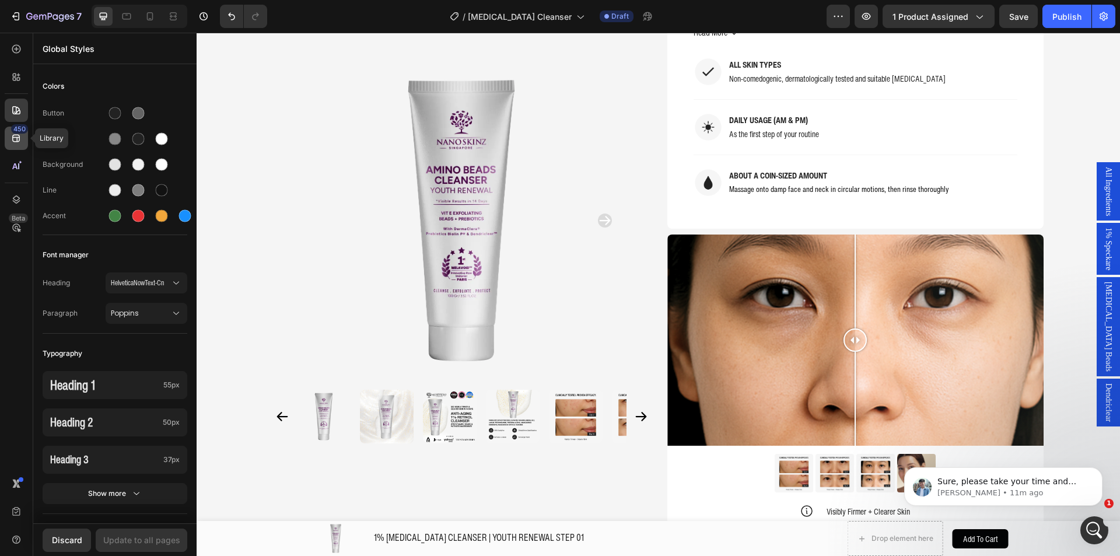
click at [17, 124] on div "450" at bounding box center [19, 128] width 17 height 9
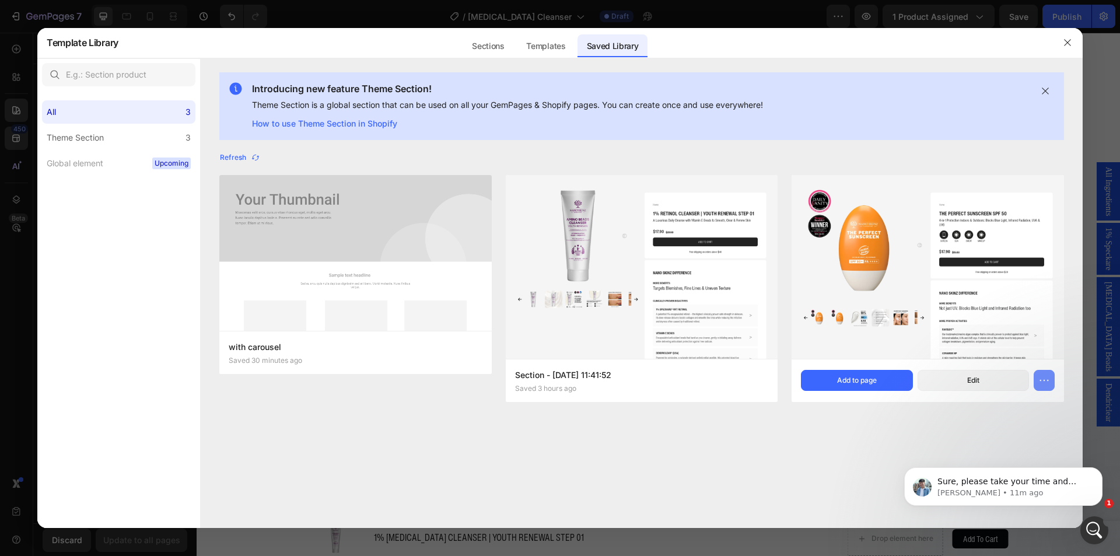
click at [1044, 377] on icon "button" at bounding box center [1044, 380] width 12 height 12
click at [1099, 467] on icon "Dismiss notification" at bounding box center [1099, 470] width 6 height 6
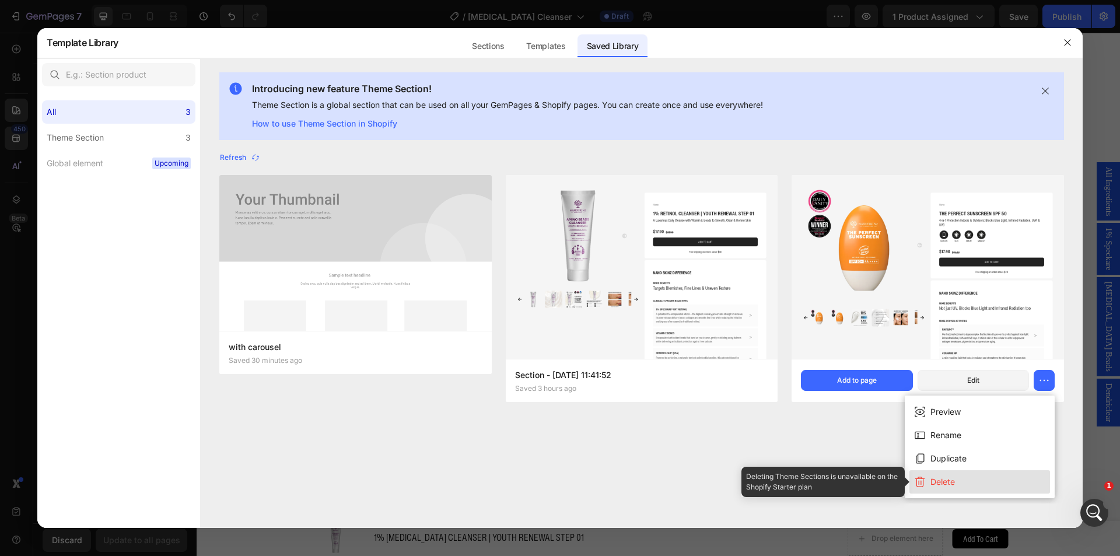
click at [941, 479] on div "Delete" at bounding box center [942, 482] width 24 height 14
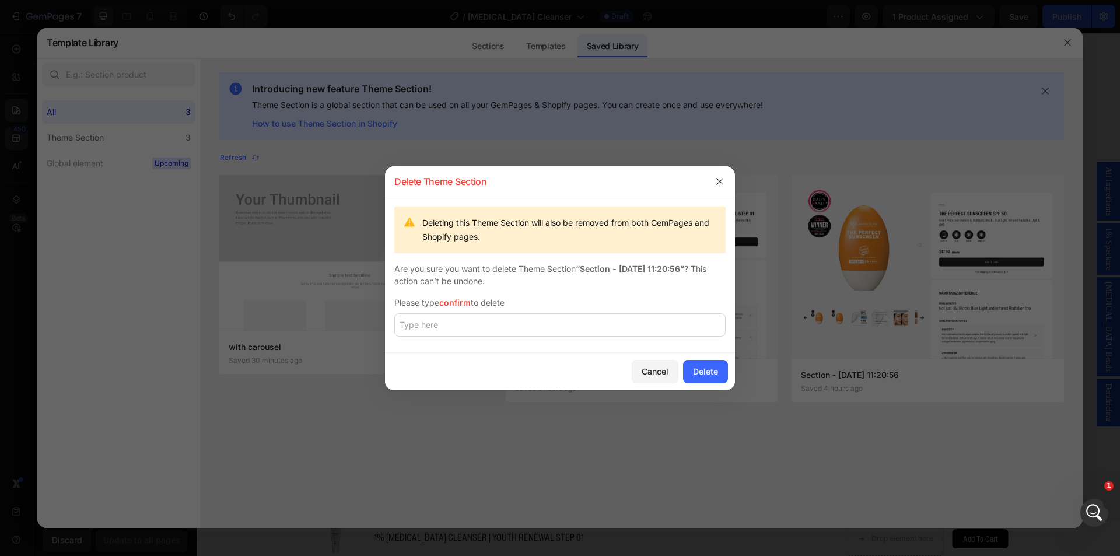
click at [464, 276] on div "Are you sure you want to delete Theme Section “Section - Aug 28 11:20:56” ? Thi…" at bounding box center [559, 274] width 331 height 24
click at [466, 283] on div "Are you sure you want to delete Theme Section “Section - Aug 28 11:20:56” ? Thi…" at bounding box center [559, 274] width 331 height 24
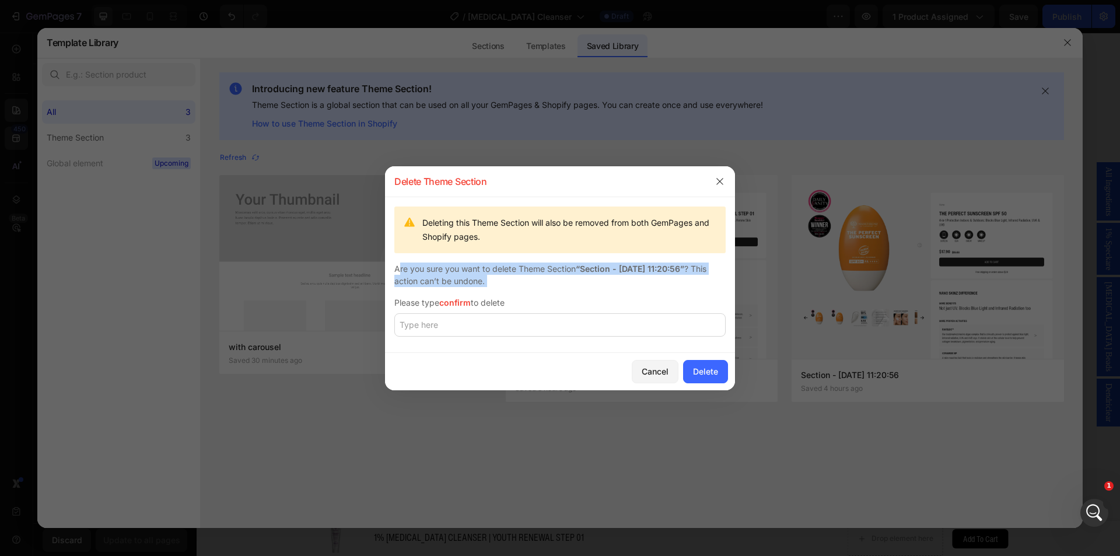
click at [466, 283] on div "Are you sure you want to delete Theme Section “Section - Aug 28 11:20:56” ? Thi…" at bounding box center [559, 274] width 331 height 24
click at [496, 240] on div "Deleting this Theme Section will also be removed from both GemPages and Shopify…" at bounding box center [569, 230] width 294 height 28
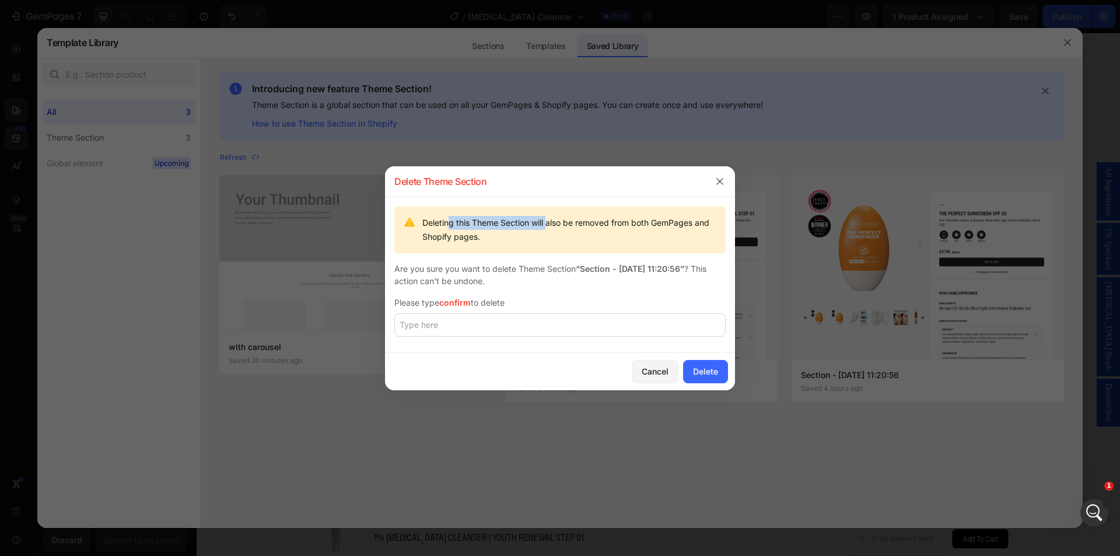
drag, startPoint x: 448, startPoint y: 220, endPoint x: 549, endPoint y: 224, distance: 101.0
click at [549, 224] on div "Deleting this Theme Section will also be removed from both GemPages and Shopify…" at bounding box center [569, 230] width 294 height 28
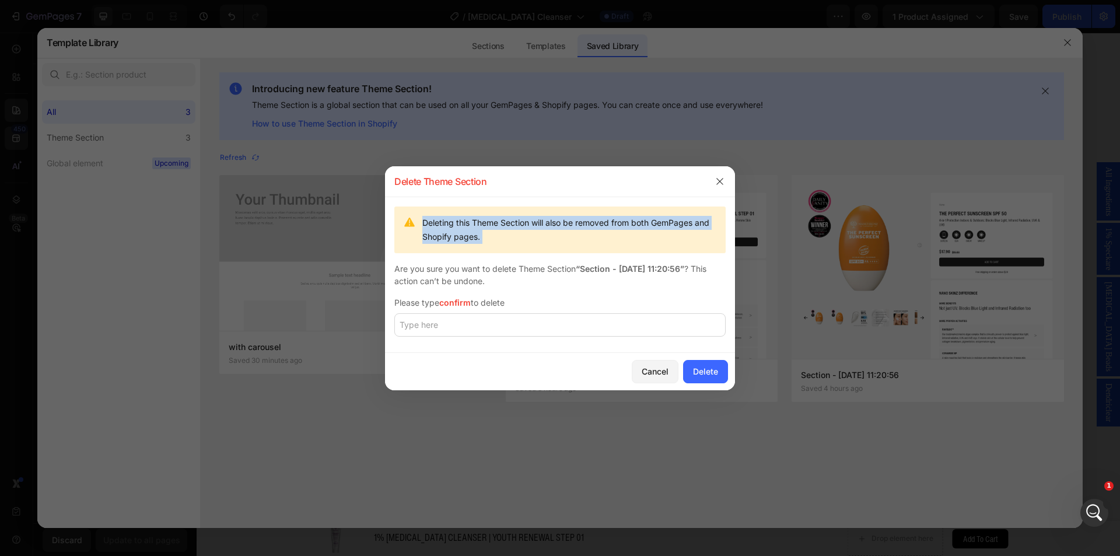
click at [532, 235] on div "Deleting this Theme Section will also be removed from both GemPages and Shopify…" at bounding box center [569, 230] width 294 height 28
drag, startPoint x: 532, startPoint y: 236, endPoint x: 408, endPoint y: 215, distance: 125.9
click at [408, 215] on div "Deleting this Theme Section will also be removed from both GemPages and Shopify…" at bounding box center [559, 229] width 331 height 47
click at [408, 216] on icon at bounding box center [410, 223] width 14 height 14
click at [710, 181] on button "button" at bounding box center [719, 181] width 19 height 19
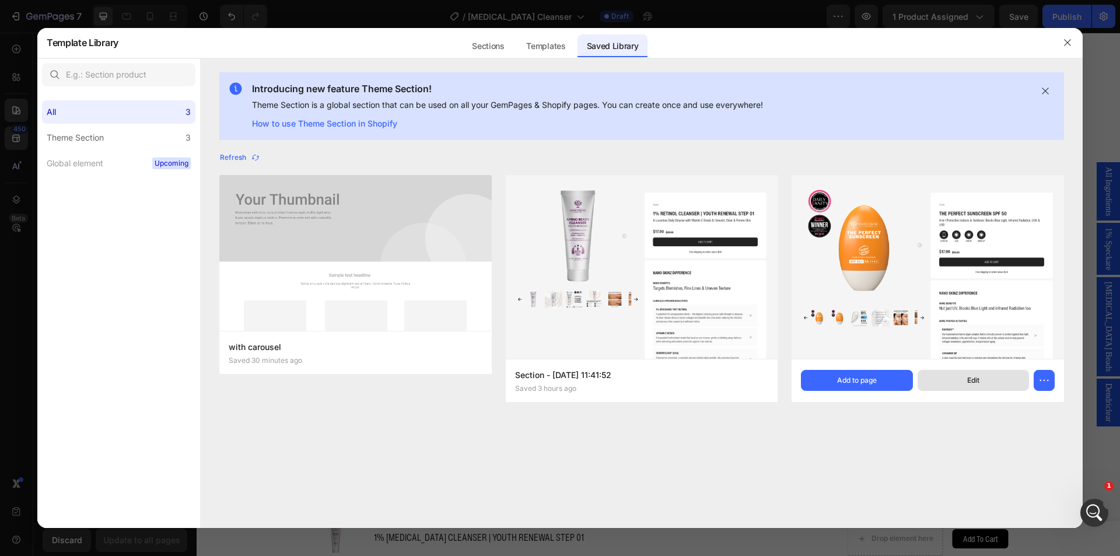
click at [954, 386] on button "Edit" at bounding box center [972, 380] width 111 height 21
click at [1059, 41] on button "button" at bounding box center [1067, 42] width 19 height 19
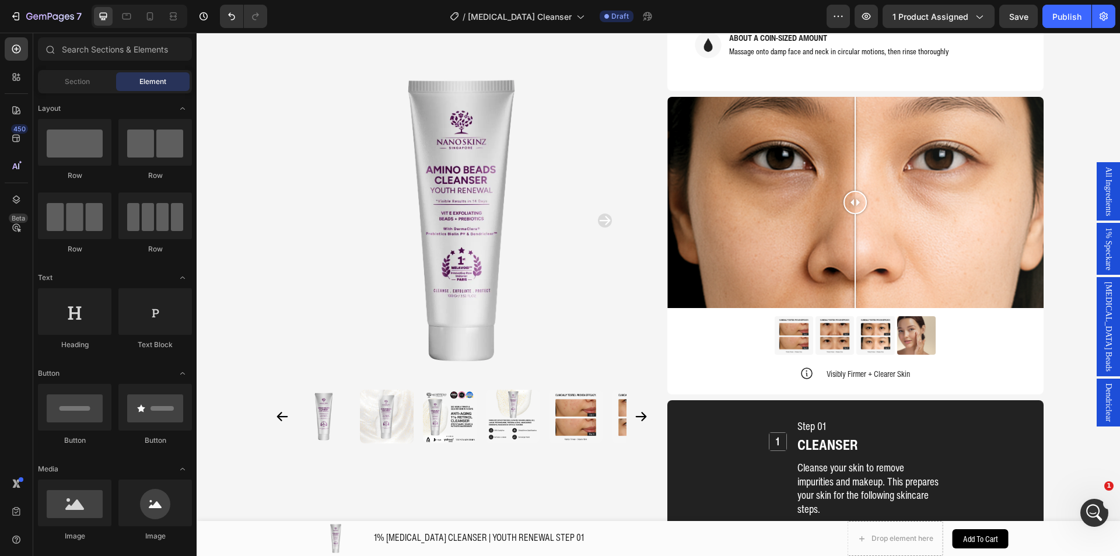
scroll to position [1064, 0]
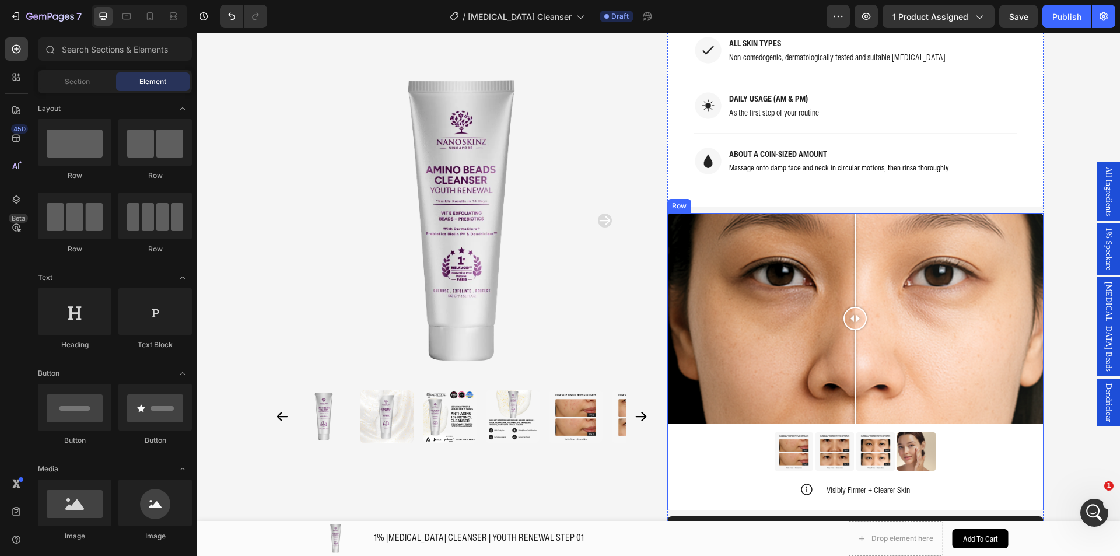
click at [911, 432] on img at bounding box center [916, 451] width 38 height 38
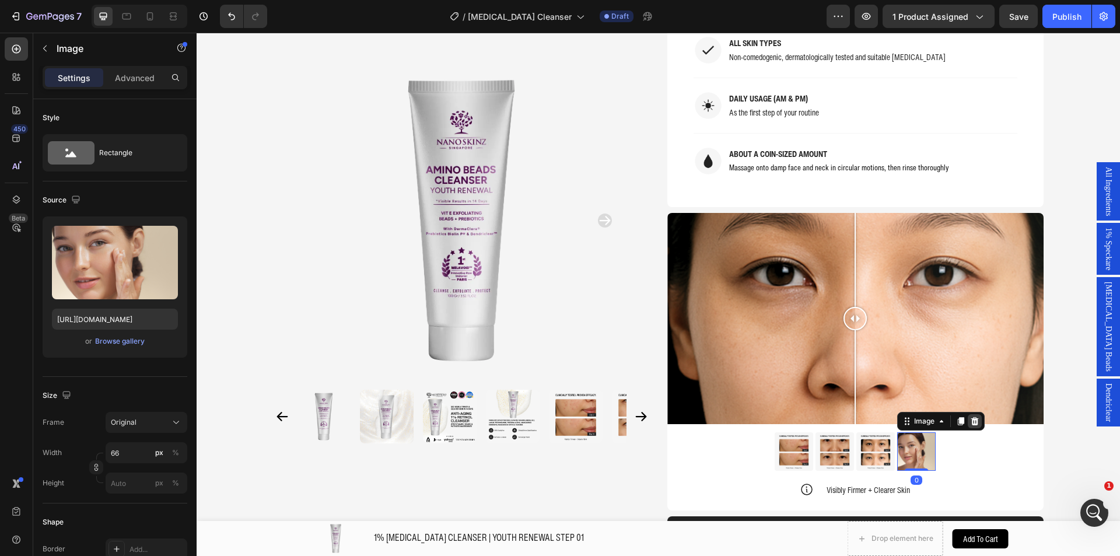
click at [974, 416] on icon at bounding box center [974, 420] width 9 height 9
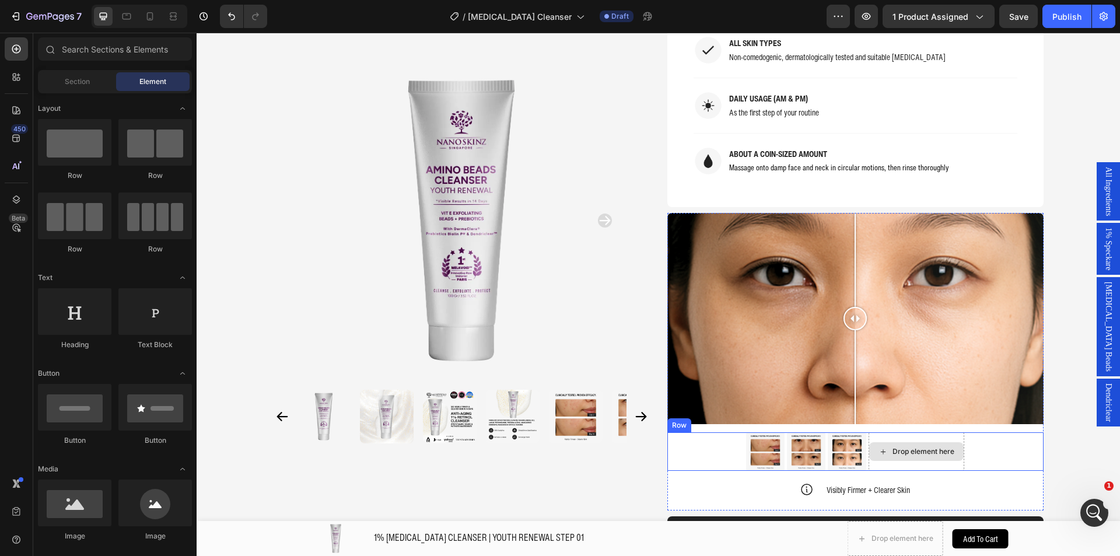
click at [929, 447] on div "Drop element here" at bounding box center [923, 451] width 62 height 9
click at [686, 432] on div "Image Image Image Drop element here Row" at bounding box center [855, 451] width 376 height 38
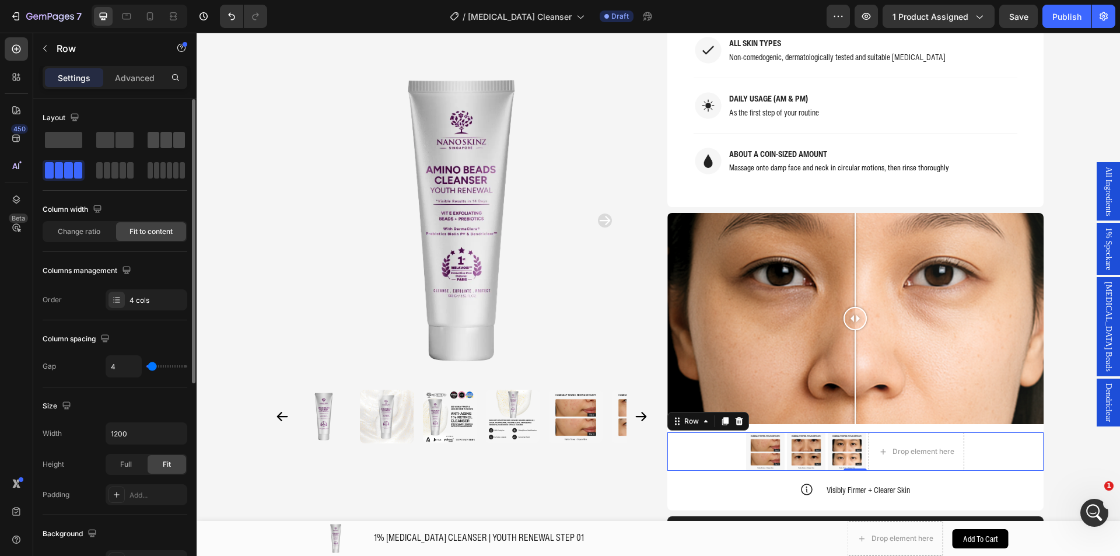
click at [169, 142] on span at bounding box center [166, 140] width 12 height 16
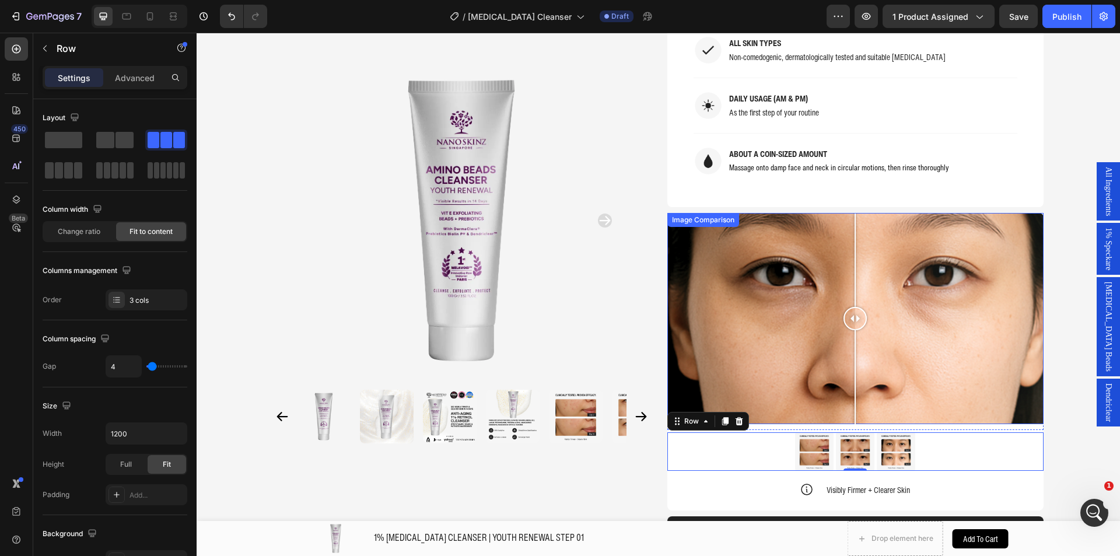
click at [750, 271] on div at bounding box center [855, 319] width 376 height 212
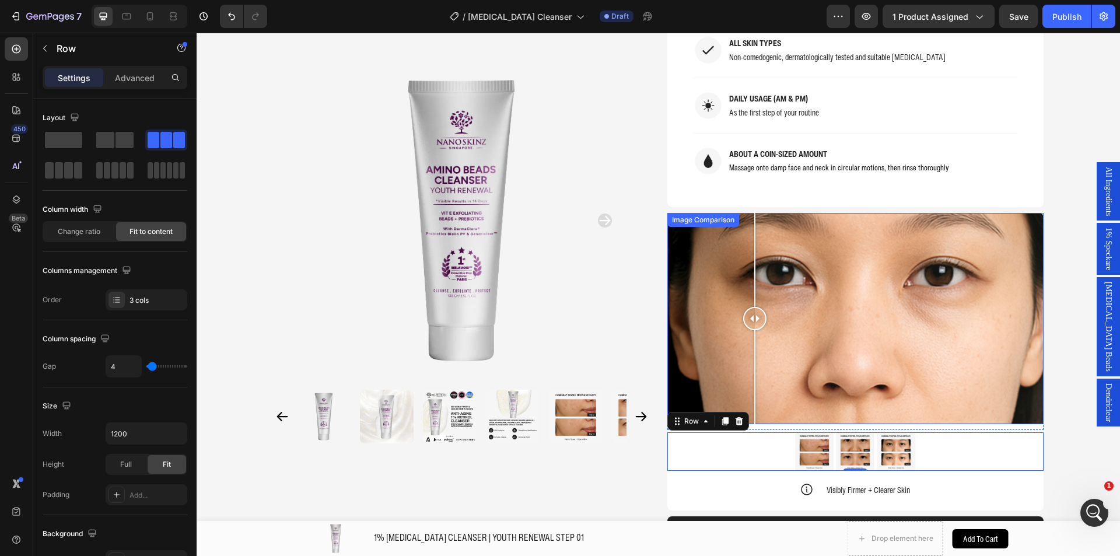
click at [708, 213] on div at bounding box center [855, 319] width 376 height 212
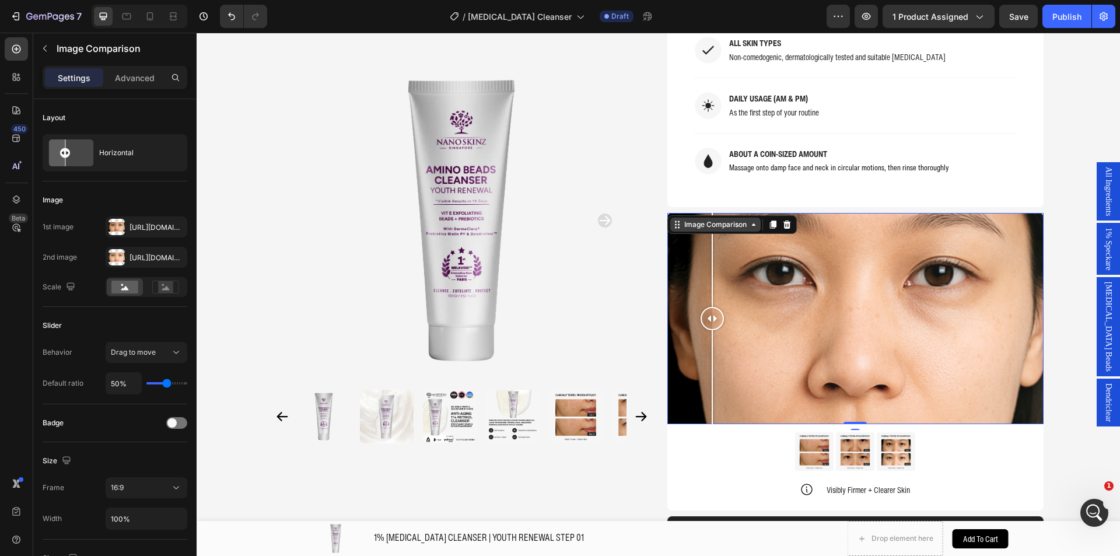
click at [702, 219] on div "Image Comparison" at bounding box center [715, 224] width 67 height 10
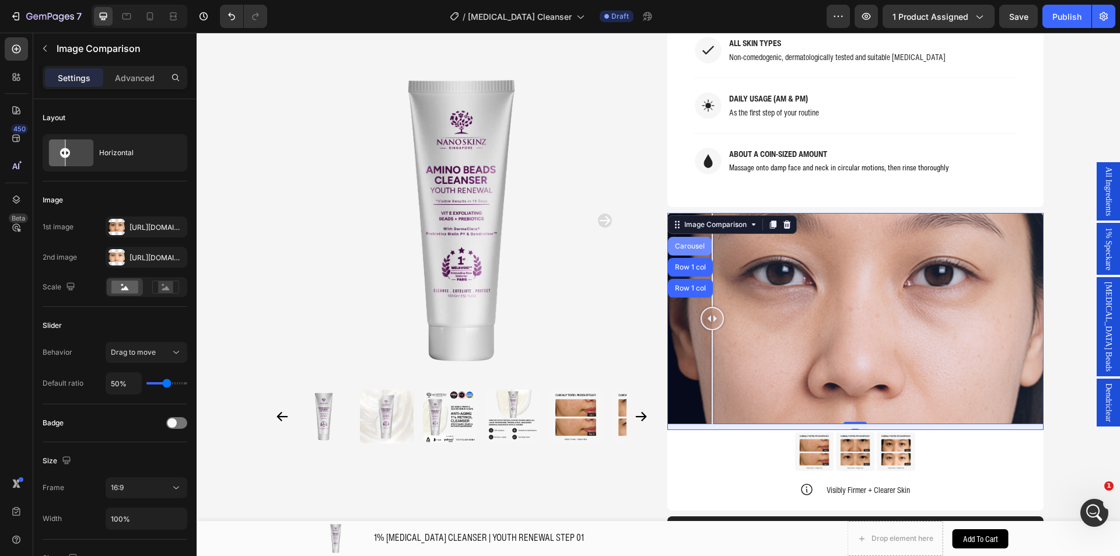
click at [686, 237] on div "Carousel" at bounding box center [690, 246] width 44 height 19
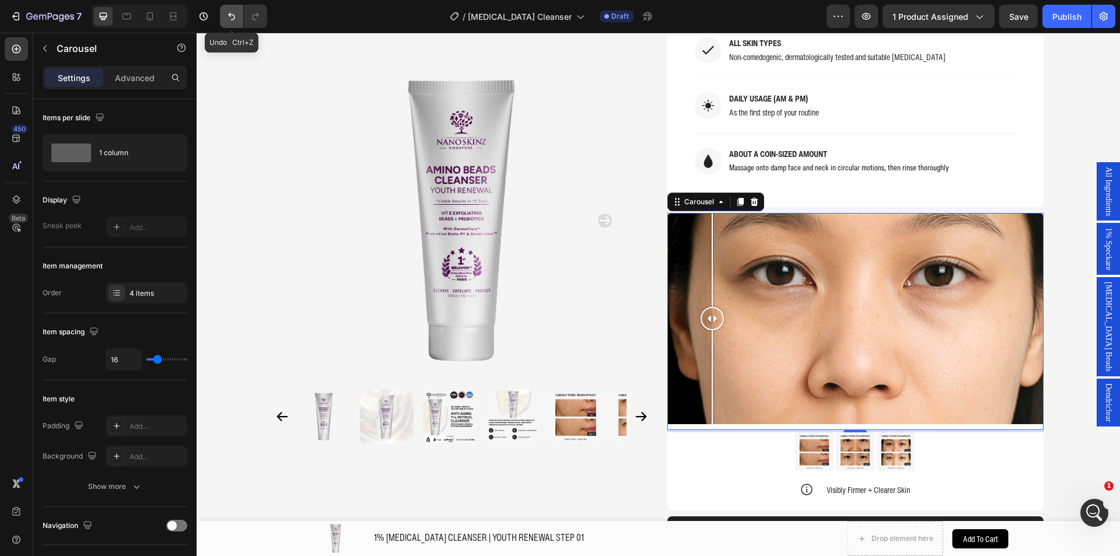
click at [233, 13] on icon "Undo/Redo" at bounding box center [232, 16] width 12 height 12
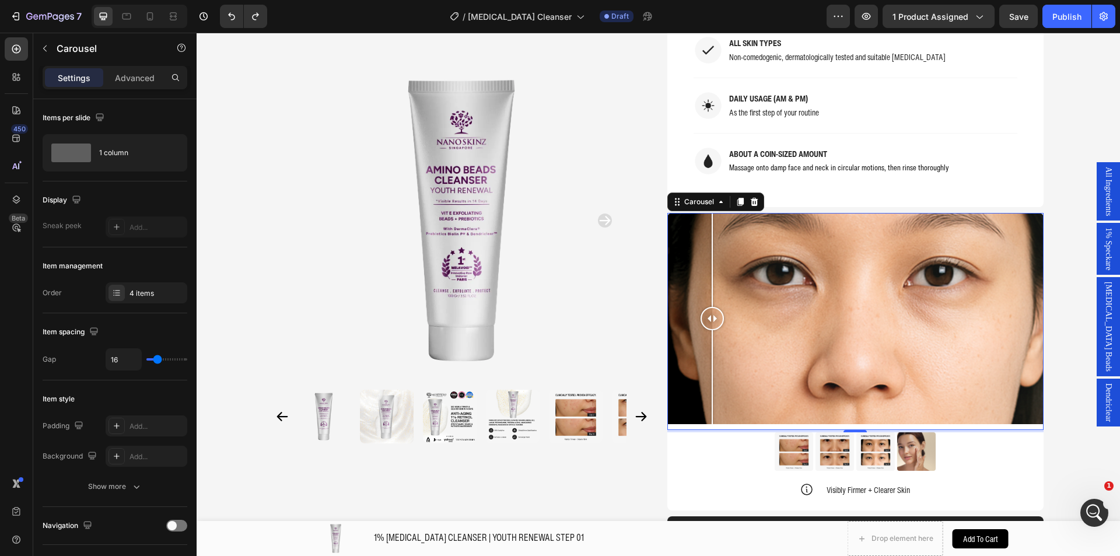
click at [1013, 15] on span "Save" at bounding box center [1018, 17] width 19 height 10
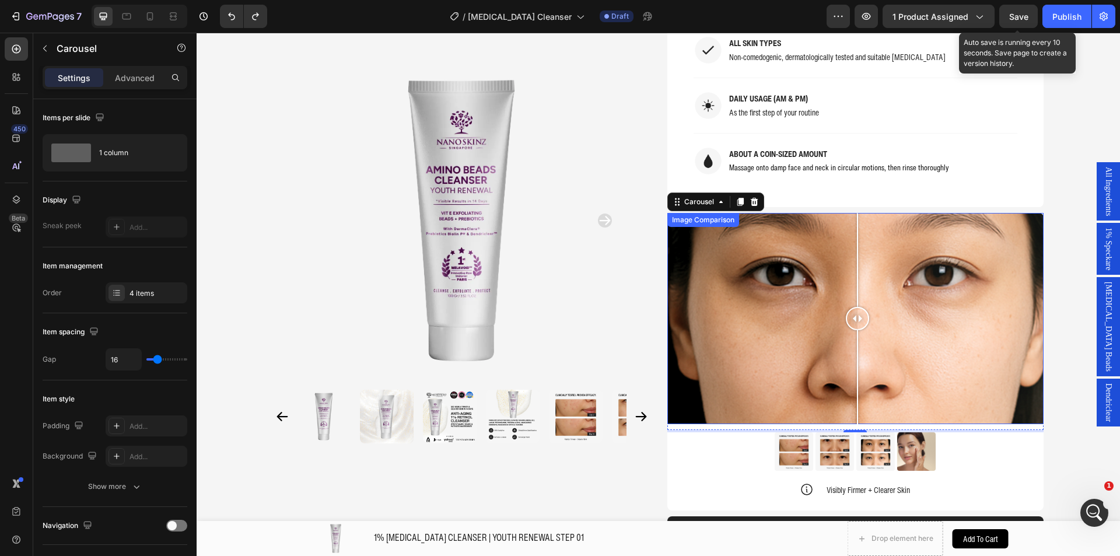
drag, startPoint x: 707, startPoint y: 282, endPoint x: 852, endPoint y: 287, distance: 145.3
click at [852, 307] on div at bounding box center [856, 318] width 23 height 23
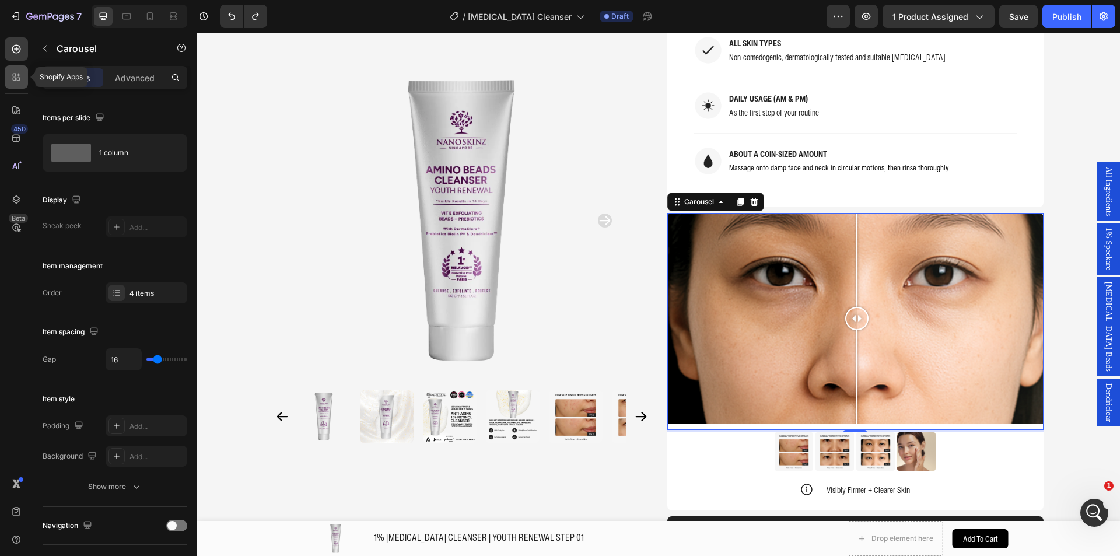
click at [17, 80] on icon at bounding box center [18, 79] width 3 height 3
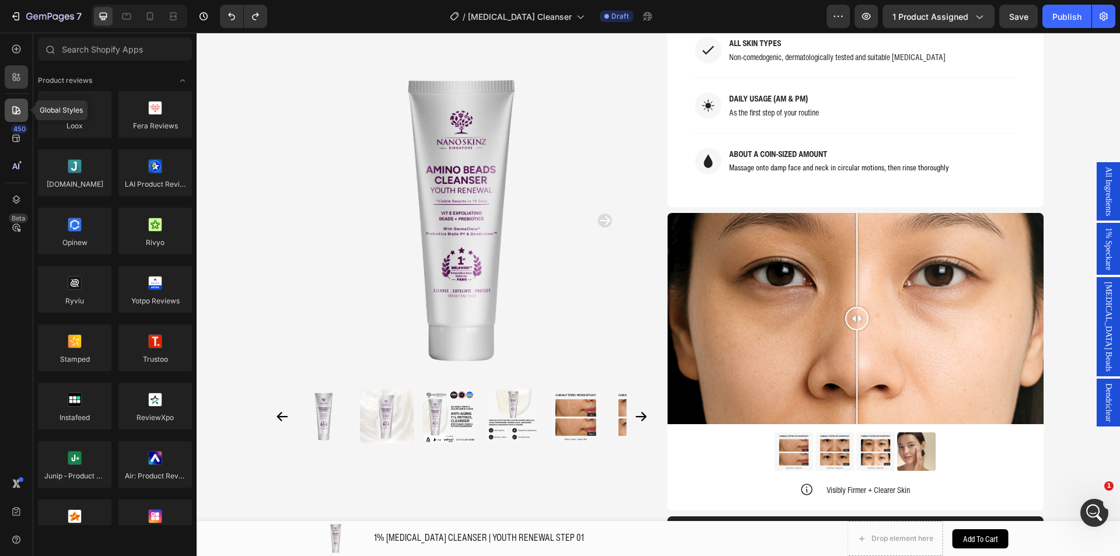
click at [16, 105] on icon at bounding box center [16, 110] width 12 height 12
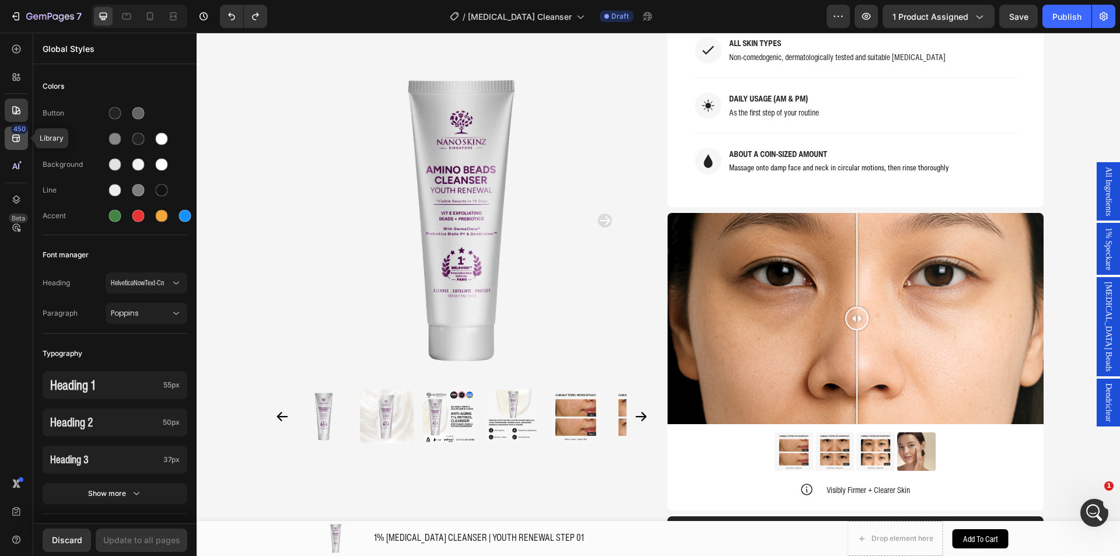
click at [10, 128] on div "450" at bounding box center [16, 138] width 23 height 23
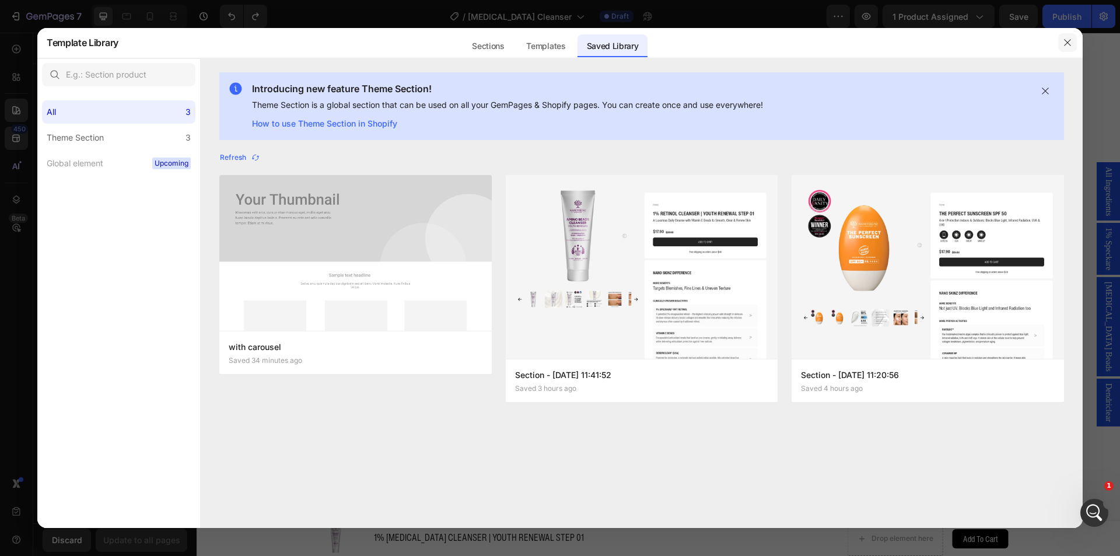
click at [1061, 42] on button "button" at bounding box center [1067, 42] width 19 height 19
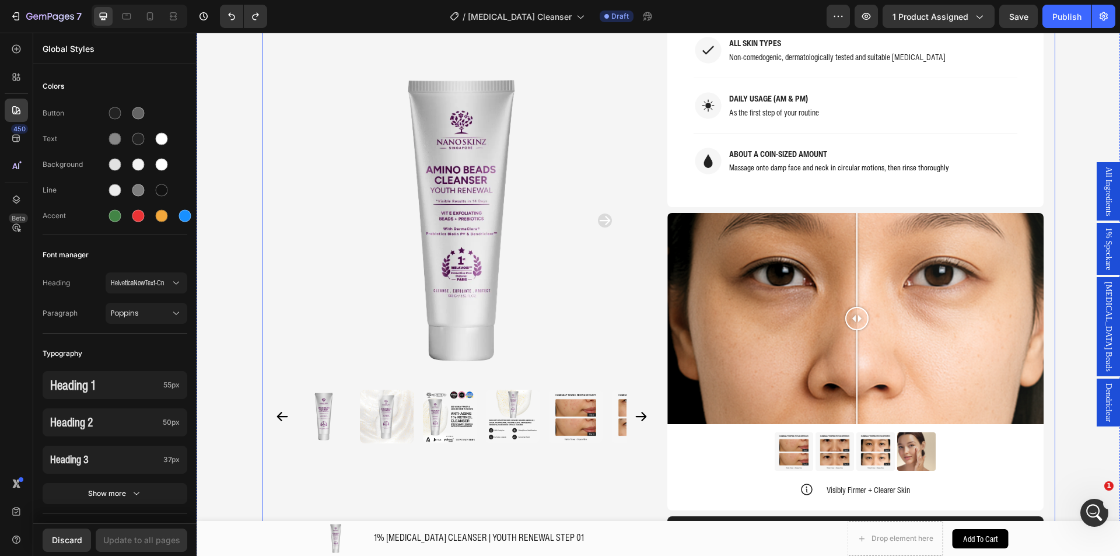
click at [262, 169] on div "Product Images Home 1% RETINOL CLEANSER | YOUTH RENEWAL STEP 01 Breadcrumb 1% R…" at bounding box center [658, 451] width 793 height 2916
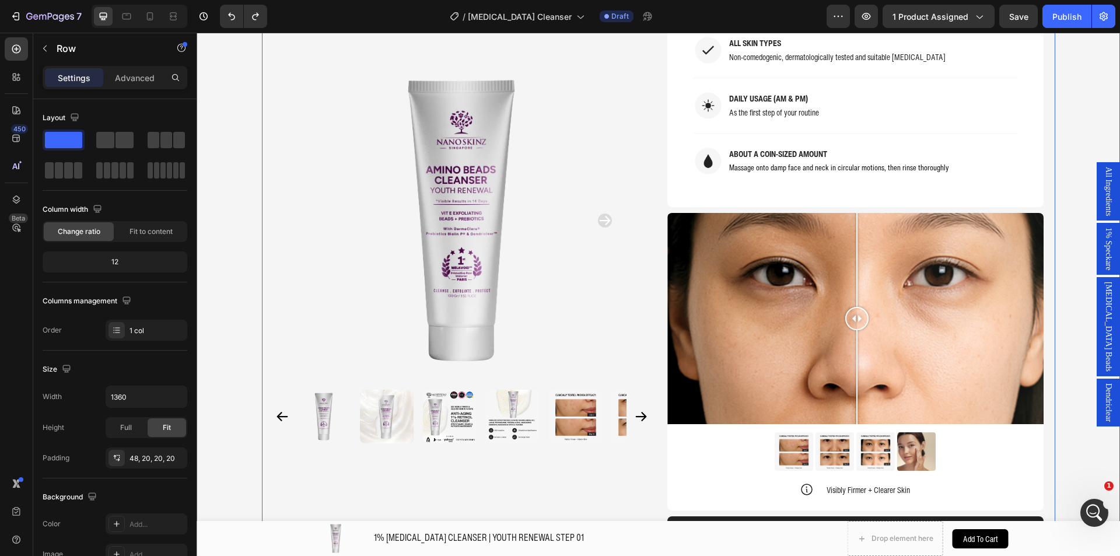
click at [234, 173] on div "Product Images Home 1% RETINOL CLEANSER | YOUTH RENEWAL STEP 01 Breadcrumb 1% R…" at bounding box center [657, 451] width 923 height 2916
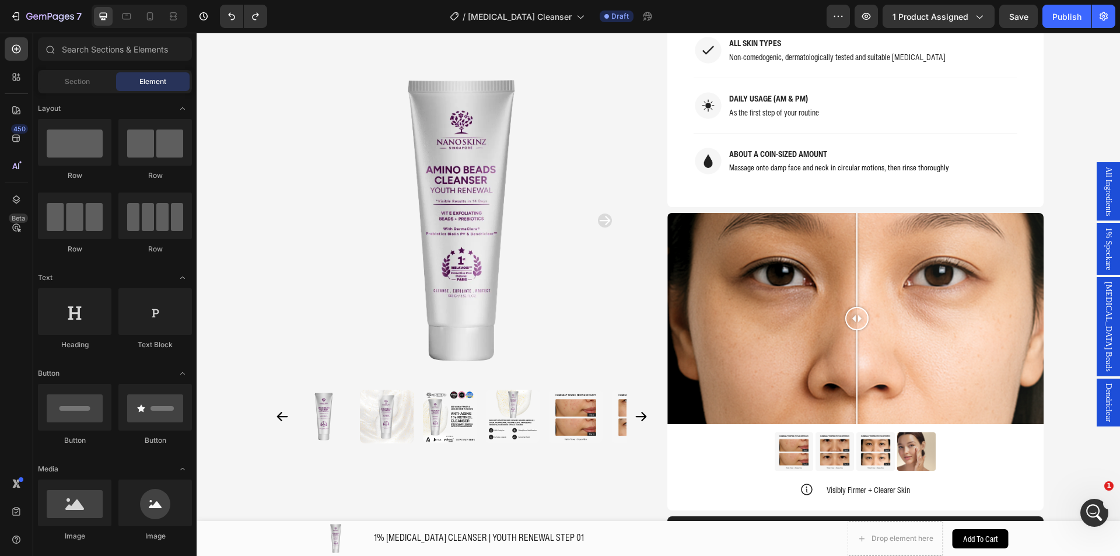
scroll to position [0, 0]
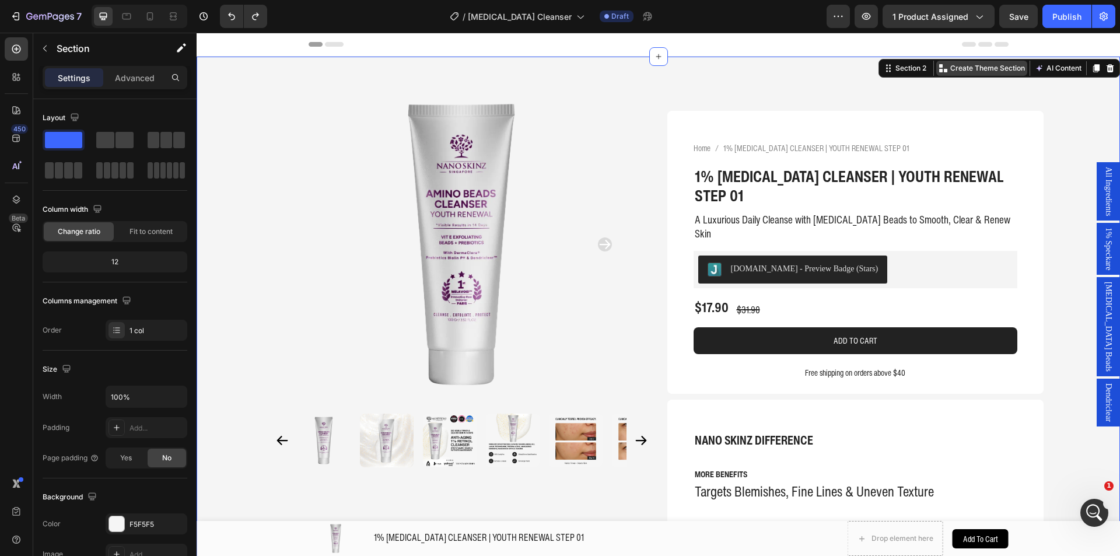
click at [994, 67] on p "Create Theme Section" at bounding box center [987, 68] width 75 height 10
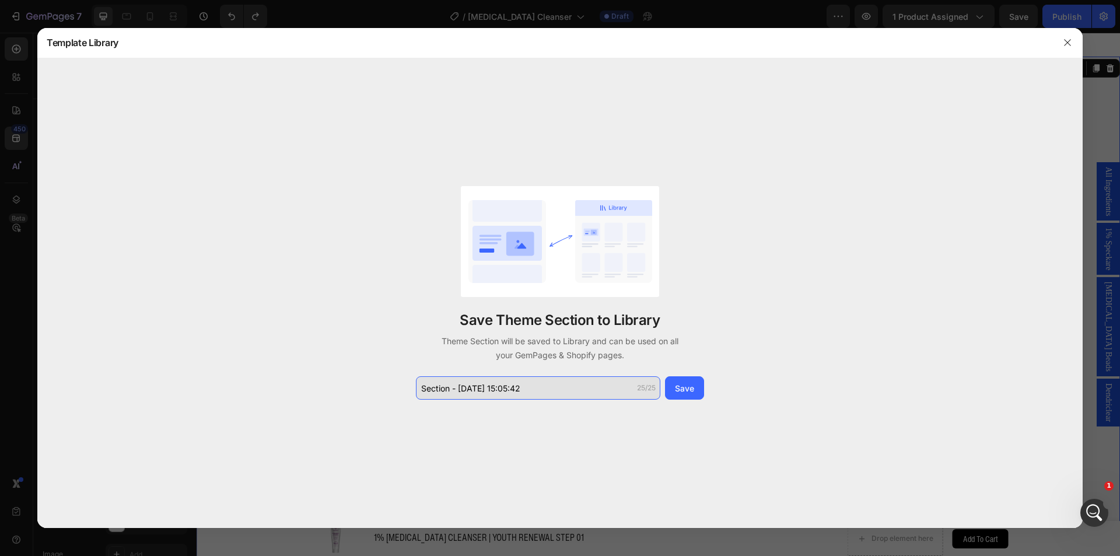
click at [545, 391] on input "Section - Aug 28 15:05:42" at bounding box center [538, 387] width 244 height 23
type input "c"
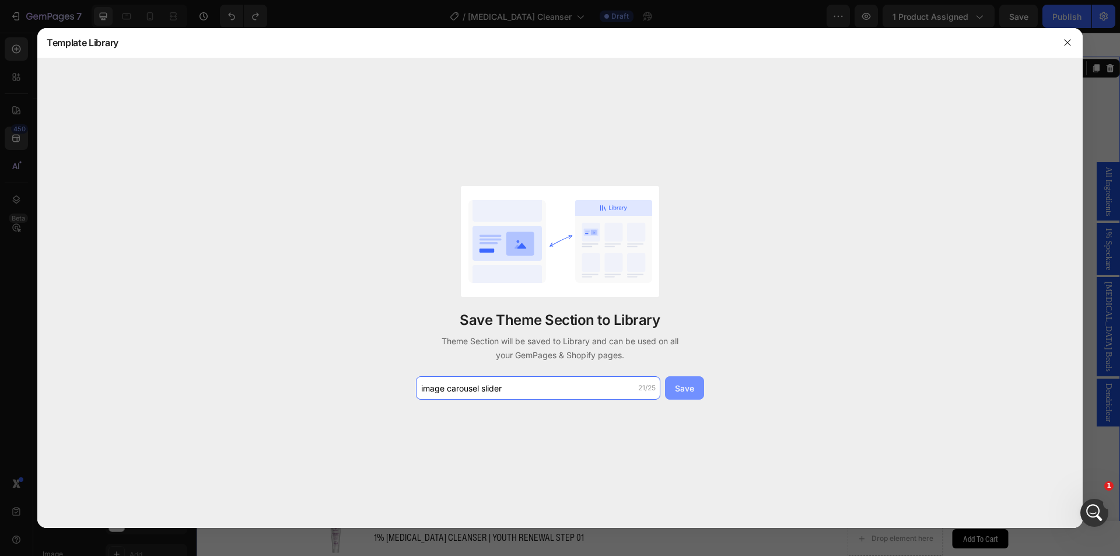
type input "image carousel slider"
click at [686, 382] on div "Save" at bounding box center [684, 388] width 19 height 12
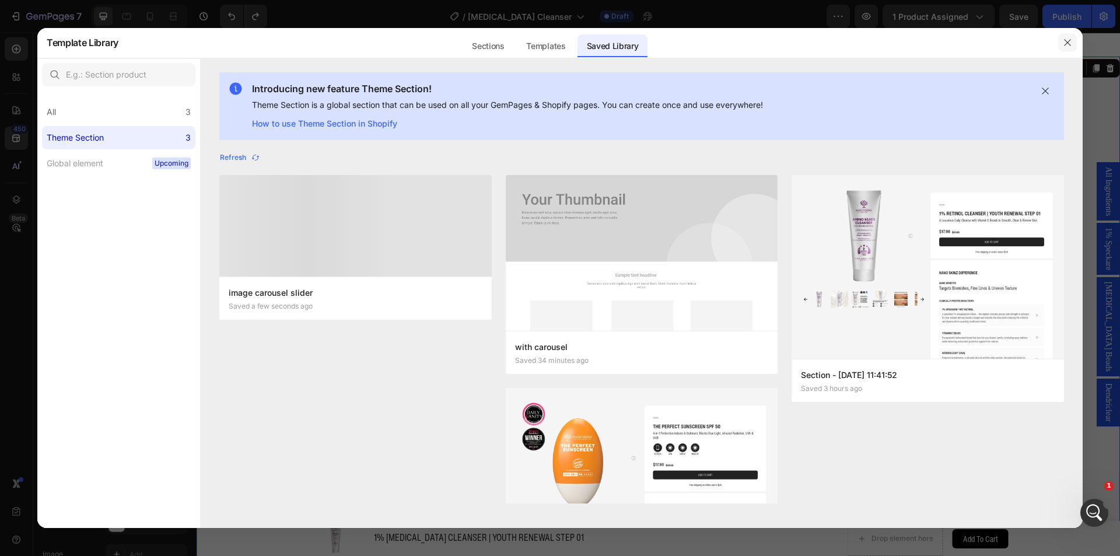
click at [1067, 42] on icon "button" at bounding box center [1066, 42] width 9 height 9
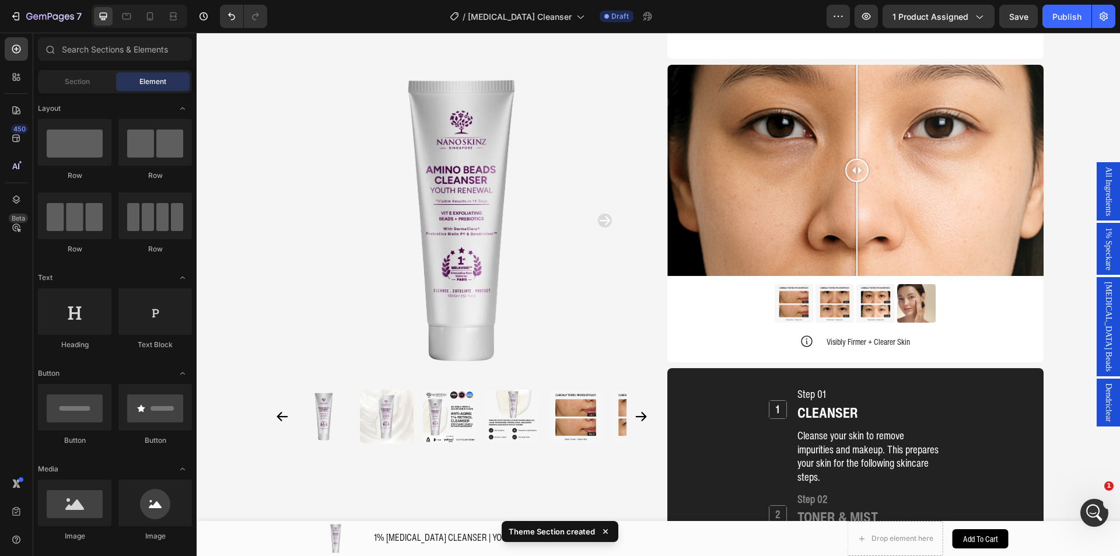
scroll to position [1146, 0]
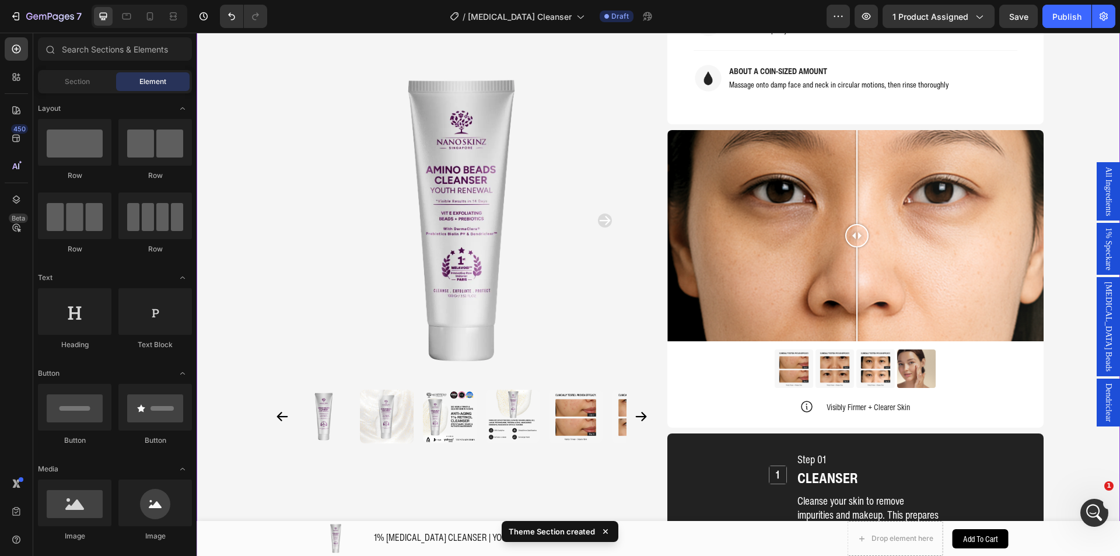
click at [904, 349] on img at bounding box center [916, 368] width 38 height 38
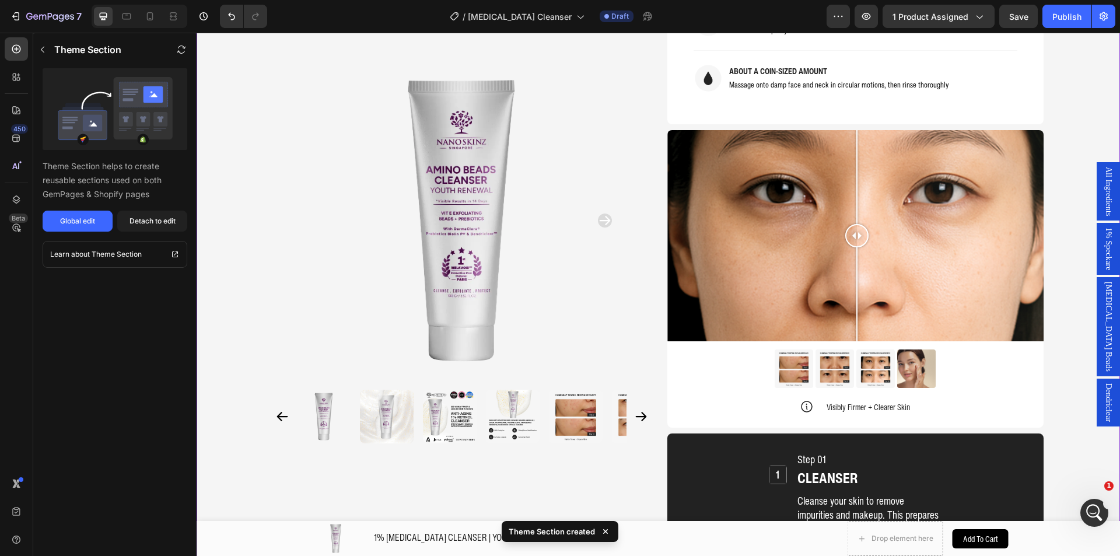
click at [916, 349] on img at bounding box center [916, 368] width 38 height 38
click at [133, 219] on div "Detach to edit" at bounding box center [152, 221] width 46 height 10
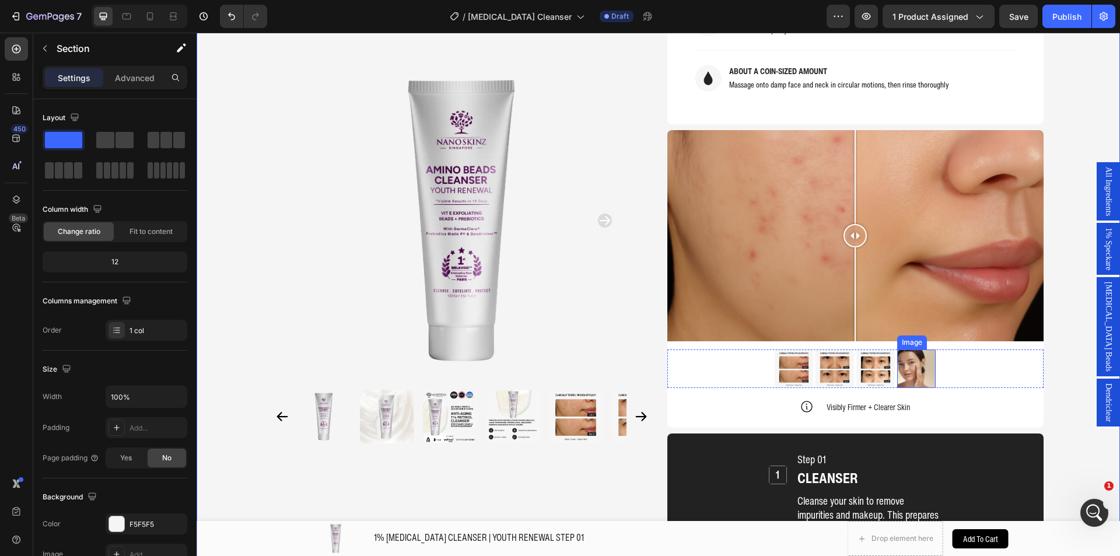
click at [919, 349] on img at bounding box center [916, 368] width 38 height 38
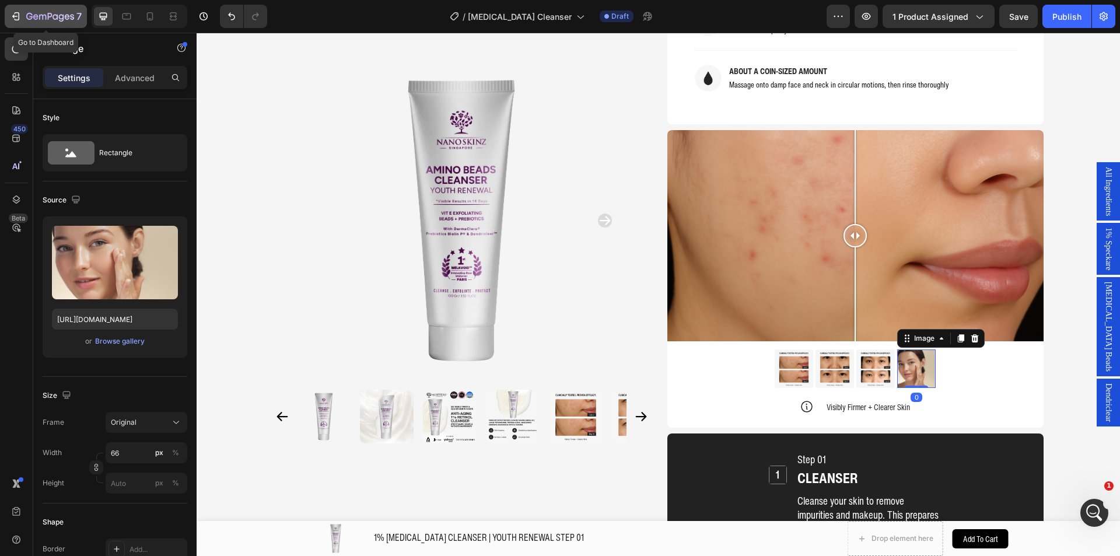
click at [65, 16] on icon "button" at bounding box center [67, 16] width 5 height 5
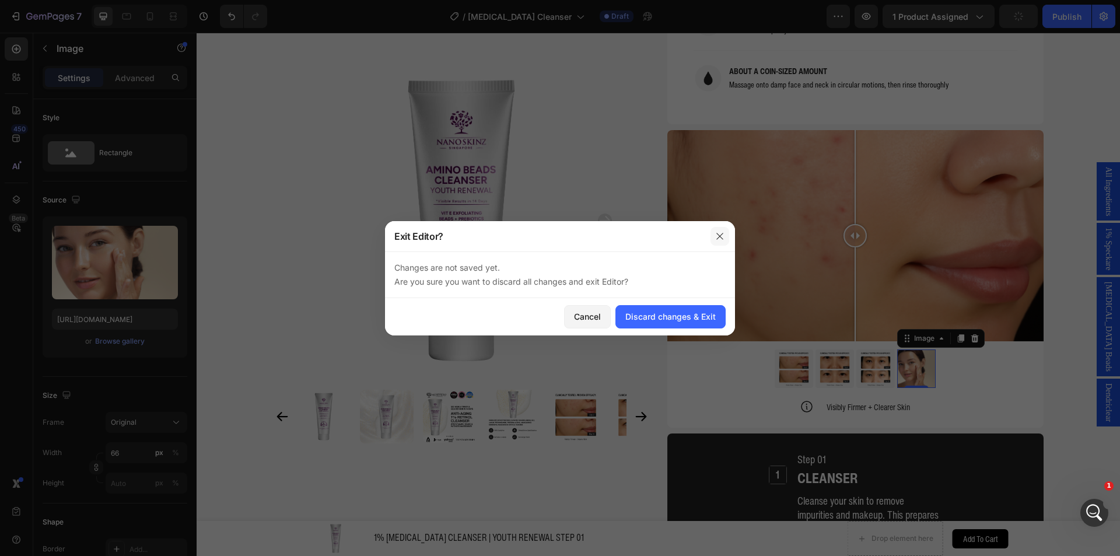
click at [721, 238] on icon "button" at bounding box center [719, 235] width 9 height 9
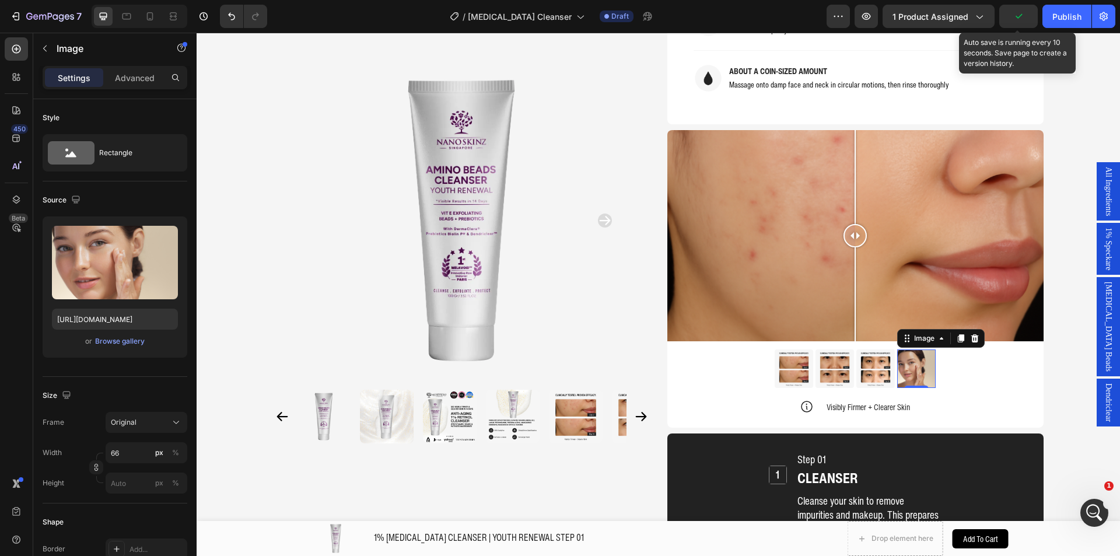
click at [1020, 19] on icon "button" at bounding box center [1018, 16] width 12 height 12
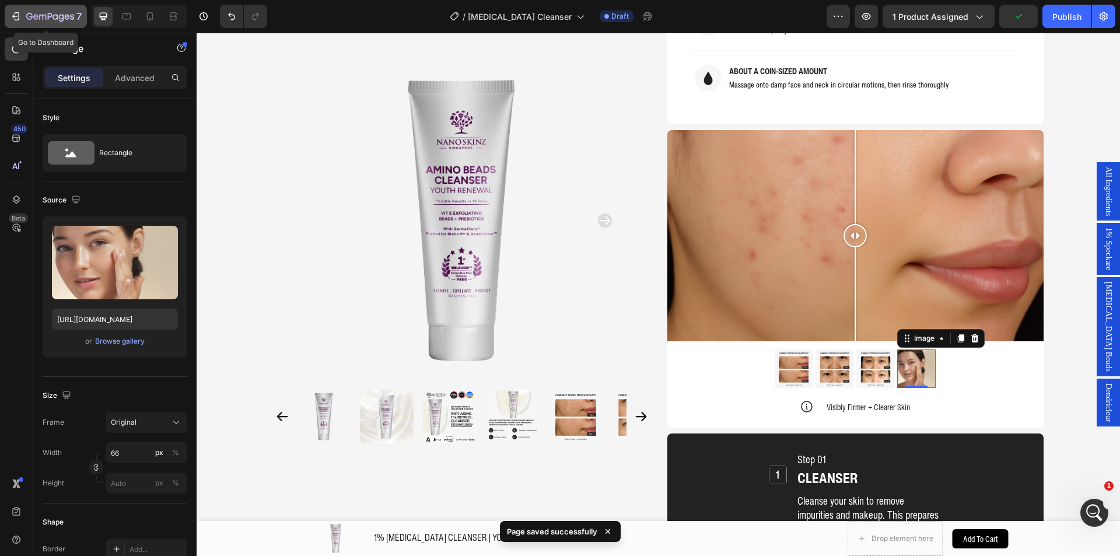
drag, startPoint x: 52, startPoint y: 14, endPoint x: 59, endPoint y: 20, distance: 9.9
click at [52, 13] on icon "button" at bounding box center [50, 17] width 48 height 10
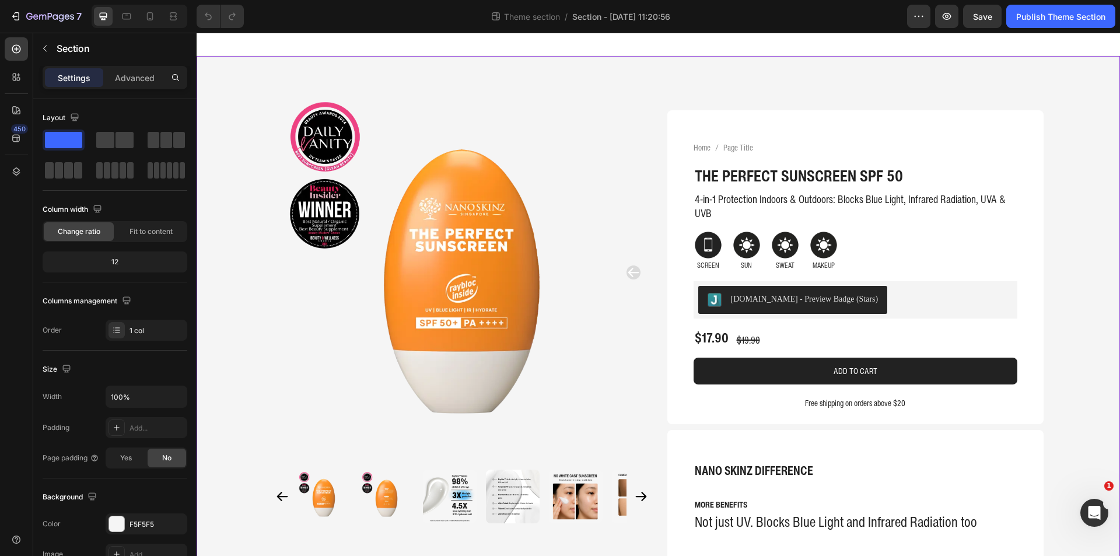
click at [13, 107] on icon at bounding box center [16, 110] width 12 height 12
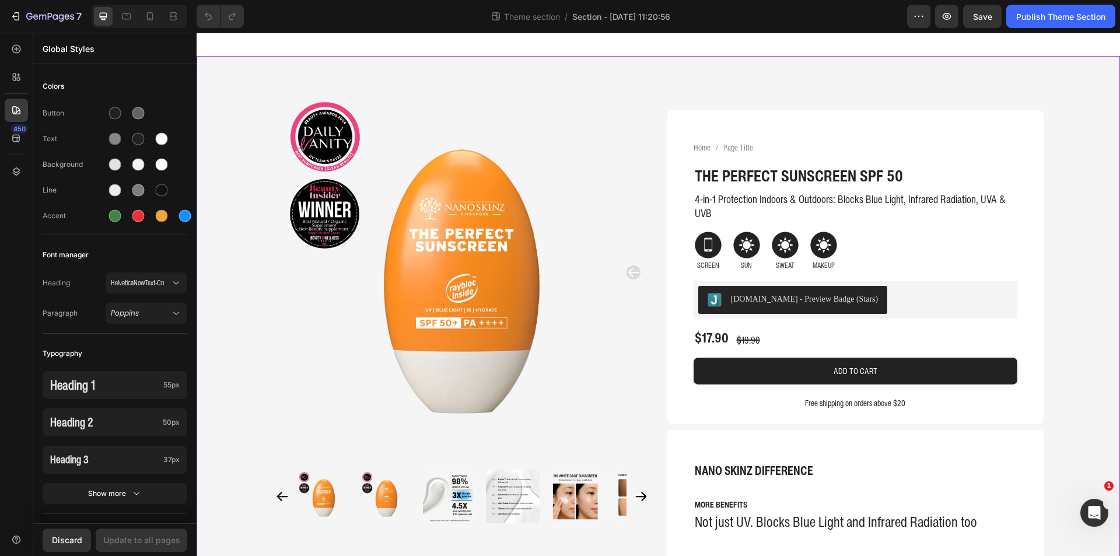
click at [275, 96] on img at bounding box center [461, 272] width 376 height 376
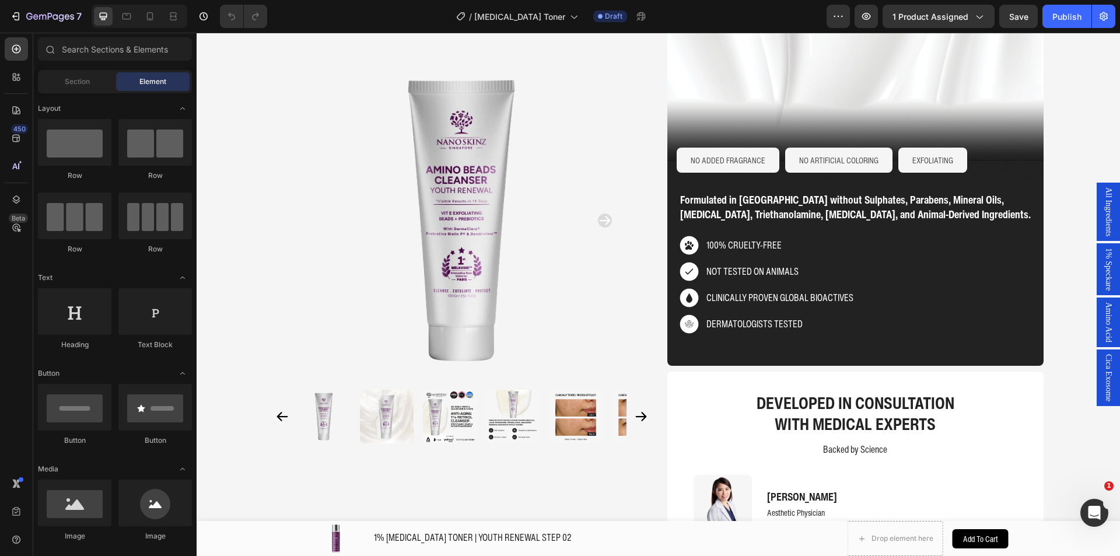
scroll to position [5058, 0]
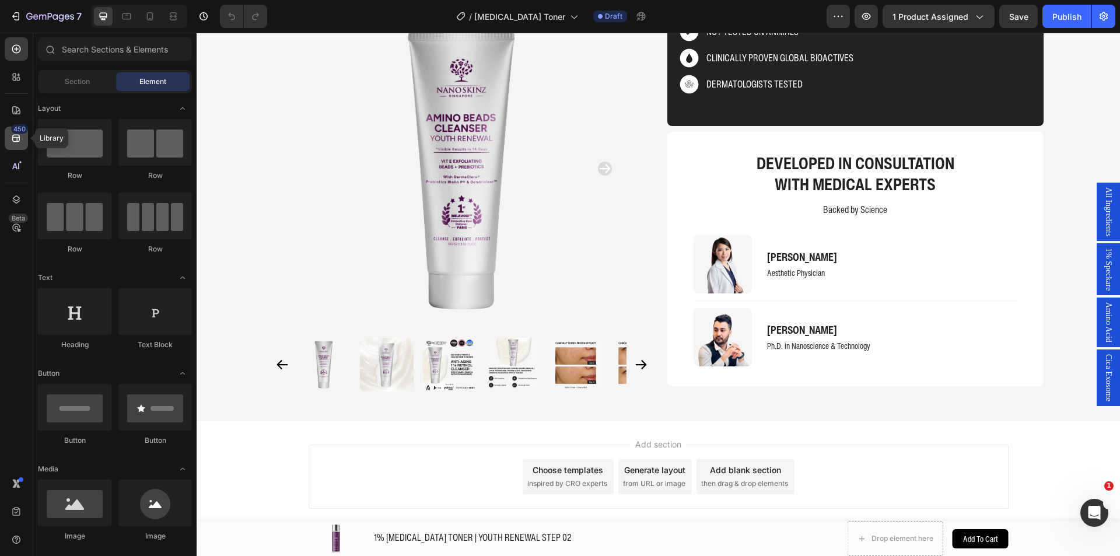
click at [20, 128] on div "450" at bounding box center [19, 128] width 17 height 9
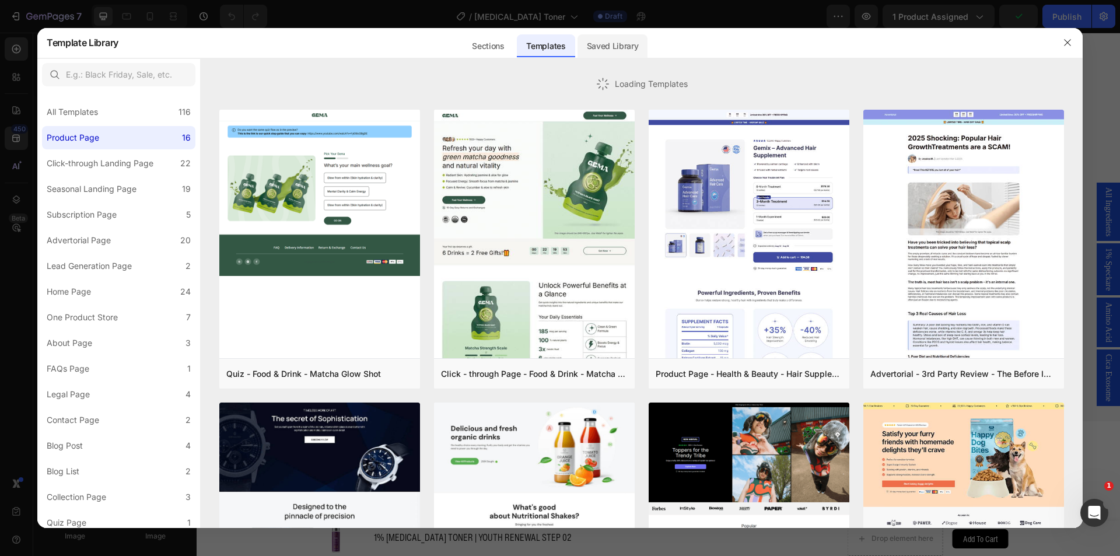
click at [587, 44] on div "Saved Library" at bounding box center [612, 45] width 71 height 23
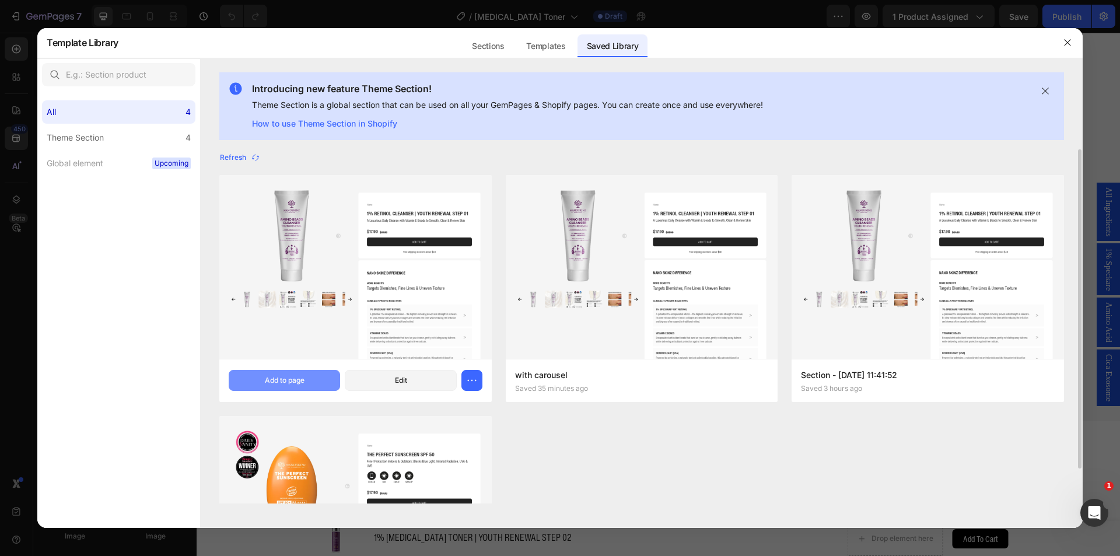
click at [280, 384] on div "Add to page" at bounding box center [285, 380] width 40 height 10
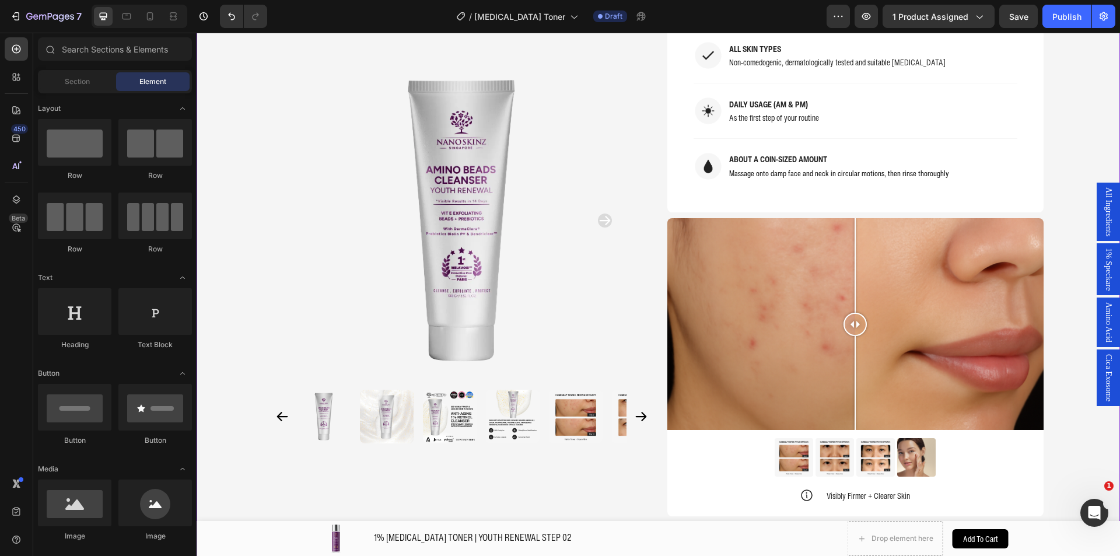
scroll to position [6206, 0]
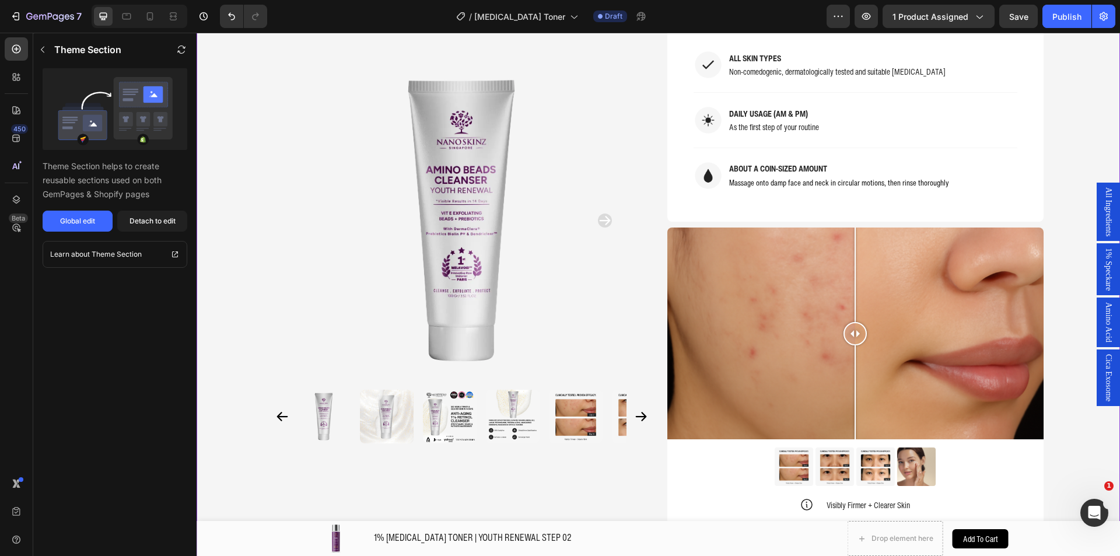
click at [697, 447] on div "Image Image Image Image Row" at bounding box center [855, 466] width 376 height 38
click at [159, 216] on div "Detach to edit" at bounding box center [152, 221] width 46 height 10
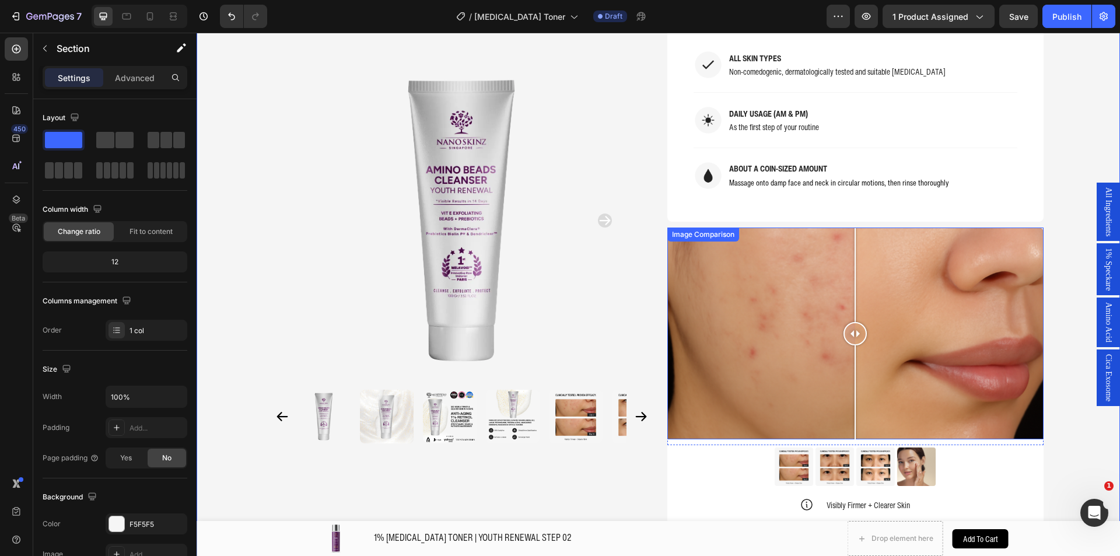
click at [694, 229] on div "Image Comparison" at bounding box center [702, 234] width 67 height 10
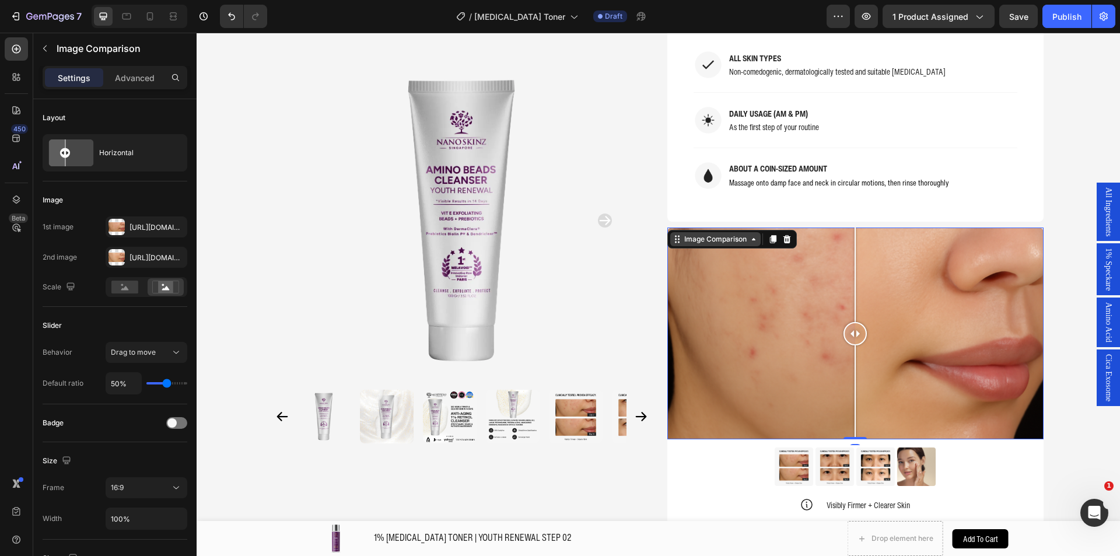
click at [695, 234] on div "Image Comparison" at bounding box center [715, 239] width 67 height 10
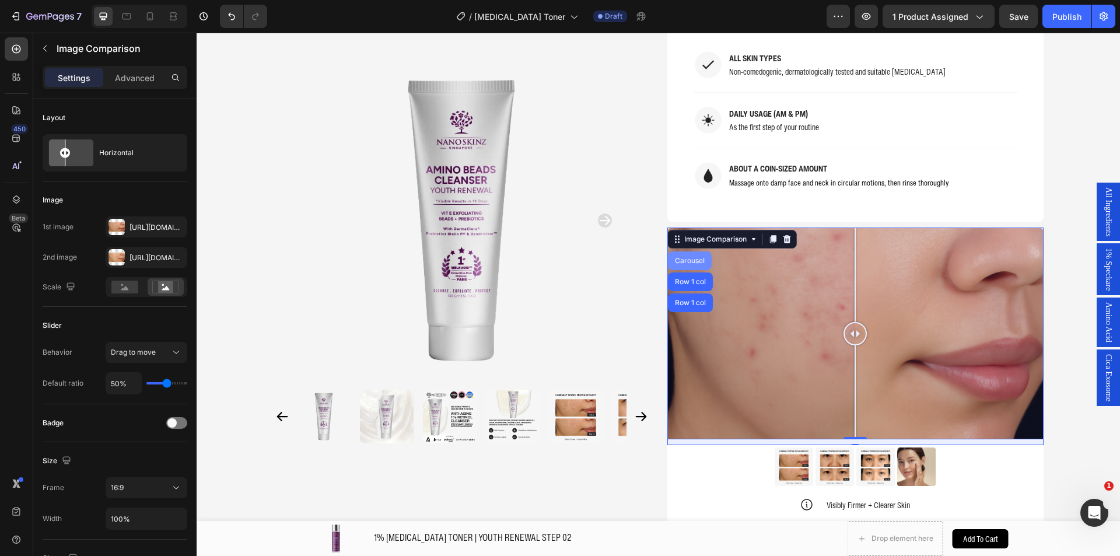
click at [697, 257] on div "Carousel" at bounding box center [689, 260] width 34 height 7
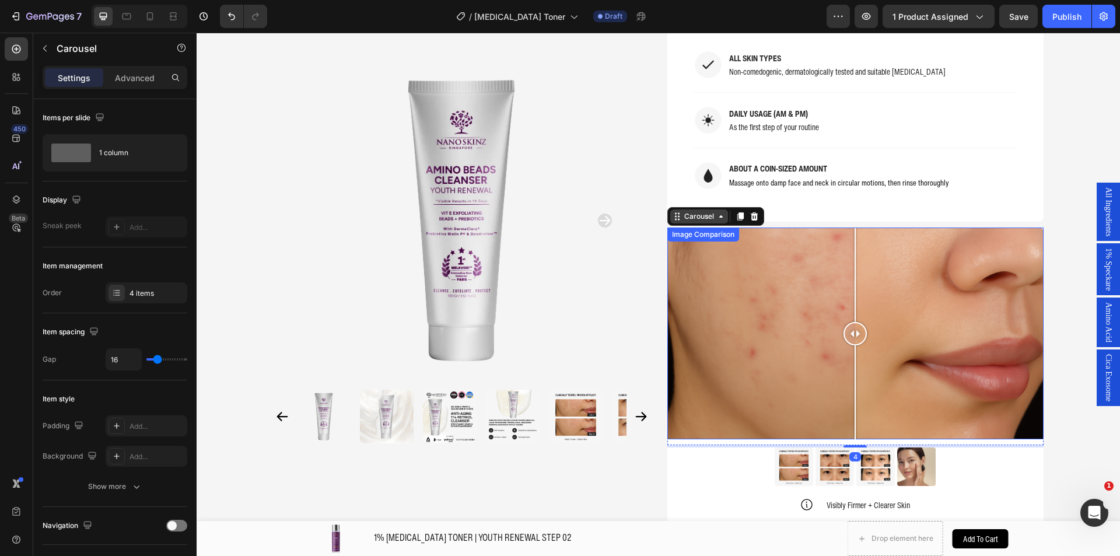
click at [692, 211] on div "Carousel" at bounding box center [699, 216] width 34 height 10
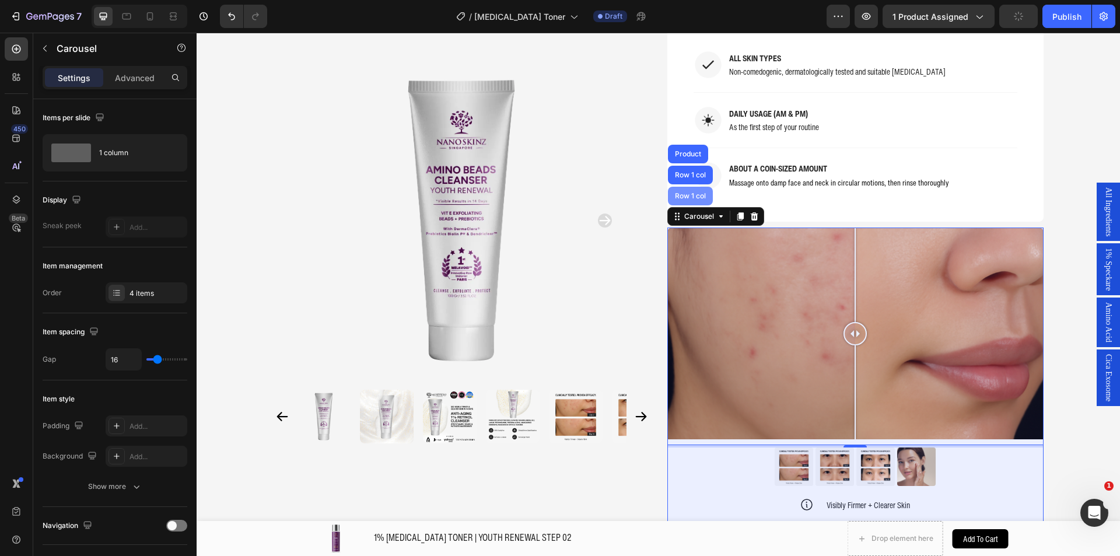
click at [689, 192] on div "Row 1 col" at bounding box center [690, 195] width 36 height 7
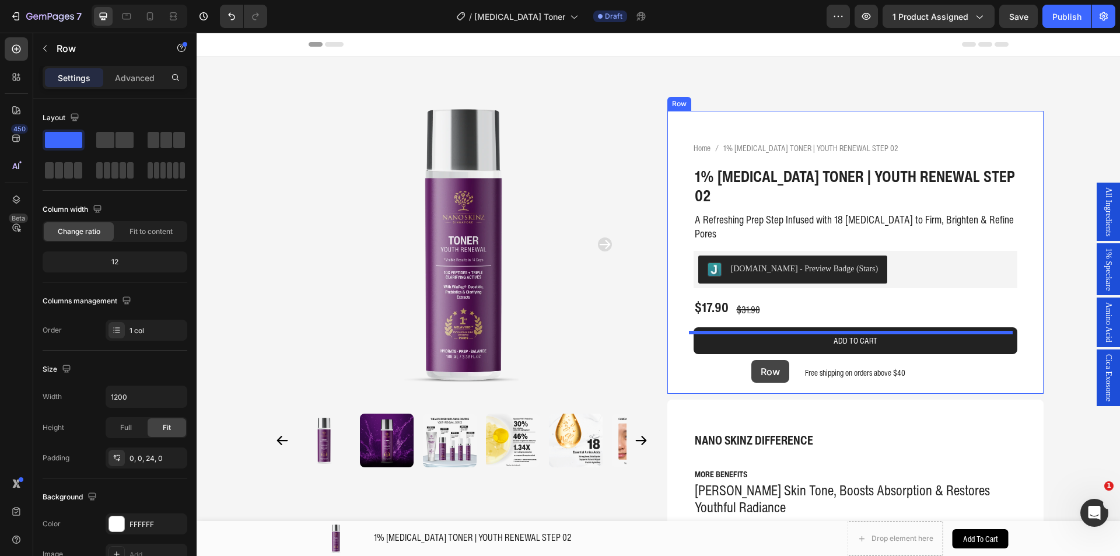
scroll to position [24, 0]
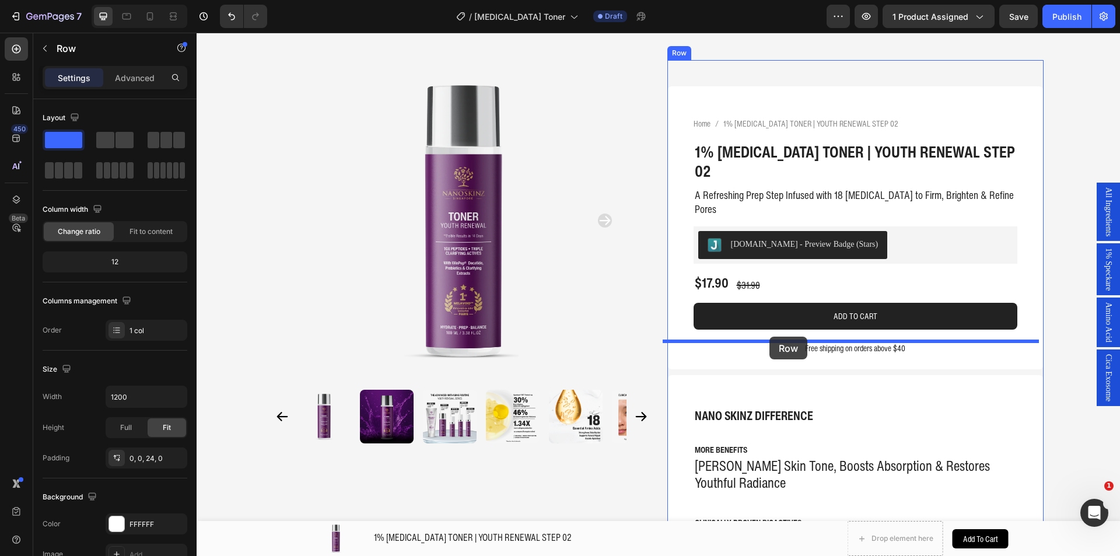
drag, startPoint x: 694, startPoint y: 184, endPoint x: 768, endPoint y: 339, distance: 172.1
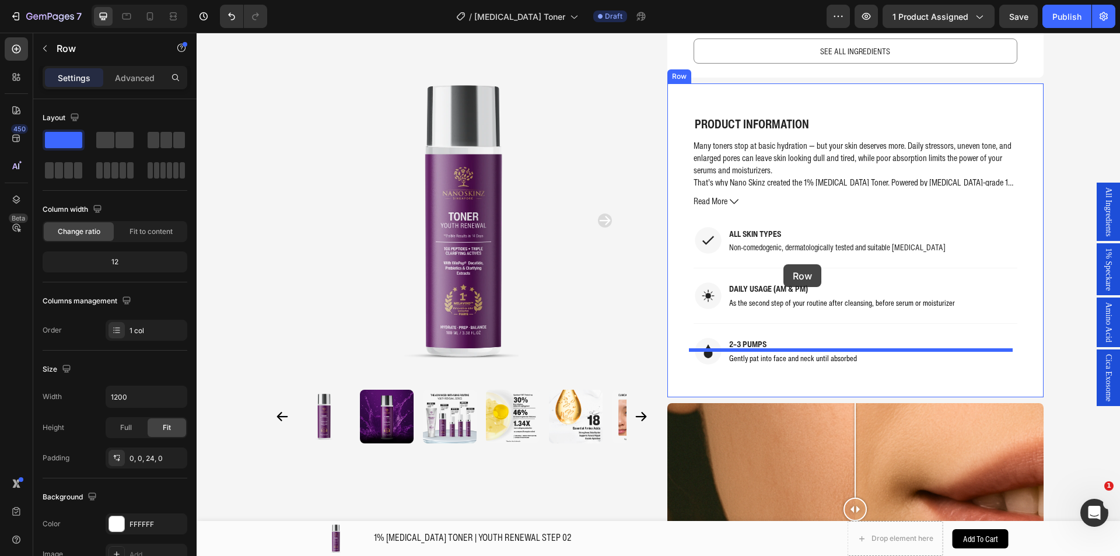
scroll to position [1249, 0]
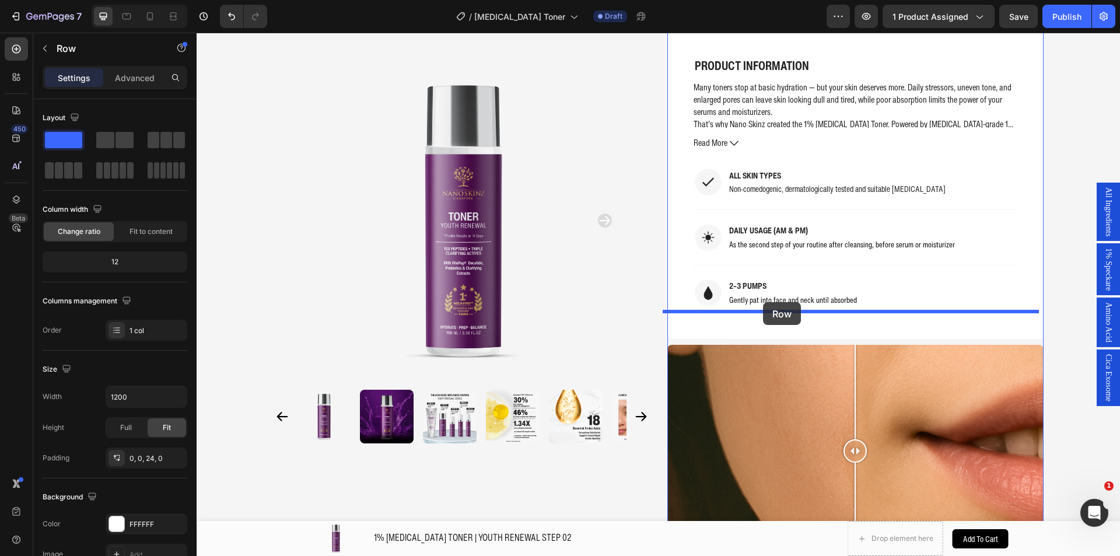
drag, startPoint x: 681, startPoint y: 217, endPoint x: 763, endPoint y: 302, distance: 117.9
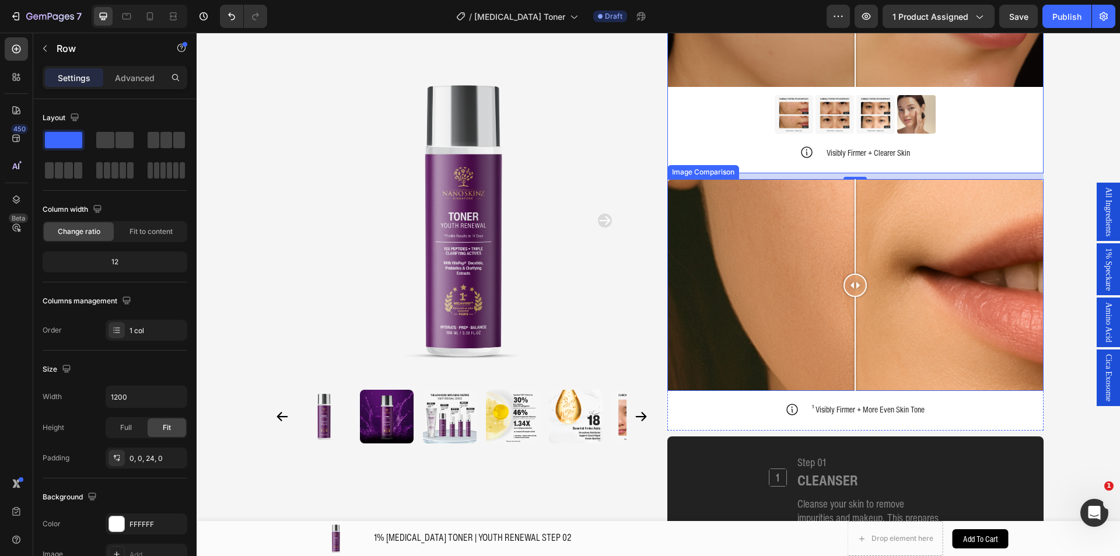
scroll to position [1424, 0]
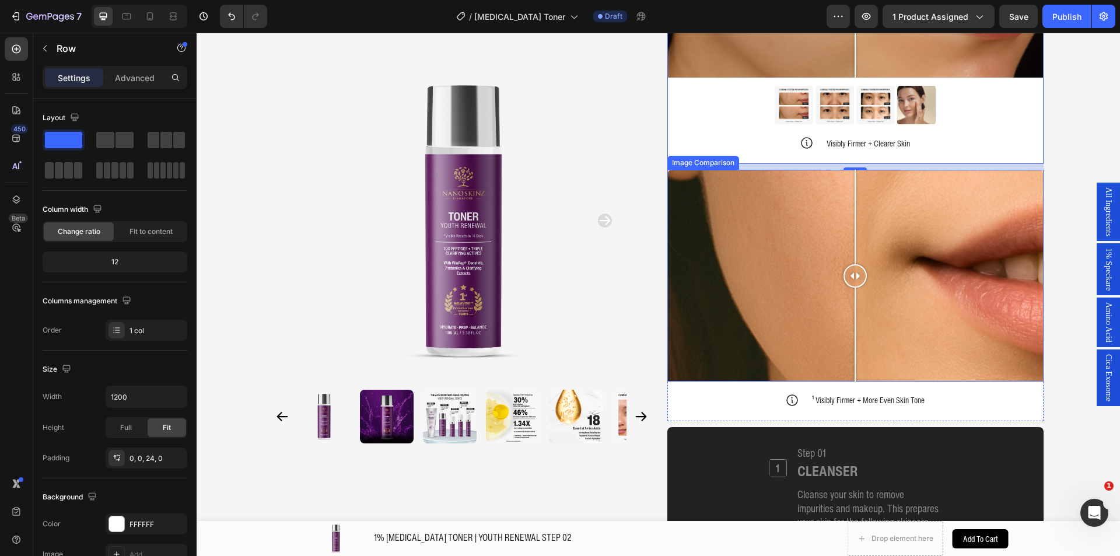
click at [692, 189] on div at bounding box center [855, 276] width 376 height 212
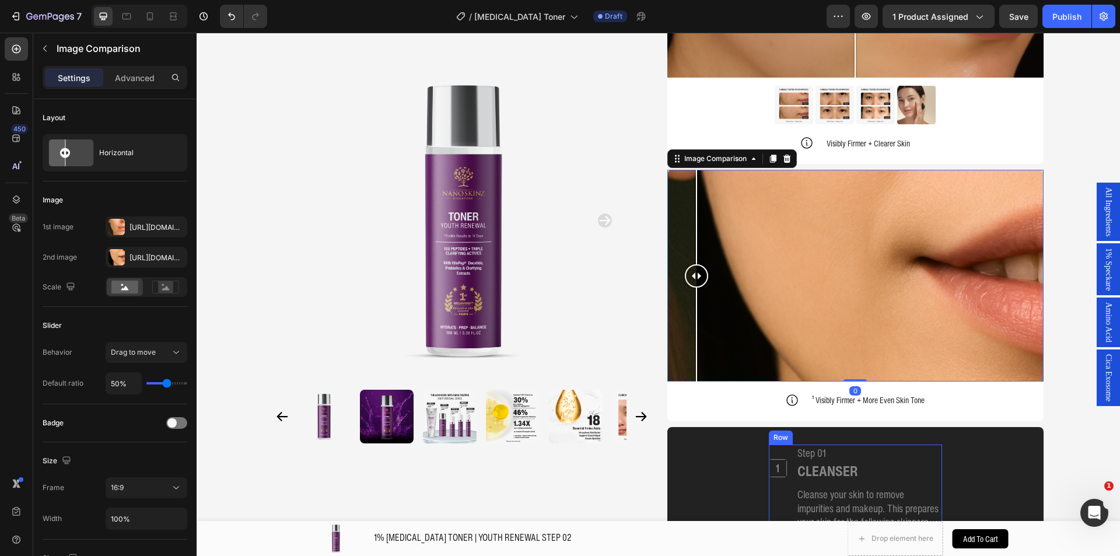
click at [721, 375] on div "Image Comparison 0 Icon ¹ Visibly Firmer + More Even Skin Tone Text Block Row R…" at bounding box center [855, 295] width 376 height 251
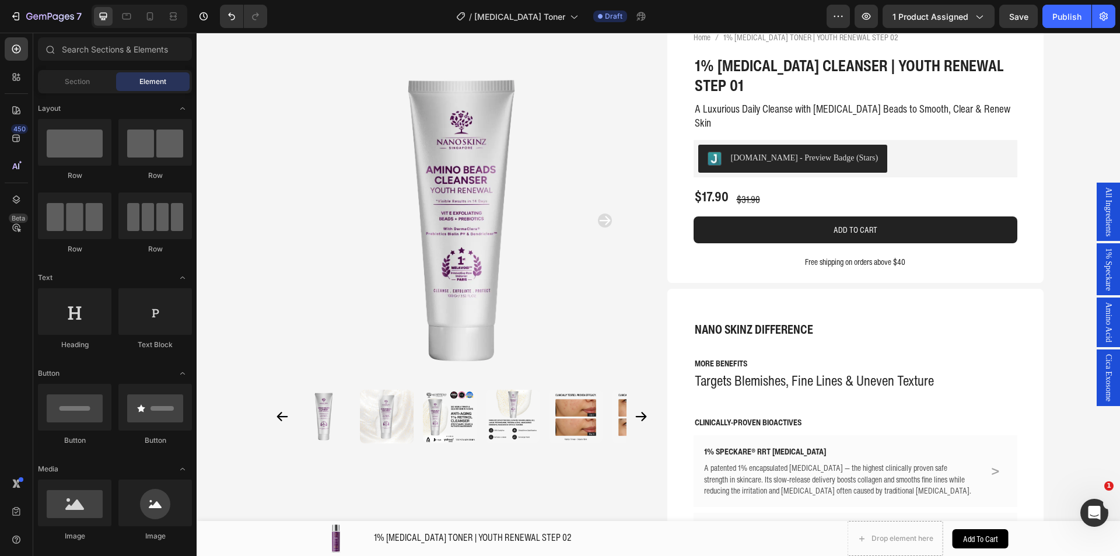
scroll to position [3228, 0]
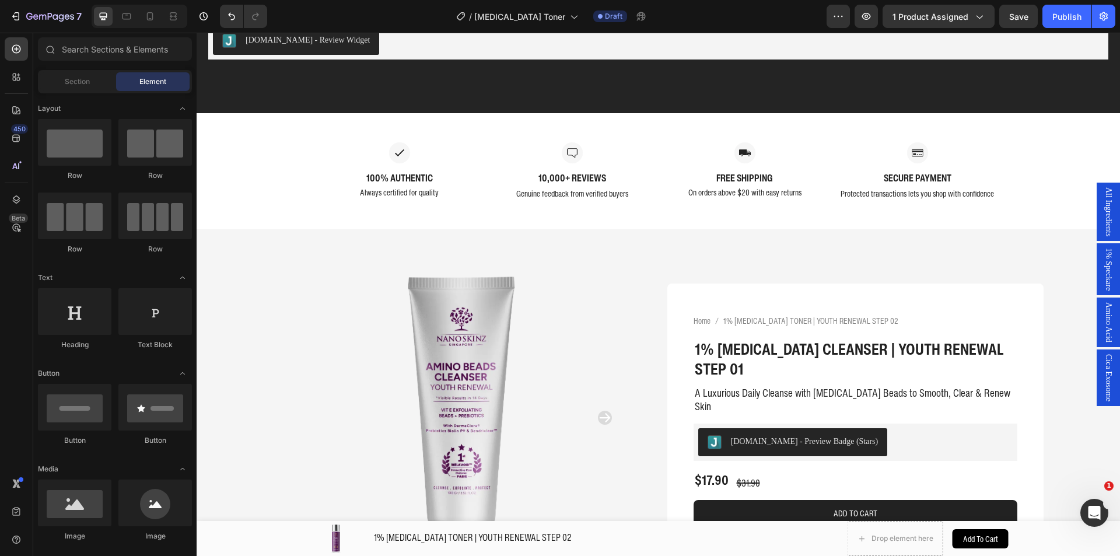
scroll to position [2726, 0]
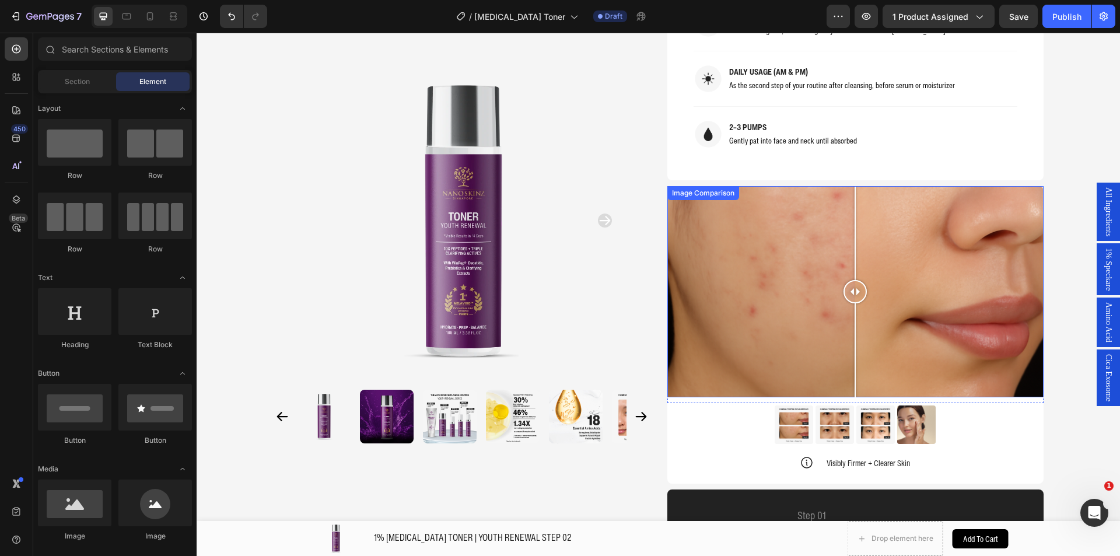
scroll to position [1118, 0]
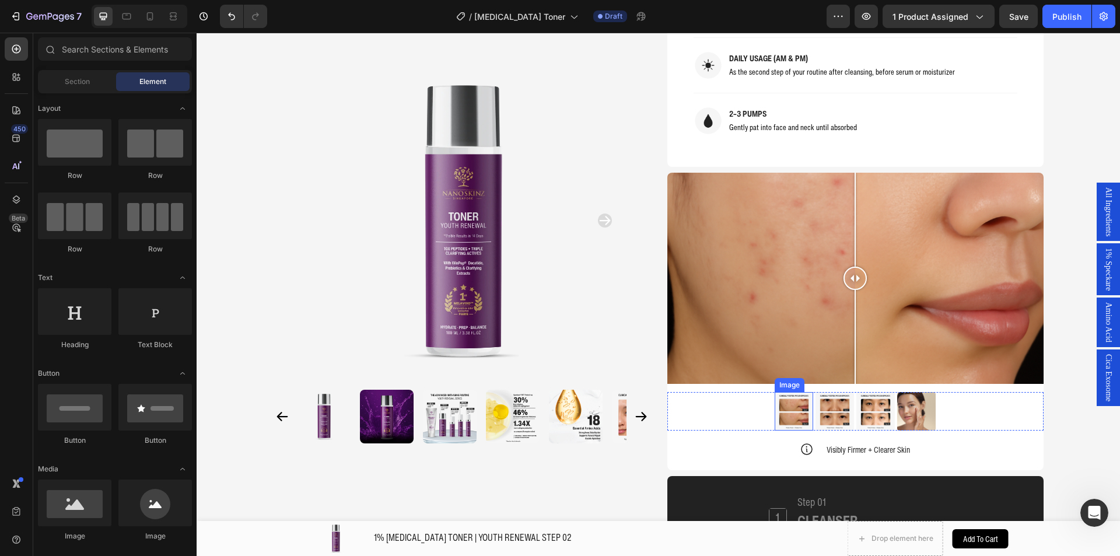
click at [774, 392] on img at bounding box center [793, 411] width 38 height 38
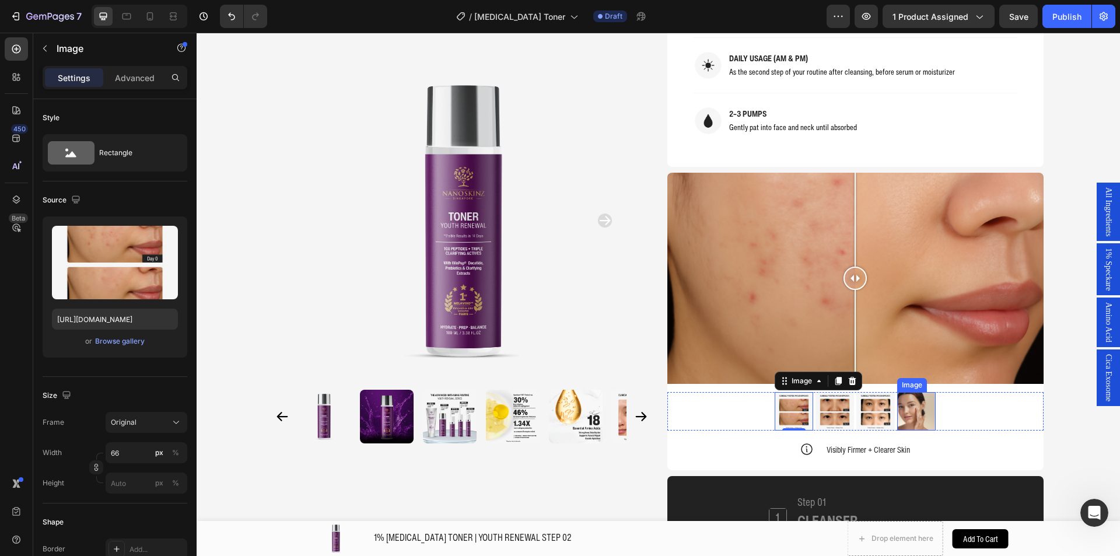
click at [914, 392] on img at bounding box center [916, 411] width 38 height 38
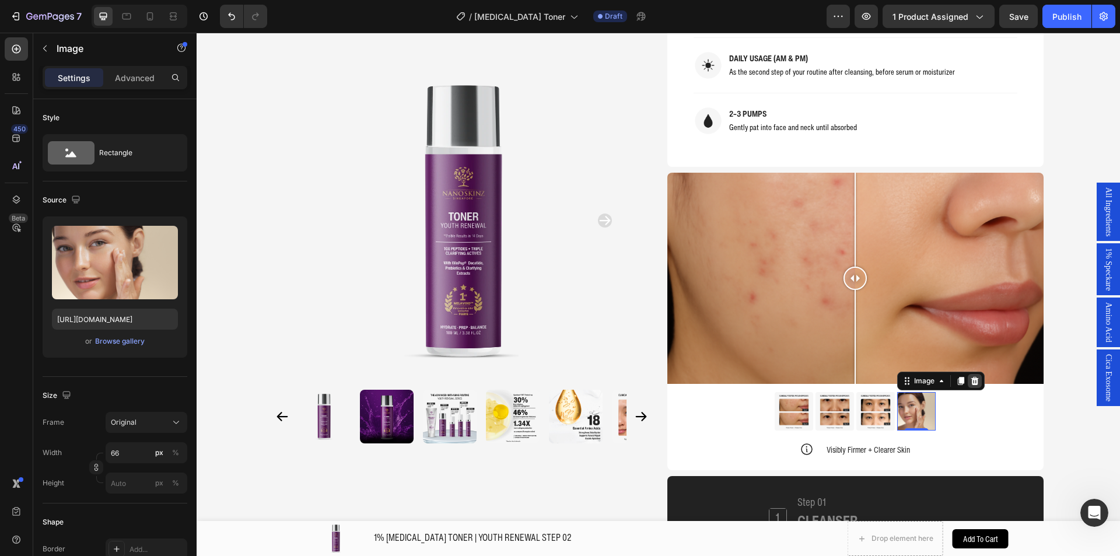
click at [973, 377] on icon at bounding box center [975, 381] width 8 height 8
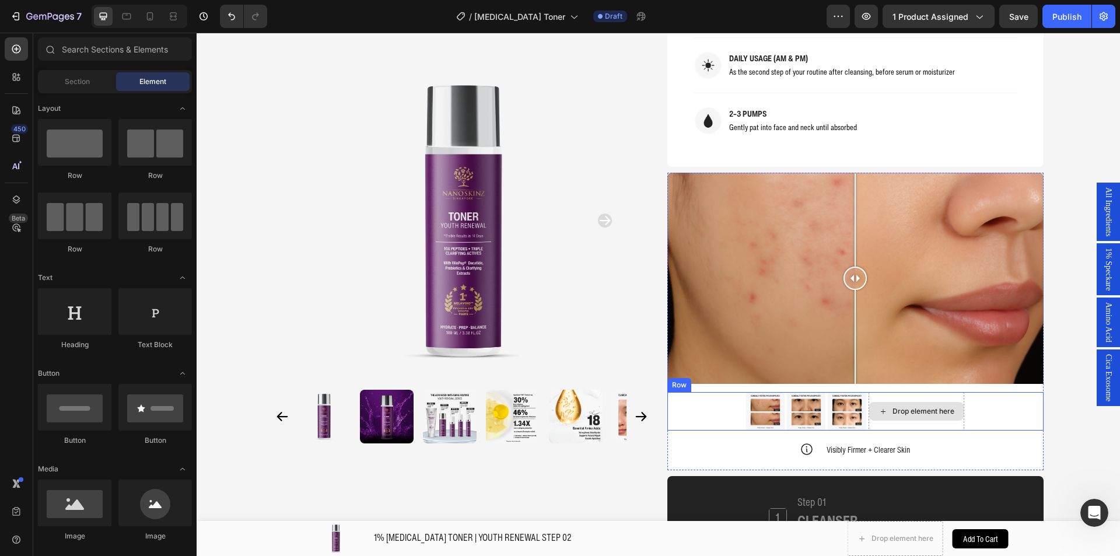
click at [935, 406] on div "Drop element here" at bounding box center [923, 410] width 62 height 9
click at [701, 392] on div "Image Image Image Drop element here Row" at bounding box center [855, 411] width 376 height 38
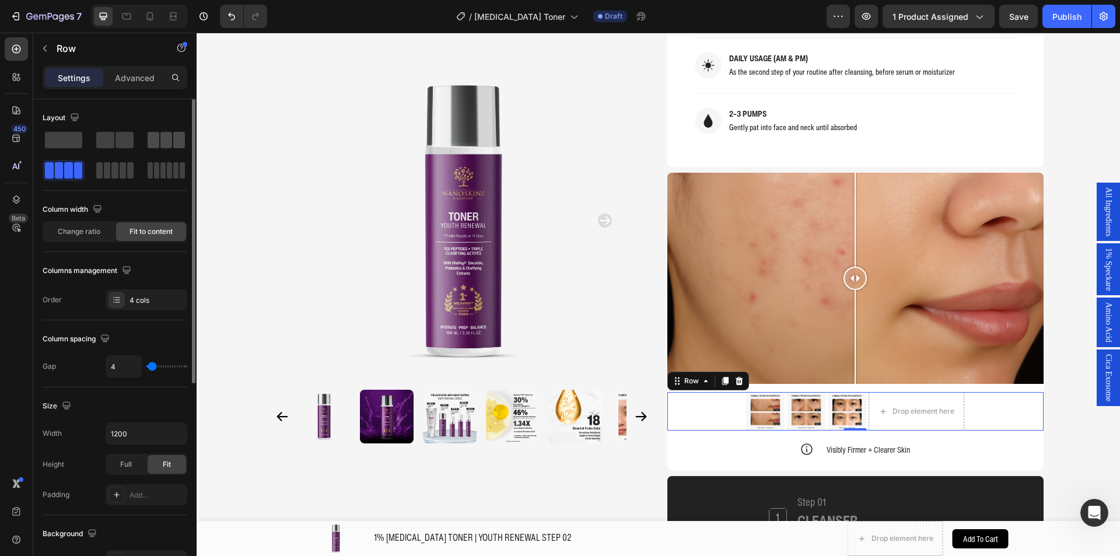
drag, startPoint x: 167, startPoint y: 138, endPoint x: 599, endPoint y: 229, distance: 441.4
click at [167, 138] on span at bounding box center [166, 140] width 12 height 16
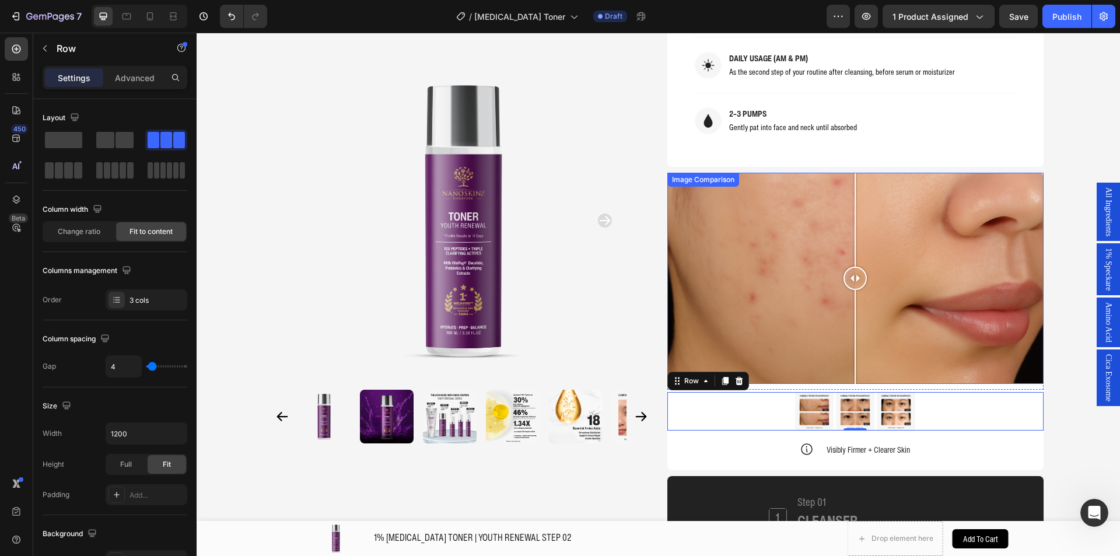
click at [719, 235] on div at bounding box center [855, 279] width 376 height 212
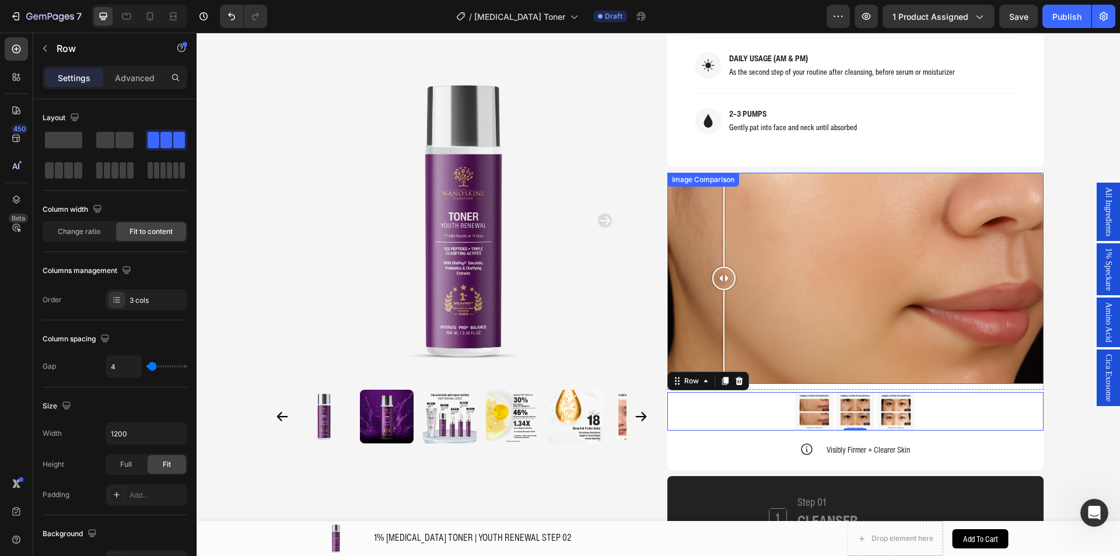
click at [701, 174] on div "Image Comparison" at bounding box center [702, 179] width 67 height 10
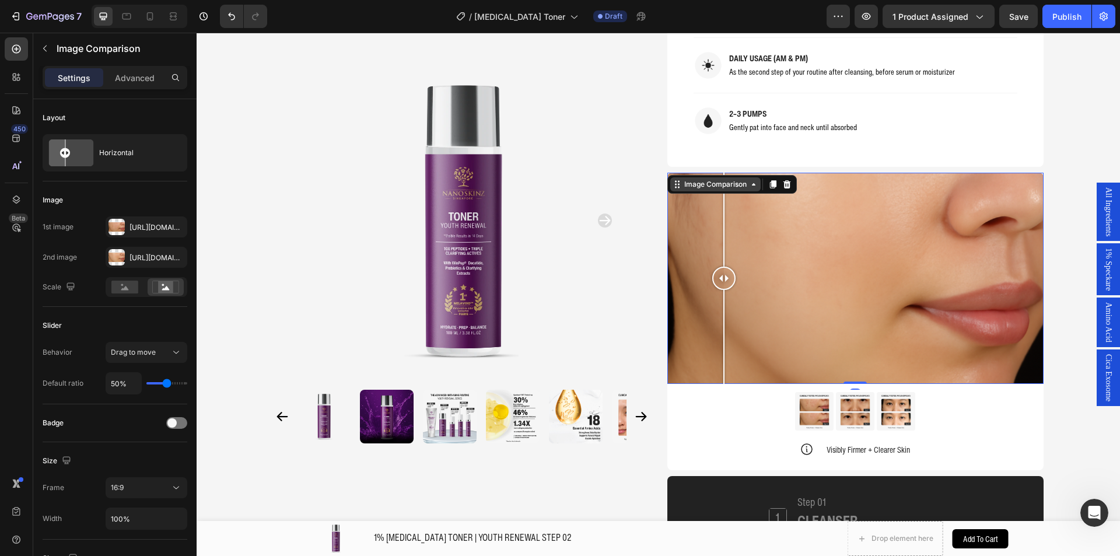
click at [725, 179] on div "Image Comparison" at bounding box center [715, 184] width 67 height 10
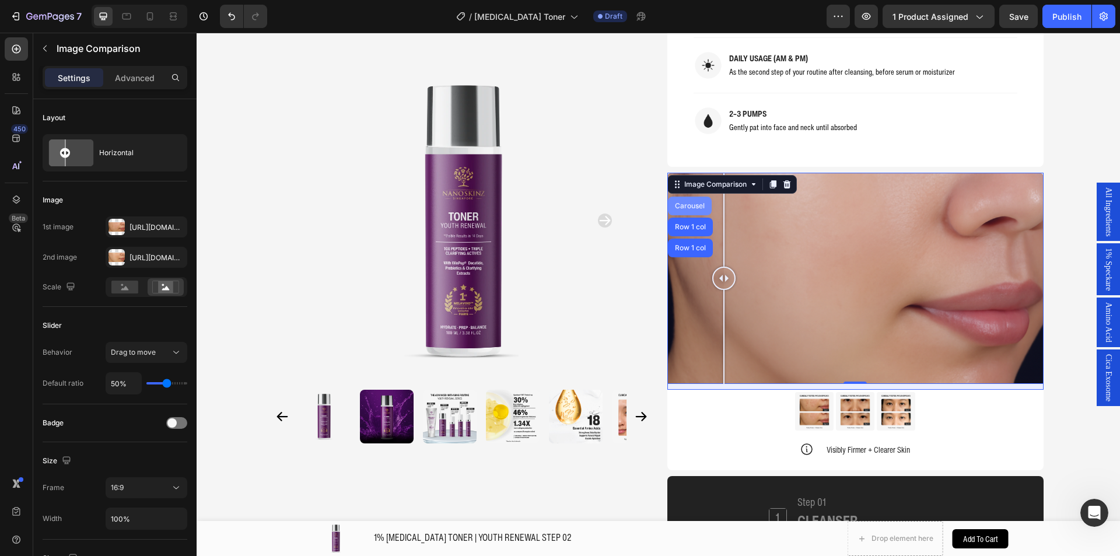
click at [687, 202] on div "Carousel" at bounding box center [689, 205] width 34 height 7
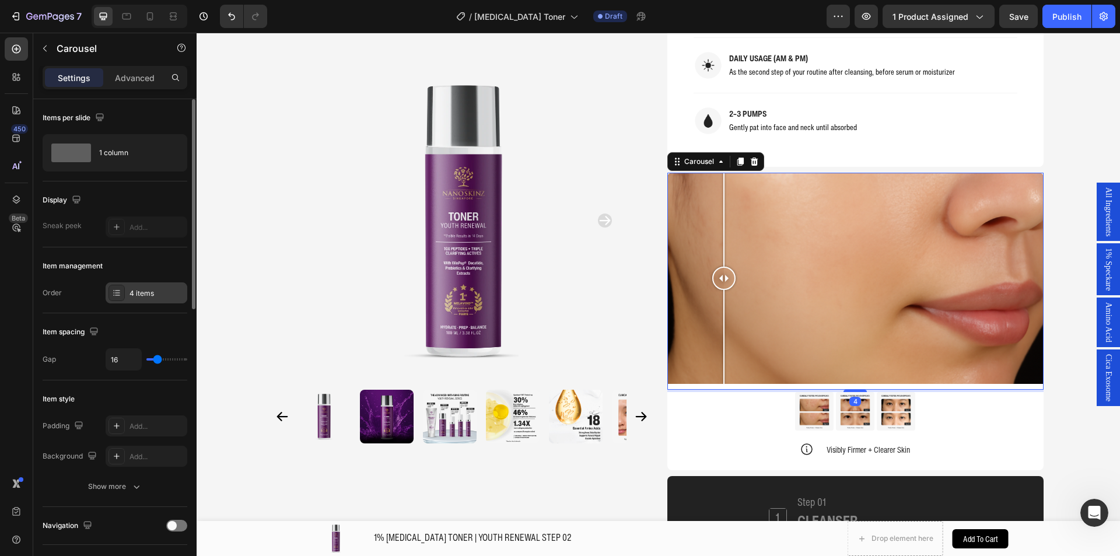
click at [163, 286] on div "4 items" at bounding box center [147, 292] width 82 height 21
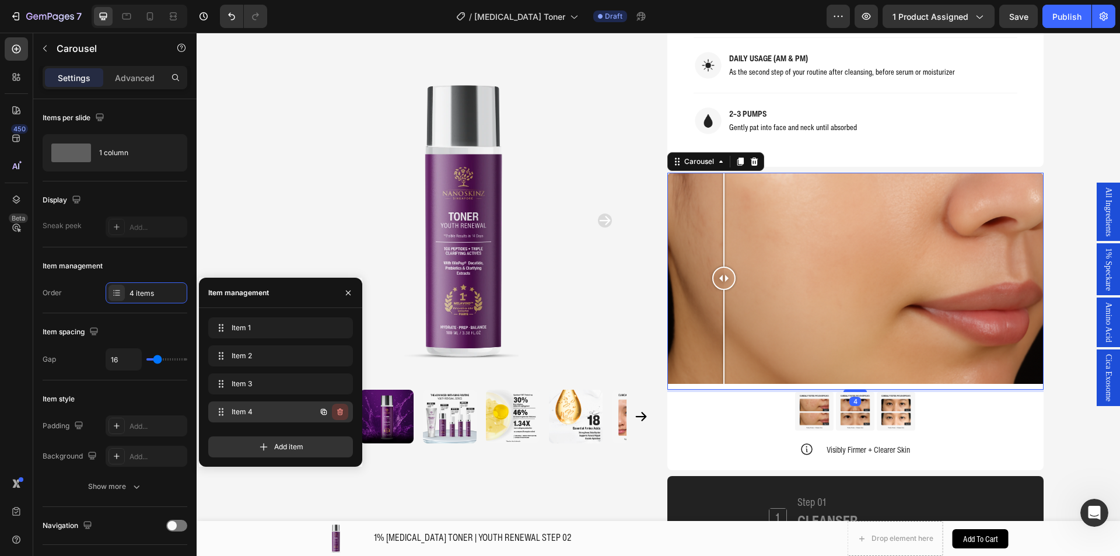
click at [339, 410] on icon "button" at bounding box center [339, 411] width 9 height 9
click at [342, 414] on div "Delete" at bounding box center [332, 411] width 22 height 10
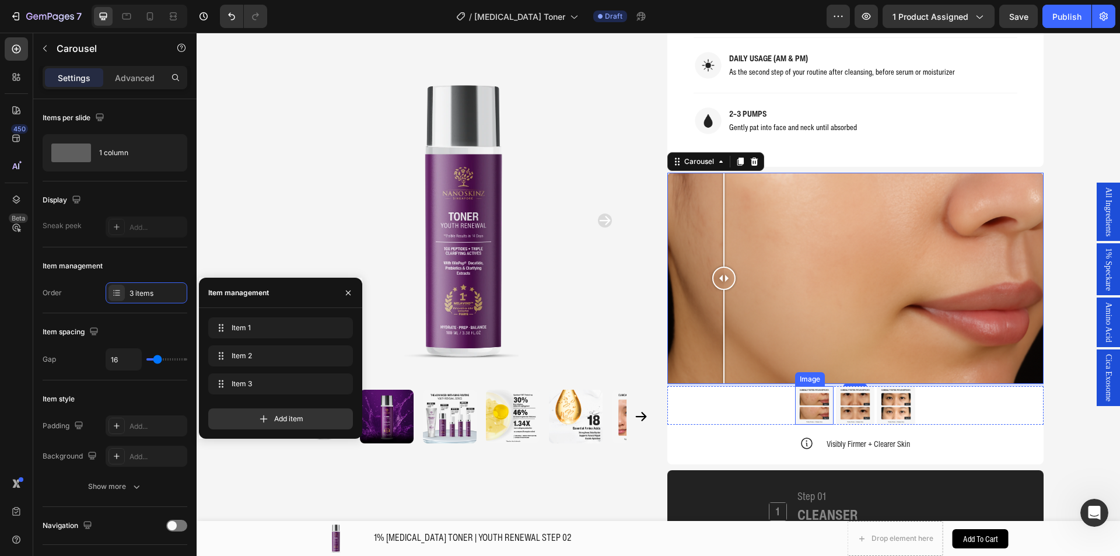
click at [815, 386] on img at bounding box center [814, 405] width 38 height 38
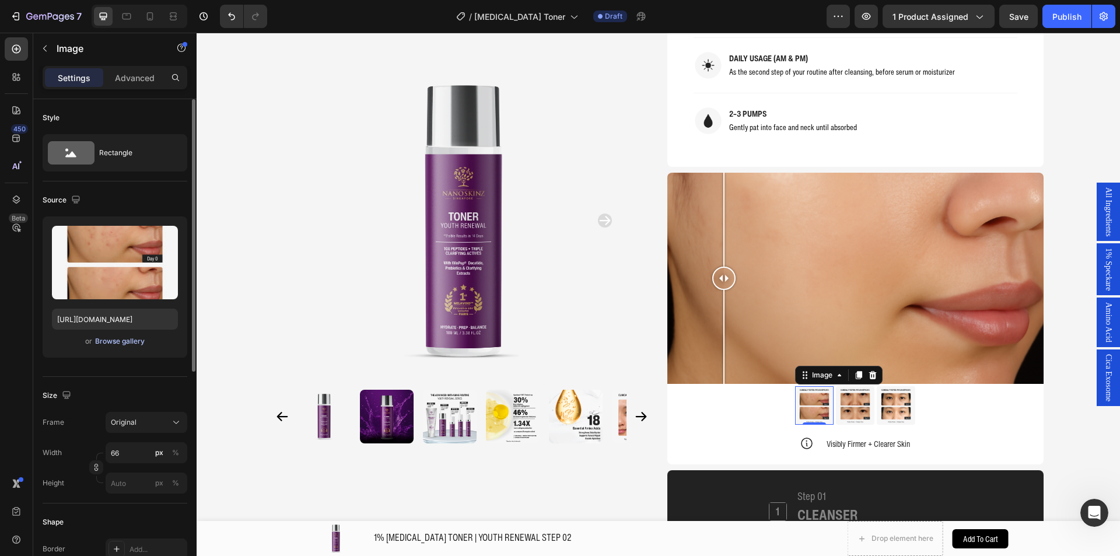
click at [127, 341] on div "Browse gallery" at bounding box center [120, 341] width 50 height 10
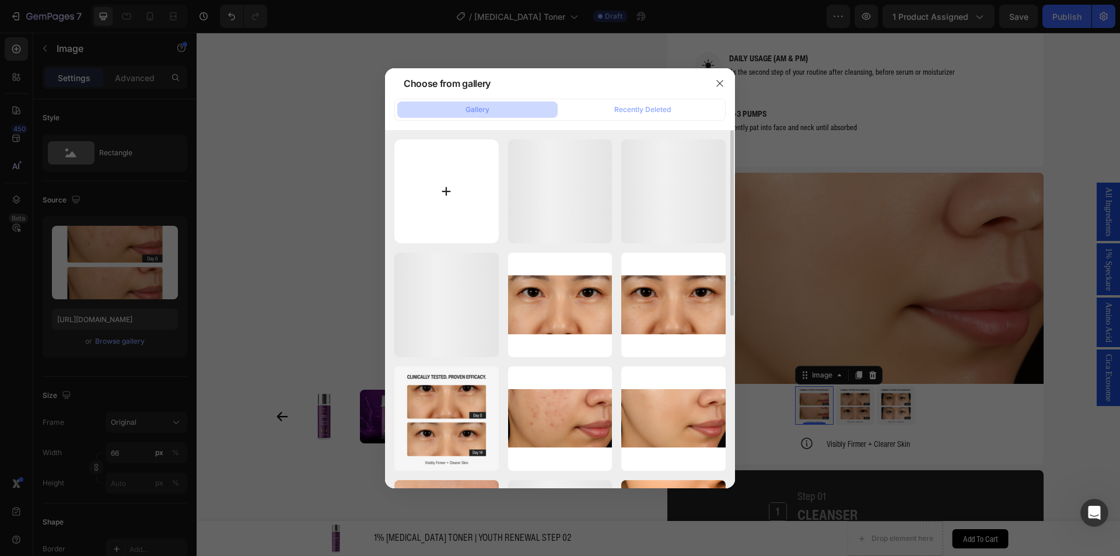
click at [469, 204] on input "file" at bounding box center [446, 191] width 104 height 104
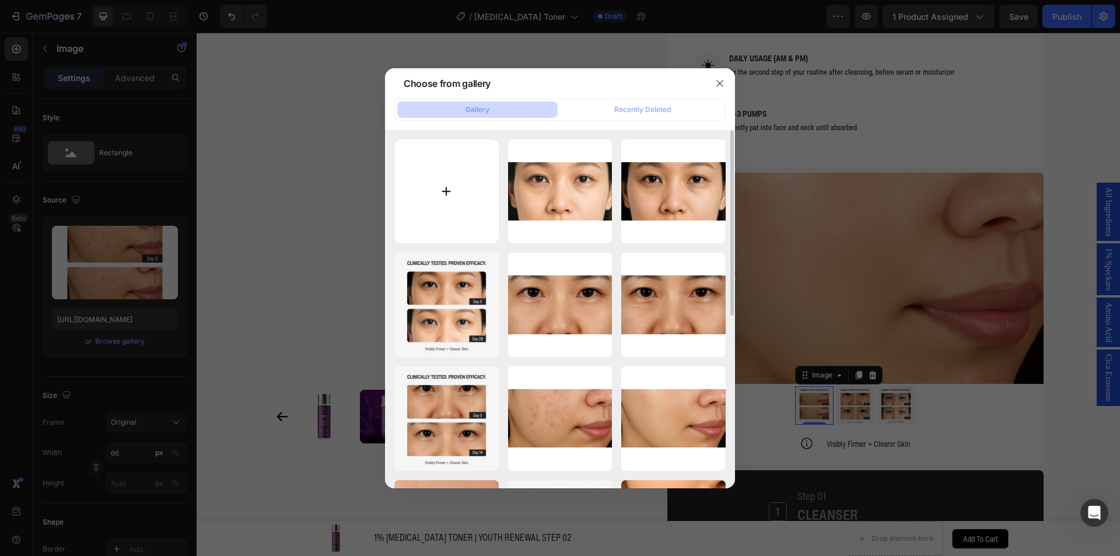
type input "C:\fakepath\[MEDICAL_DATA] Toner - Before After v2 (1).webp"
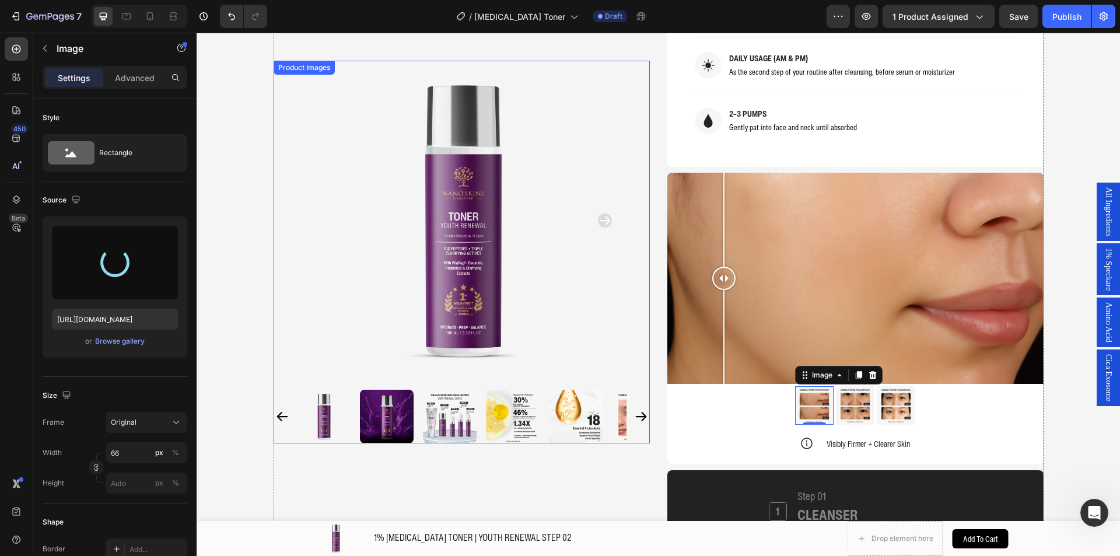
type input "[URL][DOMAIN_NAME]"
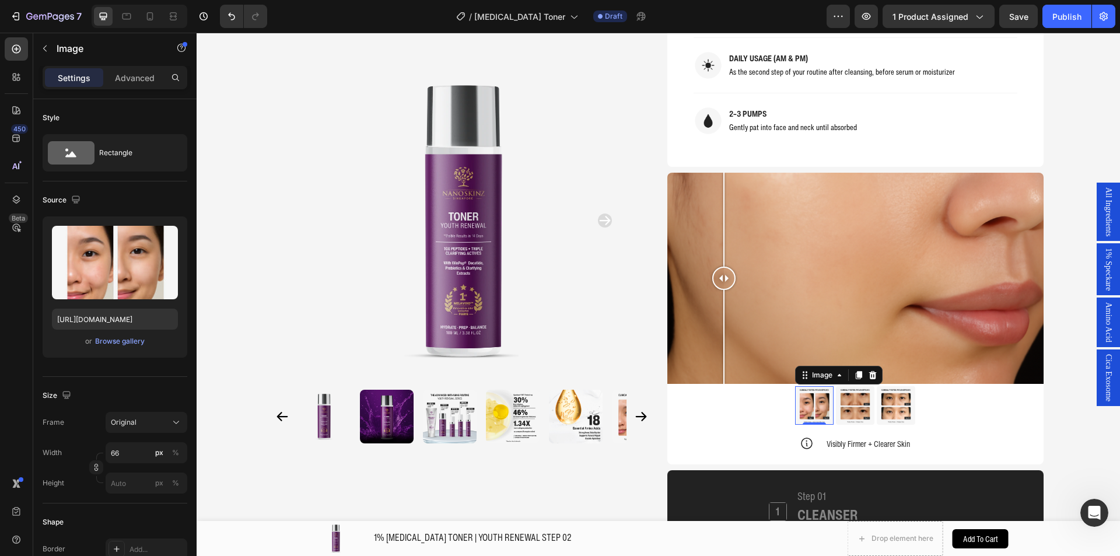
click at [795, 386] on img at bounding box center [814, 405] width 38 height 38
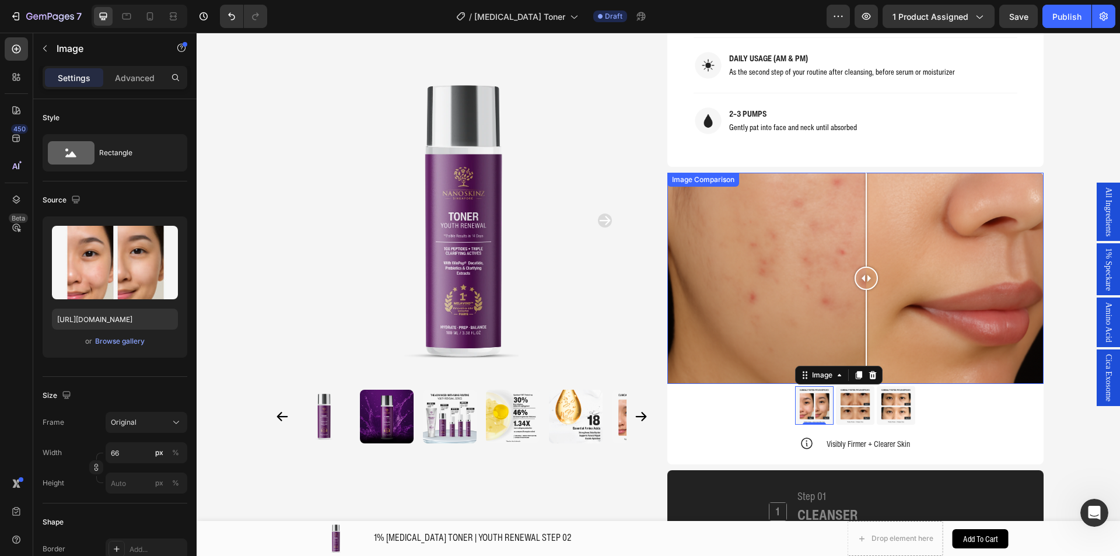
click at [861, 276] on div at bounding box center [855, 279] width 376 height 212
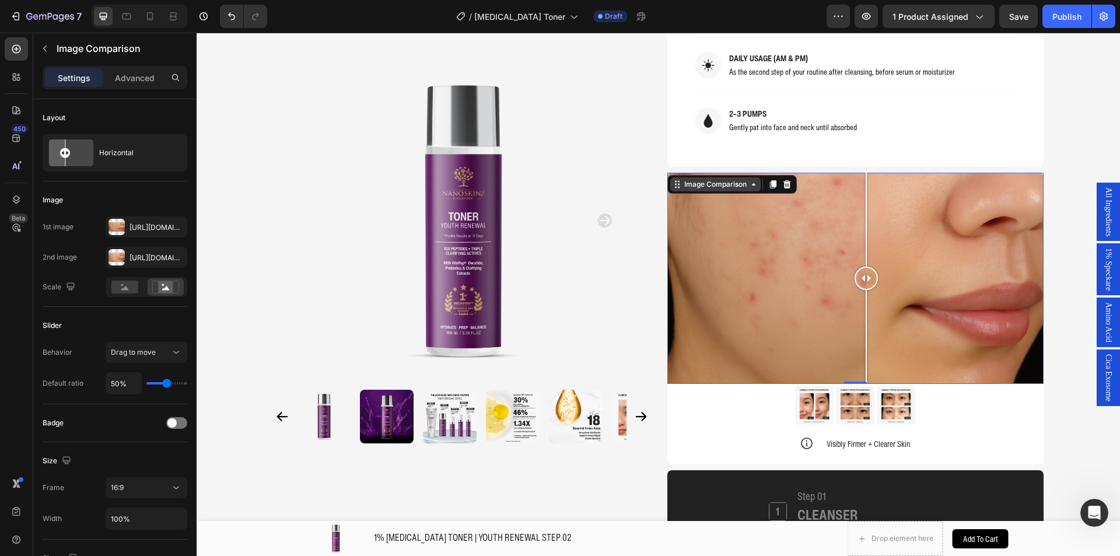
click at [701, 179] on div "Image Comparison" at bounding box center [715, 184] width 67 height 10
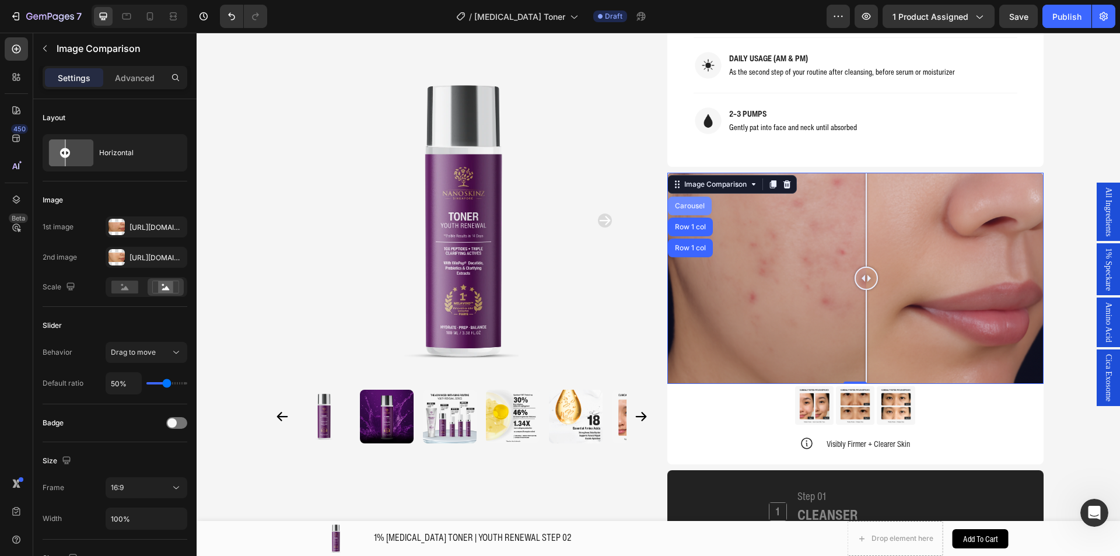
click at [692, 202] on div "Carousel" at bounding box center [689, 205] width 34 height 7
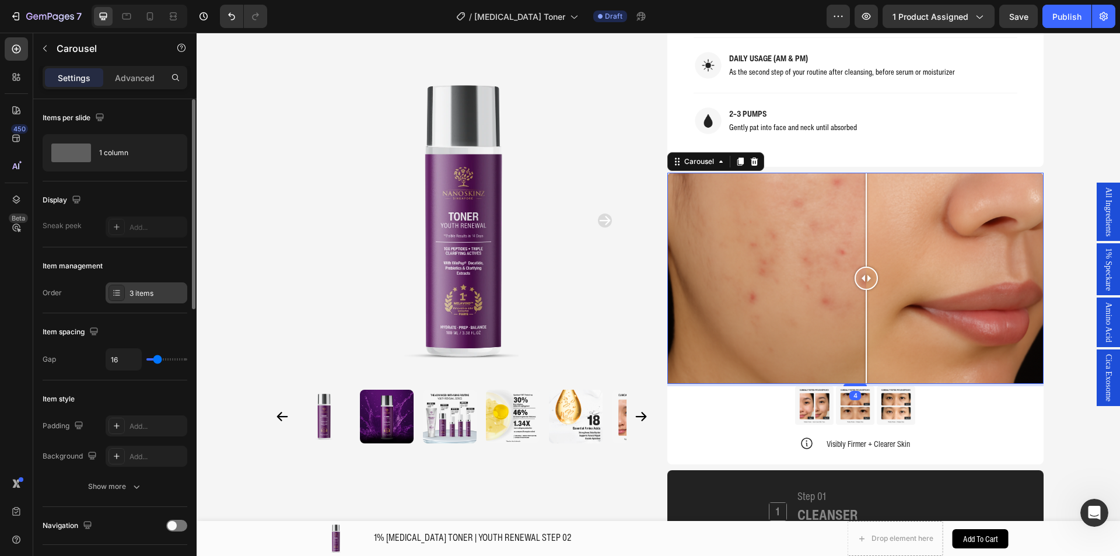
click at [131, 289] on div "3 items" at bounding box center [156, 293] width 55 height 10
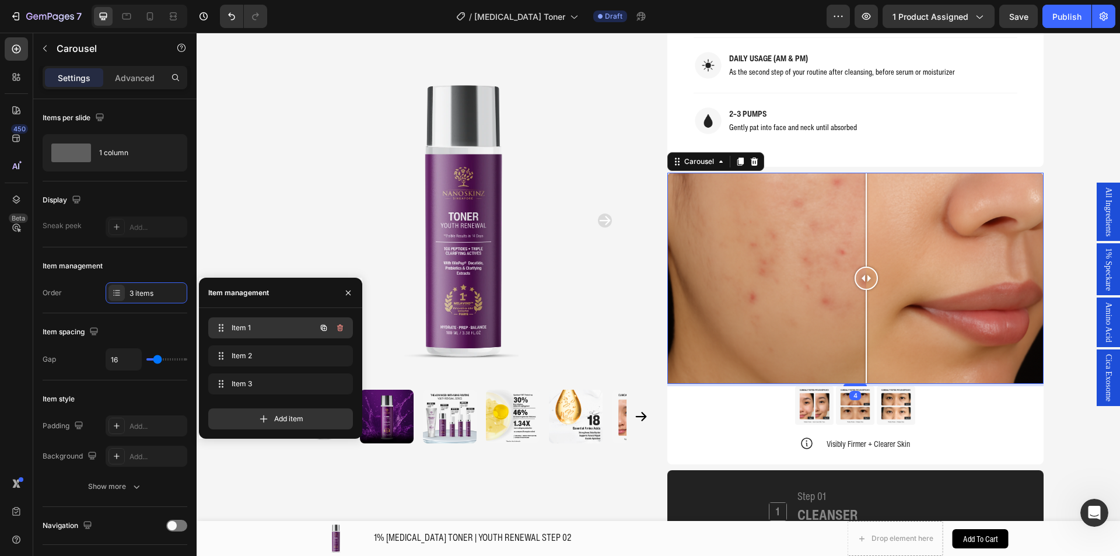
click at [232, 321] on div "Item 1 Item 1" at bounding box center [264, 328] width 103 height 16
click at [259, 322] on span "Item 1" at bounding box center [264, 327] width 66 height 10
click at [297, 323] on span "Item 1" at bounding box center [264, 327] width 66 height 10
click at [285, 356] on span "Item 2" at bounding box center [277, 355] width 93 height 10
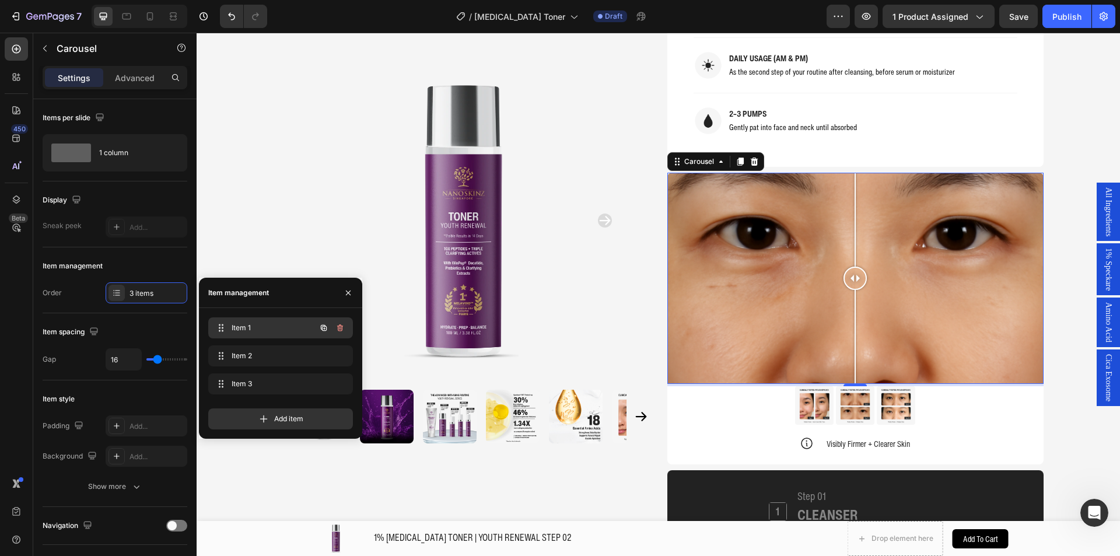
click at [286, 334] on div "Item 1 Item 1" at bounding box center [264, 328] width 103 height 16
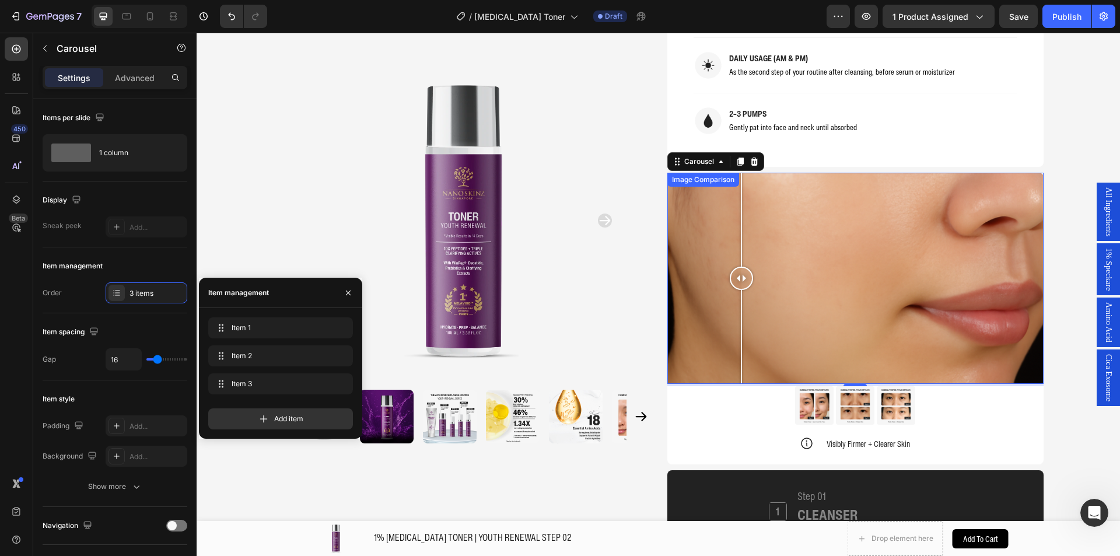
click at [736, 293] on div at bounding box center [855, 279] width 376 height 212
click at [815, 285] on div at bounding box center [855, 279] width 376 height 212
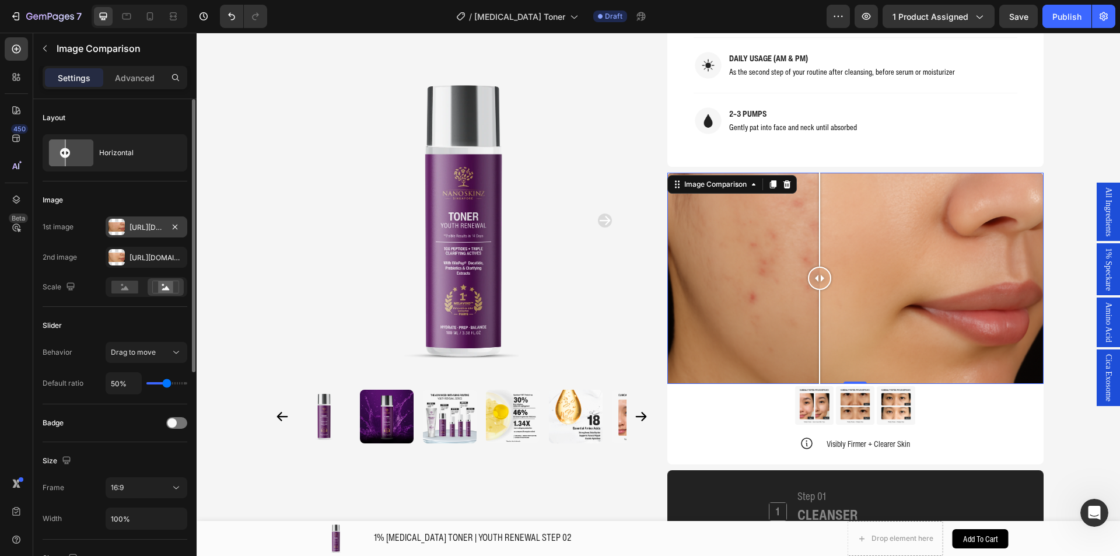
click at [131, 220] on div "[URL][DOMAIN_NAME]" at bounding box center [147, 226] width 82 height 21
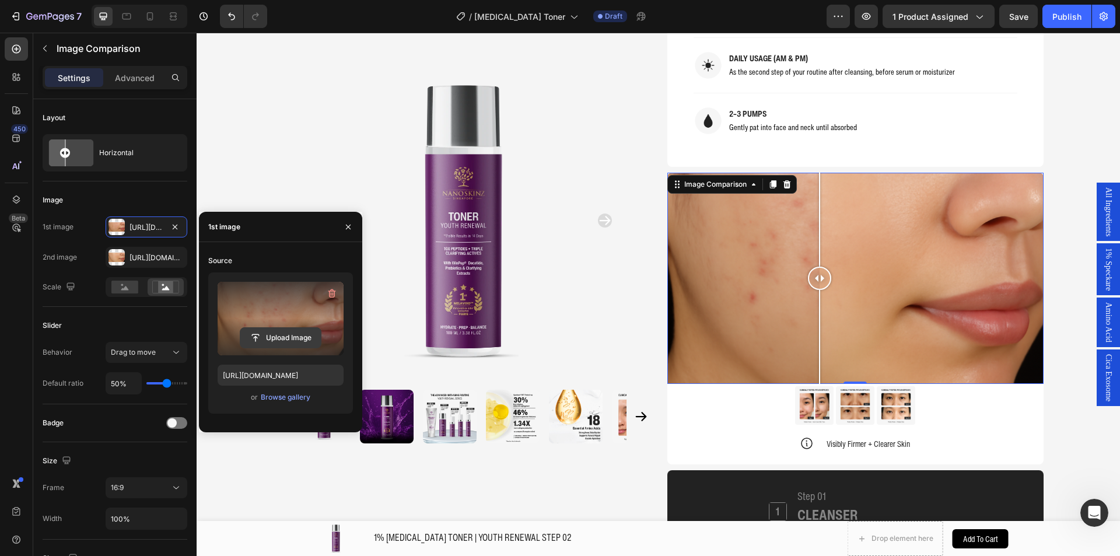
click at [277, 335] on input "file" at bounding box center [280, 338] width 80 height 20
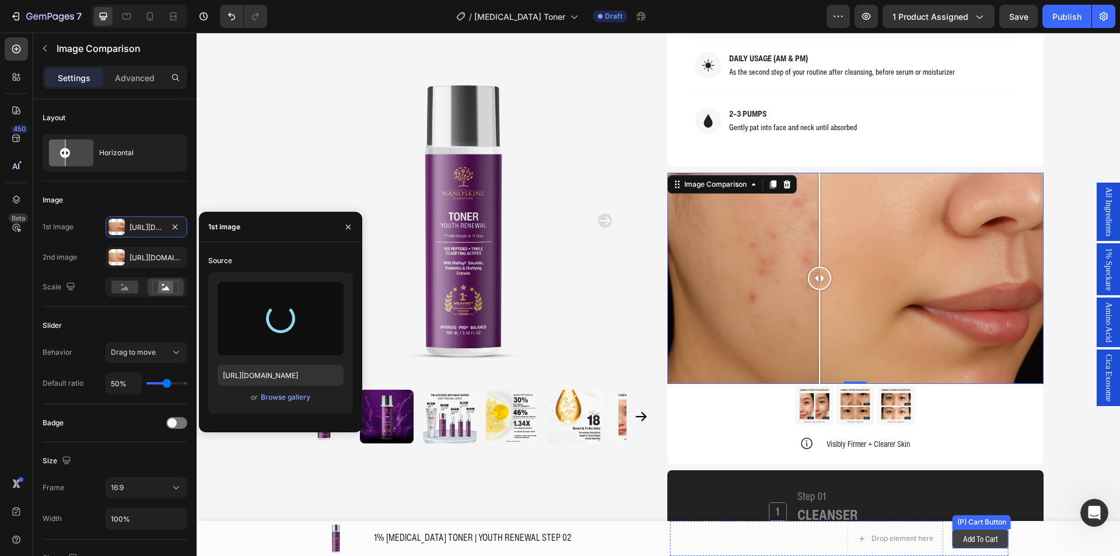
type input "[URL][DOMAIN_NAME]"
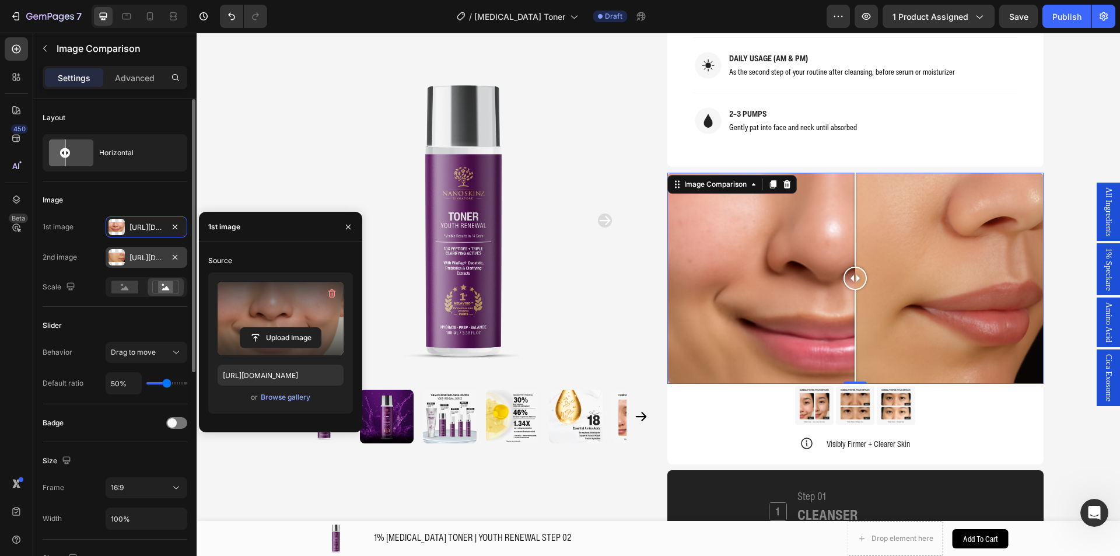
click at [117, 257] on div at bounding box center [116, 257] width 16 height 16
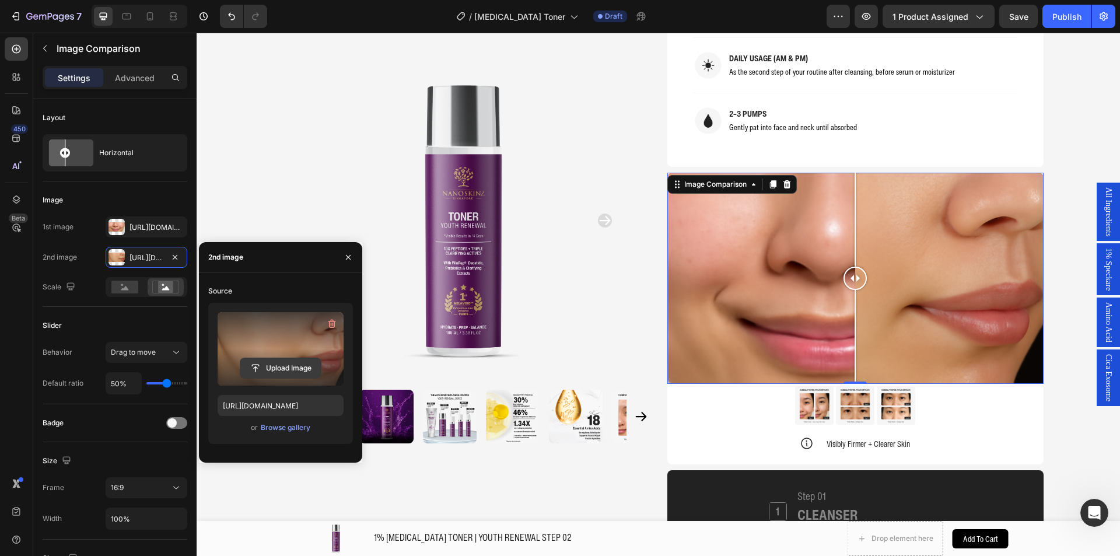
click at [271, 364] on input "file" at bounding box center [280, 368] width 80 height 20
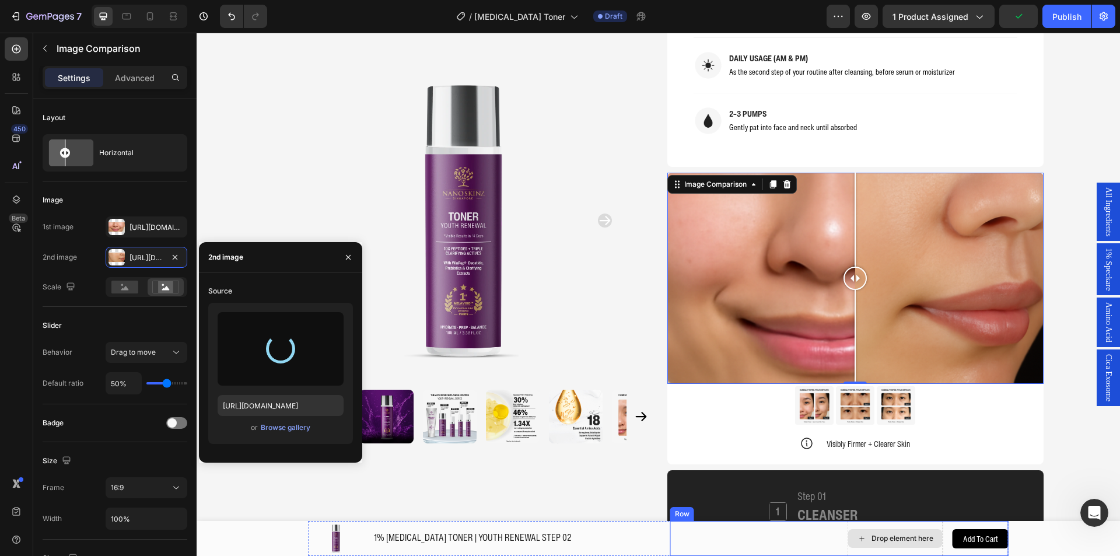
type input "[URL][DOMAIN_NAME]"
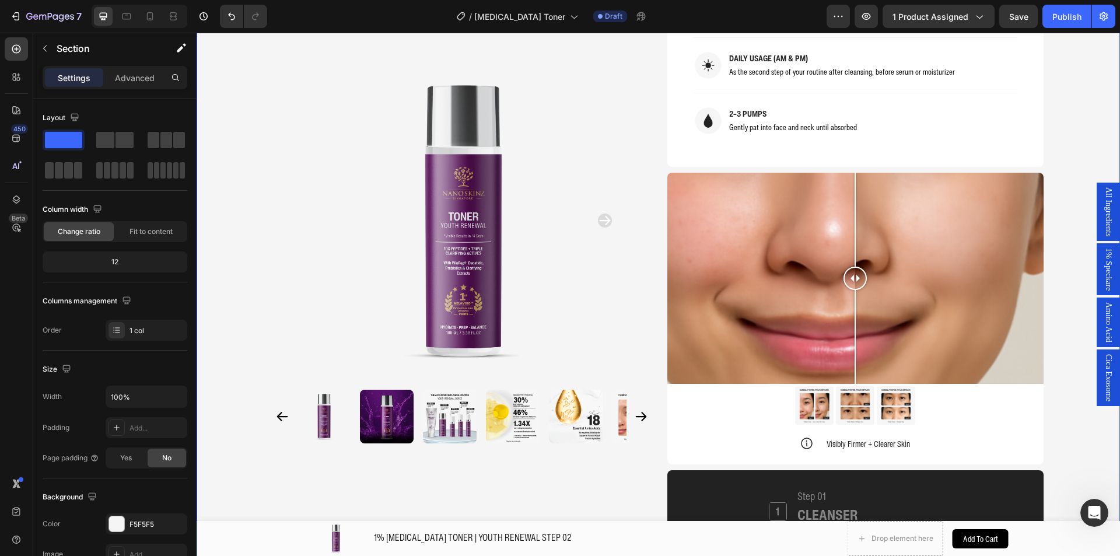
click at [1064, 451] on div "Product Images Home 1% [MEDICAL_DATA] TONER | YOUTH RENEWAL STEP 02 Breadcrumb …" at bounding box center [657, 394] width 923 height 2911
drag, startPoint x: 847, startPoint y: 245, endPoint x: 859, endPoint y: 257, distance: 17.3
click at [854, 231] on div at bounding box center [857, 279] width 23 height 212
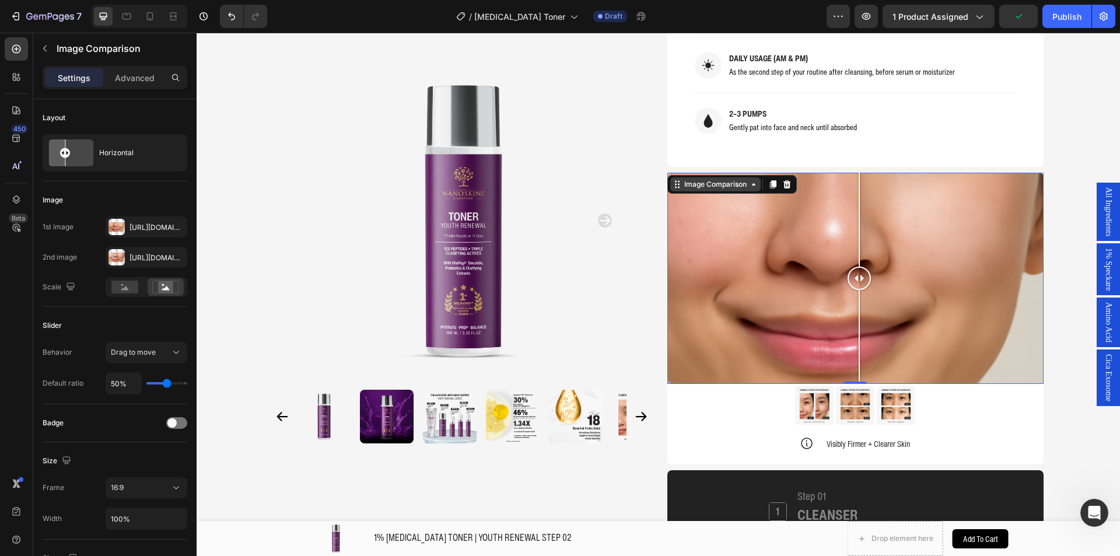
click at [703, 179] on div "Image Comparison" at bounding box center [715, 184] width 67 height 10
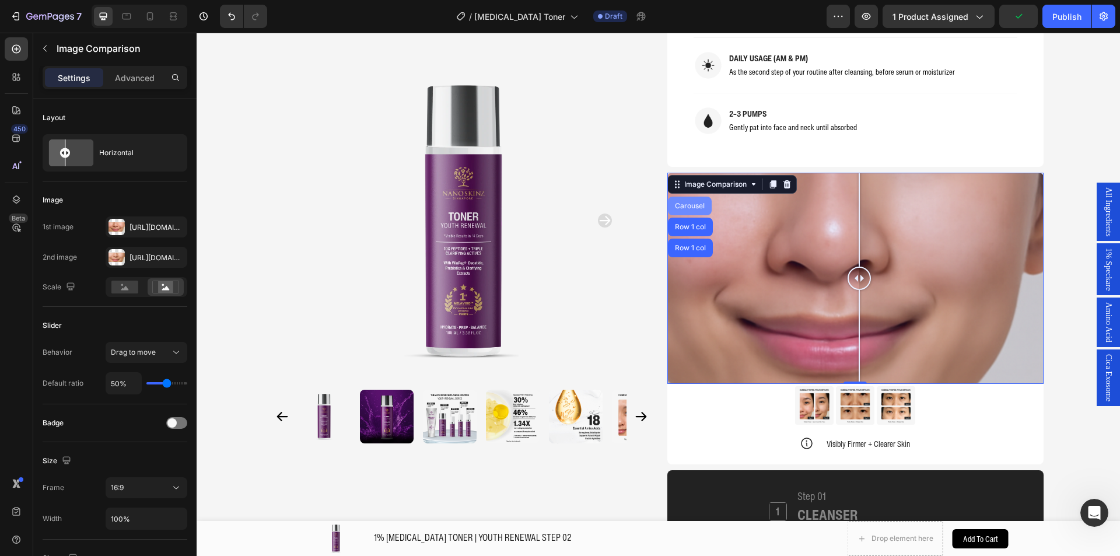
click at [684, 202] on div "Carousel" at bounding box center [689, 205] width 34 height 7
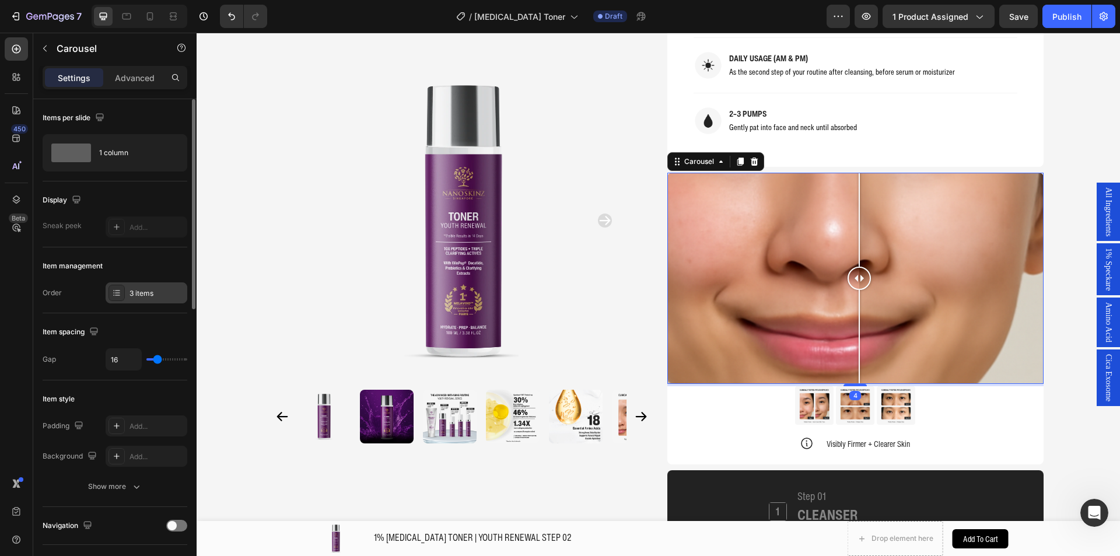
click at [153, 302] on div "3 items" at bounding box center [147, 292] width 82 height 21
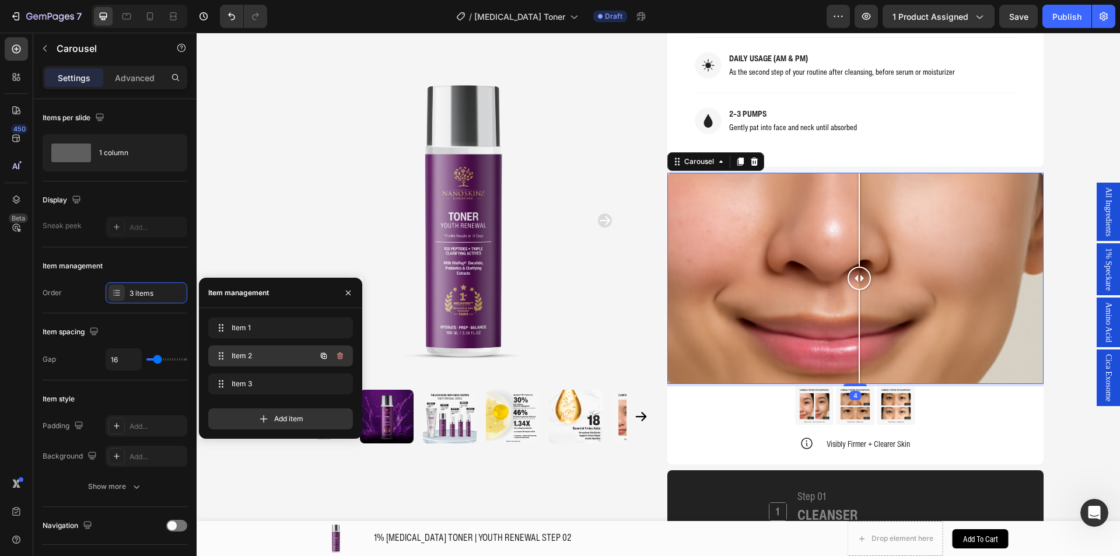
click at [254, 352] on span "Item 2" at bounding box center [264, 355] width 66 height 10
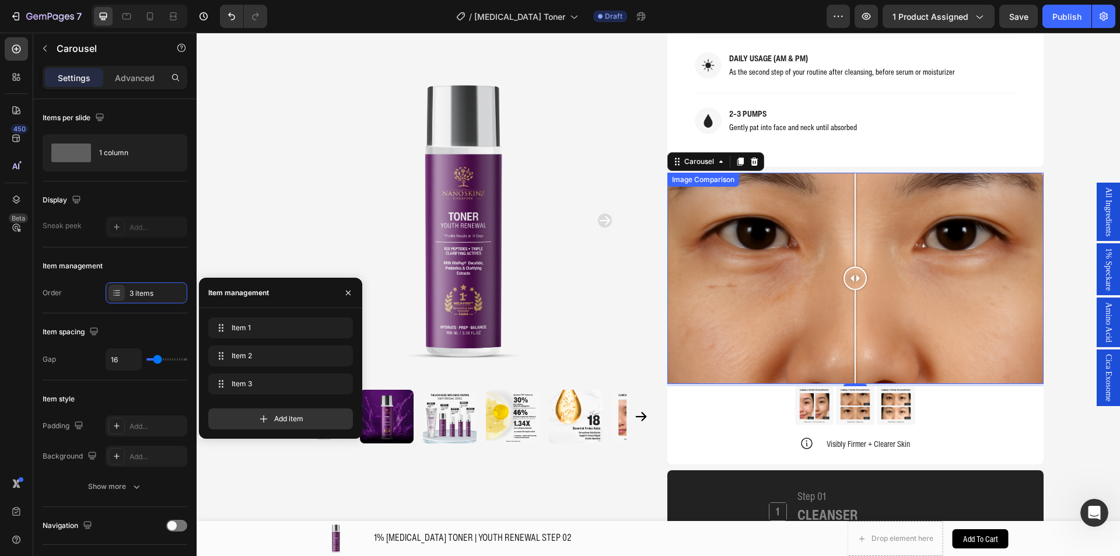
click at [736, 211] on div at bounding box center [855, 279] width 376 height 212
click at [801, 199] on div at bounding box center [855, 279] width 376 height 212
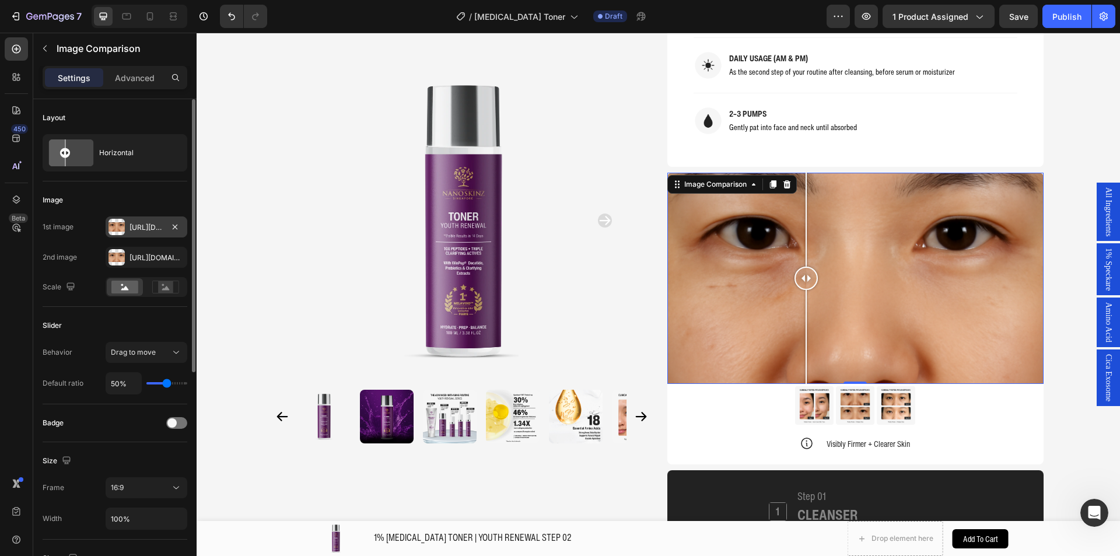
click at [150, 217] on div "[URL][DOMAIN_NAME]" at bounding box center [147, 226] width 82 height 21
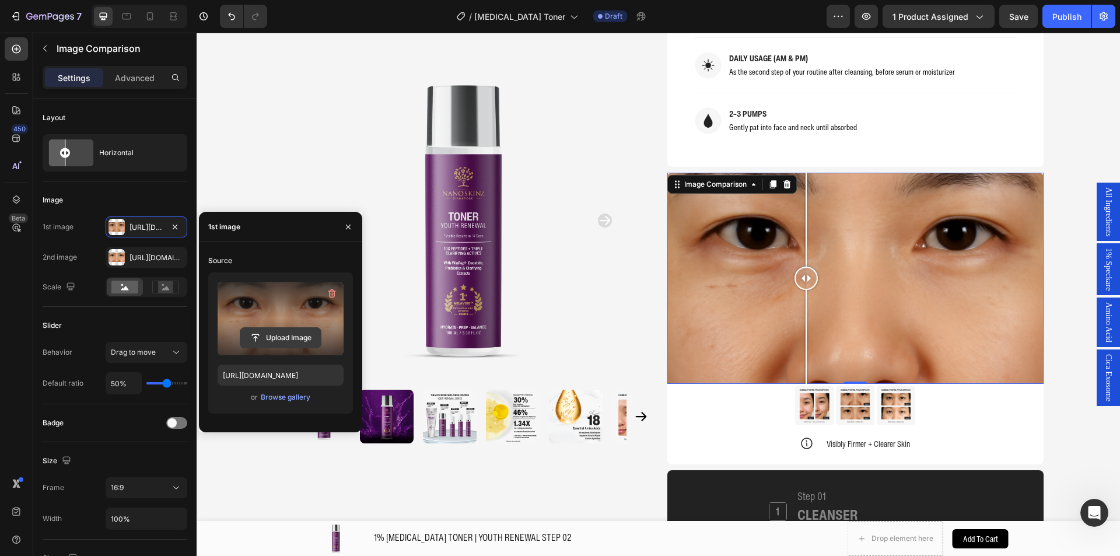
click at [266, 346] on input "file" at bounding box center [280, 338] width 80 height 20
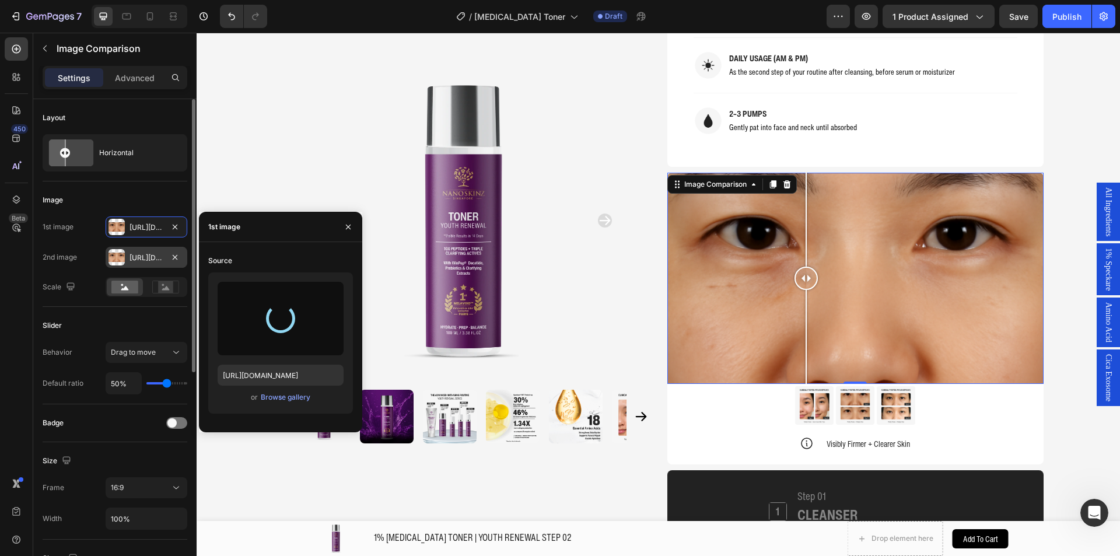
type input "[URL][DOMAIN_NAME]"
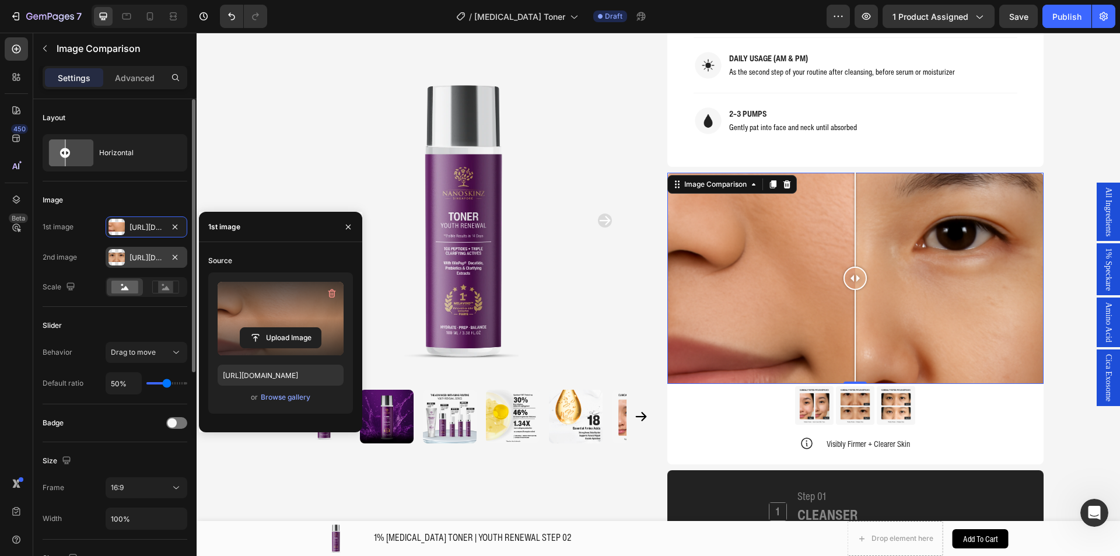
click at [122, 251] on div at bounding box center [116, 257] width 16 height 16
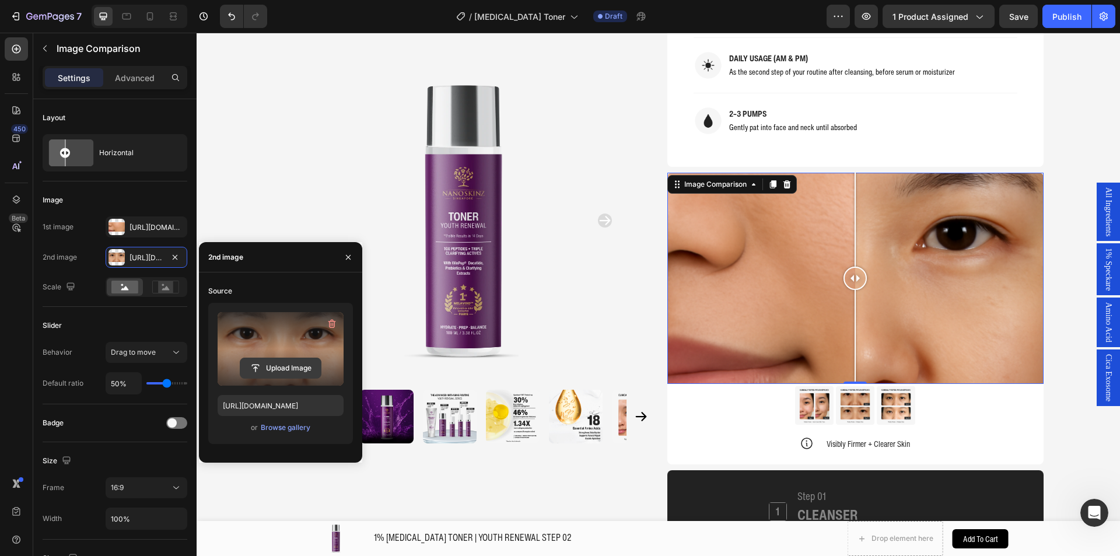
click at [284, 366] on input "file" at bounding box center [280, 368] width 80 height 20
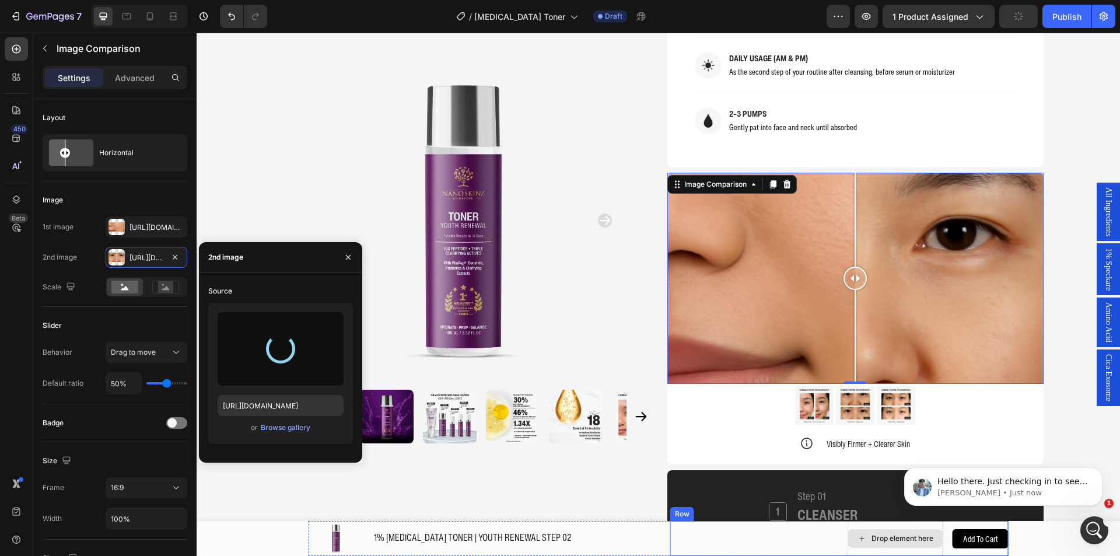
scroll to position [0, 0]
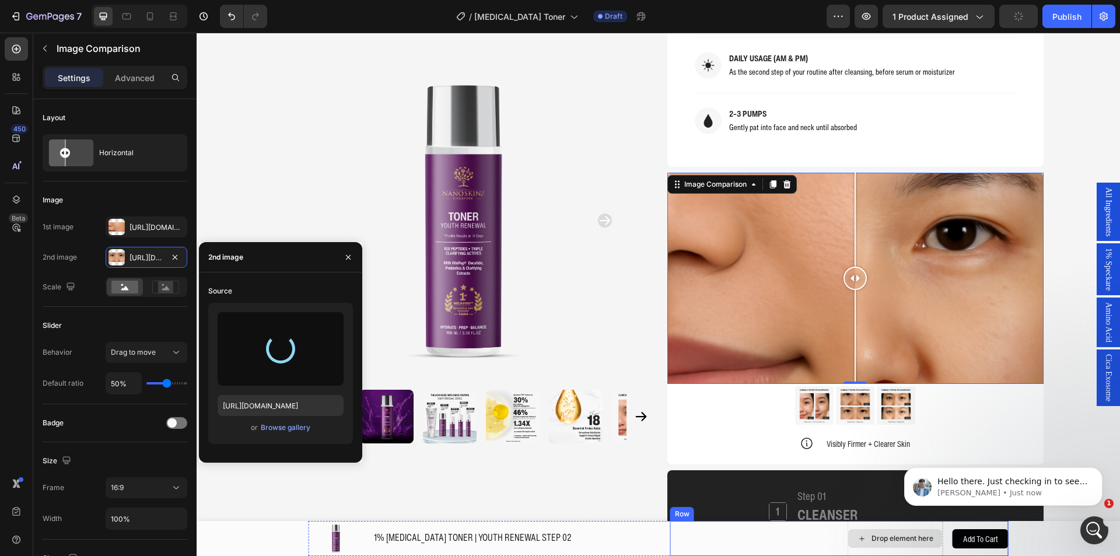
type input "[URL][DOMAIN_NAME]"
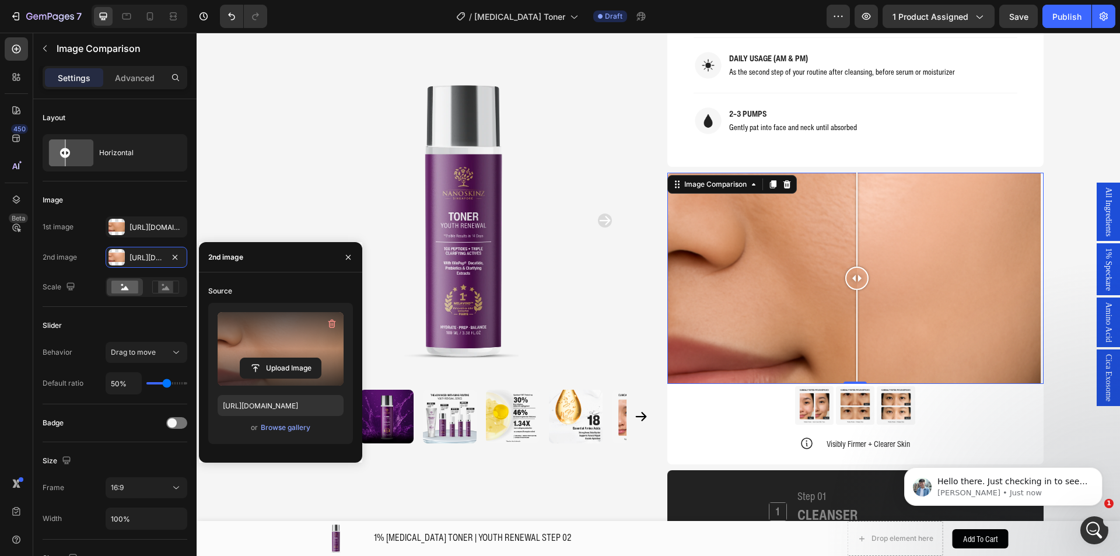
drag, startPoint x: 848, startPoint y: 251, endPoint x: 852, endPoint y: 233, distance: 18.5
click at [852, 266] on div at bounding box center [856, 277] width 23 height 23
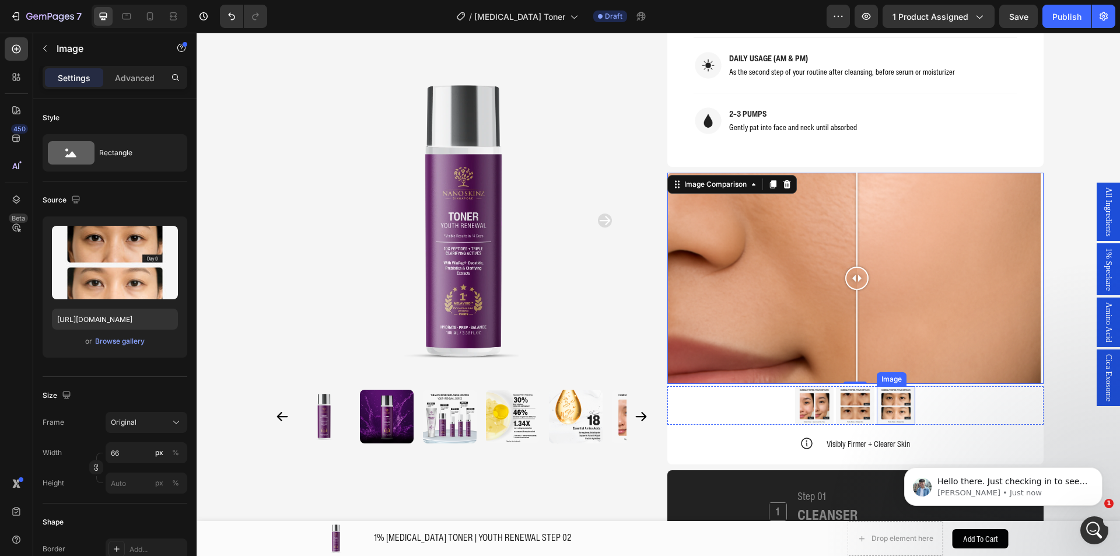
click at [889, 386] on img at bounding box center [895, 405] width 38 height 38
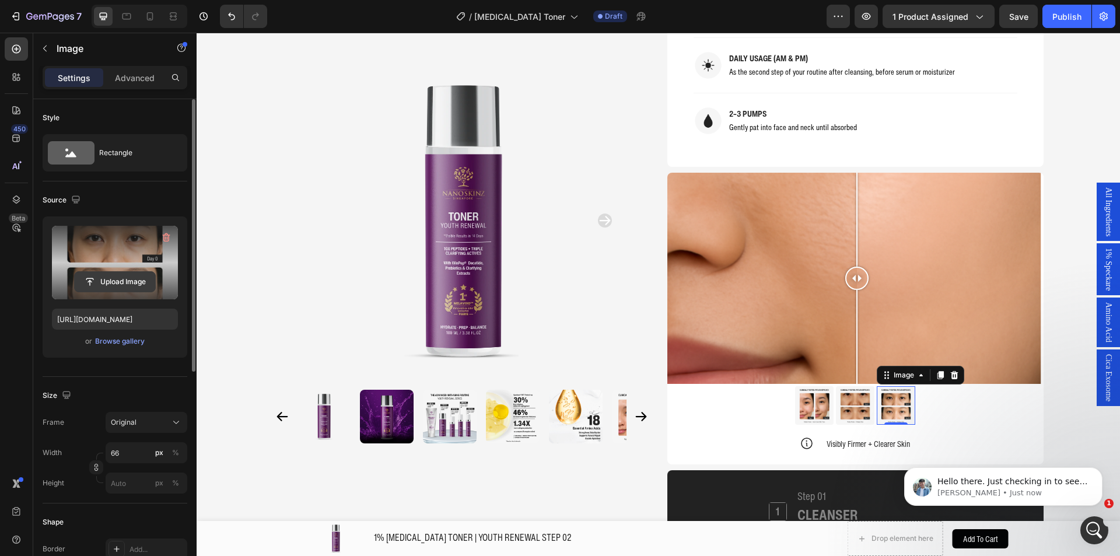
click at [120, 281] on input "file" at bounding box center [115, 282] width 80 height 20
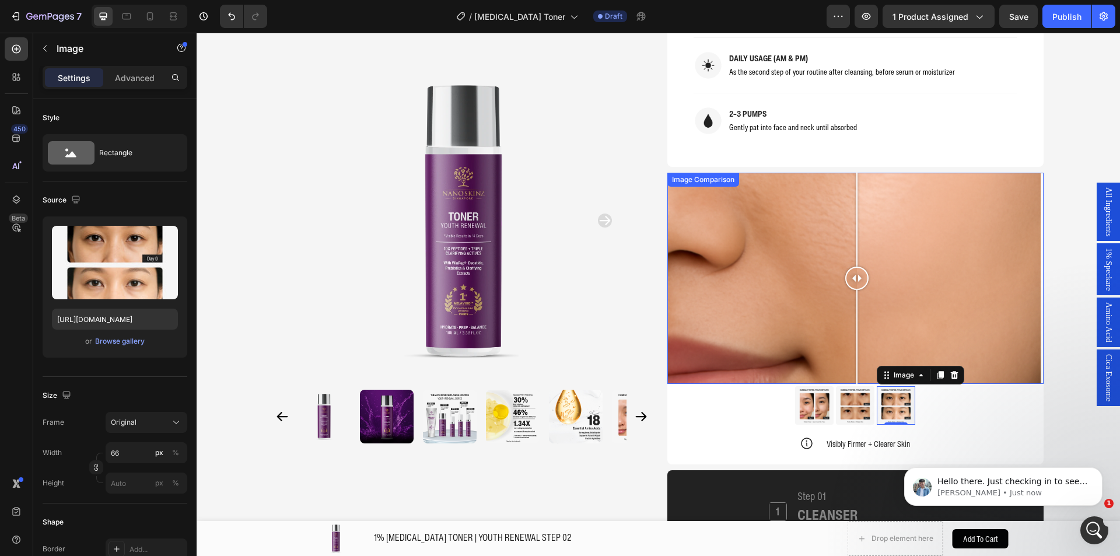
click at [696, 173] on div at bounding box center [855, 279] width 376 height 212
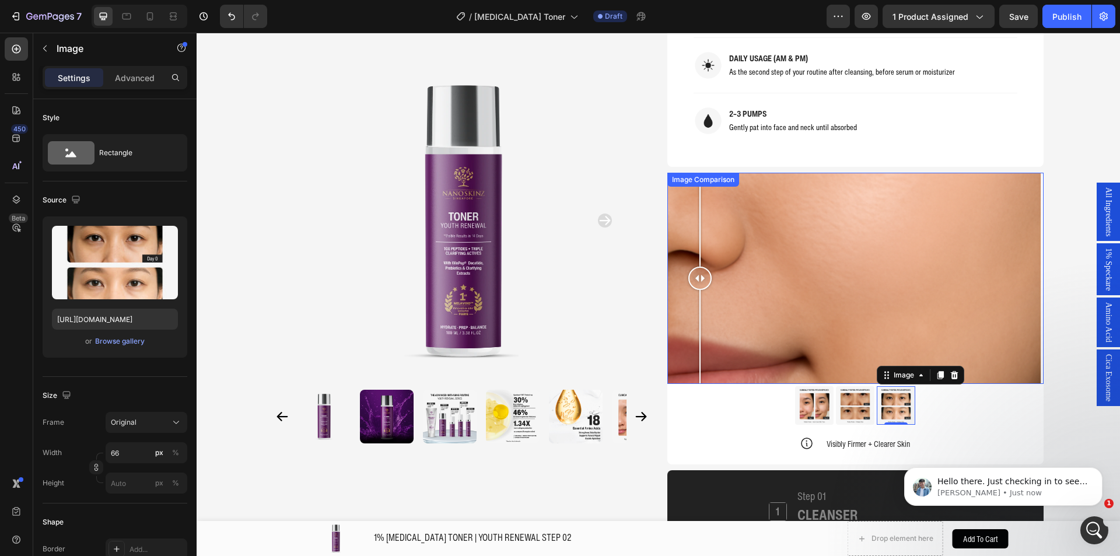
click at [696, 174] on div "Image Comparison" at bounding box center [702, 179] width 67 height 10
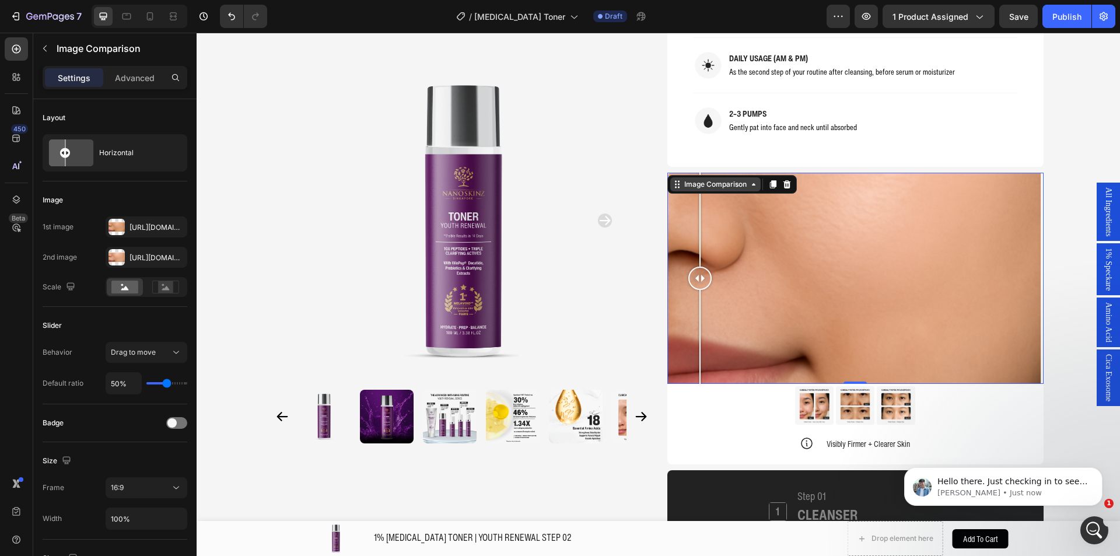
click at [692, 179] on div "Image Comparison" at bounding box center [715, 184] width 67 height 10
click at [882, 386] on img at bounding box center [895, 405] width 38 height 38
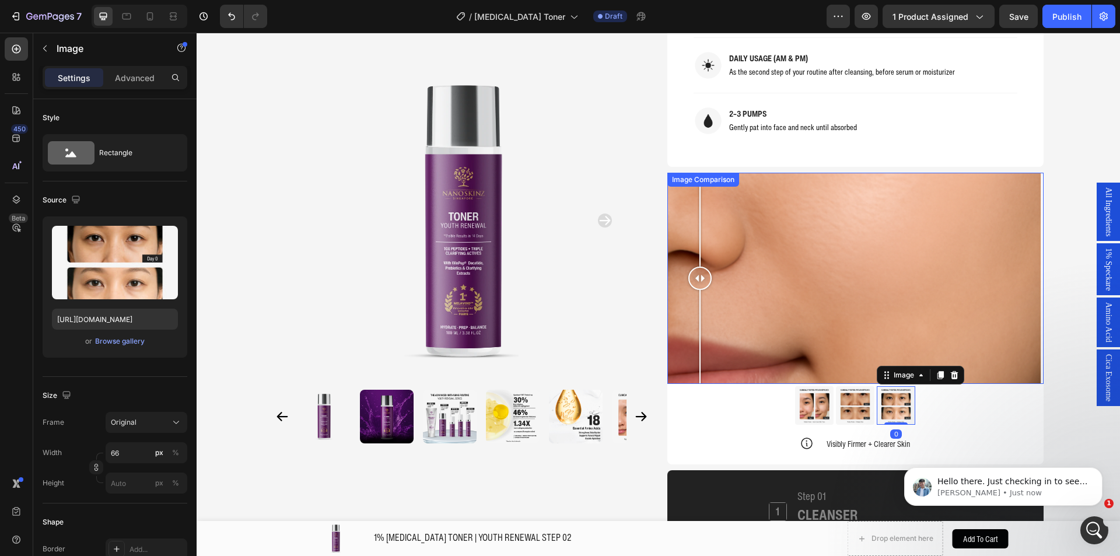
click at [831, 283] on div at bounding box center [855, 279] width 376 height 212
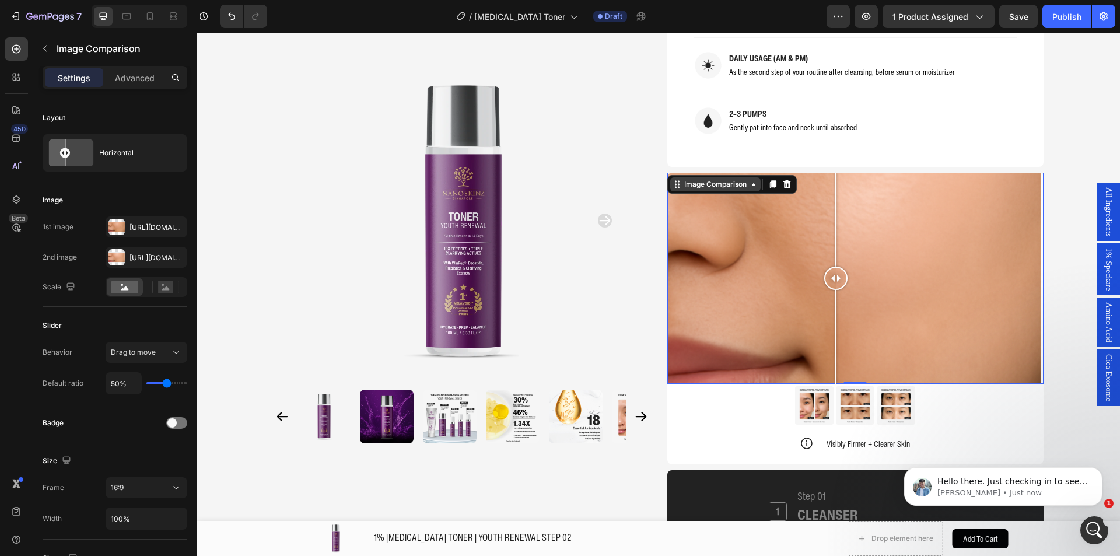
click at [704, 179] on div "Image Comparison" at bounding box center [715, 184] width 67 height 10
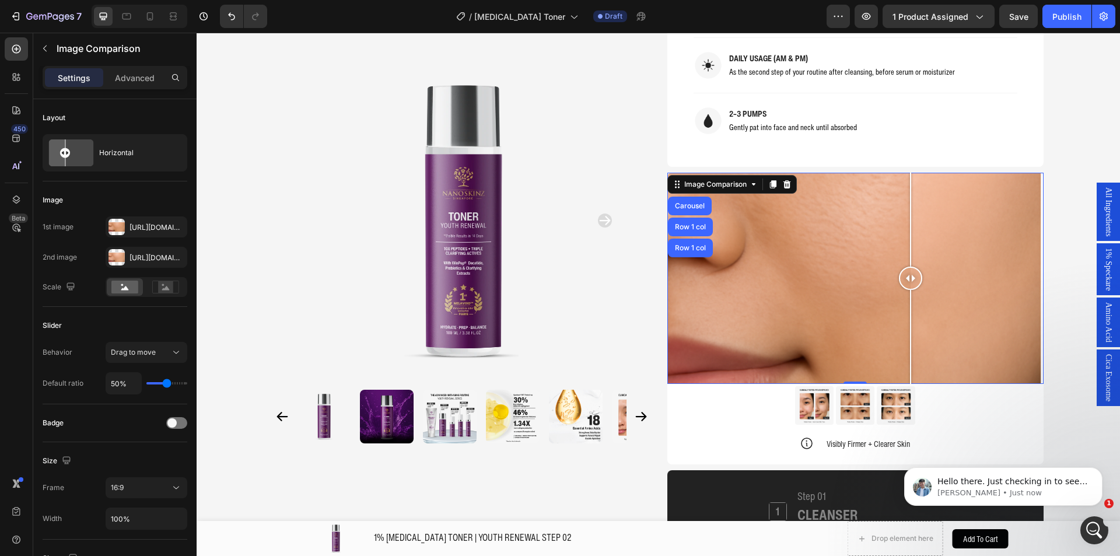
click at [906, 247] on div at bounding box center [855, 279] width 376 height 212
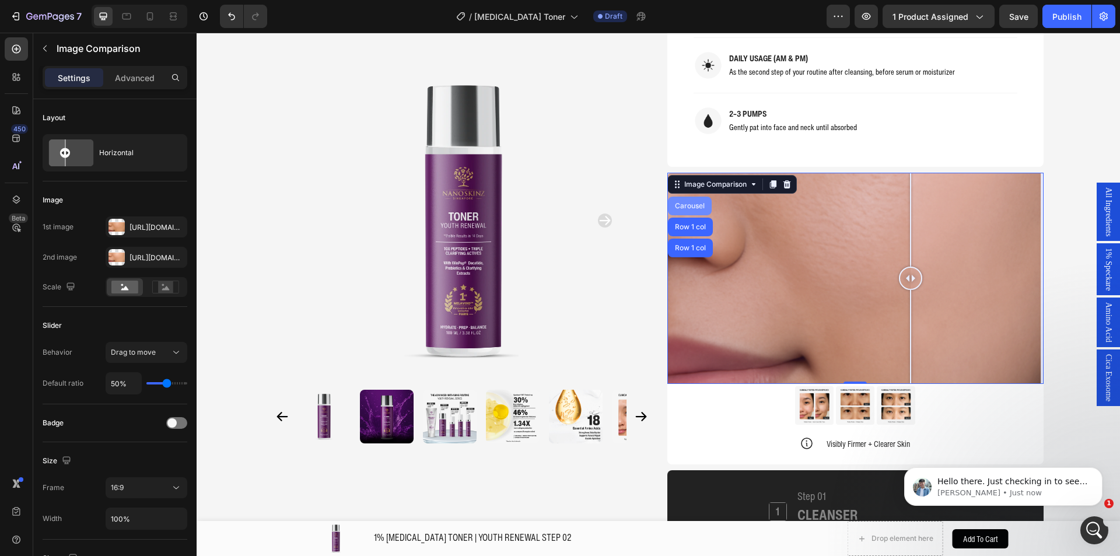
click at [694, 196] on div "Carousel" at bounding box center [690, 205] width 44 height 19
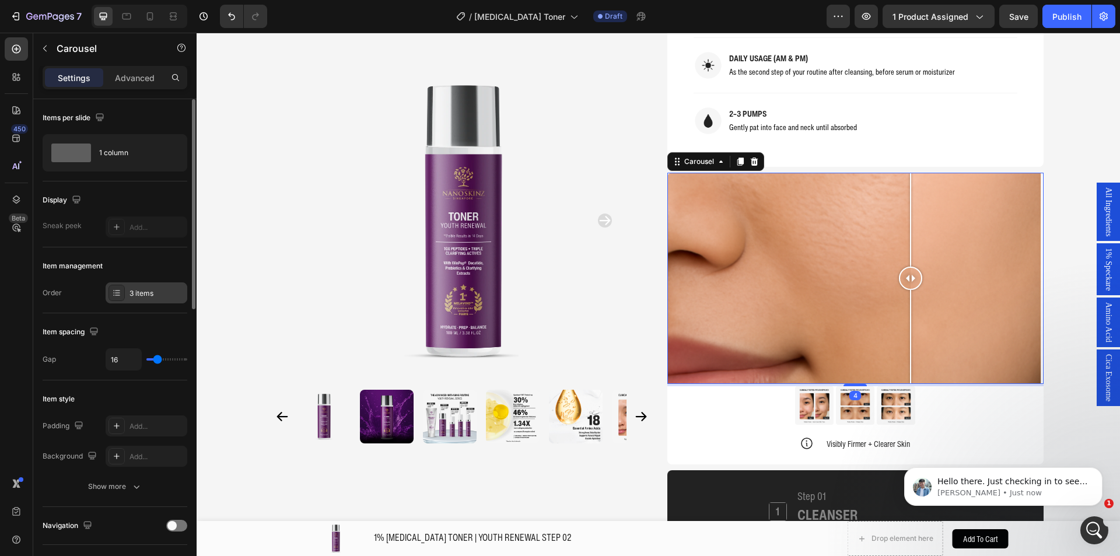
click at [149, 291] on div "3 items" at bounding box center [156, 293] width 55 height 10
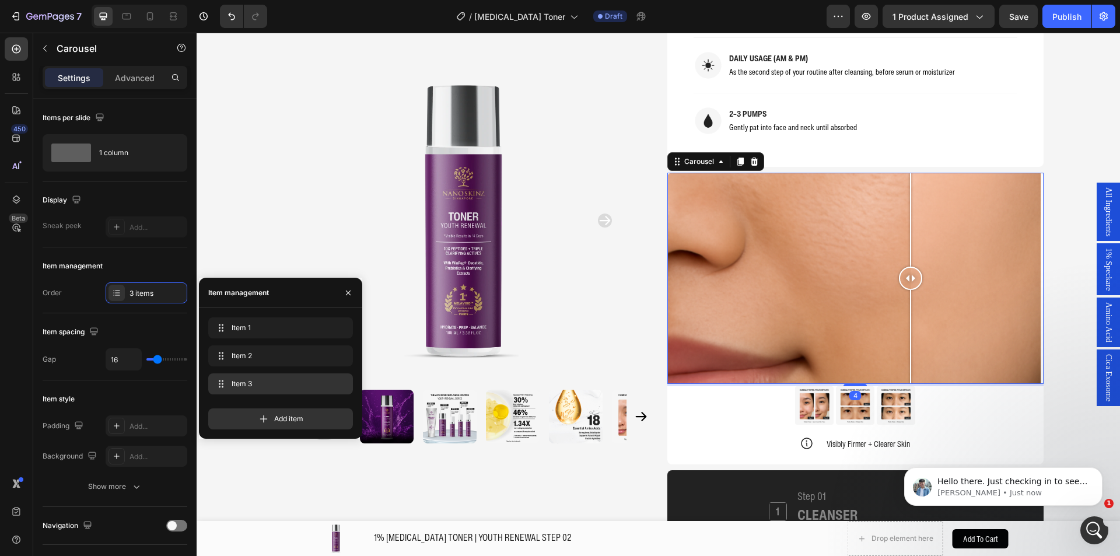
click at [297, 384] on span "Item 3" at bounding box center [277, 383] width 93 height 10
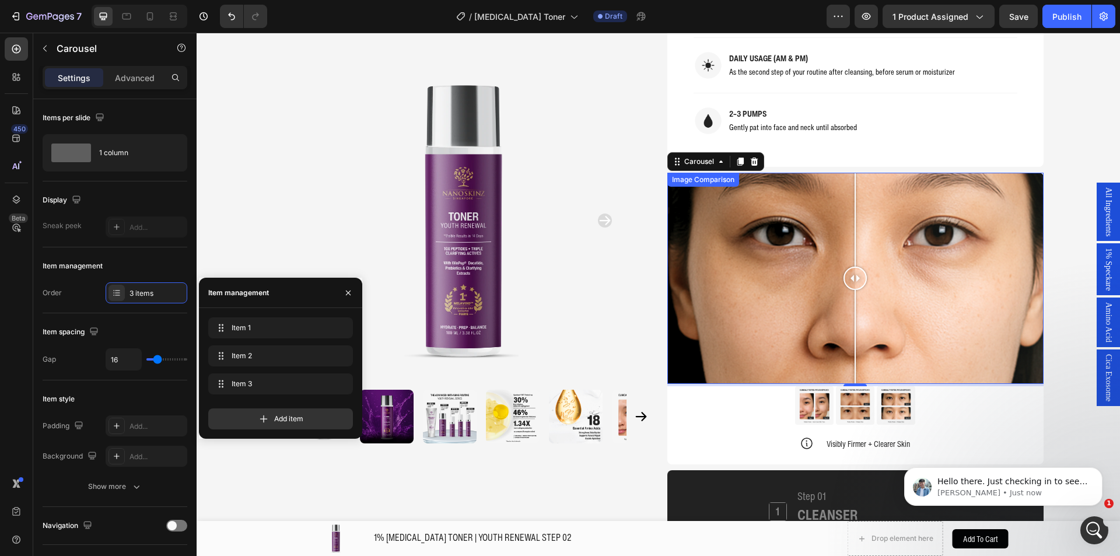
click at [718, 268] on div at bounding box center [855, 279] width 376 height 212
click at [840, 230] on div at bounding box center [855, 279] width 376 height 212
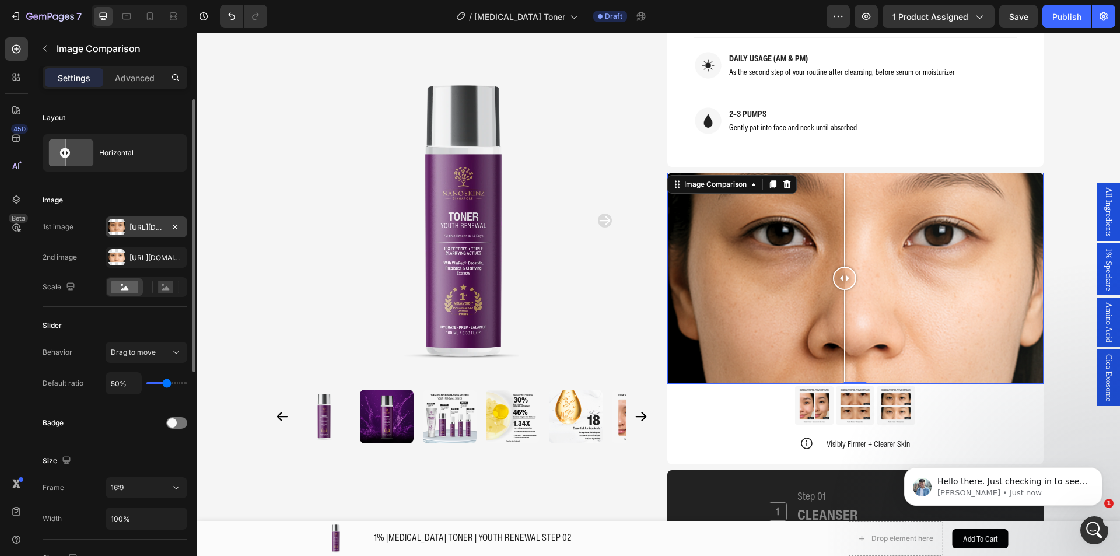
click at [156, 229] on div "[URL][DOMAIN_NAME]" at bounding box center [146, 227] width 34 height 10
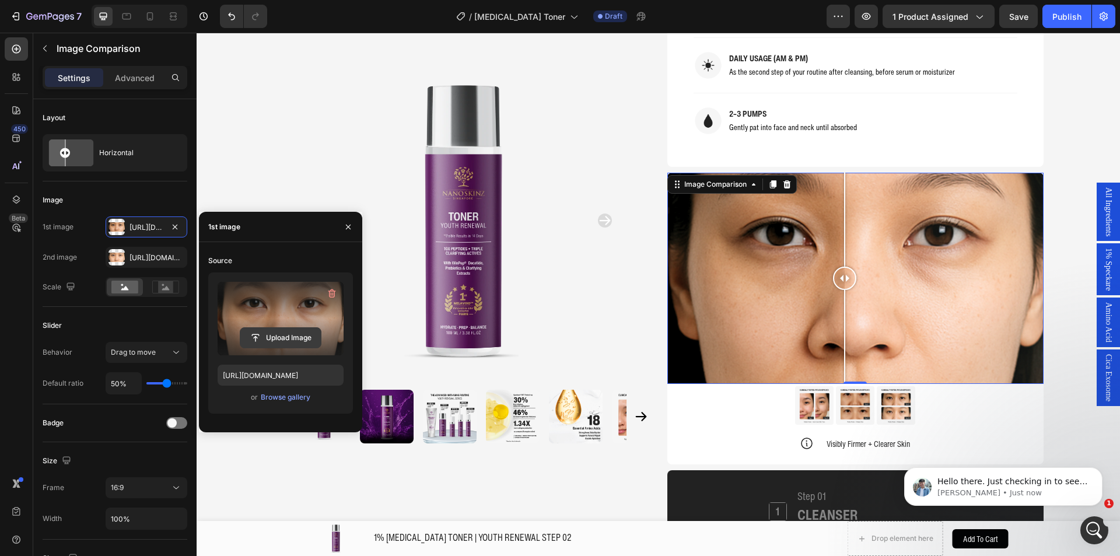
click at [265, 343] on input "file" at bounding box center [280, 338] width 80 height 20
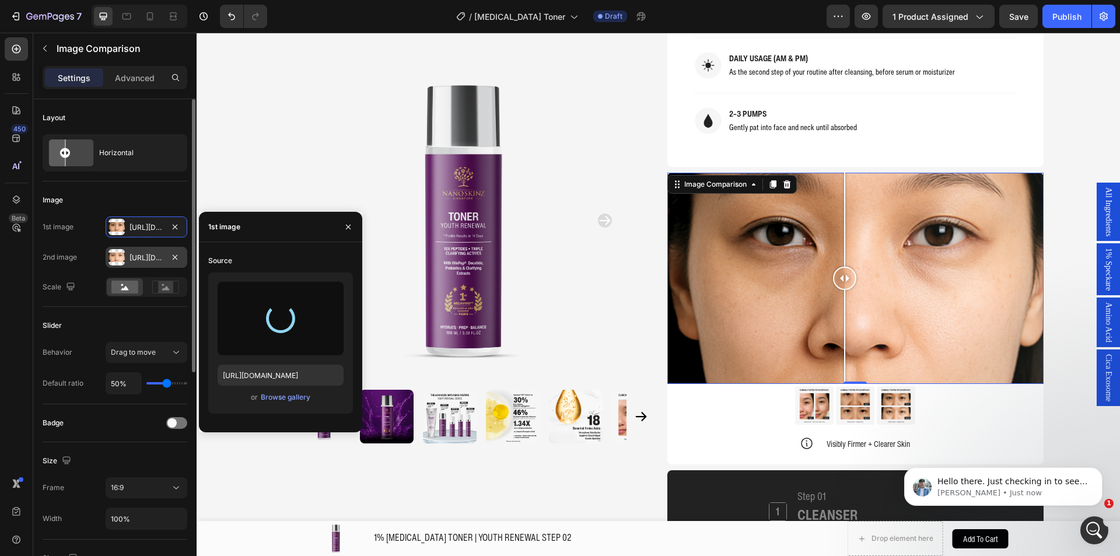
type input "[URL][DOMAIN_NAME]"
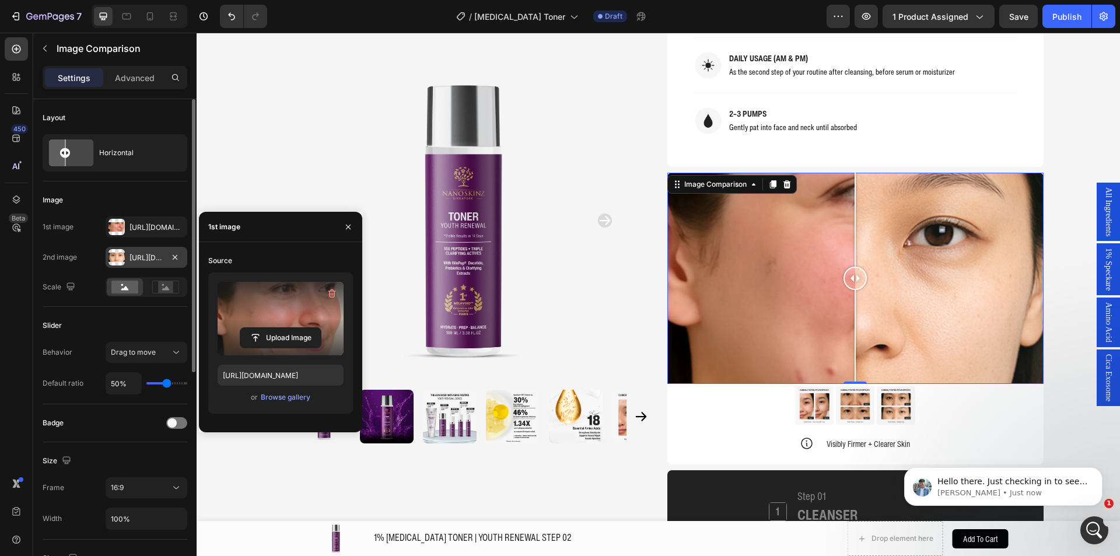
click at [120, 260] on div at bounding box center [116, 257] width 16 height 16
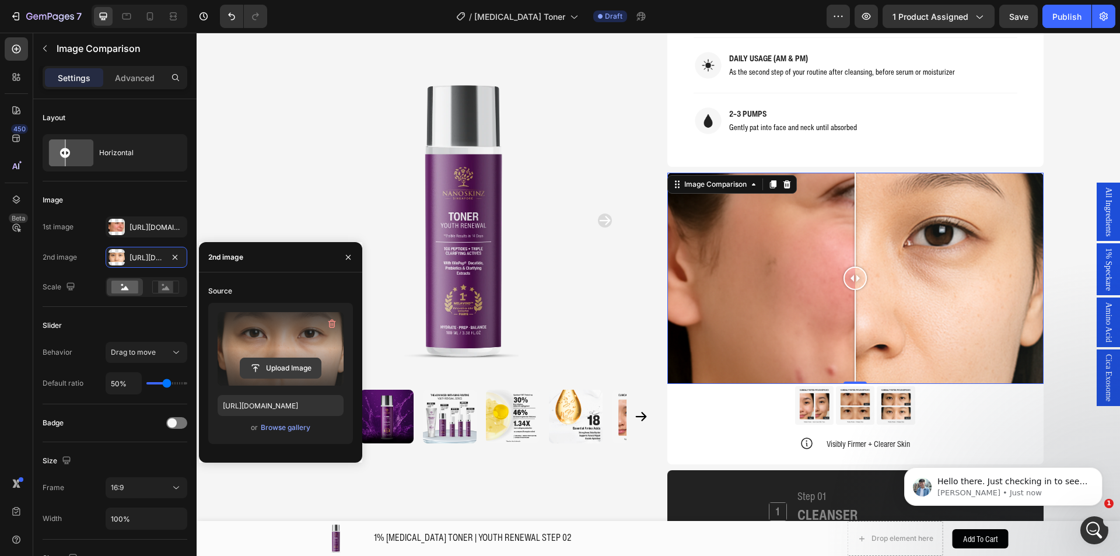
click at [279, 363] on input "file" at bounding box center [280, 368] width 80 height 20
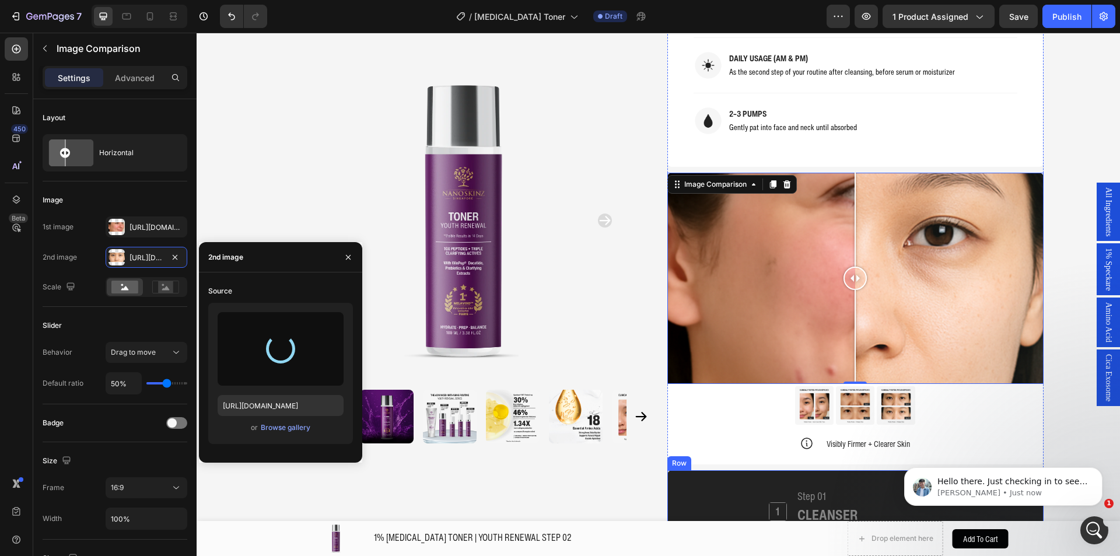
type input "[URL][DOMAIN_NAME]"
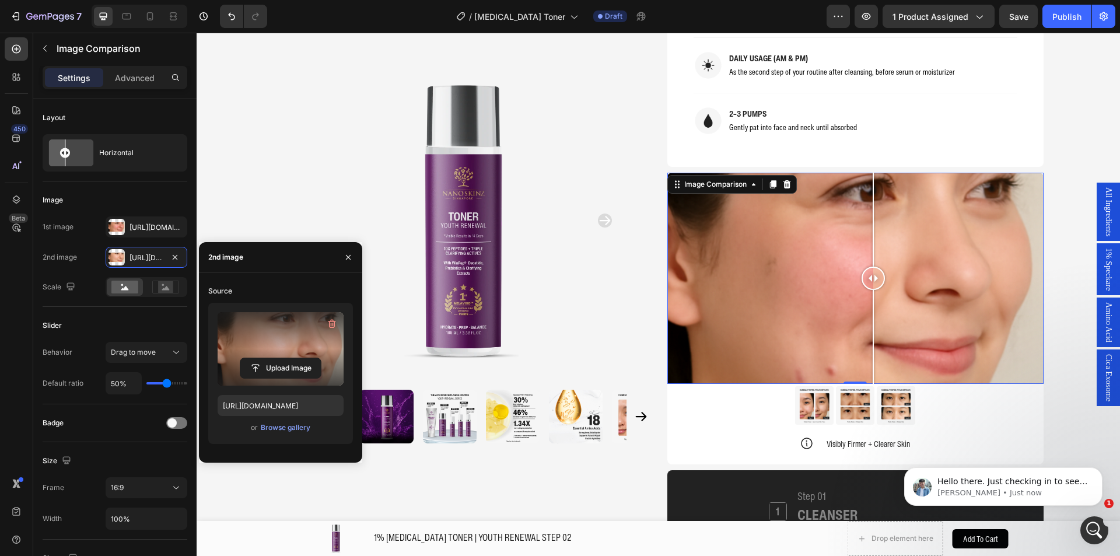
drag, startPoint x: 851, startPoint y: 238, endPoint x: 868, endPoint y: 233, distance: 18.3
click at [868, 266] on div at bounding box center [872, 277] width 23 height 23
click at [805, 386] on img at bounding box center [814, 405] width 38 height 38
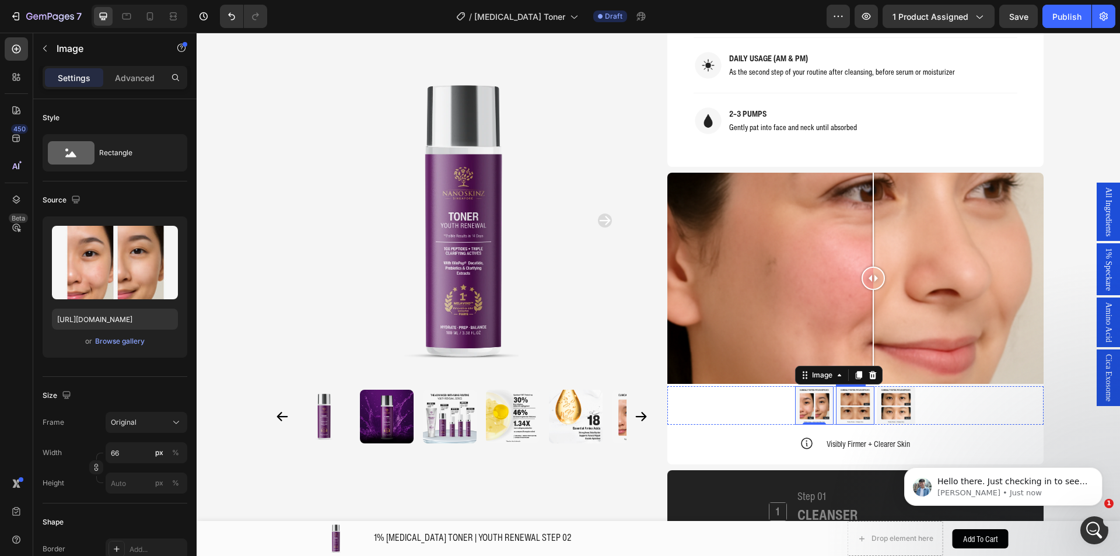
click at [847, 386] on img at bounding box center [855, 405] width 38 height 38
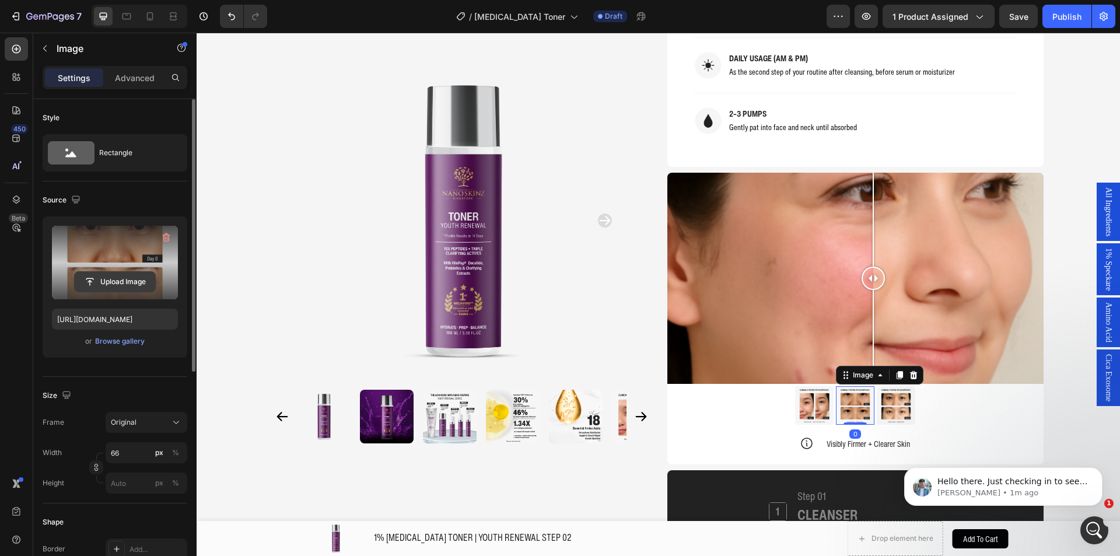
click at [133, 276] on input "file" at bounding box center [115, 282] width 80 height 20
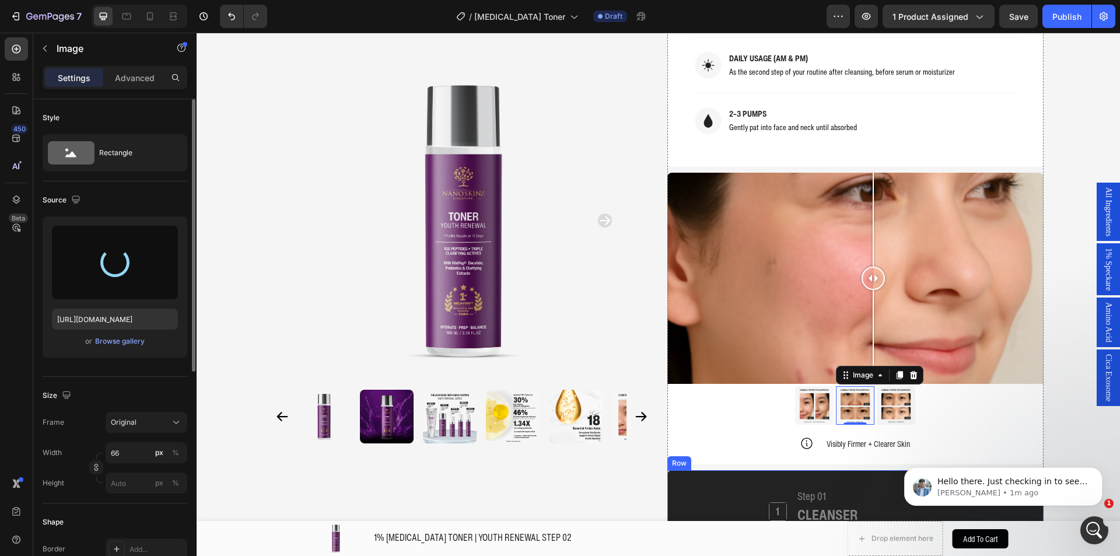
type input "[URL][DOMAIN_NAME]"
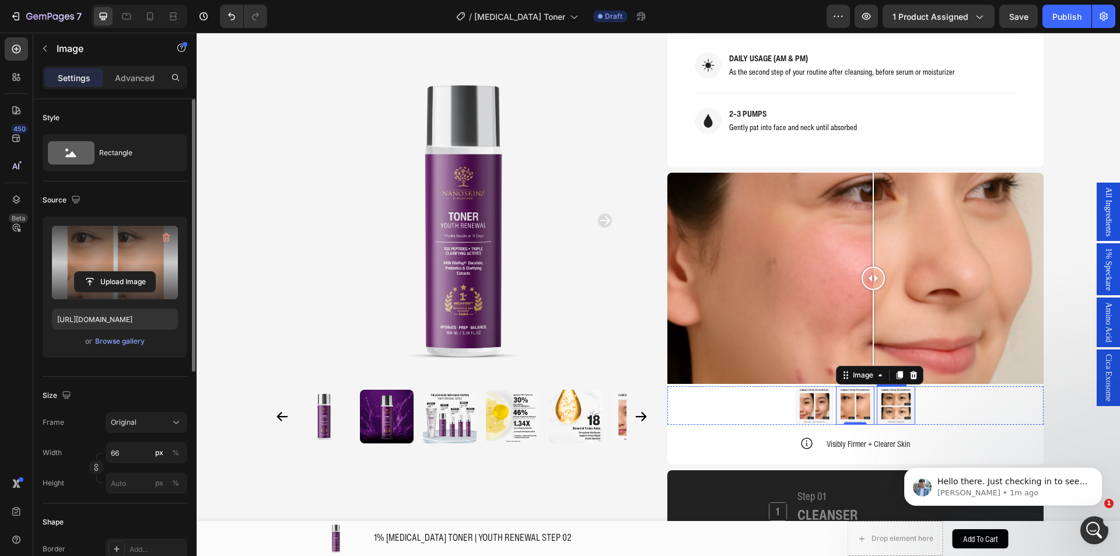
click at [886, 386] on img at bounding box center [895, 405] width 38 height 38
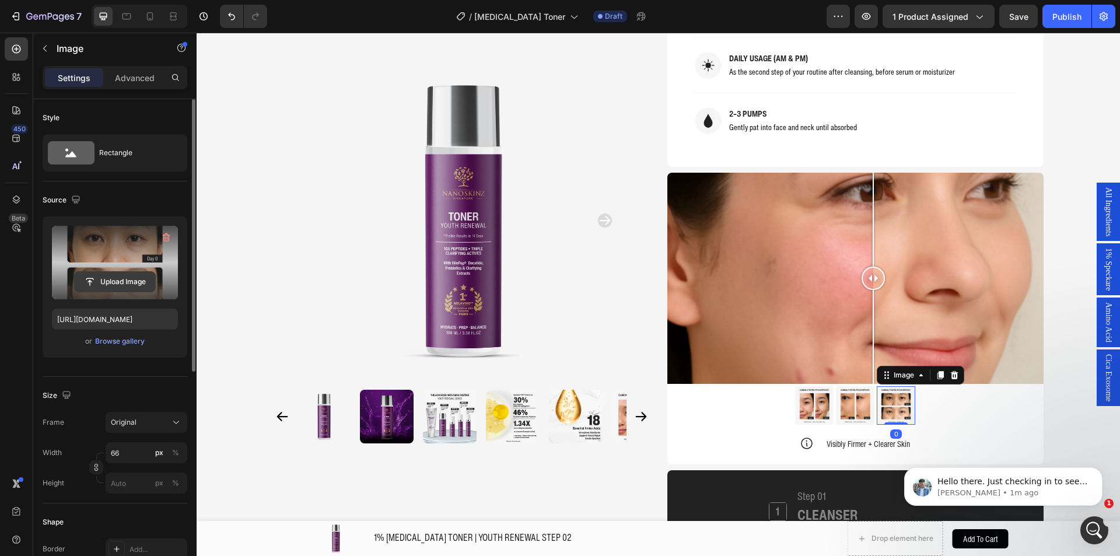
click at [120, 276] on input "file" at bounding box center [115, 282] width 80 height 20
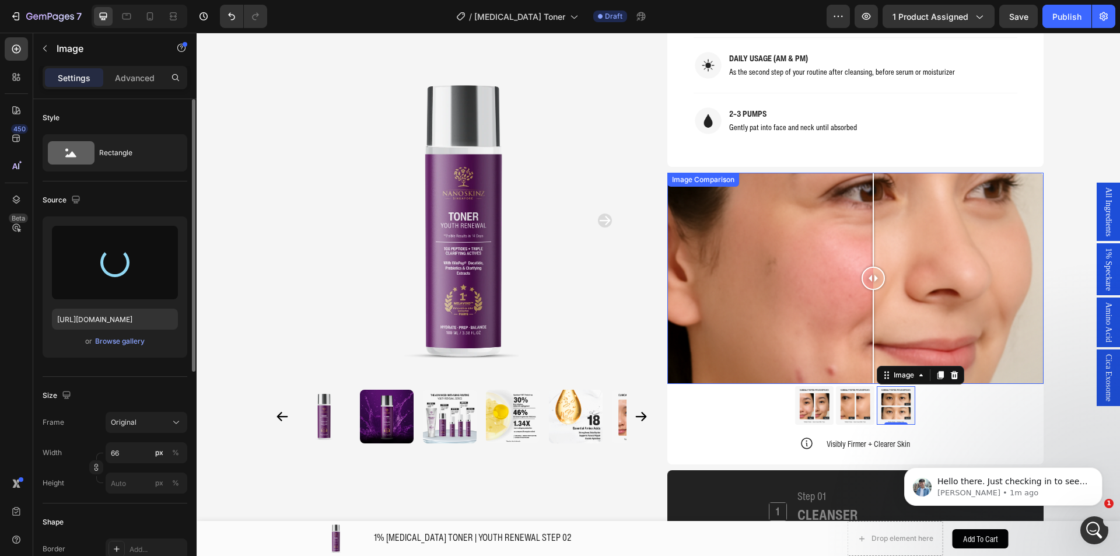
type input "[URL][DOMAIN_NAME]"
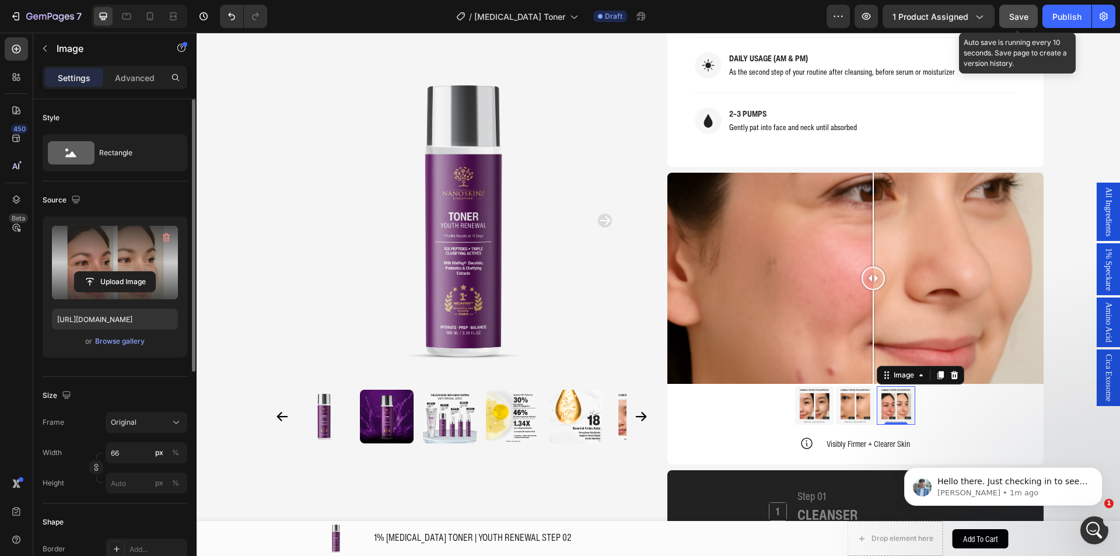
drag, startPoint x: 1022, startPoint y: 17, endPoint x: 865, endPoint y: 114, distance: 184.3
click at [1022, 17] on span "Save" at bounding box center [1018, 17] width 19 height 10
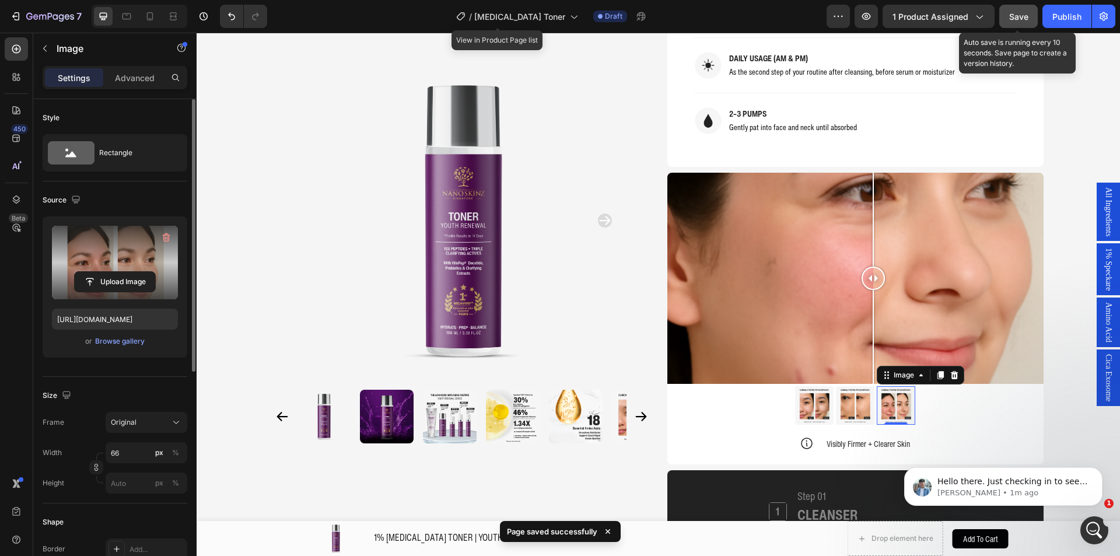
drag, startPoint x: 517, startPoint y: 11, endPoint x: 519, endPoint y: 31, distance: 20.5
click at [517, 12] on span "[MEDICAL_DATA] Toner" at bounding box center [519, 16] width 91 height 12
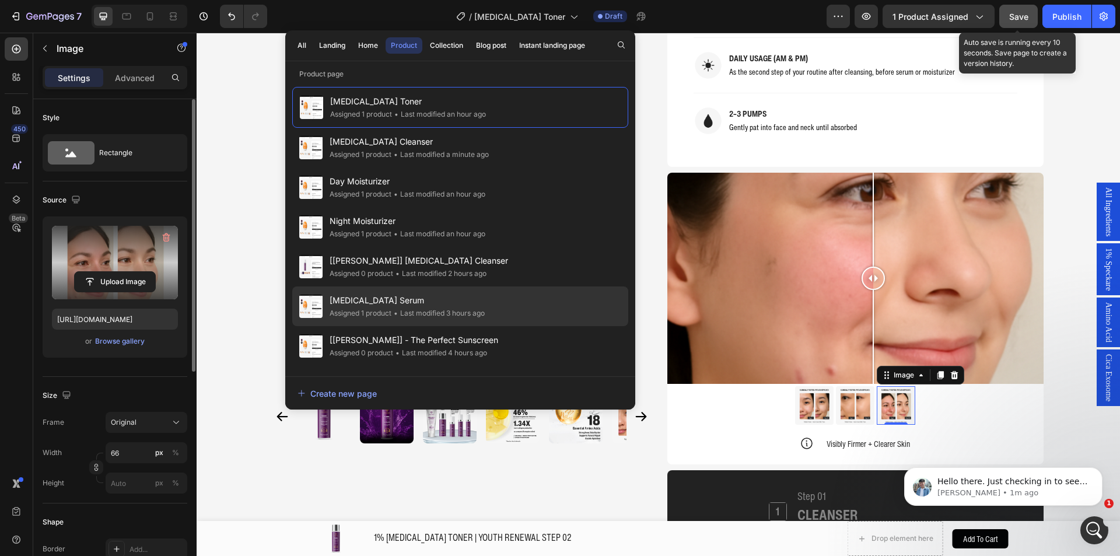
click at [447, 307] on span "[MEDICAL_DATA] Serum" at bounding box center [406, 300] width 155 height 14
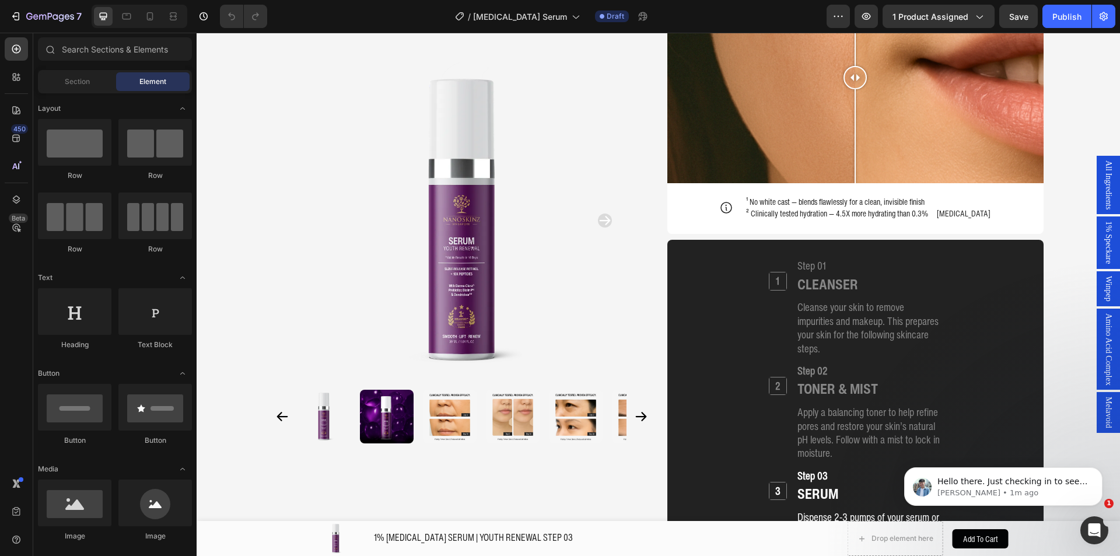
scroll to position [1012, 0]
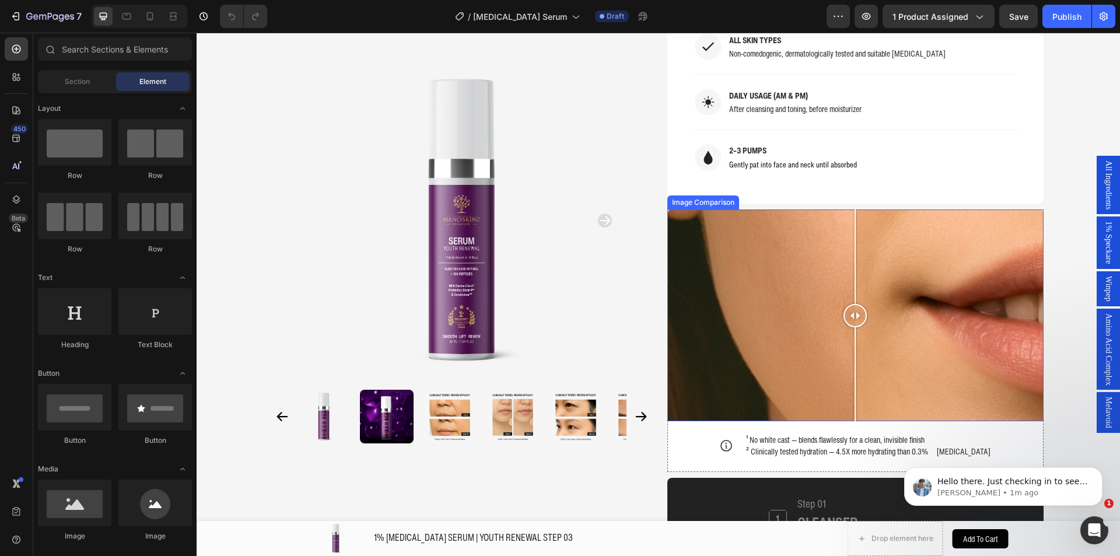
click at [742, 213] on div at bounding box center [855, 315] width 376 height 212
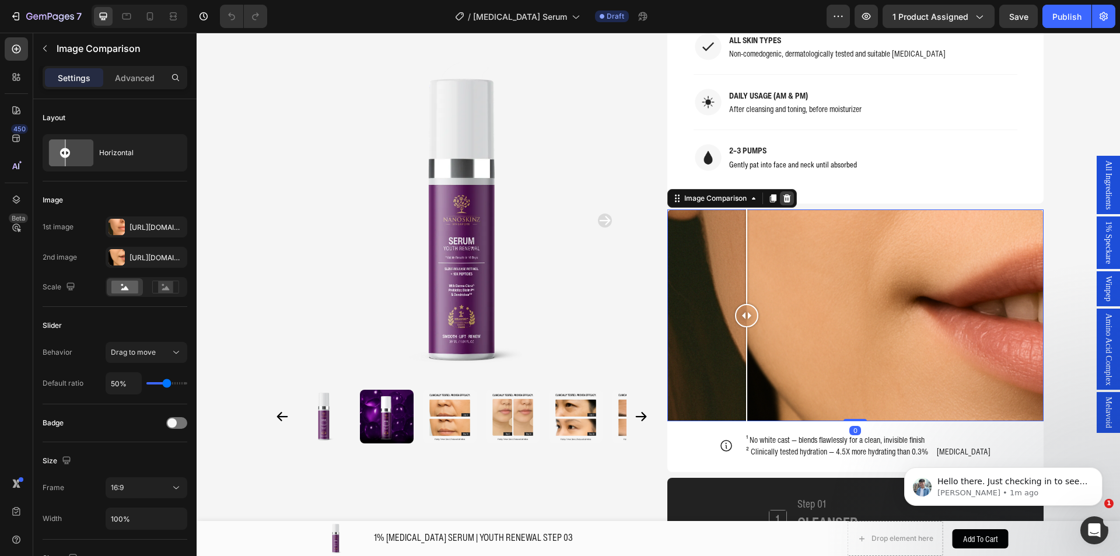
click at [782, 194] on icon at bounding box center [786, 198] width 8 height 8
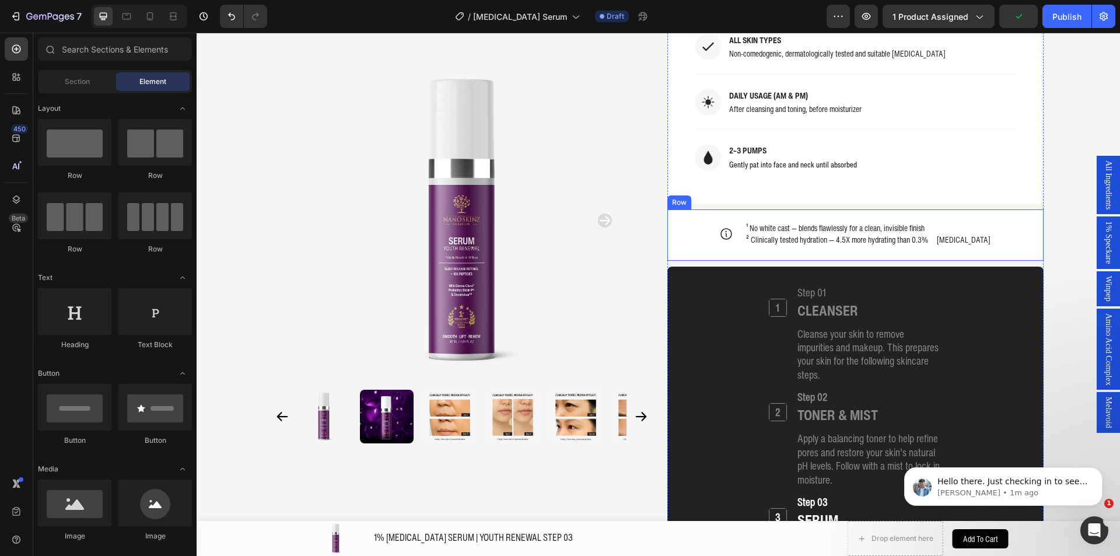
click at [692, 209] on div "Icon ¹ No white cast — blends flawlessly for a clean, invisible finish ² Clinic…" at bounding box center [855, 227] width 376 height 37
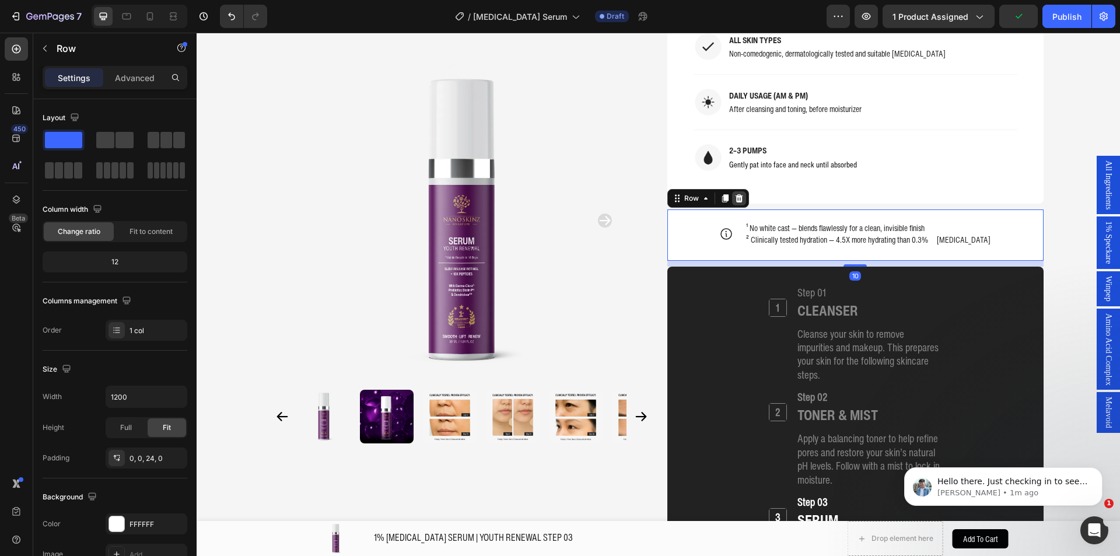
click at [735, 194] on icon at bounding box center [739, 198] width 8 height 8
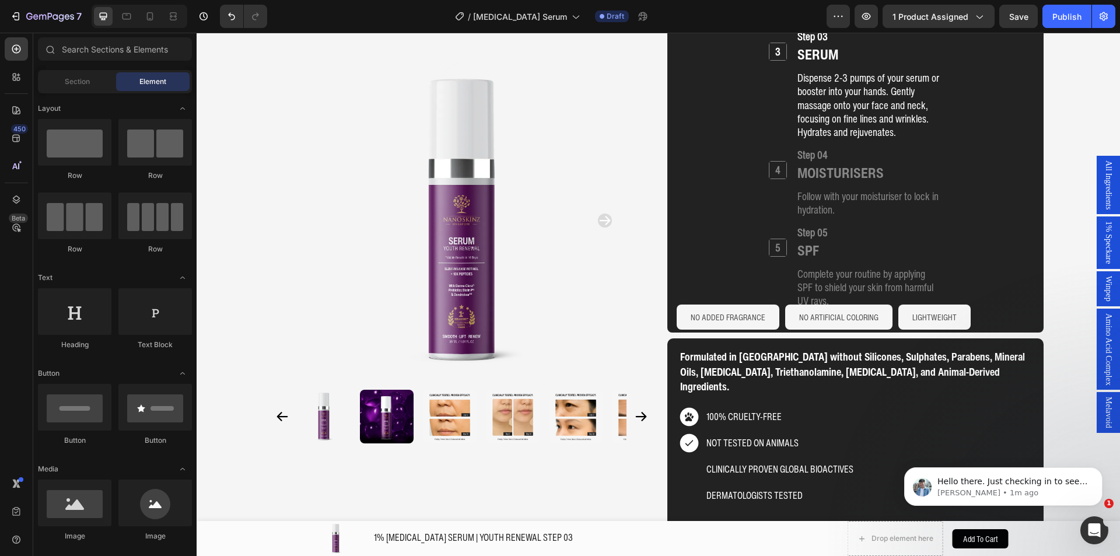
scroll to position [1971, 0]
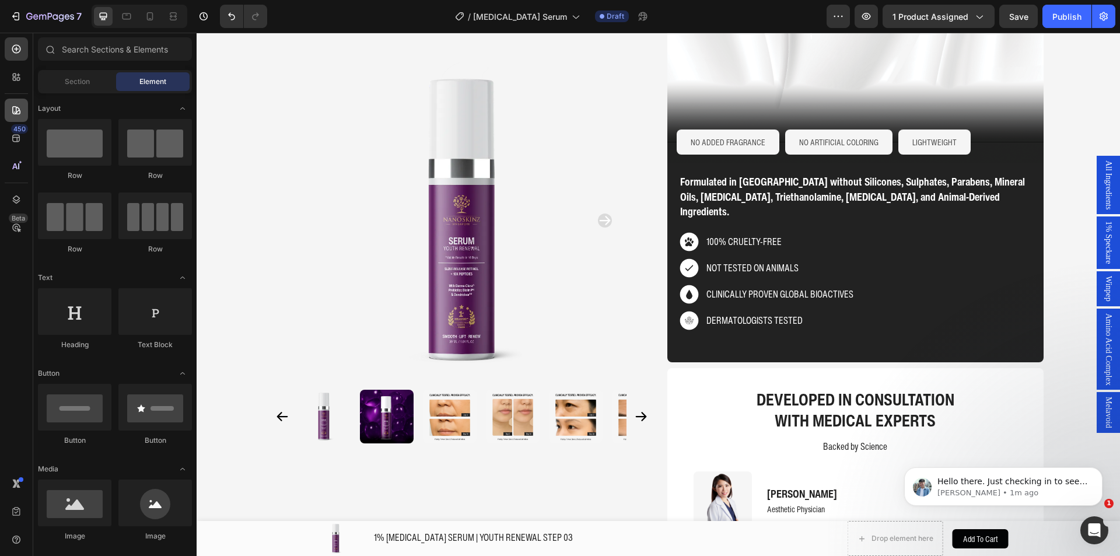
click at [17, 108] on icon at bounding box center [16, 110] width 8 height 8
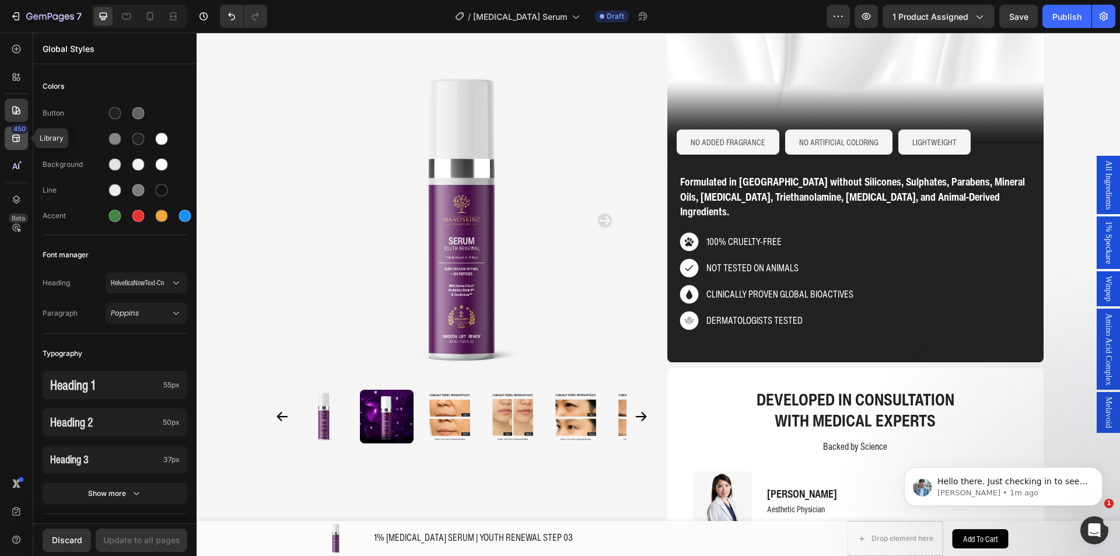
click at [16, 127] on div "450" at bounding box center [19, 128] width 17 height 9
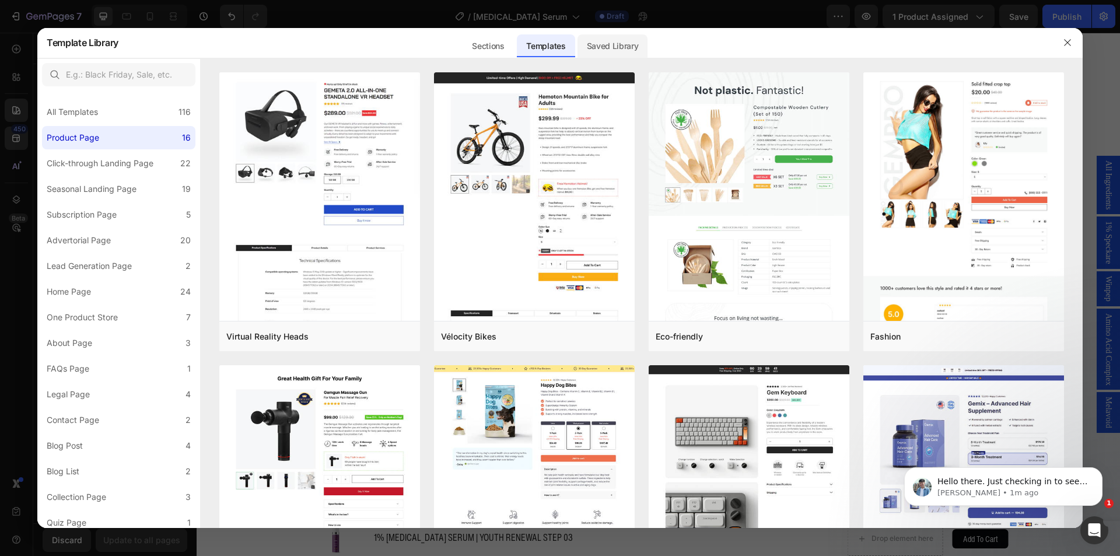
click at [612, 44] on div "Saved Library" at bounding box center [612, 45] width 71 height 23
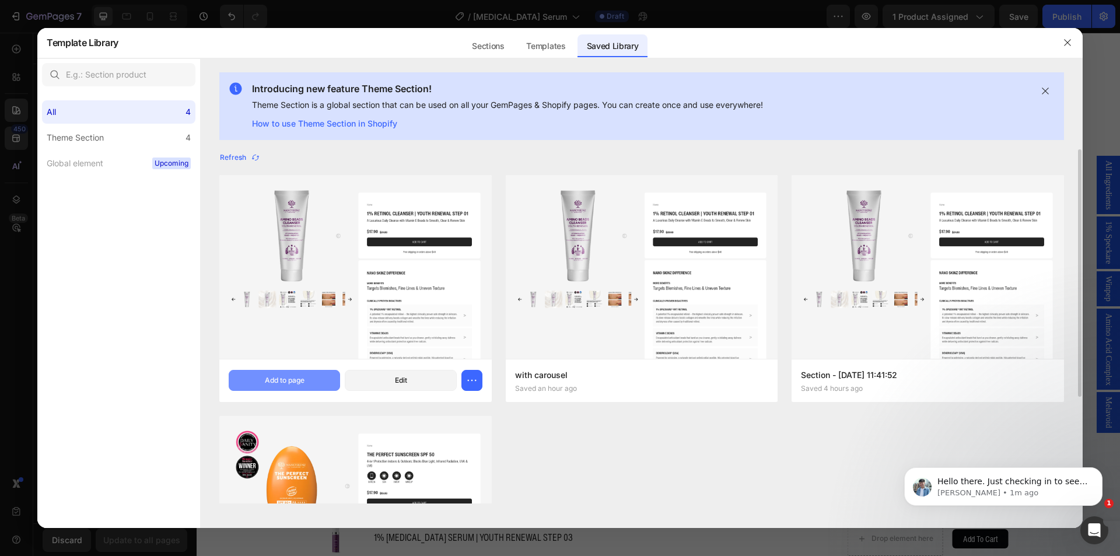
click at [264, 372] on button "Add to page" at bounding box center [284, 380] width 111 height 21
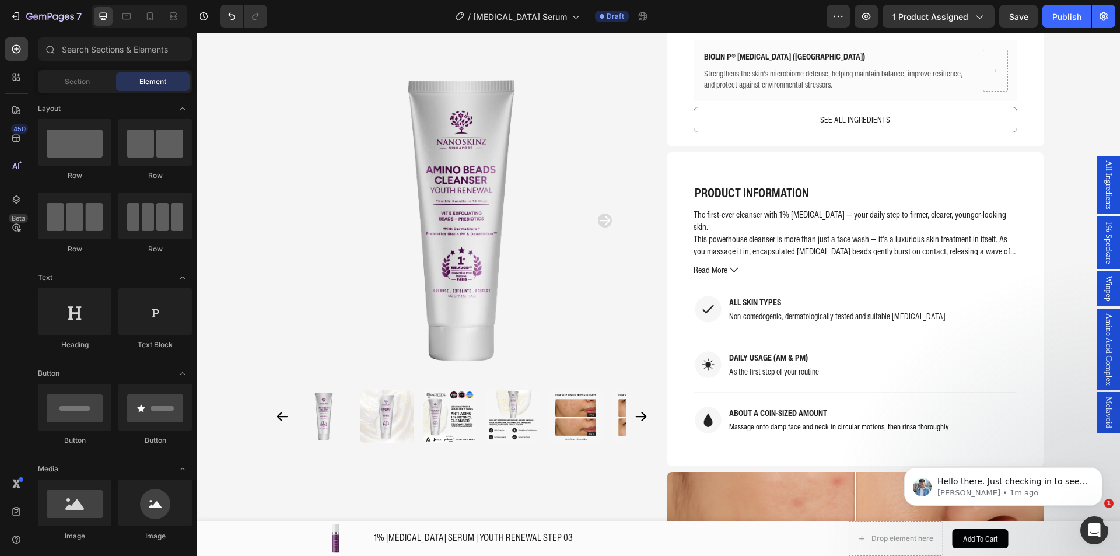
scroll to position [3617, 0]
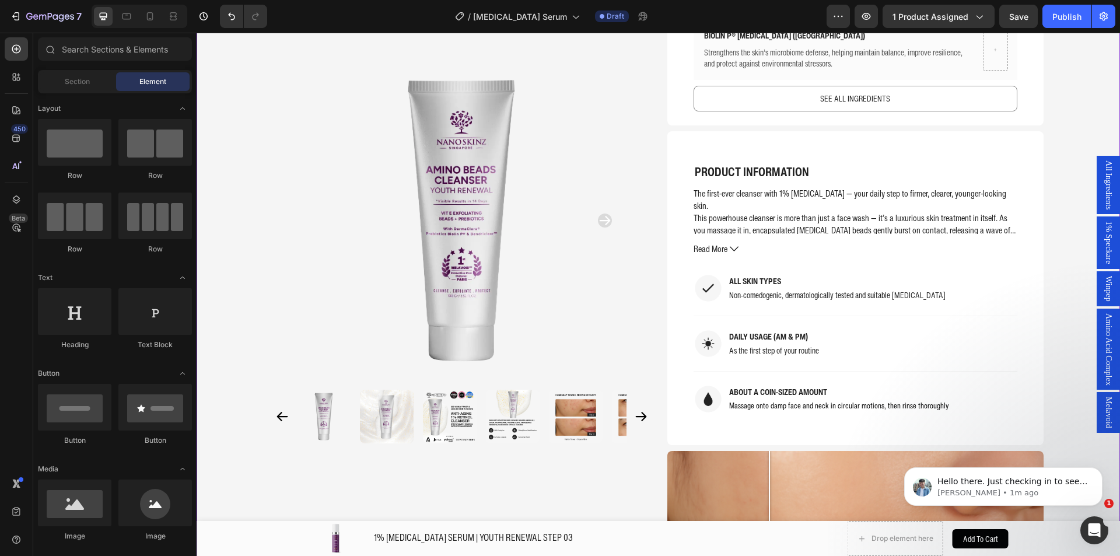
click at [764, 458] on div at bounding box center [855, 557] width 376 height 212
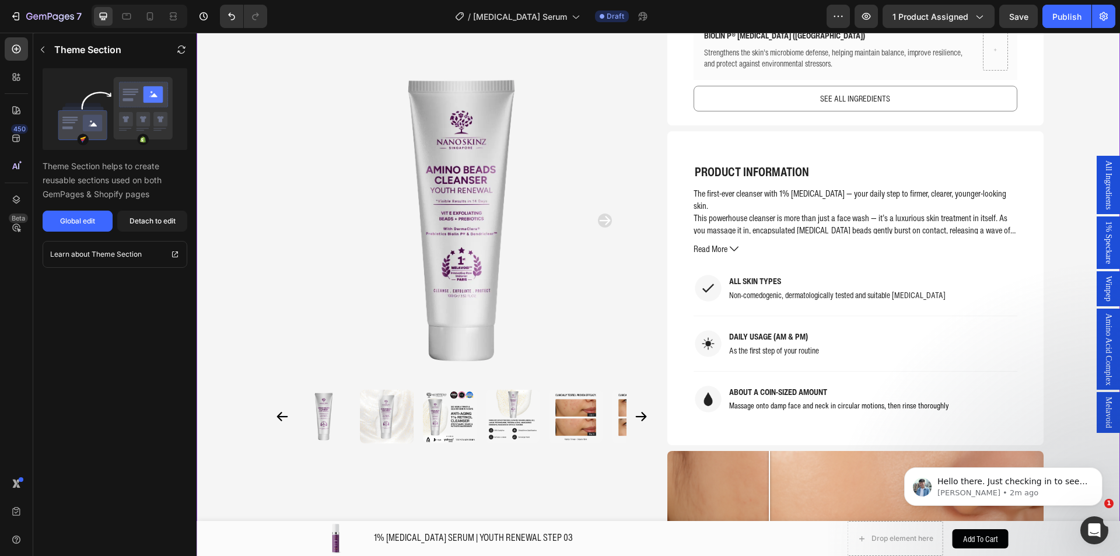
click at [686, 451] on div at bounding box center [855, 557] width 376 height 212
click at [721, 451] on div at bounding box center [855, 557] width 376 height 212
click at [129, 217] on div "Detach to edit" at bounding box center [152, 221] width 46 height 10
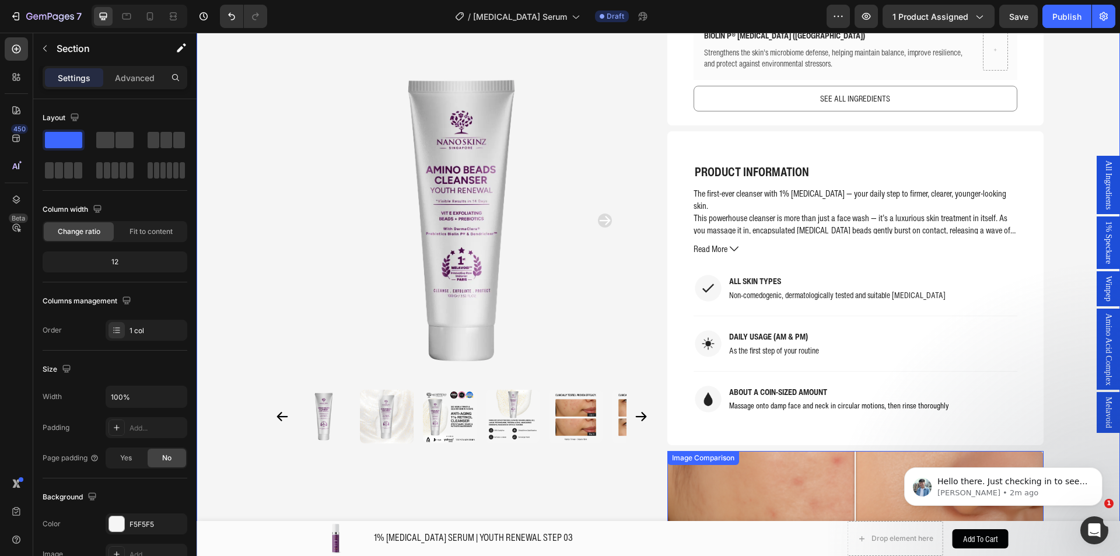
click at [731, 451] on div at bounding box center [855, 557] width 376 height 212
click at [676, 467] on div at bounding box center [855, 557] width 376 height 212
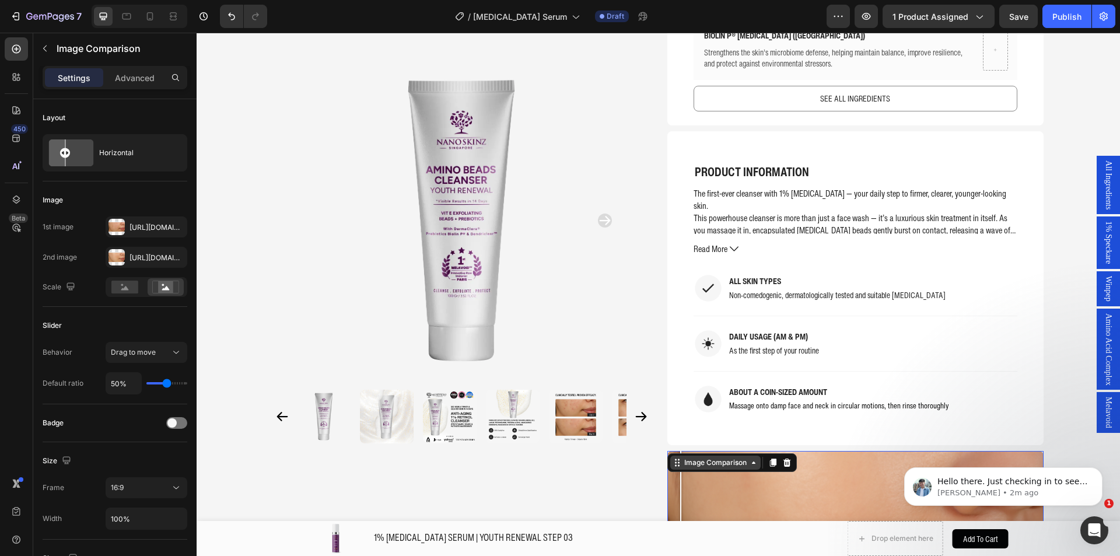
click at [735, 457] on div "Image Comparison" at bounding box center [715, 462] width 67 height 10
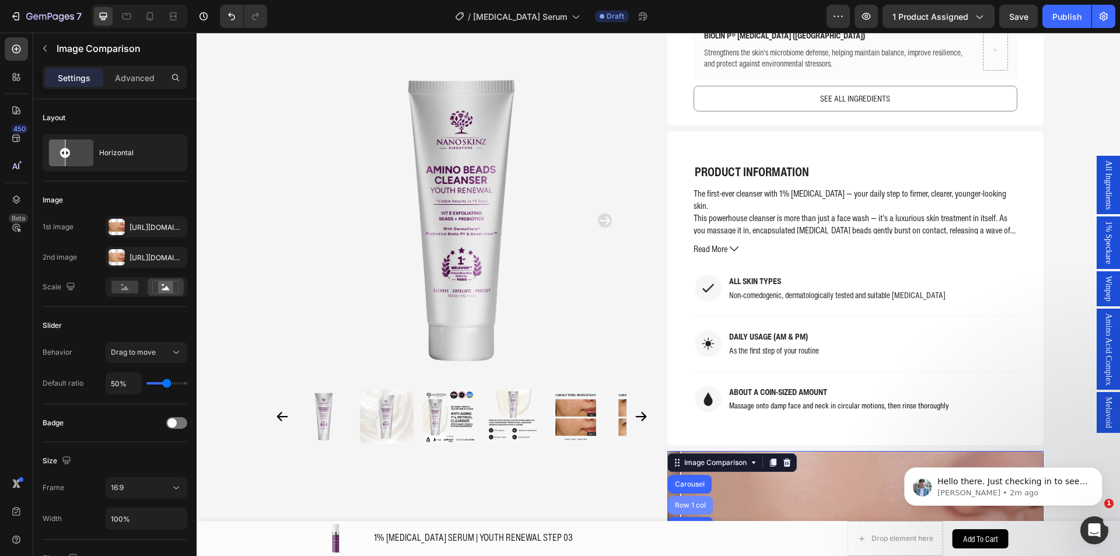
click at [682, 496] on div "Row 1 col" at bounding box center [690, 505] width 45 height 19
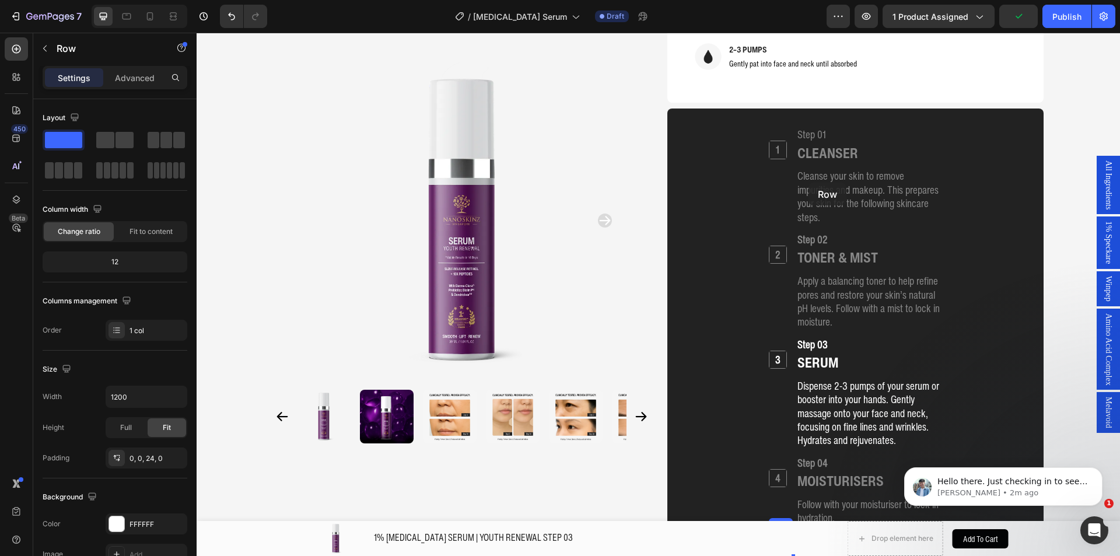
scroll to position [1030, 0]
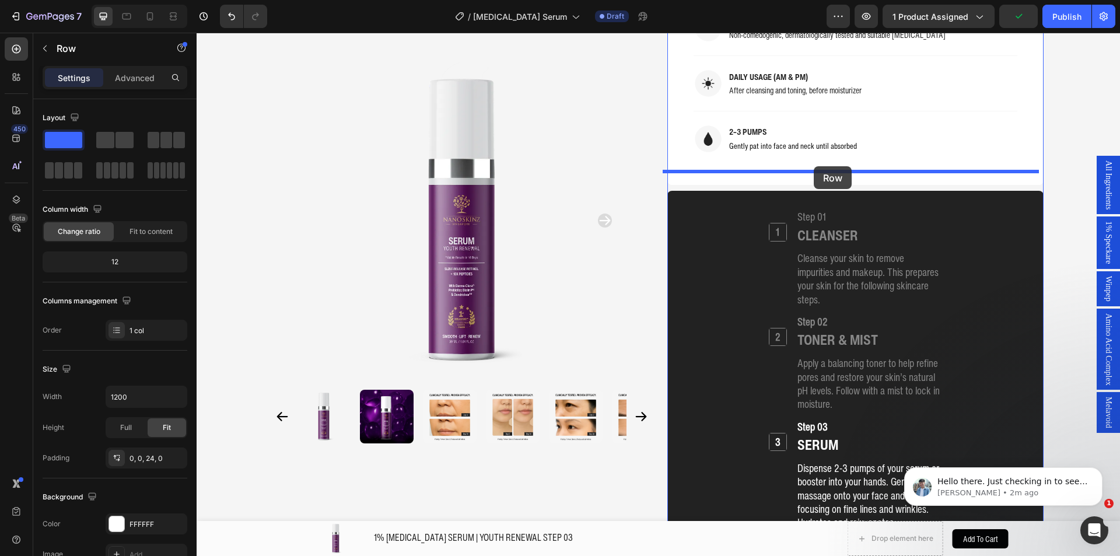
drag, startPoint x: 693, startPoint y: 232, endPoint x: 813, endPoint y: 166, distance: 137.0
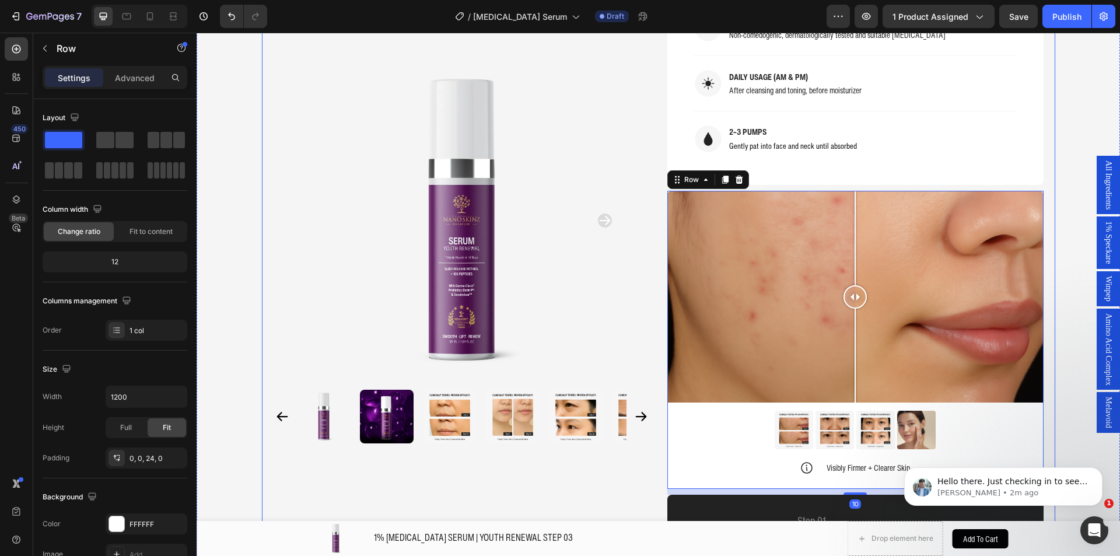
click at [1046, 171] on div "Product Images Home 1% RETINOL SERUM | YOUTH RENEWAL STEP 03 Breadcrumb 1% RETI…" at bounding box center [658, 464] width 793 height 2876
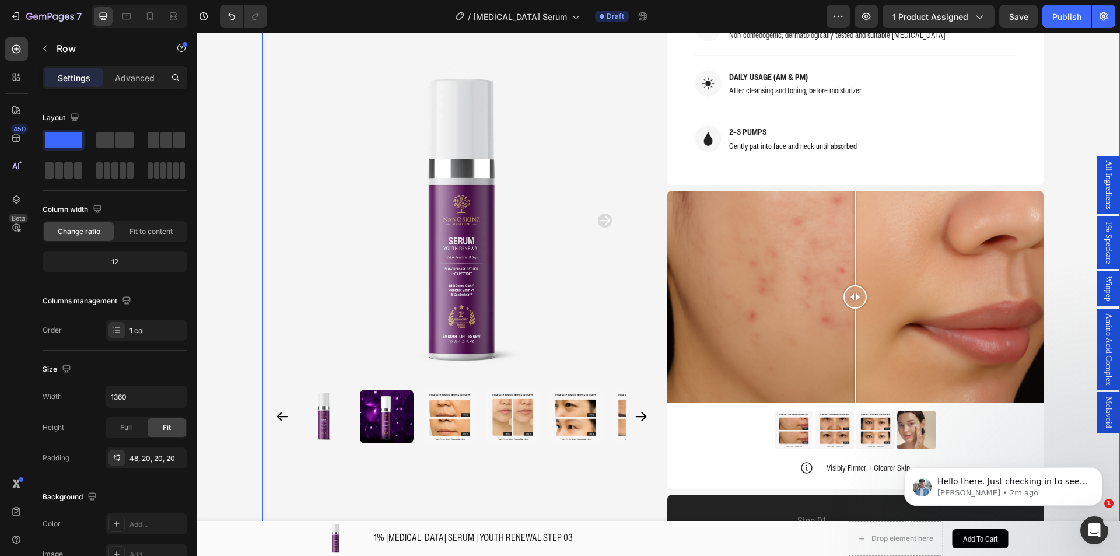
click at [1066, 265] on div "Product Images Home 1% RETINOL SERUM | YOUTH RENEWAL STEP 03 Breadcrumb 1% RETI…" at bounding box center [657, 464] width 923 height 2876
click at [913, 410] on img at bounding box center [916, 429] width 38 height 38
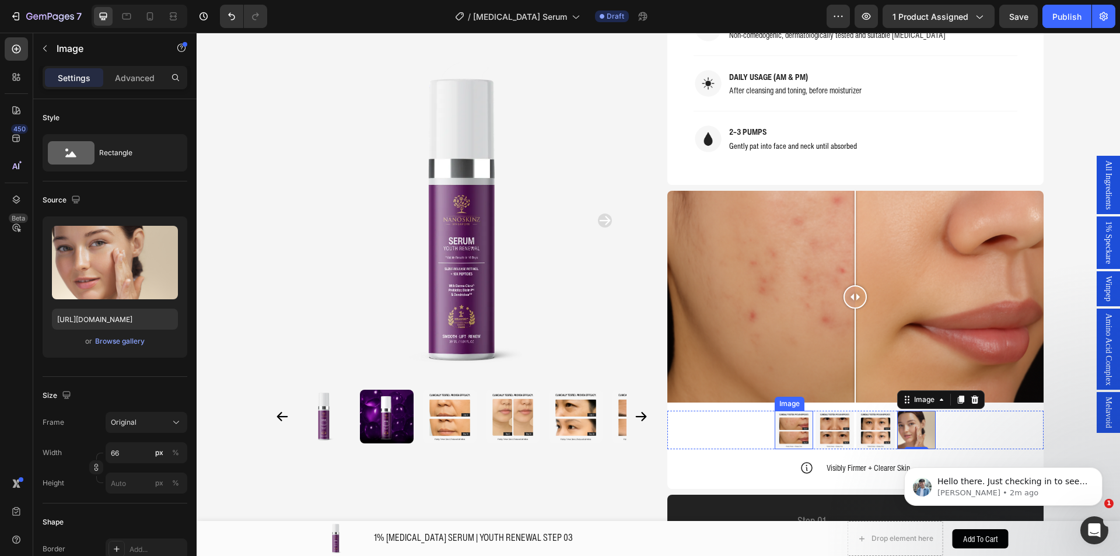
click at [780, 410] on img at bounding box center [793, 429] width 38 height 38
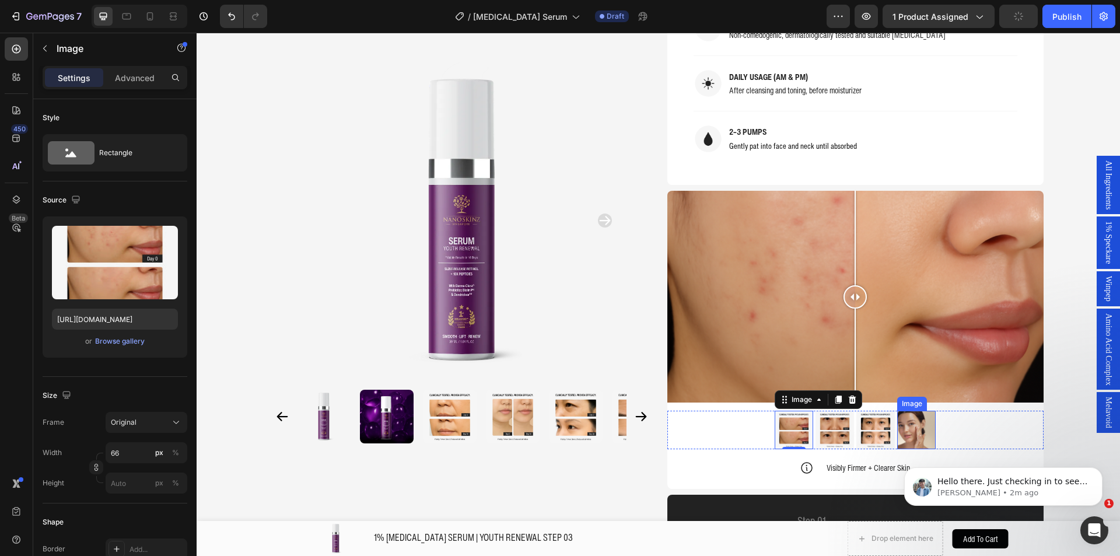
click at [910, 416] on img at bounding box center [916, 429] width 38 height 38
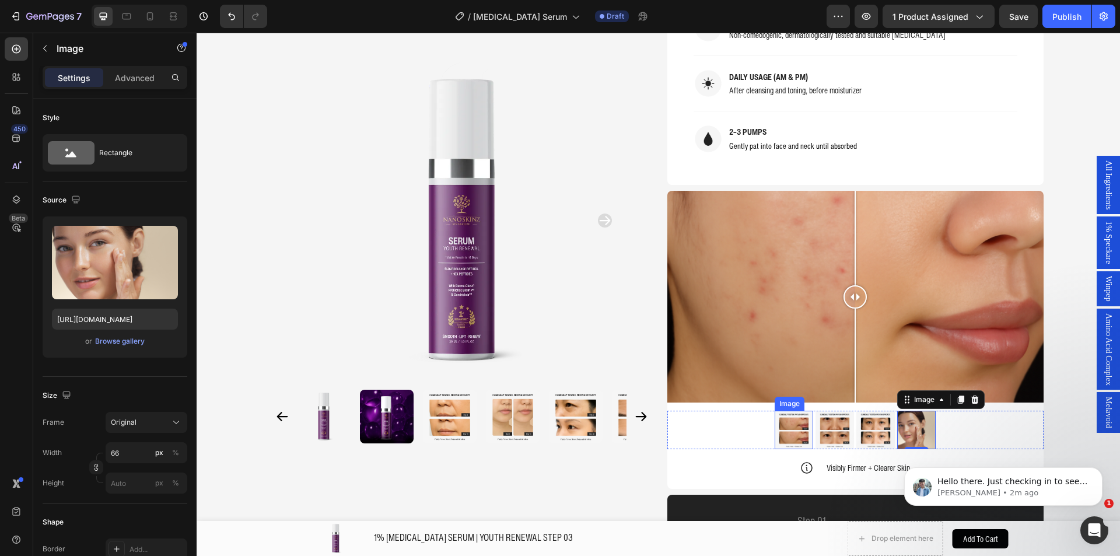
click at [779, 410] on img at bounding box center [793, 429] width 38 height 38
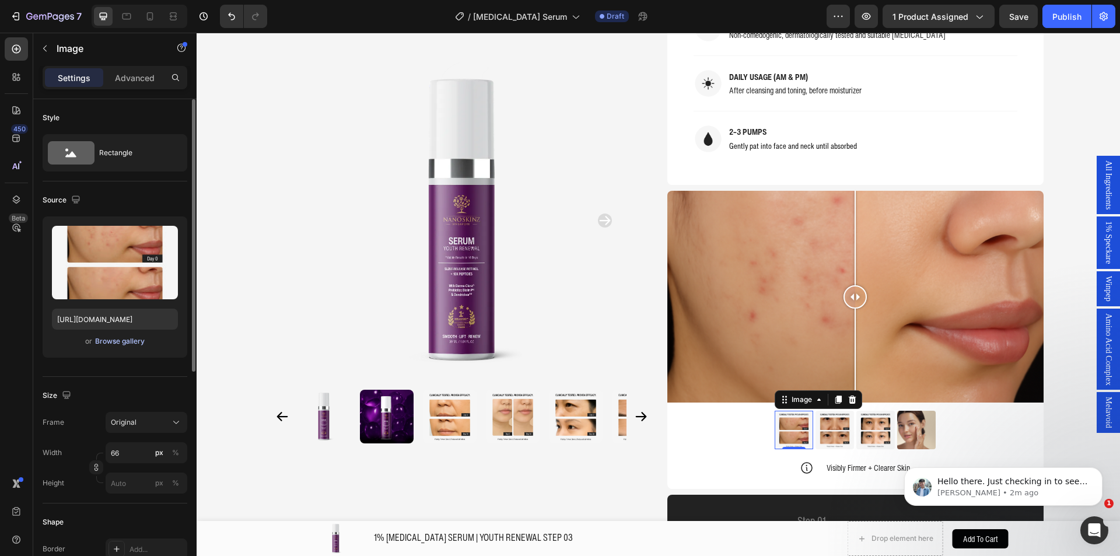
click at [122, 338] on div "Browse gallery" at bounding box center [120, 341] width 50 height 10
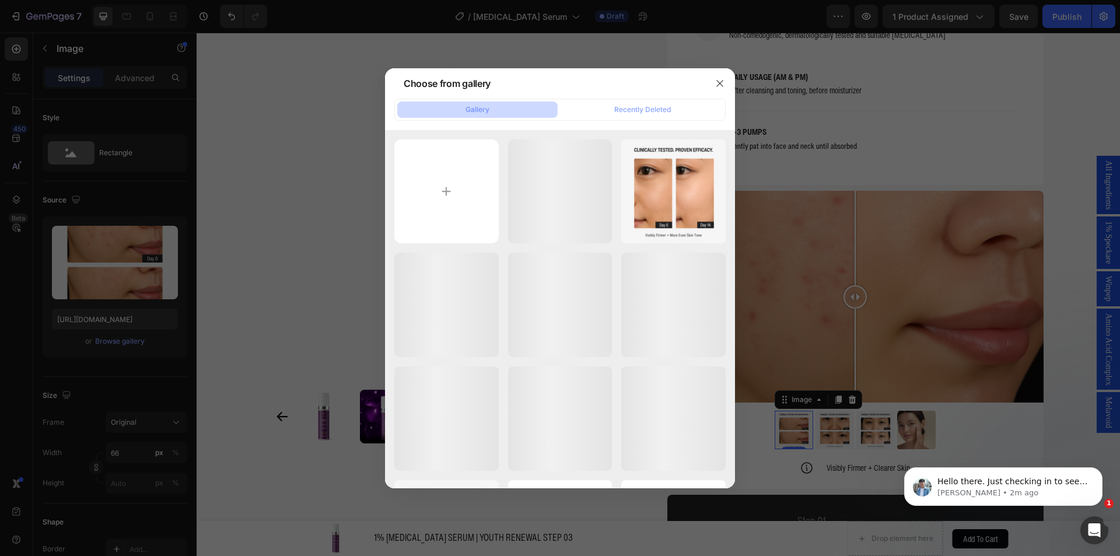
click at [259, 555] on div at bounding box center [560, 278] width 1120 height 556
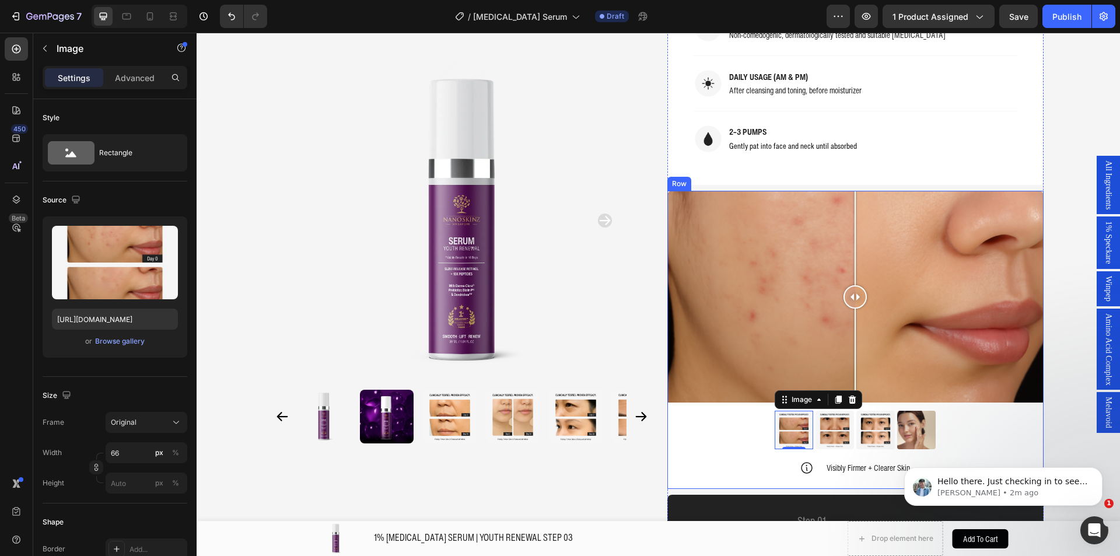
click at [777, 464] on div "Image Comparison Image Comparison Image Comparison Image Comparison Carousel Im…" at bounding box center [855, 340] width 376 height 298
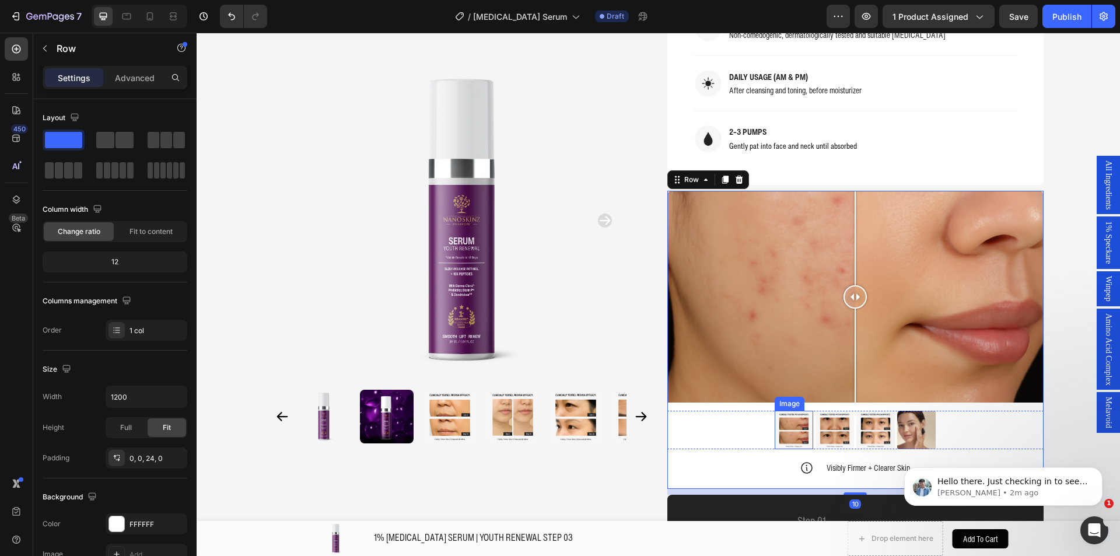
click at [788, 415] on img at bounding box center [793, 429] width 38 height 38
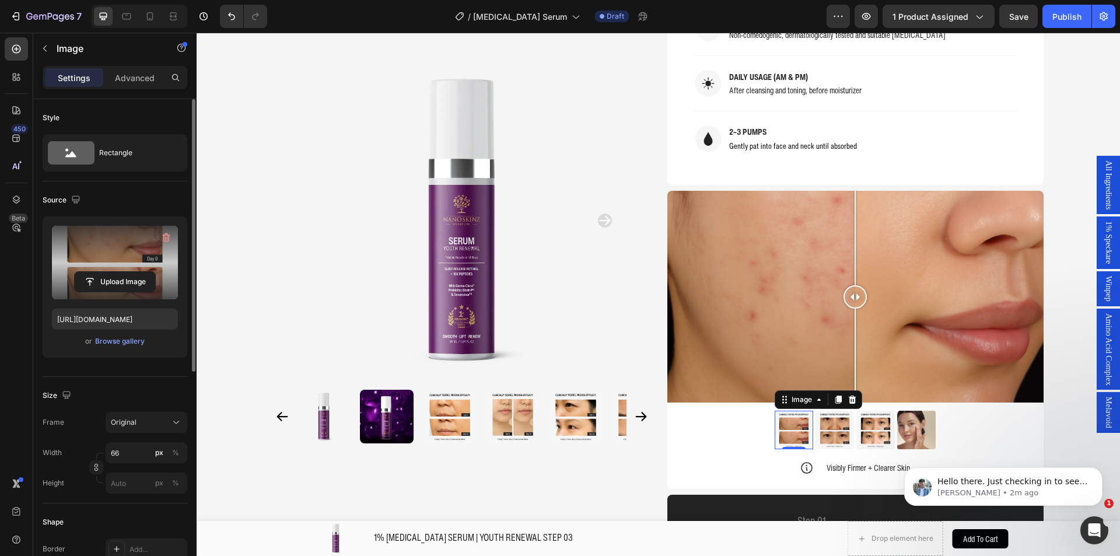
click at [124, 292] on label at bounding box center [115, 262] width 126 height 73
click at [124, 292] on input "file" at bounding box center [115, 282] width 80 height 20
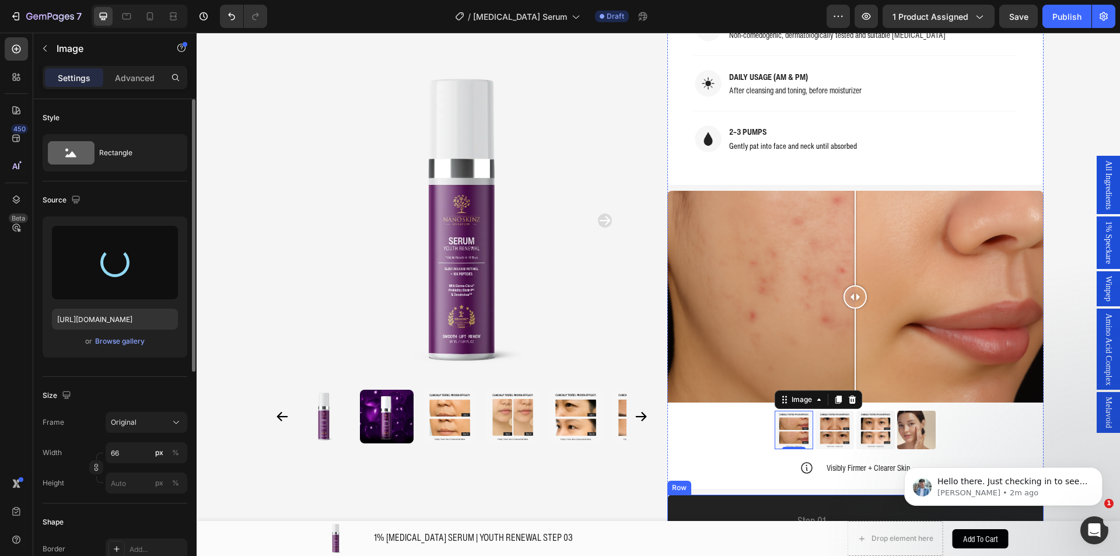
type input "https://cdn.shopify.com/s/files/1/0941/6300/9836/files/gempages_577943635312509…"
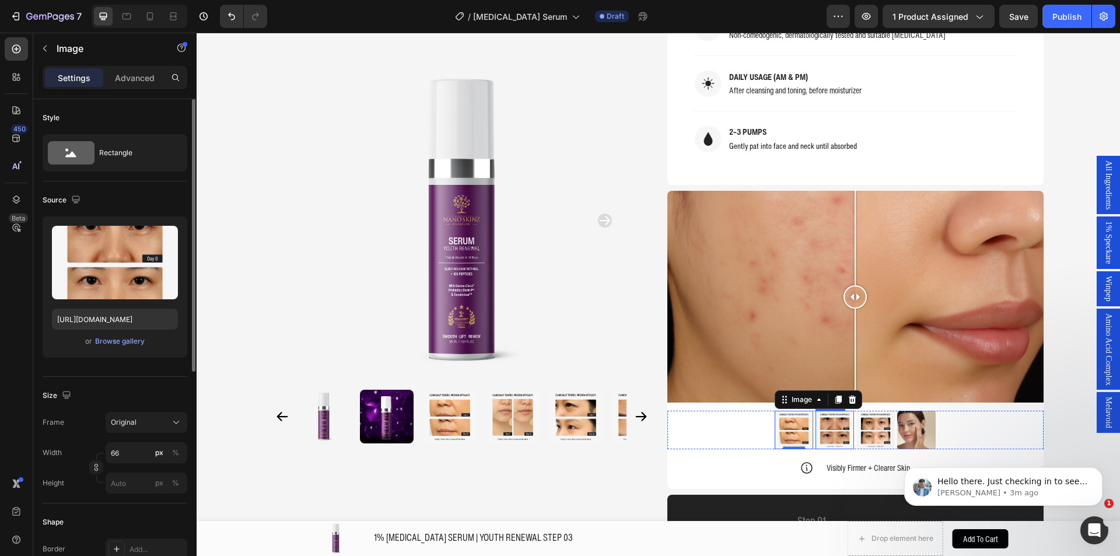
click at [826, 419] on img at bounding box center [834, 429] width 38 height 38
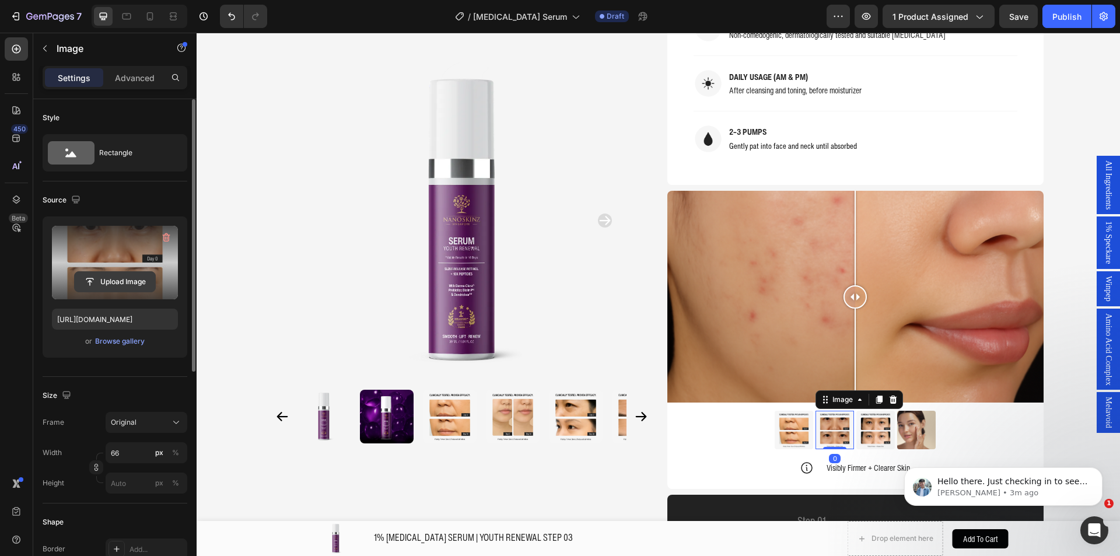
click at [110, 279] on input "file" at bounding box center [115, 282] width 80 height 20
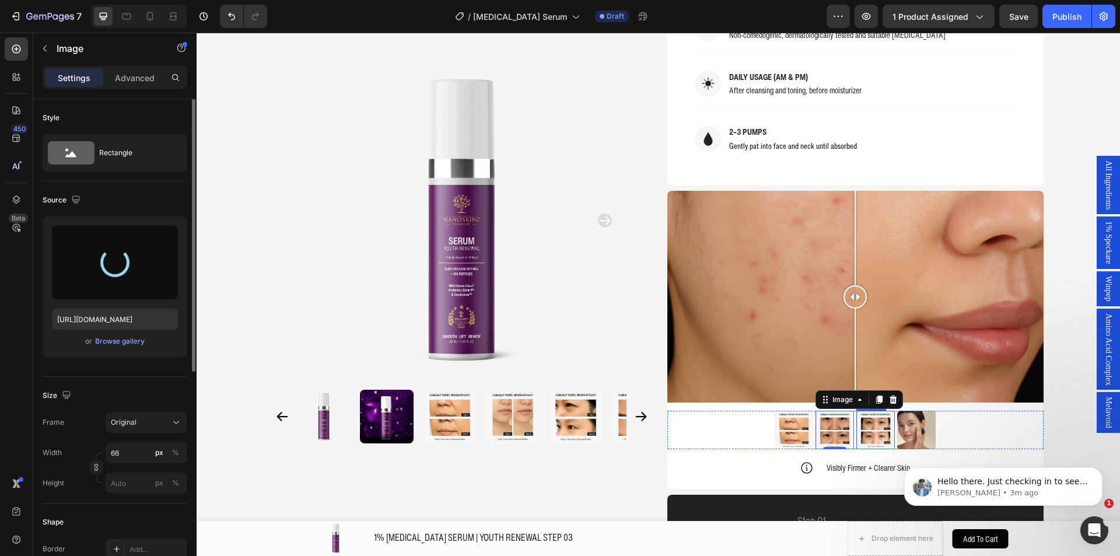
type input "https://cdn.shopify.com/s/files/1/0941/6300/9836/files/gempages_577943635312509…"
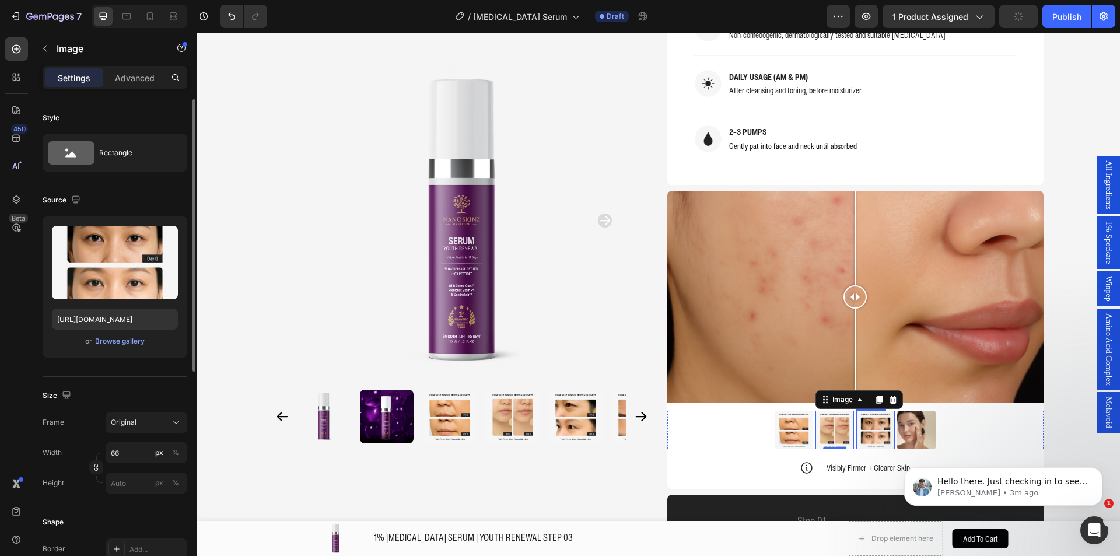
click at [864, 411] on img at bounding box center [875, 429] width 38 height 38
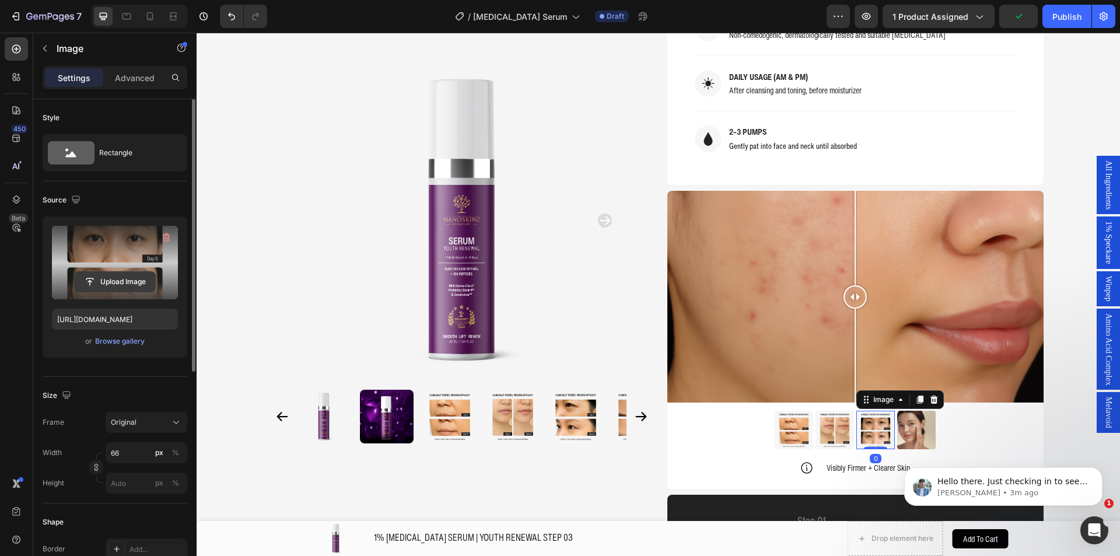
click at [119, 280] on input "file" at bounding box center [115, 282] width 80 height 20
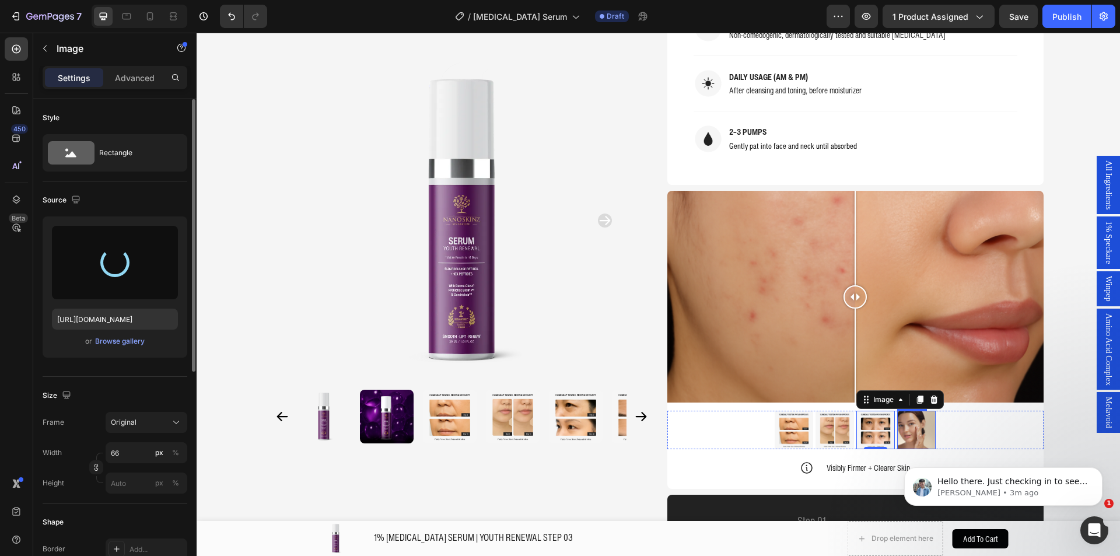
type input "https://cdn.shopify.com/s/files/1/0941/6300/9836/files/gempages_577943635312509…"
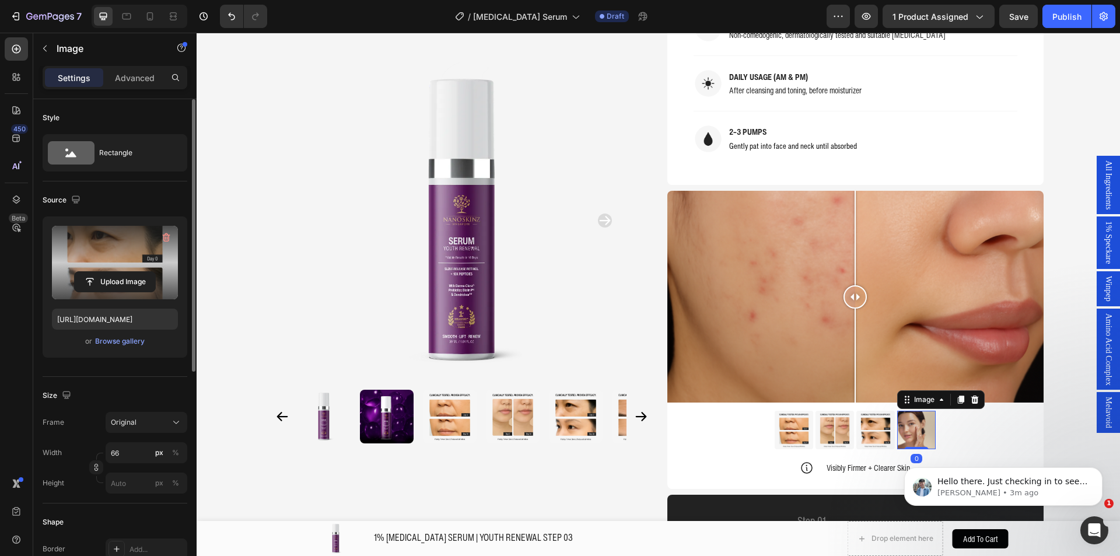
click at [903, 414] on img at bounding box center [916, 429] width 38 height 38
click at [107, 279] on input "file" at bounding box center [115, 282] width 80 height 20
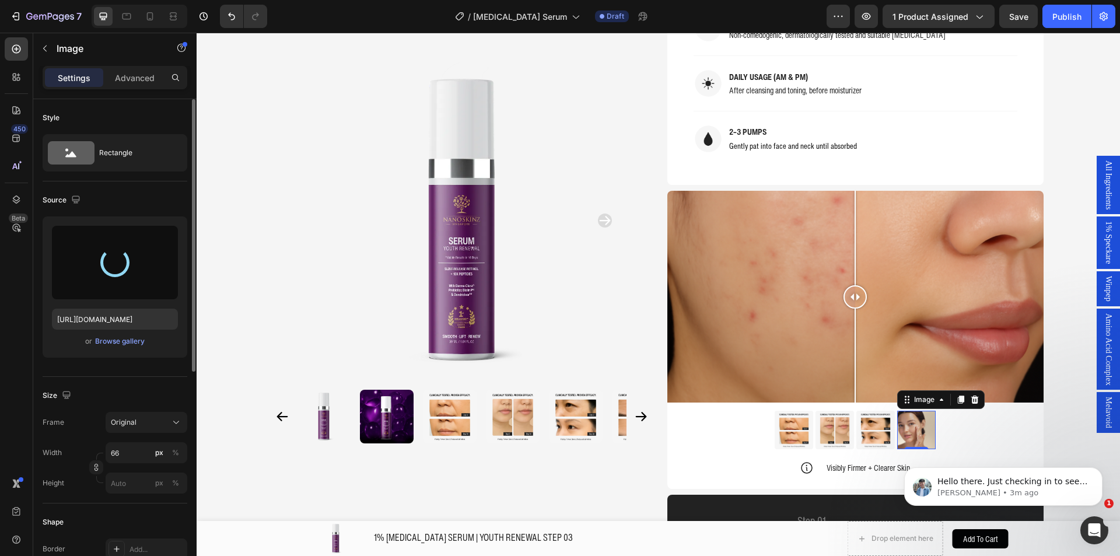
type input "https://cdn.shopify.com/s/files/1/0941/6300/9836/files/gempages_577943635312509…"
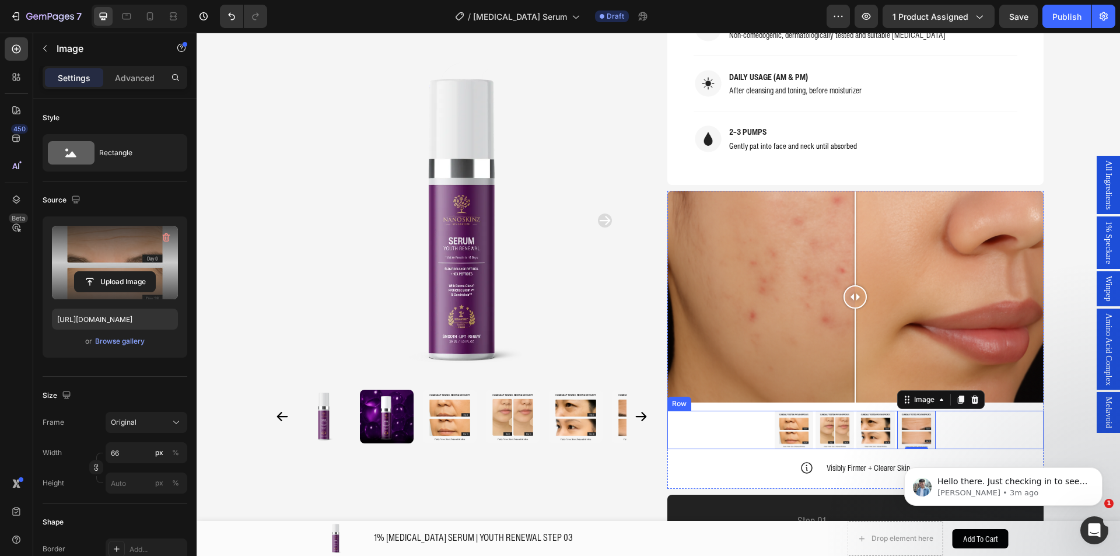
click at [1050, 426] on div "Product Images Home 1% RETINOL SERUM | YOUTH RENEWAL STEP 03 Breadcrumb 1% RETI…" at bounding box center [657, 464] width 923 height 2876
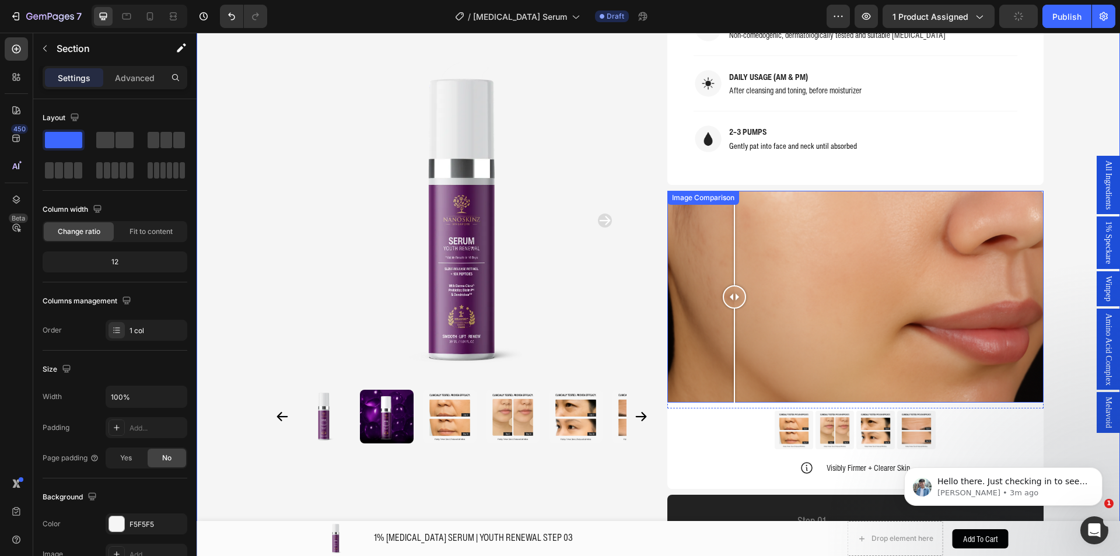
click at [729, 210] on div at bounding box center [855, 297] width 376 height 212
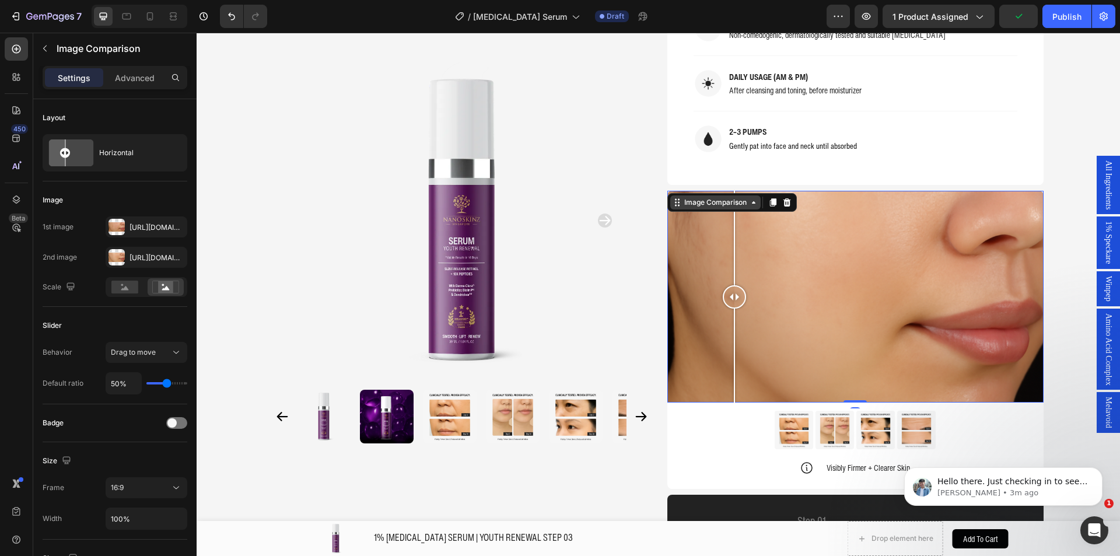
click at [715, 197] on div "Image Comparison" at bounding box center [715, 202] width 67 height 10
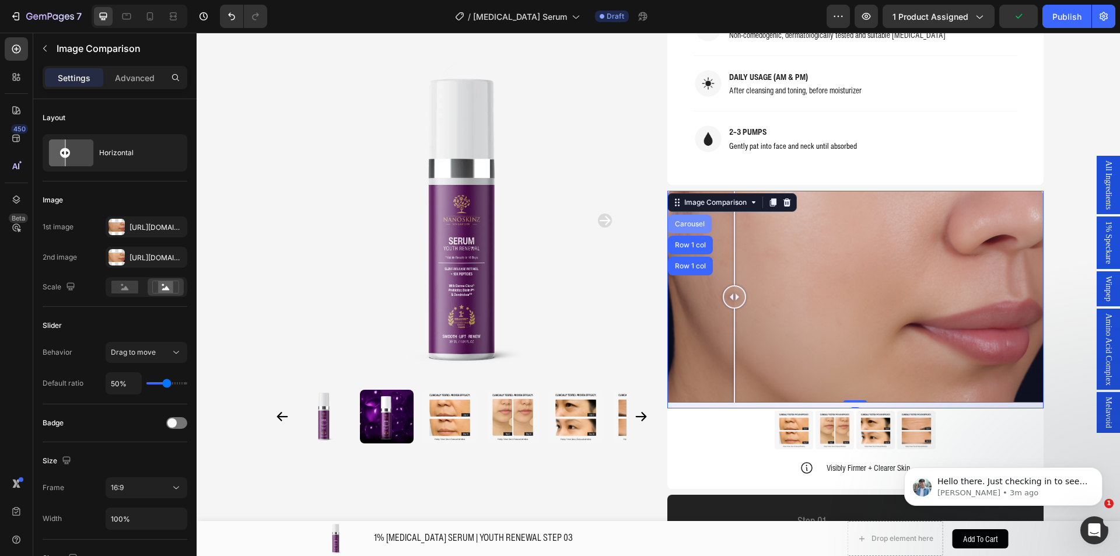
click at [686, 220] on div "Carousel" at bounding box center [689, 223] width 34 height 7
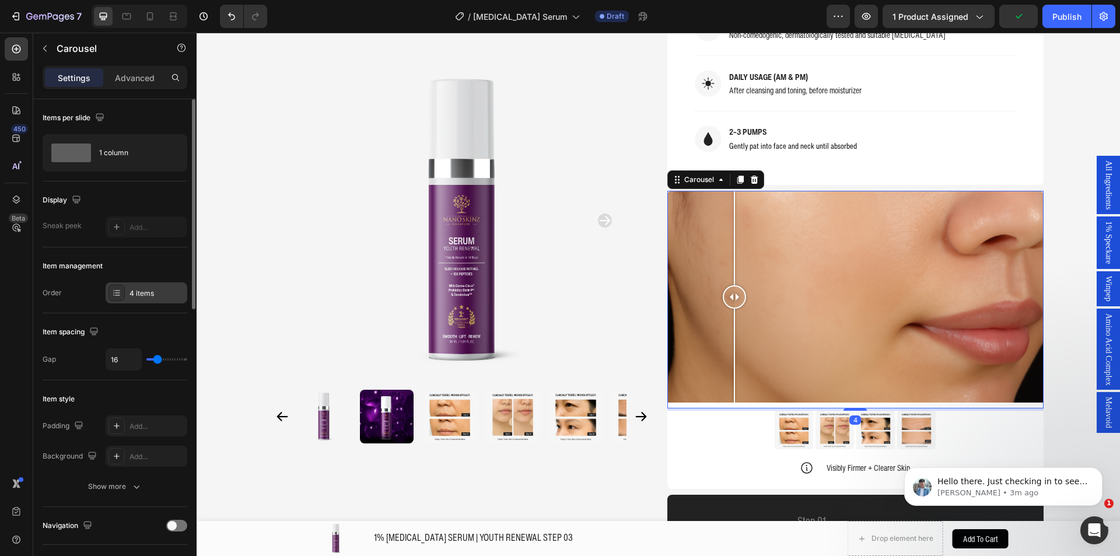
click at [139, 282] on div "4 items" at bounding box center [147, 292] width 82 height 21
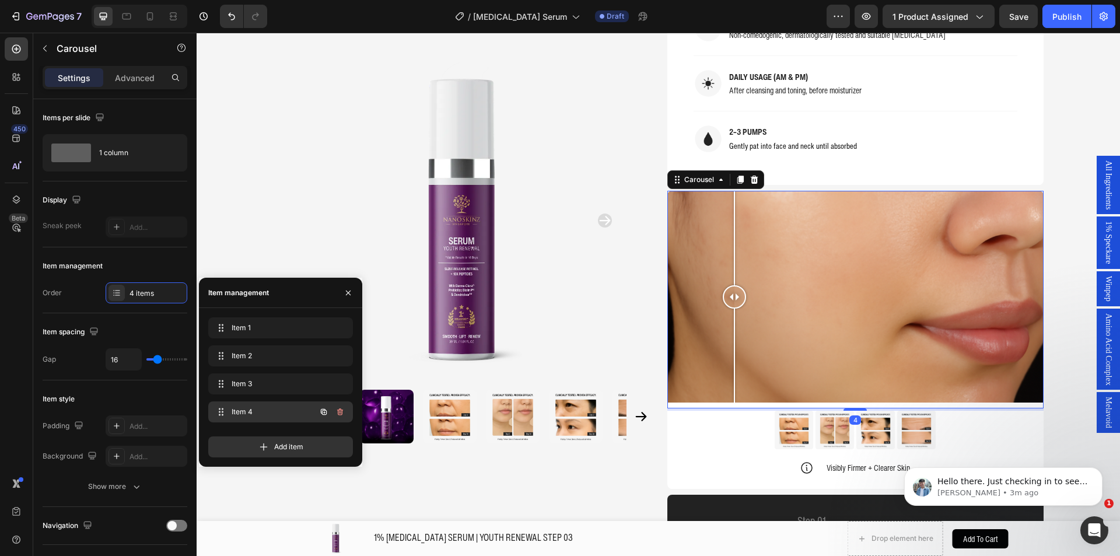
click at [266, 406] on span "Item 4" at bounding box center [264, 411] width 66 height 10
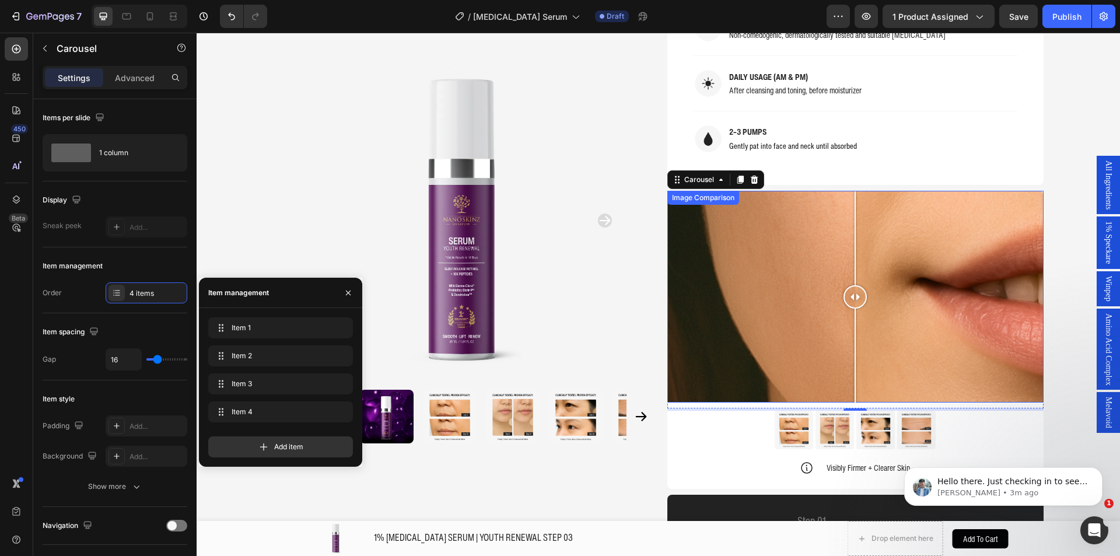
click at [771, 264] on div at bounding box center [855, 297] width 376 height 212
click at [863, 233] on div at bounding box center [855, 297] width 376 height 212
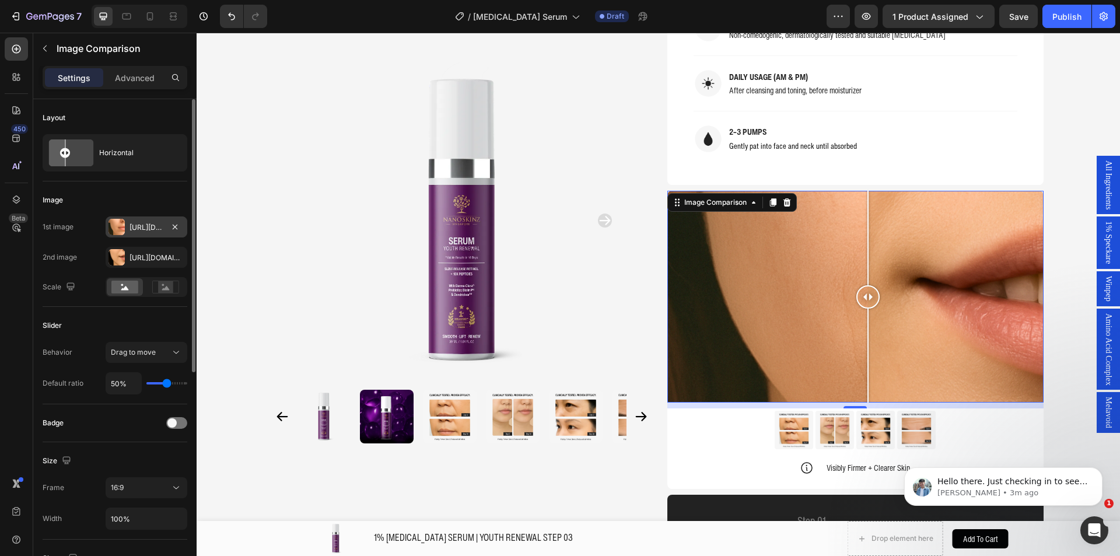
click at [134, 226] on div "[URL][DOMAIN_NAME]" at bounding box center [146, 227] width 34 height 10
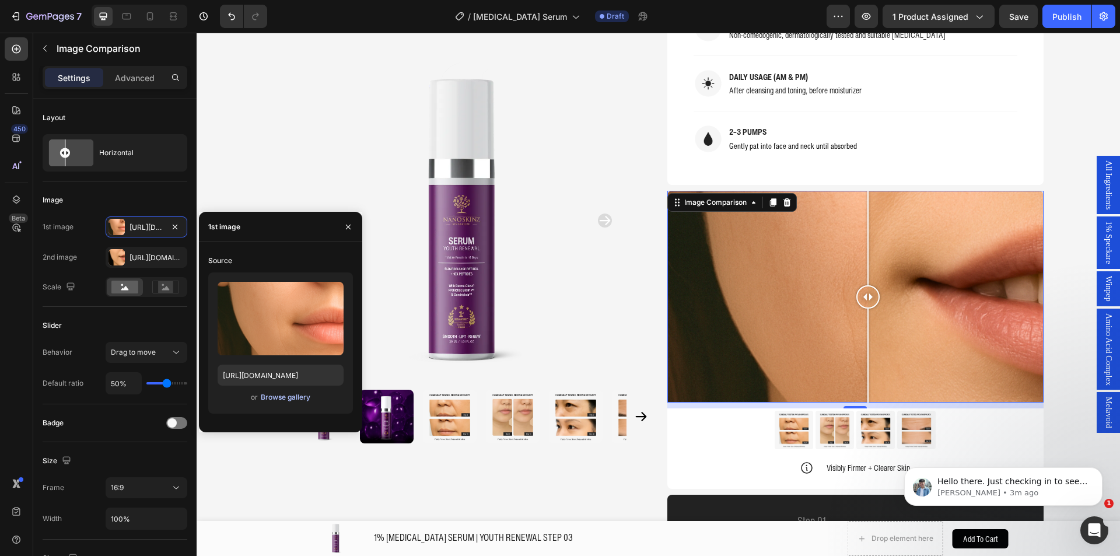
click at [273, 392] on div "Browse gallery" at bounding box center [286, 397] width 50 height 10
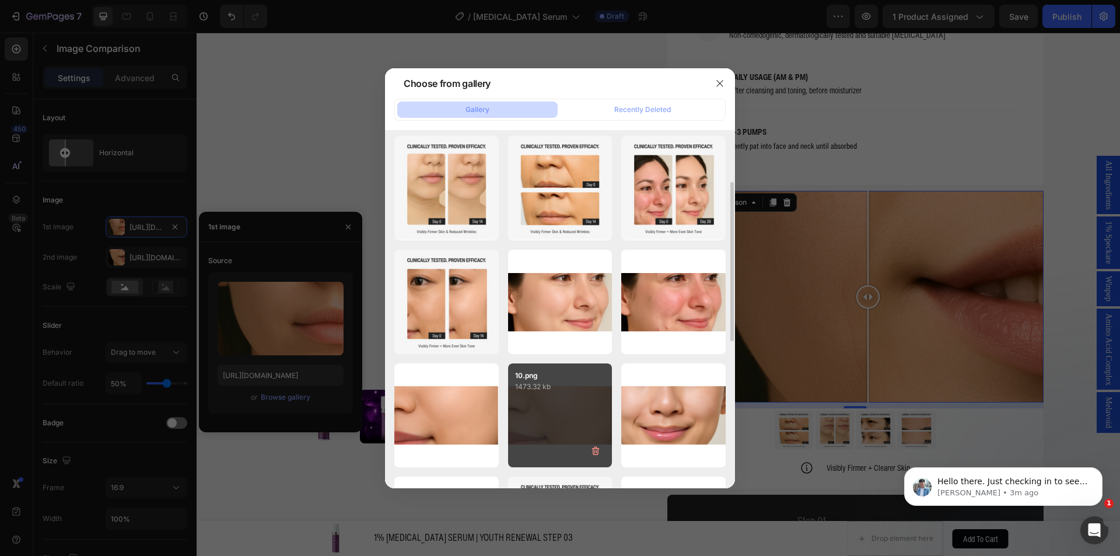
scroll to position [175, 0]
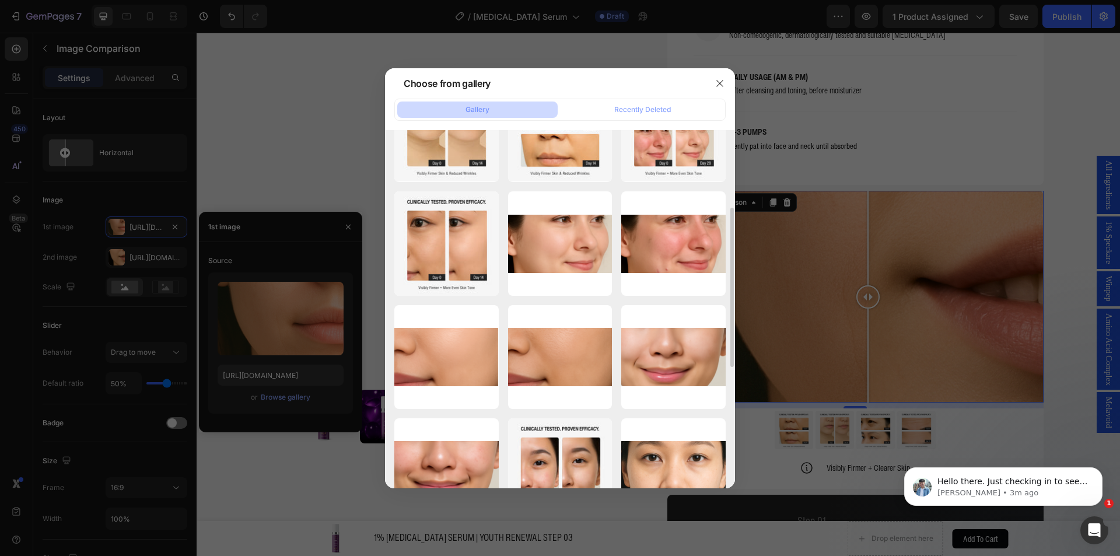
click at [0, 0] on div "13.png 1347.36 kb" at bounding box center [0, 0] width 0 height 0
type input "https://cdn.shopify.com/s/files/1/0941/6300/9836/files/gempages_577943635312509…"
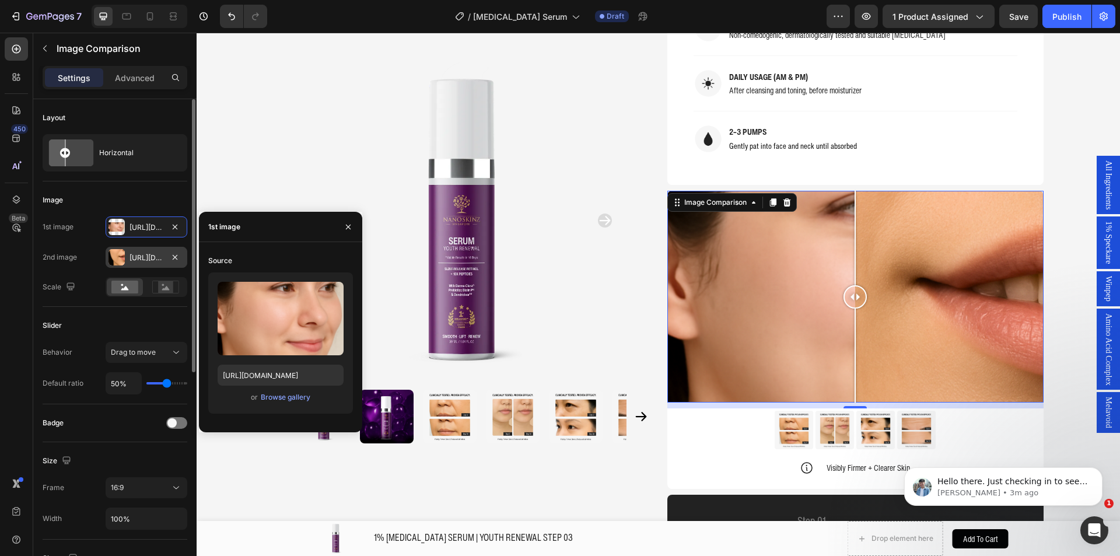
click at [121, 261] on div at bounding box center [116, 257] width 16 height 16
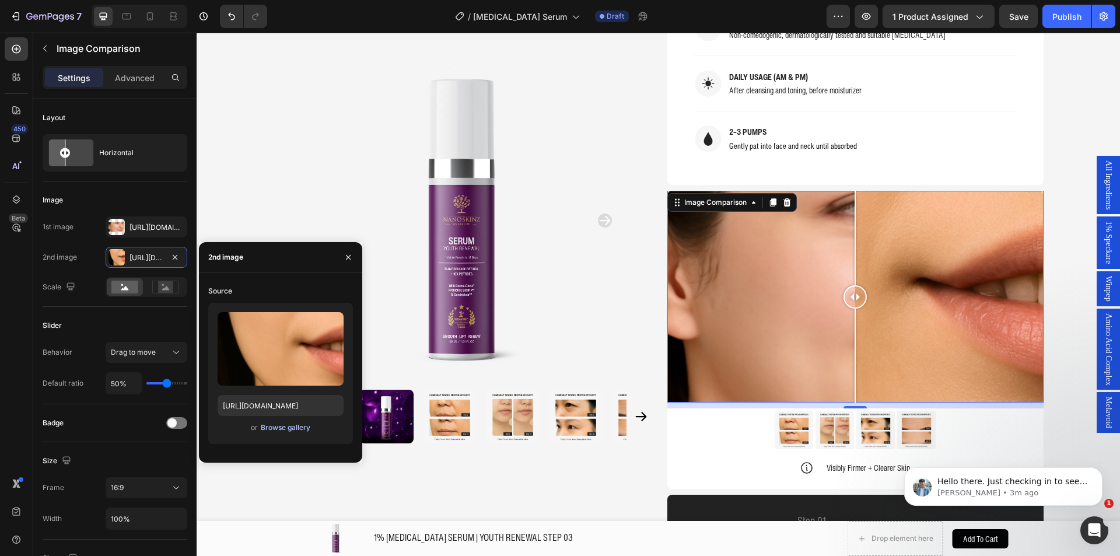
click at [274, 429] on div "Browse gallery" at bounding box center [286, 427] width 50 height 10
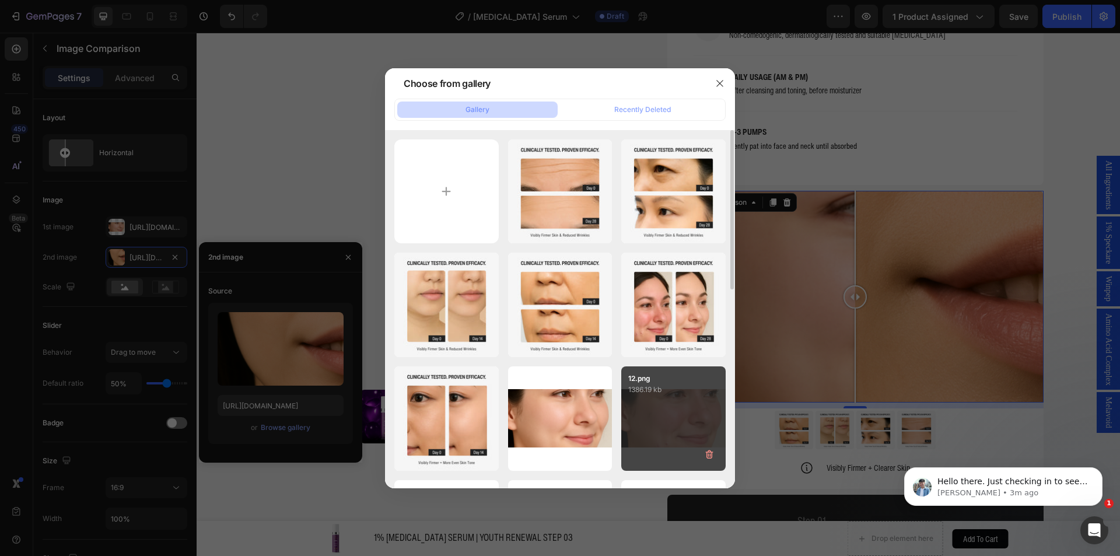
click at [643, 413] on div "12.png 1386.19 kb" at bounding box center [673, 418] width 104 height 104
type input "https://cdn.shopify.com/s/files/1/0941/6300/9836/files/gempages_577943635312509…"
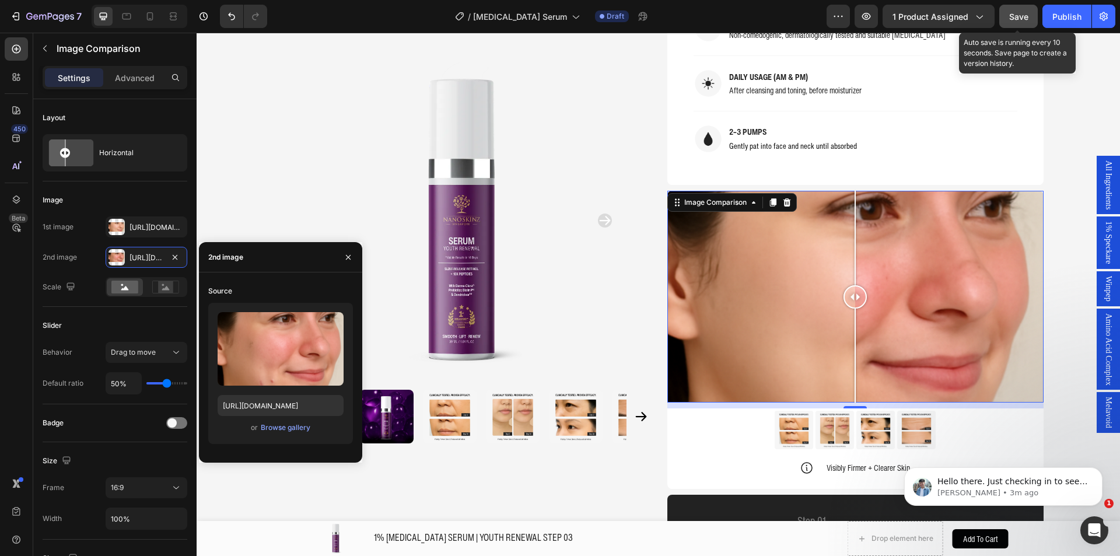
click at [1023, 19] on span "Save" at bounding box center [1018, 17] width 19 height 10
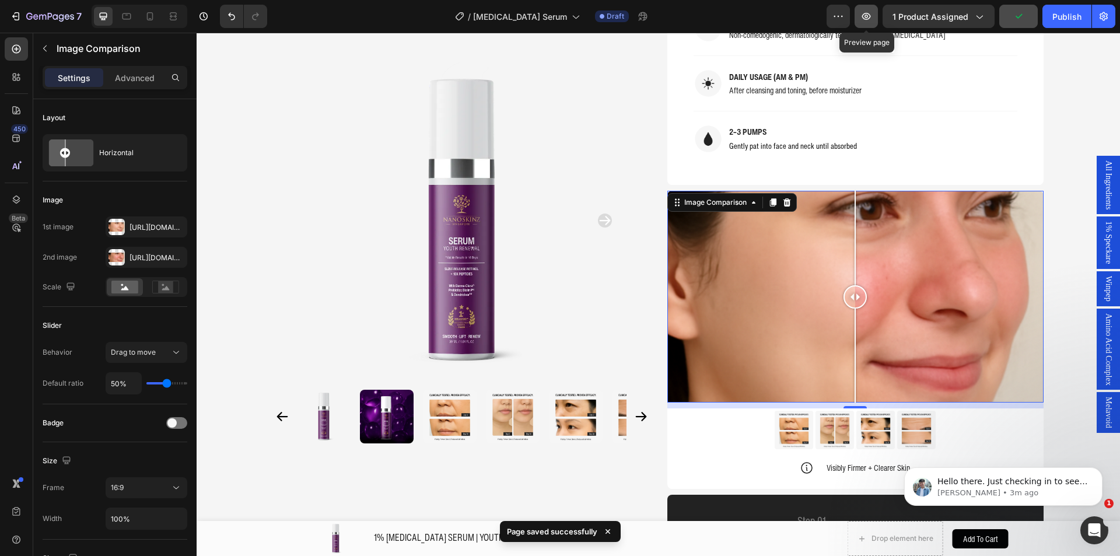
click at [871, 21] on icon "button" at bounding box center [866, 16] width 12 height 12
click at [878, 20] on button "button" at bounding box center [865, 16] width 23 height 23
click at [1065, 487] on p "Liam • 5m ago" at bounding box center [1012, 492] width 150 height 10
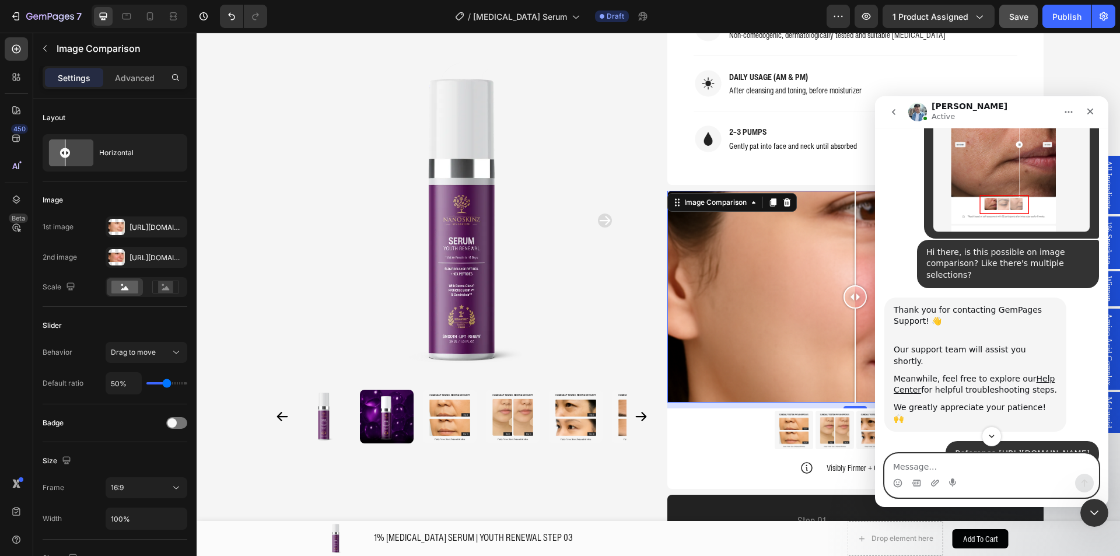
scroll to position [3497, 0]
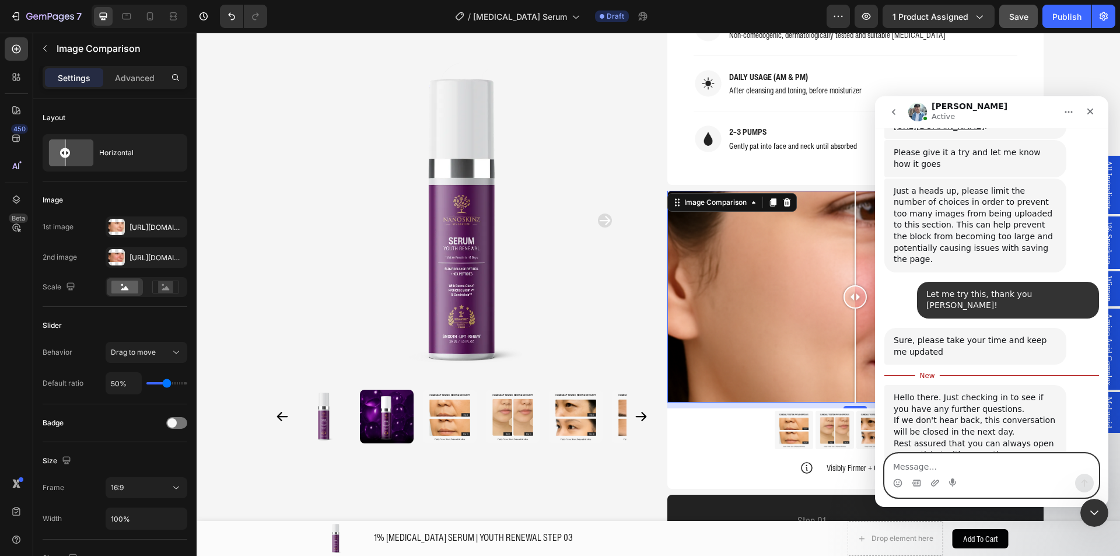
click at [980, 466] on textarea "Message…" at bounding box center [991, 464] width 213 height 20
click at [982, 465] on textarea "Message…" at bounding box center [991, 464] width 213 height 20
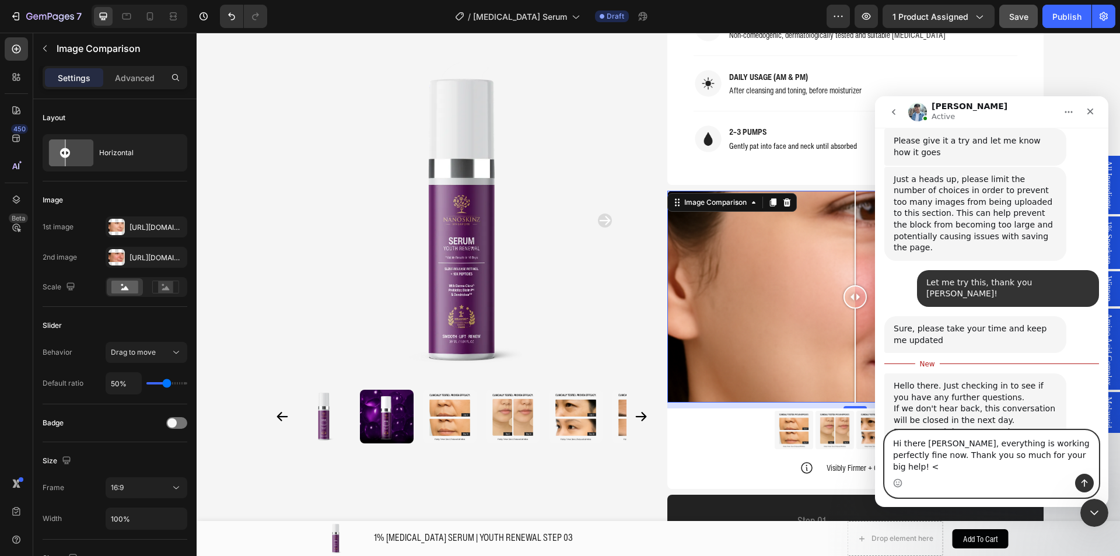
type textarea "Hi there Liam, everything is working perfectly fine now. Thank you so much for …"
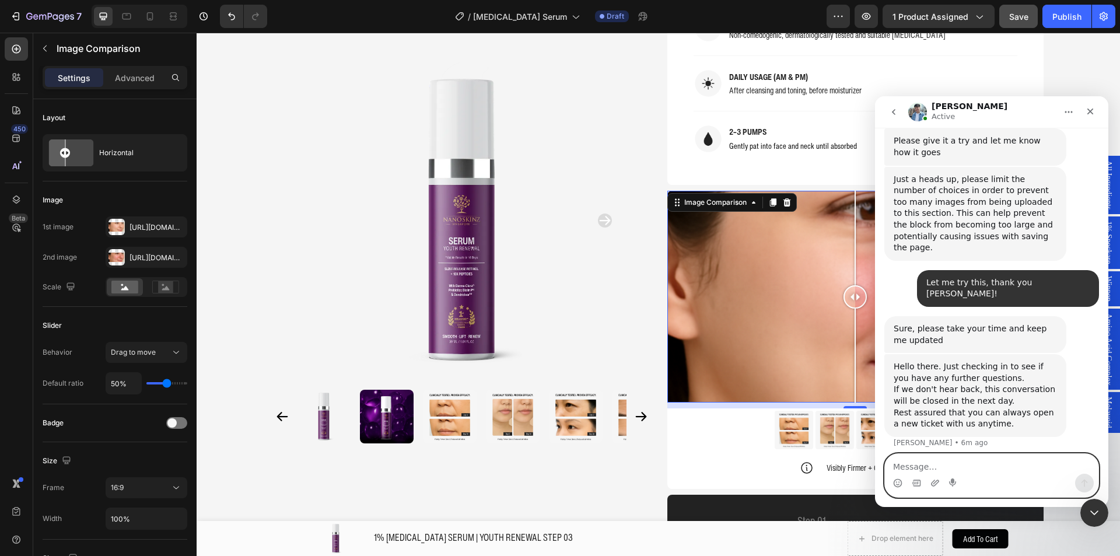
scroll to position [3535, 0]
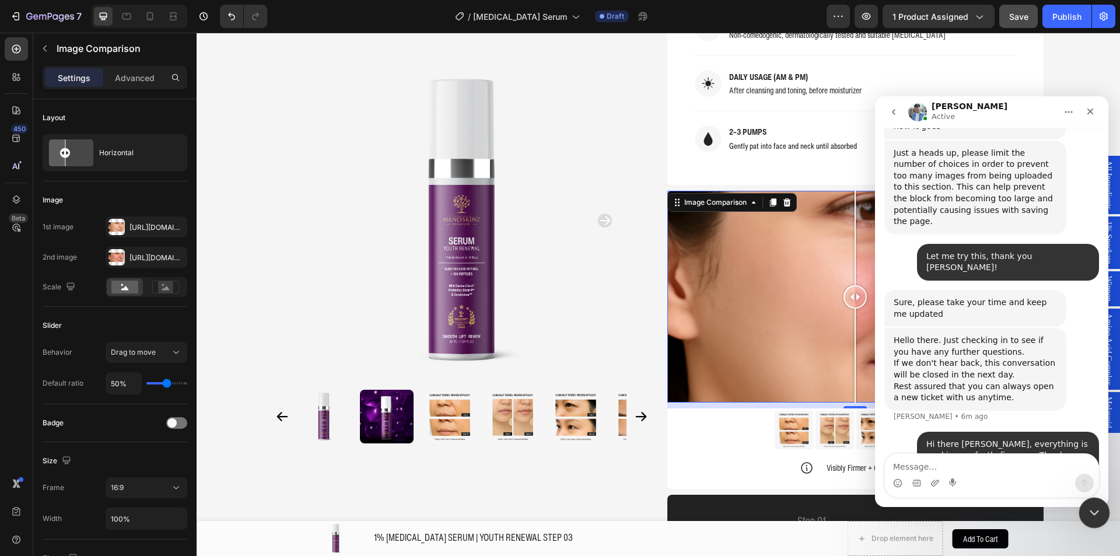
click at [1084, 522] on div "Close Intercom Messenger" at bounding box center [1092, 511] width 28 height 28
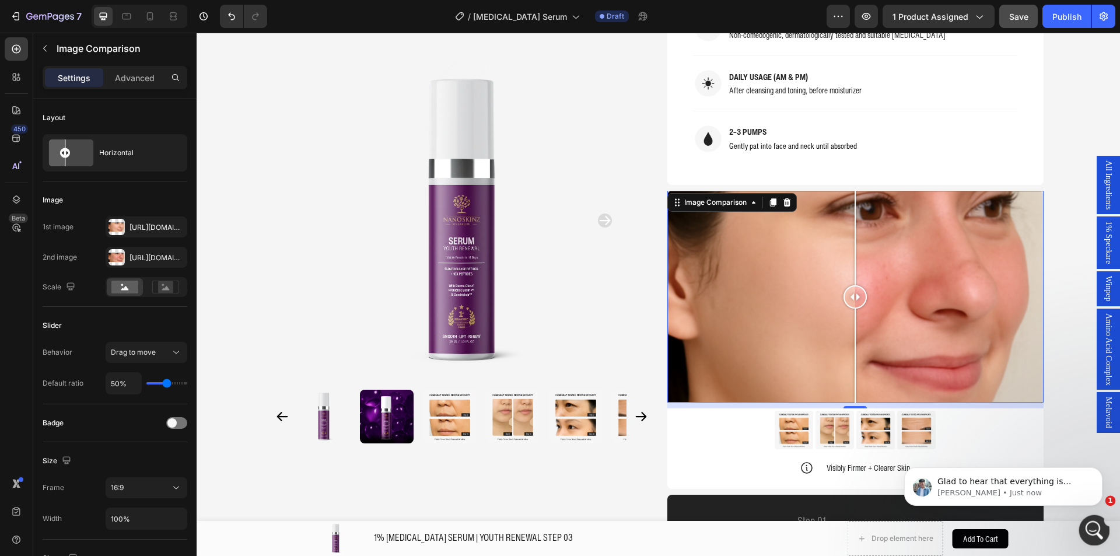
scroll to position [3653, 0]
click at [1043, 484] on p "Glad to hear that everything is working properly." at bounding box center [1012, 482] width 150 height 12
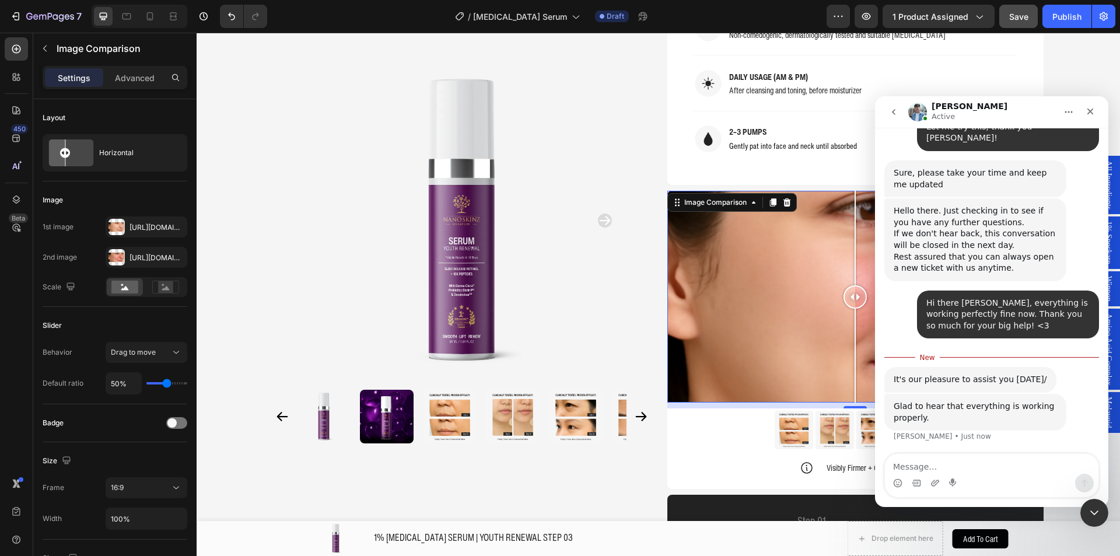
scroll to position [3672, 0]
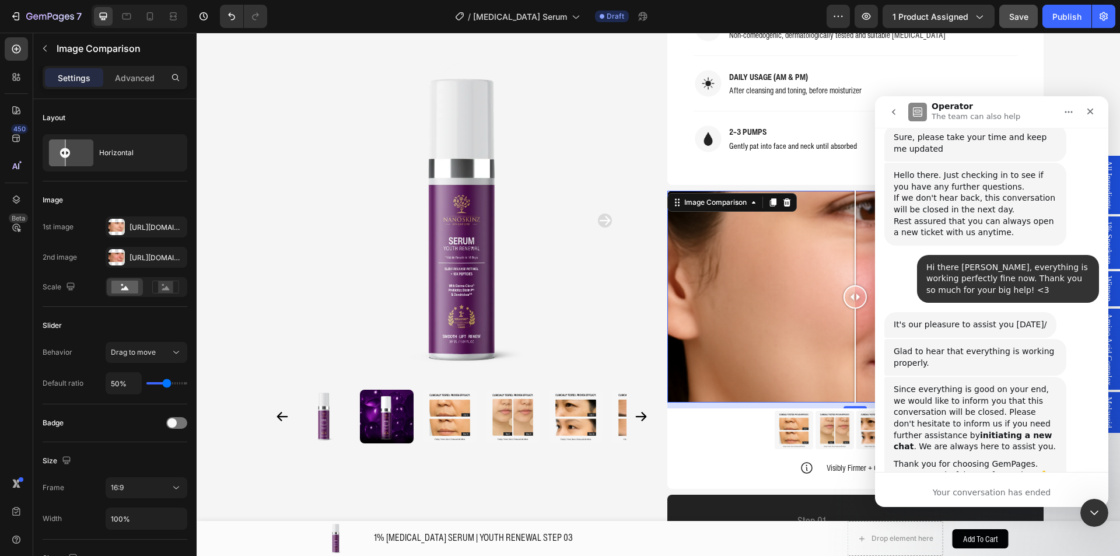
drag, startPoint x: 979, startPoint y: 377, endPoint x: 980, endPoint y: 409, distance: 32.1
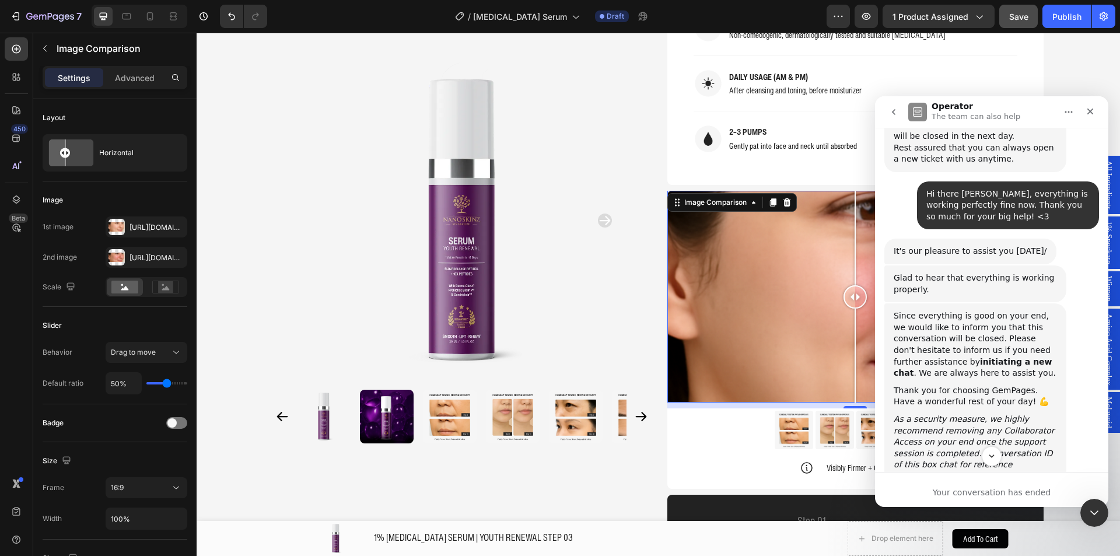
scroll to position [3777, 0]
click at [983, 437] on div "Since everything is good on your end, we would like to inform you that this con…" at bounding box center [991, 405] width 215 height 211
click at [900, 117] on button "go back" at bounding box center [893, 112] width 22 height 22
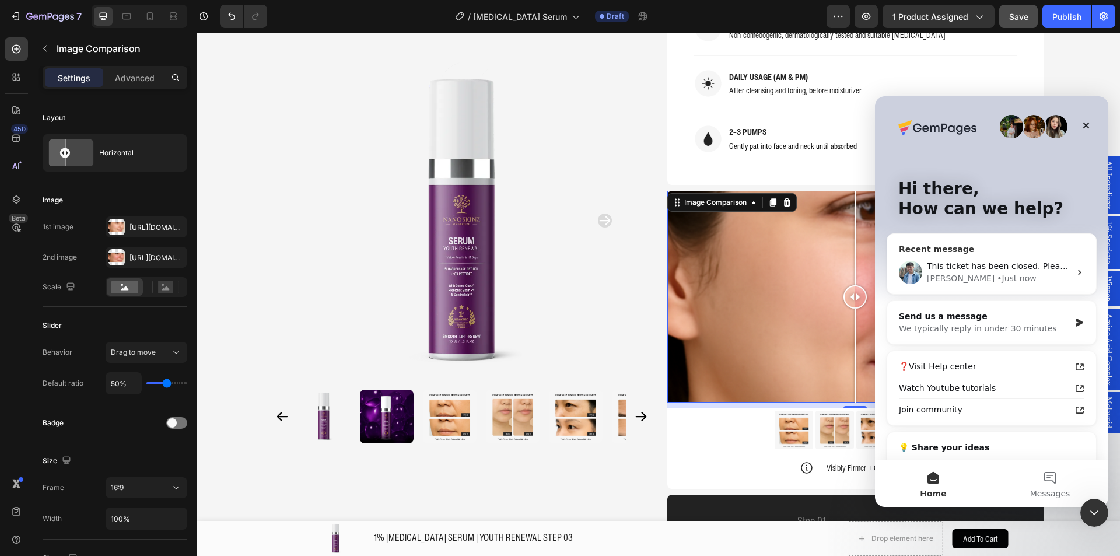
click at [1005, 257] on div "This ticket has been closed. Please feel free to open a new conversation if you…" at bounding box center [991, 272] width 209 height 43
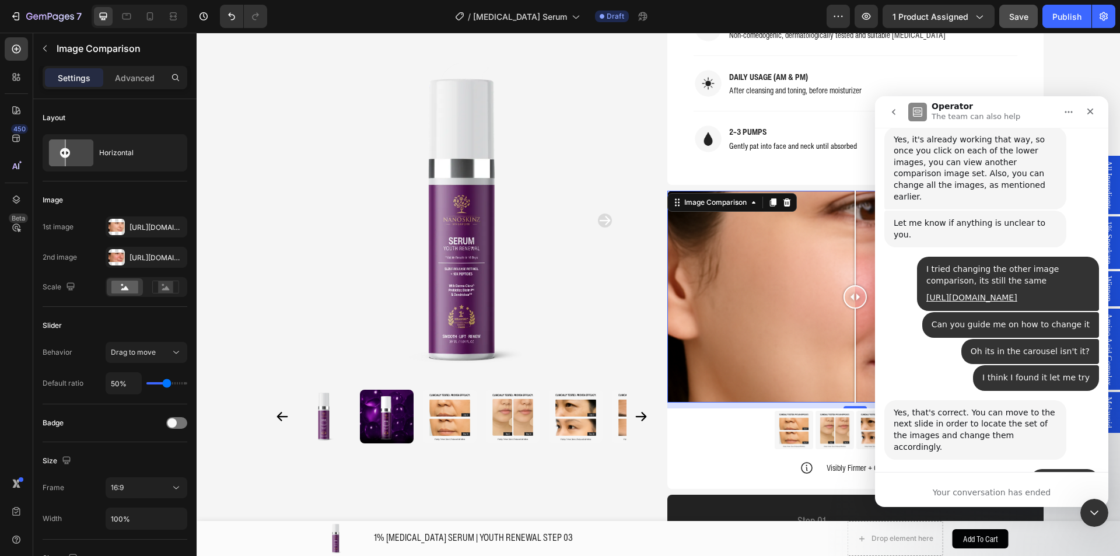
drag, startPoint x: 1038, startPoint y: 278, endPoint x: 1048, endPoint y: 409, distance: 132.1
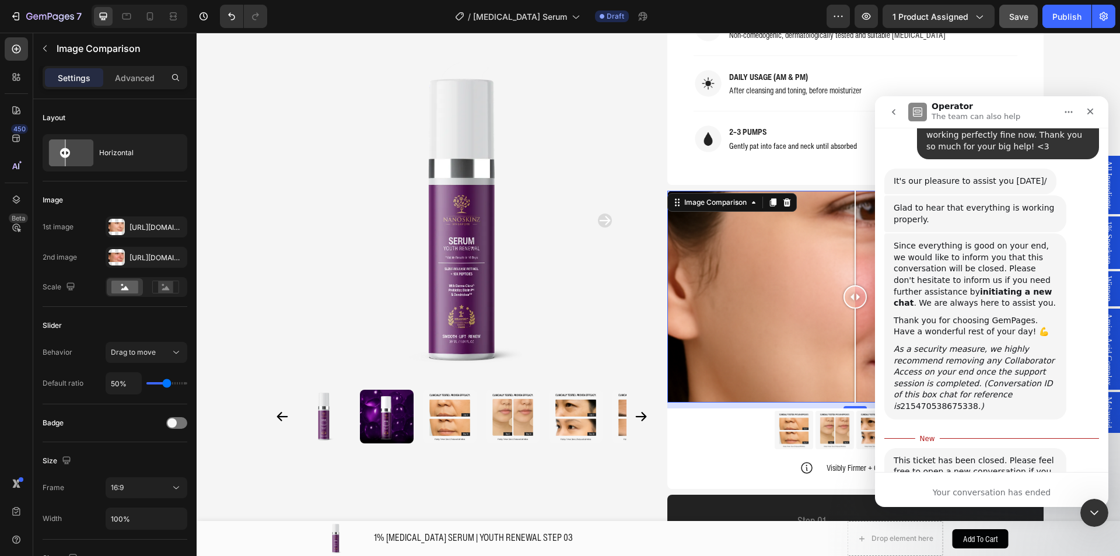
scroll to position [3865, 0]
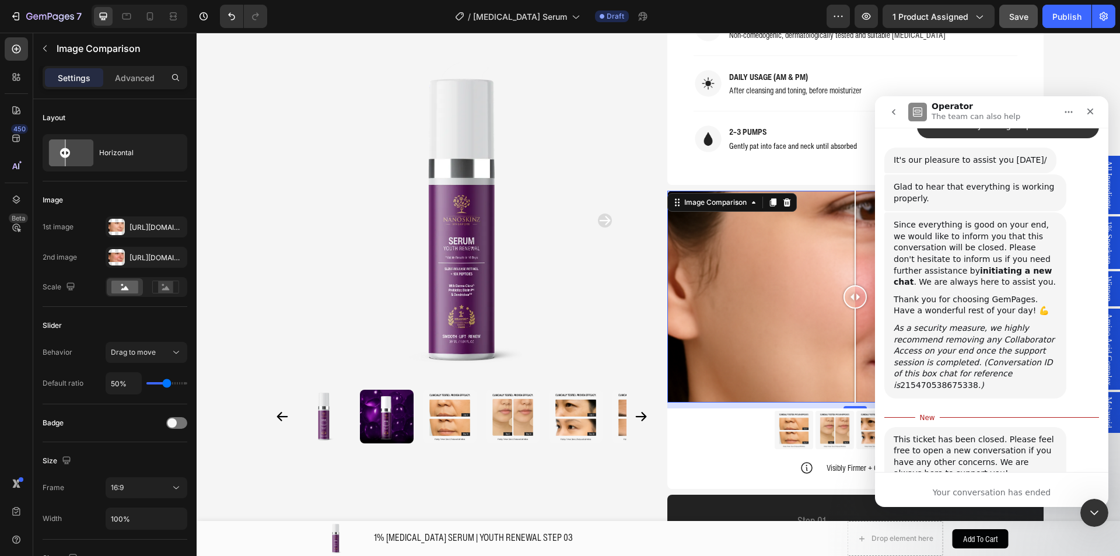
click at [978, 434] on span "This ticket has been closed. Please feel free to open a new conversation if you…" at bounding box center [973, 456] width 160 height 44
click at [1006, 323] on icon "As a security measure, we highly recommend removing any Collaborator Access on …" at bounding box center [973, 356] width 161 height 66
click at [1007, 323] on icon "As a security measure, we highly recommend removing any Collaborator Access on …" at bounding box center [973, 356] width 161 height 66
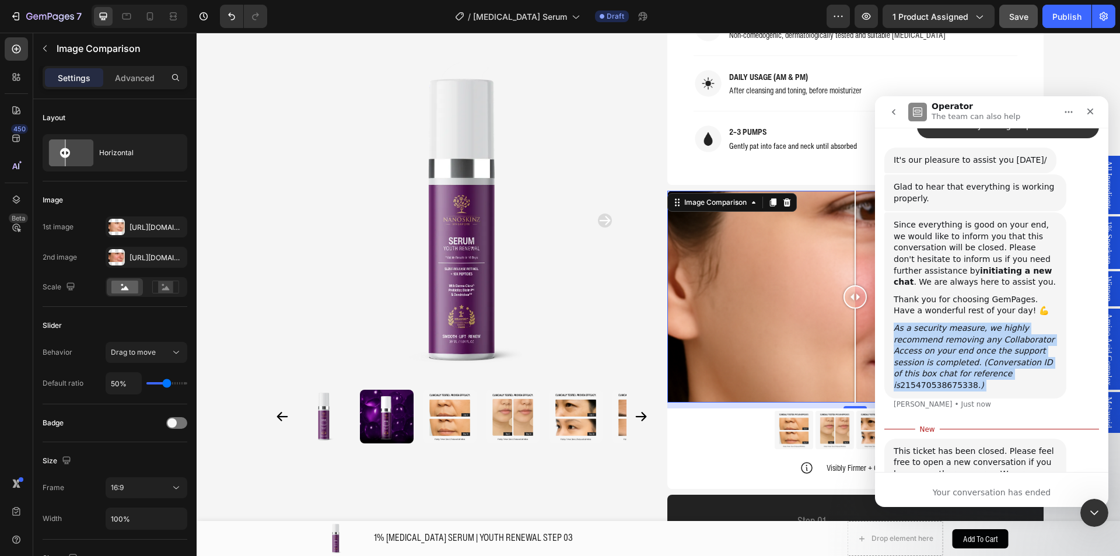
click at [1007, 323] on icon "As a security measure, we highly recommend removing any Collaborator Access on …" at bounding box center [973, 356] width 161 height 66
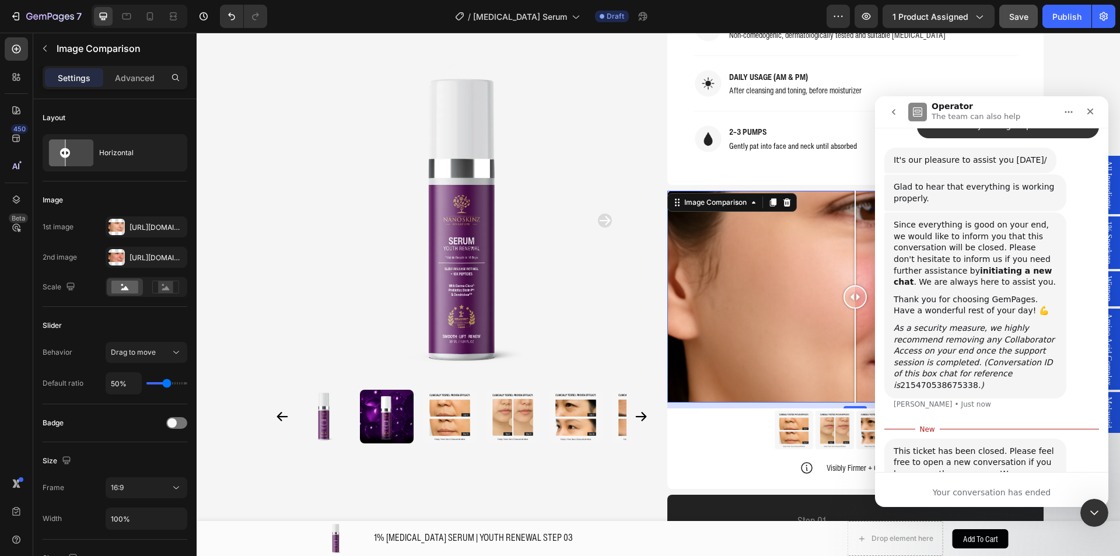
click at [1047, 438] on div "This ticket has been closed. Please feel free to open a new conversation if you…" at bounding box center [991, 480] width 215 height 85
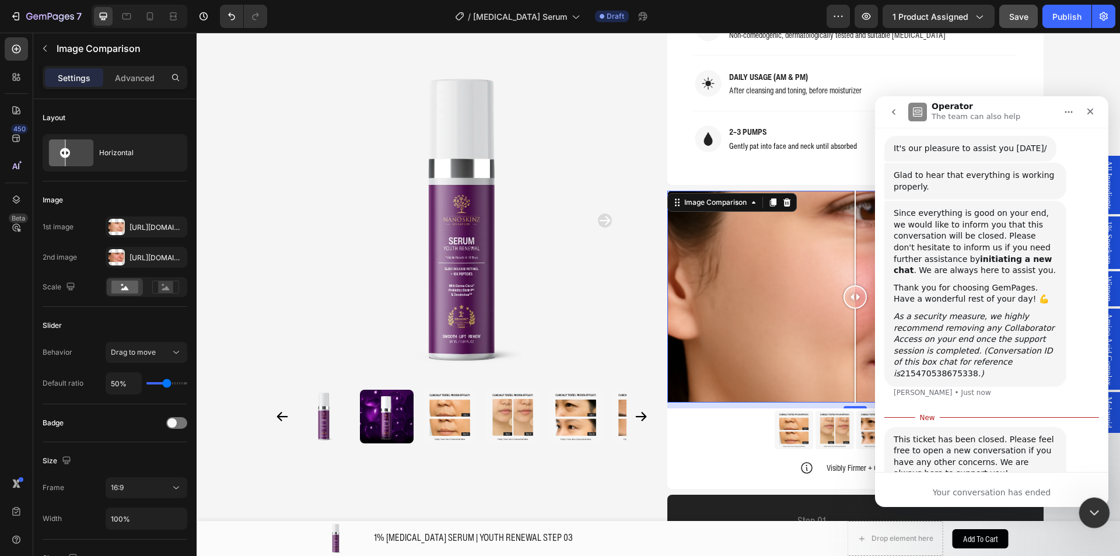
click at [1099, 514] on icon "Close Intercom Messenger" at bounding box center [1092, 511] width 14 height 14
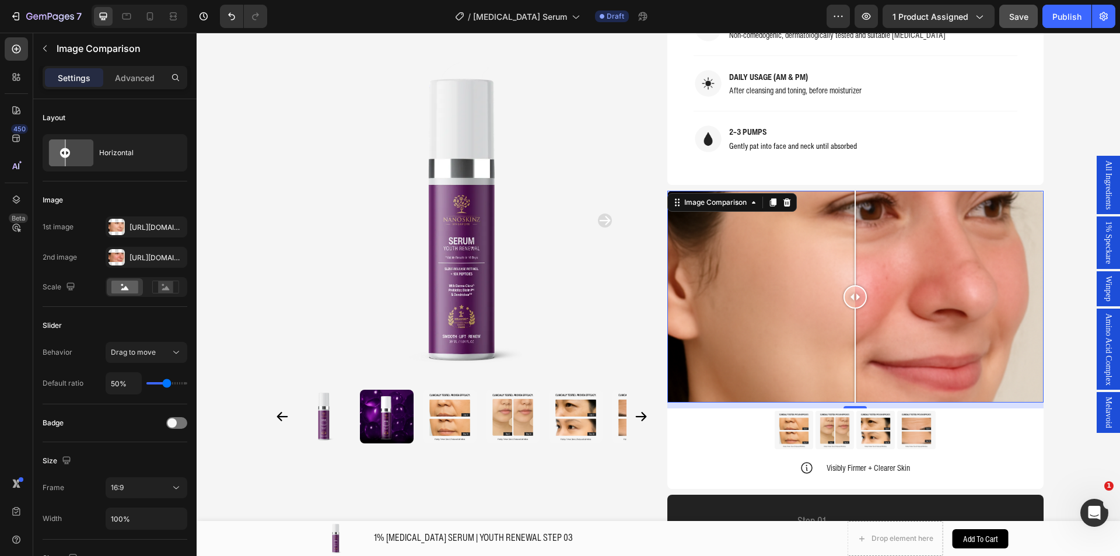
scroll to position [3954, 0]
click at [1085, 504] on div "Open Intercom Messenger" at bounding box center [1092, 511] width 38 height 38
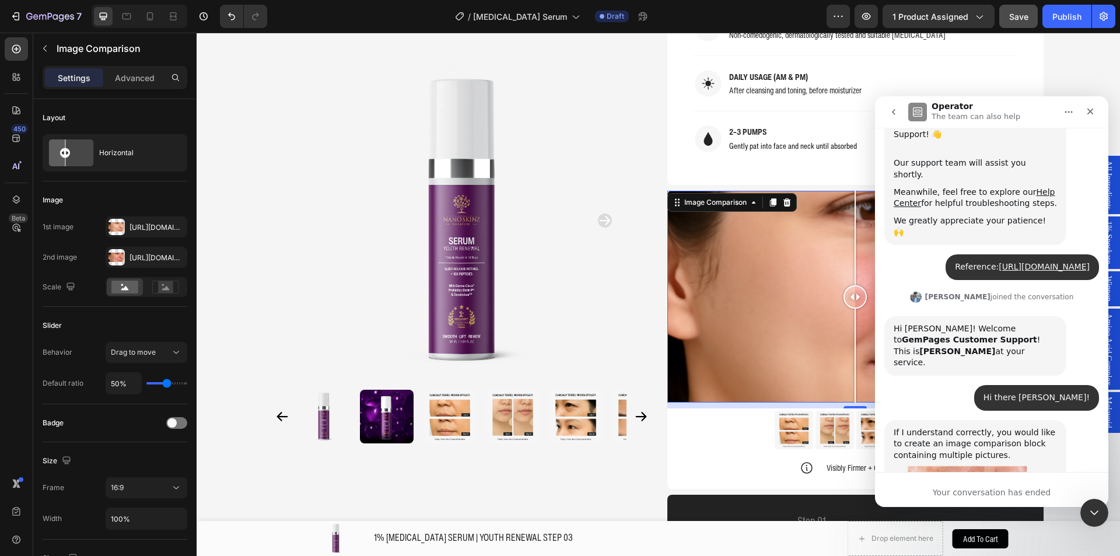
scroll to position [0, 0]
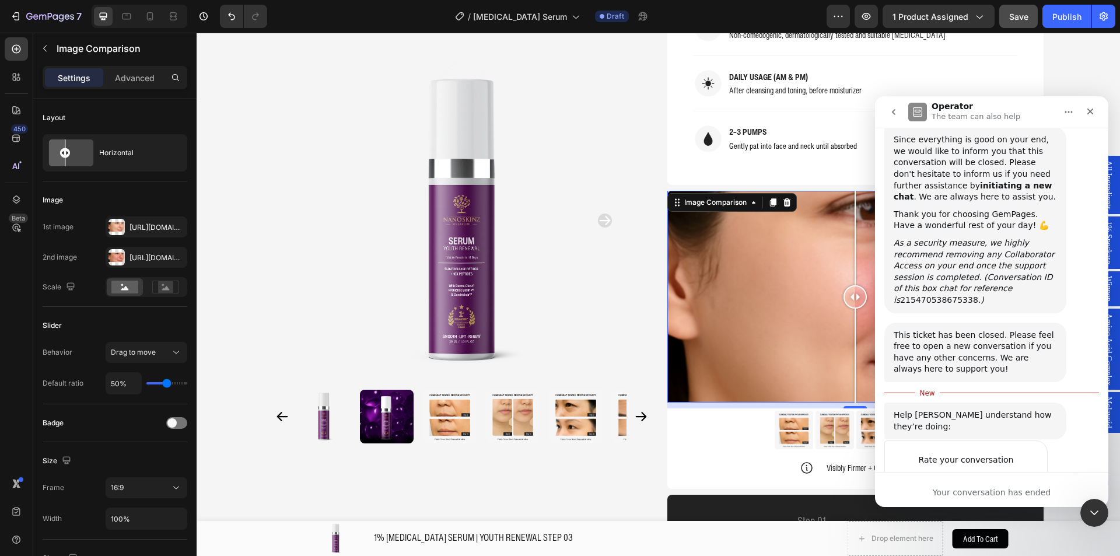
click at [1023, 472] on span "Amazing" at bounding box center [1020, 482] width 21 height 21
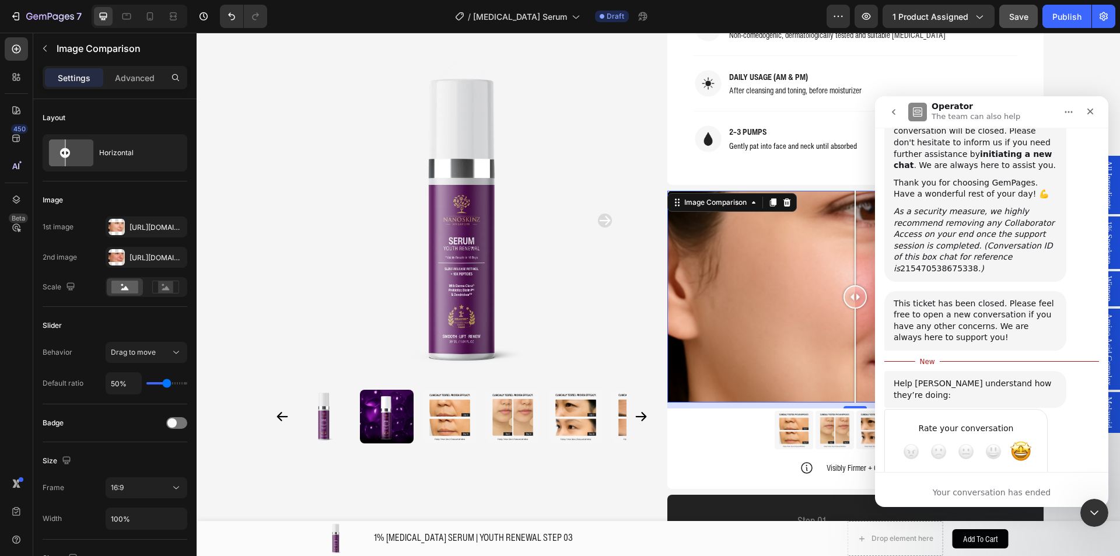
click at [1022, 482] on div "Submit" at bounding box center [1026, 493] width 23 height 23
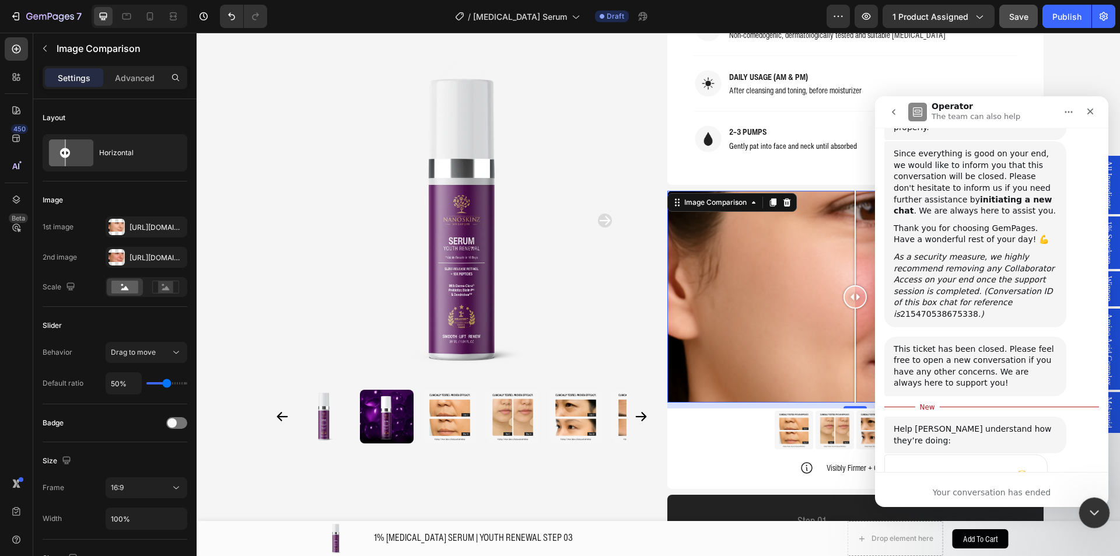
click at [1093, 514] on icon "Close Intercom Messenger" at bounding box center [1092, 511] width 14 height 14
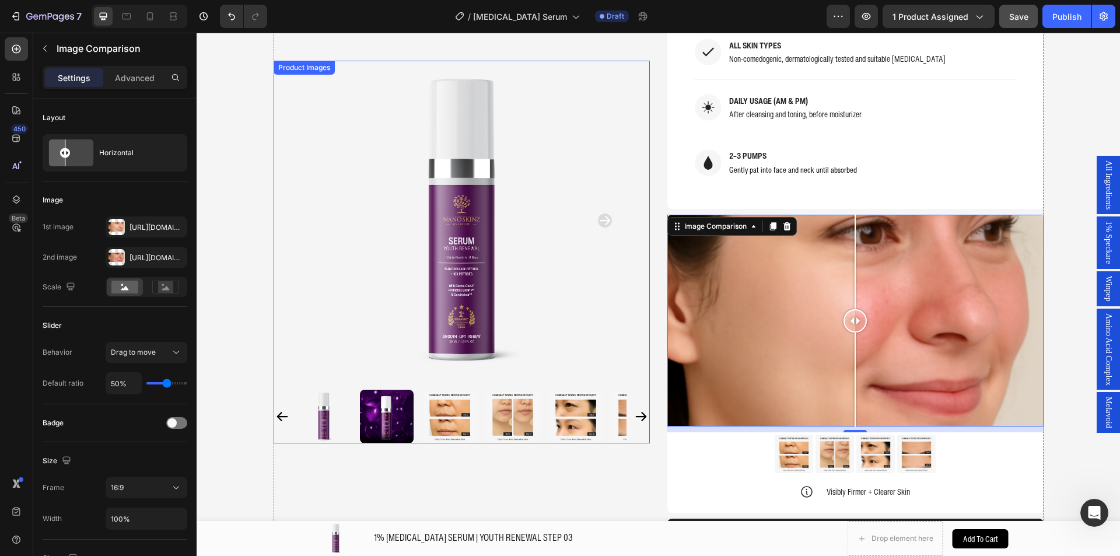
scroll to position [972, 0]
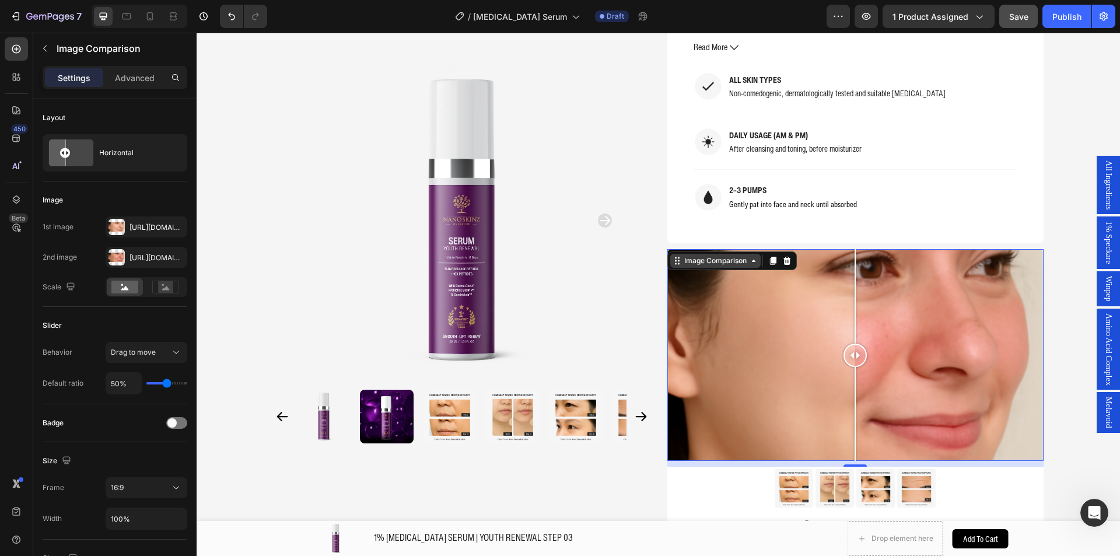
click at [724, 255] on div "Image Comparison" at bounding box center [715, 260] width 67 height 10
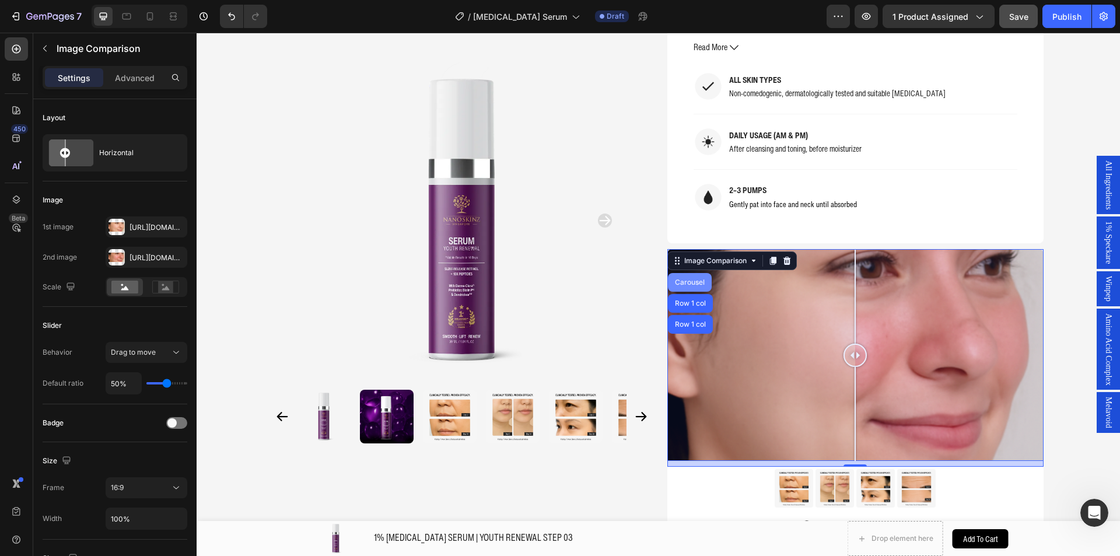
click at [697, 279] on div "Carousel" at bounding box center [689, 282] width 34 height 7
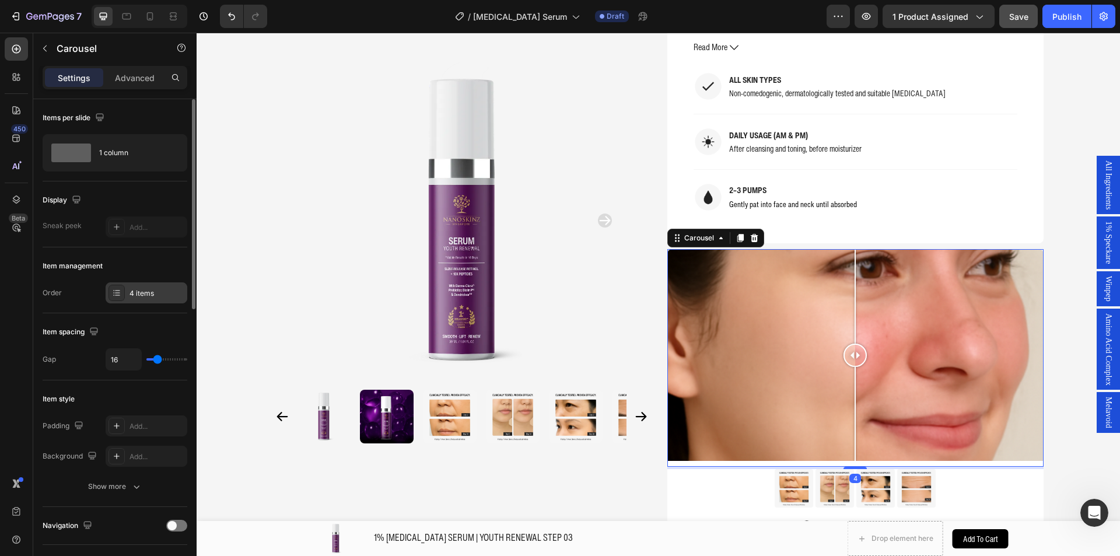
click at [143, 296] on div "4 items" at bounding box center [156, 293] width 55 height 10
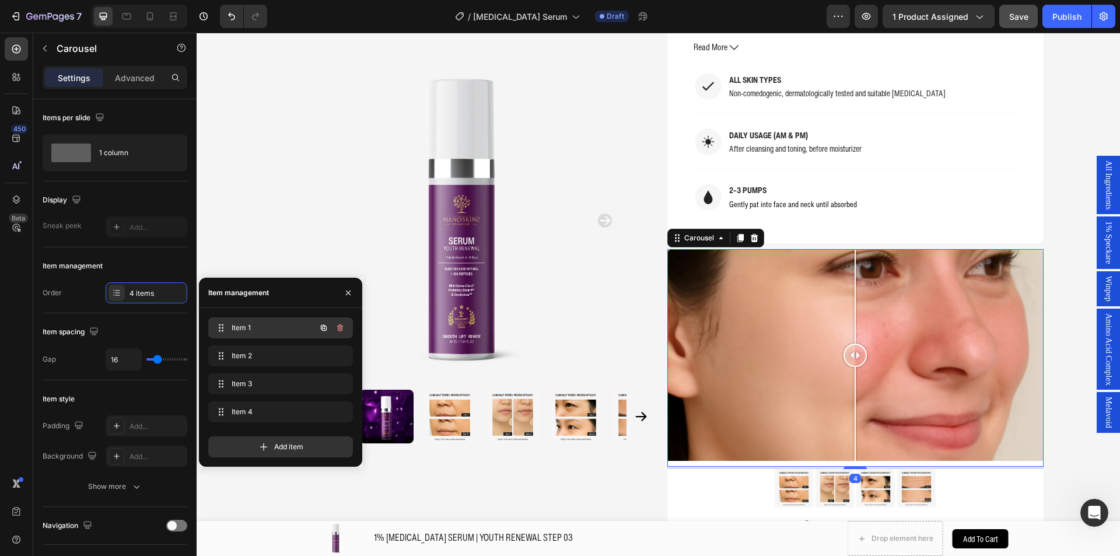
click at [251, 328] on span "Item 1" at bounding box center [264, 327] width 66 height 10
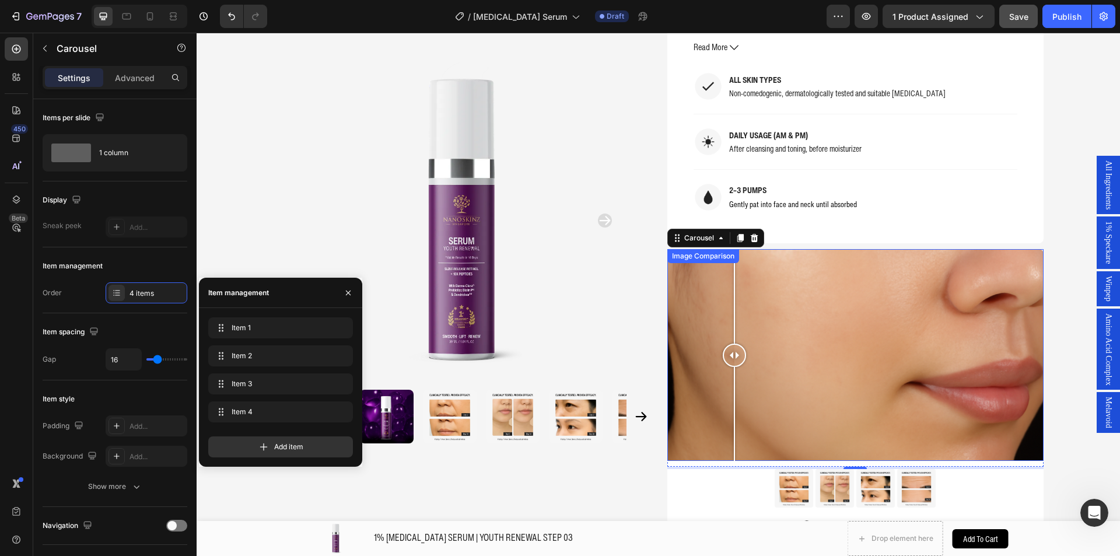
click at [786, 284] on div at bounding box center [855, 355] width 376 height 212
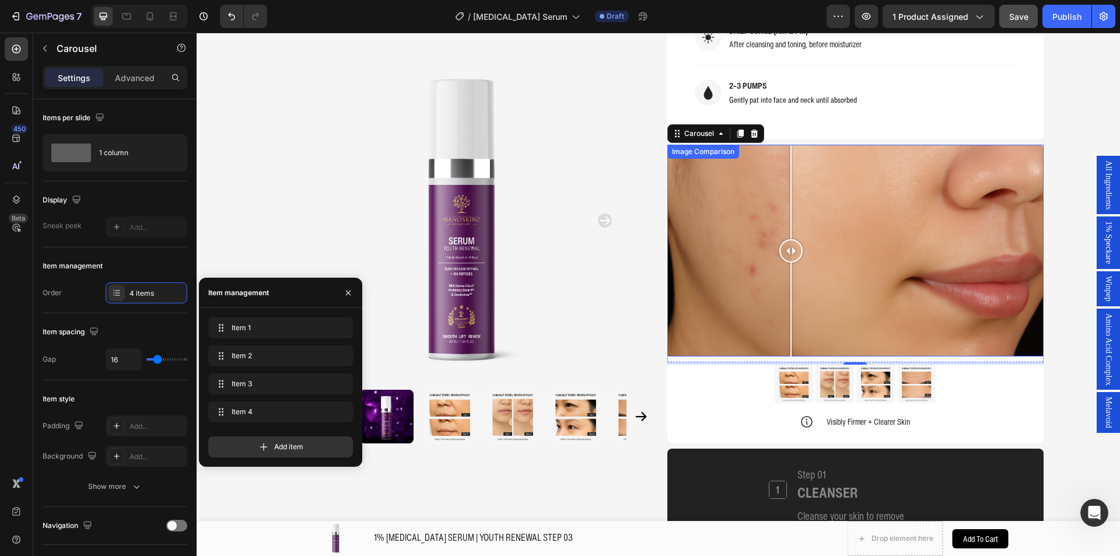
scroll to position [1089, 0]
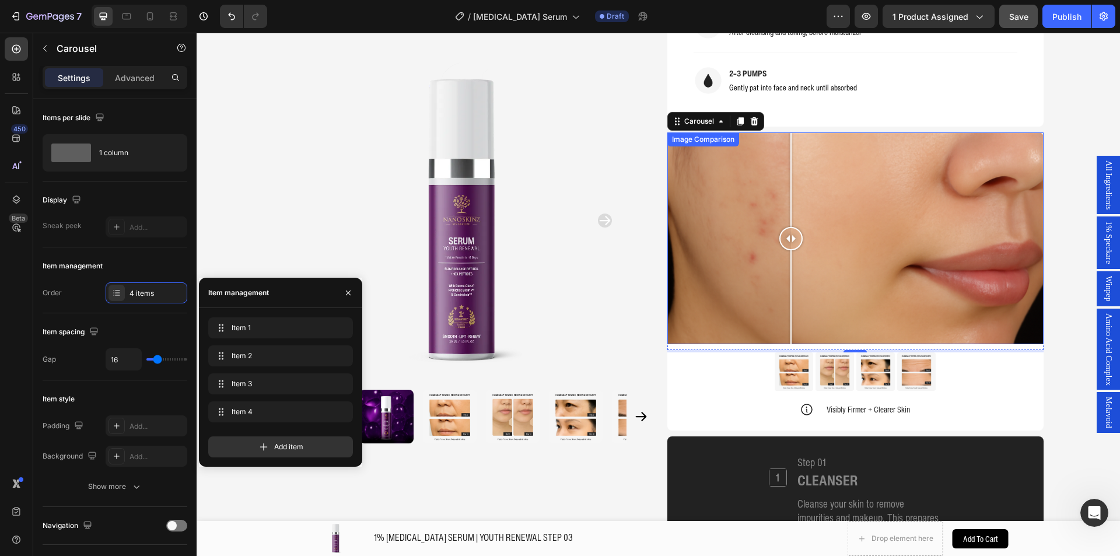
click at [762, 257] on div at bounding box center [855, 238] width 376 height 212
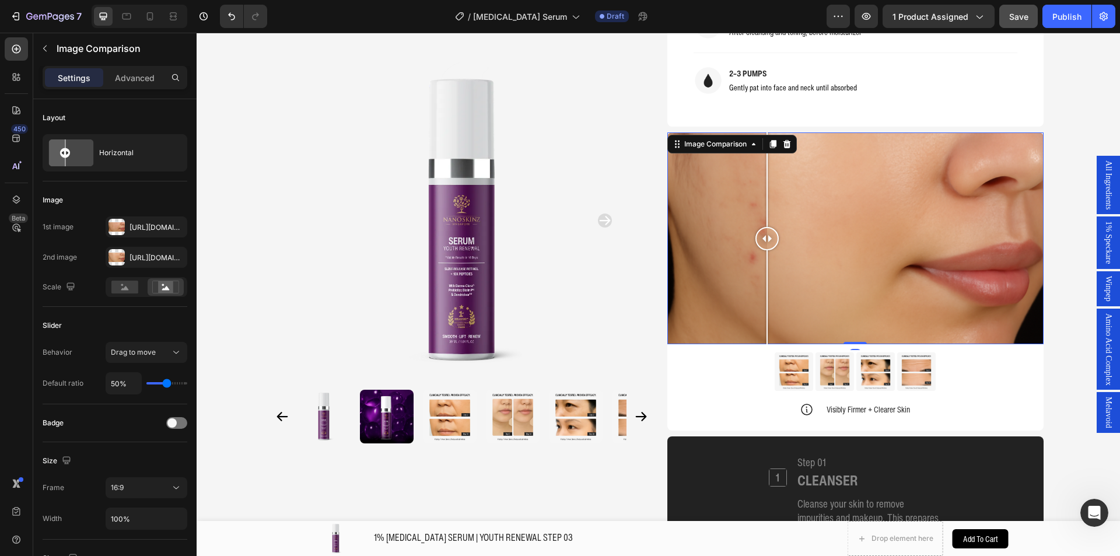
click at [842, 233] on div at bounding box center [855, 238] width 376 height 212
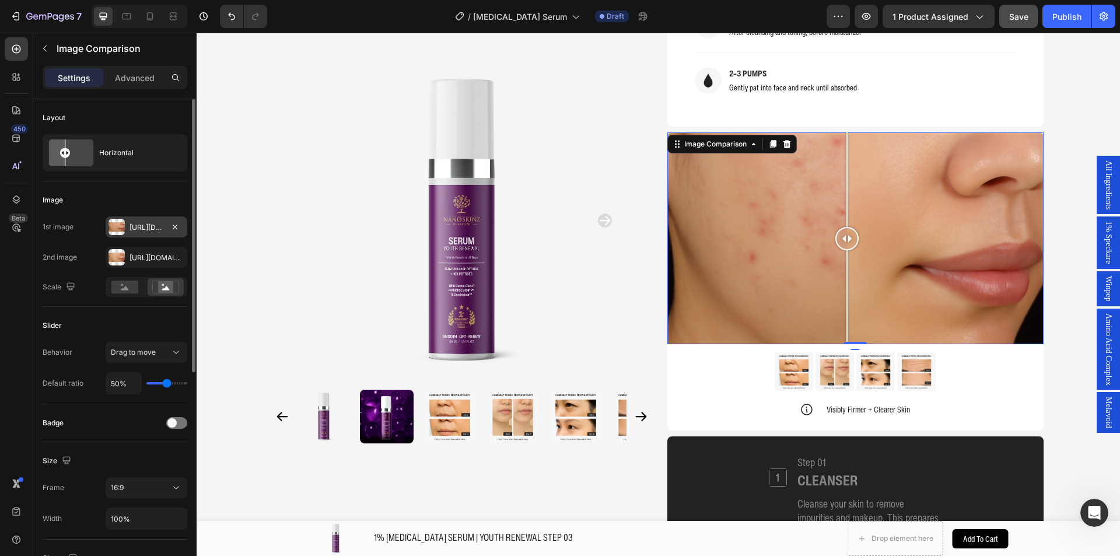
click at [130, 230] on div "[URL][DOMAIN_NAME]" at bounding box center [146, 227] width 34 height 10
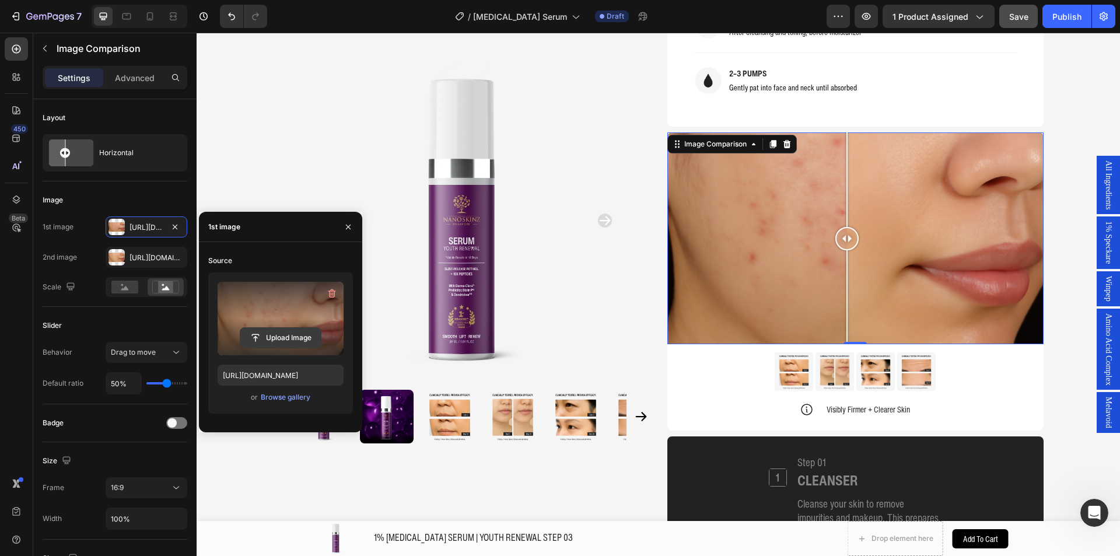
click at [256, 332] on input "file" at bounding box center [280, 338] width 80 height 20
click at [291, 349] on label at bounding box center [280, 318] width 126 height 73
click at [291, 348] on input "file" at bounding box center [280, 338] width 80 height 20
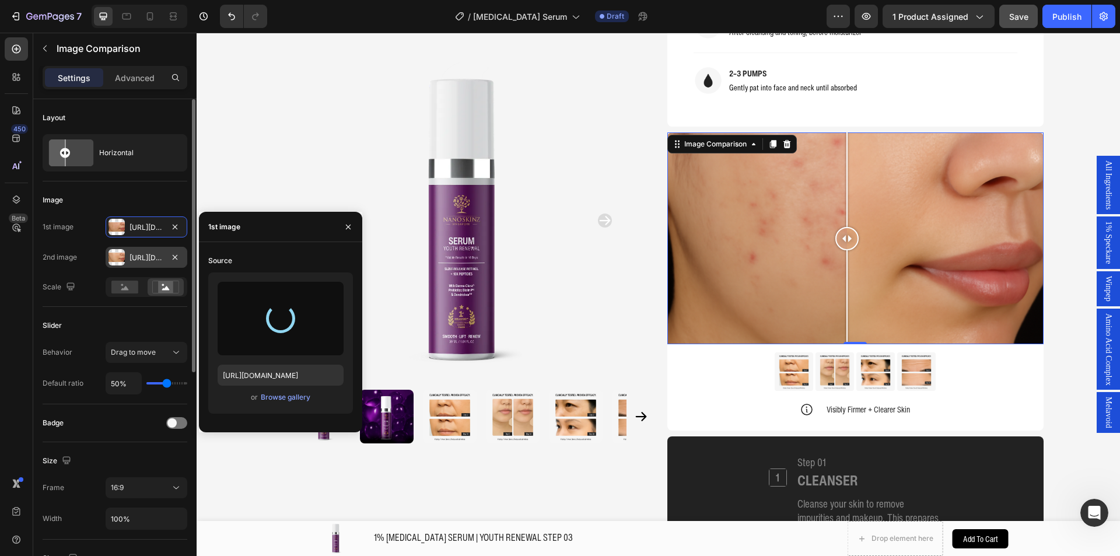
type input "https://cdn.shopify.com/s/files/1/0941/6300/9836/files/gempages_577943635312509…"
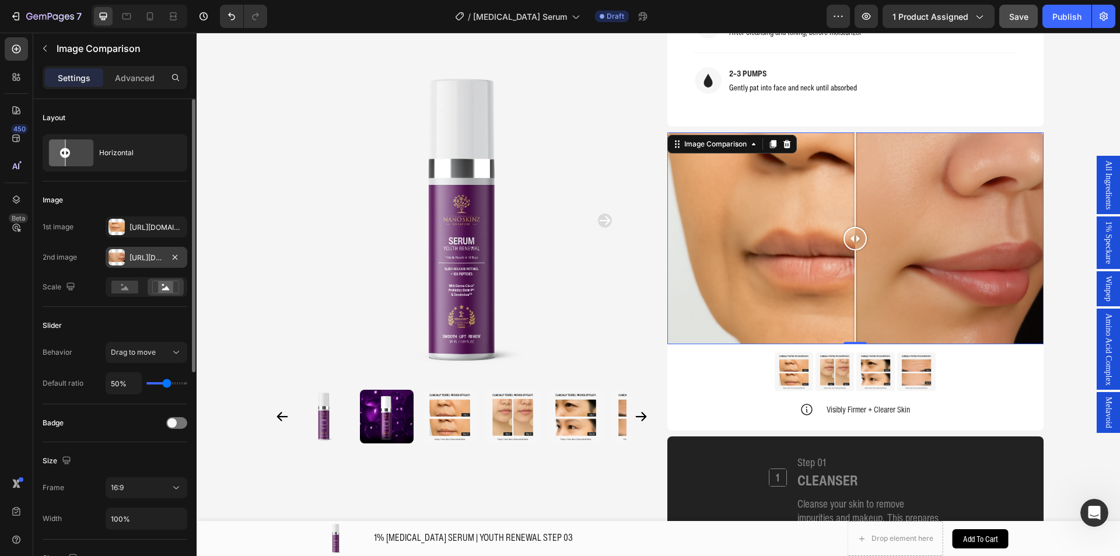
click at [135, 255] on div "[URL][DOMAIN_NAME]" at bounding box center [146, 257] width 34 height 10
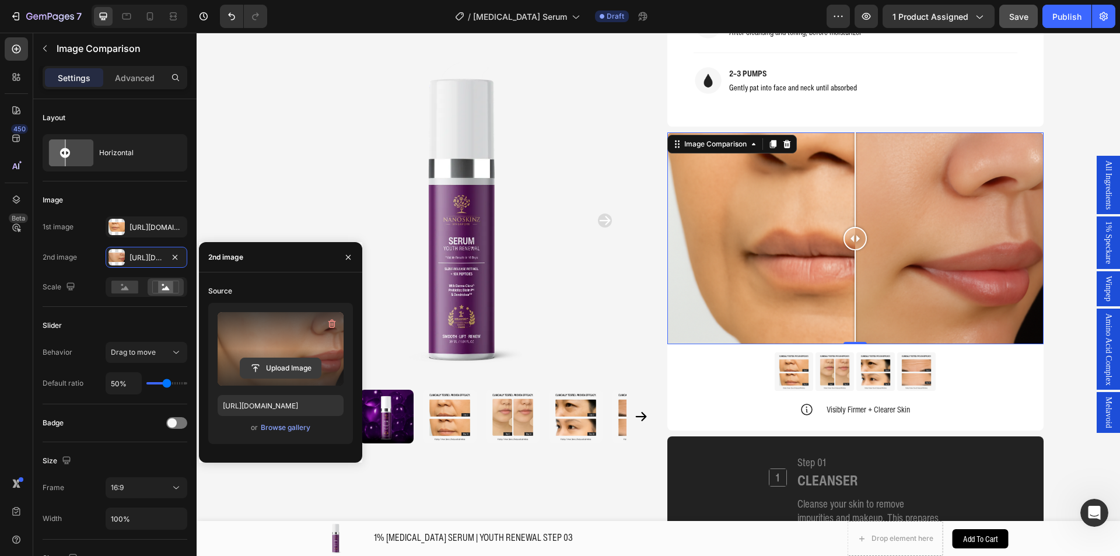
click at [269, 360] on input "file" at bounding box center [280, 368] width 80 height 20
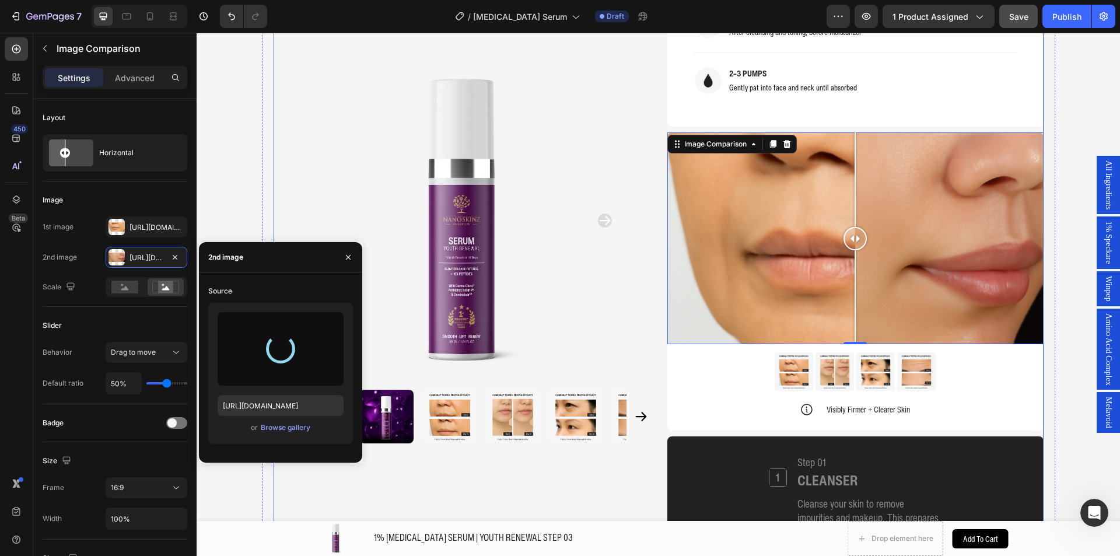
type input "https://cdn.shopify.com/s/files/1/0941/6300/9836/files/gempages_577943635312509…"
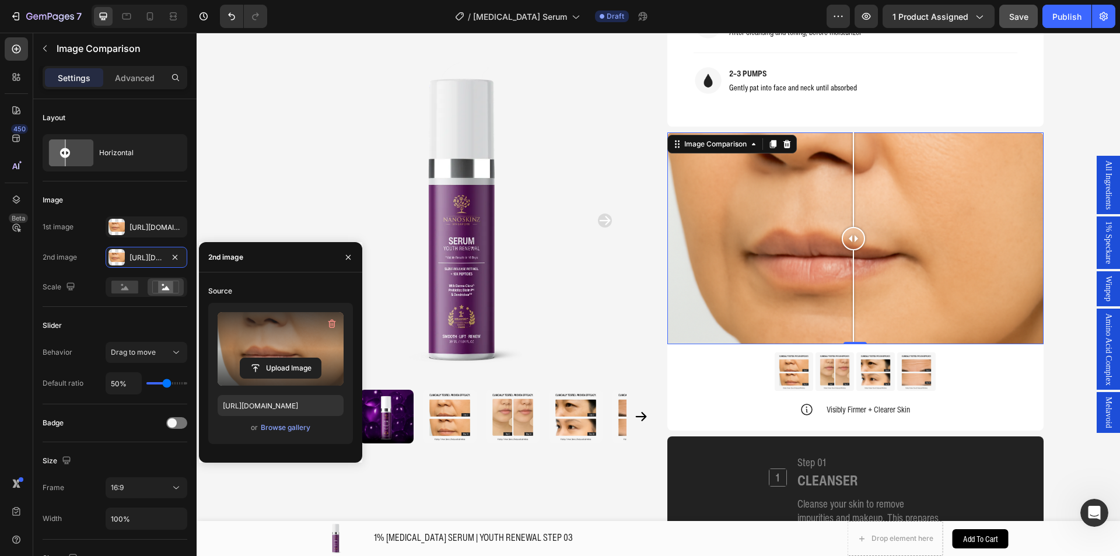
drag, startPoint x: 851, startPoint y: 222, endPoint x: 848, endPoint y: 205, distance: 16.6
click at [848, 205] on div at bounding box center [852, 238] width 23 height 212
click at [820, 352] on img at bounding box center [834, 371] width 38 height 38
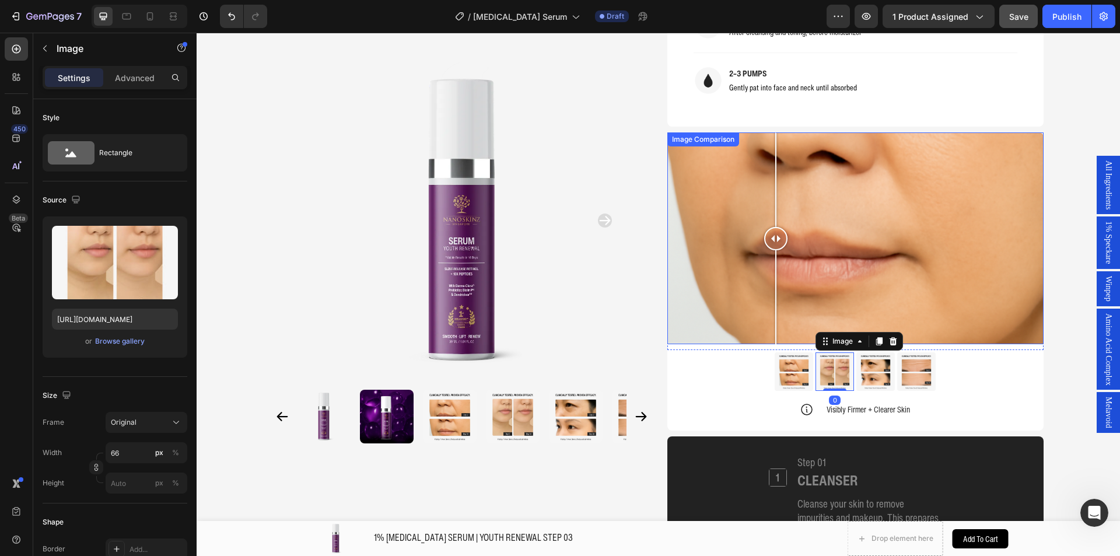
click at [771, 178] on div at bounding box center [855, 238] width 376 height 212
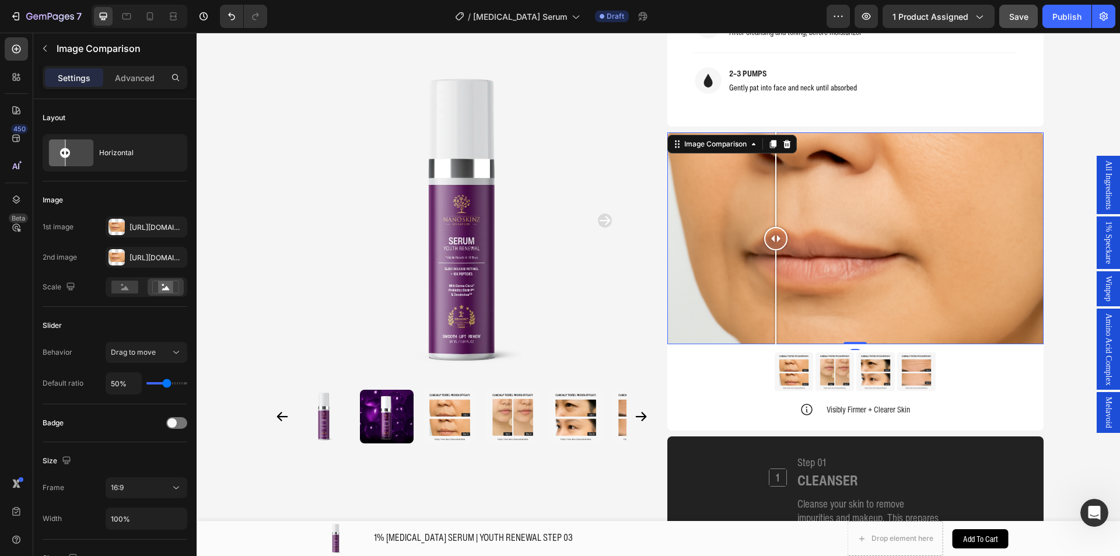
click at [817, 168] on div at bounding box center [855, 238] width 376 height 212
click at [721, 139] on div "Image Comparison" at bounding box center [715, 144] width 67 height 10
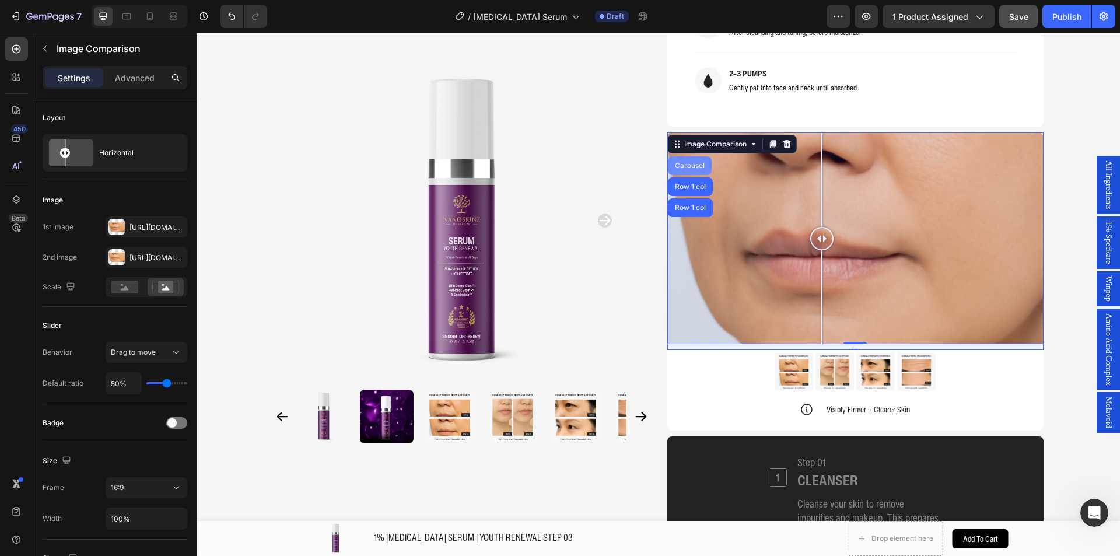
click at [679, 156] on div "Carousel" at bounding box center [690, 165] width 44 height 19
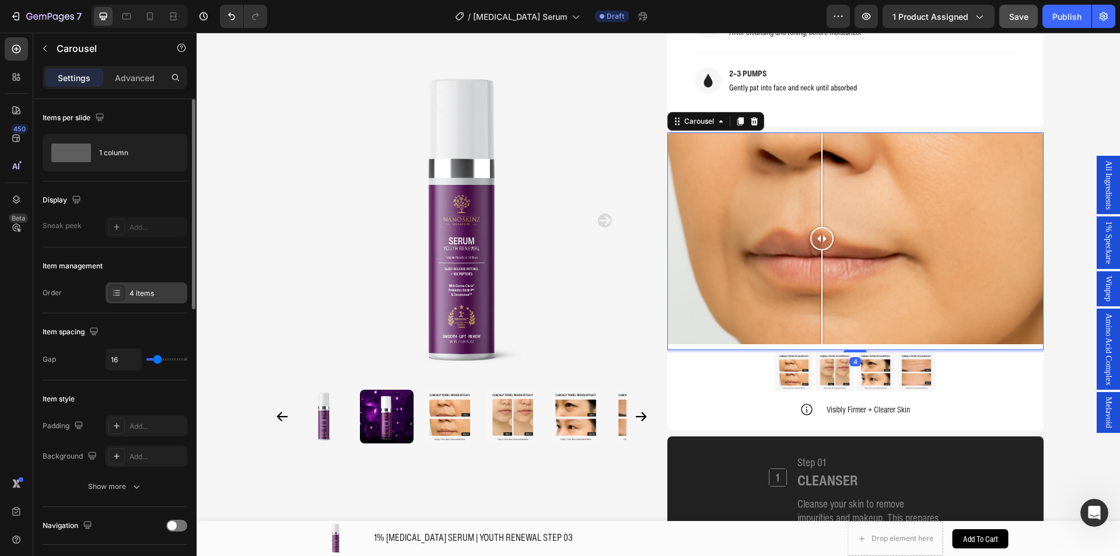
click at [148, 290] on div "4 items" at bounding box center [156, 293] width 55 height 10
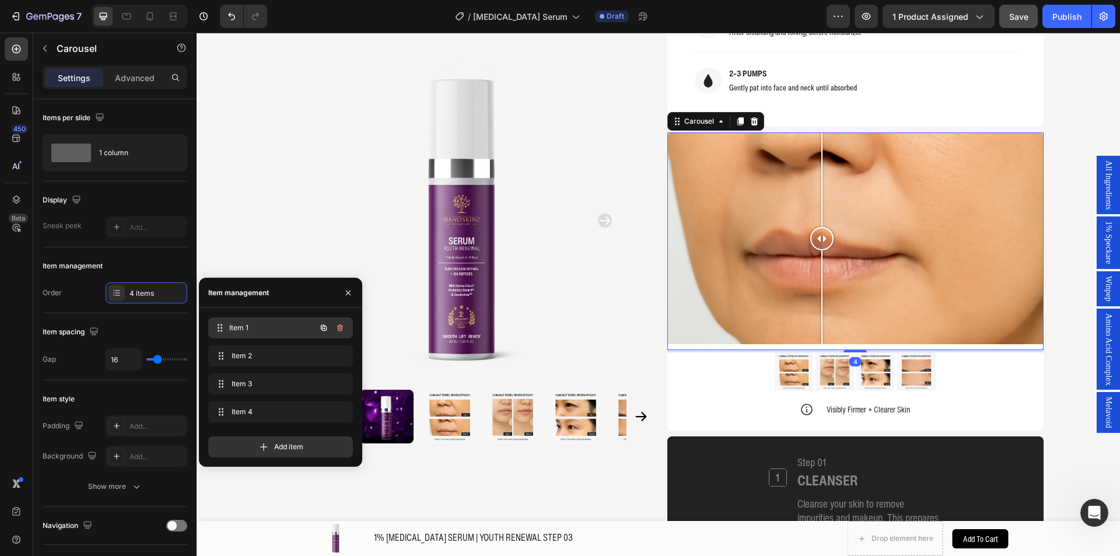
click at [250, 334] on div "Item 1 Item 1" at bounding box center [264, 328] width 103 height 16
click at [258, 332] on span "Item 1" at bounding box center [264, 327] width 66 height 10
click at [263, 355] on span "Item 2" at bounding box center [277, 355] width 93 height 10
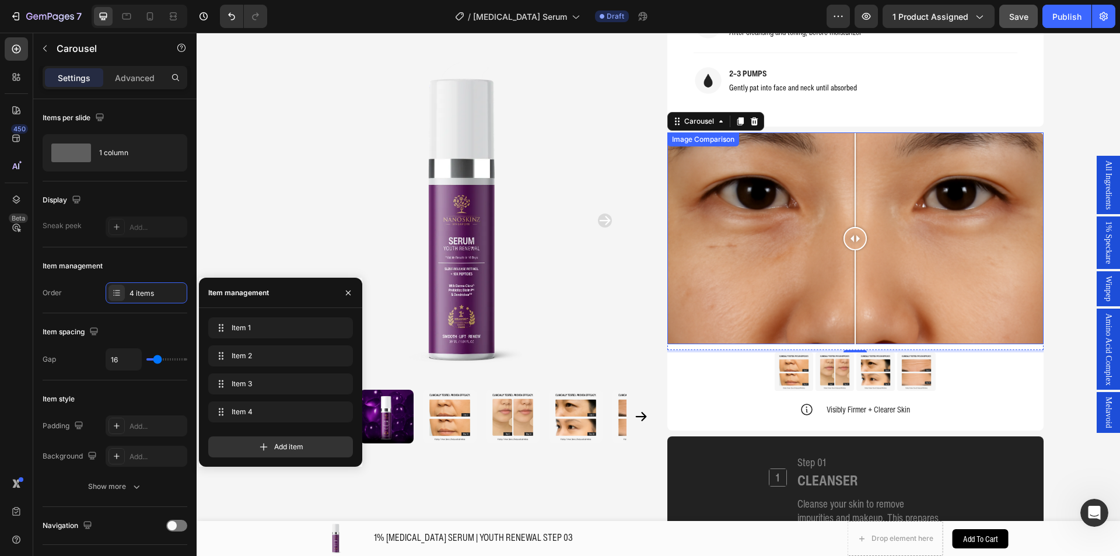
click at [706, 196] on div at bounding box center [855, 238] width 376 height 212
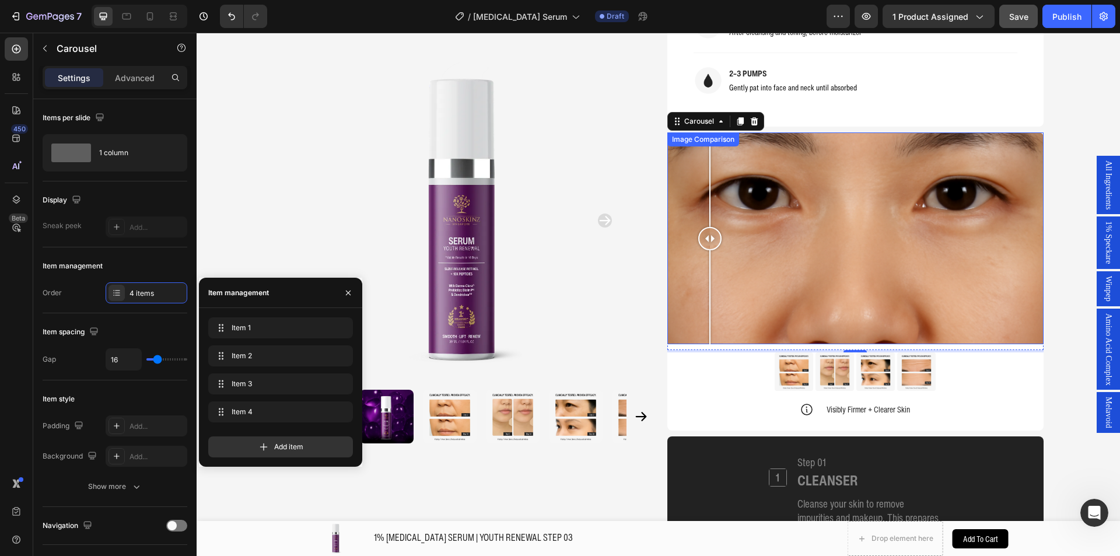
click at [807, 170] on div at bounding box center [855, 238] width 376 height 212
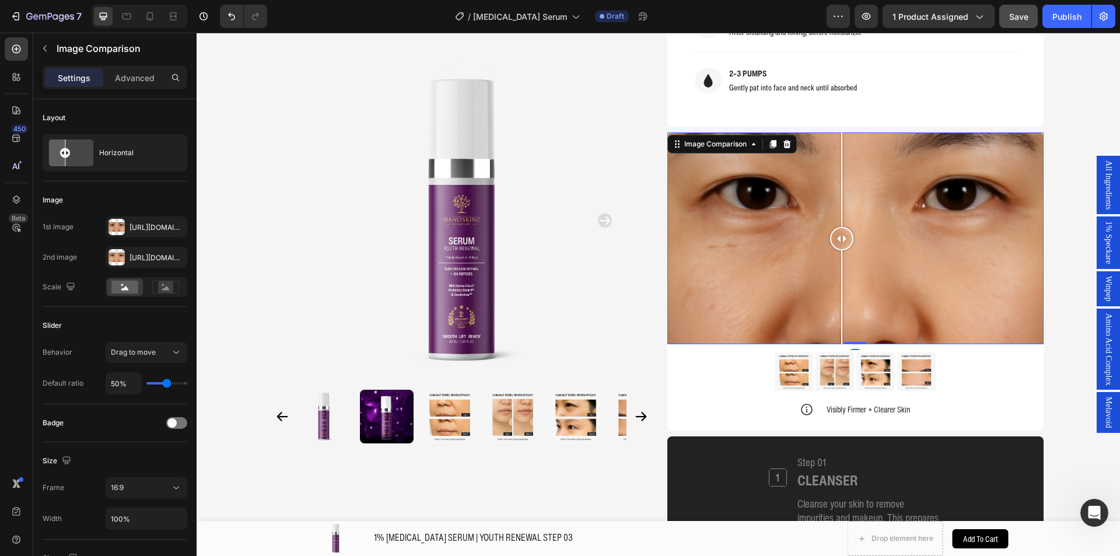
click at [837, 162] on div at bounding box center [855, 238] width 376 height 212
click at [143, 236] on div "[URL][DOMAIN_NAME]" at bounding box center [147, 226] width 82 height 21
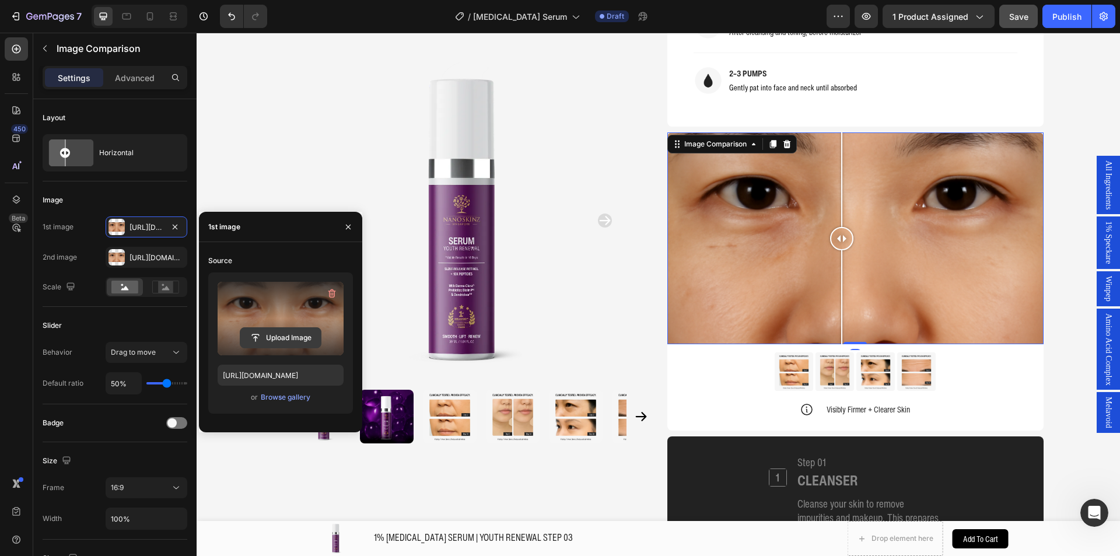
click at [259, 334] on input "file" at bounding box center [280, 338] width 80 height 20
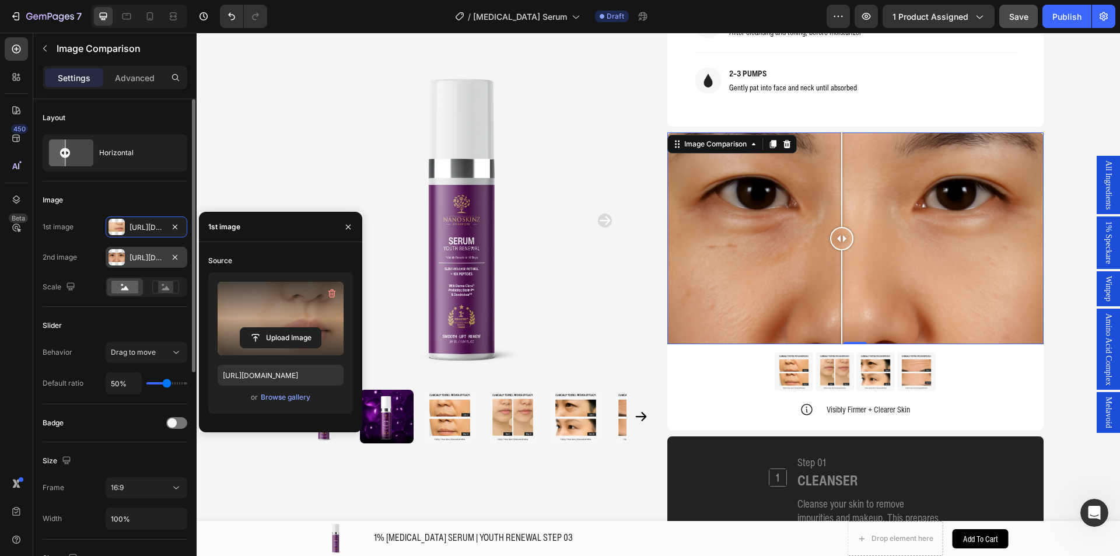
type input "https://cdn.shopify.com/s/files/1/0941/6300/9836/files/gempages_577943635312509…"
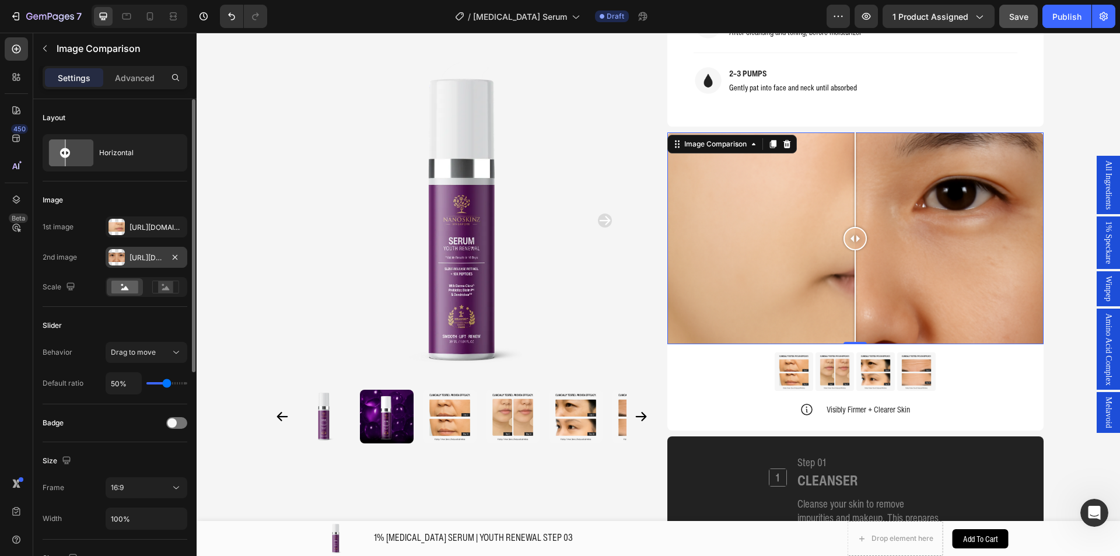
click at [139, 251] on div "[URL][DOMAIN_NAME]" at bounding box center [147, 257] width 82 height 21
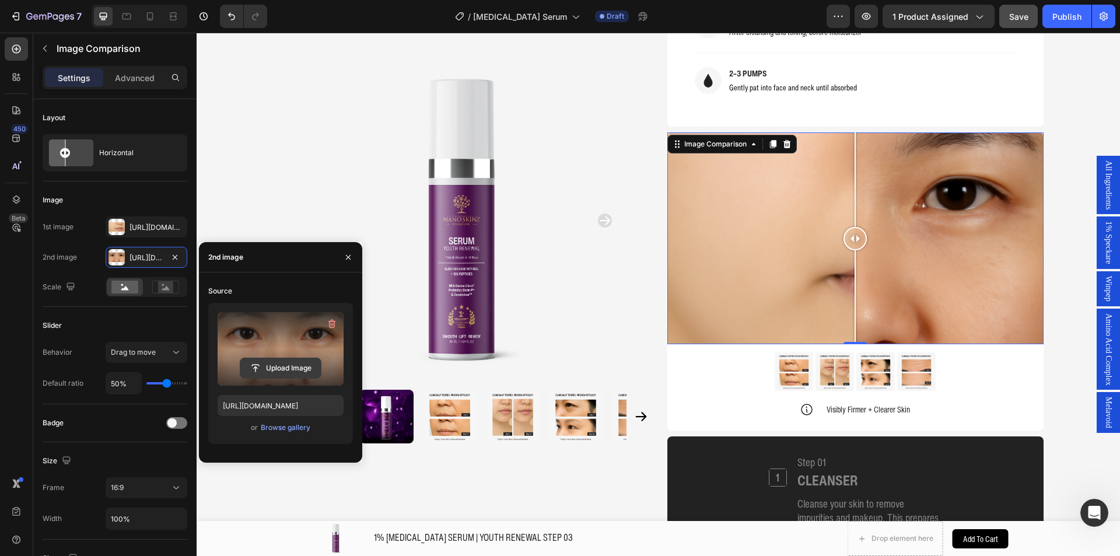
click at [278, 362] on input "file" at bounding box center [280, 368] width 80 height 20
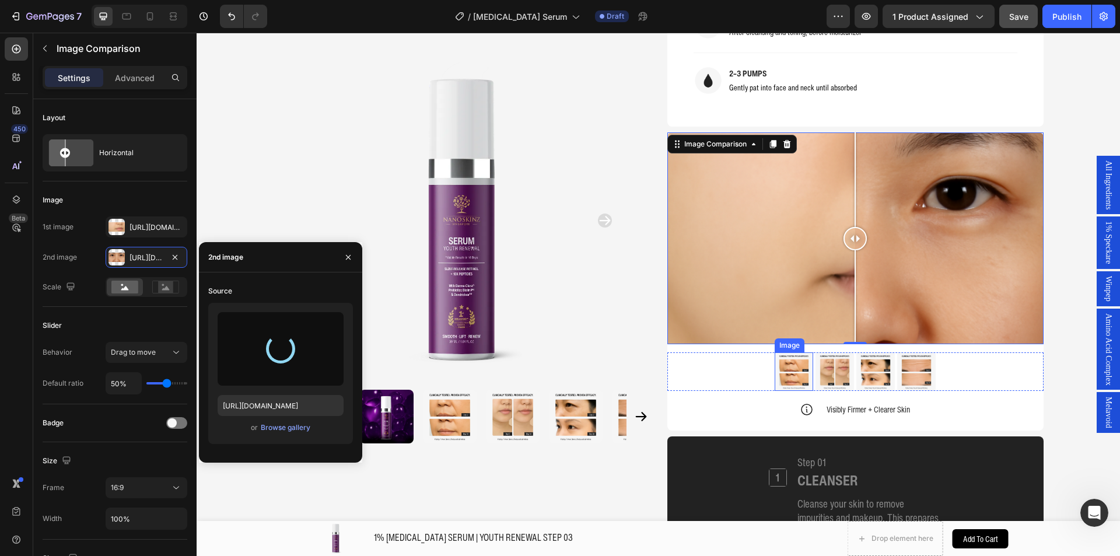
type input "https://cdn.shopify.com/s/files/1/0941/6300/9836/files/gempages_577943635312509…"
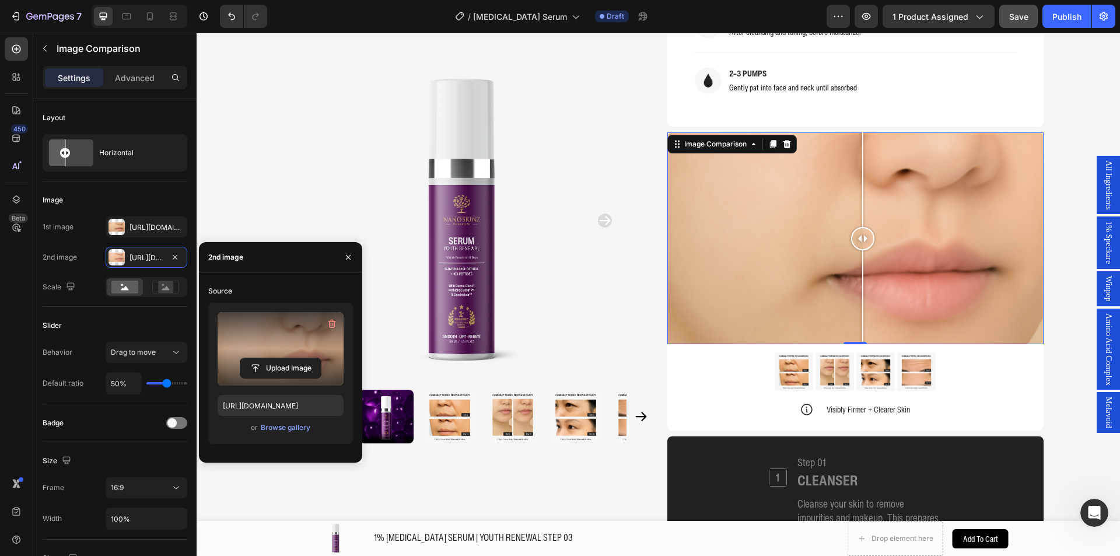
drag, startPoint x: 851, startPoint y: 223, endPoint x: 858, endPoint y: 208, distance: 17.0
click at [858, 227] on div at bounding box center [862, 238] width 23 height 23
click at [761, 135] on div "Image Comparison" at bounding box center [731, 144] width 129 height 19
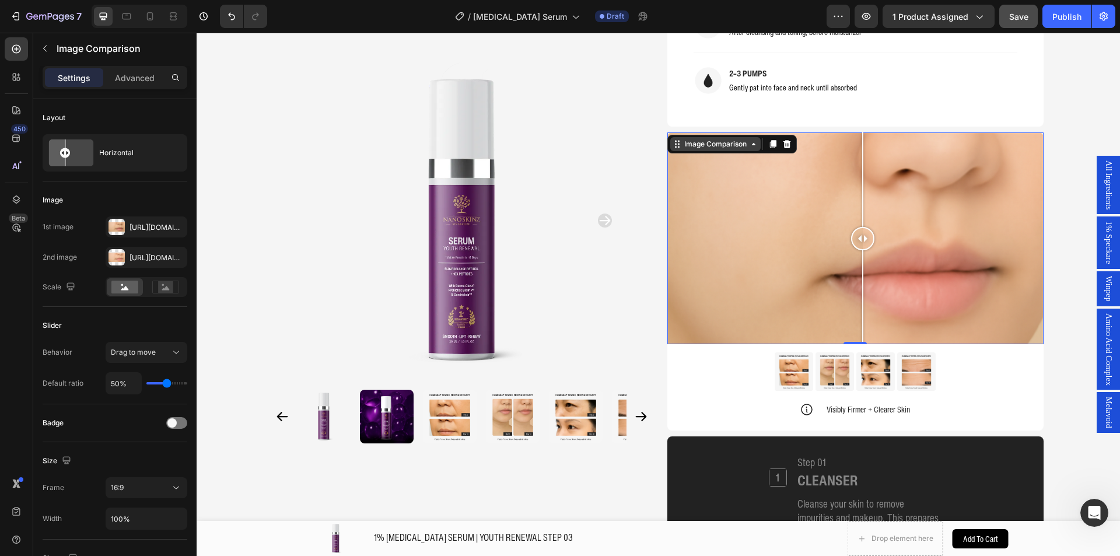
click at [736, 139] on div "Image Comparison" at bounding box center [715, 144] width 67 height 10
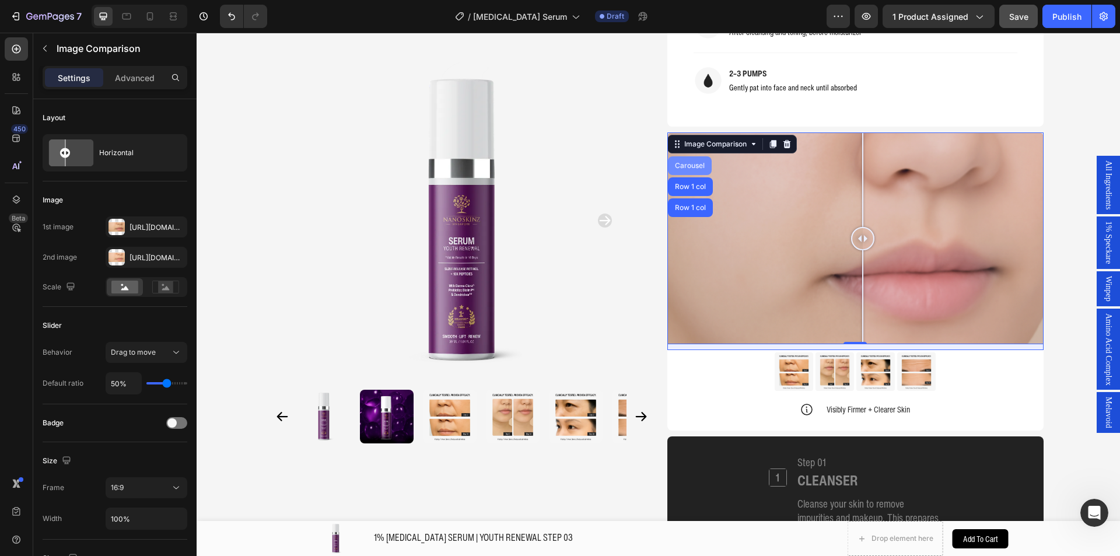
click at [686, 162] on div "Carousel" at bounding box center [689, 165] width 34 height 7
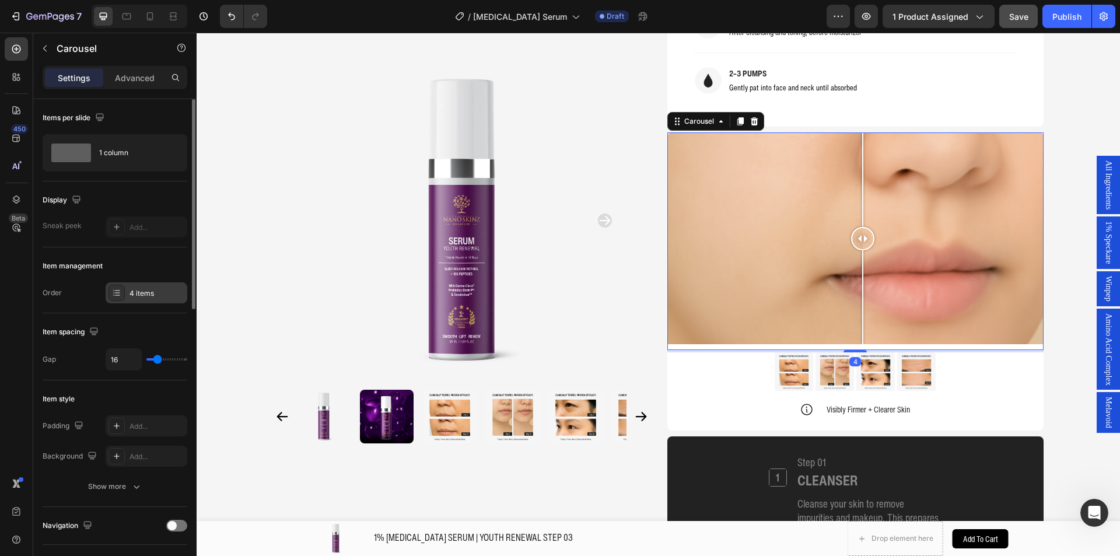
click at [124, 284] on div "4 items" at bounding box center [147, 292] width 82 height 21
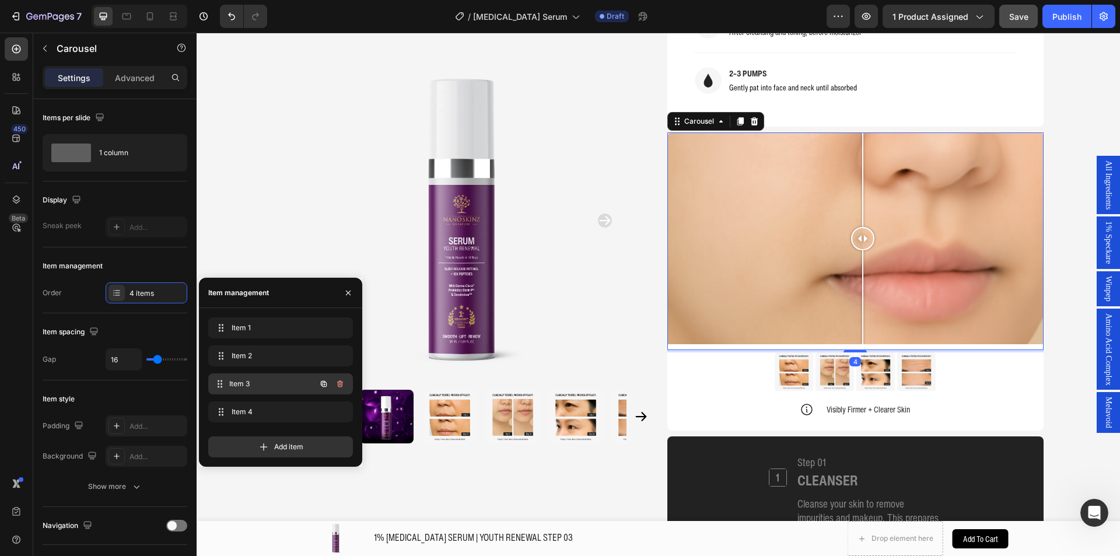
click at [244, 376] on div "Item 3 Item 3" at bounding box center [264, 384] width 103 height 16
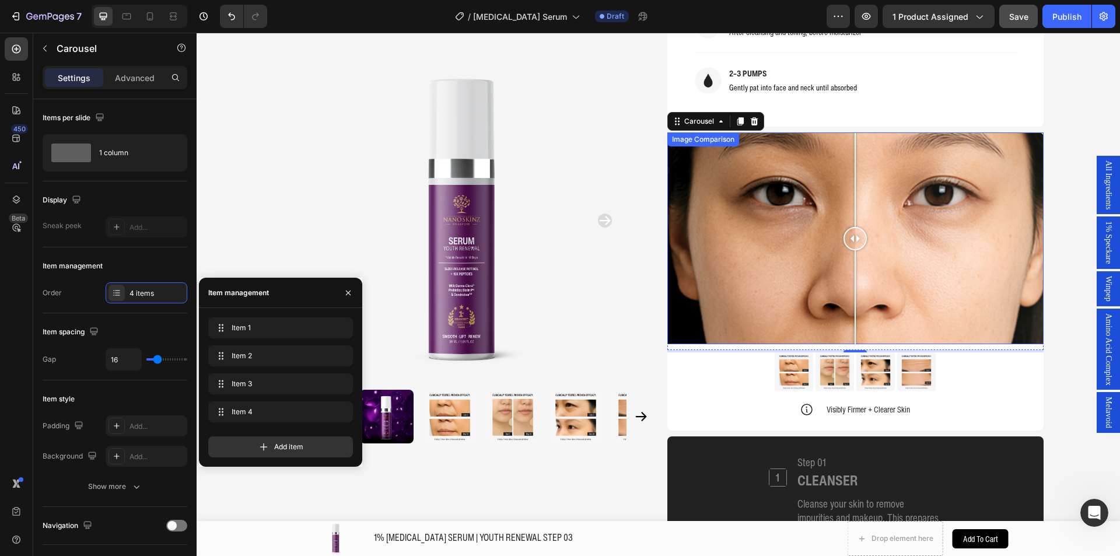
click at [720, 245] on div at bounding box center [855, 238] width 376 height 212
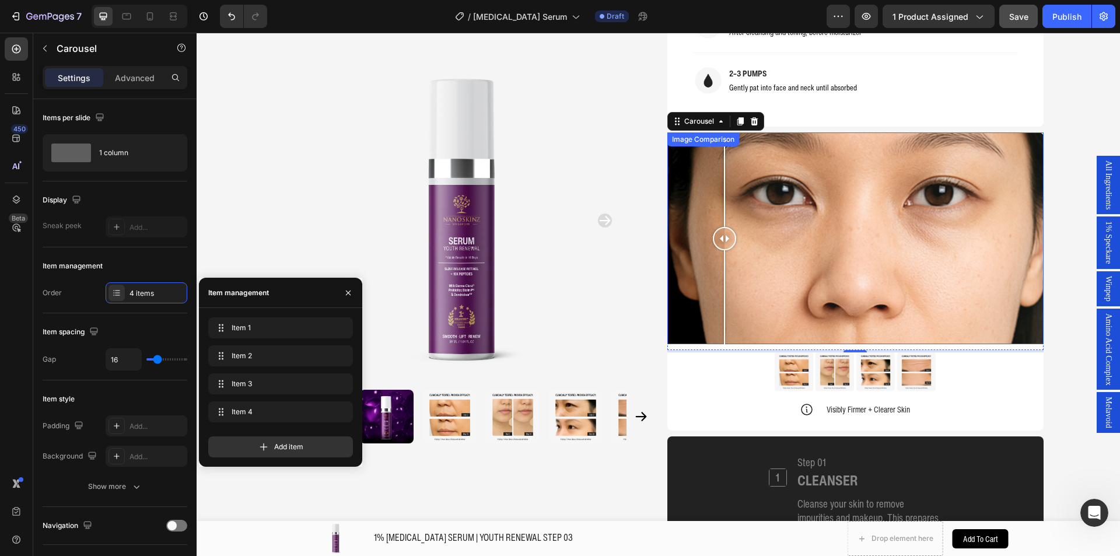
click at [781, 241] on div at bounding box center [855, 238] width 376 height 212
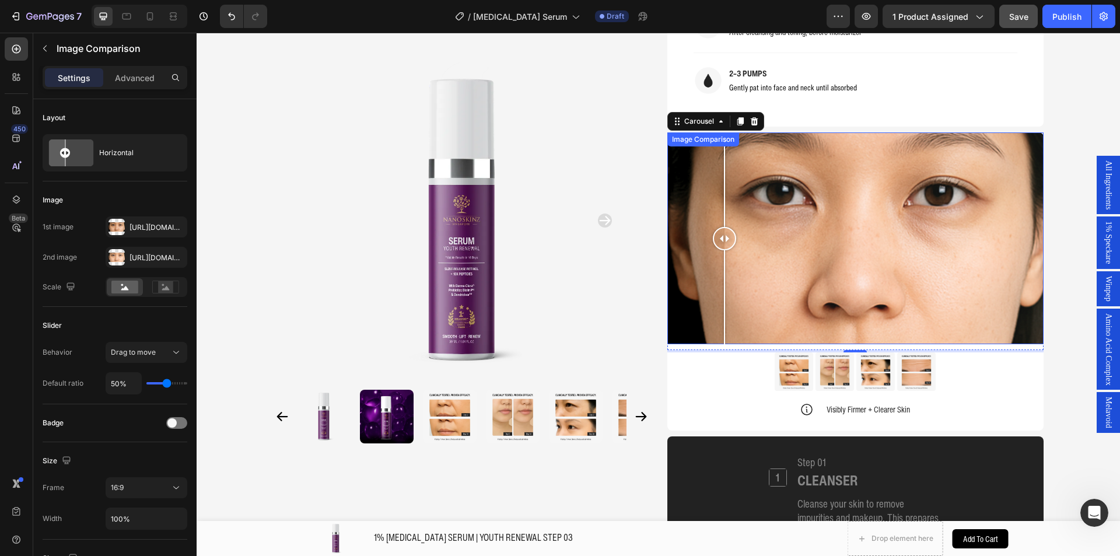
click at [725, 250] on div at bounding box center [724, 297] width 1 height 94
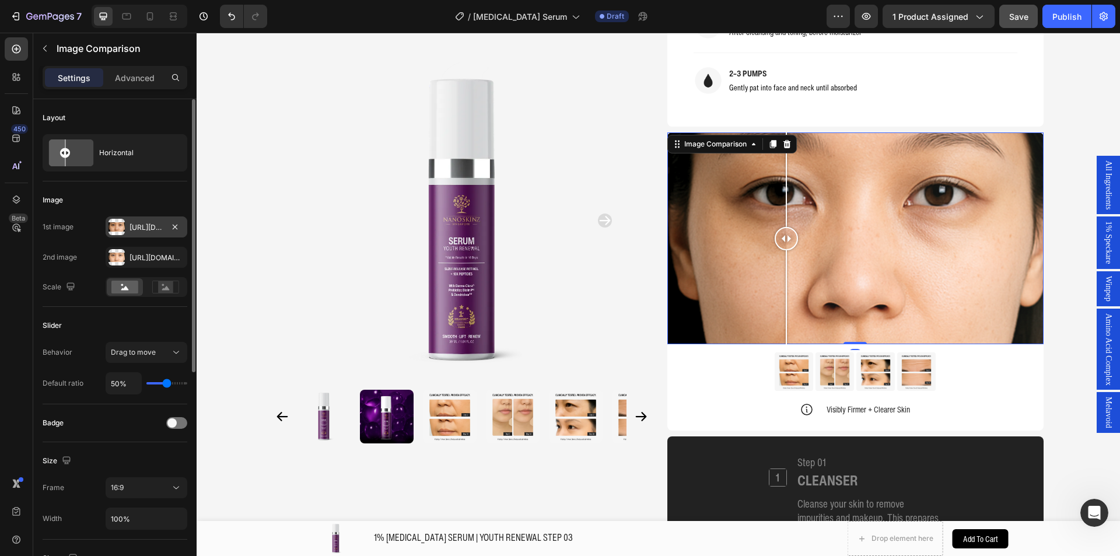
click at [114, 229] on div at bounding box center [116, 227] width 16 height 16
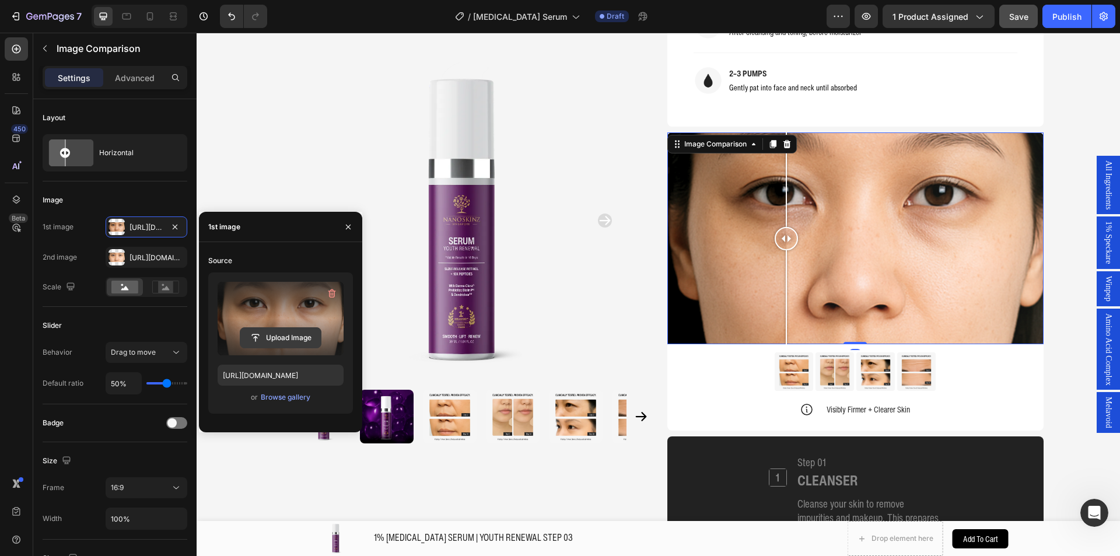
click at [272, 339] on input "file" at bounding box center [280, 338] width 80 height 20
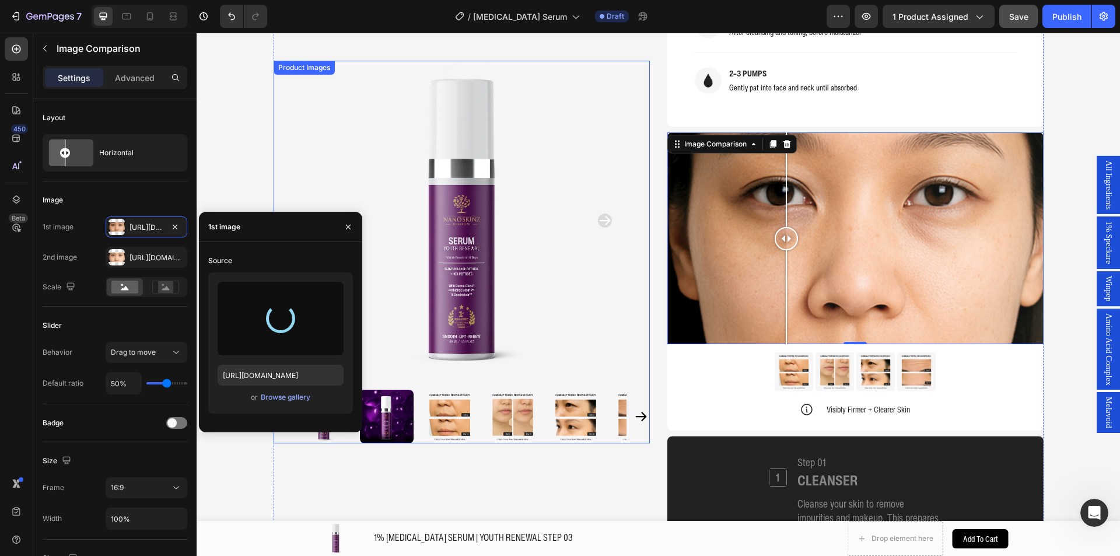
type input "https://cdn.shopify.com/s/files/1/0941/6300/9836/files/gempages_577943635312509…"
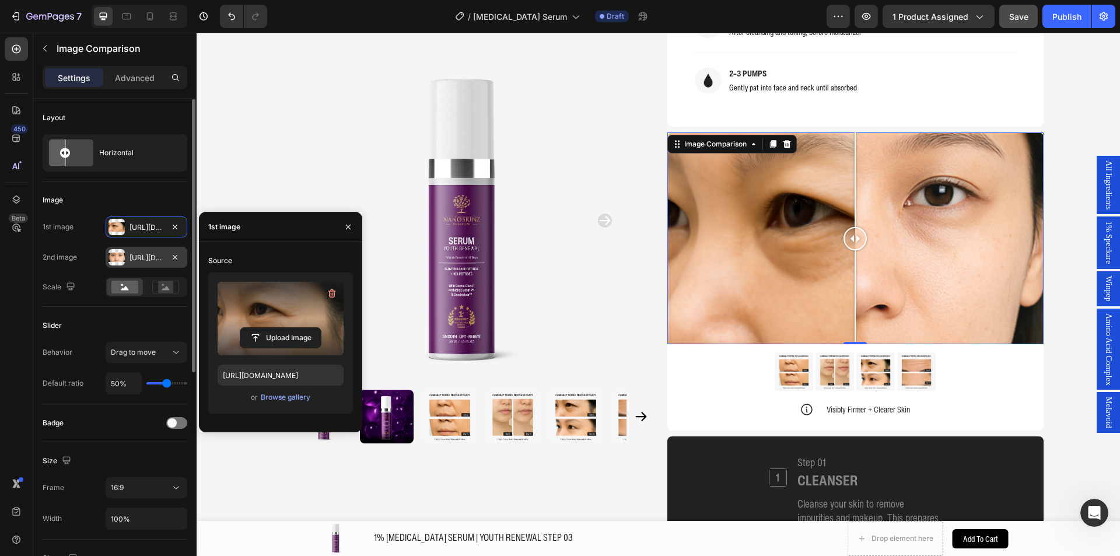
click at [155, 255] on div "[URL][DOMAIN_NAME]" at bounding box center [146, 257] width 34 height 10
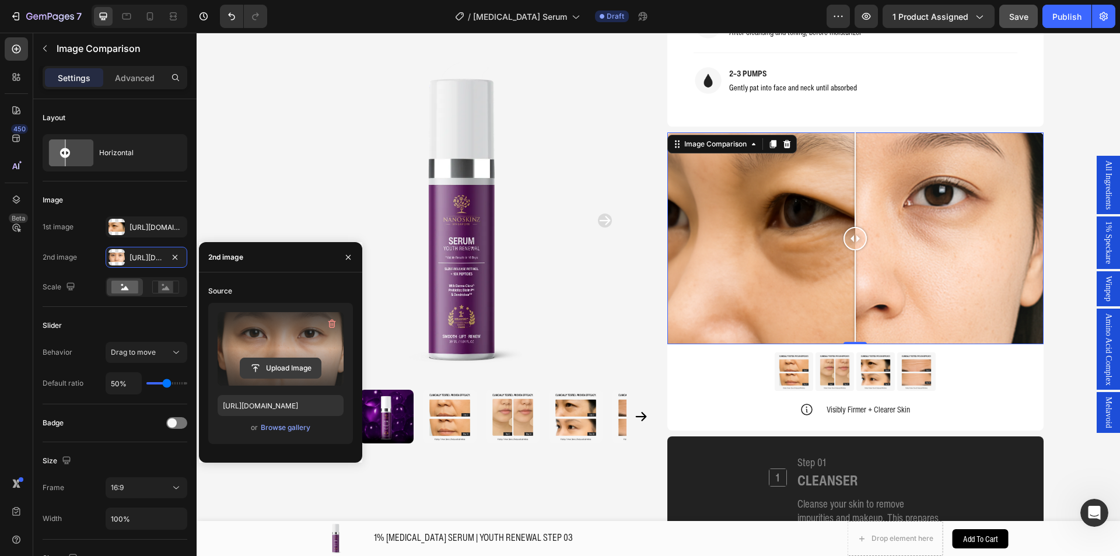
click at [268, 360] on input "file" at bounding box center [280, 368] width 80 height 20
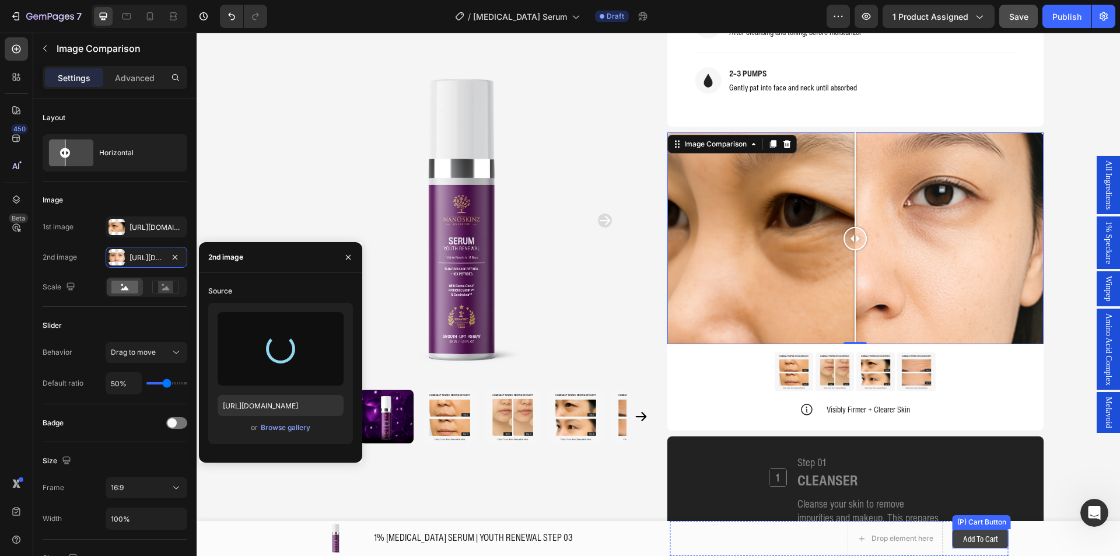
type input "https://cdn.shopify.com/s/files/1/0941/6300/9836/files/gempages_577943635312509…"
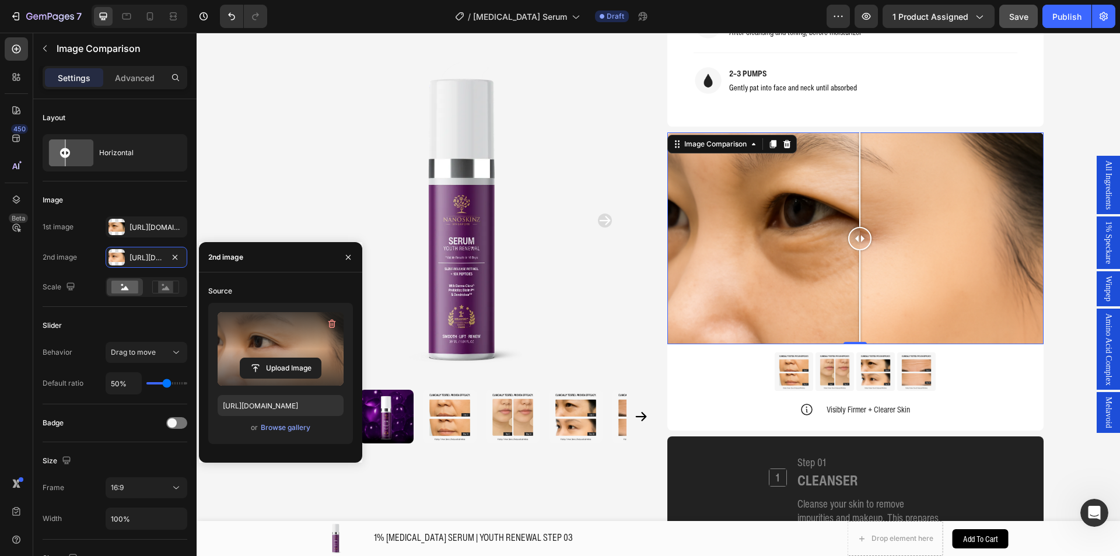
drag, startPoint x: 847, startPoint y: 220, endPoint x: 855, endPoint y: 219, distance: 8.9
click at [855, 227] on div at bounding box center [859, 238] width 23 height 23
click at [698, 137] on div "Image Comparison" at bounding box center [715, 144] width 90 height 14
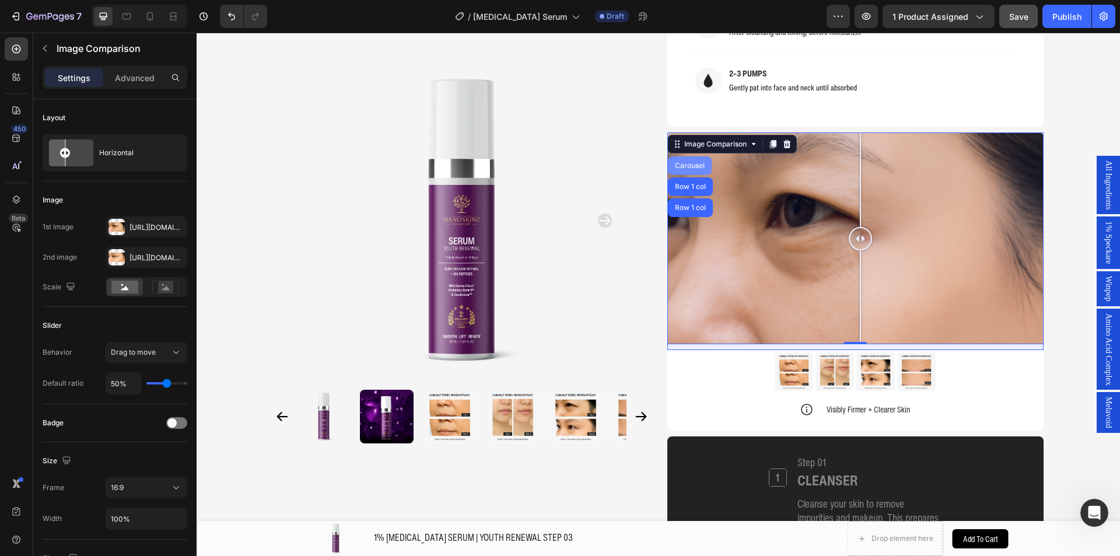
click at [686, 162] on div "Carousel" at bounding box center [689, 165] width 34 height 7
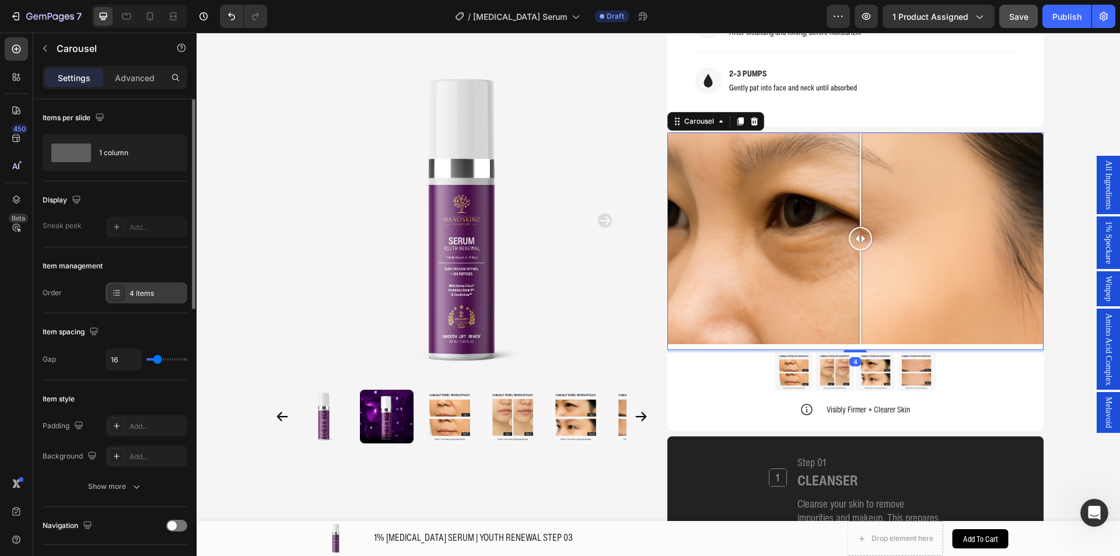
click at [152, 296] on div "4 items" at bounding box center [156, 293] width 55 height 10
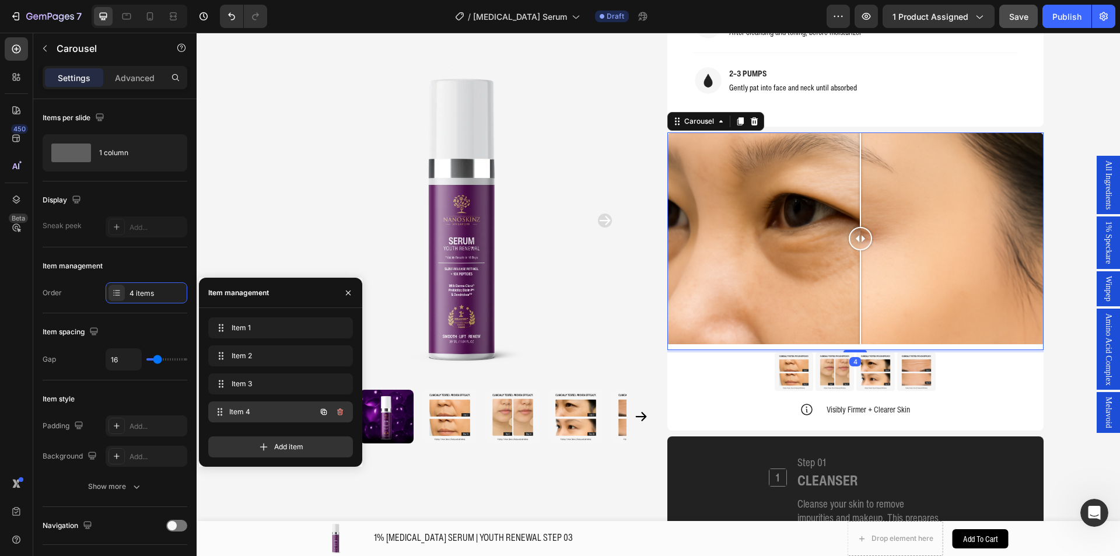
click at [243, 405] on div "Item 4 Item 4" at bounding box center [264, 411] width 103 height 16
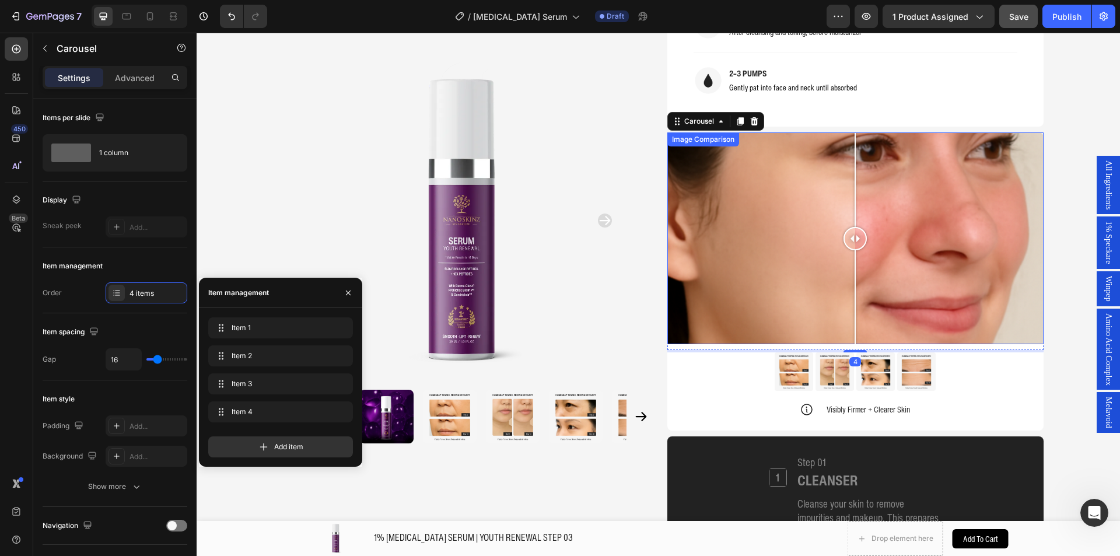
click at [811, 234] on div at bounding box center [855, 238] width 376 height 212
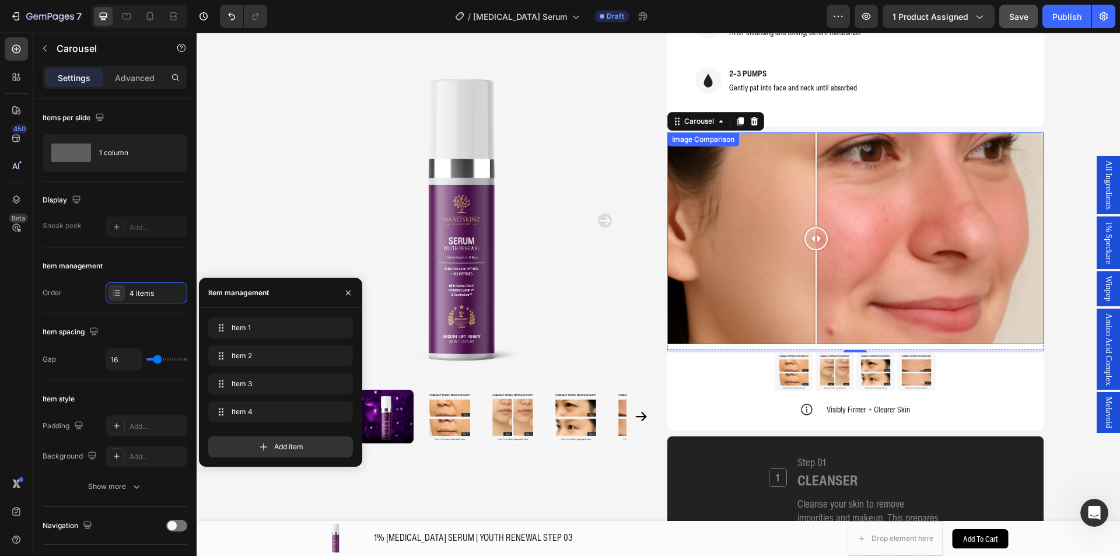
click at [848, 228] on div at bounding box center [855, 238] width 376 height 212
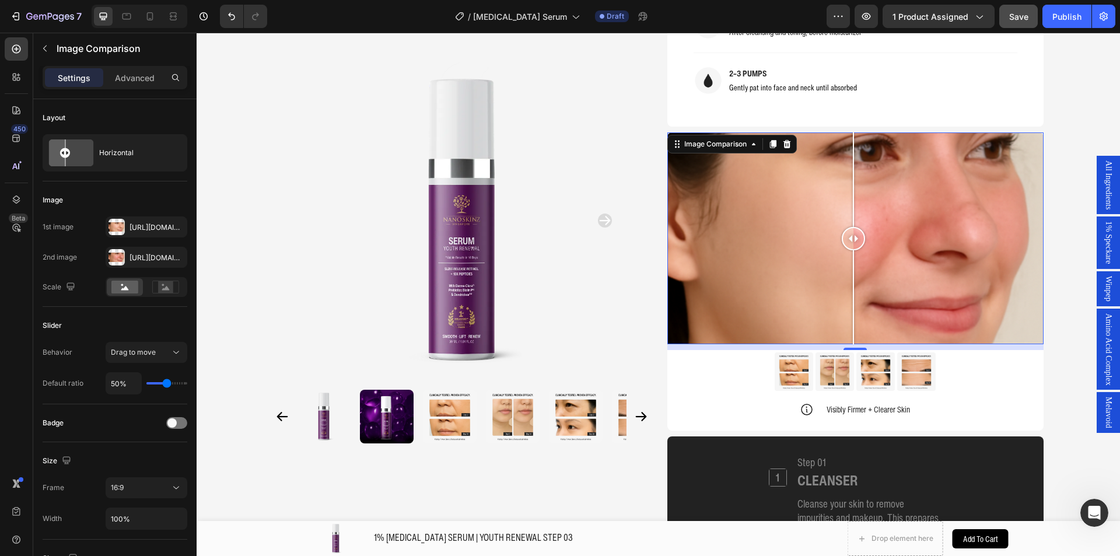
click at [872, 227] on div at bounding box center [855, 238] width 376 height 212
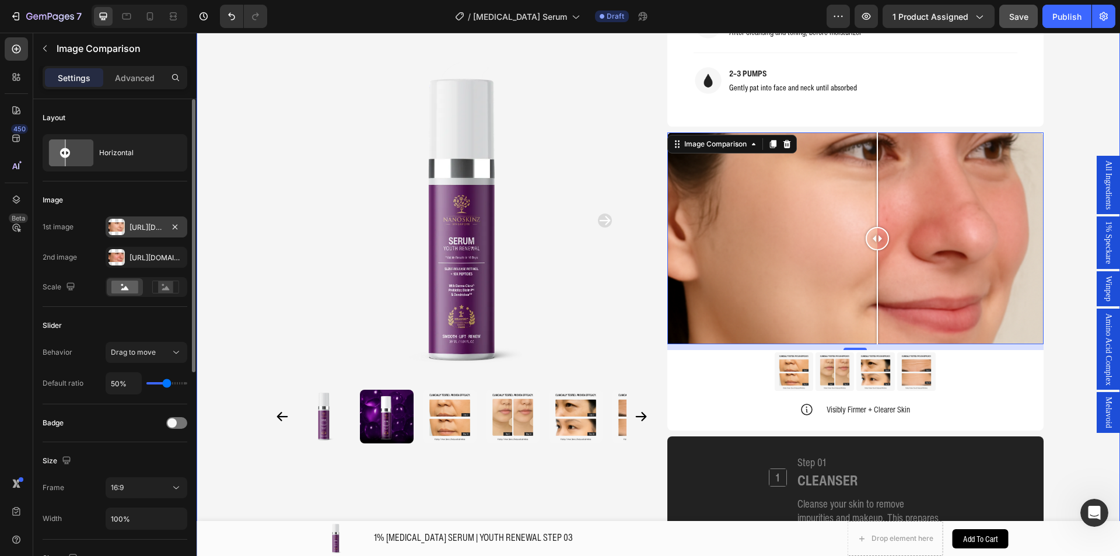
click at [153, 230] on div "Https://cdn.Shopify.Com/s/files/1/0941/6300/9836/files/gempages_577943635312509…" at bounding box center [146, 227] width 34 height 10
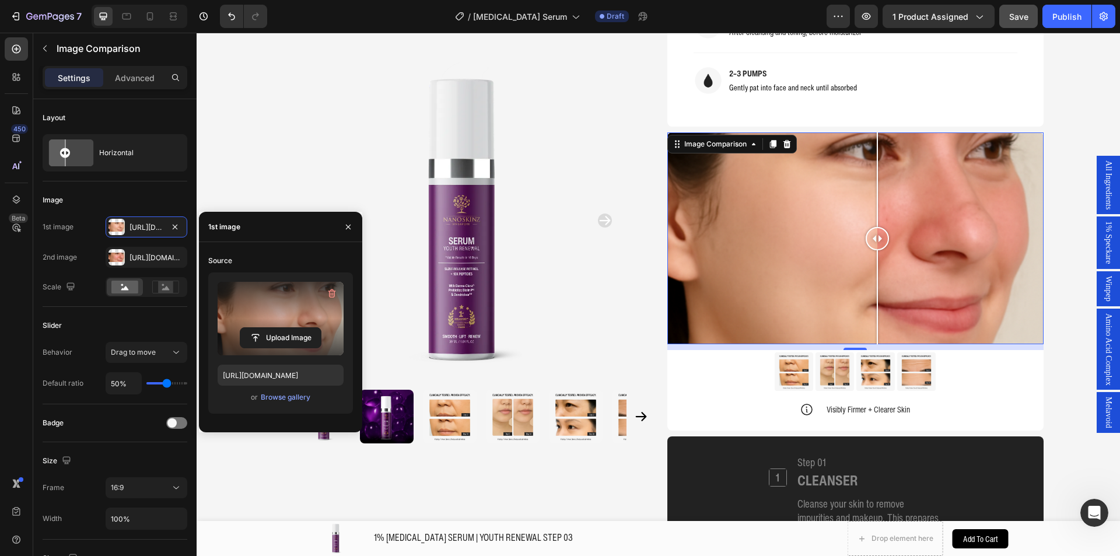
click at [251, 295] on label at bounding box center [280, 318] width 126 height 73
click at [251, 328] on input "file" at bounding box center [280, 338] width 80 height 20
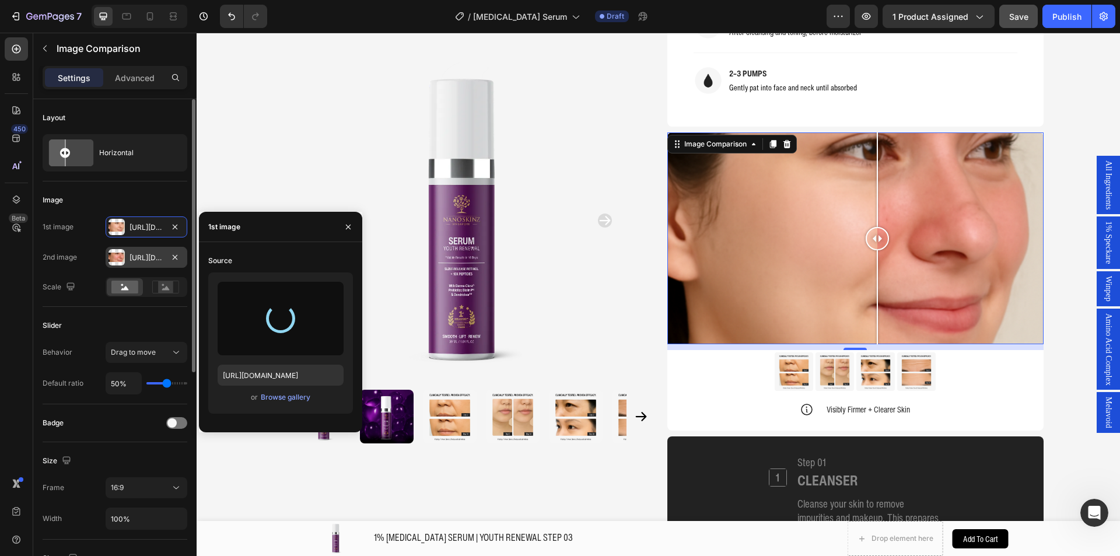
type input "https://cdn.shopify.com/s/files/1/0941/6300/9836/files/gempages_577943635312509…"
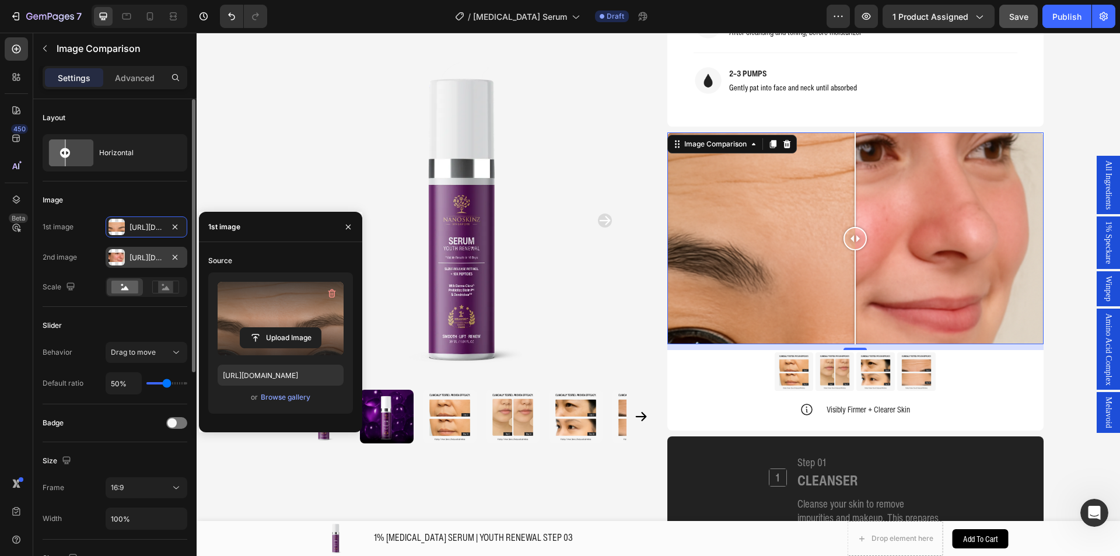
click at [146, 253] on div "Https://cdn.Shopify.Com/s/files/1/0941/6300/9836/files/gempages_577943635312509…" at bounding box center [146, 257] width 34 height 10
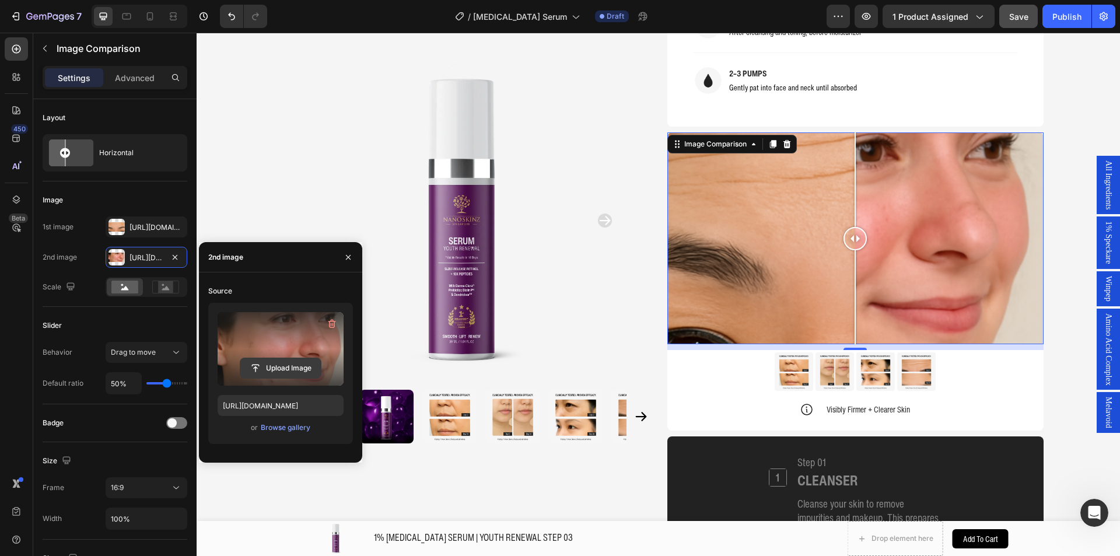
click at [278, 368] on input "file" at bounding box center [280, 368] width 80 height 20
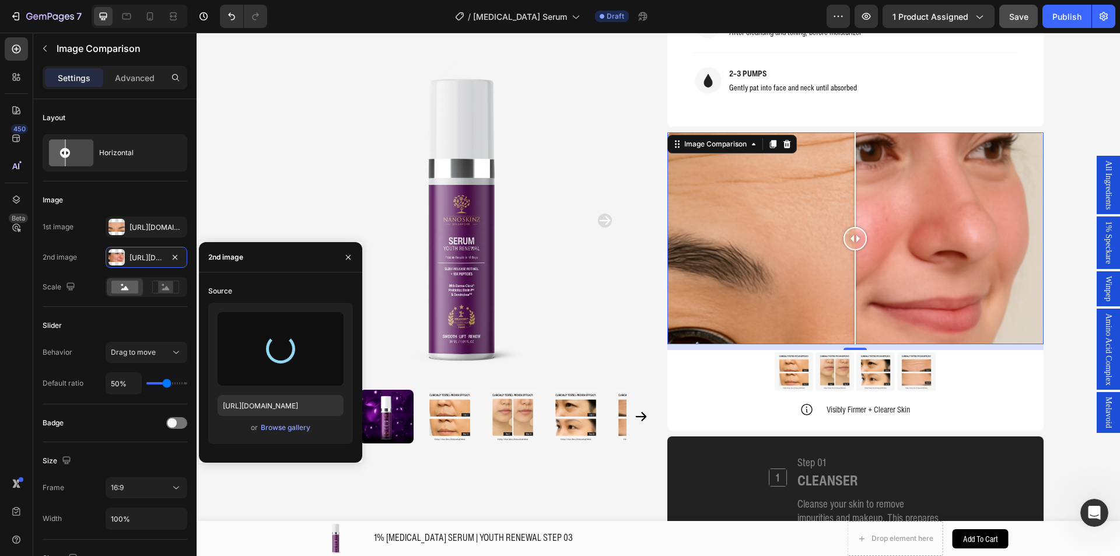
type input "https://cdn.shopify.com/s/files/1/0941/6300/9836/files/gempages_577943635312509…"
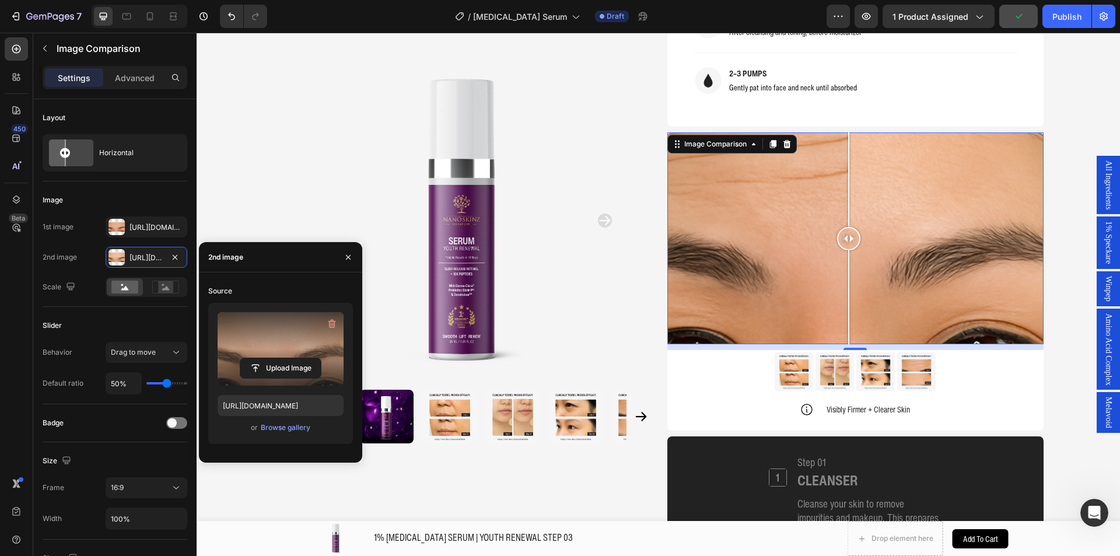
drag, startPoint x: 855, startPoint y: 224, endPoint x: 859, endPoint y: 219, distance: 7.0
click at [859, 227] on div at bounding box center [848, 238] width 23 height 23
click at [1056, 200] on div "Product Images Home 1% RETINOL SERUM | YOUTH RENEWAL STEP 03 Breadcrumb 1% RETI…" at bounding box center [657, 406] width 923 height 2876
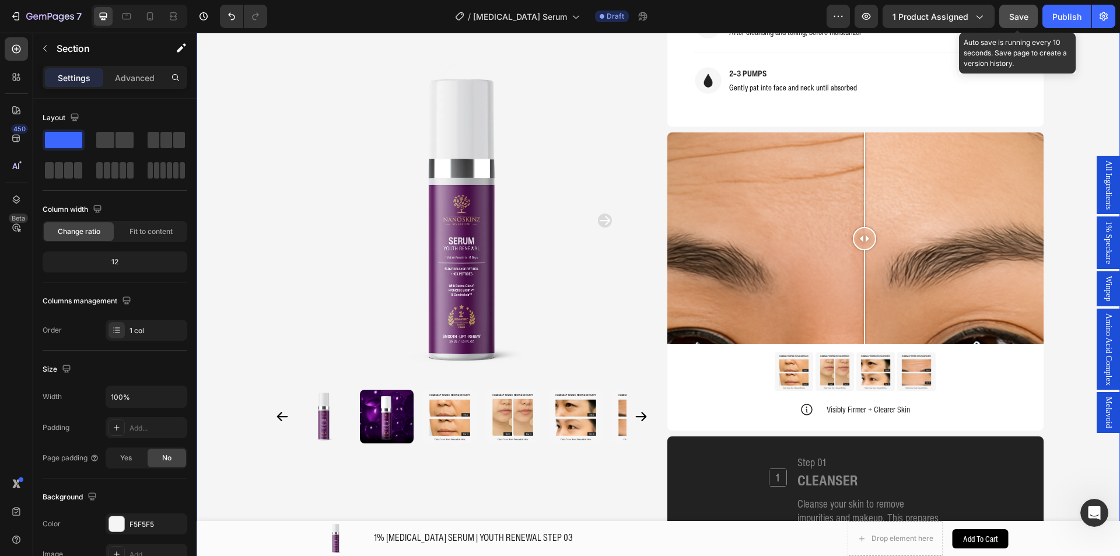
click at [1023, 20] on span "Save" at bounding box center [1018, 17] width 19 height 10
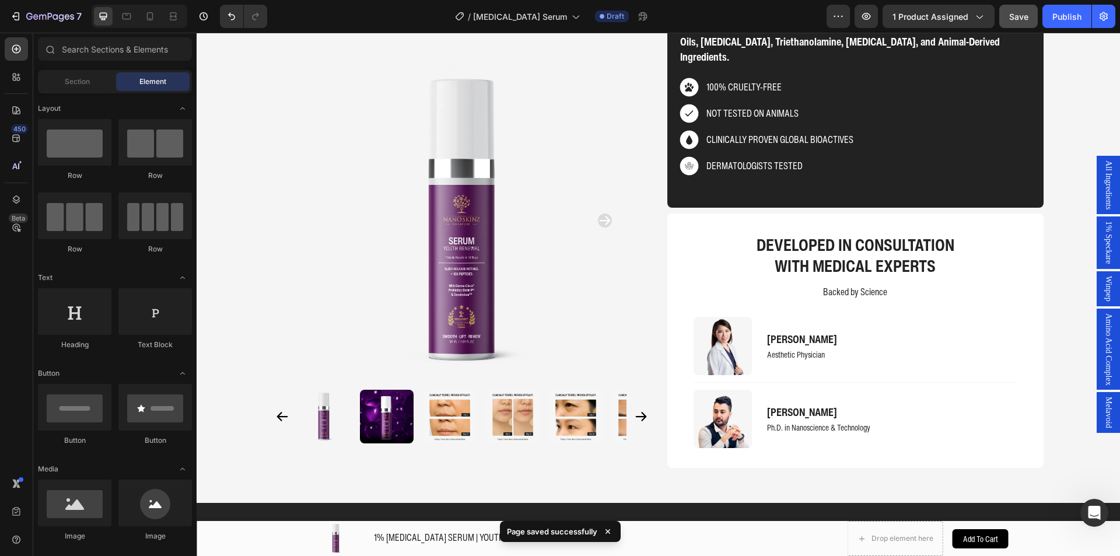
scroll to position [2968, 0]
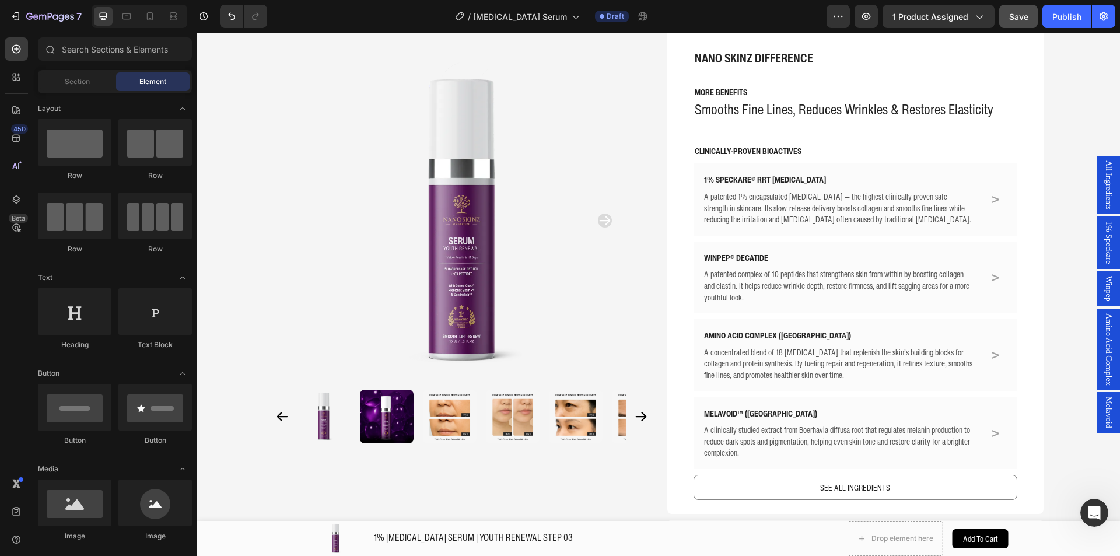
scroll to position [0, 0]
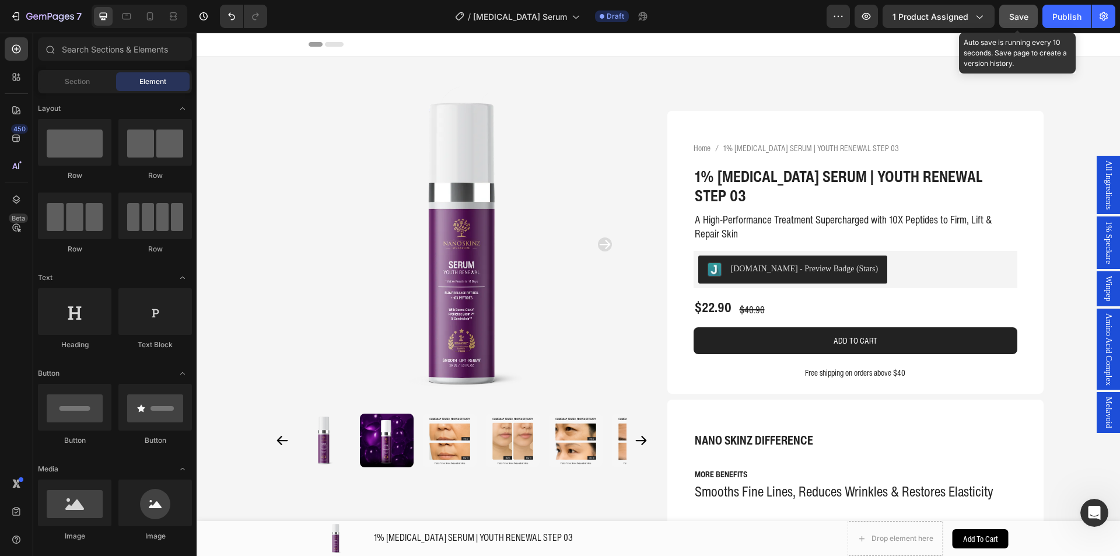
click at [1007, 16] on button "Save" at bounding box center [1018, 16] width 38 height 23
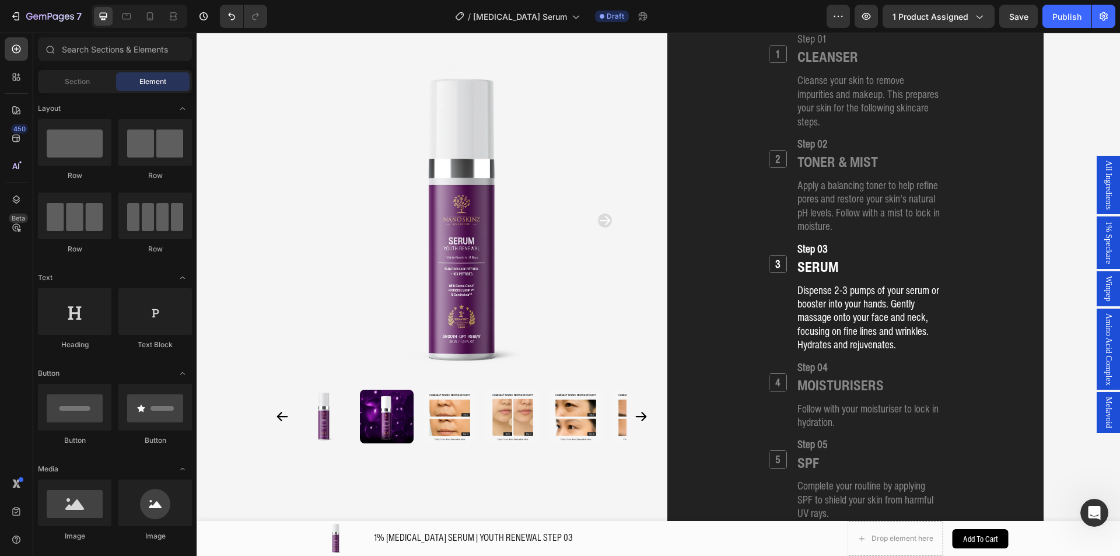
scroll to position [1650, 0]
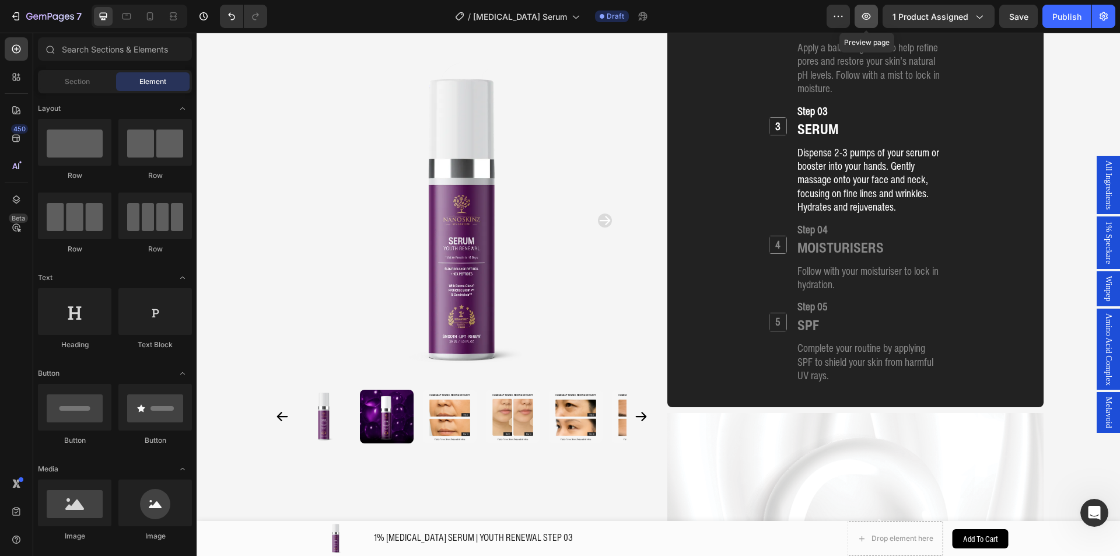
click at [865, 20] on icon "button" at bounding box center [866, 16] width 12 height 12
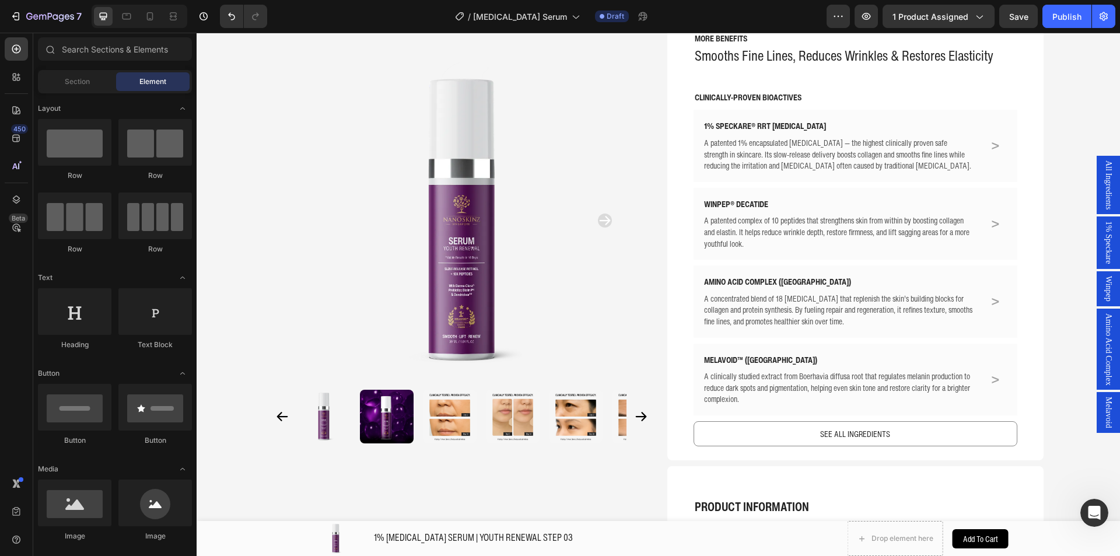
scroll to position [0, 0]
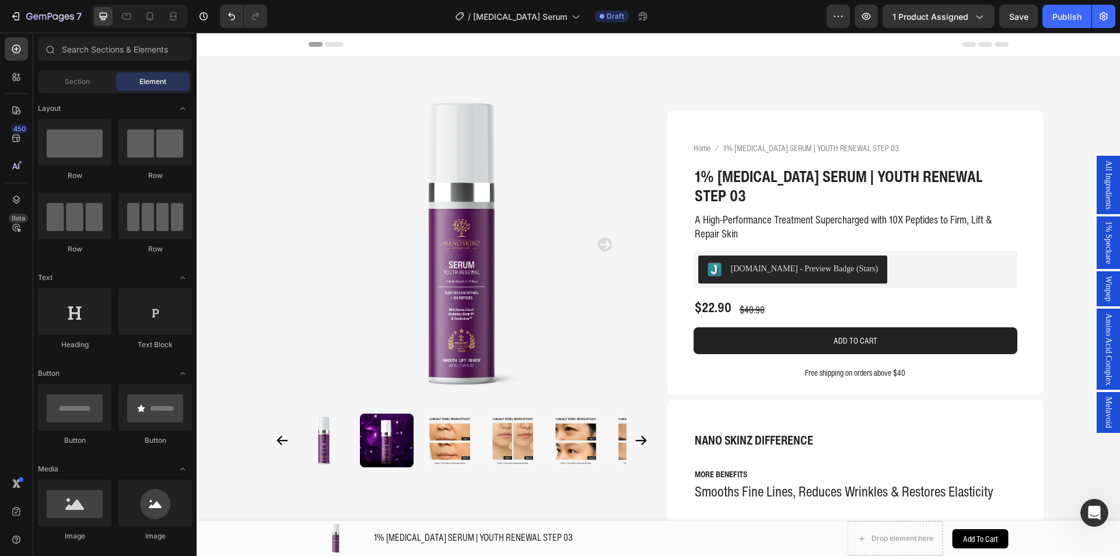
drag, startPoint x: 1119, startPoint y: 314, endPoint x: 1315, endPoint y: 64, distance: 318.1
click at [1066, 23] on button "Publish" at bounding box center [1066, 16] width 49 height 23
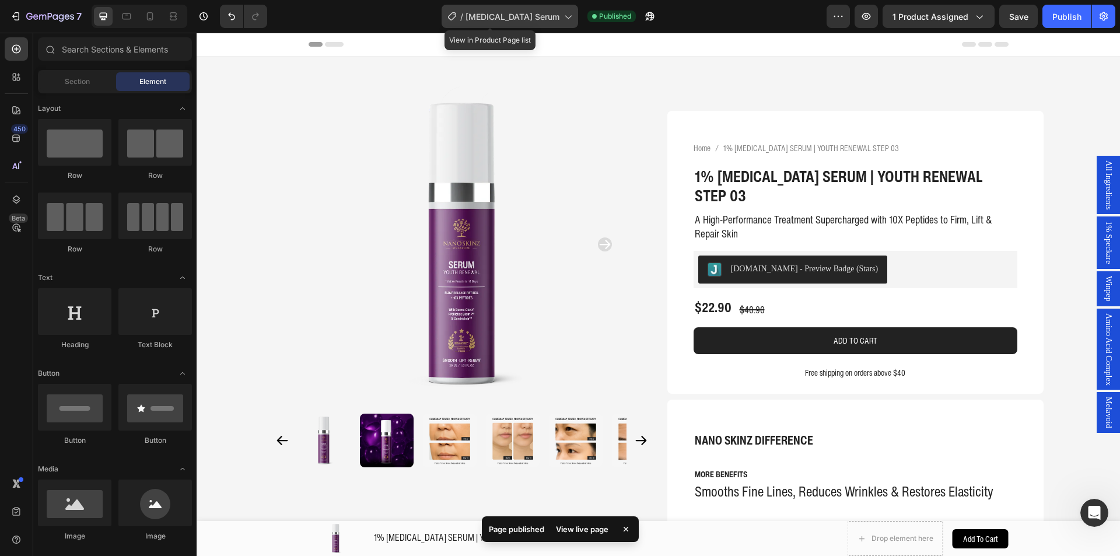
click at [507, 18] on div "/ Retinol Serum" at bounding box center [509, 16] width 136 height 23
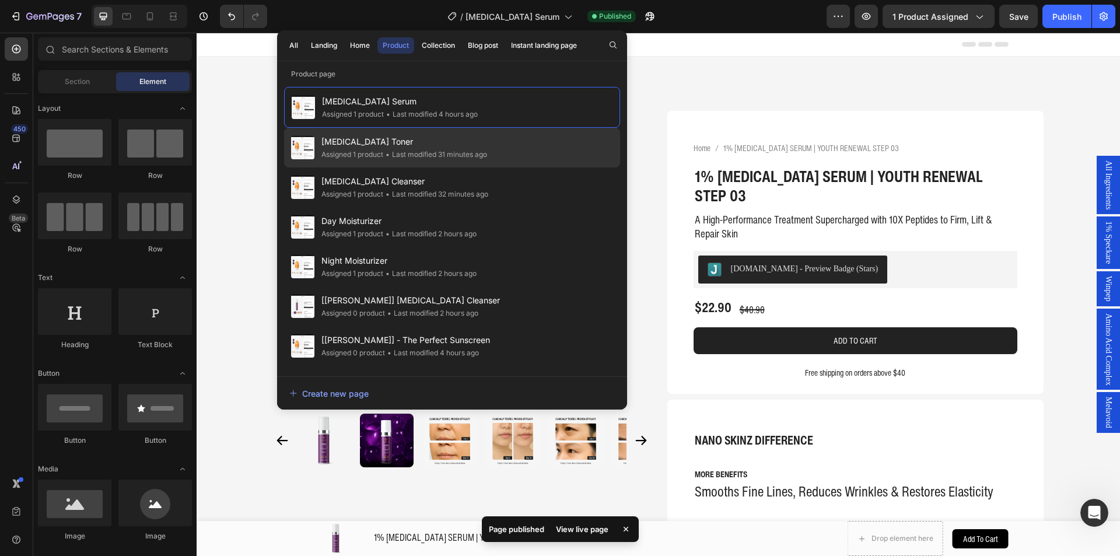
click at [427, 137] on span "[MEDICAL_DATA] Toner" at bounding box center [404, 142] width 166 height 14
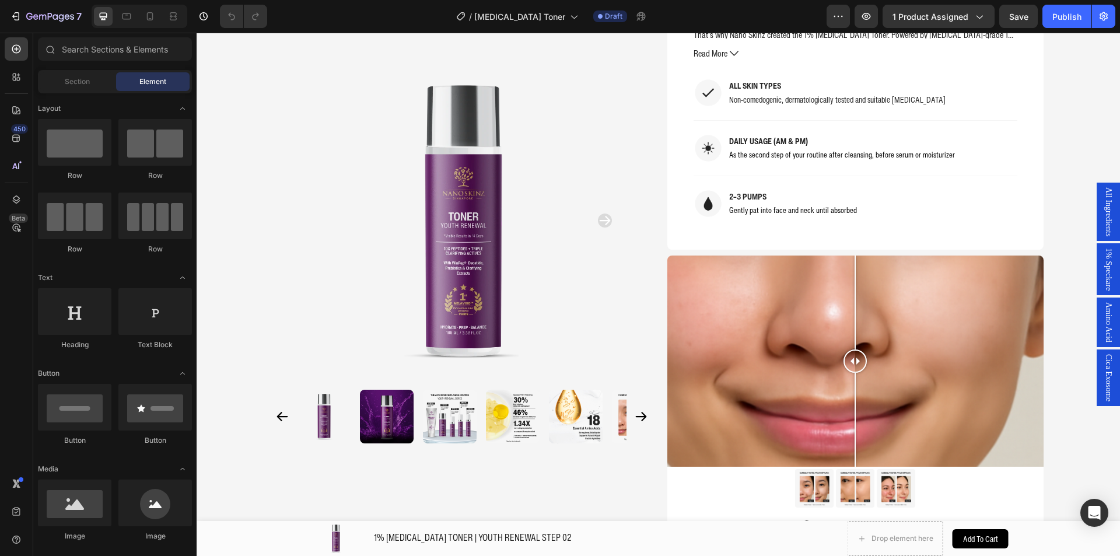
scroll to position [1023, 0]
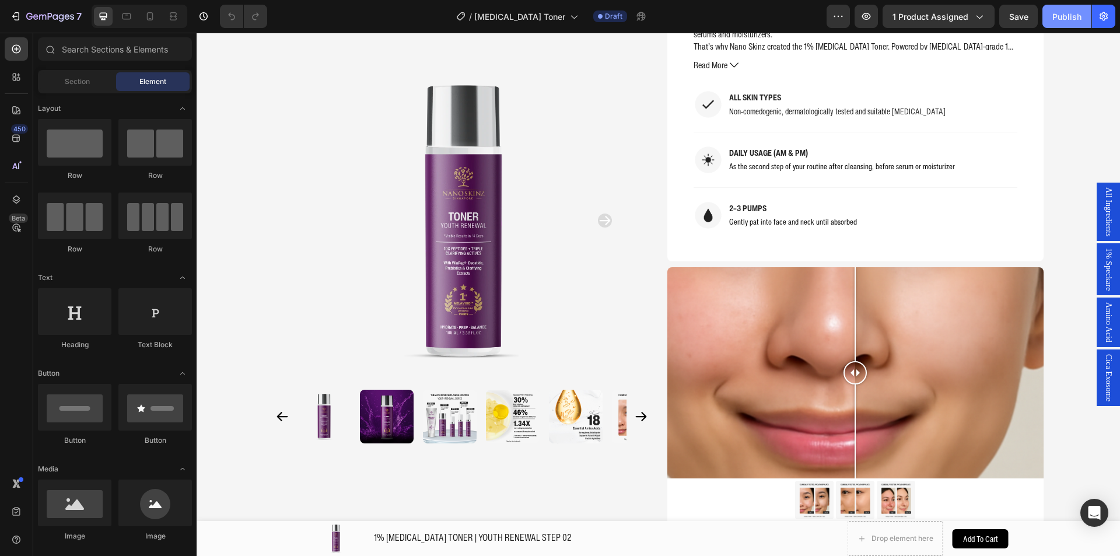
click at [1051, 15] on button "Publish" at bounding box center [1066, 16] width 49 height 23
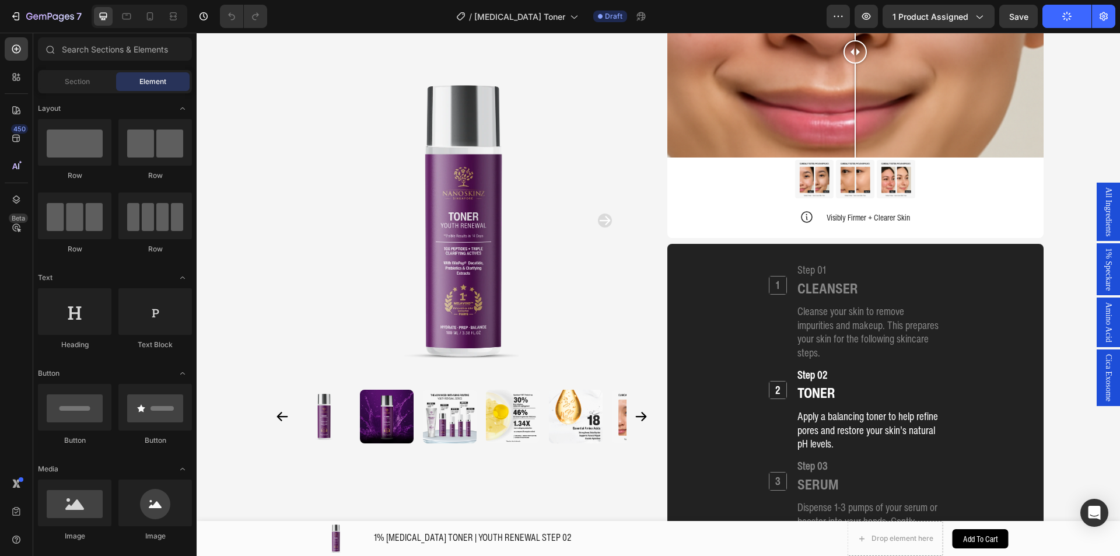
scroll to position [0, 0]
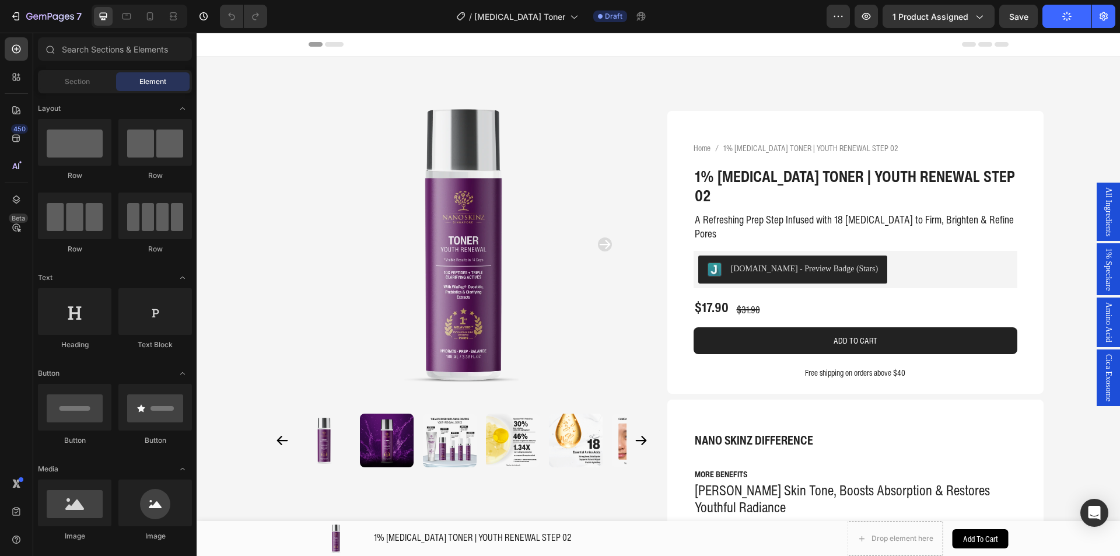
drag, startPoint x: 1119, startPoint y: 224, endPoint x: 1315, endPoint y: 64, distance: 254.0
click at [514, 16] on span "[MEDICAL_DATA] Toner" at bounding box center [519, 16] width 91 height 12
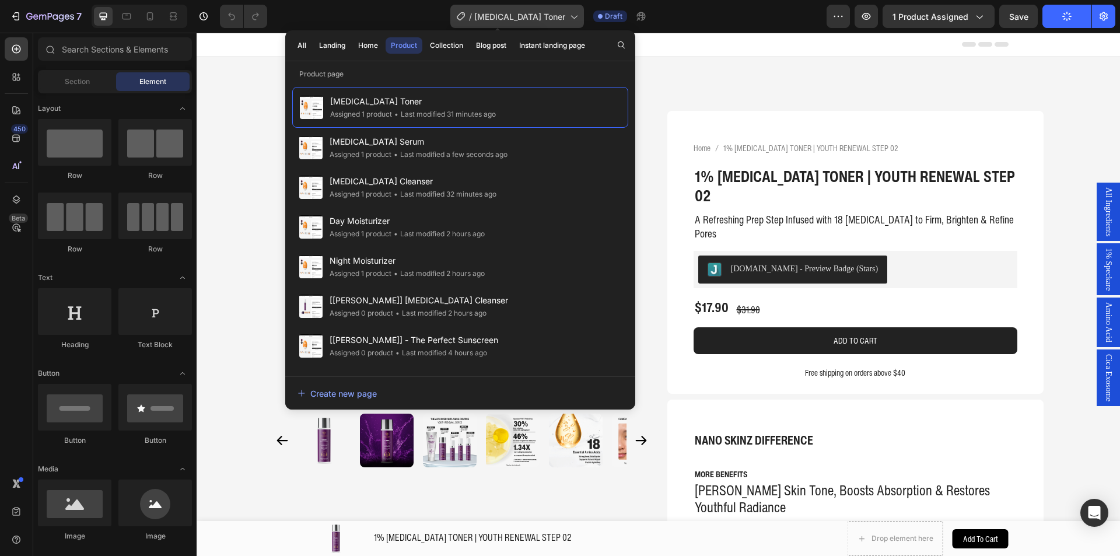
click at [514, 16] on span "[MEDICAL_DATA] Toner" at bounding box center [519, 16] width 91 height 12
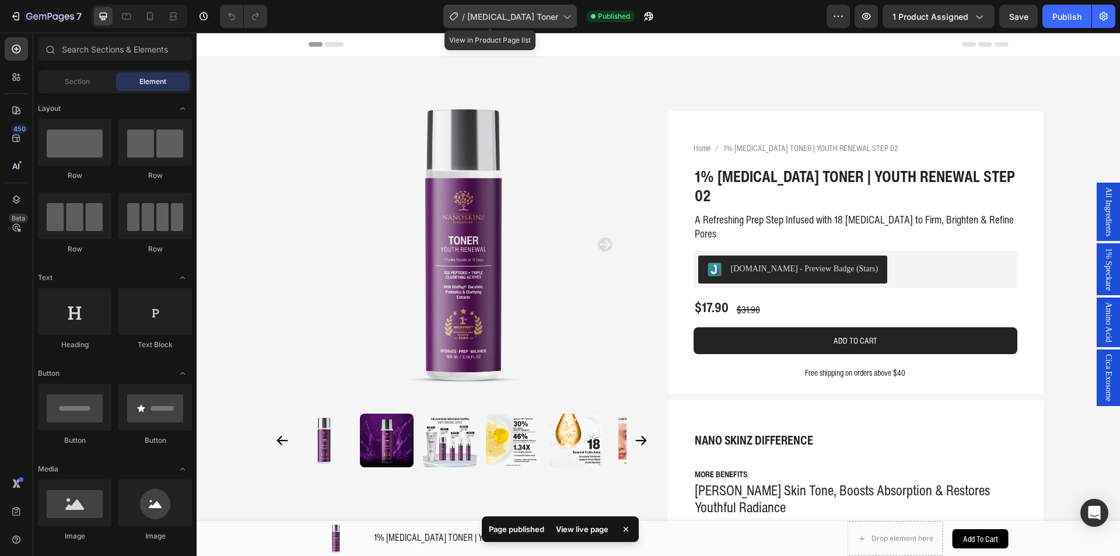
click at [514, 16] on span "[MEDICAL_DATA] Toner" at bounding box center [512, 16] width 91 height 12
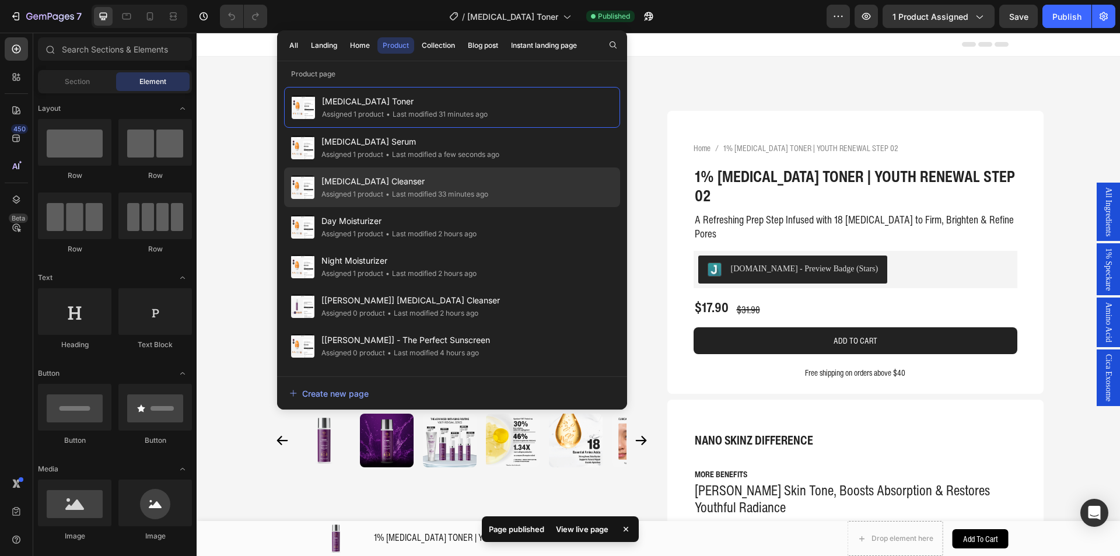
click at [386, 195] on span "•" at bounding box center [387, 193] width 4 height 9
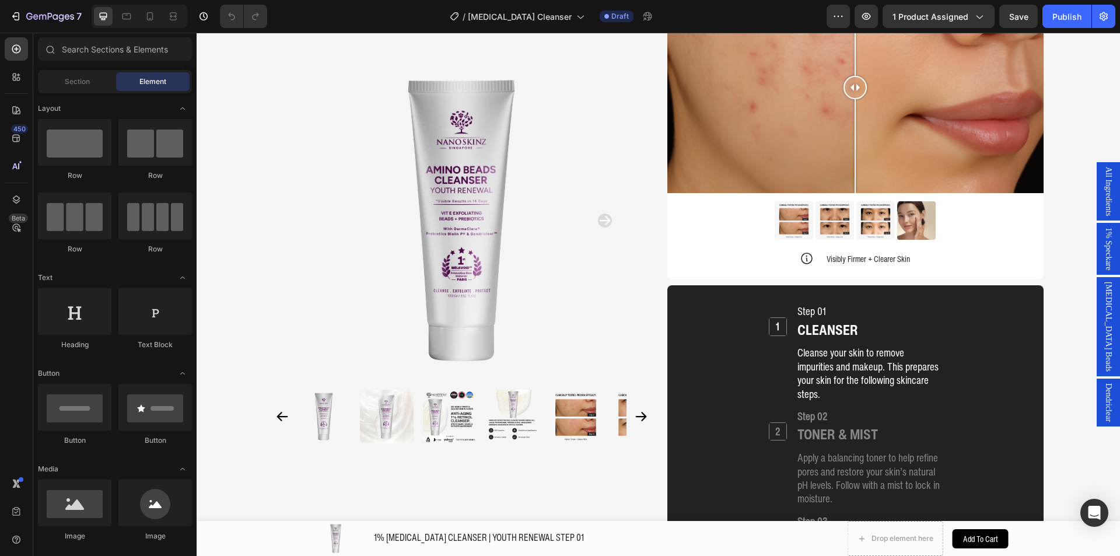
scroll to position [1230, 0]
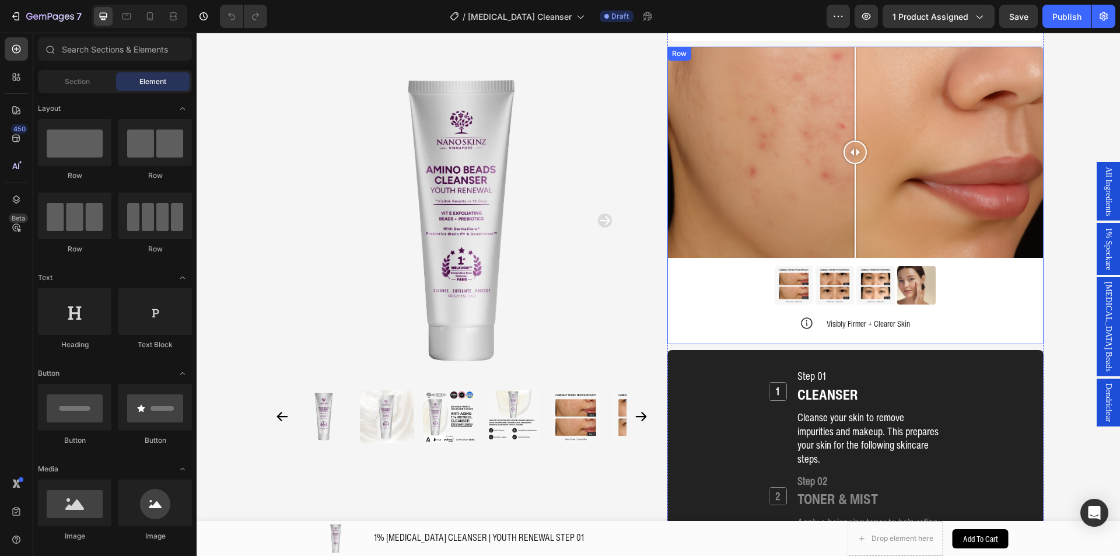
click at [906, 266] on img at bounding box center [916, 285] width 38 height 38
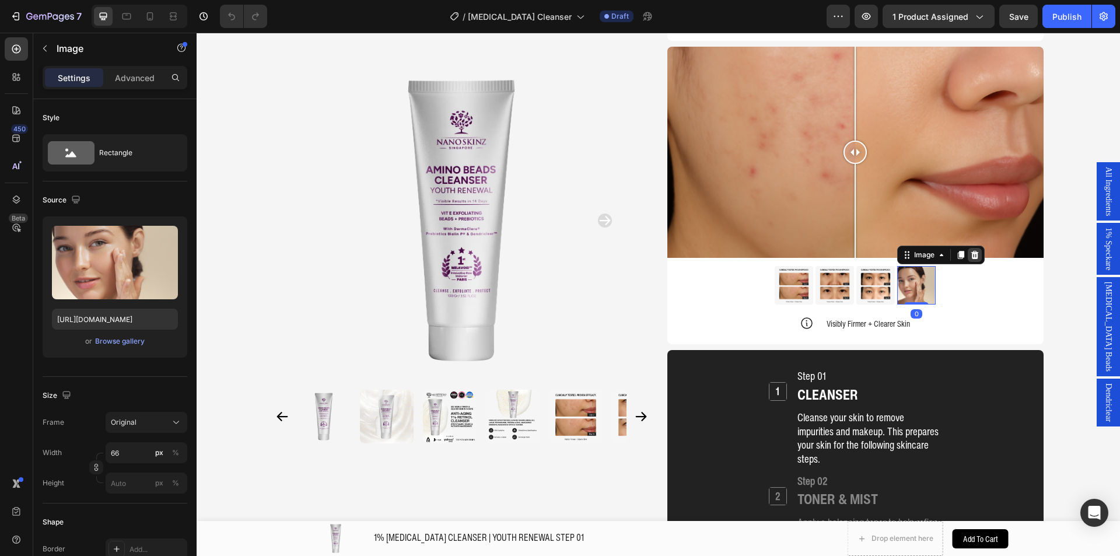
click at [971, 251] on icon at bounding box center [975, 255] width 8 height 8
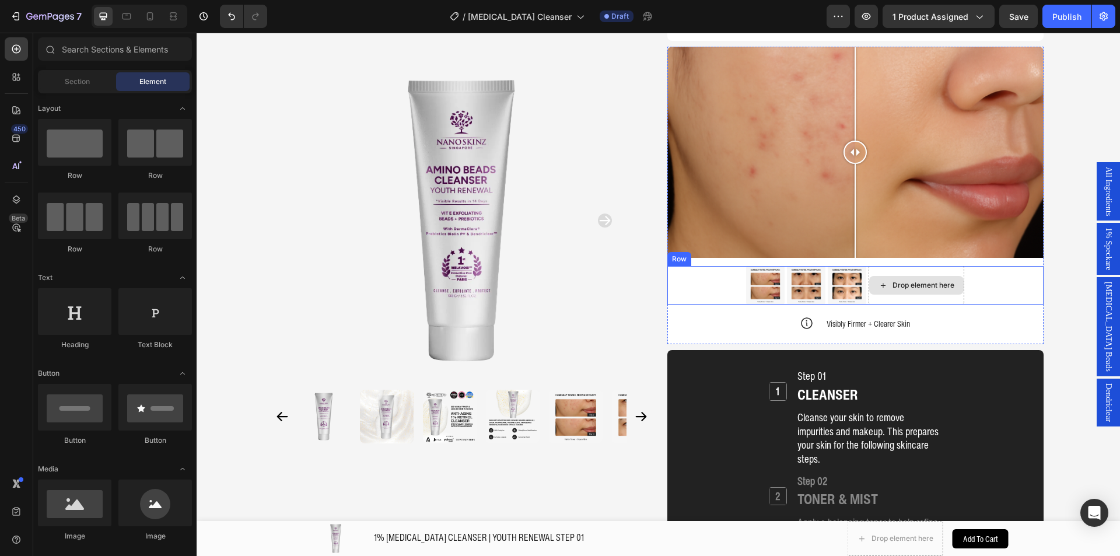
click at [931, 280] on div "Drop element here" at bounding box center [923, 284] width 62 height 9
click at [1002, 266] on div "Image Image Image Drop element here Row" at bounding box center [855, 285] width 376 height 38
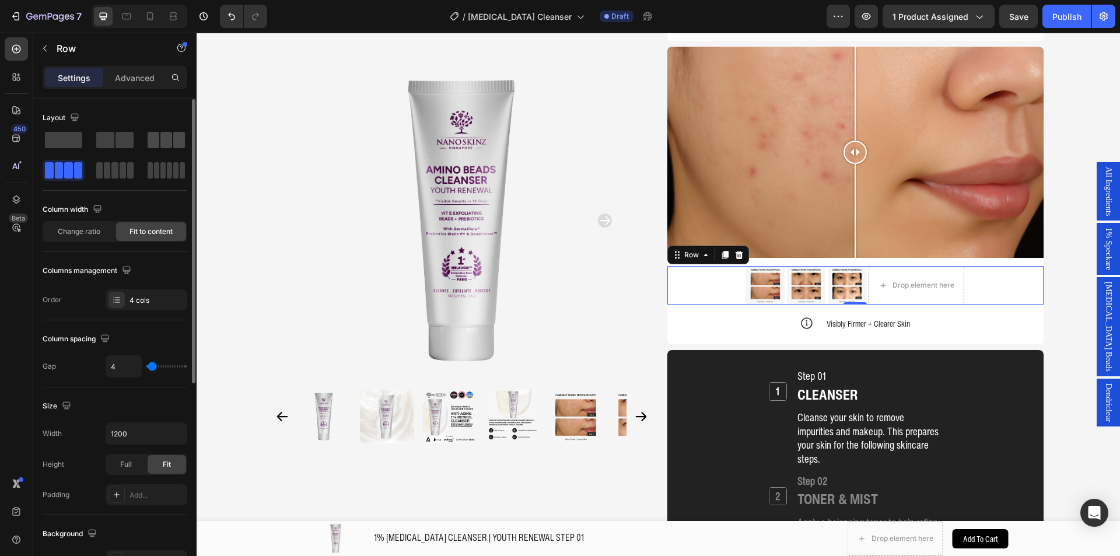
drag, startPoint x: 161, startPoint y: 145, endPoint x: 596, endPoint y: 194, distance: 438.2
click at [161, 145] on span at bounding box center [166, 140] width 12 height 16
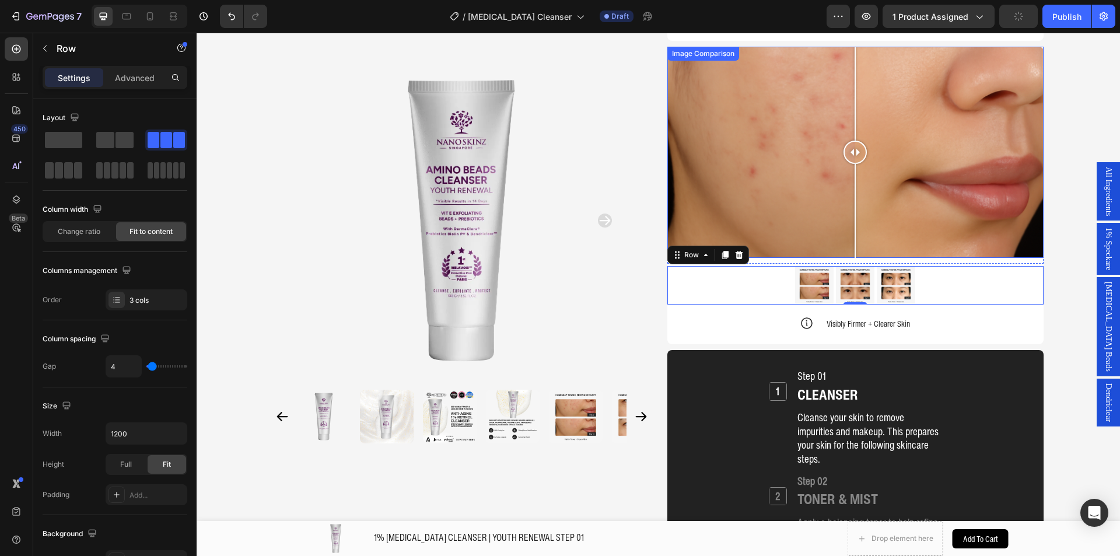
click at [774, 168] on div at bounding box center [855, 153] width 376 height 212
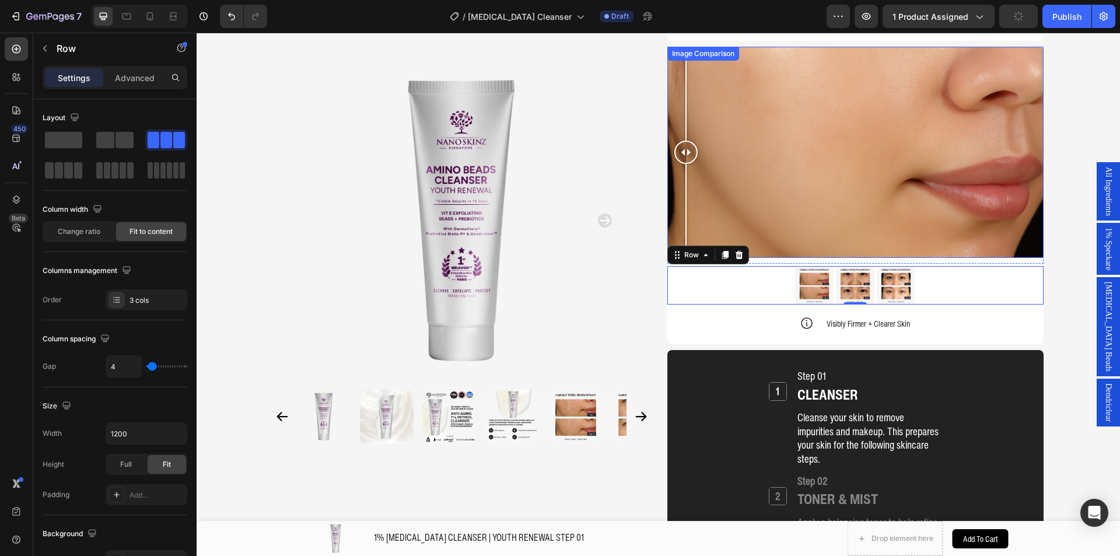
click at [681, 111] on div at bounding box center [855, 153] width 376 height 212
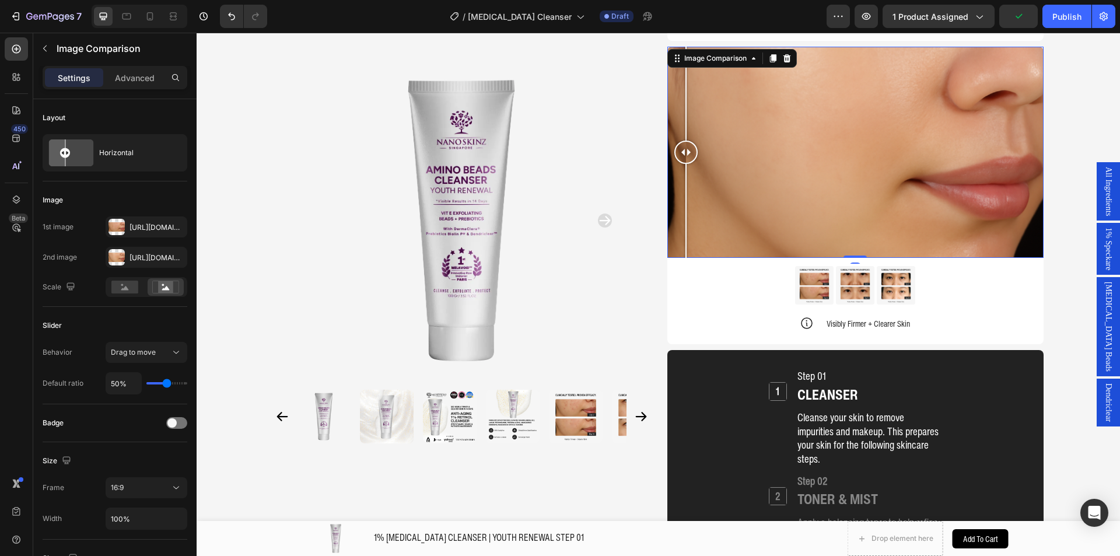
click at [836, 109] on div at bounding box center [855, 153] width 376 height 212
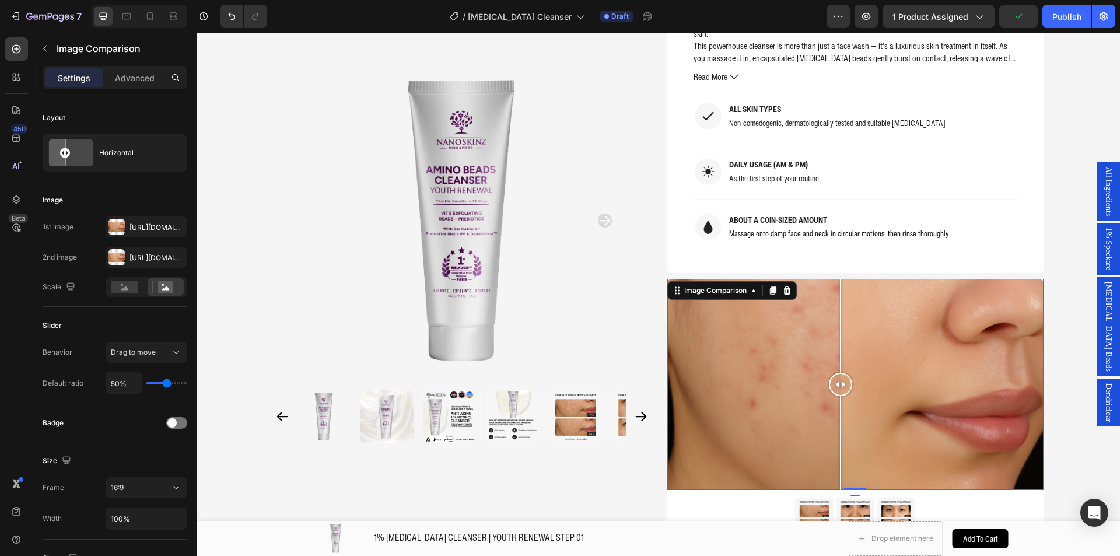
scroll to position [996, 0]
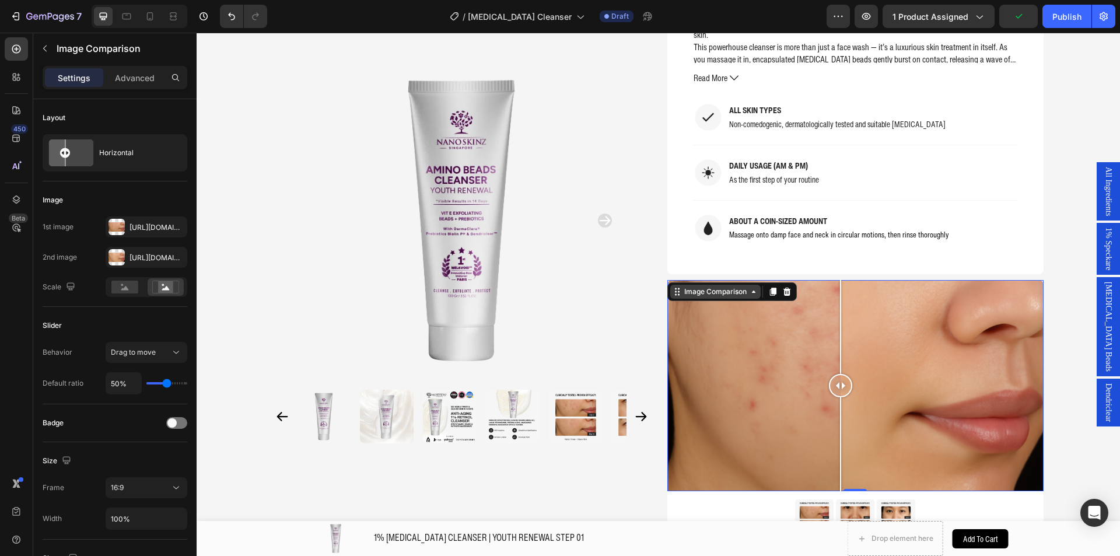
click at [700, 286] on div "Image Comparison" at bounding box center [715, 291] width 67 height 10
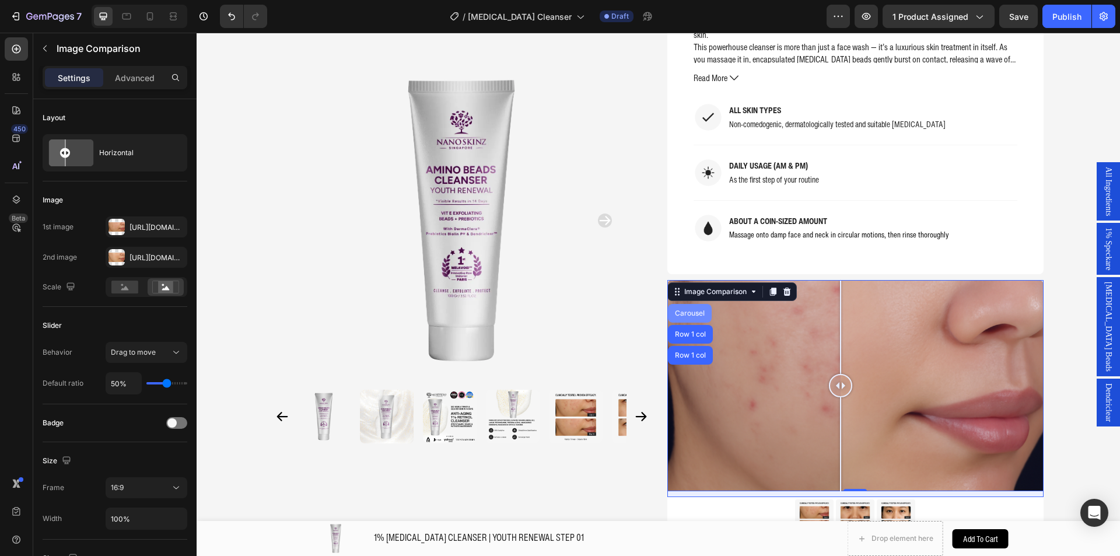
click at [678, 304] on div "Carousel" at bounding box center [690, 313] width 44 height 19
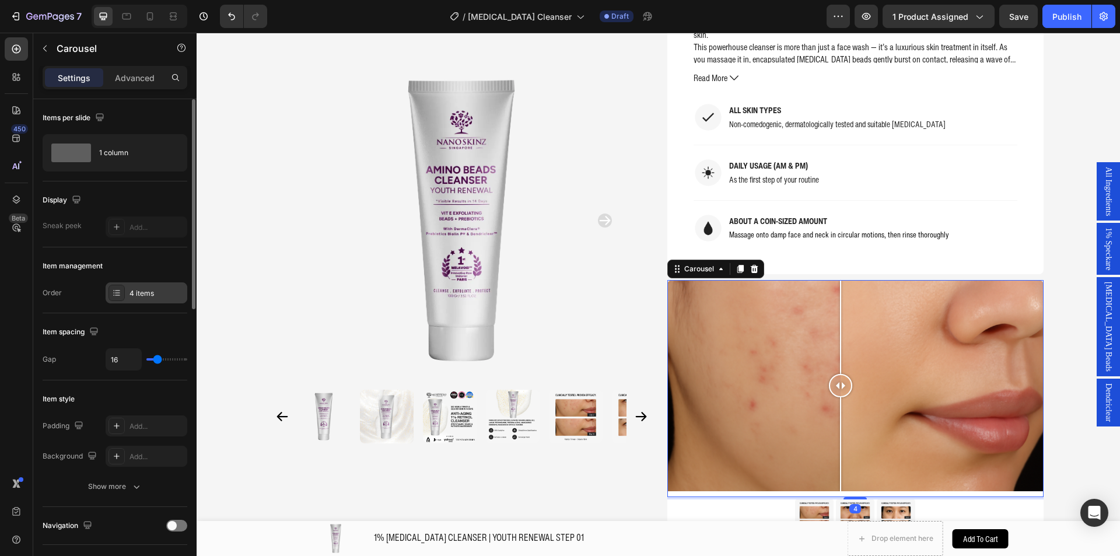
click at [150, 299] on div "4 items" at bounding box center [147, 292] width 82 height 21
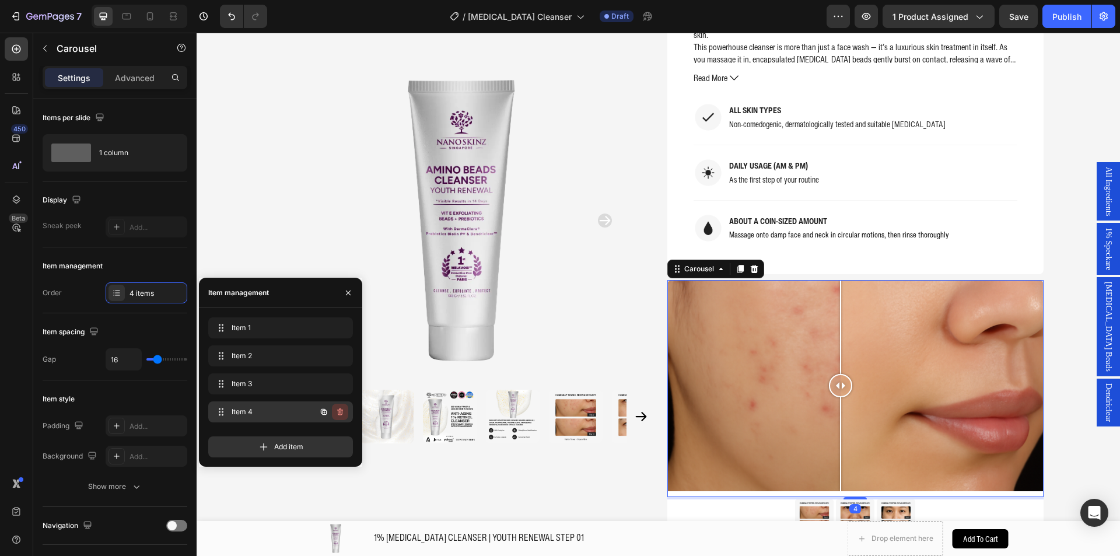
click at [342, 416] on icon "button" at bounding box center [339, 411] width 9 height 9
click at [341, 412] on div "Delete" at bounding box center [332, 411] width 22 height 10
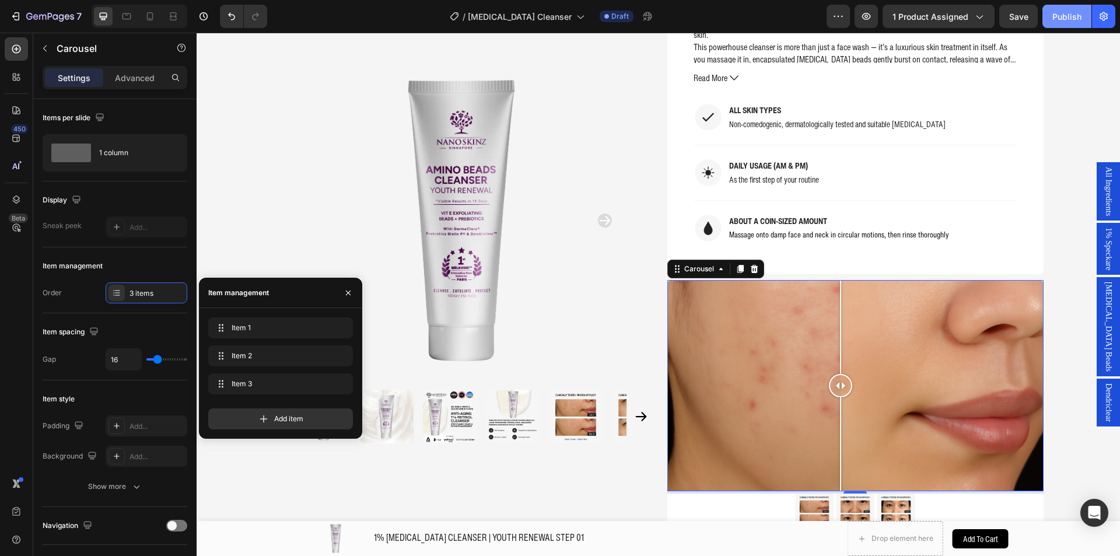
click at [1071, 16] on div "Publish" at bounding box center [1066, 16] width 29 height 12
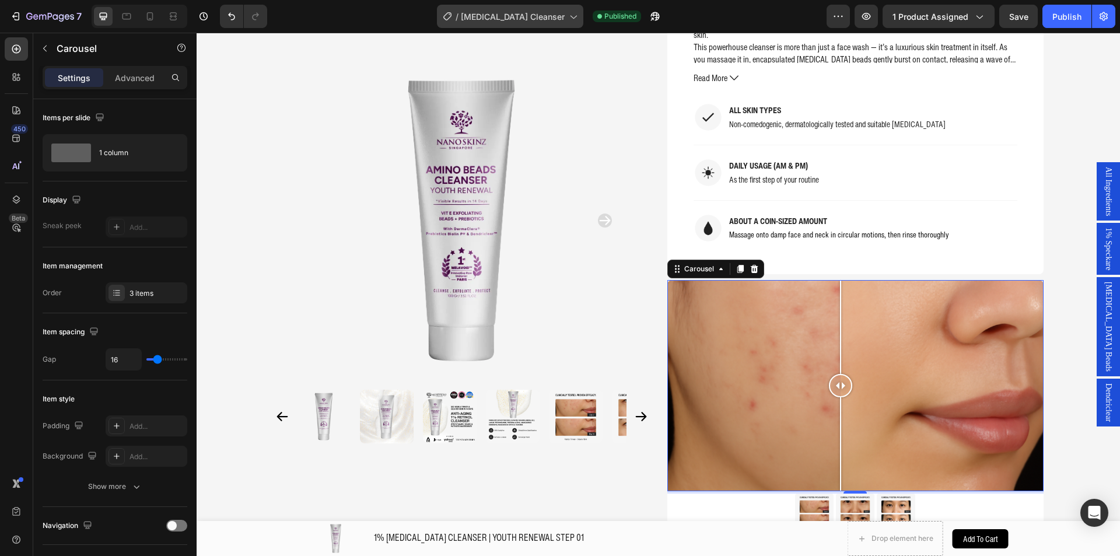
click at [542, 26] on div "/ [MEDICAL_DATA] Cleanser" at bounding box center [510, 16] width 146 height 23
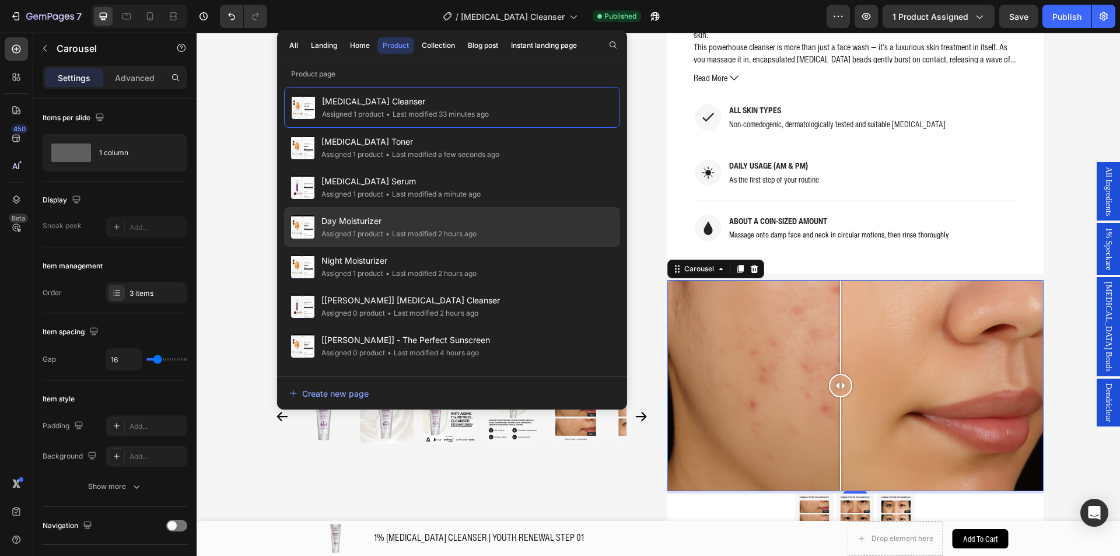
click at [504, 247] on div "Day Moisturizer Assigned 1 product • Last modified 2 hours ago" at bounding box center [452, 267] width 336 height 40
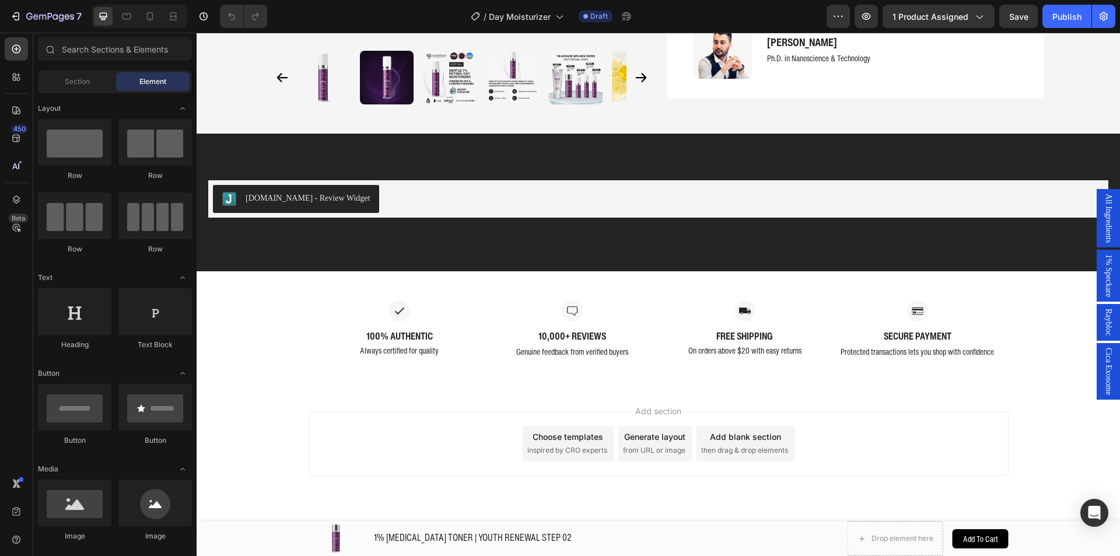
scroll to position [2845, 0]
click at [17, 117] on div at bounding box center [16, 110] width 23 height 23
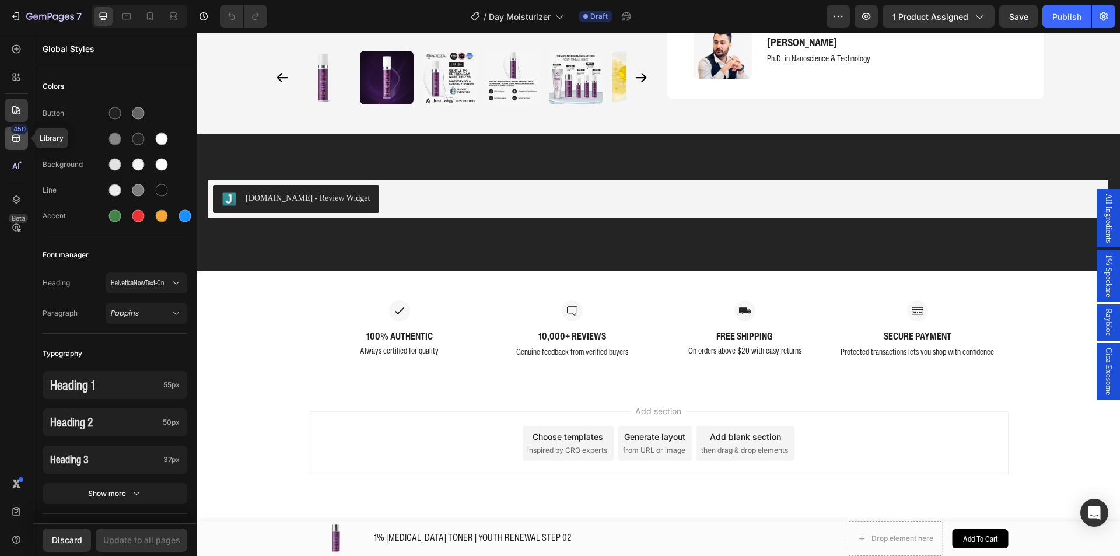
click at [20, 134] on icon at bounding box center [16, 138] width 12 height 12
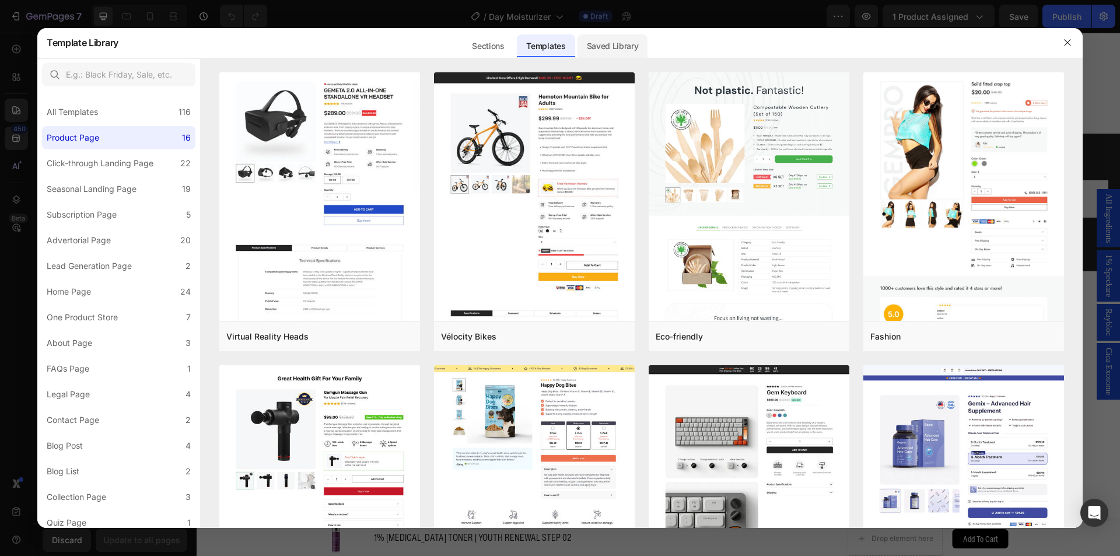
click at [629, 50] on div "Saved Library" at bounding box center [612, 45] width 71 height 23
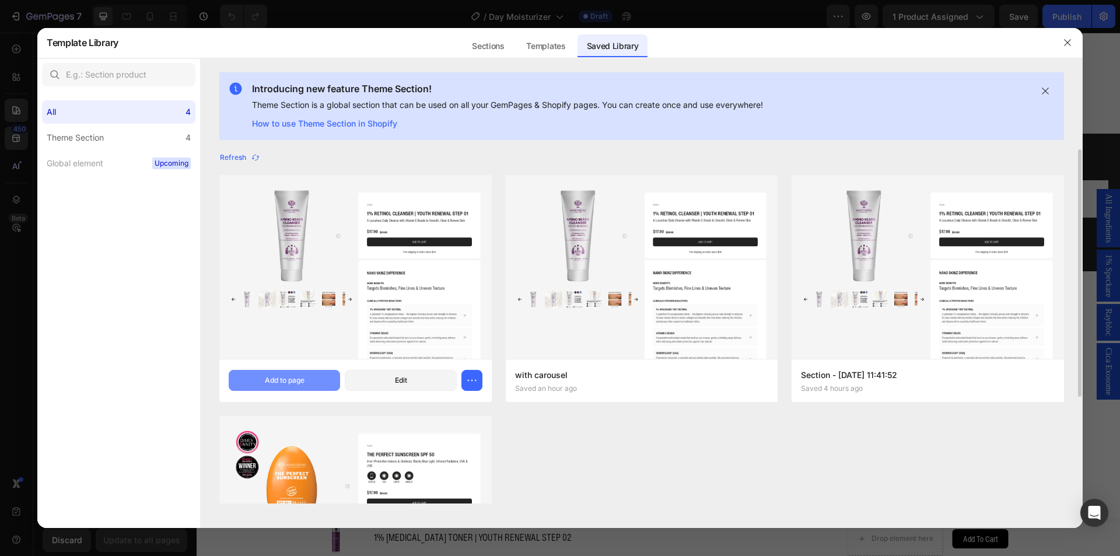
click at [286, 375] on div "Add to page" at bounding box center [285, 380] width 40 height 10
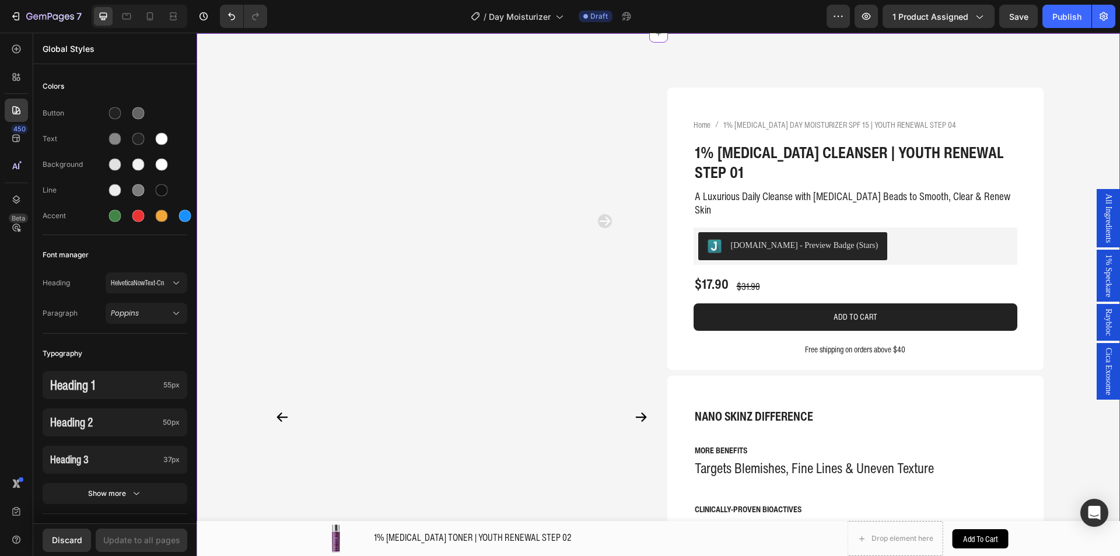
scroll to position [3235, 0]
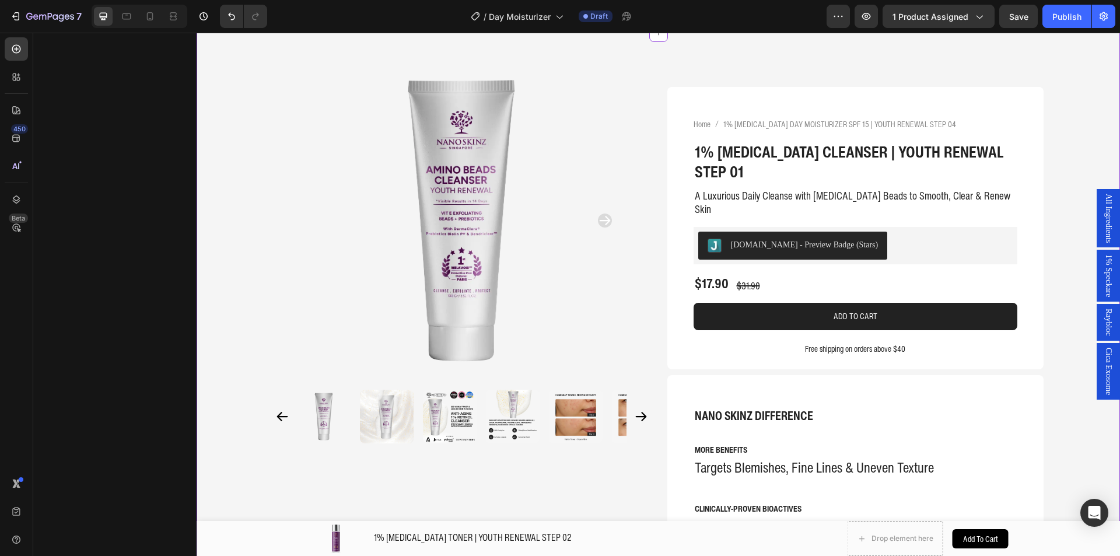
click at [280, 229] on div at bounding box center [461, 221] width 376 height 320
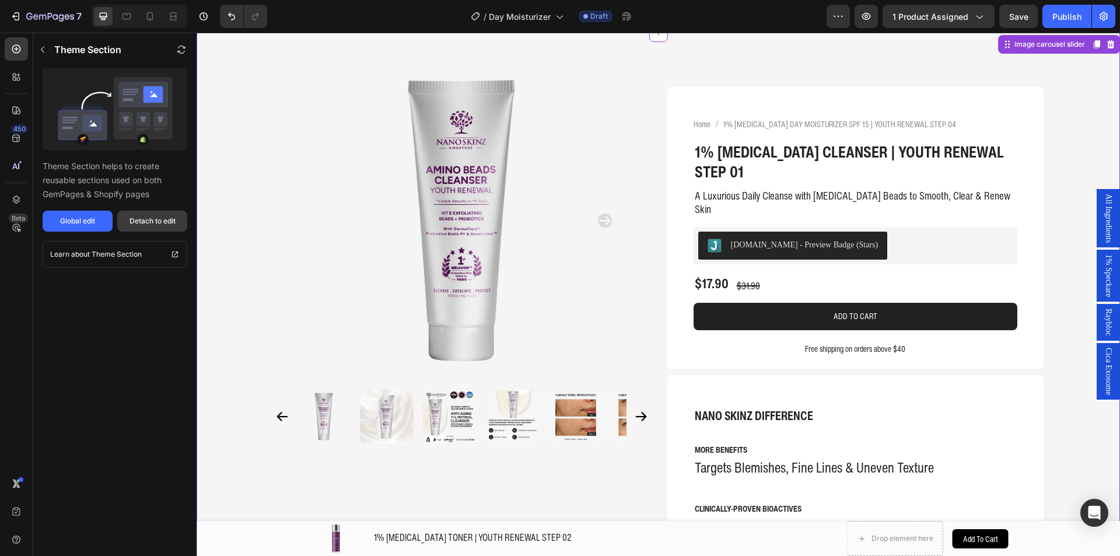
click at [165, 226] on button "Detach to edit" at bounding box center [152, 220] width 70 height 21
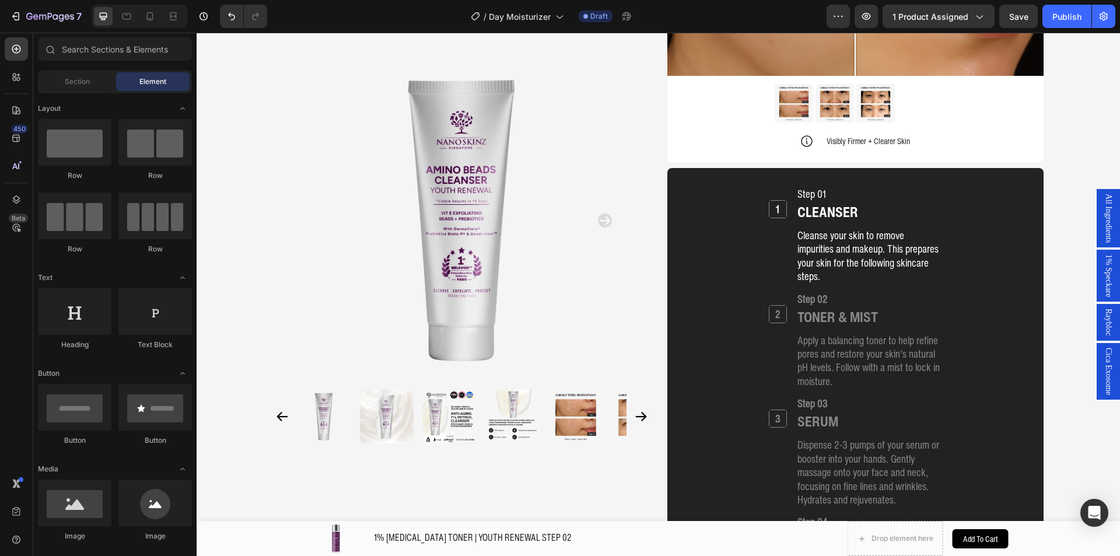
scroll to position [4455, 0]
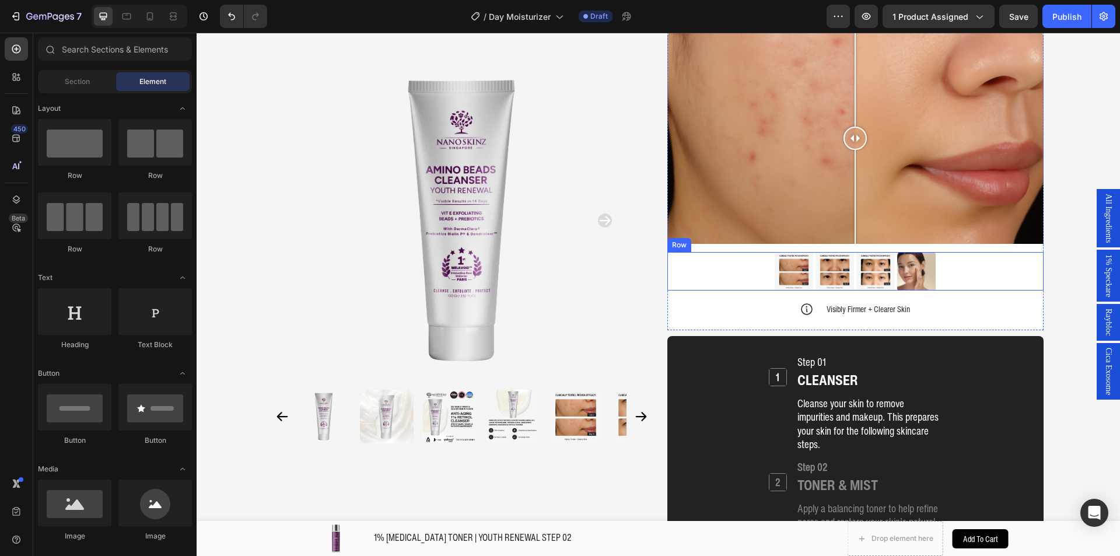
click at [696, 253] on div "Image Image Image Image Row" at bounding box center [855, 271] width 376 height 38
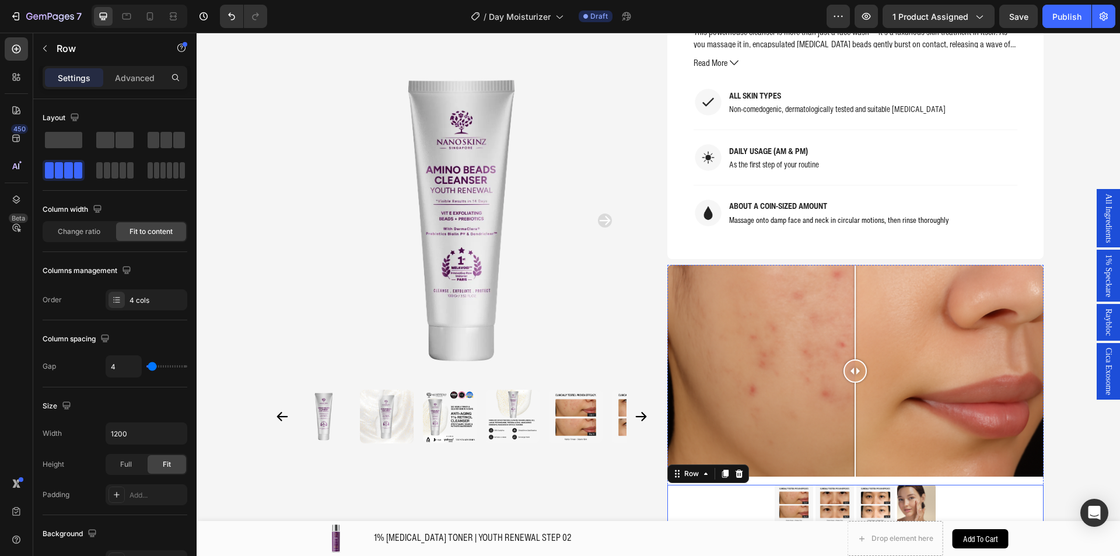
scroll to position [4221, 0]
click at [694, 265] on div at bounding box center [855, 371] width 376 height 212
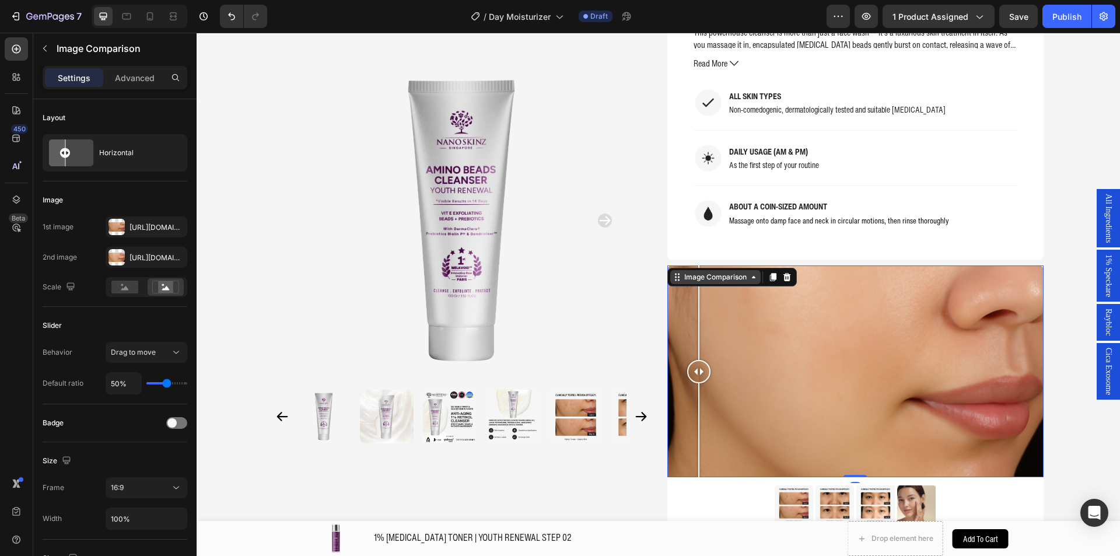
click at [696, 272] on div "Image Comparison" at bounding box center [715, 277] width 67 height 10
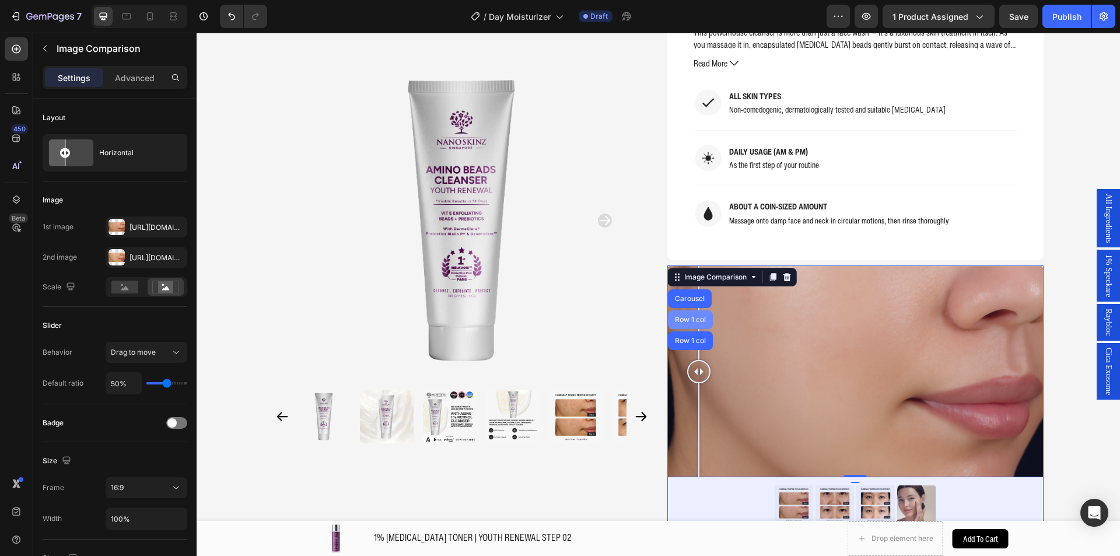
click at [683, 310] on div "Row 1 col" at bounding box center [690, 319] width 45 height 19
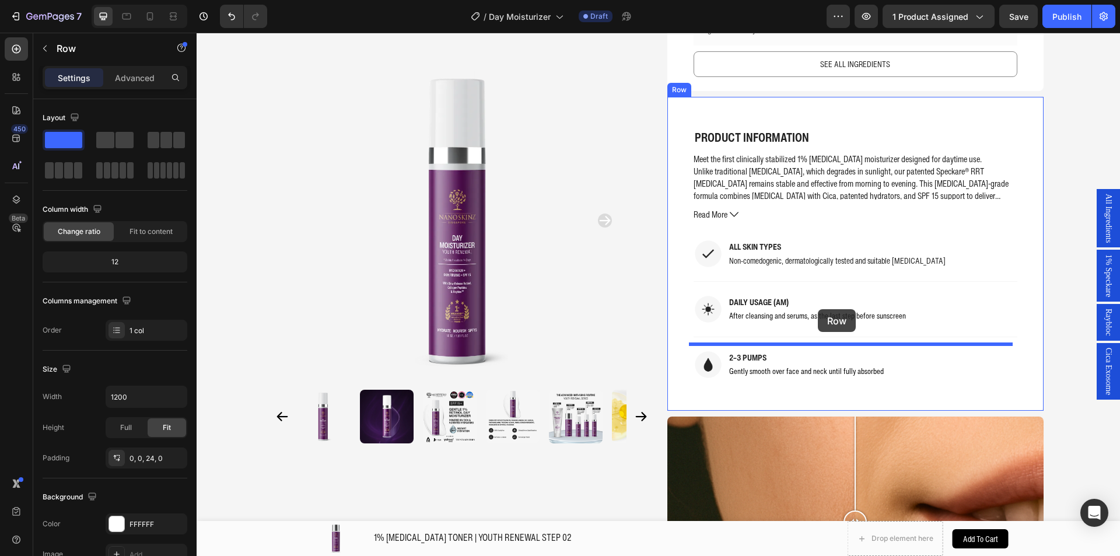
scroll to position [758, 0]
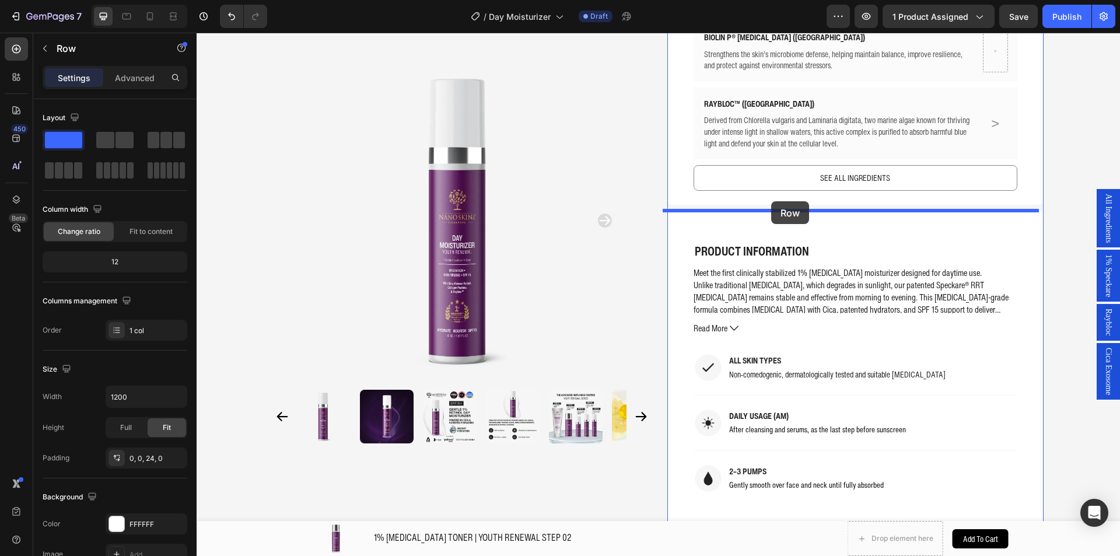
drag, startPoint x: 693, startPoint y: 226, endPoint x: 771, endPoint y: 201, distance: 81.3
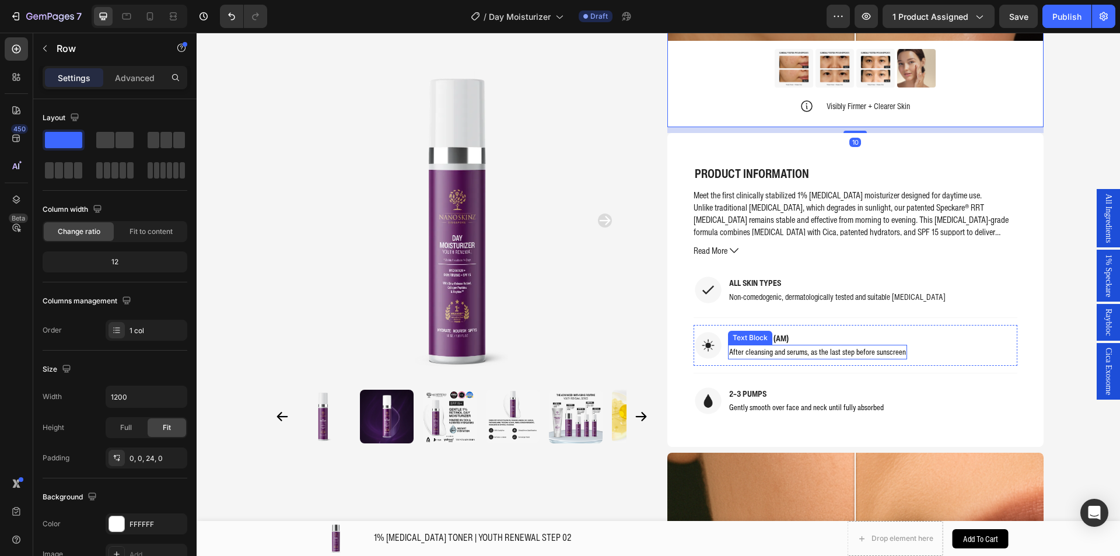
scroll to position [1224, 0]
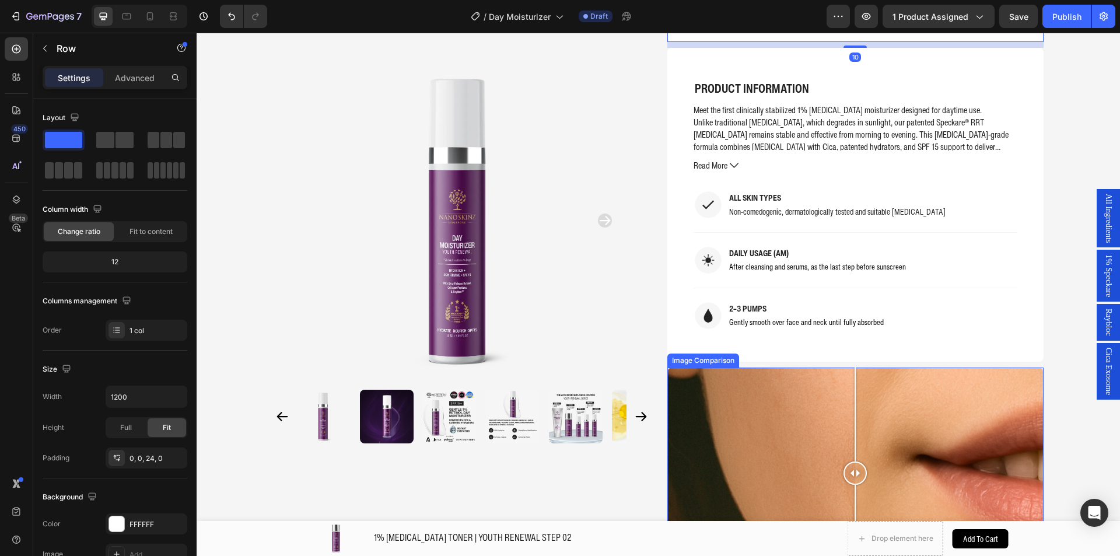
click at [708, 378] on div at bounding box center [855, 473] width 376 height 212
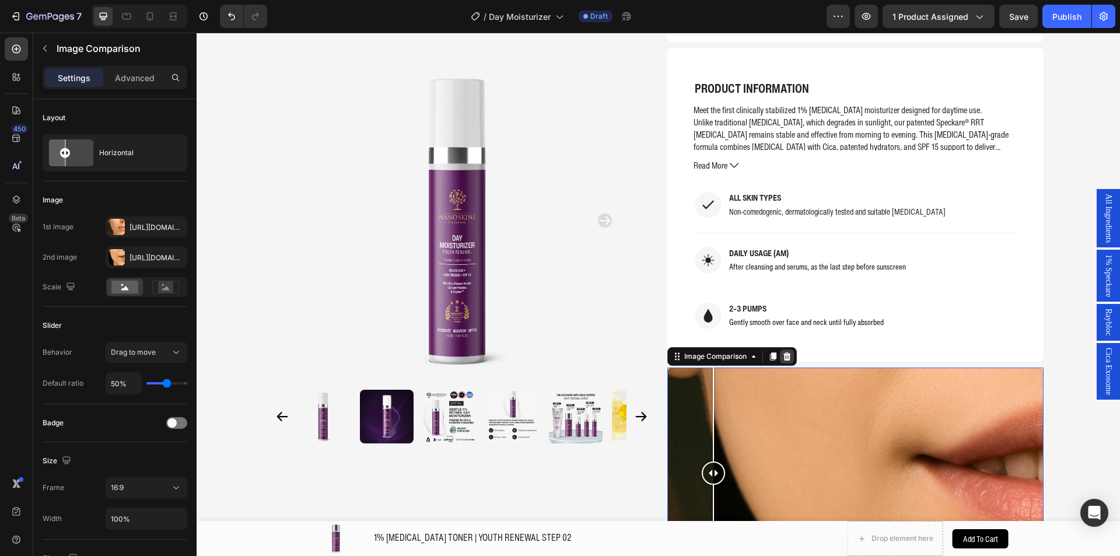
click at [787, 352] on icon at bounding box center [786, 356] width 9 height 9
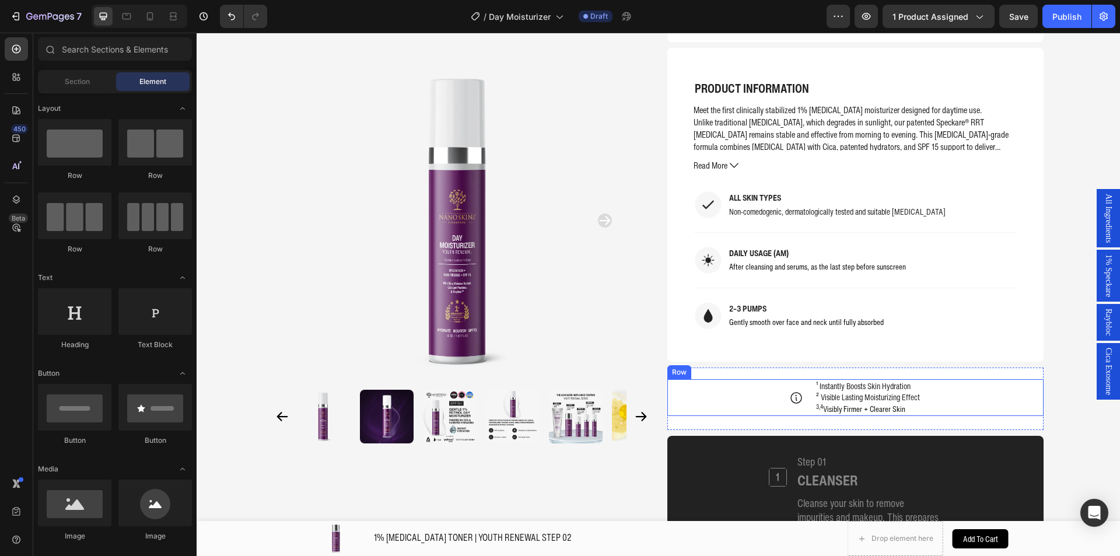
click at [724, 396] on div "Icon ¹ Instantly Boosts Skin Hydration ² Visible Lasting Moisturizing Effect 3,…" at bounding box center [855, 397] width 376 height 37
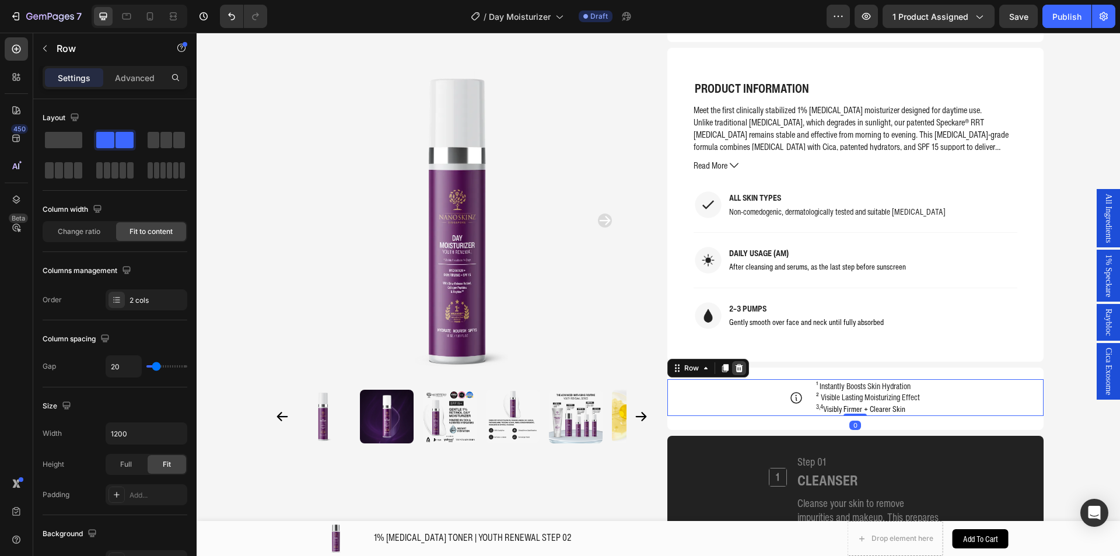
click at [735, 370] on icon at bounding box center [739, 368] width 8 height 8
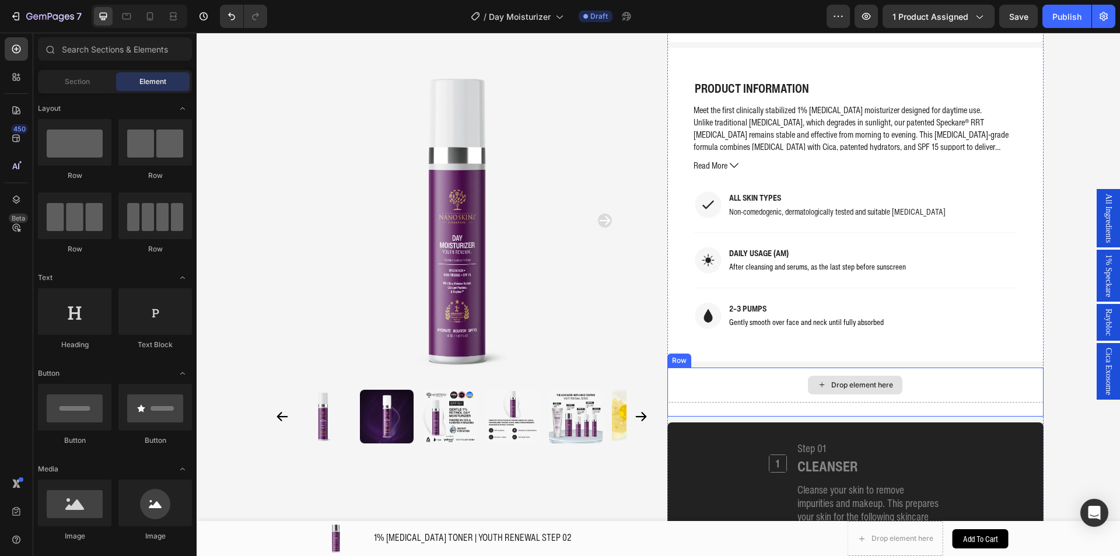
click at [724, 384] on div "Drop element here" at bounding box center [855, 384] width 376 height 35
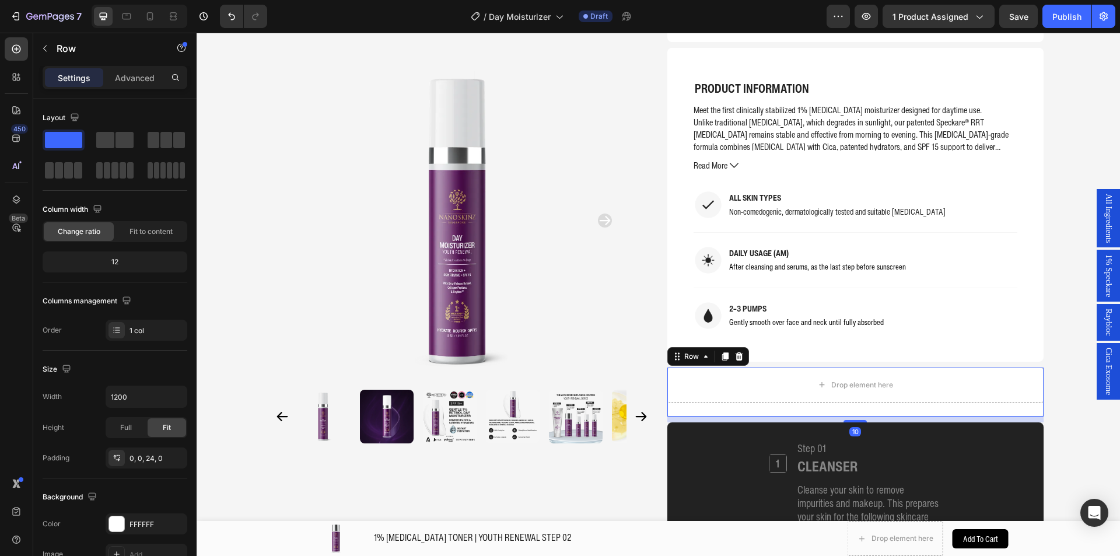
click at [734, 360] on icon at bounding box center [738, 356] width 9 height 9
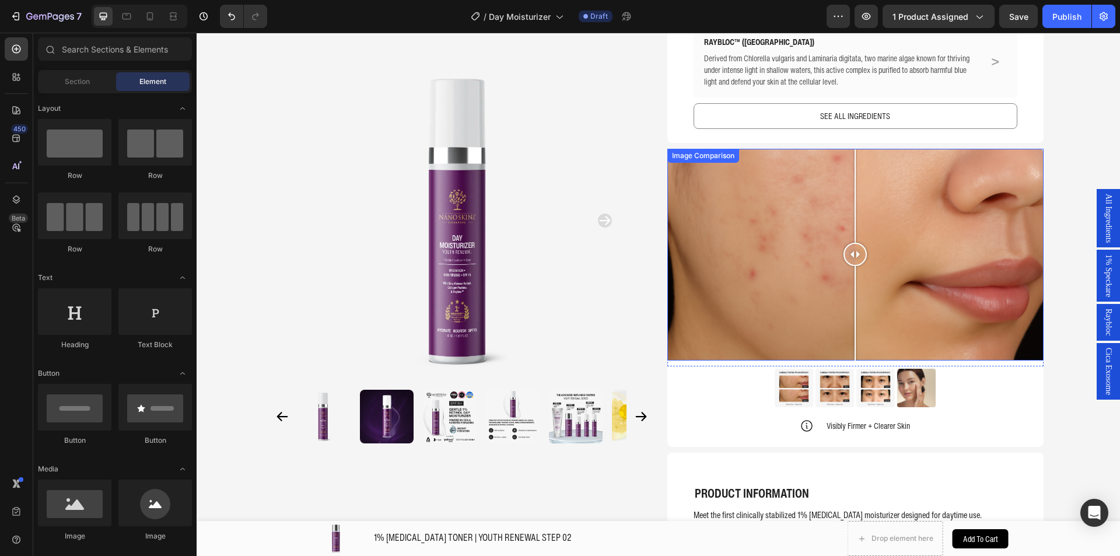
scroll to position [758, 0]
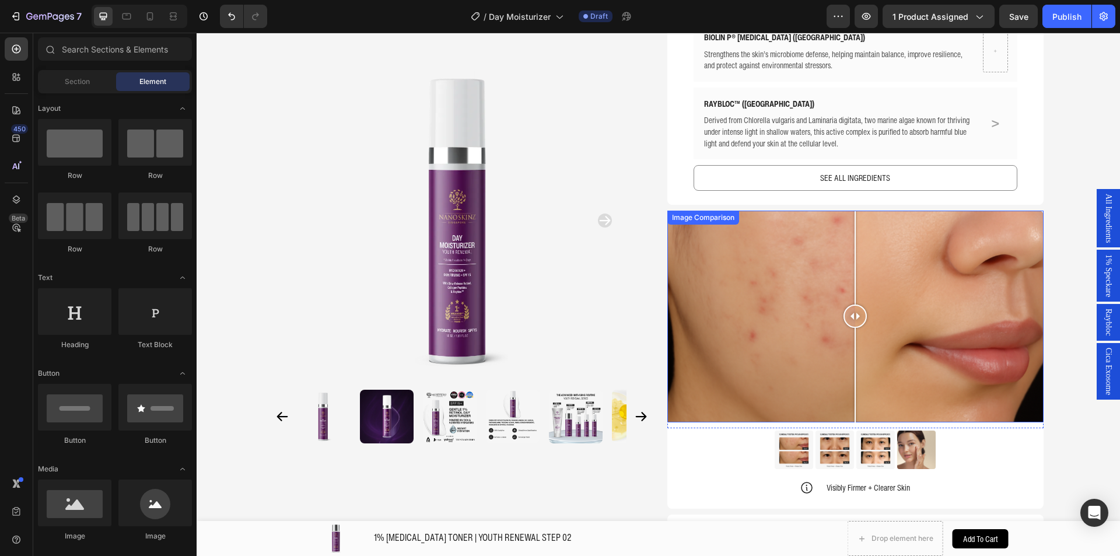
click at [706, 255] on div at bounding box center [855, 316] width 376 height 212
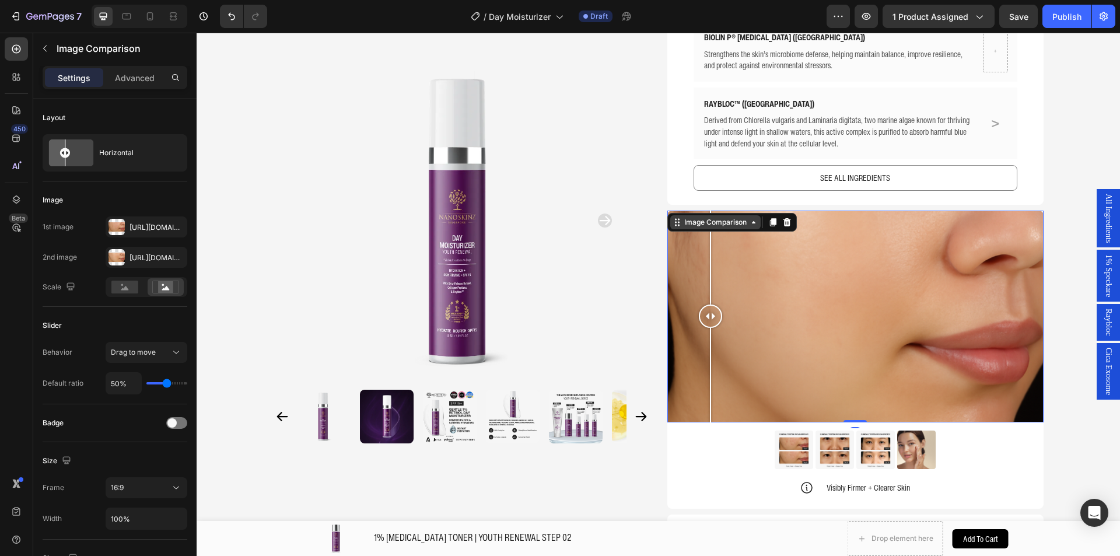
click at [701, 217] on div "Image Comparison" at bounding box center [715, 222] width 67 height 10
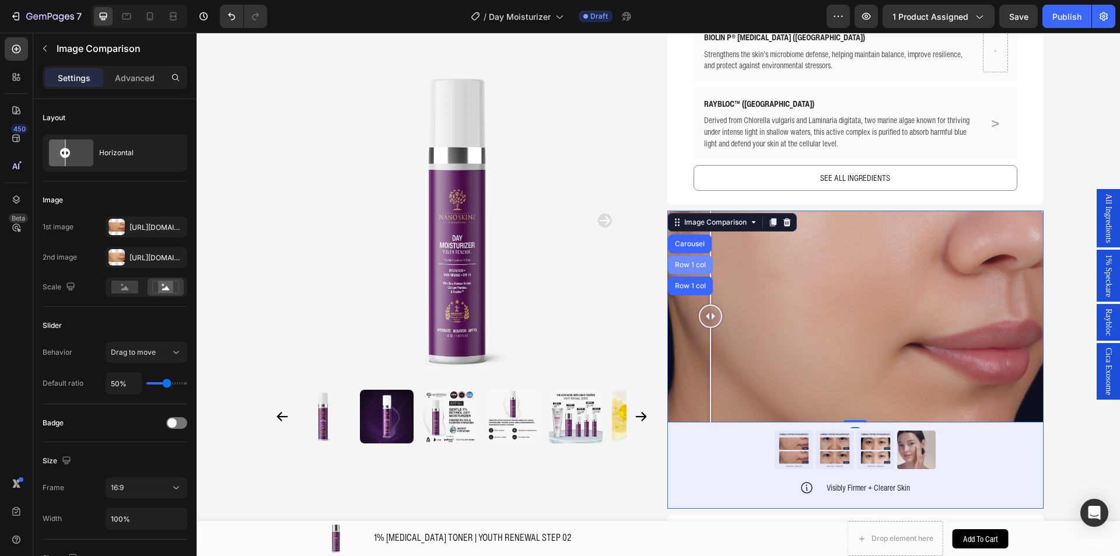
click at [689, 257] on div "Row 1 col" at bounding box center [690, 264] width 45 height 19
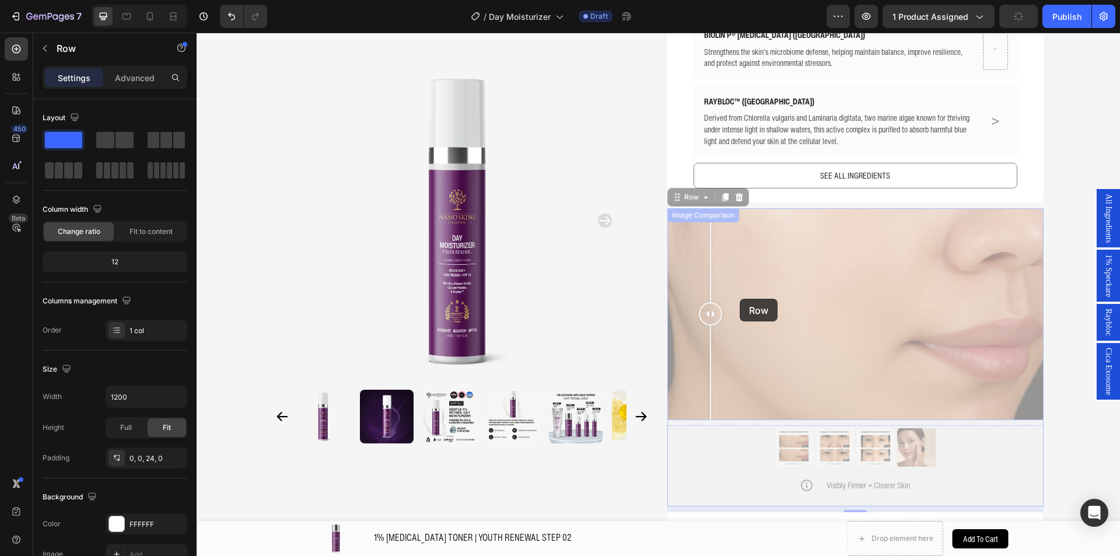
scroll to position [1108, 0]
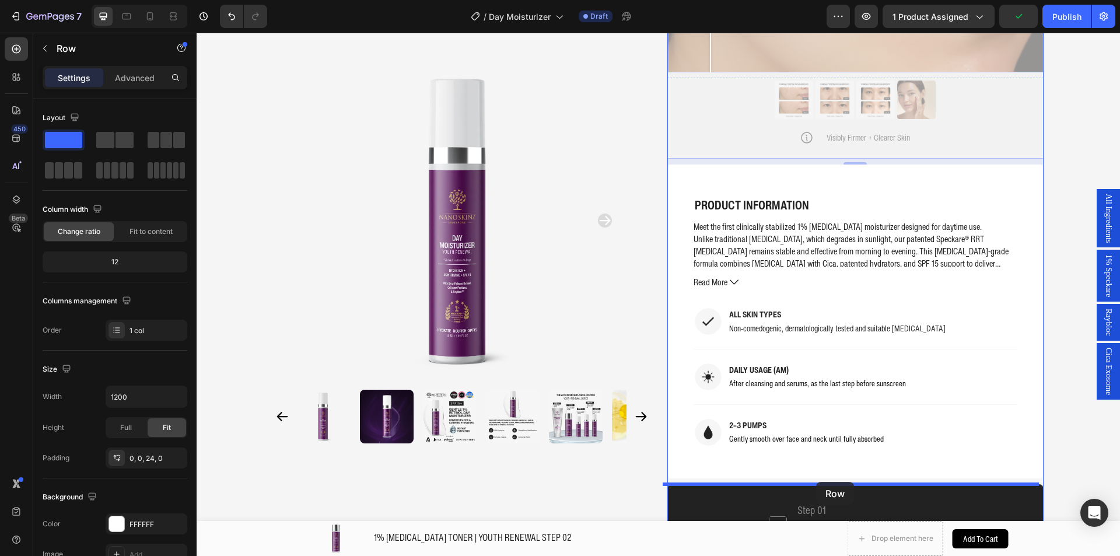
drag, startPoint x: 703, startPoint y: 204, endPoint x: 816, endPoint y: 482, distance: 299.5
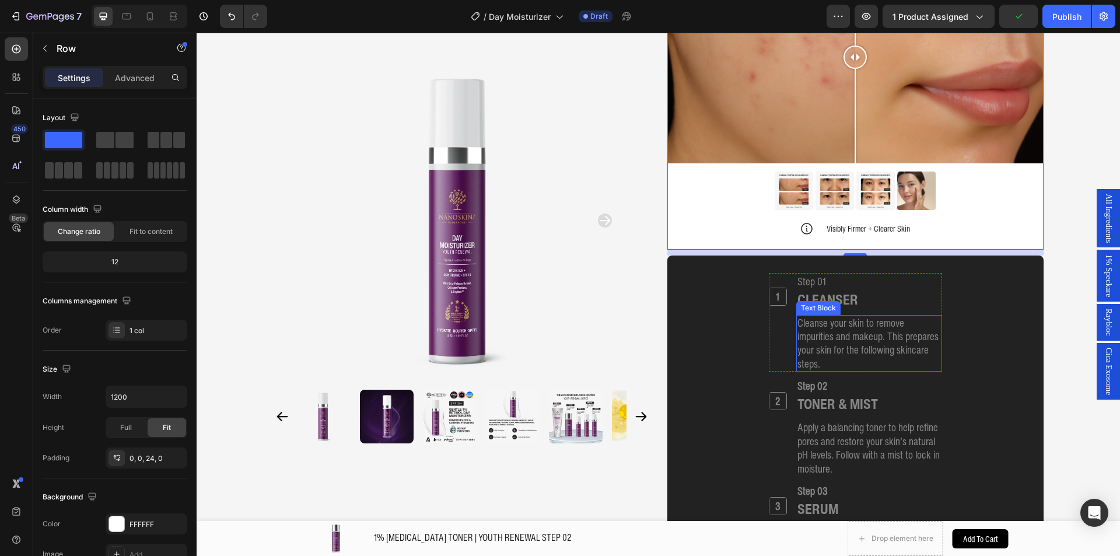
scroll to position [1341, 0]
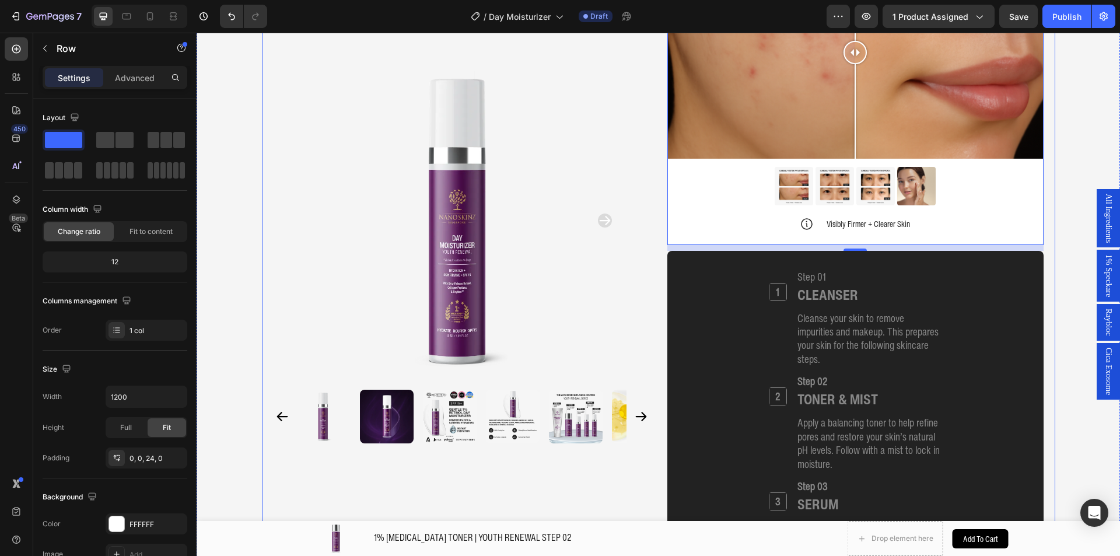
click at [1048, 294] on div "Product Images Home 1% [MEDICAL_DATA] DAY MOISTURIZER SPF 15 | YOUTH RENEWAL ST…" at bounding box center [658, 17] width 793 height 2604
click at [1058, 289] on div "Product Images Home 1% [MEDICAL_DATA] DAY MOISTURIZER SPF 15 | YOUTH RENEWAL ST…" at bounding box center [657, 17] width 923 height 2604
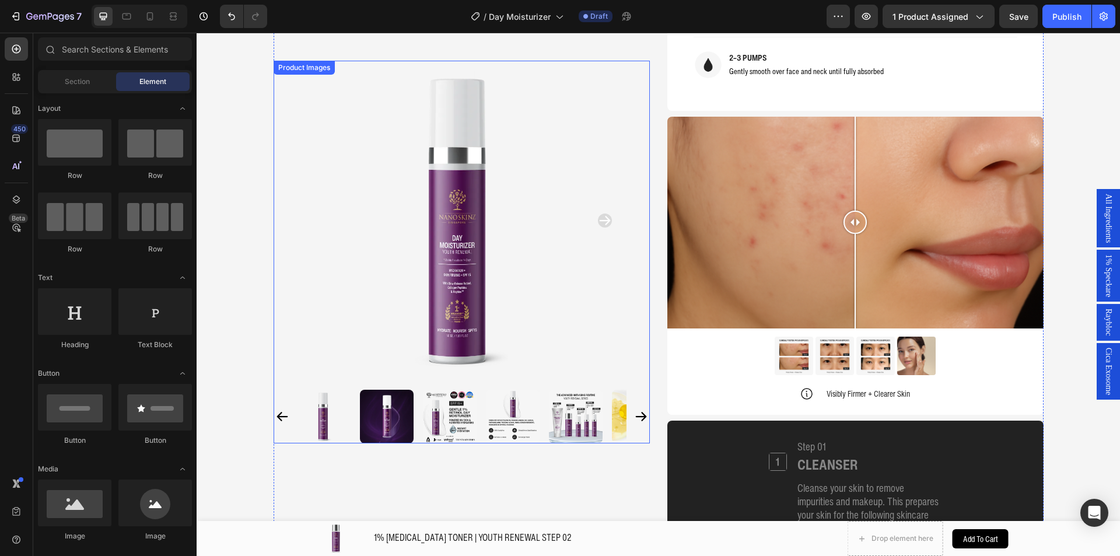
scroll to position [1125, 0]
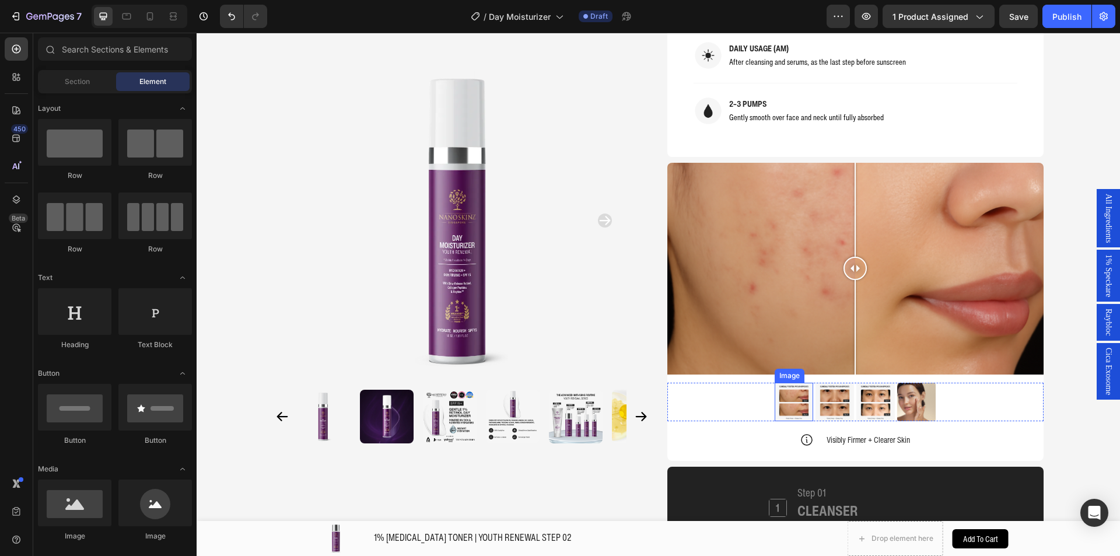
click at [780, 392] on img at bounding box center [793, 401] width 38 height 38
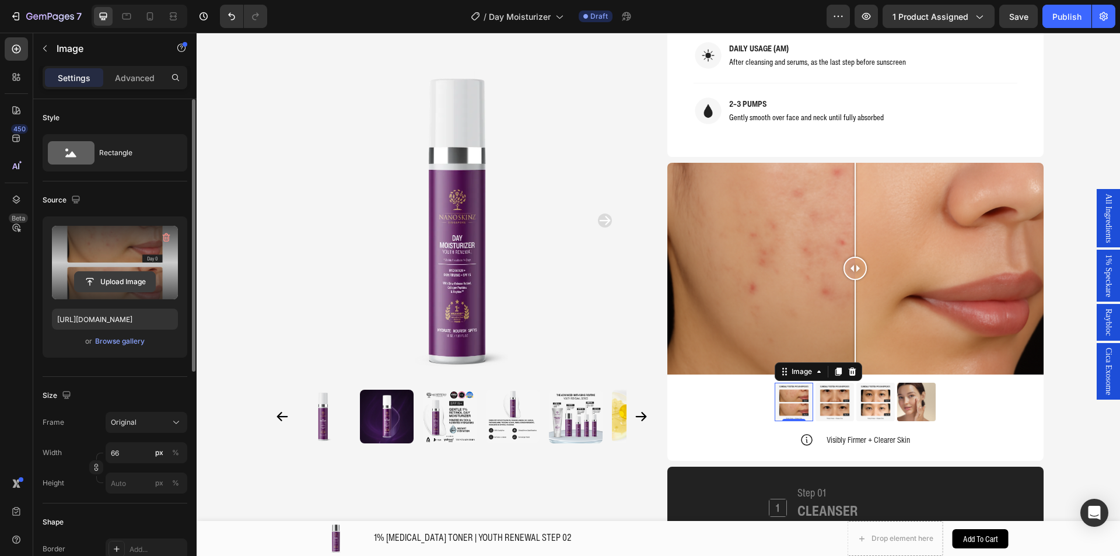
click at [106, 272] on input "file" at bounding box center [115, 282] width 80 height 20
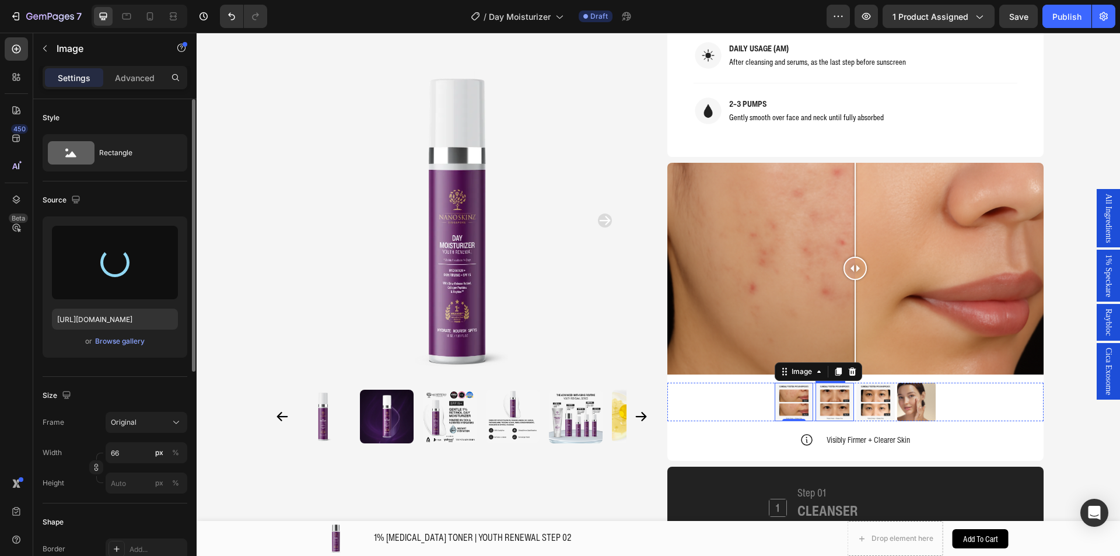
type input "[URL][DOMAIN_NAME]"
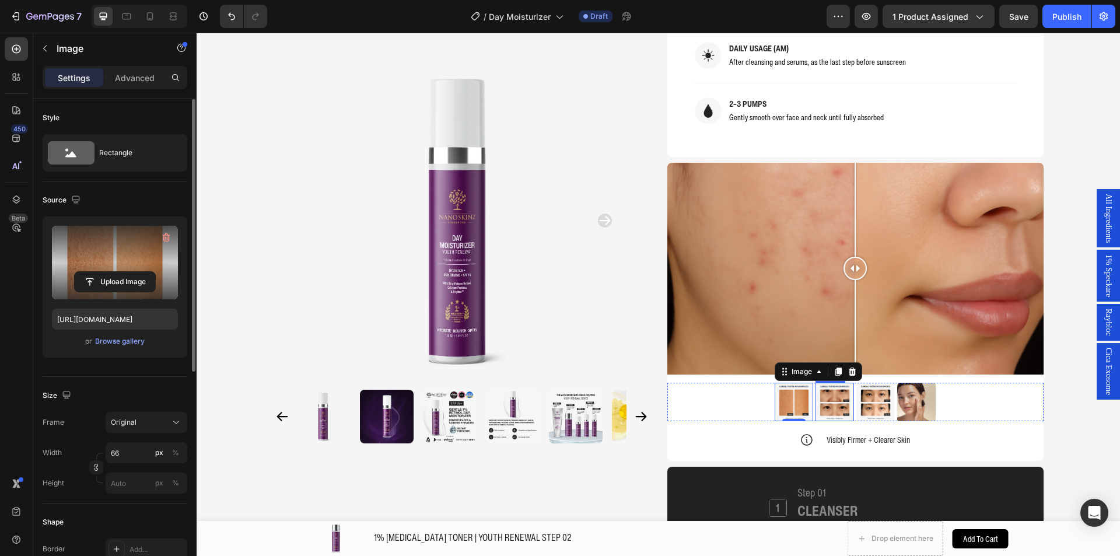
click at [837, 404] on img at bounding box center [834, 401] width 38 height 38
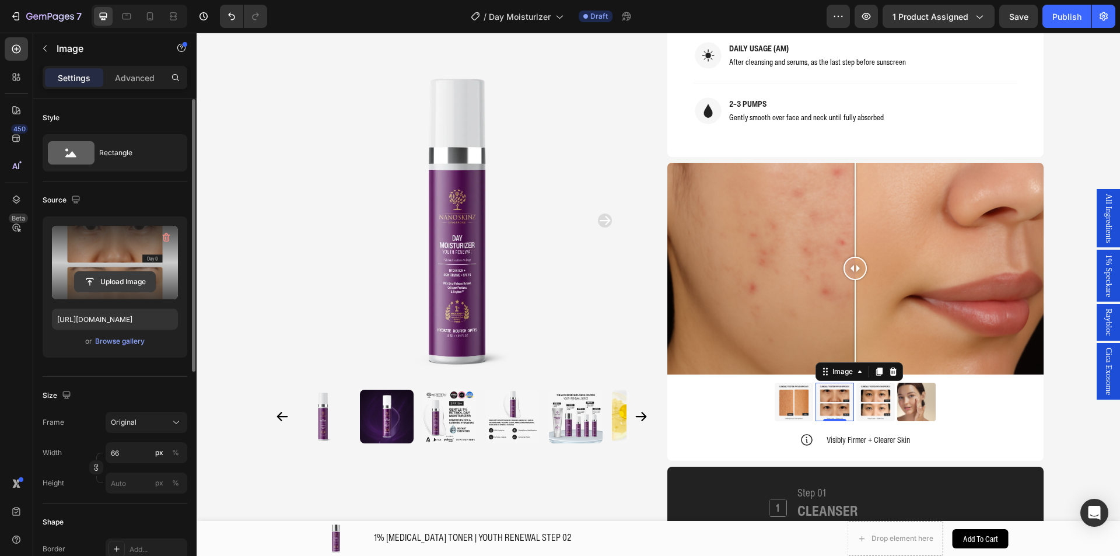
click at [99, 283] on input "file" at bounding box center [115, 282] width 80 height 20
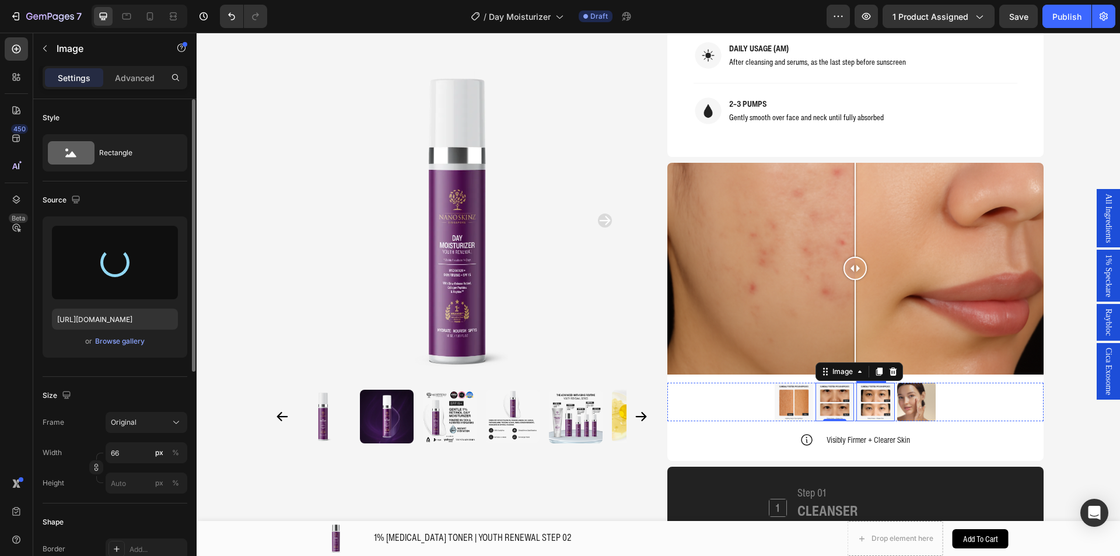
type input "[URL][DOMAIN_NAME]"
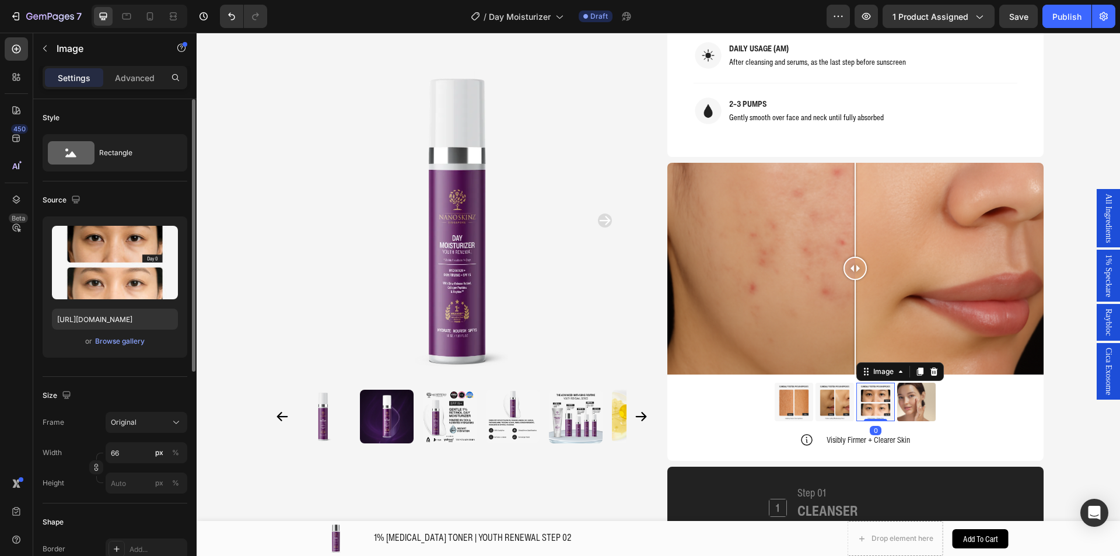
click at [862, 408] on img at bounding box center [875, 401] width 38 height 38
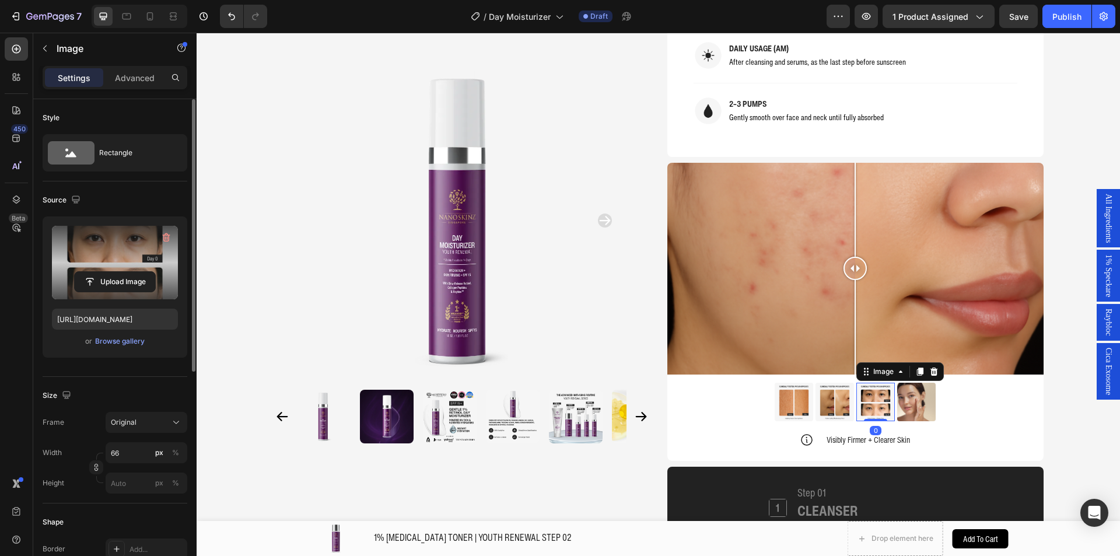
click at [119, 293] on label at bounding box center [115, 262] width 126 height 73
click at [119, 292] on input "file" at bounding box center [115, 282] width 80 height 20
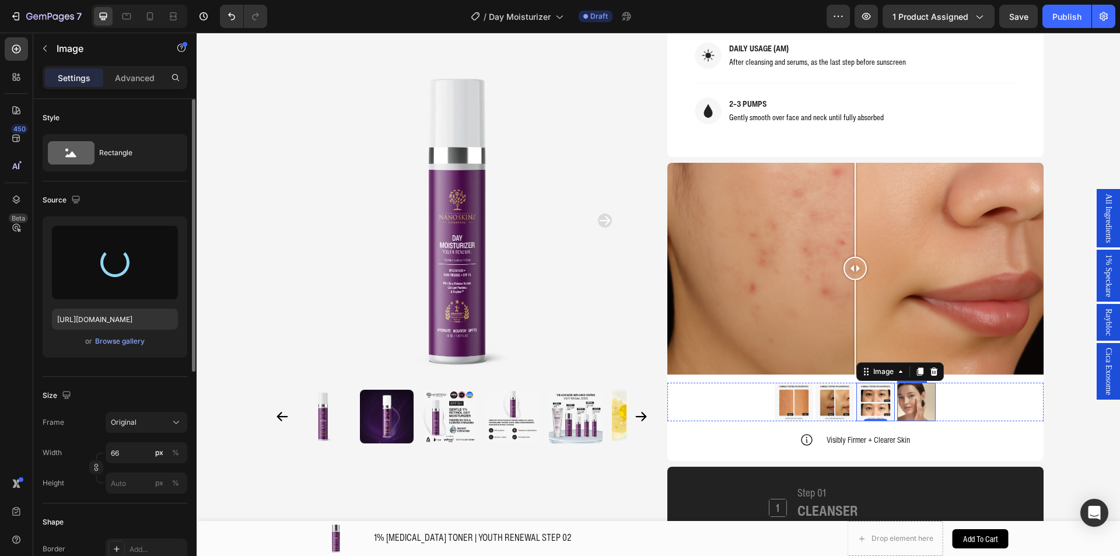
type input "[URL][DOMAIN_NAME]"
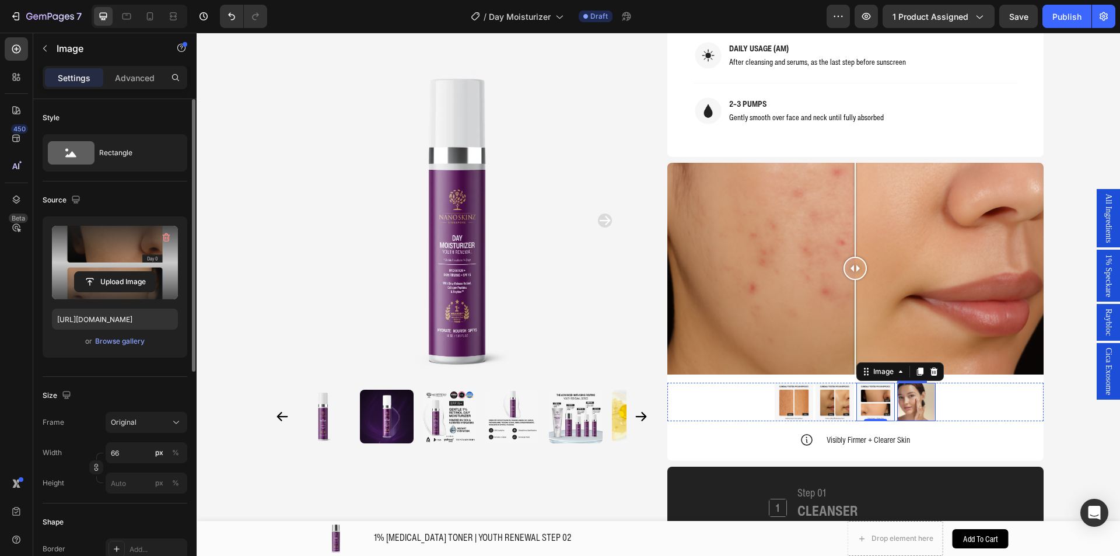
click at [910, 412] on img at bounding box center [916, 401] width 38 height 38
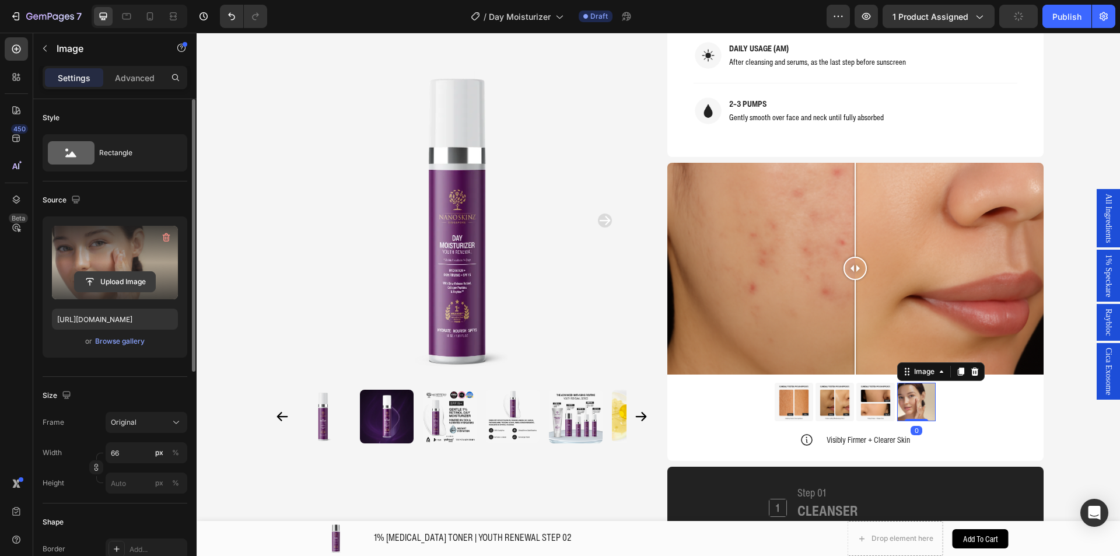
click at [128, 279] on input "file" at bounding box center [115, 282] width 80 height 20
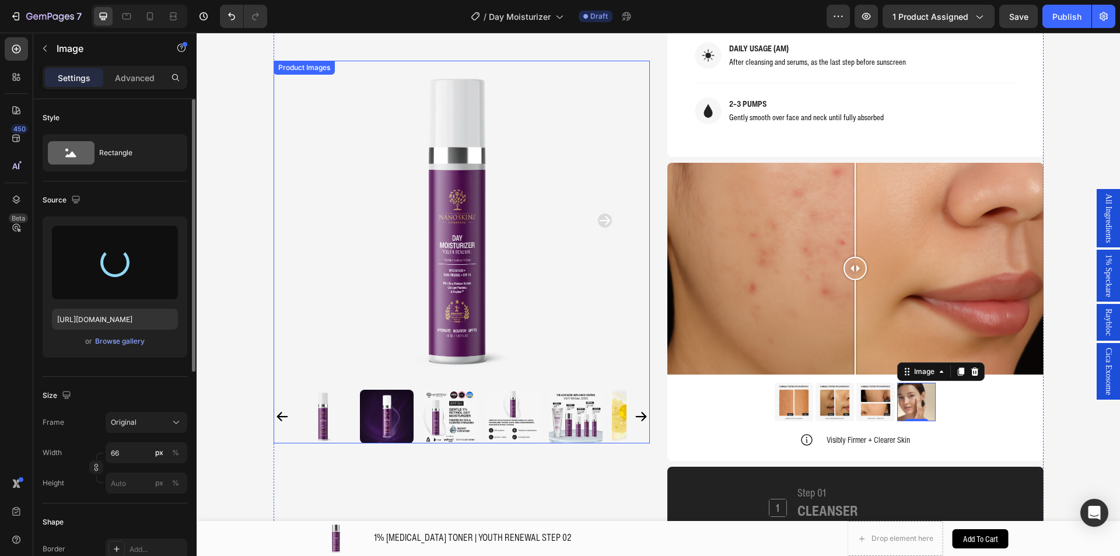
type input "[URL][DOMAIN_NAME]"
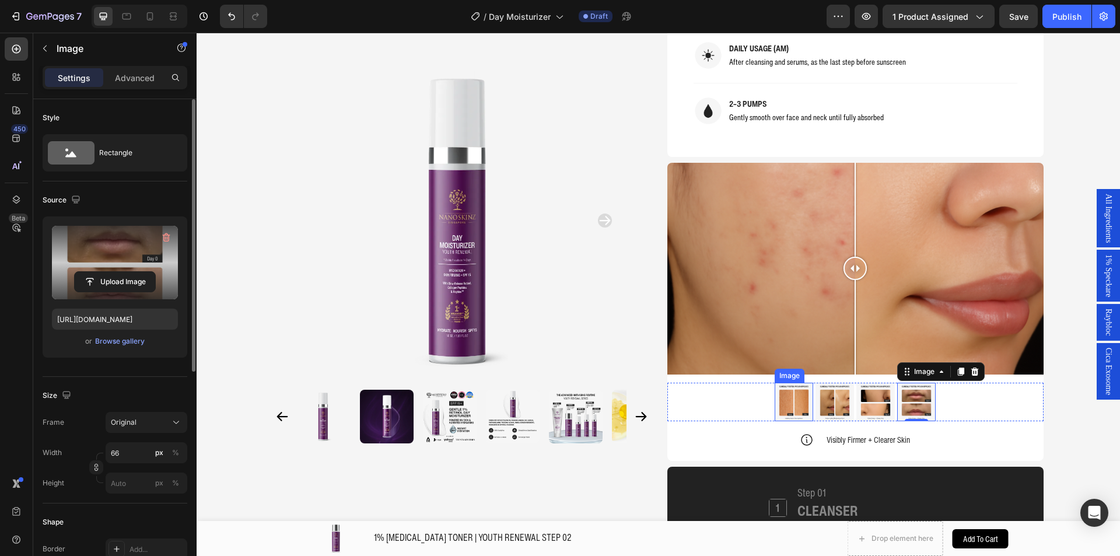
click at [795, 394] on img at bounding box center [793, 401] width 38 height 38
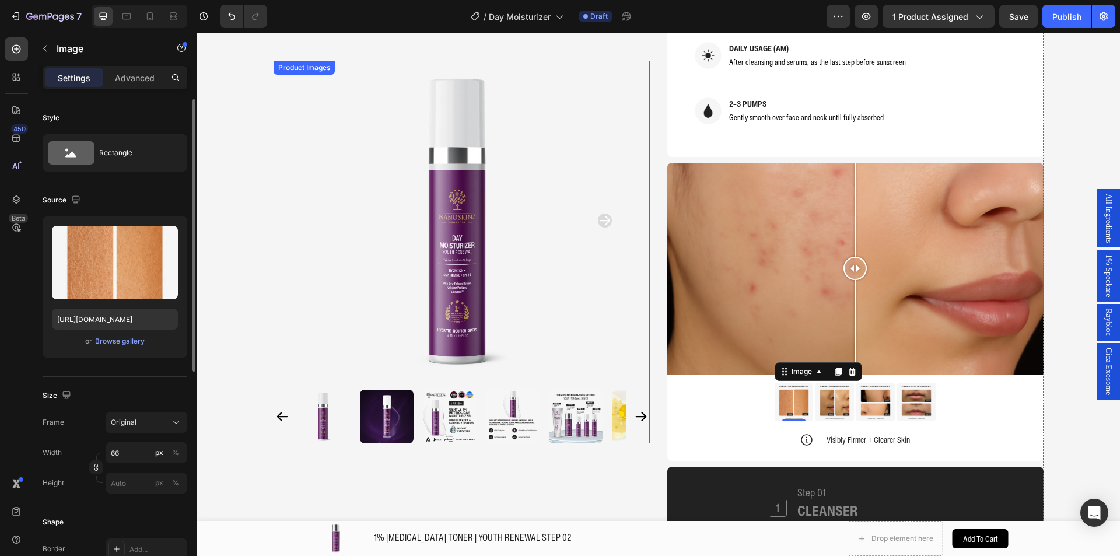
click at [301, 139] on img at bounding box center [461, 221] width 320 height 320
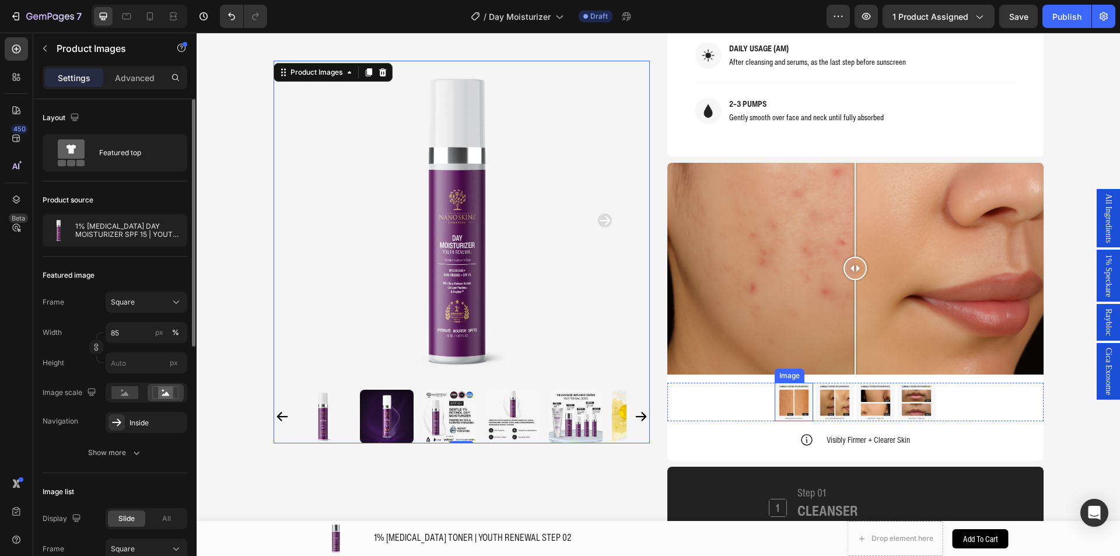
click at [801, 402] on img at bounding box center [793, 401] width 38 height 38
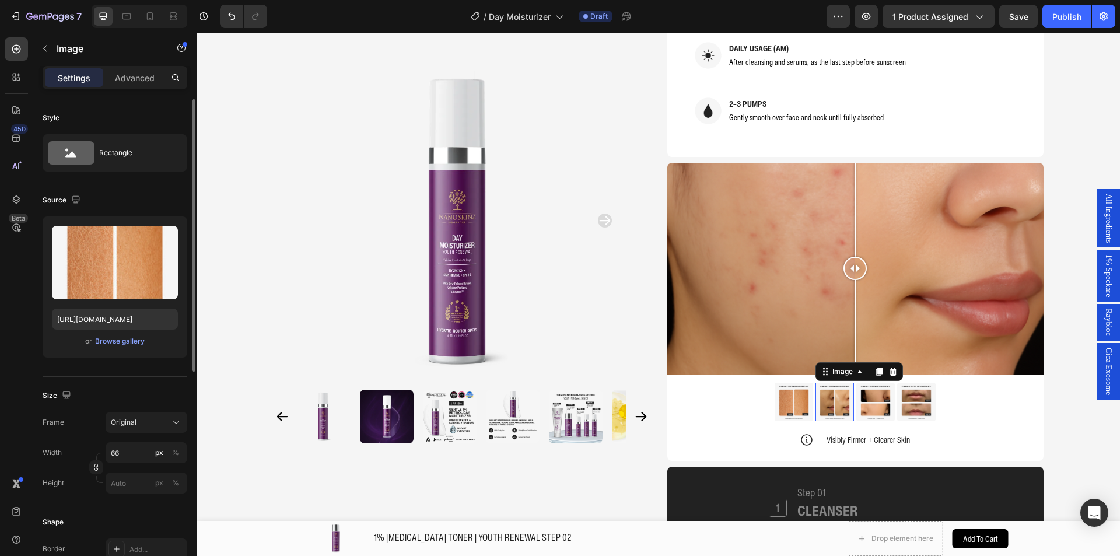
click at [825, 411] on img at bounding box center [834, 401] width 38 height 38
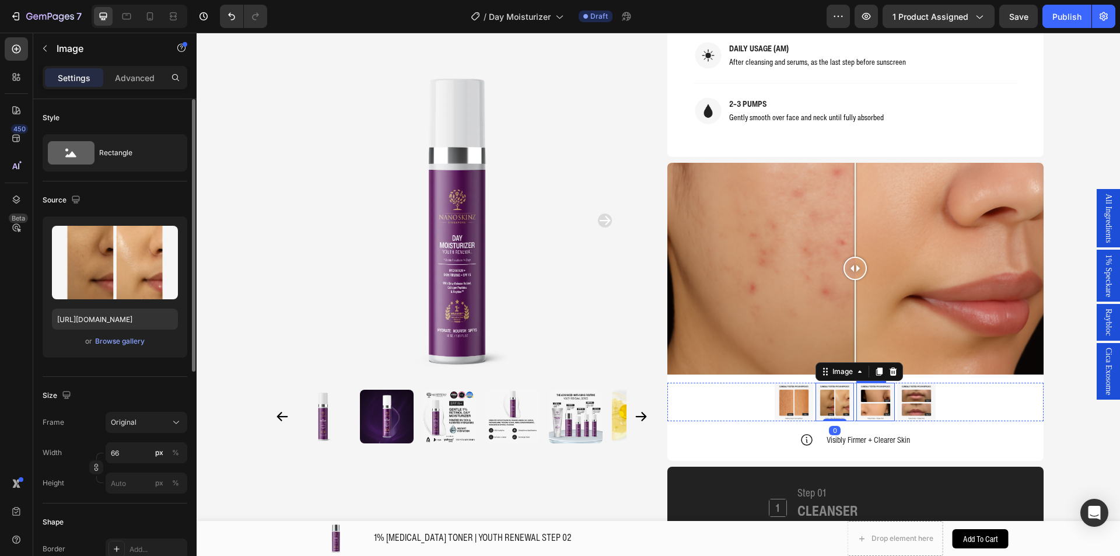
click at [864, 409] on img at bounding box center [875, 401] width 38 height 38
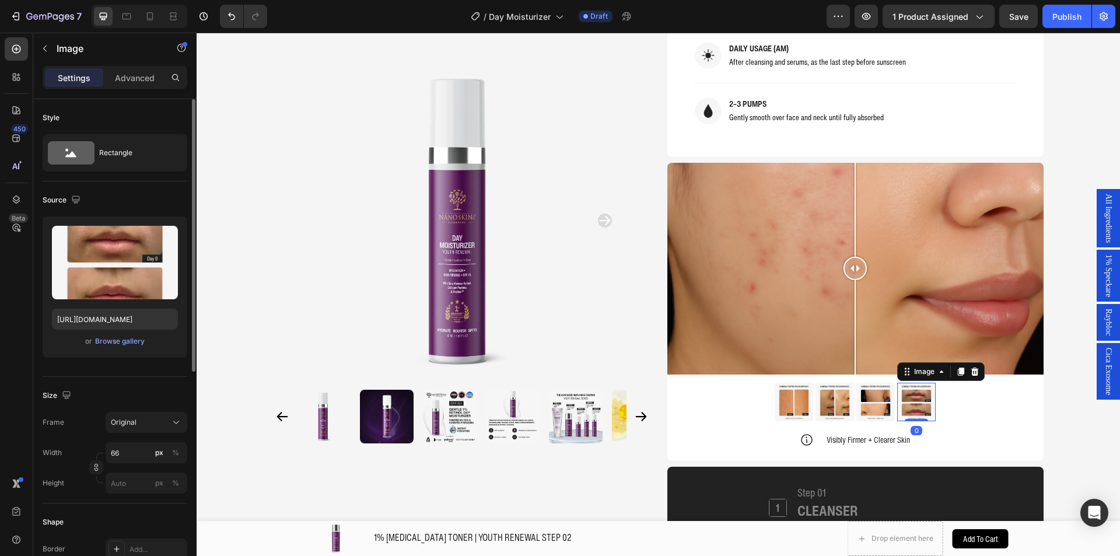
click at [897, 412] on img at bounding box center [916, 401] width 38 height 38
click at [868, 410] on img at bounding box center [875, 401] width 38 height 38
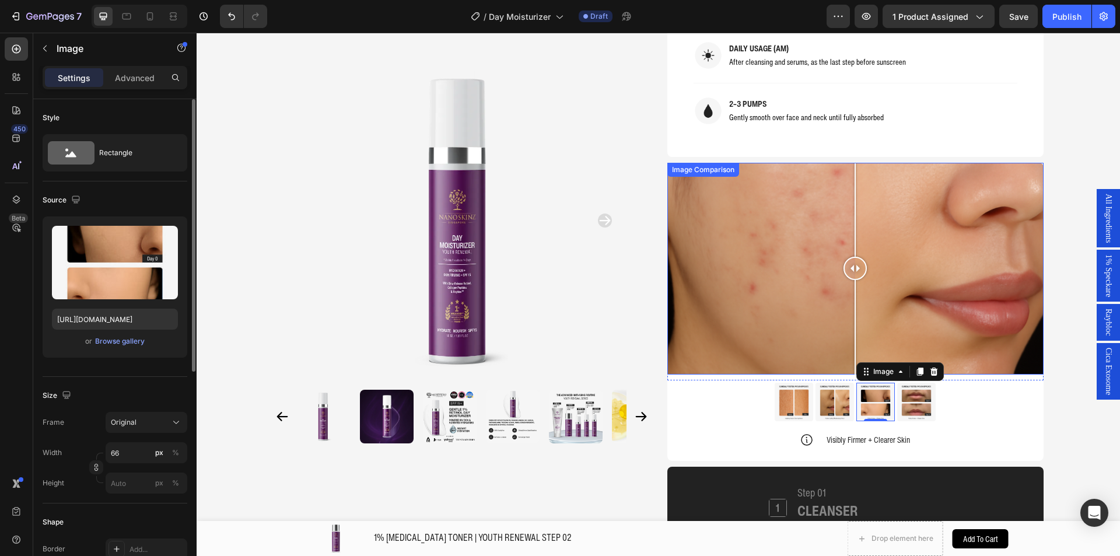
click at [746, 273] on div at bounding box center [855, 269] width 376 height 212
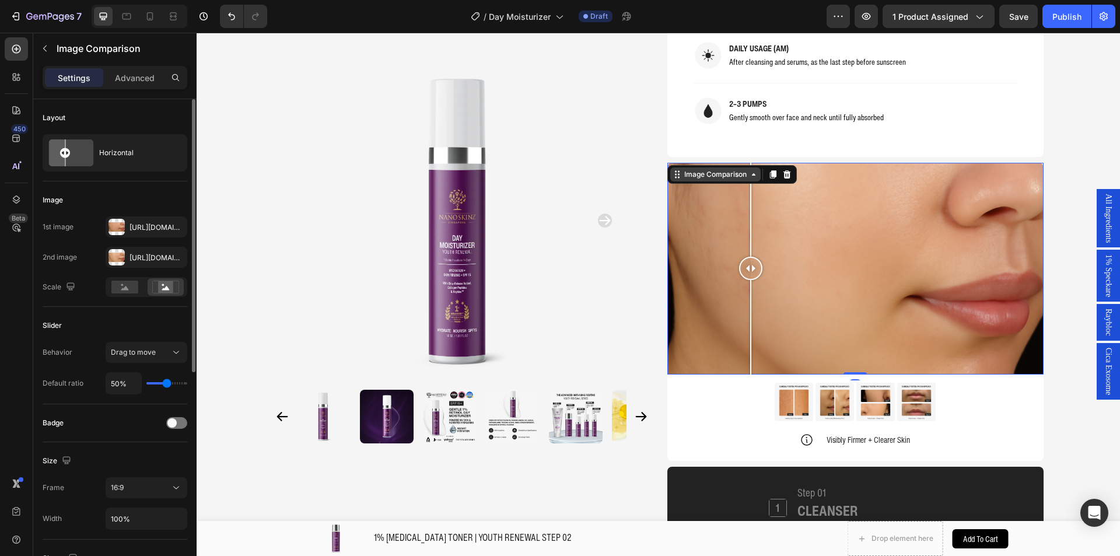
click at [711, 178] on div "Image Comparison" at bounding box center [715, 174] width 67 height 10
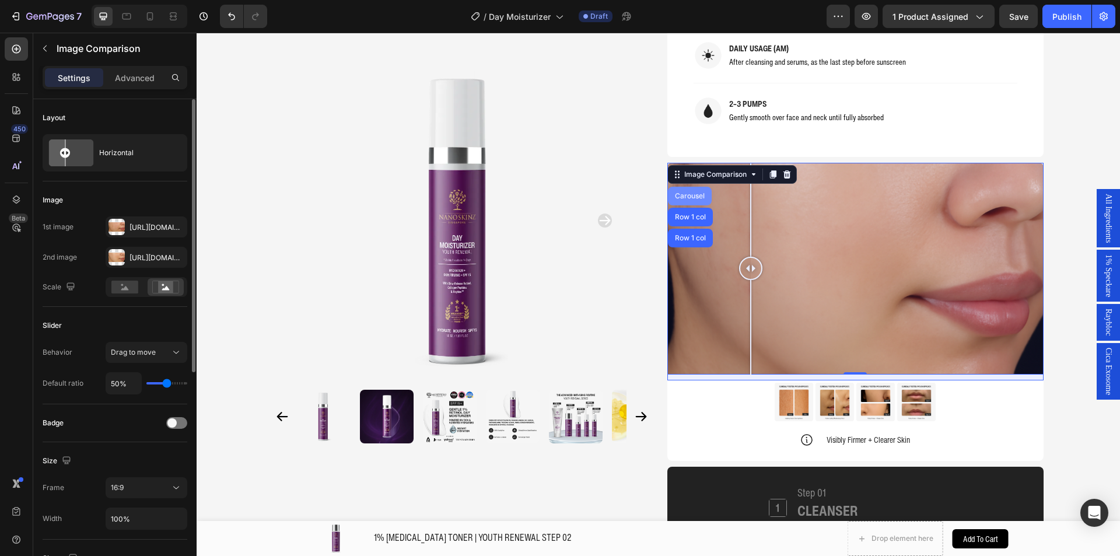
click at [693, 199] on div "Carousel" at bounding box center [690, 196] width 44 height 19
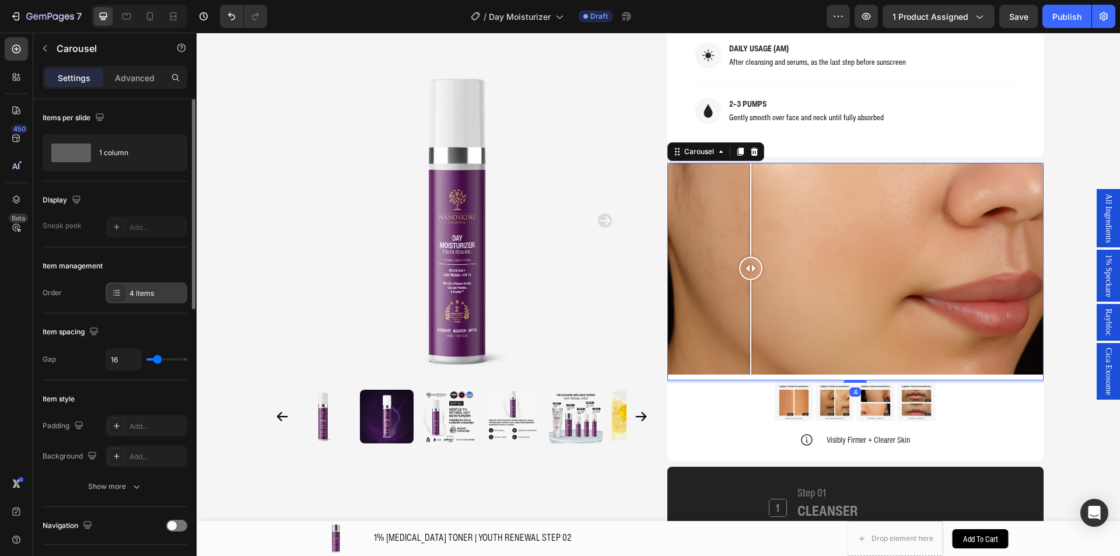
click at [131, 299] on div "4 items" at bounding box center [147, 292] width 82 height 21
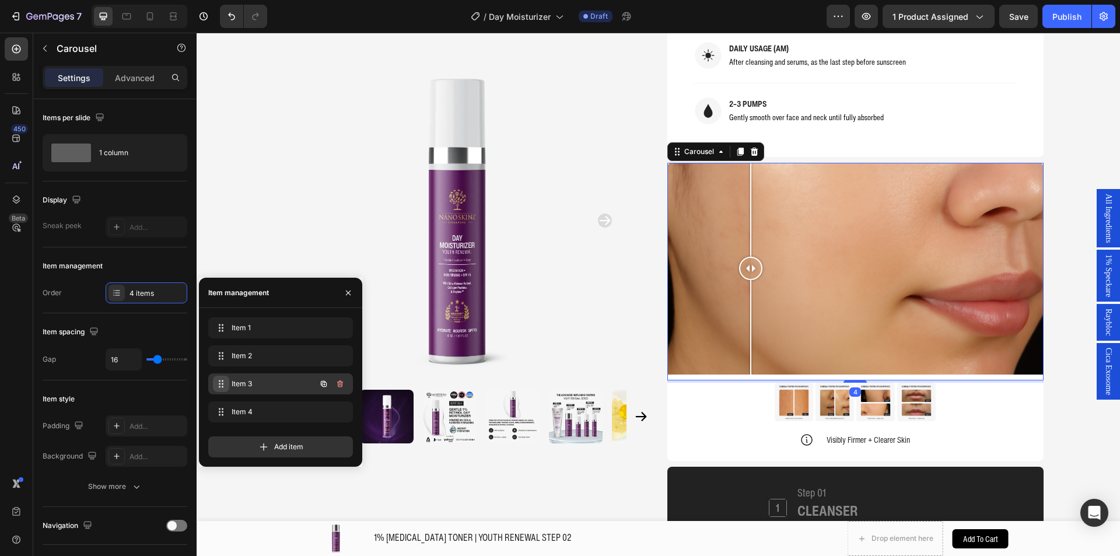
click at [220, 384] on icon at bounding box center [220, 383] width 9 height 9
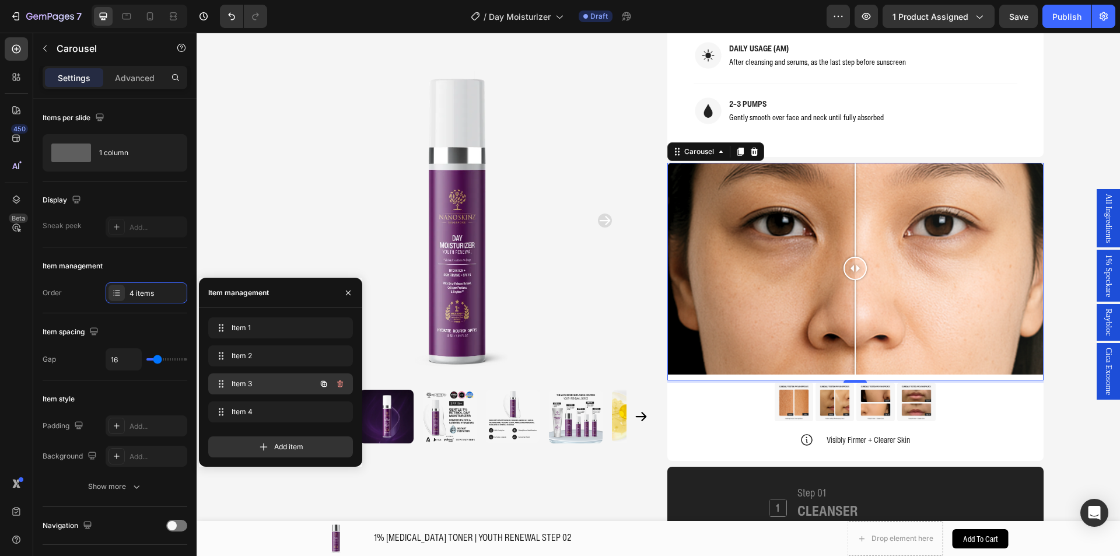
click at [249, 383] on span "Item 3" at bounding box center [264, 383] width 66 height 10
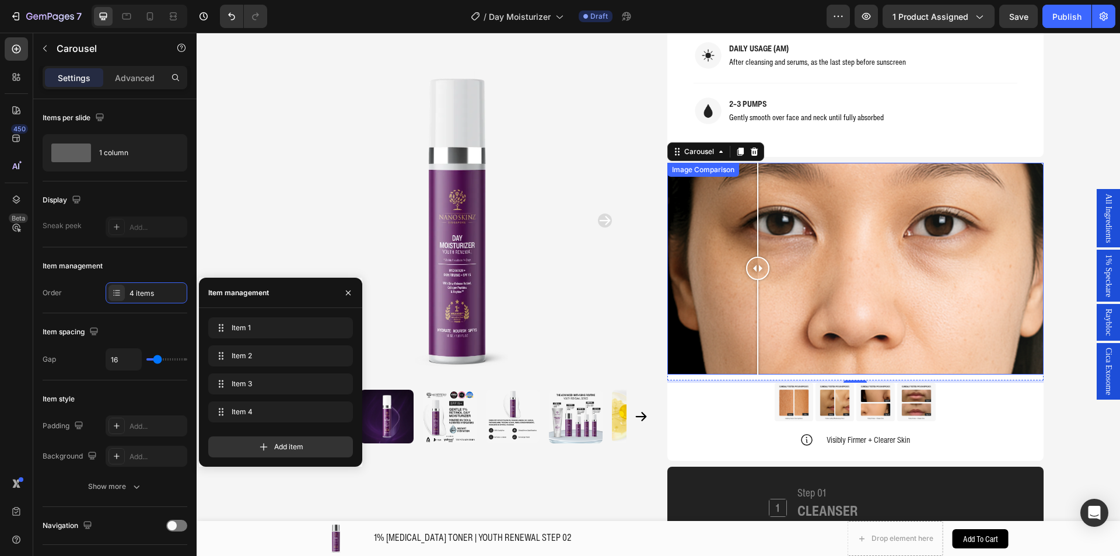
click at [753, 299] on div at bounding box center [855, 269] width 376 height 212
click at [879, 269] on div at bounding box center [855, 269] width 376 height 212
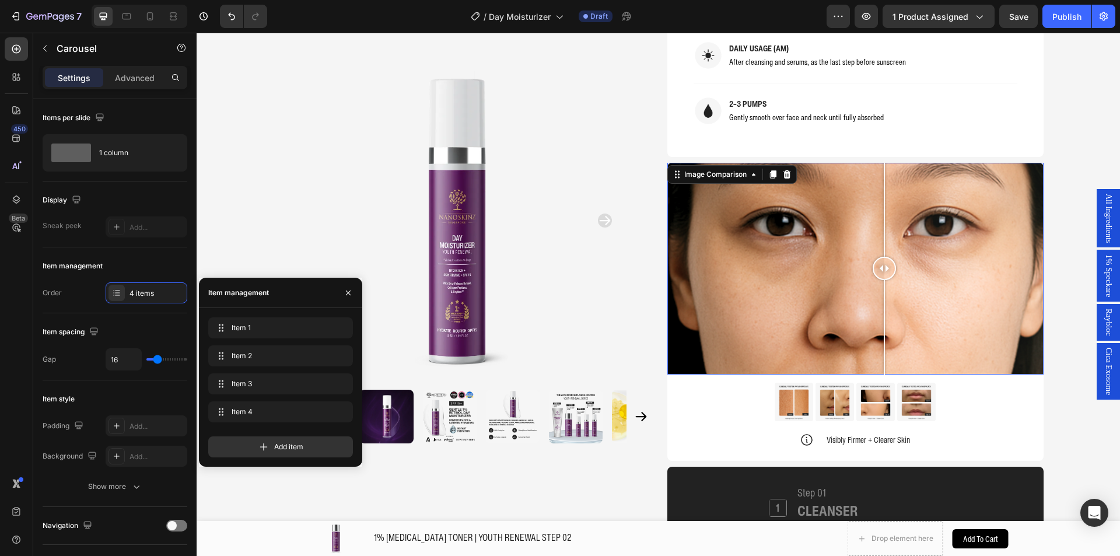
click at [879, 269] on div at bounding box center [883, 268] width 23 height 23
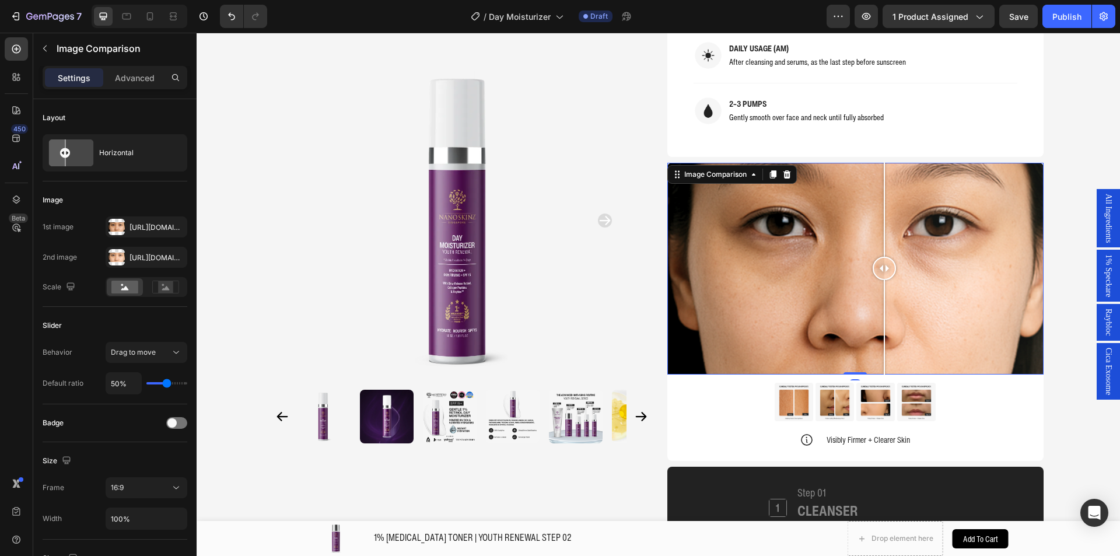
click at [804, 279] on div at bounding box center [855, 269] width 376 height 212
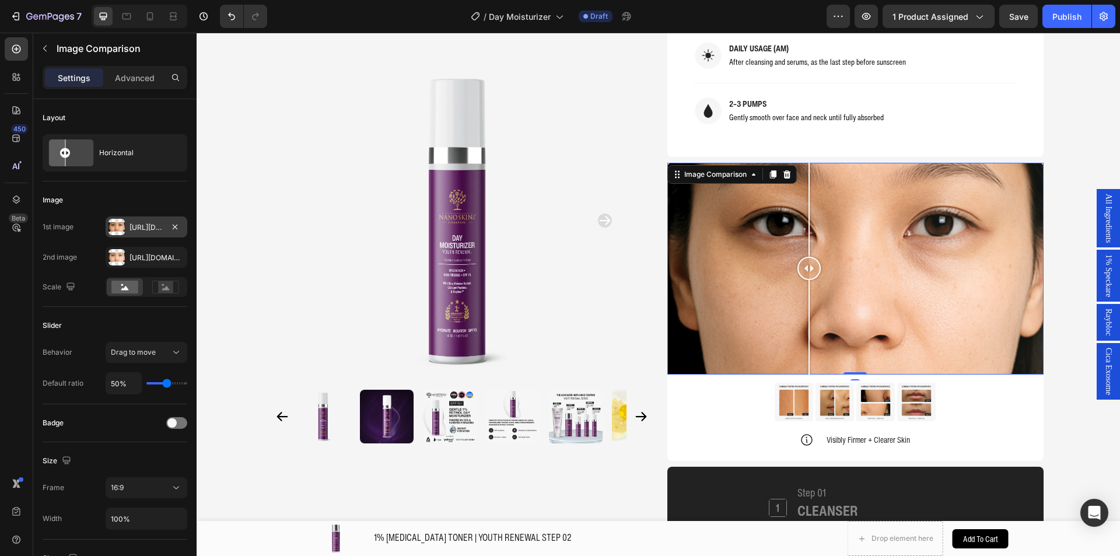
click at [133, 223] on div "Https://cdn.Shopify.Com/s/files/1/0941/6300/9836/files/gempages_577943635312509…" at bounding box center [146, 227] width 34 height 10
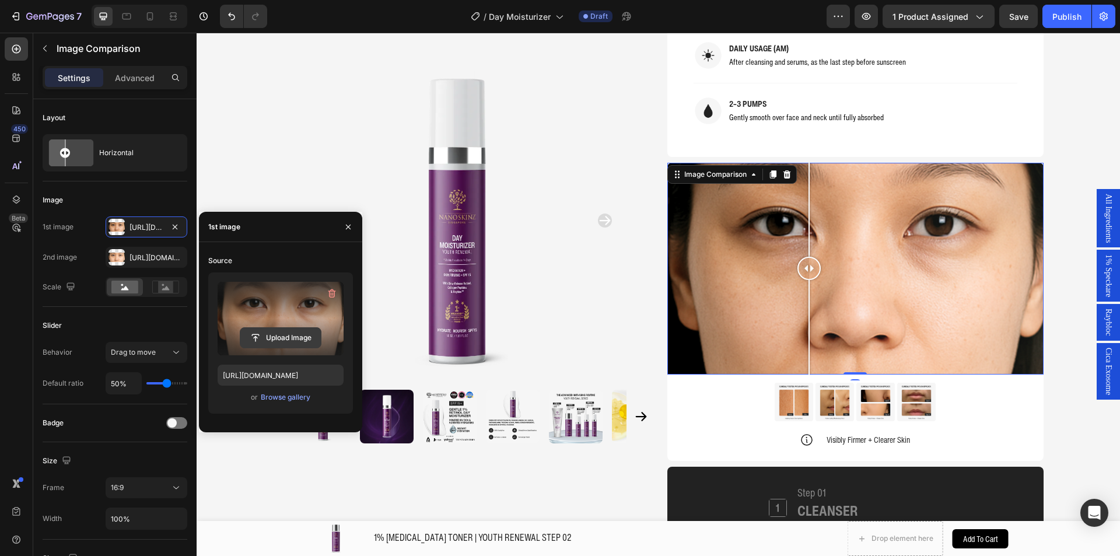
click at [285, 339] on input "file" at bounding box center [280, 338] width 80 height 20
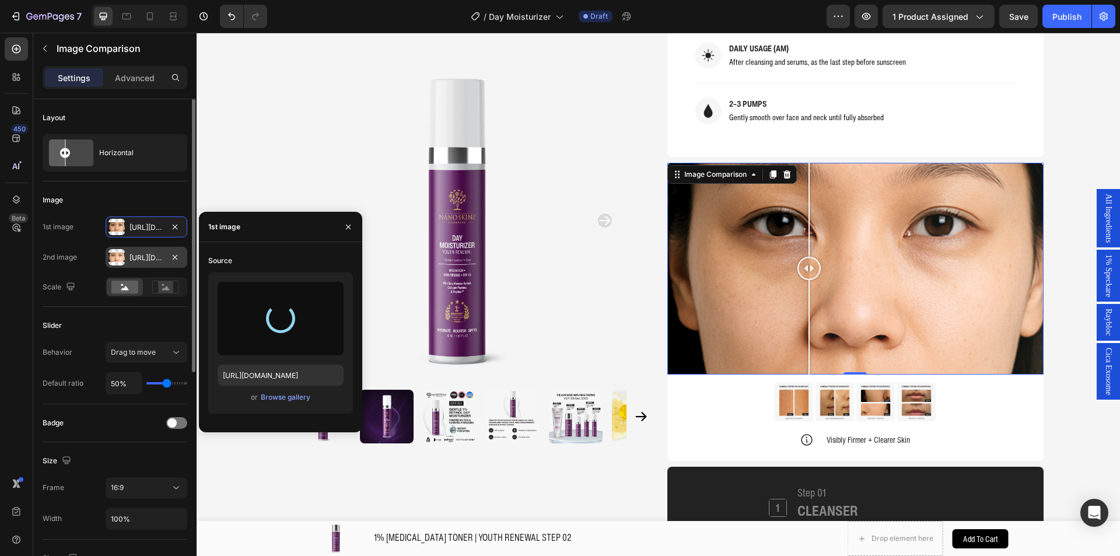
type input "https://cdn.shopify.com/s/files/1/0941/6300/9836/files/gempages_577943635312509…"
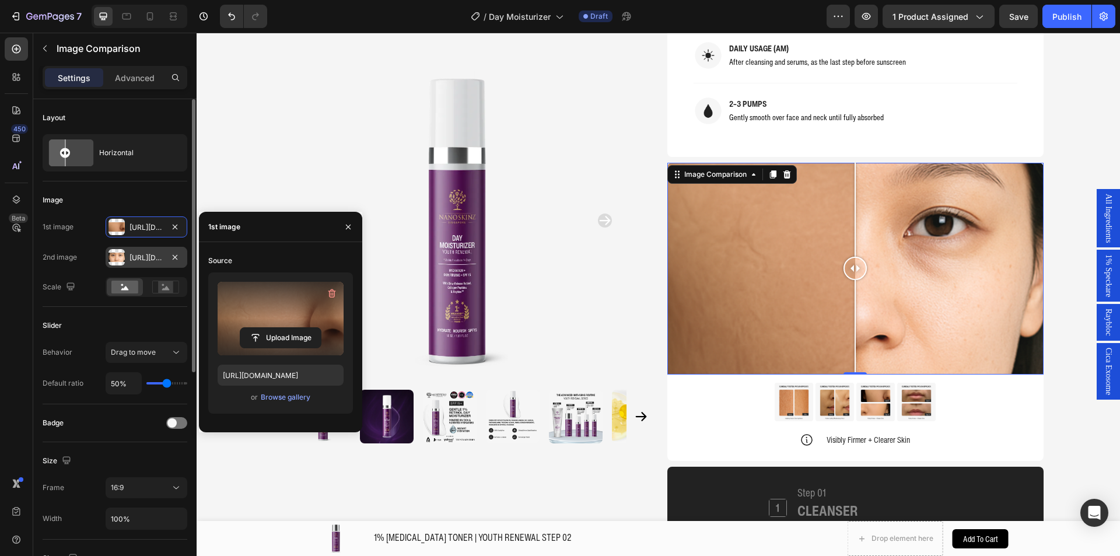
click at [132, 266] on div "Https://cdn.Shopify.Com/s/files/1/0941/6300/9836/files/gempages_577943635312509…" at bounding box center [147, 257] width 82 height 21
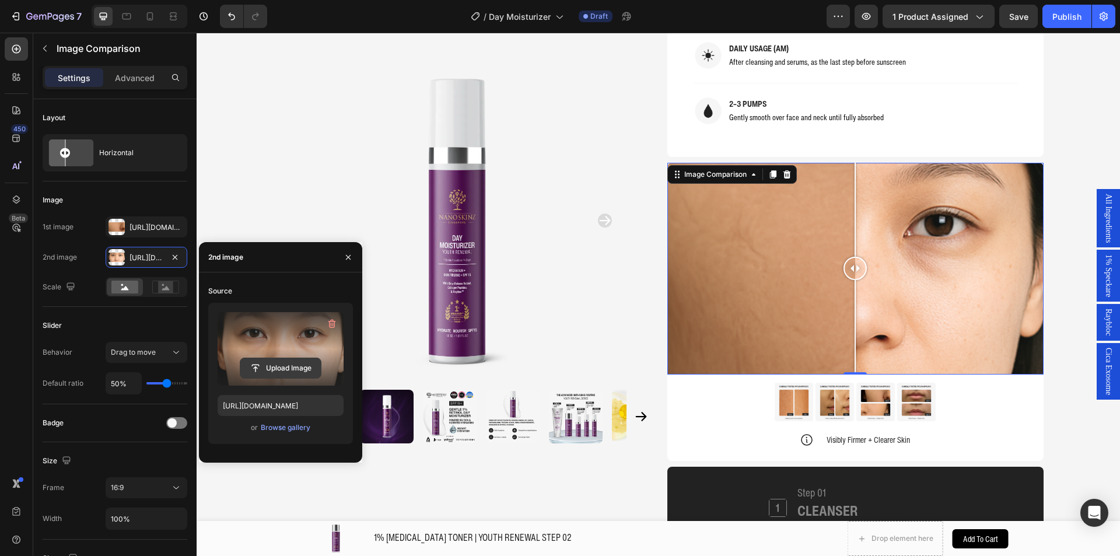
click at [272, 370] on input "file" at bounding box center [280, 368] width 80 height 20
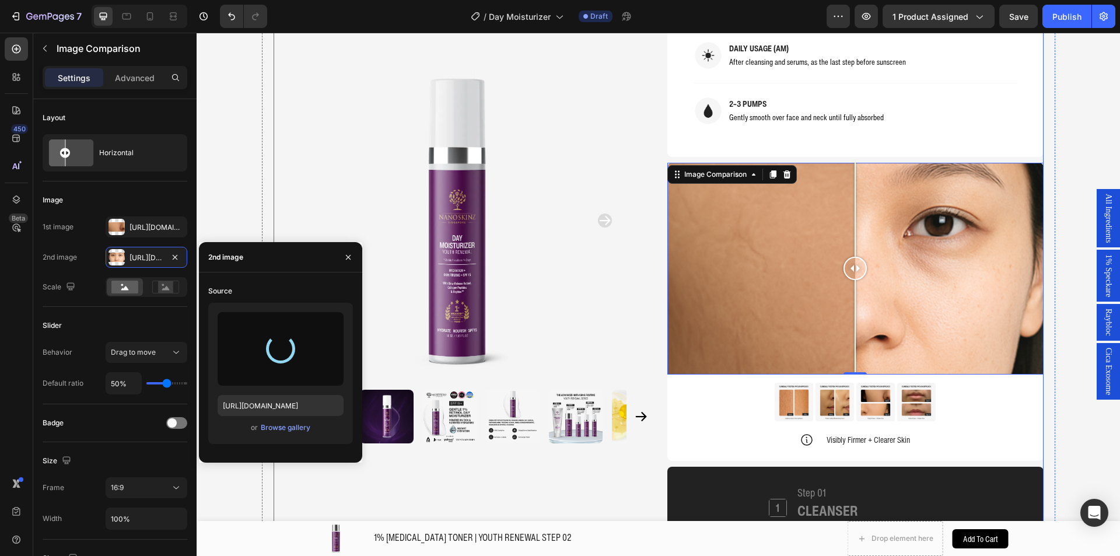
type input "https://cdn.shopify.com/s/files/1/0941/6300/9836/files/gempages_577943635312509…"
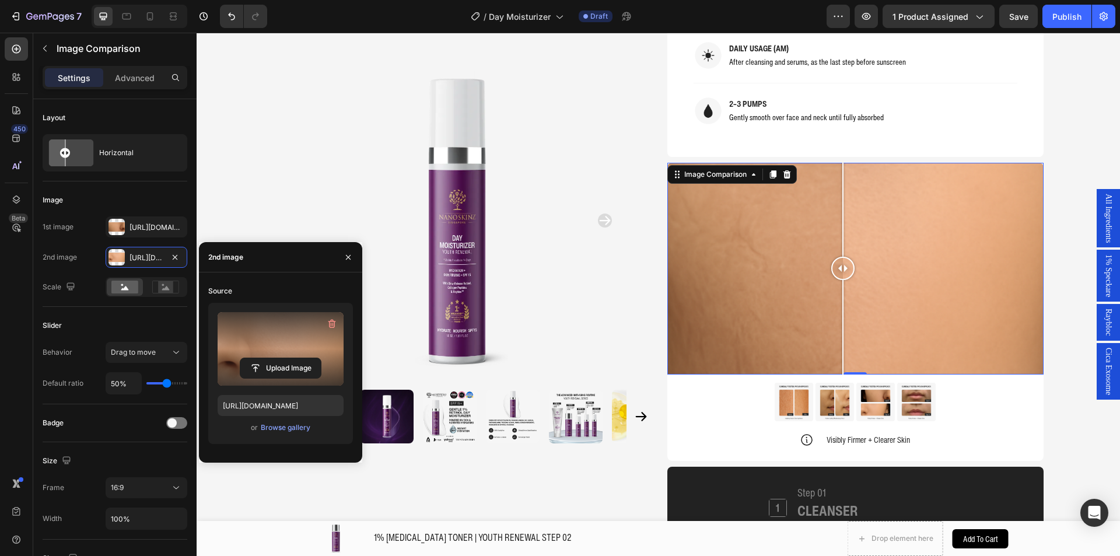
drag, startPoint x: 847, startPoint y: 281, endPoint x: 841, endPoint y: 271, distance: 11.2
click at [841, 271] on div at bounding box center [842, 269] width 23 height 212
click at [620, 288] on div at bounding box center [461, 221] width 376 height 320
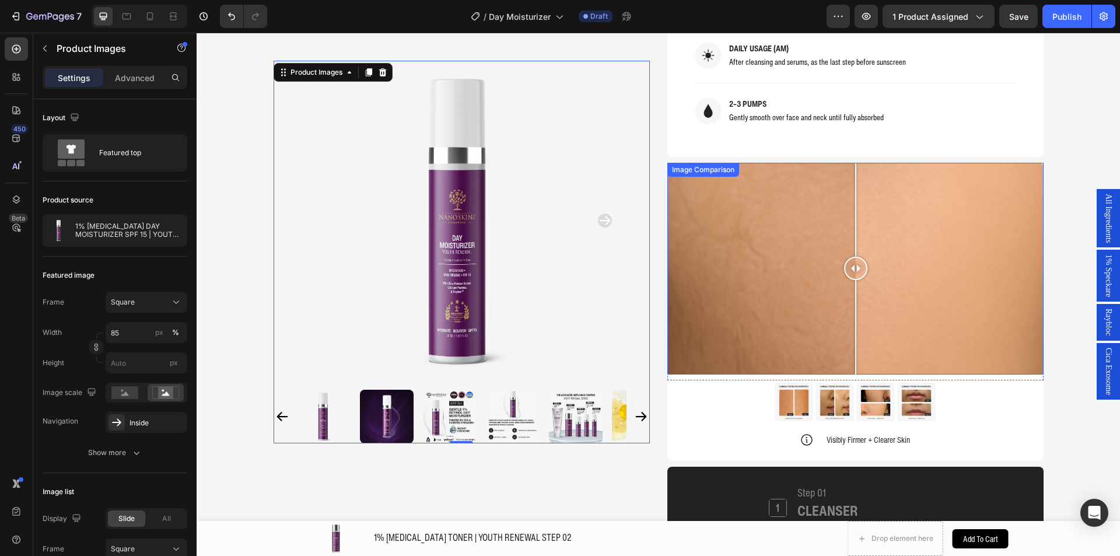
click at [851, 283] on div at bounding box center [855, 269] width 23 height 212
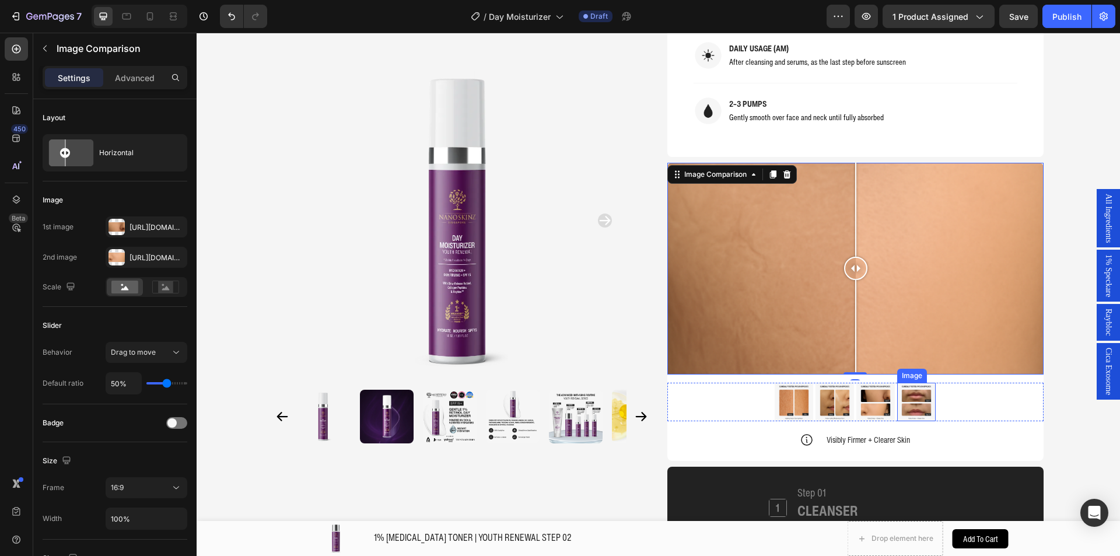
click at [920, 406] on img at bounding box center [916, 401] width 38 height 38
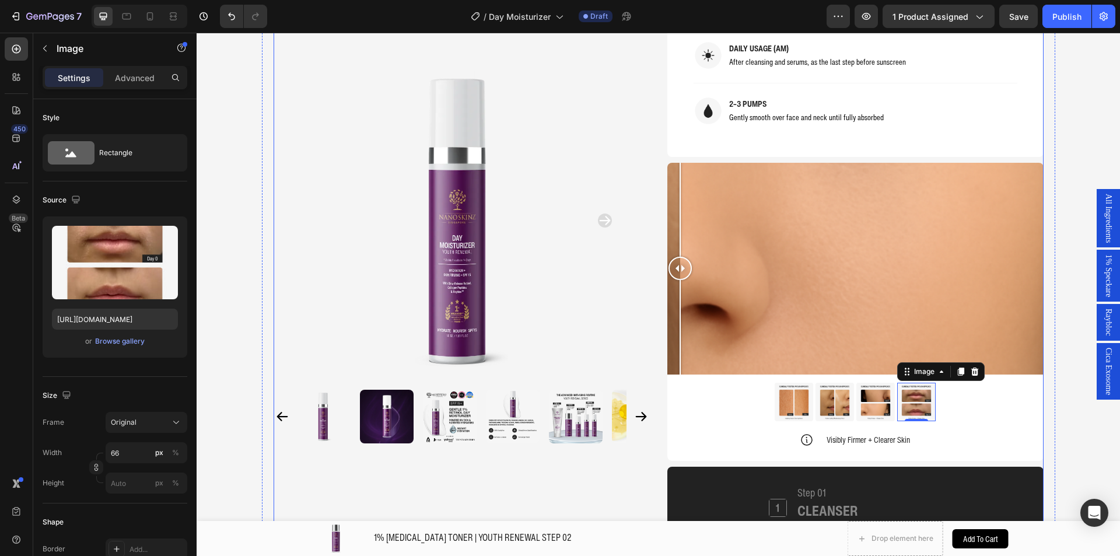
drag, startPoint x: 855, startPoint y: 269, endPoint x: 649, endPoint y: 262, distance: 205.9
click at [649, 262] on div "Product Images Home 1% RETINOL DAY MOISTURIZER SPF 15 | YOUTH RENEWAL STEP 04 B…" at bounding box center [658, 241] width 770 height 2564
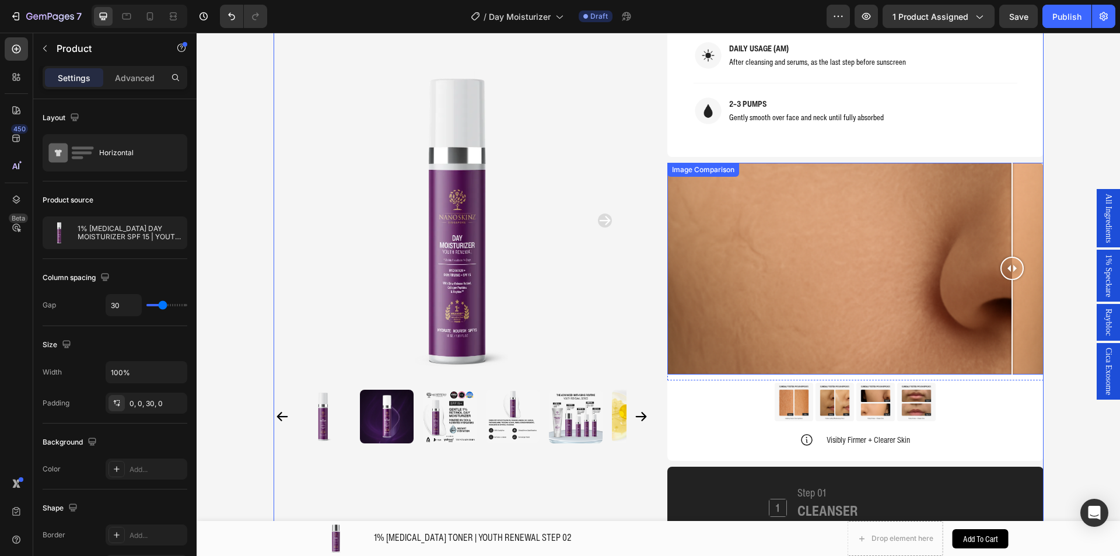
drag, startPoint x: 680, startPoint y: 269, endPoint x: 734, endPoint y: 233, distance: 65.2
click at [1006, 308] on div at bounding box center [1011, 269] width 23 height 212
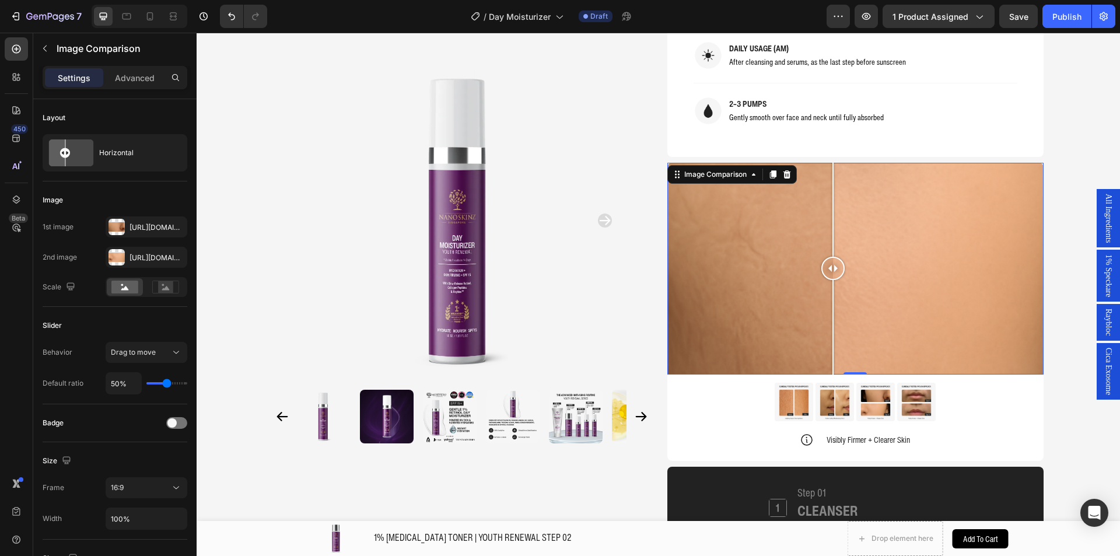
drag, startPoint x: 1012, startPoint y: 274, endPoint x: 828, endPoint y: 251, distance: 185.7
click at [828, 251] on div at bounding box center [832, 269] width 23 height 212
click at [834, 252] on div at bounding box center [832, 269] width 23 height 212
click at [992, 419] on div "Image Image Image Image Row" at bounding box center [855, 401] width 376 height 38
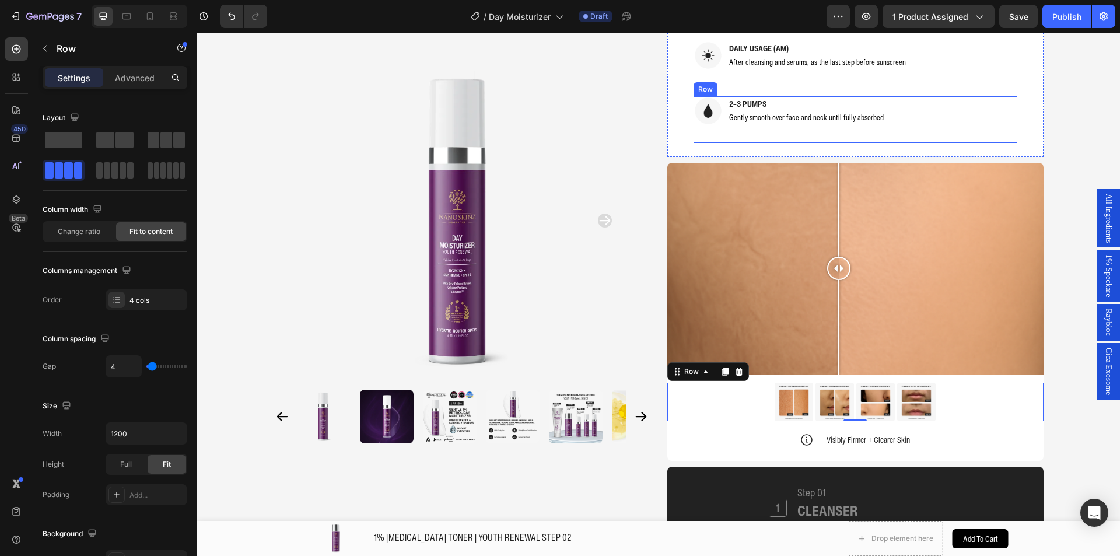
click at [774, 120] on span "Gently smooth over face and neck until fully absorbed" at bounding box center [806, 117] width 155 height 12
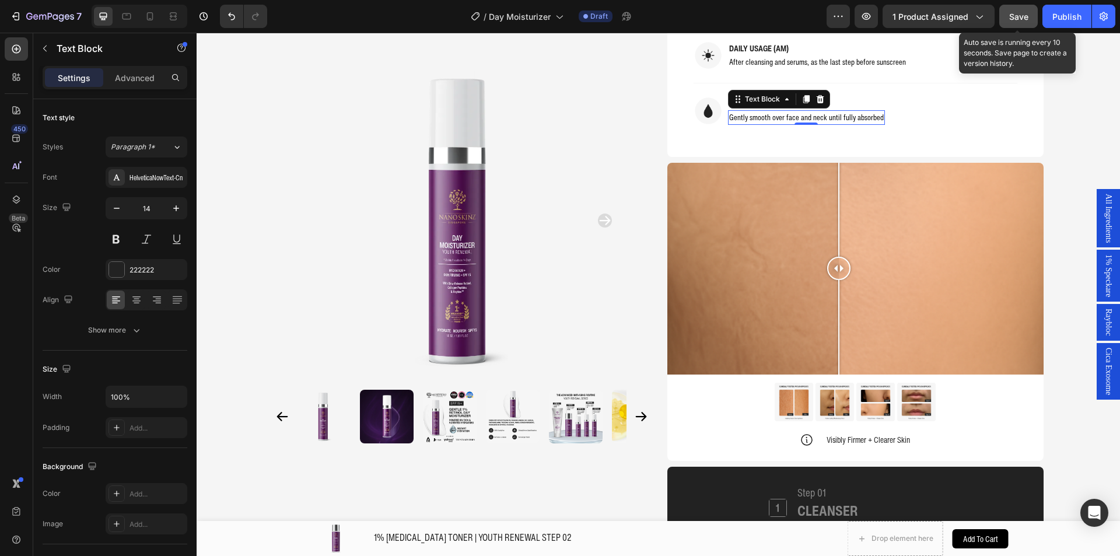
click at [1011, 15] on span "Save" at bounding box center [1018, 17] width 19 height 10
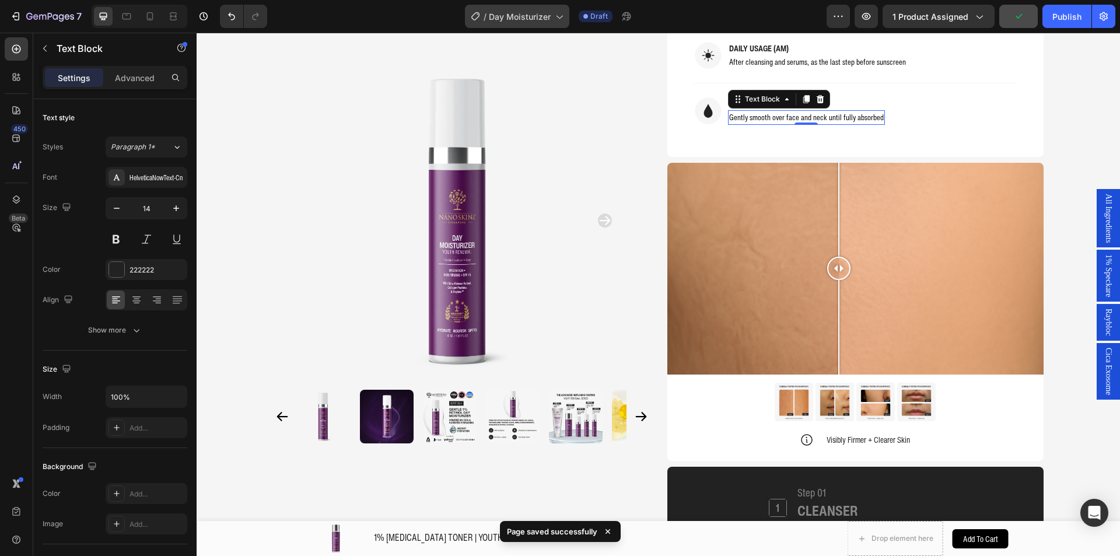
click at [523, 12] on span "Day Moisturizer" at bounding box center [520, 16] width 62 height 12
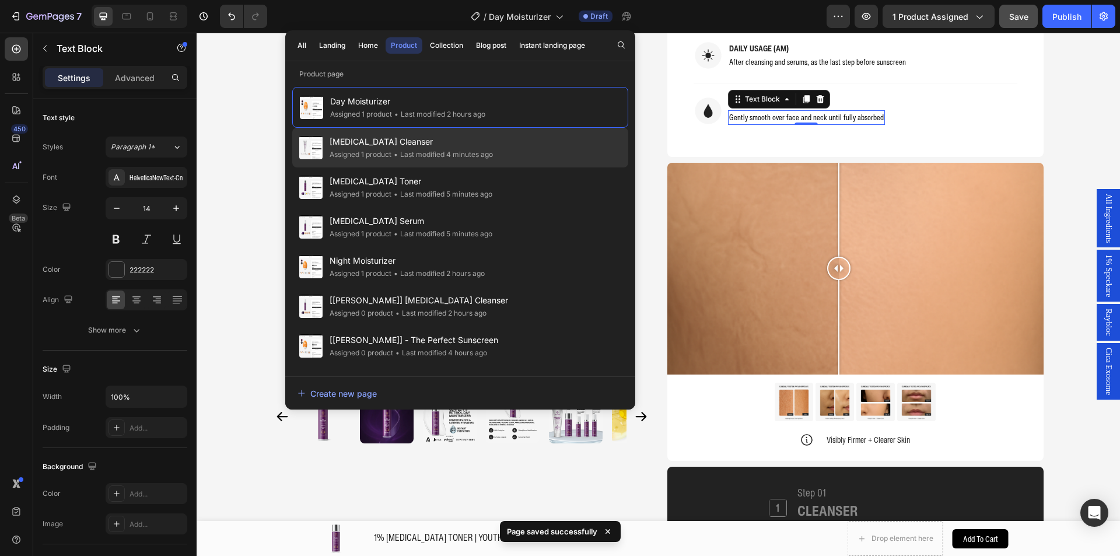
click at [419, 152] on div "• Last modified 4 minutes ago" at bounding box center [441, 155] width 101 height 12
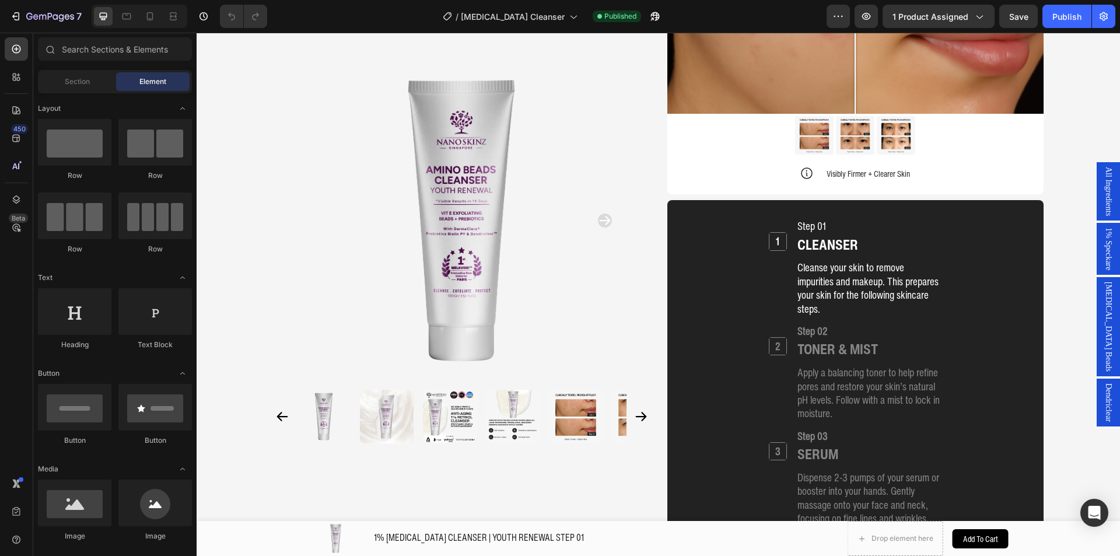
scroll to position [1063, 0]
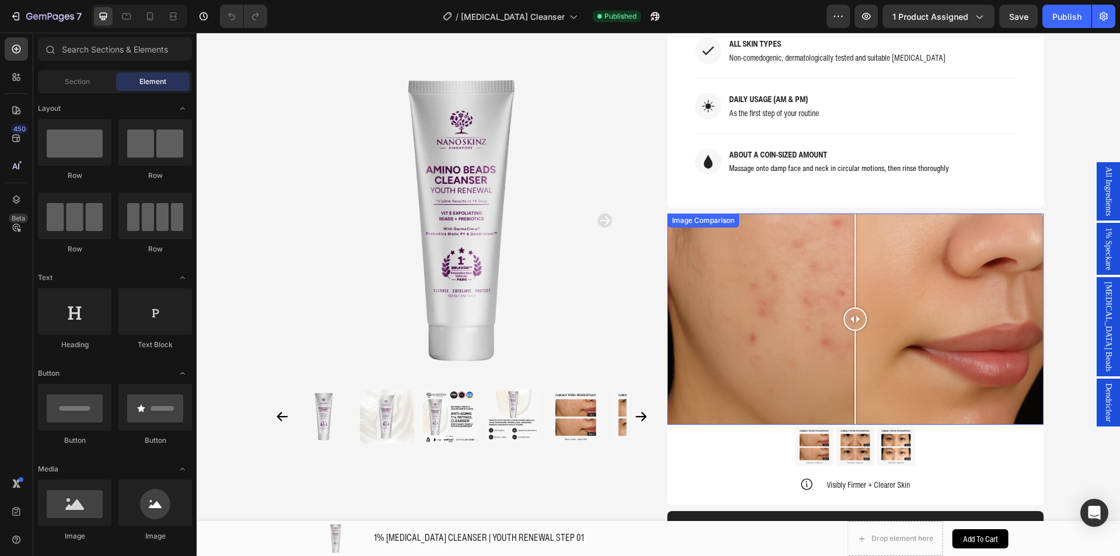
click at [763, 247] on div at bounding box center [855, 319] width 376 height 212
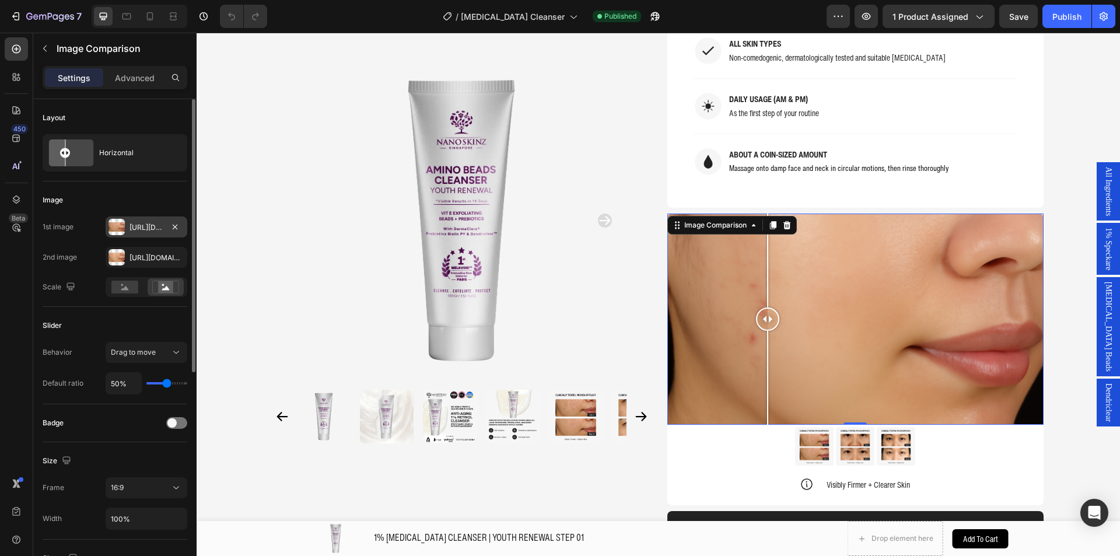
click at [129, 224] on div "[URL][DOMAIN_NAME]" at bounding box center [147, 226] width 82 height 21
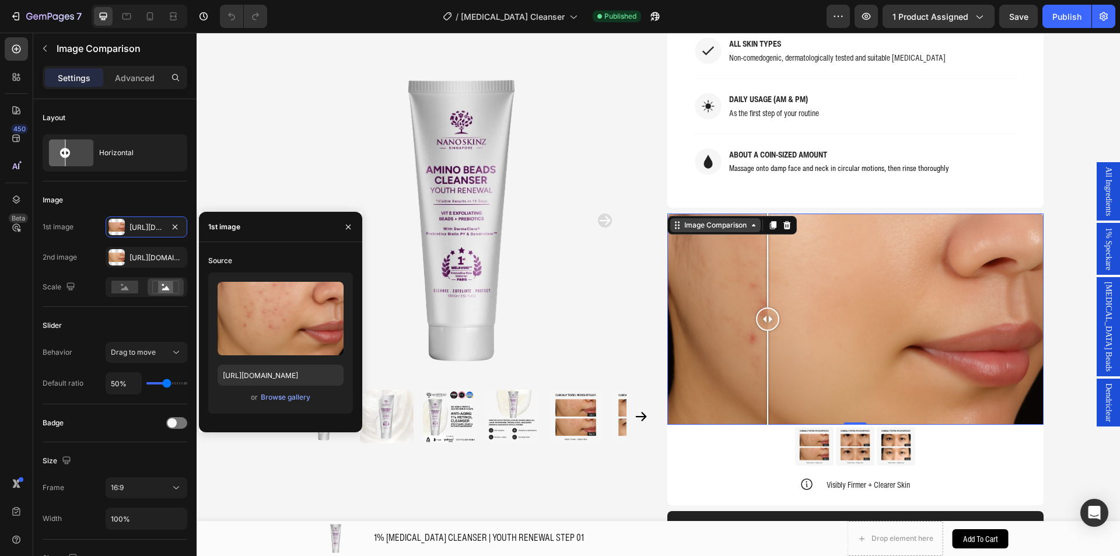
click at [722, 218] on div "Image Comparison" at bounding box center [715, 225] width 90 height 14
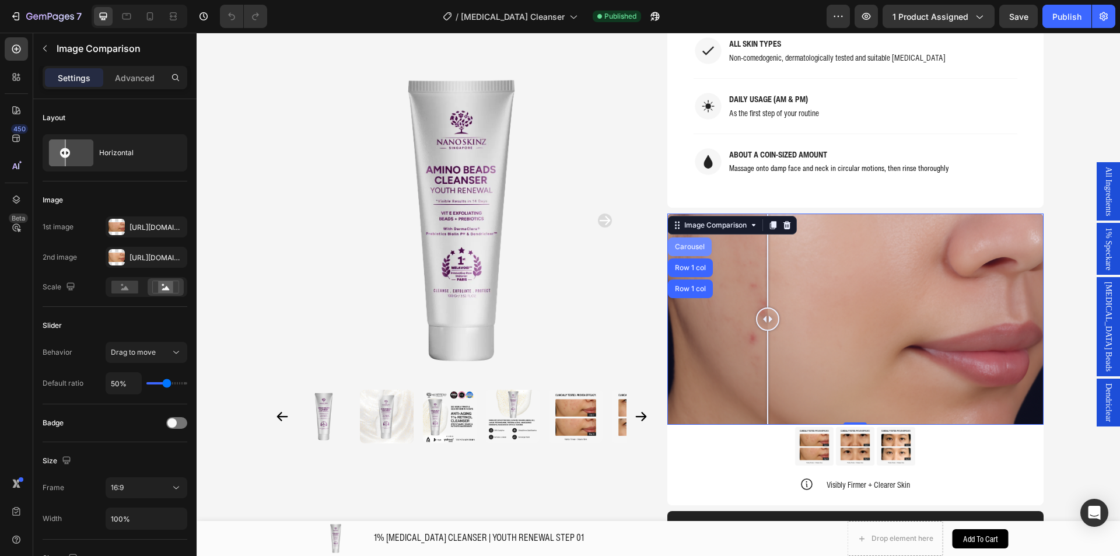
click at [689, 243] on div "Carousel" at bounding box center [689, 246] width 34 height 7
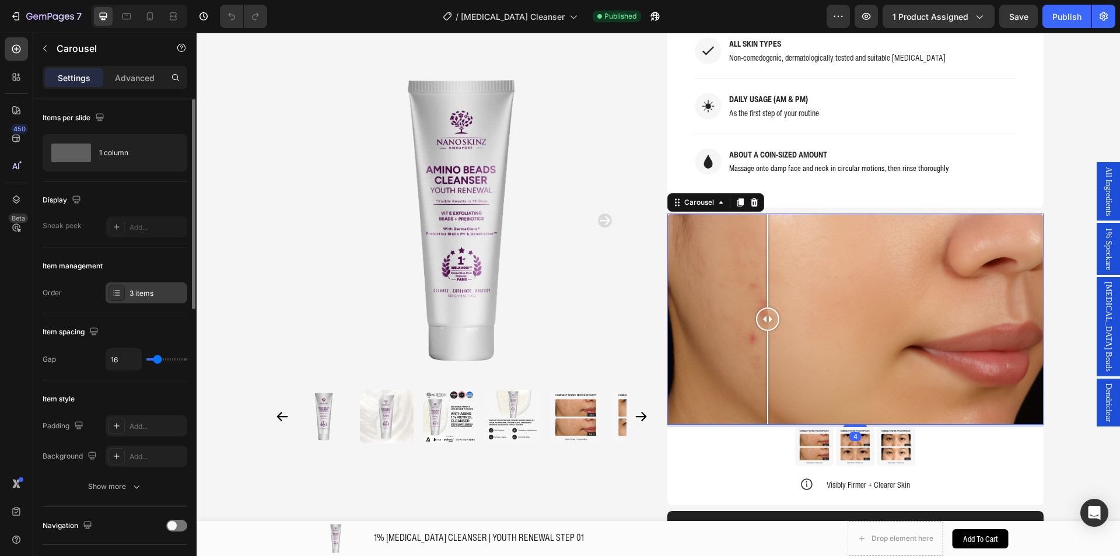
click at [136, 290] on div "3 items" at bounding box center [156, 293] width 55 height 10
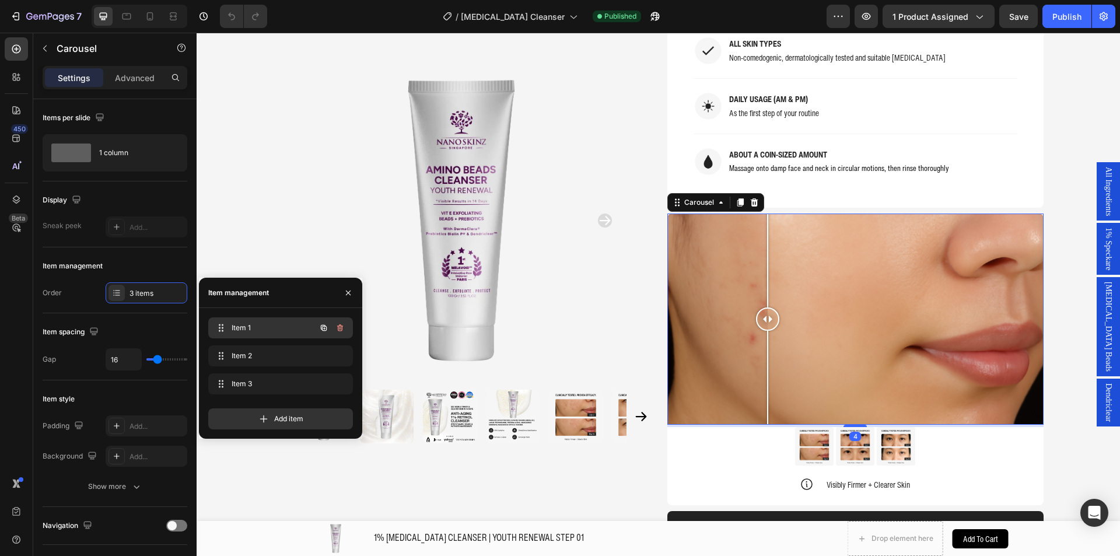
click at [238, 321] on div "Item 1 Item 1" at bounding box center [264, 328] width 103 height 16
click at [265, 325] on span "Item 1" at bounding box center [264, 327] width 66 height 10
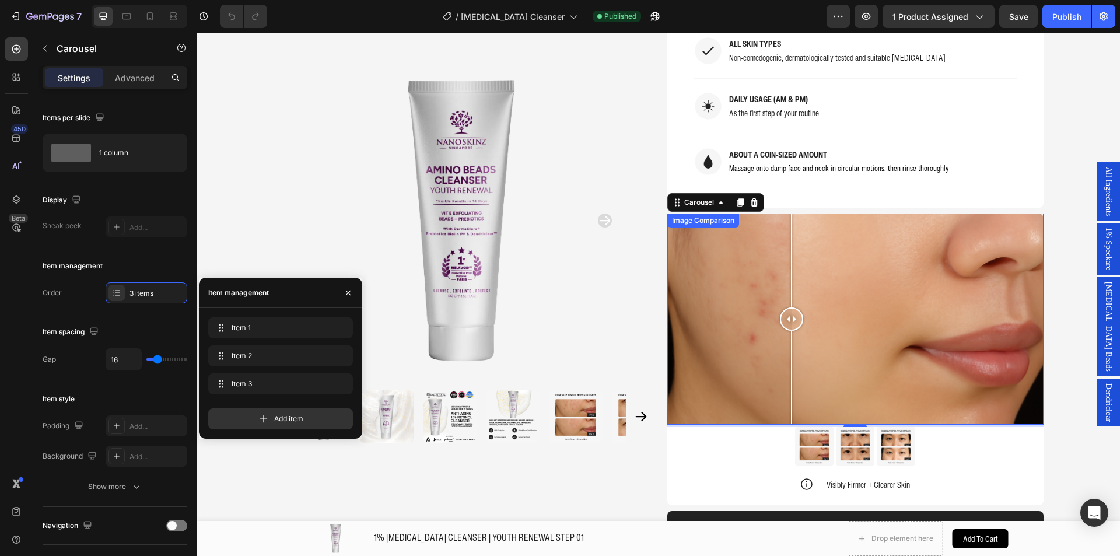
click at [787, 258] on div at bounding box center [855, 319] width 376 height 212
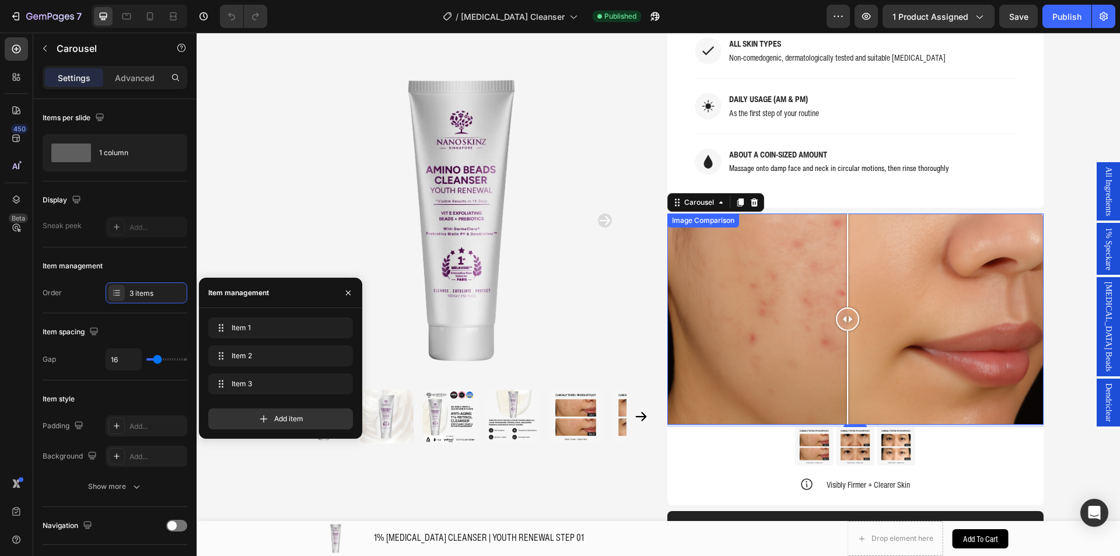
click at [843, 244] on div at bounding box center [855, 319] width 376 height 212
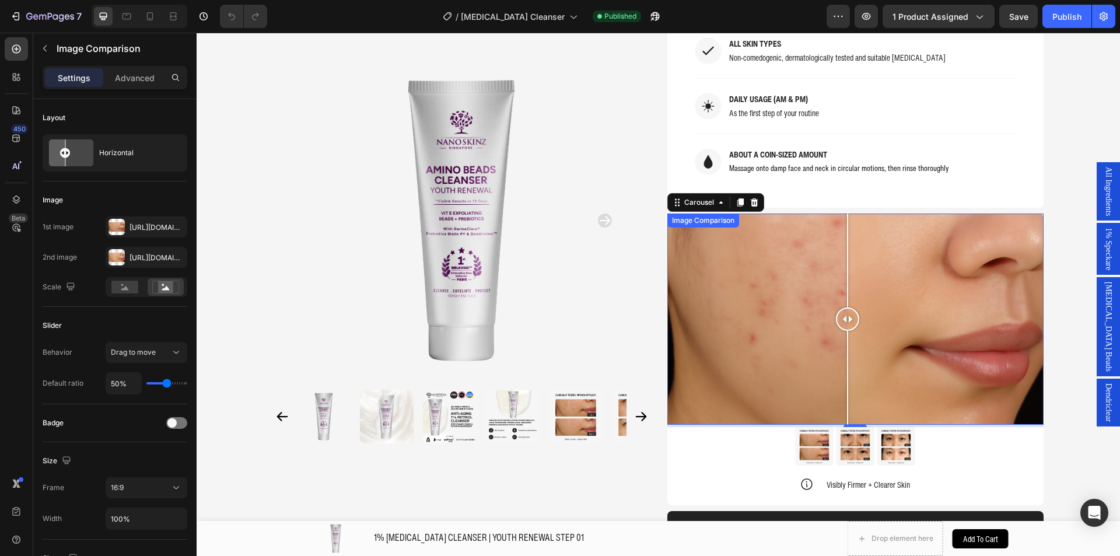
click at [847, 244] on div at bounding box center [847, 260] width 1 height 94
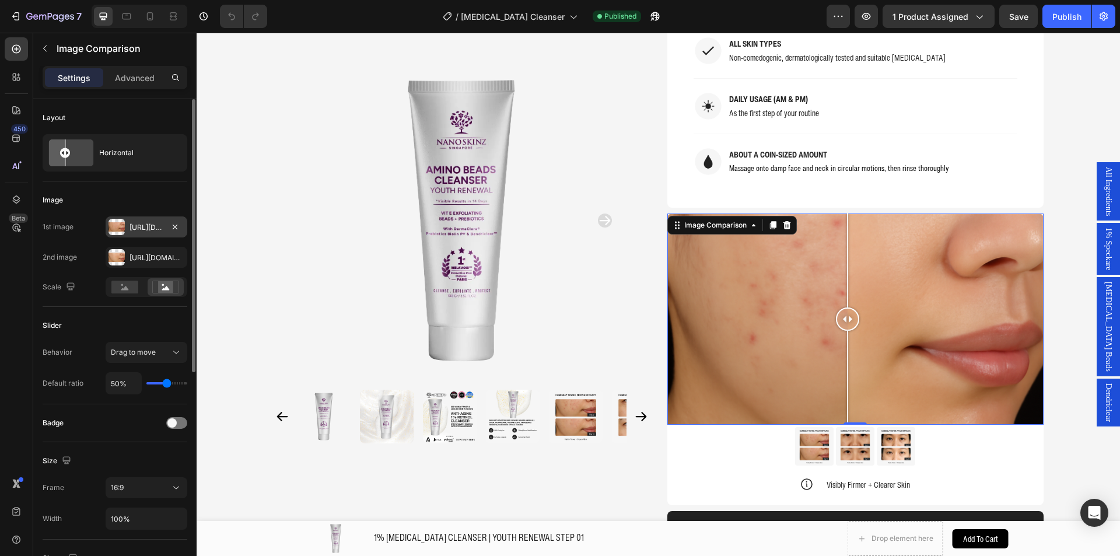
click at [164, 230] on div "[URL][DOMAIN_NAME]" at bounding box center [147, 226] width 82 height 21
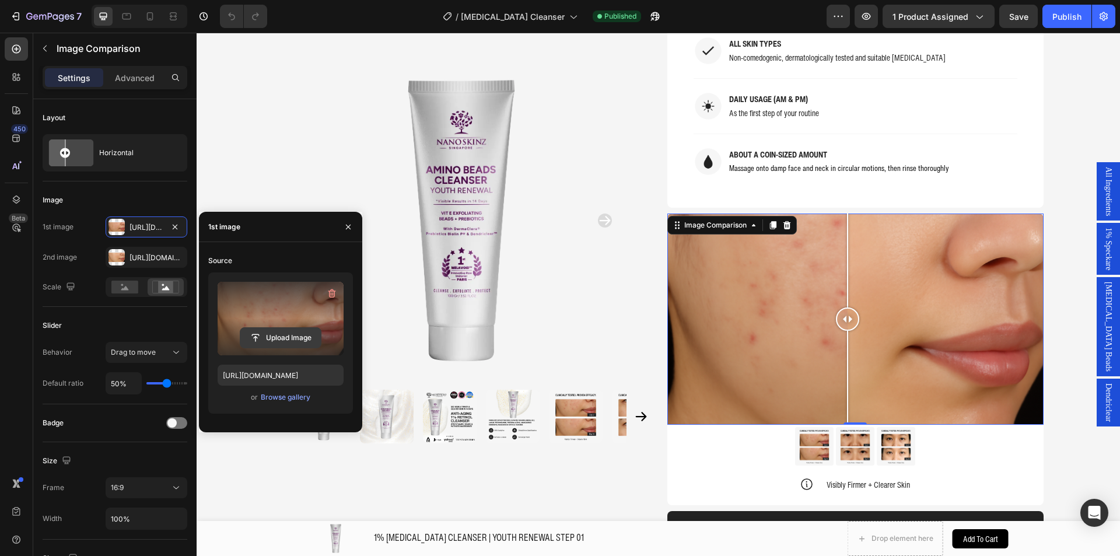
click at [288, 345] on input "file" at bounding box center [280, 338] width 80 height 20
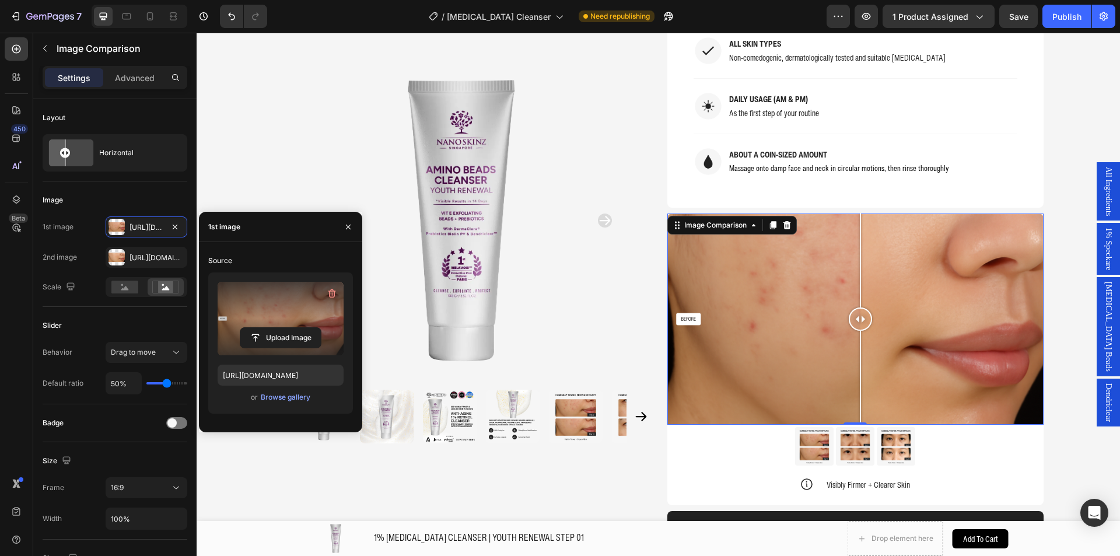
drag, startPoint x: 845, startPoint y: 287, endPoint x: 855, endPoint y: 353, distance: 67.3
click at [855, 353] on div at bounding box center [859, 319] width 23 height 212
click at [266, 332] on input "file" at bounding box center [280, 338] width 80 height 20
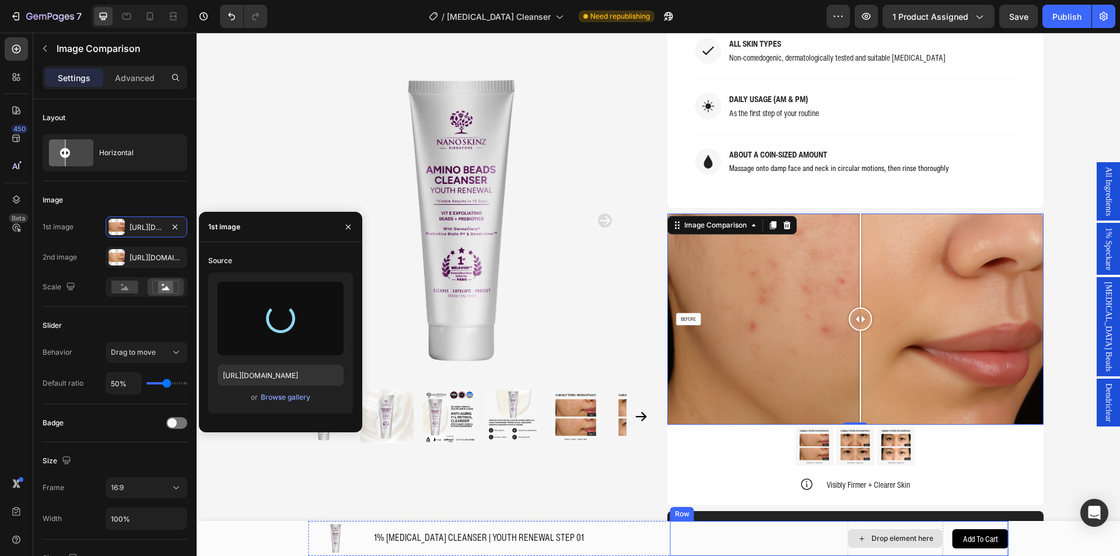
type input "https://cdn.shopify.com/s/files/1/0941/6300/9836/files/gempages_577943635312509…"
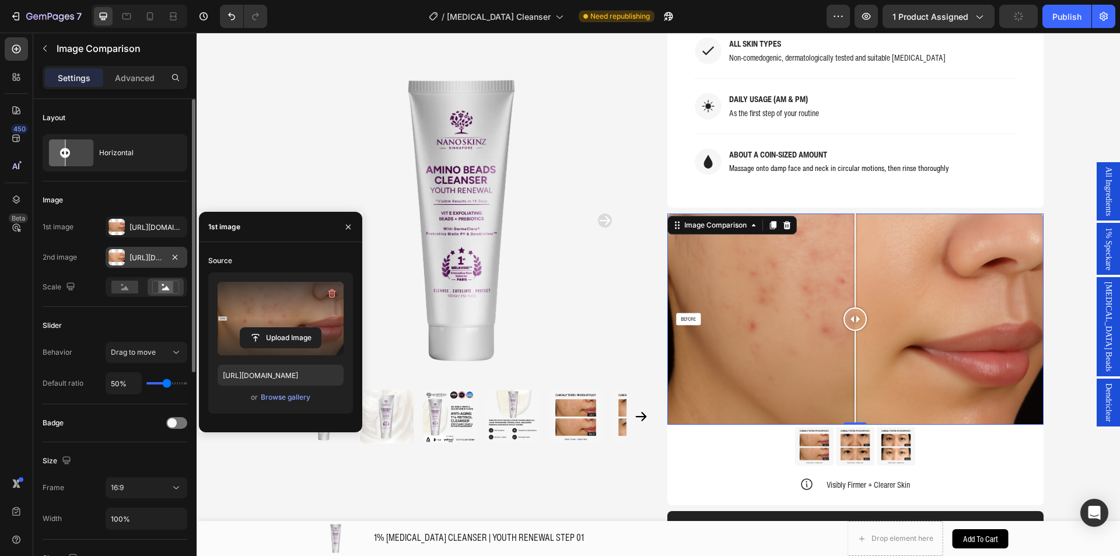
click at [144, 262] on div "[URL][DOMAIN_NAME]" at bounding box center [146, 257] width 34 height 10
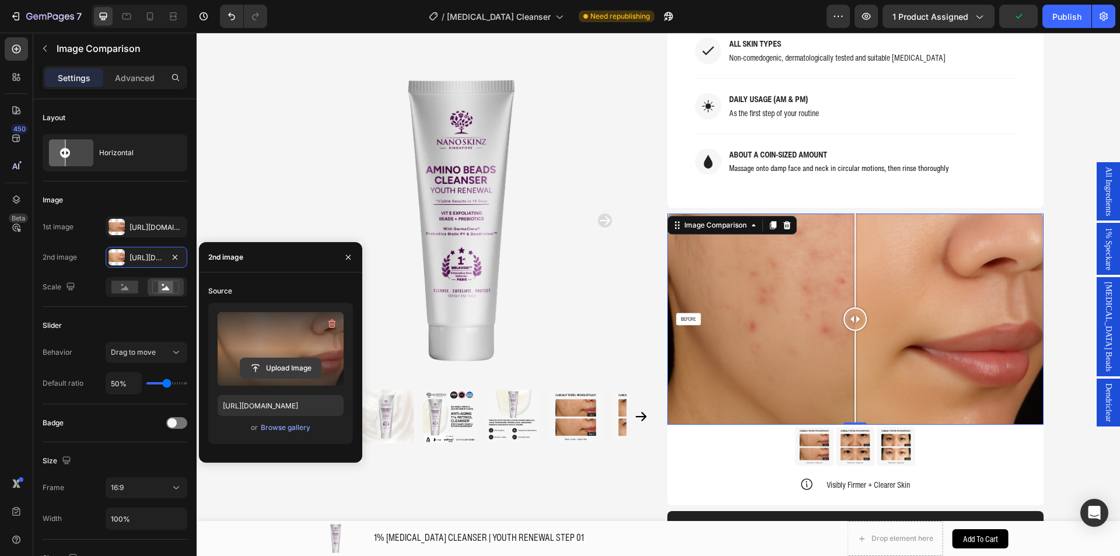
click at [281, 374] on input "file" at bounding box center [280, 368] width 80 height 20
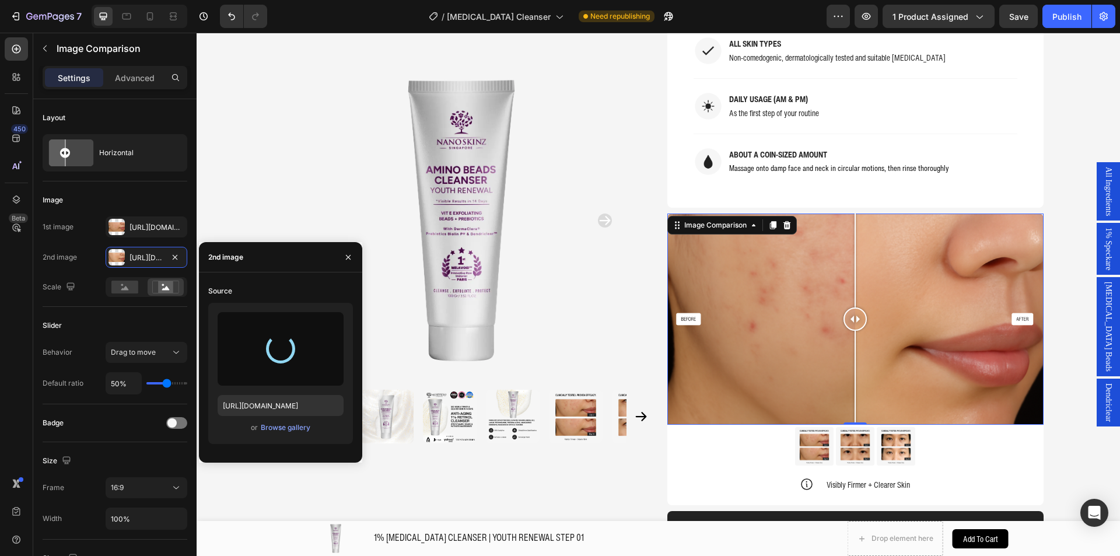
type input "https://cdn.shopify.com/s/files/1/0941/6300/9836/files/gempages_577943635312509…"
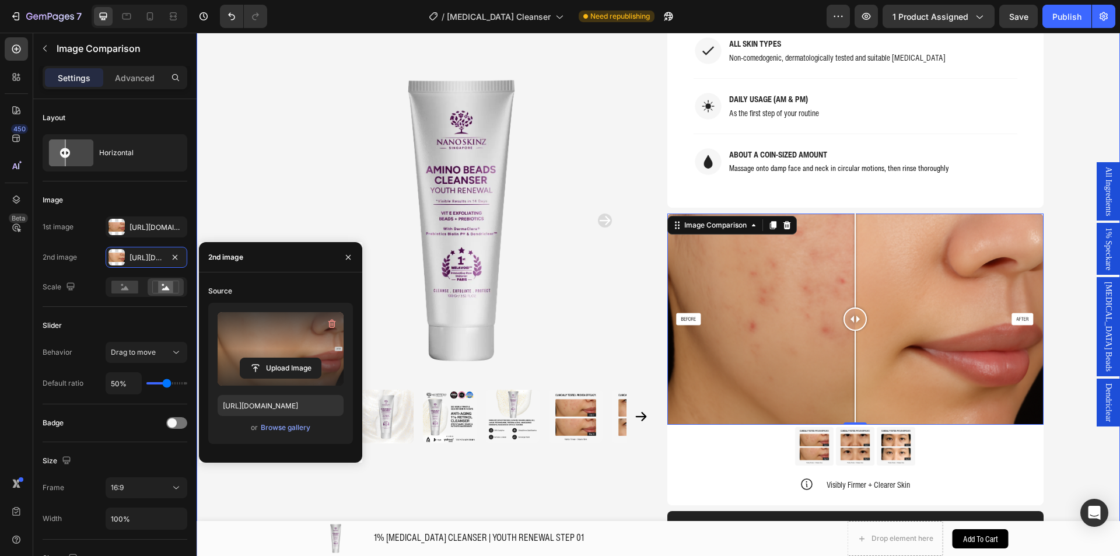
click at [1075, 131] on div "Product Images Home 1% RETINOL CLEANSER | YOUTH RENEWAL STEP 01 Breadcrumb 1% R…" at bounding box center [657, 261] width 923 height 2534
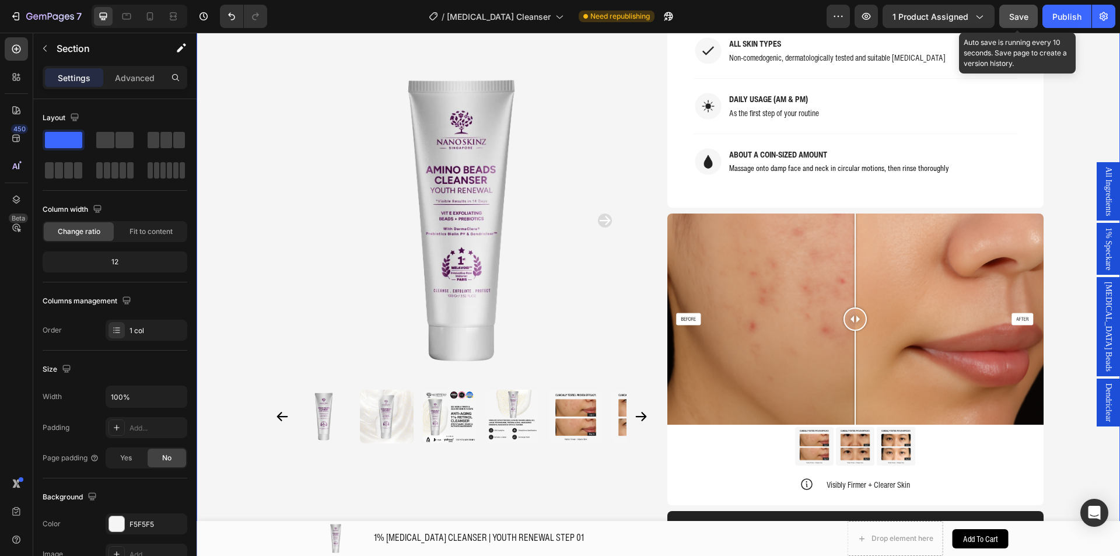
click at [1022, 16] on span "Save" at bounding box center [1018, 17] width 19 height 10
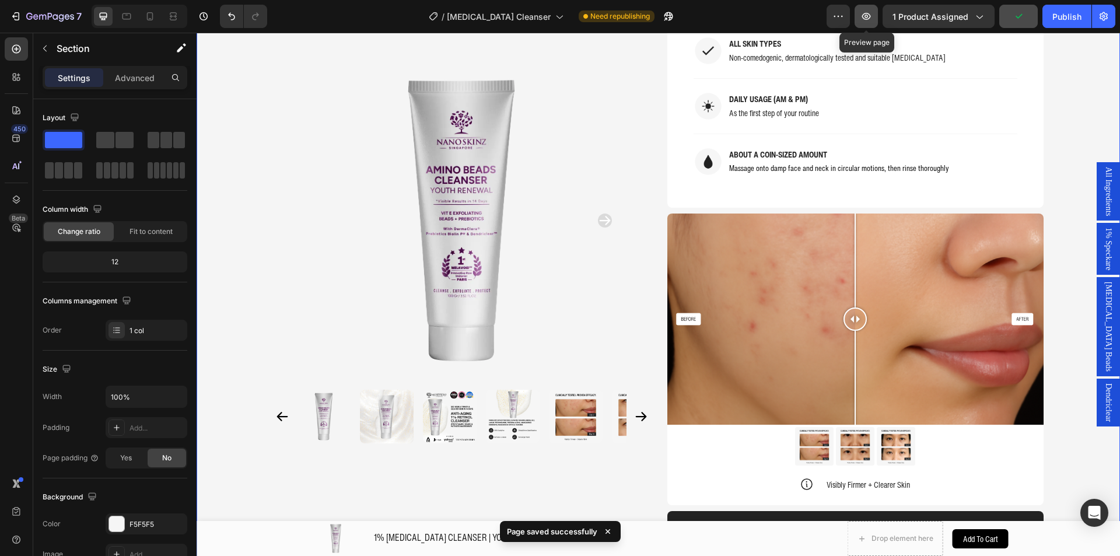
click at [876, 18] on button "button" at bounding box center [865, 16] width 23 height 23
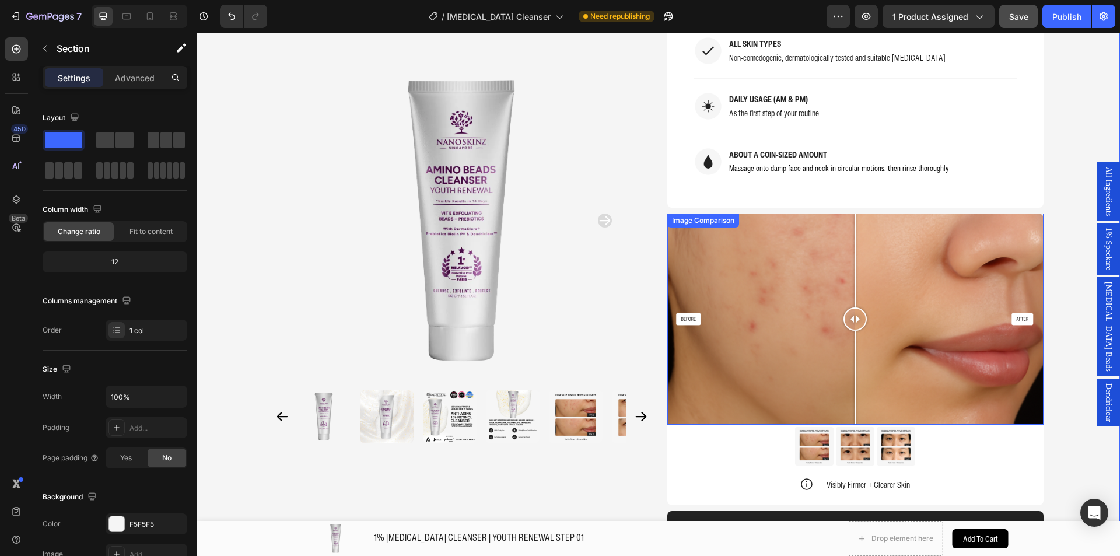
click at [742, 213] on div at bounding box center [855, 319] width 376 height 212
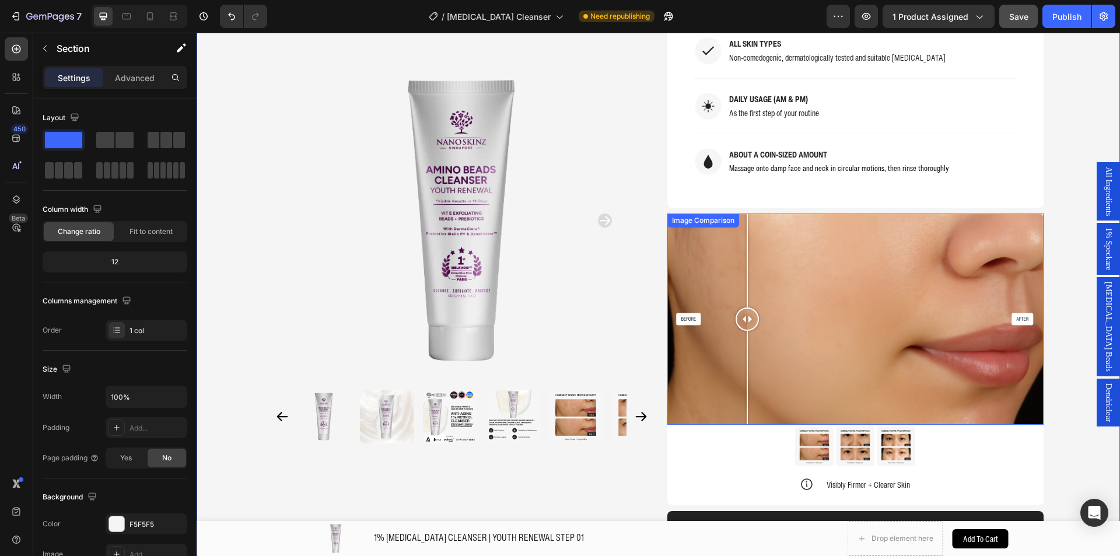
click at [713, 215] on div "Image Comparison" at bounding box center [702, 220] width 67 height 10
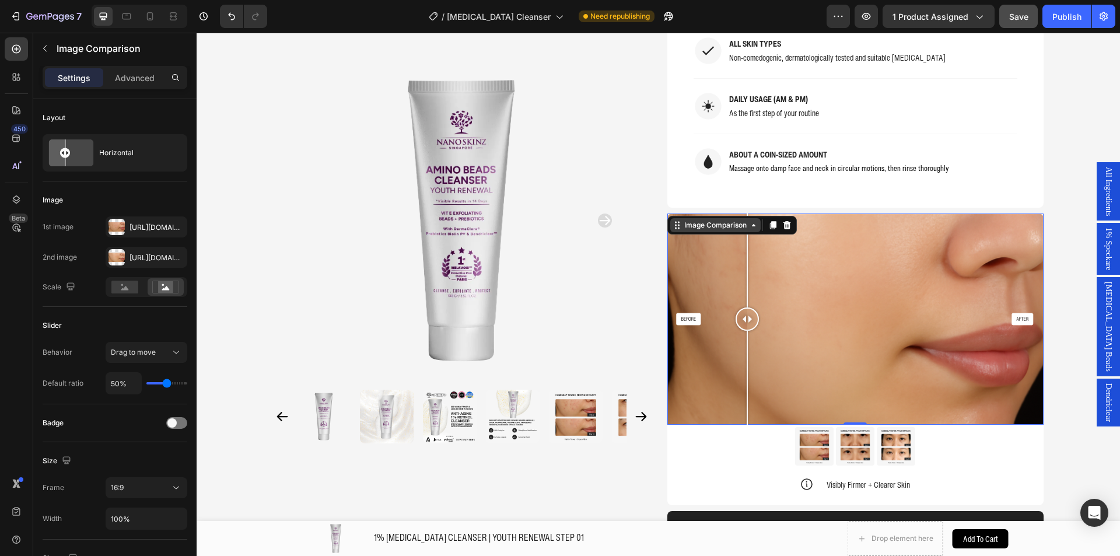
click at [714, 220] on div "Image Comparison" at bounding box center [715, 225] width 67 height 10
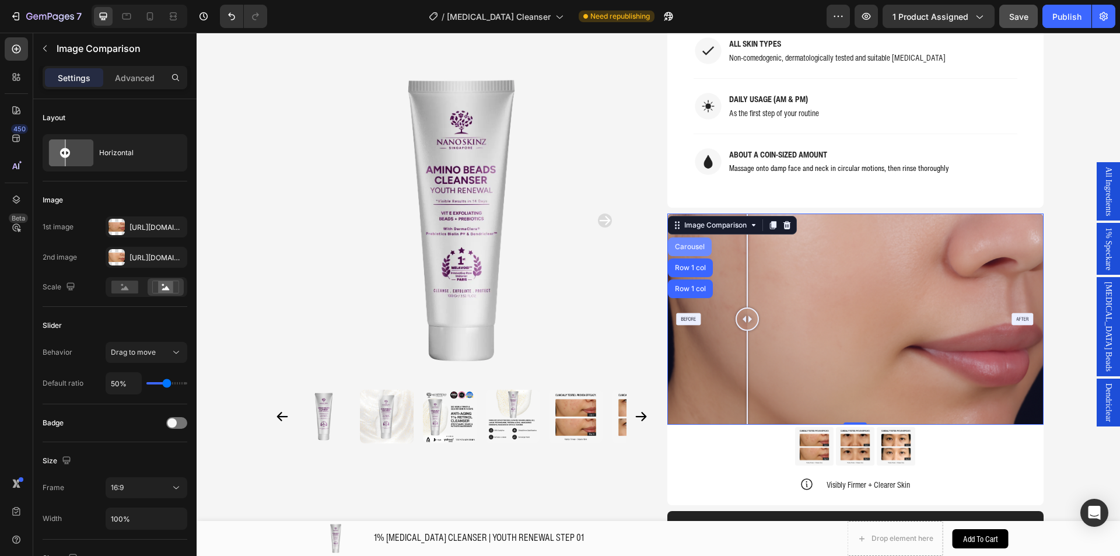
click at [687, 237] on div "Carousel" at bounding box center [690, 246] width 44 height 19
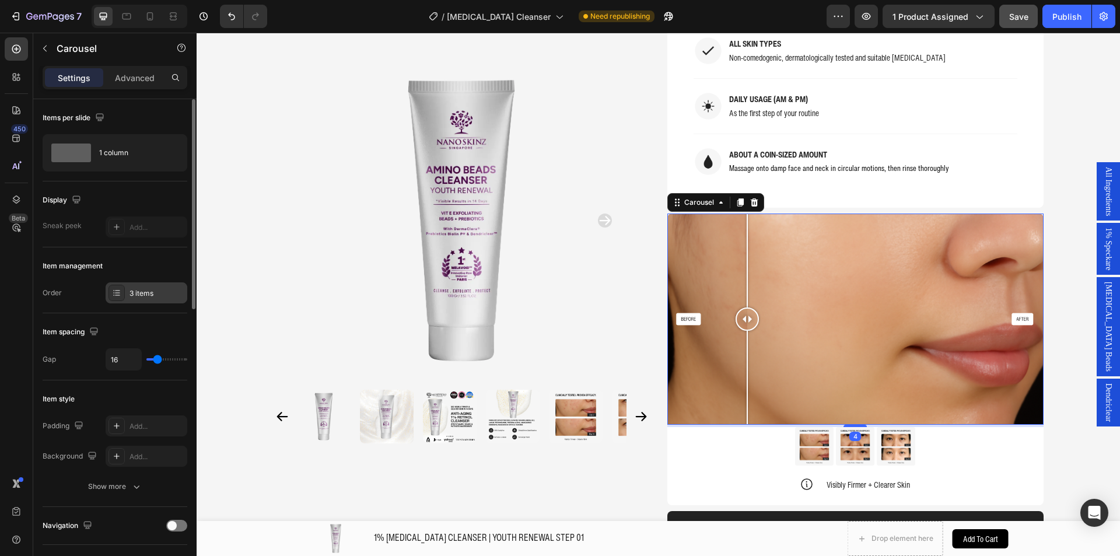
drag, startPoint x: 125, startPoint y: 284, endPoint x: 135, endPoint y: 291, distance: 11.7
click at [126, 284] on div "3 items" at bounding box center [147, 292] width 82 height 21
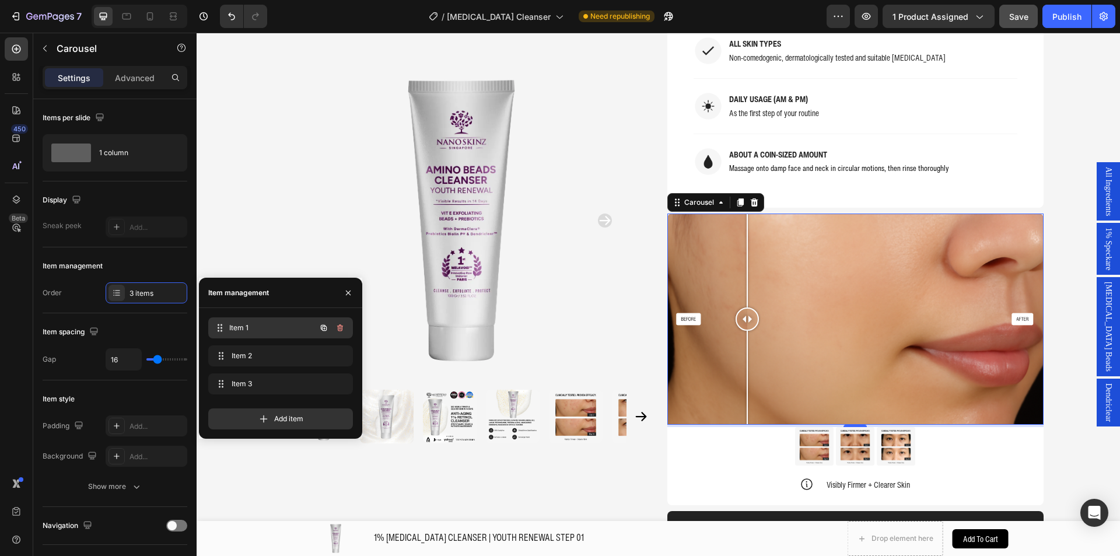
click at [266, 334] on div "Item 1 Item 1" at bounding box center [264, 328] width 103 height 16
click at [258, 328] on span "Item 1" at bounding box center [264, 327] width 66 height 10
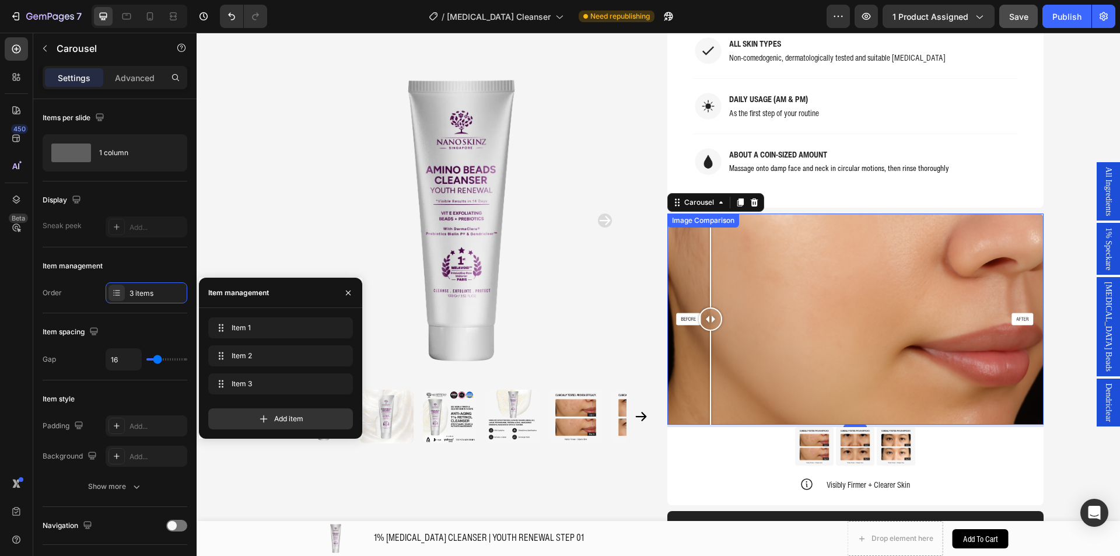
click at [706, 220] on div at bounding box center [855, 319] width 376 height 212
click at [786, 224] on div at bounding box center [855, 319] width 376 height 212
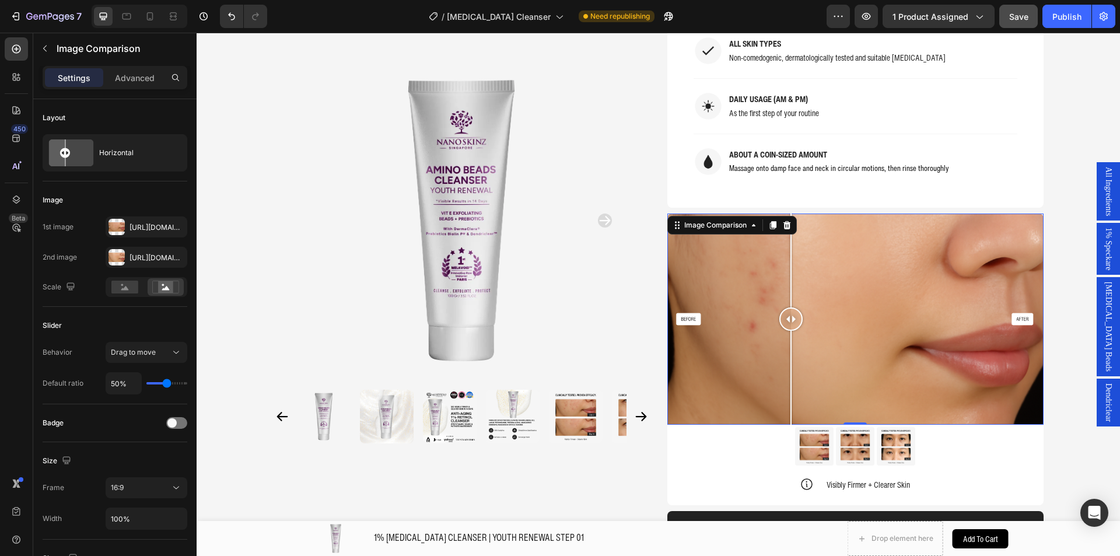
click at [790, 224] on div at bounding box center [790, 260] width 1 height 94
click at [121, 224] on div at bounding box center [116, 227] width 16 height 16
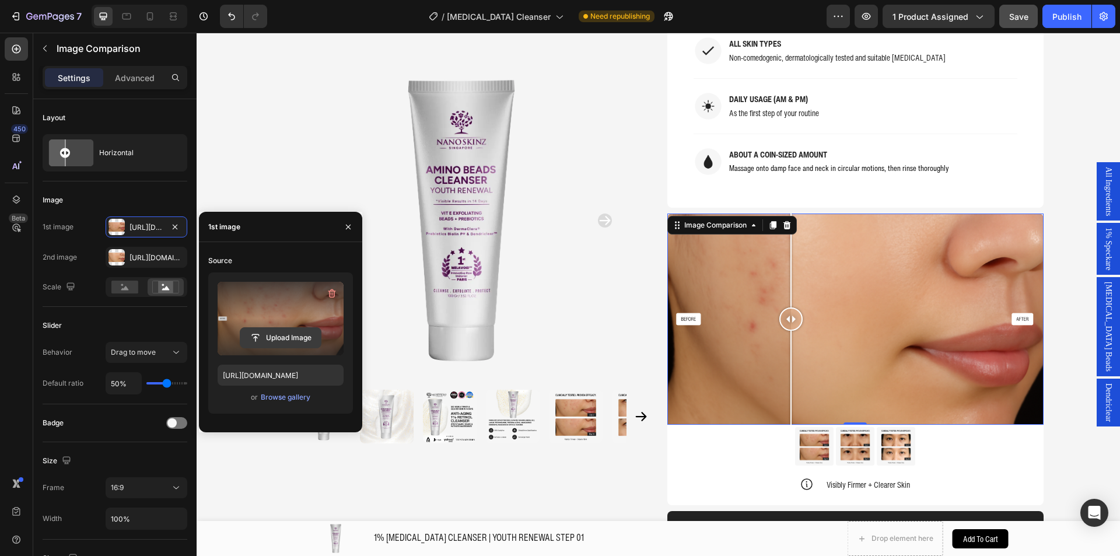
click at [276, 338] on input "file" at bounding box center [280, 338] width 80 height 20
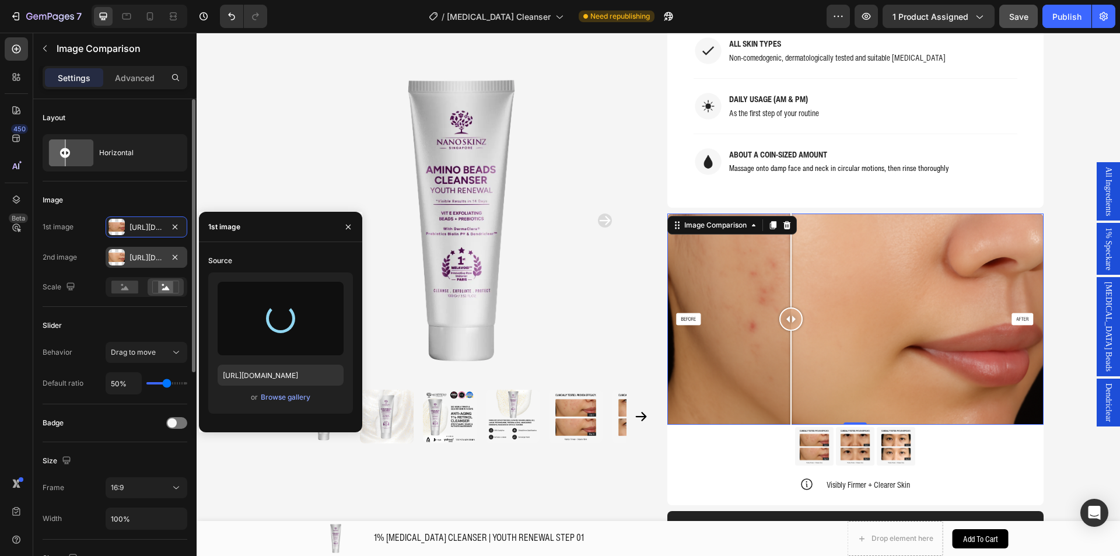
type input "https://cdn.shopify.com/s/files/1/0941/6300/9836/files/gempages_577943635312509…"
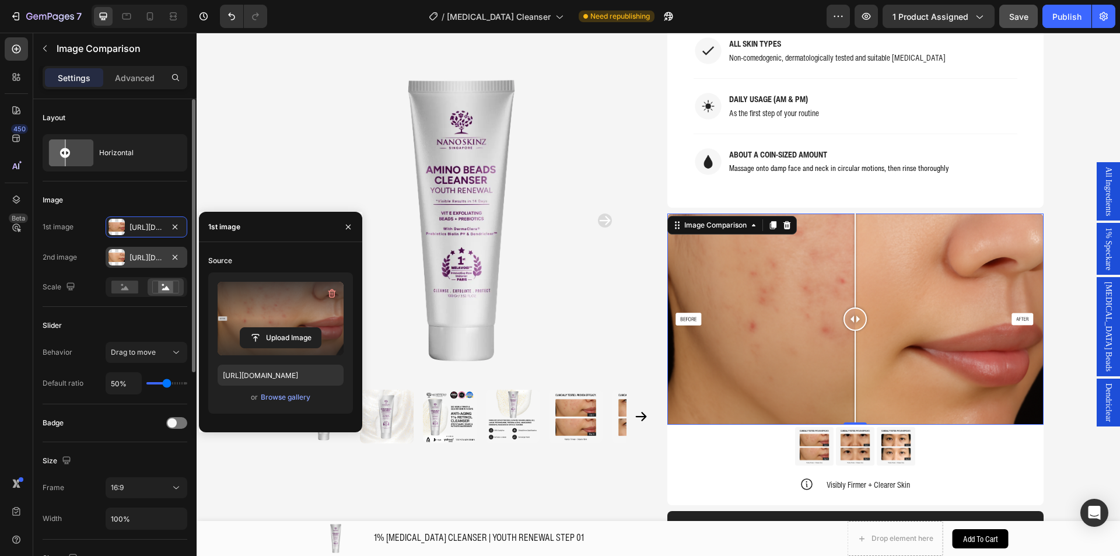
click at [142, 261] on div "Https://cdn.Shopify.Com/s/files/1/0941/6300/9836/files/gempages_577943635312509…" at bounding box center [146, 257] width 34 height 10
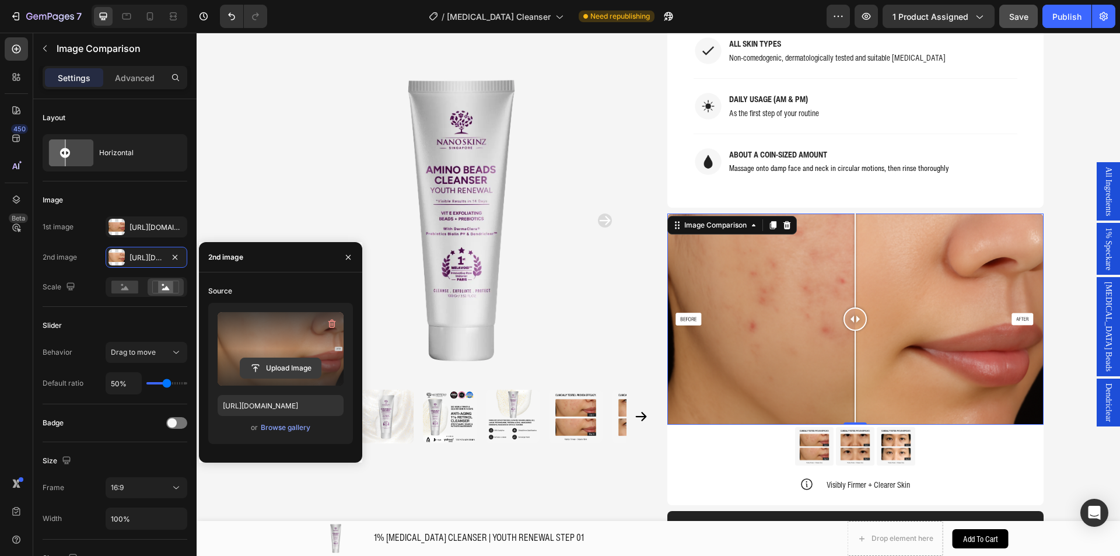
click at [278, 363] on input "file" at bounding box center [280, 368] width 80 height 20
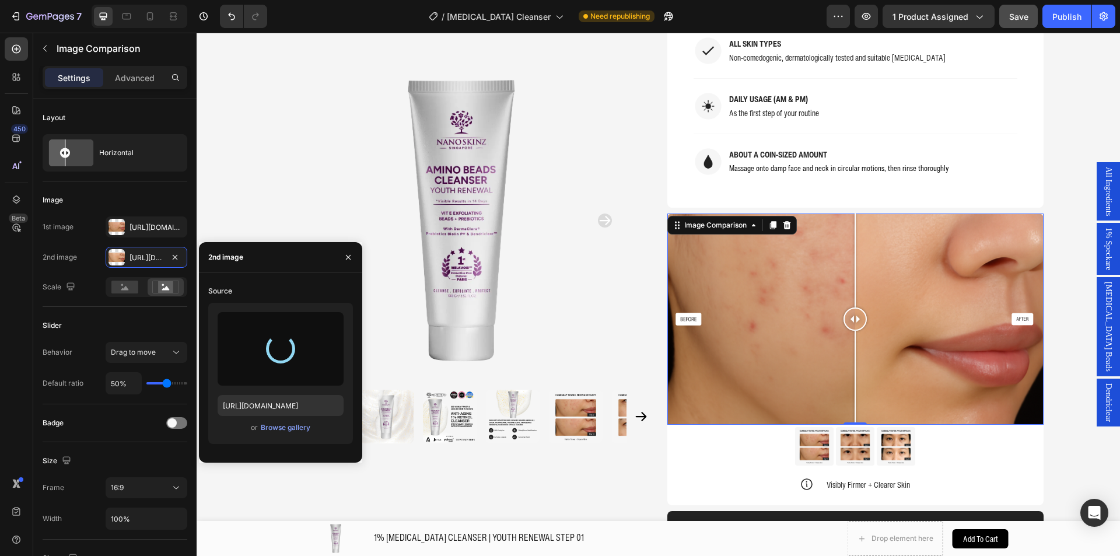
type input "https://cdn.shopify.com/s/files/1/0941/6300/9836/files/gempages_577943635312509…"
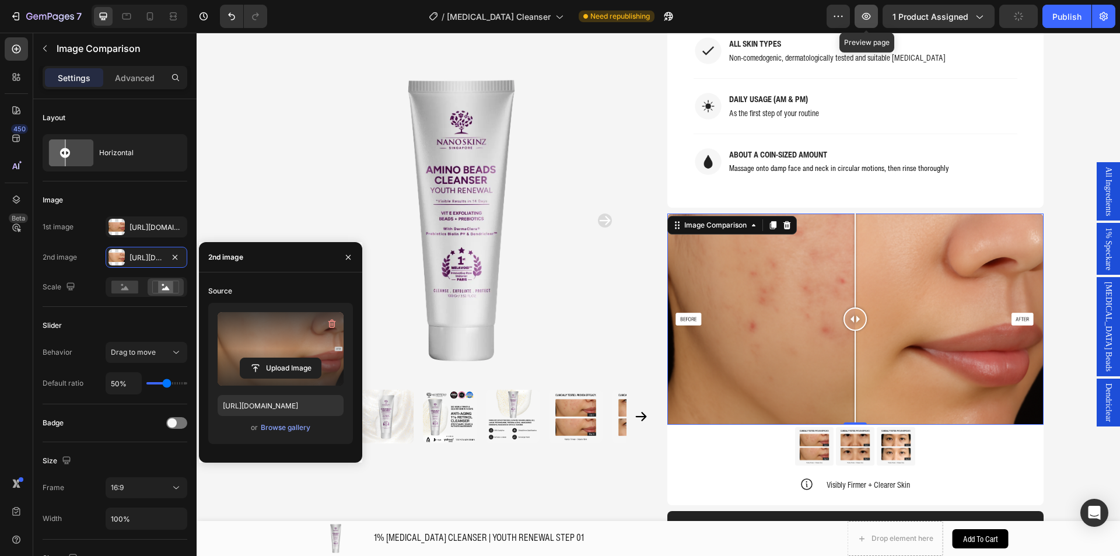
click at [872, 15] on icon "button" at bounding box center [866, 16] width 12 height 12
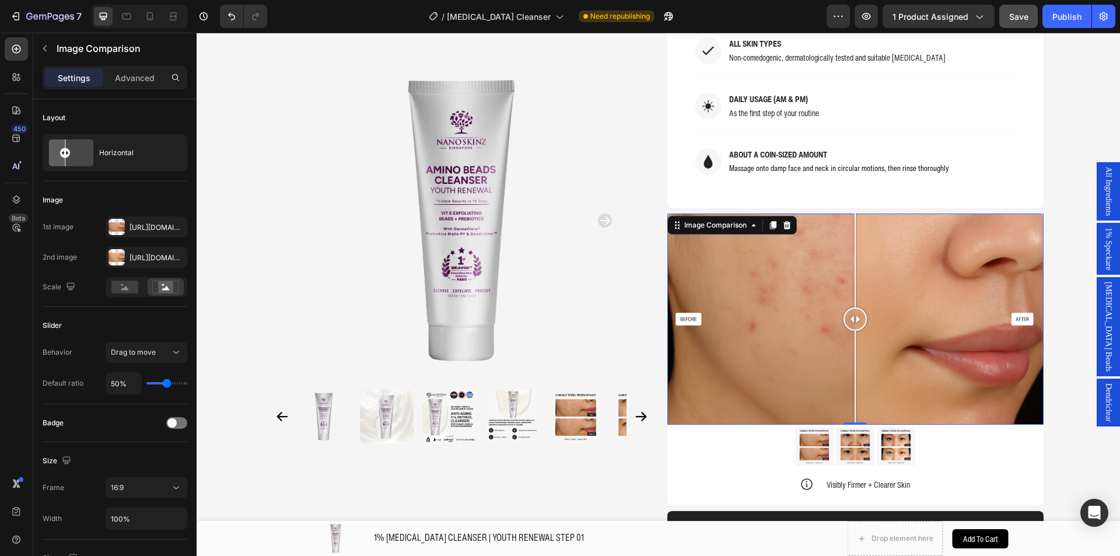
click at [727, 278] on div at bounding box center [855, 319] width 376 height 212
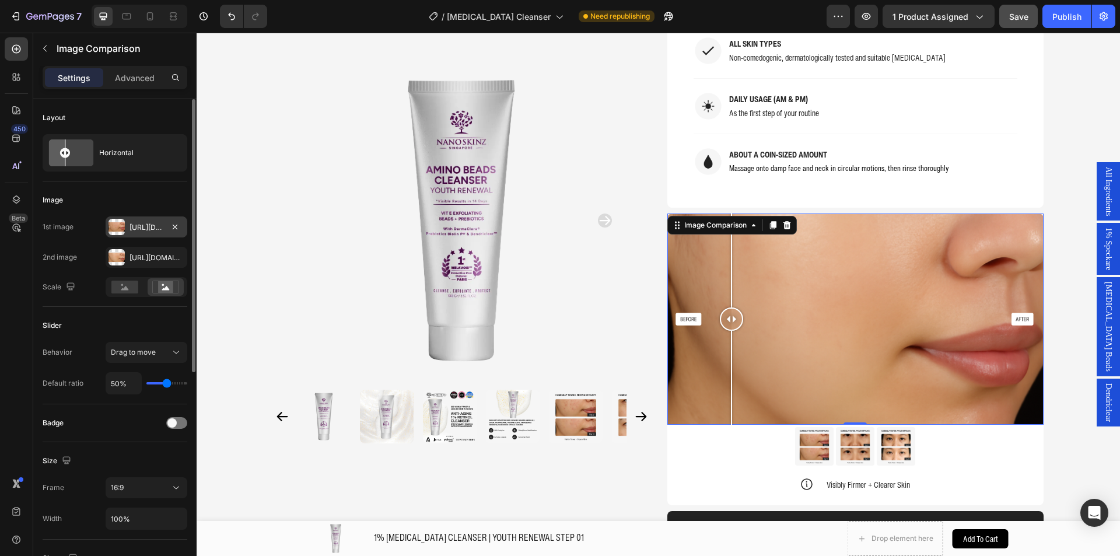
click at [153, 229] on div "Https://cdn.Shopify.Com/s/files/1/0941/6300/9836/files/gempages_577943635312509…" at bounding box center [146, 227] width 34 height 10
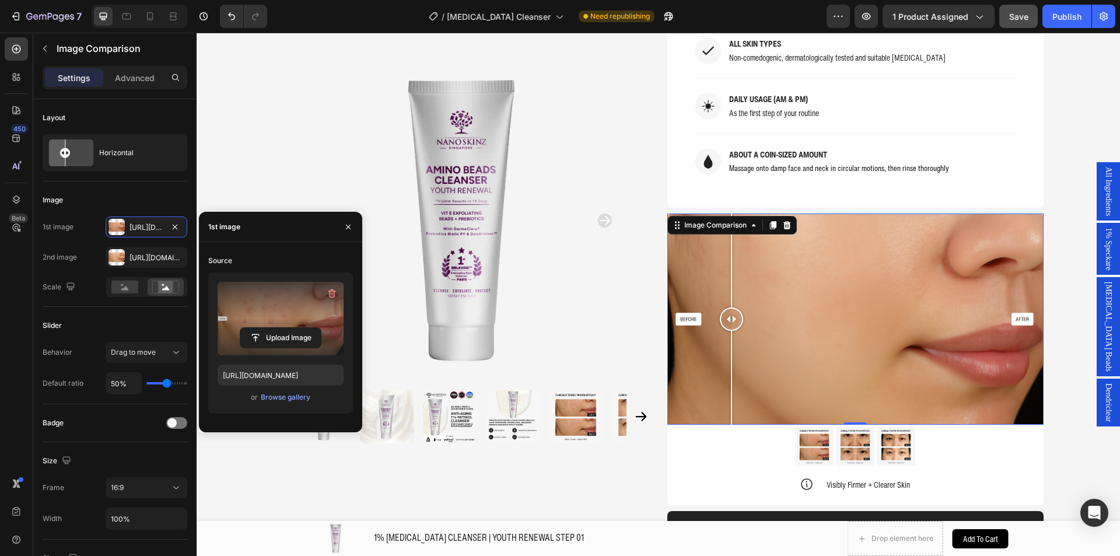
click at [278, 390] on div "or Browse gallery" at bounding box center [280, 397] width 126 height 14
click at [278, 396] on div "Browse gallery" at bounding box center [286, 397] width 50 height 10
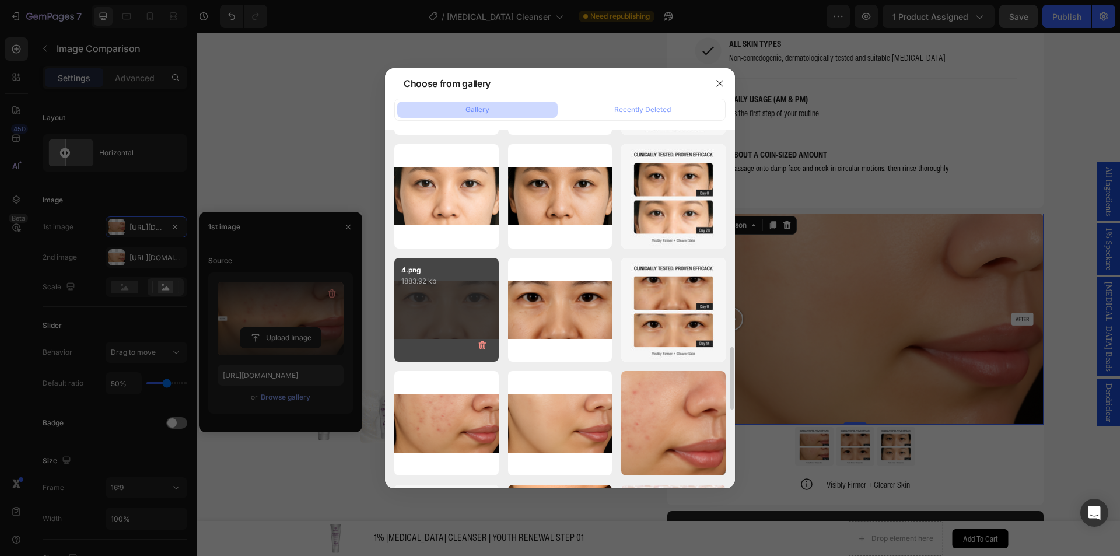
scroll to position [1360, 0]
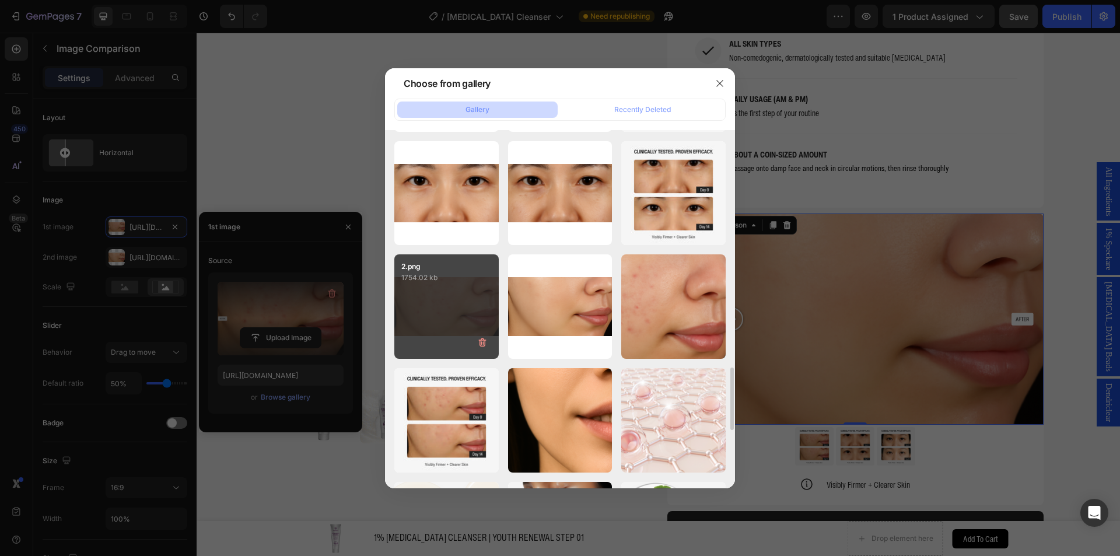
click at [432, 322] on div "2.png 1754.02 kb" at bounding box center [446, 306] width 104 height 104
type input "[URL][DOMAIN_NAME]"
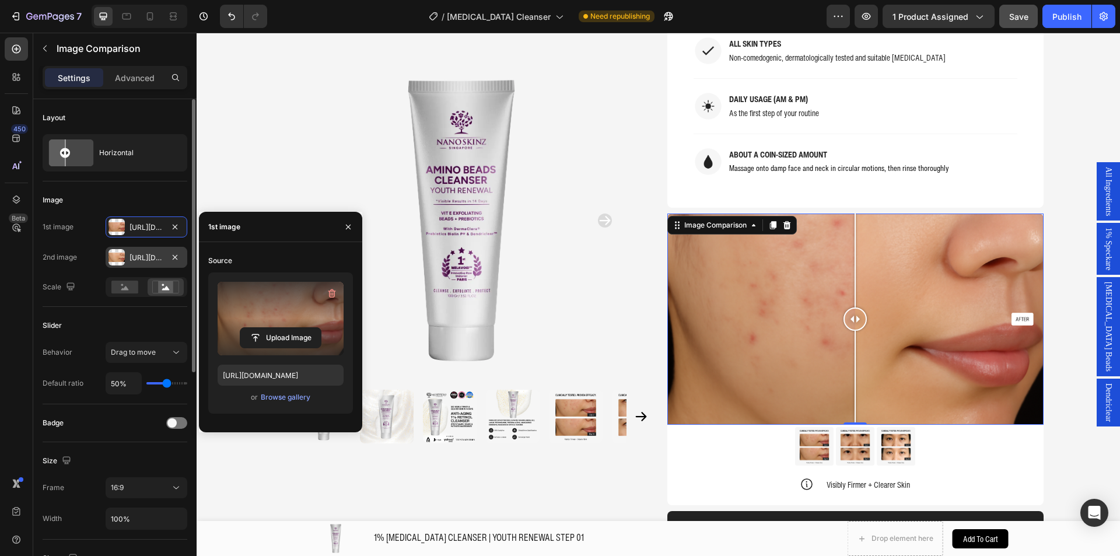
click at [144, 259] on div "Https://cdn.Shopify.Com/s/files/1/0941/6300/9836/files/gempages_577943635312509…" at bounding box center [146, 257] width 34 height 10
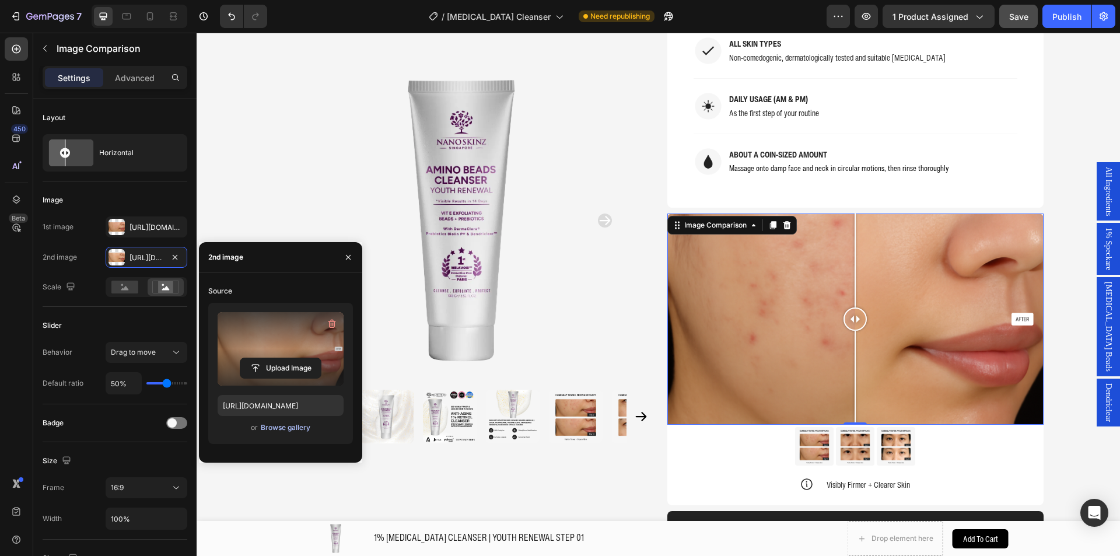
click at [278, 426] on div "Browse gallery" at bounding box center [286, 427] width 50 height 10
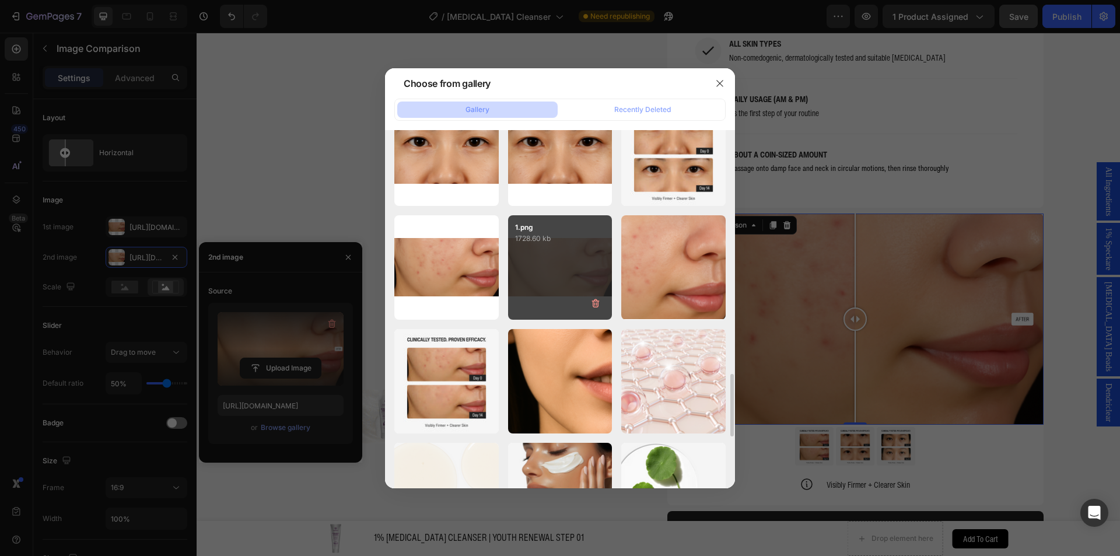
scroll to position [1458, 0]
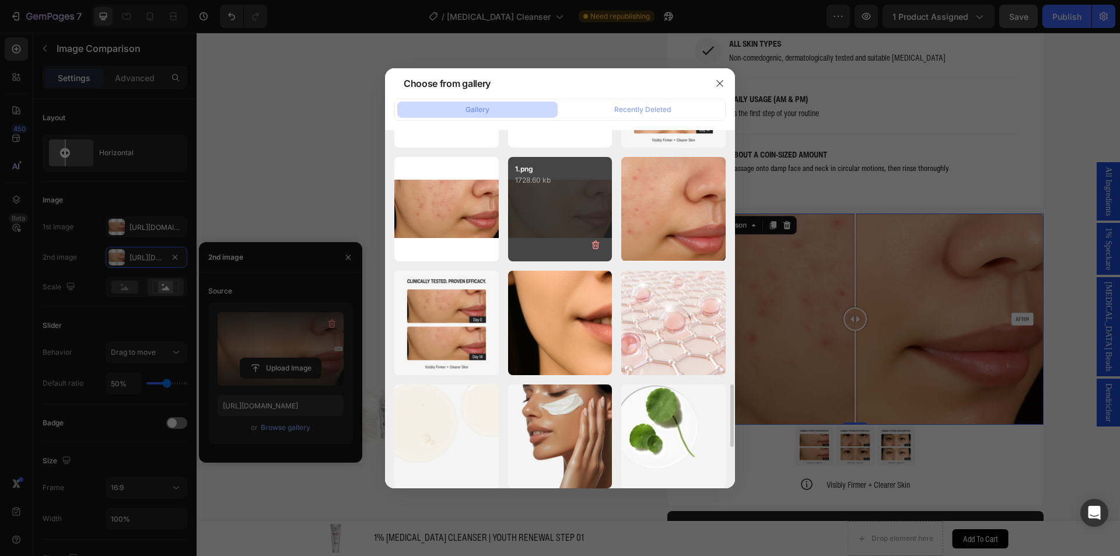
click at [525, 232] on div "1.png 1728.60 kb" at bounding box center [560, 209] width 104 height 104
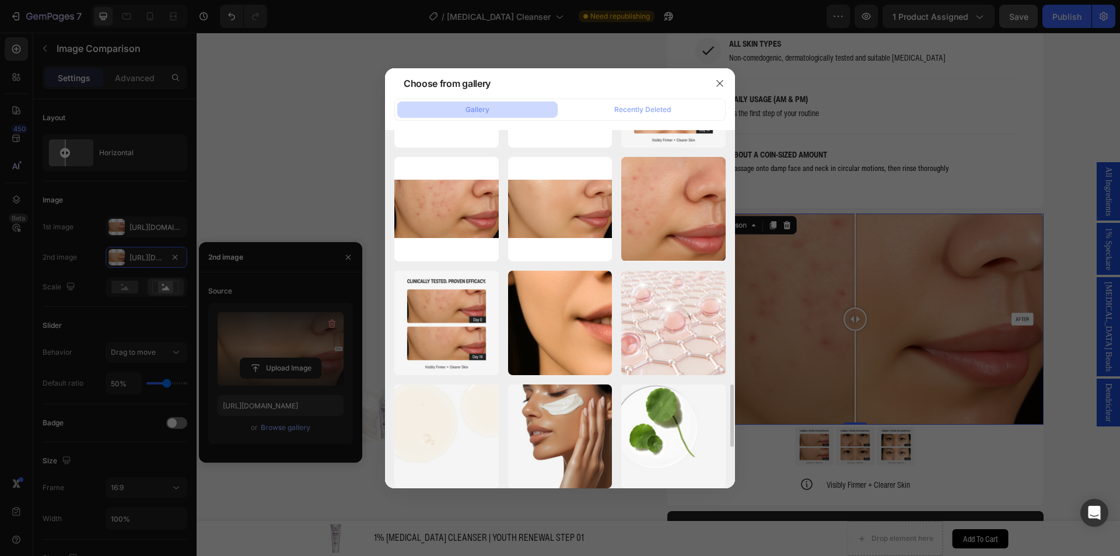
type input "[URL][DOMAIN_NAME]"
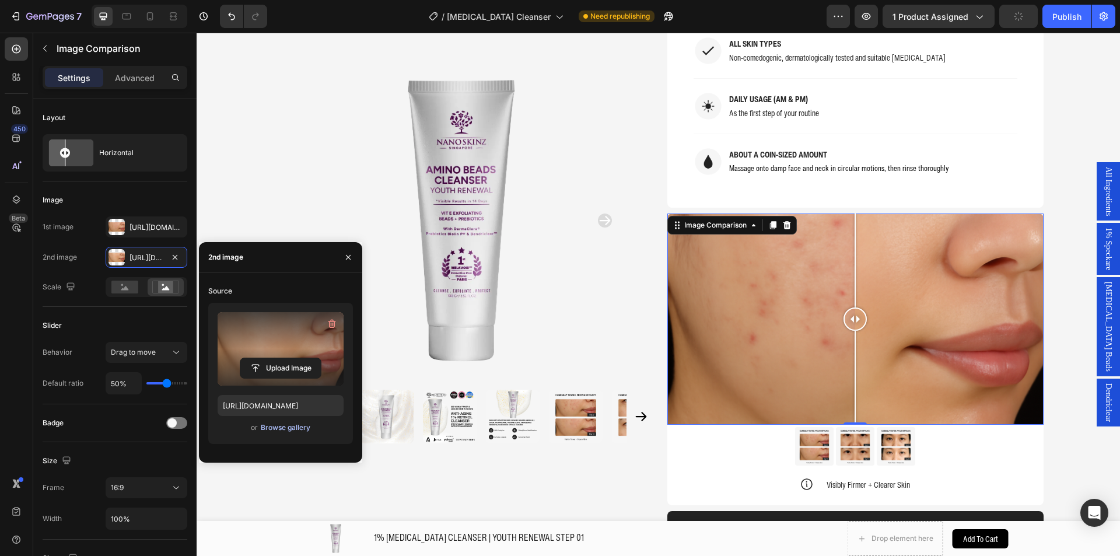
click at [290, 429] on div "Browse gallery" at bounding box center [286, 427] width 50 height 10
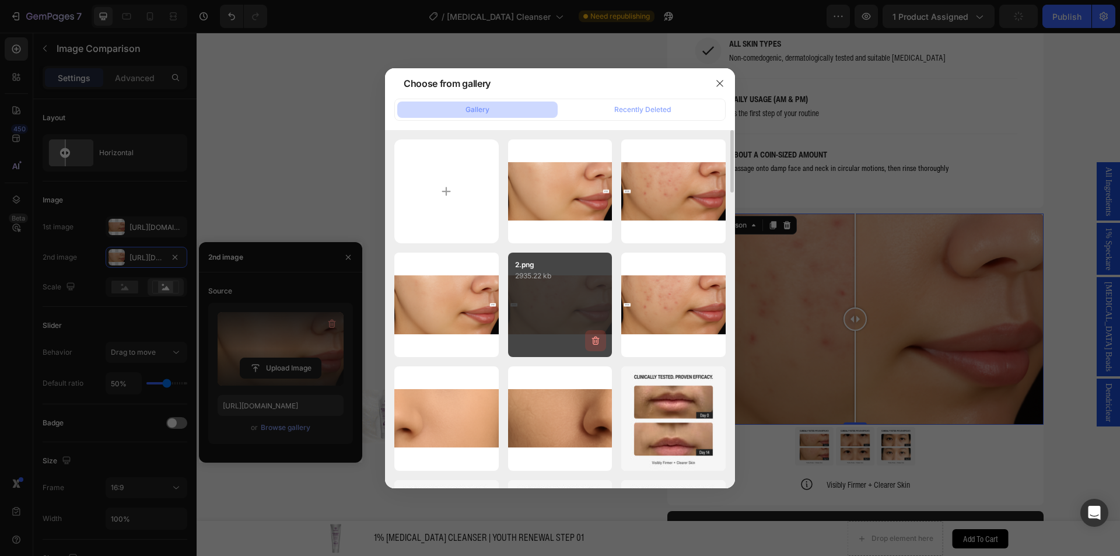
click at [596, 345] on icon "button" at bounding box center [595, 341] width 12 height 12
click at [581, 345] on div "Delete" at bounding box center [589, 343] width 22 height 10
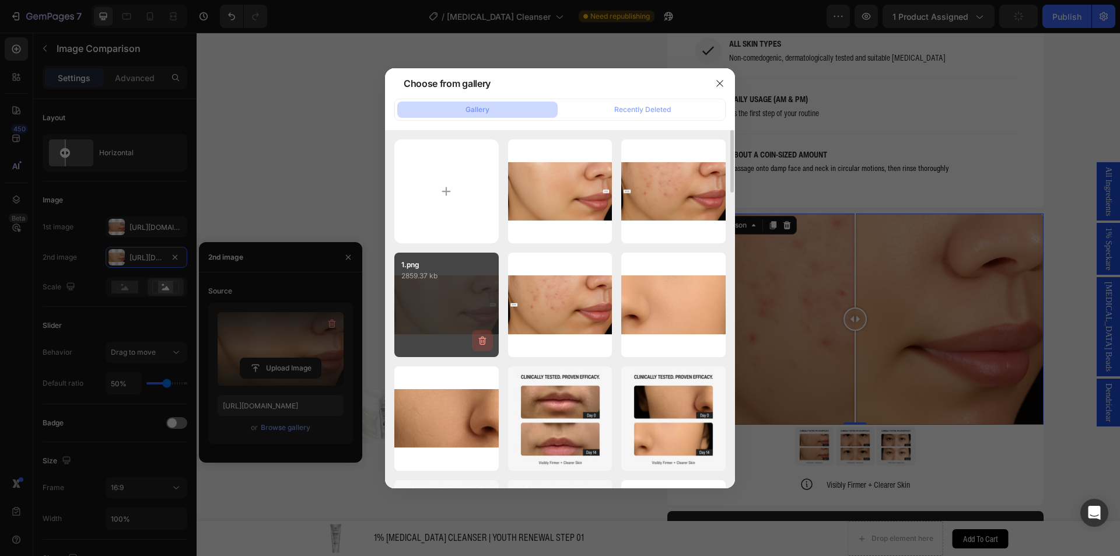
click at [486, 336] on icon "button" at bounding box center [482, 341] width 12 height 12
click at [476, 344] on div "Delete" at bounding box center [476, 343] width 22 height 10
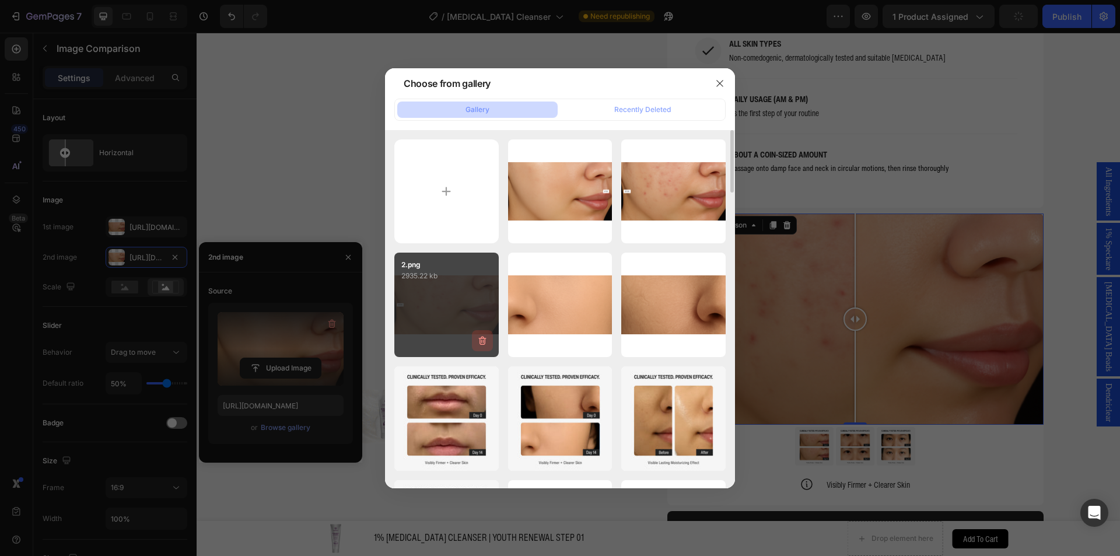
click at [483, 346] on button "button" at bounding box center [482, 340] width 21 height 21
click at [474, 341] on div "Delete" at bounding box center [476, 343] width 22 height 10
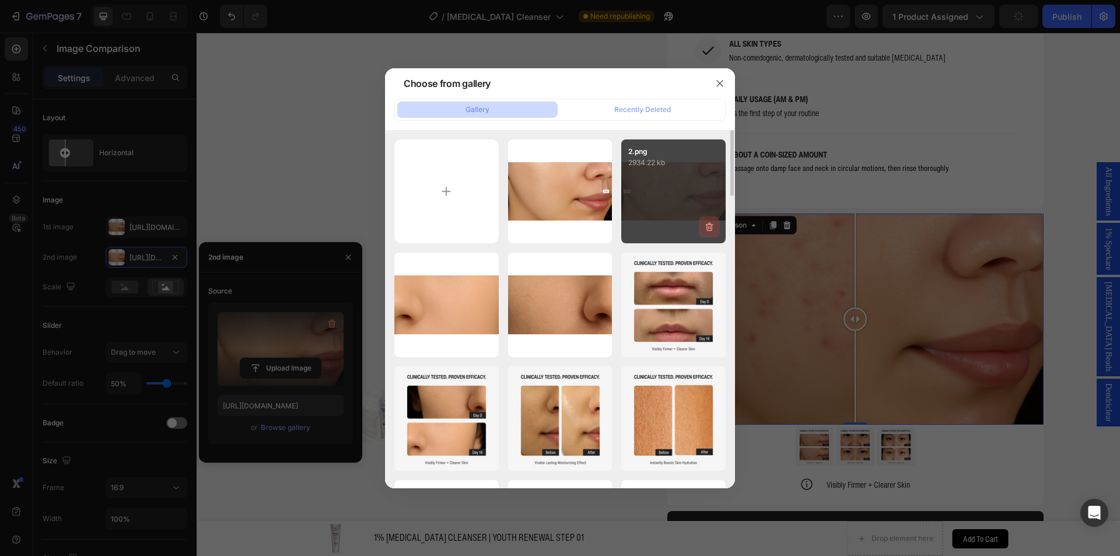
click at [706, 225] on icon "button" at bounding box center [709, 227] width 12 height 12
click at [696, 227] on div "Delete" at bounding box center [703, 229] width 22 height 10
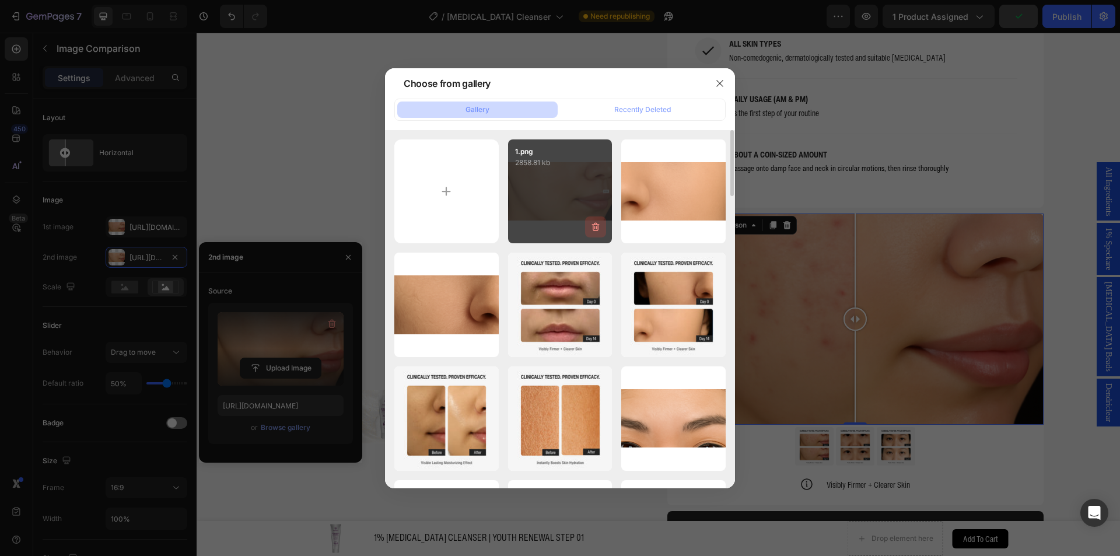
click at [597, 227] on icon "button" at bounding box center [595, 227] width 12 height 12
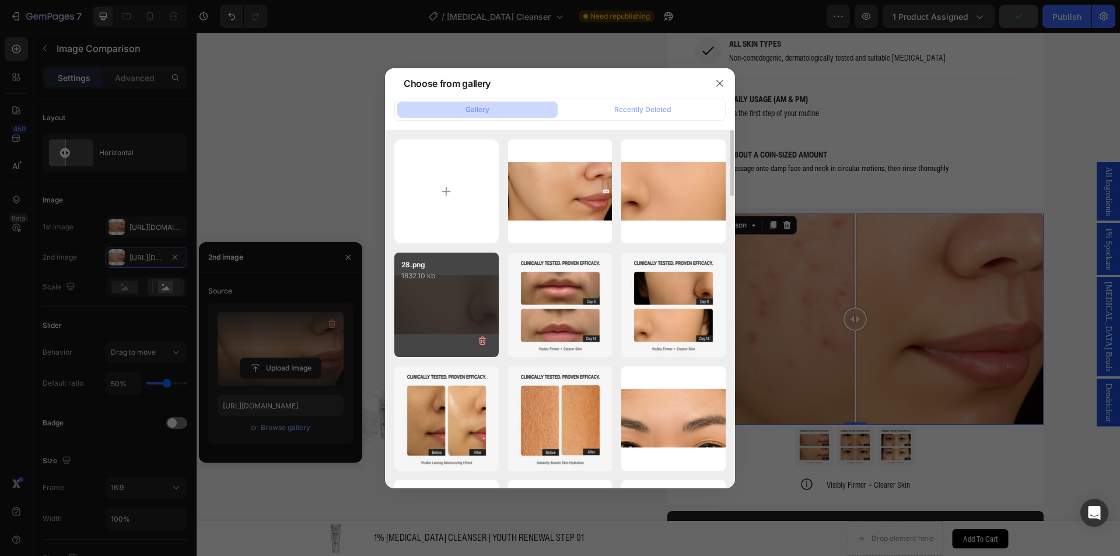
drag, startPoint x: 594, startPoint y: 230, endPoint x: 636, endPoint y: 243, distance: 43.7
click at [0, 0] on div "Delete" at bounding box center [0, 0] width 0 height 0
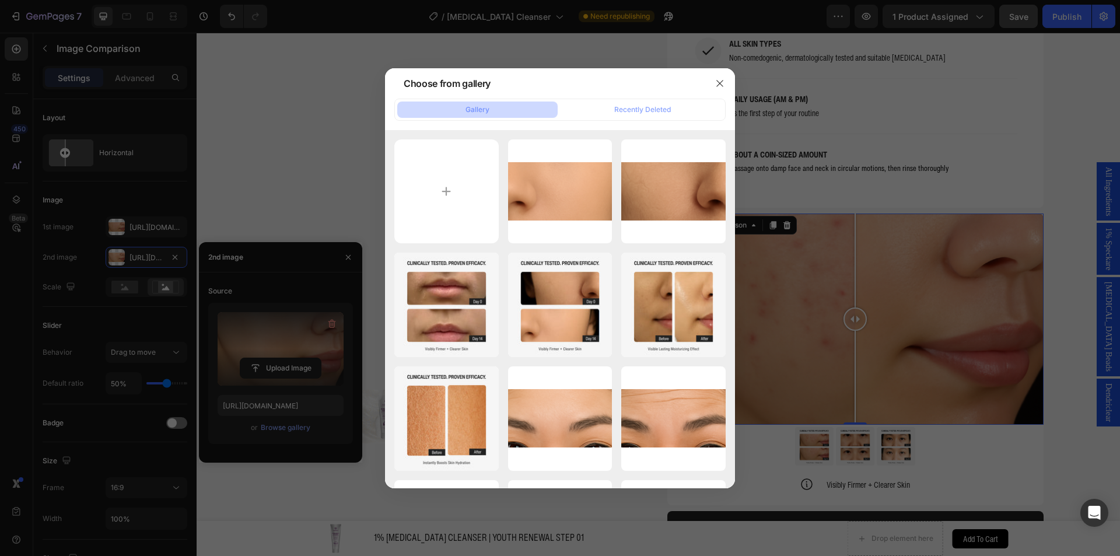
click at [928, 129] on div at bounding box center [560, 278] width 1120 height 556
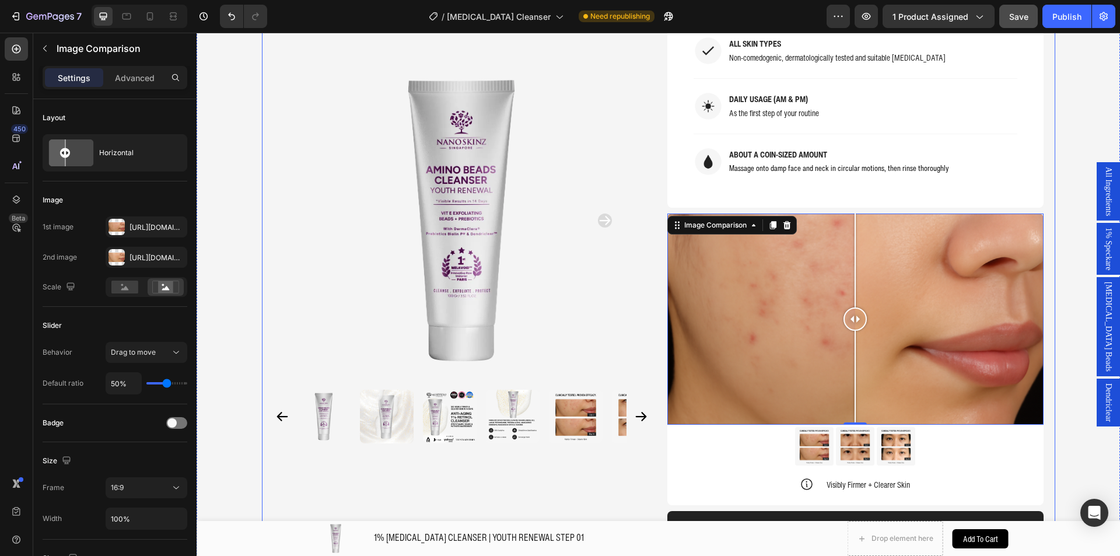
click at [1045, 310] on div "Product Images Home 1% RETINOL CLEANSER | YOUTH RENEWAL STEP 01 Breadcrumb 1% R…" at bounding box center [658, 261] width 793 height 2534
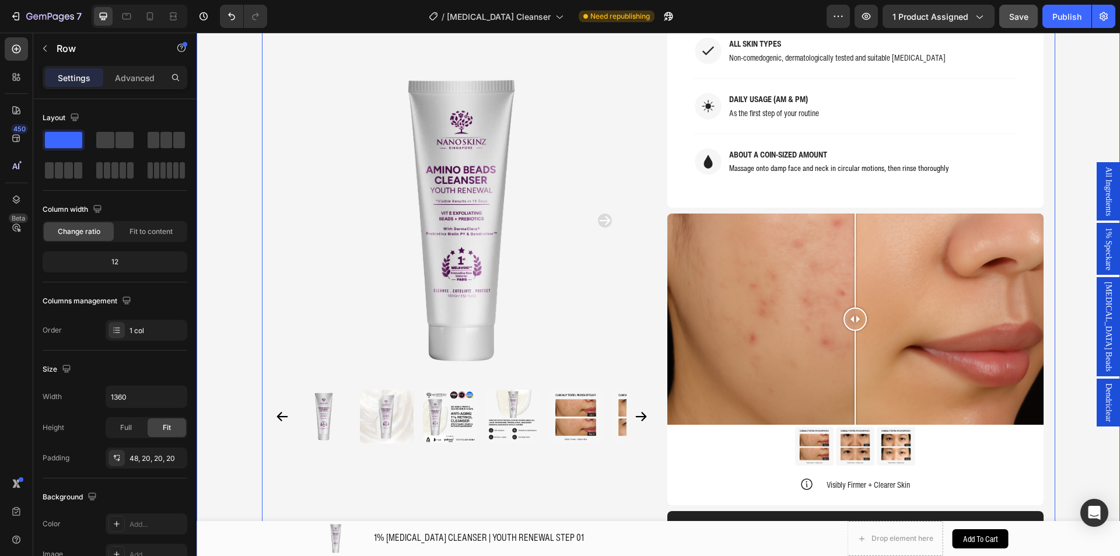
click at [241, 258] on div "Product Images Home 1% RETINOL CLEANSER | YOUTH RENEWAL STEP 01 Breadcrumb 1% R…" at bounding box center [657, 261] width 923 height 2534
click at [1055, 18] on div "Publish" at bounding box center [1066, 16] width 29 height 12
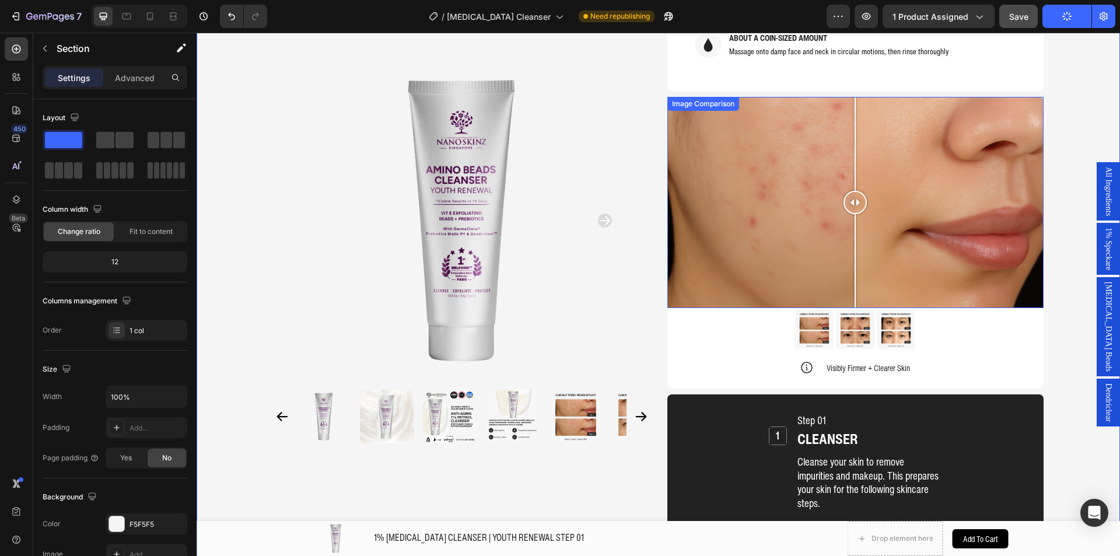
scroll to position [1063, 0]
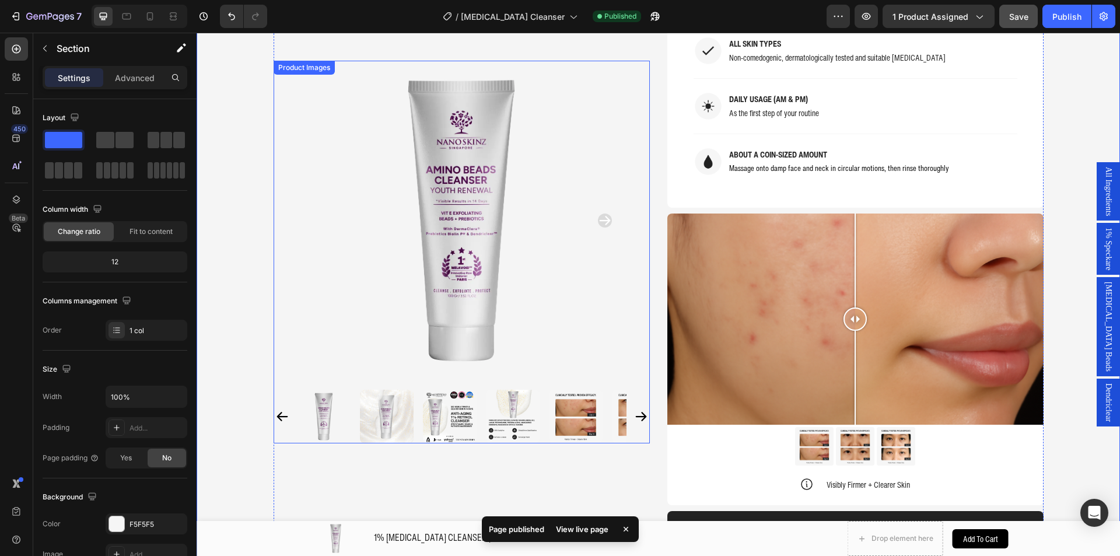
drag, startPoint x: 233, startPoint y: 50, endPoint x: 558, endPoint y: 47, distance: 324.8
click at [490, 5] on div "/ Retinol Cleanser" at bounding box center [510, 16] width 146 height 23
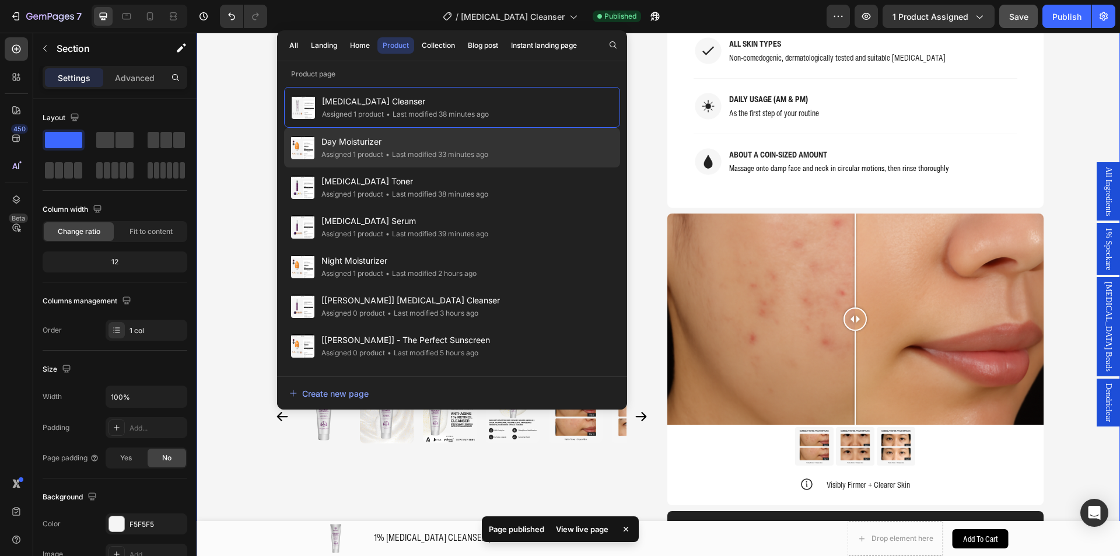
click at [488, 144] on span "Day Moisturizer" at bounding box center [404, 142] width 167 height 14
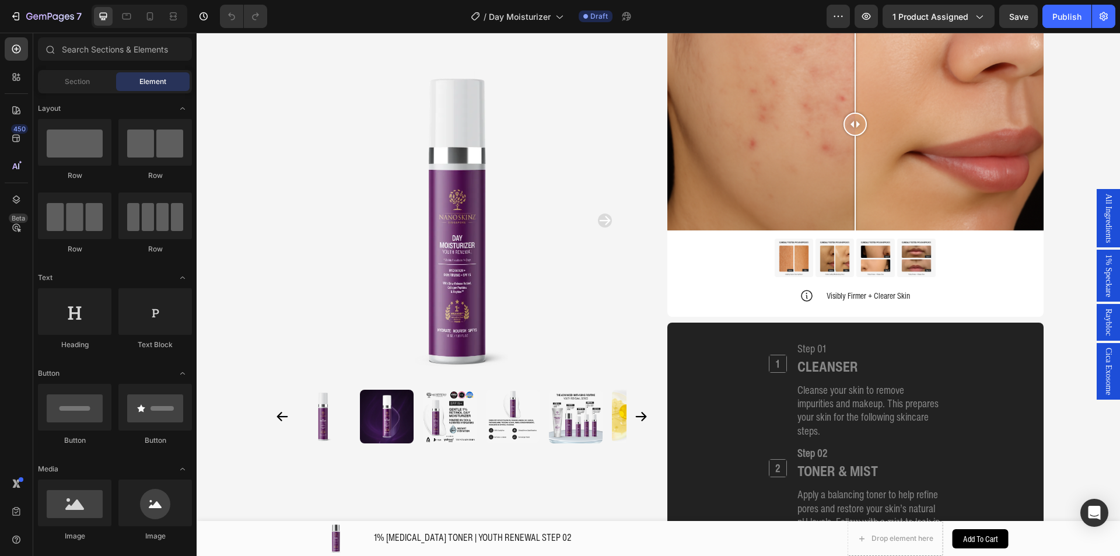
scroll to position [1227, 0]
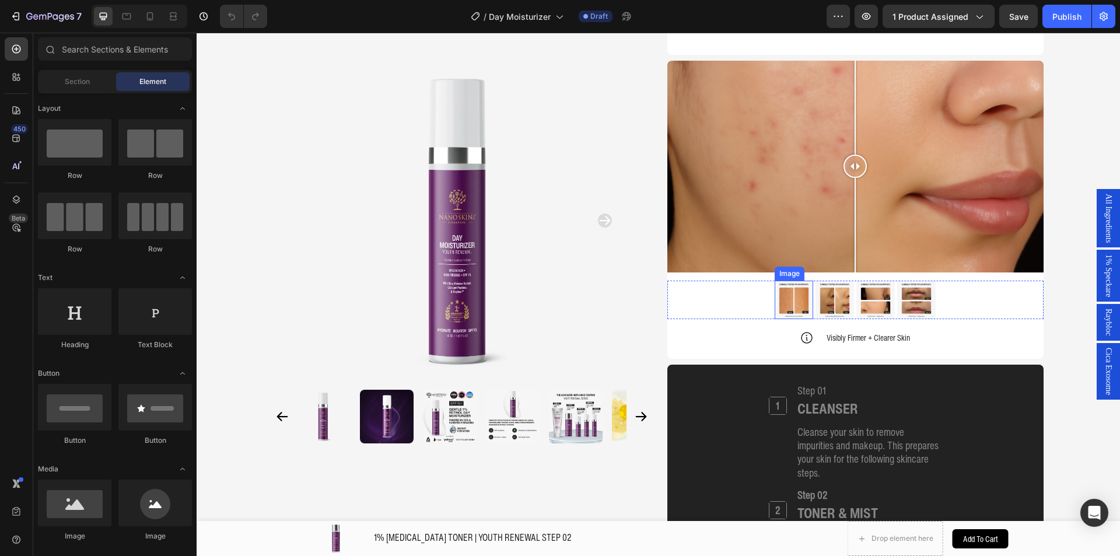
click at [778, 304] on img at bounding box center [793, 299] width 38 height 38
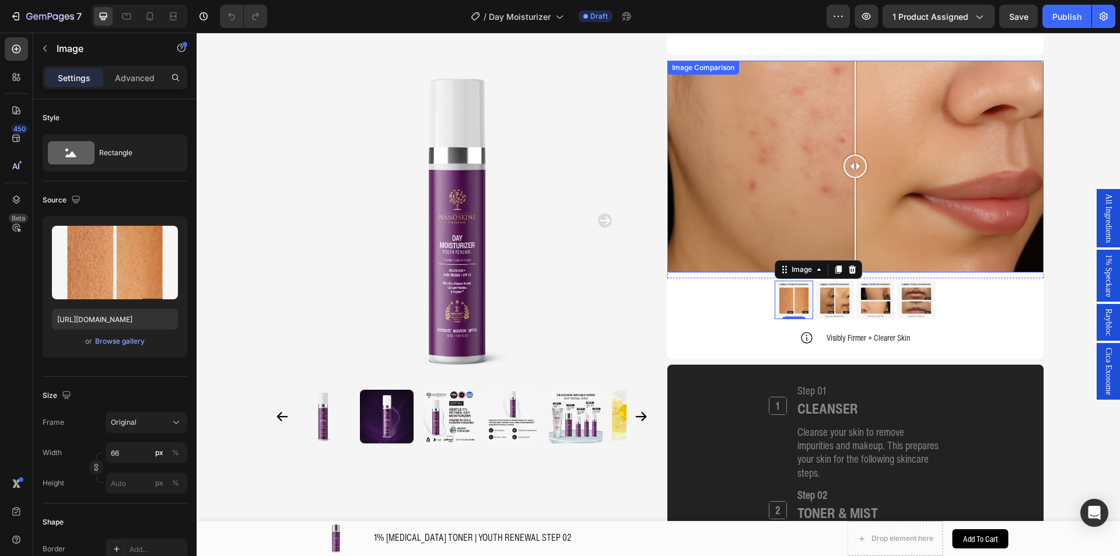
click at [750, 179] on div at bounding box center [855, 167] width 376 height 212
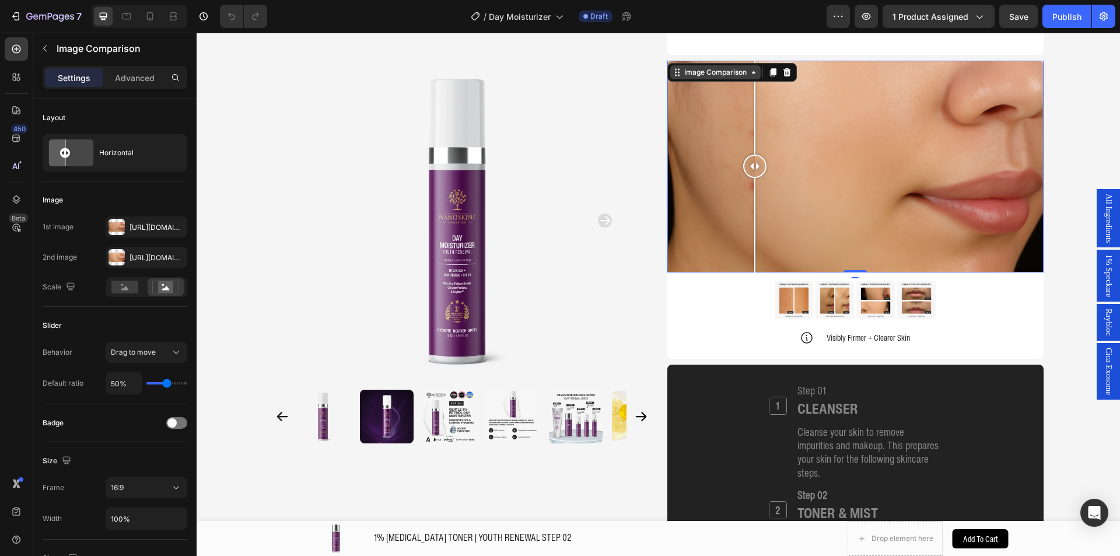
click at [714, 75] on div "Image Comparison" at bounding box center [715, 72] width 67 height 10
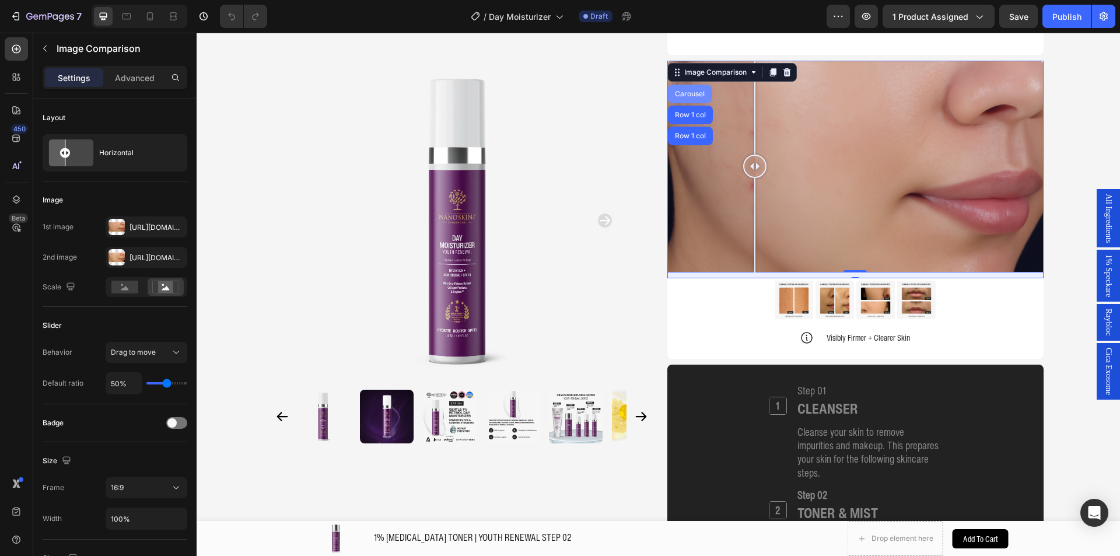
click at [678, 96] on div "Carousel" at bounding box center [689, 93] width 34 height 7
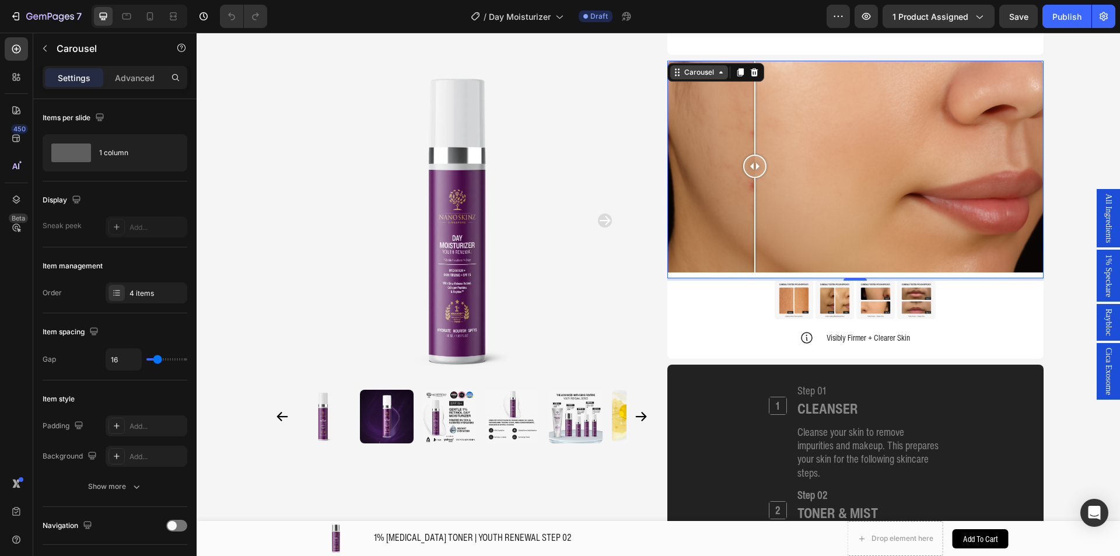
click at [687, 72] on div "Carousel" at bounding box center [699, 72] width 34 height 10
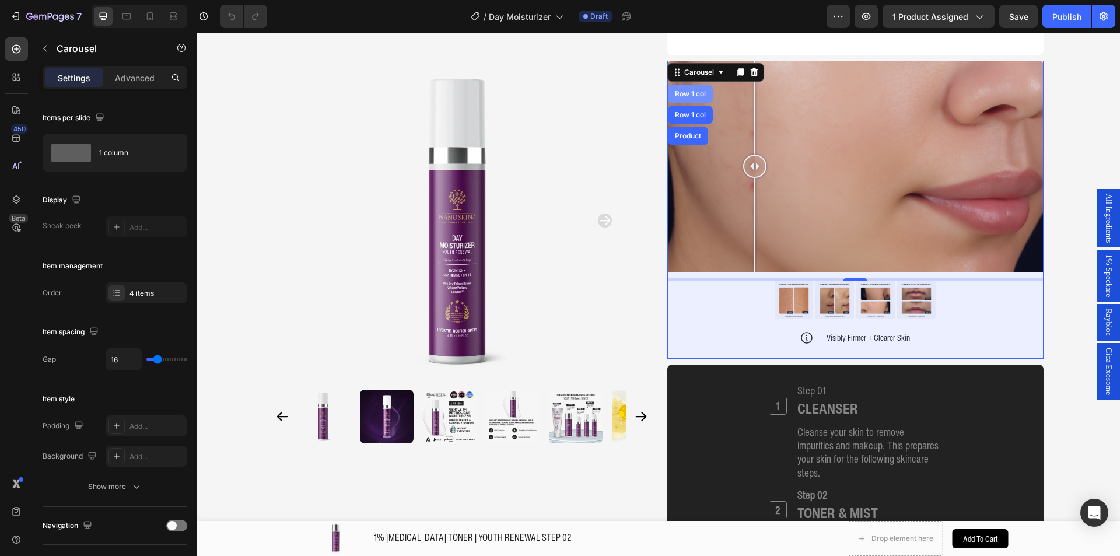
click at [690, 97] on div "Row 1 col" at bounding box center [690, 94] width 45 height 19
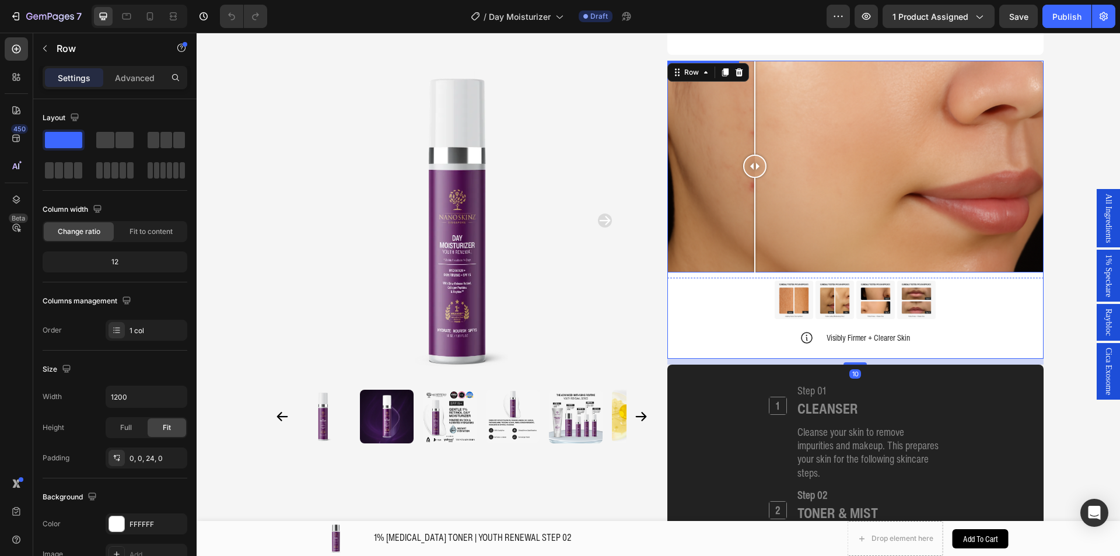
click at [699, 173] on div at bounding box center [855, 167] width 376 height 212
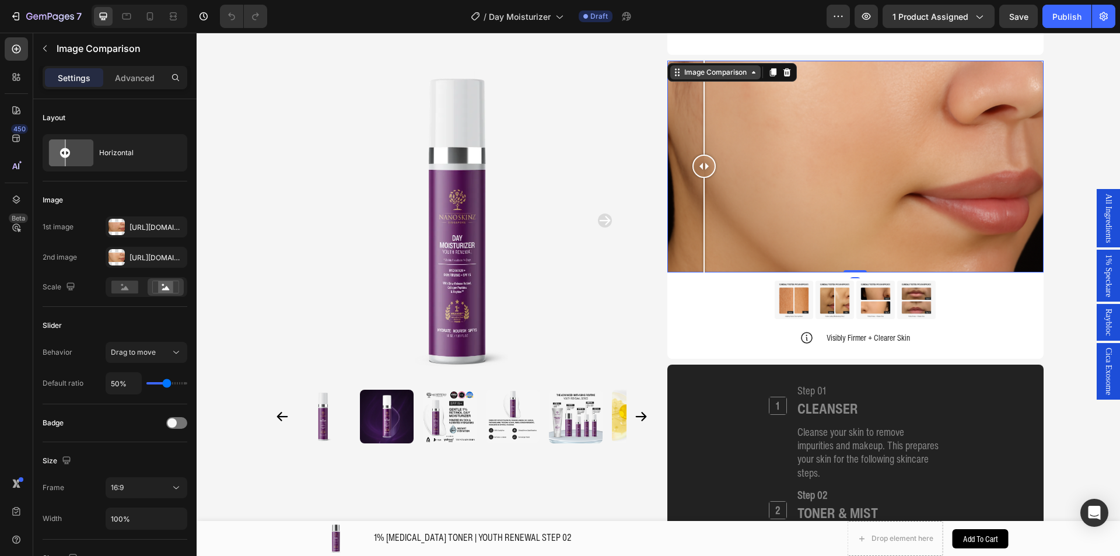
click at [689, 74] on div "Image Comparison" at bounding box center [715, 72] width 67 height 10
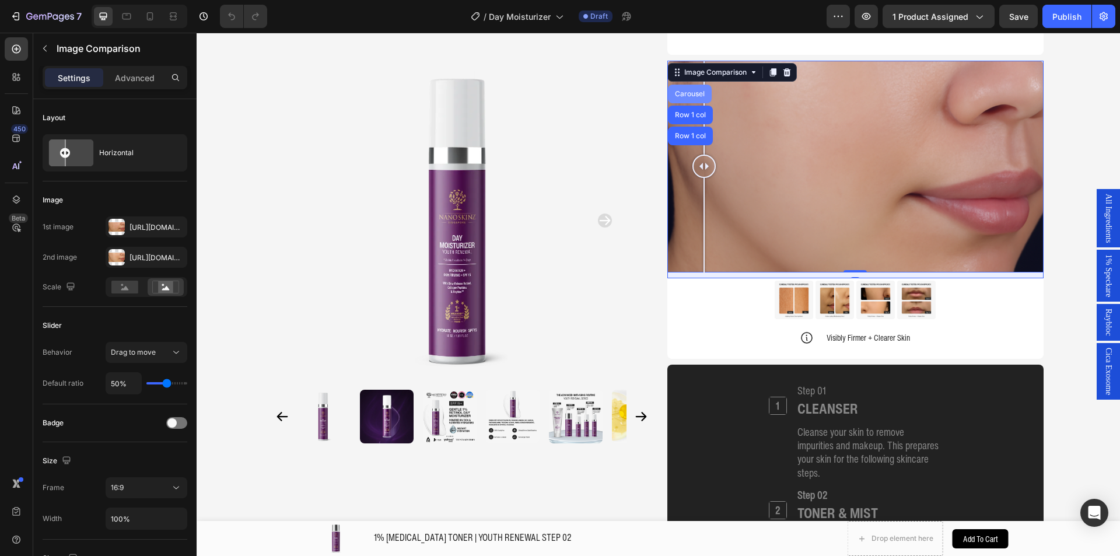
click at [689, 96] on div "Carousel" at bounding box center [689, 93] width 34 height 7
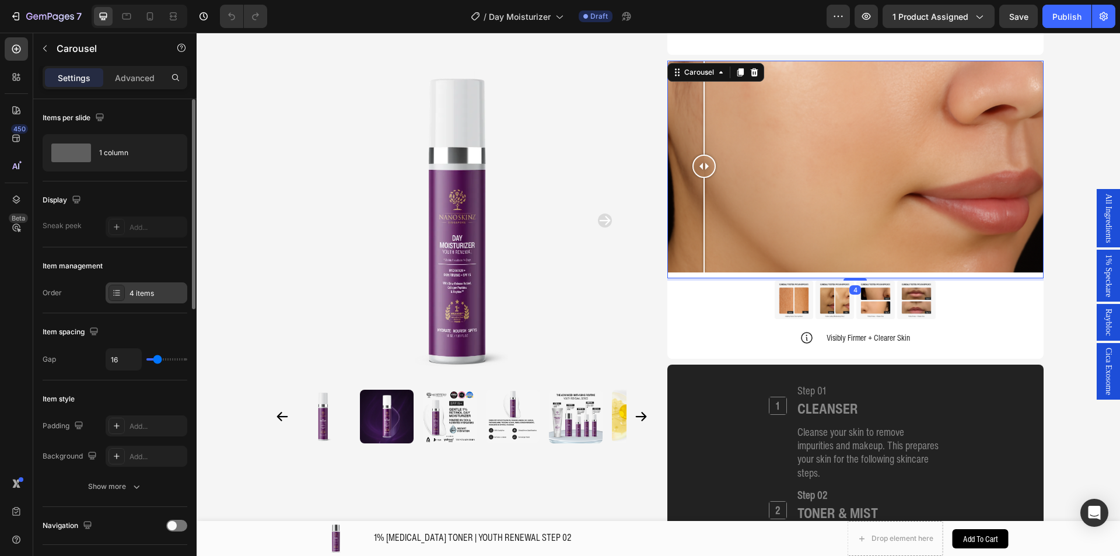
click at [145, 292] on div "4 items" at bounding box center [156, 293] width 55 height 10
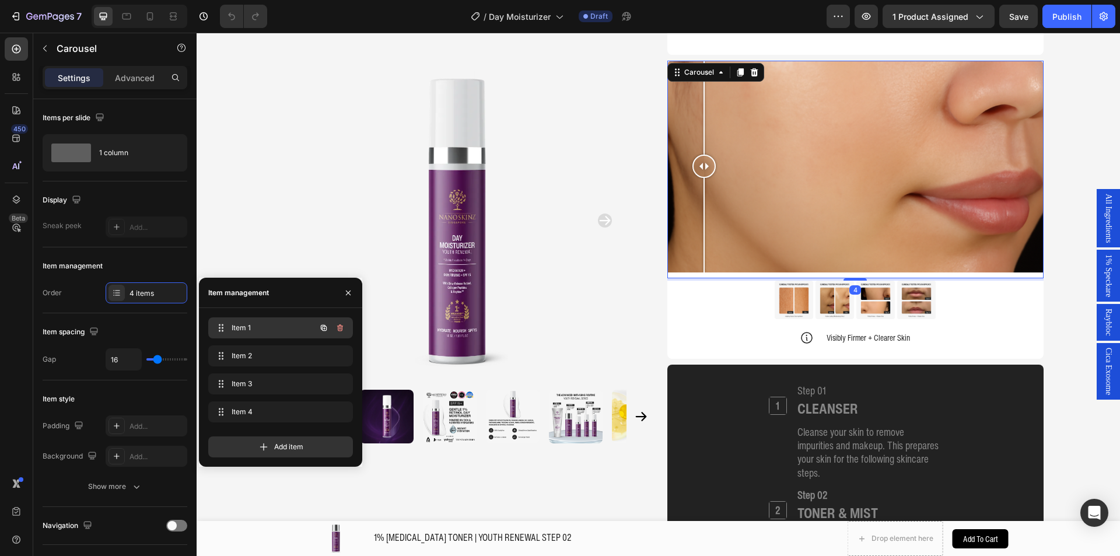
click at [276, 331] on span "Item 1" at bounding box center [264, 327] width 66 height 10
click at [833, 177] on div at bounding box center [855, 167] width 376 height 212
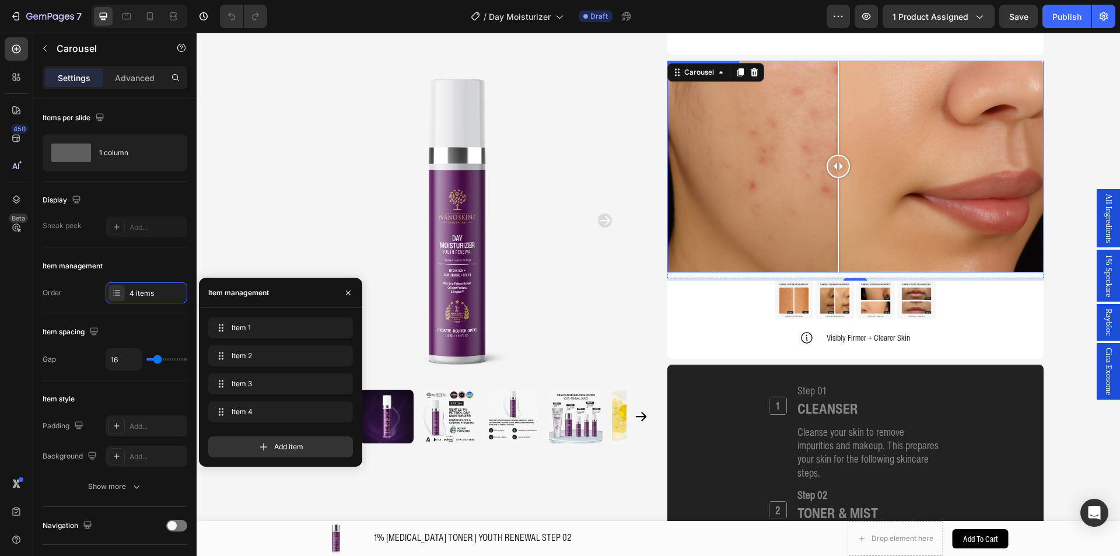
click at [833, 177] on div at bounding box center [837, 166] width 23 height 23
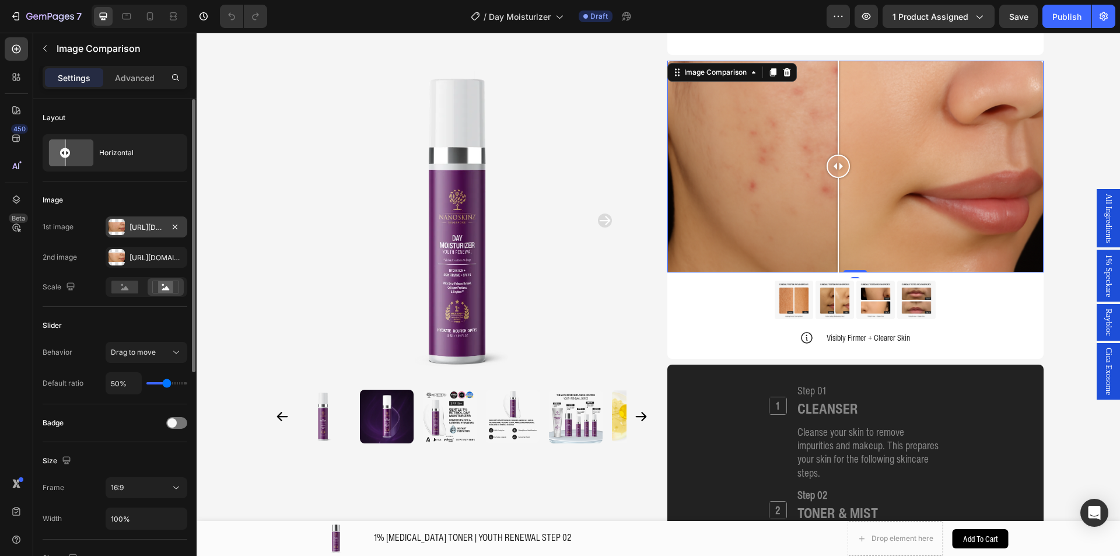
click at [124, 227] on div at bounding box center [116, 227] width 16 height 16
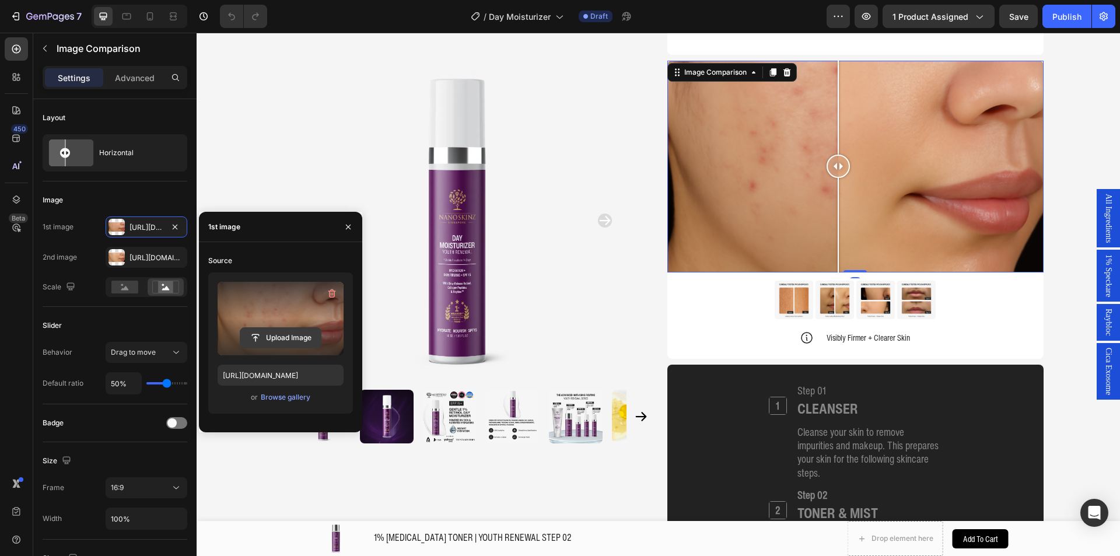
click at [273, 334] on input "file" at bounding box center [280, 338] width 80 height 20
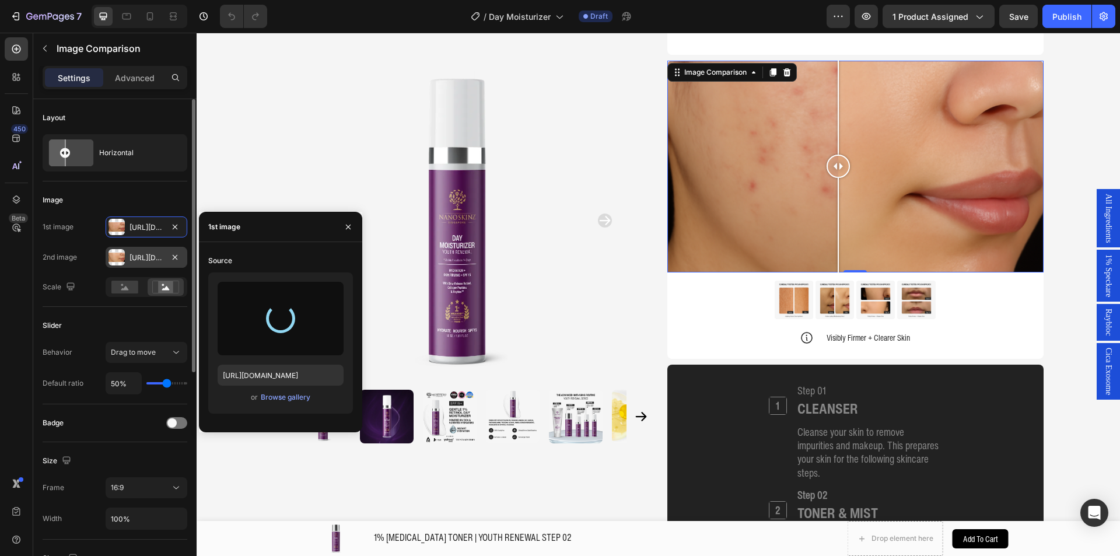
type input "[URL][DOMAIN_NAME]"
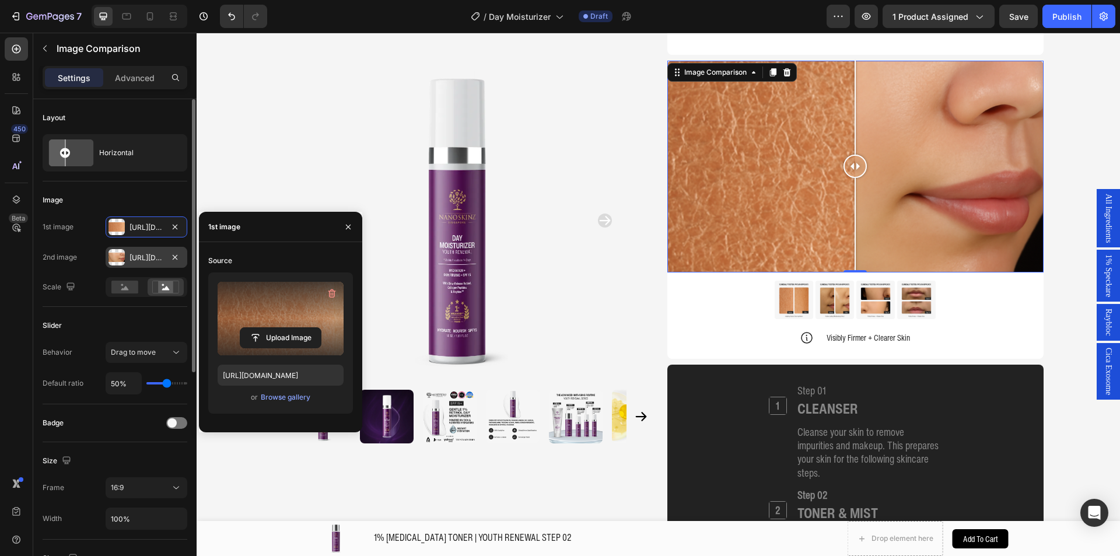
click at [113, 261] on div at bounding box center [116, 257] width 16 height 16
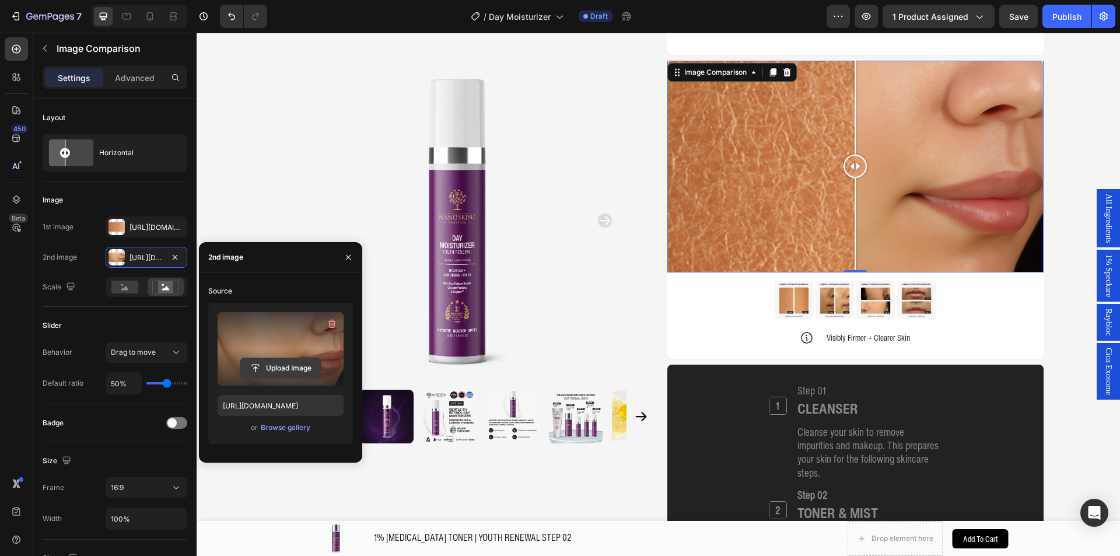
click at [302, 364] on input "file" at bounding box center [280, 368] width 80 height 20
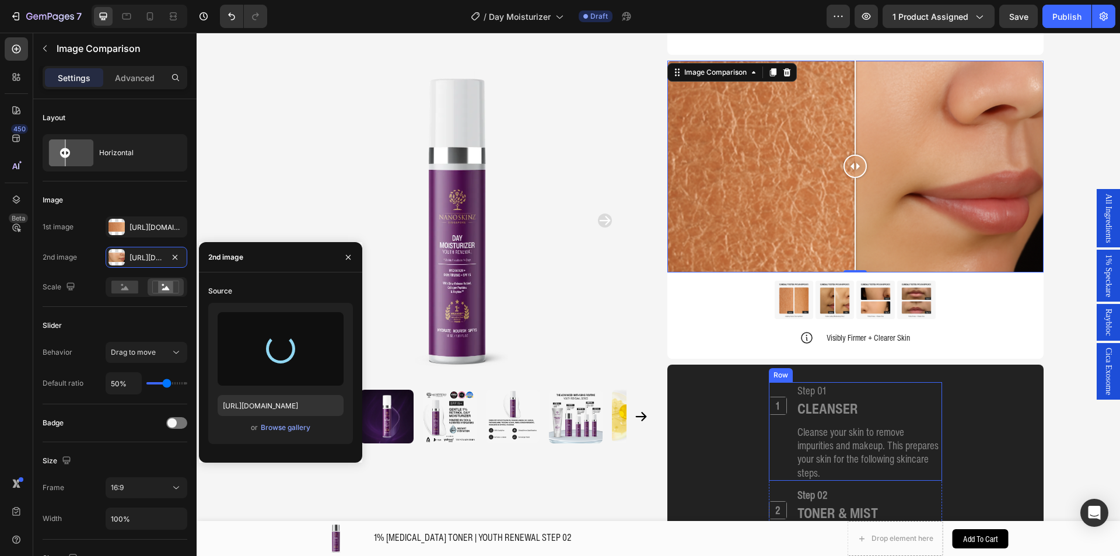
type input "[URL][DOMAIN_NAME]"
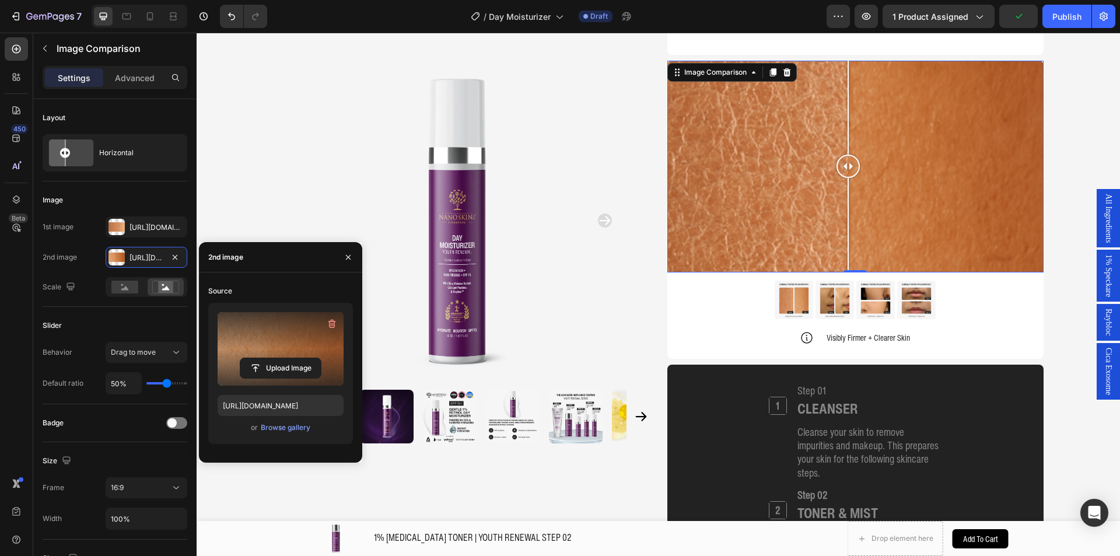
drag, startPoint x: 848, startPoint y: 164, endPoint x: 843, endPoint y: 157, distance: 8.7
click at [843, 157] on div at bounding box center [847, 166] width 23 height 23
click at [704, 70] on div "Image Comparison" at bounding box center [715, 72] width 67 height 10
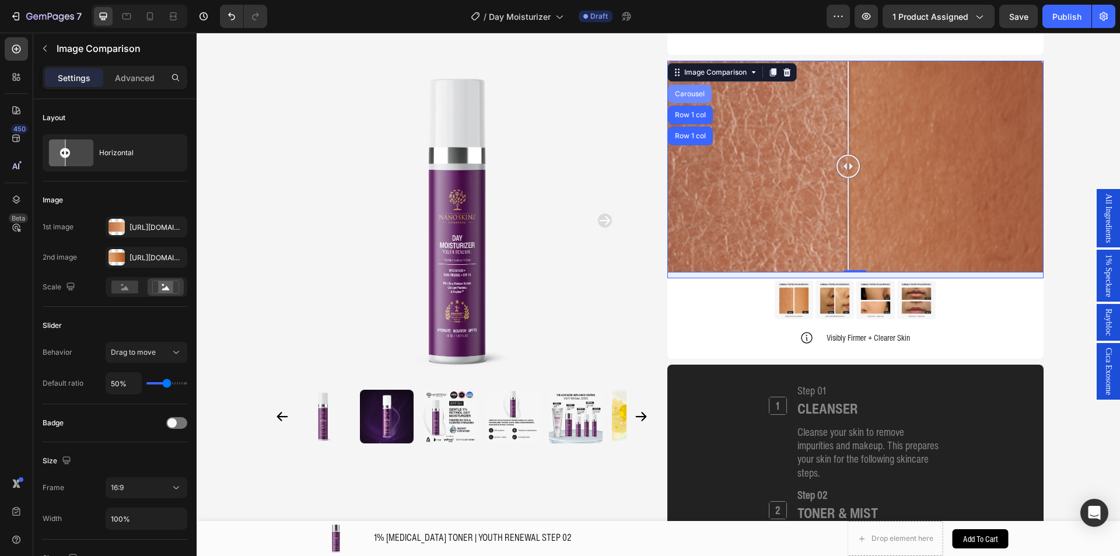
click at [678, 95] on div "Carousel" at bounding box center [689, 93] width 34 height 7
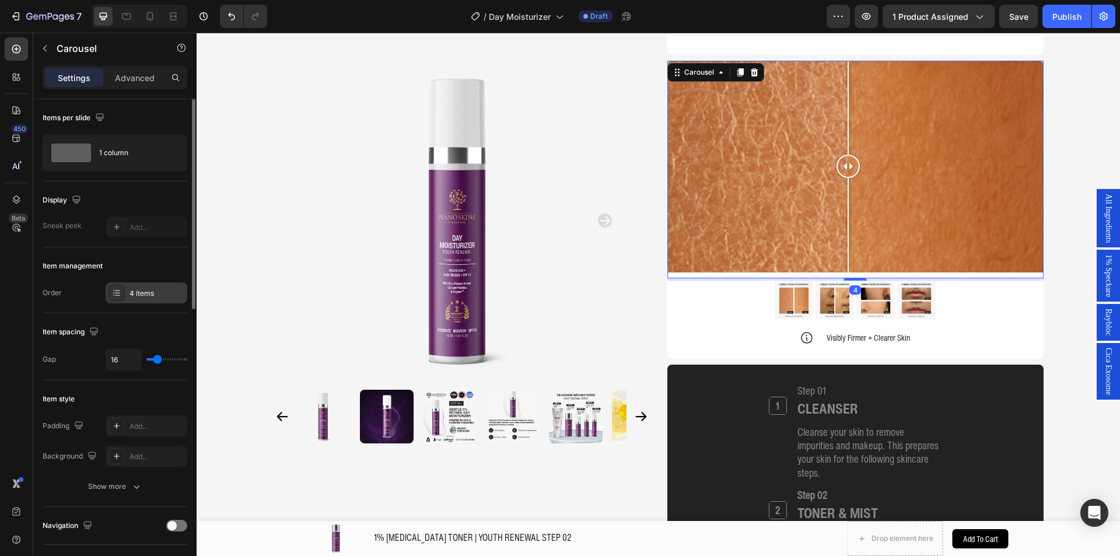
click at [142, 288] on div "4 items" at bounding box center [156, 293] width 55 height 10
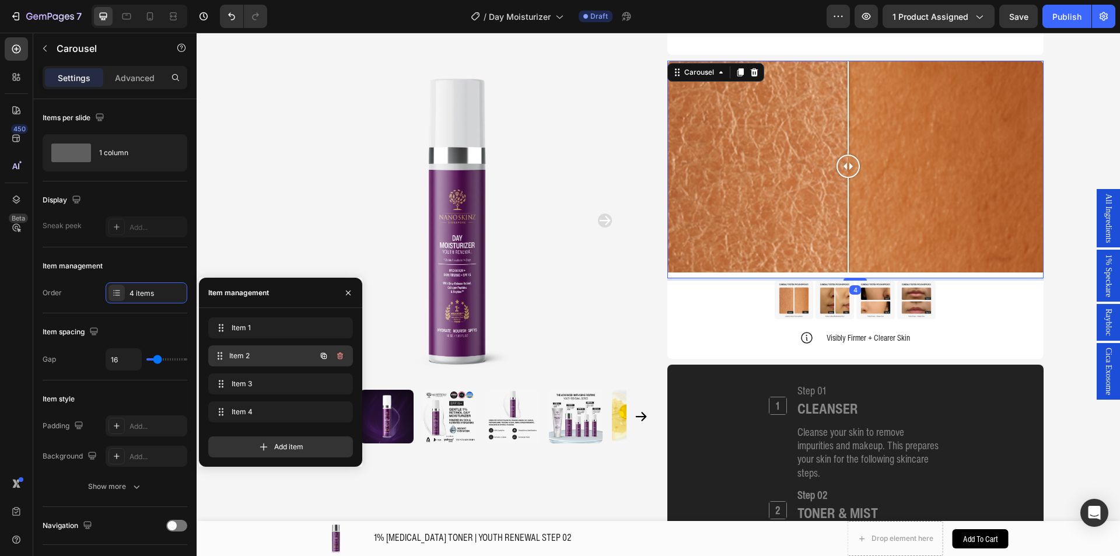
click at [278, 356] on span "Item 2" at bounding box center [272, 355] width 86 height 10
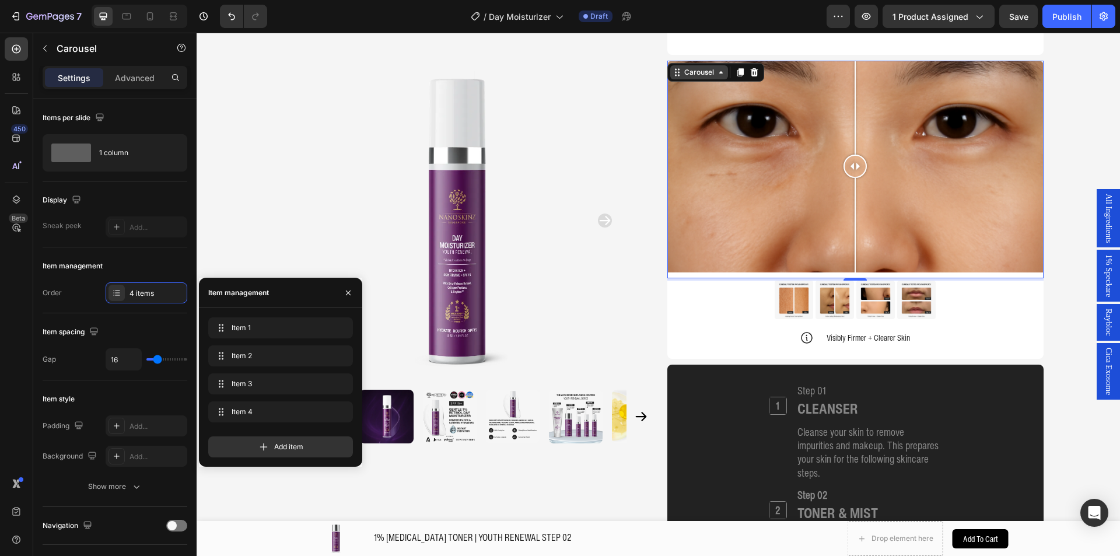
click at [691, 71] on div "Carousel" at bounding box center [699, 72] width 34 height 10
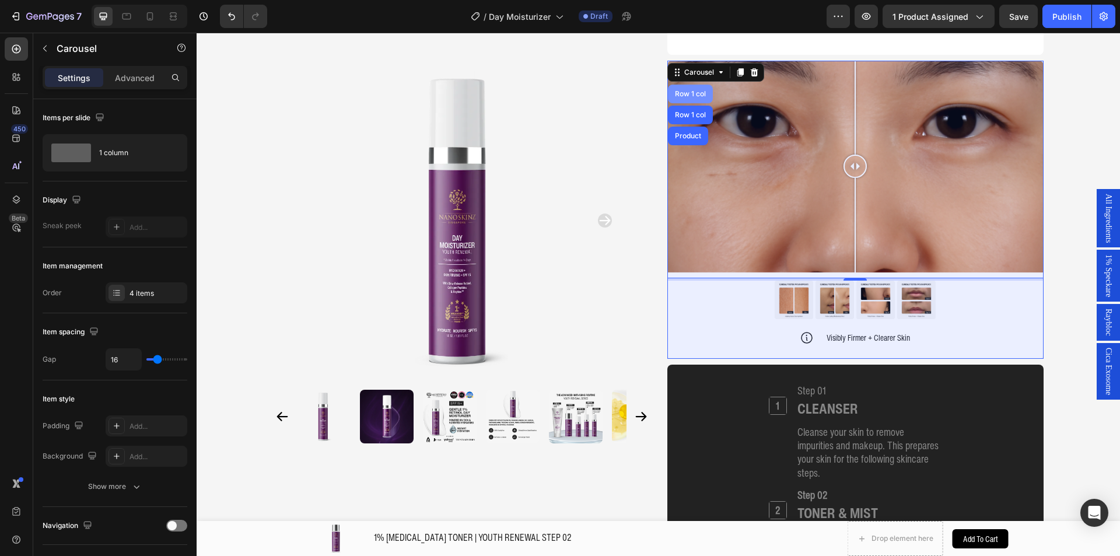
click at [691, 95] on div "Row 1 col" at bounding box center [690, 93] width 36 height 7
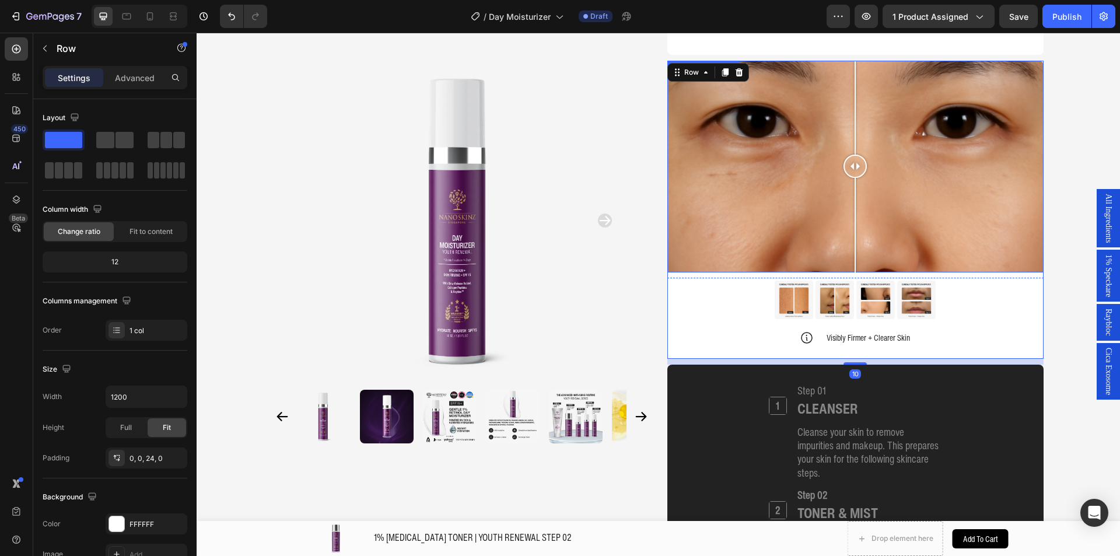
click at [728, 142] on div at bounding box center [855, 167] width 376 height 212
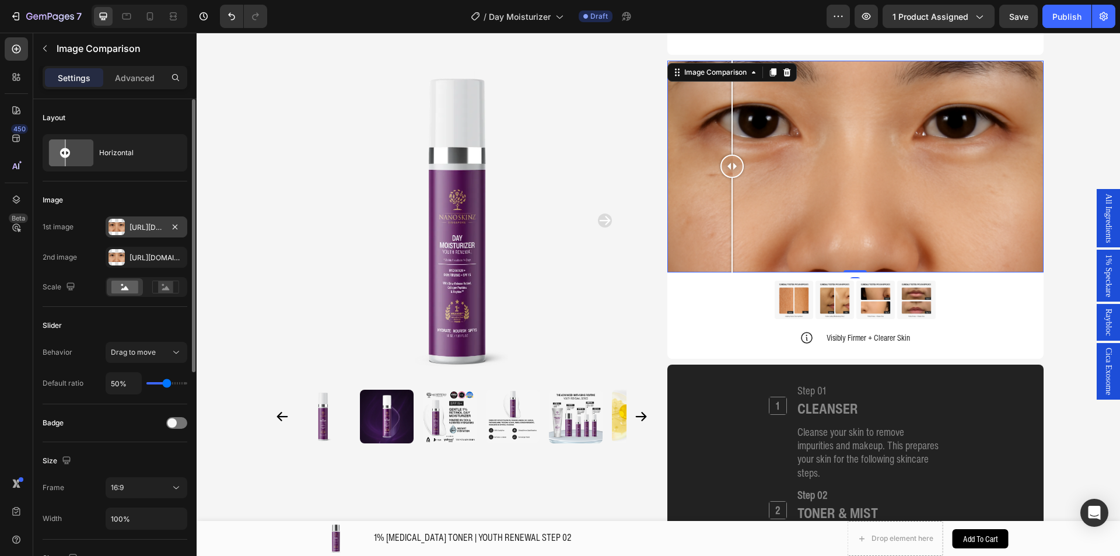
click at [125, 226] on div "[URL][DOMAIN_NAME]" at bounding box center [147, 226] width 82 height 21
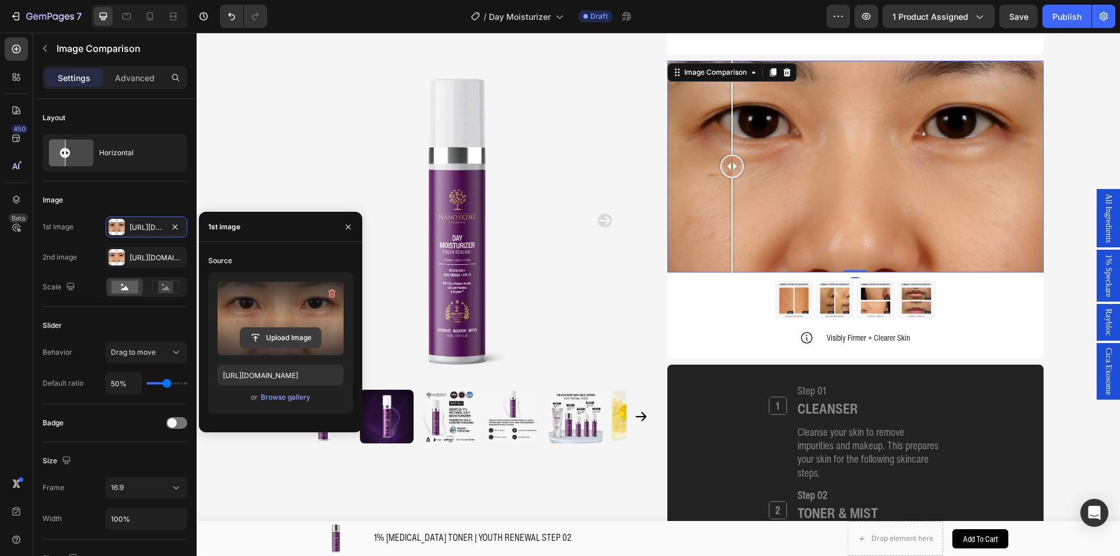
click at [265, 339] on input "file" at bounding box center [280, 338] width 80 height 20
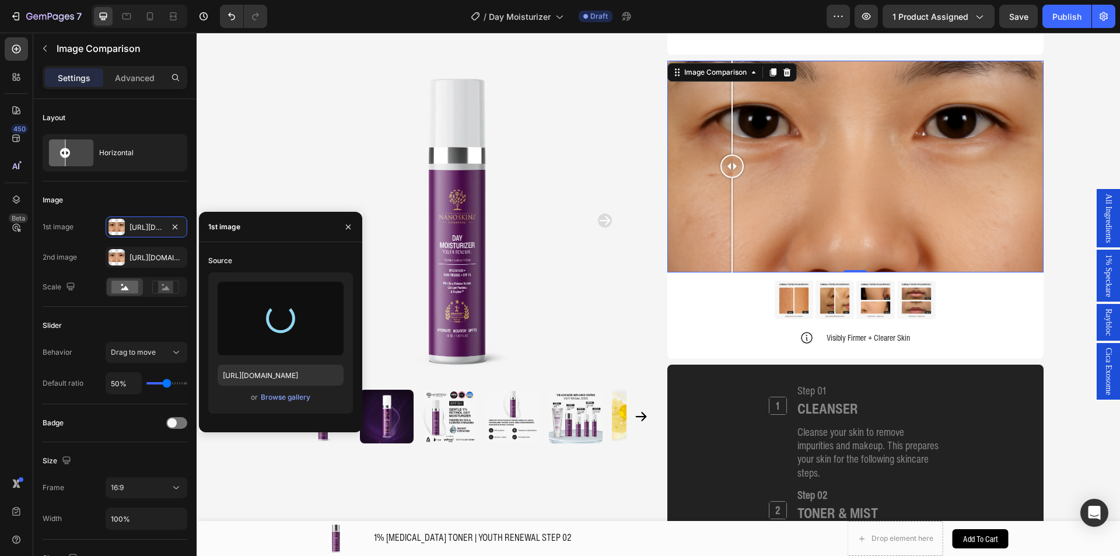
type input "https://cdn.shopify.com/s/files/1/0941/6300/9836/files/gempages_577943635312509…"
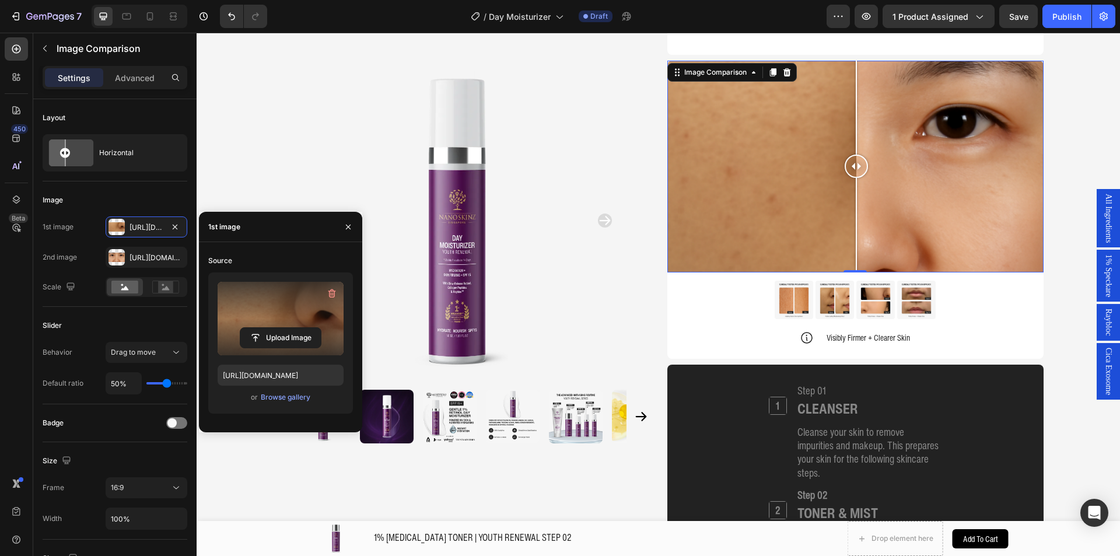
drag, startPoint x: 850, startPoint y: 163, endPoint x: 851, endPoint y: 152, distance: 11.8
click at [851, 152] on div at bounding box center [855, 167] width 23 height 212
click at [138, 258] on div "[URL][DOMAIN_NAME]" at bounding box center [146, 257] width 34 height 10
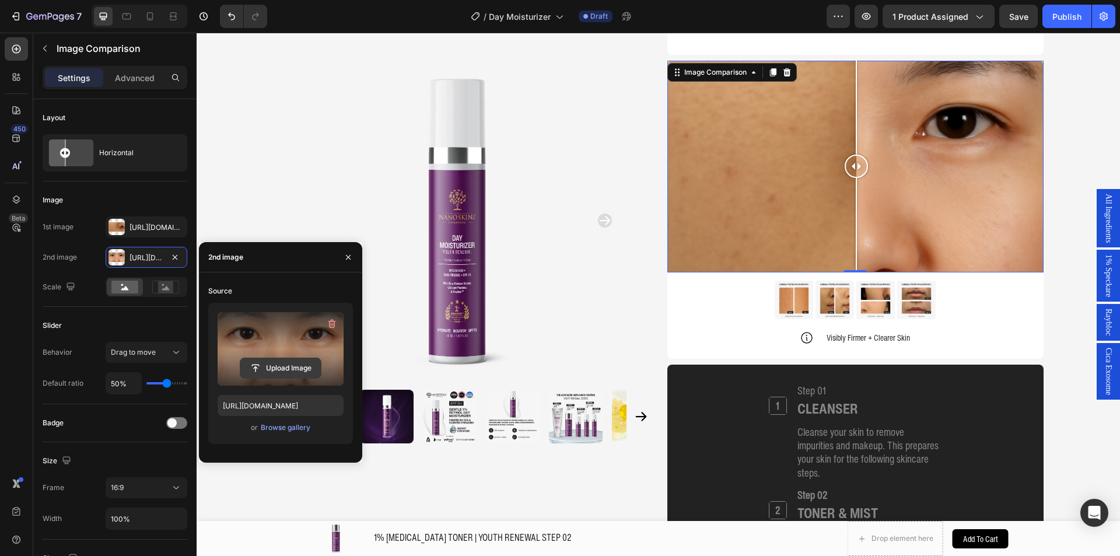
click at [274, 359] on input "file" at bounding box center [280, 368] width 80 height 20
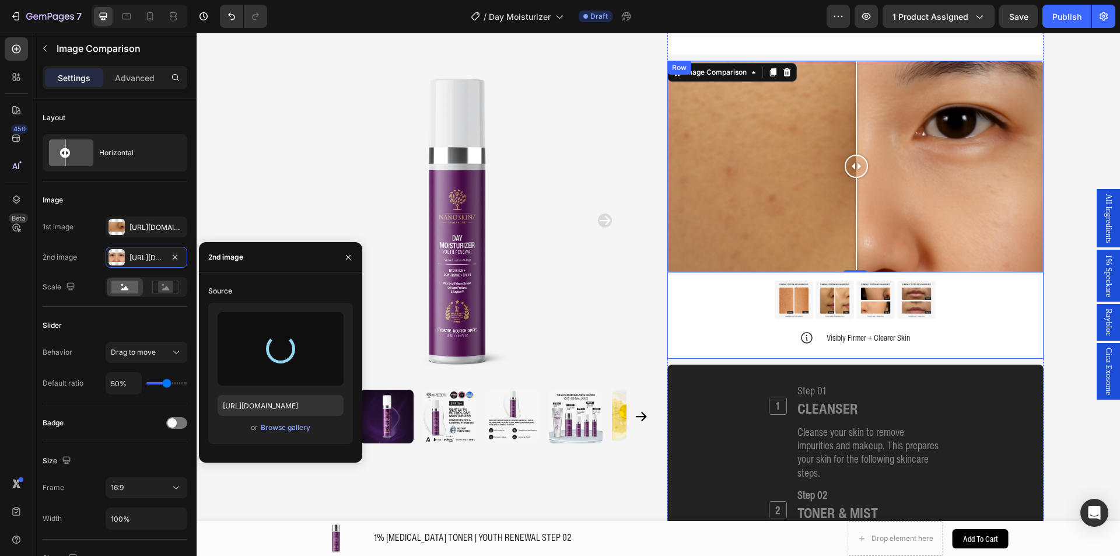
type input "https://cdn.shopify.com/s/files/1/0941/6300/9836/files/gempages_577943635312509…"
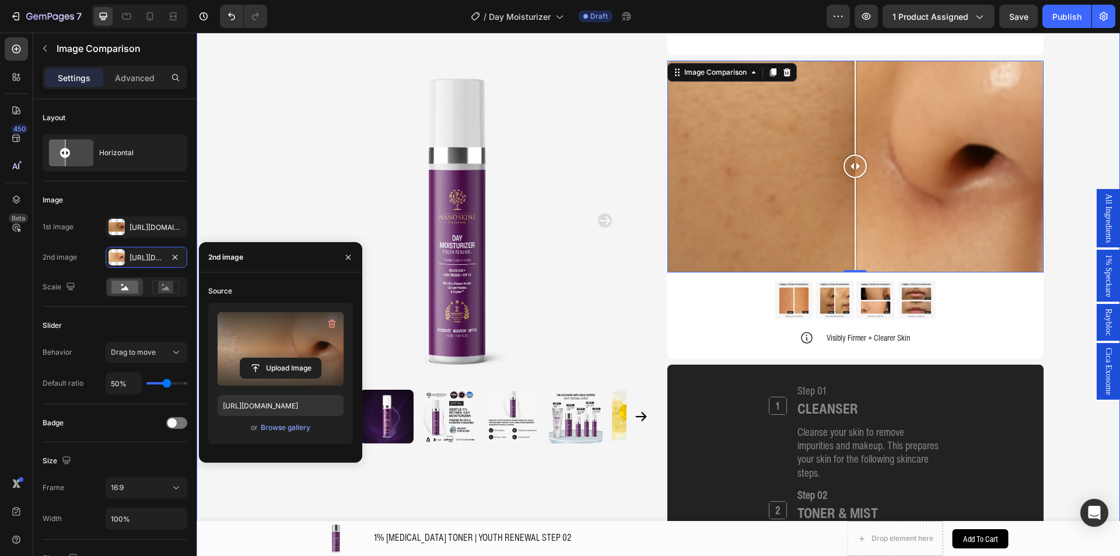
click at [1063, 277] on div "Product Images Home 1% RETINOL DAY MOISTURIZER SPF 15 | YOUTH RENEWAL STEP 04 B…" at bounding box center [657, 131] width 923 height 2604
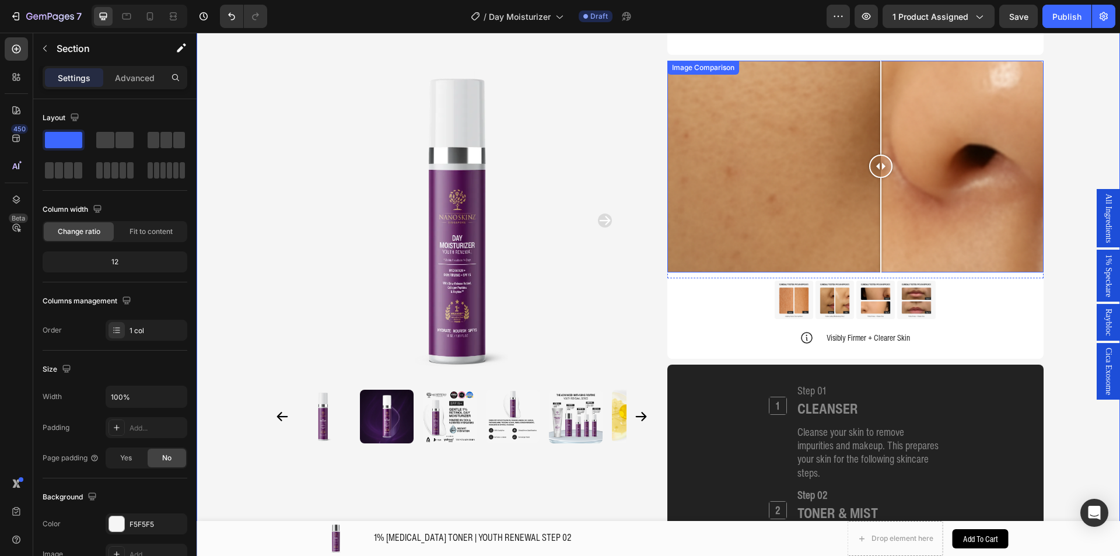
drag, startPoint x: 853, startPoint y: 170, endPoint x: 876, endPoint y: 166, distance: 23.1
click at [876, 166] on div at bounding box center [880, 166] width 23 height 23
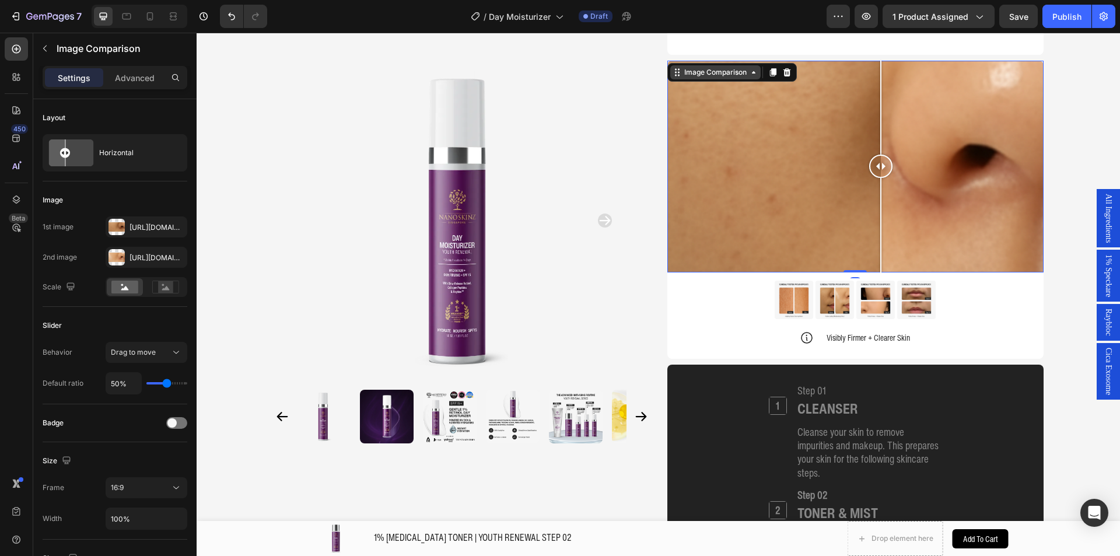
click at [728, 65] on div "Image Comparison" at bounding box center [715, 72] width 90 height 14
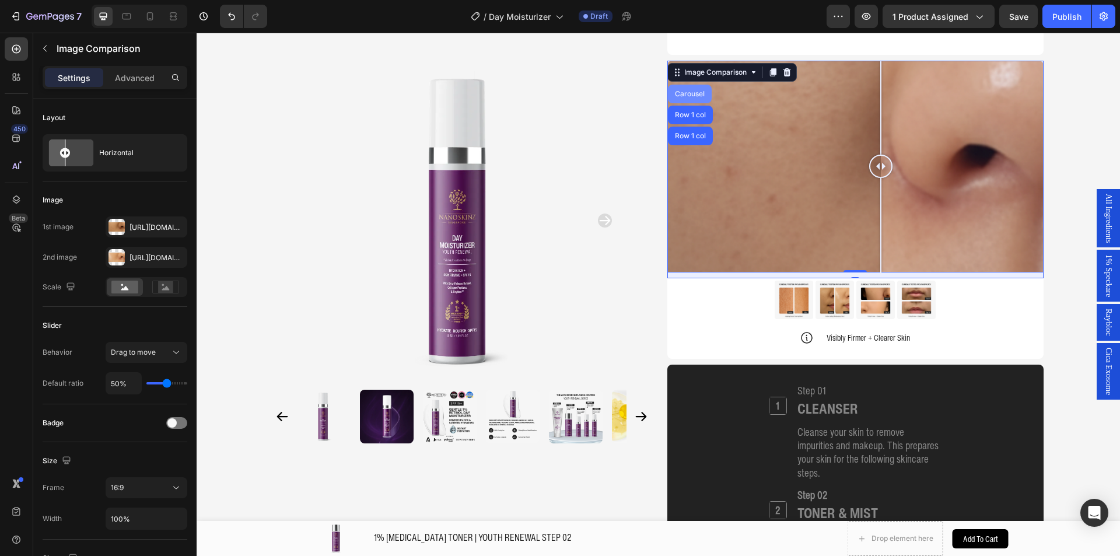
click at [686, 94] on div "Carousel" at bounding box center [689, 93] width 34 height 7
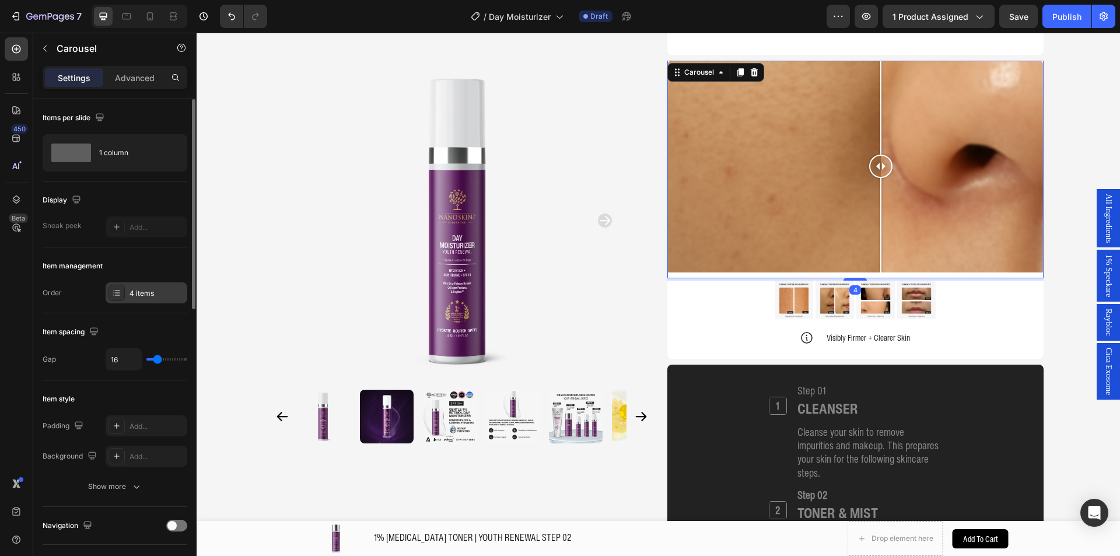
click at [146, 286] on div "4 items" at bounding box center [147, 292] width 82 height 21
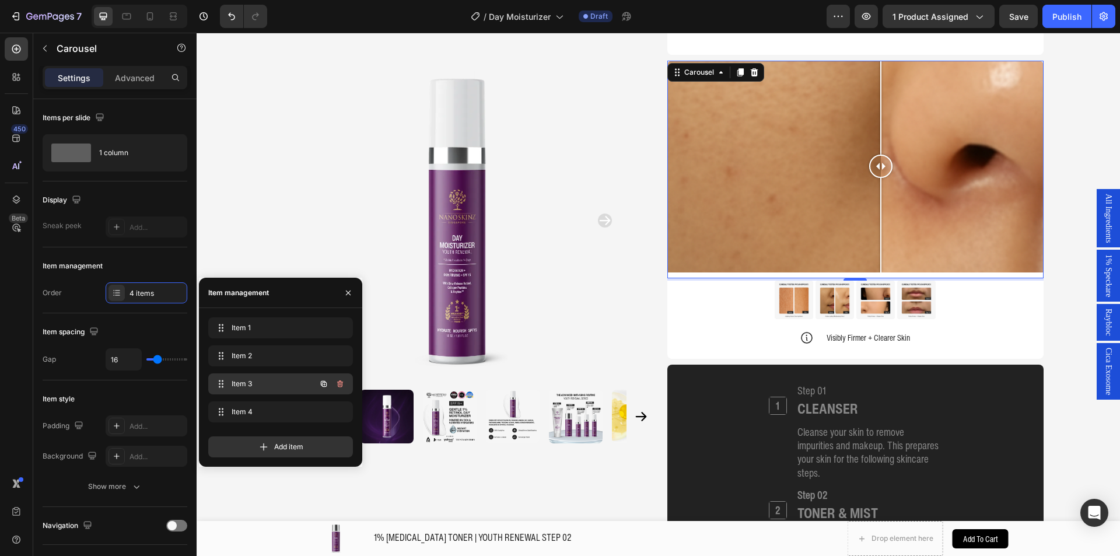
click at [257, 387] on span "Item 3" at bounding box center [264, 383] width 66 height 10
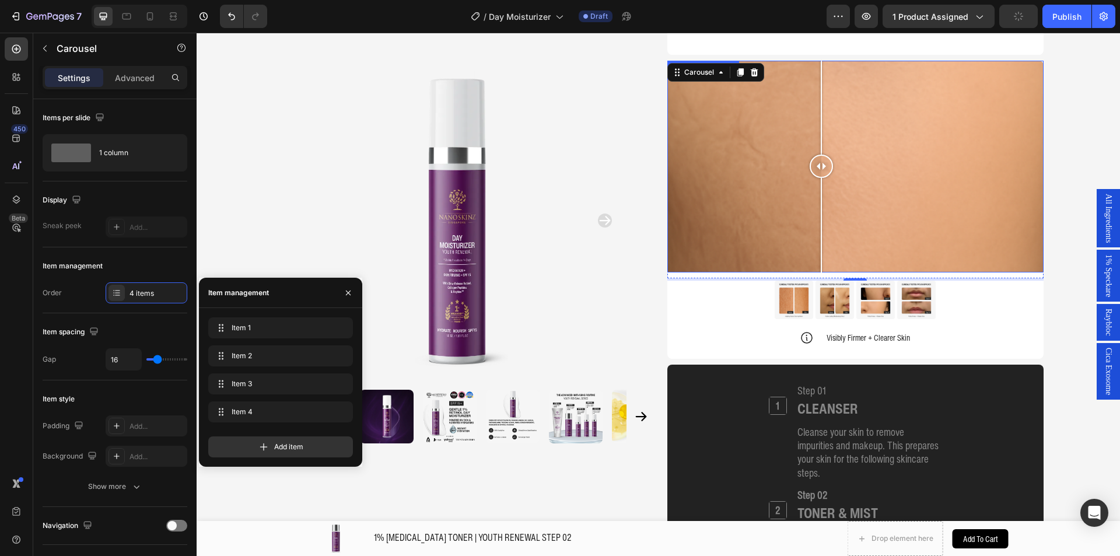
click at [816, 194] on div at bounding box center [855, 167] width 376 height 212
click at [854, 155] on div at bounding box center [855, 167] width 376 height 212
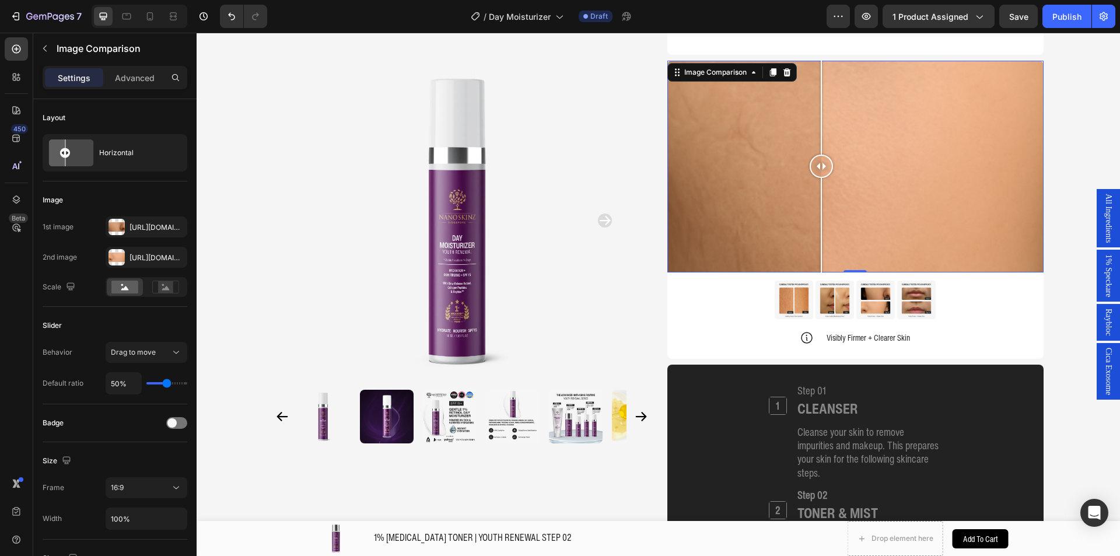
drag, startPoint x: 854, startPoint y: 167, endPoint x: 795, endPoint y: 108, distance: 83.3
click at [809, 118] on div at bounding box center [820, 167] width 23 height 212
click at [731, 73] on div "Image Comparison" at bounding box center [715, 72] width 67 height 10
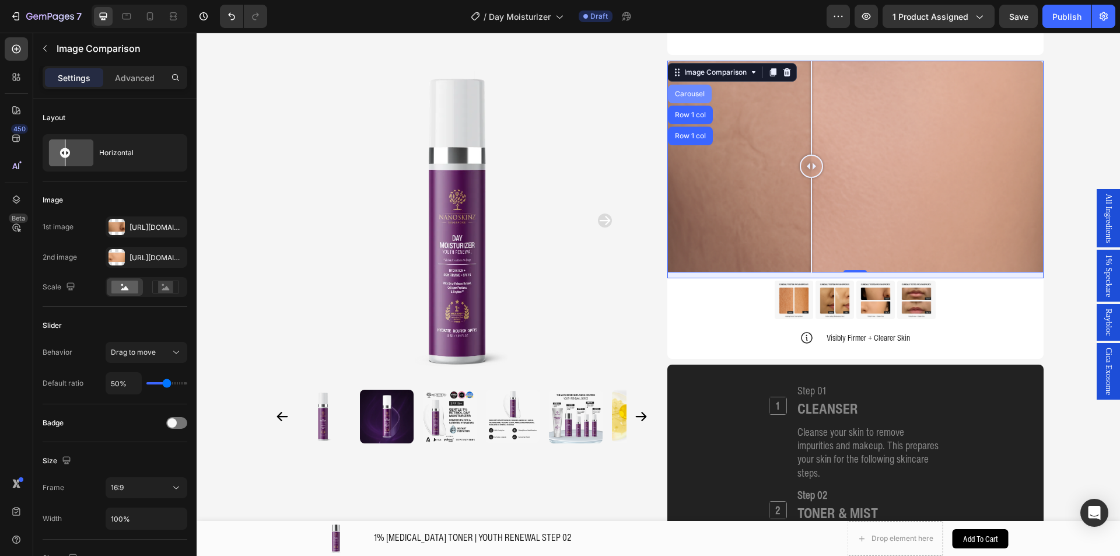
click at [680, 91] on div "Carousel" at bounding box center [689, 93] width 34 height 7
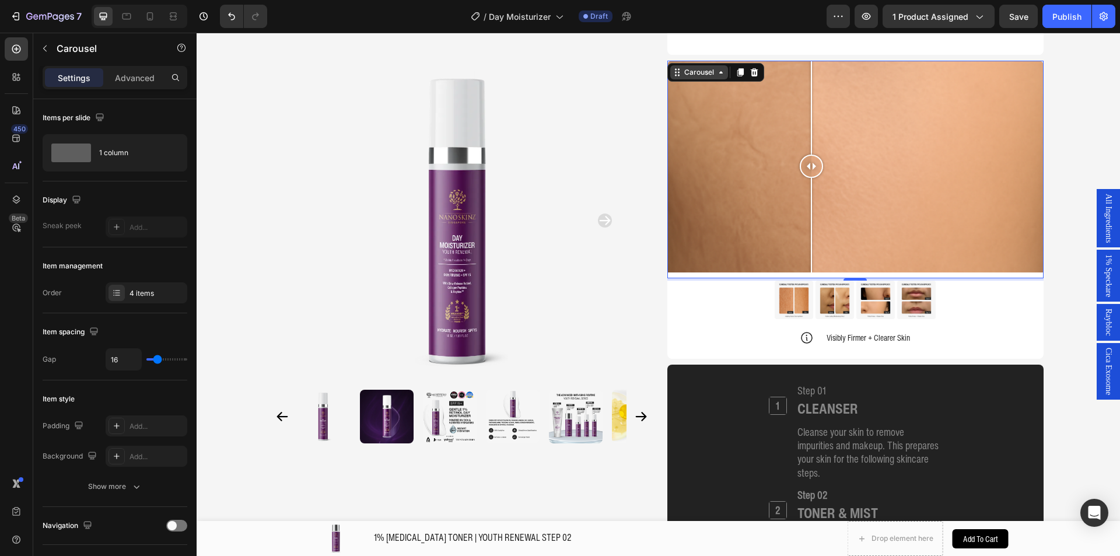
click at [687, 78] on div "Carousel" at bounding box center [699, 72] width 58 height 14
click at [125, 290] on div "4 items" at bounding box center [147, 292] width 82 height 21
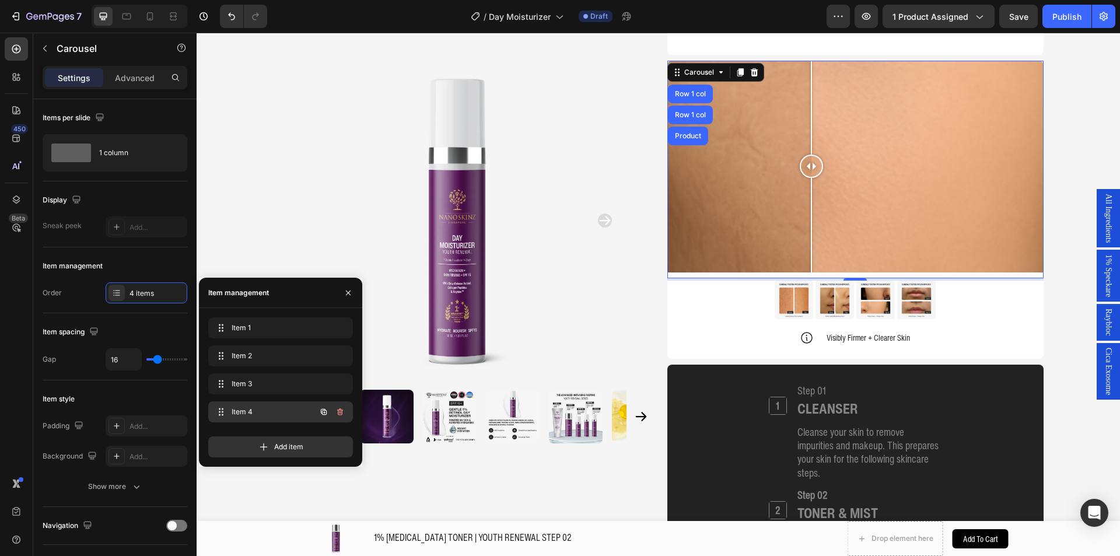
click at [300, 409] on div "Item 4 Item 4" at bounding box center [264, 411] width 103 height 16
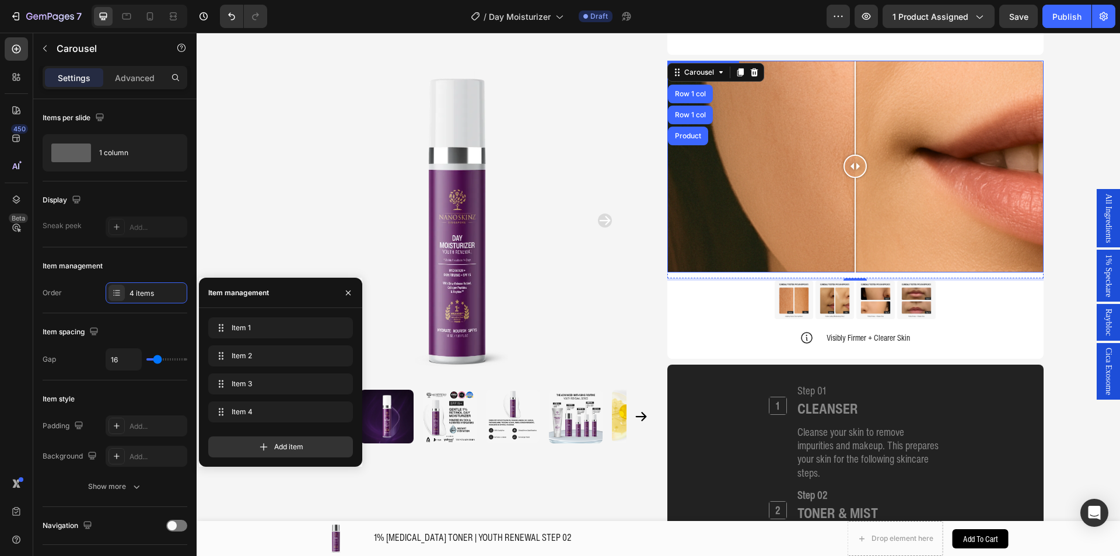
click at [759, 219] on div at bounding box center [855, 167] width 376 height 212
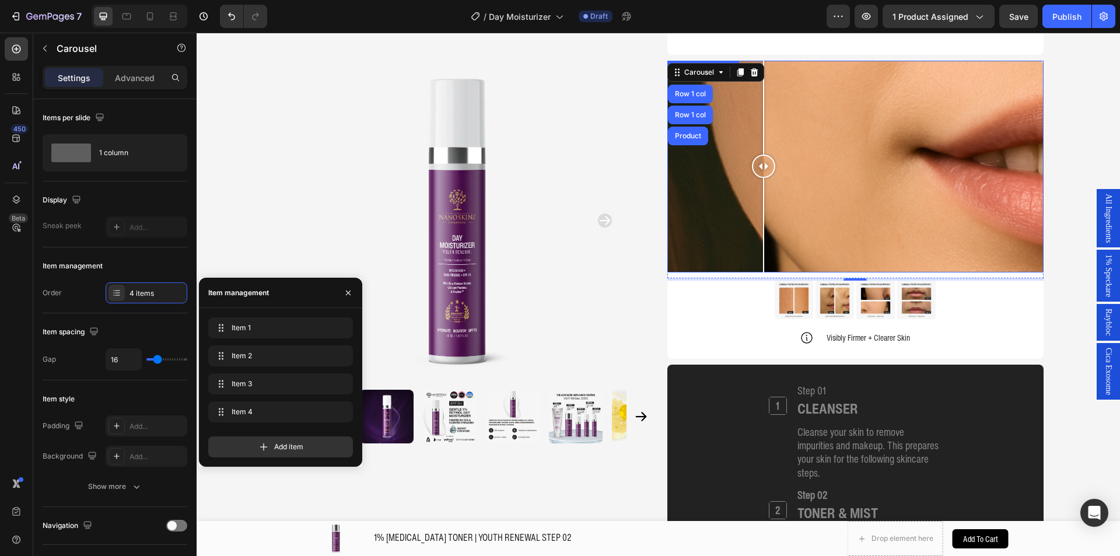
click at [763, 219] on div at bounding box center [763, 225] width 1 height 94
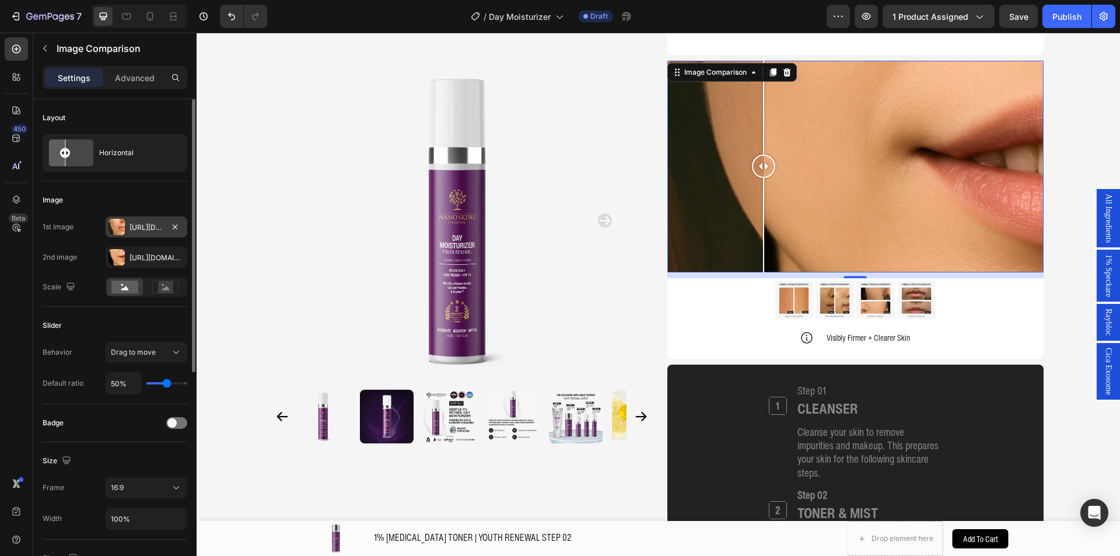
click at [134, 233] on div "[URL][DOMAIN_NAME]" at bounding box center [147, 226] width 82 height 21
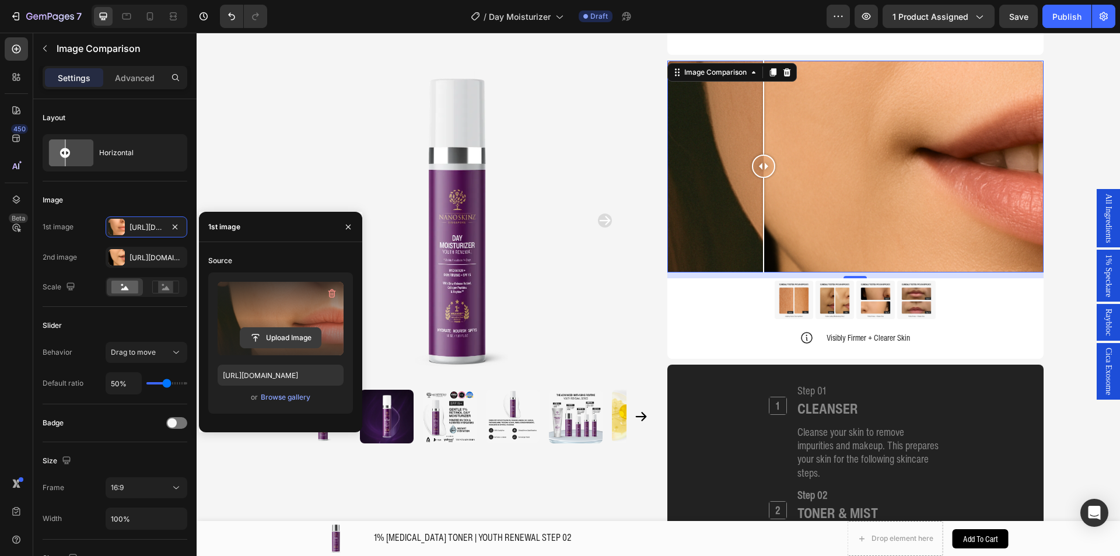
click at [274, 338] on input "file" at bounding box center [280, 338] width 80 height 20
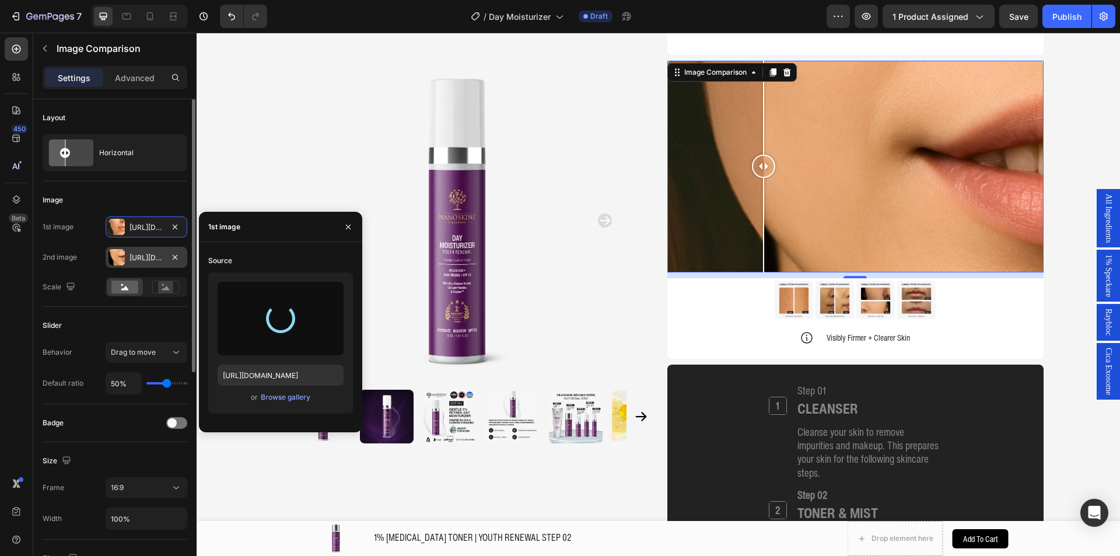
type input "https://cdn.shopify.com/s/files/1/0941/6300/9836/files/gempages_577943635312509…"
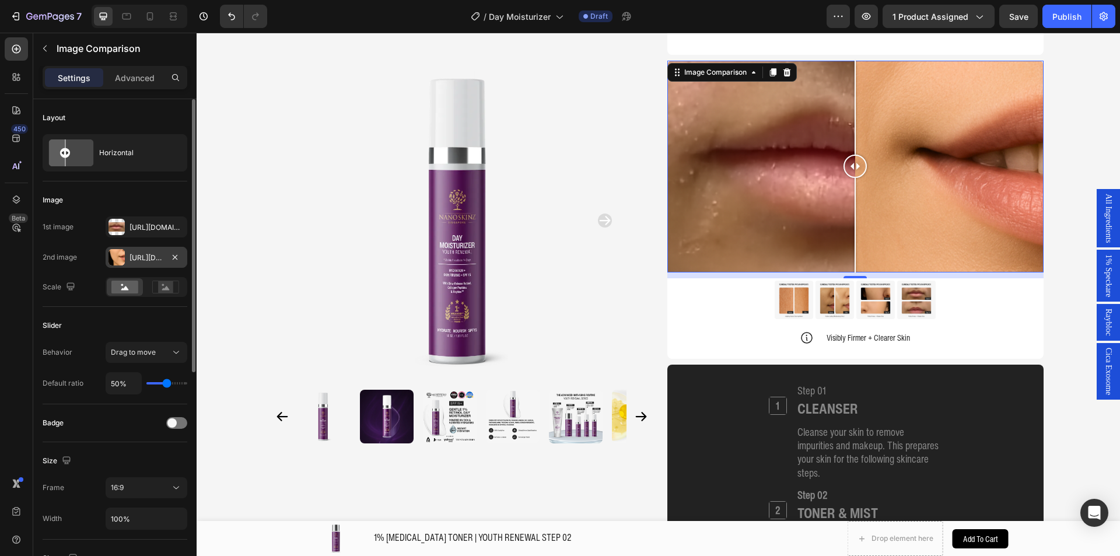
click at [134, 262] on div "[URL][DOMAIN_NAME]" at bounding box center [146, 257] width 34 height 10
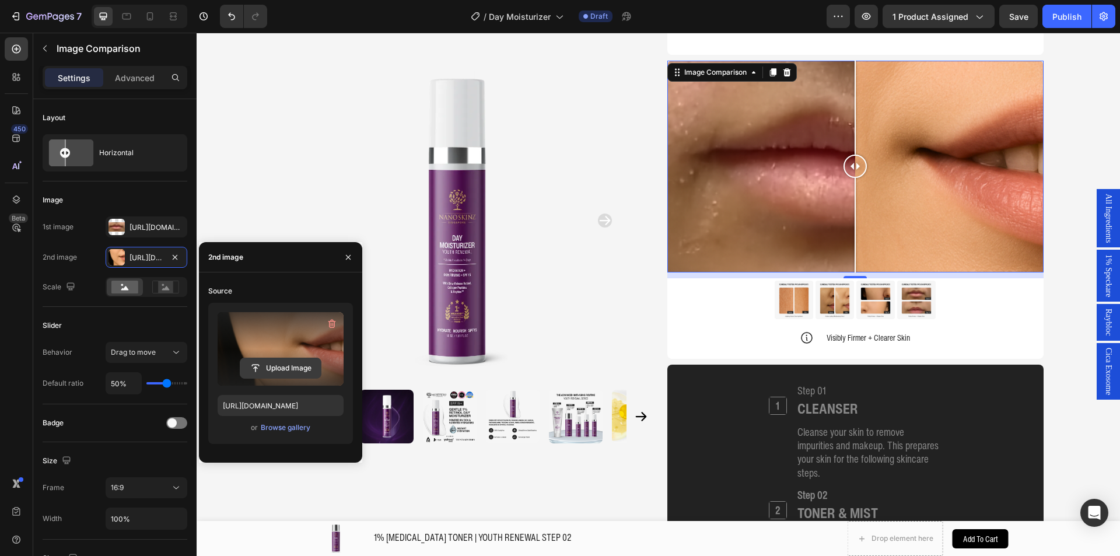
click at [259, 370] on input "file" at bounding box center [280, 368] width 80 height 20
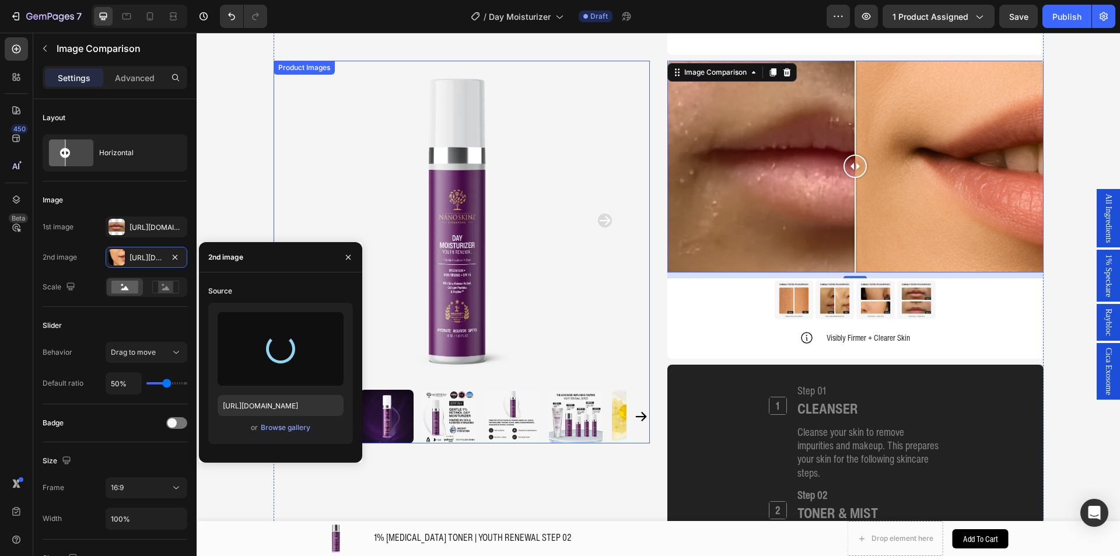
type input "https://cdn.shopify.com/s/files/1/0941/6300/9836/files/gempages_577943635312509…"
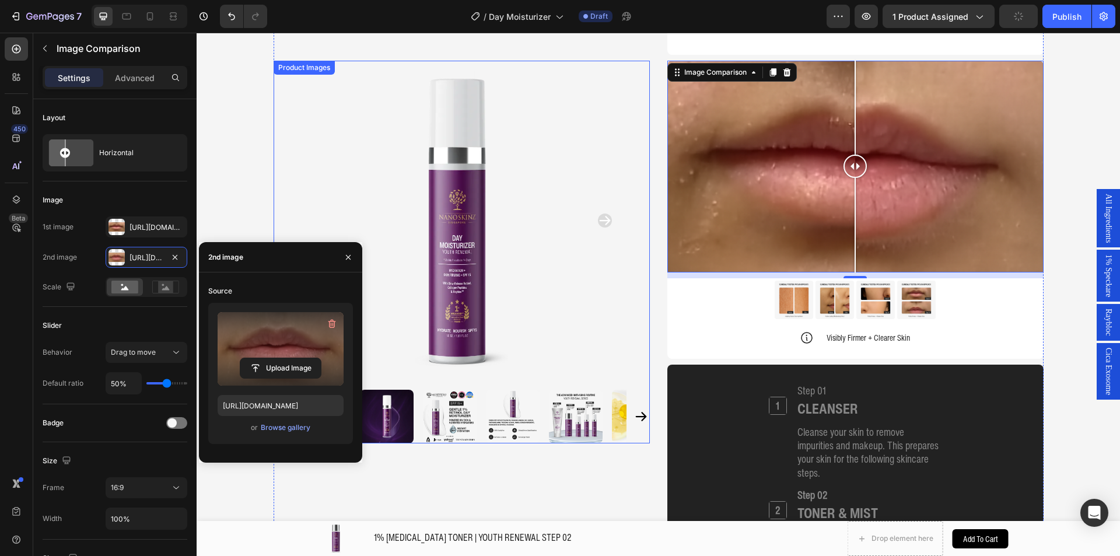
click at [578, 255] on img at bounding box center [461, 221] width 320 height 320
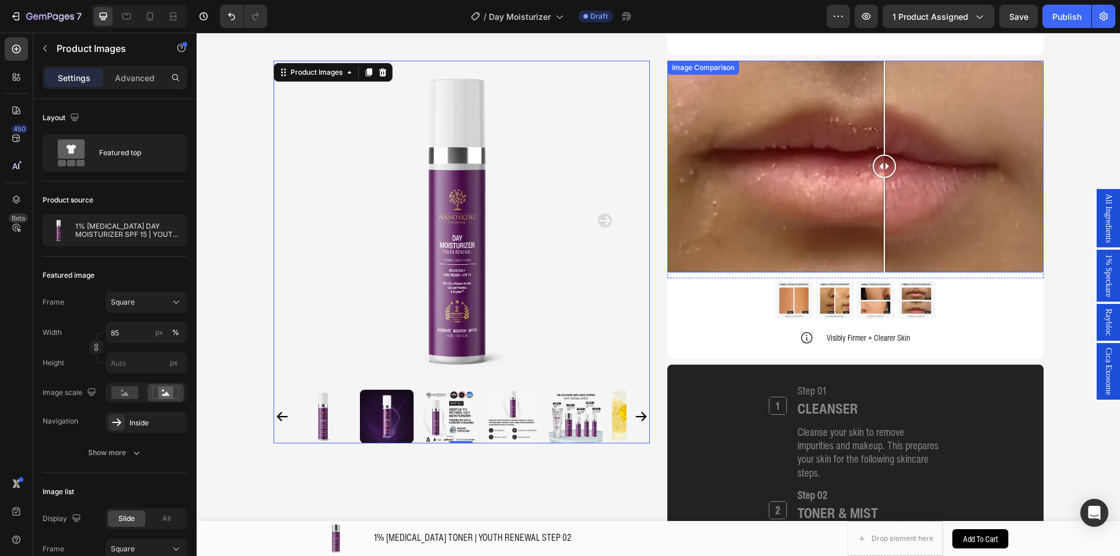
drag, startPoint x: 843, startPoint y: 170, endPoint x: 879, endPoint y: 157, distance: 38.6
click at [879, 157] on div at bounding box center [883, 166] width 23 height 23
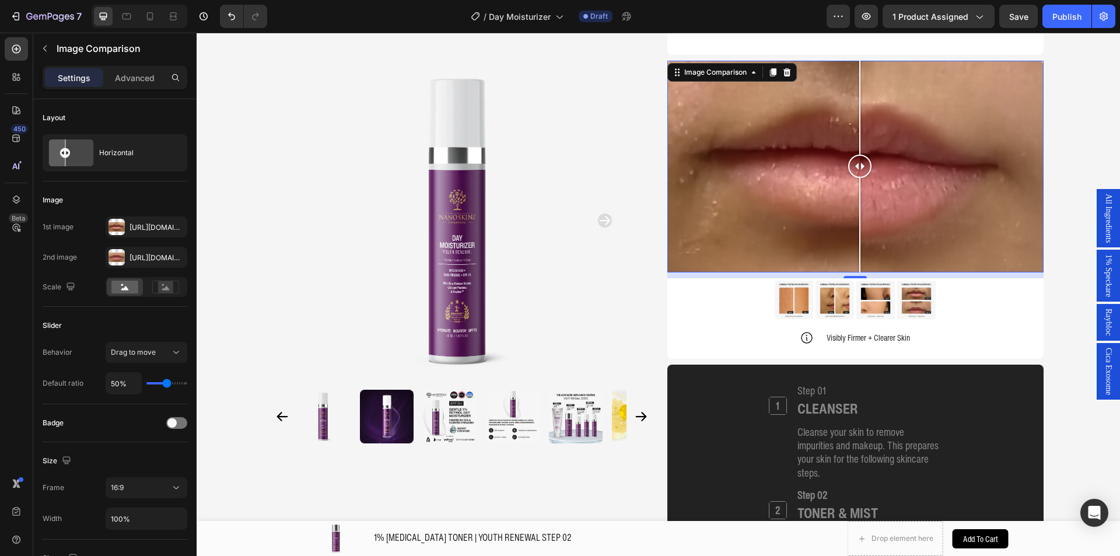
drag, startPoint x: 878, startPoint y: 172, endPoint x: 855, endPoint y: 172, distance: 23.3
click at [855, 172] on div at bounding box center [859, 166] width 23 height 23
drag, startPoint x: 859, startPoint y: 167, endPoint x: 865, endPoint y: 155, distance: 13.6
click at [865, 155] on div at bounding box center [869, 166] width 23 height 23
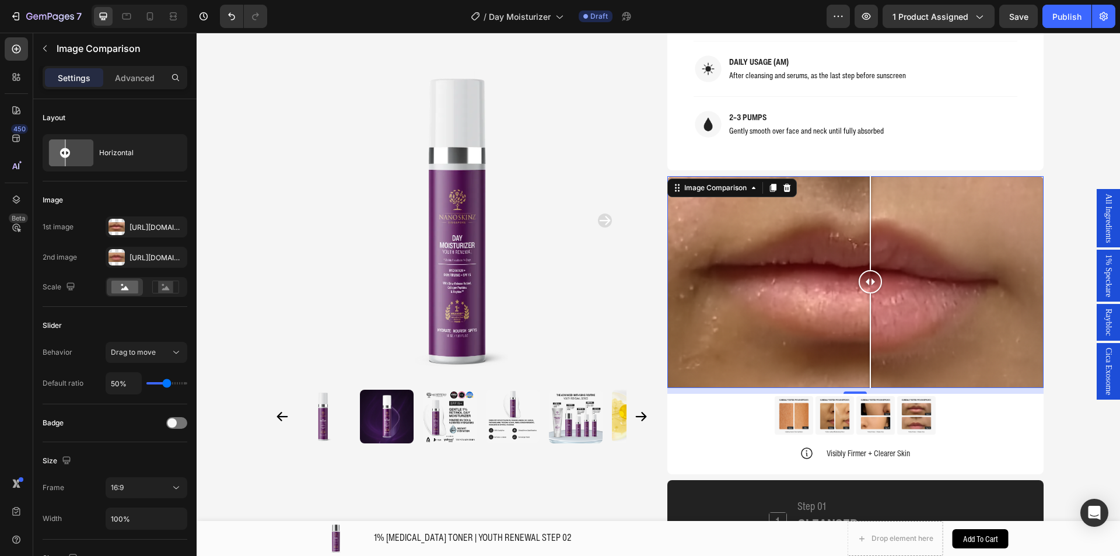
scroll to position [1111, 0]
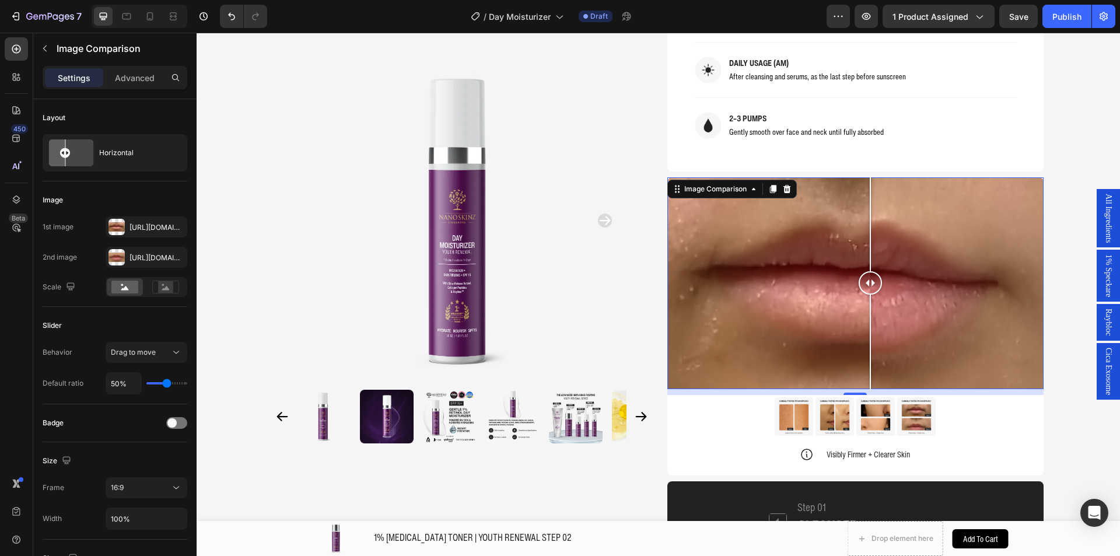
click at [728, 248] on div at bounding box center [855, 283] width 376 height 212
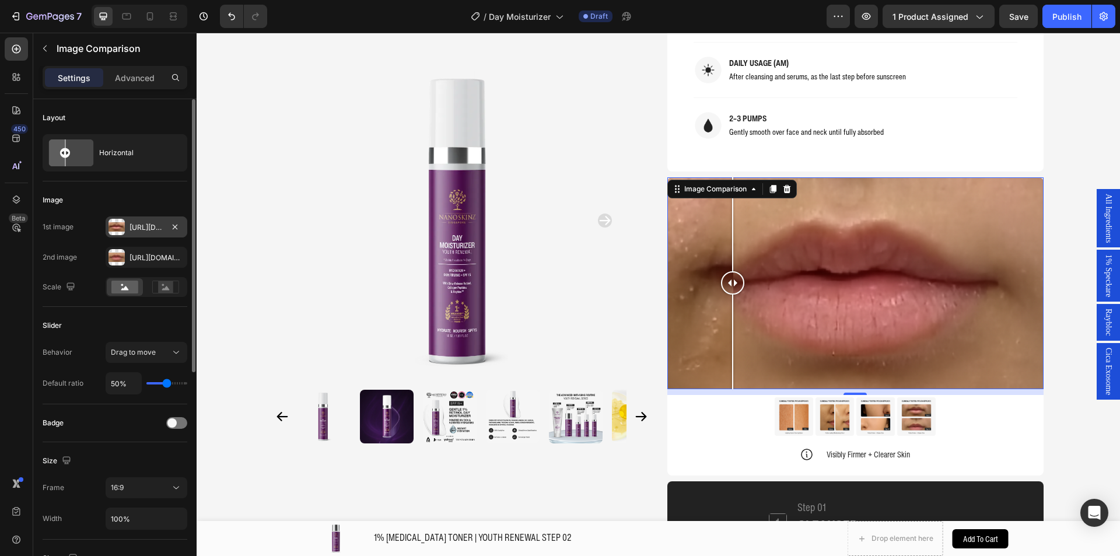
click at [149, 220] on div "Https://cdn.Shopify.Com/s/files/1/0941/6300/9836/files/gempages_577943635312509…" at bounding box center [147, 226] width 82 height 21
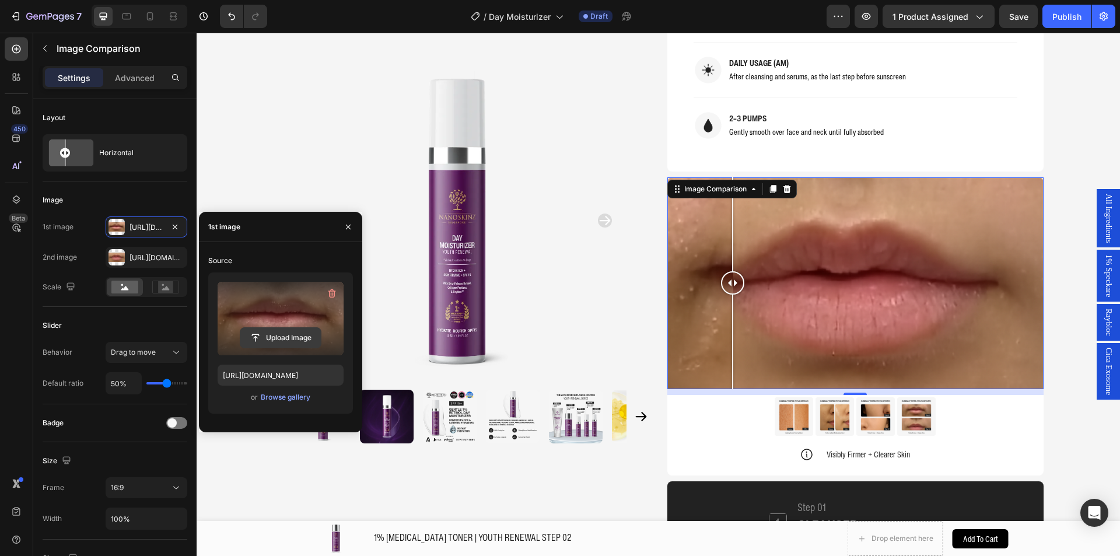
click at [275, 347] on input "file" at bounding box center [280, 338] width 80 height 20
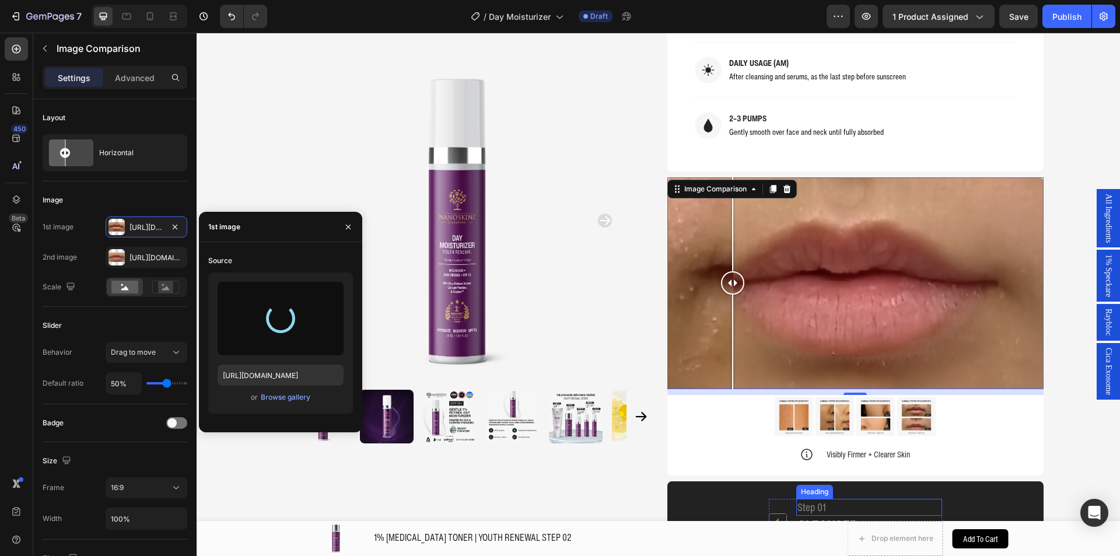
type input "https://cdn.shopify.com/s/files/1/0941/6300/9836/files/gempages_577943635312509…"
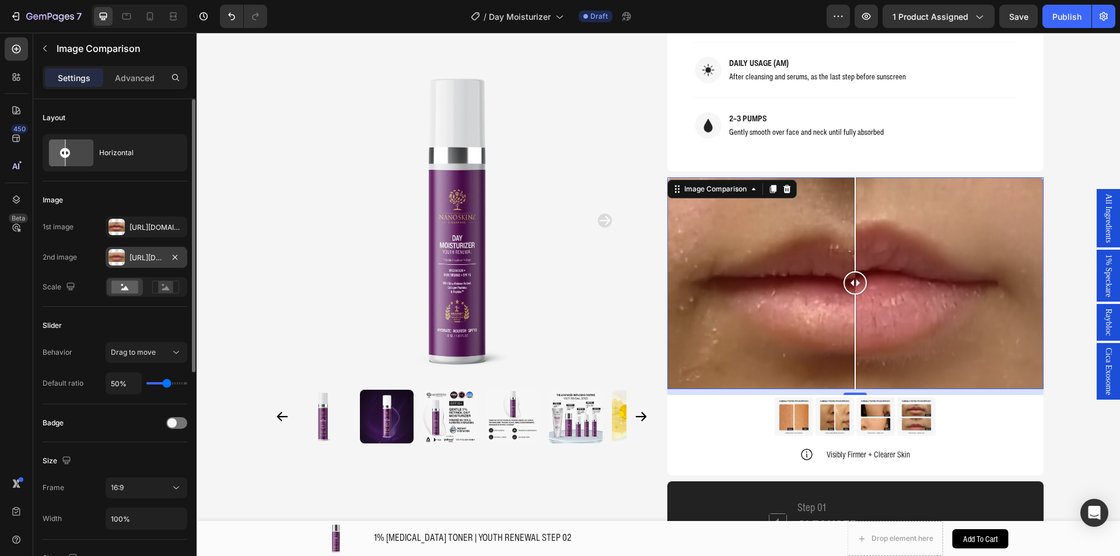
click at [153, 258] on div "Https://cdn.Shopify.Com/s/files/1/0941/6300/9836/files/gempages_577943635312509…" at bounding box center [146, 257] width 34 height 10
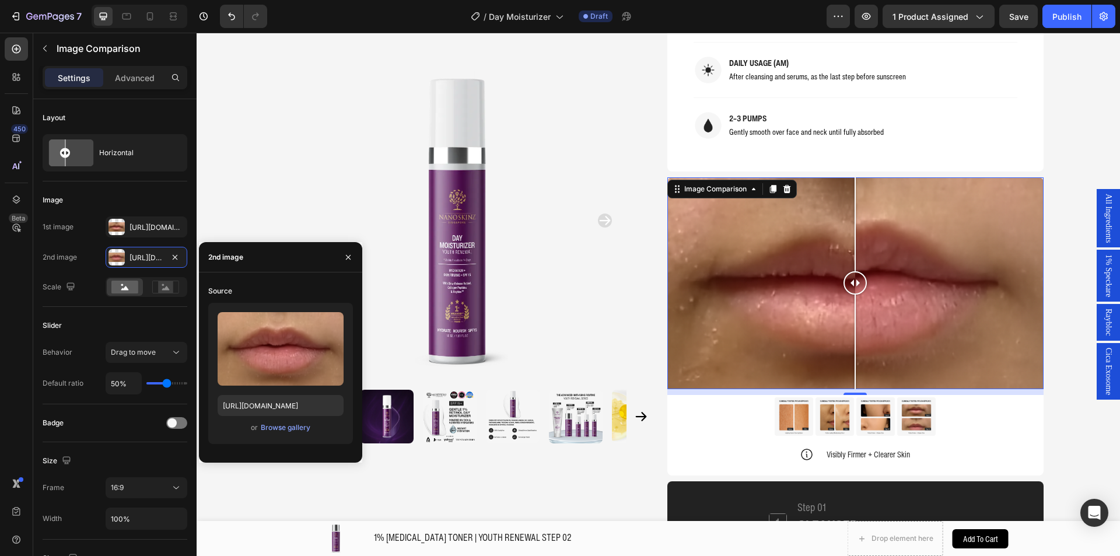
click at [276, 388] on div "Upload Image https://cdn.shopify.com/s/files/1/0941/6300/9836/files/gempages_57…" at bounding box center [280, 373] width 145 height 141
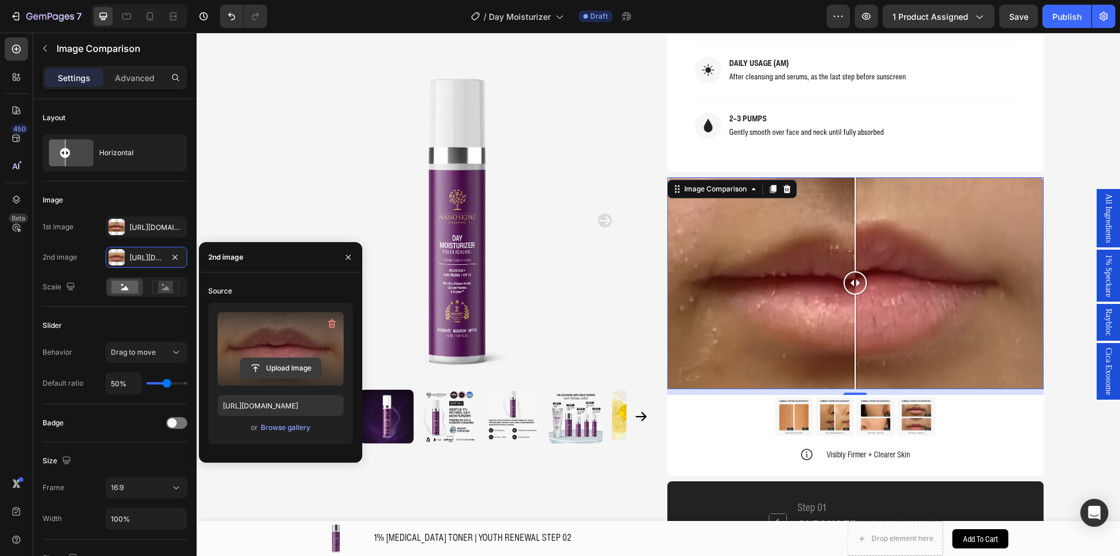
click at [278, 367] on input "file" at bounding box center [280, 368] width 80 height 20
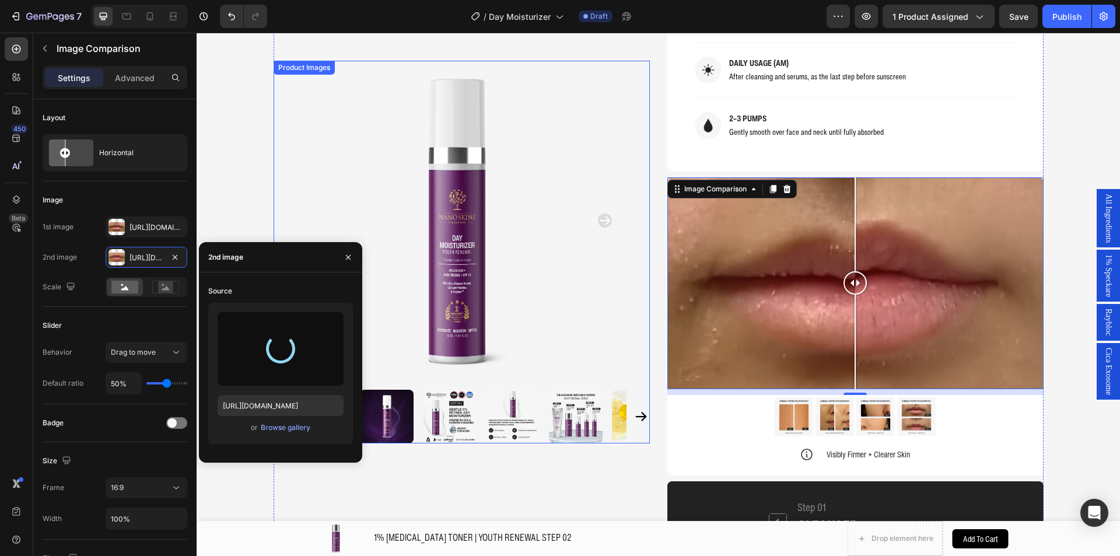
type input "https://cdn.shopify.com/s/files/1/0941/6300/9836/files/gempages_577943635312509…"
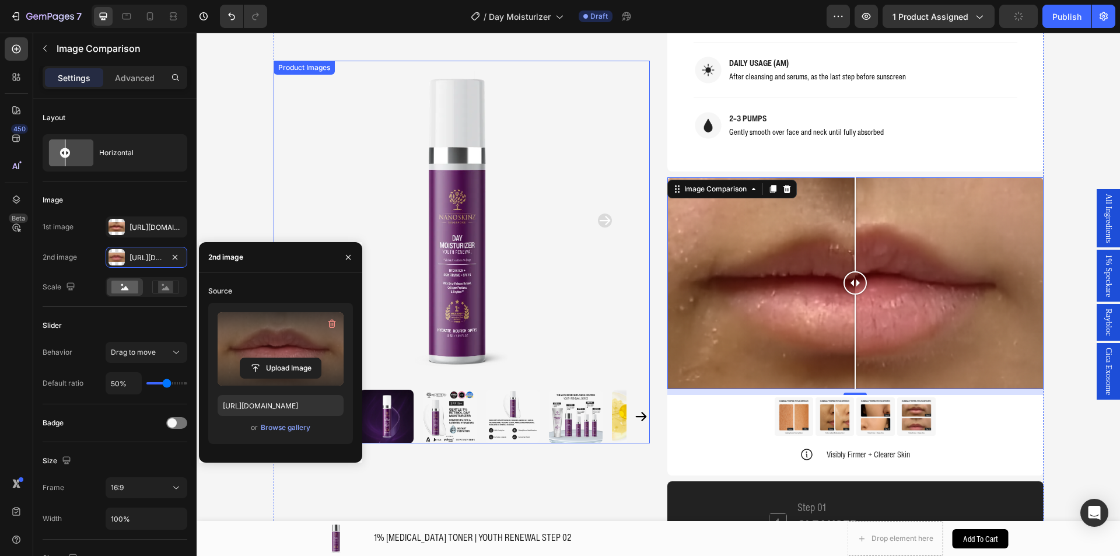
click at [543, 231] on img at bounding box center [461, 221] width 320 height 320
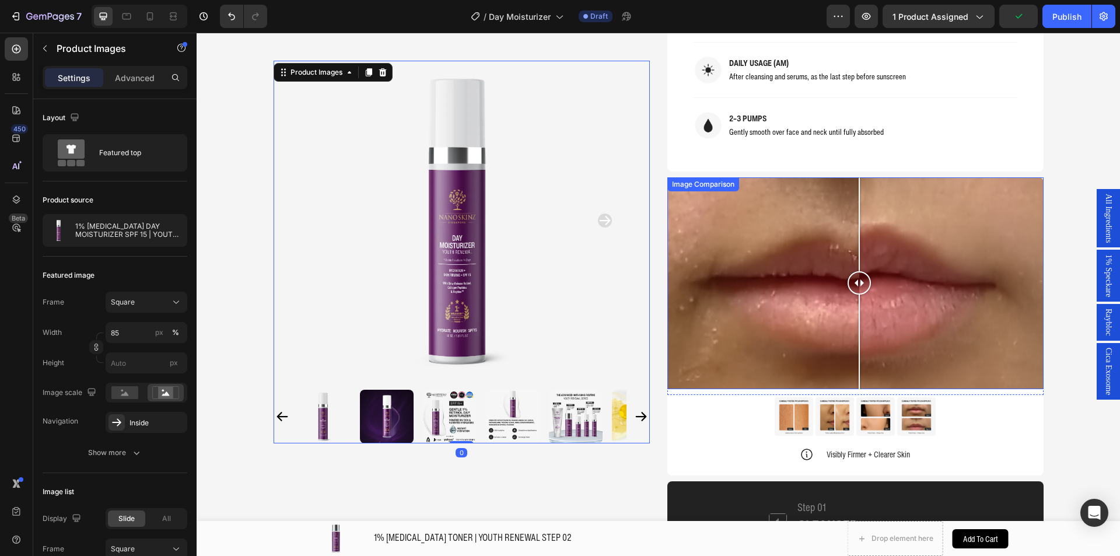
drag, startPoint x: 890, startPoint y: 278, endPoint x: 863, endPoint y: 299, distance: 34.5
click at [850, 287] on div at bounding box center [855, 283] width 376 height 212
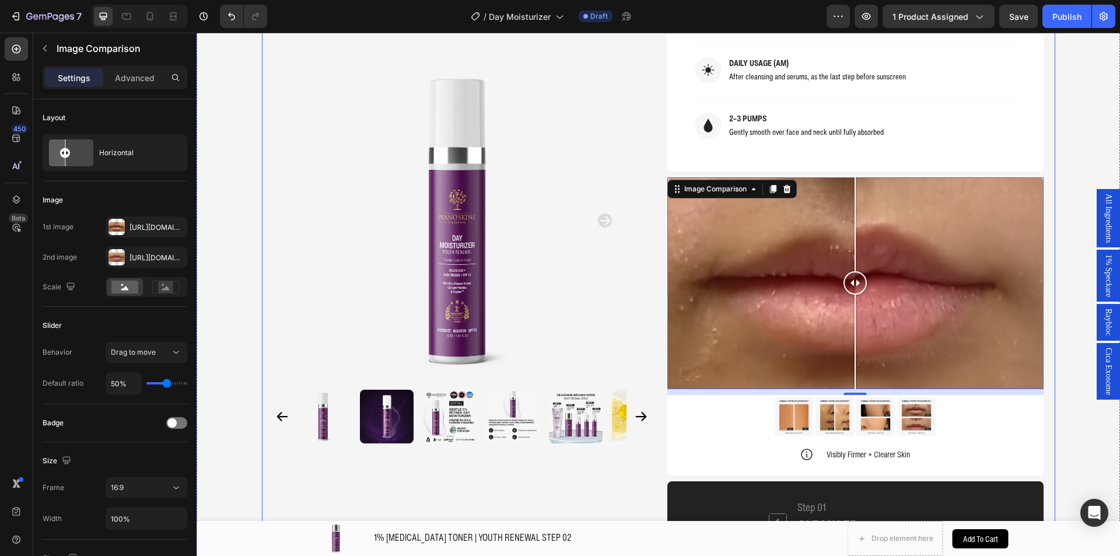
click at [1064, 364] on div "Product Images Home 1% RETINOL DAY MOISTURIZER SPF 15 | YOUTH RENEWAL STEP 04 B…" at bounding box center [657, 248] width 923 height 2604
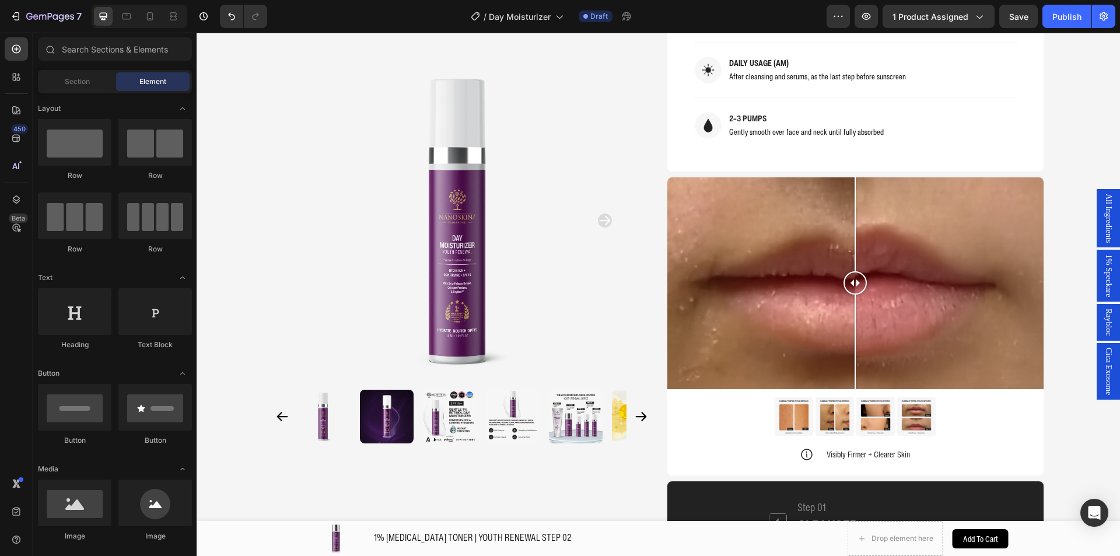
scroll to position [546, 0]
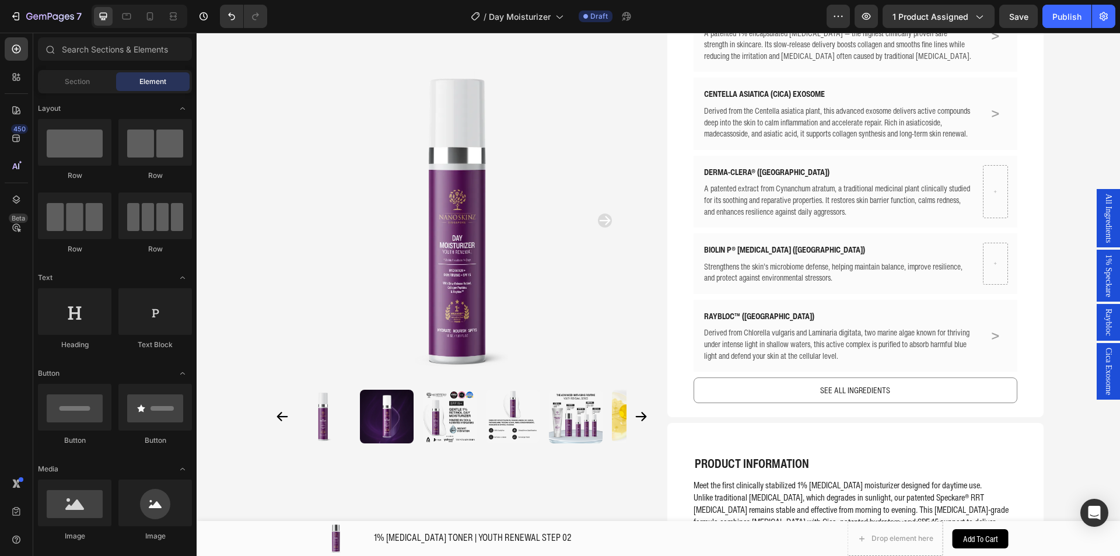
click at [1075, 20] on div "Publish" at bounding box center [1066, 16] width 29 height 12
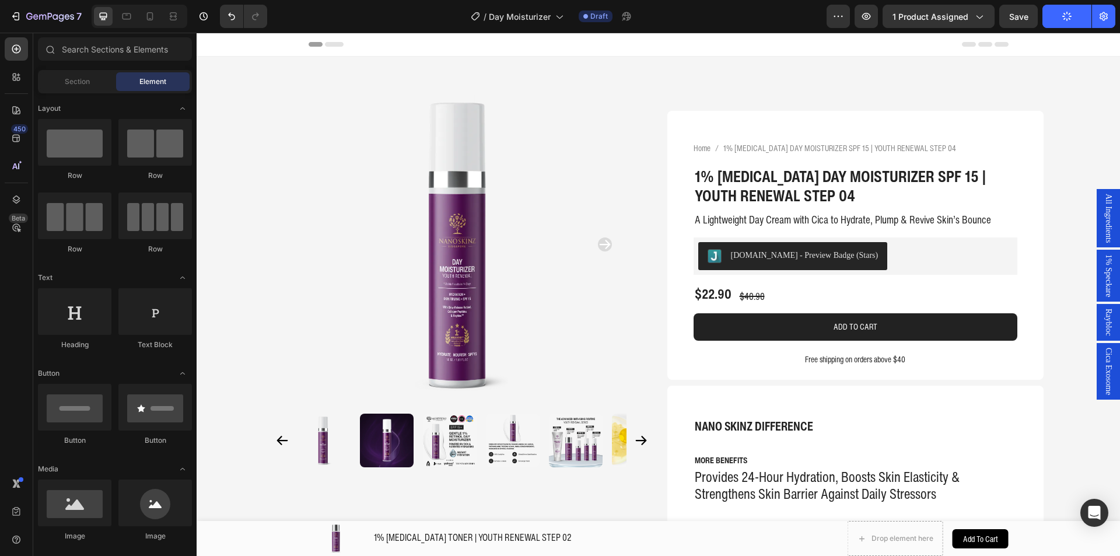
scroll to position [364, 0]
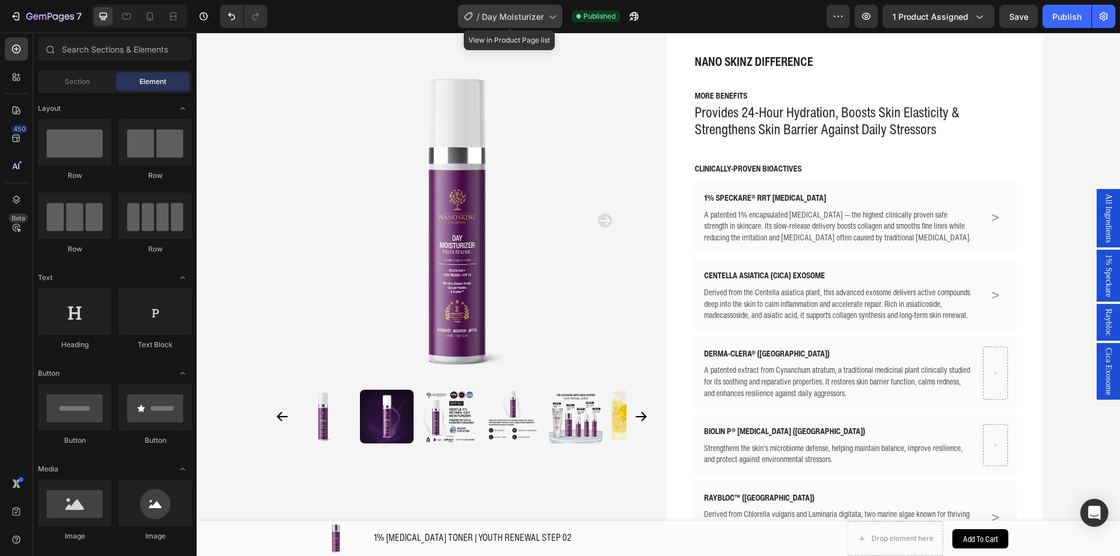
click at [483, 20] on span "Day Moisturizer" at bounding box center [513, 16] width 62 height 12
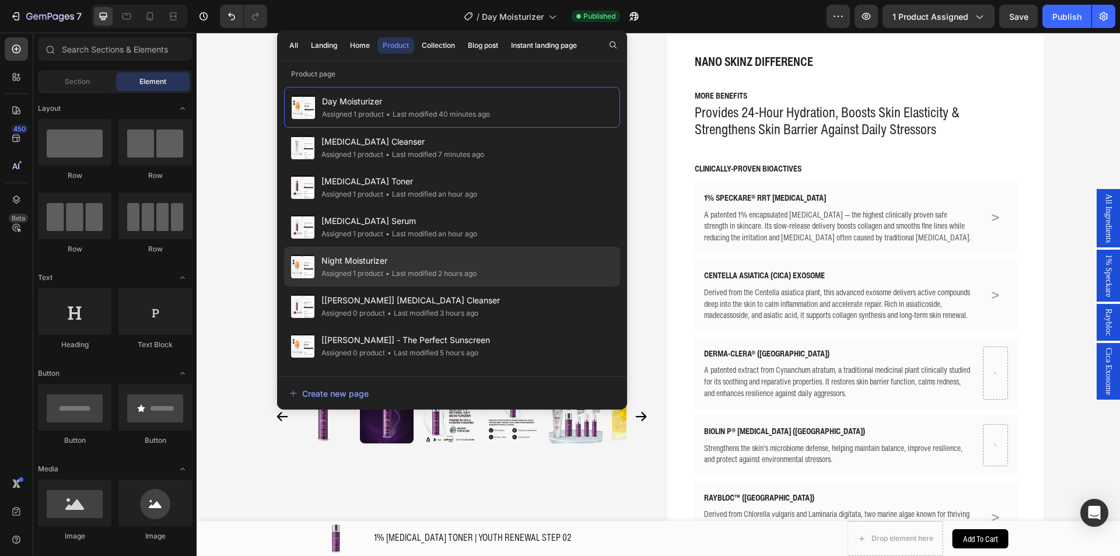
click at [426, 260] on span "Night Moisturizer" at bounding box center [398, 261] width 155 height 14
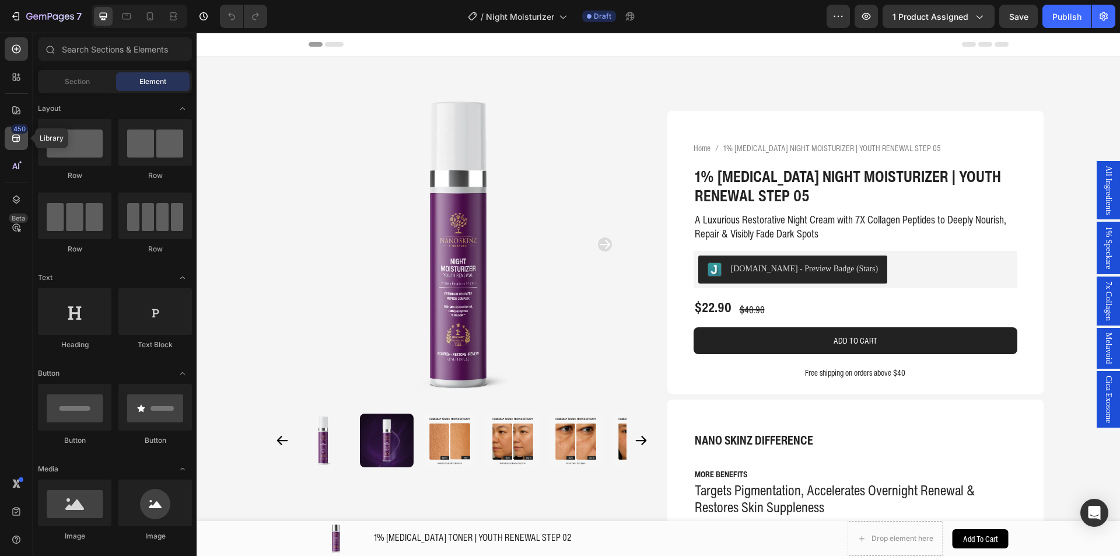
click at [16, 130] on div "450" at bounding box center [19, 128] width 17 height 9
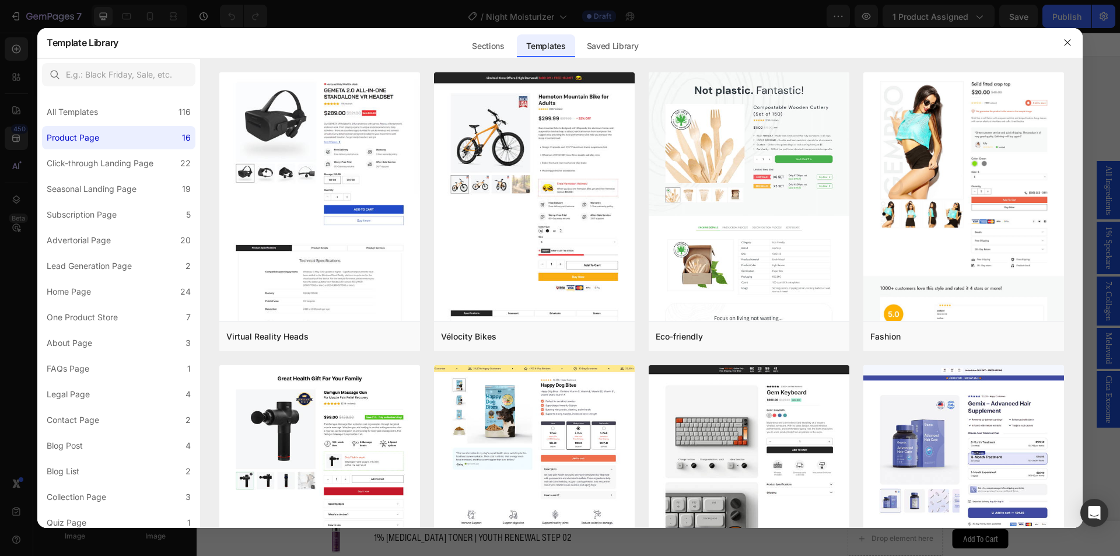
click at [619, 45] on div "Saved Library" at bounding box center [612, 45] width 71 height 23
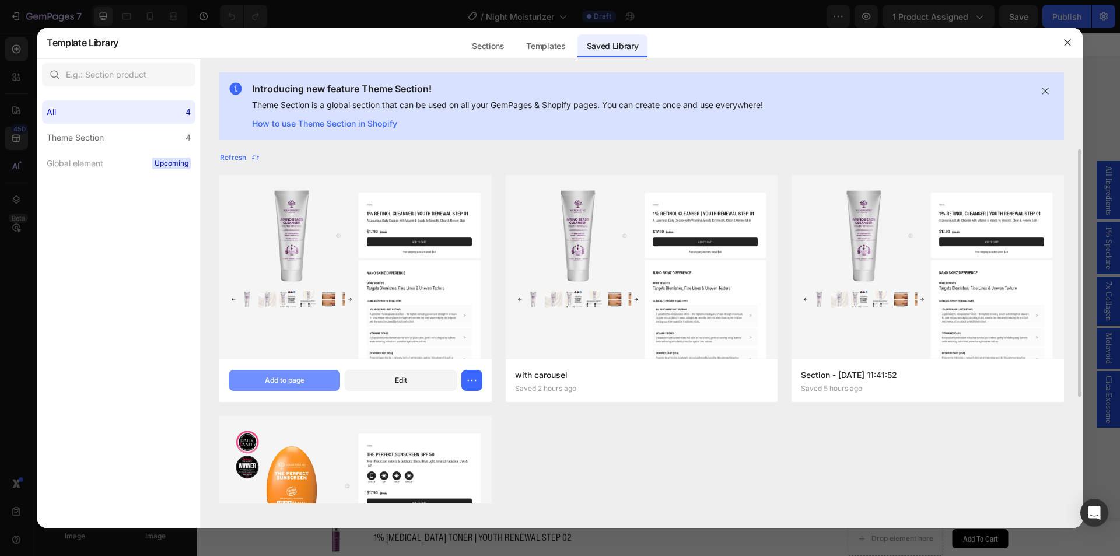
click at [290, 374] on button "Add to page" at bounding box center [284, 380] width 111 height 21
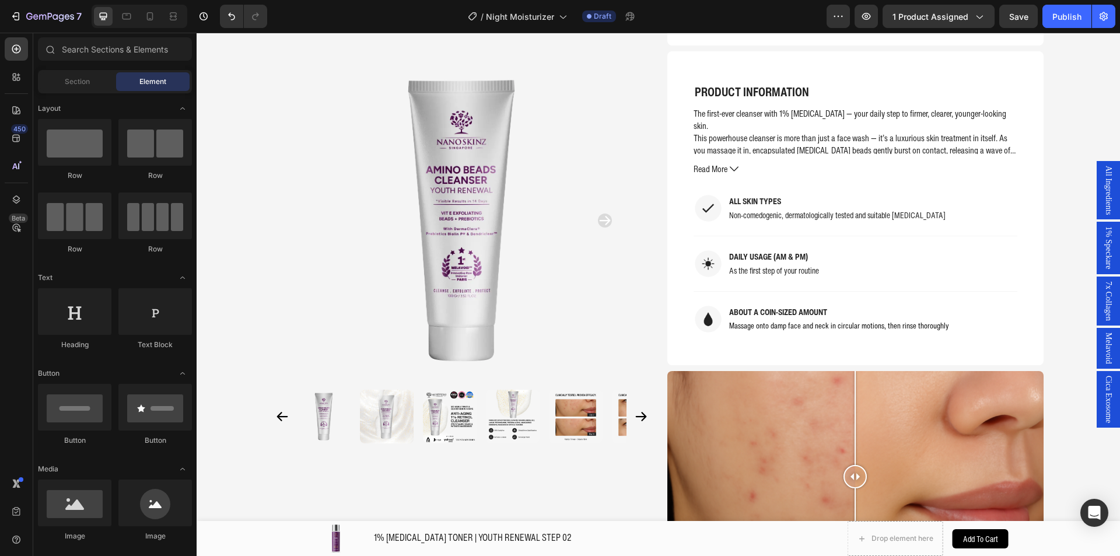
scroll to position [4186, 0]
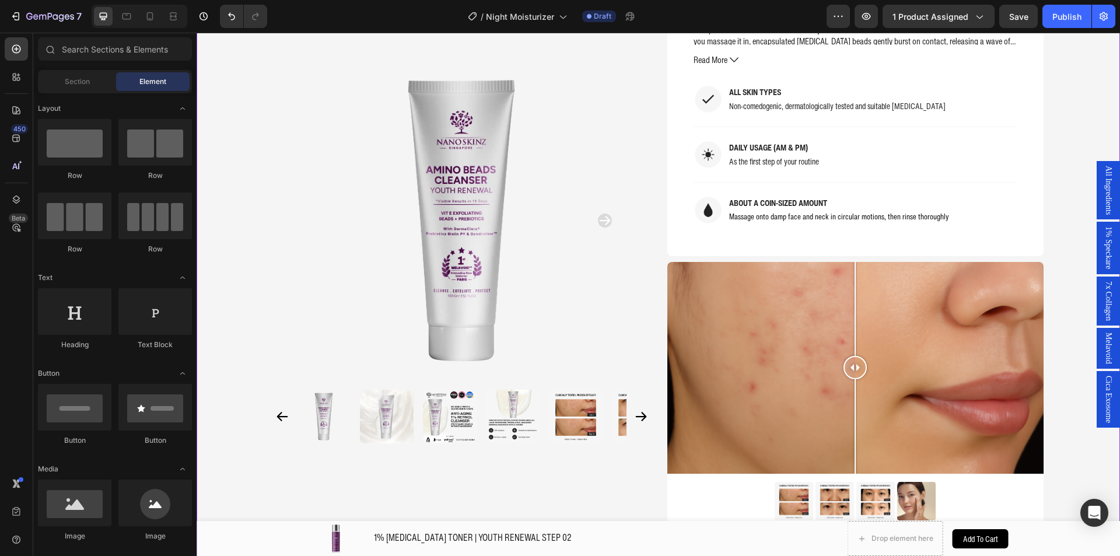
click at [241, 222] on div "Product Images Home 1% [MEDICAL_DATA] NIGHT MOISTURIZER | YOUTH RENEWAL STEP 05…" at bounding box center [657, 312] width 923 height 2540
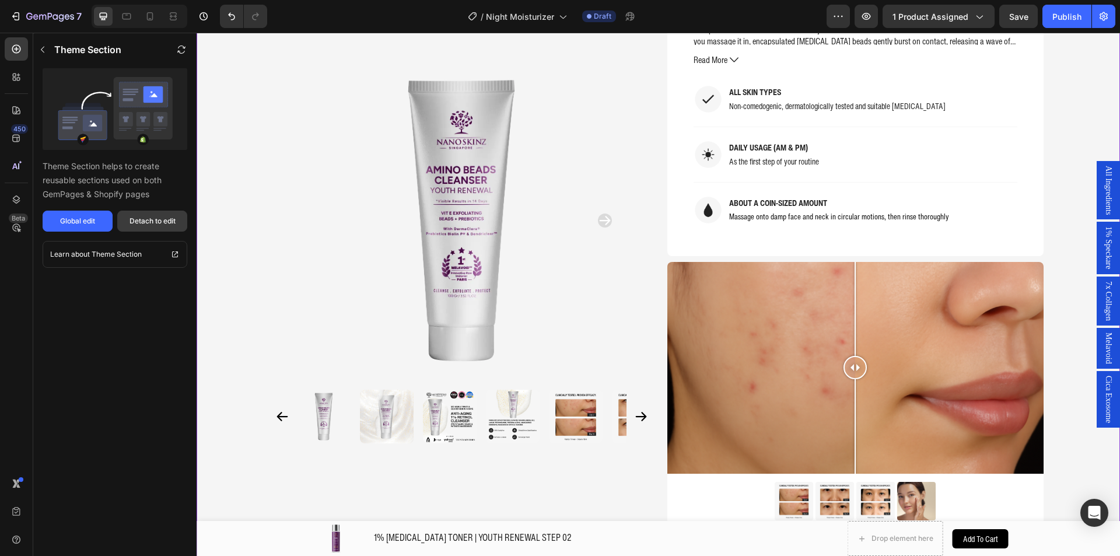
click at [159, 219] on div "Detach to edit" at bounding box center [152, 221] width 46 height 10
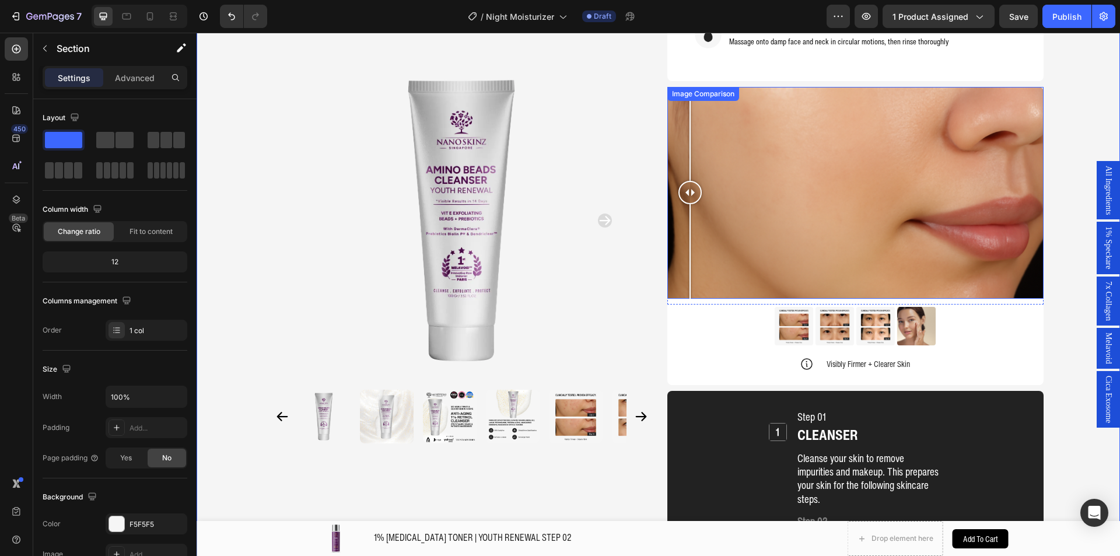
click at [685, 207] on div at bounding box center [855, 193] width 376 height 212
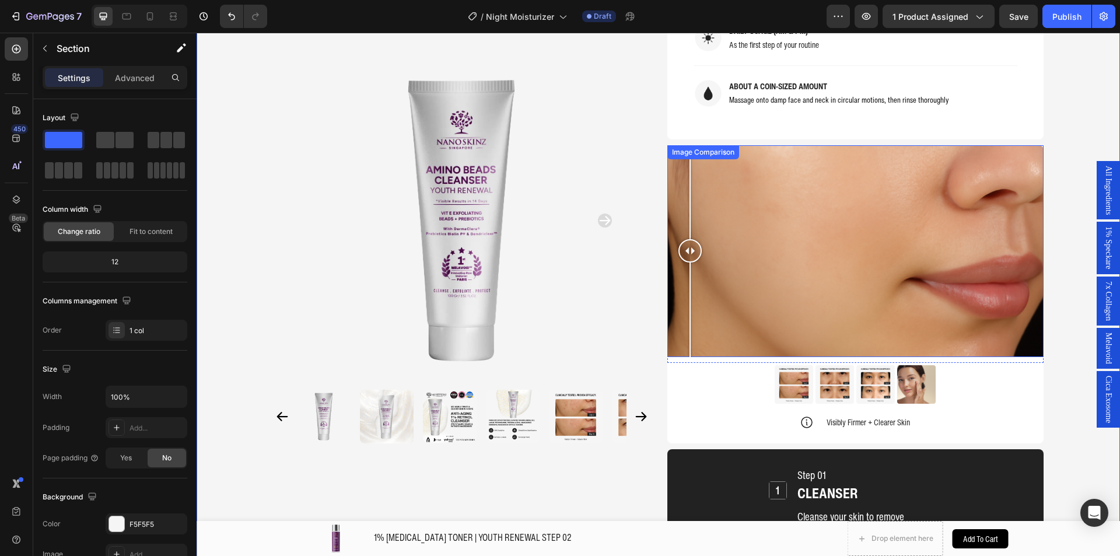
scroll to position [4244, 0]
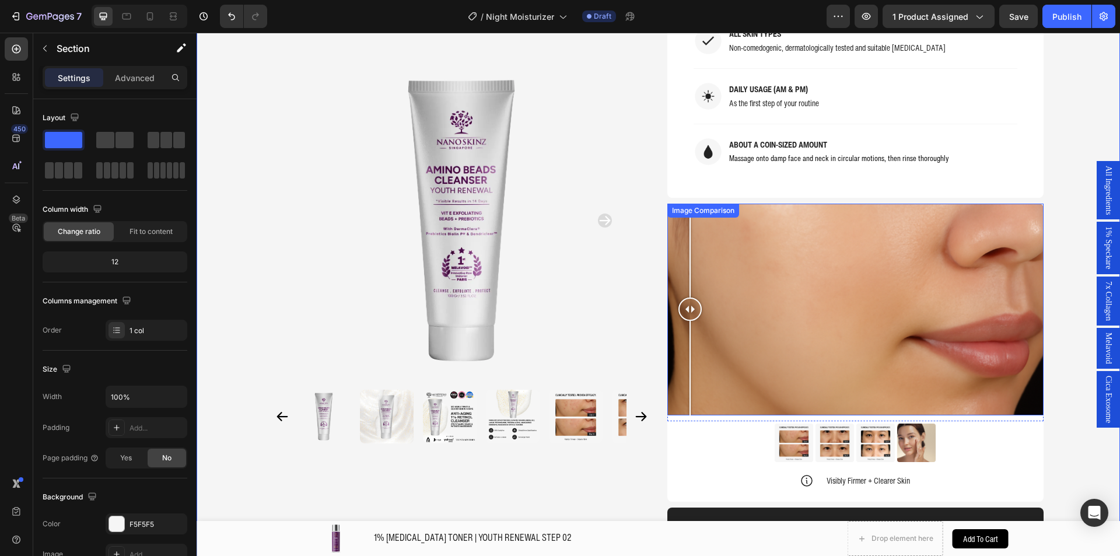
click at [689, 203] on div "Image Comparison" at bounding box center [703, 210] width 72 height 14
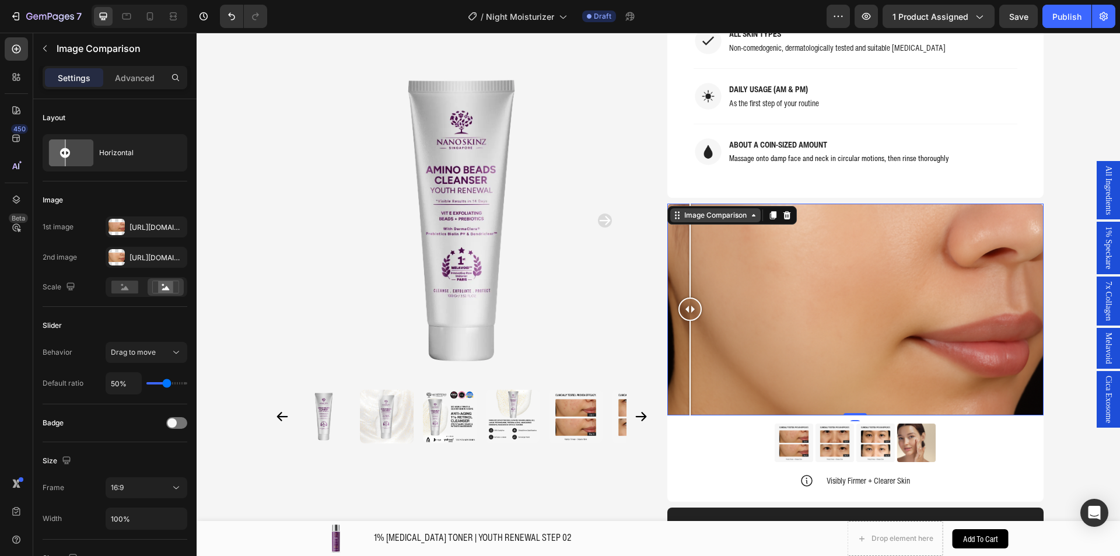
click at [694, 210] on div "Image Comparison" at bounding box center [715, 215] width 67 height 10
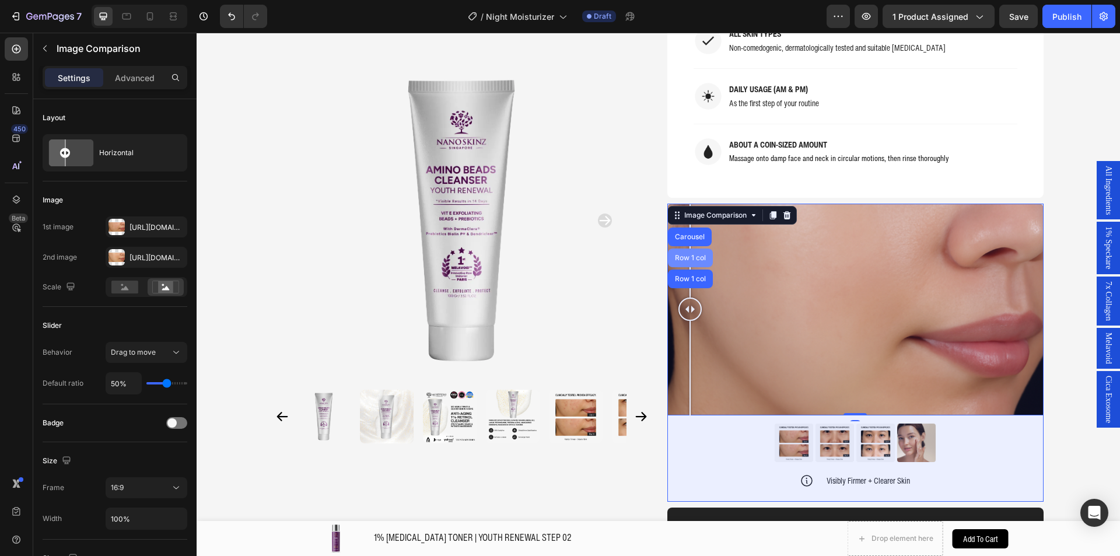
click at [697, 248] on div "Row 1 col" at bounding box center [690, 257] width 45 height 19
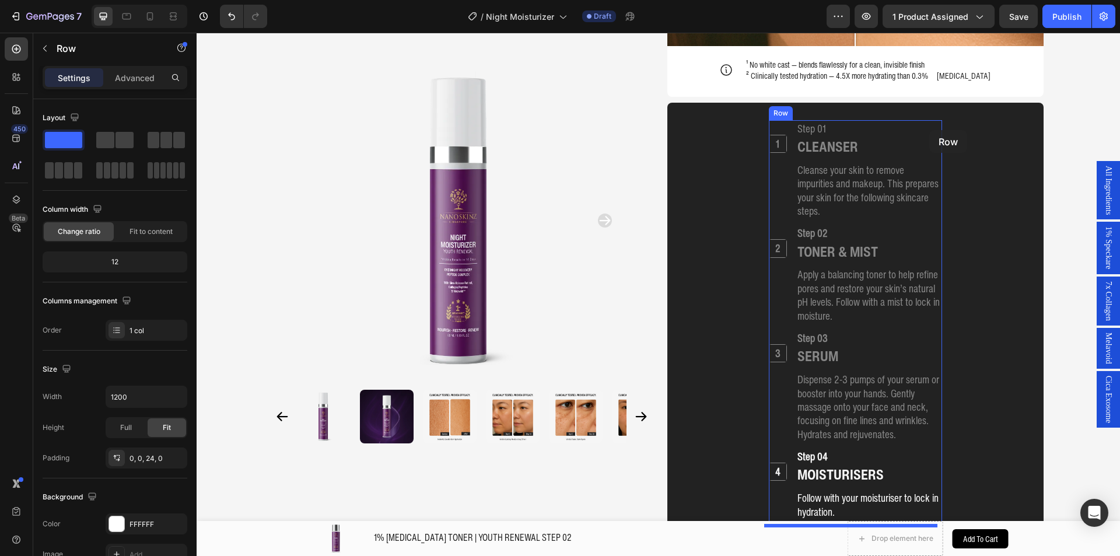
scroll to position [1403, 0]
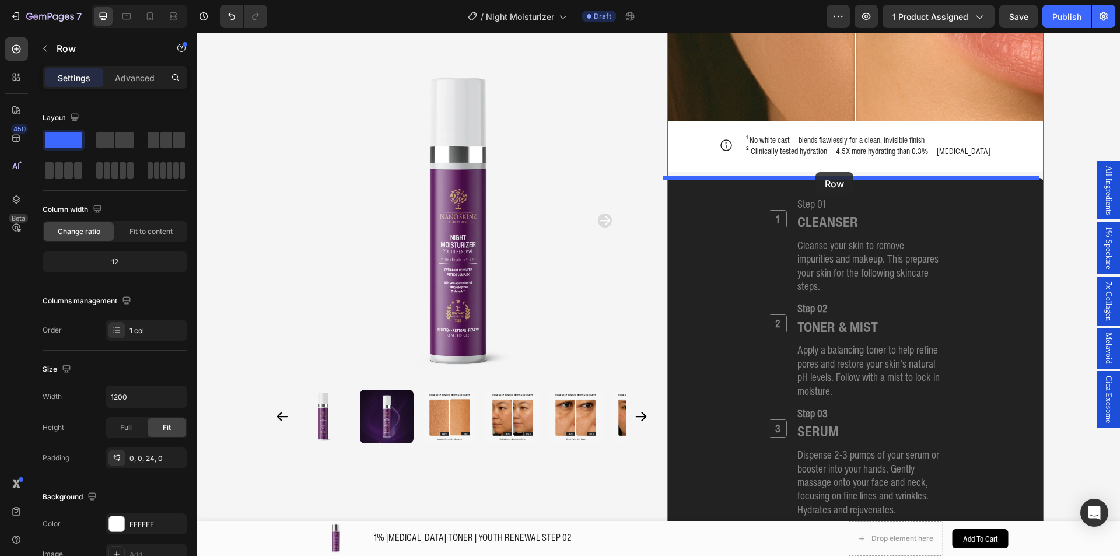
drag, startPoint x: 690, startPoint y: 160, endPoint x: 815, endPoint y: 172, distance: 125.3
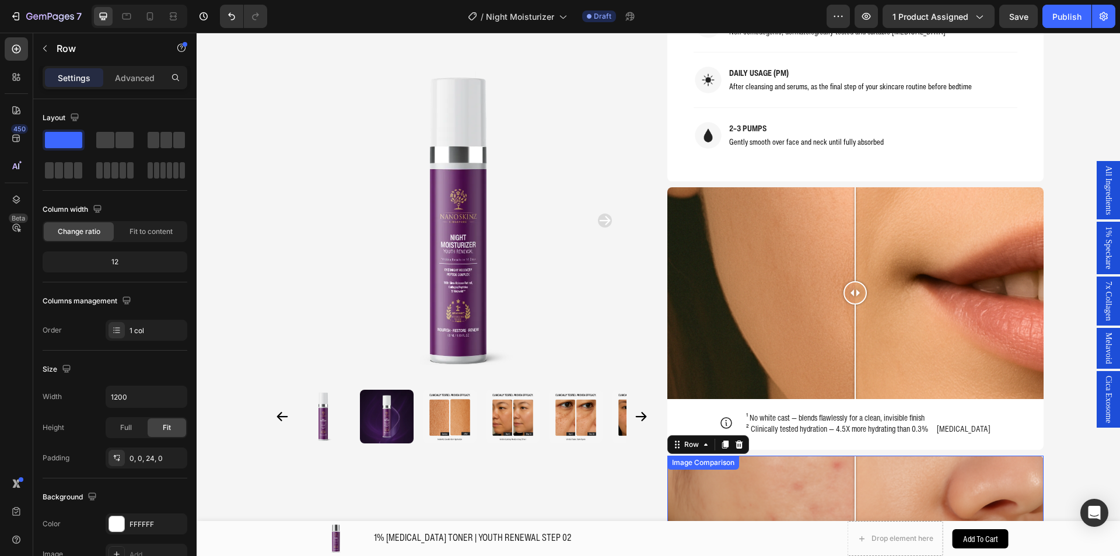
scroll to position [1112, 0]
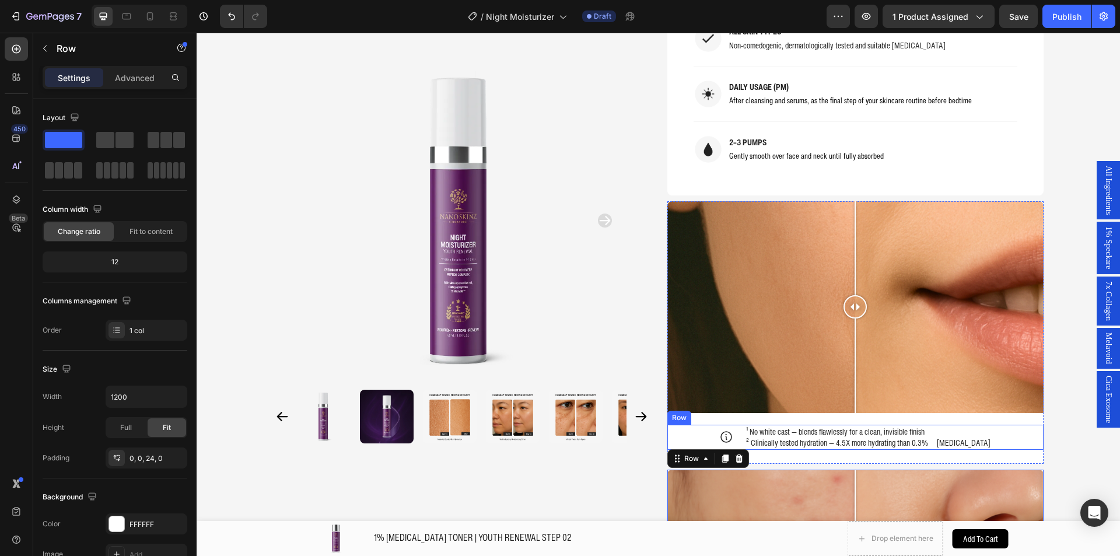
click at [696, 425] on div "Icon ¹ No white cast — blends flawlessly for a clean, invisible finish ² Clinic…" at bounding box center [855, 436] width 376 height 25
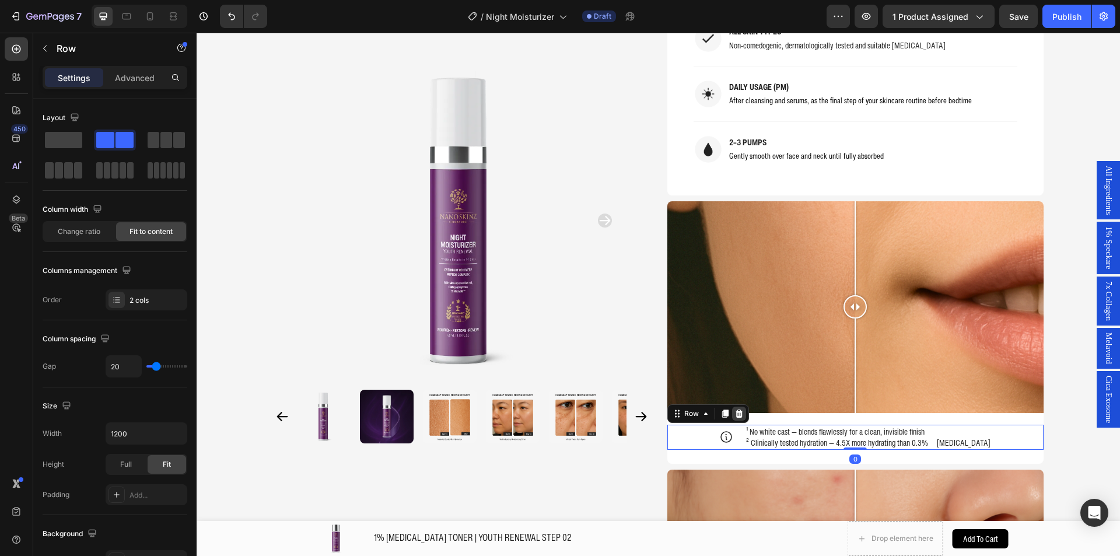
click at [735, 415] on icon at bounding box center [738, 413] width 9 height 9
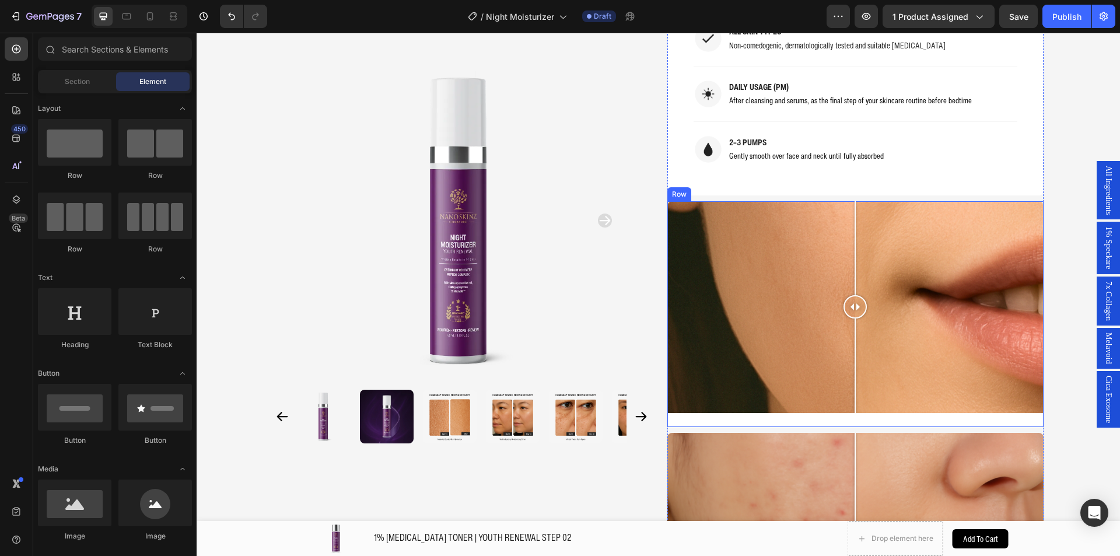
click at [696, 423] on div "Image Comparison Row" at bounding box center [855, 314] width 376 height 226
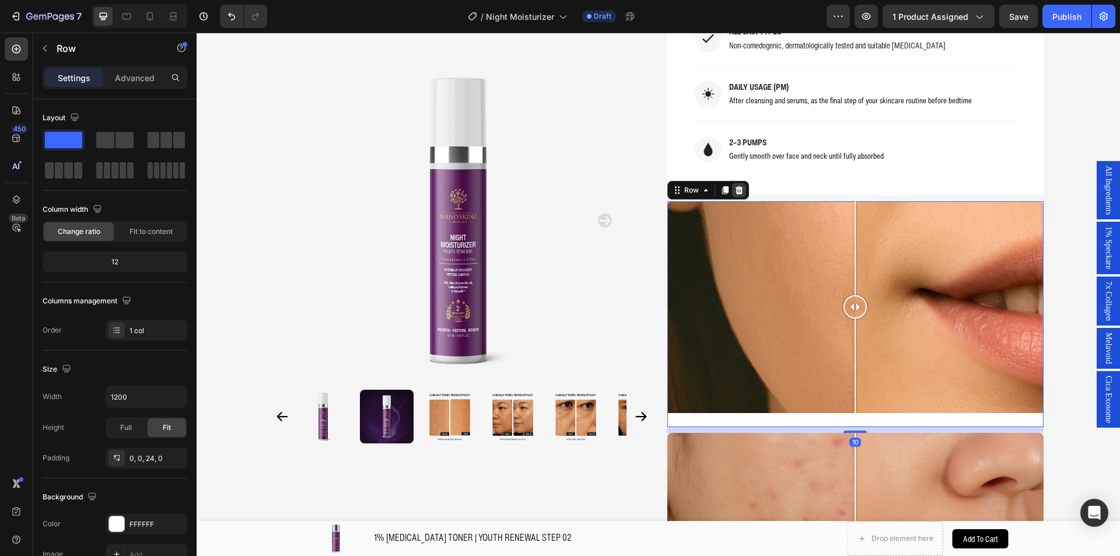
click at [734, 189] on icon at bounding box center [738, 189] width 9 height 9
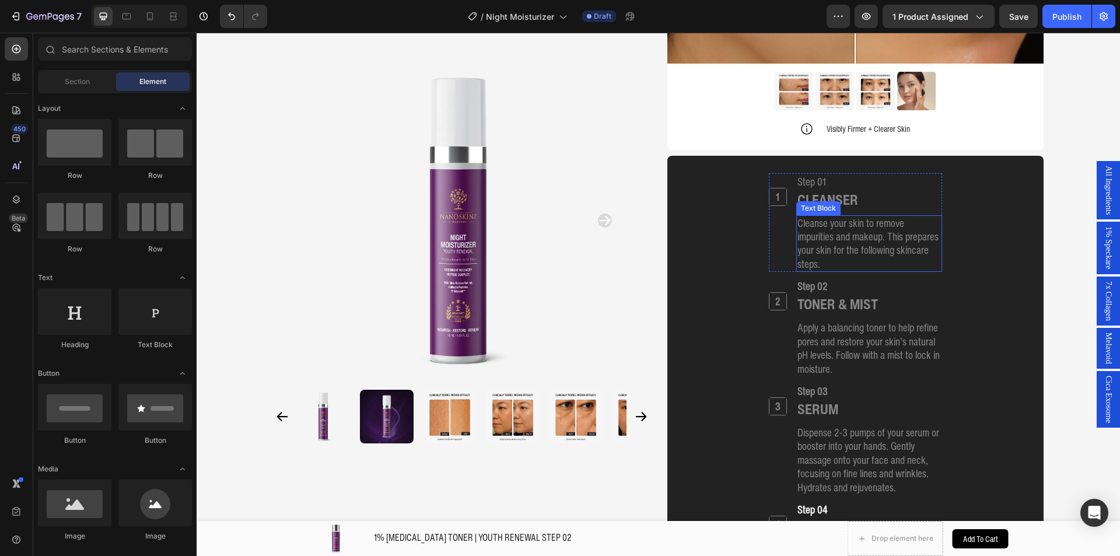
scroll to position [1462, 0]
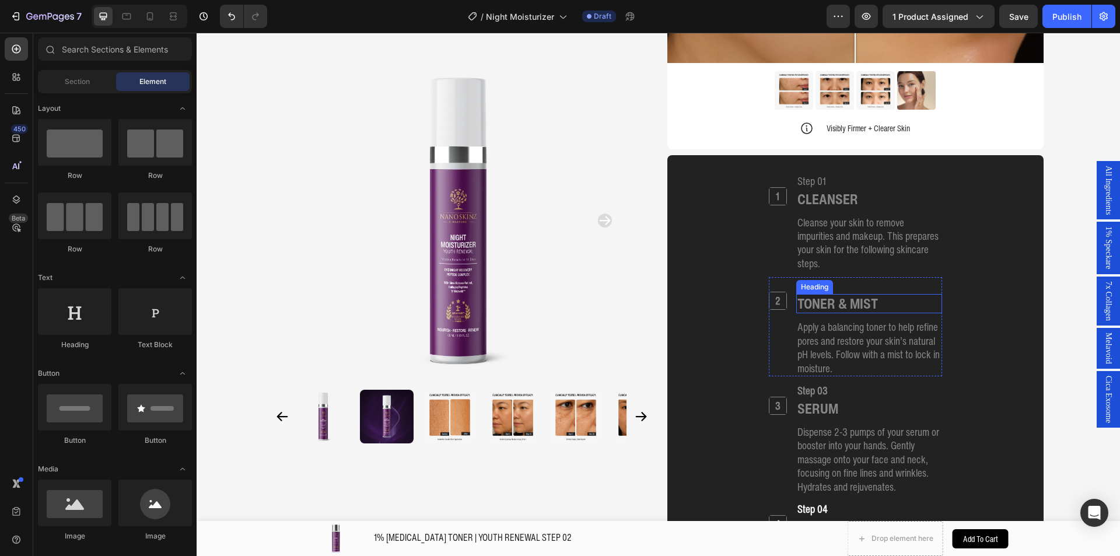
click at [863, 300] on h2 "TONER & MIST" at bounding box center [837, 303] width 83 height 19
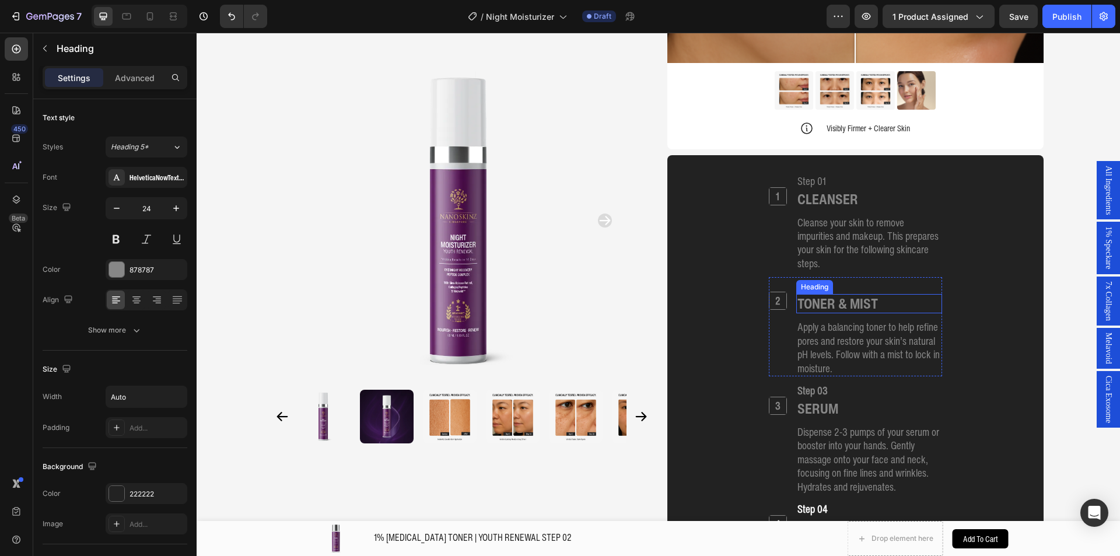
click at [863, 300] on h2 "TONER & MIST" at bounding box center [837, 303] width 83 height 19
click at [863, 300] on p "TONER & MIST" at bounding box center [837, 303] width 80 height 17
click at [875, 298] on div "TONER & MIST" at bounding box center [869, 303] width 146 height 19
click at [878, 300] on div "TONER & MIST" at bounding box center [869, 303] width 146 height 19
click at [882, 302] on div "TONER & MIST" at bounding box center [869, 303] width 146 height 19
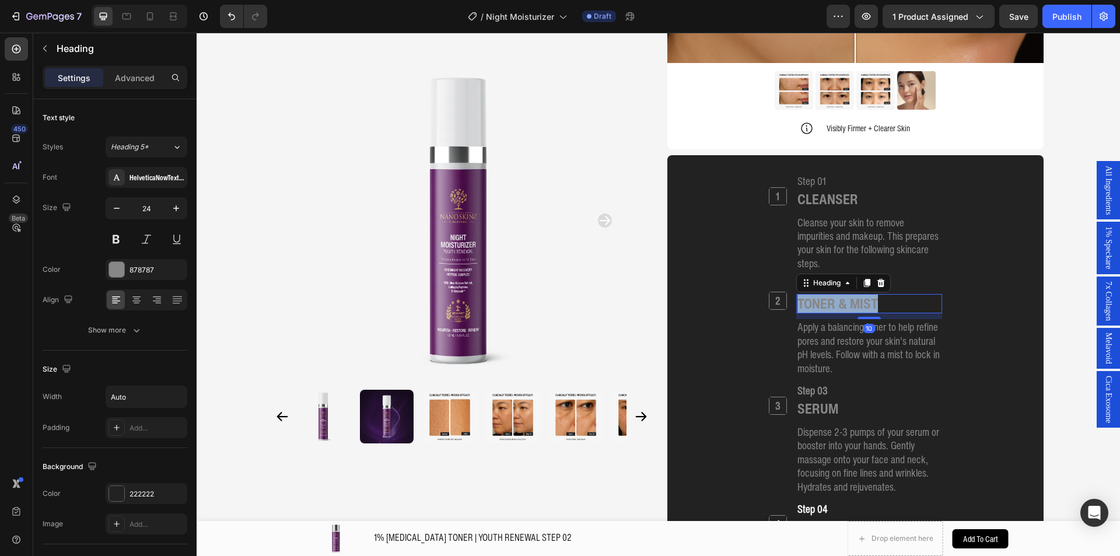
click at [879, 302] on div "TONER & MIST" at bounding box center [869, 303] width 146 height 19
click at [859, 300] on p "TONER & MIST" at bounding box center [837, 303] width 80 height 17
drag, startPoint x: 874, startPoint y: 301, endPoint x: 831, endPoint y: 304, distance: 43.2
click at [831, 304] on h2 "TONER & MIST" at bounding box center [837, 303] width 83 height 19
click at [843, 363] on p "Apply a balancing toner to help refine pores and restore your skin’s natural pH…" at bounding box center [868, 347] width 143 height 55
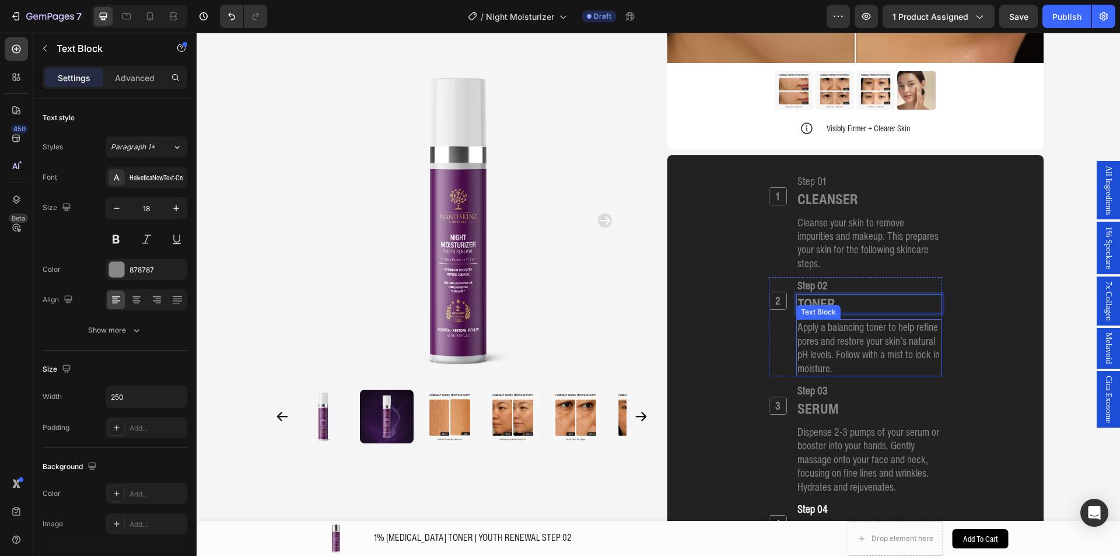
click at [843, 363] on p "Apply a balancing toner to help refine pores and restore your skin’s natural pH…" at bounding box center [868, 347] width 143 height 55
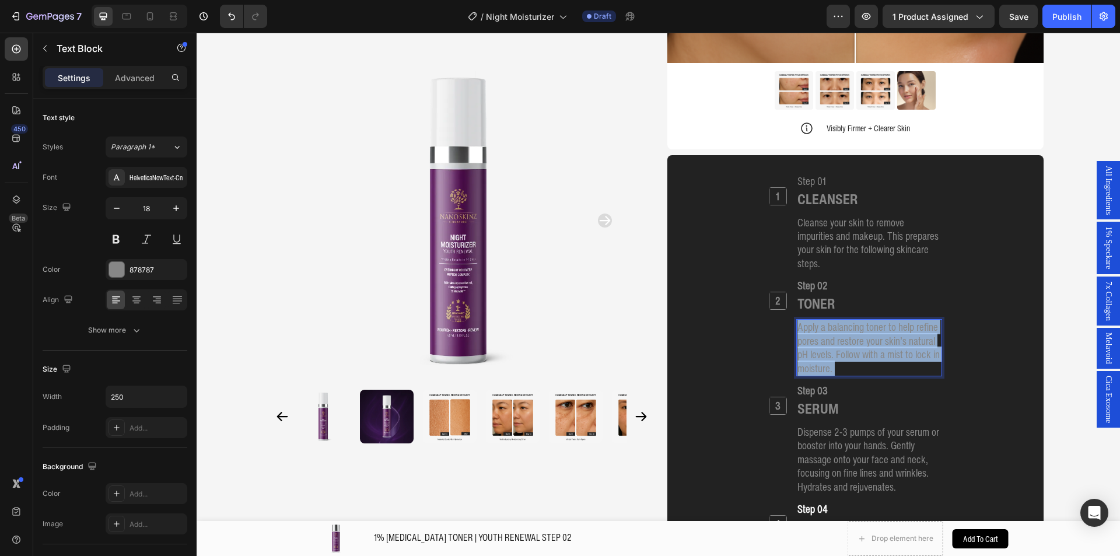
drag, startPoint x: 847, startPoint y: 363, endPoint x: 831, endPoint y: 355, distance: 17.2
click at [831, 355] on p "Apply a balancing toner to help refine pores and restore your skin’s natural pH…" at bounding box center [868, 347] width 143 height 55
click at [833, 352] on p "Apply a balancing toner to help refine pores and restore your skin’s natural pH…" at bounding box center [868, 347] width 143 height 55
drag, startPoint x: 831, startPoint y: 351, endPoint x: 840, endPoint y: 368, distance: 19.0
click at [840, 368] on p "Apply a balancing toner to help refine pores and restore your skin’s natural pH…" at bounding box center [868, 347] width 143 height 55
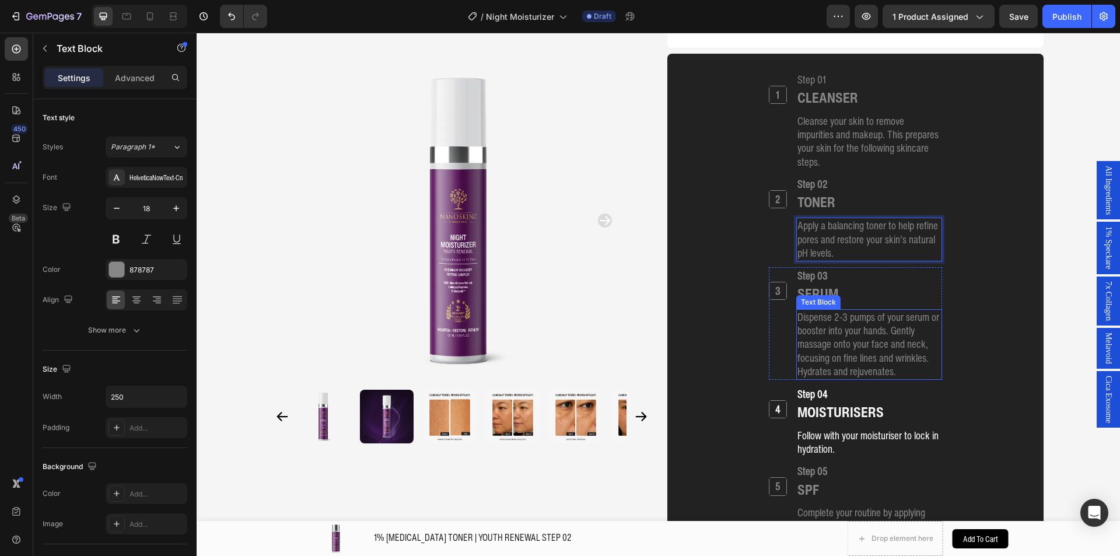
scroll to position [1578, 0]
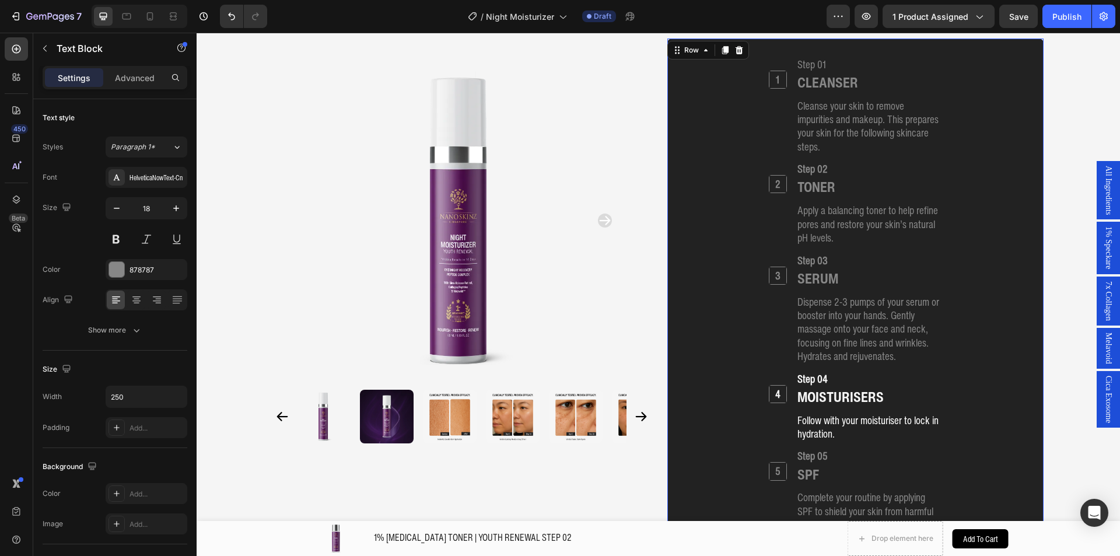
click at [982, 352] on div "1 Heading Step 01 Heading CLEANSER Heading Cleanse your skin to remove impuriti…" at bounding box center [855, 297] width 348 height 483
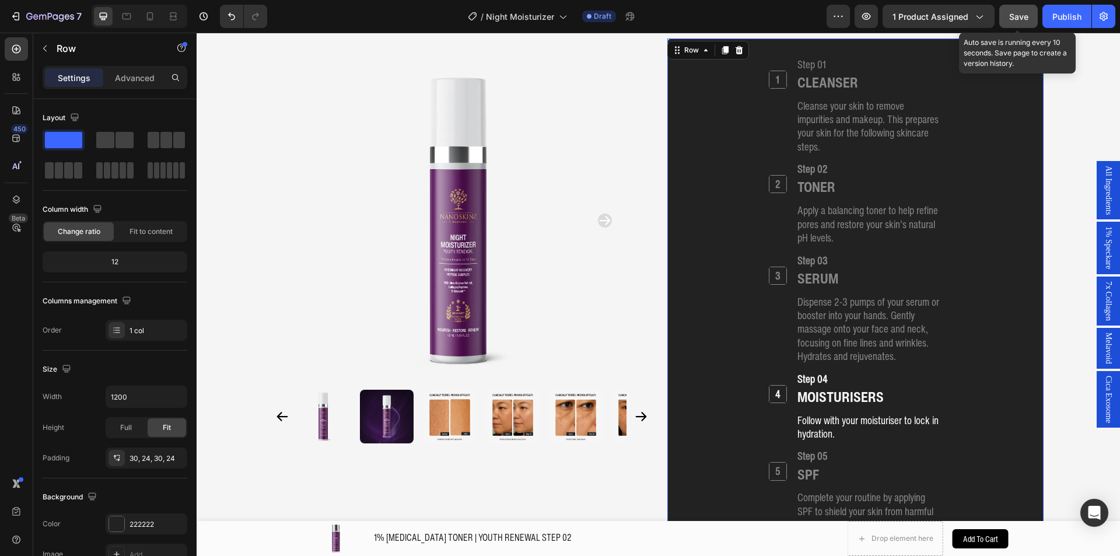
click at [1013, 23] on button "Save" at bounding box center [1018, 16] width 38 height 23
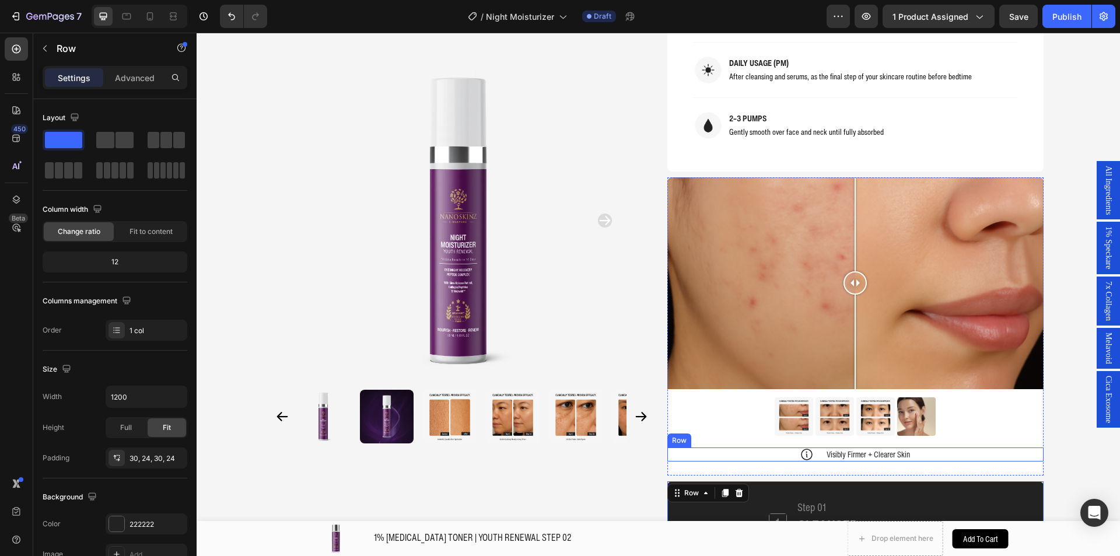
scroll to position [1112, 0]
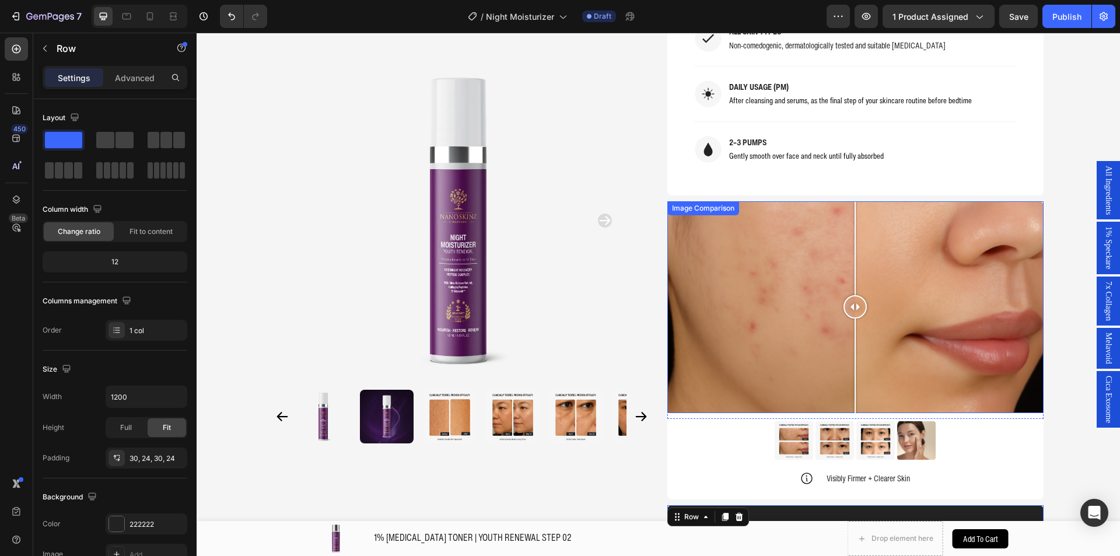
click at [704, 240] on div at bounding box center [855, 307] width 376 height 212
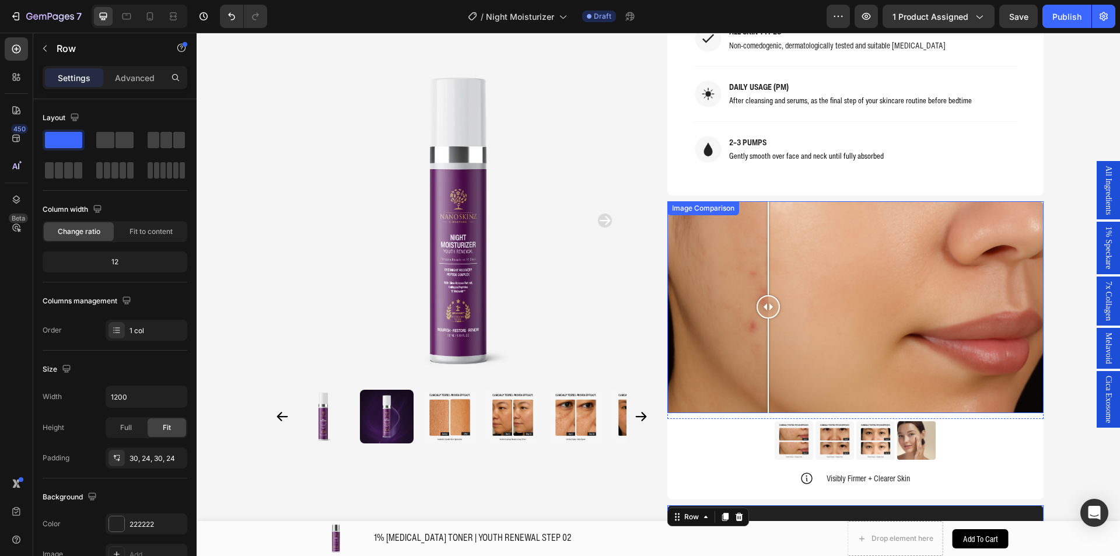
click at [763, 228] on div at bounding box center [855, 307] width 376 height 212
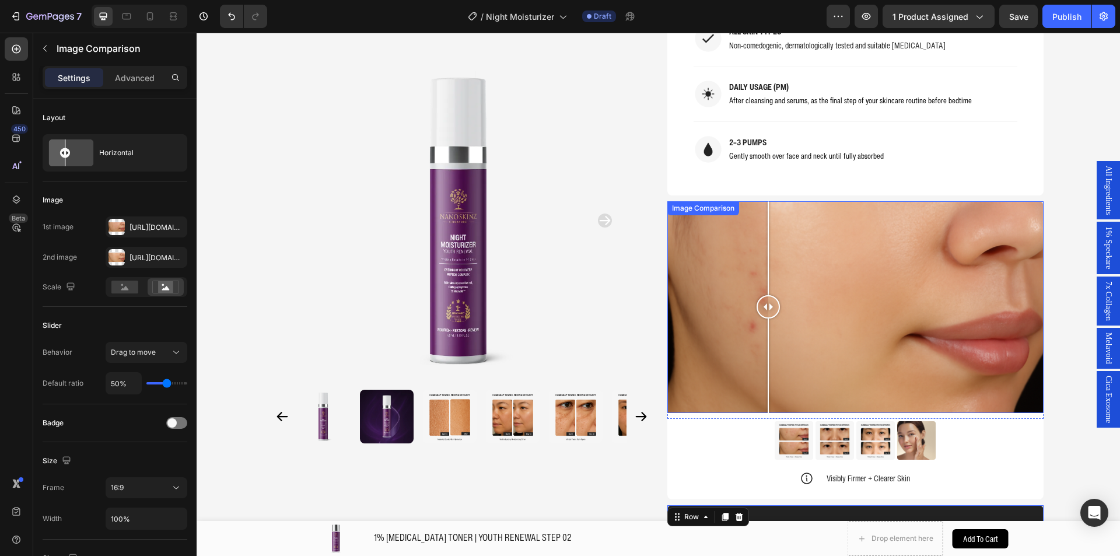
click at [767, 228] on div at bounding box center [767, 248] width 1 height 94
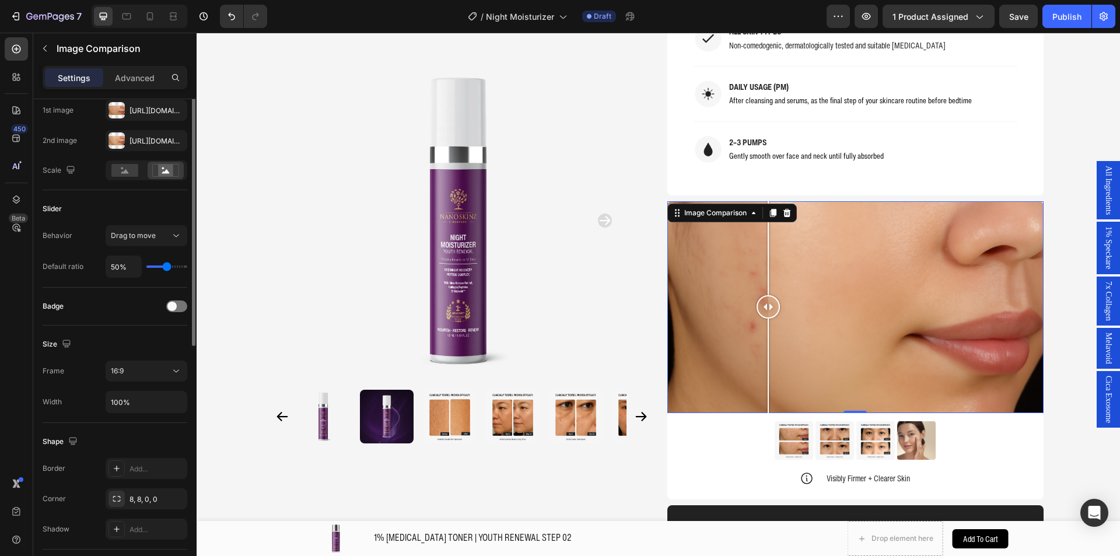
scroll to position [175, 0]
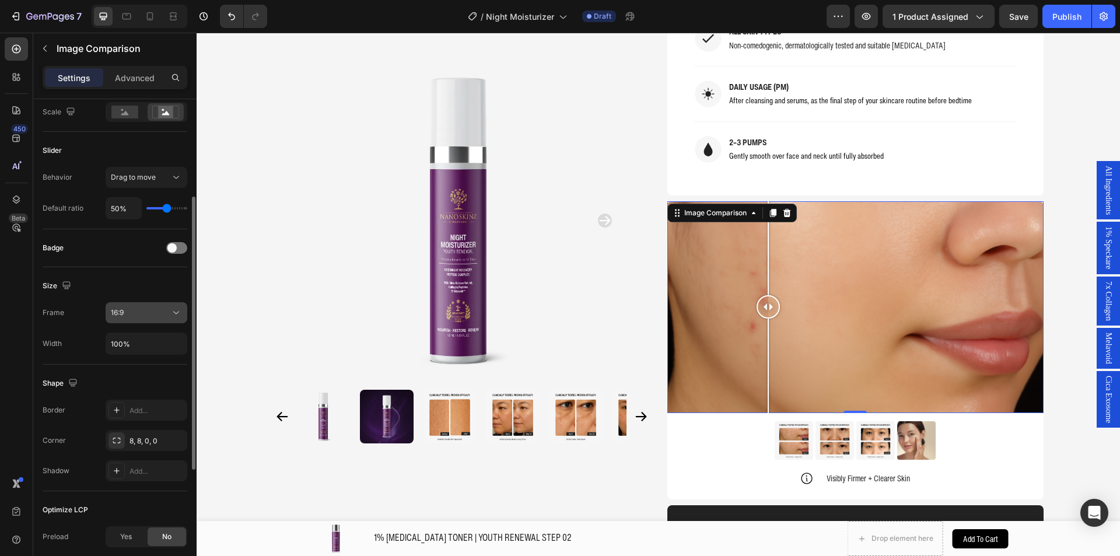
click at [148, 318] on div "16:9" at bounding box center [146, 313] width 71 height 12
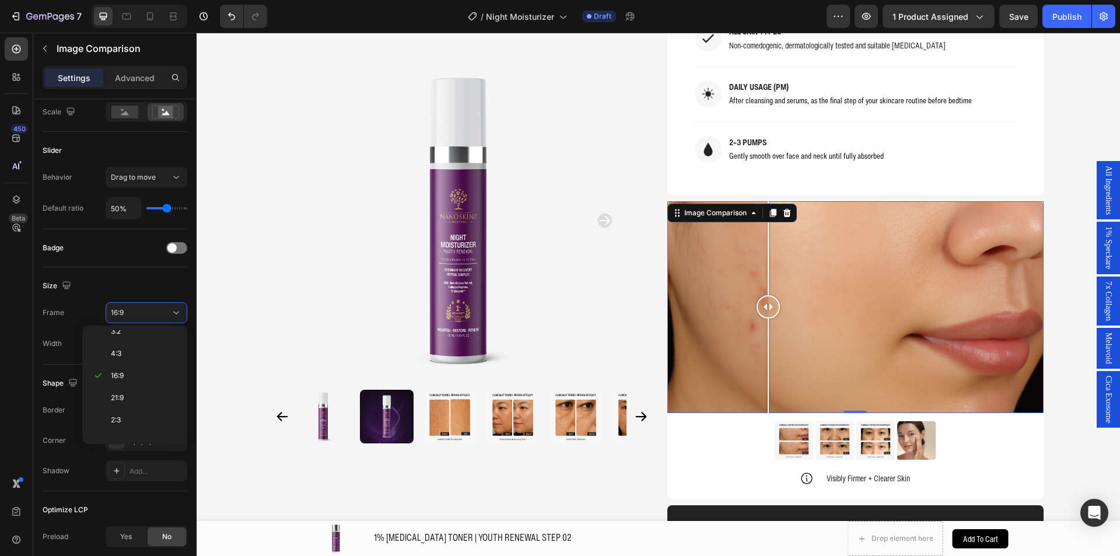
scroll to position [113, 0]
click at [148, 406] on p "9:16" at bounding box center [142, 406] width 62 height 10
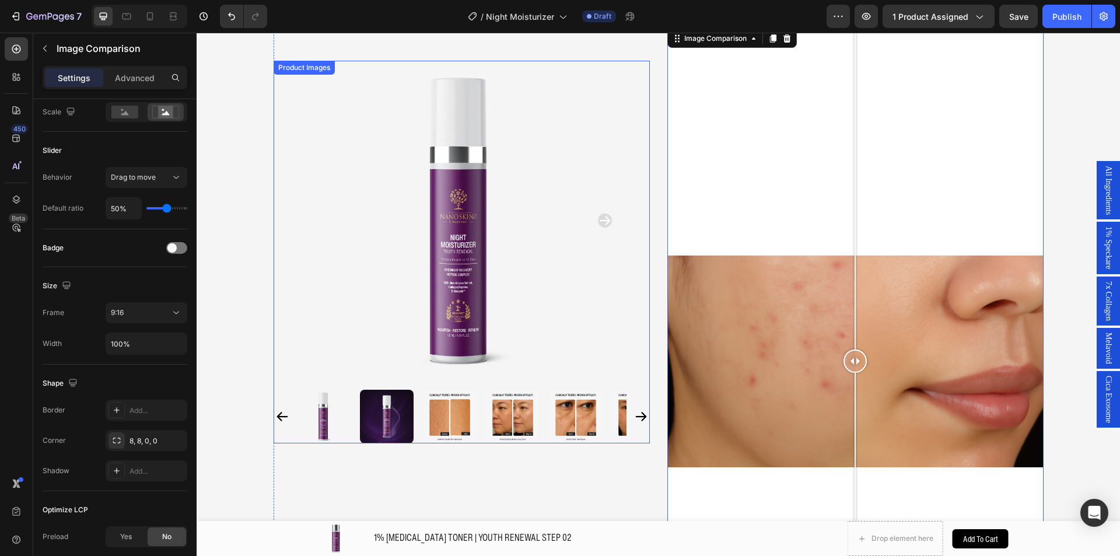
scroll to position [1287, 0]
click at [154, 327] on div "Frame 9:16 Width 100%" at bounding box center [115, 328] width 145 height 52
click at [158, 317] on div "9:16" at bounding box center [140, 312] width 59 height 10
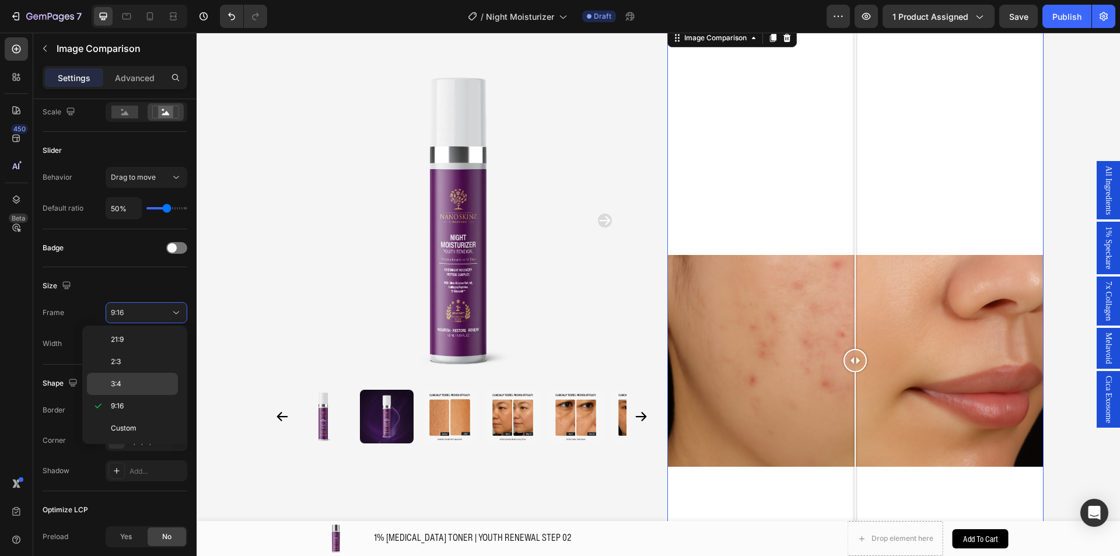
scroll to position [0, 0]
click at [145, 441] on div "16:9" at bounding box center [132, 452] width 91 height 22
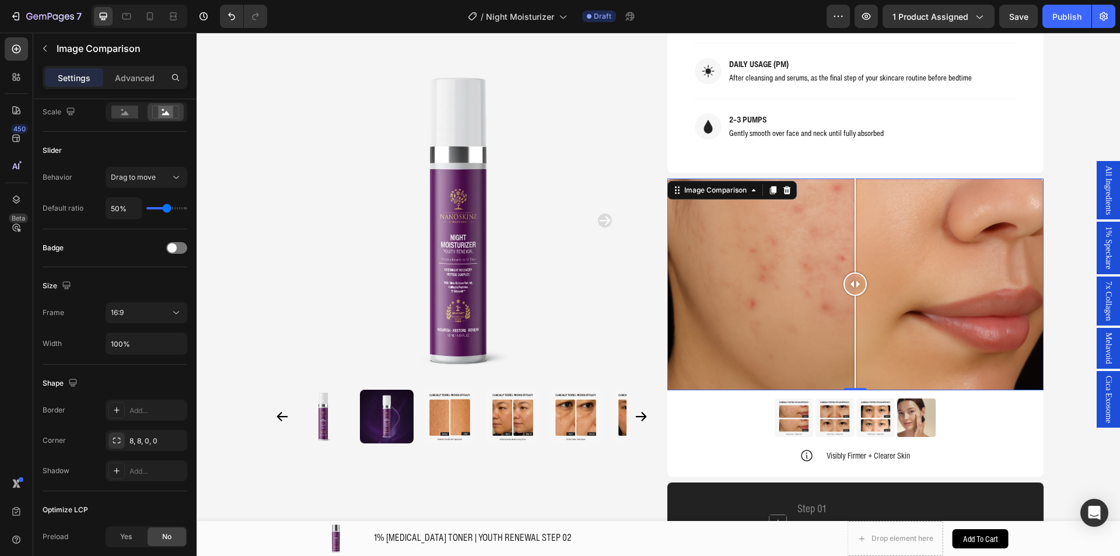
scroll to position [1112, 0]
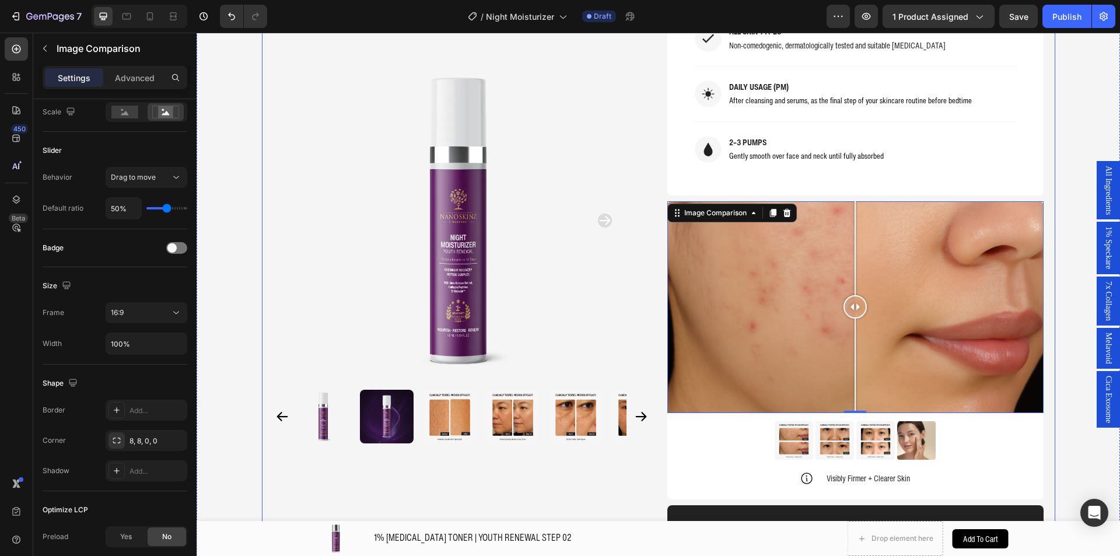
click at [1043, 286] on div "Product Images Home 1% [MEDICAL_DATA] NIGHT MOISTURIZER | YOUTH RENEWAL STEP 05…" at bounding box center [658, 414] width 793 height 2939
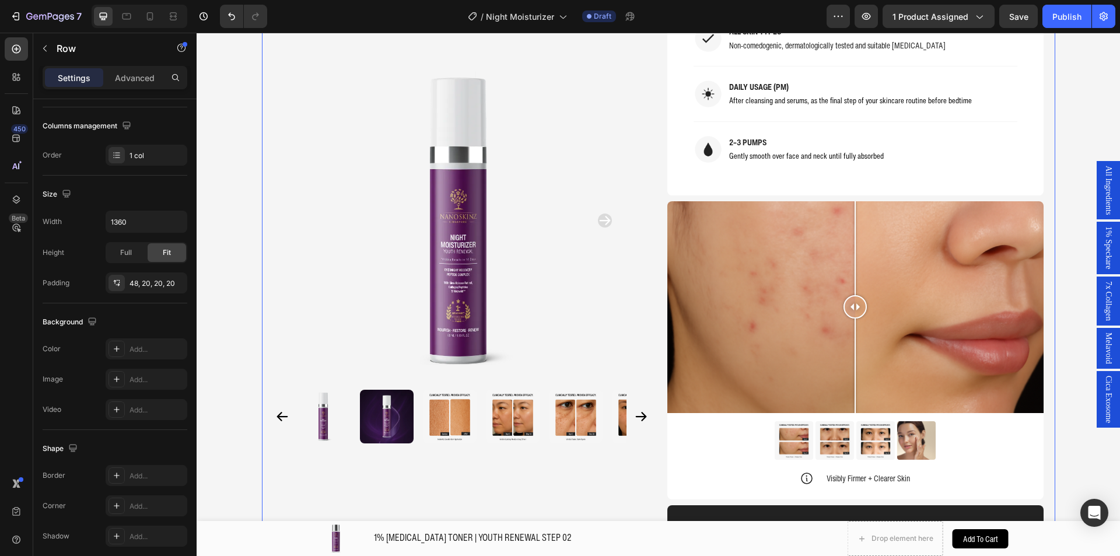
scroll to position [0, 0]
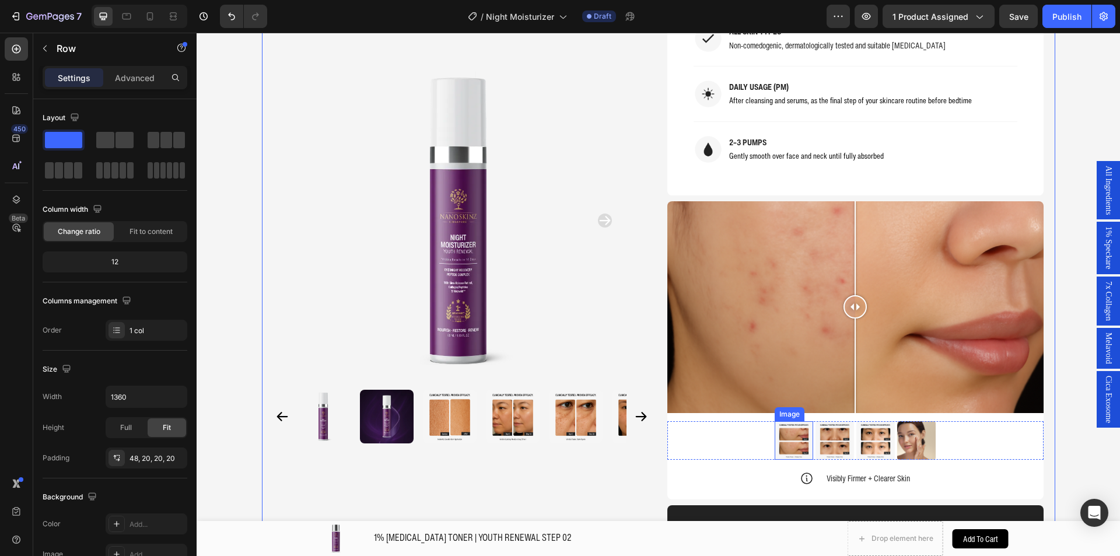
click at [804, 452] on img at bounding box center [793, 440] width 38 height 38
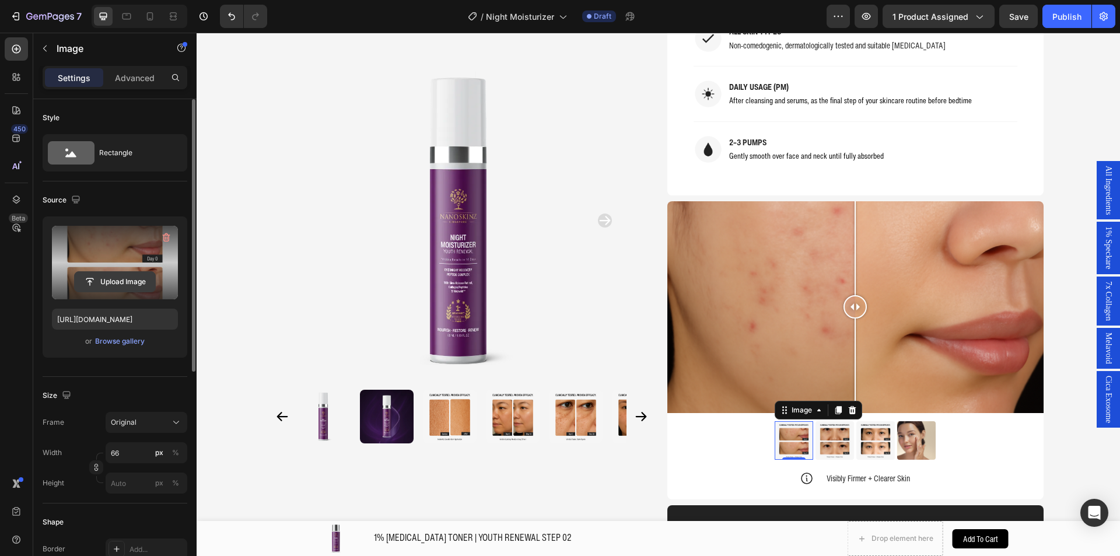
click at [122, 280] on input "file" at bounding box center [115, 282] width 80 height 20
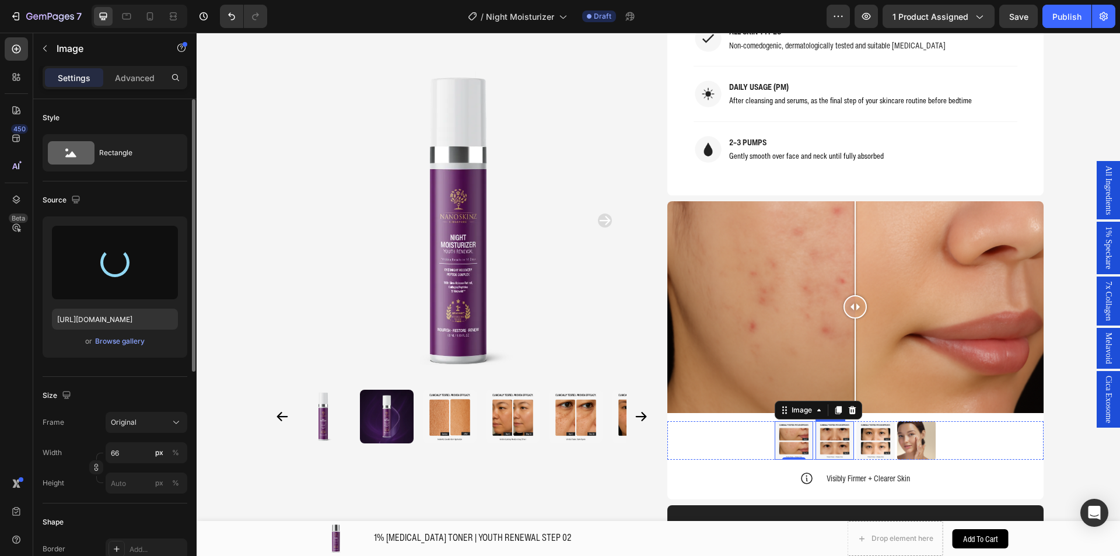
type input "[URL][DOMAIN_NAME]"
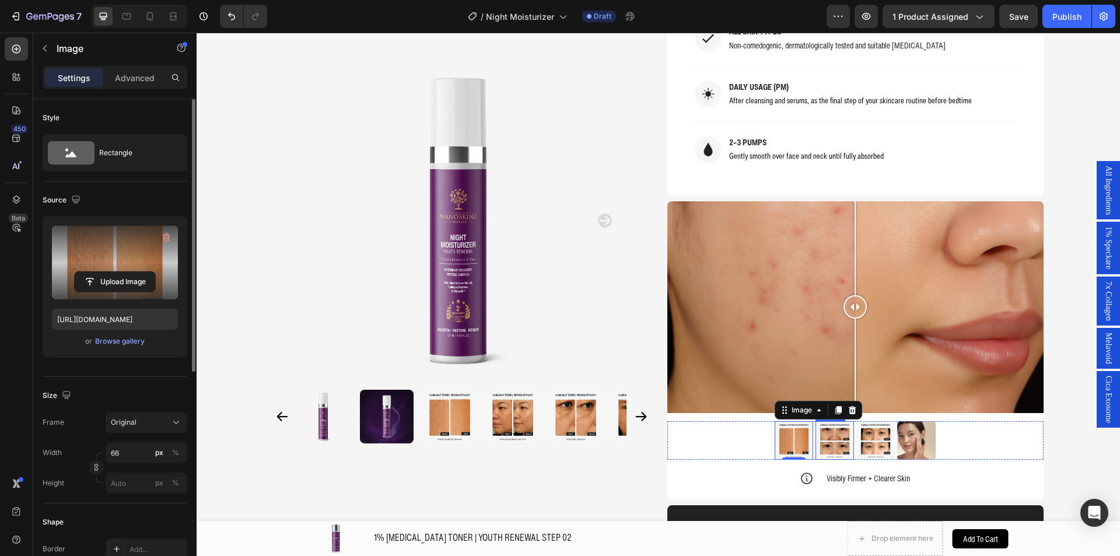
click at [819, 446] on img at bounding box center [834, 440] width 38 height 38
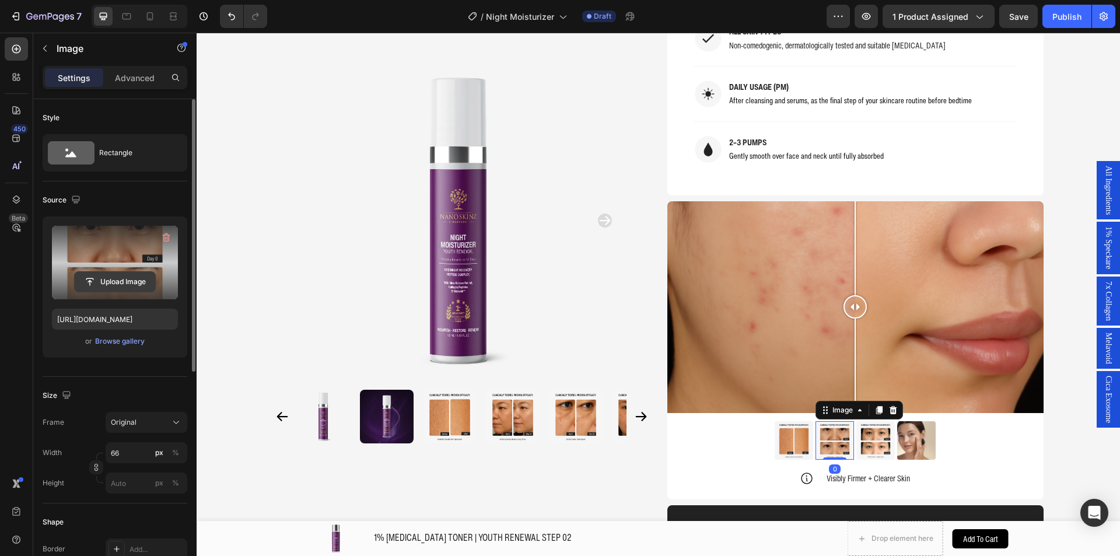
click at [129, 280] on input "file" at bounding box center [115, 282] width 80 height 20
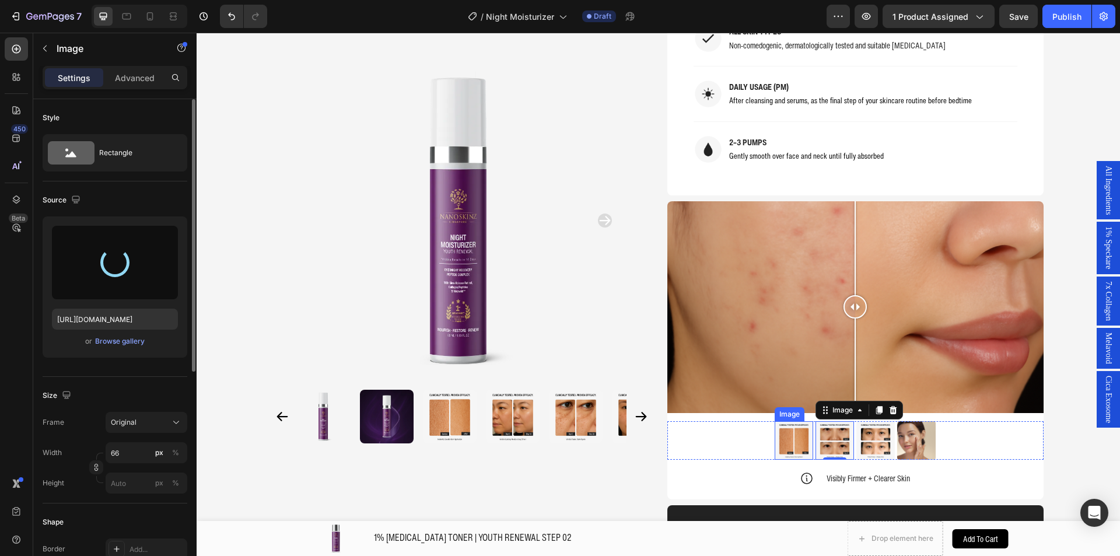
type input "[URL][DOMAIN_NAME]"
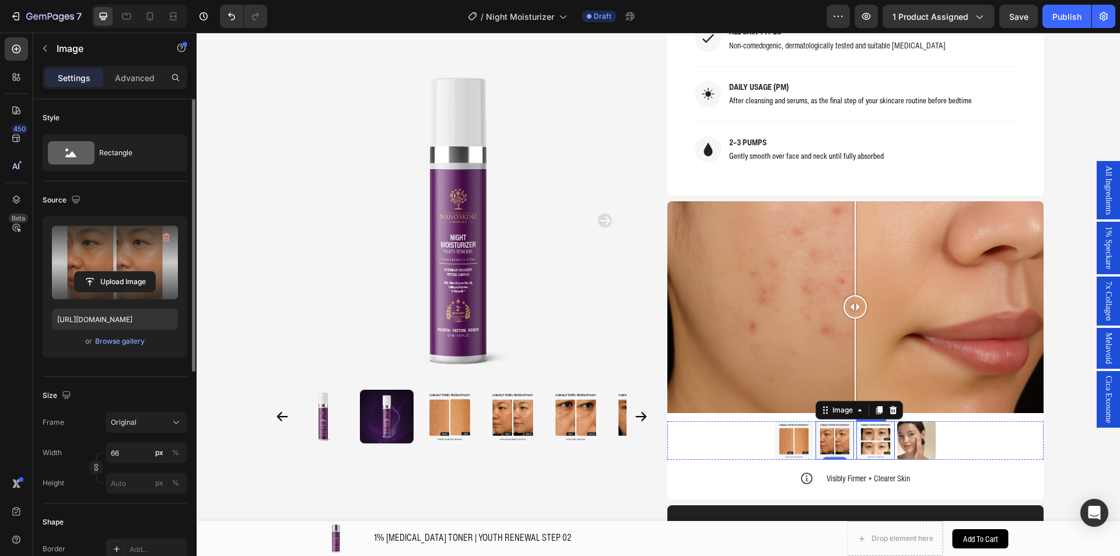
click at [880, 446] on img at bounding box center [875, 440] width 38 height 38
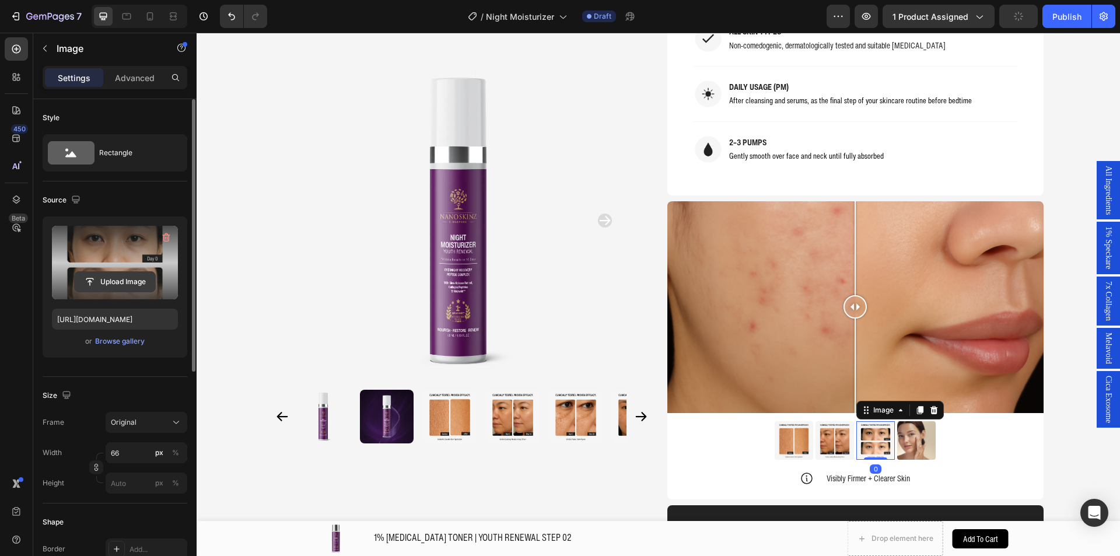
click at [134, 288] on input "file" at bounding box center [115, 282] width 80 height 20
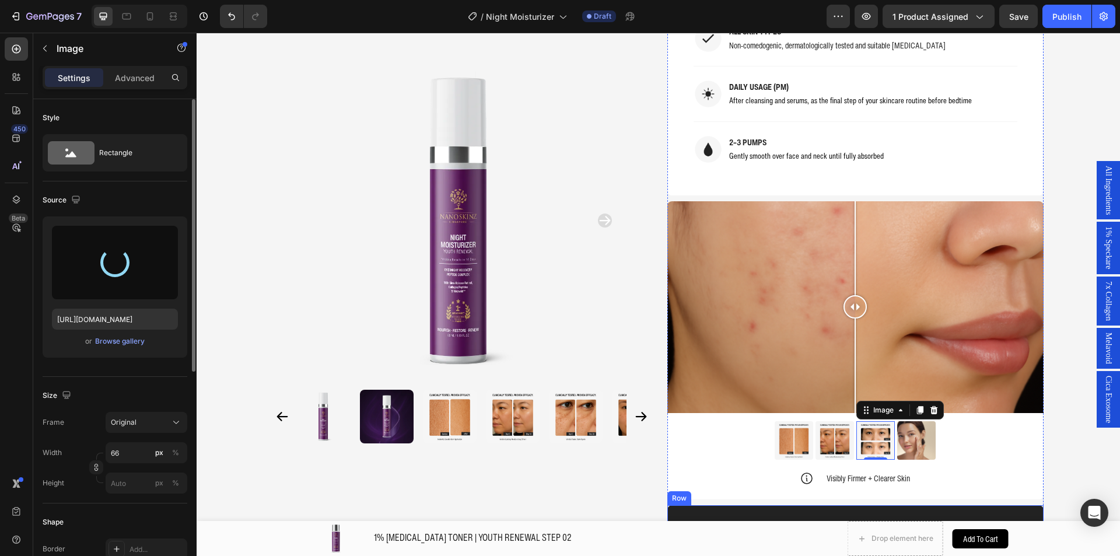
type input "[URL][DOMAIN_NAME]"
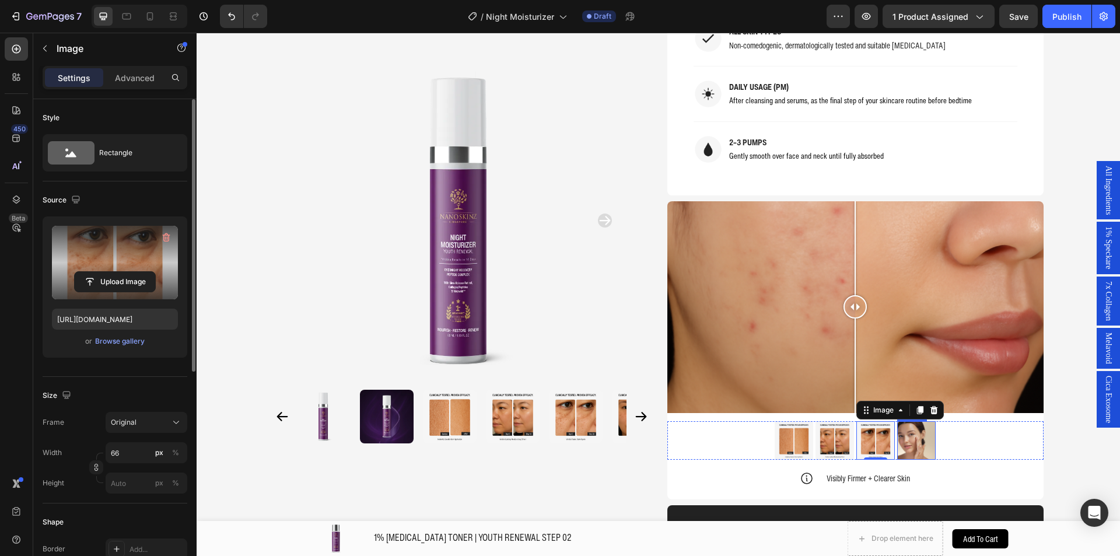
click at [910, 447] on img at bounding box center [916, 440] width 38 height 38
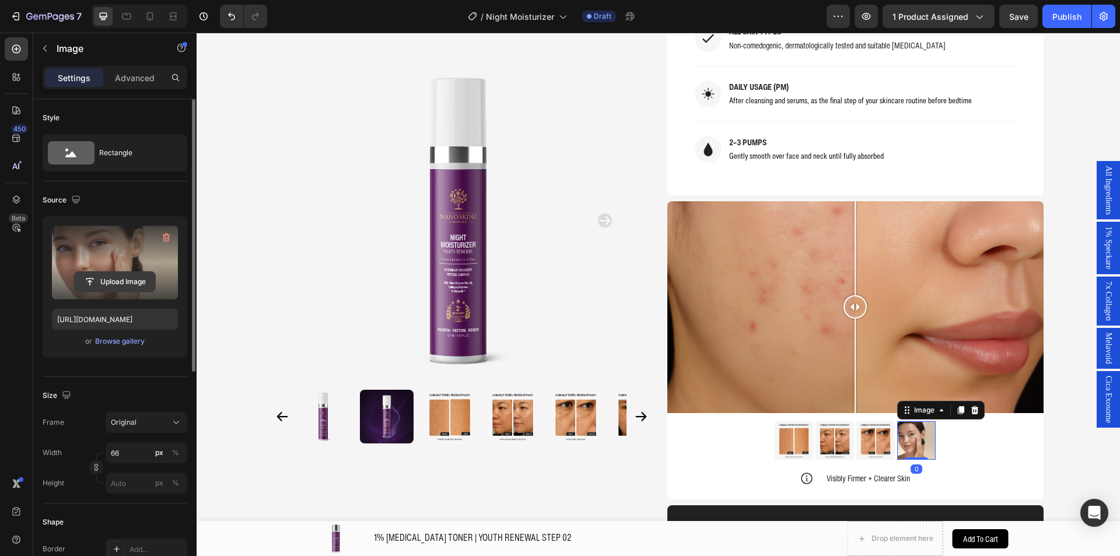
click at [118, 283] on input "file" at bounding box center [115, 282] width 80 height 20
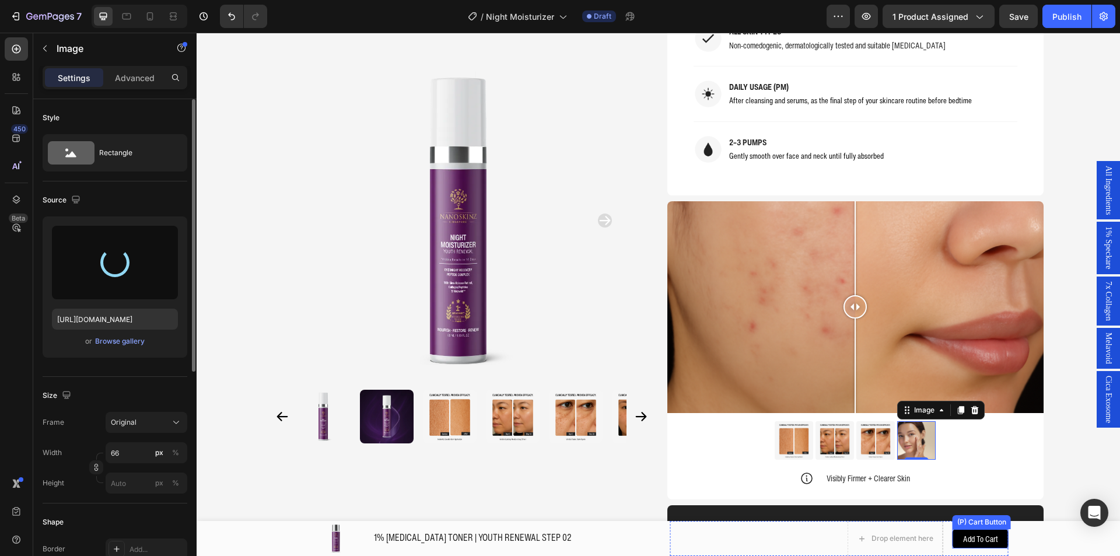
type input "[URL][DOMAIN_NAME]"
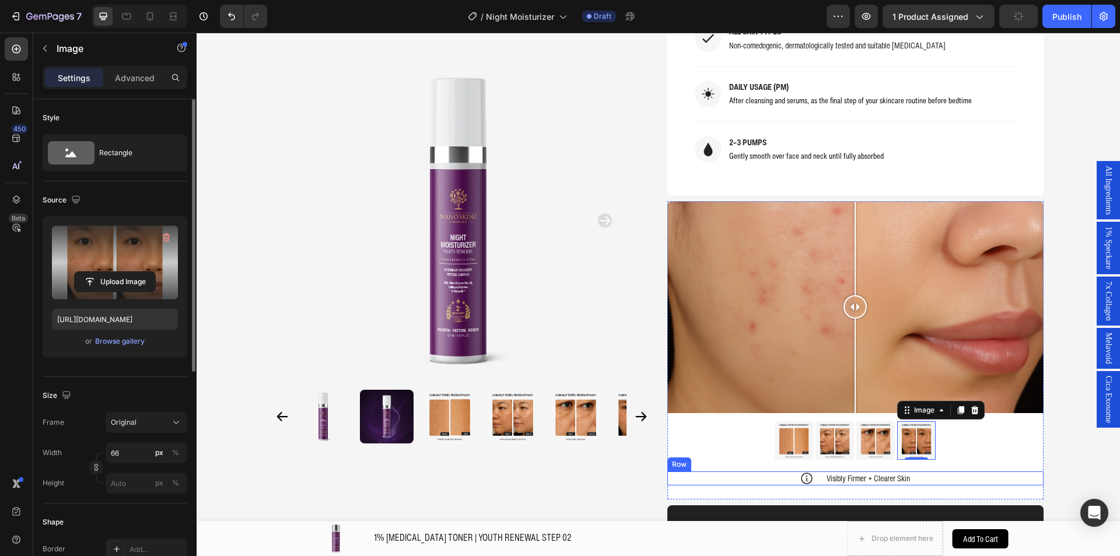
click at [1016, 483] on div "Icon Visibly Firmer + Clearer Skin Text Block Row" at bounding box center [855, 478] width 376 height 14
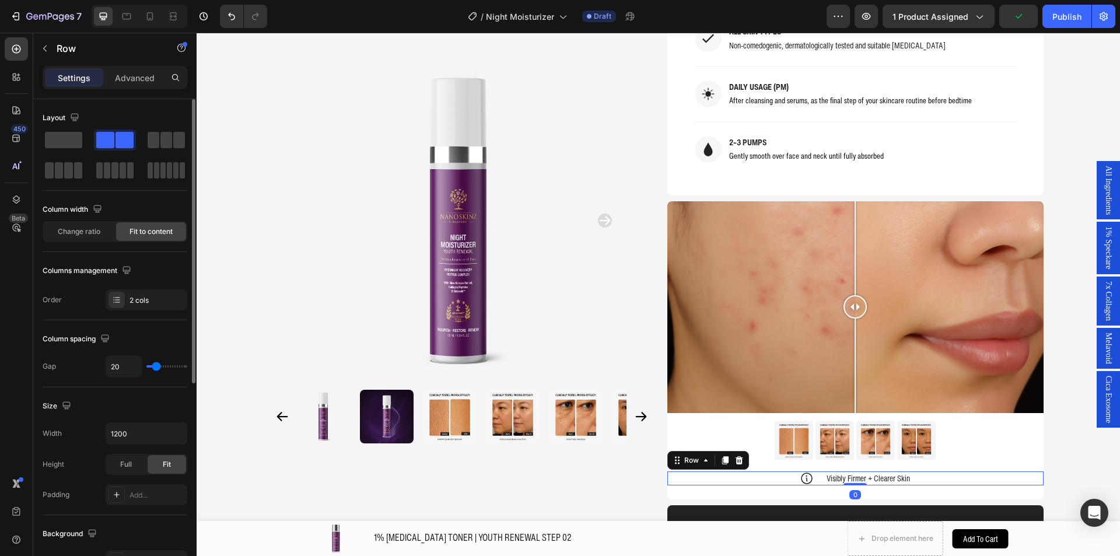
click at [1047, 470] on div "Product Images Home 1% [MEDICAL_DATA] NIGHT MOISTURIZER | YOUTH RENEWAL STEP 05…" at bounding box center [658, 414] width 793 height 2939
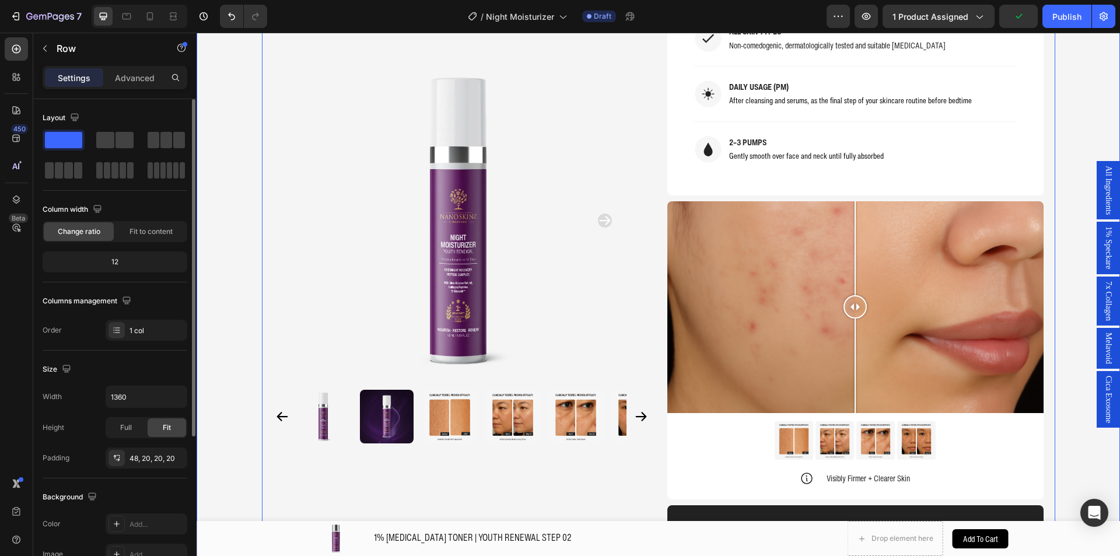
click at [1066, 467] on div "Product Images Home 1% [MEDICAL_DATA] NIGHT MOISTURIZER | YOUTH RENEWAL STEP 05…" at bounding box center [657, 414] width 923 height 2939
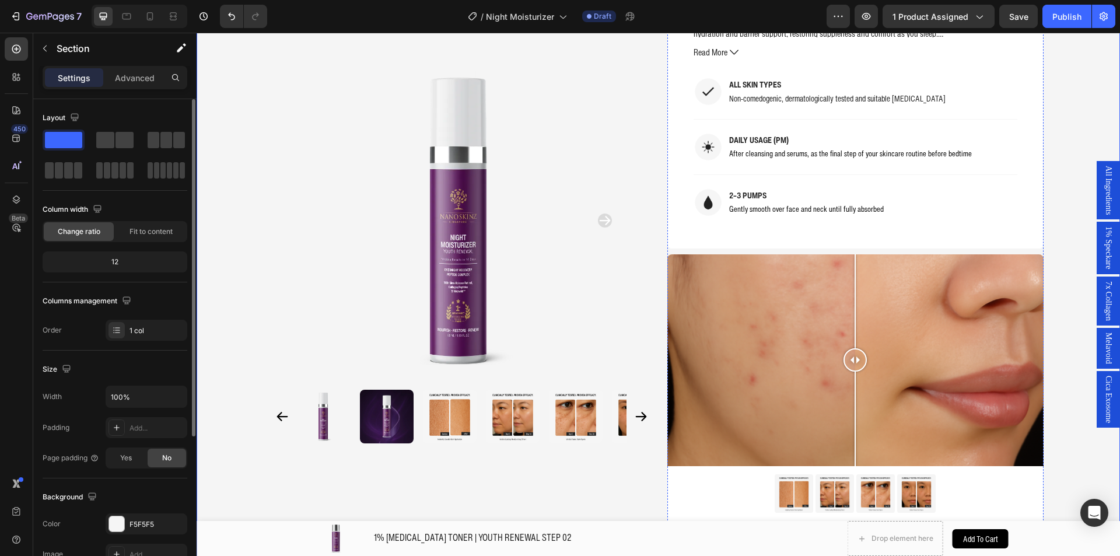
scroll to position [1054, 0]
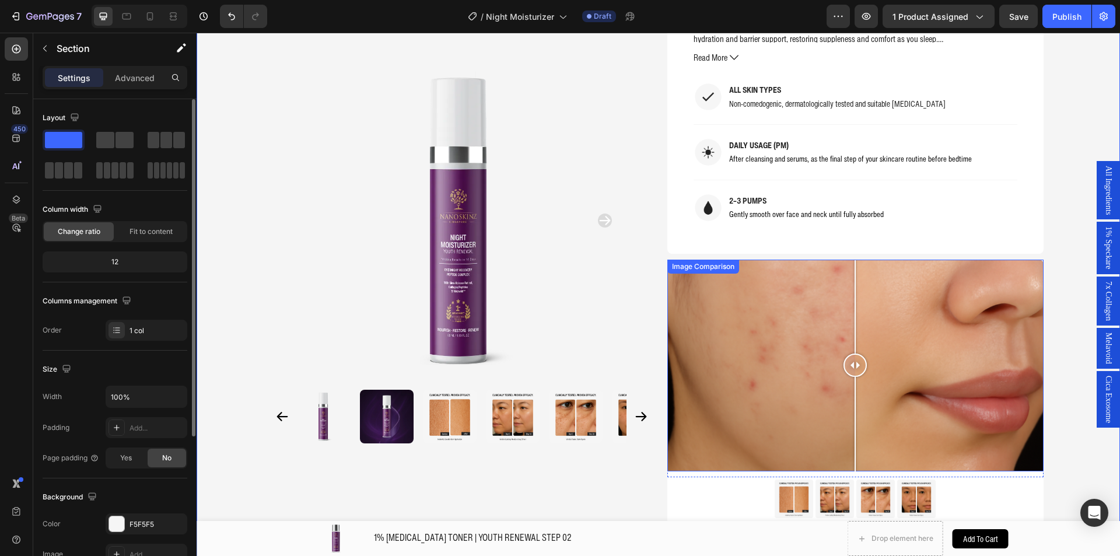
click at [706, 283] on div at bounding box center [855, 365] width 376 height 212
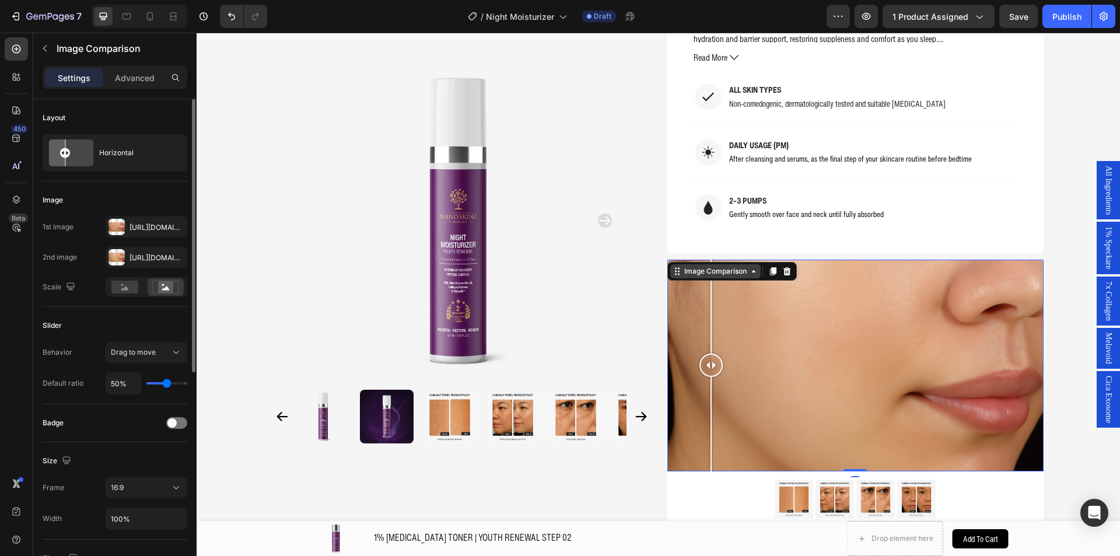
click at [700, 271] on div "Image Comparison" at bounding box center [715, 271] width 67 height 10
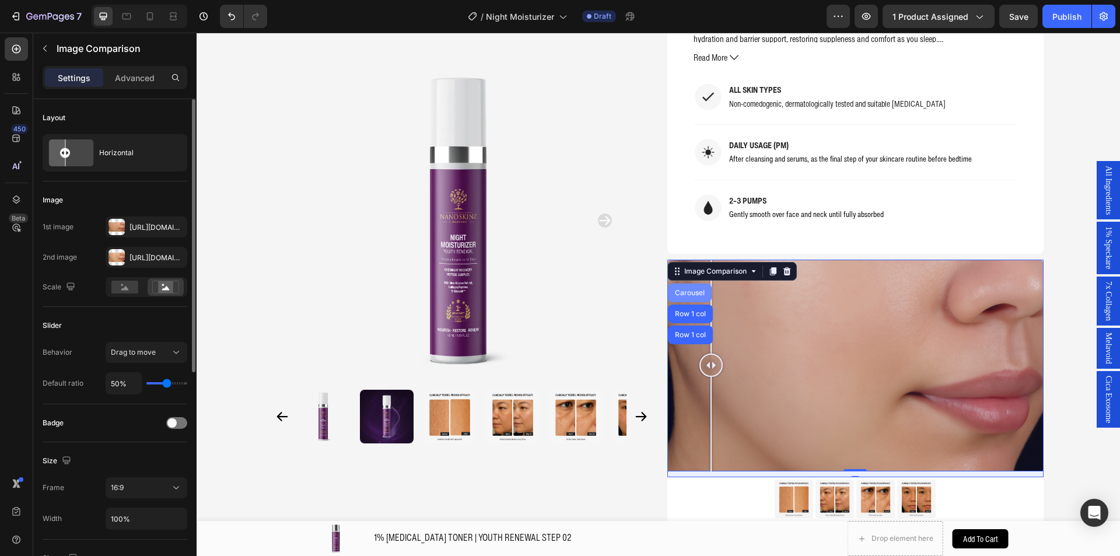
click at [689, 293] on div "Carousel" at bounding box center [689, 292] width 34 height 7
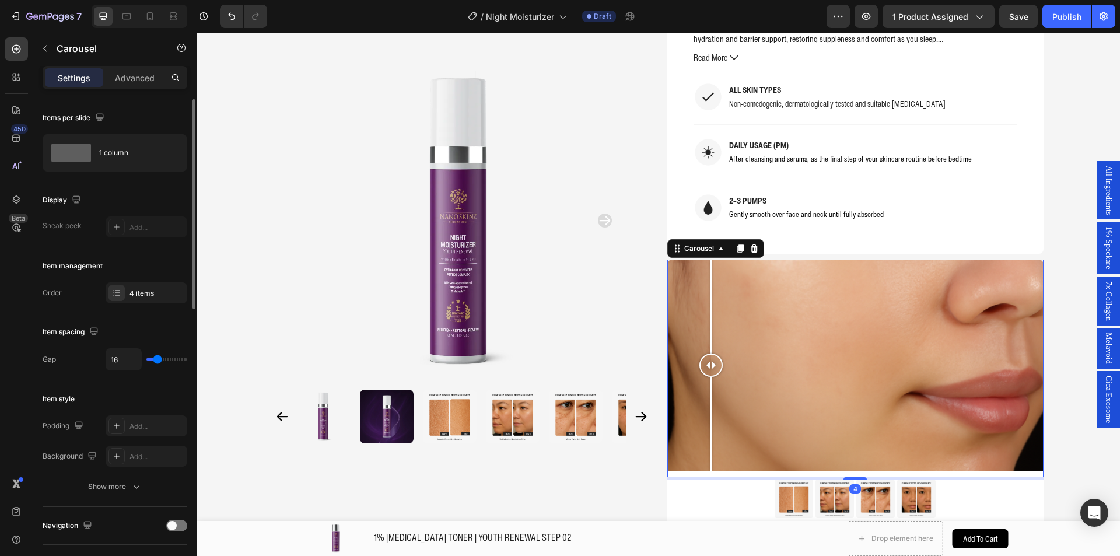
click at [143, 299] on div "4 items" at bounding box center [147, 292] width 82 height 21
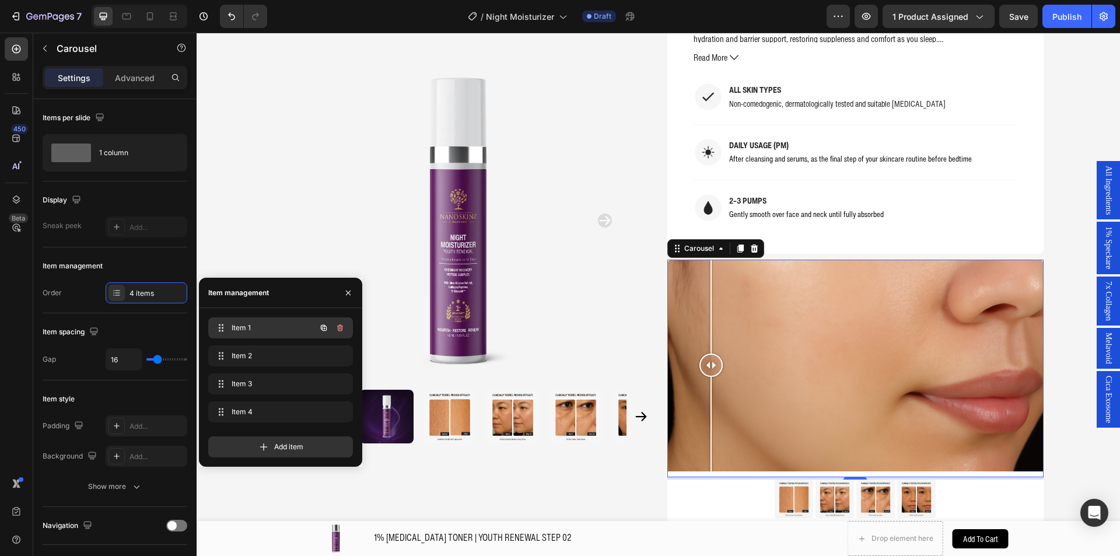
click at [290, 323] on span "Item 1" at bounding box center [264, 327] width 66 height 10
click at [289, 325] on span "Item 1" at bounding box center [264, 327] width 66 height 10
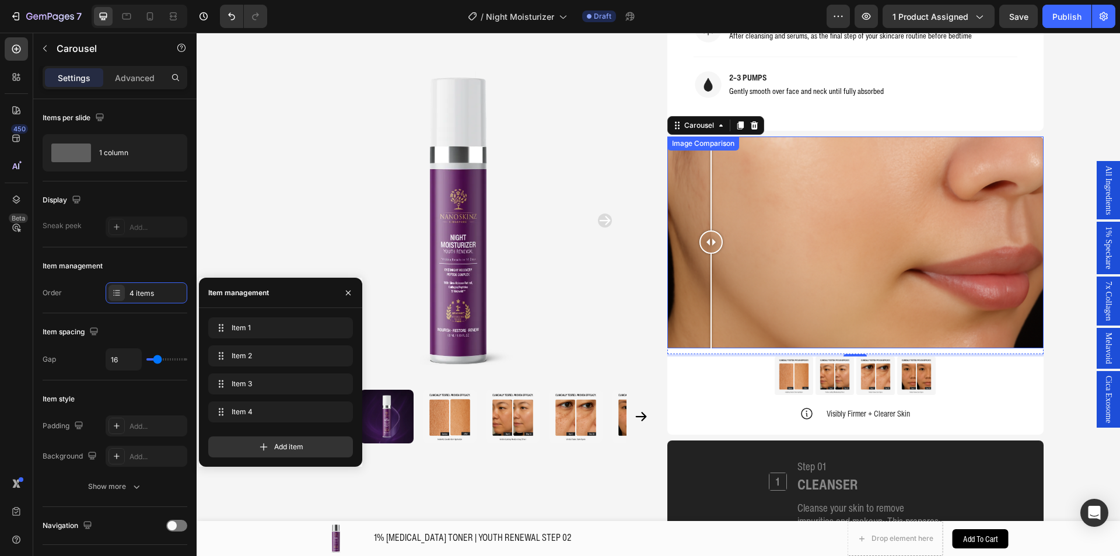
scroll to position [1229, 0]
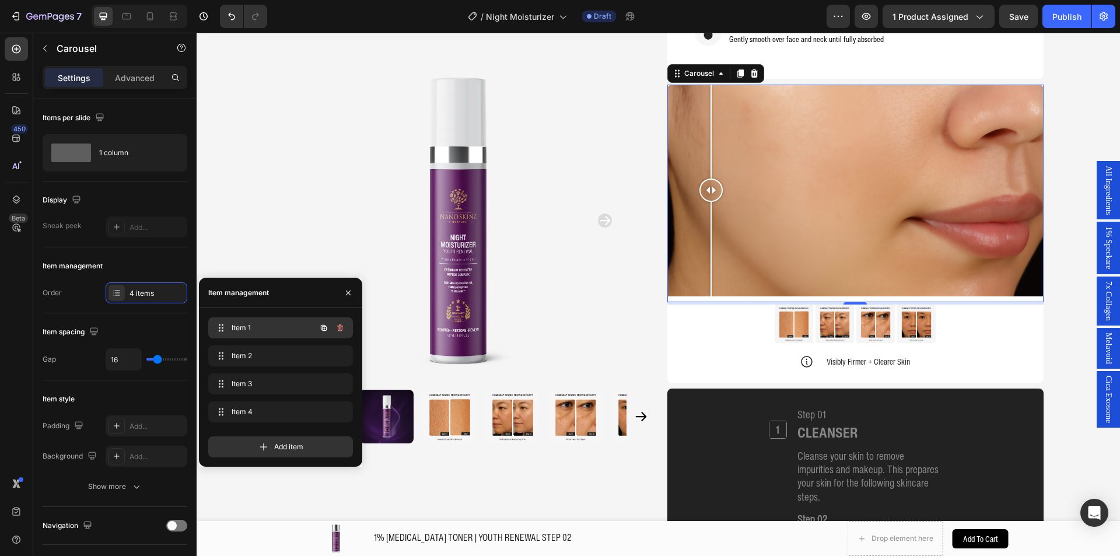
click at [269, 331] on span "Item 1" at bounding box center [264, 327] width 66 height 10
click at [740, 198] on div at bounding box center [855, 191] width 376 height 212
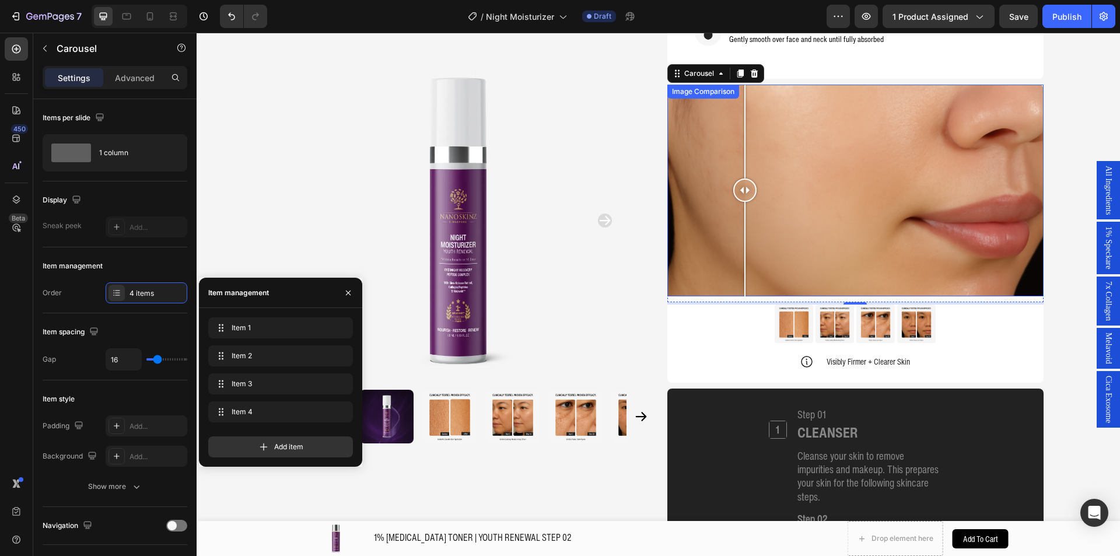
click at [740, 198] on div at bounding box center [744, 189] width 23 height 23
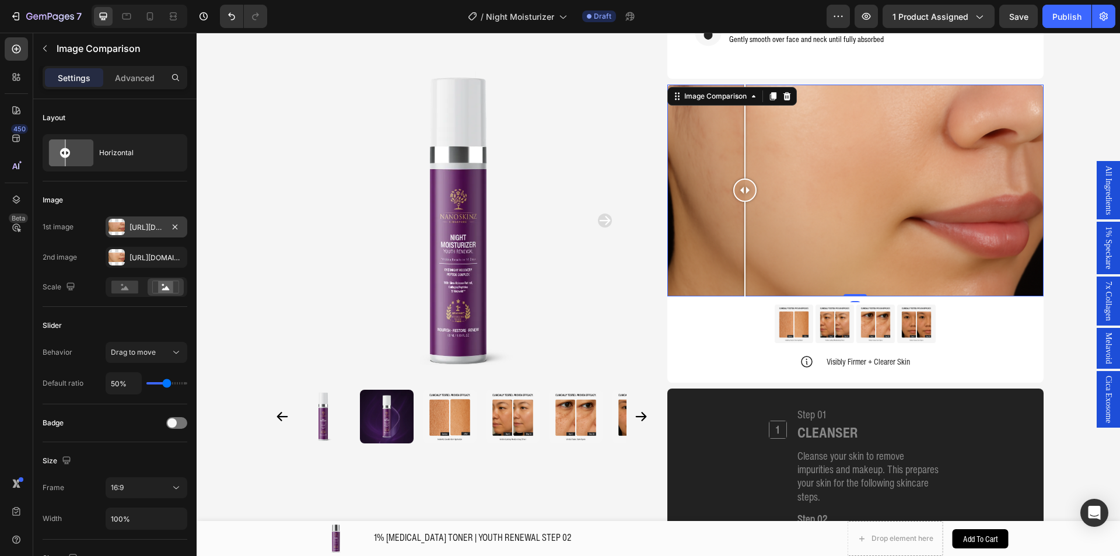
click at [120, 220] on div at bounding box center [116, 227] width 16 height 16
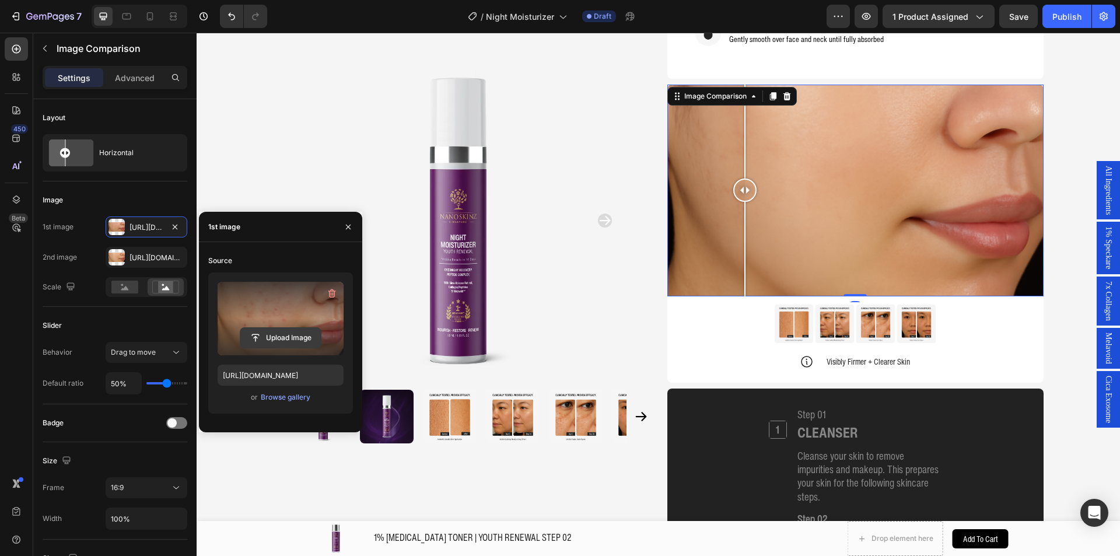
click at [279, 341] on input "file" at bounding box center [280, 338] width 80 height 20
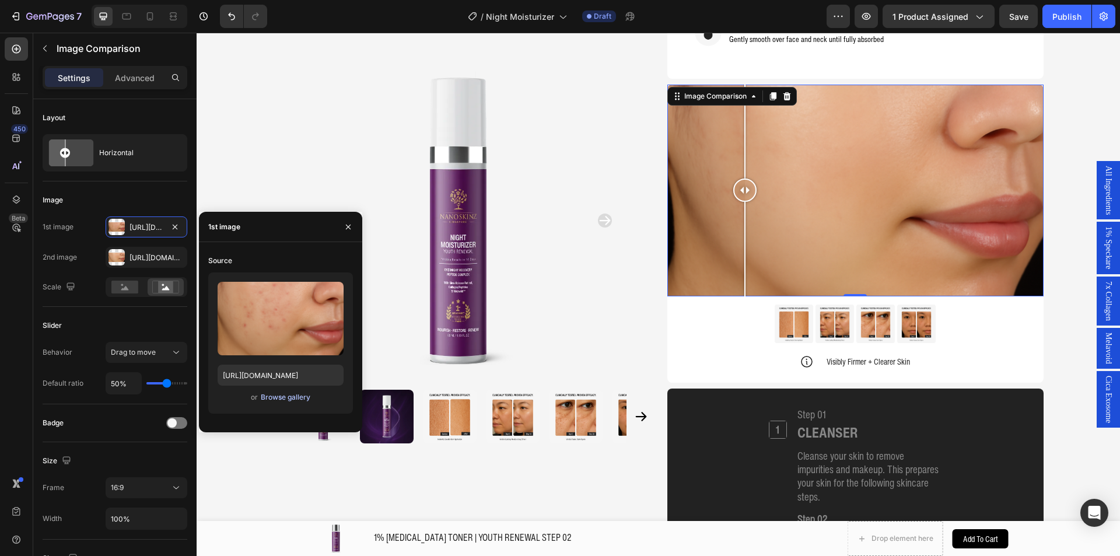
click at [278, 392] on div "Browse gallery" at bounding box center [286, 397] width 50 height 10
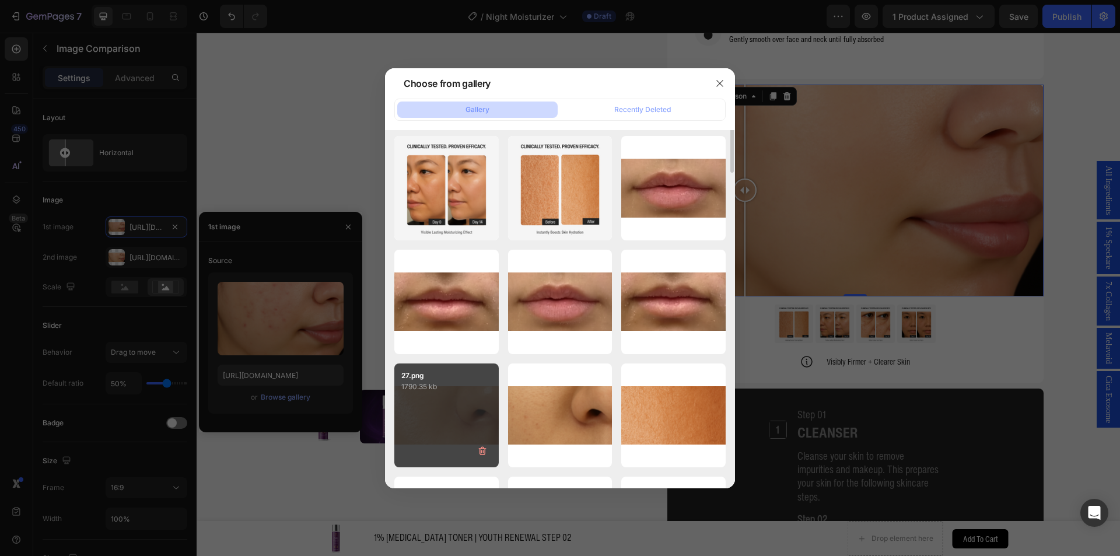
scroll to position [233, 0]
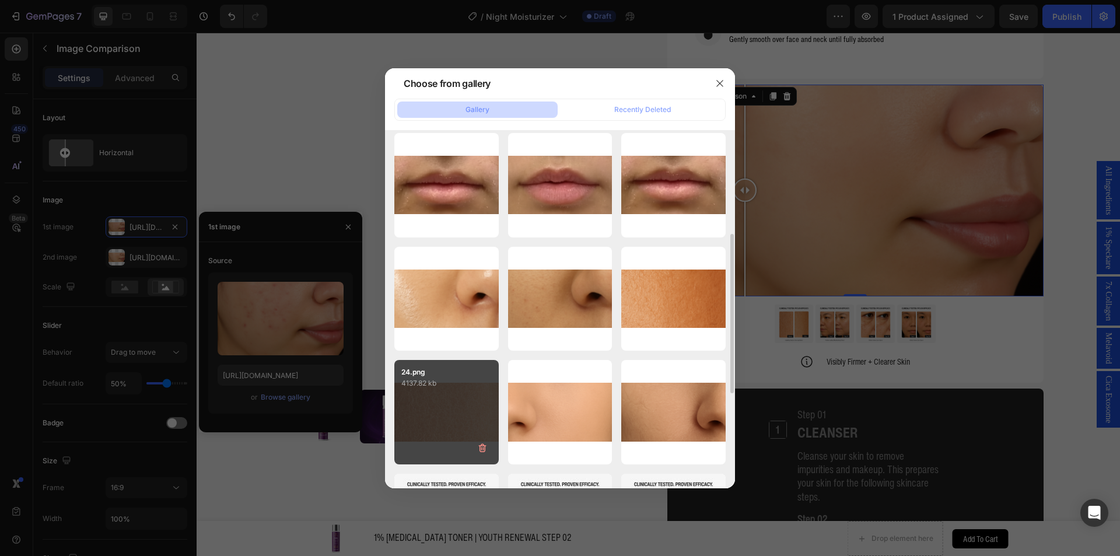
click at [462, 403] on div "24.png 4137.82 kb" at bounding box center [446, 412] width 104 height 104
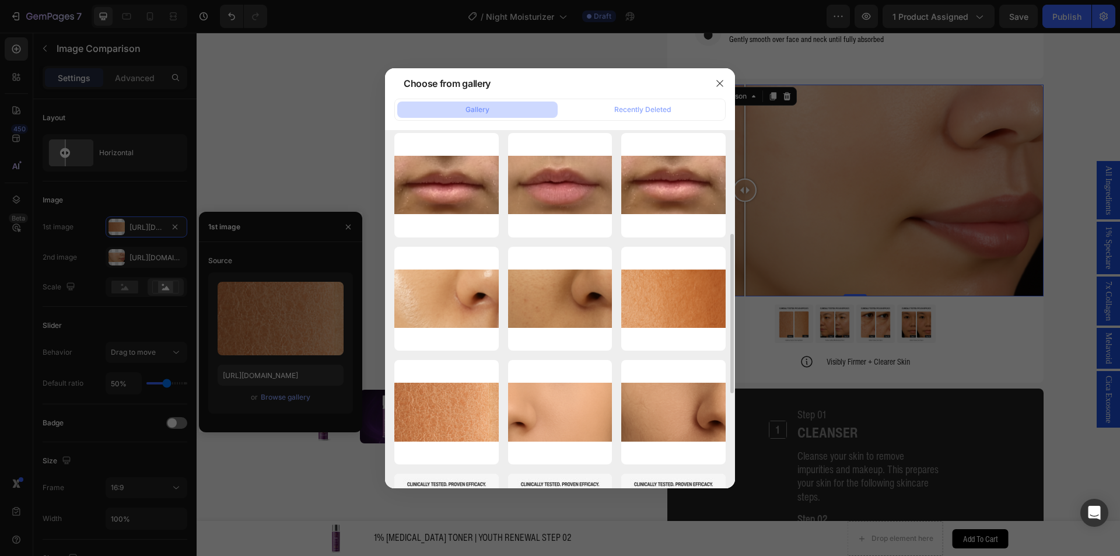
type input "[URL][DOMAIN_NAME]"
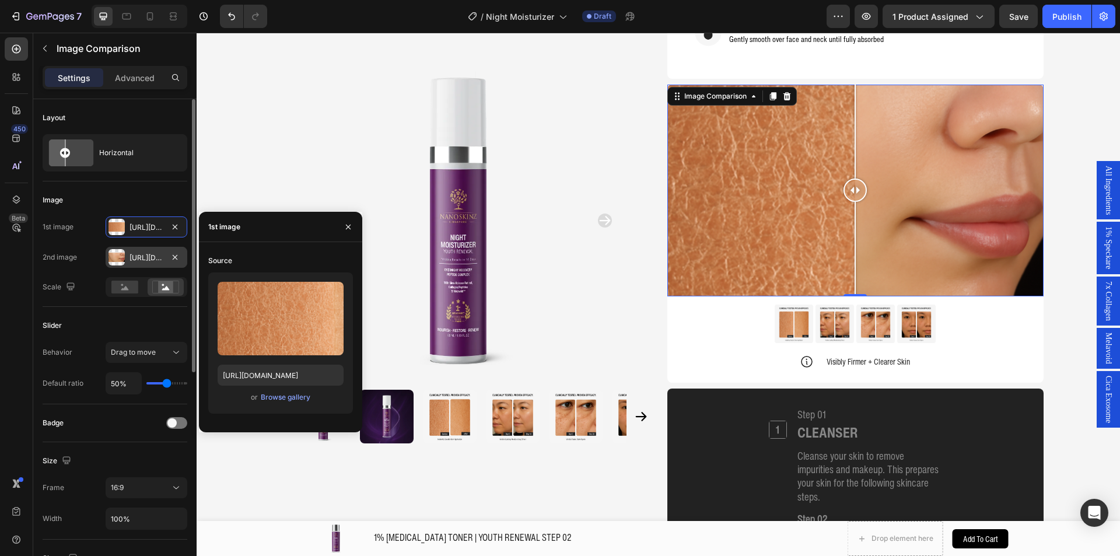
click at [123, 257] on div at bounding box center [116, 257] width 16 height 16
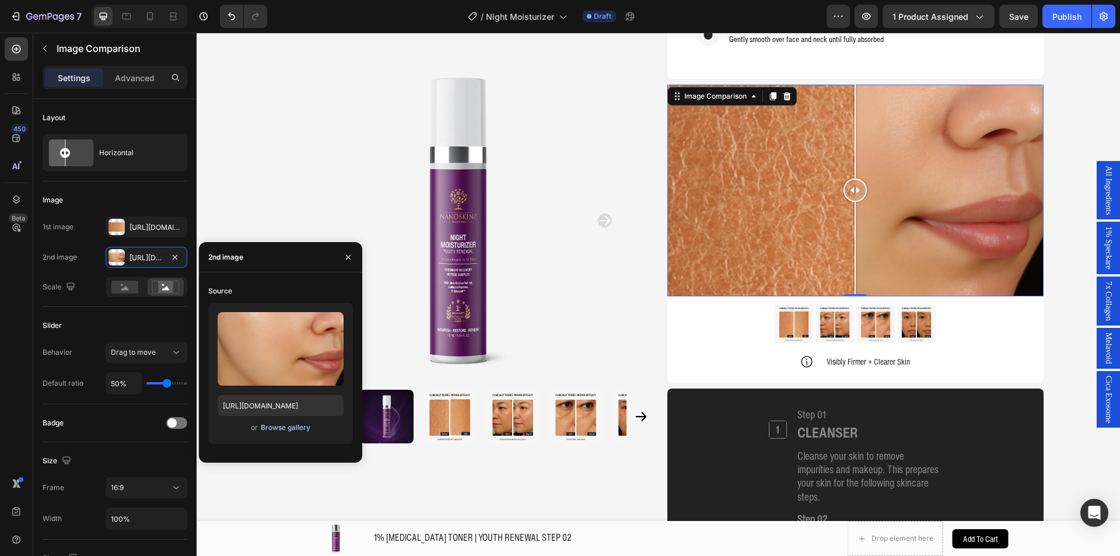
click at [265, 419] on div "Upload Image [URL][DOMAIN_NAME] or Browse gallery" at bounding box center [280, 373] width 145 height 141
click at [267, 422] on div "Browse gallery" at bounding box center [286, 427] width 50 height 10
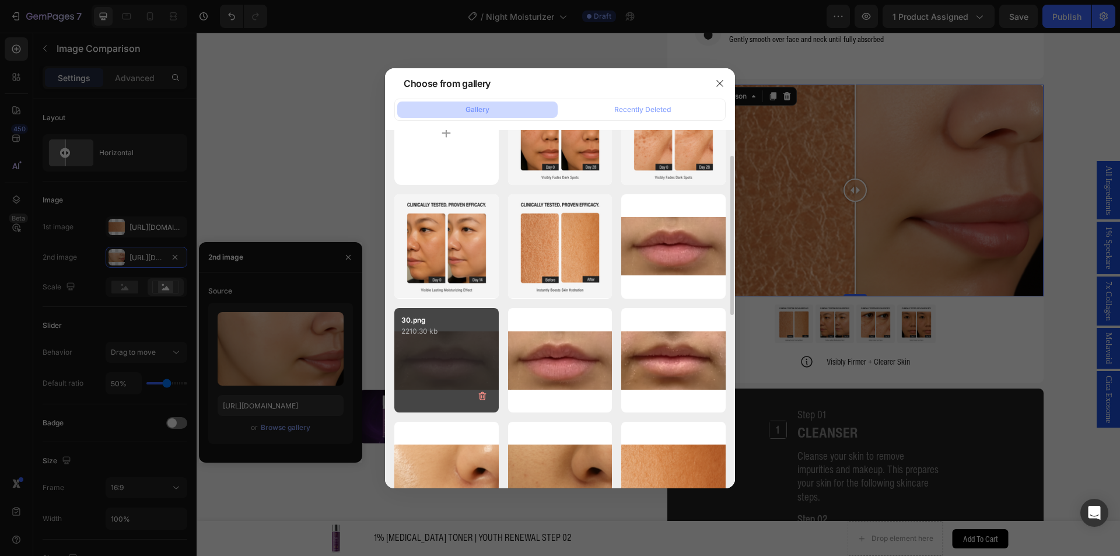
scroll to position [175, 0]
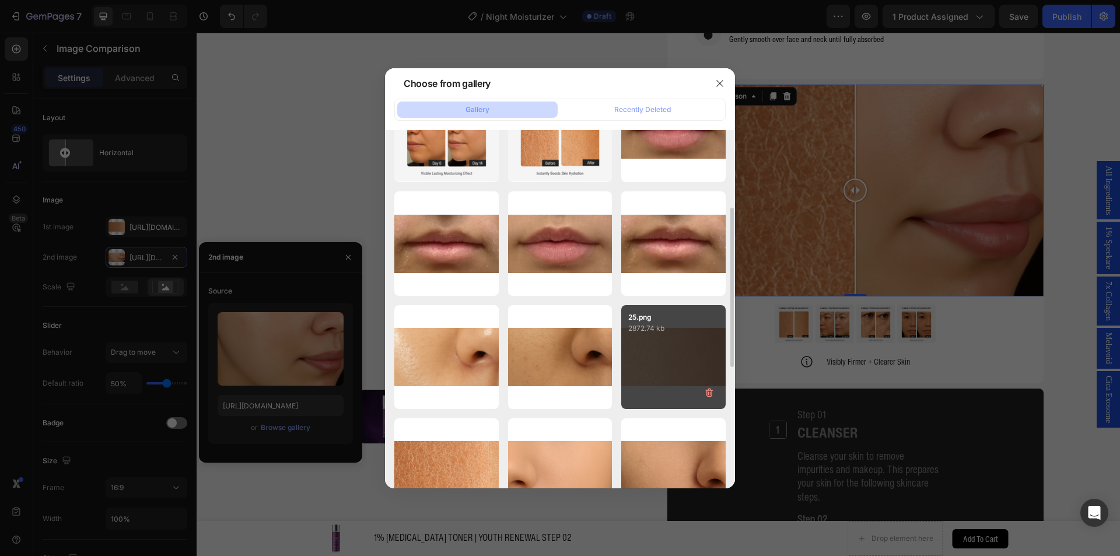
click at [631, 340] on div "25.png 2872.74 kb" at bounding box center [673, 357] width 104 height 104
type input "[URL][DOMAIN_NAME]"
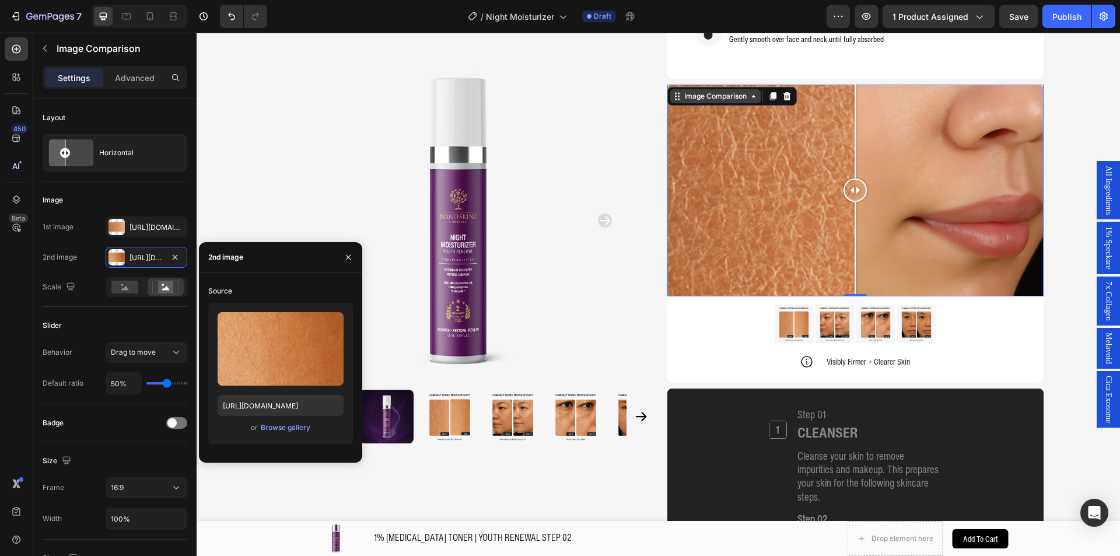
click at [703, 96] on div "Image Comparison" at bounding box center [715, 96] width 67 height 10
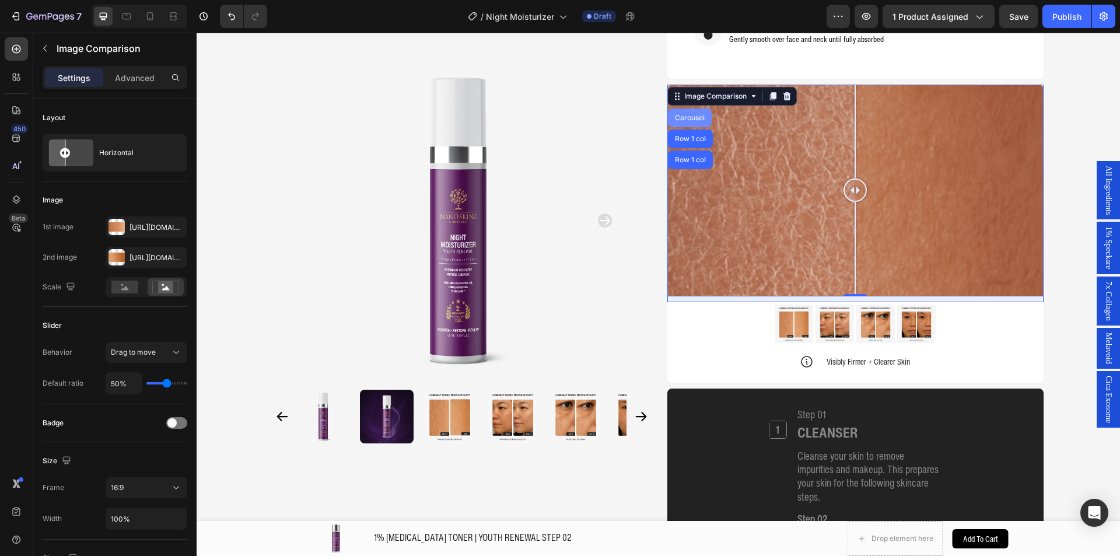
click at [689, 114] on div "Carousel" at bounding box center [689, 117] width 34 height 7
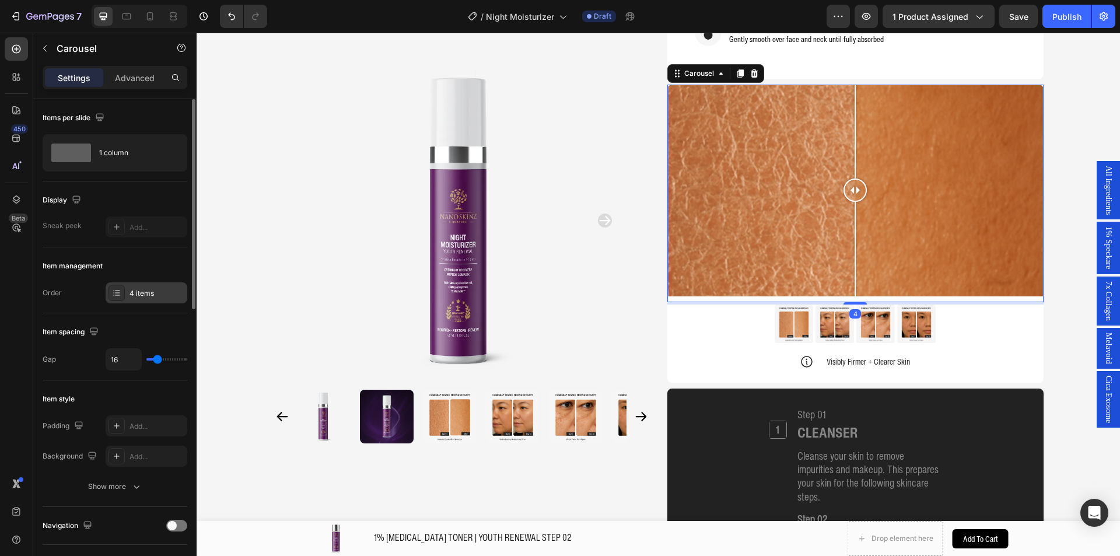
click at [149, 297] on div "4 items" at bounding box center [156, 293] width 55 height 10
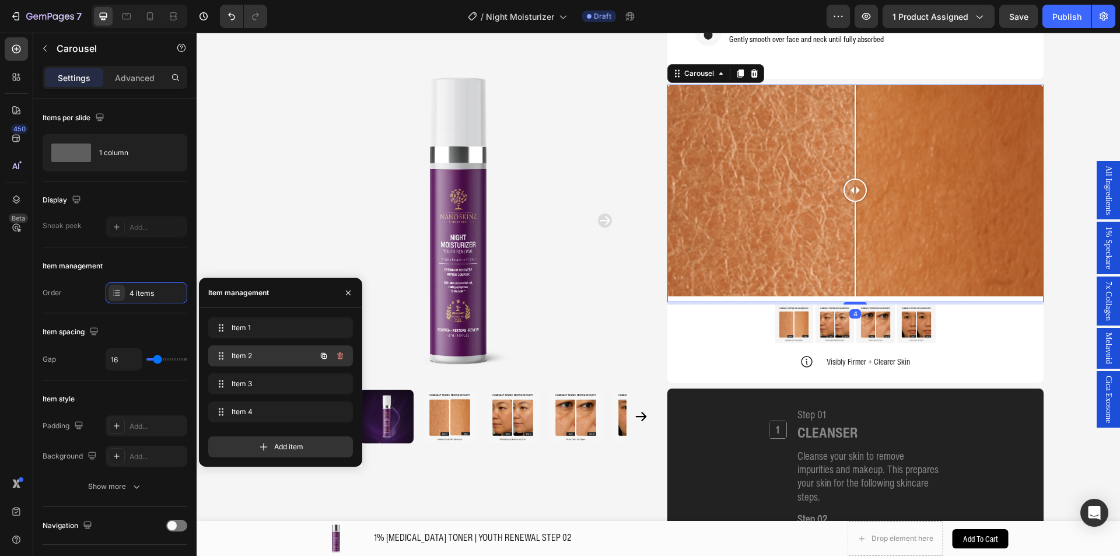
click at [243, 357] on span "Item 2" at bounding box center [264, 355] width 66 height 10
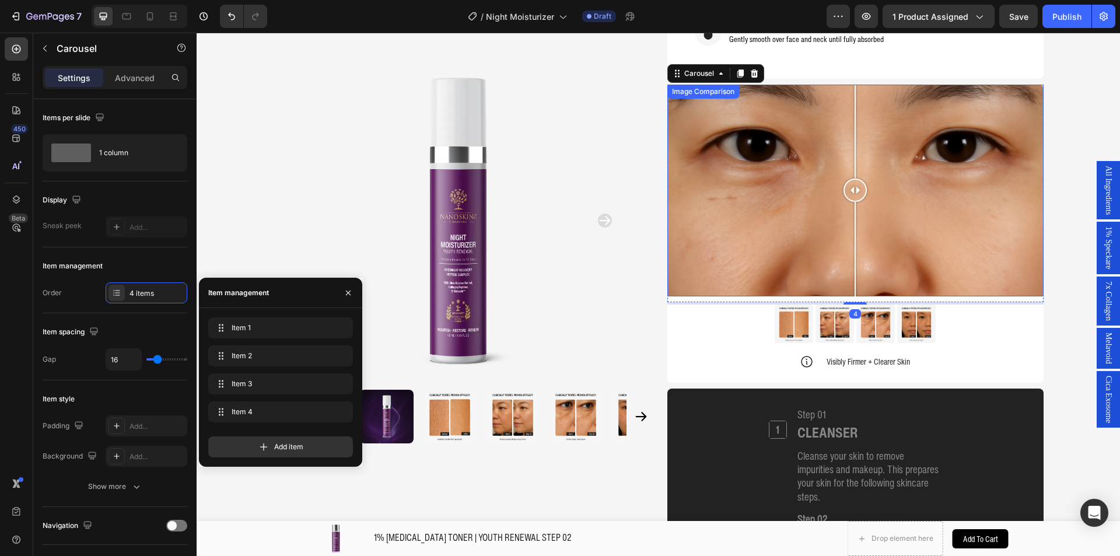
click at [718, 246] on div at bounding box center [855, 191] width 376 height 212
click at [854, 246] on div at bounding box center [854, 249] width 1 height 94
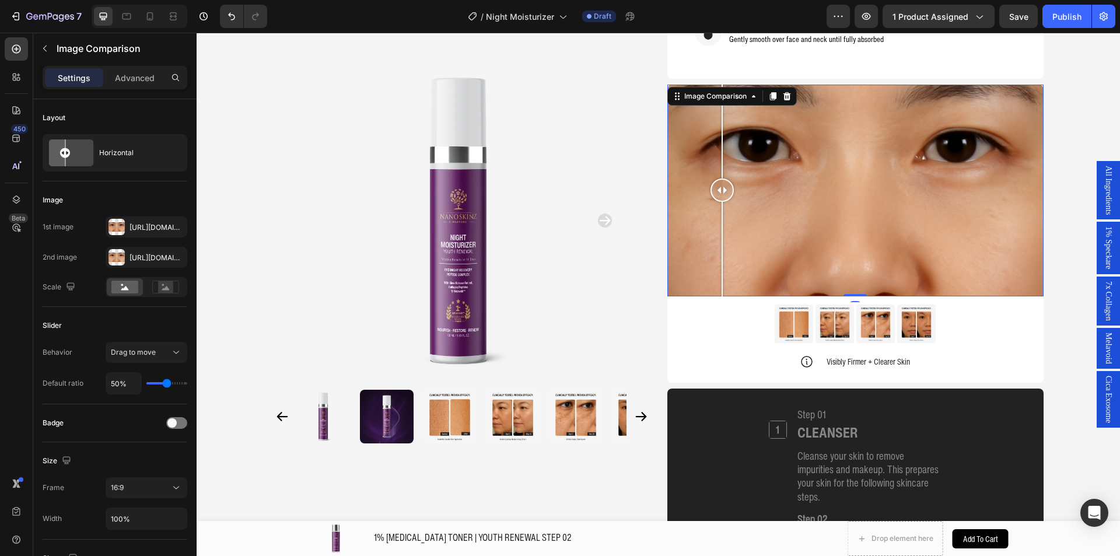
click at [779, 212] on div at bounding box center [855, 191] width 376 height 212
click at [722, 212] on div at bounding box center [721, 249] width 1 height 94
click at [783, 212] on div at bounding box center [783, 249] width 1 height 94
click at [717, 100] on div "Image Comparison" at bounding box center [715, 96] width 67 height 10
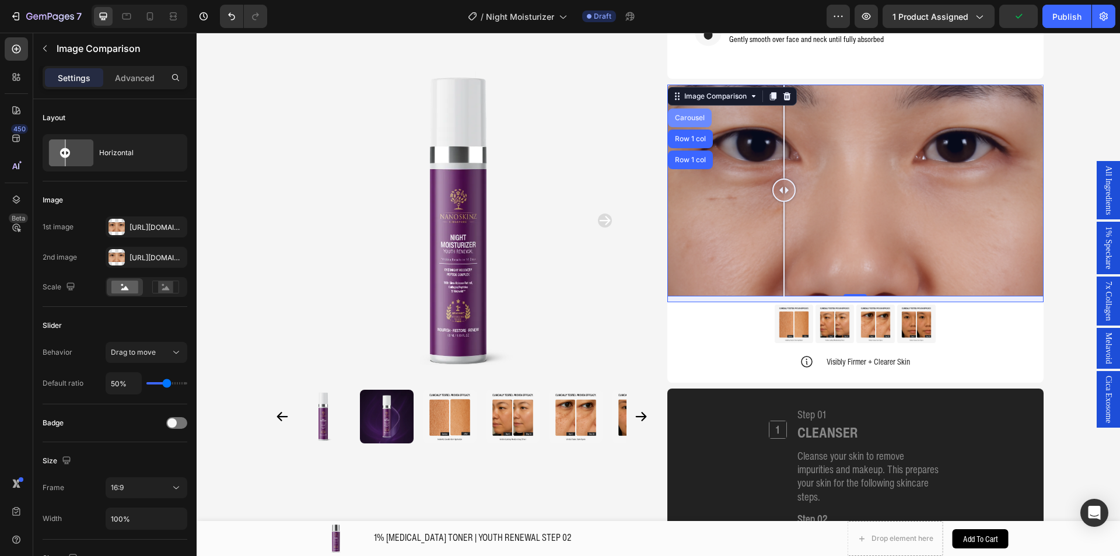
click at [672, 110] on div "Carousel" at bounding box center [690, 117] width 44 height 19
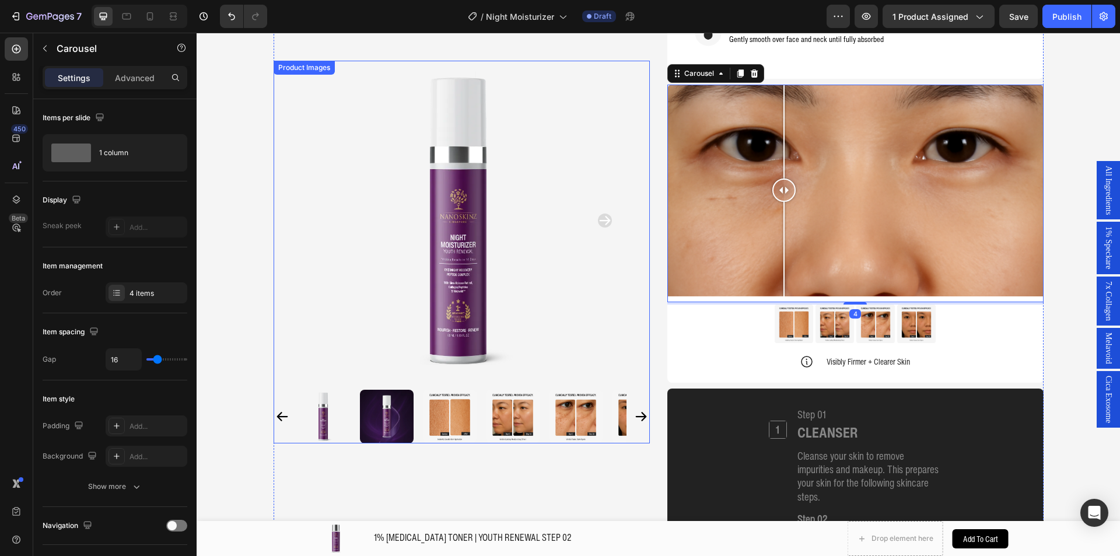
click at [721, 200] on div at bounding box center [855, 191] width 376 height 212
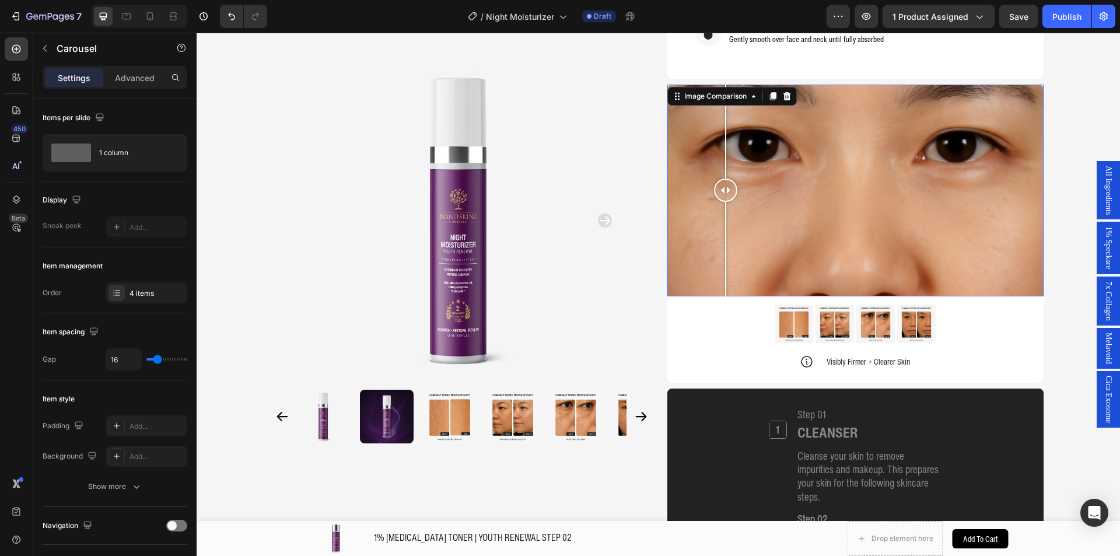
click at [721, 200] on div at bounding box center [725, 189] width 23 height 23
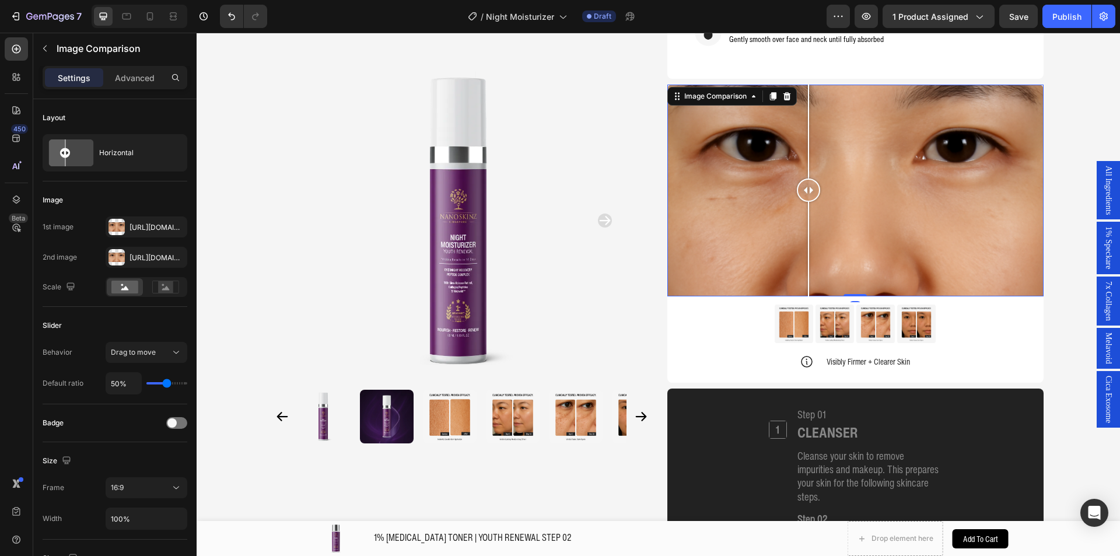
click at [803, 196] on div at bounding box center [855, 191] width 376 height 212
click at [158, 225] on div "[URL][DOMAIN_NAME]" at bounding box center [146, 227] width 34 height 10
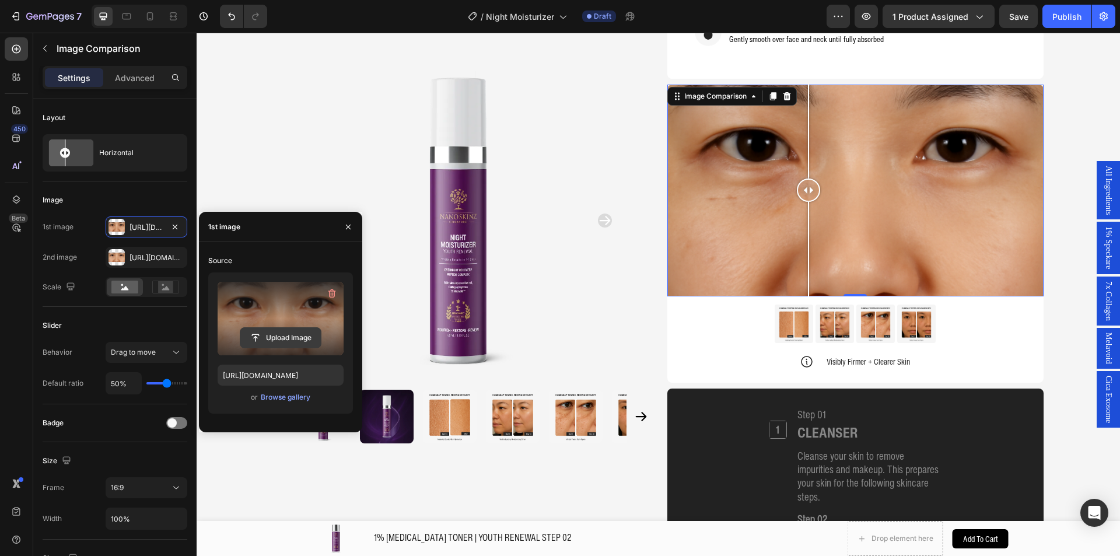
click at [266, 338] on input "file" at bounding box center [280, 338] width 80 height 20
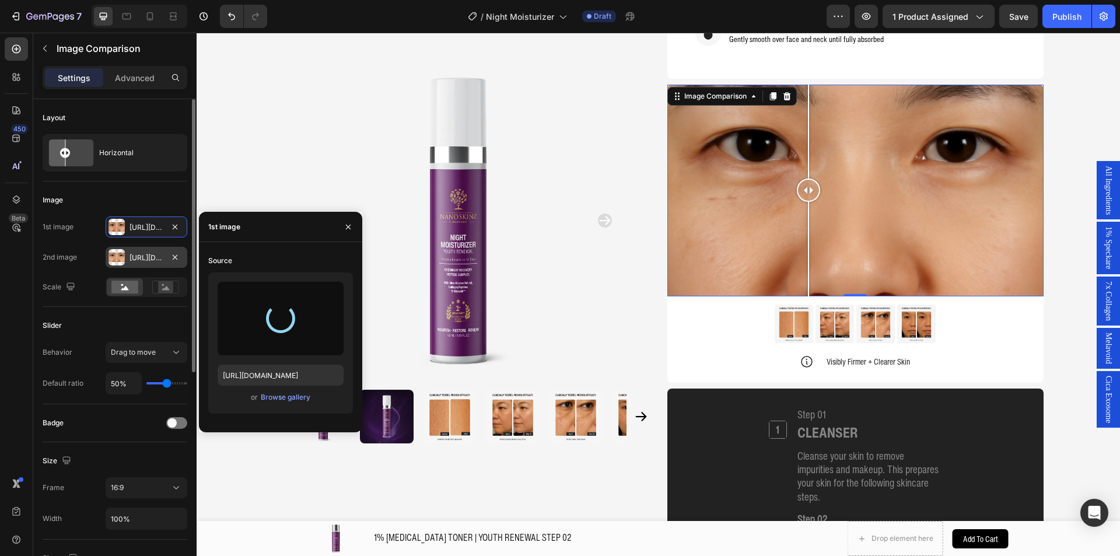
type input "[URL][DOMAIN_NAME]"
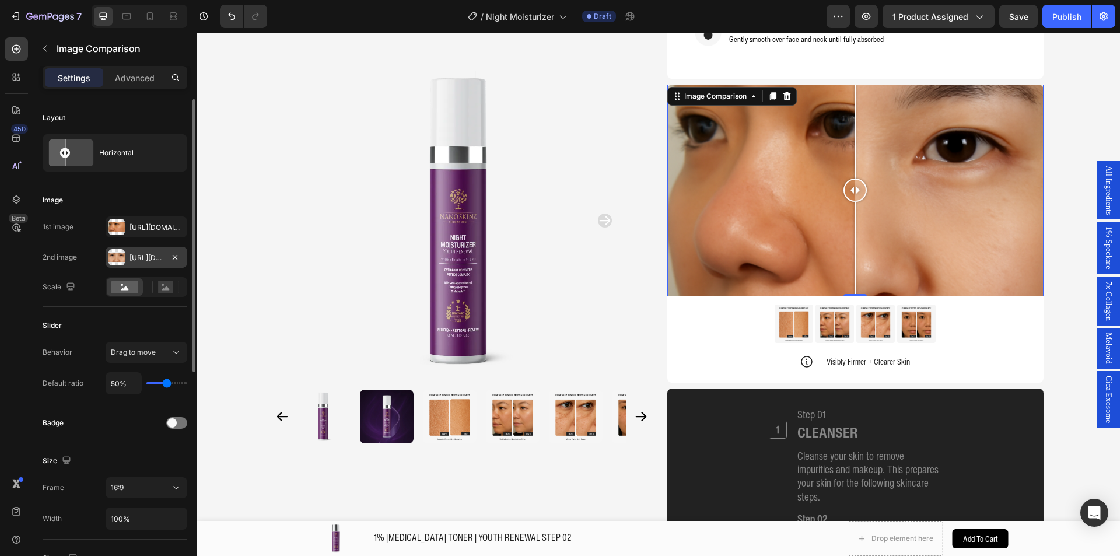
click at [143, 260] on div "[URL][DOMAIN_NAME]" at bounding box center [146, 257] width 34 height 10
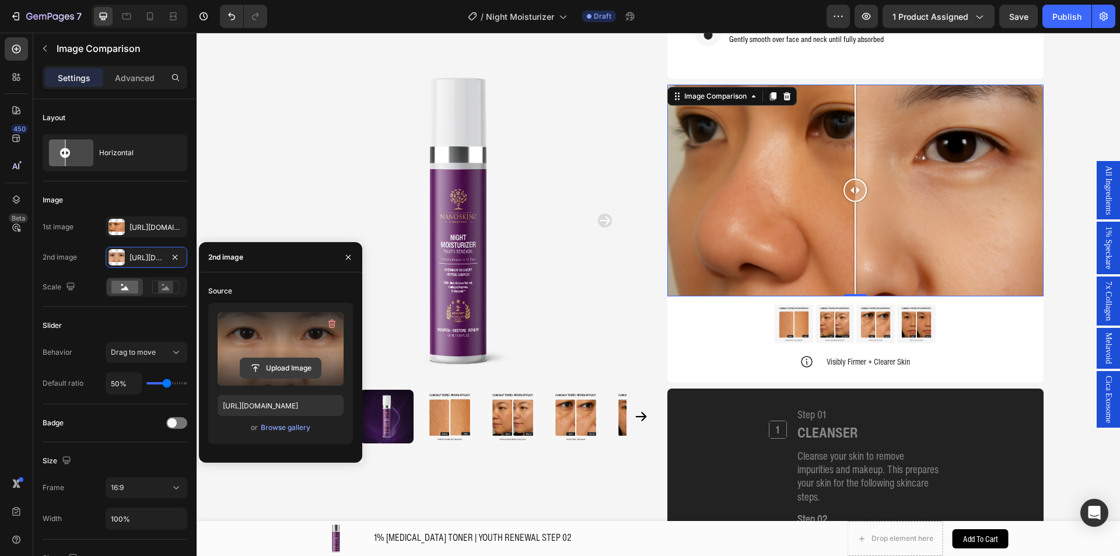
click at [290, 367] on input "file" at bounding box center [280, 368] width 80 height 20
type input "[URL][DOMAIN_NAME]"
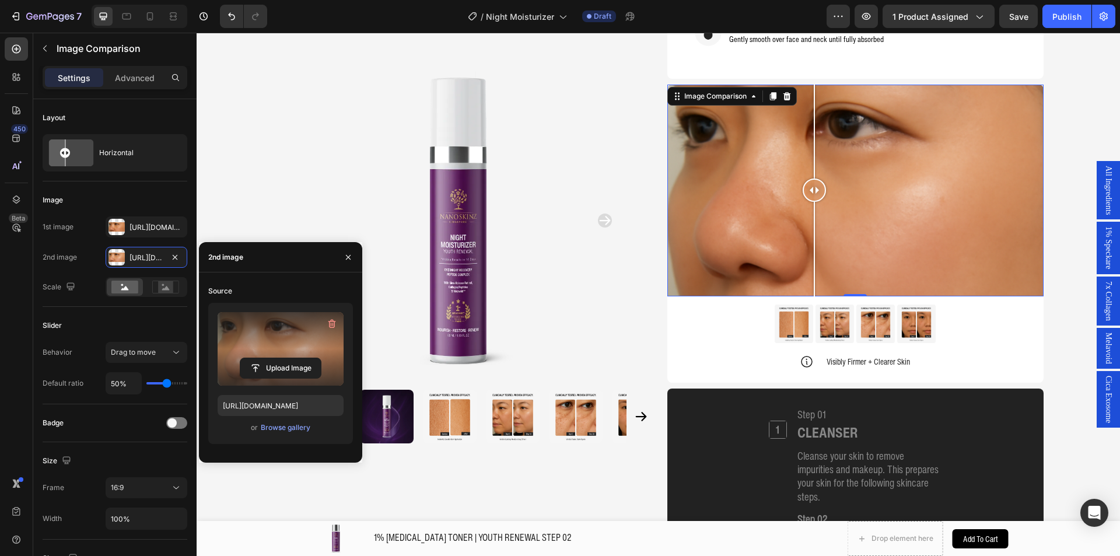
drag, startPoint x: 849, startPoint y: 187, endPoint x: 822, endPoint y: 191, distance: 27.6
click at [822, 191] on div at bounding box center [813, 189] width 23 height 23
click at [737, 100] on div "Image Comparison" at bounding box center [715, 96] width 67 height 10
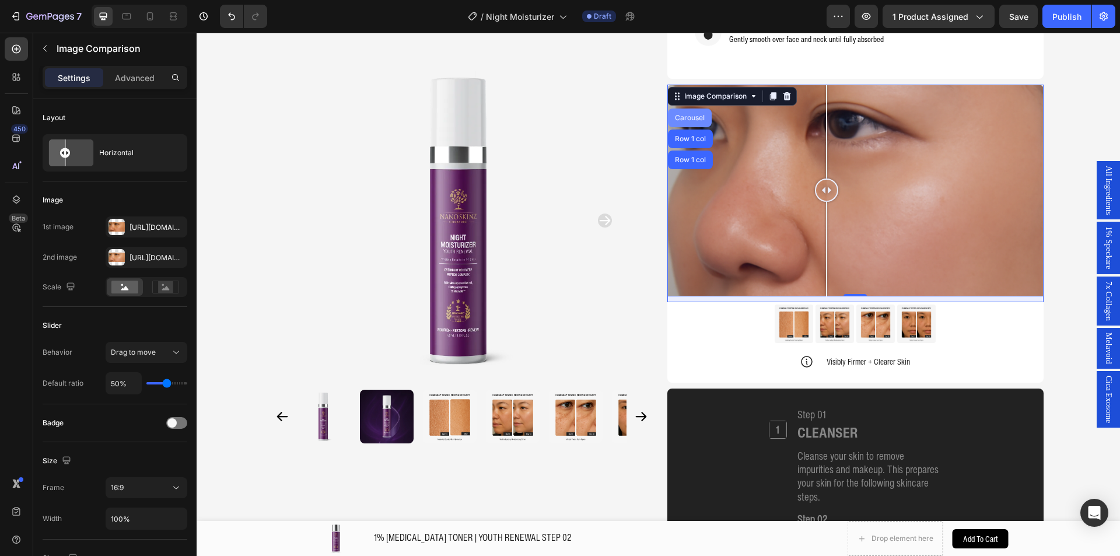
click at [690, 117] on div "Carousel" at bounding box center [689, 117] width 34 height 7
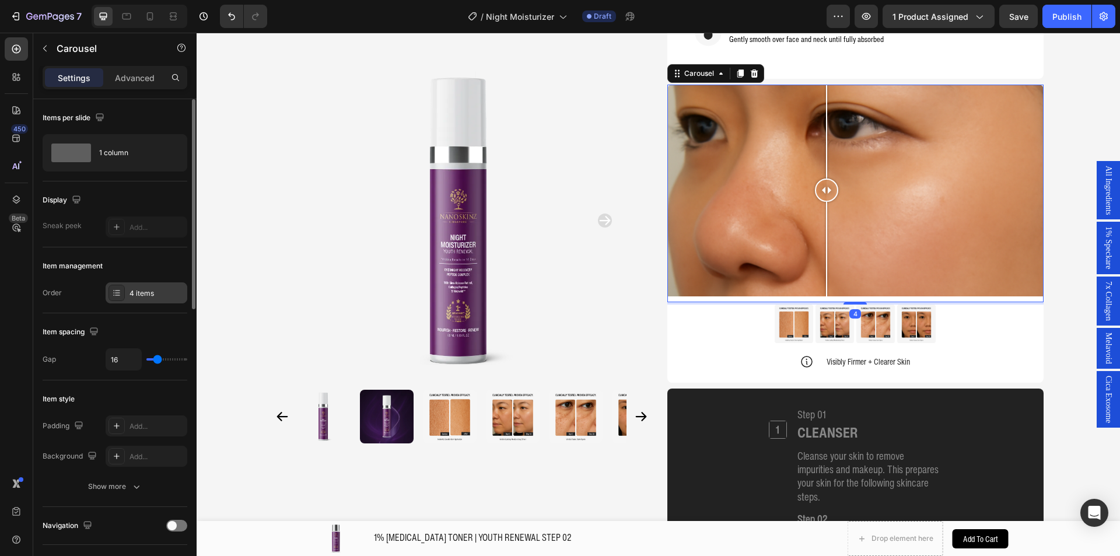
click at [138, 293] on div "4 items" at bounding box center [156, 293] width 55 height 10
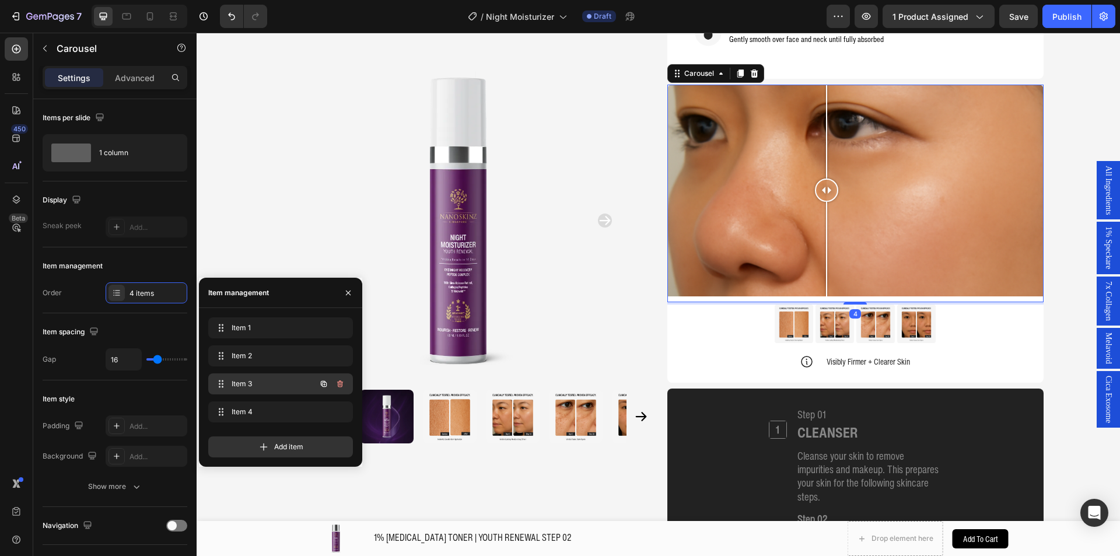
click at [245, 391] on div "Item 3 Item 3" at bounding box center [264, 384] width 103 height 16
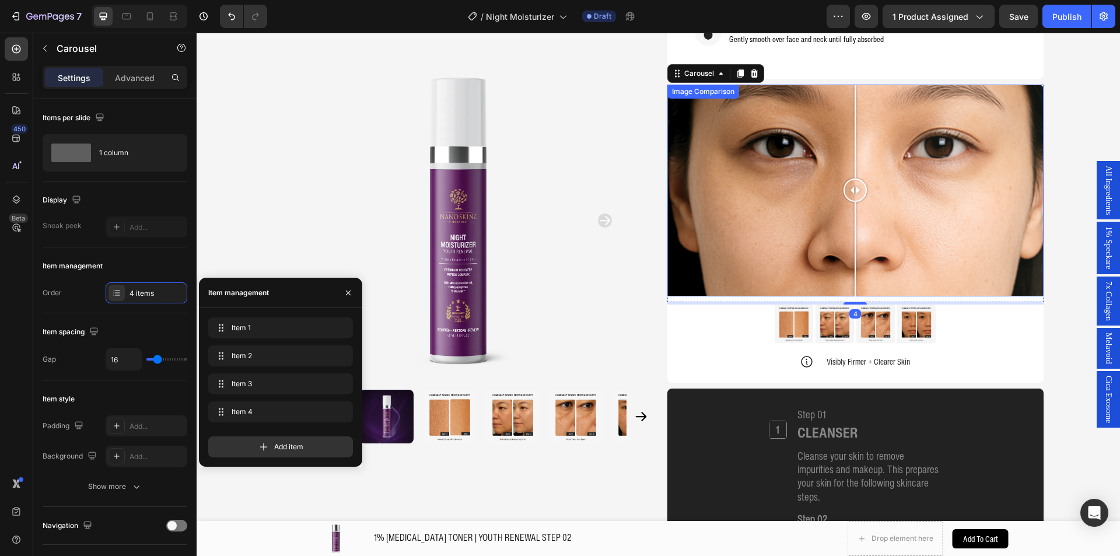
click at [791, 194] on div at bounding box center [855, 191] width 376 height 212
click at [843, 194] on div at bounding box center [854, 189] width 23 height 23
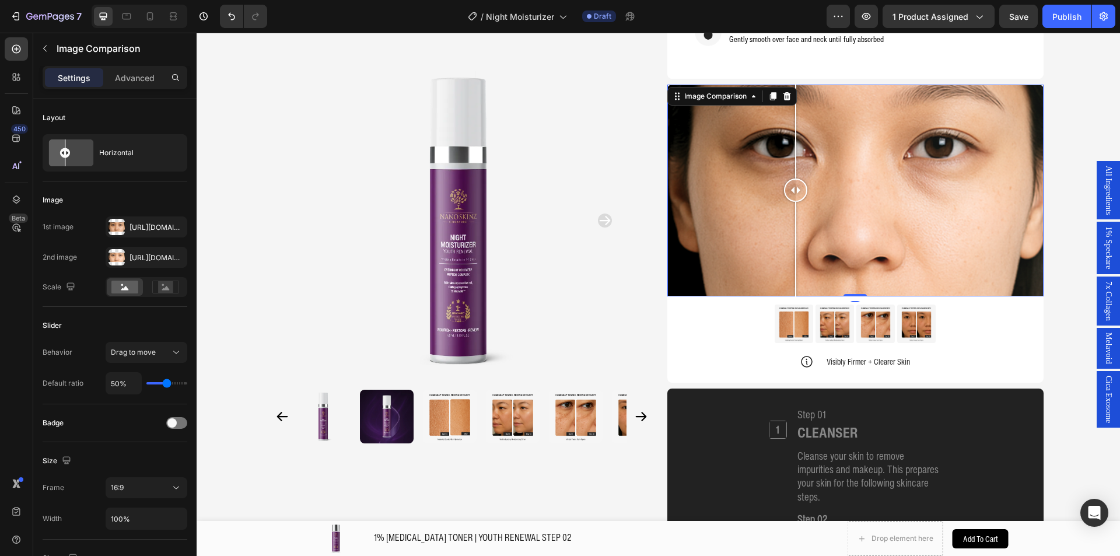
click at [791, 194] on div at bounding box center [795, 189] width 23 height 23
click at [143, 222] on div "[URL][DOMAIN_NAME]" at bounding box center [146, 227] width 34 height 10
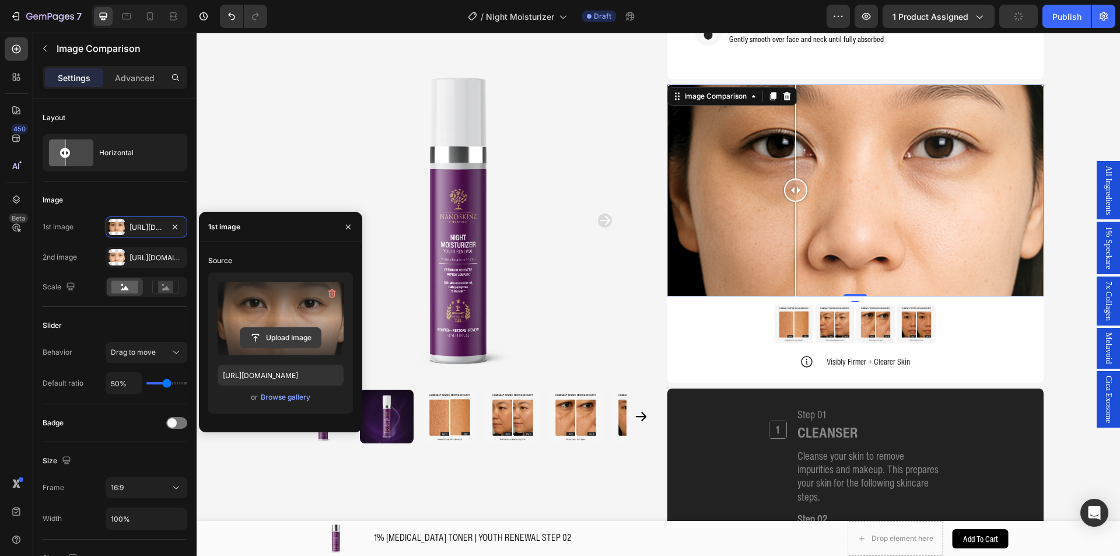
click at [255, 335] on input "file" at bounding box center [280, 338] width 80 height 20
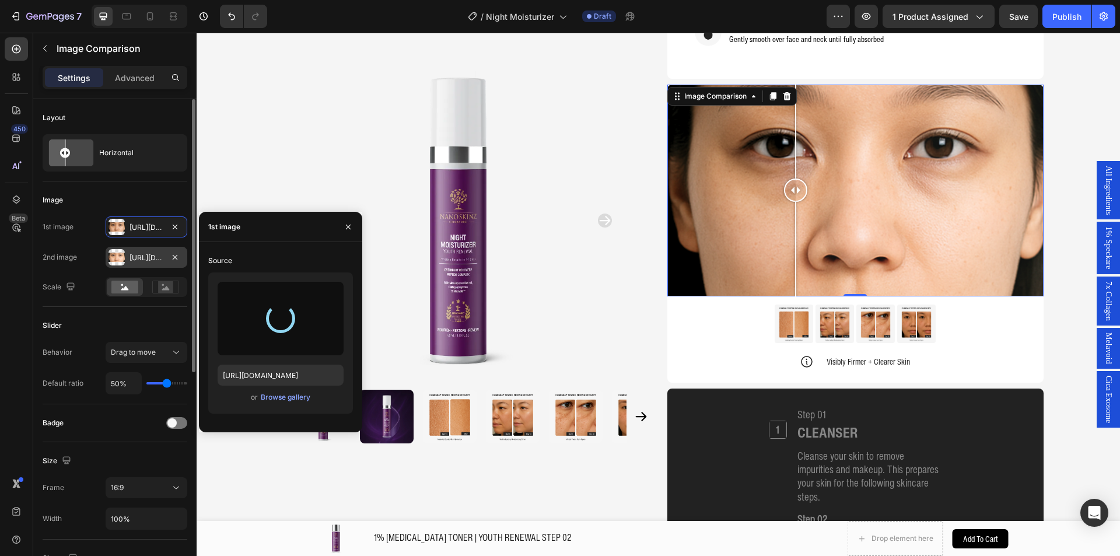
type input "[URL][DOMAIN_NAME]"
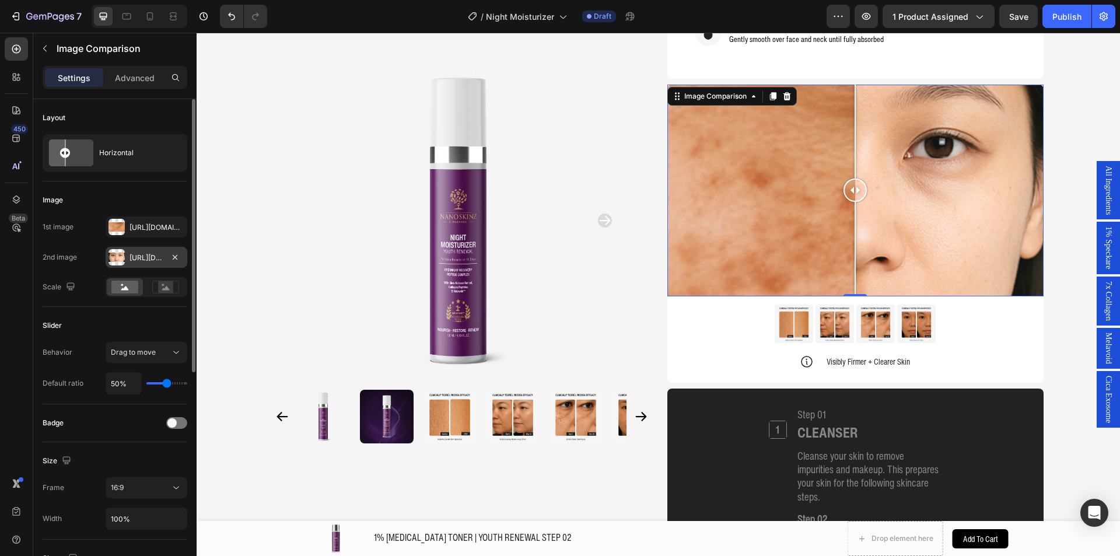
click at [138, 254] on div "[URL][DOMAIN_NAME]" at bounding box center [146, 257] width 34 height 10
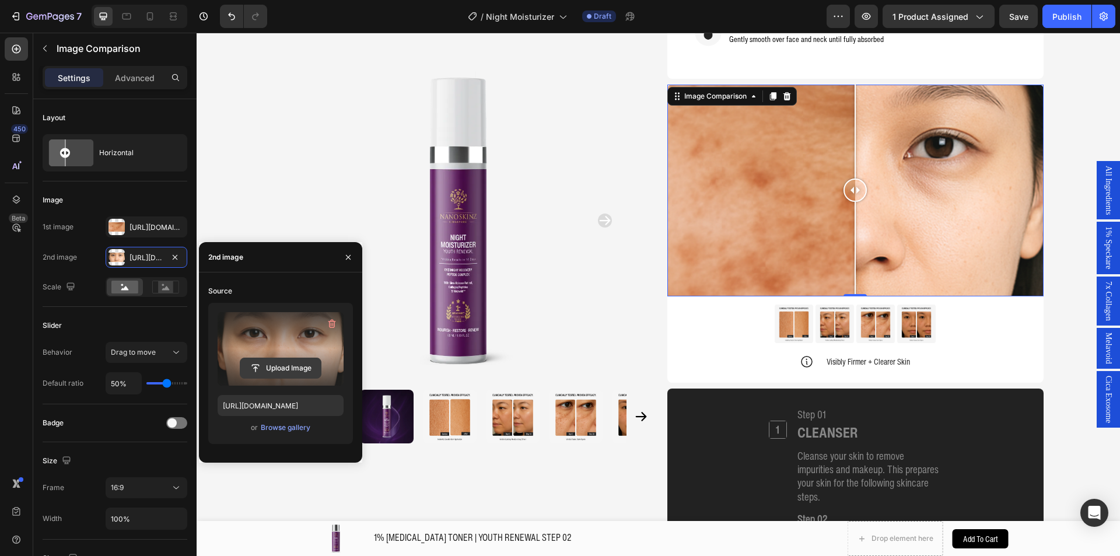
click at [266, 359] on input "file" at bounding box center [280, 368] width 80 height 20
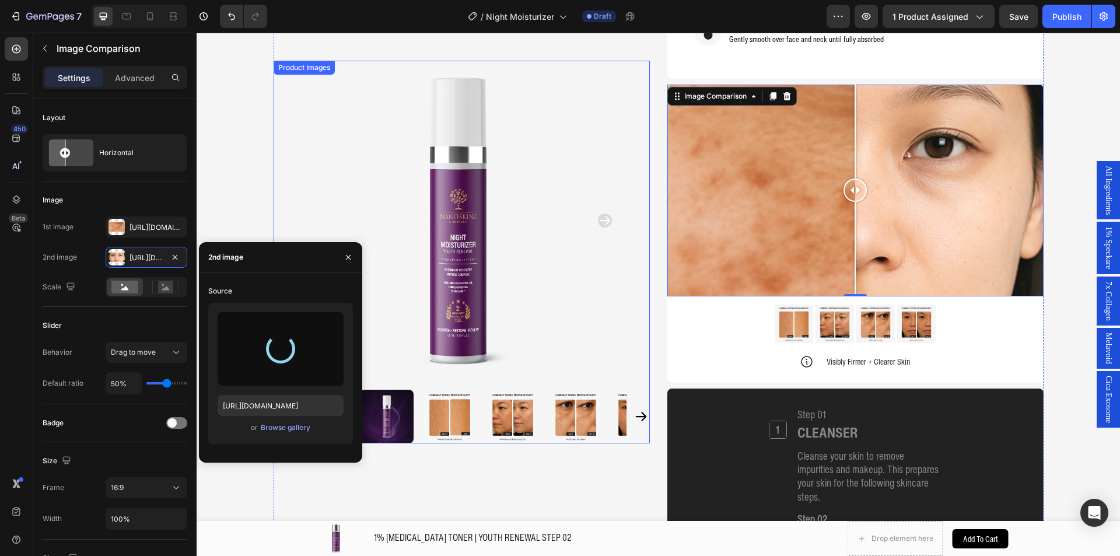
type input "[URL][DOMAIN_NAME]"
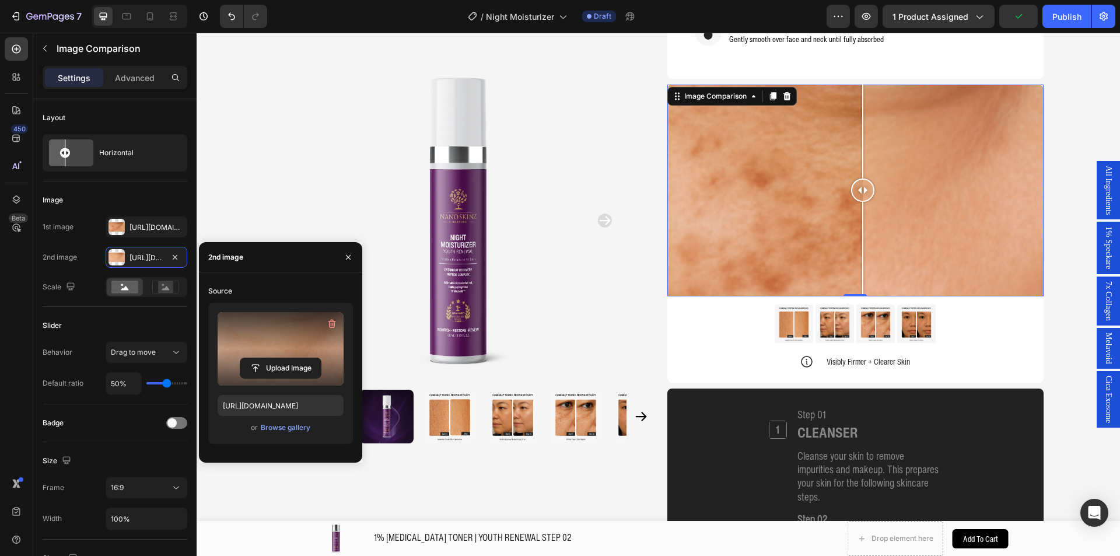
drag, startPoint x: 843, startPoint y: 189, endPoint x: 858, endPoint y: 201, distance: 19.6
click at [858, 201] on div at bounding box center [862, 189] width 23 height 23
click at [906, 321] on img at bounding box center [916, 323] width 38 height 38
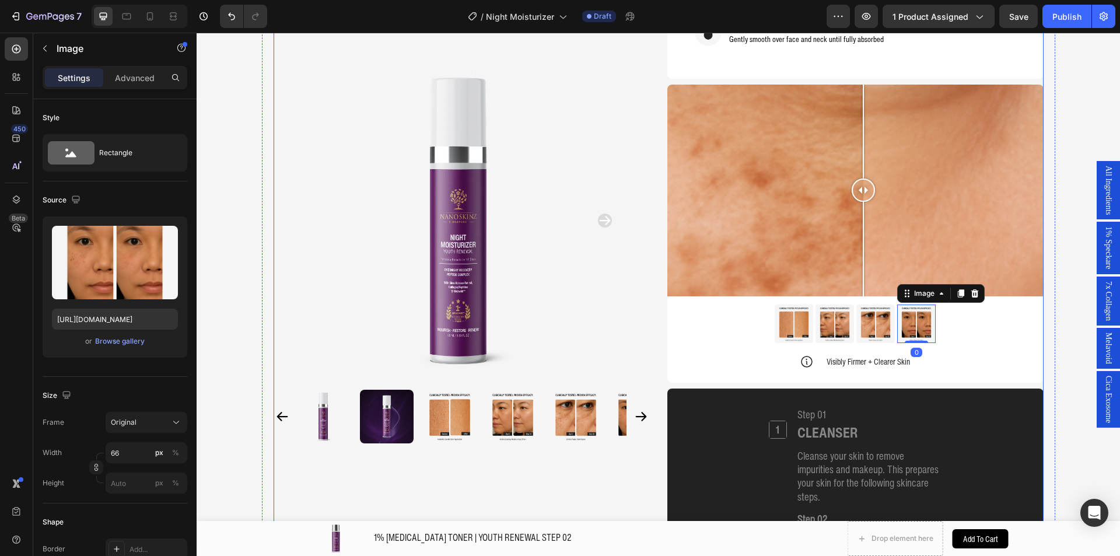
drag, startPoint x: 703, startPoint y: 125, endPoint x: 705, endPoint y: 117, distance: 8.5
click at [703, 125] on div at bounding box center [855, 191] width 376 height 212
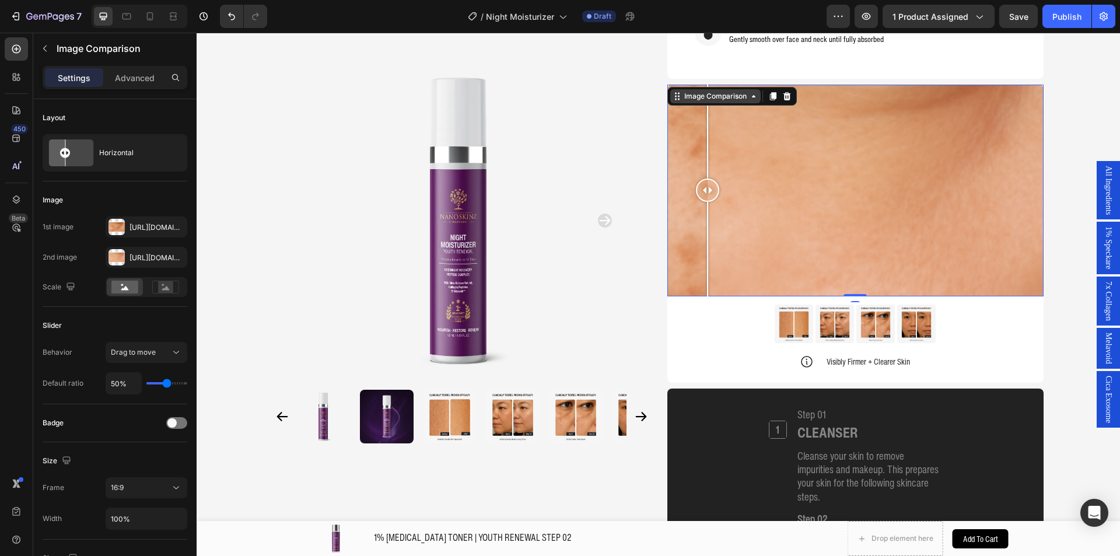
click at [705, 92] on div "Image Comparison" at bounding box center [715, 96] width 67 height 10
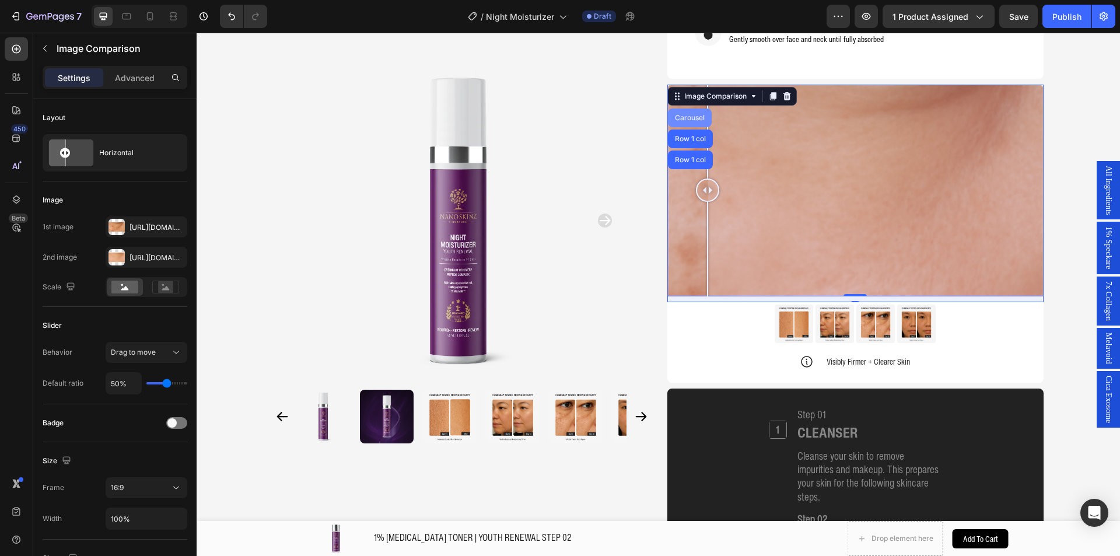
click at [690, 118] on div "Carousel" at bounding box center [689, 117] width 34 height 7
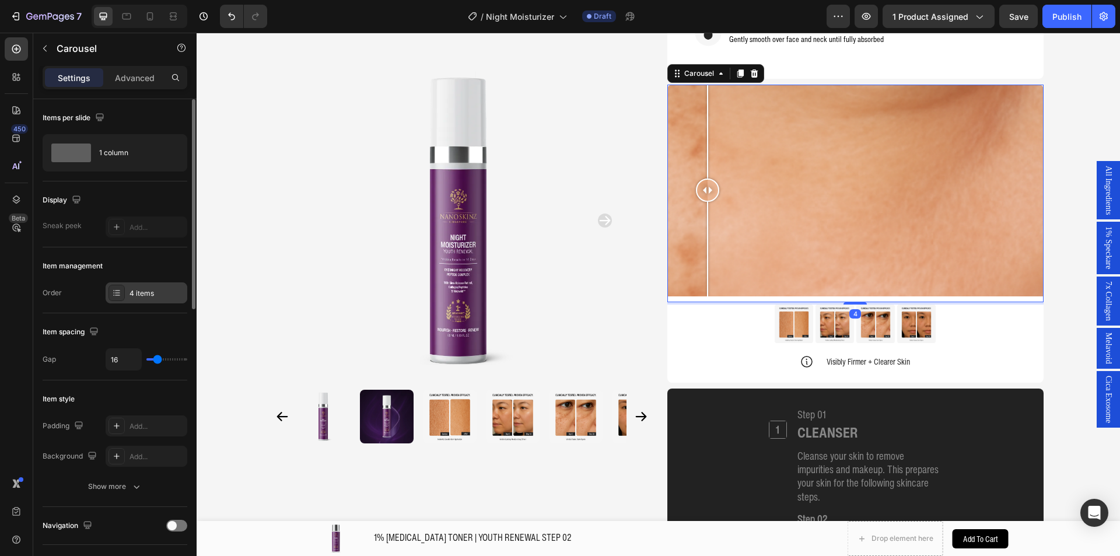
click at [157, 290] on div "4 items" at bounding box center [156, 293] width 55 height 10
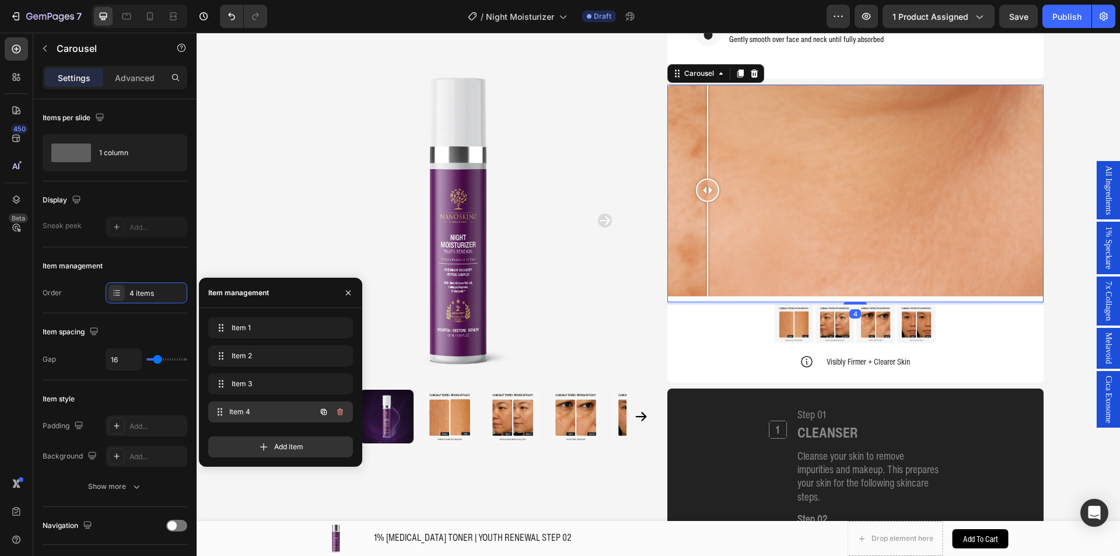
click at [252, 402] on div "Item 4 Item 4" at bounding box center [280, 411] width 145 height 21
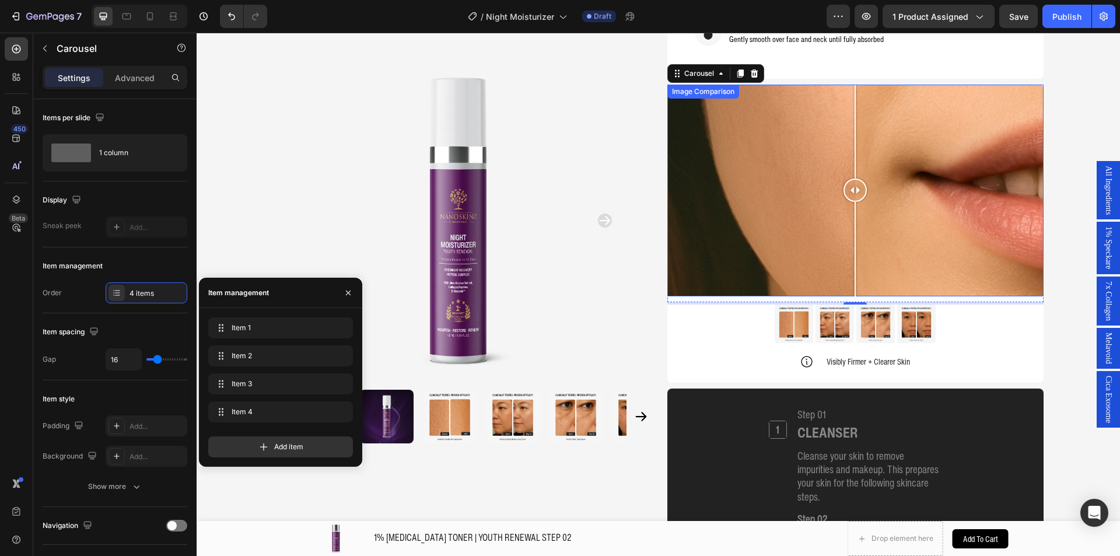
click at [711, 184] on div at bounding box center [855, 191] width 376 height 212
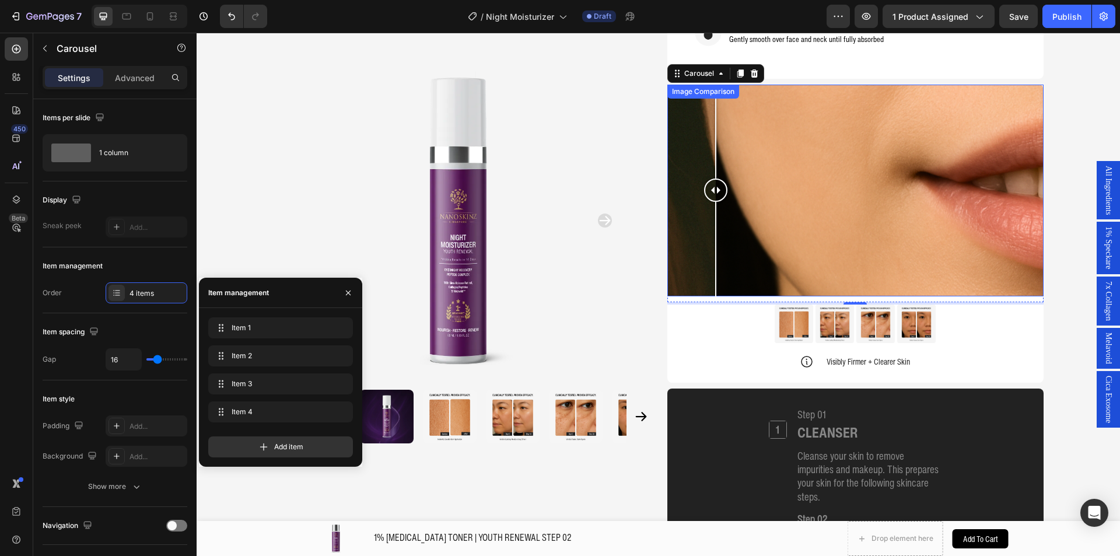
click at [711, 184] on div at bounding box center [715, 189] width 23 height 23
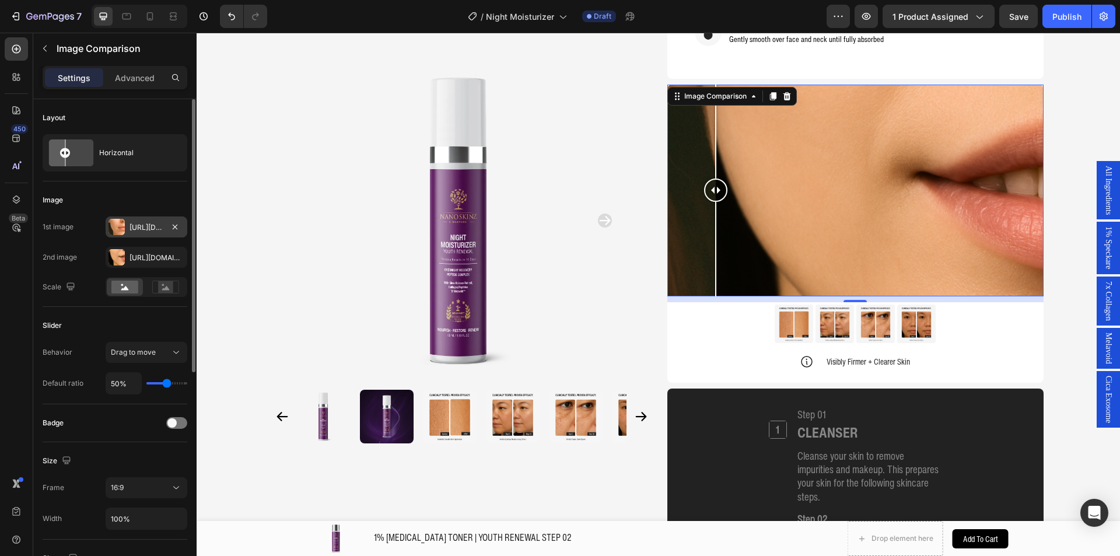
click at [148, 230] on div "[URL][DOMAIN_NAME]" at bounding box center [146, 227] width 34 height 10
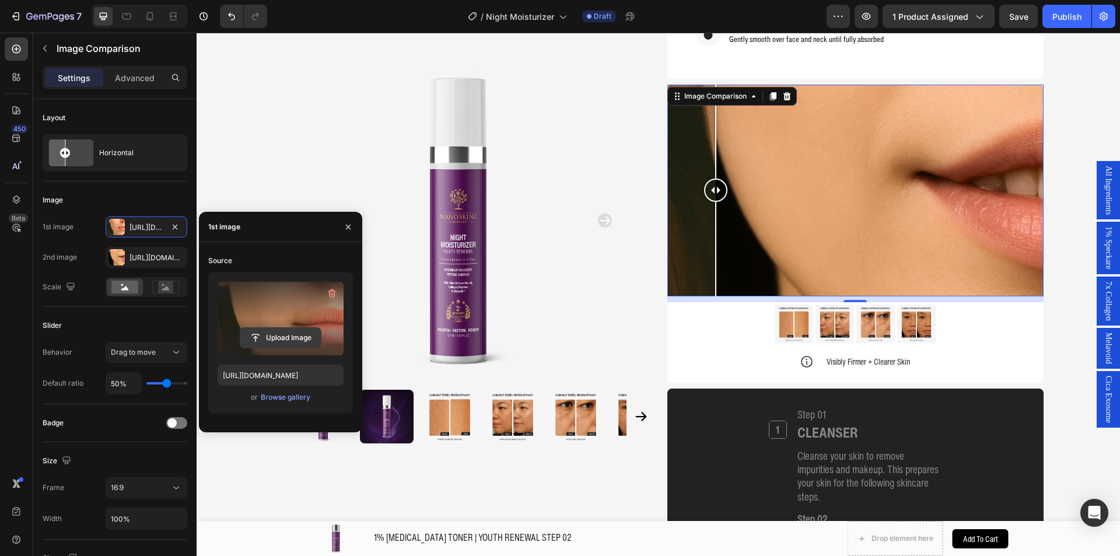
click at [287, 334] on input "file" at bounding box center [280, 338] width 80 height 20
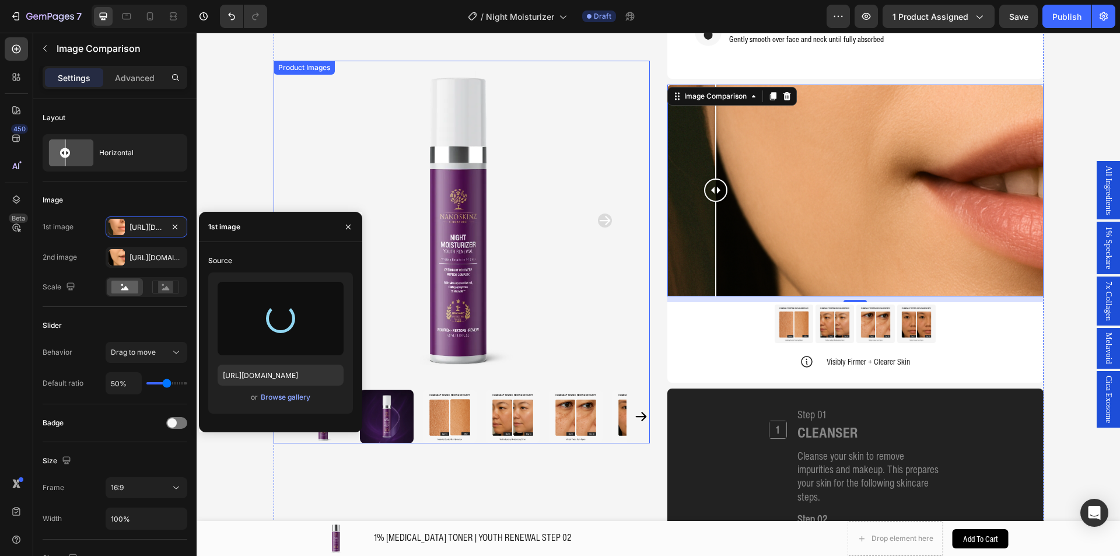
type input "[URL][DOMAIN_NAME]"
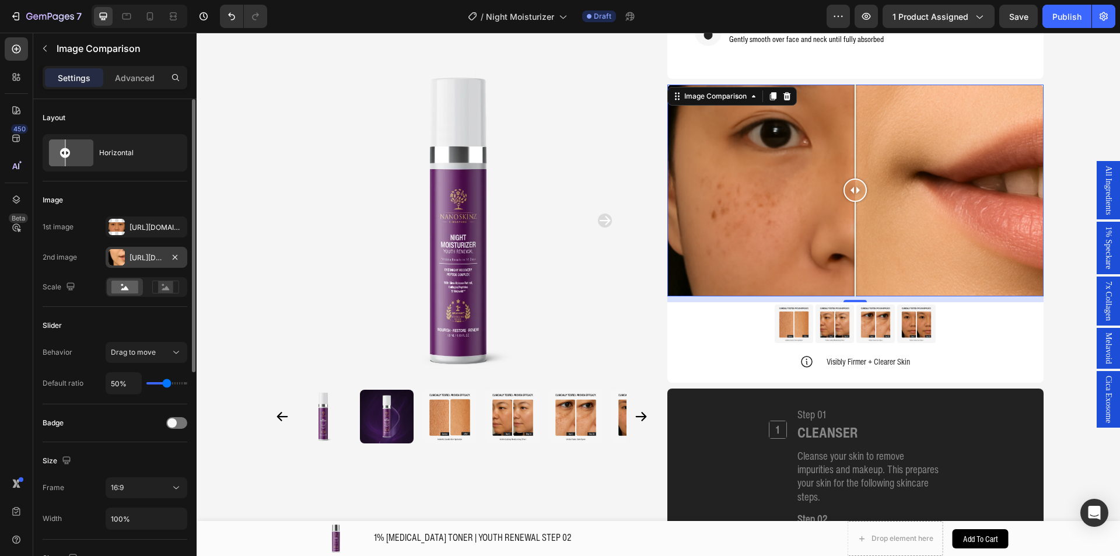
click at [125, 263] on div "[URL][DOMAIN_NAME]" at bounding box center [147, 257] width 82 height 21
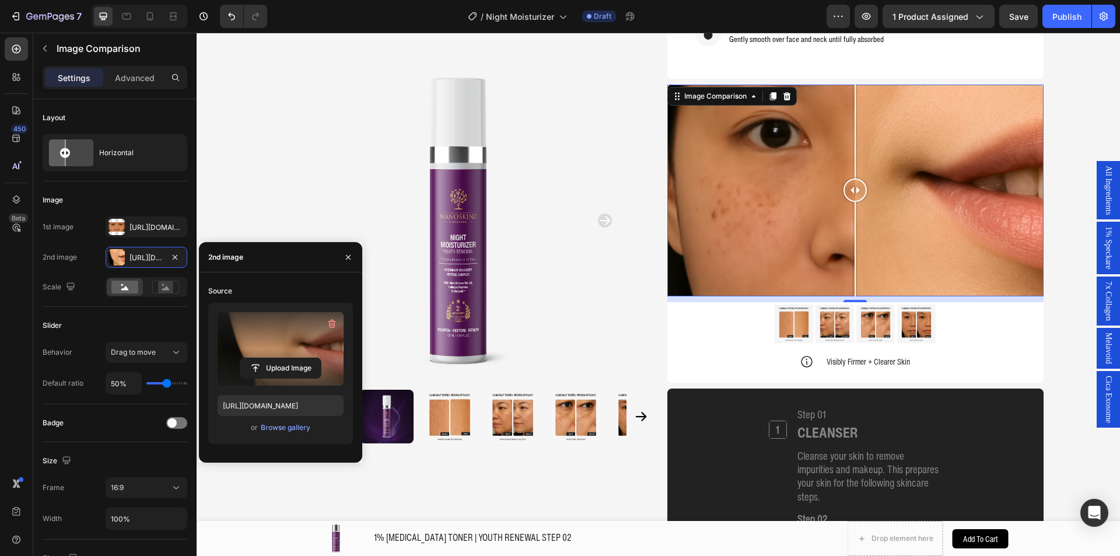
click at [268, 350] on label at bounding box center [280, 348] width 126 height 73
click at [0, 0] on input "file" at bounding box center [0, 0] width 0 height 0
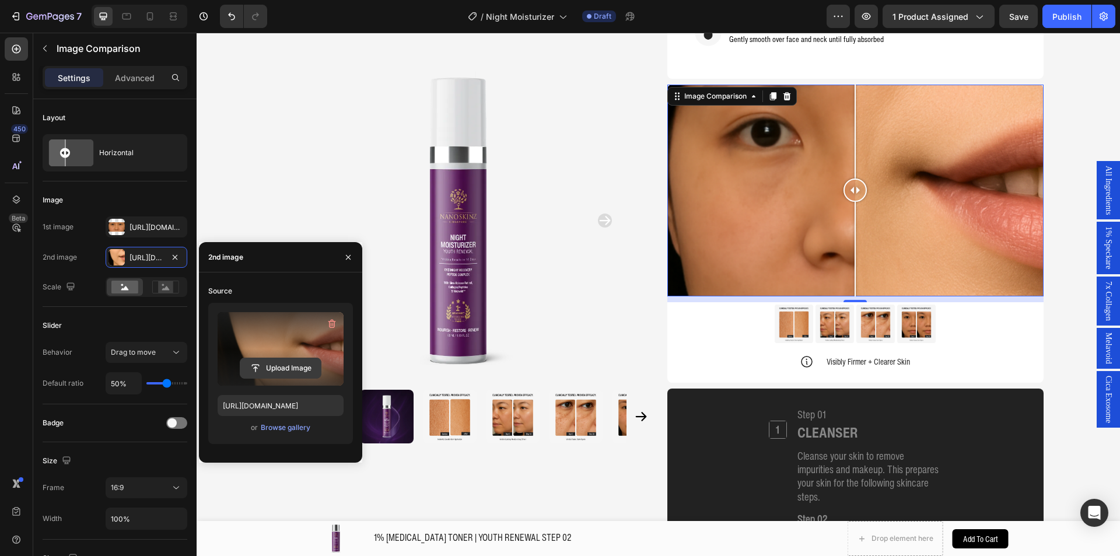
click at [306, 376] on input "file" at bounding box center [280, 368] width 80 height 20
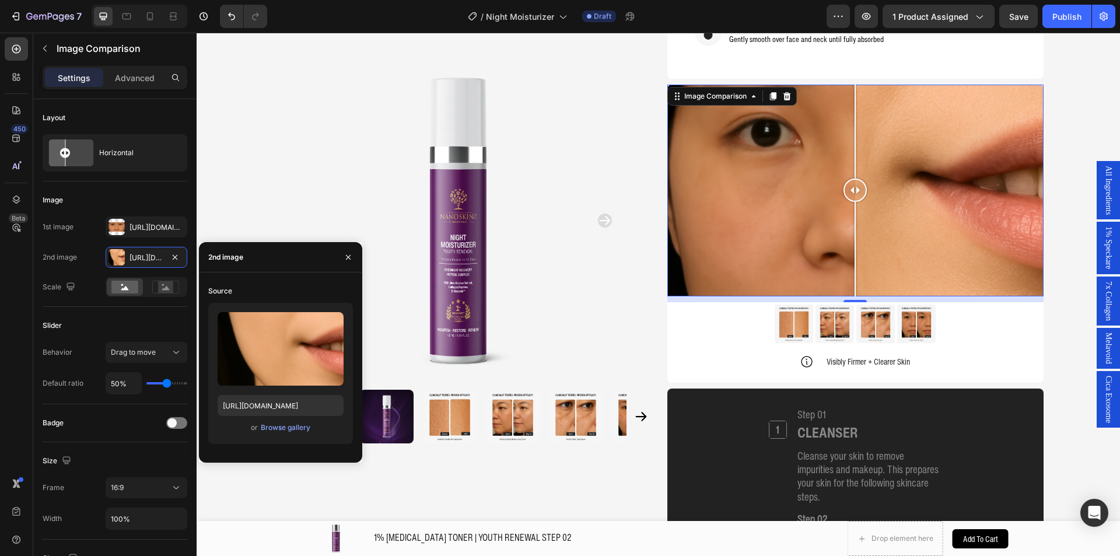
click at [278, 421] on div "or Browse gallery" at bounding box center [280, 427] width 126 height 14
click at [278, 422] on button "Browse gallery" at bounding box center [285, 428] width 51 height 12
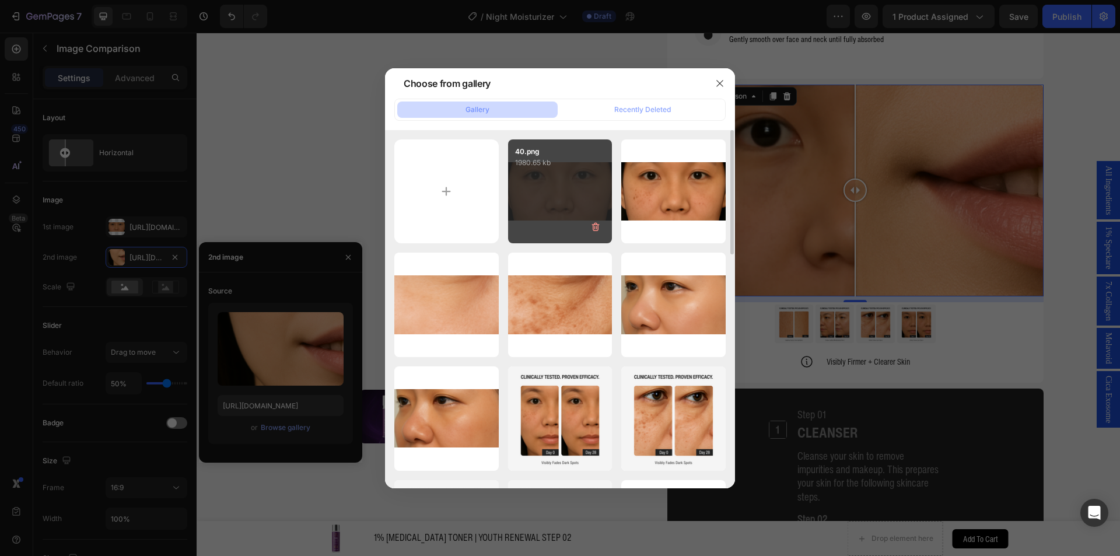
click at [533, 194] on div "40.png 1980.65 kb" at bounding box center [560, 191] width 104 height 104
type input "[URL][DOMAIN_NAME]"
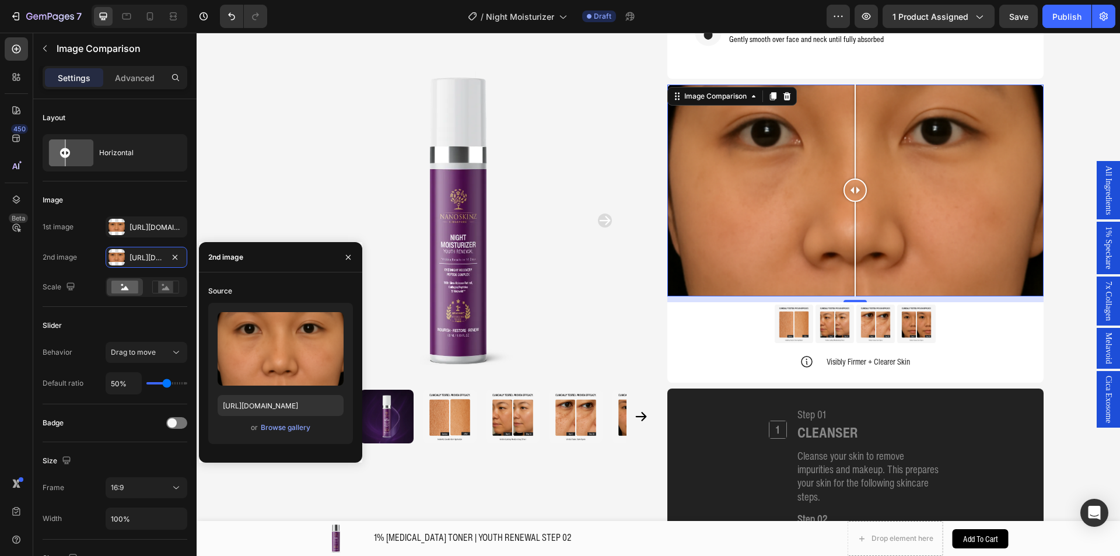
click at [1064, 151] on div "Product Images Home 1% [MEDICAL_DATA] NIGHT MOISTURIZER | YOUTH RENEWAL STEP 05…" at bounding box center [657, 297] width 923 height 2939
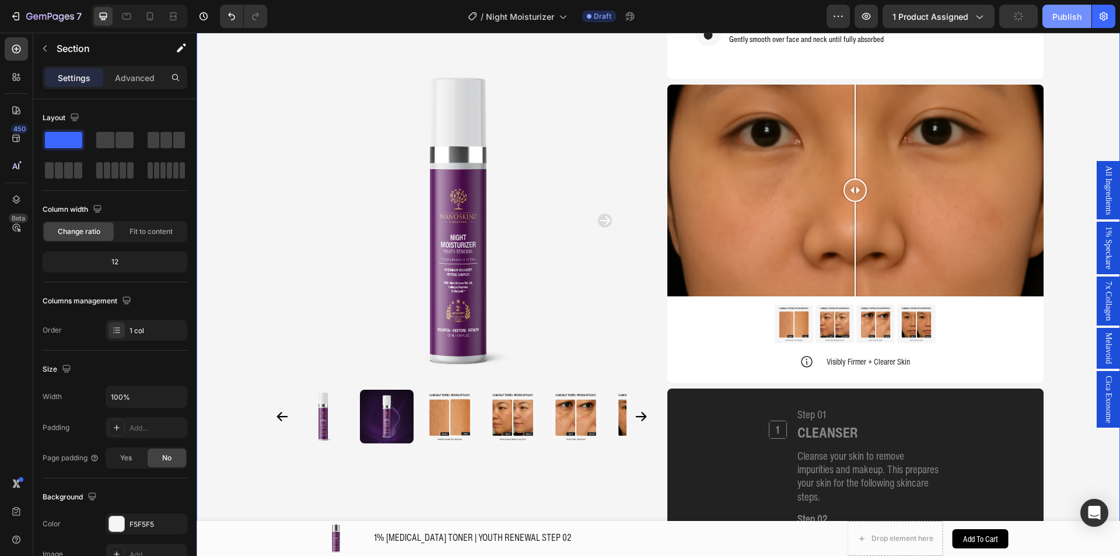
click at [1065, 24] on button "Publish" at bounding box center [1066, 16] width 49 height 23
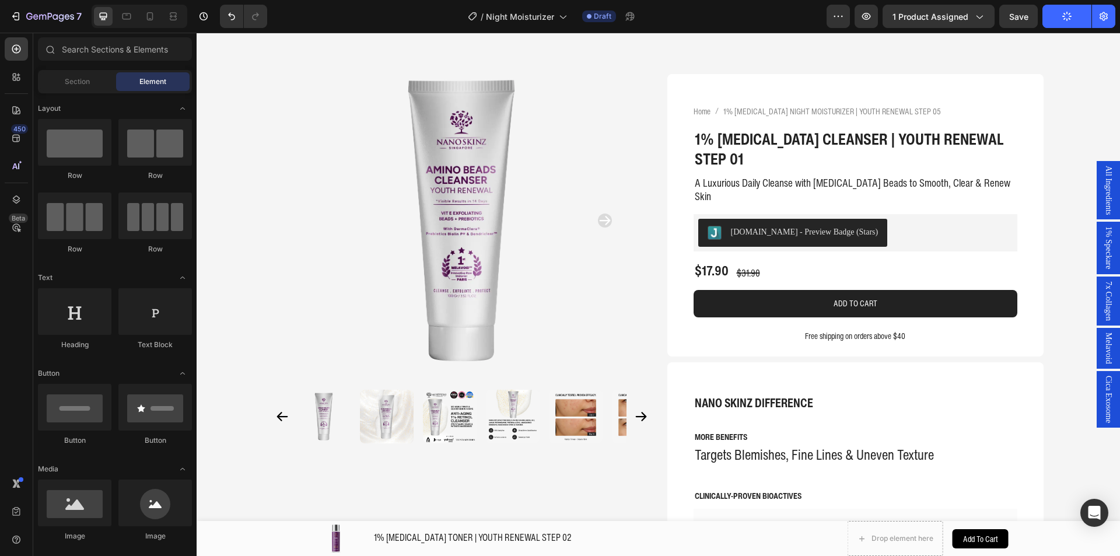
scroll to position [3147, 0]
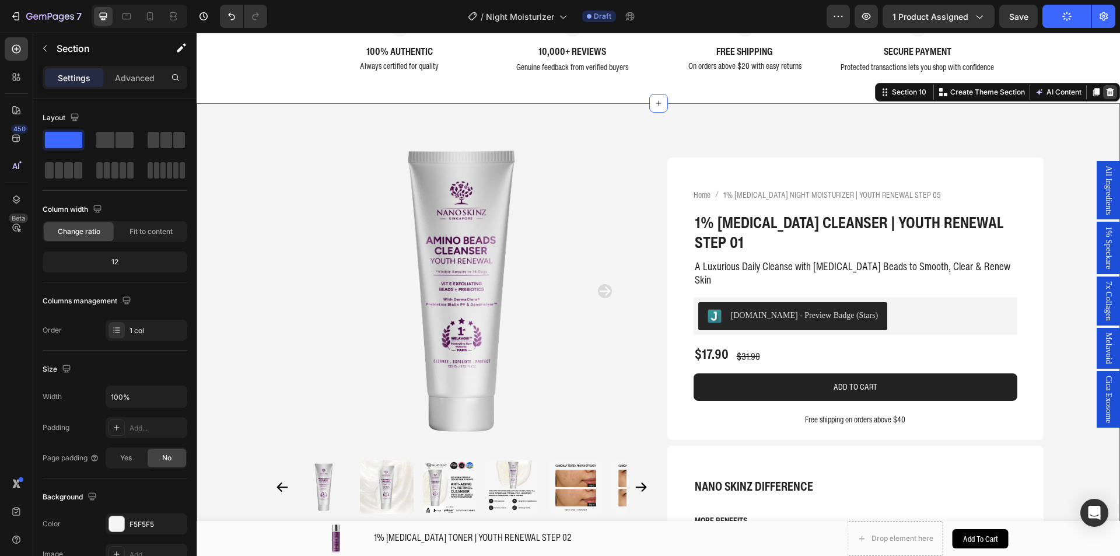
click at [1106, 94] on icon at bounding box center [1110, 91] width 8 height 8
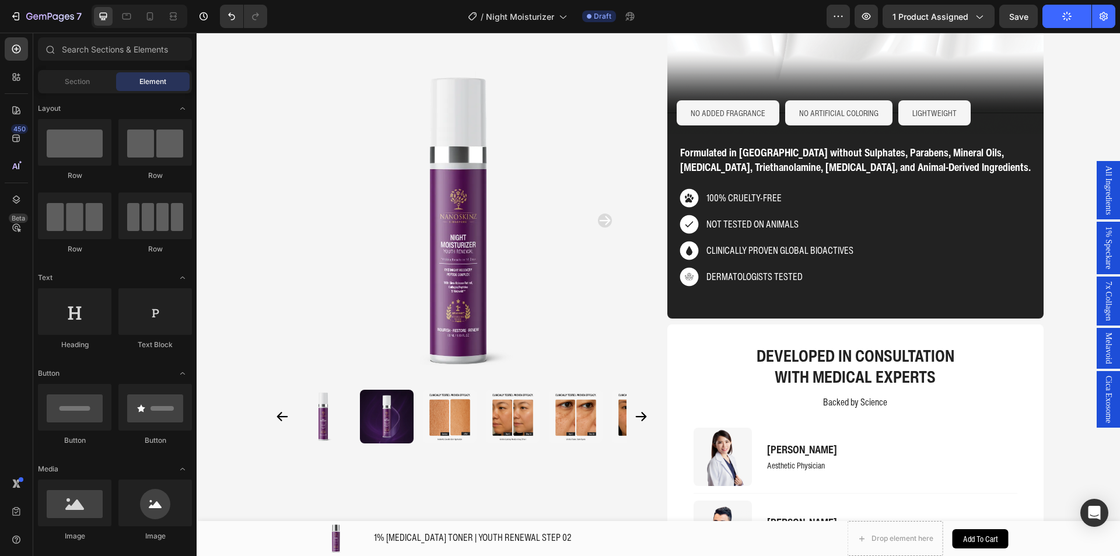
scroll to position [2324, 0]
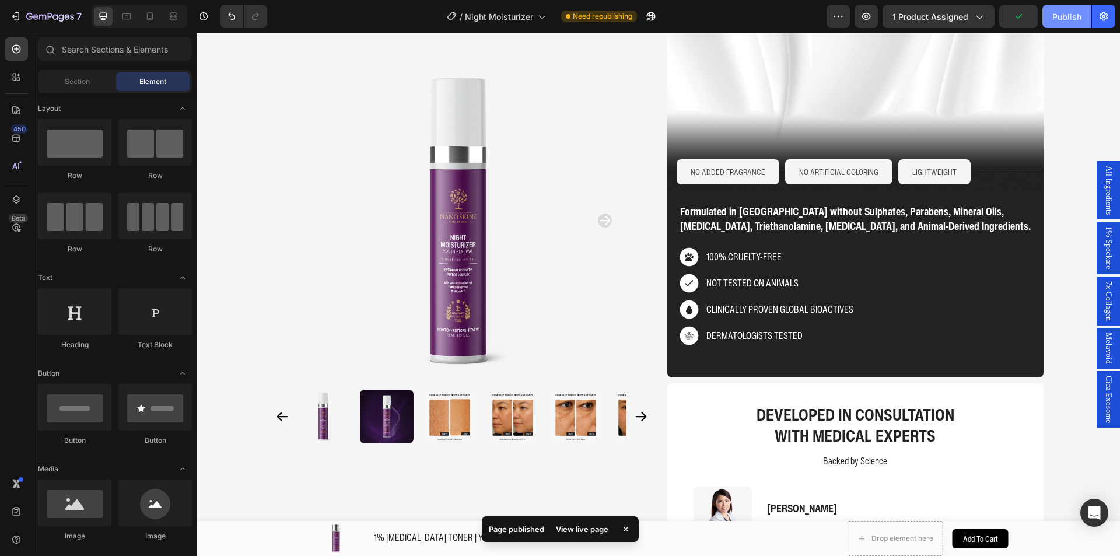
click at [1061, 22] on div "Publish" at bounding box center [1066, 16] width 29 height 12
click at [45, 17] on icon "button" at bounding box center [42, 17] width 7 height 5
